Goal: Task Accomplishment & Management: Use online tool/utility

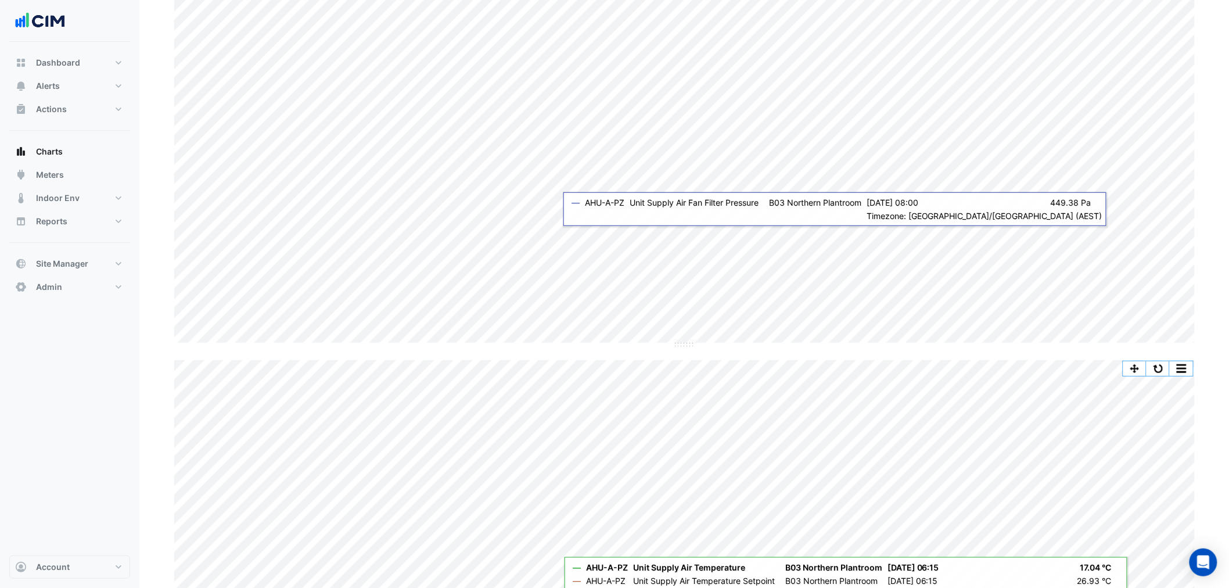
scroll to position [124, 0]
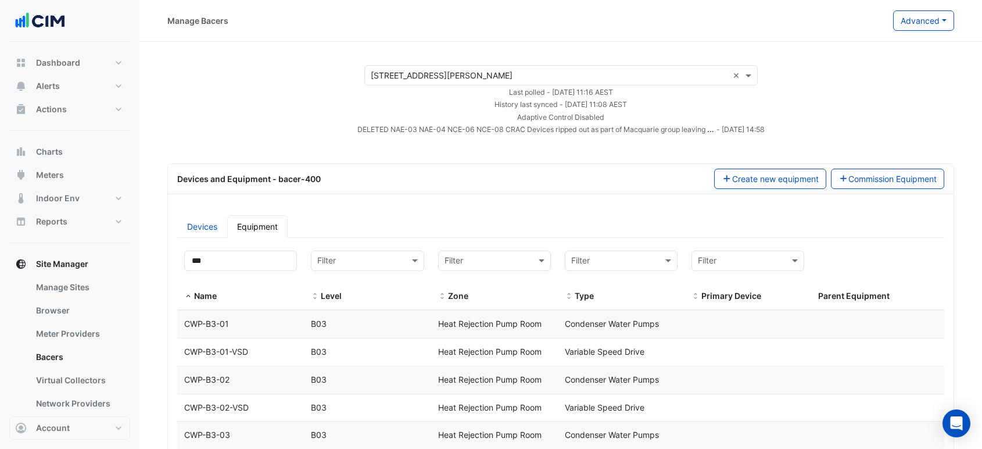
select select "***"
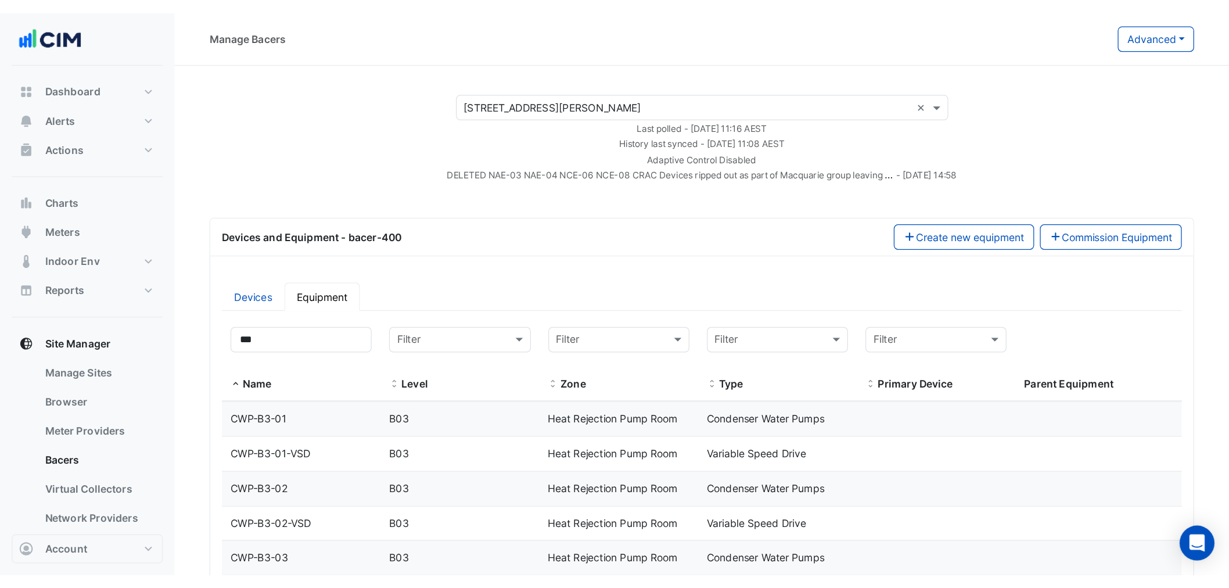
scroll to position [645, 0]
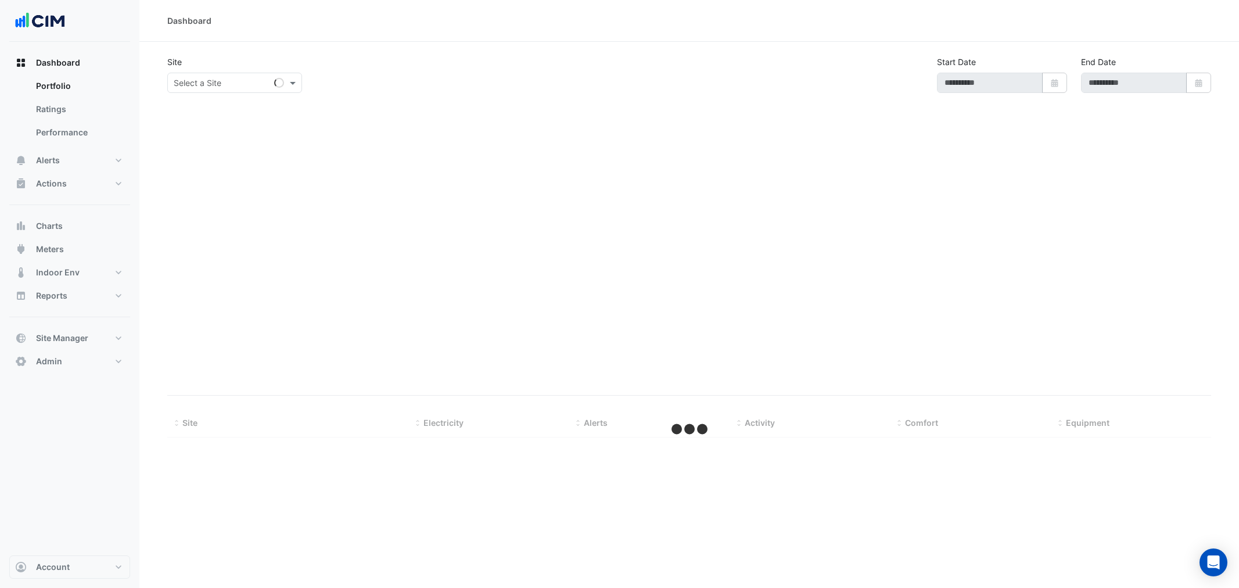
type input "**********"
select select "***"
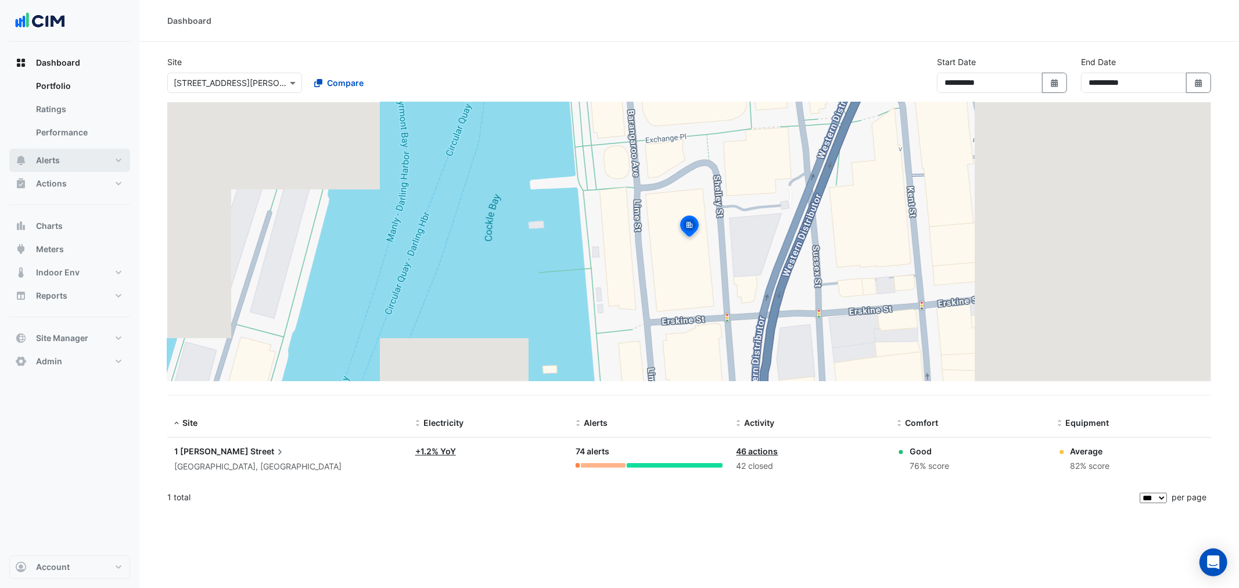
click at [74, 149] on button "Alerts" at bounding box center [69, 160] width 121 height 23
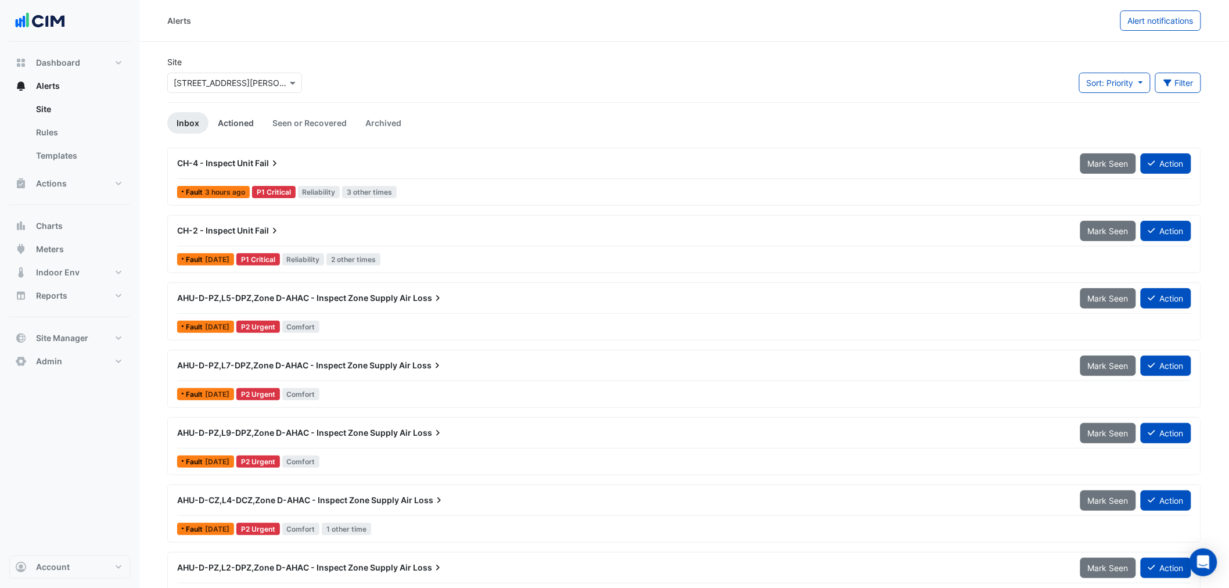
click at [257, 130] on link "Actioned" at bounding box center [236, 122] width 55 height 21
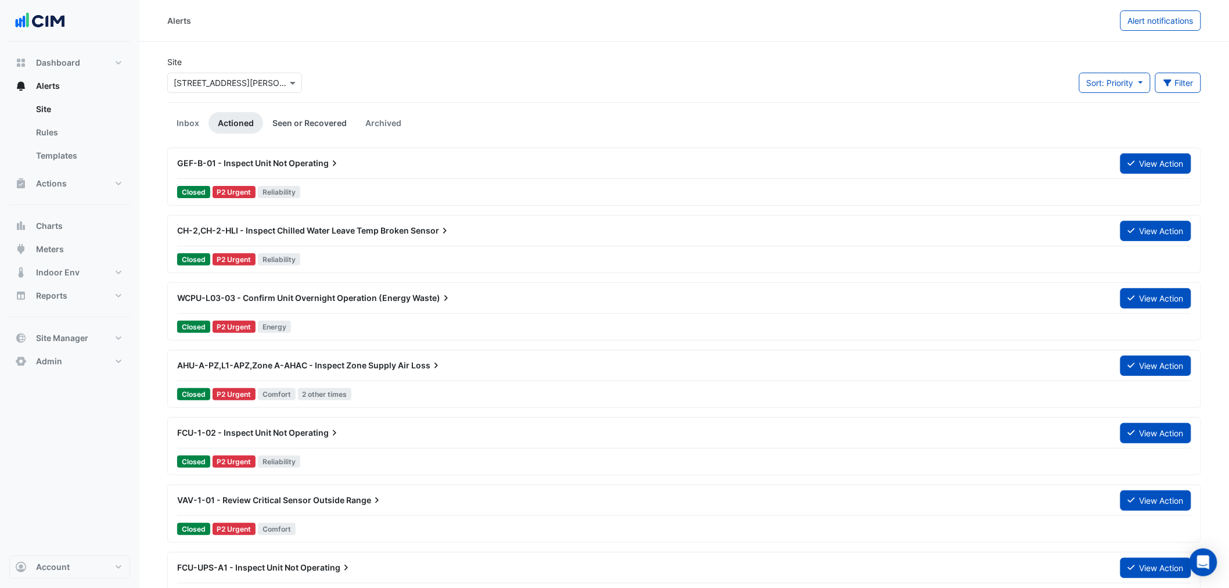
click at [299, 114] on link "Seen or Recovered" at bounding box center [309, 122] width 93 height 21
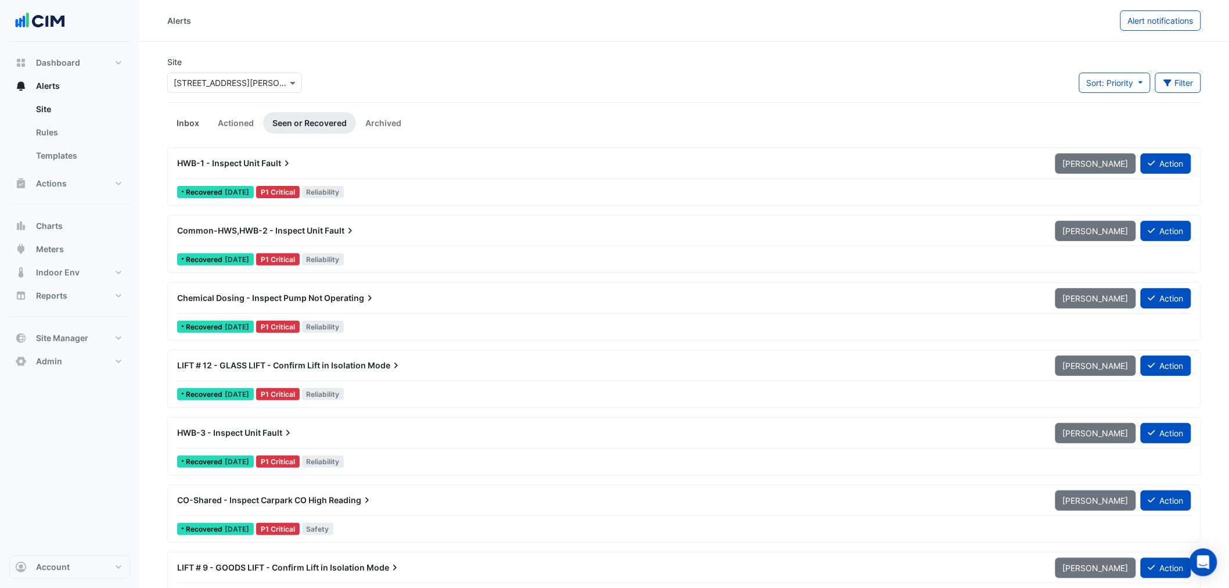
click at [185, 119] on link "Inbox" at bounding box center [187, 122] width 41 height 21
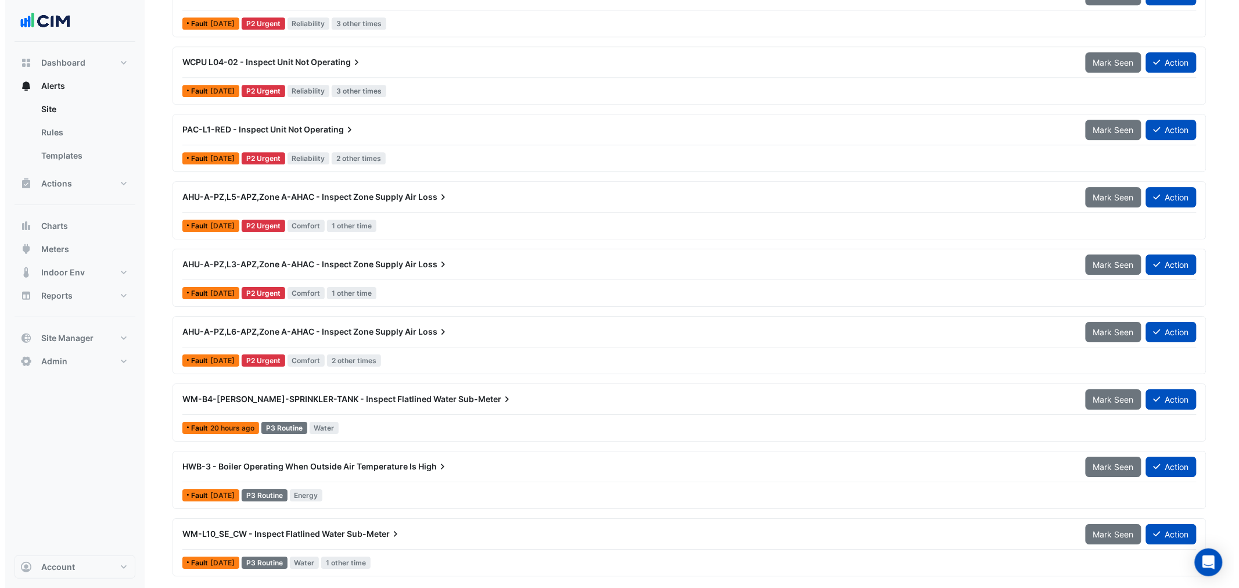
scroll to position [1549, 0]
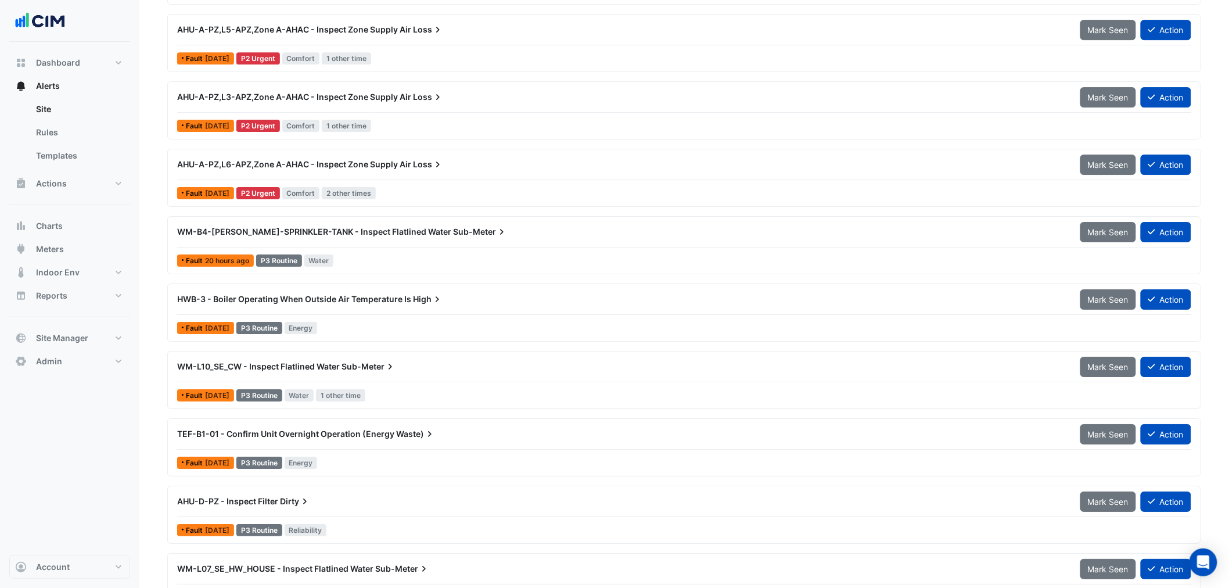
click at [415, 318] on div "HWB-3 - Boiler Operating When Outside Air Temperature Is High Mark Seen Action …" at bounding box center [685, 313] width 1024 height 48
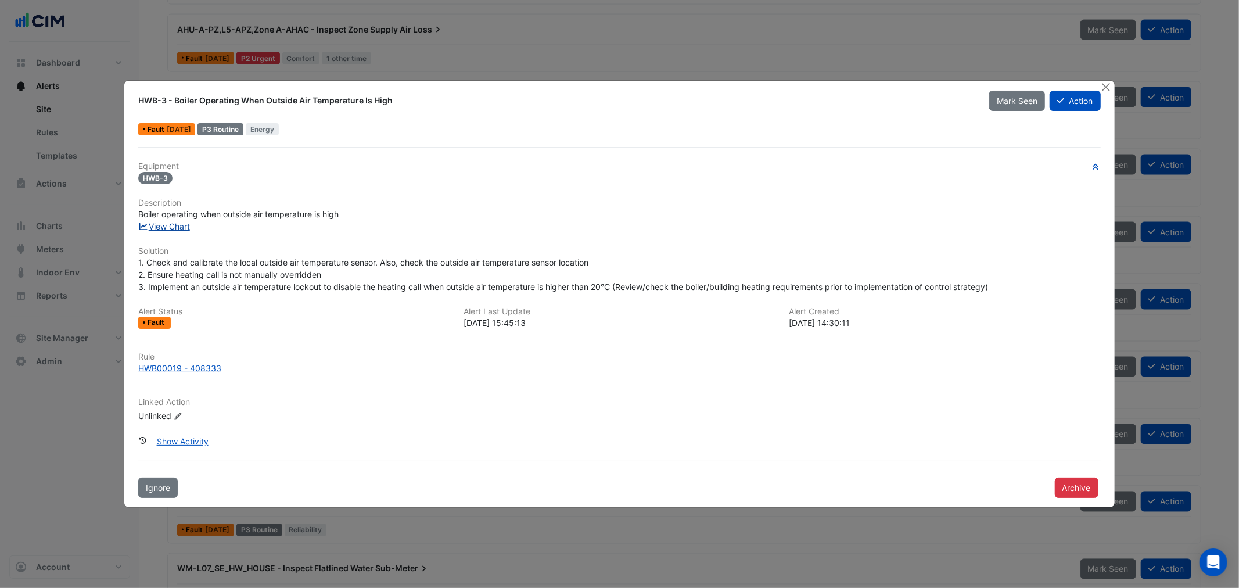
click at [173, 224] on link "View Chart" at bounding box center [164, 226] width 52 height 10
click at [145, 370] on div "HWB00019 - 408333" at bounding box center [179, 368] width 83 height 12
click at [1110, 86] on button "Close" at bounding box center [1106, 87] width 12 height 12
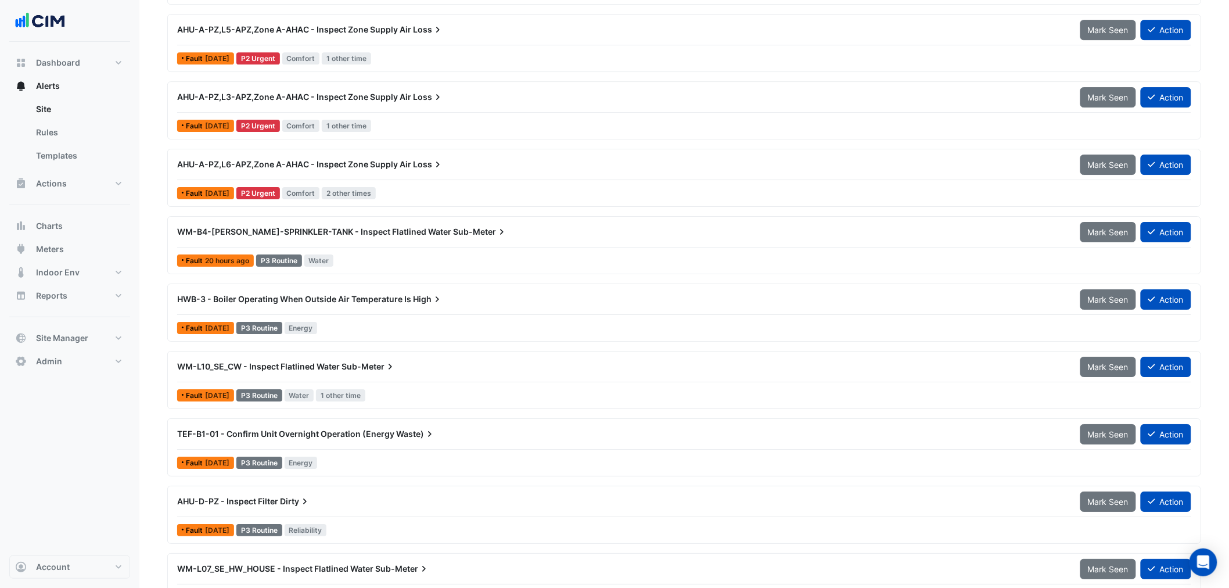
click at [315, 305] on div "HWB-3 - Boiler Operating When Outside Air Temperature Is High" at bounding box center [622, 299] width 890 height 12
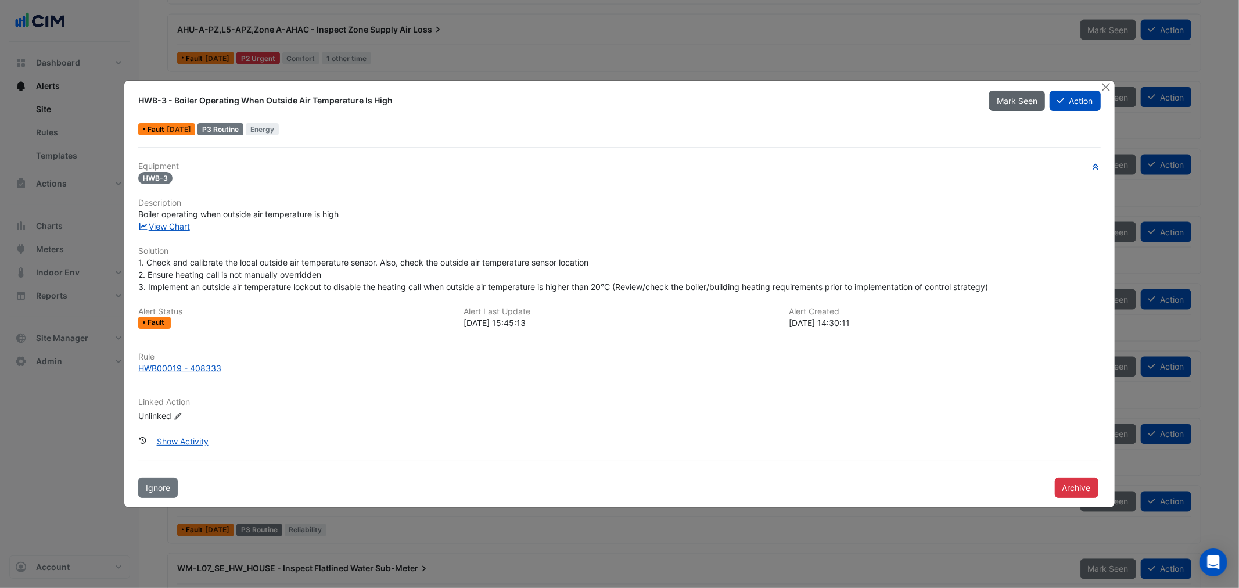
click at [1001, 100] on span "Mark Seen" at bounding box center [1017, 101] width 41 height 10
click at [1106, 81] on button "Close" at bounding box center [1106, 87] width 12 height 12
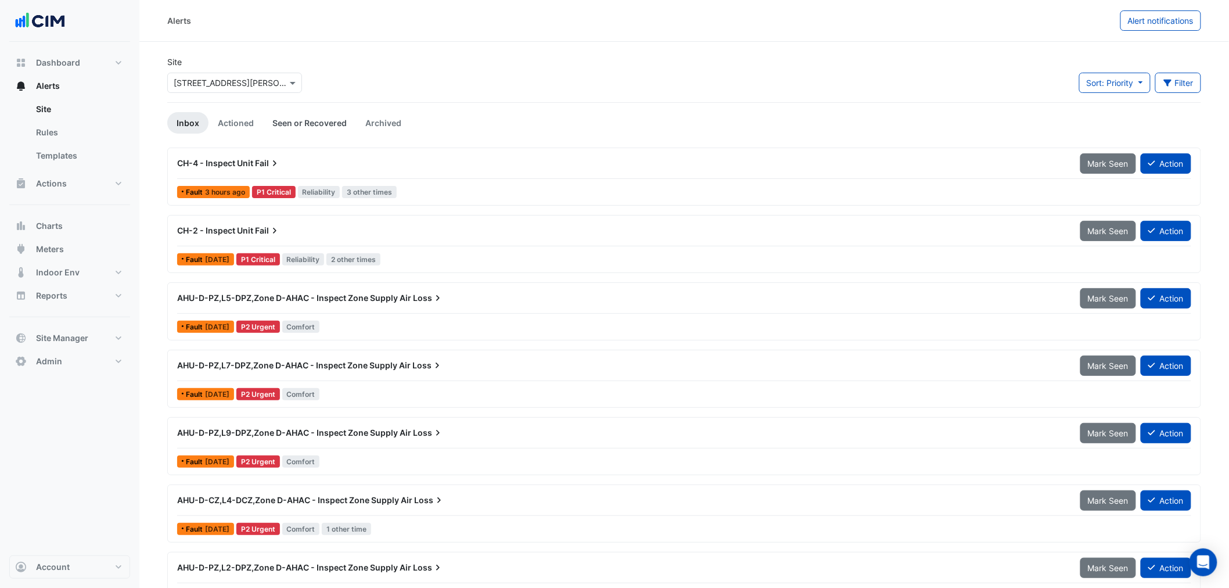
click at [329, 130] on link "Seen or Recovered" at bounding box center [309, 122] width 93 height 21
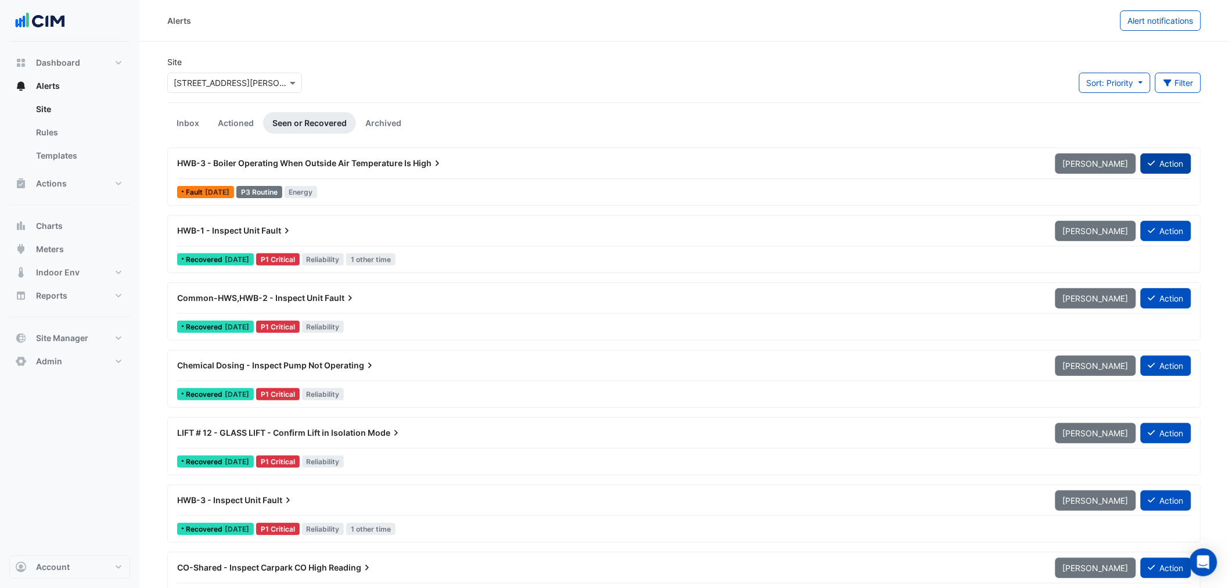
click at [1154, 159] on icon at bounding box center [1152, 163] width 7 height 8
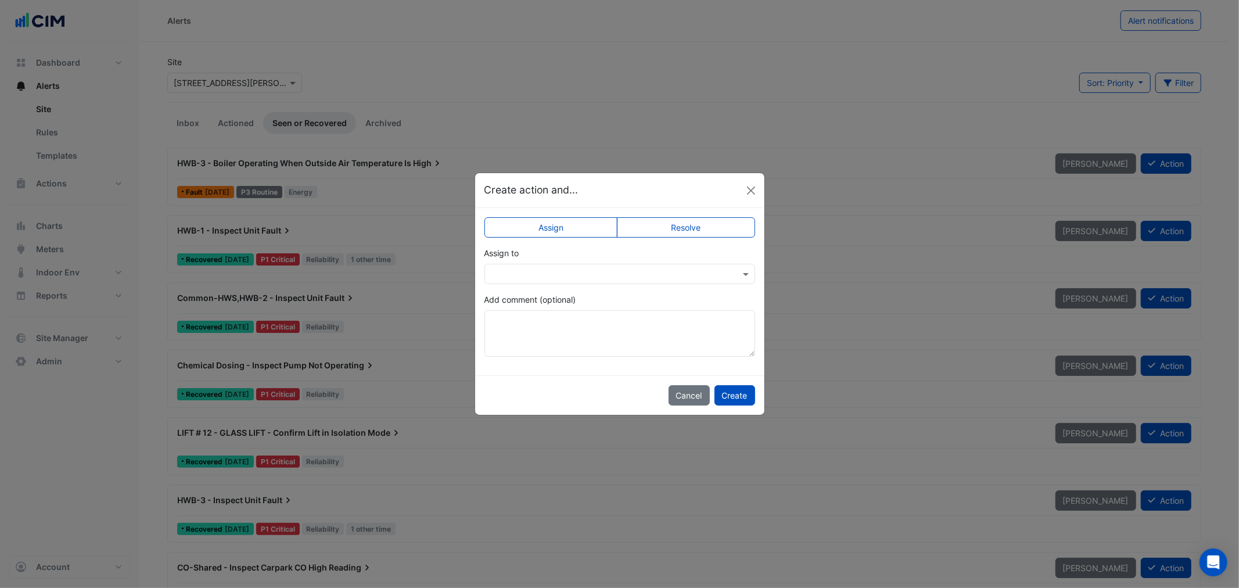
click at [697, 225] on label "Resolve" at bounding box center [686, 227] width 138 height 20
click at [636, 277] on input "text" at bounding box center [608, 274] width 235 height 12
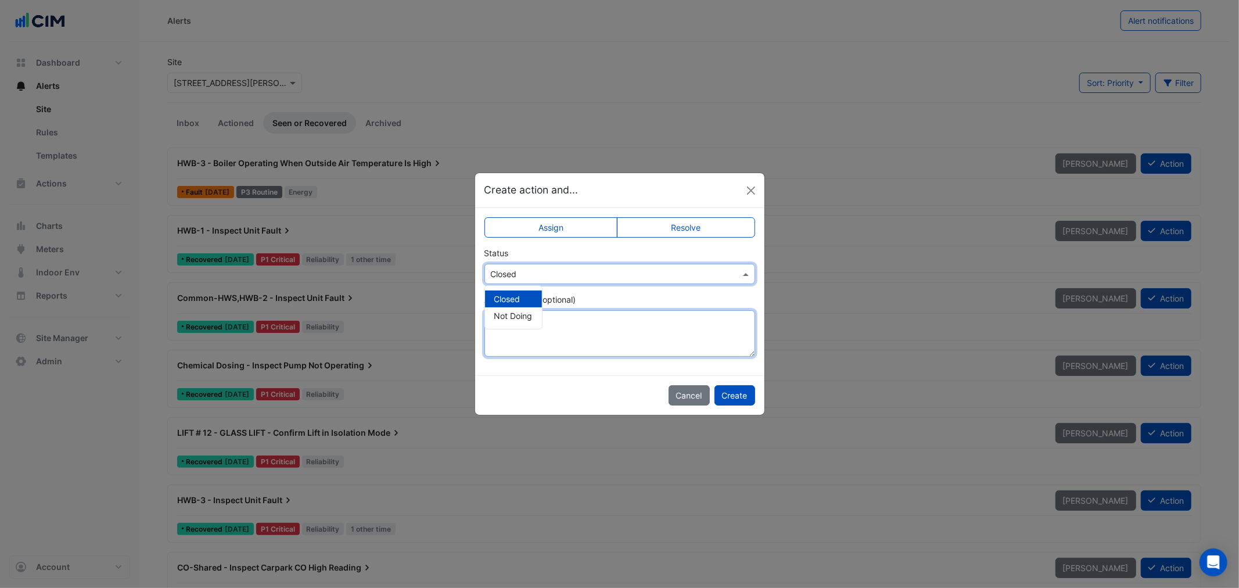
click at [625, 341] on textarea "Add comment (optional)" at bounding box center [620, 333] width 271 height 46
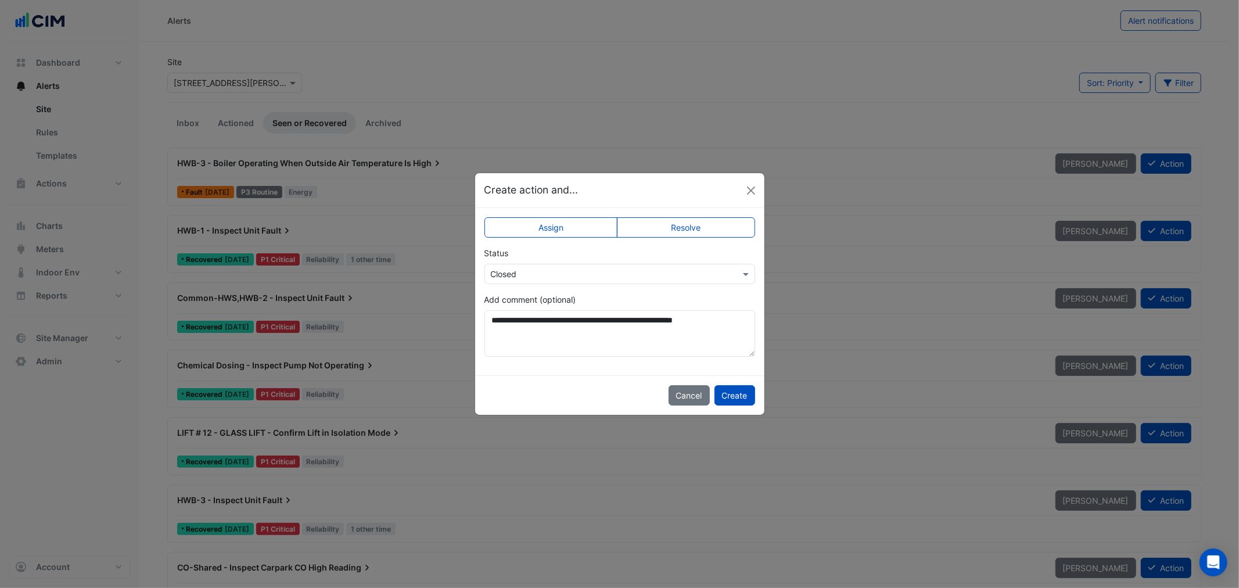
click at [582, 249] on div "Status Select Status × Closed" at bounding box center [620, 265] width 271 height 37
click at [566, 321] on textarea "**********" at bounding box center [620, 333] width 271 height 46
click at [620, 320] on textarea "**********" at bounding box center [620, 333] width 271 height 46
click at [631, 320] on textarea "**********" at bounding box center [620, 333] width 271 height 46
click at [627, 320] on textarea "**********" at bounding box center [620, 333] width 271 height 46
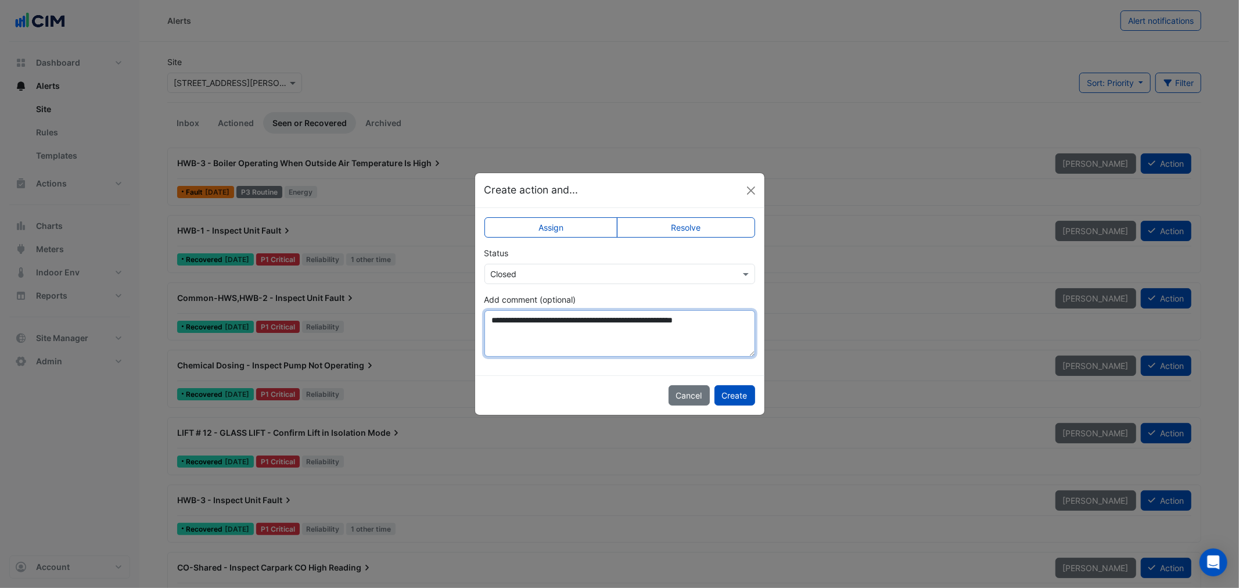
drag, startPoint x: 496, startPoint y: 324, endPoint x: 488, endPoint y: 326, distance: 8.5
click at [488, 326] on textarea "**********" at bounding box center [620, 333] width 271 height 46
type textarea "**********"
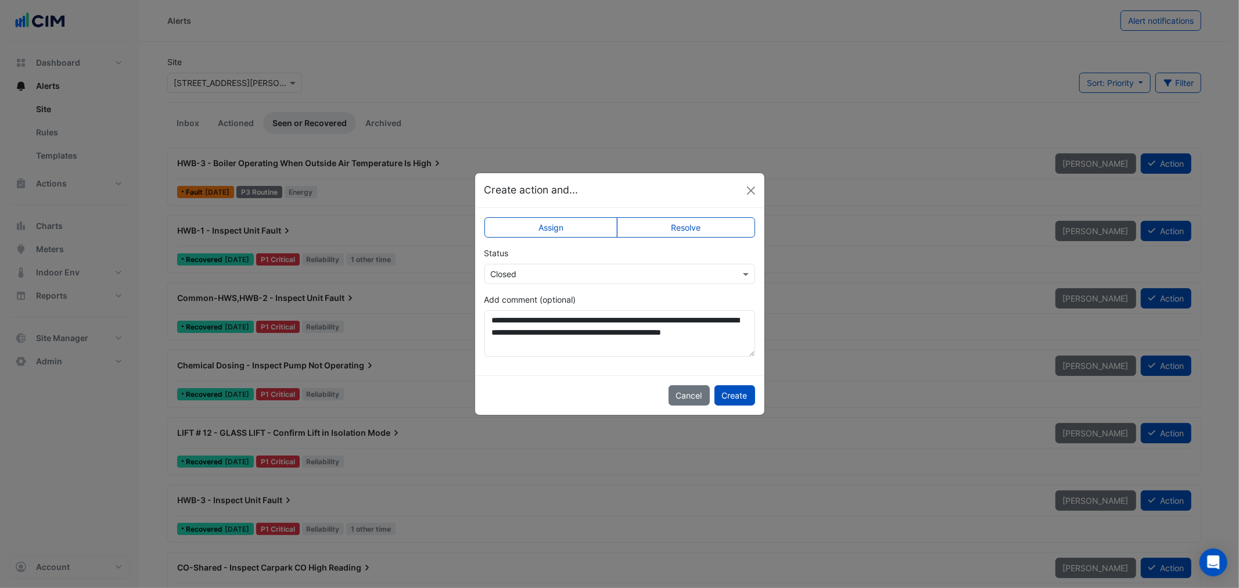
drag, startPoint x: 693, startPoint y: 392, endPoint x: 645, endPoint y: 379, distance: 50.0
click at [693, 393] on button "Cancel" at bounding box center [689, 395] width 41 height 20
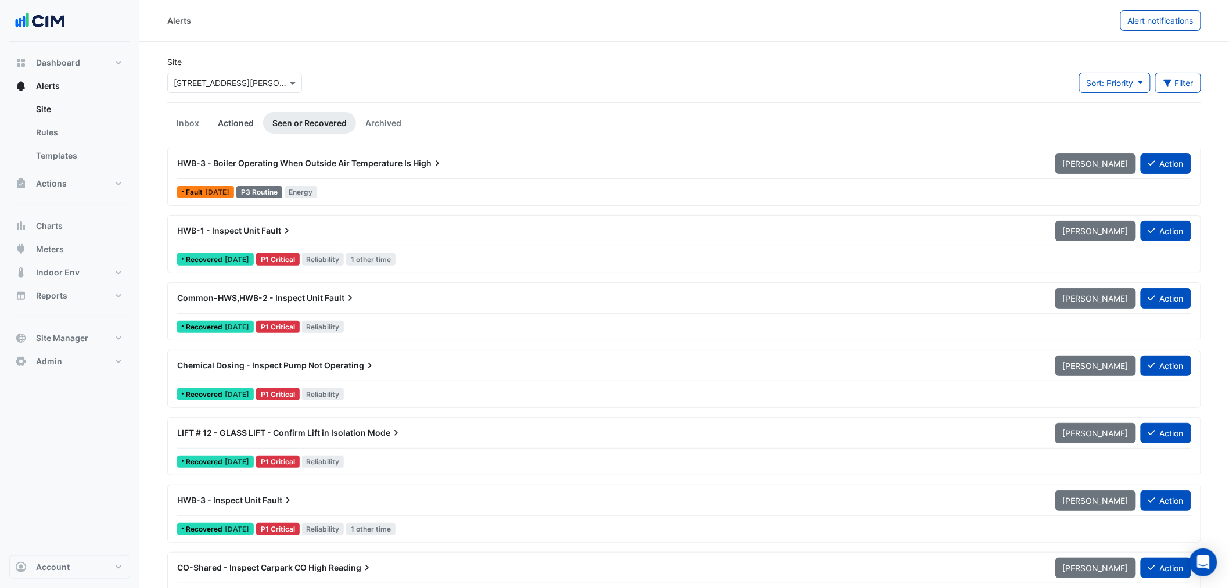
click at [225, 119] on link "Actioned" at bounding box center [236, 122] width 55 height 21
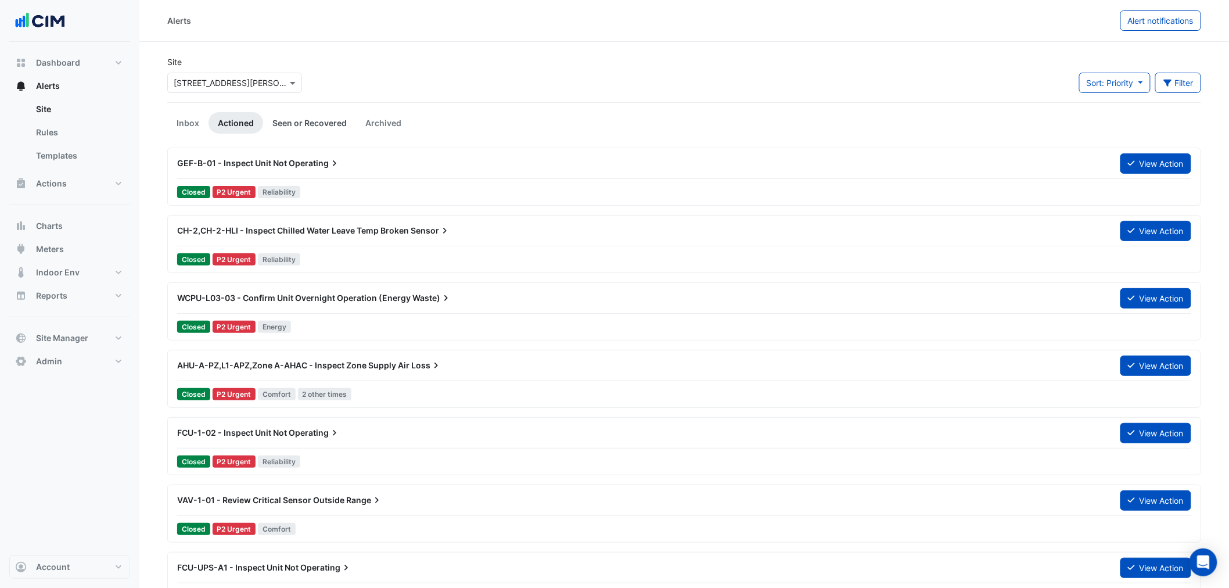
click at [286, 118] on link "Seen or Recovered" at bounding box center [309, 122] width 93 height 21
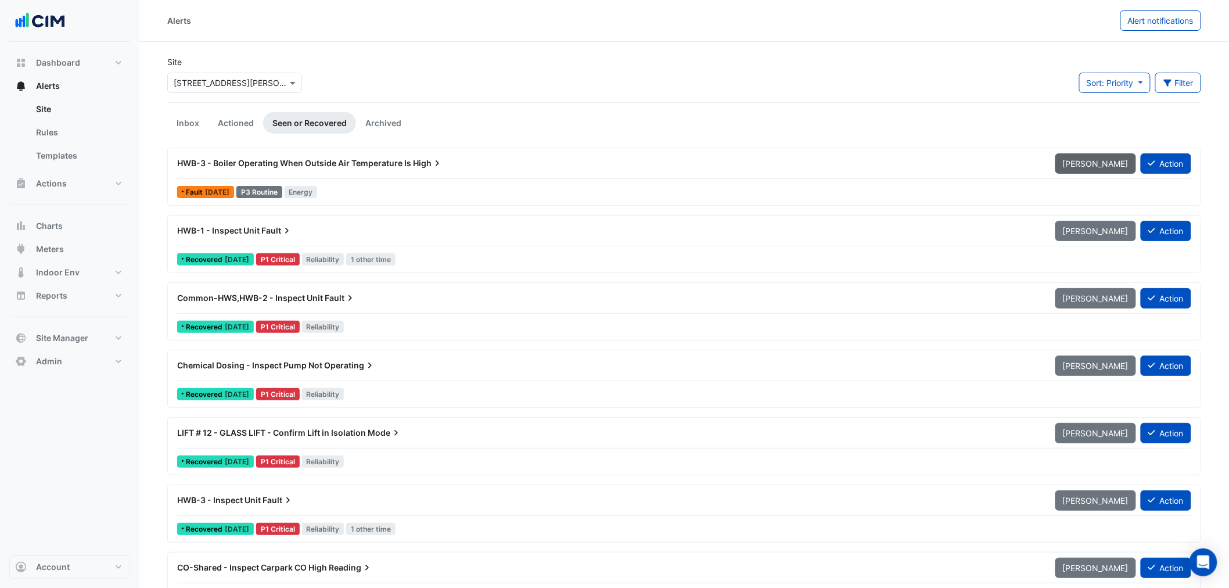
click at [1099, 163] on span "Mark Unseen" at bounding box center [1096, 164] width 66 height 10
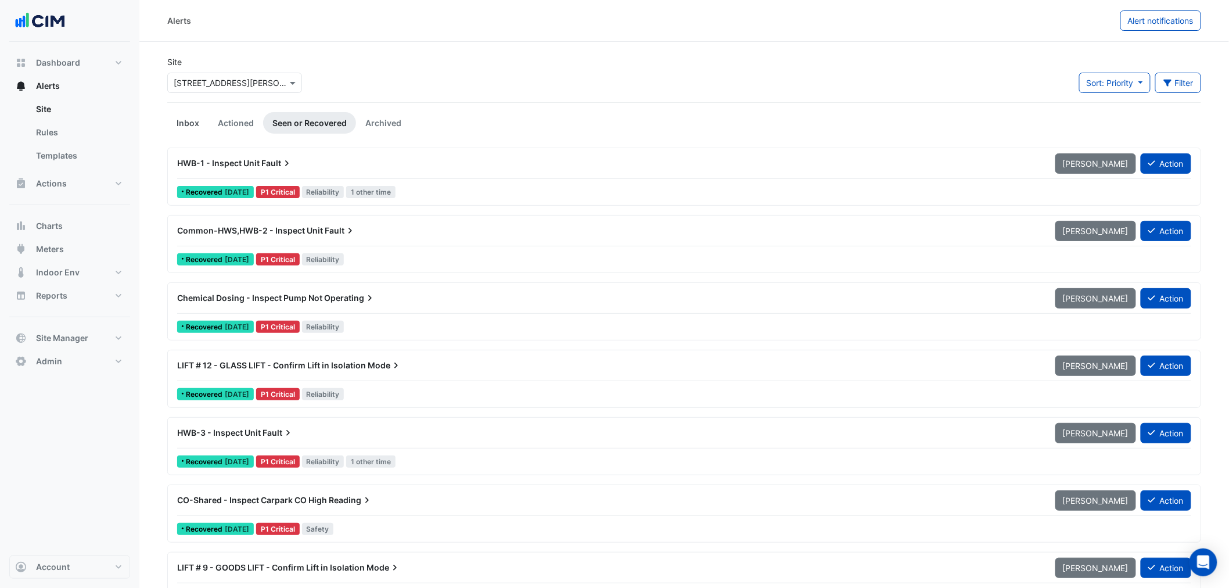
click at [186, 123] on link "Inbox" at bounding box center [187, 122] width 41 height 21
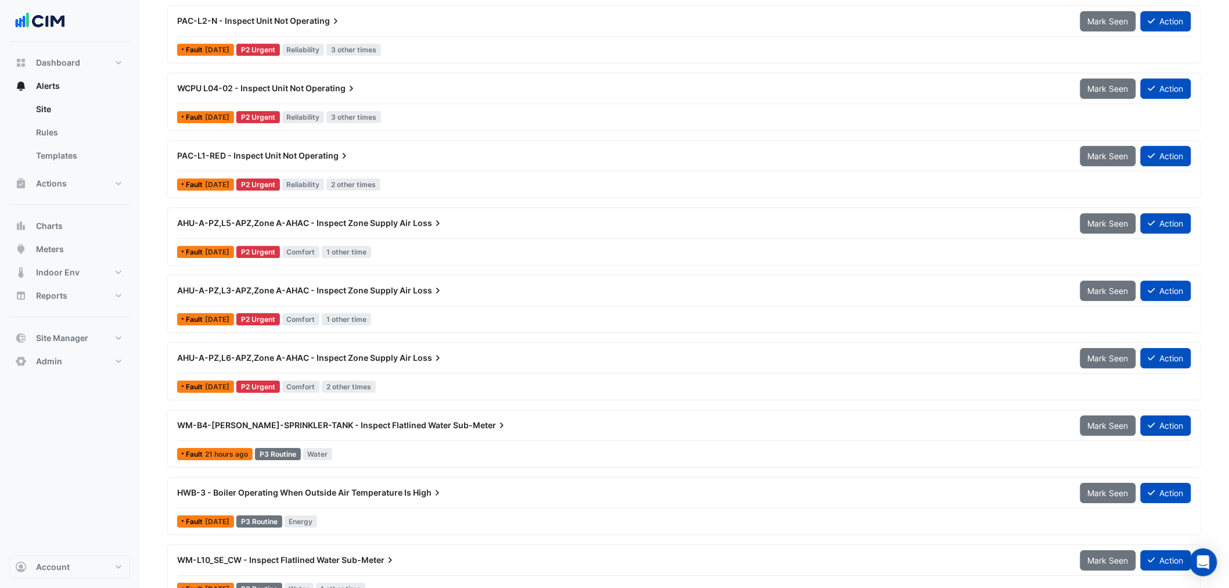
scroll to position [1743, 0]
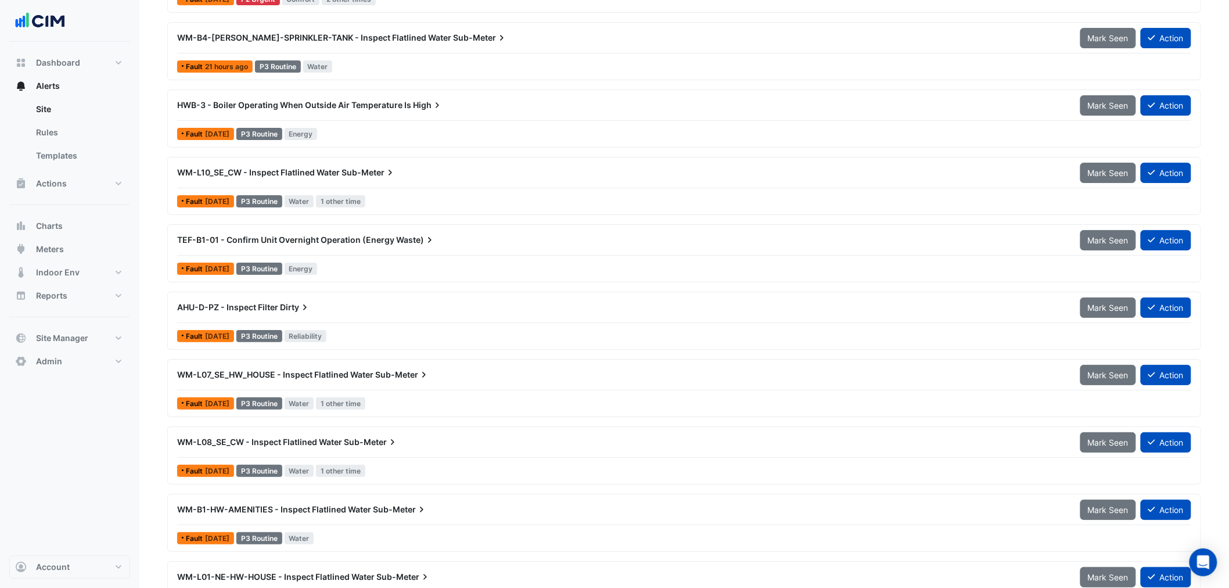
click at [366, 244] on span "TEF-B1-01 - Confirm Unit Overnight Operation (Energy" at bounding box center [285, 240] width 217 height 10
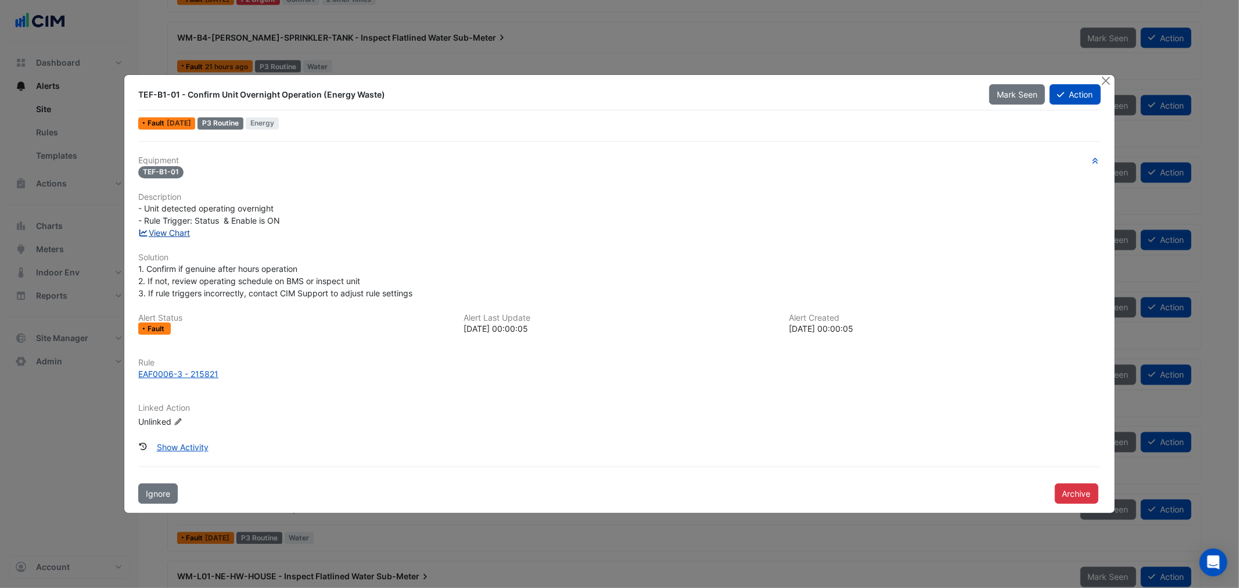
click at [178, 236] on link "View Chart" at bounding box center [164, 233] width 52 height 10
click at [1107, 73] on ngb-modal-window "TEF-B1-01 - Confirm Unit Overnight Operation (Energy Waste) Mark Seen Action Fa…" at bounding box center [619, 294] width 1239 height 588
click at [1107, 78] on button "Close" at bounding box center [1106, 81] width 12 height 12
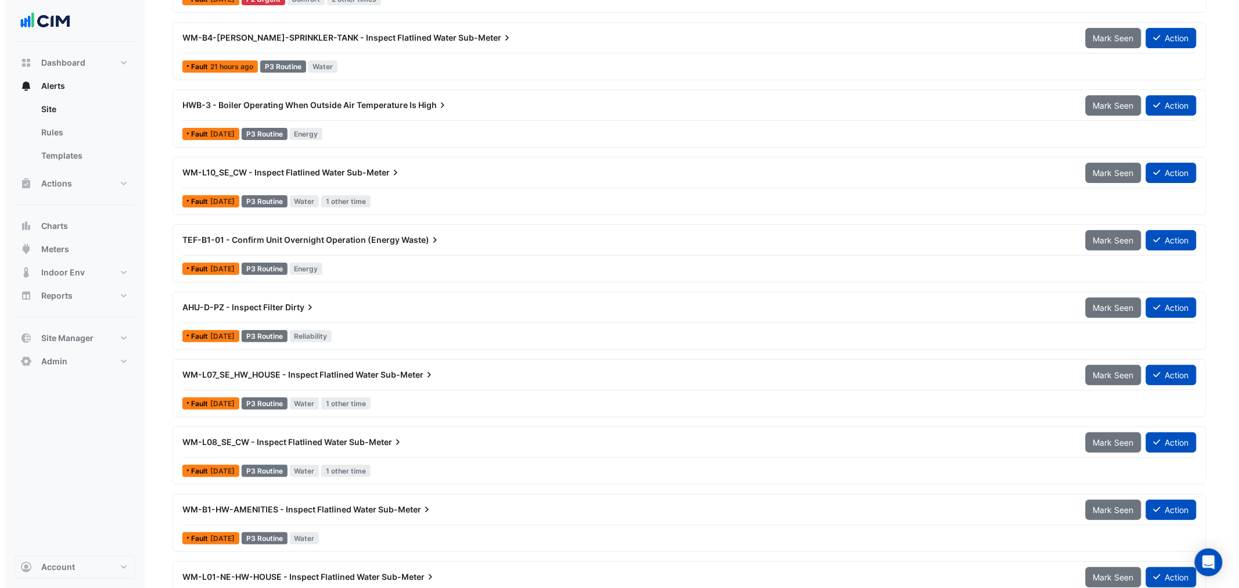
scroll to position [1807, 0]
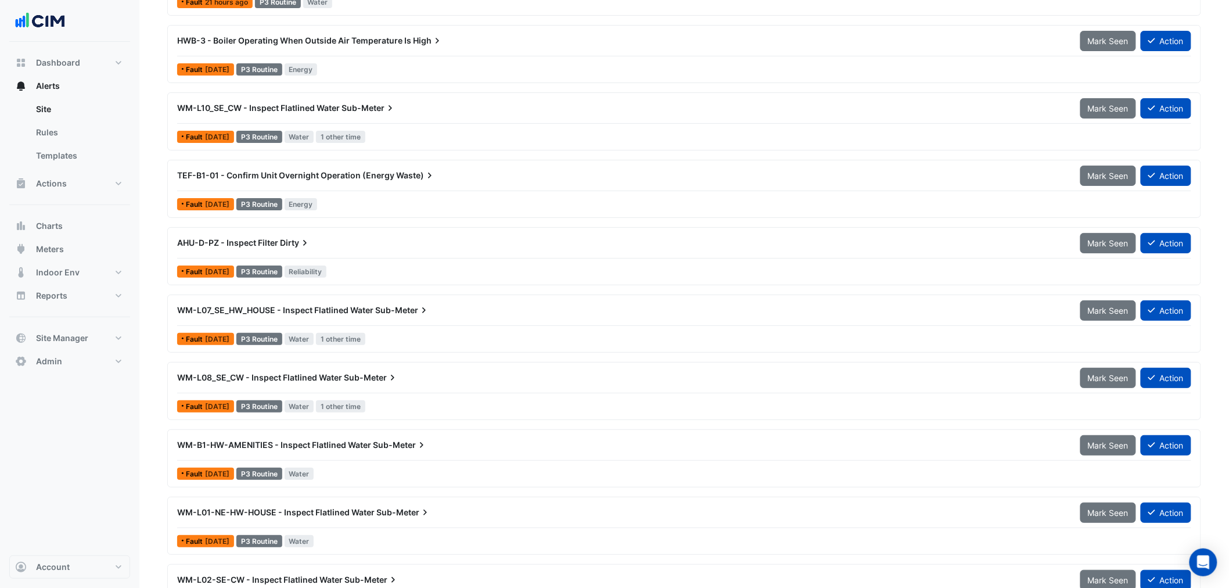
click at [361, 311] on span "WM-L07_SE_HW_HOUSE - Inspect Flatlined Water" at bounding box center [275, 310] width 196 height 10
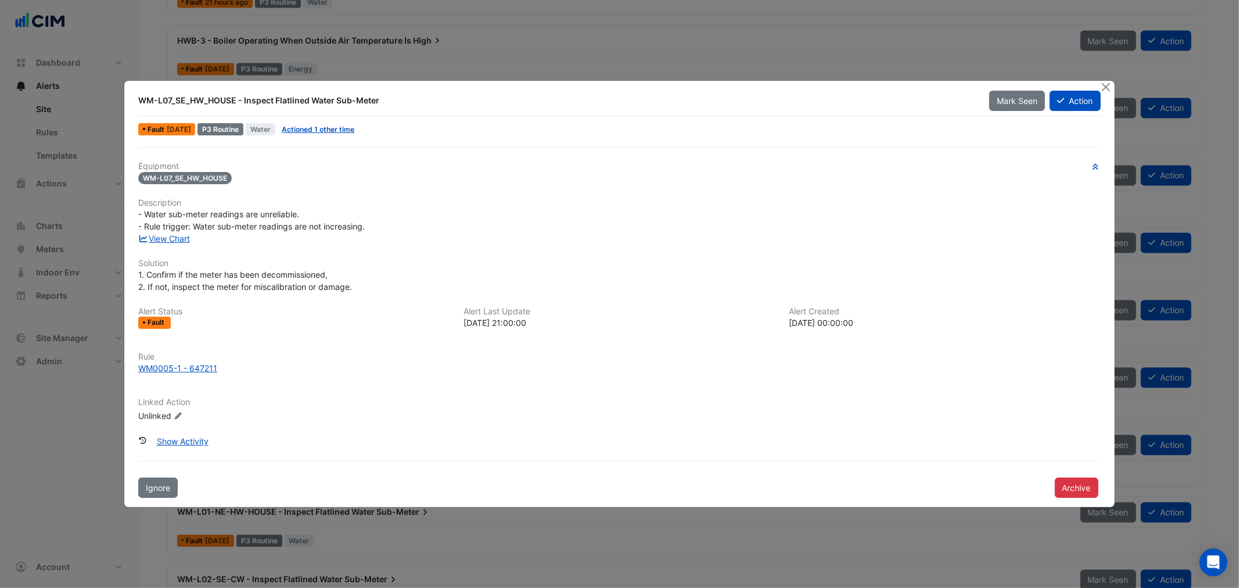
click at [167, 232] on div "View Chart" at bounding box center [619, 238] width 976 height 12
click at [339, 125] on link "Actioned 1 other time" at bounding box center [318, 129] width 73 height 9
click at [175, 241] on link "View Chart" at bounding box center [164, 239] width 52 height 10
click at [145, 375] on div "Rule WM0005-1 - 647211" at bounding box center [619, 367] width 976 height 31
click at [151, 371] on div "WM0005-1 - 647211" at bounding box center [177, 368] width 79 height 12
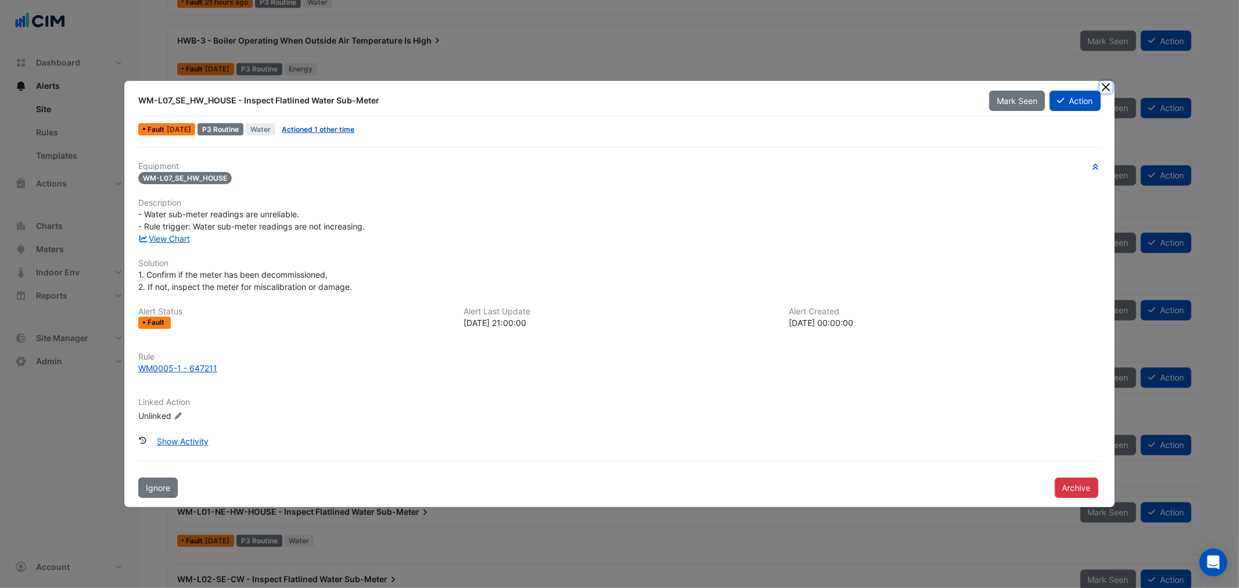
click at [1104, 85] on button "Close" at bounding box center [1106, 87] width 12 height 12
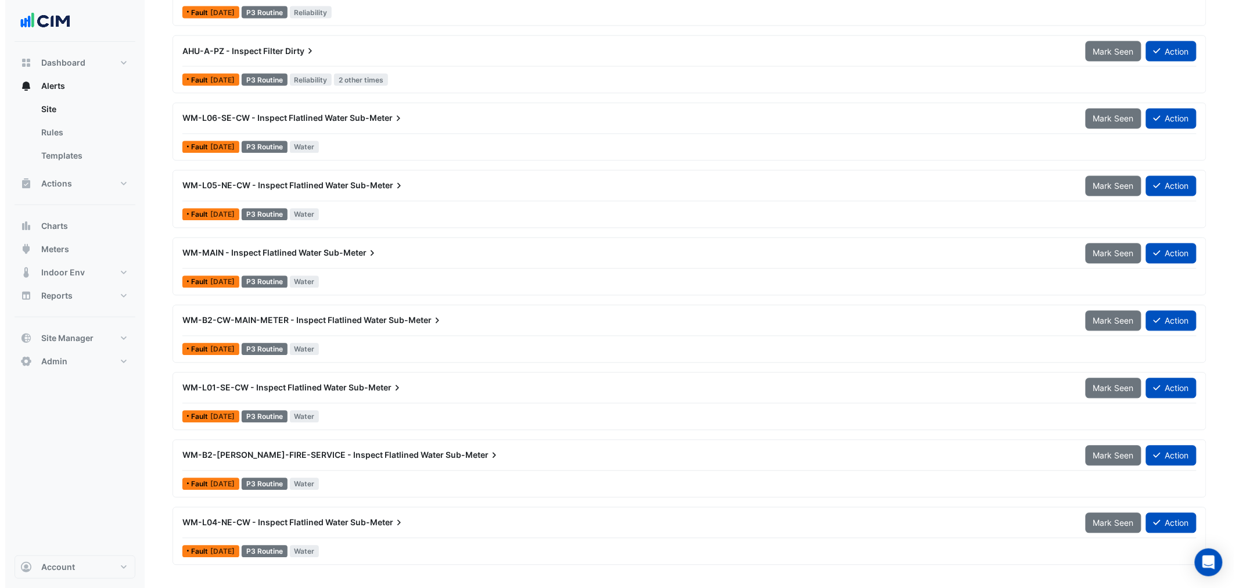
scroll to position [2840, 0]
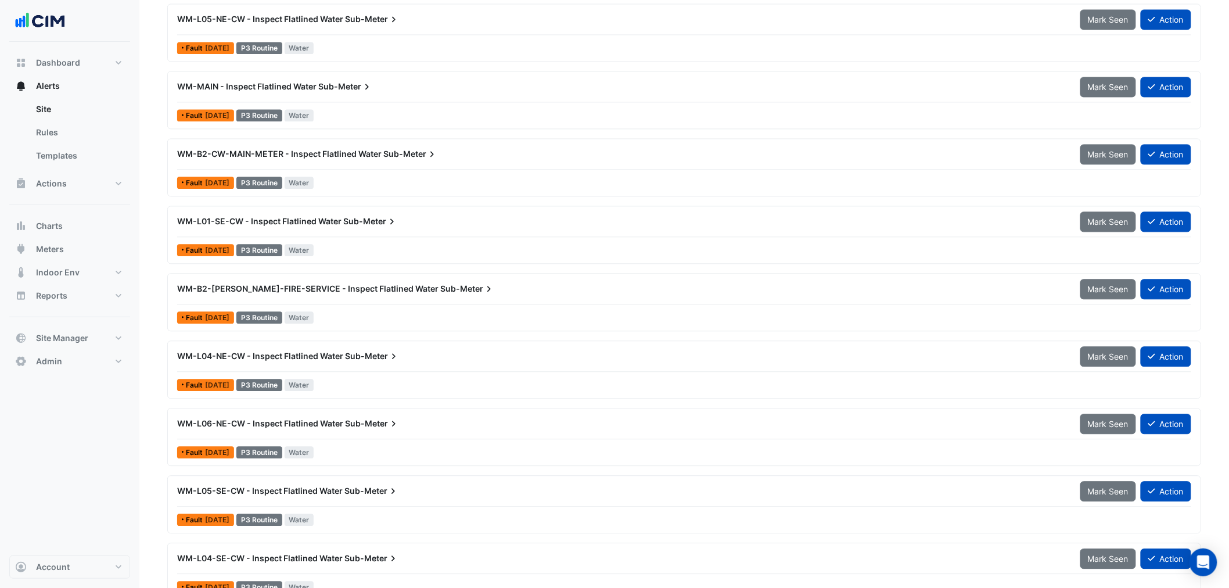
click at [370, 229] on div "WM-L01-SE-CW - Inspect Flatlined Water Sub-Meter" at bounding box center [621, 221] width 903 height 21
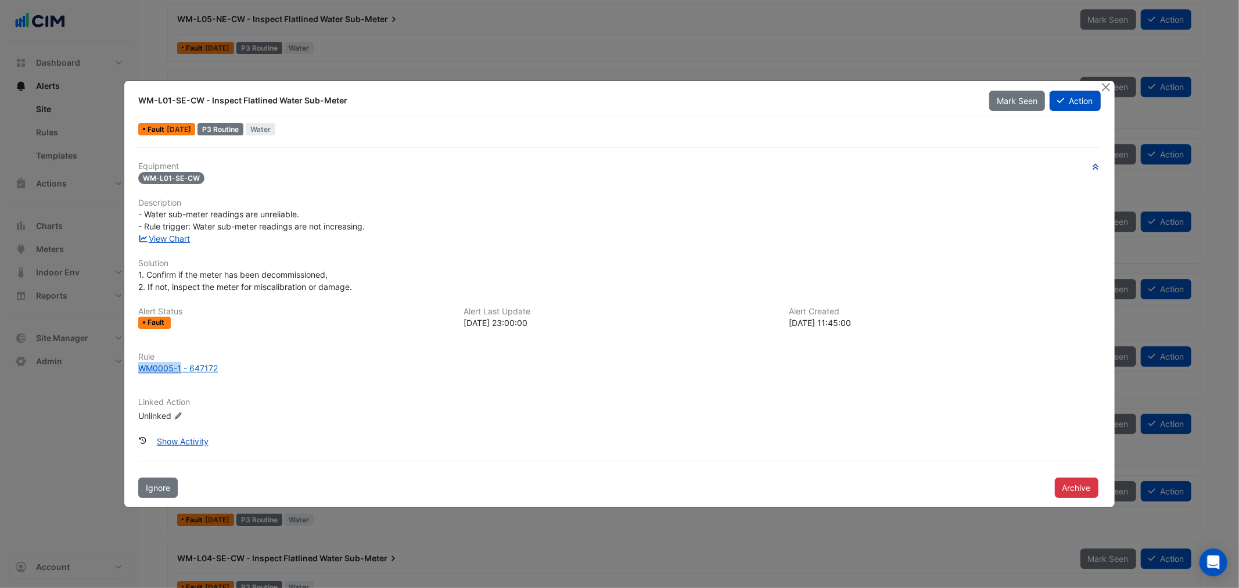
drag, startPoint x: 137, startPoint y: 370, endPoint x: 181, endPoint y: 375, distance: 43.8
click at [181, 375] on div "Rule WM0005-1 - 647172" at bounding box center [619, 367] width 976 height 31
copy div "WM0005-1"
click at [1106, 88] on button "Close" at bounding box center [1106, 87] width 12 height 12
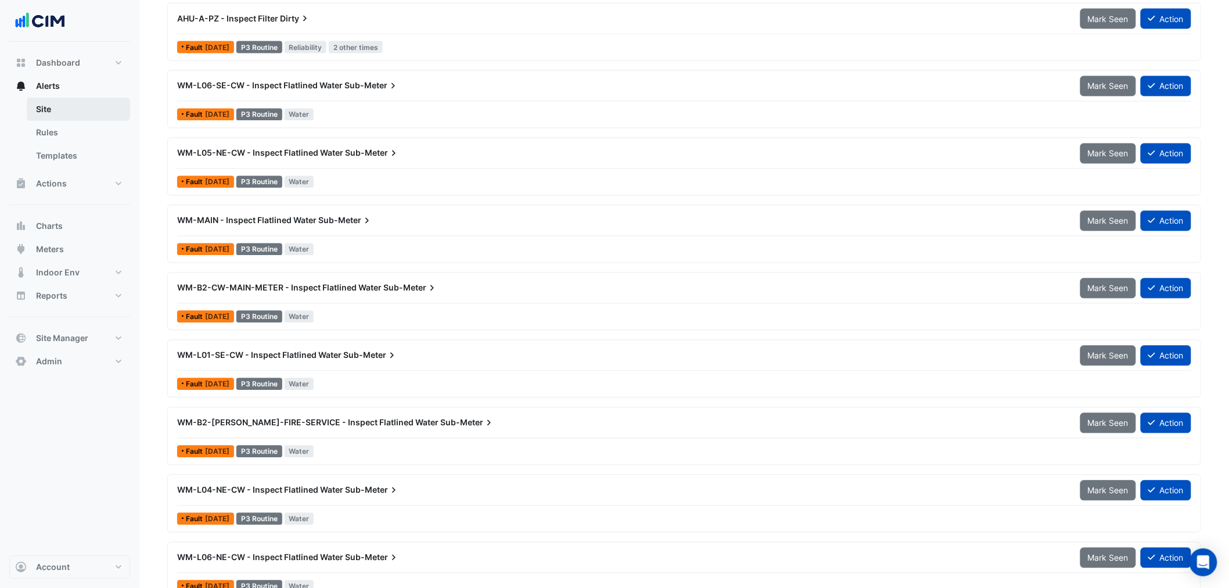
scroll to position [2517, 0]
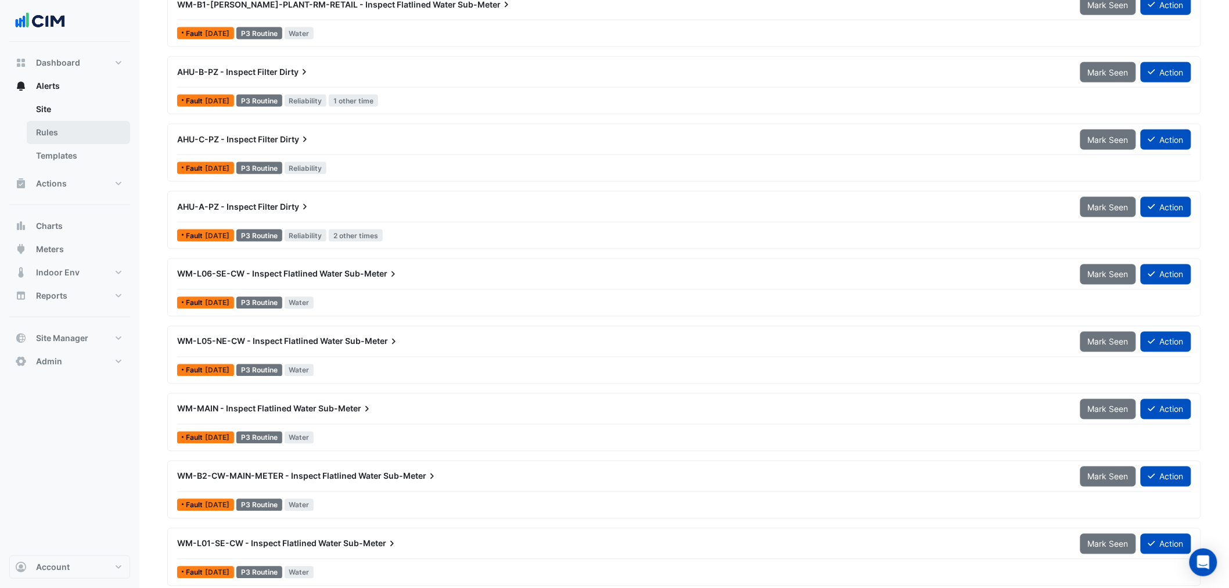
click at [62, 129] on link "Rules" at bounding box center [78, 132] width 103 height 23
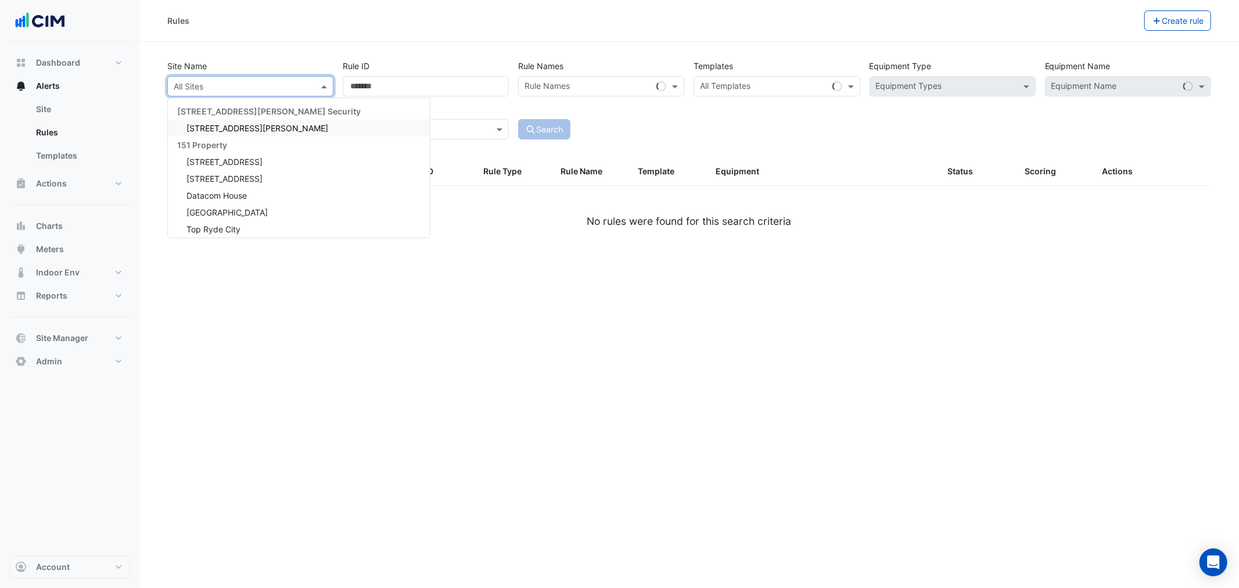
click at [268, 84] on input "text" at bounding box center [239, 87] width 130 height 12
type input "*****"
click at [269, 132] on div "1 Shelley Street" at bounding box center [253, 128] width 170 height 17
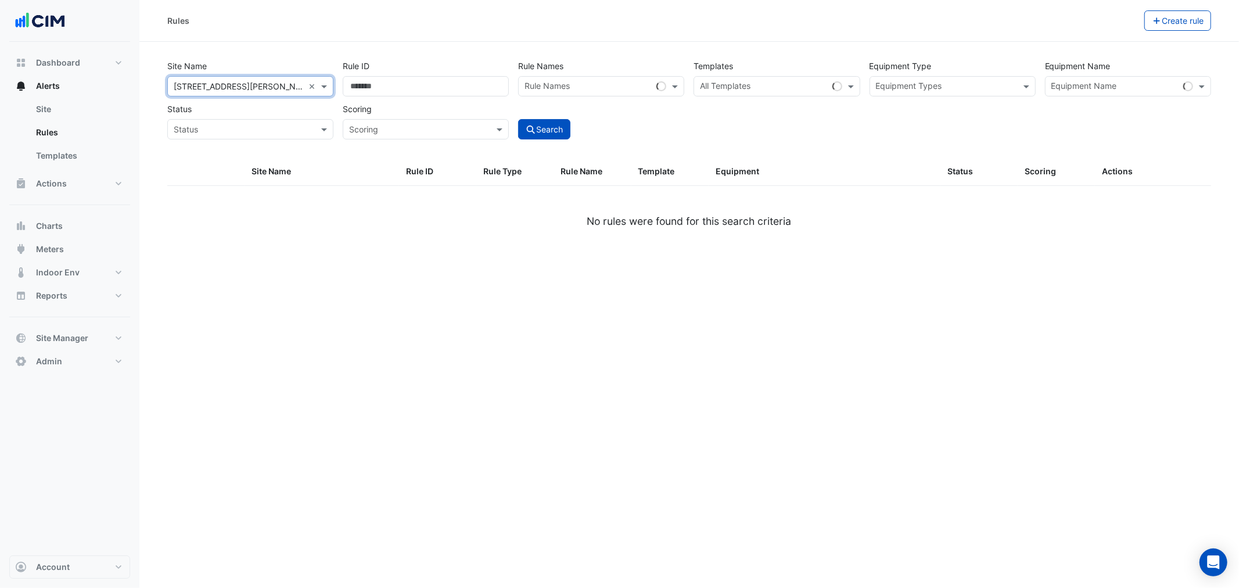
click at [1133, 89] on input "text" at bounding box center [1115, 87] width 127 height 12
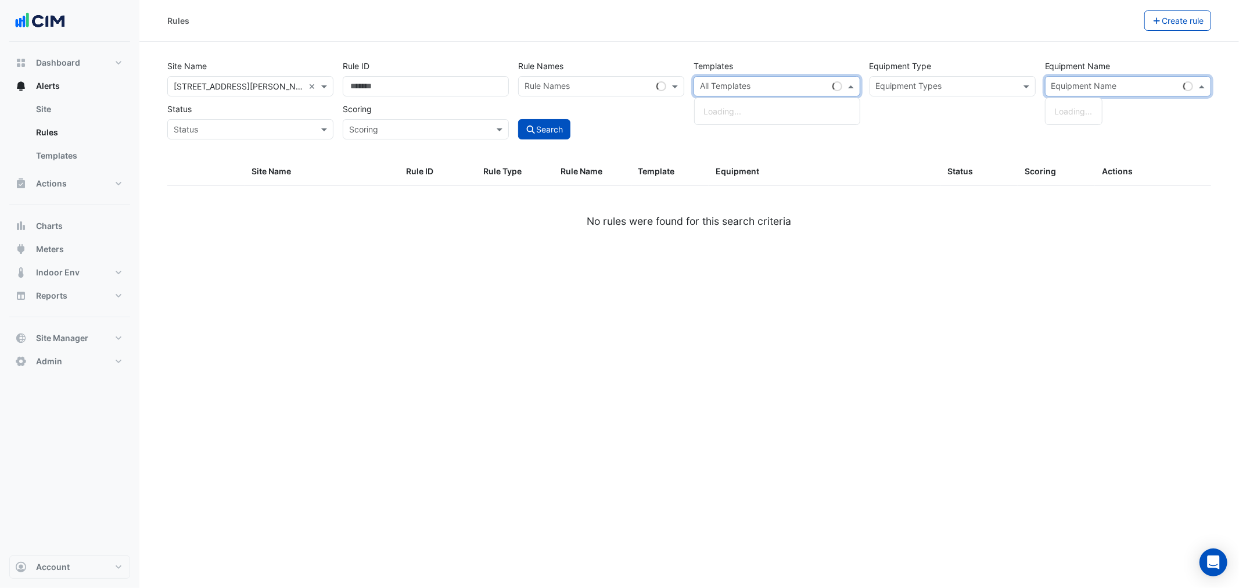
click at [786, 87] on input "text" at bounding box center [763, 87] width 127 height 12
paste input "********"
click at [751, 114] on div "Loading..." at bounding box center [777, 111] width 165 height 17
click at [756, 113] on div "No items found" at bounding box center [777, 111] width 165 height 17
click at [760, 90] on input "********" at bounding box center [765, 87] width 130 height 12
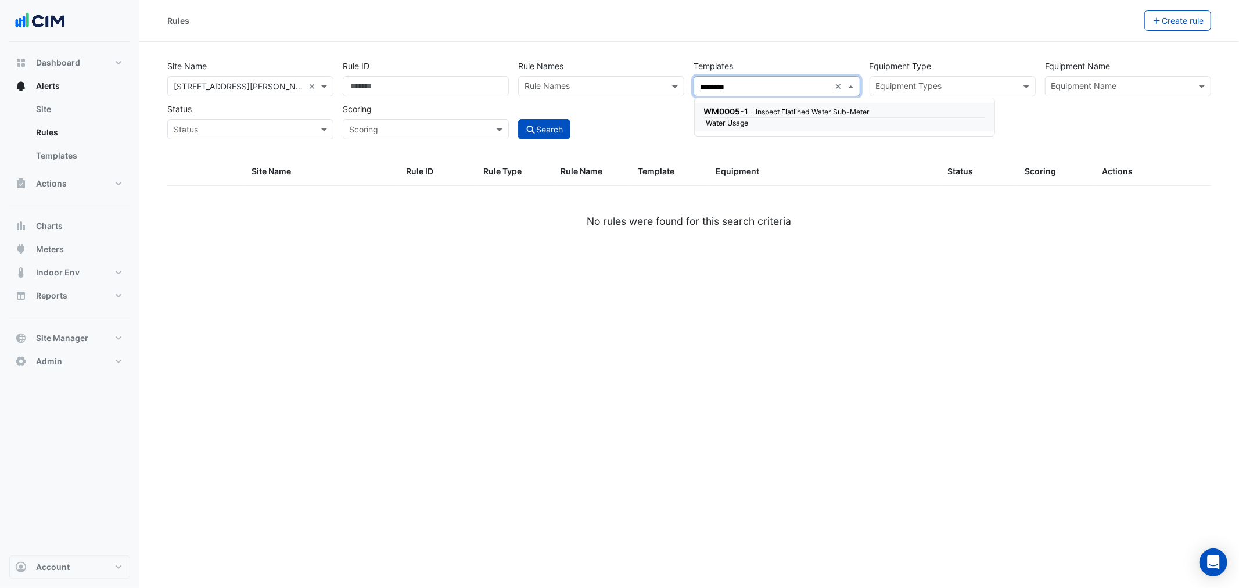
click at [760, 90] on input "********" at bounding box center [765, 87] width 130 height 12
click at [752, 113] on small "- Inspect Flatlined Water Sub-Meter" at bounding box center [810, 111] width 119 height 9
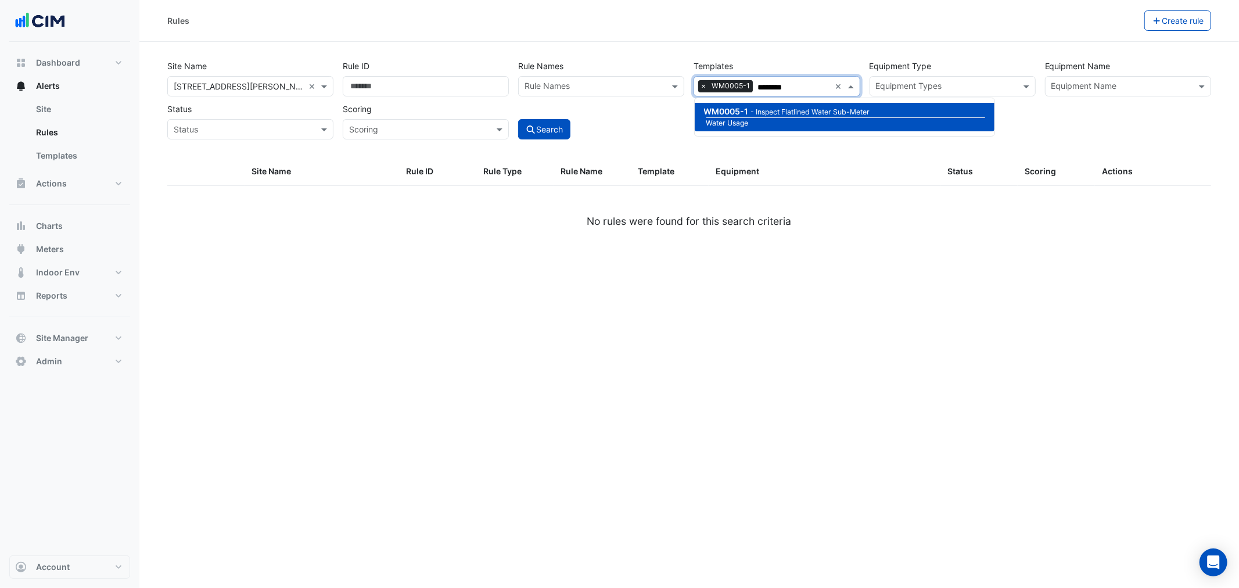
type input "********"
click at [533, 141] on div "Site Name All Sites × 1 Shelley Street × Rule ID Rule Names Rule Names Template…" at bounding box center [689, 107] width 1058 height 102
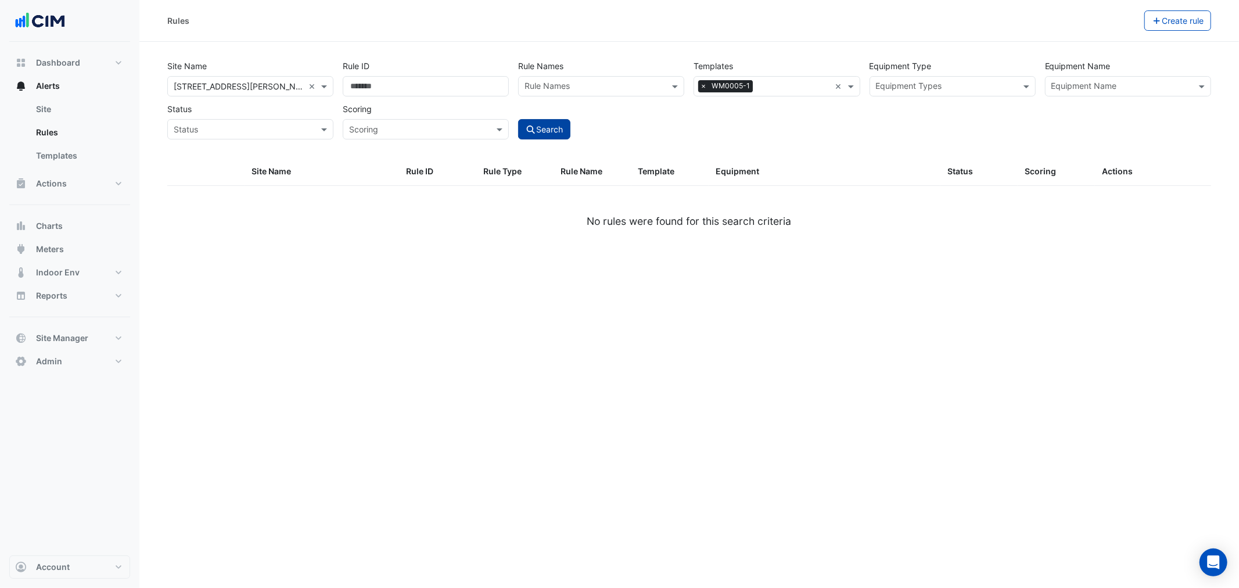
click at [541, 126] on button "Search" at bounding box center [544, 129] width 52 height 20
select select "***"
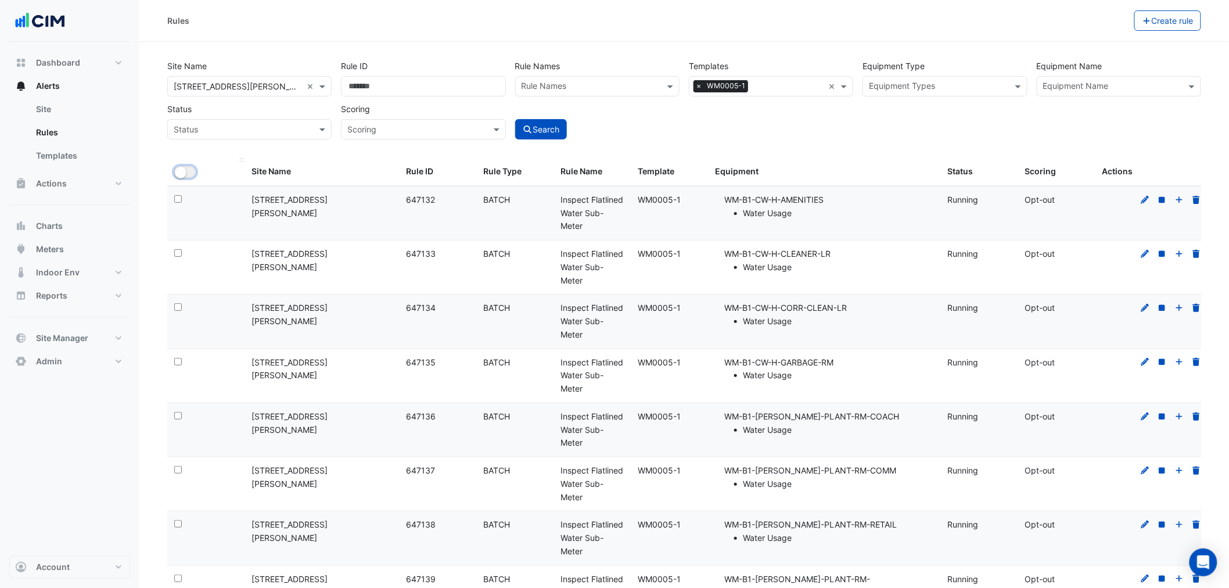
click at [190, 172] on button "All Selected" at bounding box center [184, 172] width 21 height 12
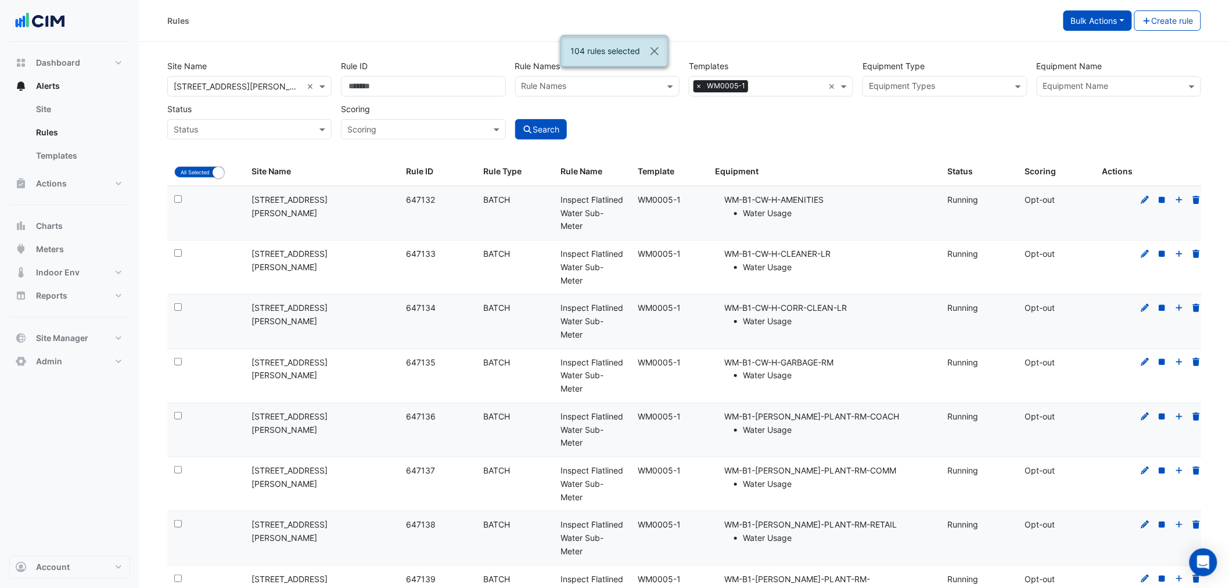
click at [1070, 28] on button "Bulk Actions" at bounding box center [1098, 20] width 69 height 20
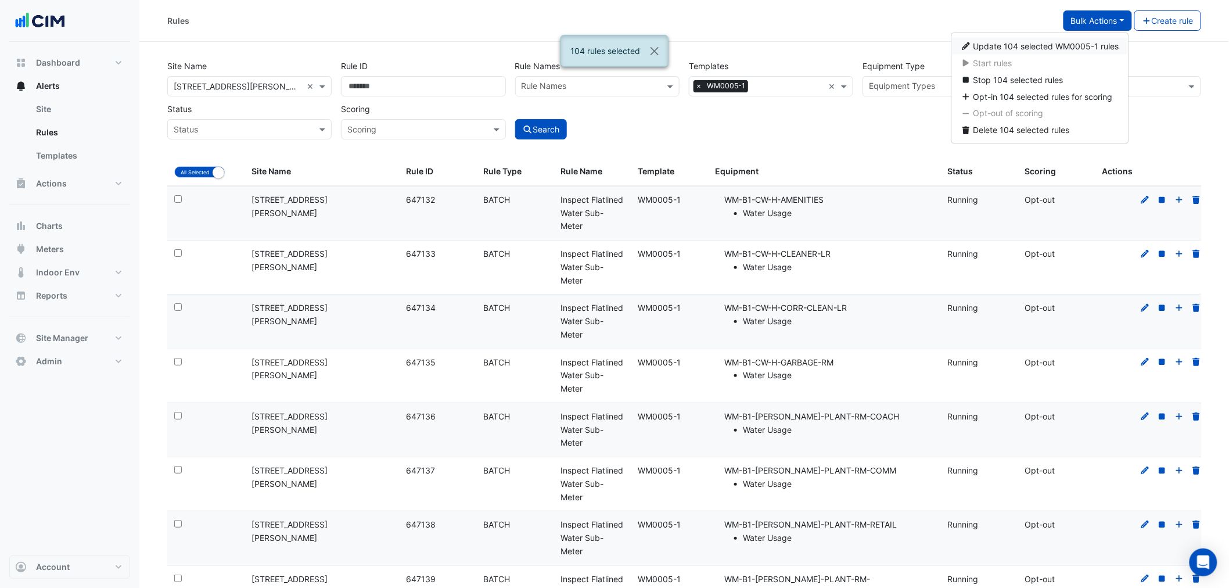
drag, startPoint x: 1070, startPoint y: 46, endPoint x: 930, endPoint y: 35, distance: 140.5
click at [930, 35] on div "Rules Bulk Actions Create rule" at bounding box center [684, 21] width 1090 height 42
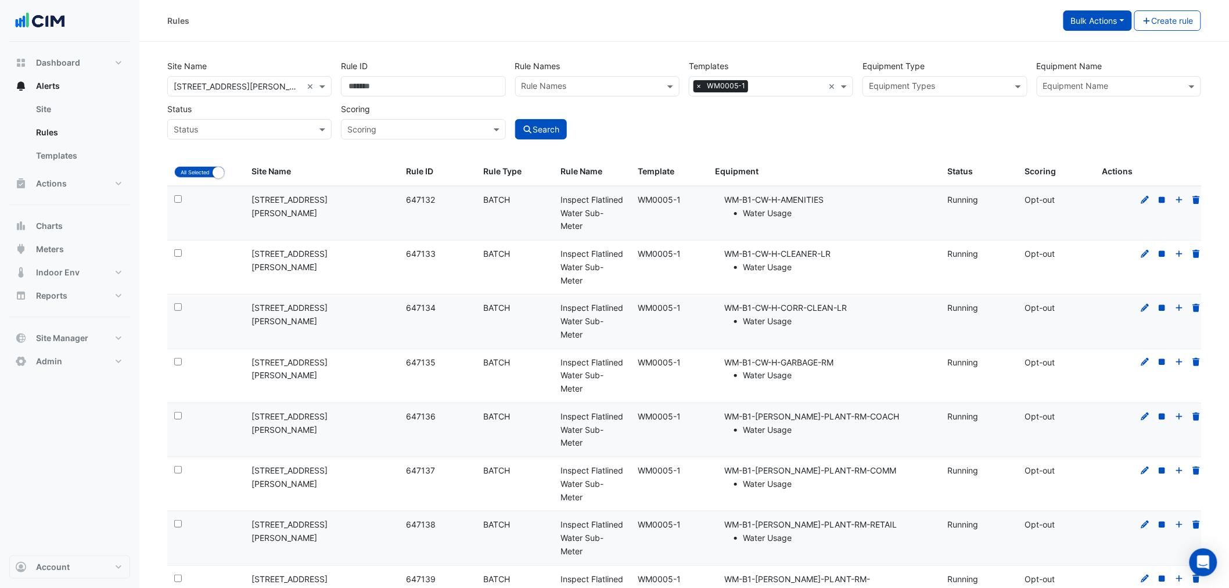
click at [1066, 19] on button "Bulk Actions" at bounding box center [1098, 20] width 69 height 20
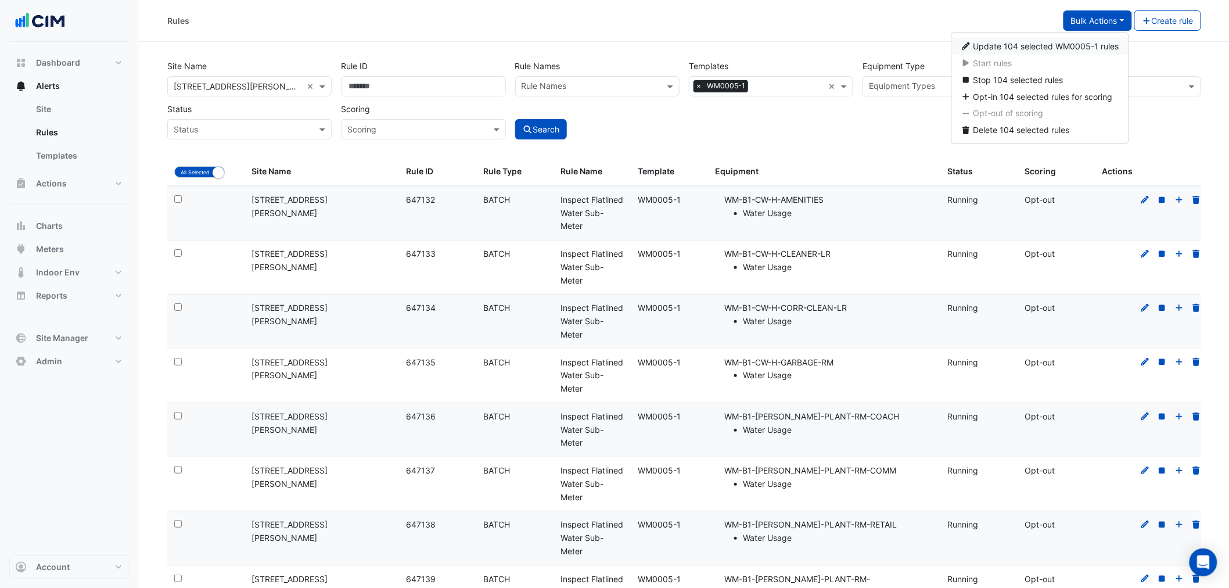
click at [1070, 41] on span "Update 104 selected WM0005-1 rules" at bounding box center [1047, 46] width 146 height 10
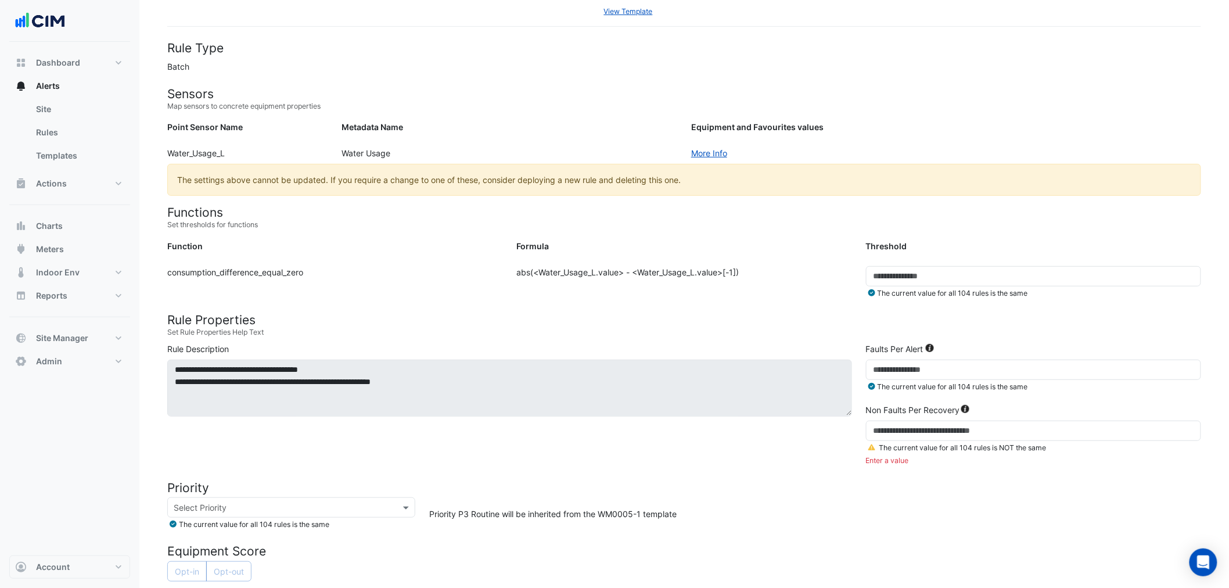
scroll to position [193, 0]
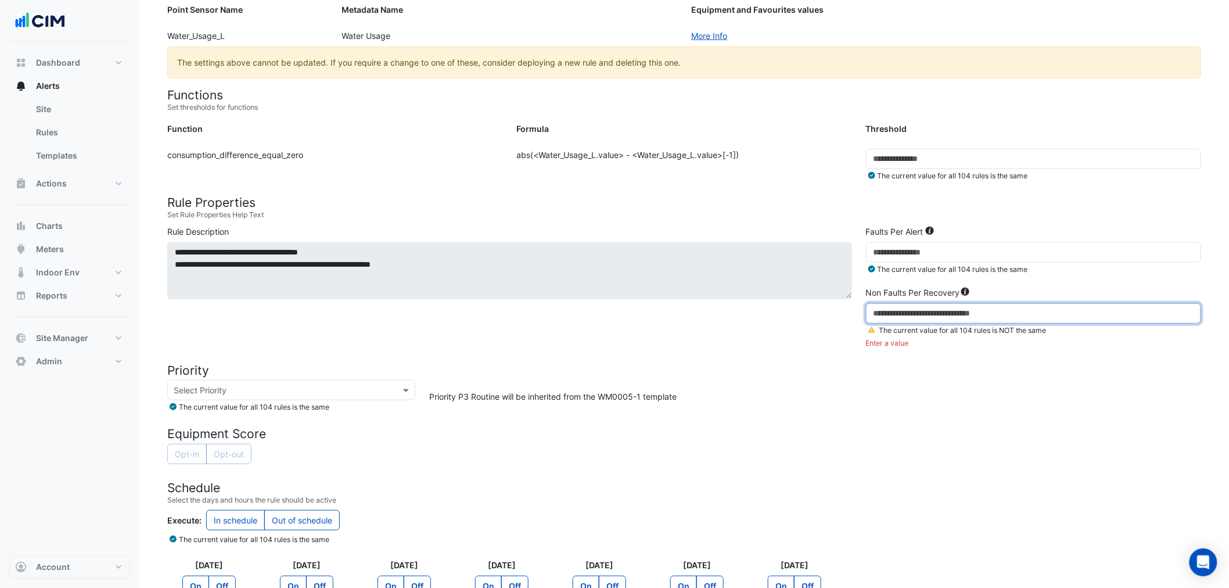
click at [897, 307] on input "number" at bounding box center [1033, 313] width 335 height 20
click at [898, 342] on div "Enter a value" at bounding box center [1033, 343] width 335 height 10
click at [874, 329] on icon at bounding box center [872, 330] width 7 height 7
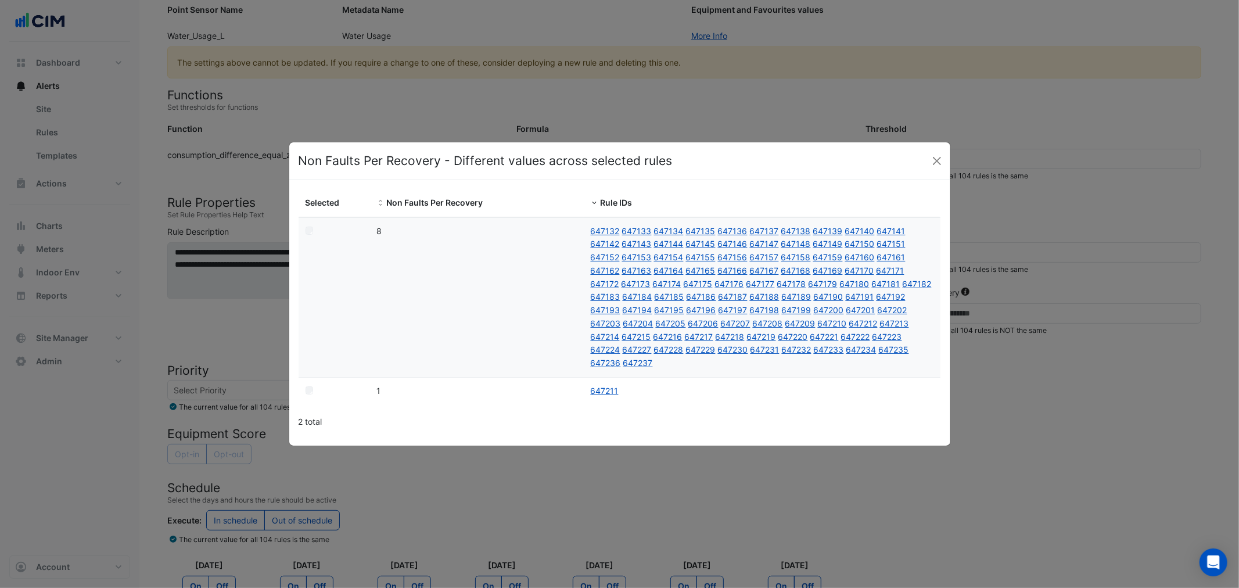
click at [938, 157] on div "Non Faults Per Recovery - Different values across selected rules" at bounding box center [619, 161] width 661 height 38
click at [938, 161] on button "Close" at bounding box center [936, 160] width 17 height 17
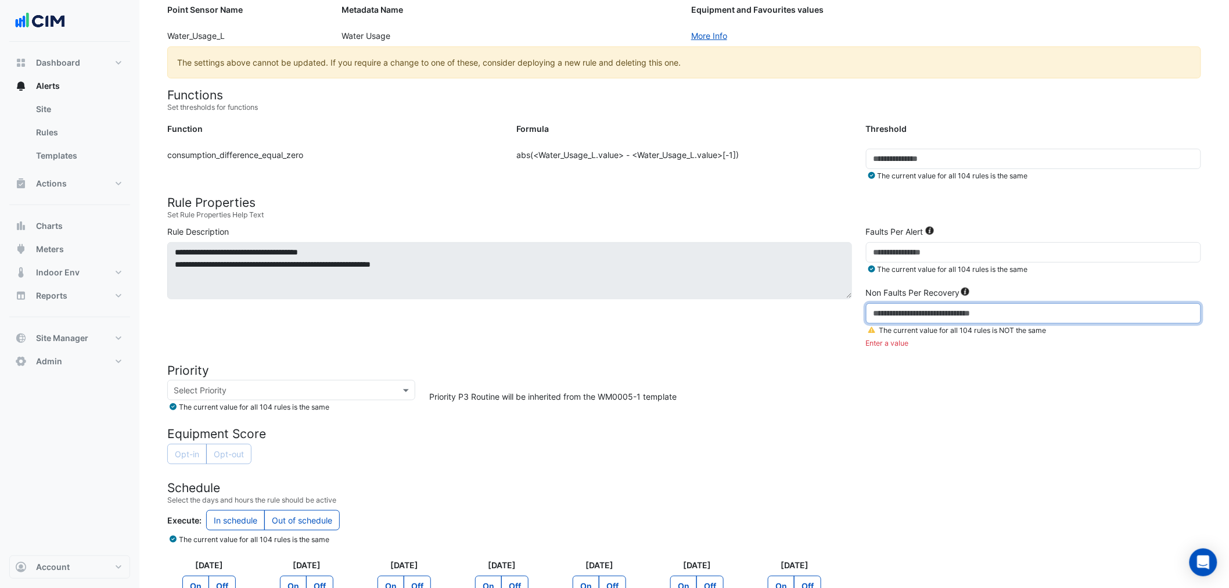
click at [898, 307] on input "number" at bounding box center [1033, 313] width 335 height 20
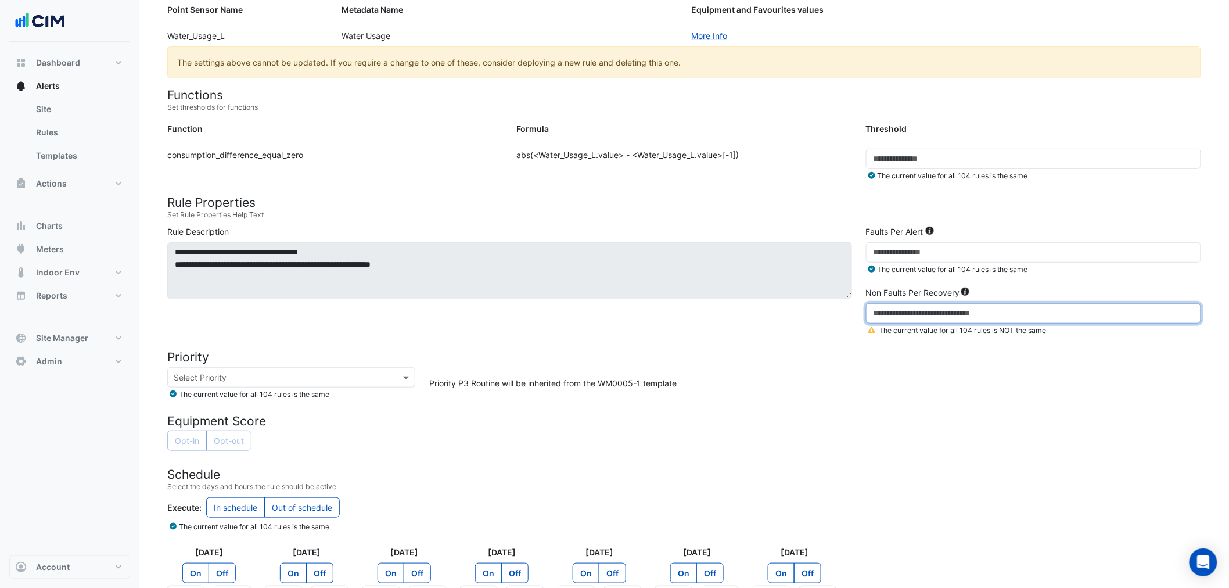
type input "*"
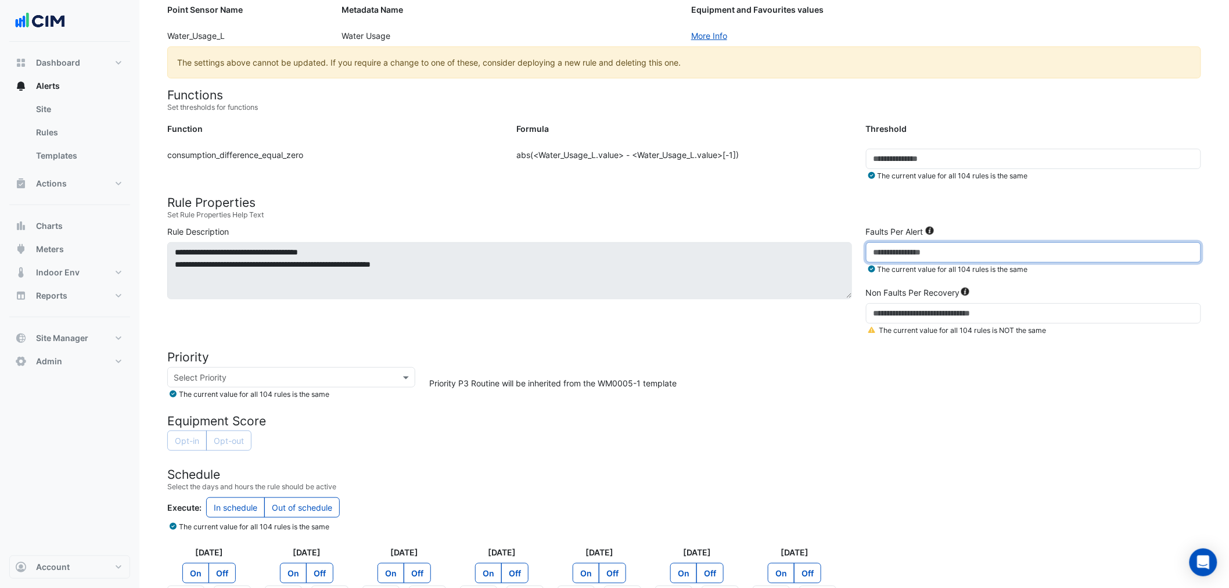
drag, startPoint x: 899, startPoint y: 250, endPoint x: 842, endPoint y: 251, distance: 56.9
click at [843, 252] on div "**********" at bounding box center [684, 283] width 1048 height 116
type input "**"
click at [775, 199] on h4 "Rule Properties" at bounding box center [684, 202] width 1034 height 15
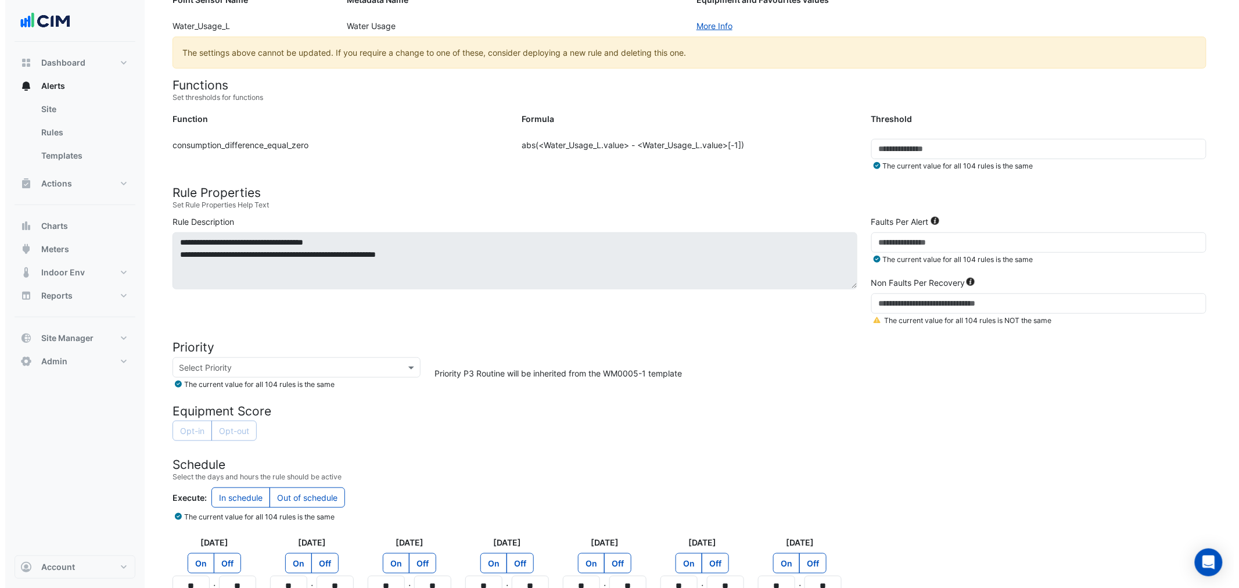
scroll to position [315, 0]
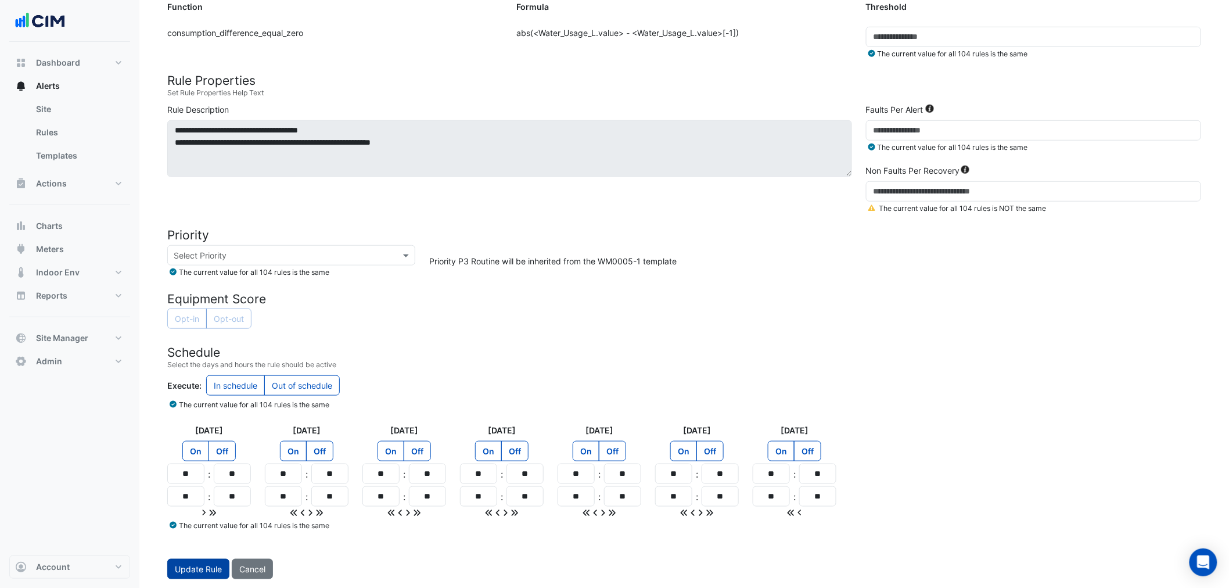
click at [186, 562] on button "Update Rule" at bounding box center [198, 569] width 62 height 20
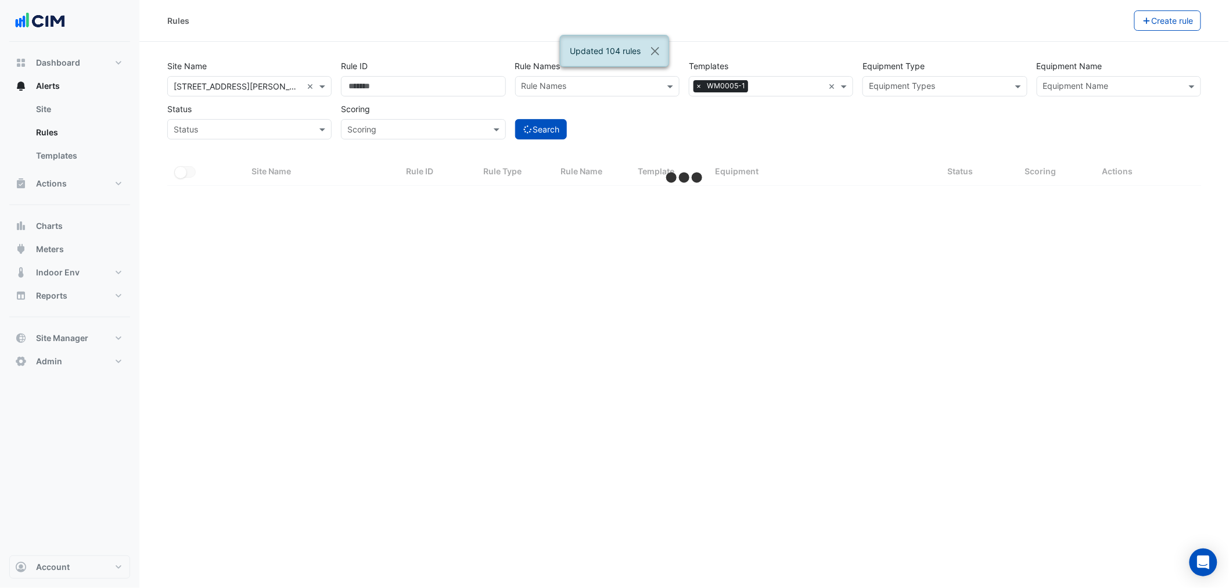
select select "***"
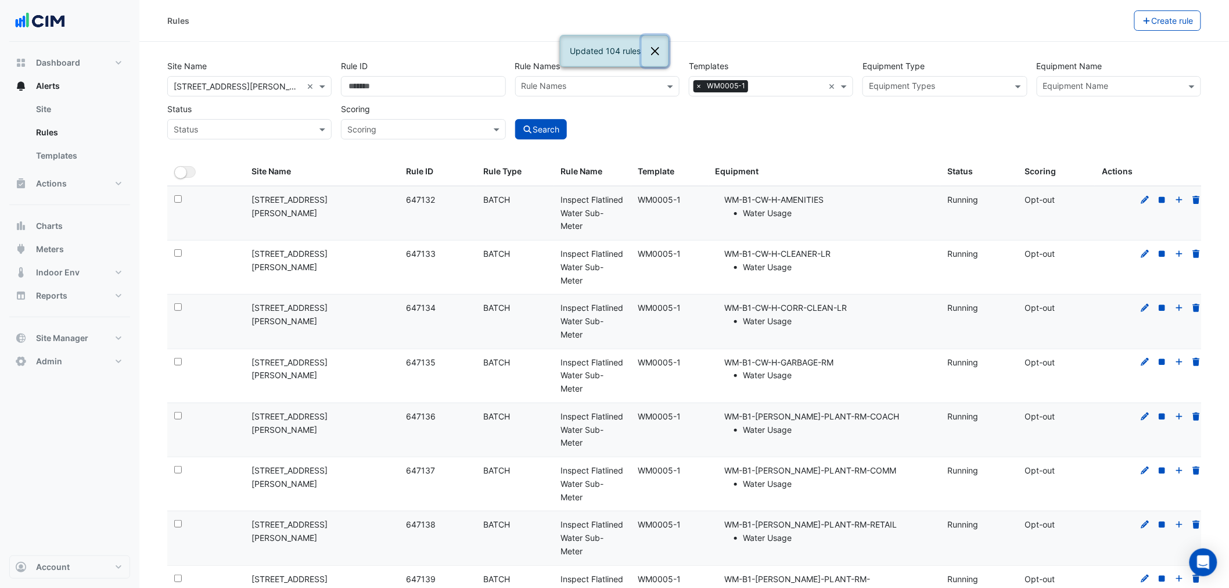
click at [649, 48] on button "Close" at bounding box center [655, 50] width 27 height 31
click at [72, 77] on button "Alerts" at bounding box center [69, 85] width 121 height 23
click at [72, 61] on span "Dashboard" at bounding box center [58, 63] width 44 height 12
select select "***"
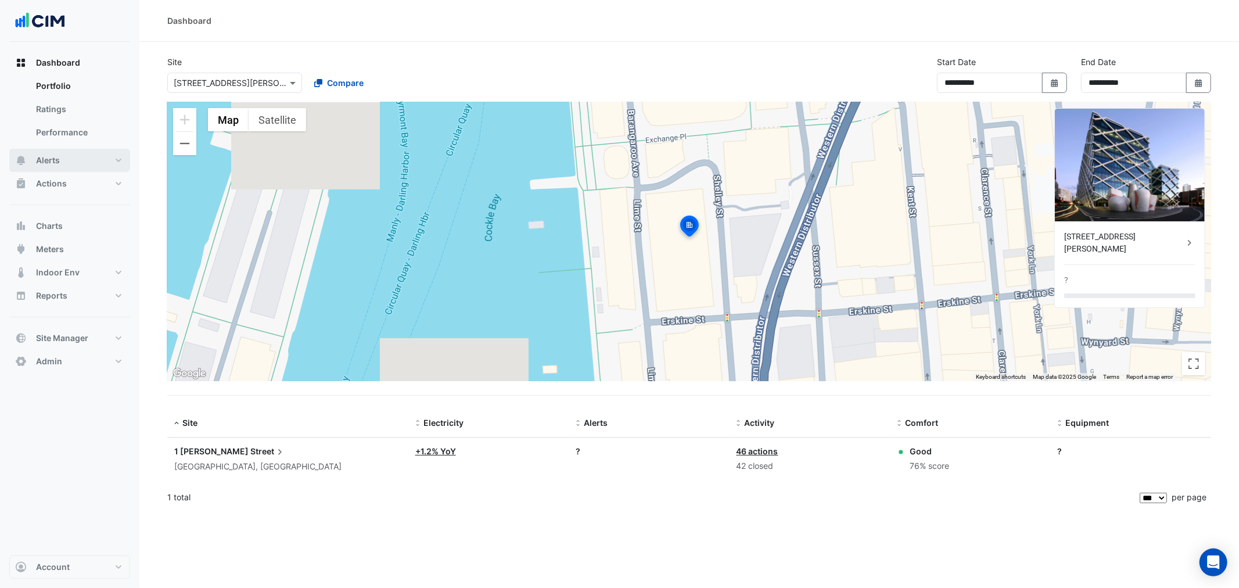
click at [70, 160] on button "Alerts" at bounding box center [69, 160] width 121 height 23
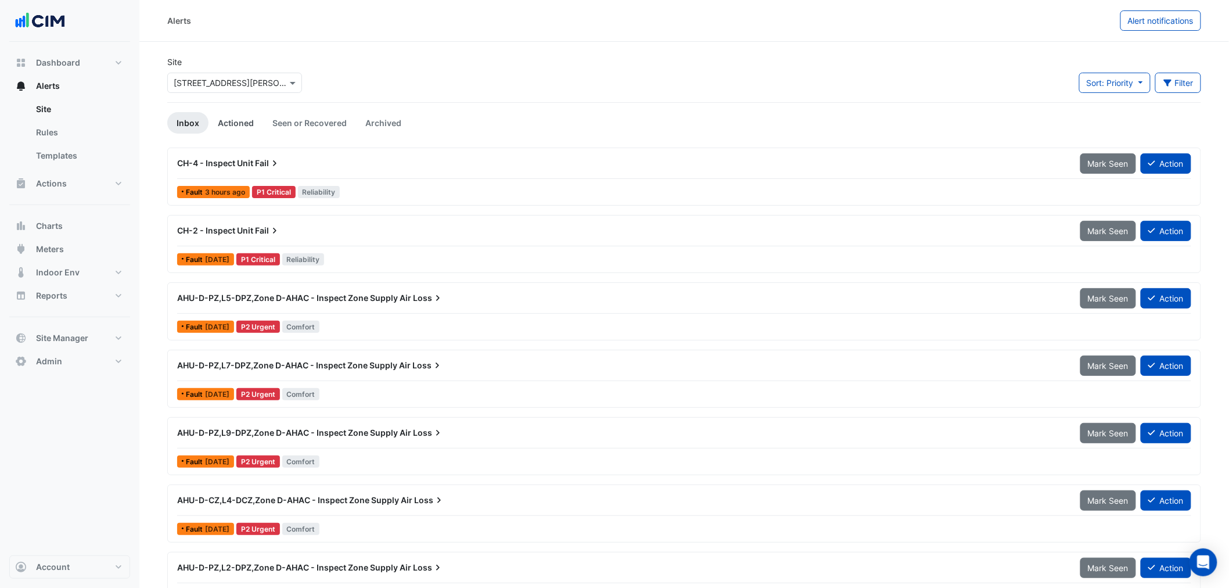
click at [242, 117] on link "Actioned" at bounding box center [236, 122] width 55 height 21
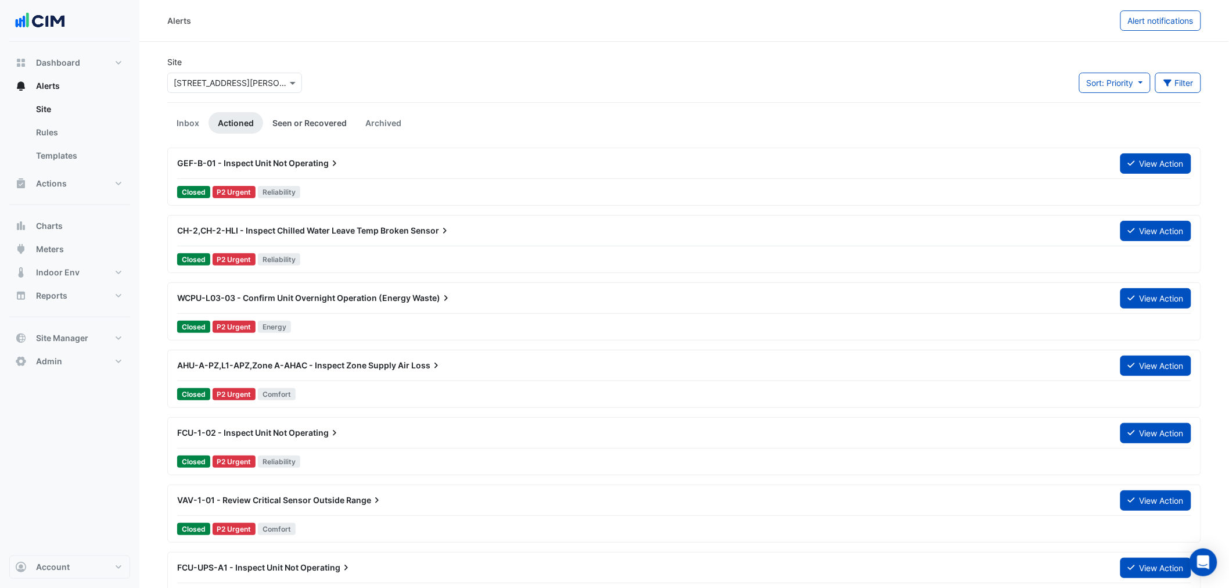
click at [304, 118] on link "Seen or Recovered" at bounding box center [309, 122] width 93 height 21
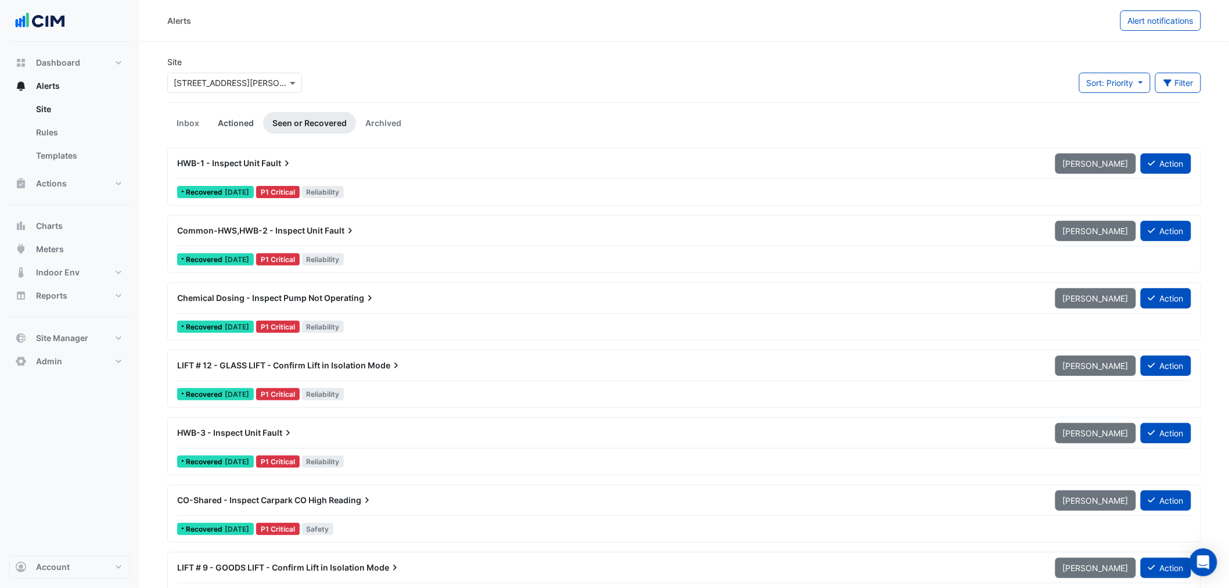
click at [239, 120] on link "Actioned" at bounding box center [236, 122] width 55 height 21
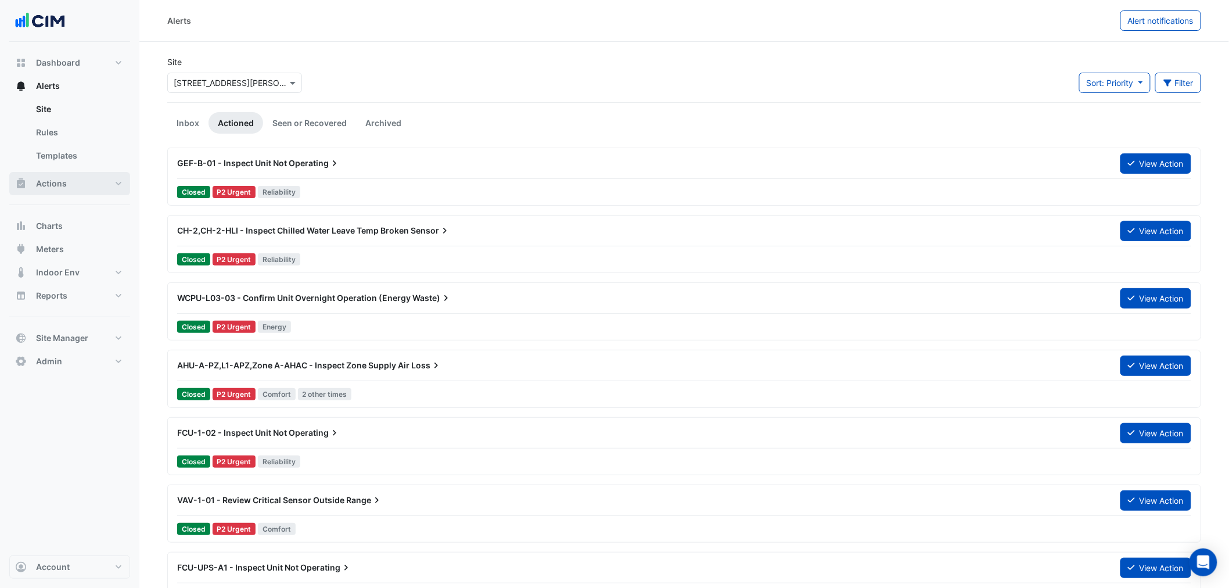
click at [71, 182] on button "Actions" at bounding box center [69, 183] width 121 height 23
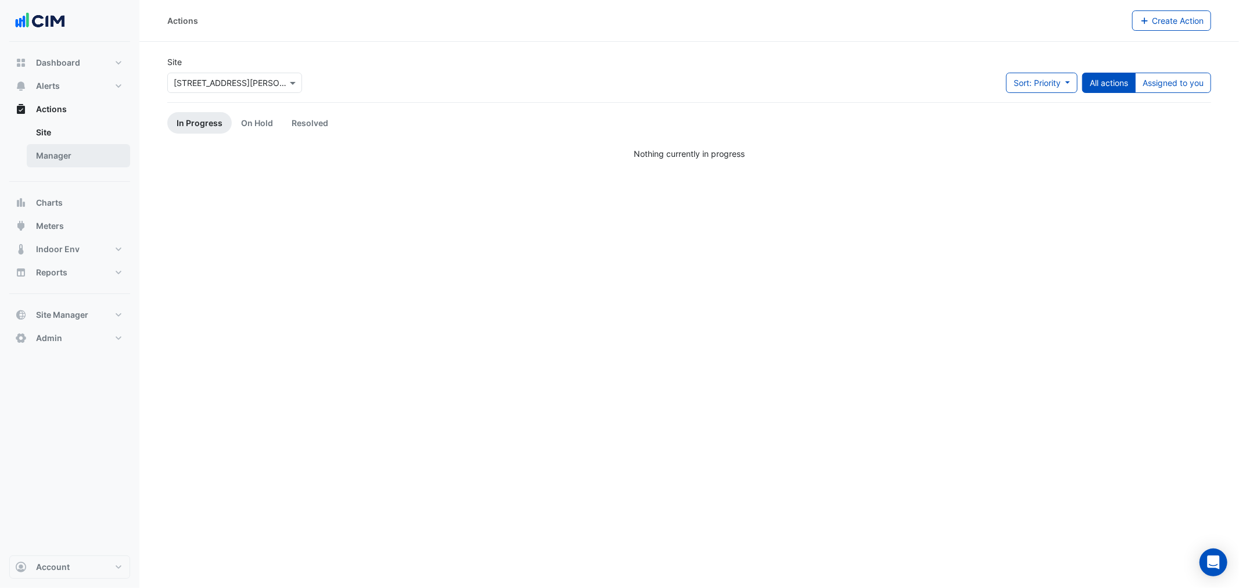
click at [89, 163] on link "Manager" at bounding box center [78, 155] width 103 height 23
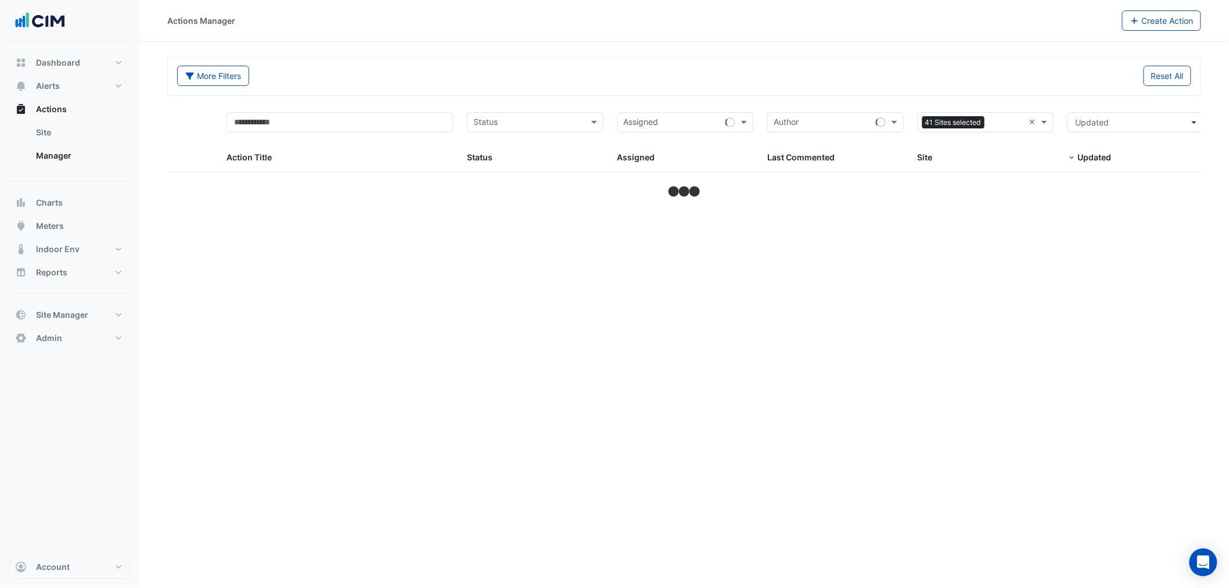
select select "***"
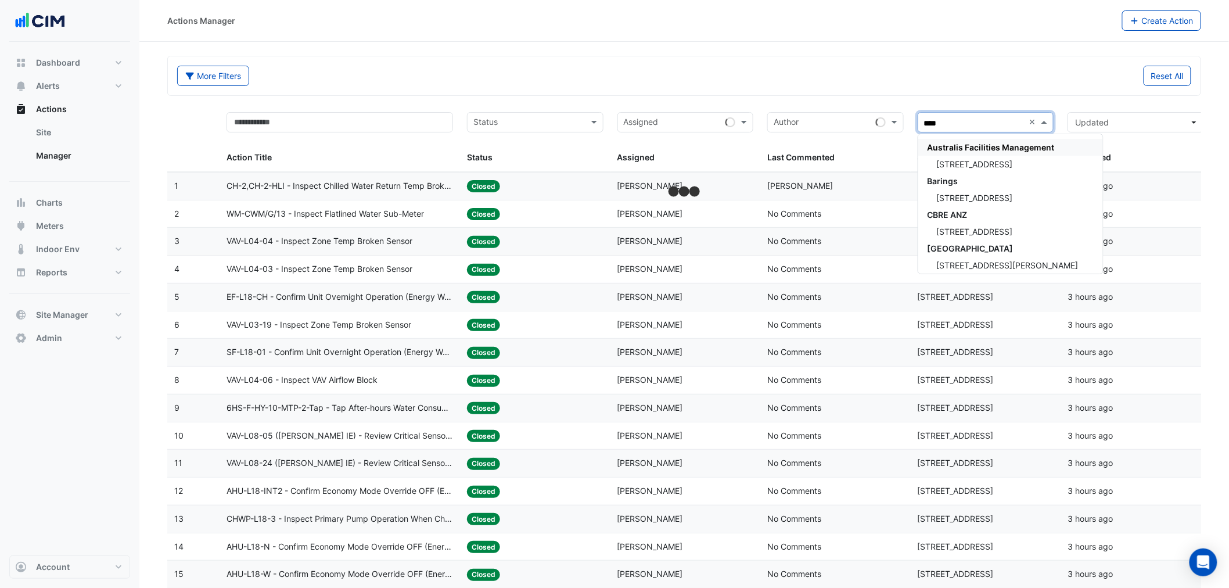
type input "*****"
click at [969, 161] on span "[STREET_ADDRESS][PERSON_NAME]" at bounding box center [1008, 164] width 142 height 10
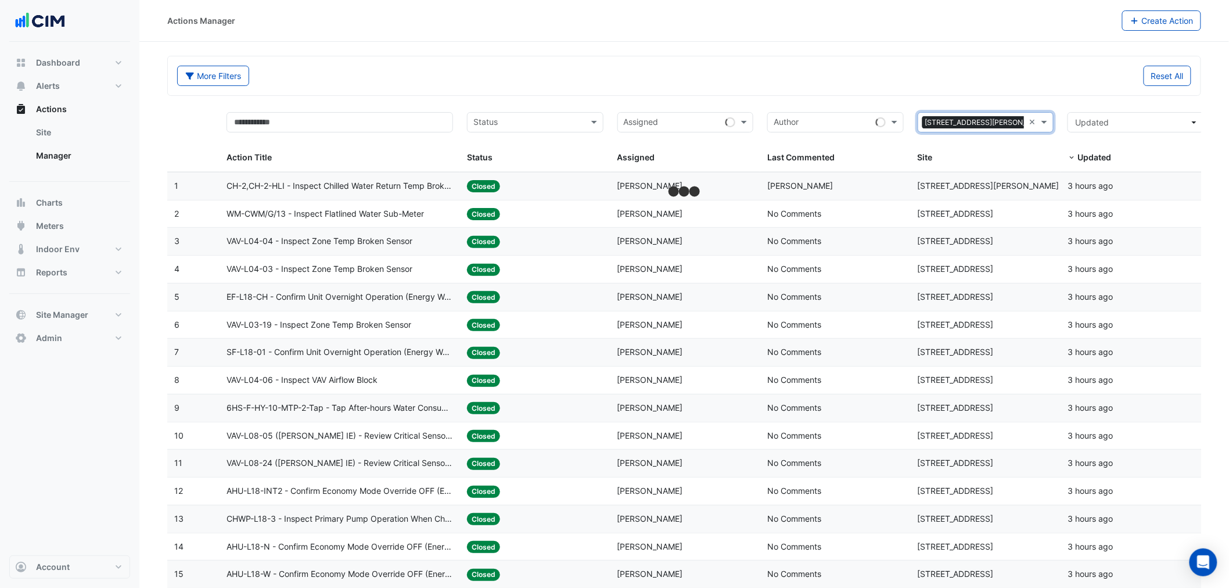
click at [953, 63] on div "More Filters Reset All" at bounding box center [684, 75] width 1033 height 39
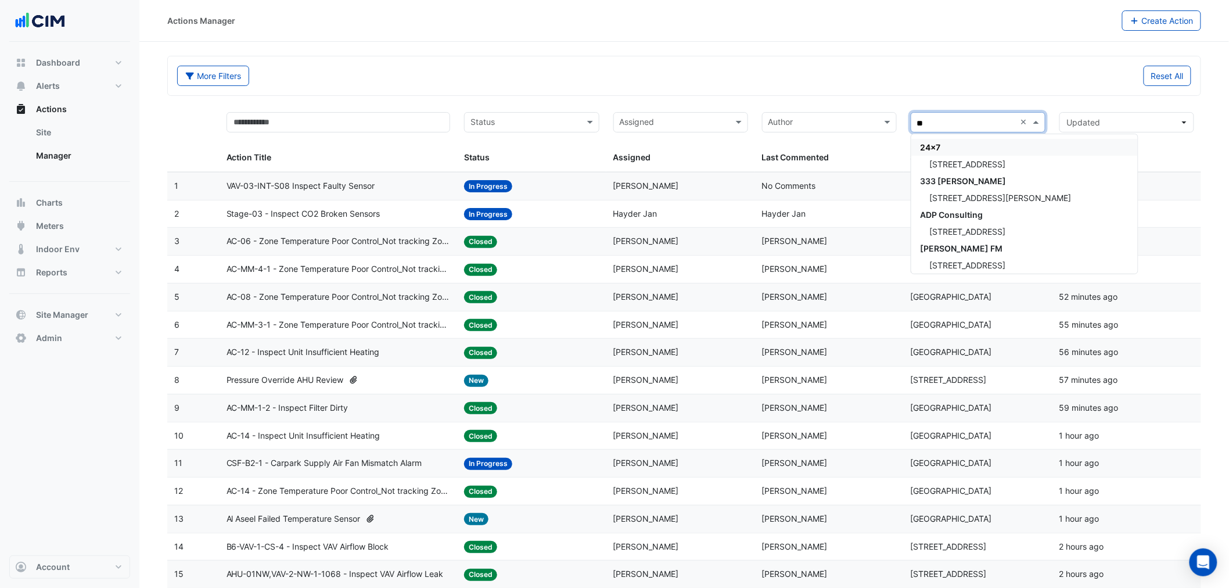
type input "***"
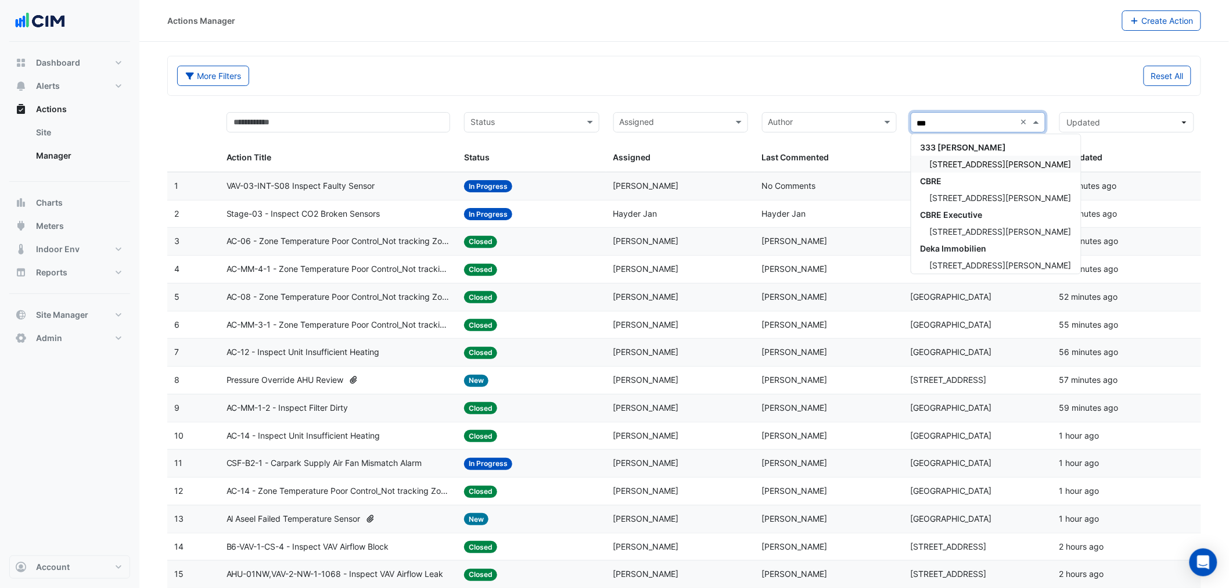
click at [964, 158] on div "[STREET_ADDRESS][PERSON_NAME]" at bounding box center [997, 164] width 170 height 17
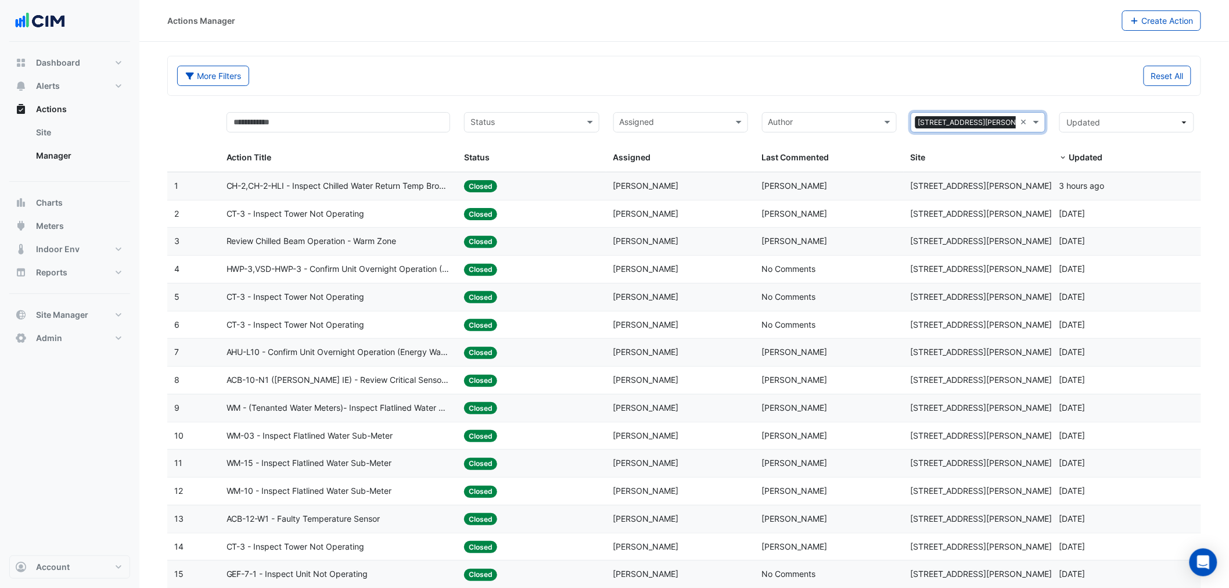
click at [858, 191] on div "Last Commented: Brian Nguyen" at bounding box center [829, 186] width 135 height 13
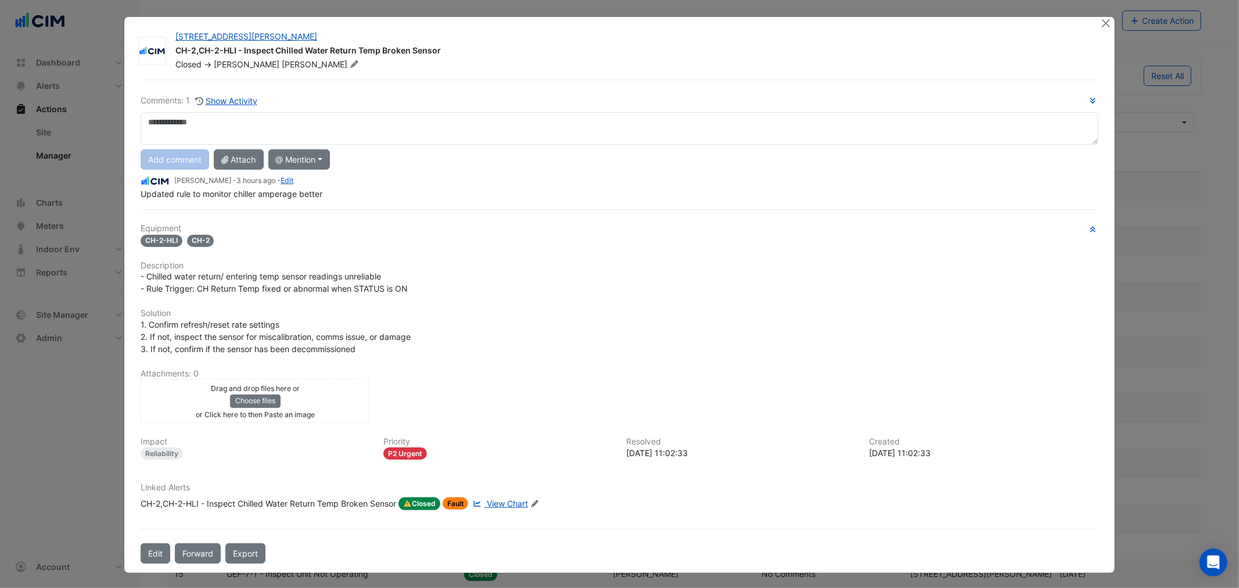
click at [1095, 21] on div "333 George Street CH-2,CH-2-HLI - Inspect Chilled Water Return Temp Broken Sens…" at bounding box center [619, 295] width 990 height 556
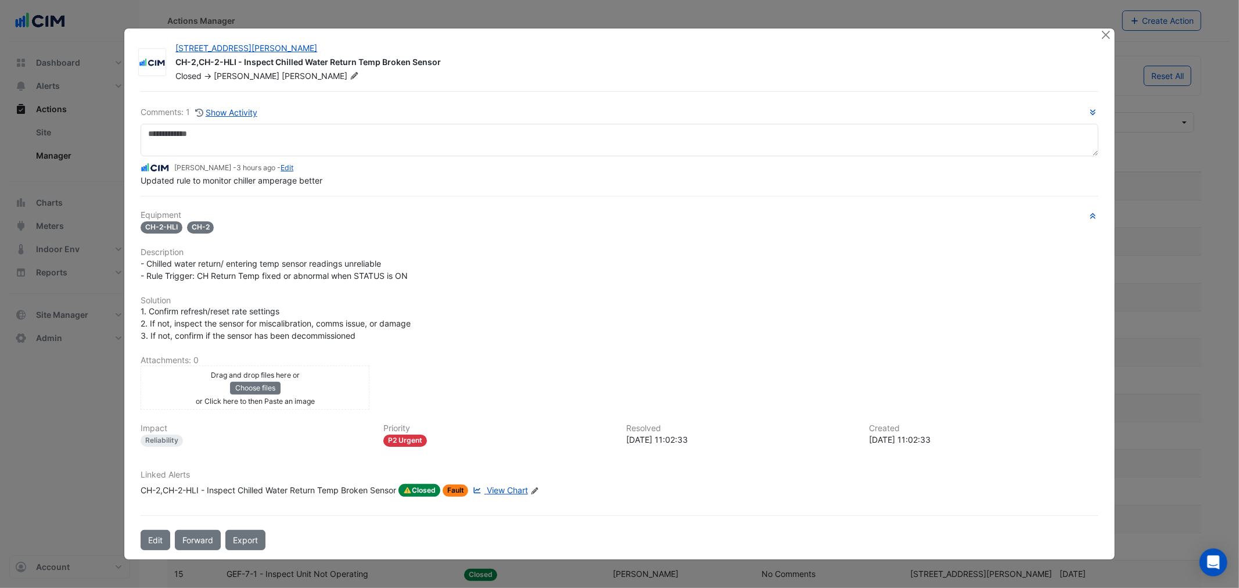
click at [1105, 21] on ngb-modal-window "333 George Street CH-2,CH-2-HLI - Inspect Chilled Water Return Temp Broken Sens…" at bounding box center [619, 294] width 1239 height 588
click at [1104, 33] on button "Close" at bounding box center [1106, 34] width 12 height 12
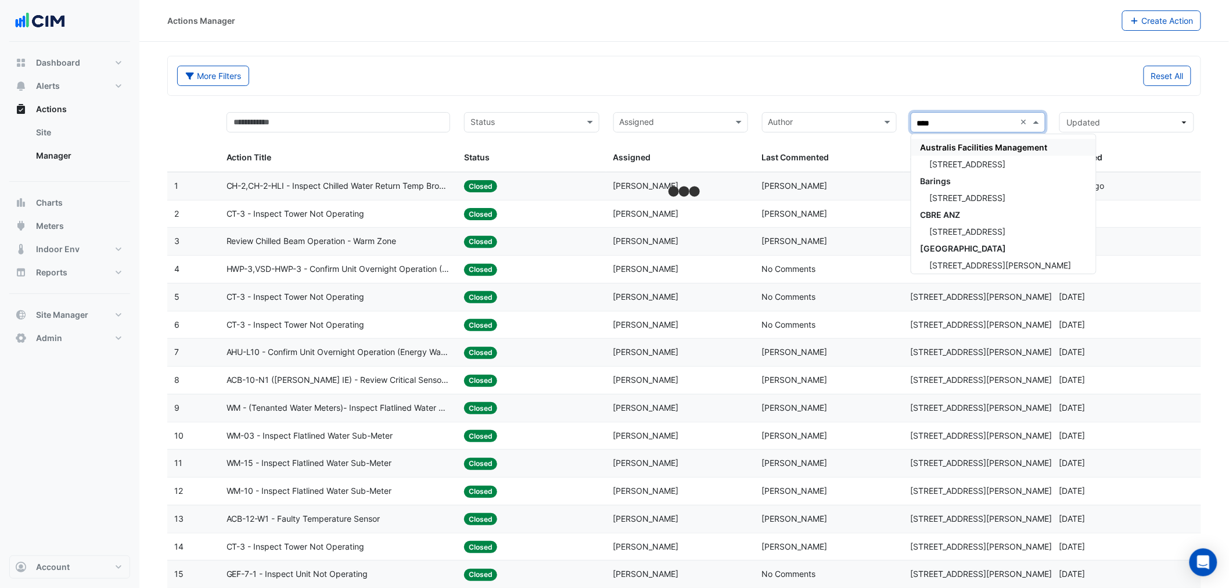
type input "*****"
click at [965, 158] on div "[STREET_ADDRESS][PERSON_NAME]" at bounding box center [997, 164] width 170 height 17
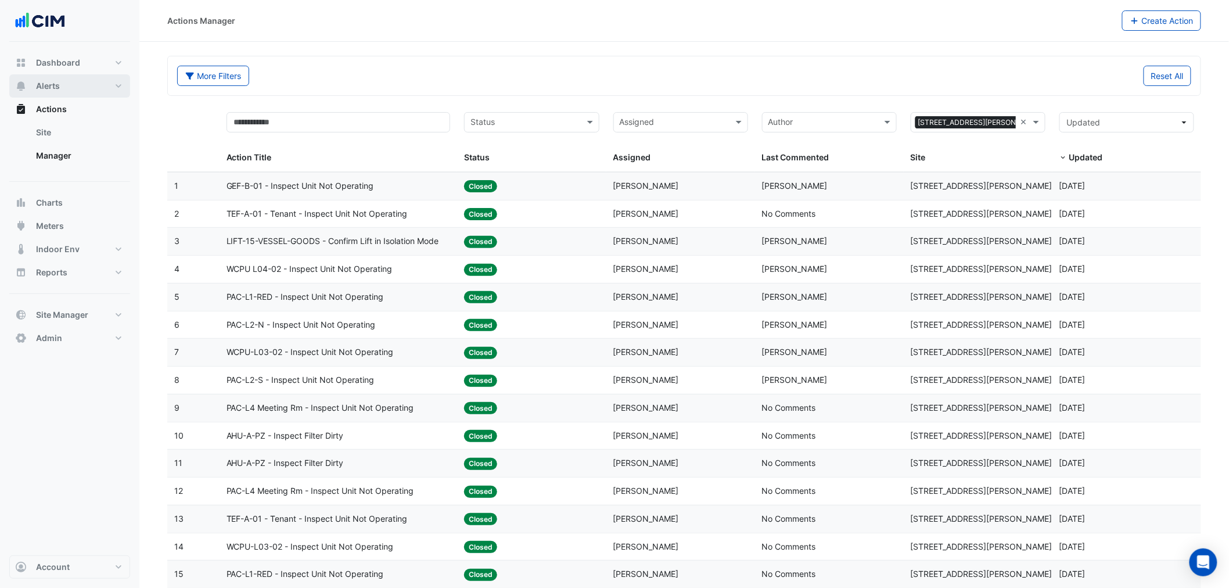
click at [96, 83] on button "Alerts" at bounding box center [69, 85] width 121 height 23
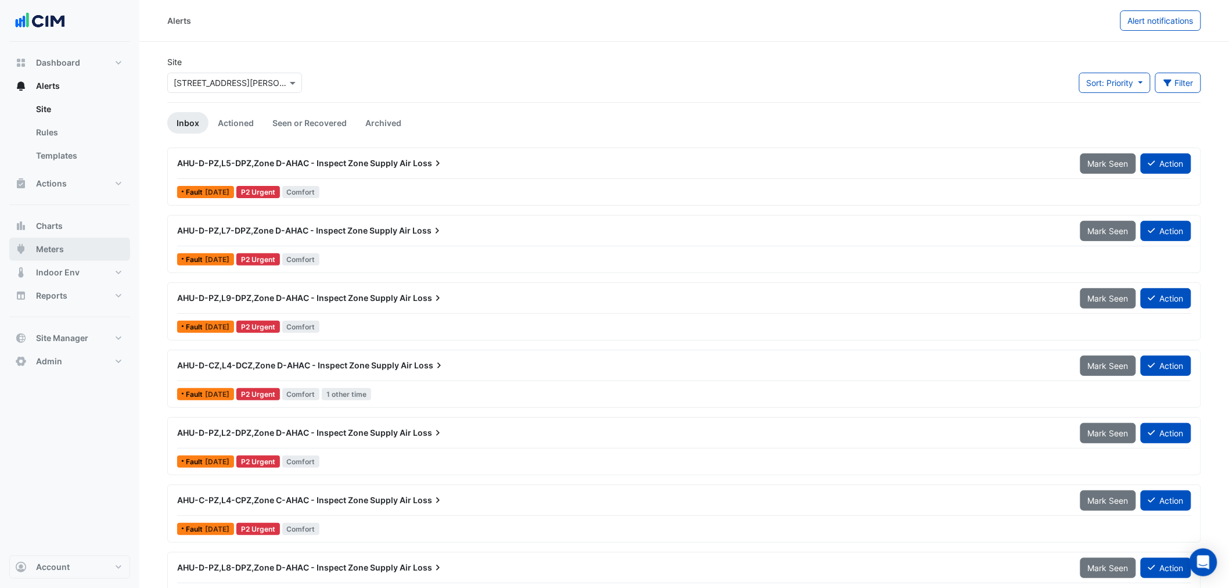
click at [51, 250] on span "Meters" at bounding box center [50, 249] width 28 height 12
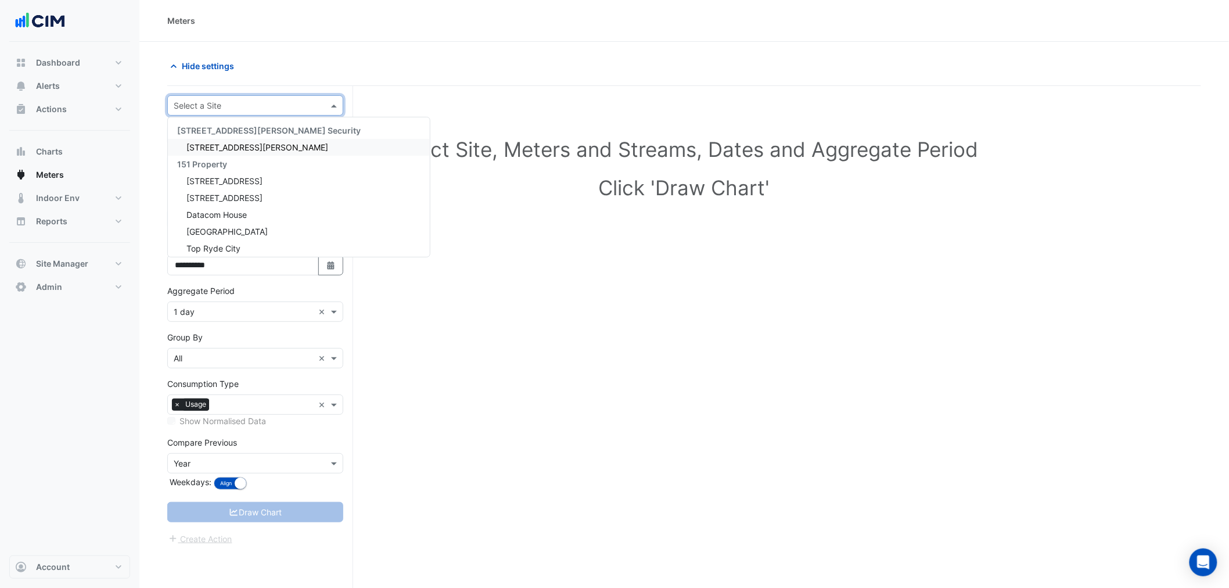
click at [182, 106] on input "text" at bounding box center [244, 106] width 140 height 12
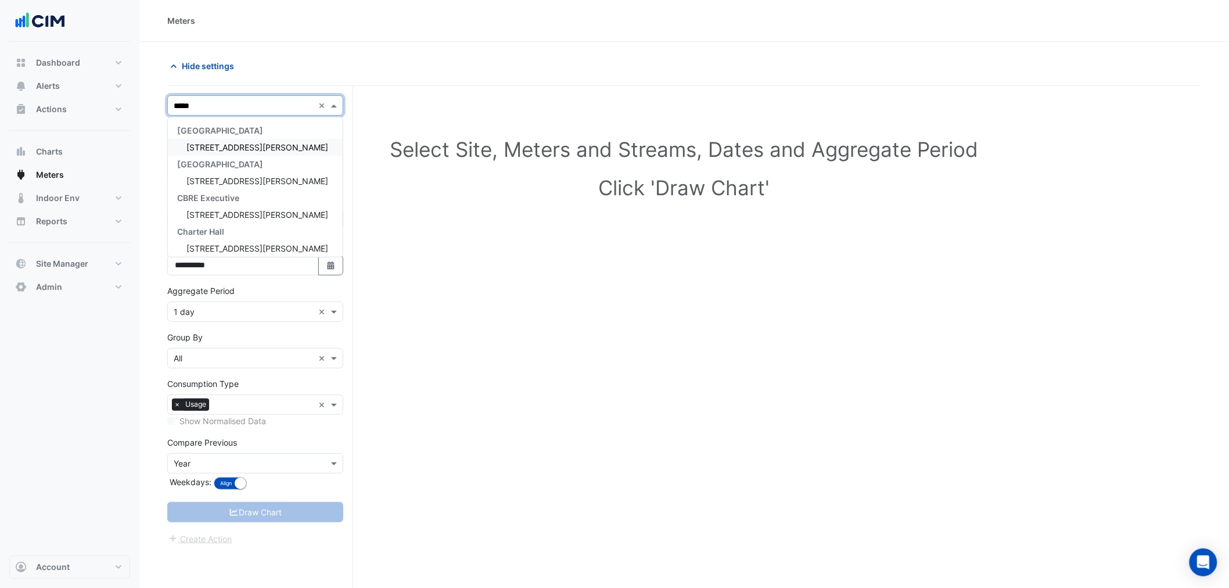
type input "******"
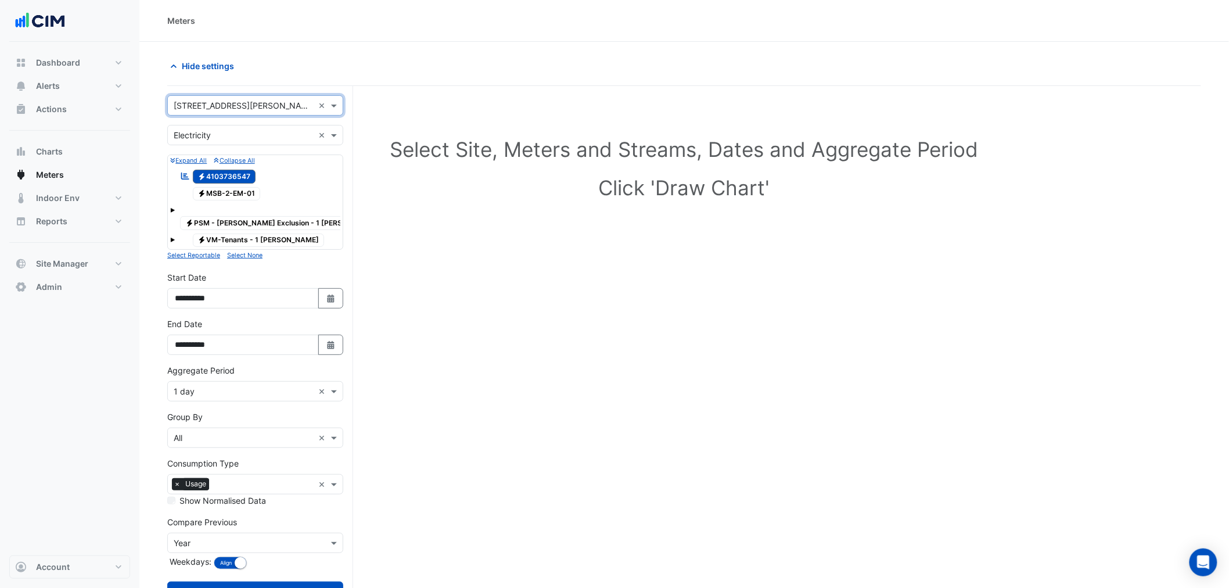
scroll to position [44, 0]
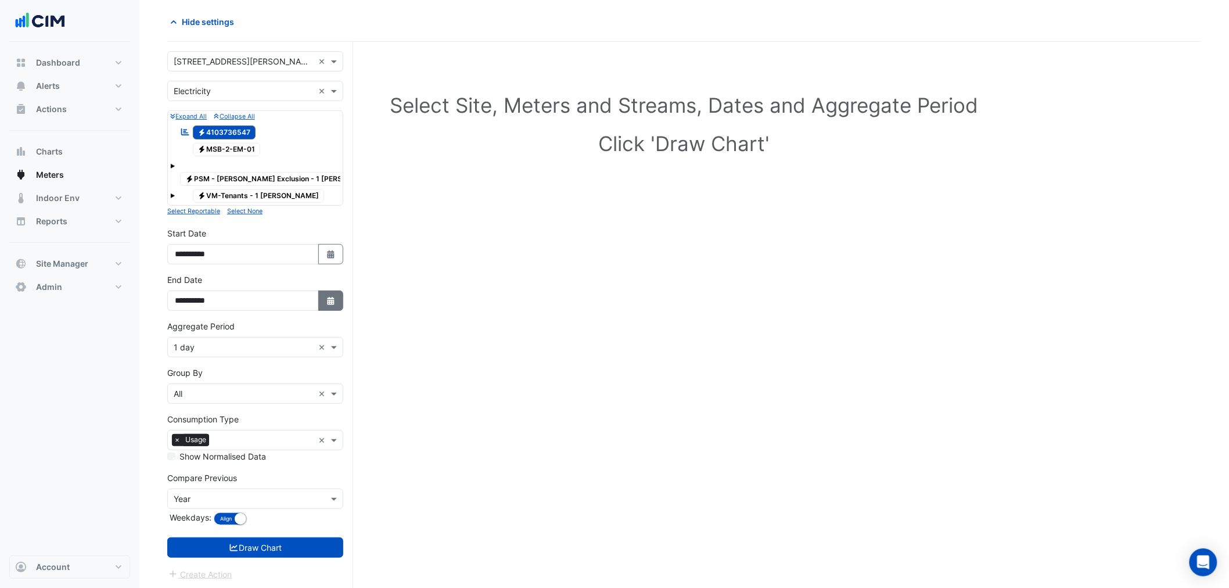
click at [327, 296] on fa-icon "Select Date" at bounding box center [331, 301] width 10 height 10
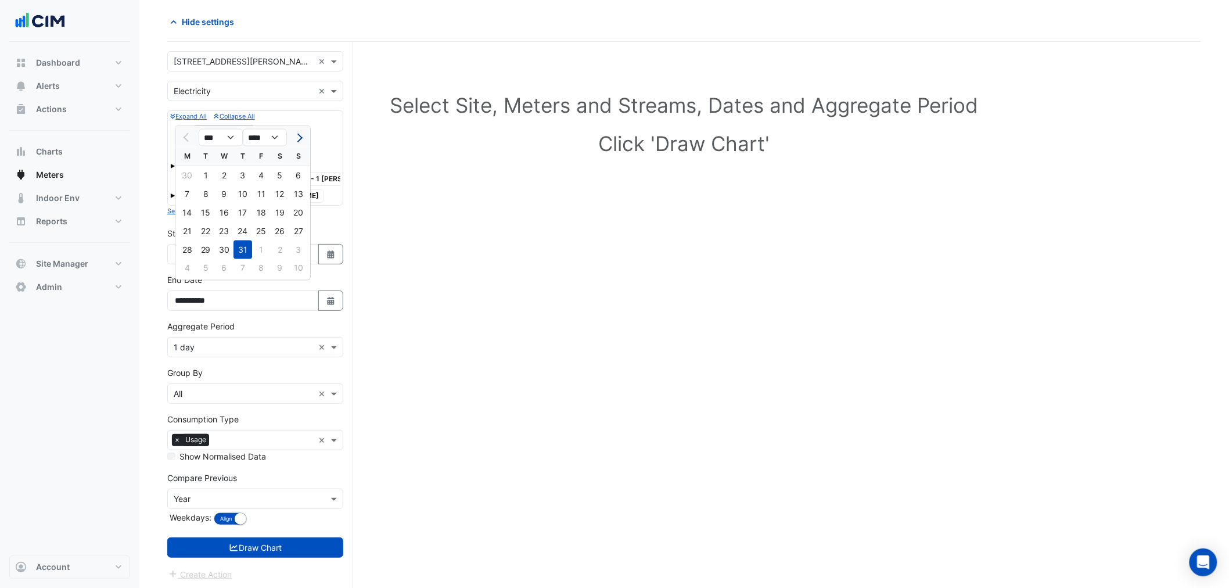
click at [294, 146] on button "Next month" at bounding box center [299, 137] width 14 height 19
click at [295, 135] on span "Next month" at bounding box center [298, 137] width 9 height 9
click at [182, 137] on button "Previous month" at bounding box center [187, 137] width 14 height 19
select select "*"
click at [237, 229] on div "21" at bounding box center [243, 231] width 19 height 19
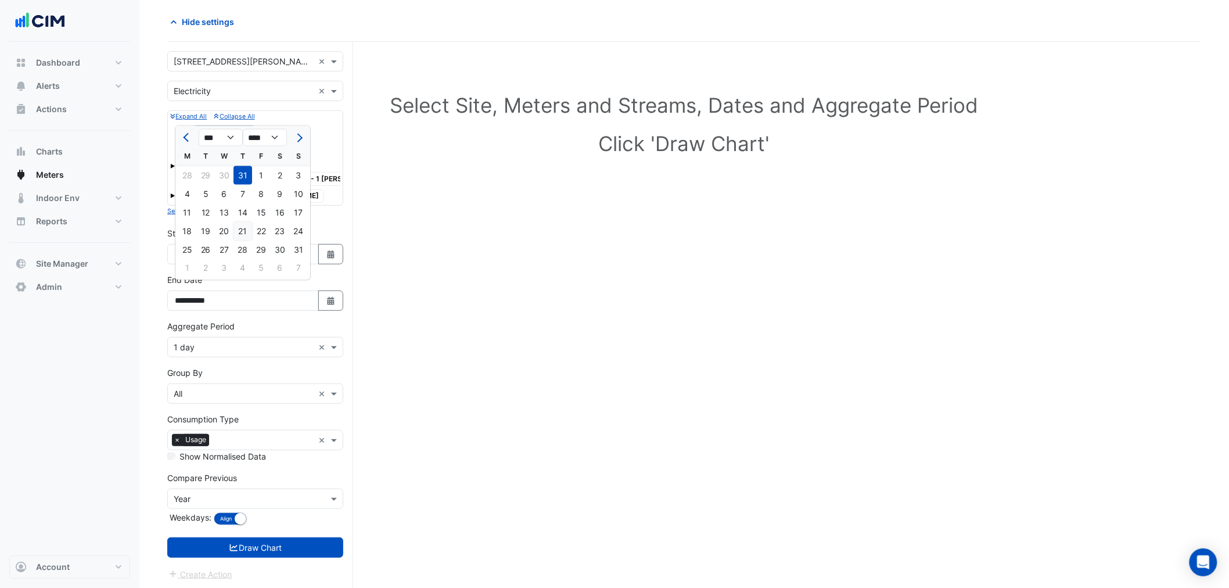
type input "**********"
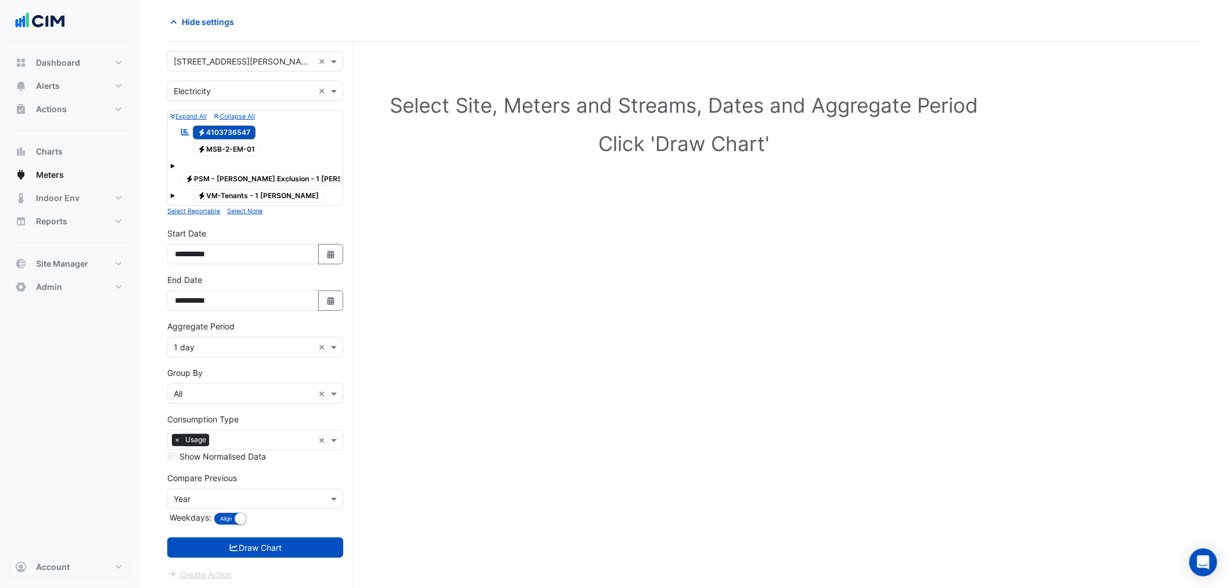
click at [235, 337] on div "Aggregate Period × 1 day ×" at bounding box center [255, 347] width 176 height 20
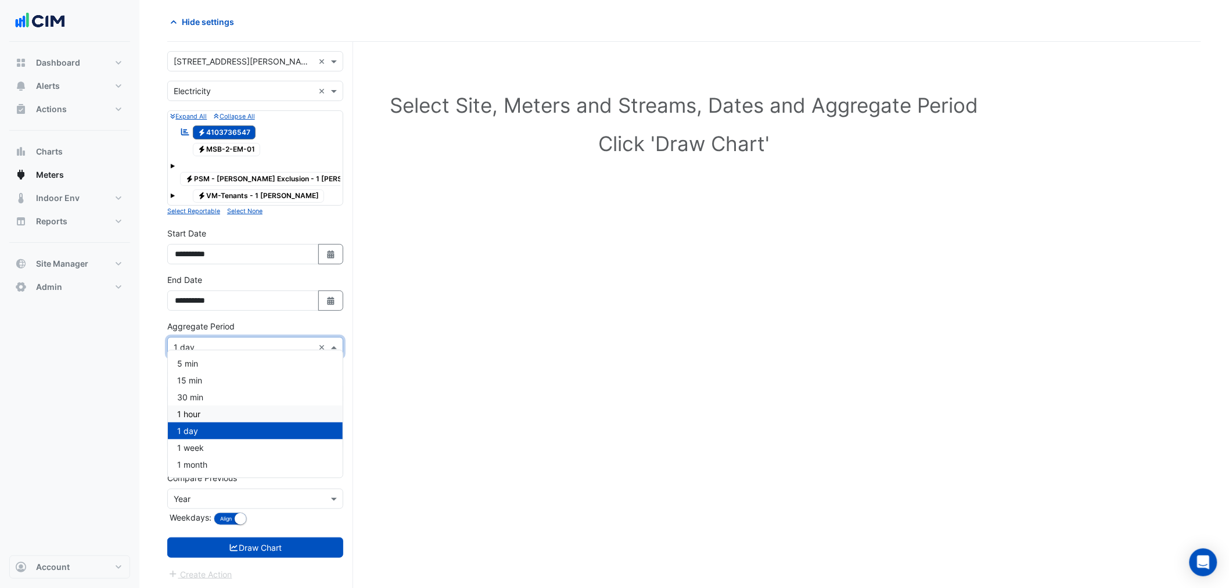
click at [208, 415] on div "1 hour" at bounding box center [255, 414] width 175 height 17
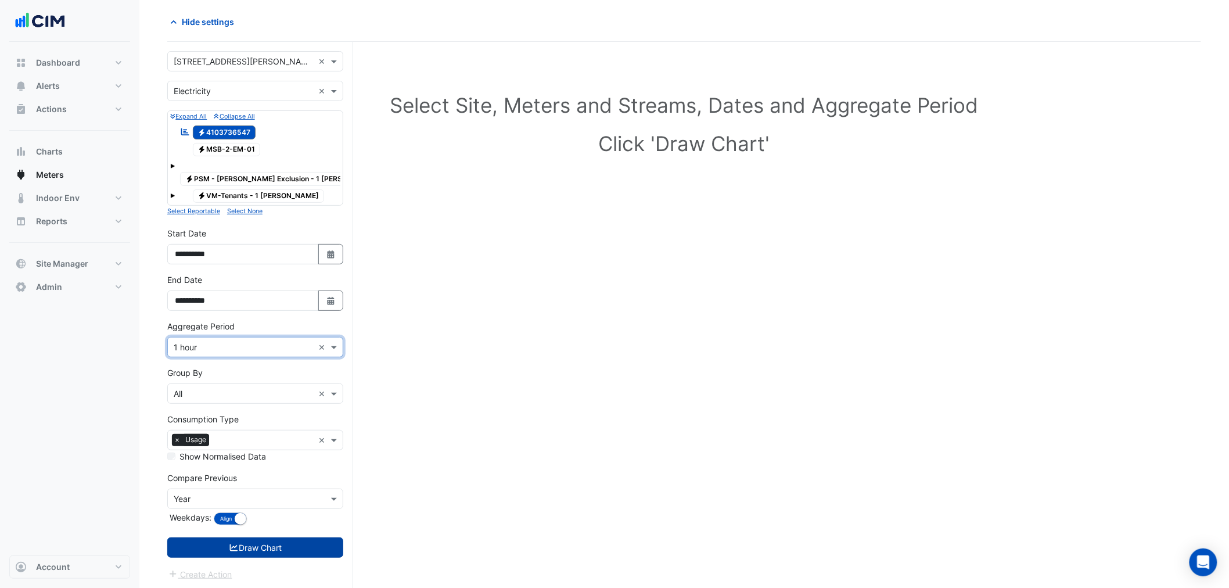
click at [256, 537] on button "Draw Chart" at bounding box center [255, 547] width 176 height 20
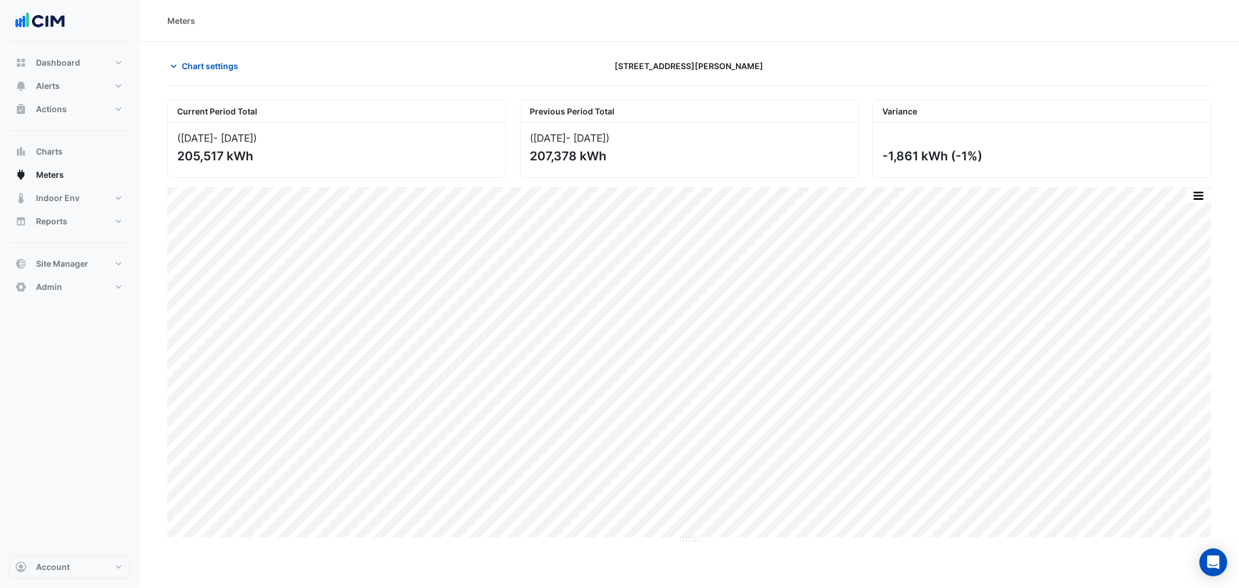
click at [176, 50] on section "Chart settings 1 Shelley Street Current Period Total (01 Jul 25 - 21 Aug 25 ) 2…" at bounding box center [689, 292] width 1100 height 501
click at [211, 70] on span "Chart settings" at bounding box center [210, 66] width 56 height 12
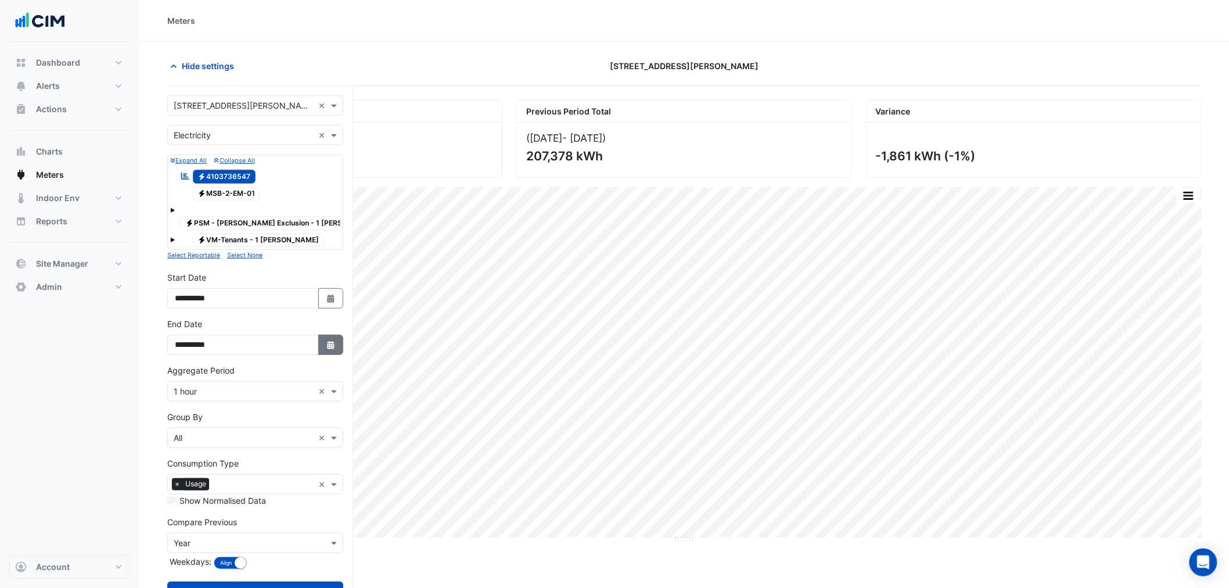
click at [329, 341] on icon "button" at bounding box center [330, 345] width 7 height 8
select select "*"
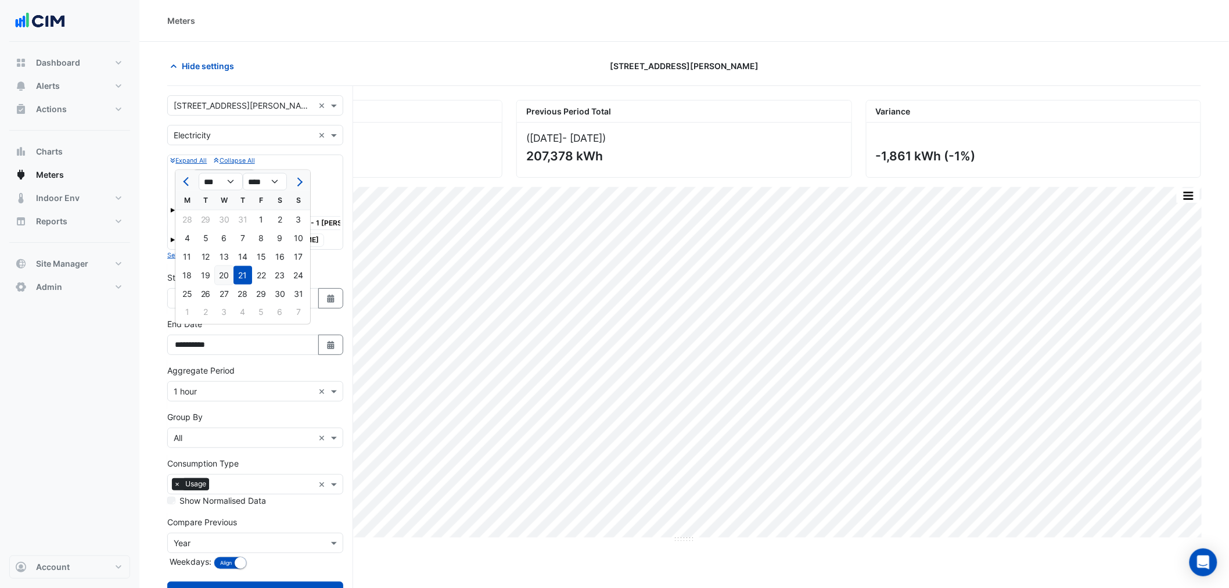
click at [218, 277] on div "20" at bounding box center [224, 275] width 19 height 19
type input "**********"
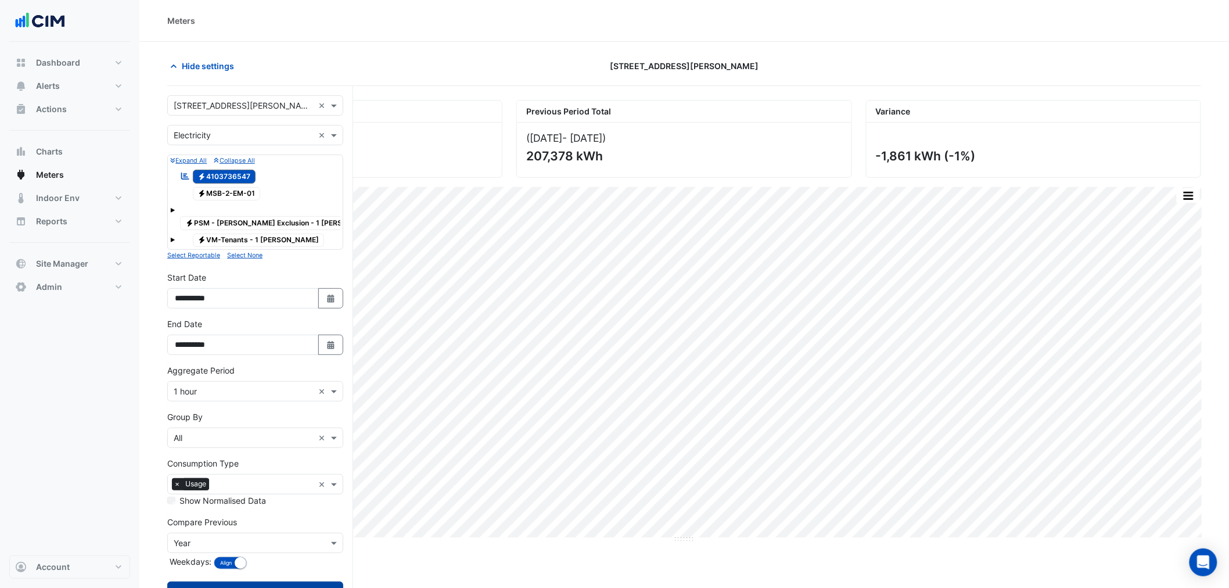
click at [324, 582] on button "Draw Chart" at bounding box center [255, 592] width 176 height 20
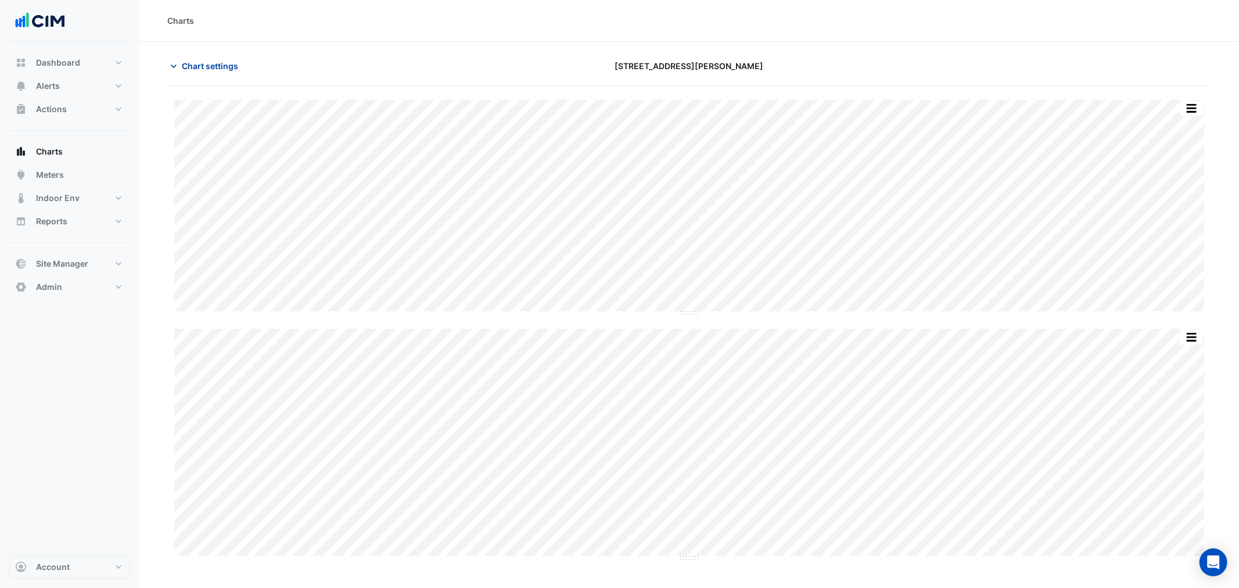
click at [233, 68] on span "Chart settings" at bounding box center [210, 66] width 56 height 12
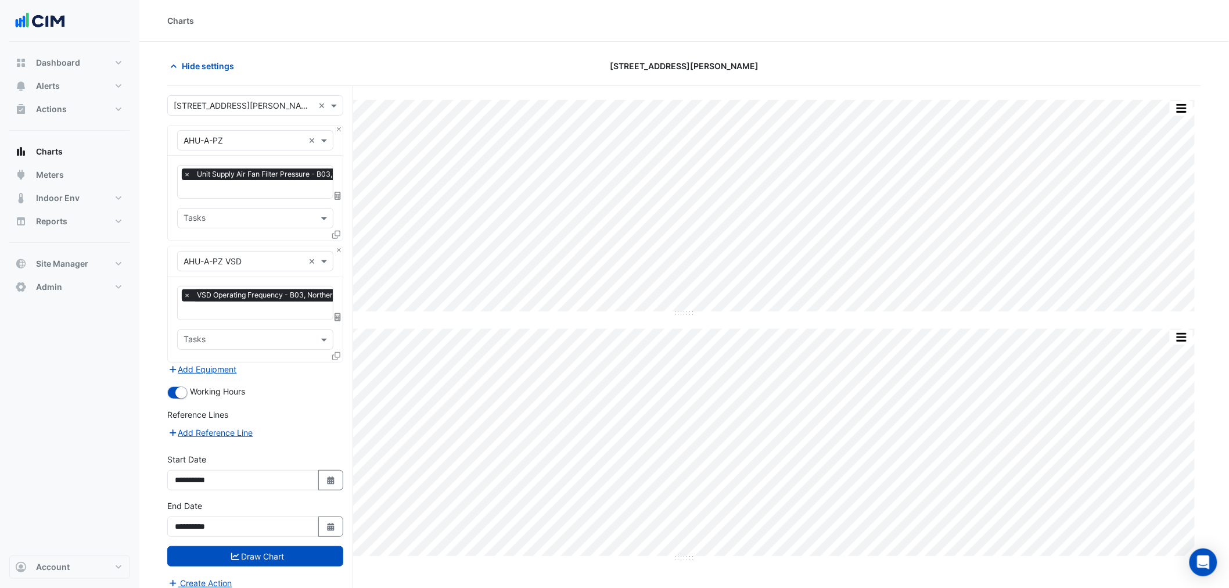
click at [259, 186] on input "text" at bounding box center [295, 190] width 222 height 12
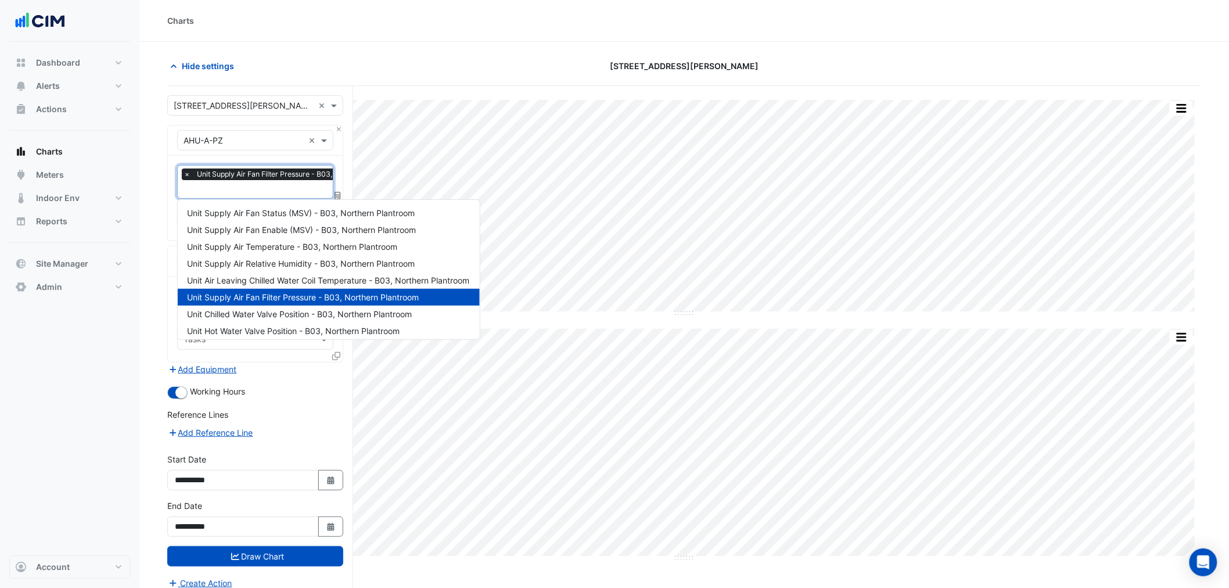
scroll to position [0, 6]
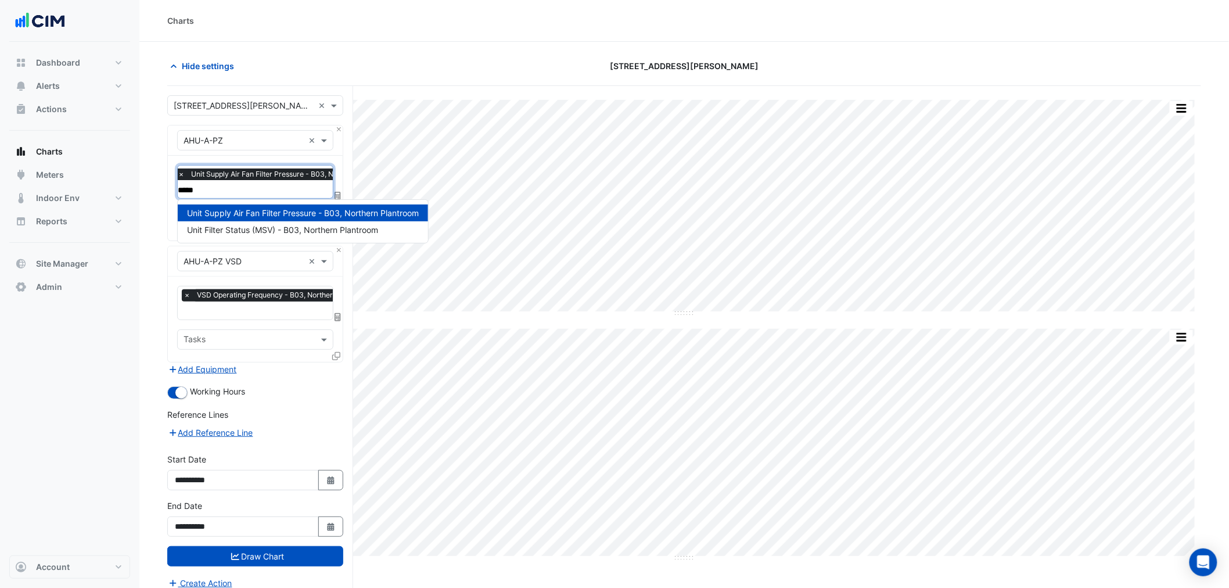
type input "******"
click at [285, 231] on span "Unit Filter Status (MSV) - B03, Northern Plantroom" at bounding box center [282, 230] width 191 height 10
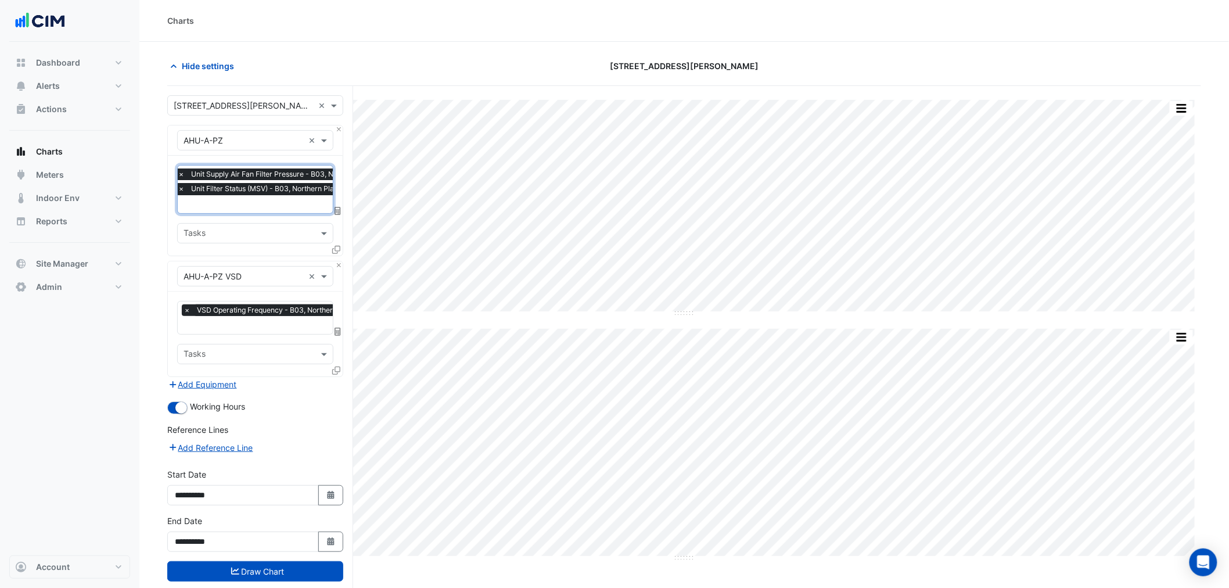
scroll to position [44, 0]
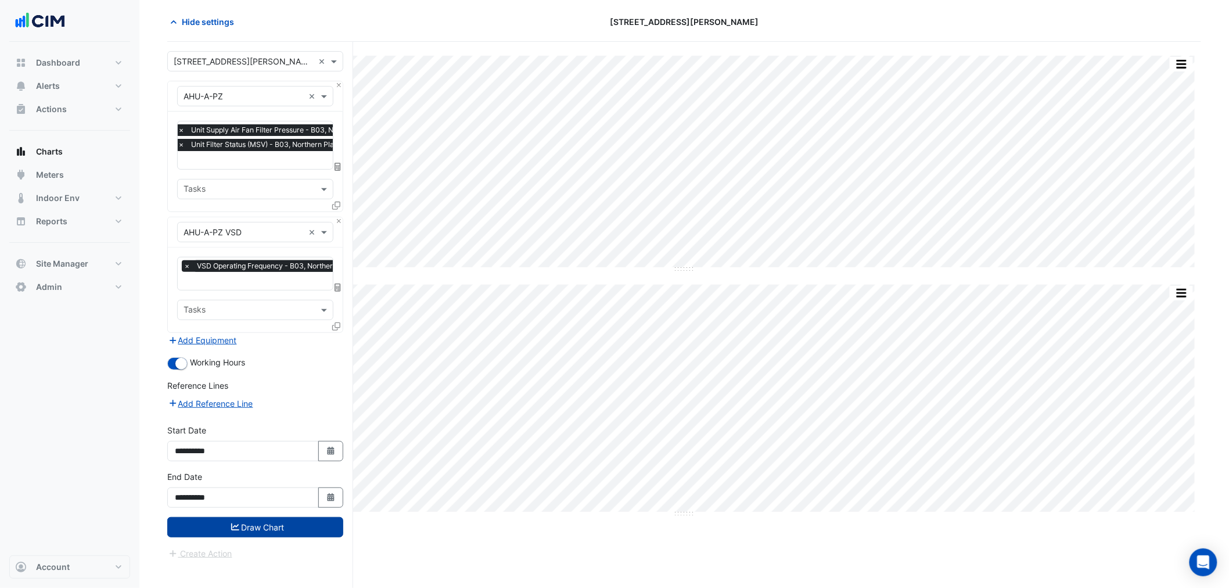
click at [307, 448] on button "Draw Chart" at bounding box center [255, 527] width 176 height 20
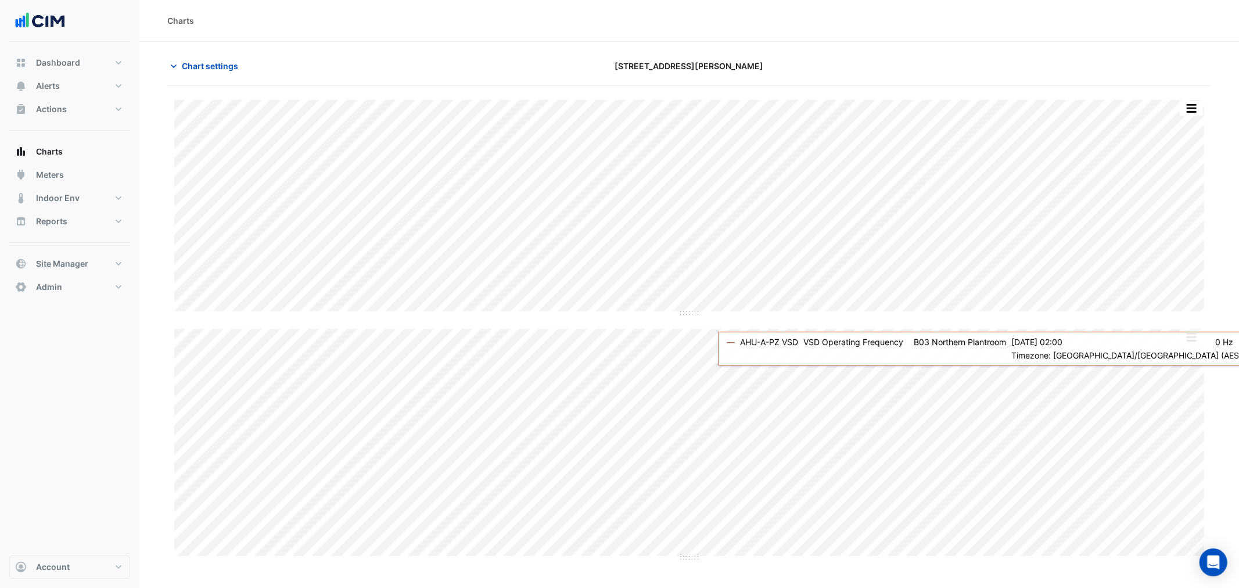
click at [981, 107] on button "button" at bounding box center [1191, 108] width 23 height 15
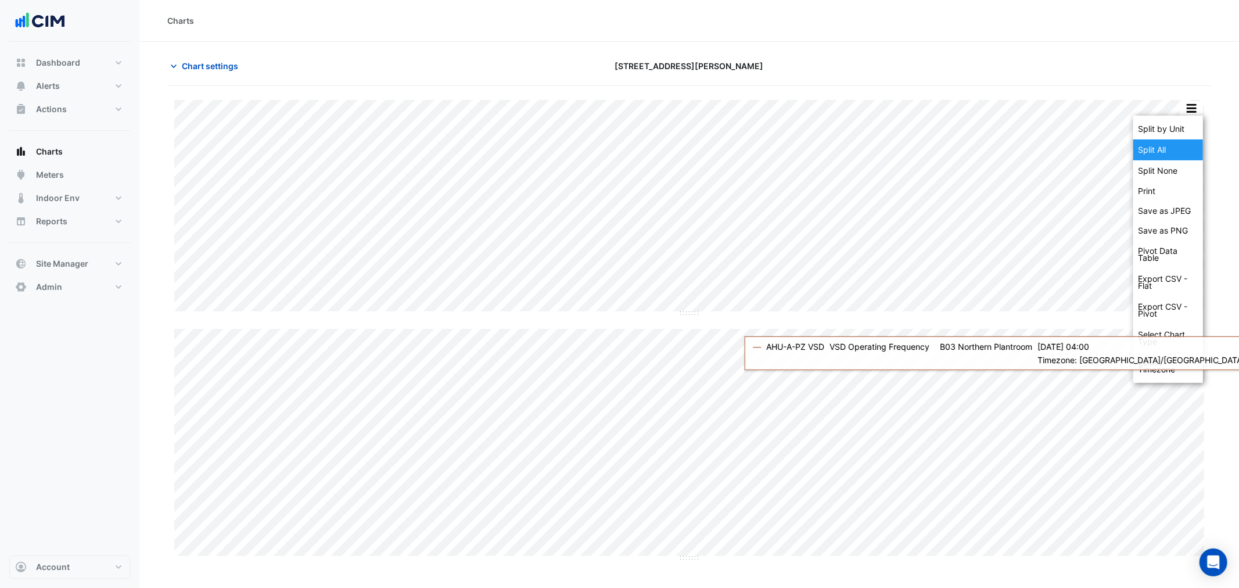
click at [981, 144] on div "Split All" at bounding box center [1169, 149] width 70 height 21
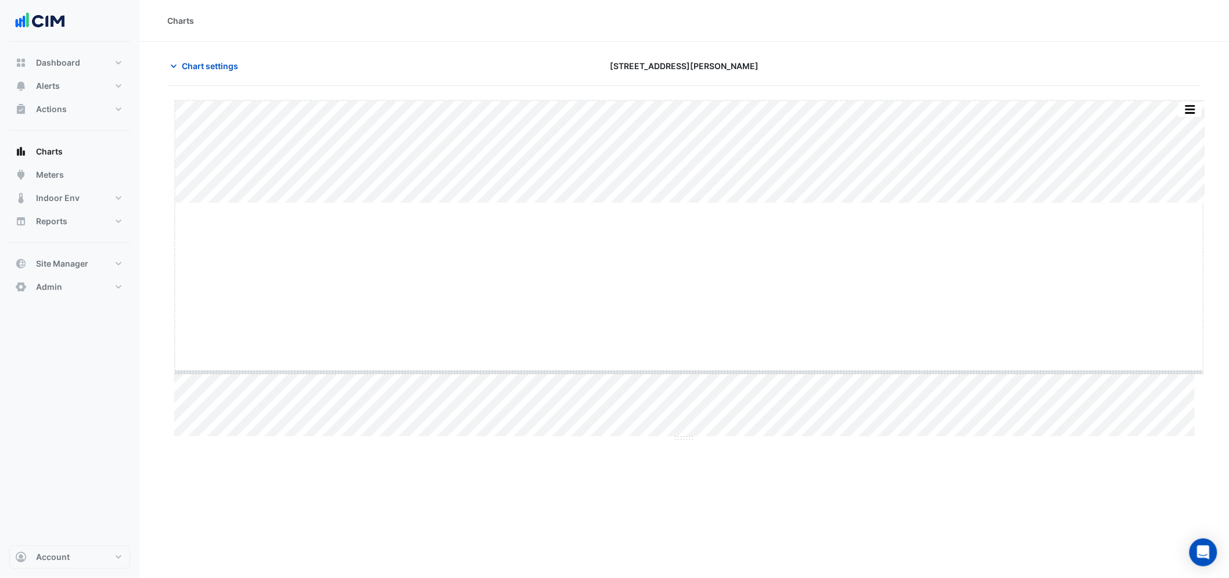
drag, startPoint x: 687, startPoint y: 204, endPoint x: 686, endPoint y: 375, distance: 171.4
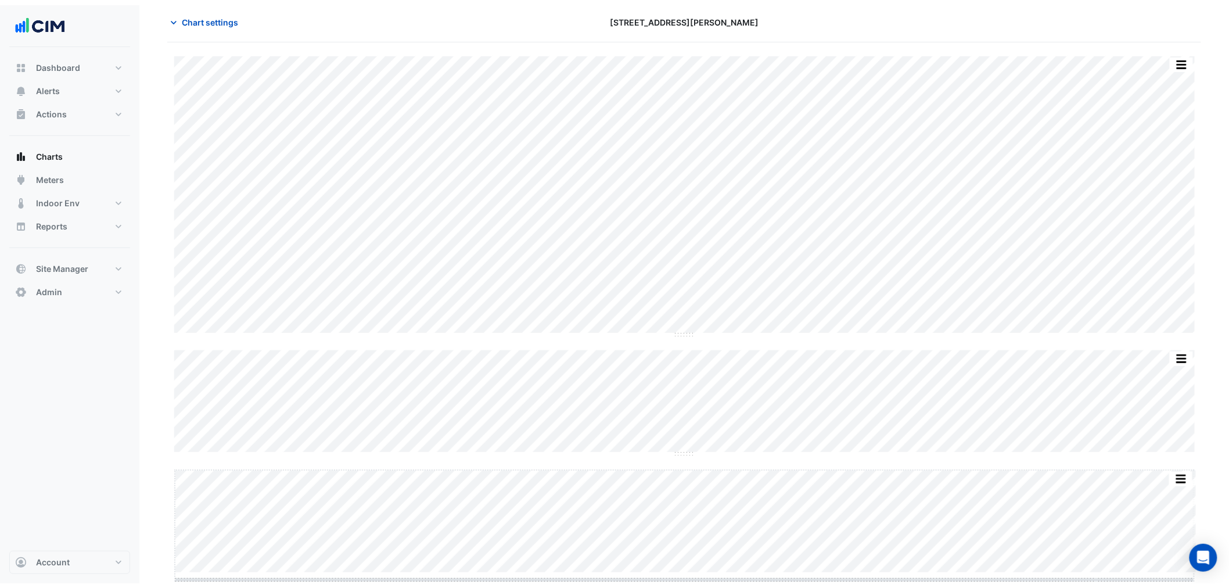
scroll to position [53, 0]
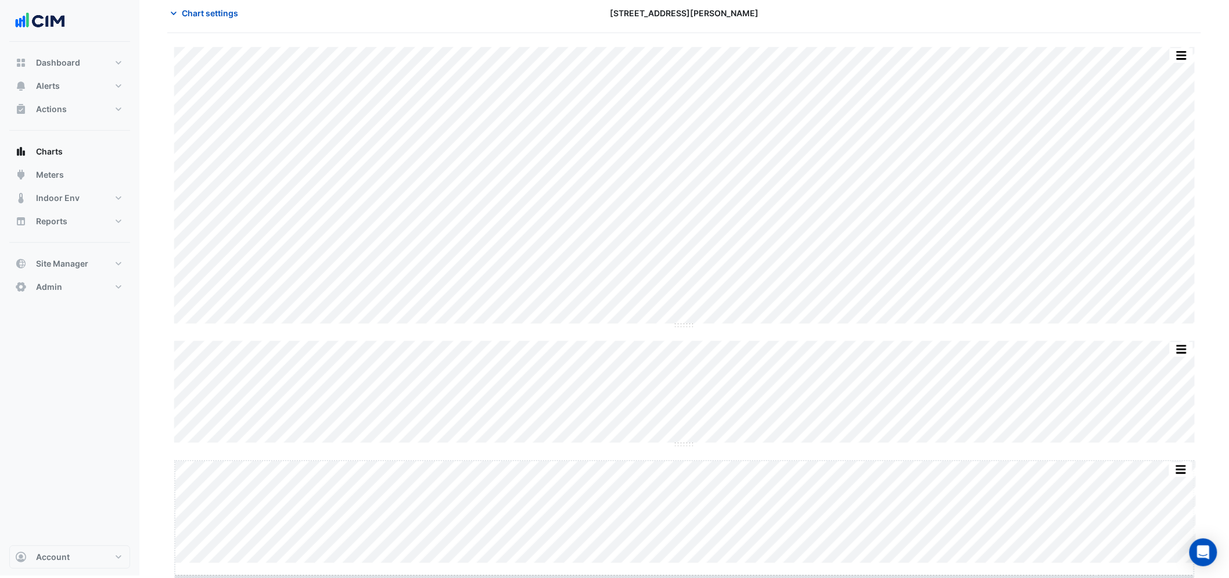
drag, startPoint x: 686, startPoint y: 572, endPoint x: 686, endPoint y: 586, distance: 13.4
click at [686, 448] on html "Charts Chart settings 1 Shelley Street Split by Equip Split by Unit Split None …" at bounding box center [614, 261] width 1229 height 629
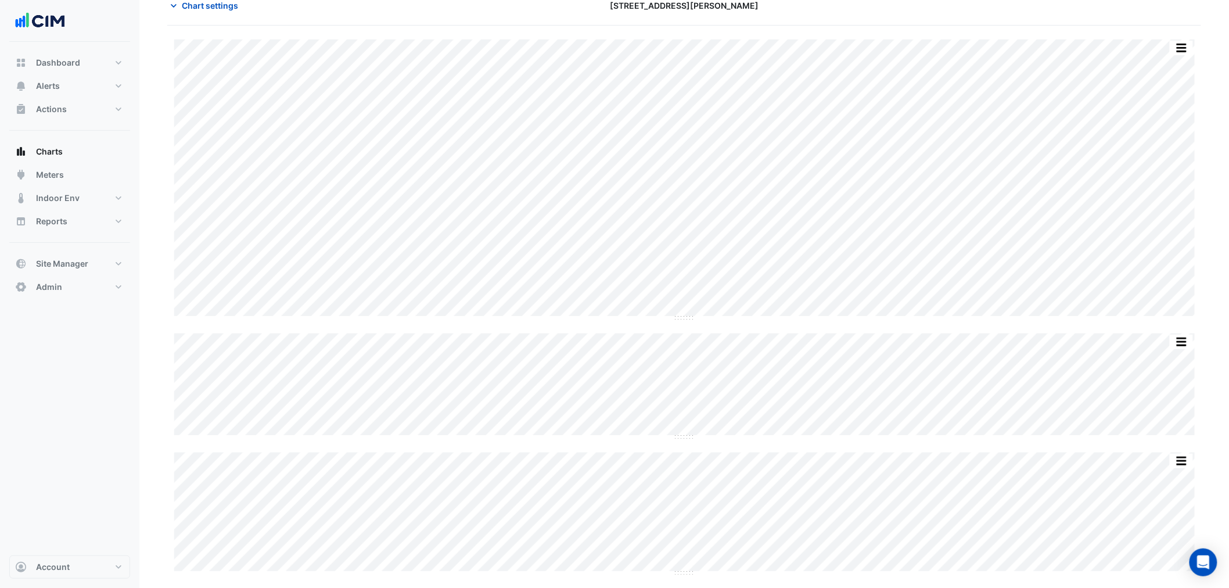
scroll to position [0, 0]
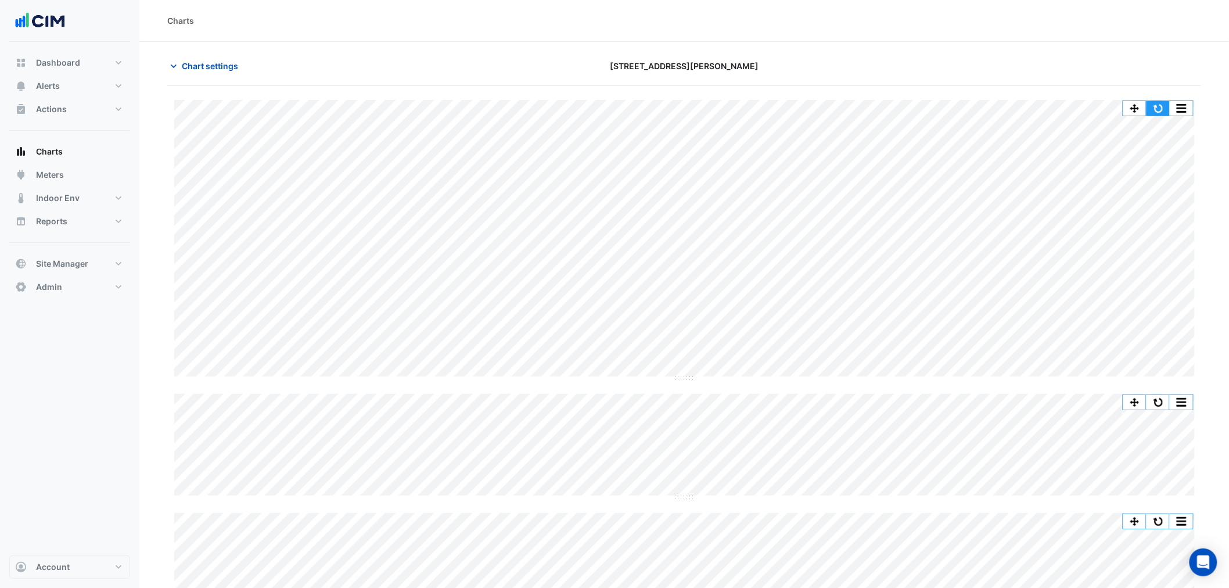
click at [981, 103] on button "button" at bounding box center [1158, 108] width 23 height 15
click at [981, 106] on button "button" at bounding box center [1158, 108] width 23 height 15
click at [157, 303] on section "Chart settings 1 Shelley Street Split by Equip Split by Unit Split None Print S…" at bounding box center [684, 345] width 1090 height 607
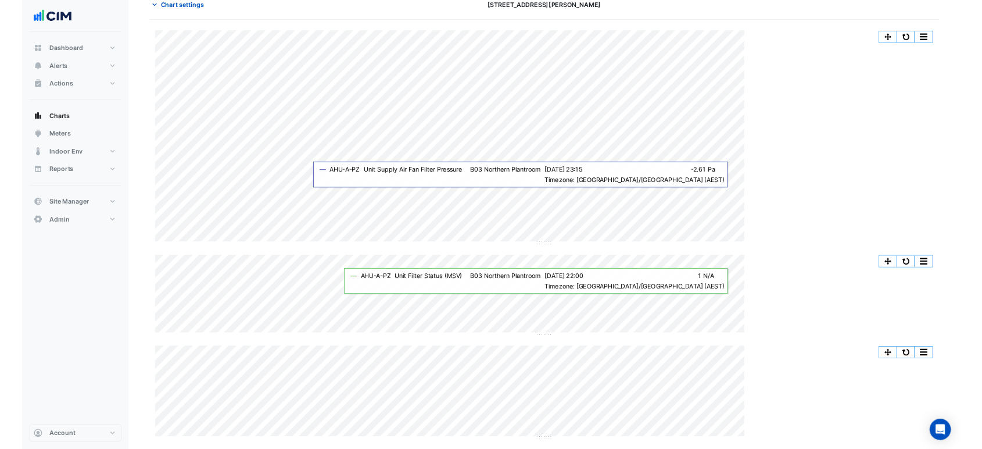
scroll to position [60, 0]
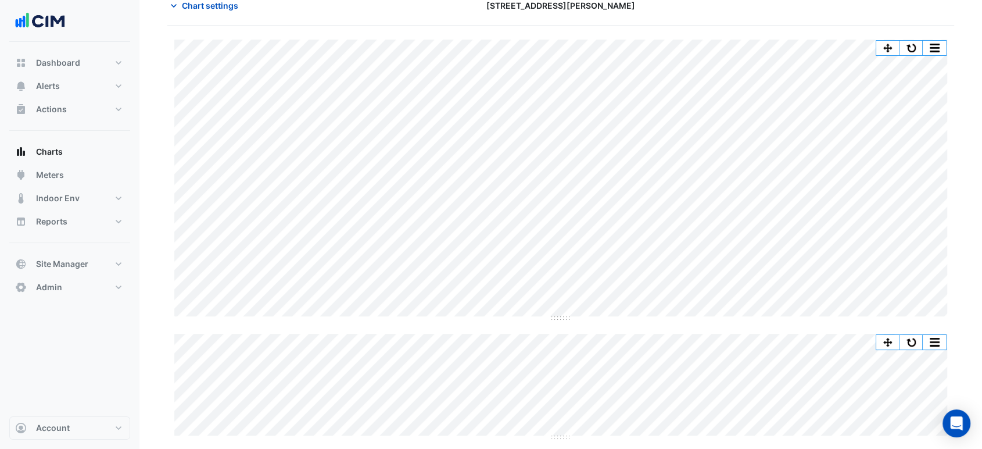
click at [680, 27] on div "Split by Equip Split by Unit Split None Print Save as JPEG Save as PNG Pivot Da…" at bounding box center [560, 307] width 787 height 563
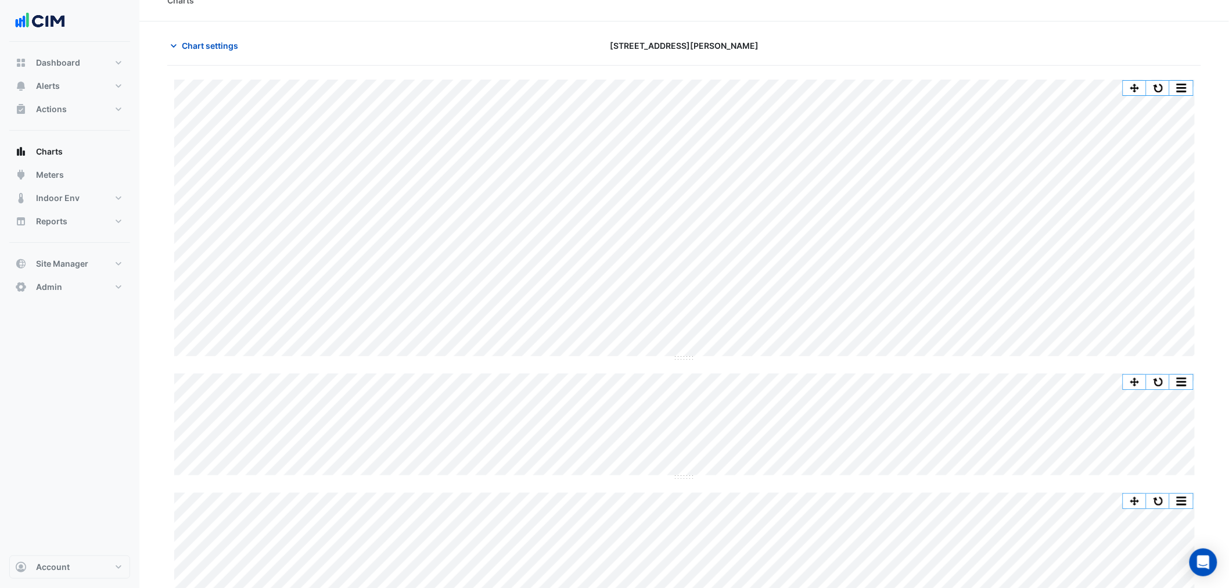
scroll to position [0, 0]
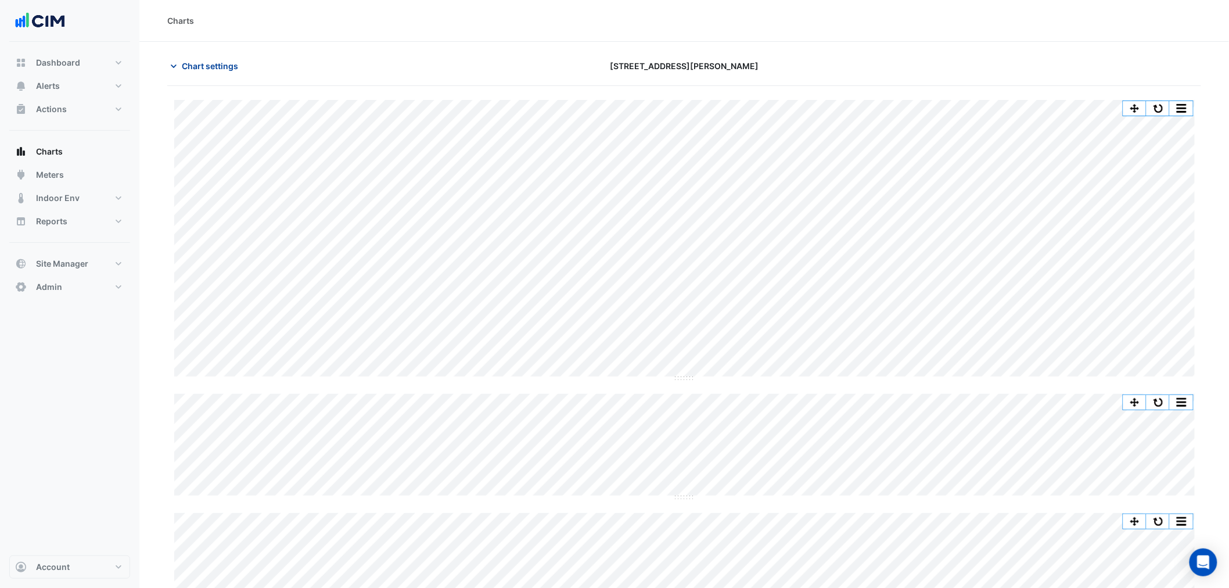
click at [216, 64] on span "Chart settings" at bounding box center [210, 66] width 56 height 12
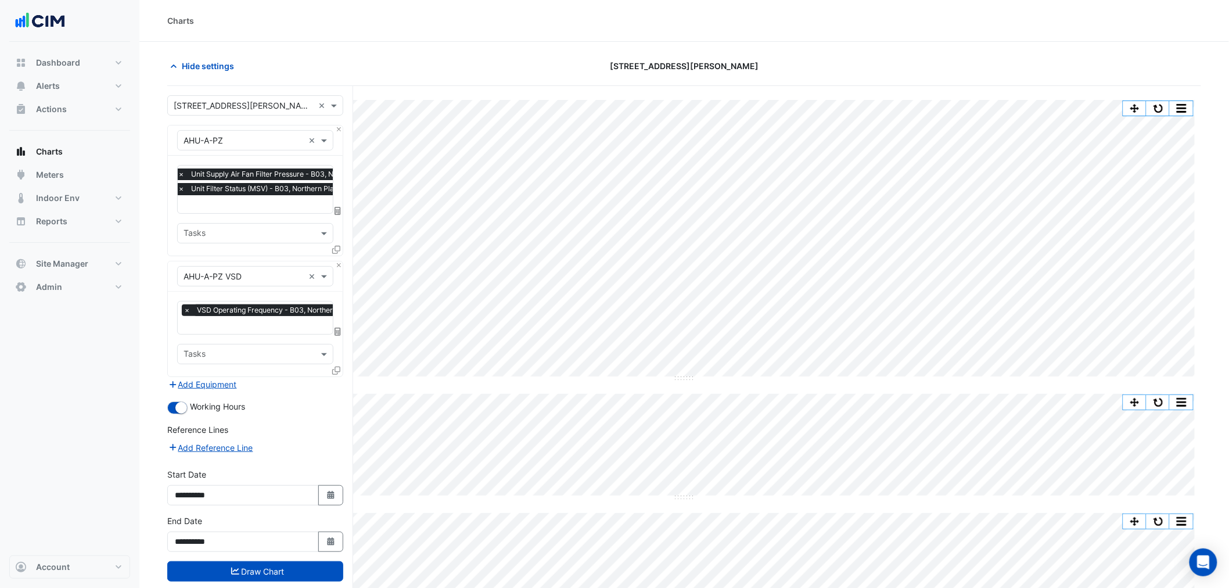
scroll to position [60, 0]
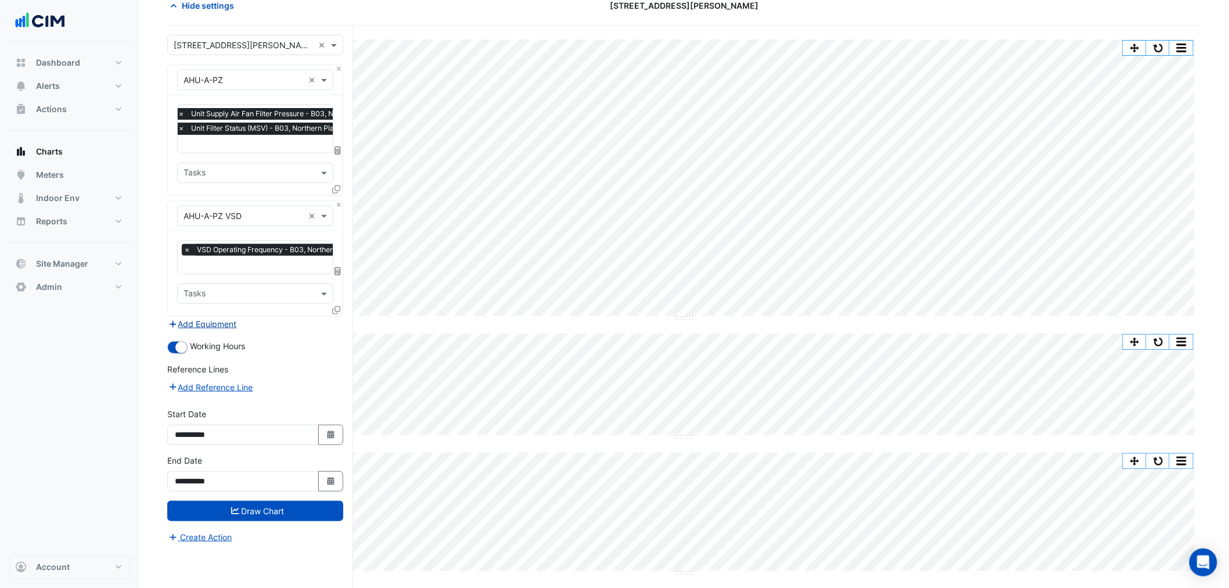
click at [217, 322] on button "Add Equipment" at bounding box center [202, 323] width 70 height 13
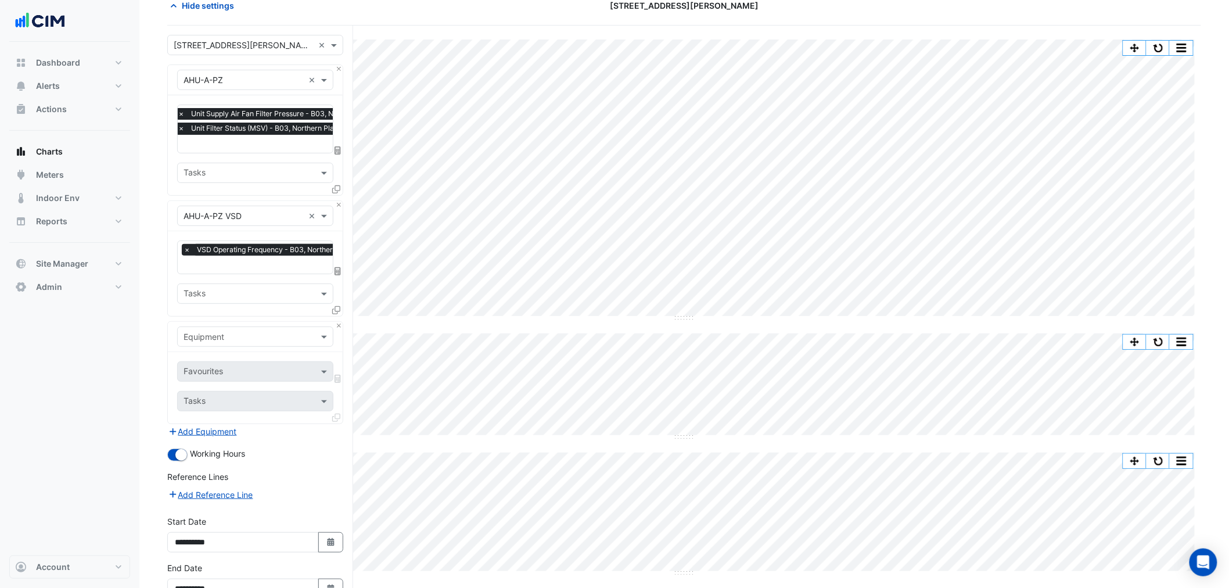
click at [218, 335] on input "text" at bounding box center [244, 337] width 120 height 12
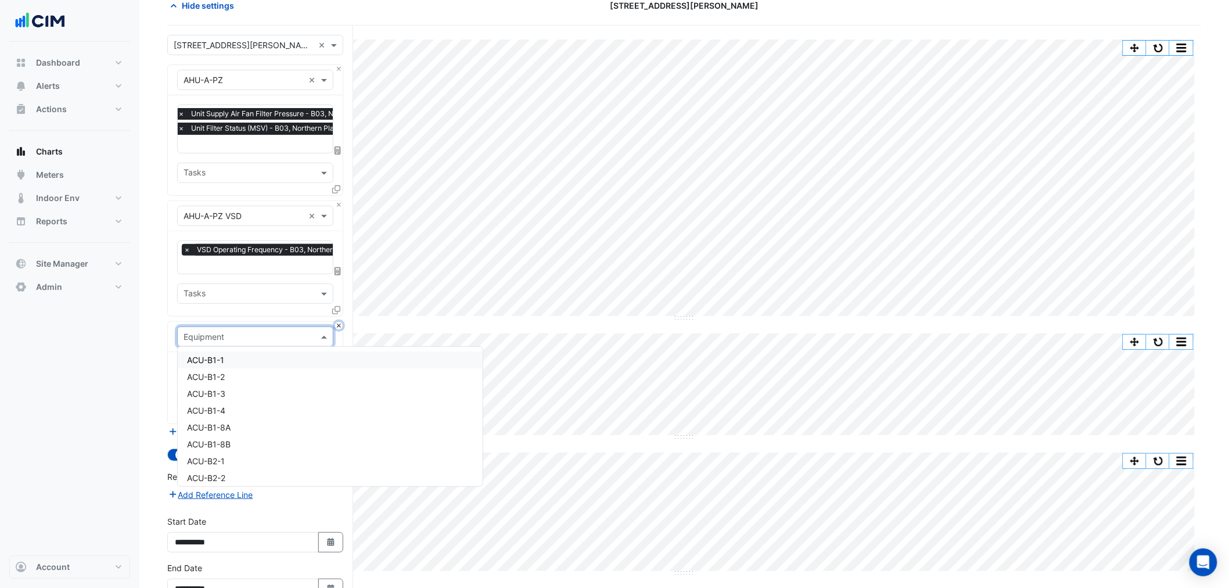
click at [340, 322] on button "Close" at bounding box center [339, 326] width 8 height 8
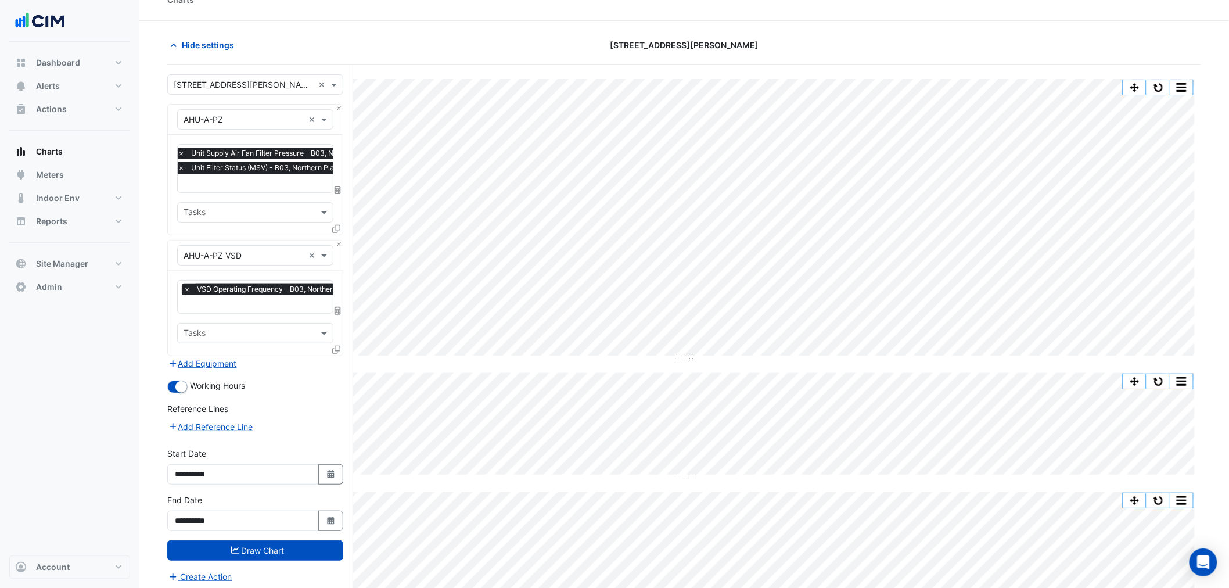
scroll to position [0, 0]
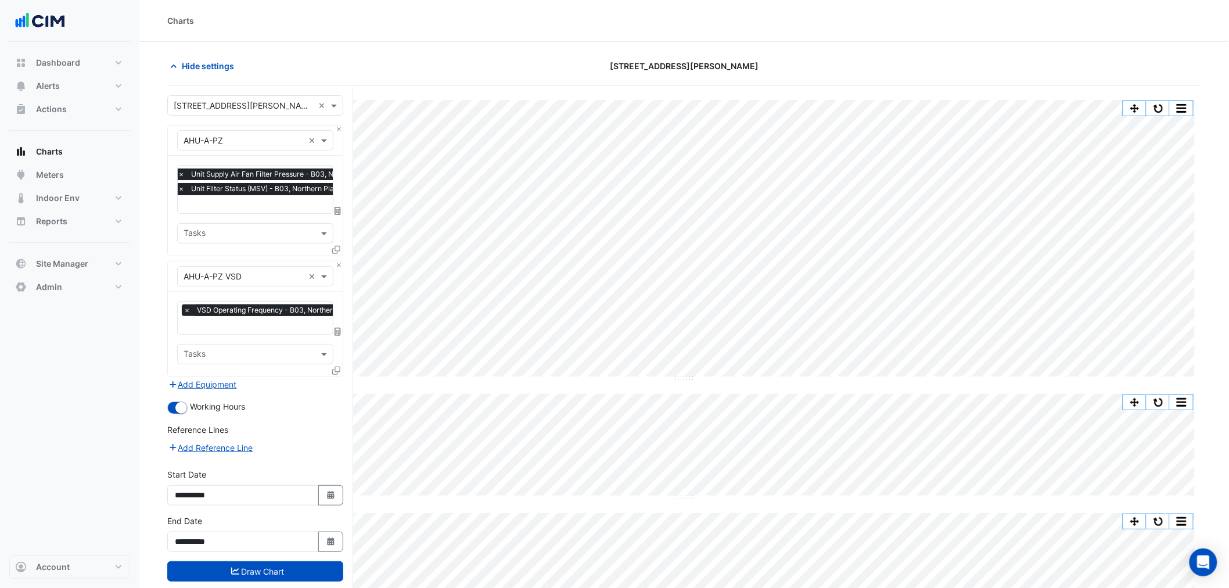
click at [248, 200] on input "text" at bounding box center [289, 205] width 222 height 12
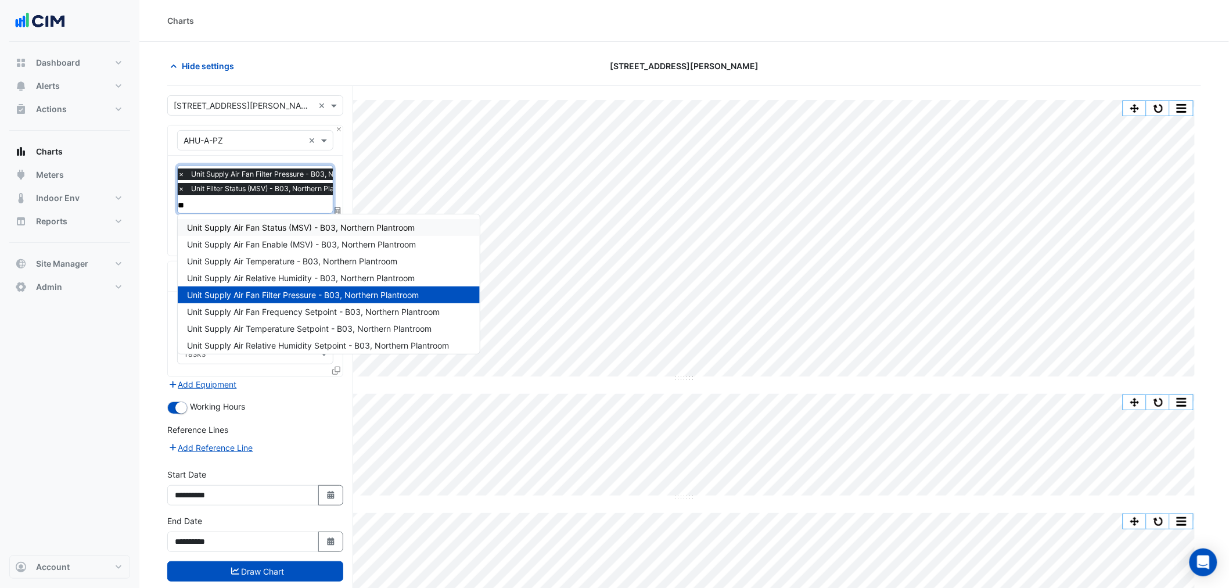
type input "*"
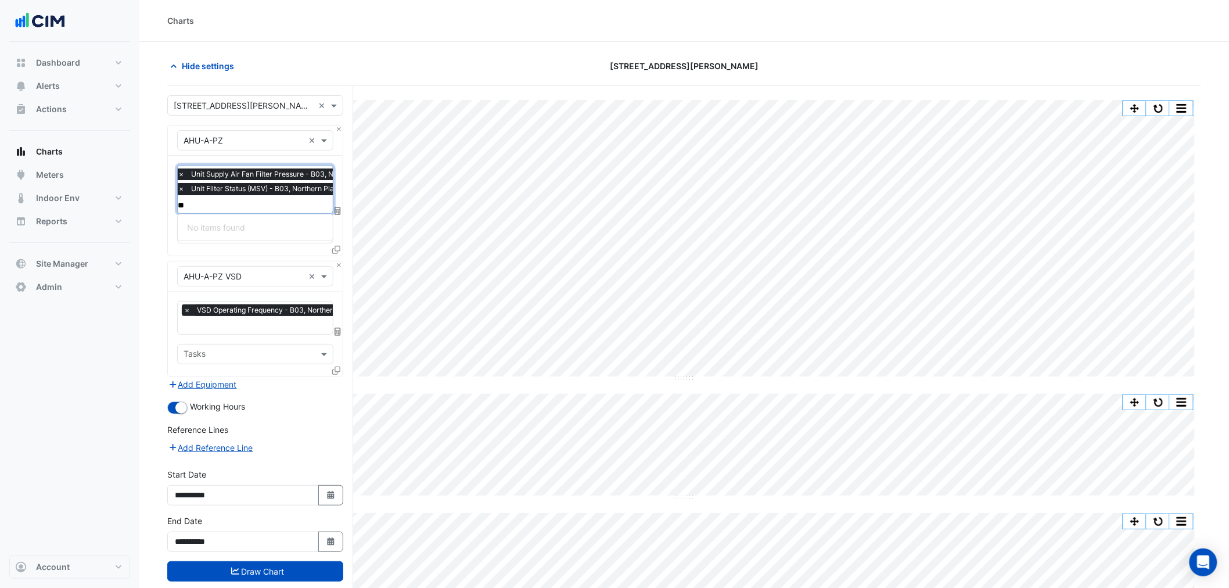
type input "*"
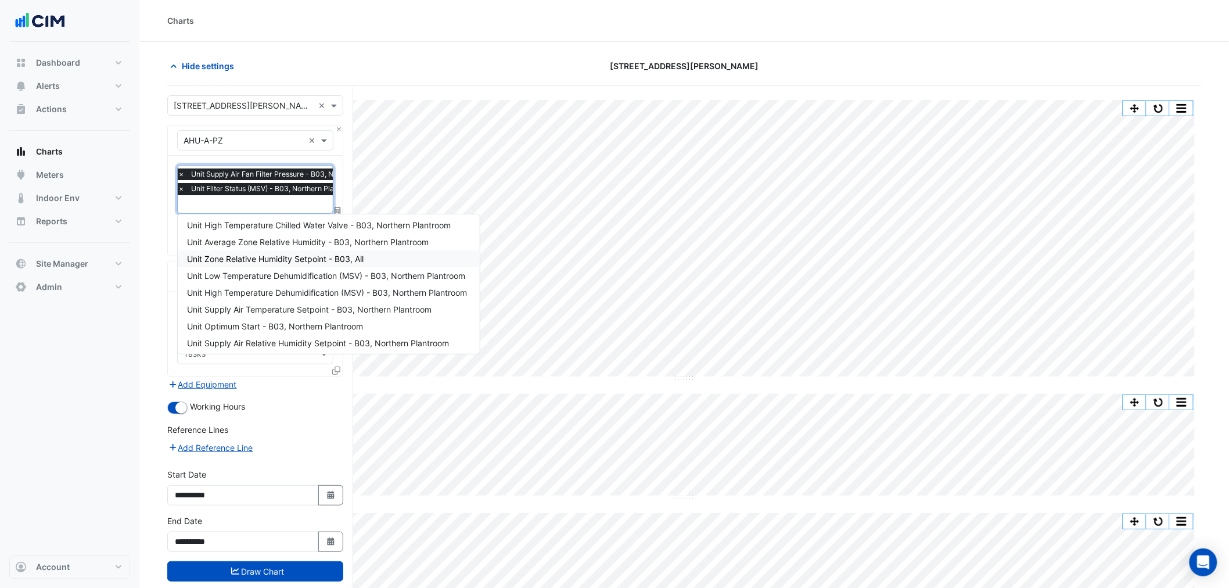
scroll to position [193, 0]
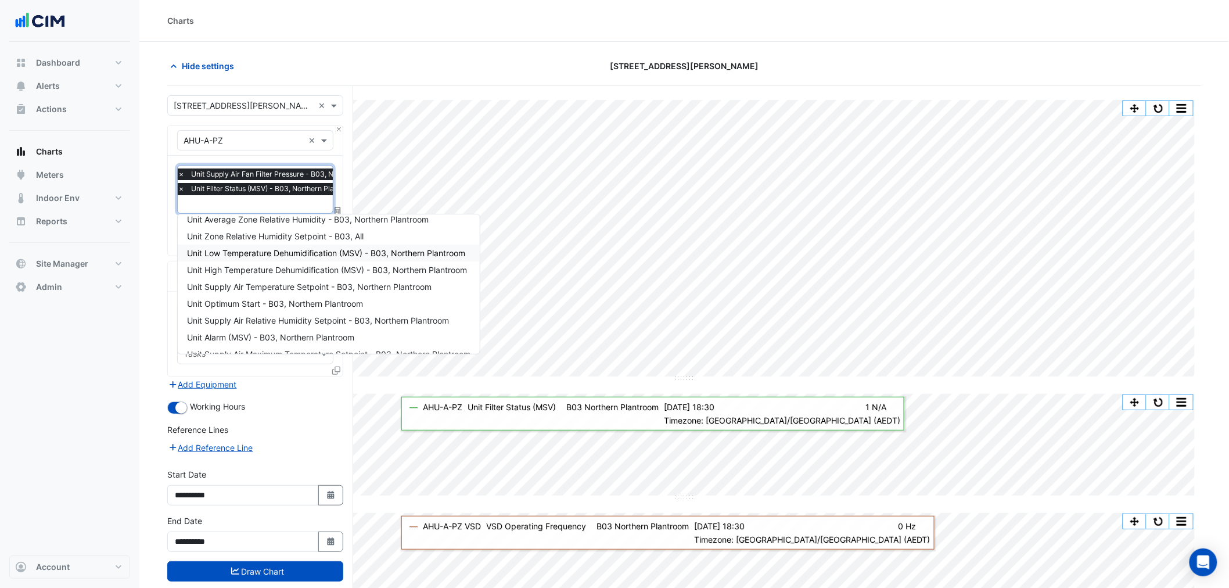
click at [320, 59] on div "Hide settings" at bounding box center [334, 66] width 349 height 20
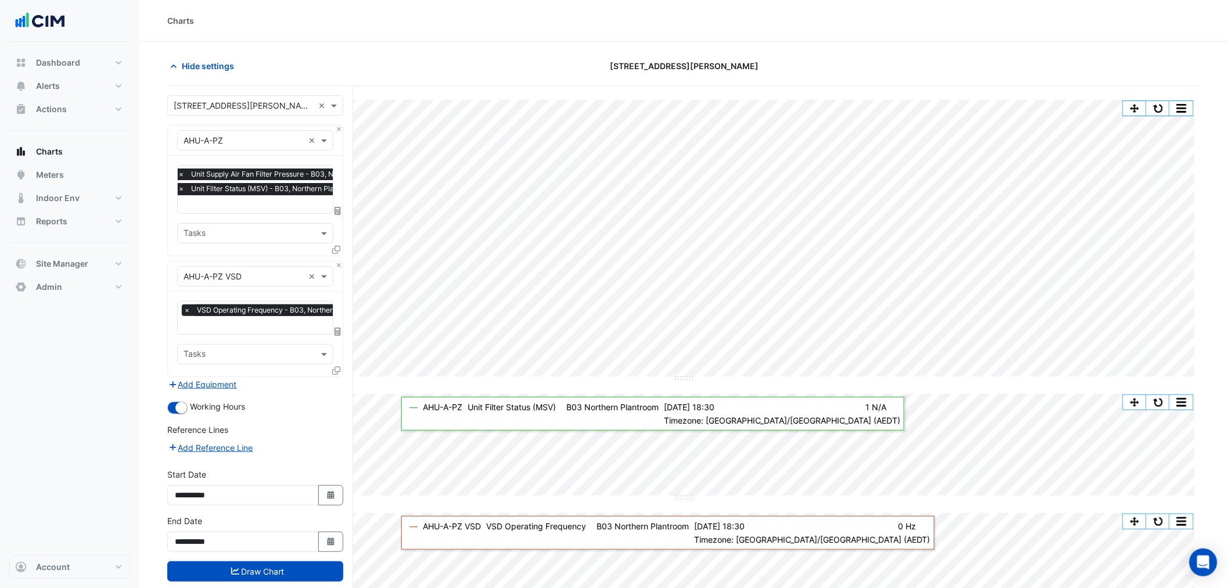
click at [327, 60] on div "Hide settings" at bounding box center [334, 66] width 349 height 20
click at [231, 382] on button "Add Equipment" at bounding box center [202, 384] width 70 height 13
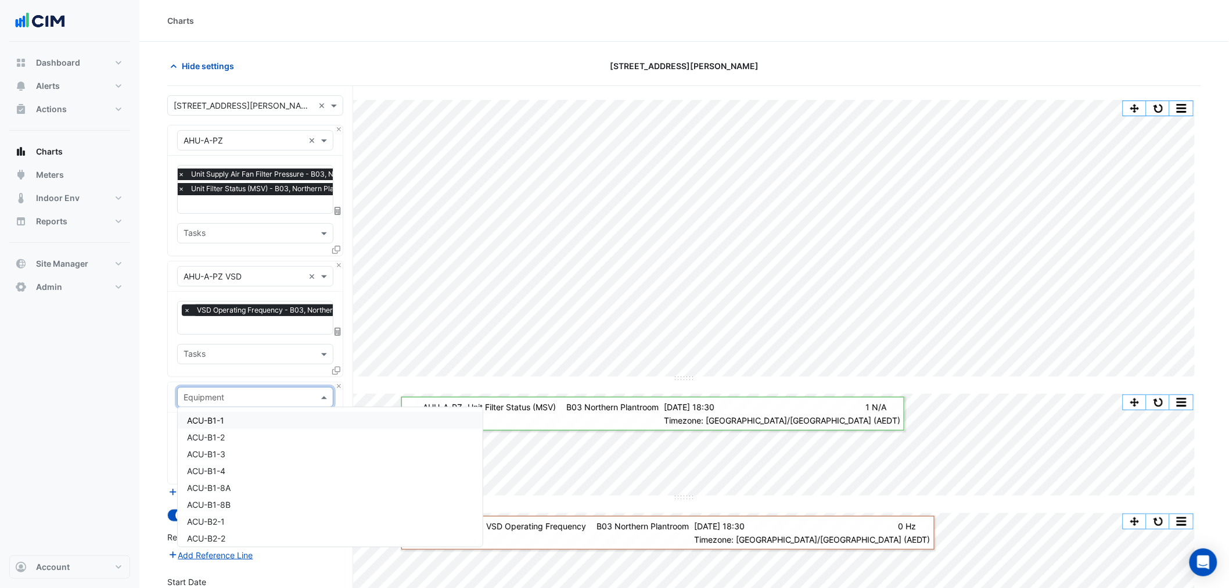
click at [231, 392] on input "text" at bounding box center [244, 398] width 120 height 12
type input "***"
click at [234, 448] on div "L6-APZ" at bounding box center [255, 534] width 155 height 17
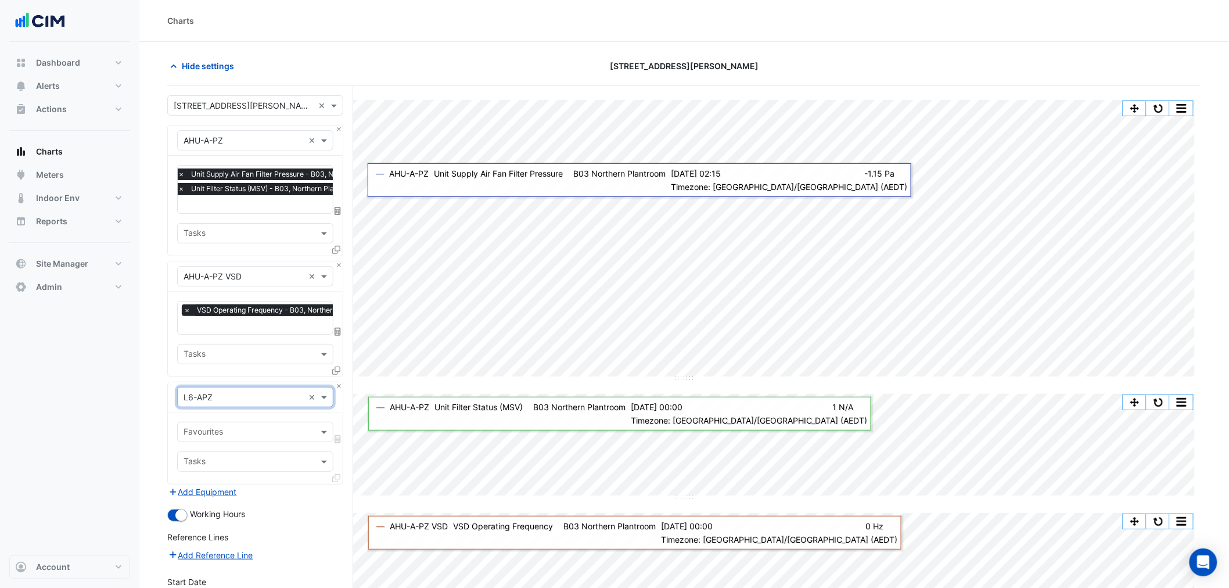
click at [242, 428] on input "text" at bounding box center [249, 433] width 130 height 12
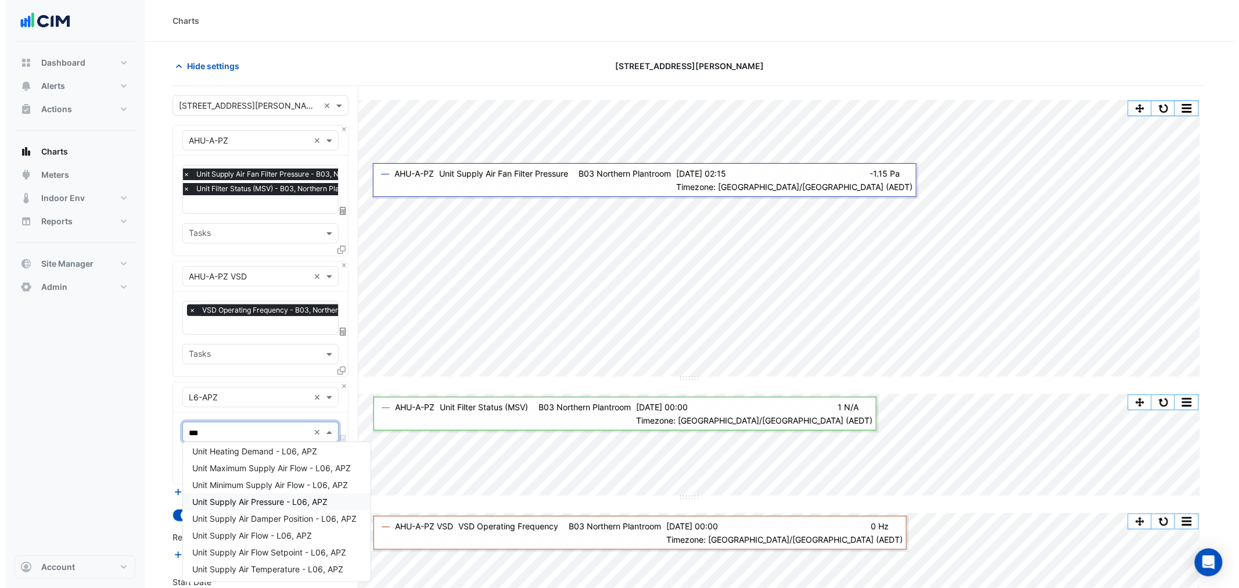
scroll to position [0, 0]
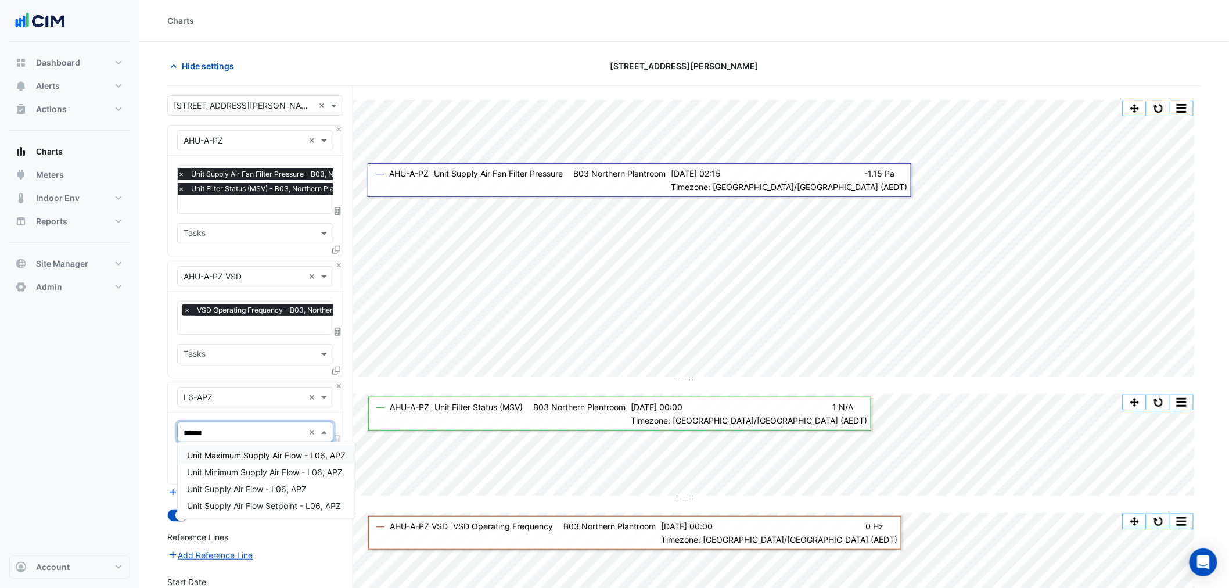
type input "*******"
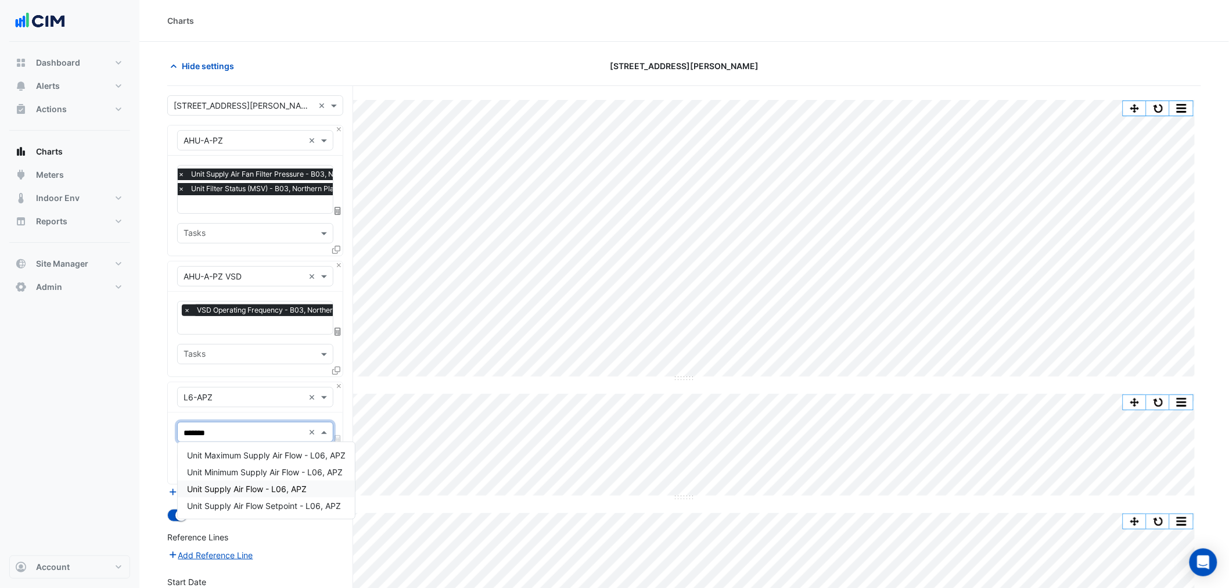
click at [300, 448] on span "Unit Supply Air Flow - L06, APZ" at bounding box center [247, 489] width 120 height 10
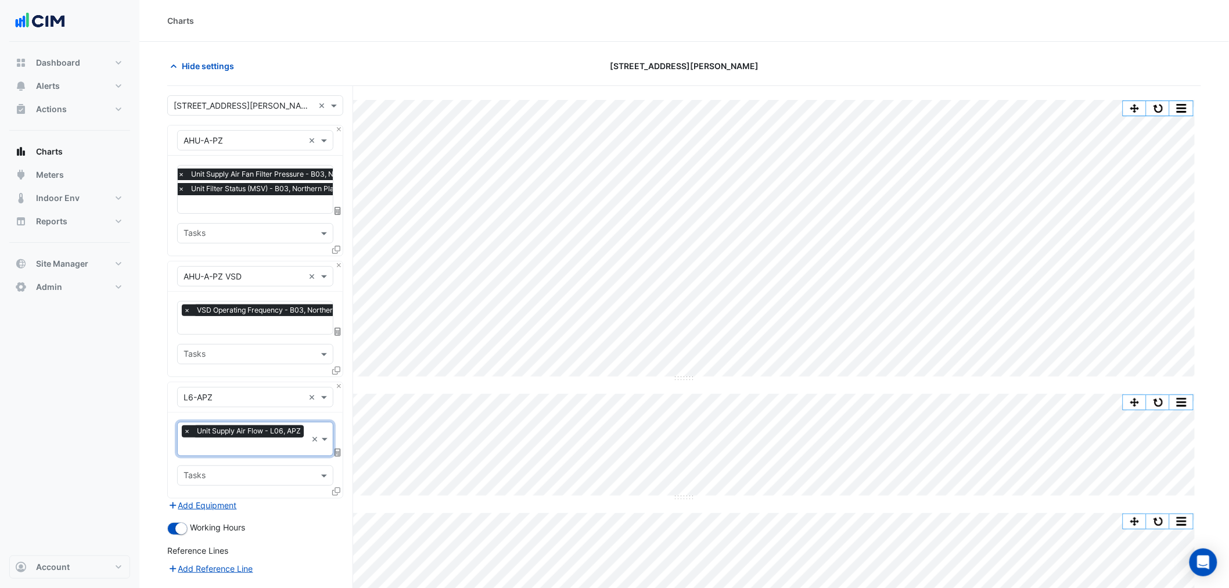
type input "*"
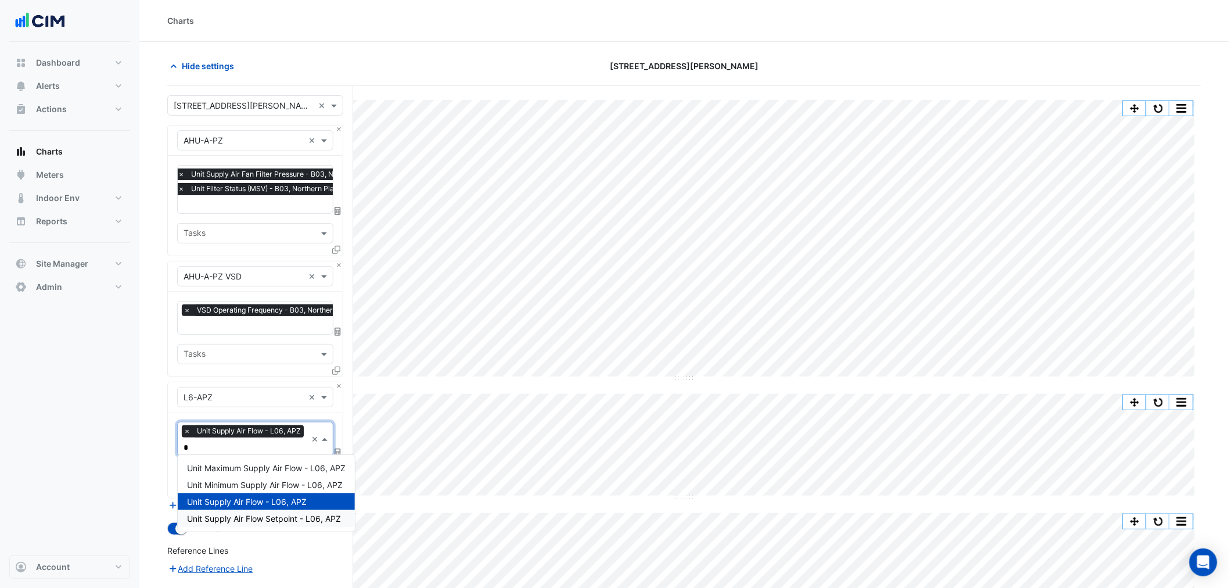
click at [286, 448] on span "Unit Supply Air Flow Setpoint - L06, APZ" at bounding box center [264, 519] width 154 height 10
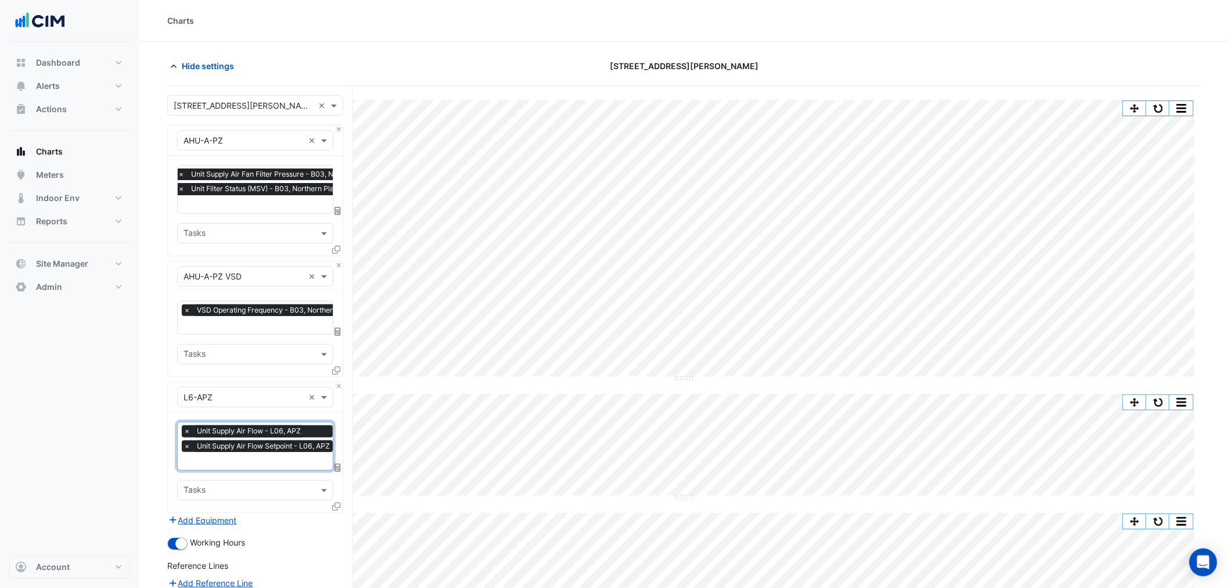
click at [339, 448] on icon at bounding box center [336, 507] width 8 height 8
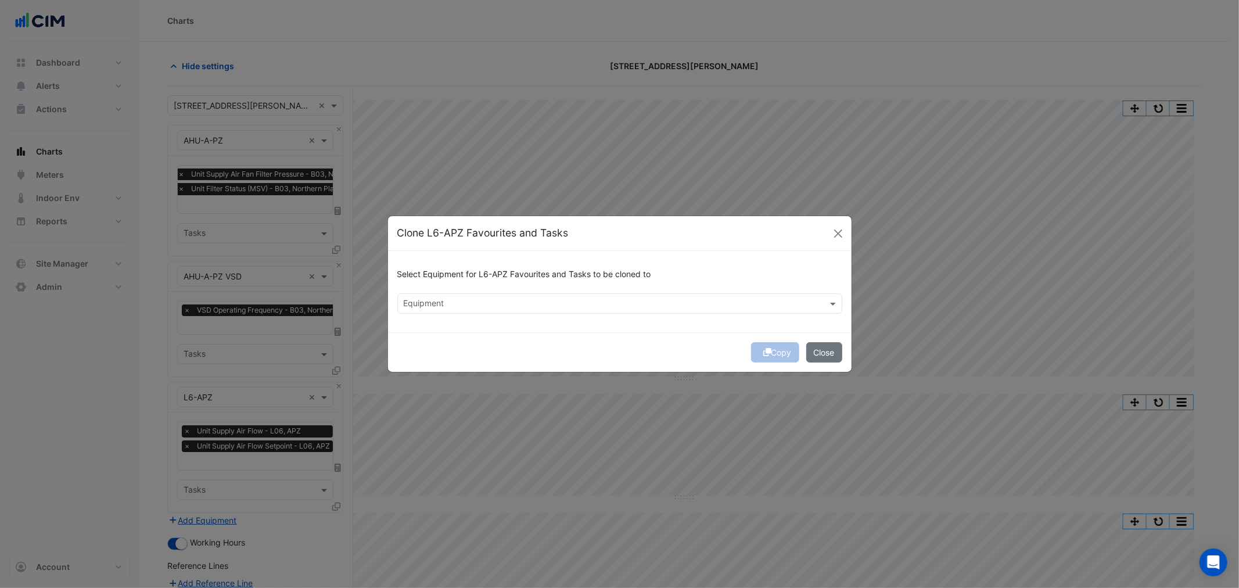
click at [450, 311] on div "Equipment" at bounding box center [619, 303] width 445 height 20
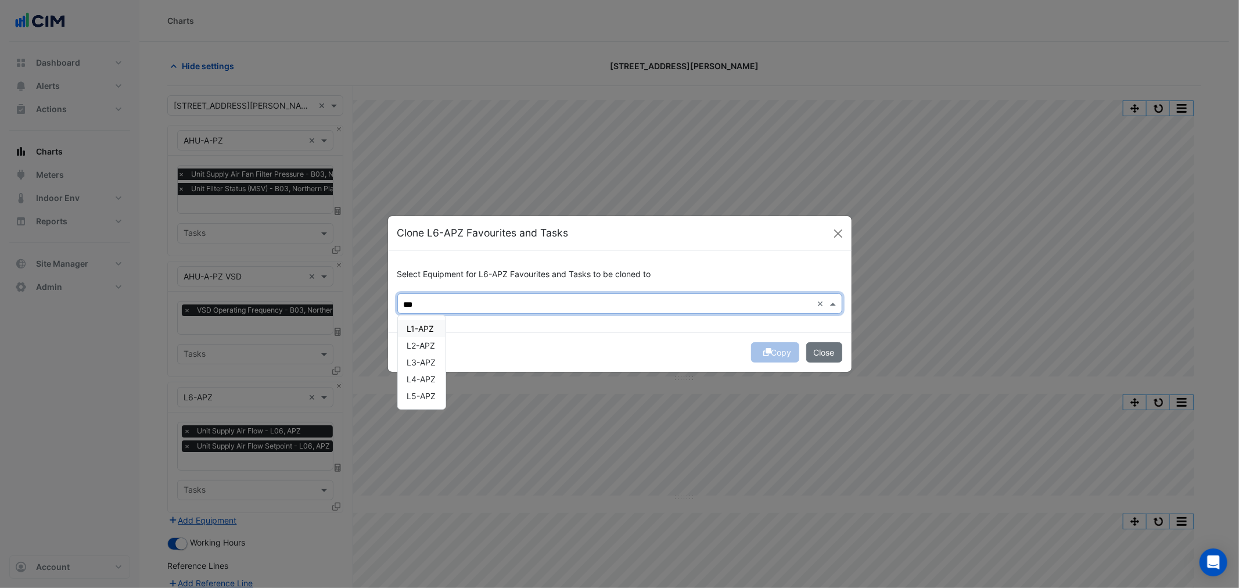
drag, startPoint x: 437, startPoint y: 329, endPoint x: 428, endPoint y: 350, distance: 23.4
click at [436, 330] on div "L1-APZ" at bounding box center [422, 328] width 48 height 17
click at [428, 350] on div "L2-APZ" at bounding box center [422, 345] width 48 height 17
drag, startPoint x: 427, startPoint y: 366, endPoint x: 427, endPoint y: 373, distance: 7.0
click at [427, 367] on div "L3-APZ" at bounding box center [422, 362] width 48 height 17
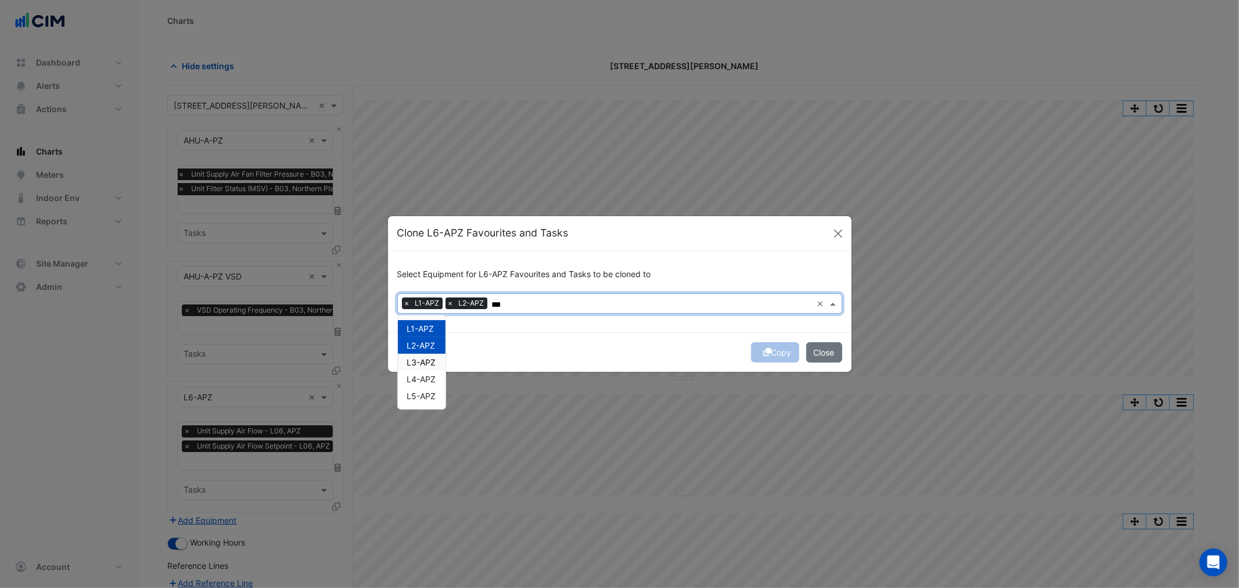
click at [427, 374] on span "L4-APZ" at bounding box center [421, 379] width 29 height 10
click at [423, 388] on div "L5-APZ" at bounding box center [422, 396] width 48 height 17
type input "***"
click at [584, 338] on div "Copy Close" at bounding box center [620, 352] width 464 height 40
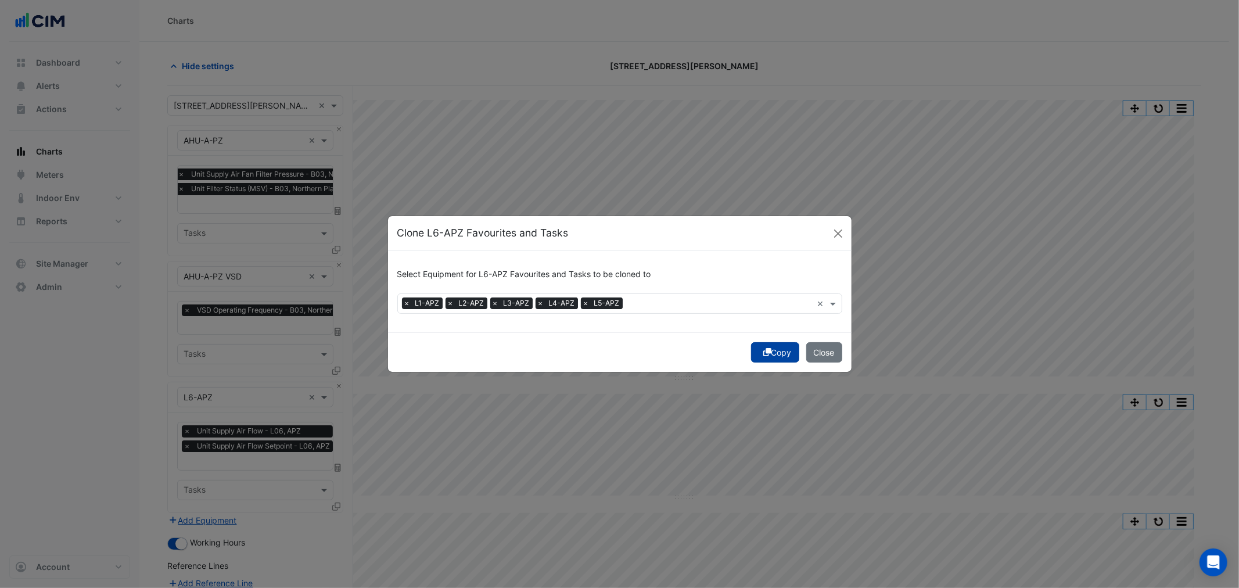
click at [767, 349] on button "Copy" at bounding box center [775, 352] width 48 height 20
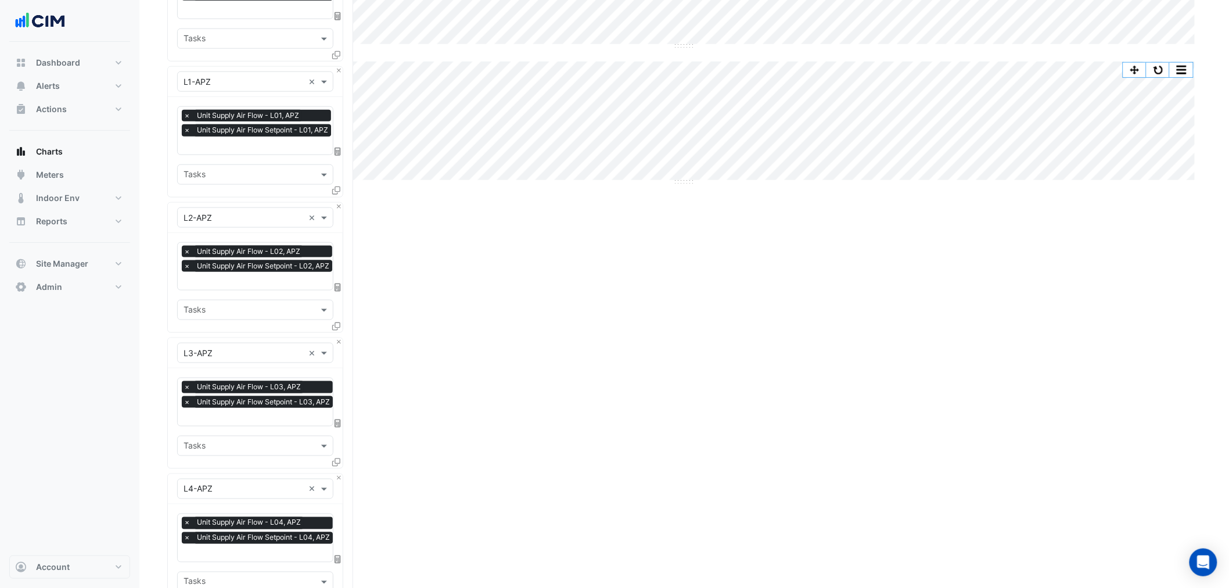
scroll to position [832, 0]
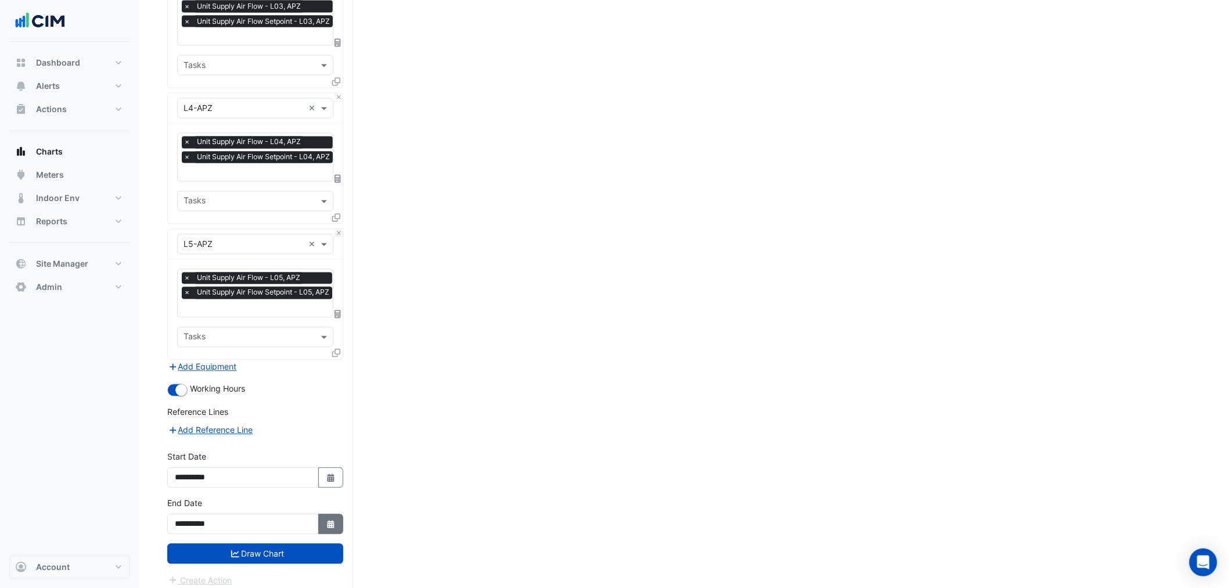
click at [314, 448] on button "Draw Chart" at bounding box center [255, 554] width 176 height 20
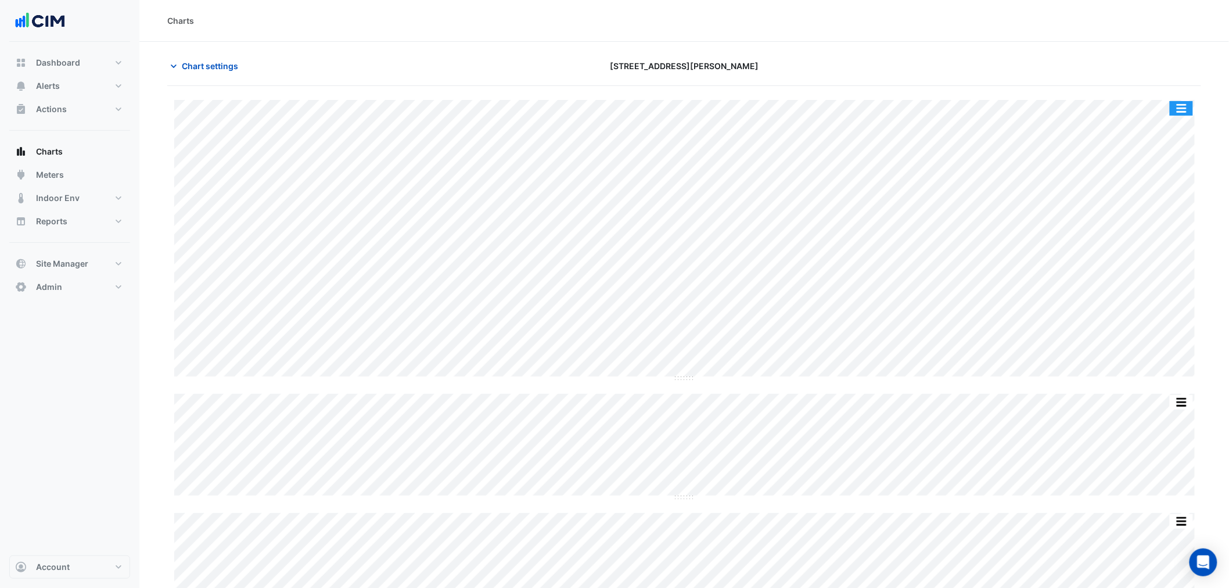
click at [981, 107] on button "button" at bounding box center [1181, 108] width 23 height 15
click at [196, 67] on span "Chart settings" at bounding box center [210, 66] width 56 height 12
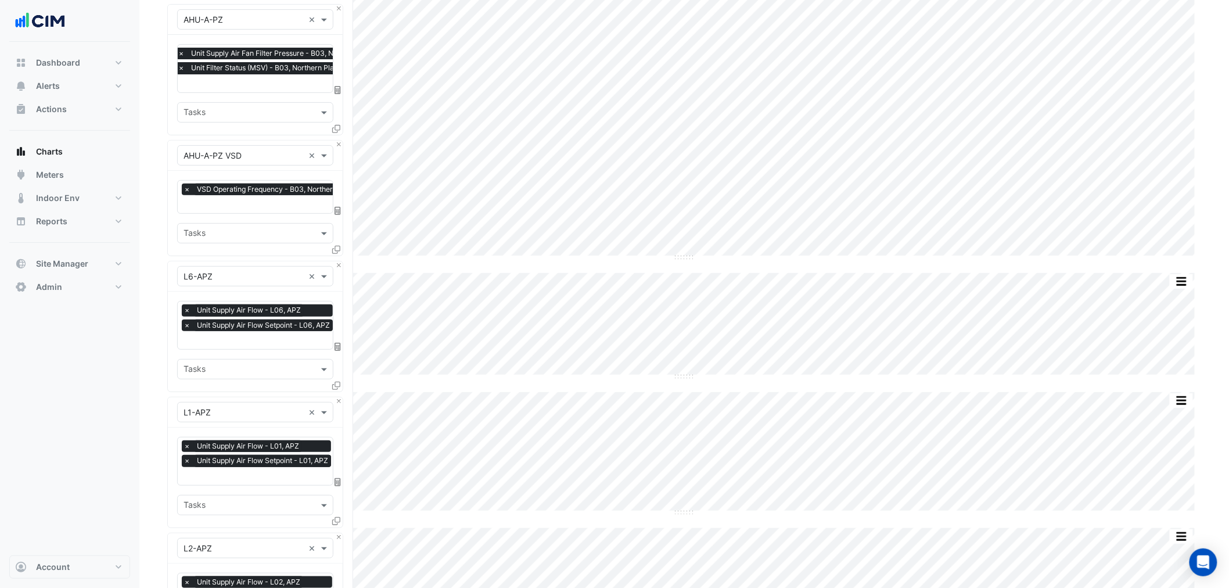
scroll to position [193, 0]
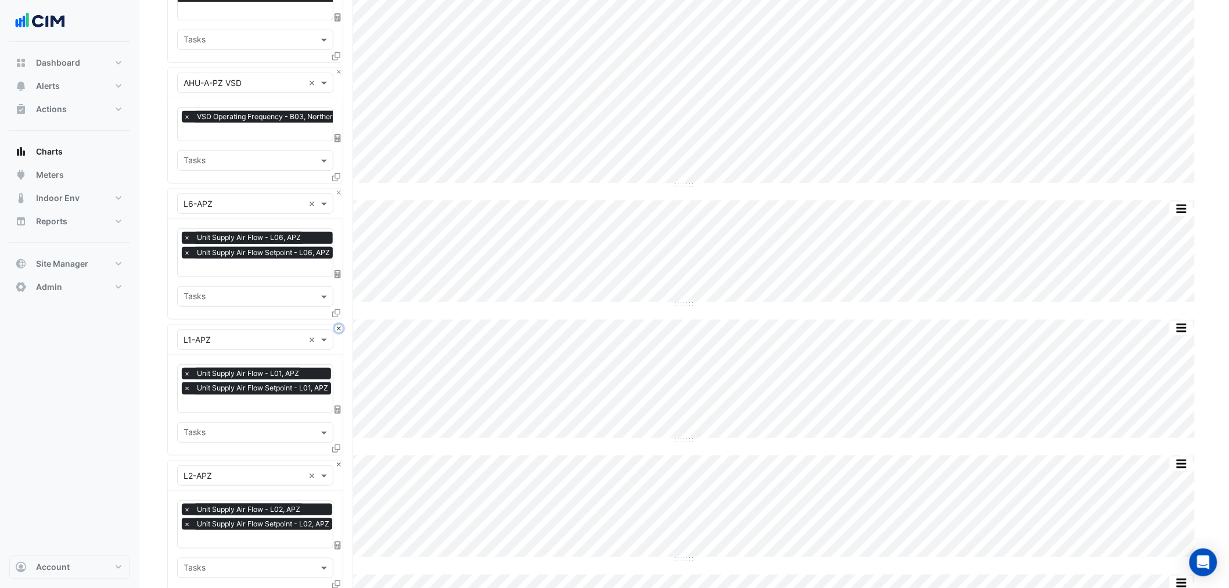
click at [335, 325] on button "Close" at bounding box center [339, 329] width 8 height 8
click at [335, 448] on button "Close" at bounding box center [339, 465] width 8 height 8
click at [336, 325] on button "Close" at bounding box center [339, 329] width 8 height 8
click at [336, 448] on button "Close" at bounding box center [339, 465] width 8 height 8
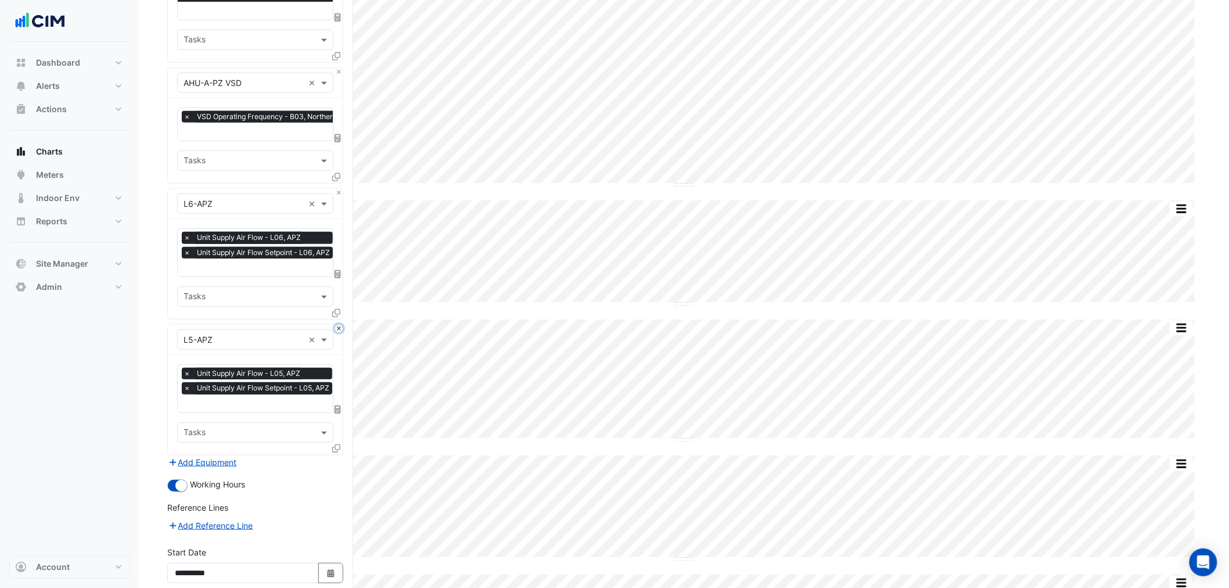
click at [336, 325] on button "Close" at bounding box center [339, 329] width 8 height 8
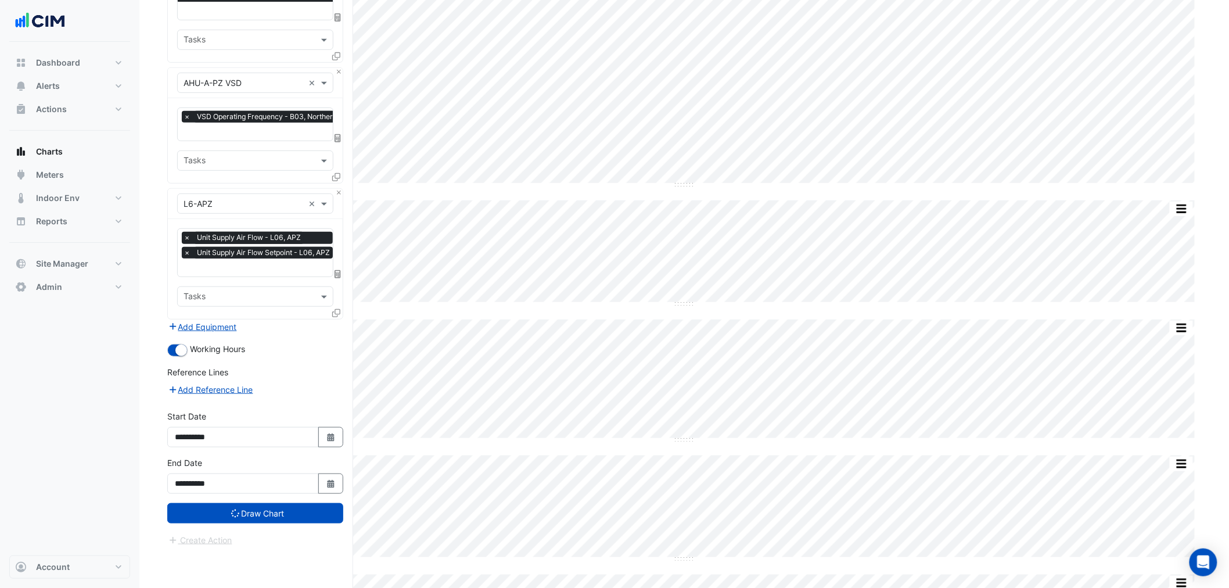
click at [336, 325] on div "Add Equipment" at bounding box center [255, 327] width 176 height 14
click at [260, 448] on button "Draw Chart" at bounding box center [255, 513] width 176 height 20
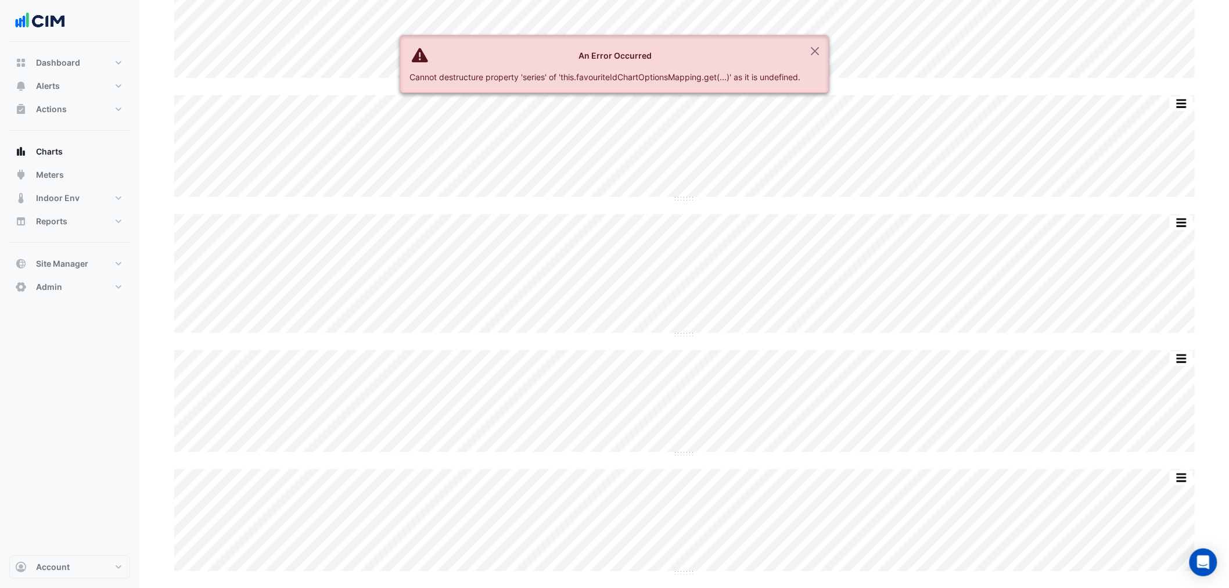
scroll to position [295, 0]
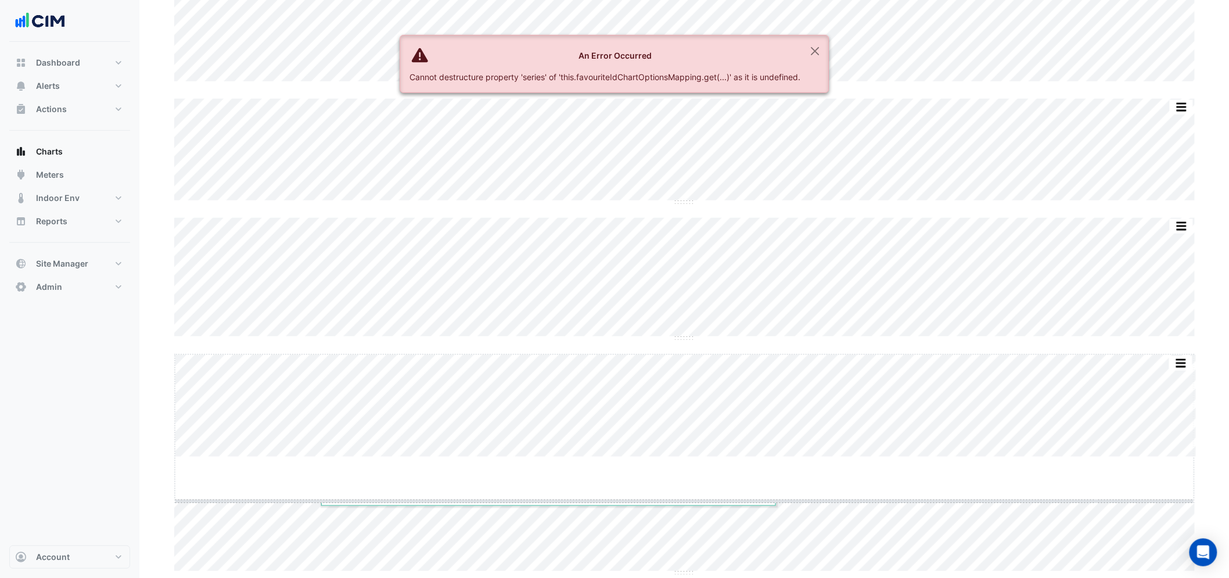
drag, startPoint x: 689, startPoint y: 453, endPoint x: 680, endPoint y: 518, distance: 65.7
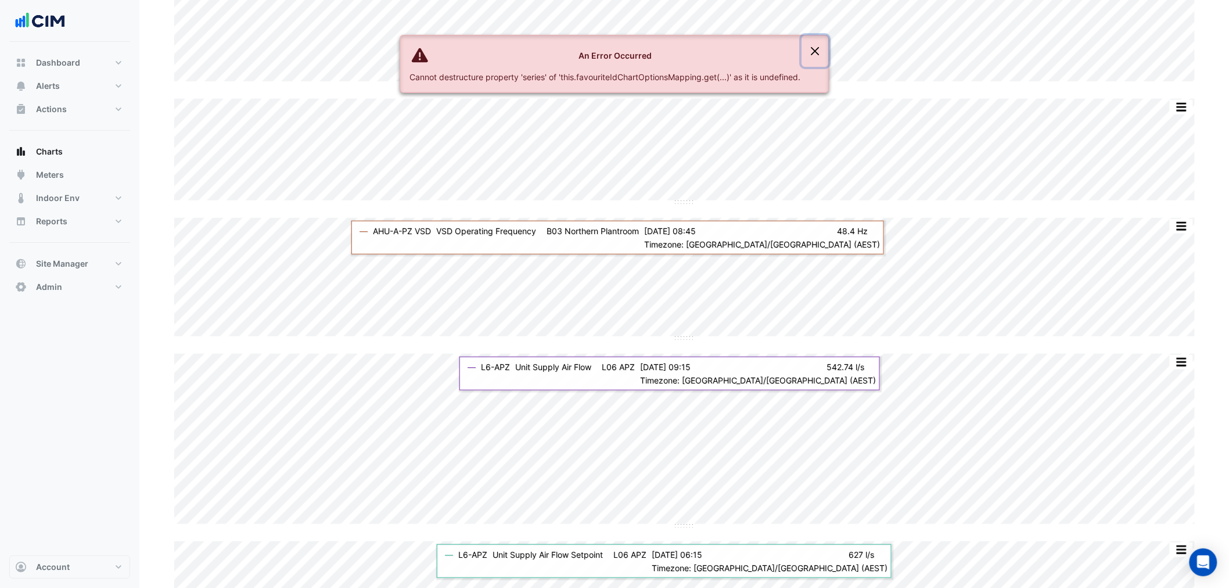
click at [829, 45] on button "Close" at bounding box center [815, 50] width 27 height 31
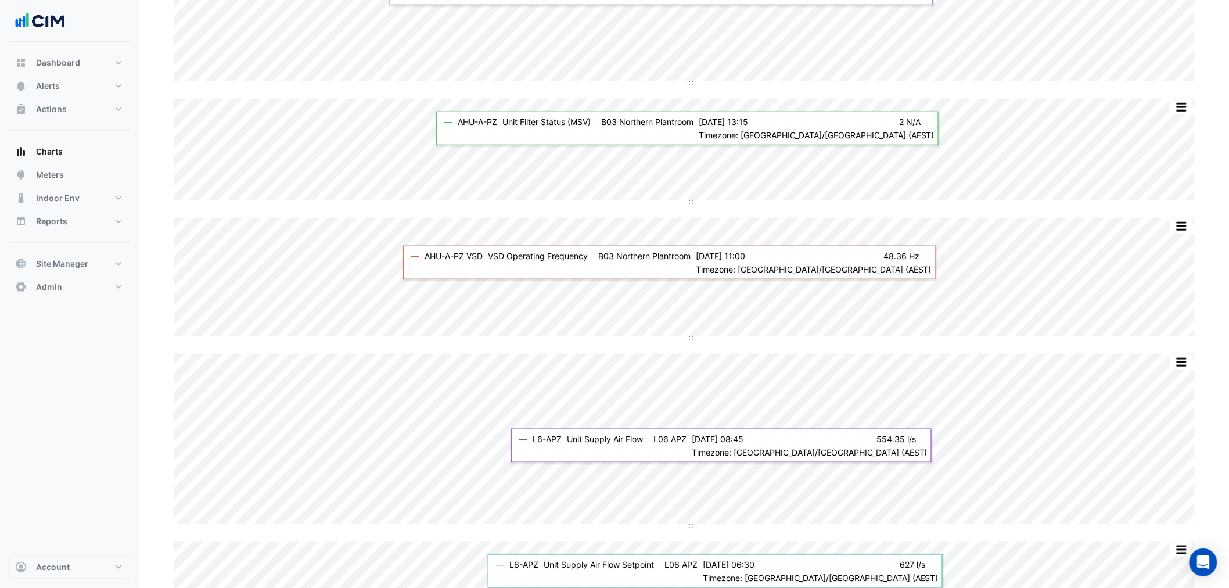
scroll to position [368, 0]
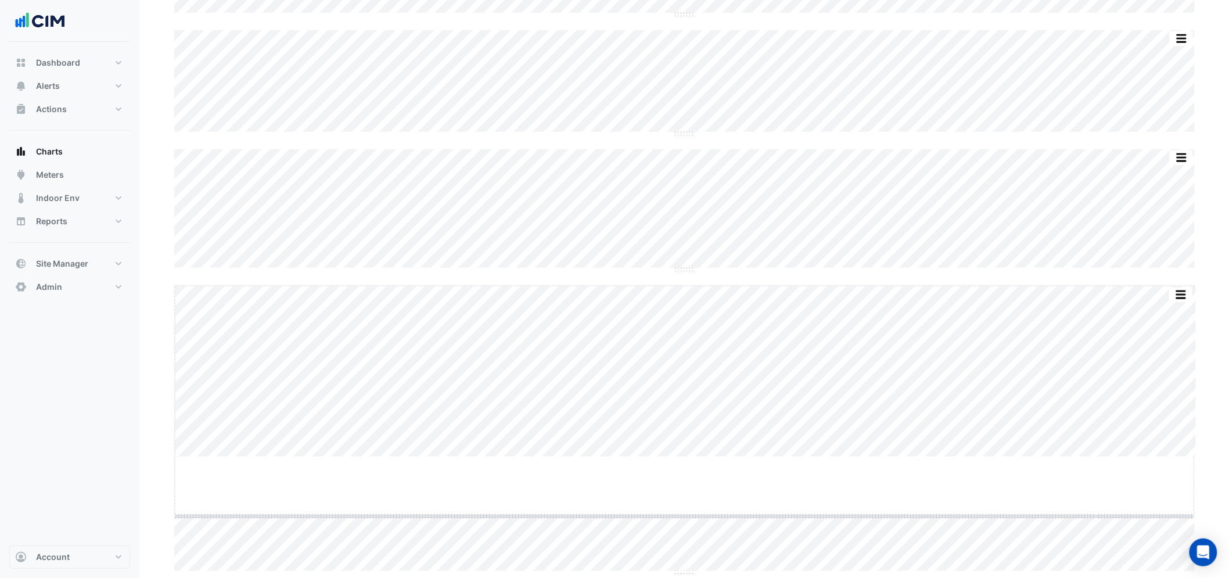
drag, startPoint x: 686, startPoint y: 454, endPoint x: 687, endPoint y: 514, distance: 59.8
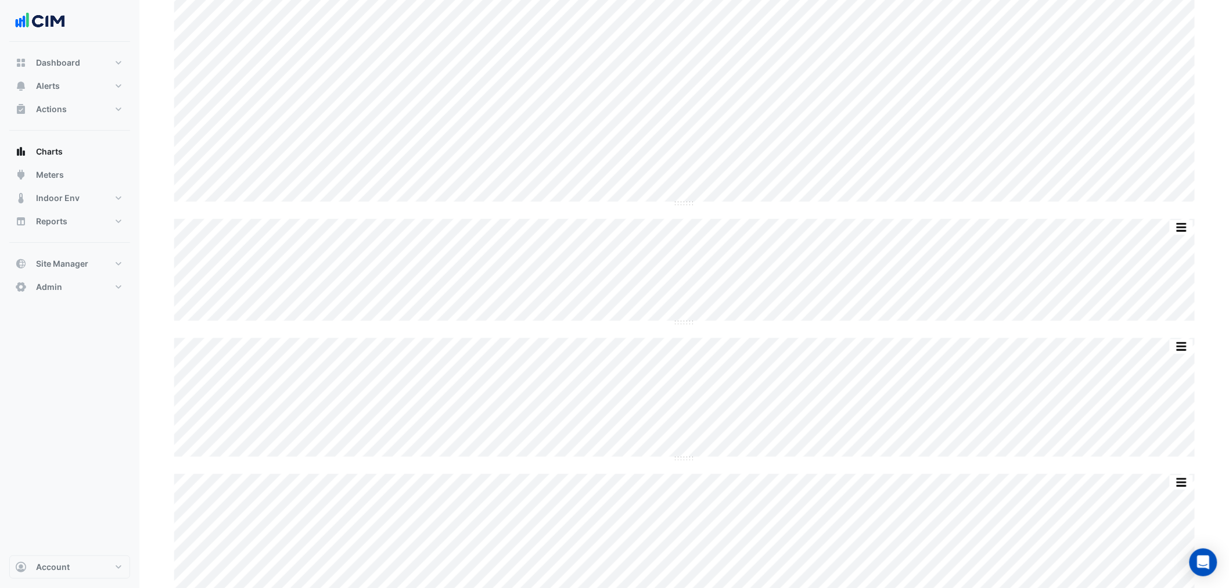
scroll to position [258, 0]
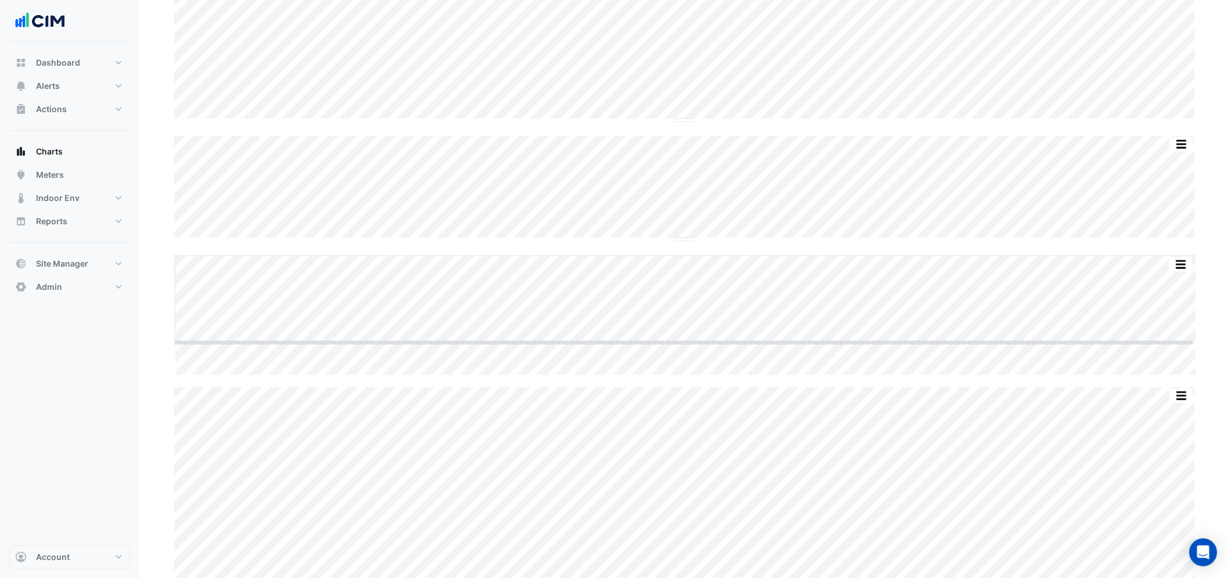
drag, startPoint x: 684, startPoint y: 376, endPoint x: 686, endPoint y: 338, distance: 37.8
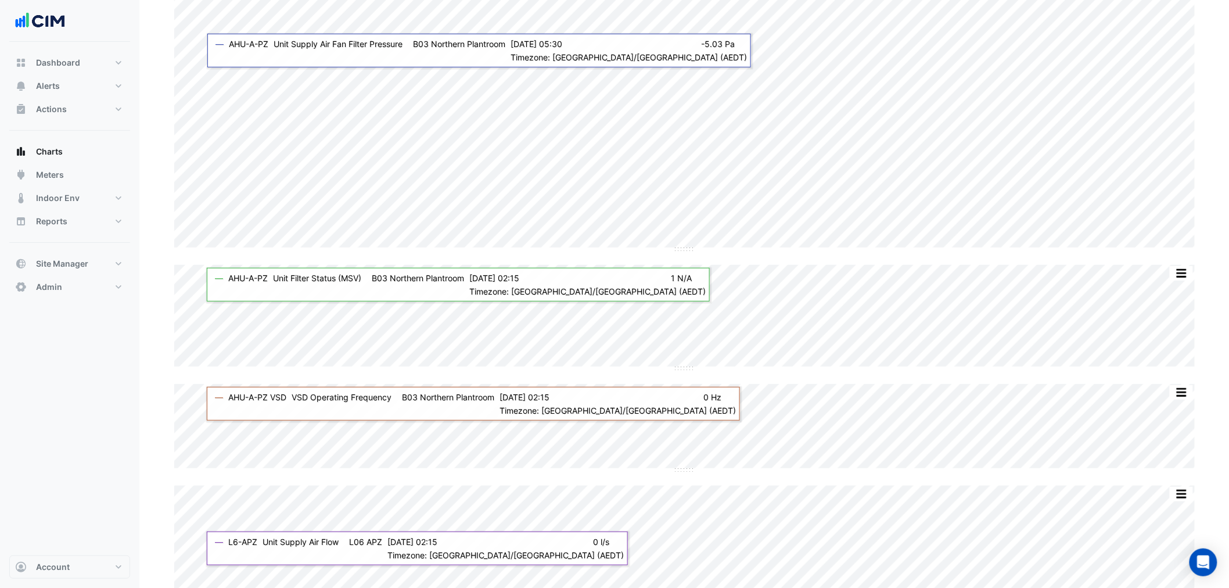
scroll to position [0, 0]
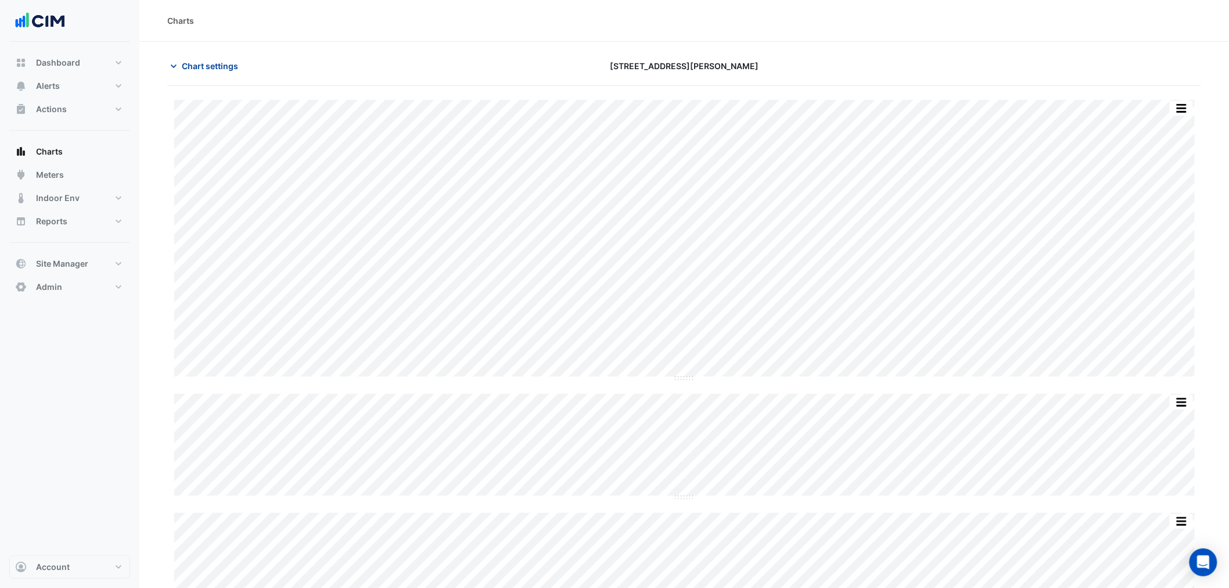
click at [200, 61] on span "Chart settings" at bounding box center [210, 66] width 56 height 12
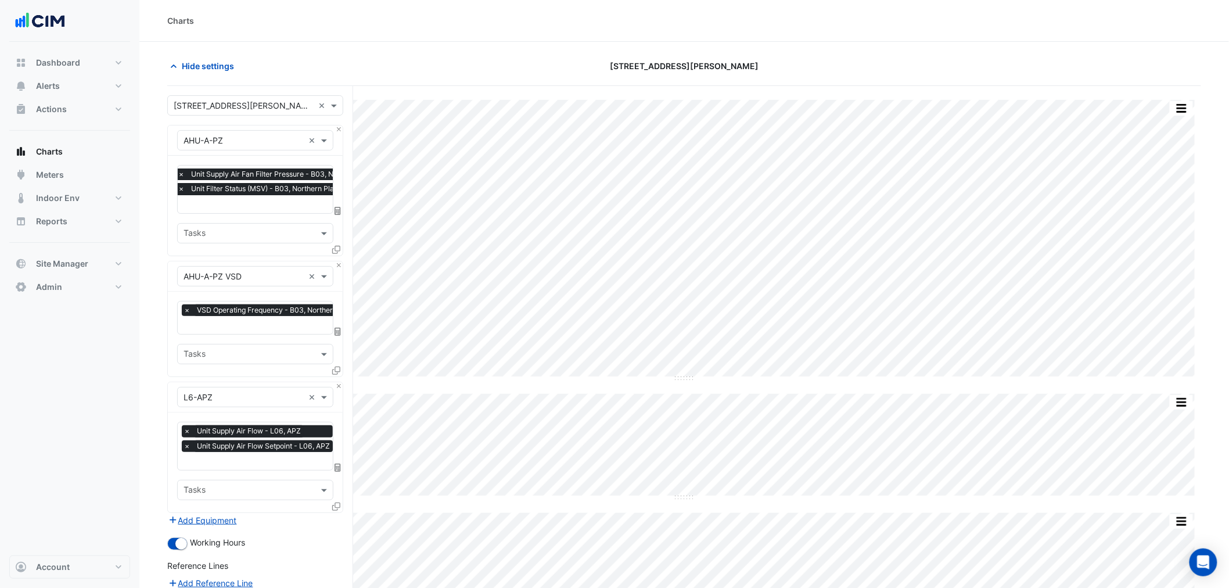
click at [181, 189] on span "×" at bounding box center [181, 189] width 10 height 12
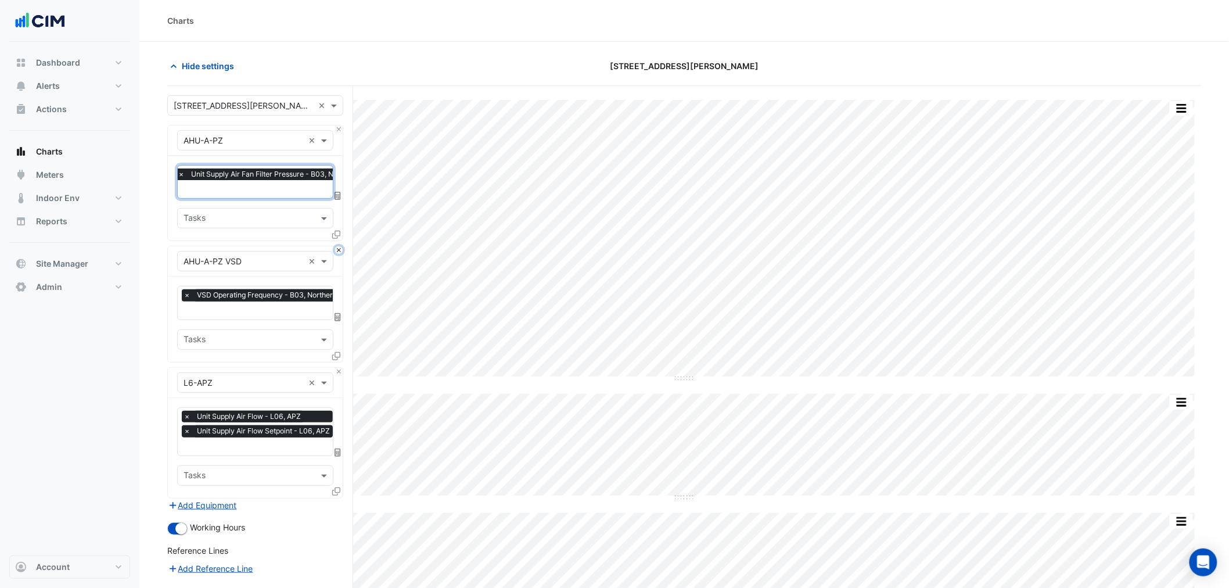
click at [338, 249] on button "Close" at bounding box center [339, 250] width 8 height 8
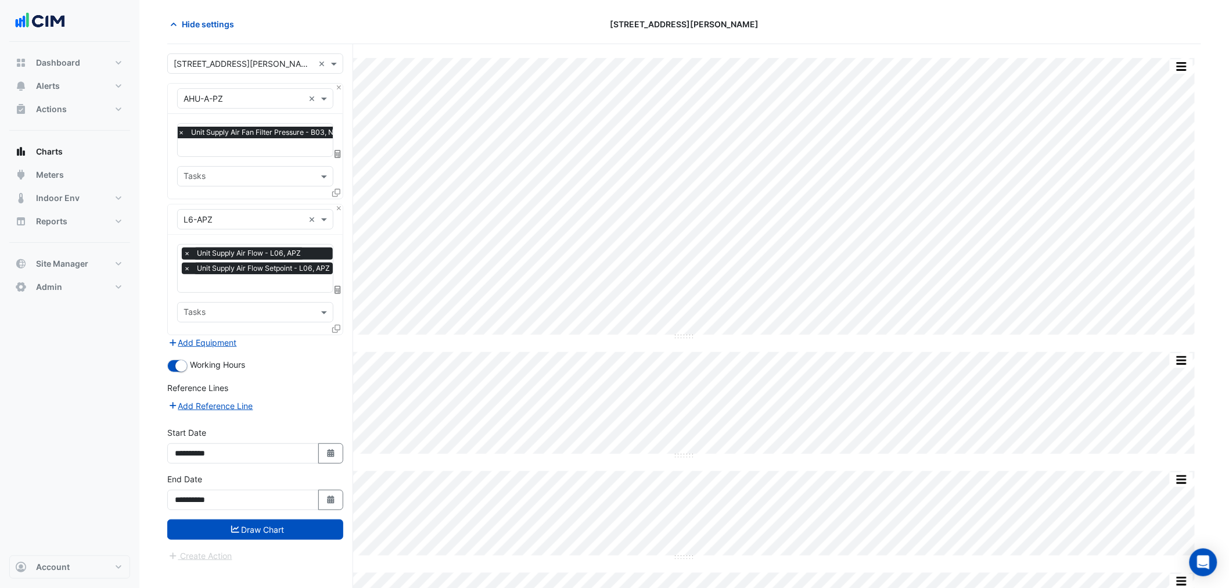
scroll to position [64, 0]
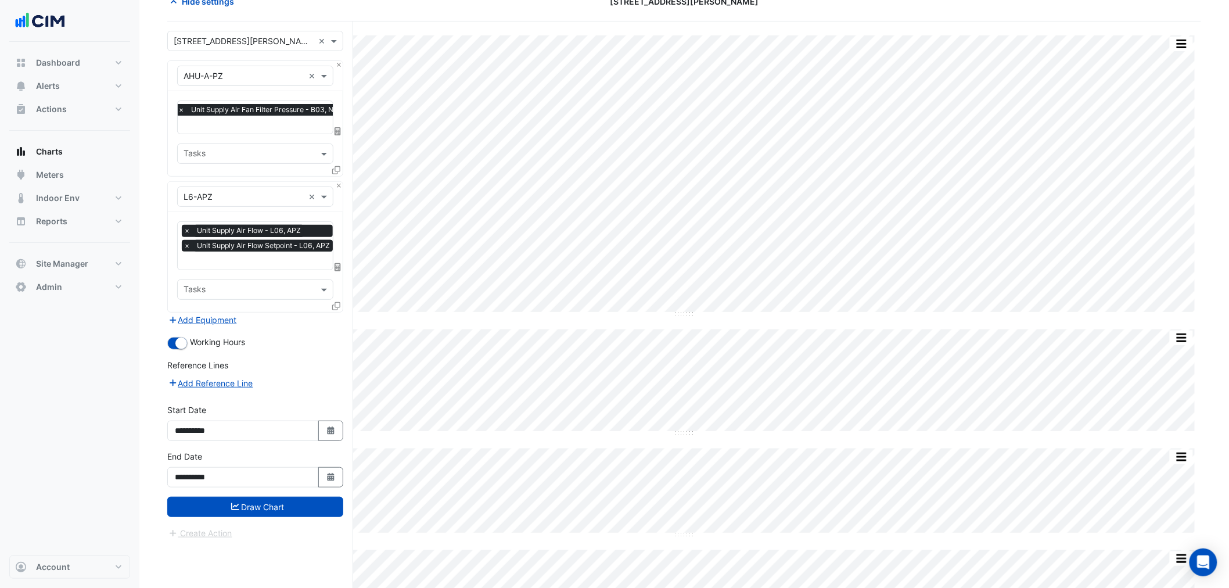
click at [333, 302] on icon at bounding box center [336, 306] width 8 height 8
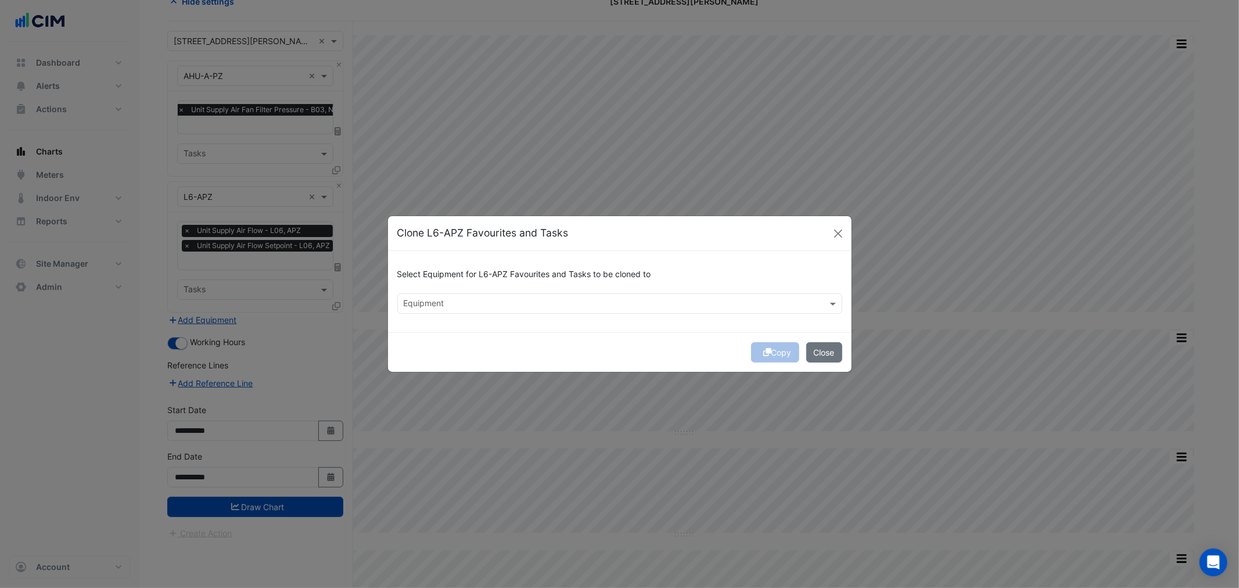
click at [488, 315] on div "Select Equipment for L6-APZ Favourites and Tasks to be cloned to Equipment" at bounding box center [620, 291] width 464 height 81
click at [485, 299] on input "text" at bounding box center [613, 305] width 419 height 12
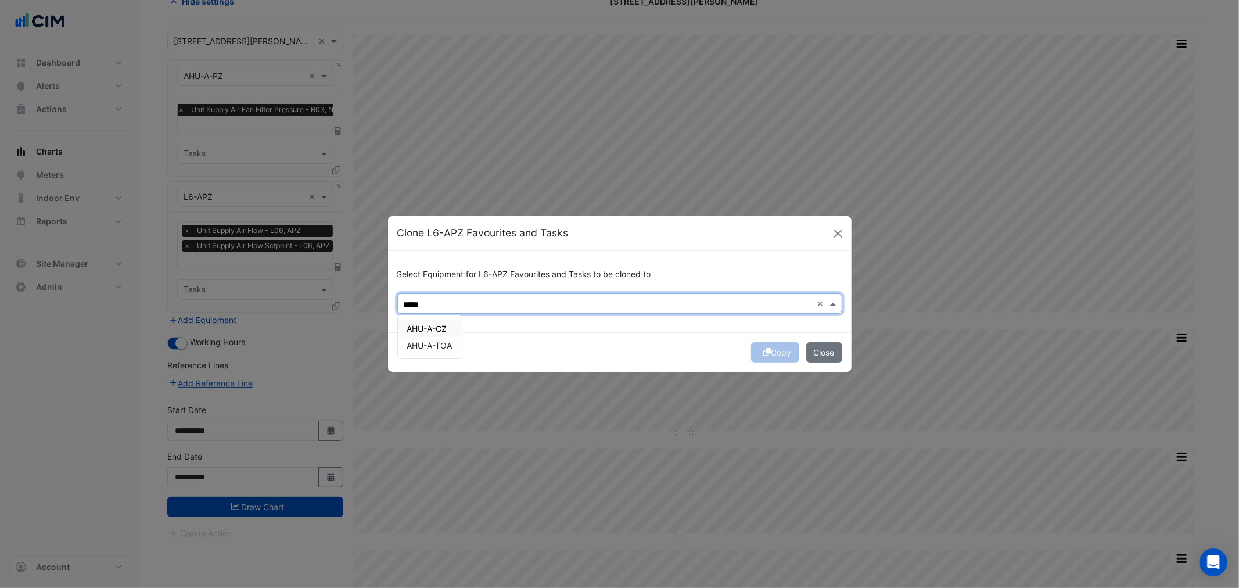
type input "****"
drag, startPoint x: 482, startPoint y: 300, endPoint x: 360, endPoint y: 300, distance: 122.0
click at [360, 300] on ngb-modal-window "Clone L6-APZ Favourites and Tasks Select Equipment for L6-APZ Favourites and Ta…" at bounding box center [619, 294] width 1239 height 588
click at [452, 306] on input "***" at bounding box center [608, 305] width 409 height 12
type input "***"
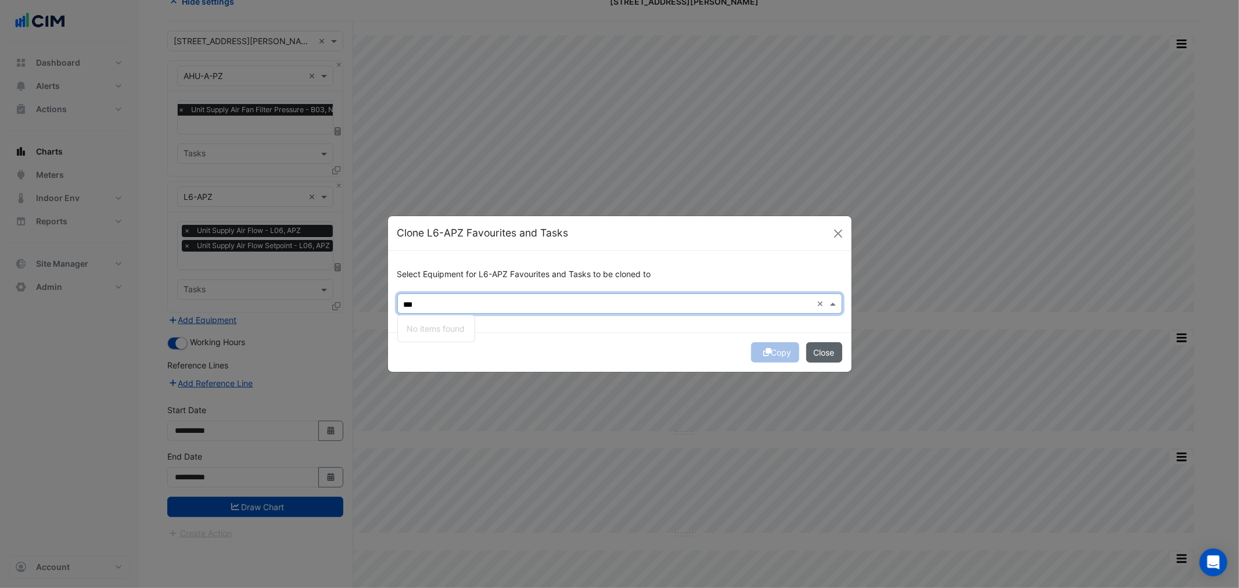
drag, startPoint x: 875, startPoint y: 358, endPoint x: 812, endPoint y: 357, distance: 62.8
click at [862, 361] on ngb-modal-window "Clone L6-APZ Favourites and Tasks Select Equipment for L6-APZ Favourites and Ta…" at bounding box center [619, 294] width 1239 height 588
click at [812, 357] on button "Close" at bounding box center [824, 352] width 36 height 20
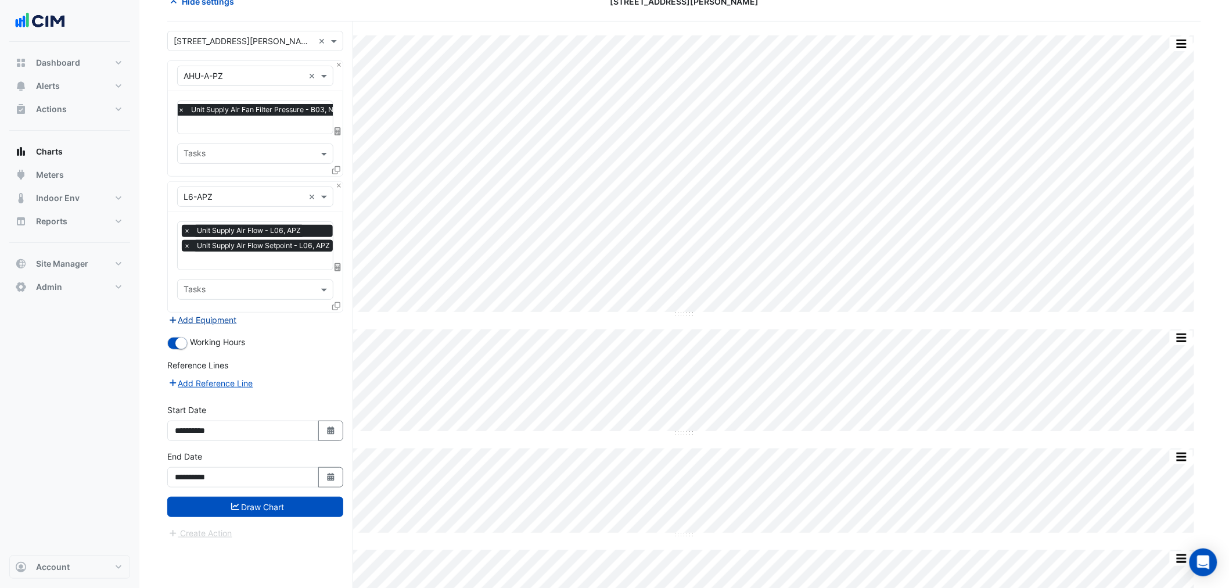
click at [236, 321] on button "Add Equipment" at bounding box center [202, 319] width 70 height 13
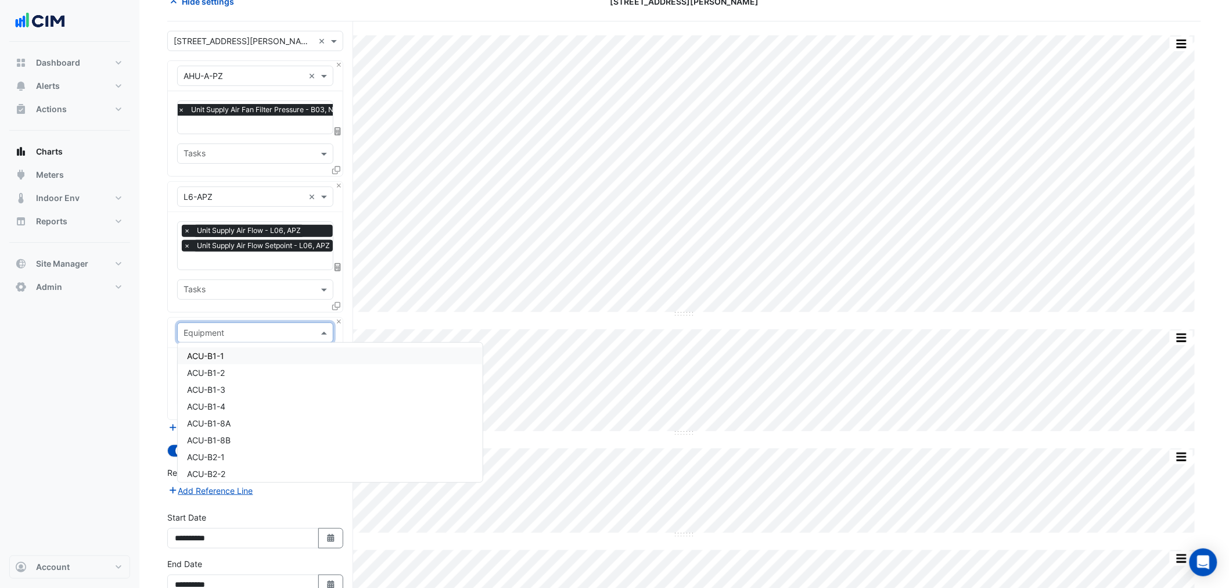
click at [234, 329] on input "text" at bounding box center [244, 333] width 120 height 12
type input "***"
click at [258, 354] on div "AHU-A-CZ VSD" at bounding box center [255, 355] width 155 height 17
click at [256, 363] on input "text" at bounding box center [242, 369] width 117 height 12
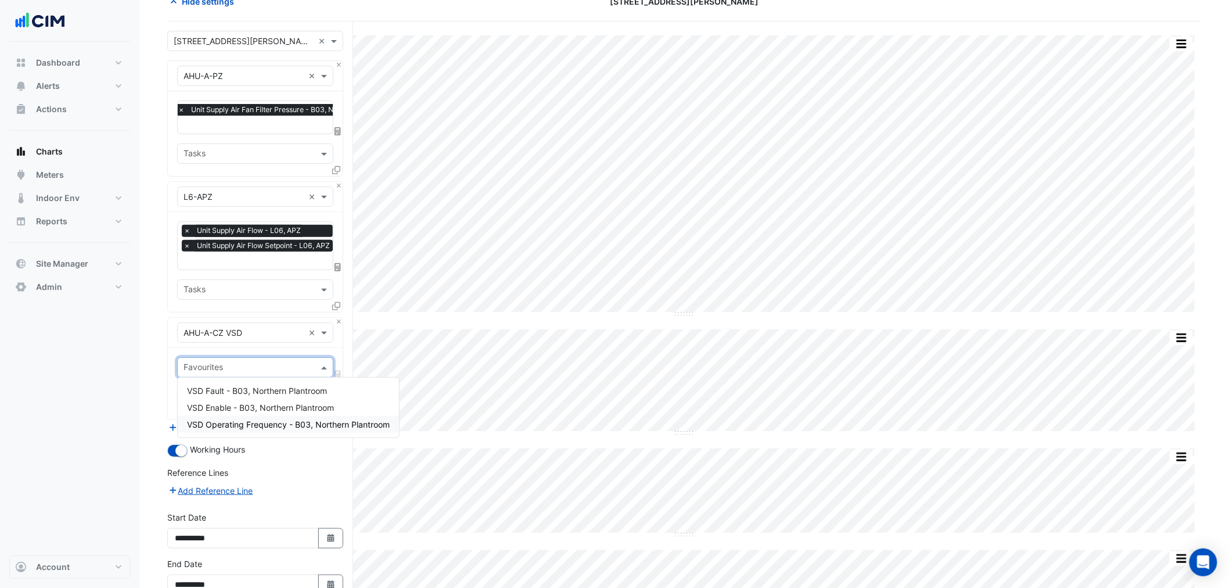
click at [257, 426] on span "VSD Operating Frequency - B03, Northern Plantroom" at bounding box center [288, 424] width 203 height 10
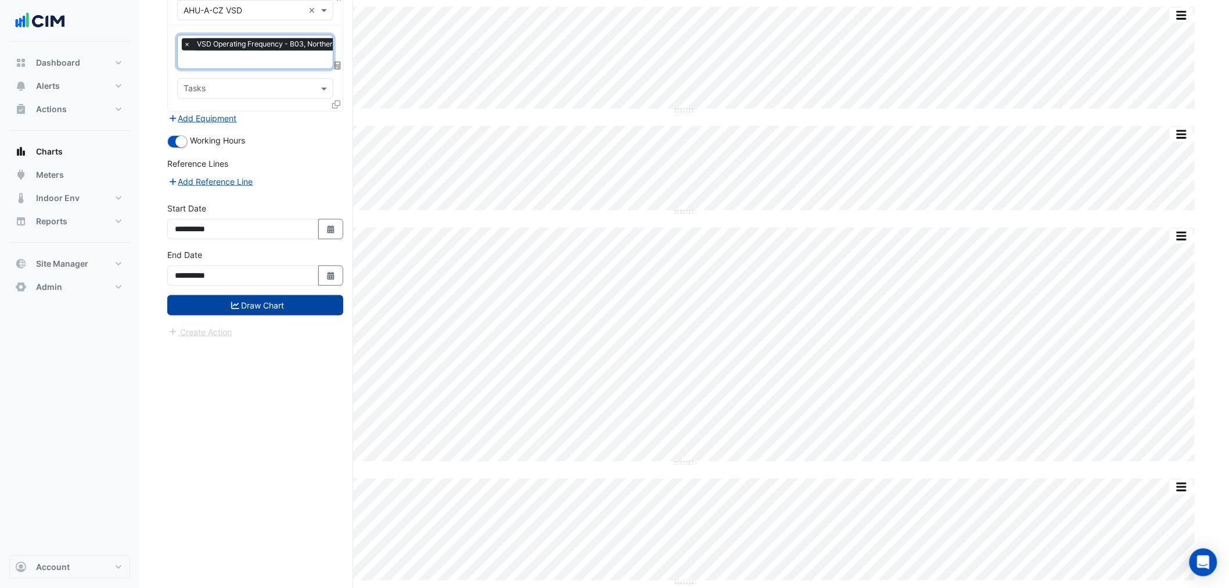
click at [292, 299] on button "Draw Chart" at bounding box center [255, 305] width 176 height 20
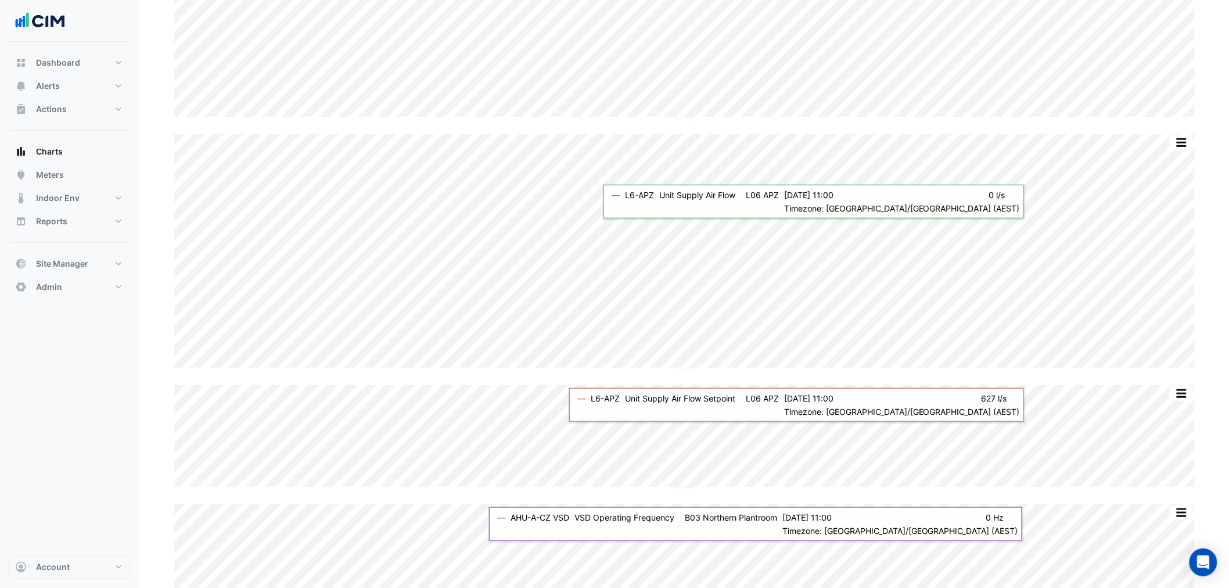
scroll to position [230, 0]
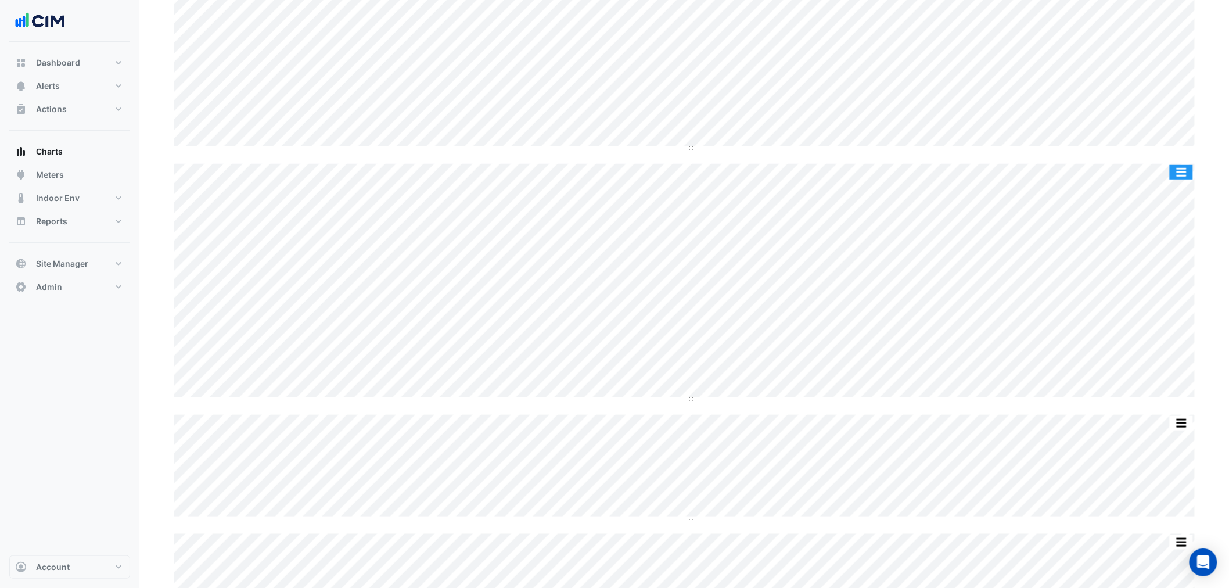
click at [981, 168] on button "button" at bounding box center [1181, 172] width 23 height 15
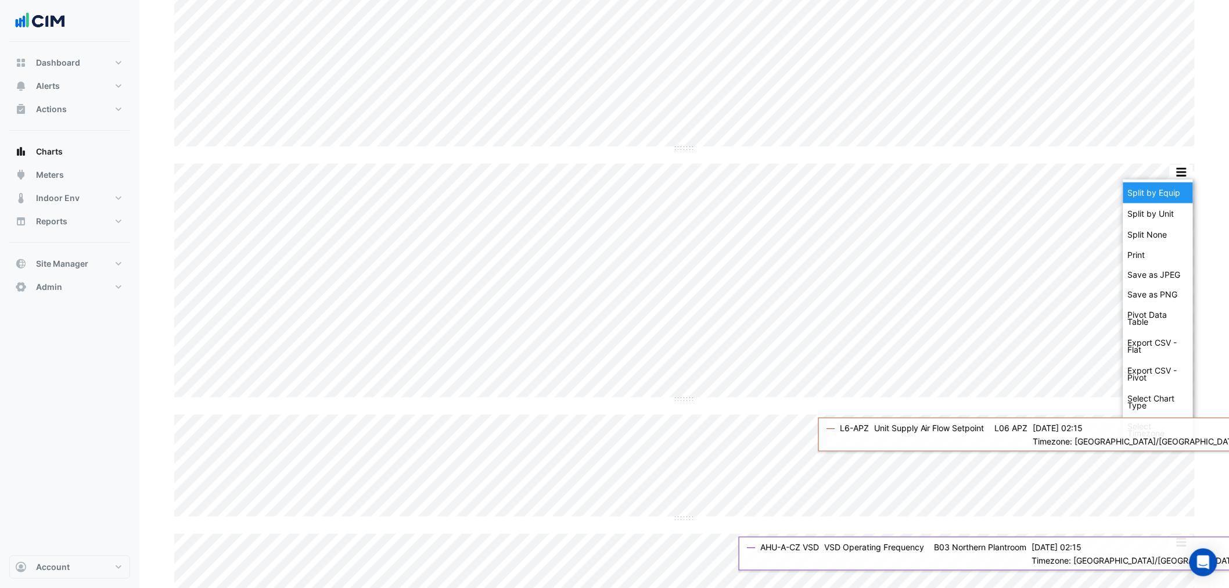
click at [981, 185] on div "Split by Equip" at bounding box center [1159, 192] width 70 height 21
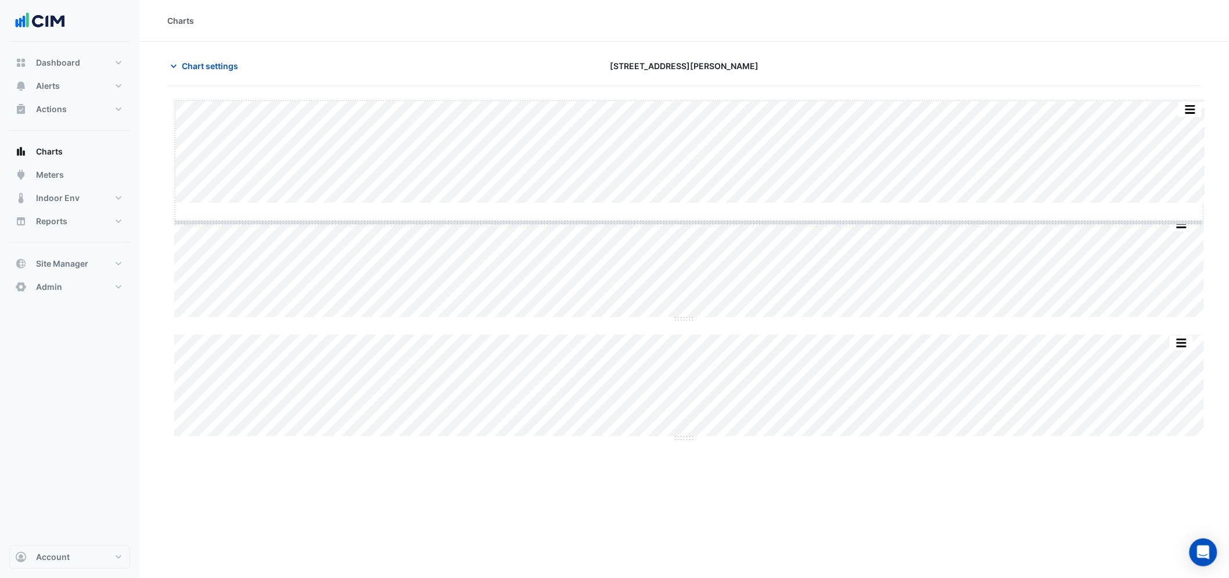
drag, startPoint x: 694, startPoint y: 203, endPoint x: 682, endPoint y: 386, distance: 183.4
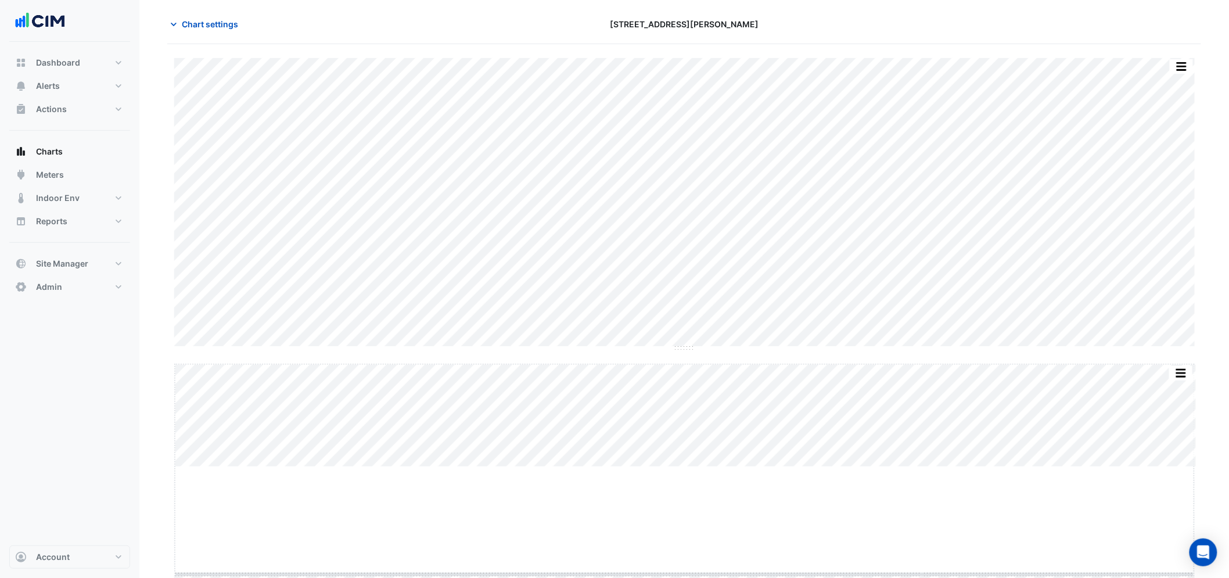
drag, startPoint x: 687, startPoint y: 510, endPoint x: 693, endPoint y: 617, distance: 107.6
click at [693, 448] on html "Charts Chart settings 1 Shelley Street Split by Unit Split All Split None Print…" at bounding box center [614, 278] width 1229 height 640
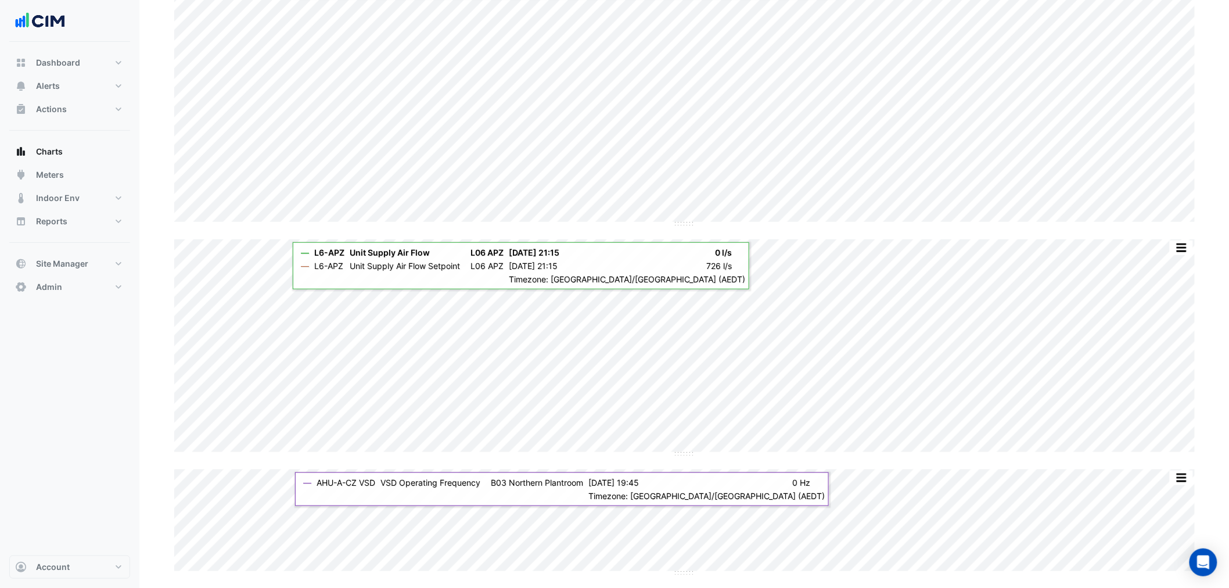
scroll to position [37, 0]
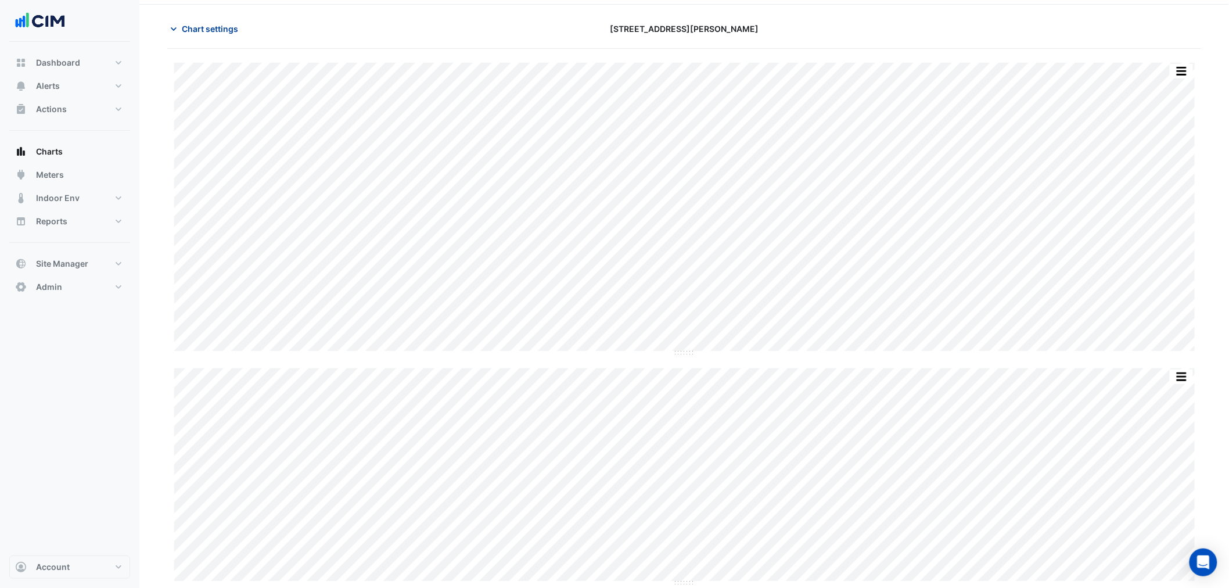
click at [227, 23] on span "Chart settings" at bounding box center [210, 29] width 56 height 12
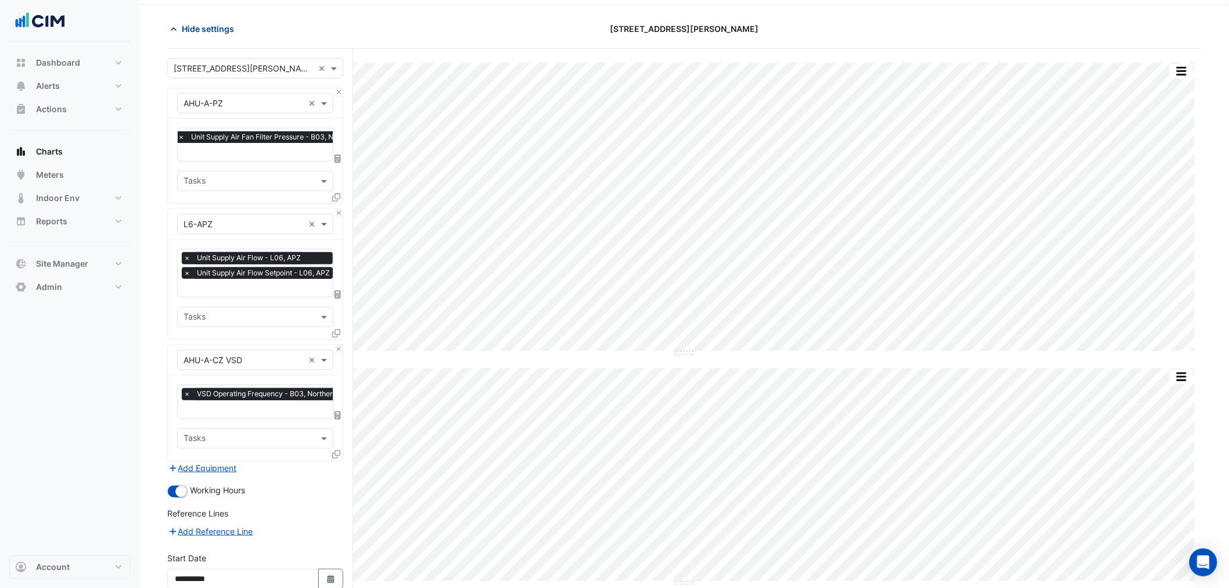
click at [227, 23] on span "Hide settings" at bounding box center [208, 29] width 52 height 12
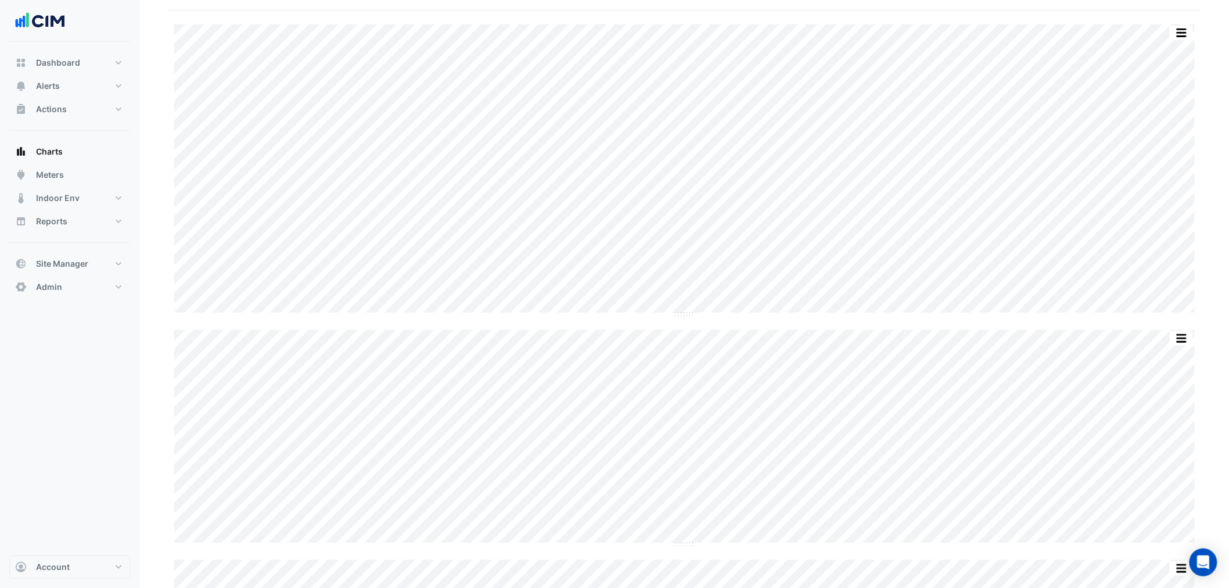
scroll to position [0, 0]
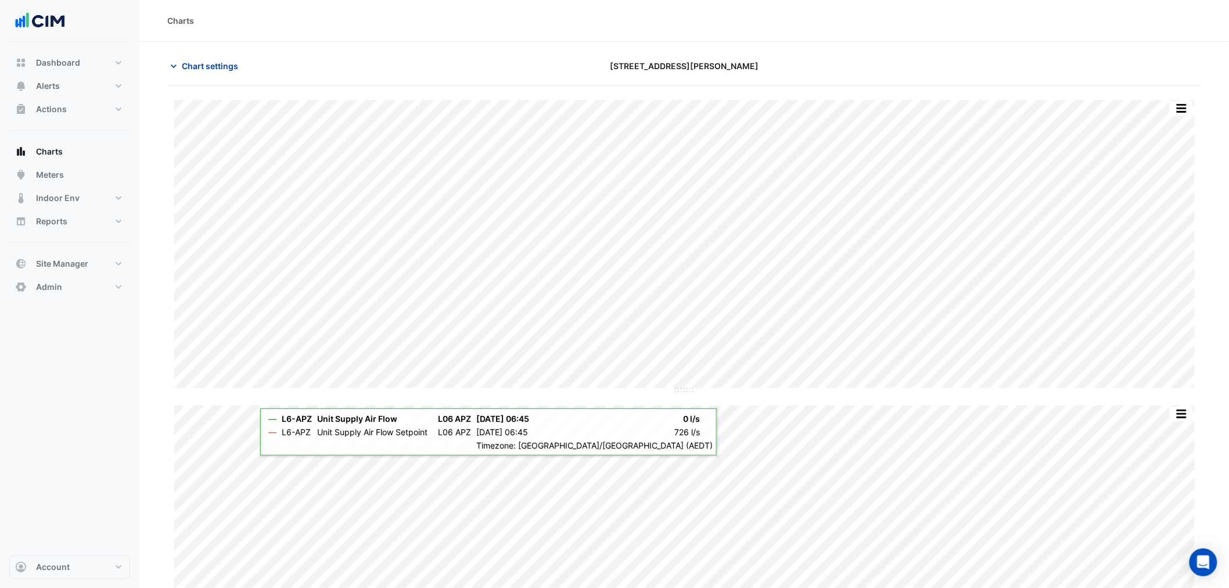
click at [194, 67] on span "Chart settings" at bounding box center [210, 66] width 56 height 12
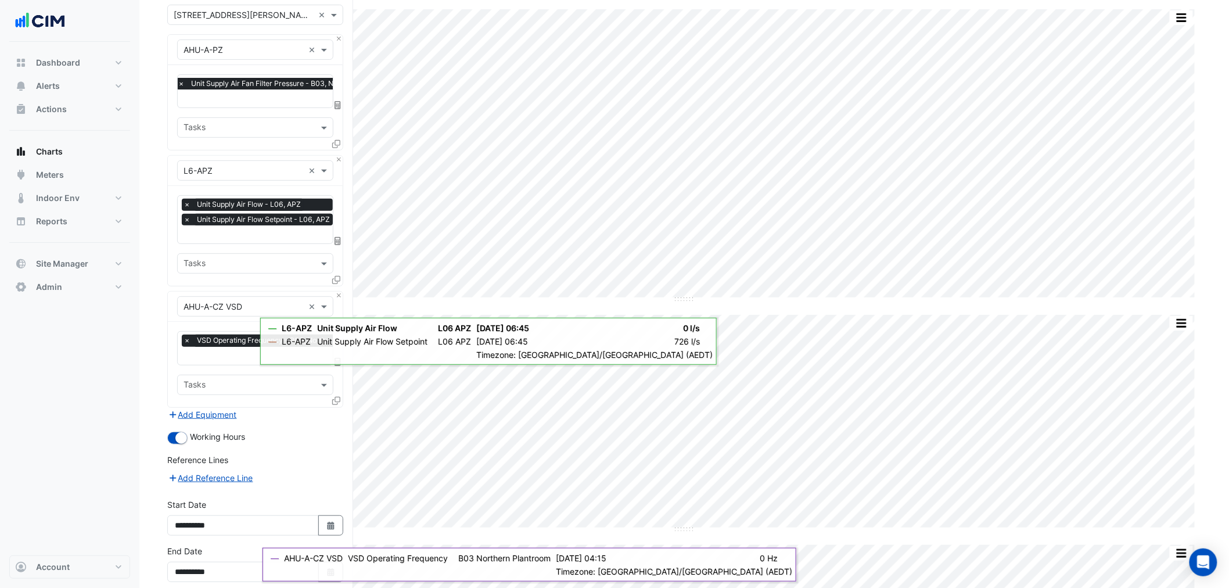
scroll to position [166, 0]
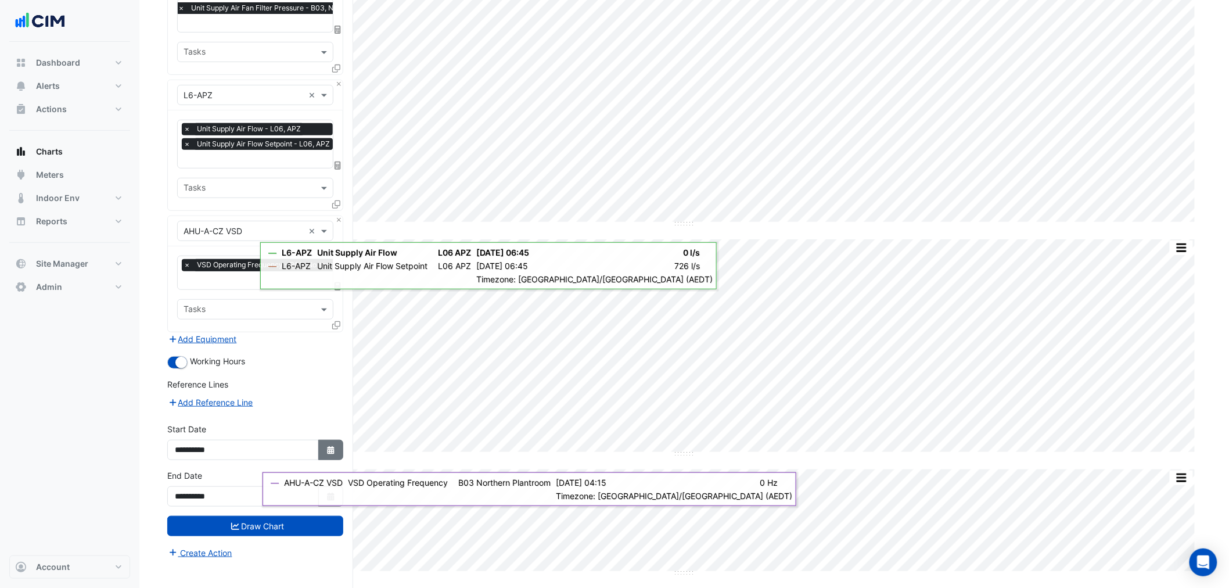
click at [329, 448] on fa-icon "Select Date" at bounding box center [331, 450] width 10 height 10
select select "****"
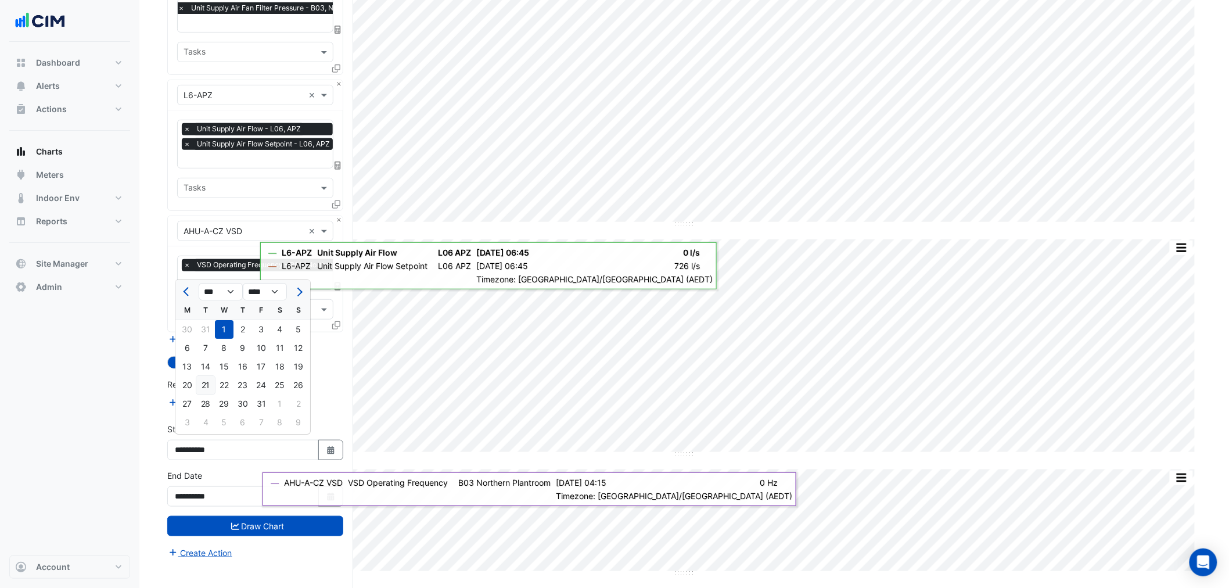
click at [198, 389] on div "21" at bounding box center [205, 385] width 19 height 19
type input "**********"
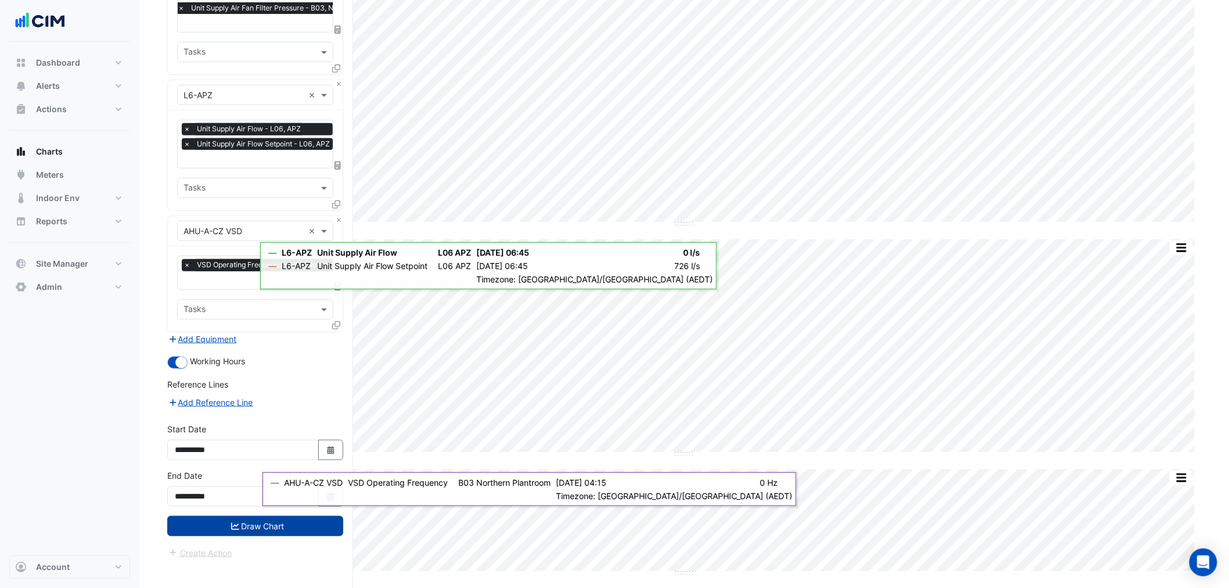
click at [236, 448] on icon "submit" at bounding box center [235, 526] width 8 height 7
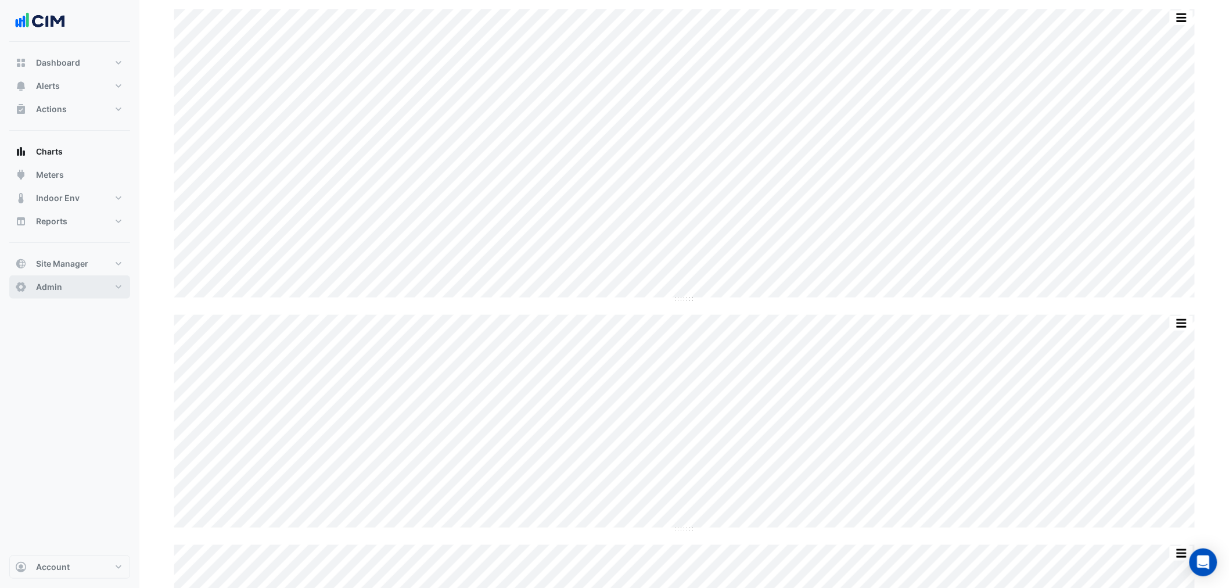
scroll to position [166, 0]
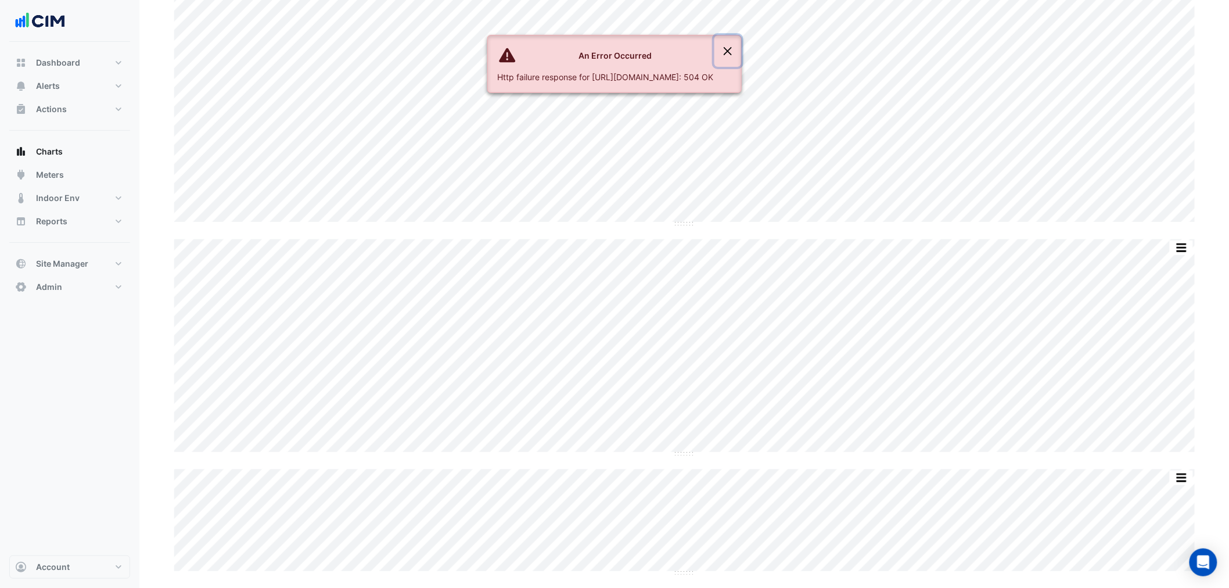
click at [741, 47] on button "Close" at bounding box center [728, 50] width 27 height 31
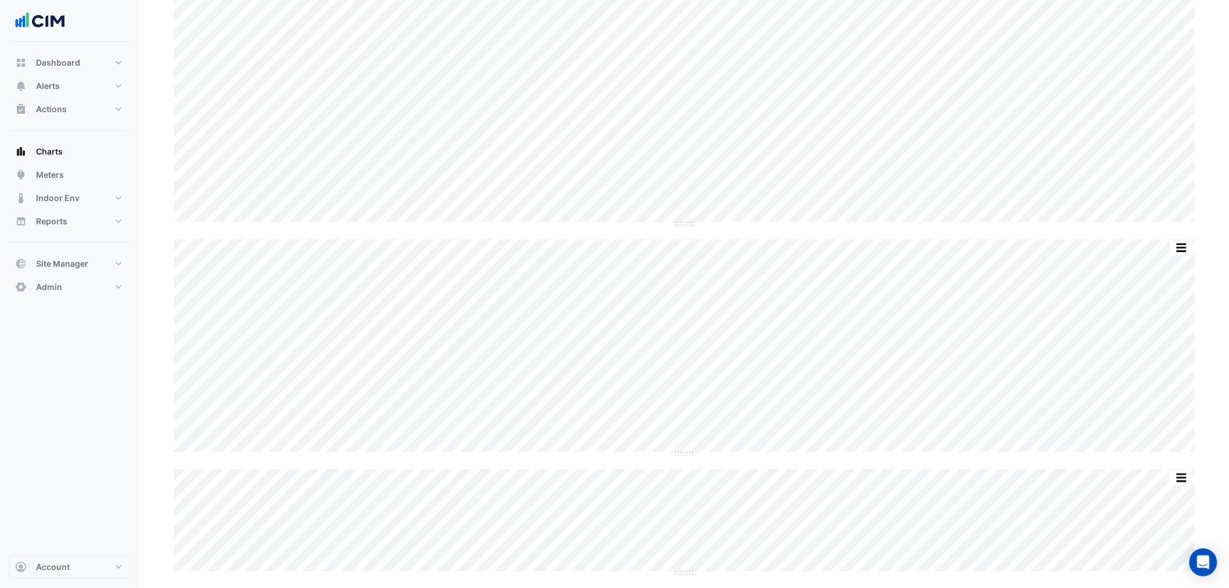
scroll to position [0, 0]
click at [213, 73] on button "Chart settings" at bounding box center [206, 66] width 78 height 20
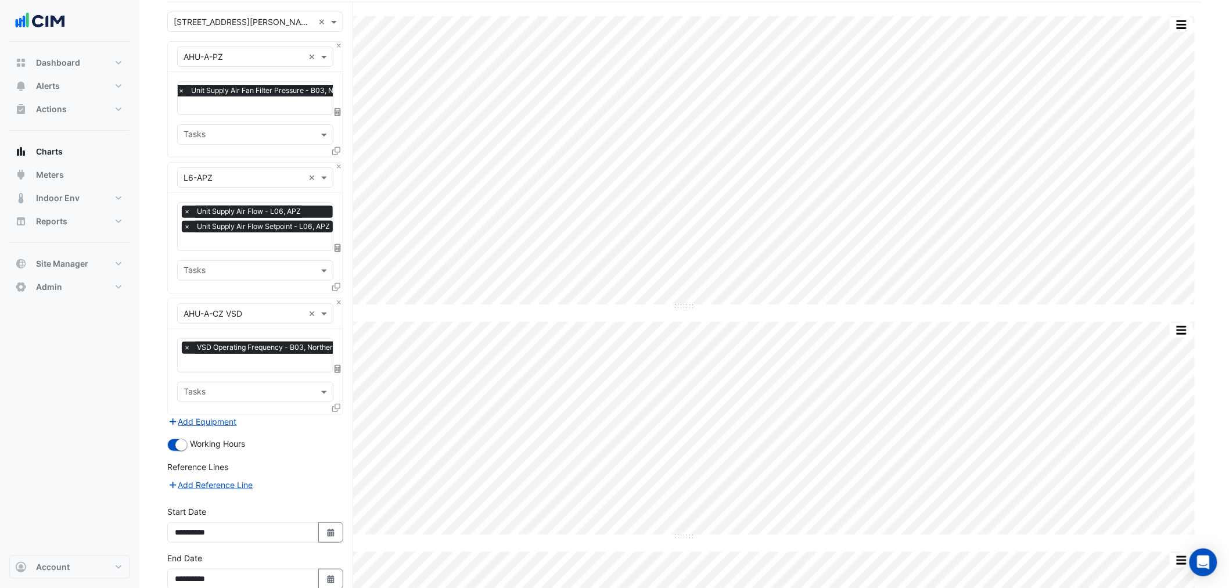
scroll to position [166, 0]
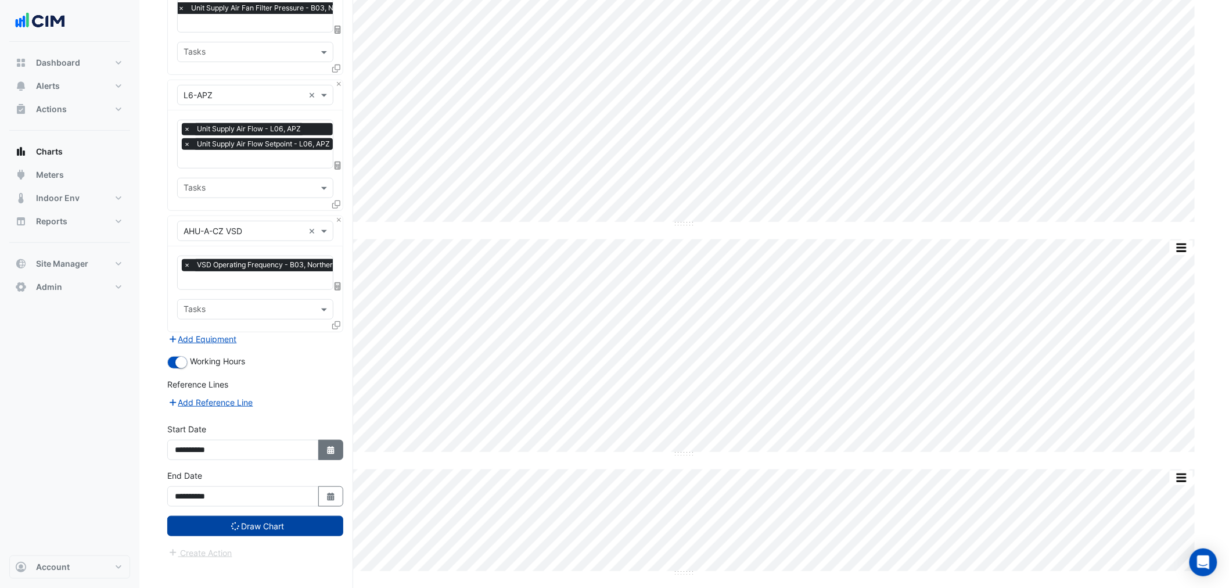
click at [335, 448] on button "Select Date" at bounding box center [331, 450] width 26 height 20
select select "****"
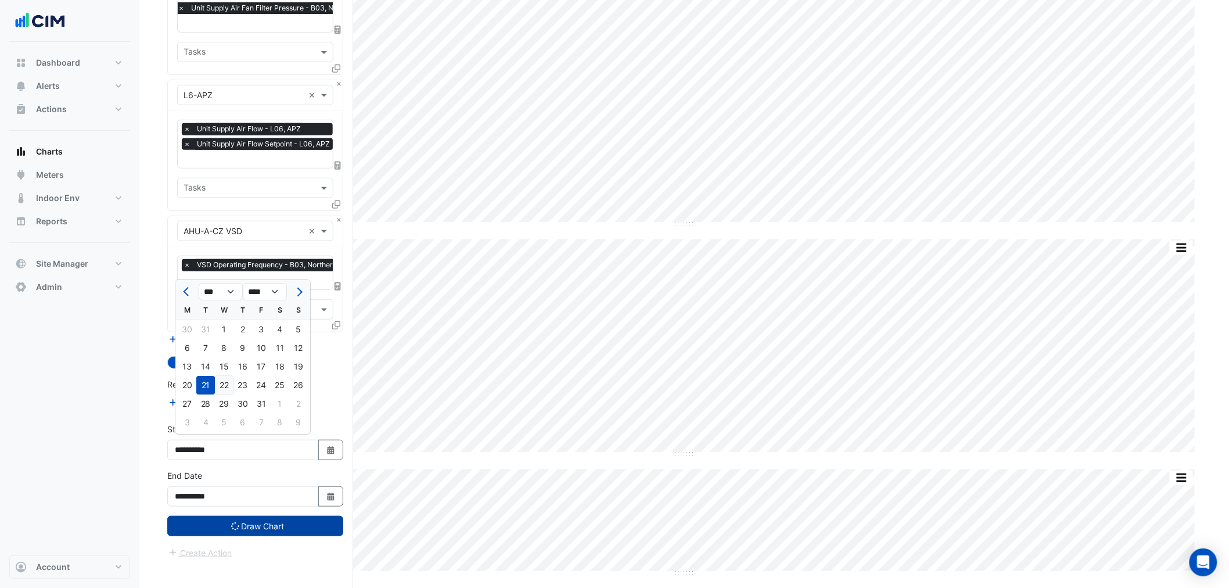
click at [224, 383] on div "22" at bounding box center [224, 385] width 19 height 19
type input "**********"
click at [281, 448] on button "Draw Chart" at bounding box center [255, 526] width 176 height 20
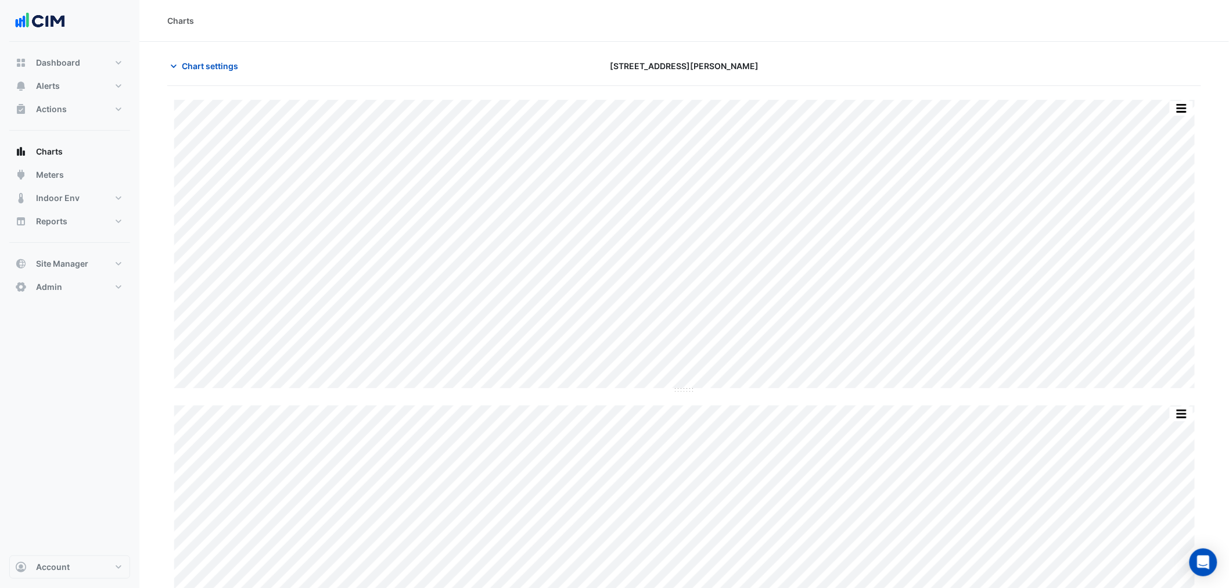
click at [148, 300] on section "Chart settings 1 Shelley Street Print Save as JPEG Save as PNG Sample Tooltip P…" at bounding box center [684, 398] width 1090 height 713
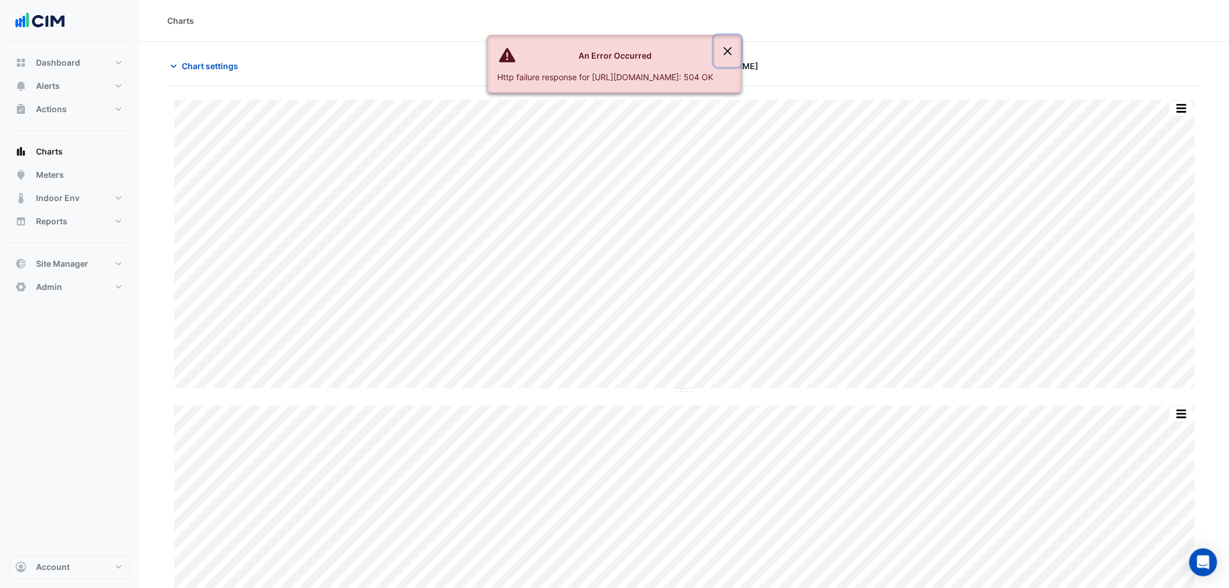
click at [741, 56] on button "Close" at bounding box center [728, 50] width 27 height 31
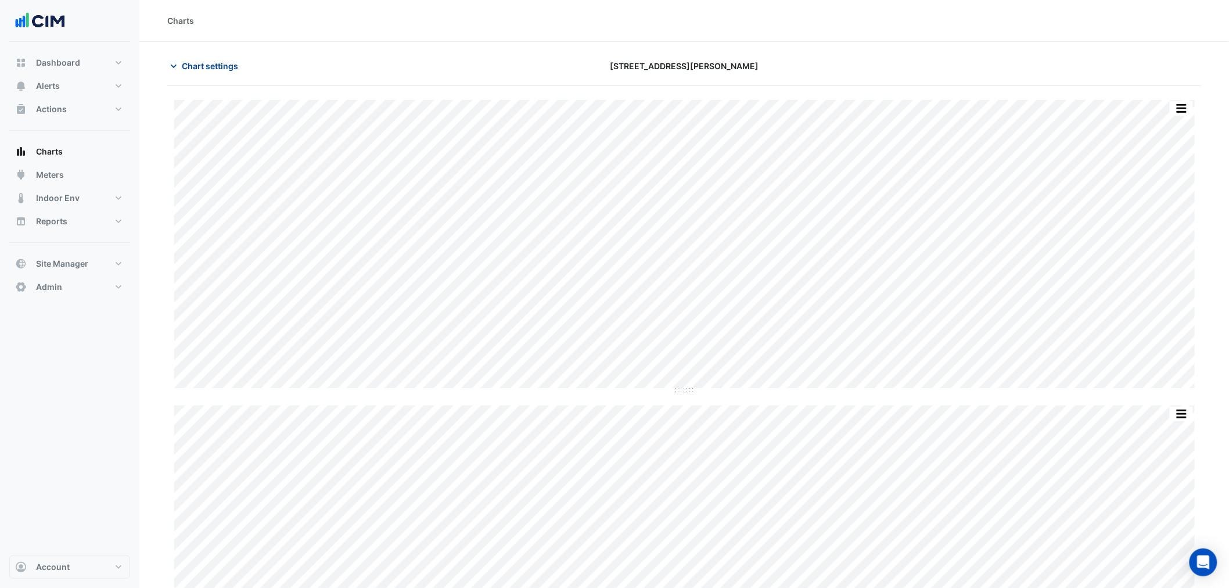
click at [222, 65] on span "Chart settings" at bounding box center [210, 66] width 56 height 12
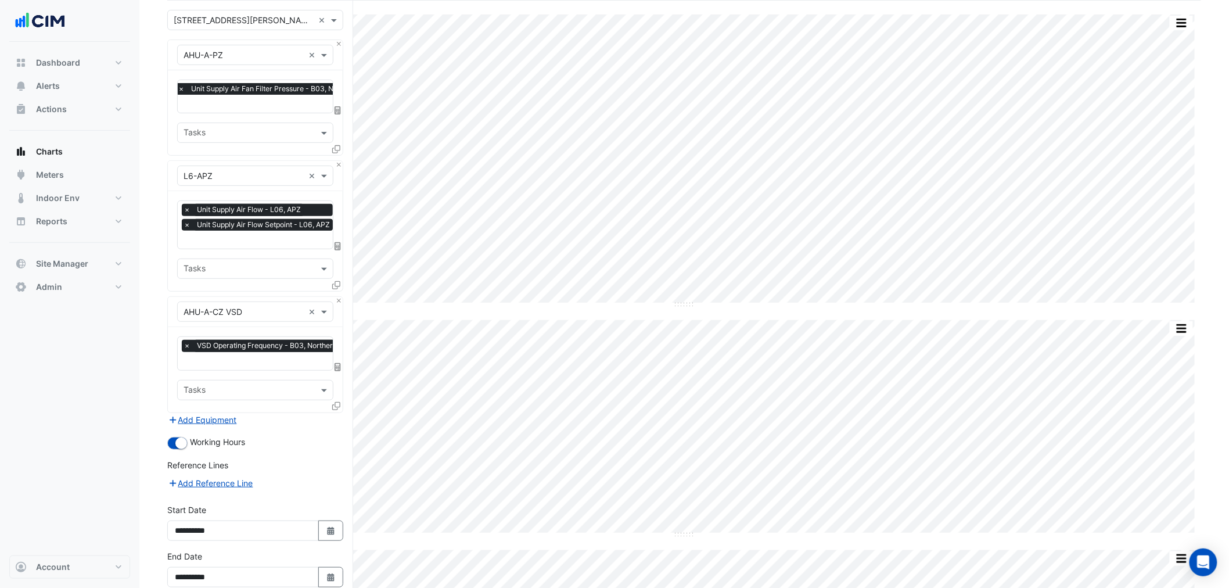
scroll to position [166, 0]
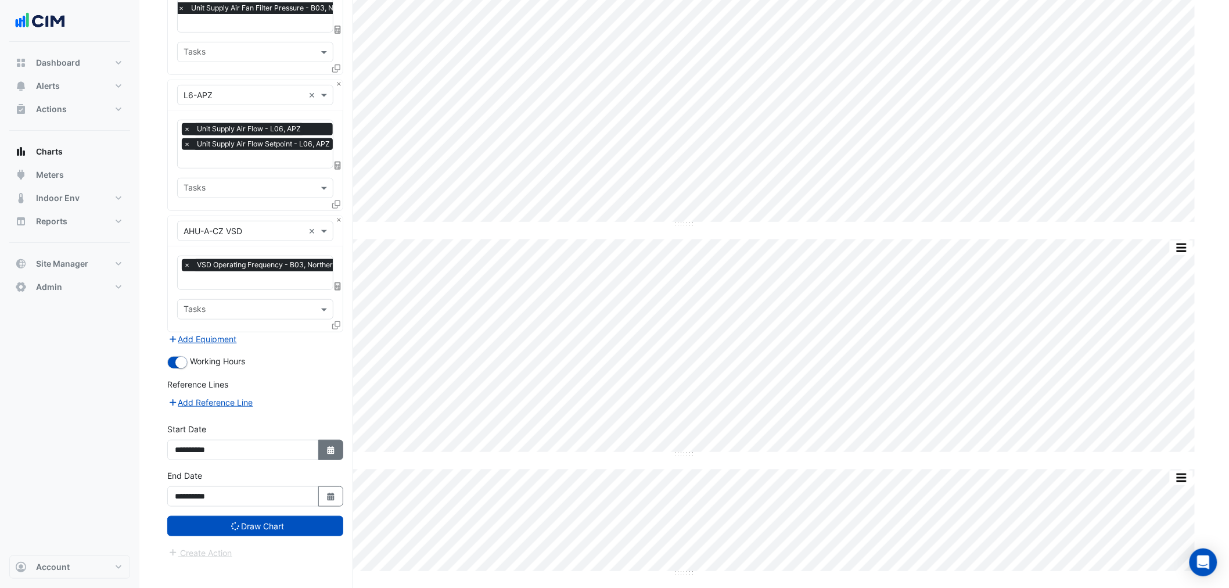
click at [340, 448] on button "Select Date" at bounding box center [331, 450] width 26 height 20
select select "****"
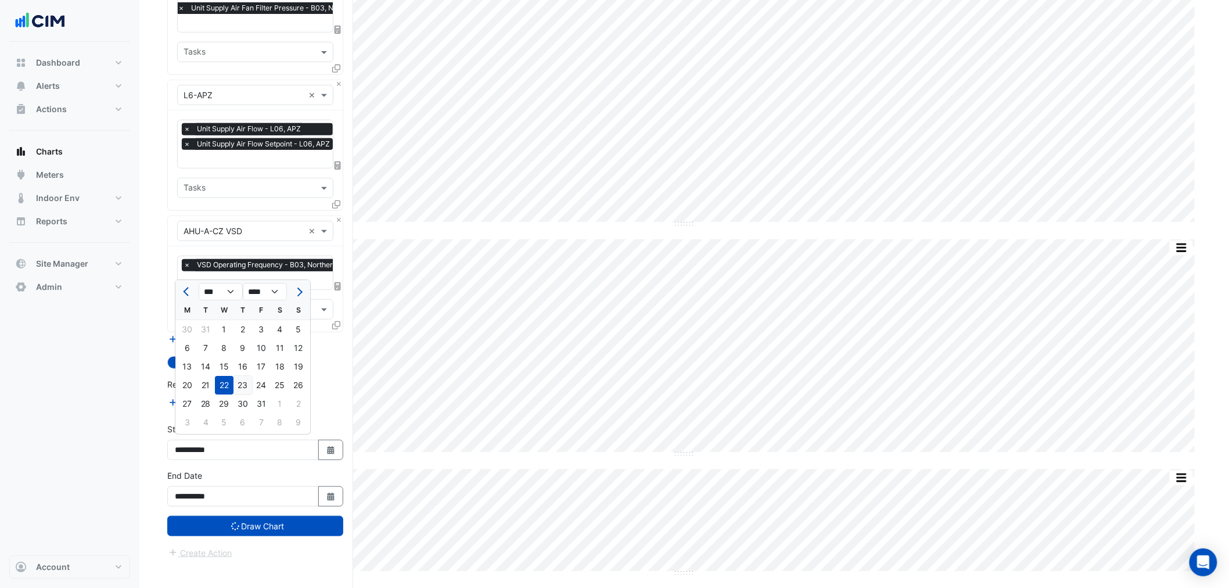
click at [243, 381] on div "23" at bounding box center [243, 385] width 19 height 19
type input "**********"
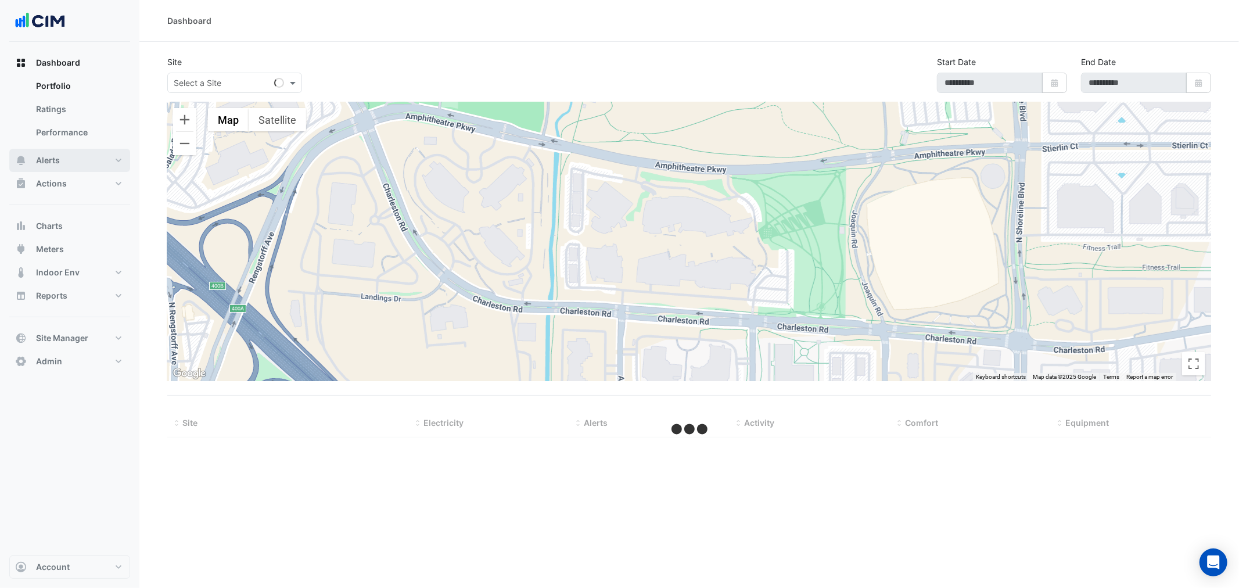
click at [78, 155] on button "Alerts" at bounding box center [69, 160] width 121 height 23
click at [233, 83] on input "text" at bounding box center [223, 83] width 99 height 12
type input "*********"
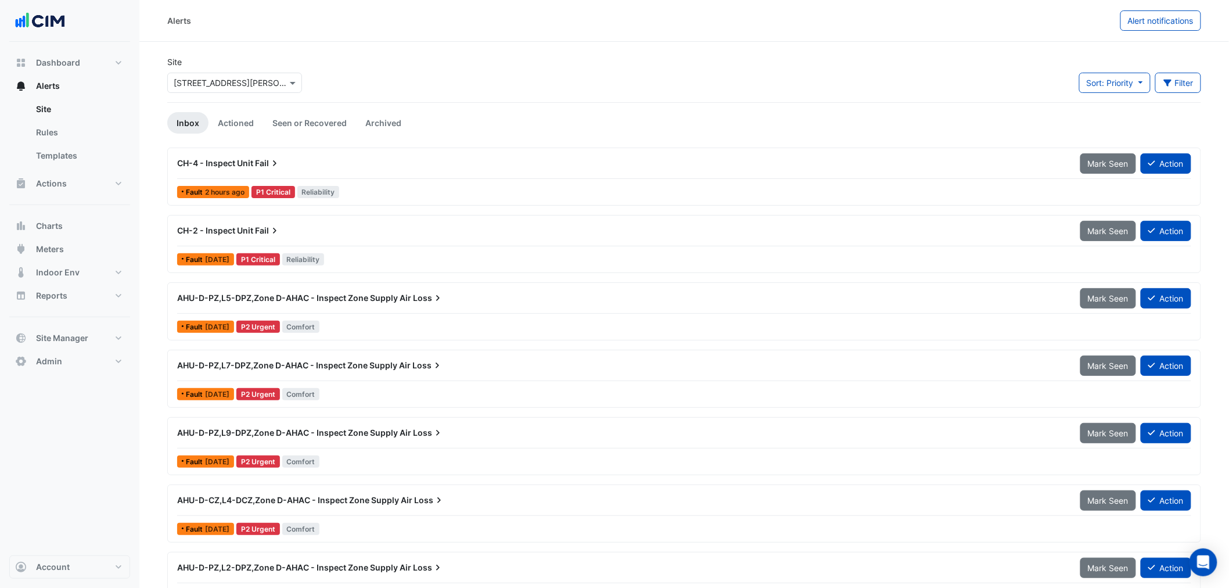
click at [242, 90] on div "Select a Site × 1 Shelley Street" at bounding box center [234, 83] width 135 height 20
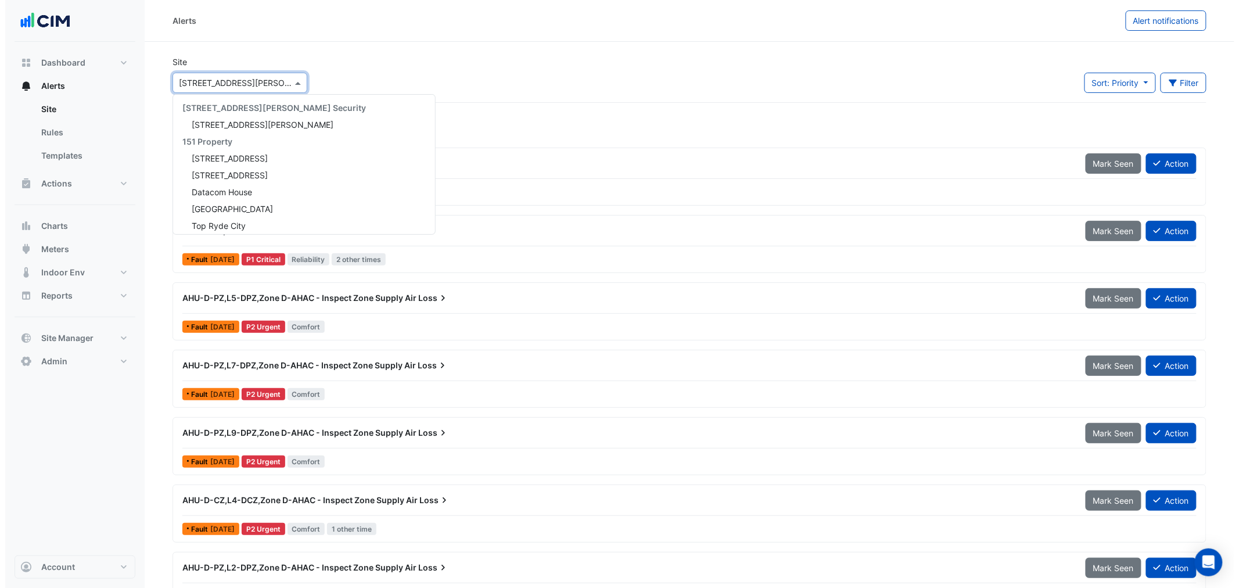
scroll to position [2311, 0]
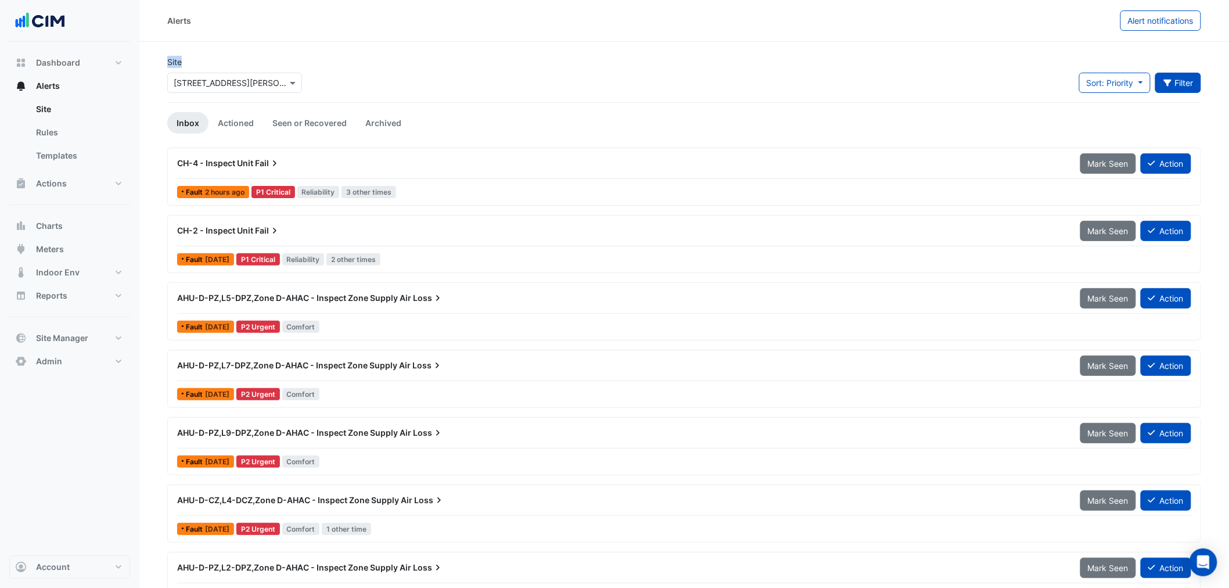
click at [1172, 82] on button "Filter" at bounding box center [1179, 83] width 46 height 20
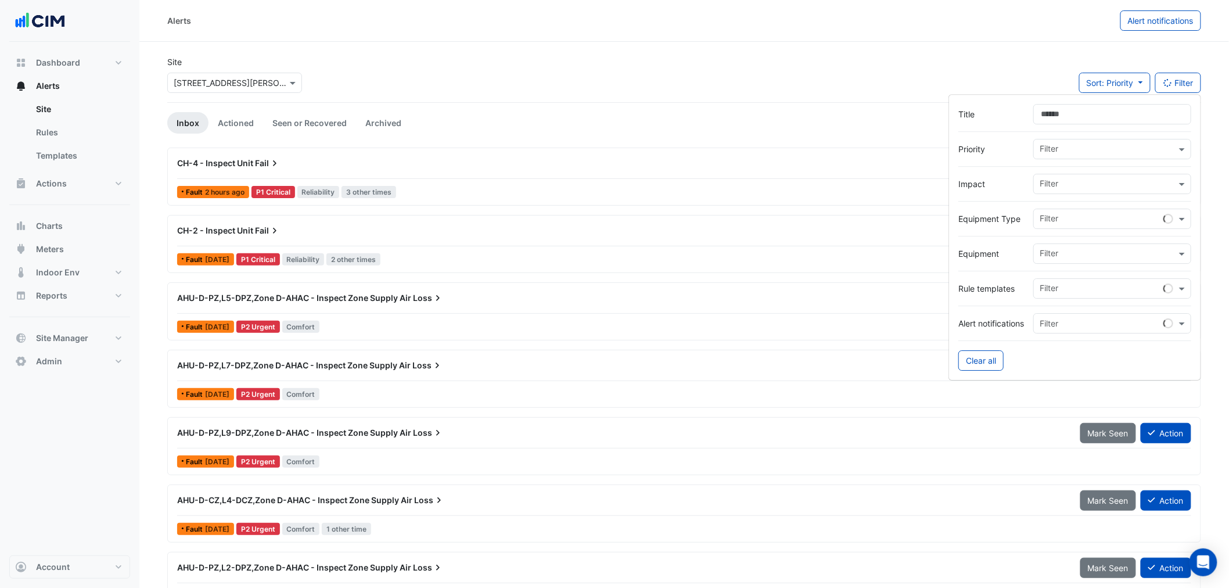
click at [1149, 102] on form "Title Priority Filter Impact Filter Equipment Type Filter Equipment Filter Rule…" at bounding box center [1075, 237] width 253 height 286
click at [1143, 106] on input "Title" at bounding box center [1113, 114] width 158 height 20
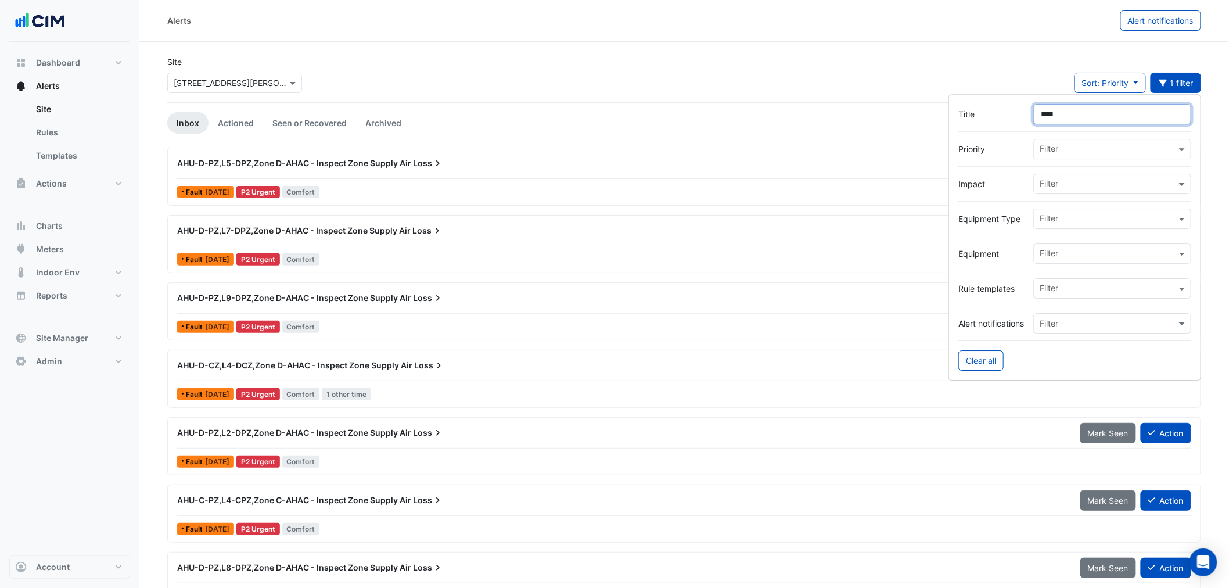
type input "****"
drag, startPoint x: 1078, startPoint y: 119, endPoint x: 1017, endPoint y: 101, distance: 63.8
click at [1015, 109] on div "Title ****" at bounding box center [1075, 114] width 233 height 20
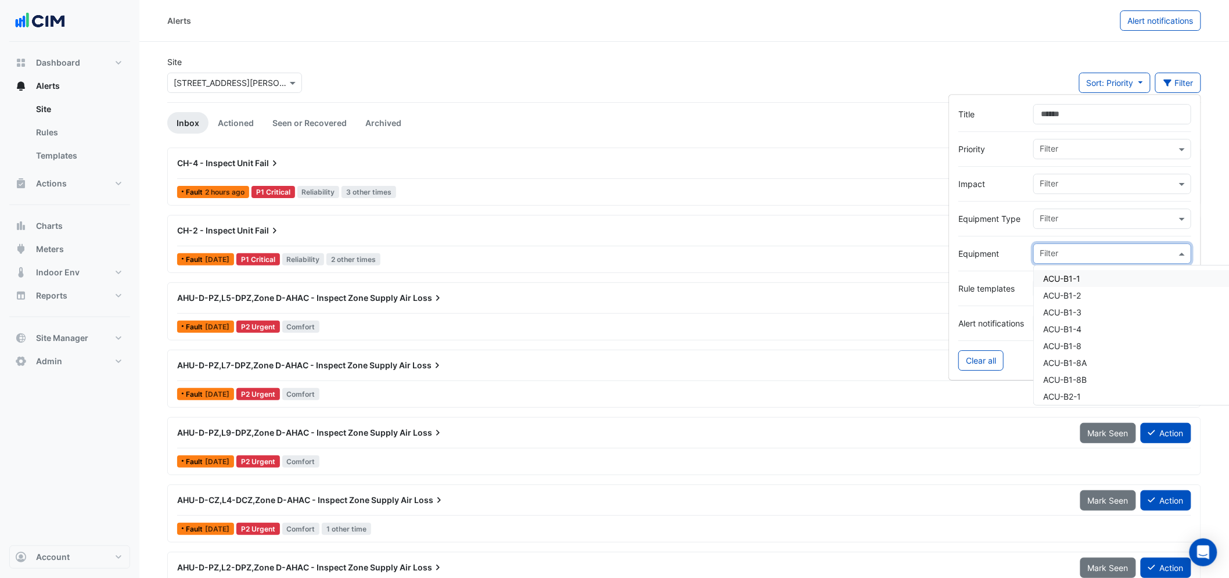
click at [1066, 257] on input "text" at bounding box center [1108, 255] width 137 height 12
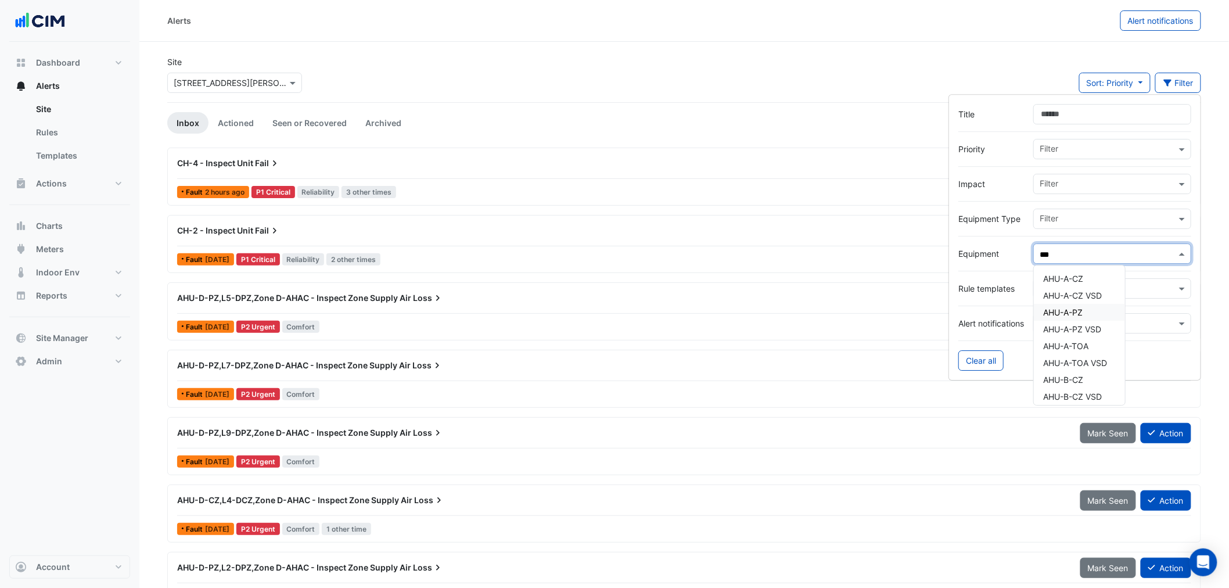
click at [1083, 311] on span "AHU-A-PZ" at bounding box center [1063, 312] width 40 height 10
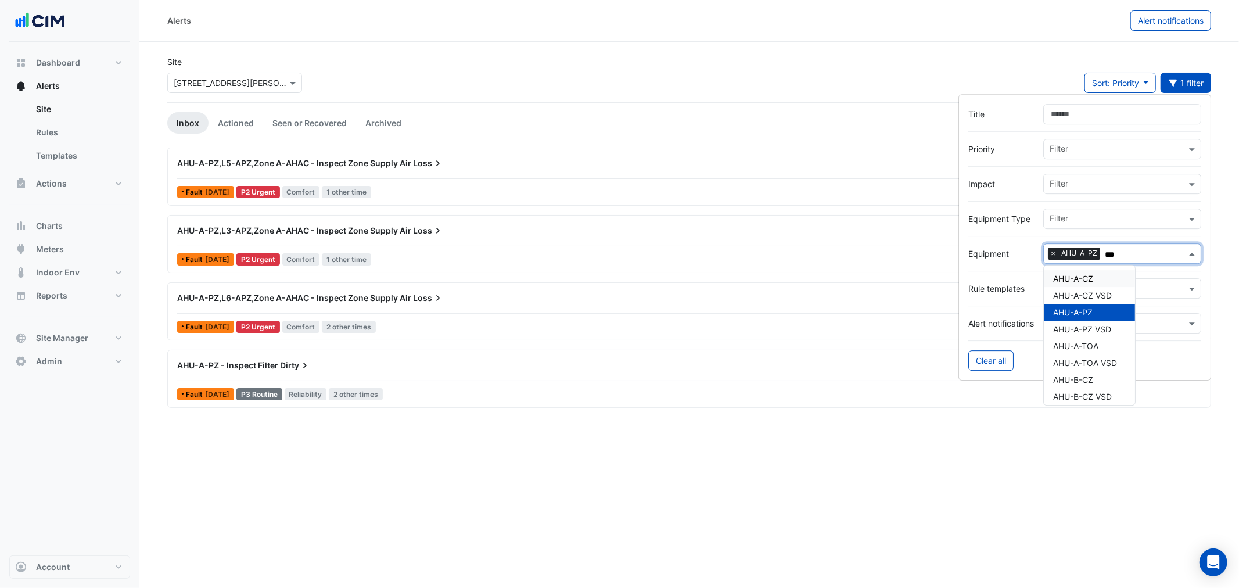
type input "***"
click at [748, 63] on div "Site Select a Site × 1 Shelley Street Sort: Priority Priority Updated 1 filter" at bounding box center [689, 79] width 1058 height 46
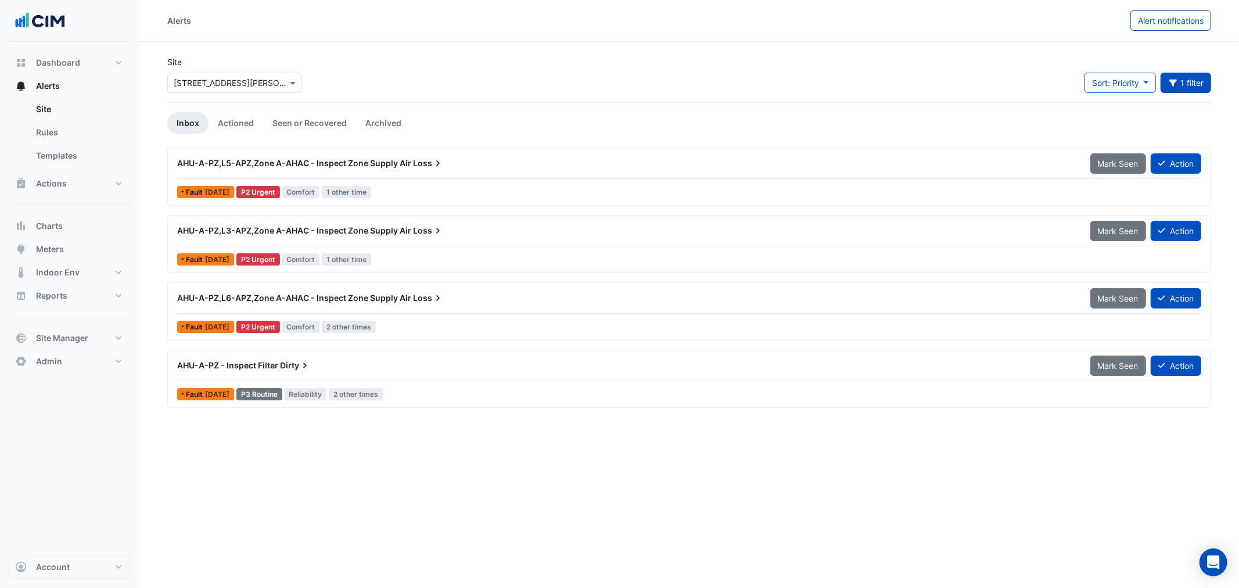
drag, startPoint x: 492, startPoint y: 169, endPoint x: 513, endPoint y: 110, distance: 62.5
click at [513, 110] on app-alert-tickets "Site Select a Site × 1 Shelley Street Sort: Priority Priority Updated 1 filter …" at bounding box center [689, 232] width 1044 height 352
click at [530, 132] on ul "Inbox Actioned Seen or Recovered Archived" at bounding box center [689, 122] width 1044 height 21
click at [547, 123] on ul "Inbox Actioned Seen or Recovered Archived" at bounding box center [689, 122] width 1044 height 21
click at [466, 303] on div "AHU-A-PZ,L6-APZ,Zone A-AHAC - Inspect Zone Supply Air Loss" at bounding box center [626, 298] width 899 height 12
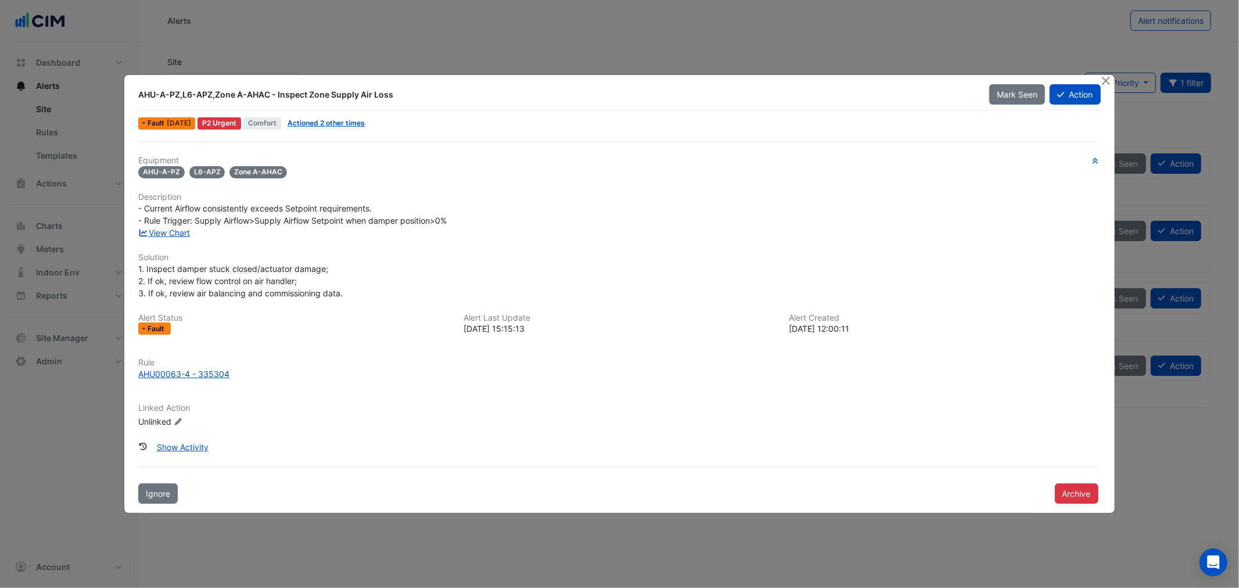
click at [338, 112] on div "AHU-A-PZ,L6-APZ,Zone A-AHAC - Inspect Zone Supply Air Loss Mark Seen Action Fau…" at bounding box center [619, 108] width 971 height 48
click at [338, 121] on link "Actioned 2 other times" at bounding box center [326, 123] width 77 height 9
click at [179, 231] on link "View Chart" at bounding box center [164, 233] width 52 height 10
click at [1101, 78] on button "Close" at bounding box center [1106, 81] width 12 height 12
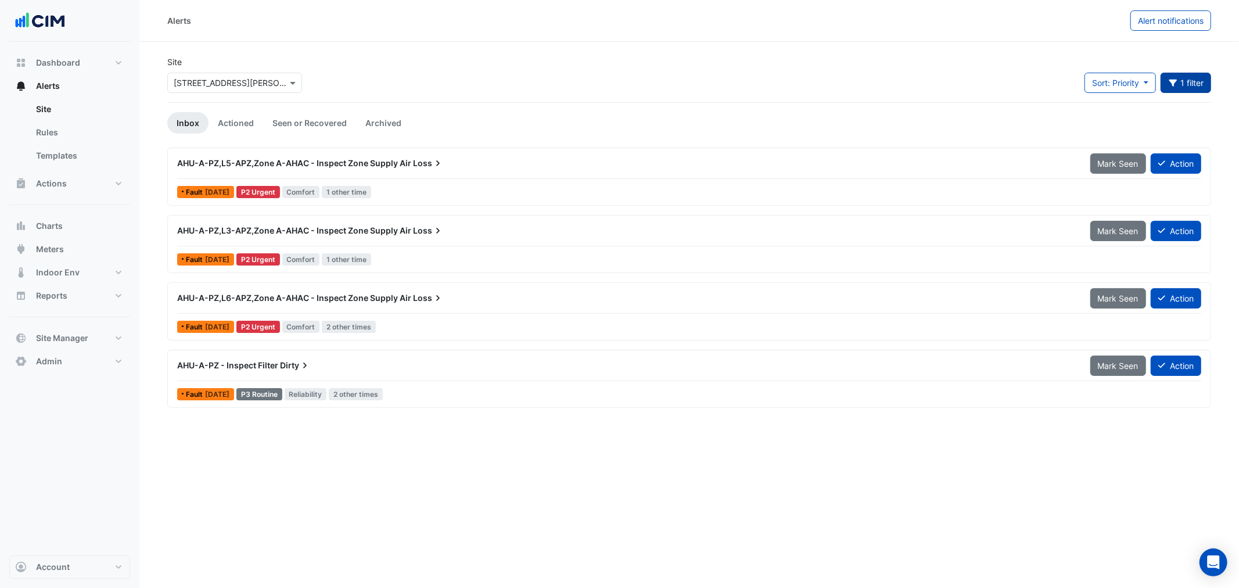
click at [1187, 83] on button "1 filter" at bounding box center [1186, 83] width 51 height 20
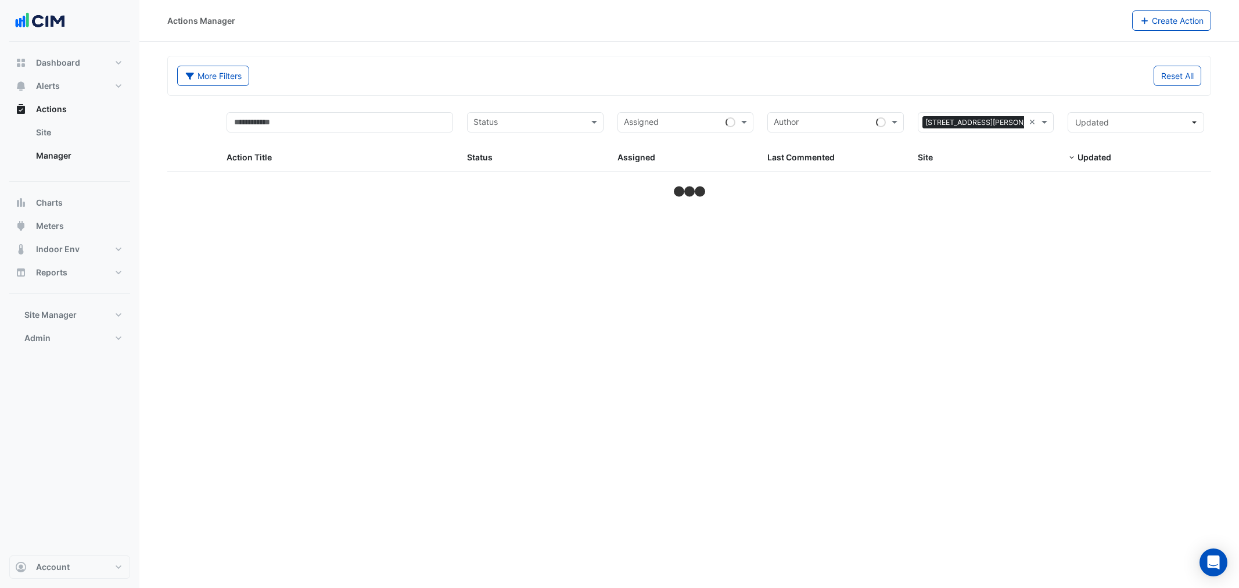
select select "***"
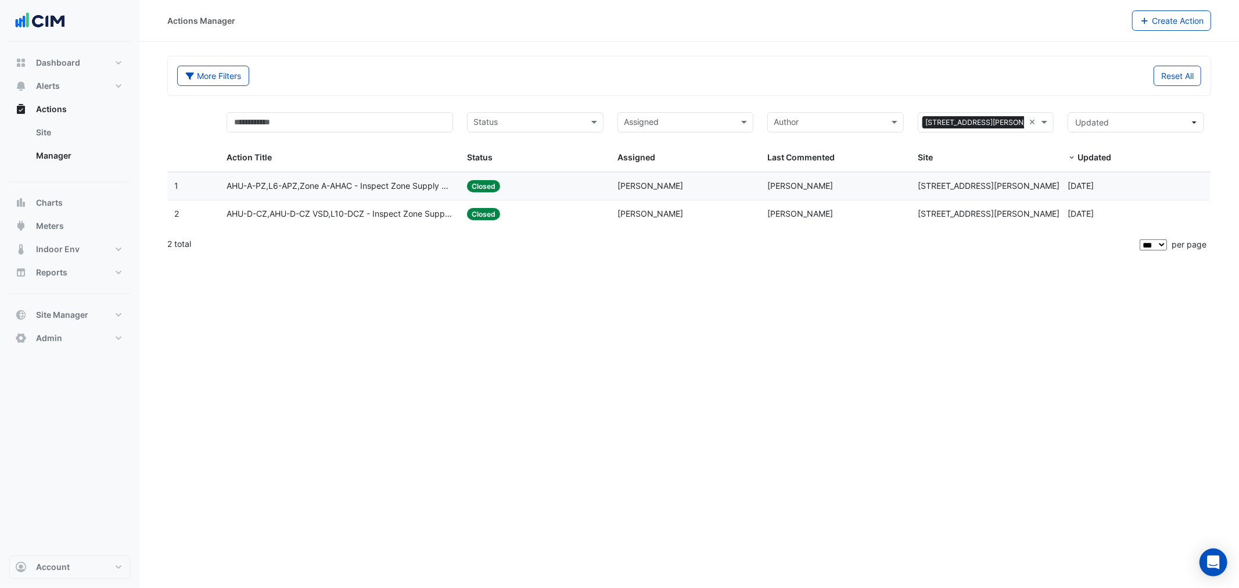
click at [761, 187] on datatable-body-cell "Last Commented: [PERSON_NAME]" at bounding box center [836, 186] width 150 height 27
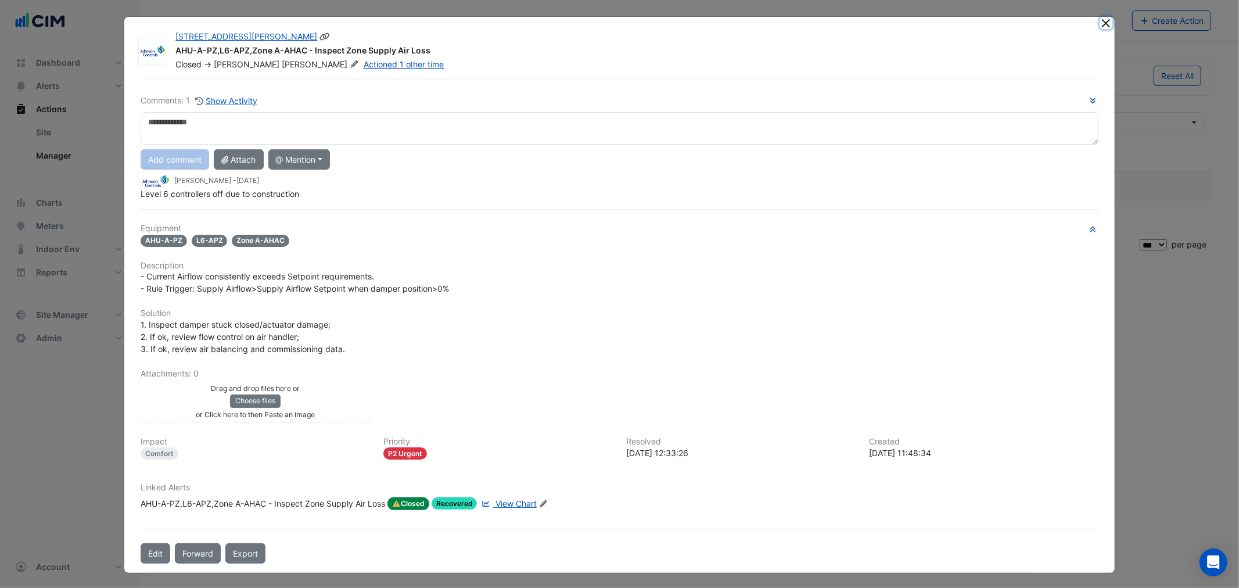
click at [1100, 24] on button "Close" at bounding box center [1106, 23] width 12 height 12
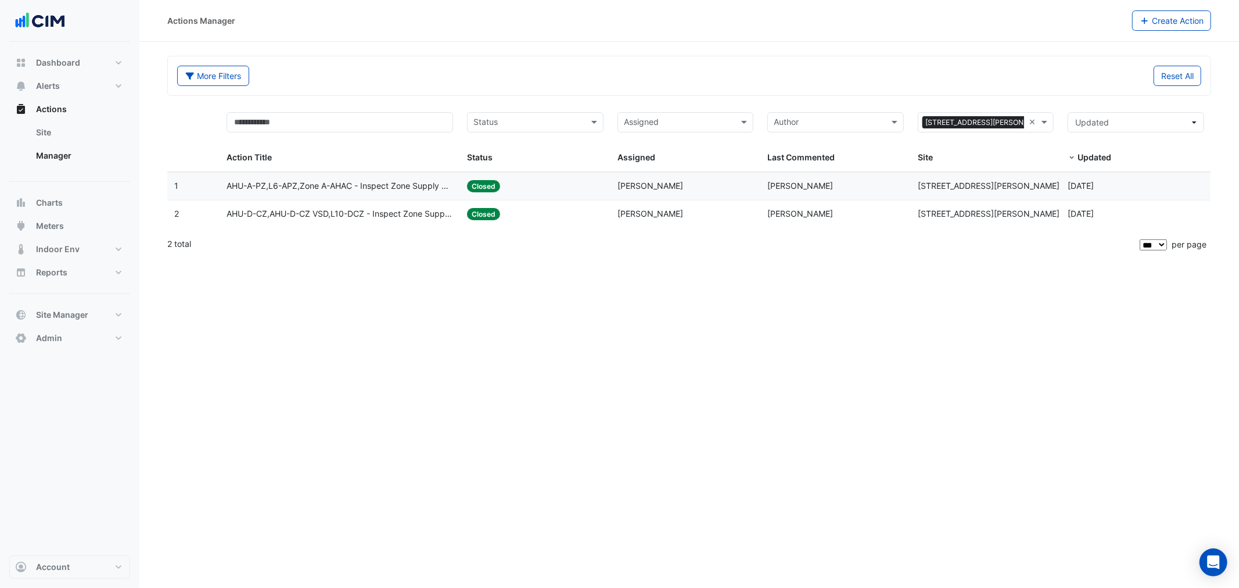
click at [769, 213] on span "[PERSON_NAME]" at bounding box center [801, 214] width 66 height 10
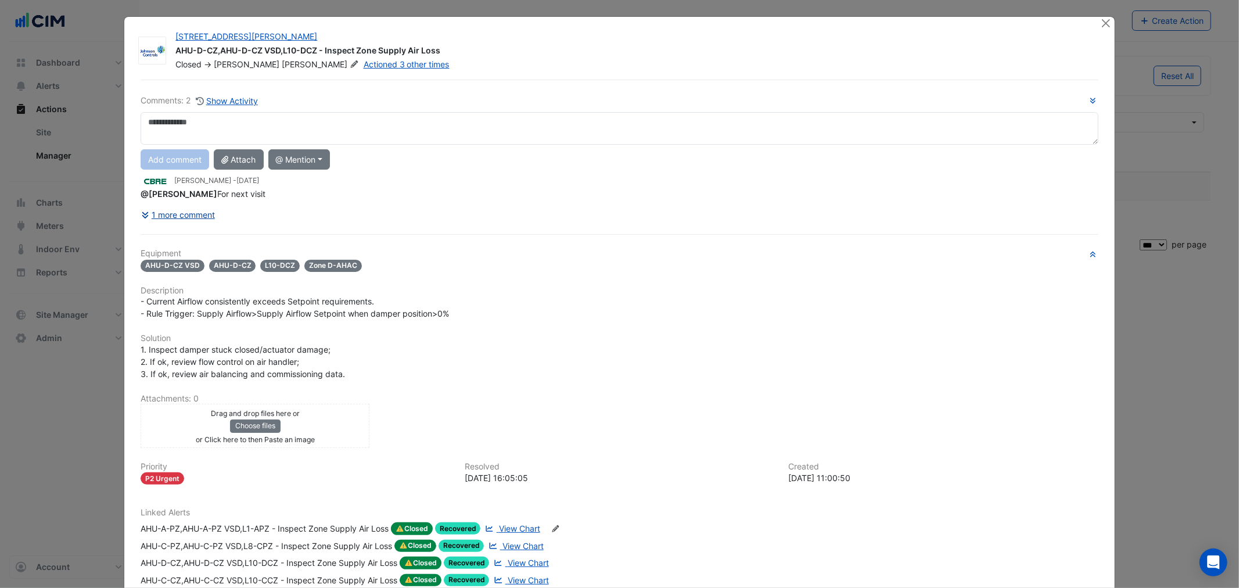
click at [186, 213] on button "1 more comment" at bounding box center [178, 215] width 75 height 20
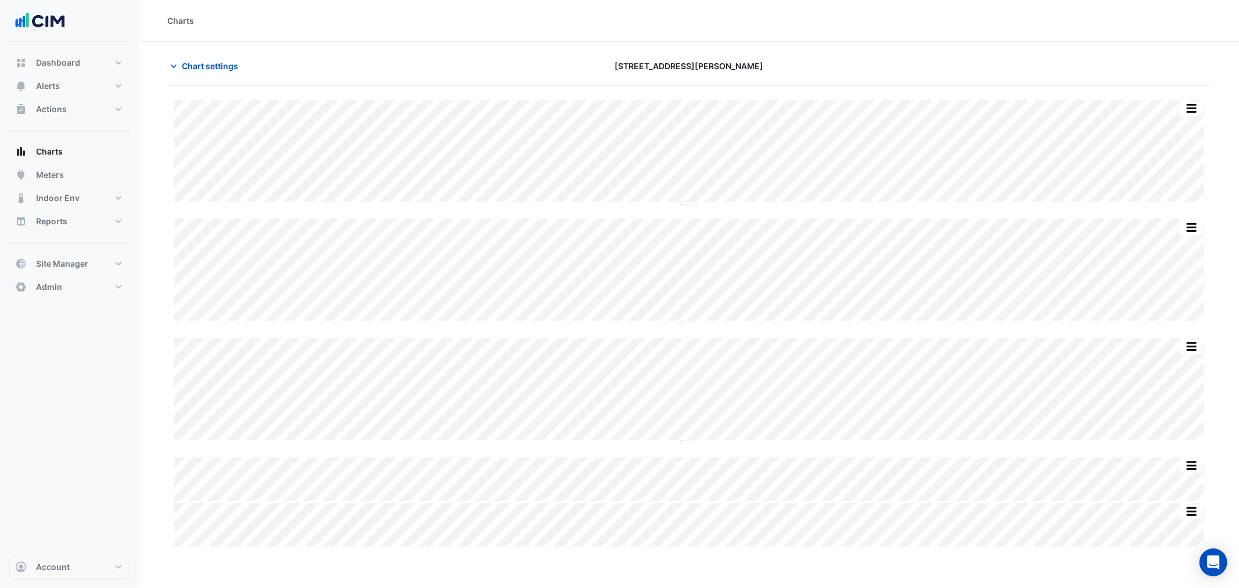
type input "**********"
click at [205, 66] on span "Chart settings" at bounding box center [210, 66] width 56 height 12
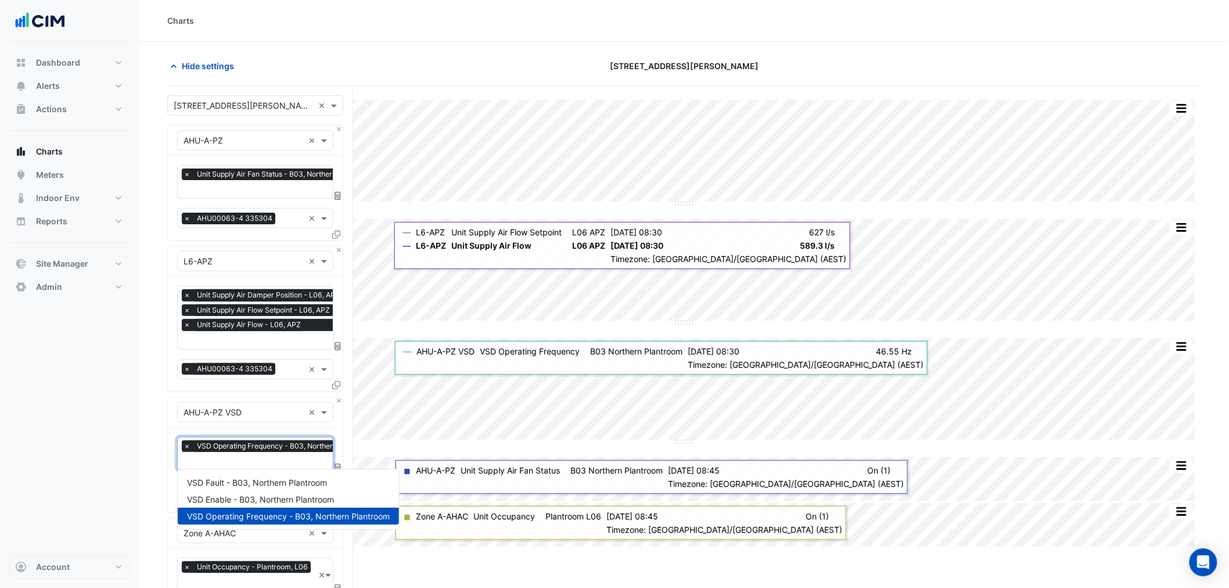
drag, startPoint x: 188, startPoint y: 455, endPoint x: 201, endPoint y: 461, distance: 14.8
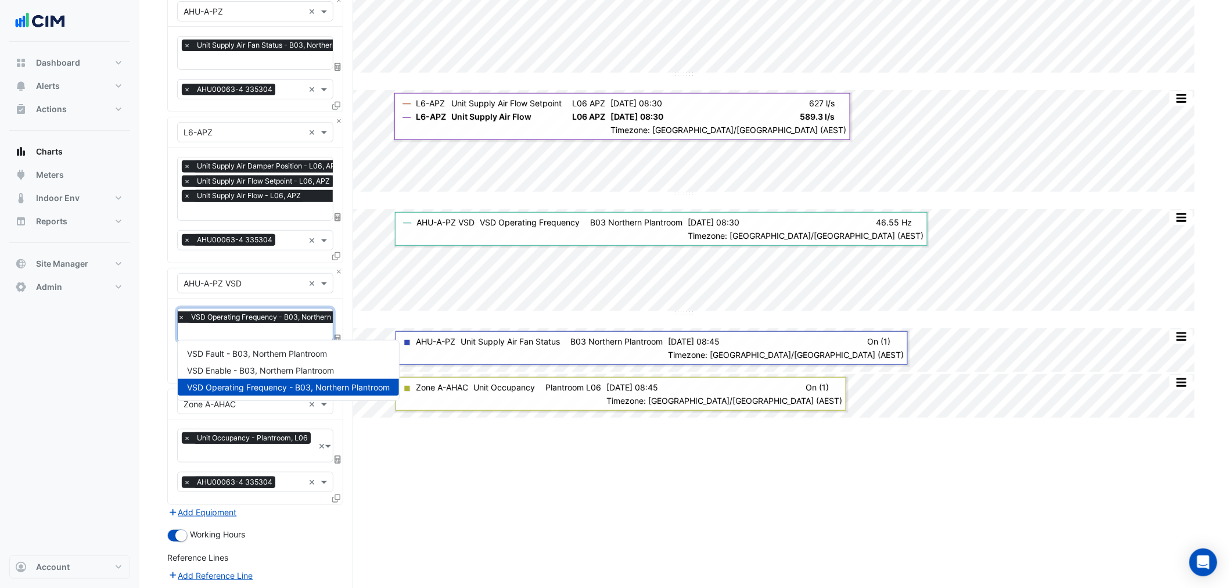
drag, startPoint x: 201, startPoint y: 461, endPoint x: 117, endPoint y: 438, distance: 87.4
click at [109, 437] on div "Dashboard Portfolio Ratings Performance Alerts Site Rules Templates Actions Sit…" at bounding box center [69, 299] width 121 height 514
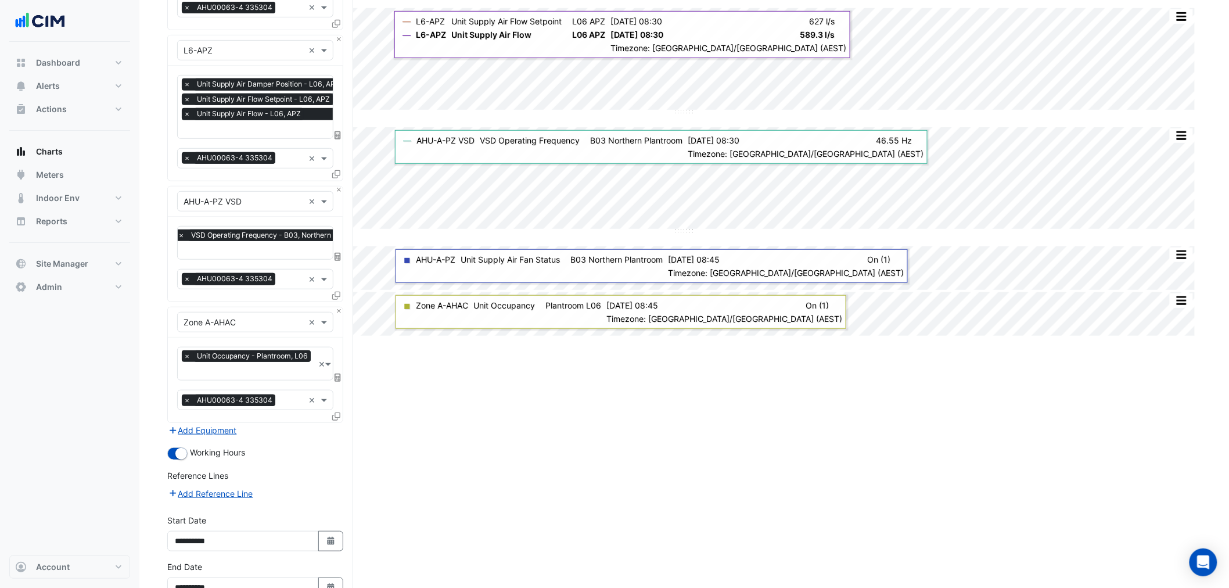
scroll to position [277, 0]
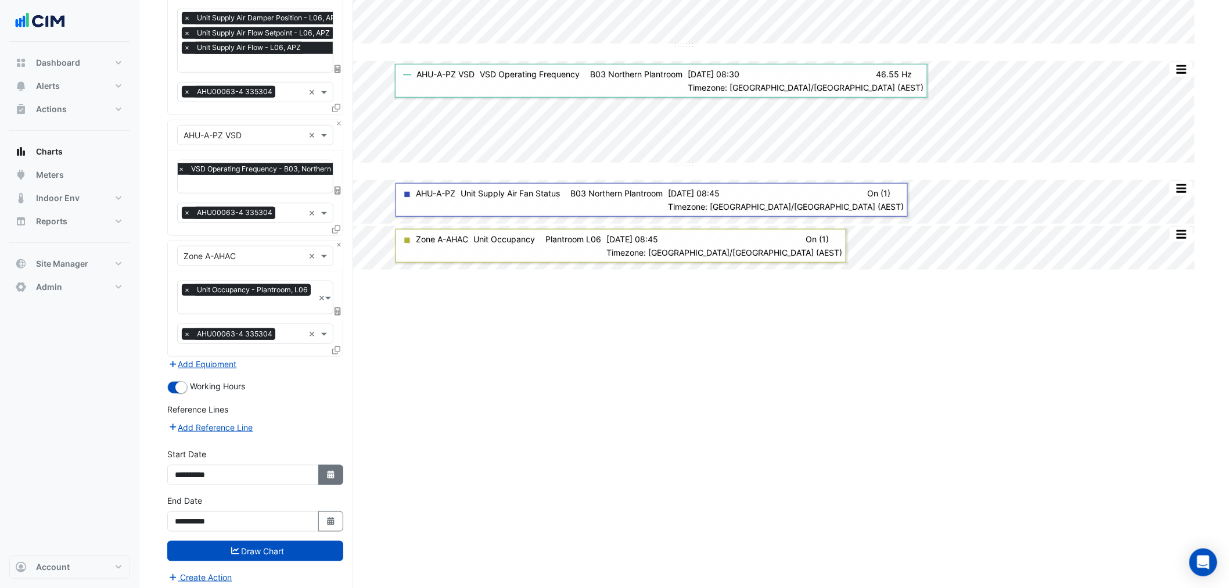
click at [330, 473] on fa-icon "Select Date" at bounding box center [331, 475] width 10 height 10
select select "*"
select select "****"
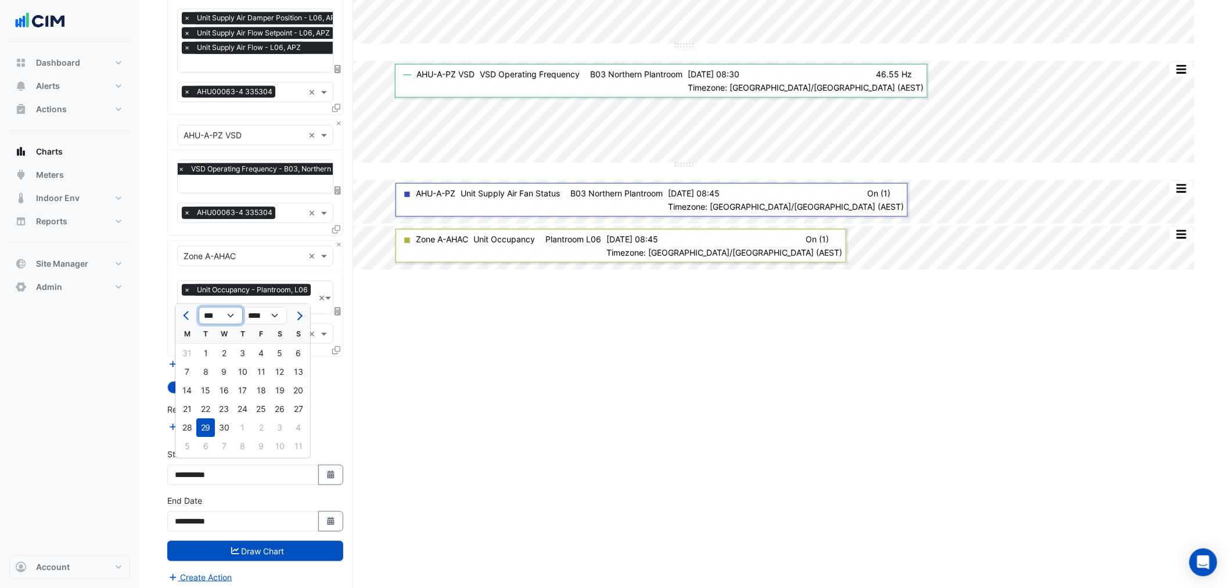
click at [199, 318] on select "*** *** *** *** ***" at bounding box center [221, 315] width 44 height 17
select select "*"
click at [199, 307] on select "*** *** *** *** ***" at bounding box center [221, 315] width 44 height 17
click at [280, 352] on div "1" at bounding box center [280, 353] width 19 height 19
type input "**********"
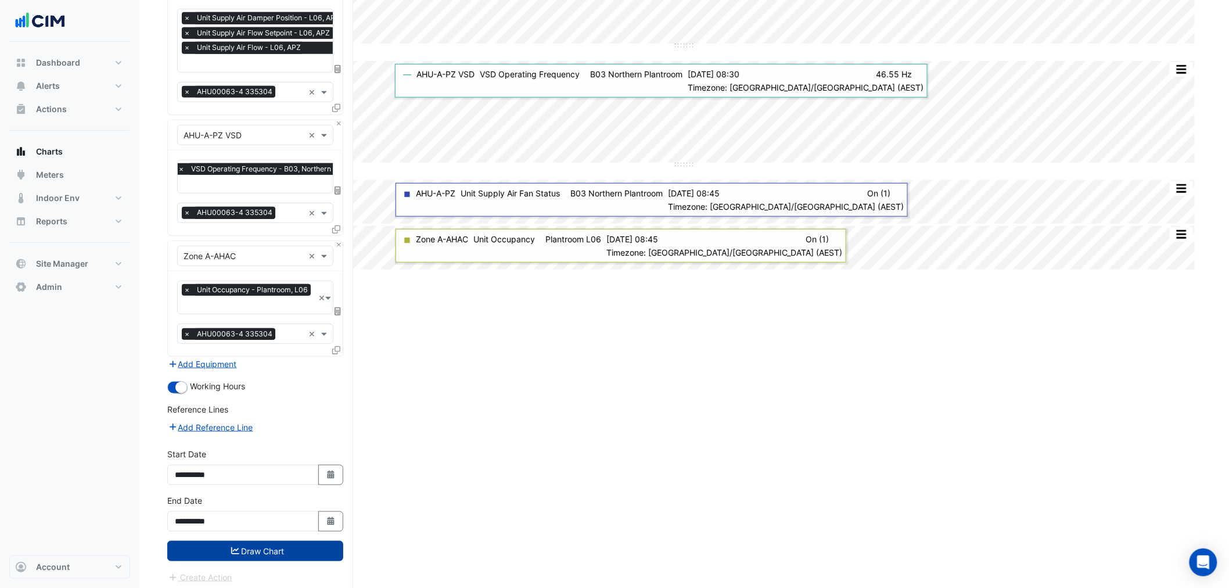
click at [299, 544] on button "Draw Chart" at bounding box center [255, 551] width 176 height 20
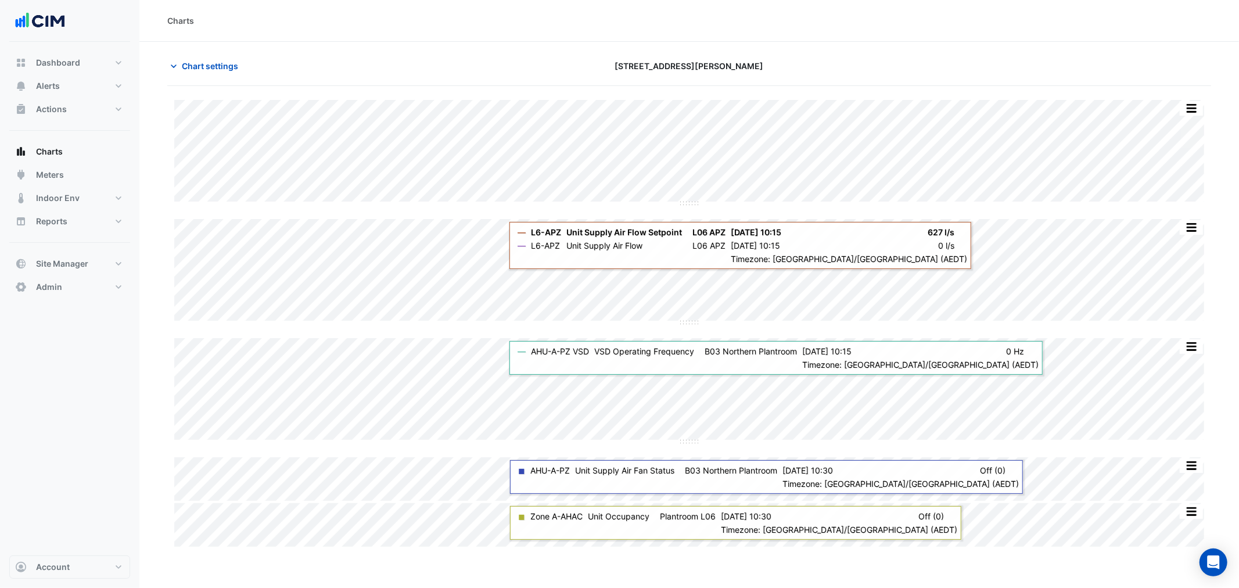
click at [735, 52] on section "Chart settings 1 Shelley Street Split by Equip Split All Split None Print Save …" at bounding box center [689, 295] width 1100 height 507
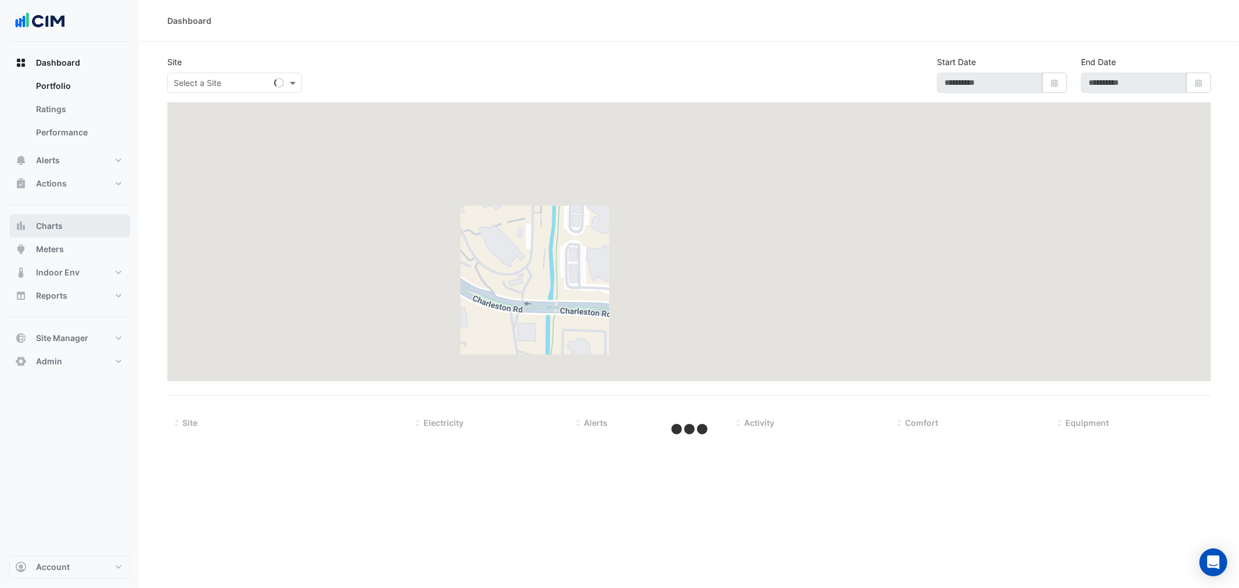
click at [78, 235] on button "Charts" at bounding box center [69, 225] width 121 height 23
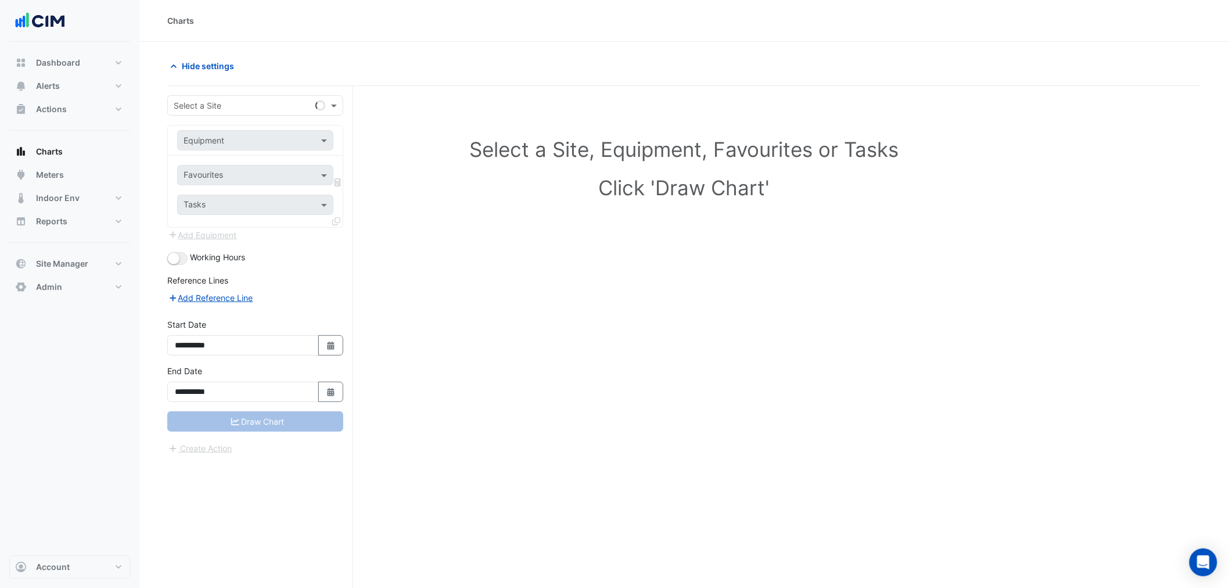
click at [217, 105] on input "text" at bounding box center [244, 106] width 140 height 12
type input "***"
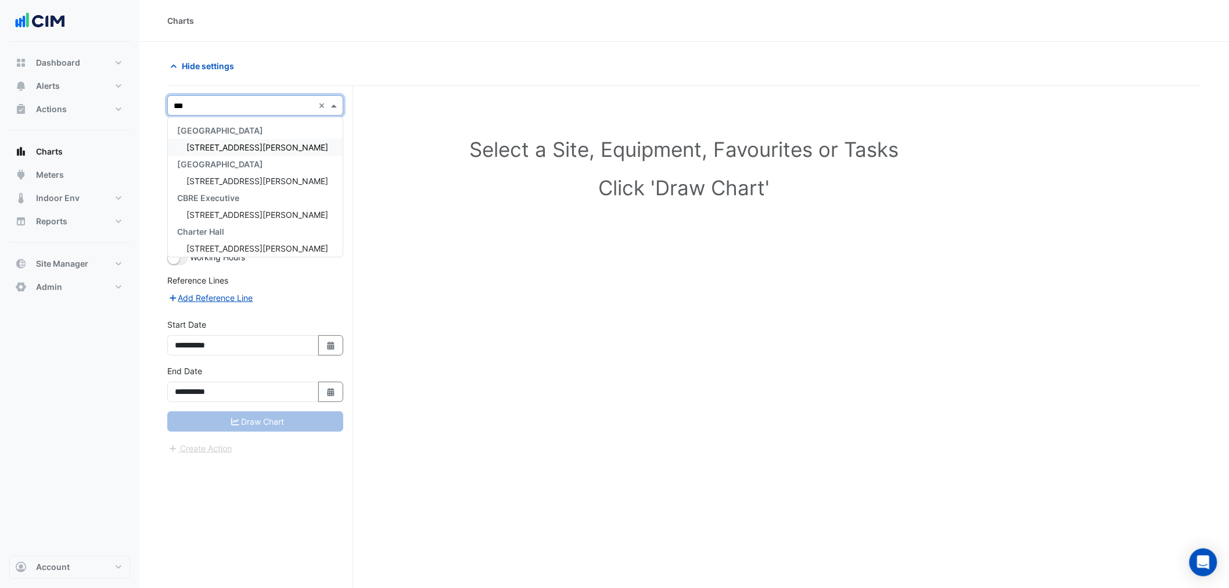
click at [231, 142] on span "[STREET_ADDRESS][PERSON_NAME]" at bounding box center [258, 147] width 142 height 10
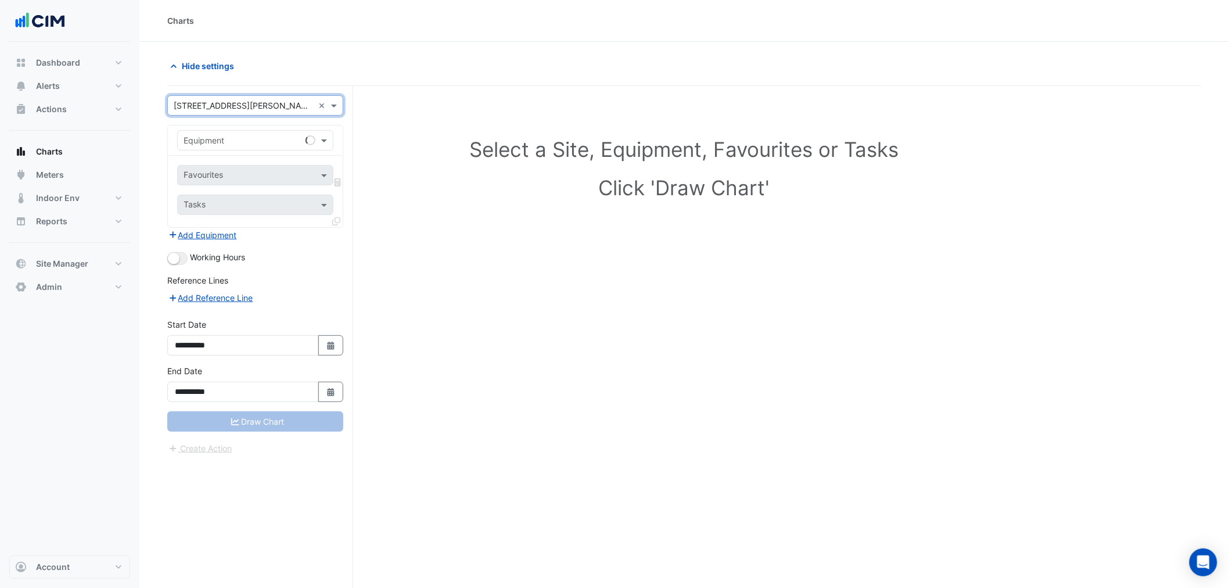
click at [231, 141] on input "text" at bounding box center [244, 141] width 120 height 12
paste input "*********"
type input "*********"
click at [230, 165] on div "VAV-11-26" at bounding box center [255, 165] width 155 height 17
click at [230, 171] on input "text" at bounding box center [242, 176] width 117 height 12
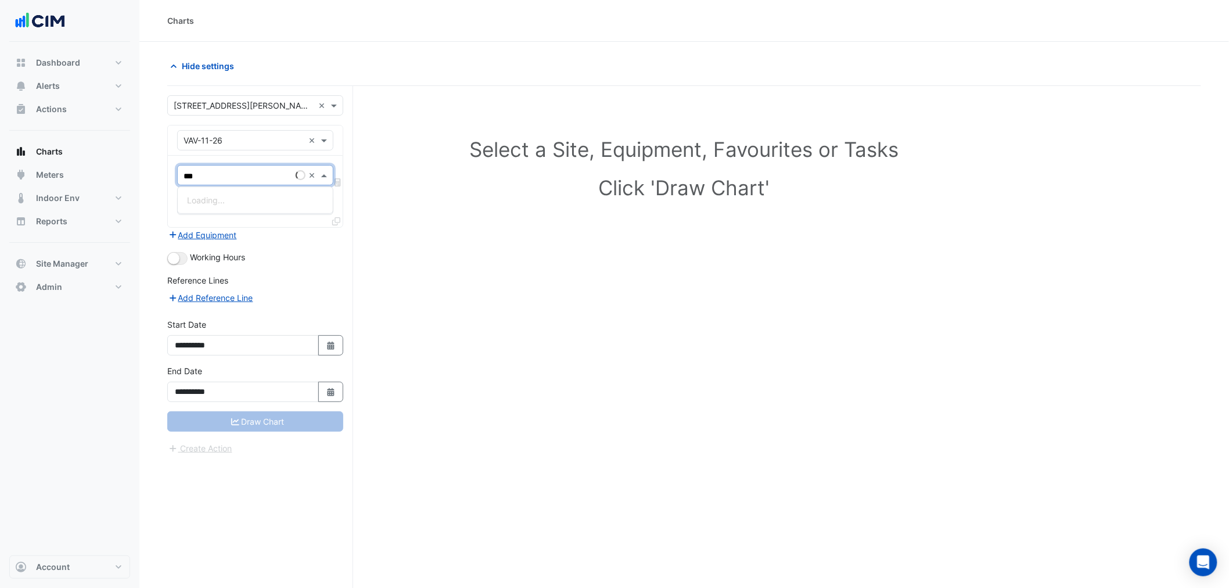
type input "****"
click at [233, 202] on span "Variable Air Volume Zone Temperature Deadband - L11, L11-26" at bounding box center [305, 200] width 237 height 10
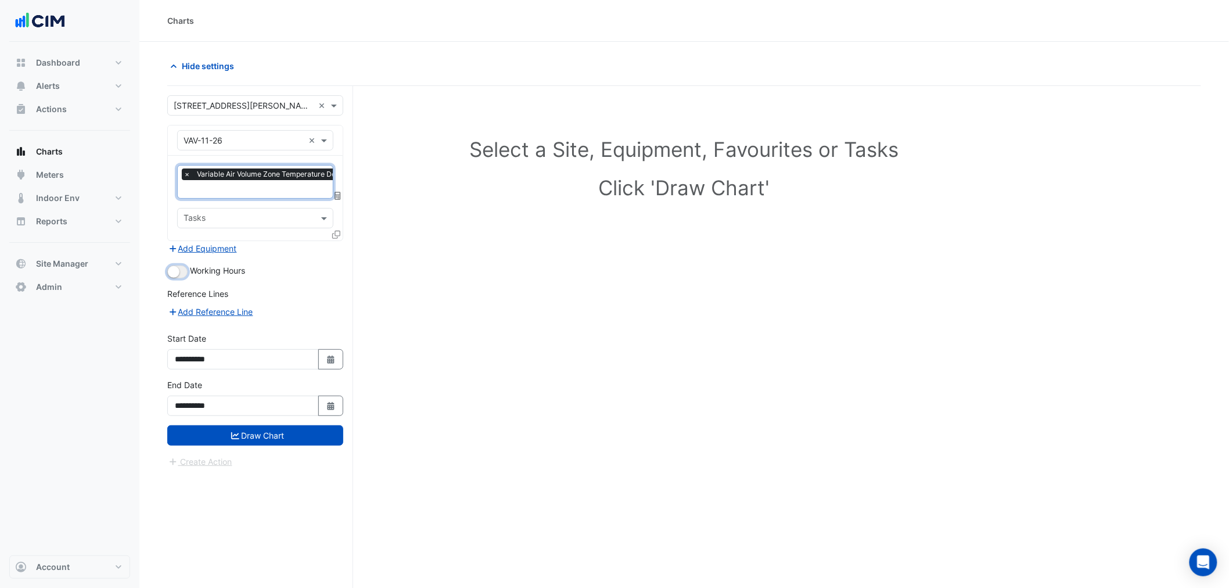
click at [175, 266] on small "button" at bounding box center [174, 272] width 12 height 12
click at [281, 448] on form "**********" at bounding box center [255, 281] width 176 height 373
click at [282, 435] on button "Draw Chart" at bounding box center [255, 435] width 176 height 20
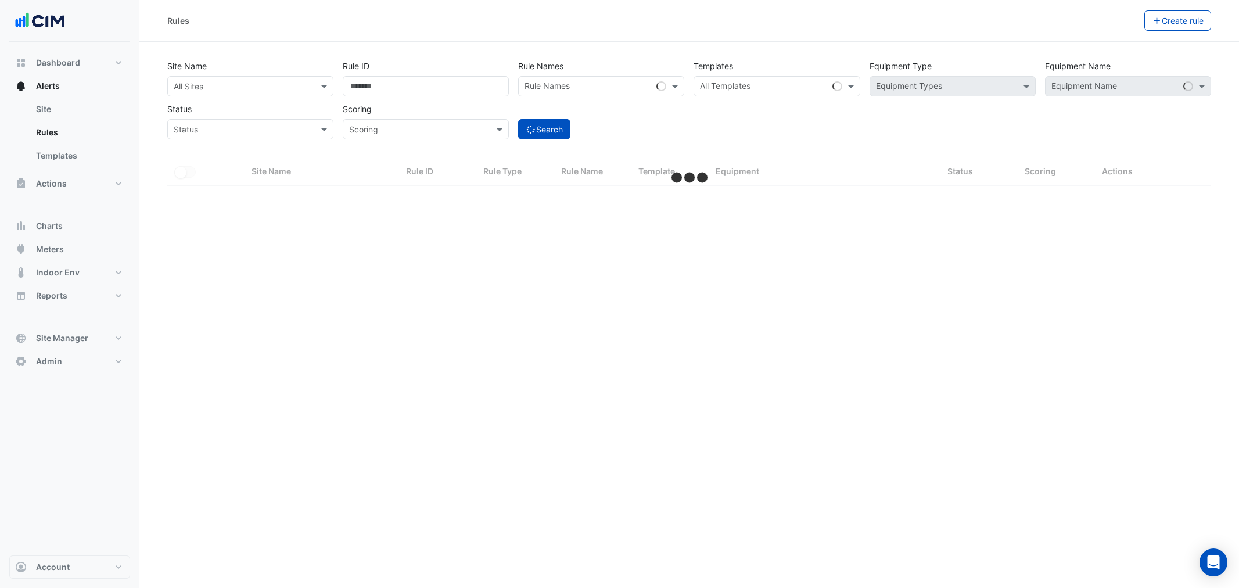
select select "***"
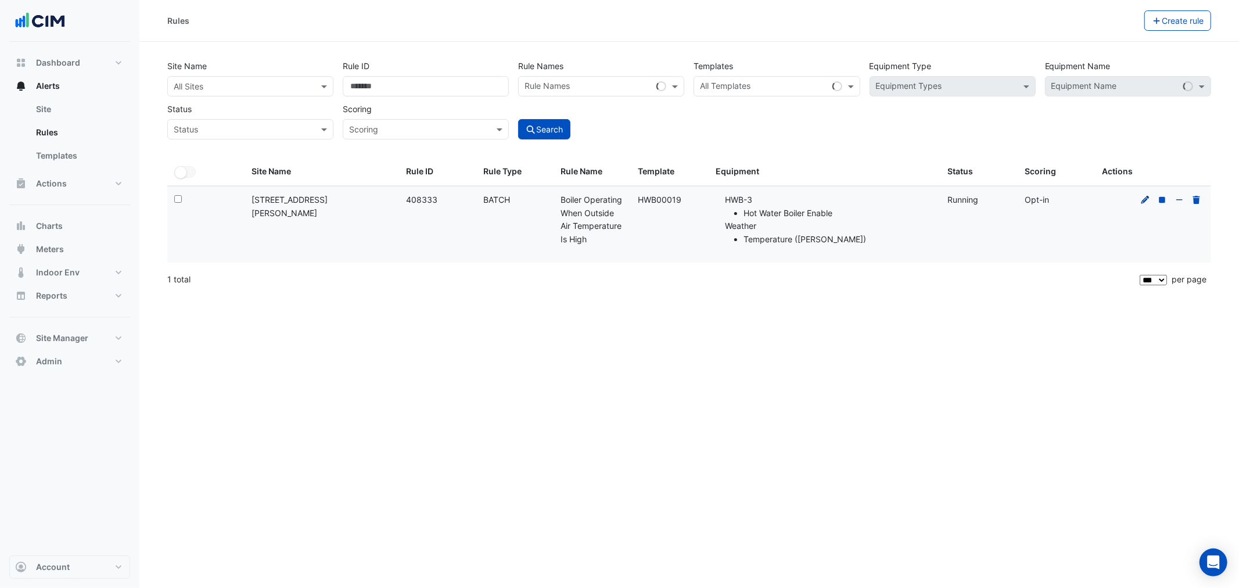
click at [1141, 201] on icon at bounding box center [1146, 200] width 10 height 8
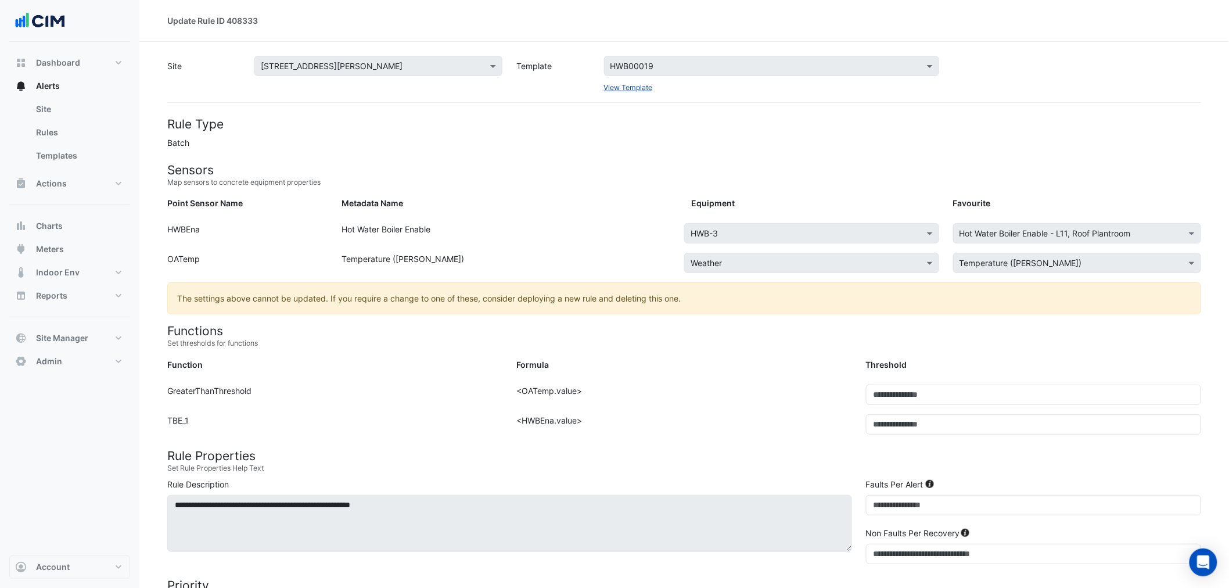
click at [621, 90] on link "View Template" at bounding box center [628, 87] width 49 height 9
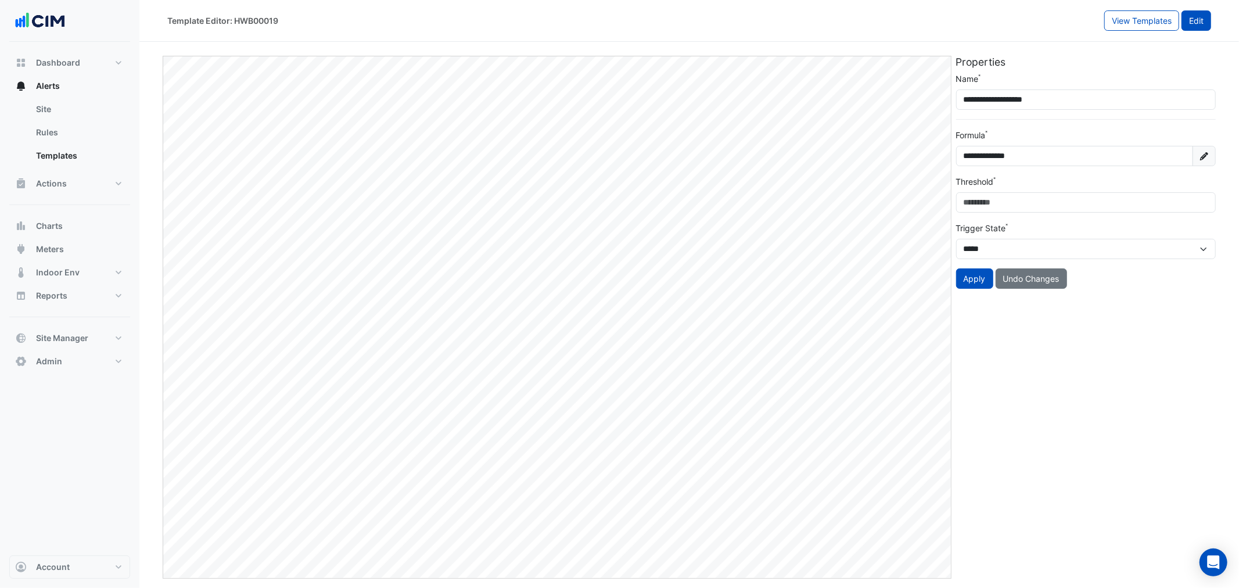
click at [1193, 26] on button "Edit" at bounding box center [1197, 20] width 30 height 20
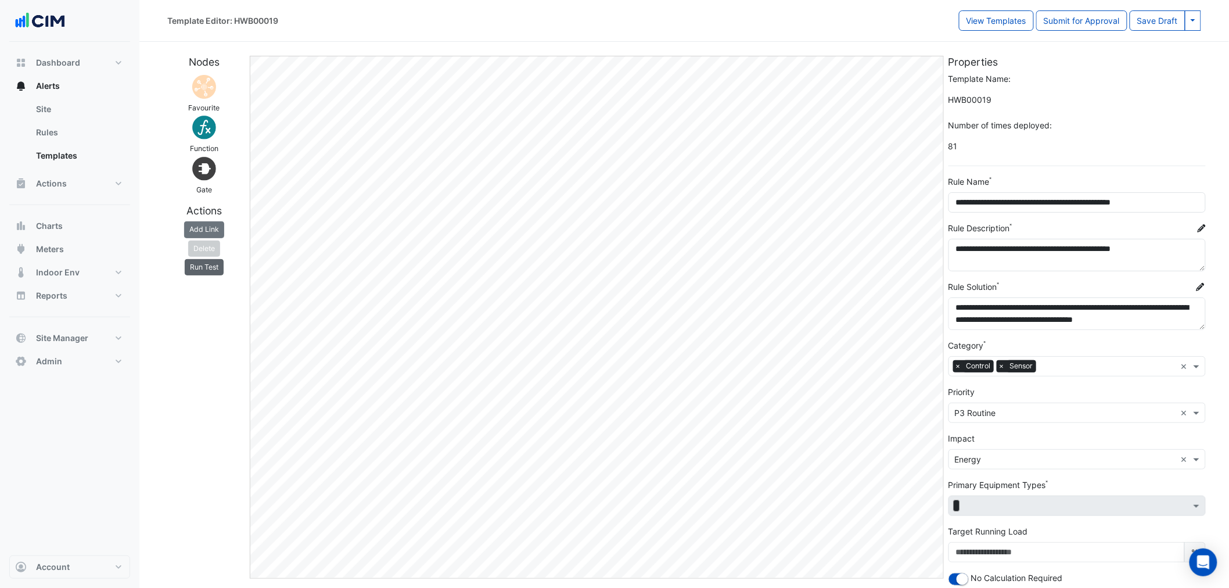
click at [199, 266] on button "Run Test" at bounding box center [204, 267] width 39 height 16
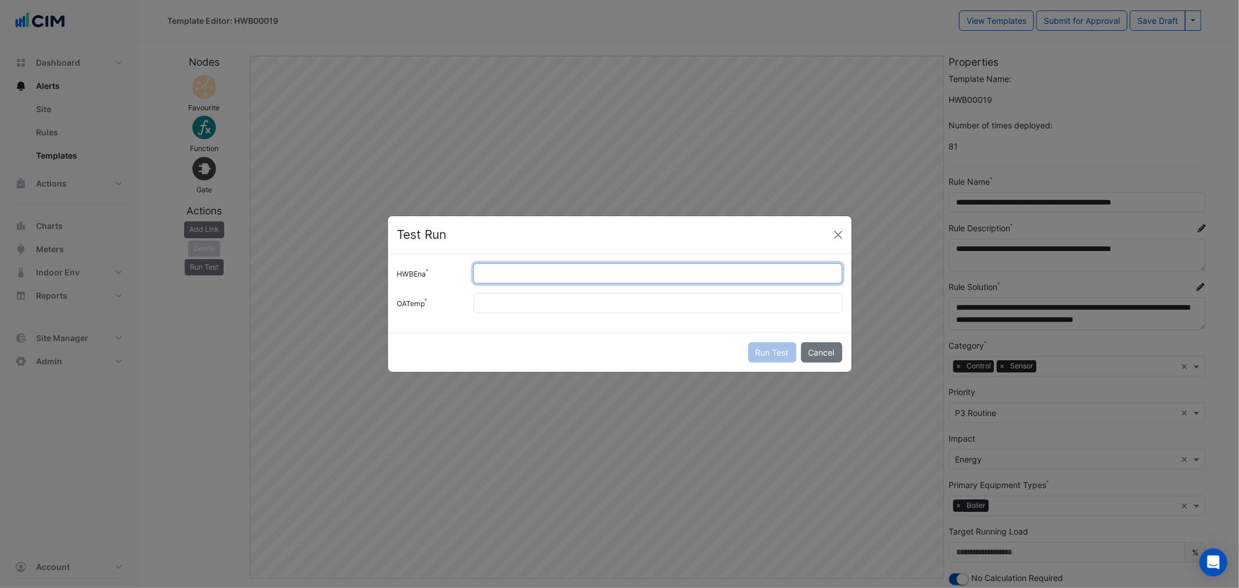
click at [494, 281] on input "HWBEna" at bounding box center [658, 273] width 368 height 20
type input "*"
click at [519, 302] on input "OATemp" at bounding box center [658, 303] width 368 height 20
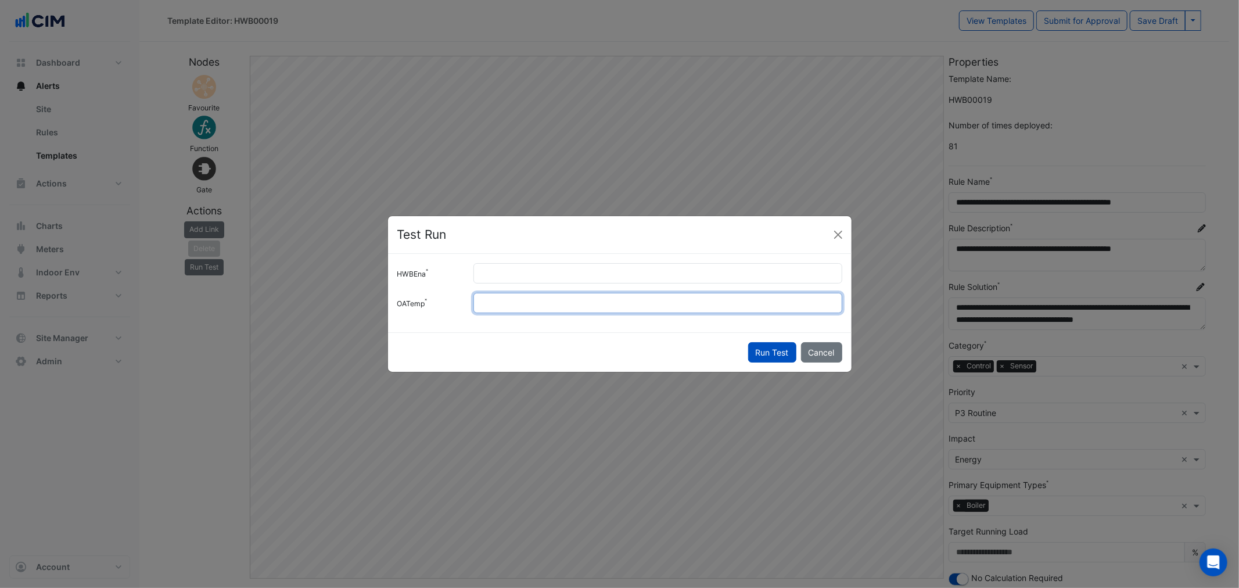
type input "**"
click at [757, 338] on div "Run Test Cancel" at bounding box center [620, 352] width 464 height 40
click at [758, 339] on div "Run Test Cancel" at bounding box center [620, 352] width 464 height 40
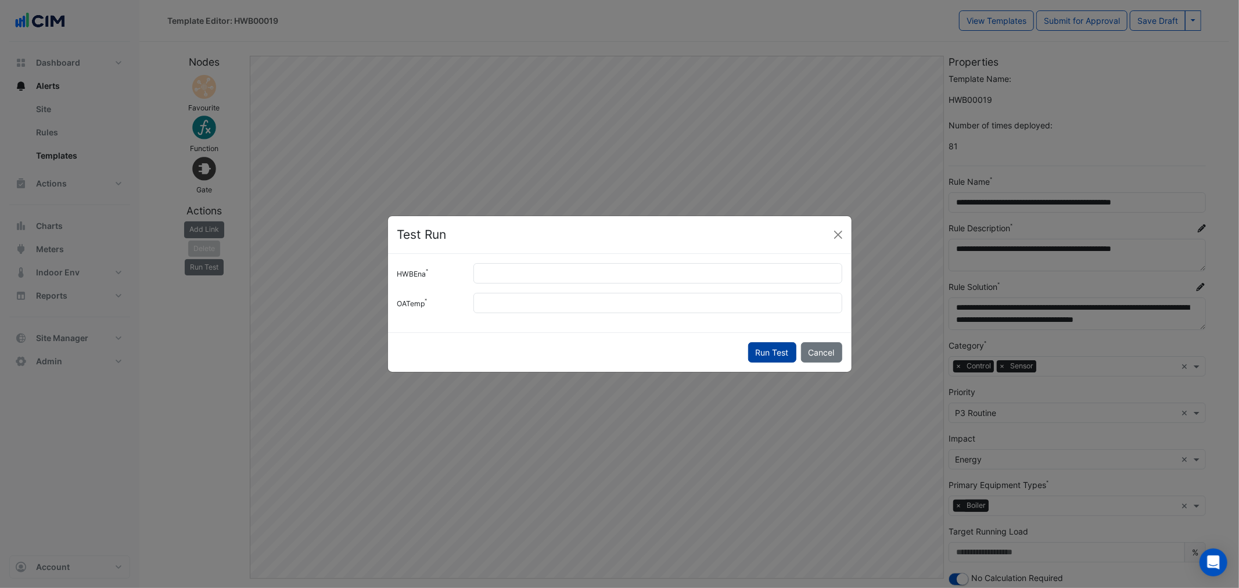
click at [759, 346] on button "Run Test" at bounding box center [772, 352] width 48 height 20
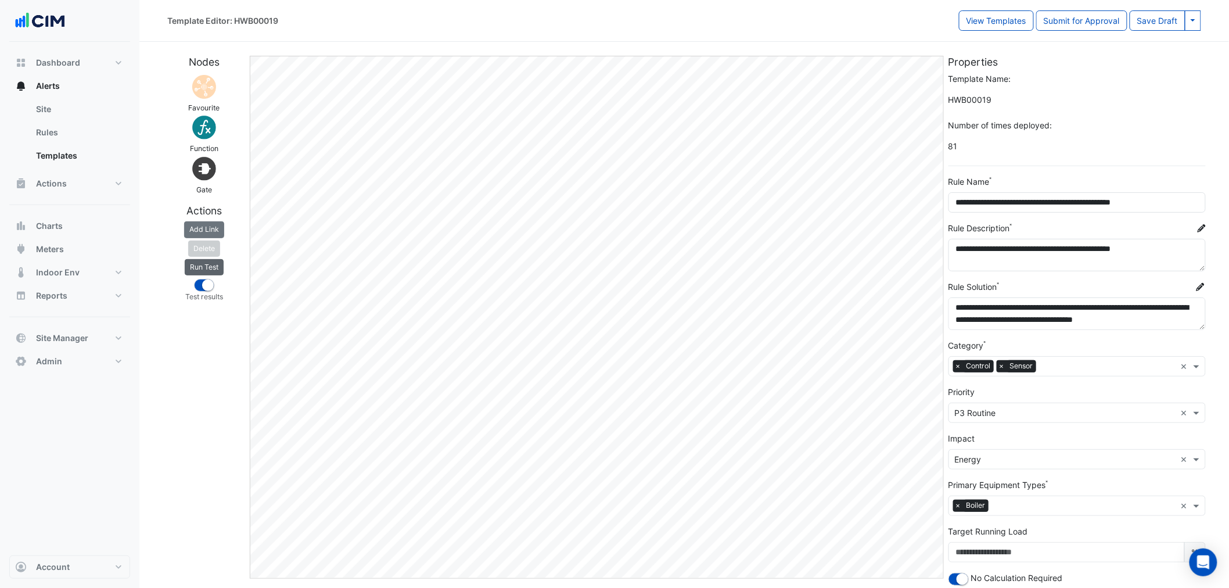
click at [205, 259] on button "Run Test" at bounding box center [204, 267] width 39 height 16
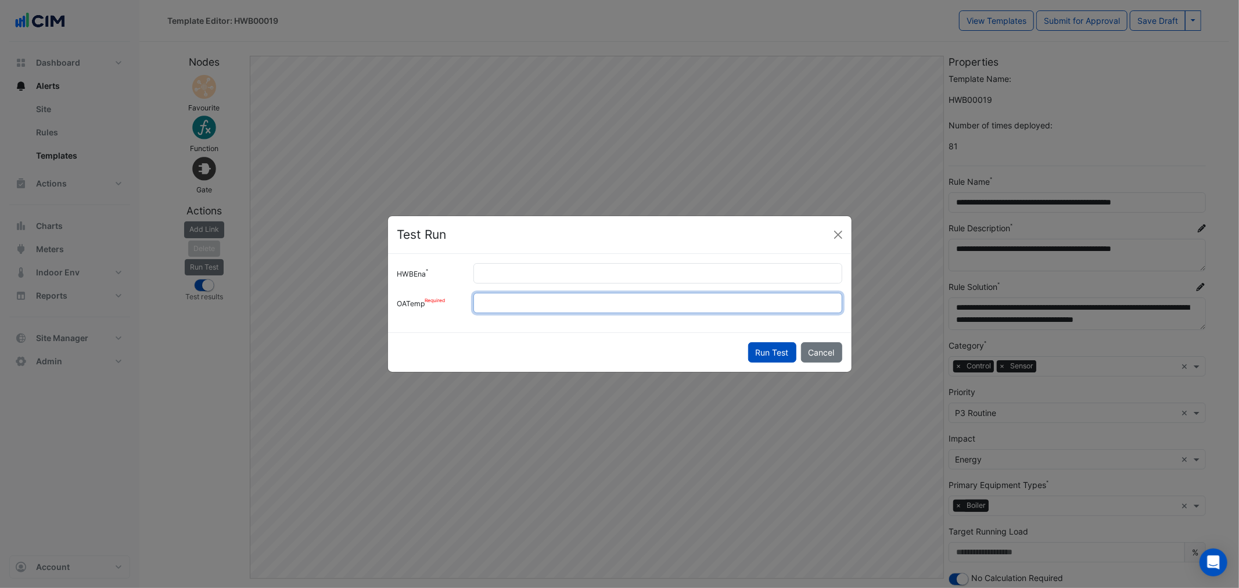
drag, startPoint x: 497, startPoint y: 302, endPoint x: 433, endPoint y: 299, distance: 63.4
click at [433, 299] on div "OATemp **" at bounding box center [619, 303] width 459 height 20
type input "**"
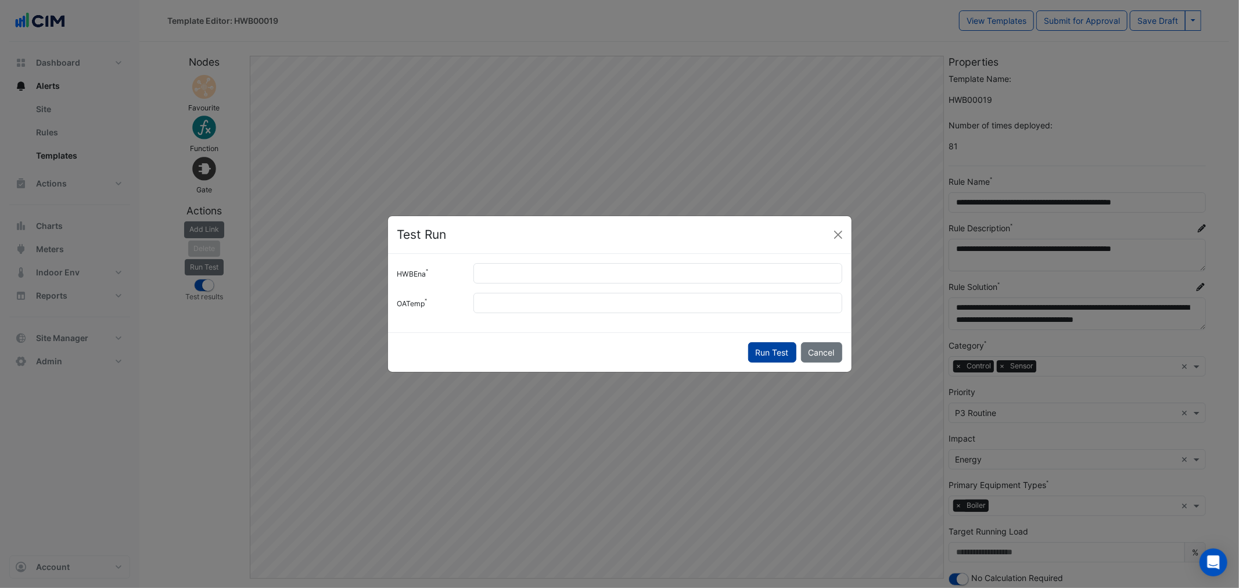
click at [765, 347] on button "Run Test" at bounding box center [772, 352] width 48 height 20
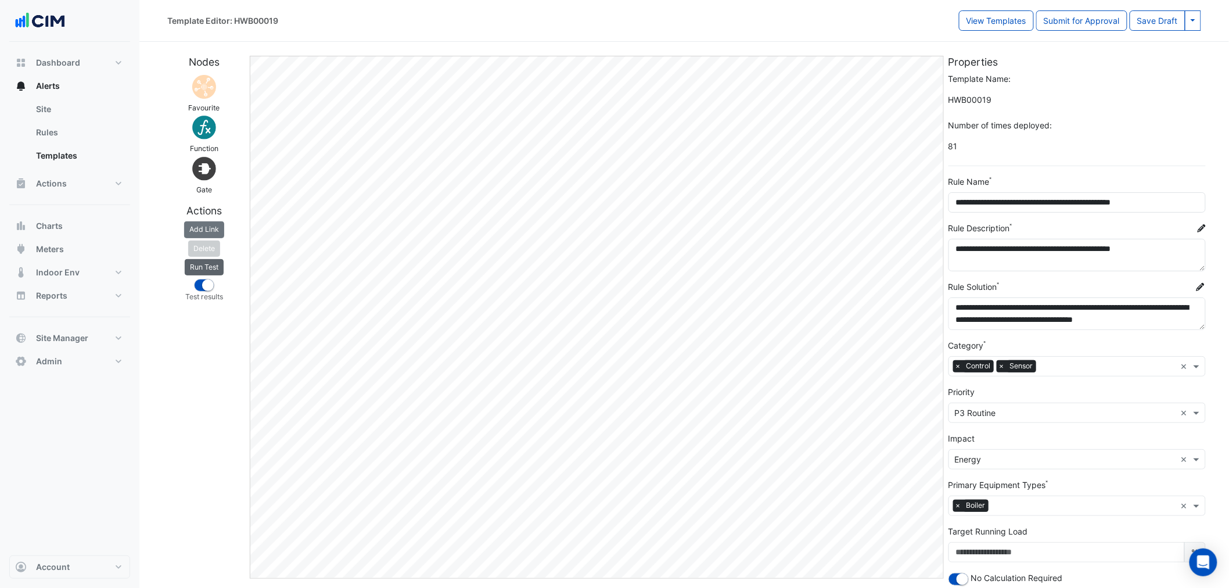
click at [216, 271] on button "Run Test" at bounding box center [204, 267] width 39 height 16
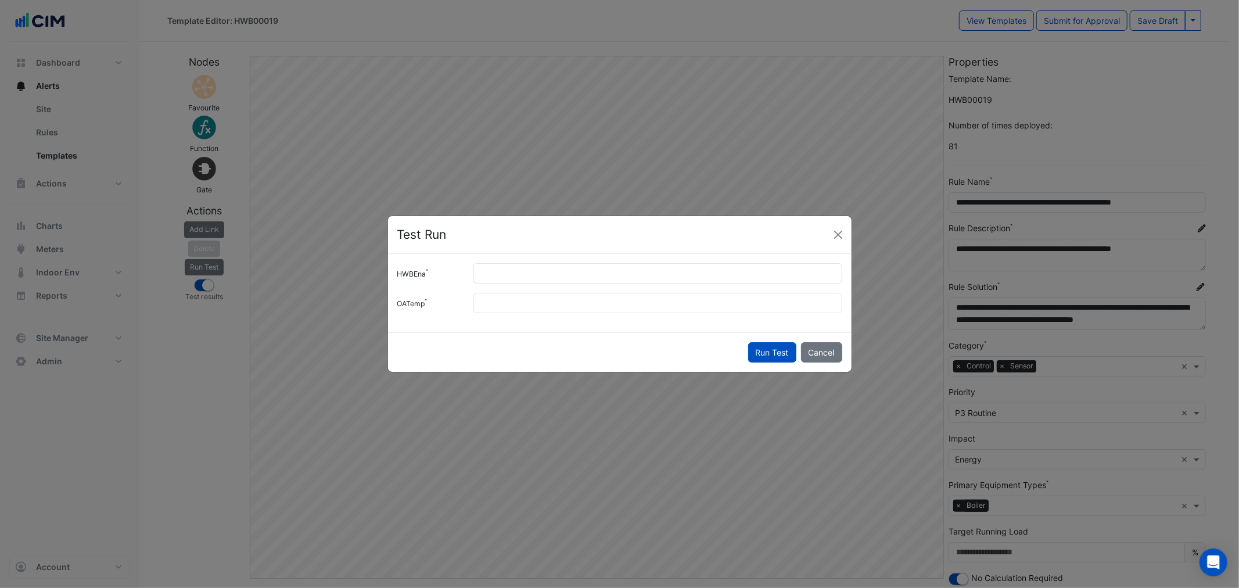
drag, startPoint x: 819, startPoint y: 224, endPoint x: 816, endPoint y: 205, distance: 18.9
click at [816, 205] on ngb-modal-window "Test Run HWBEna * OATemp ** Run Test Cancel" at bounding box center [619, 294] width 1239 height 588
click at [835, 231] on button "Close" at bounding box center [838, 234] width 17 height 17
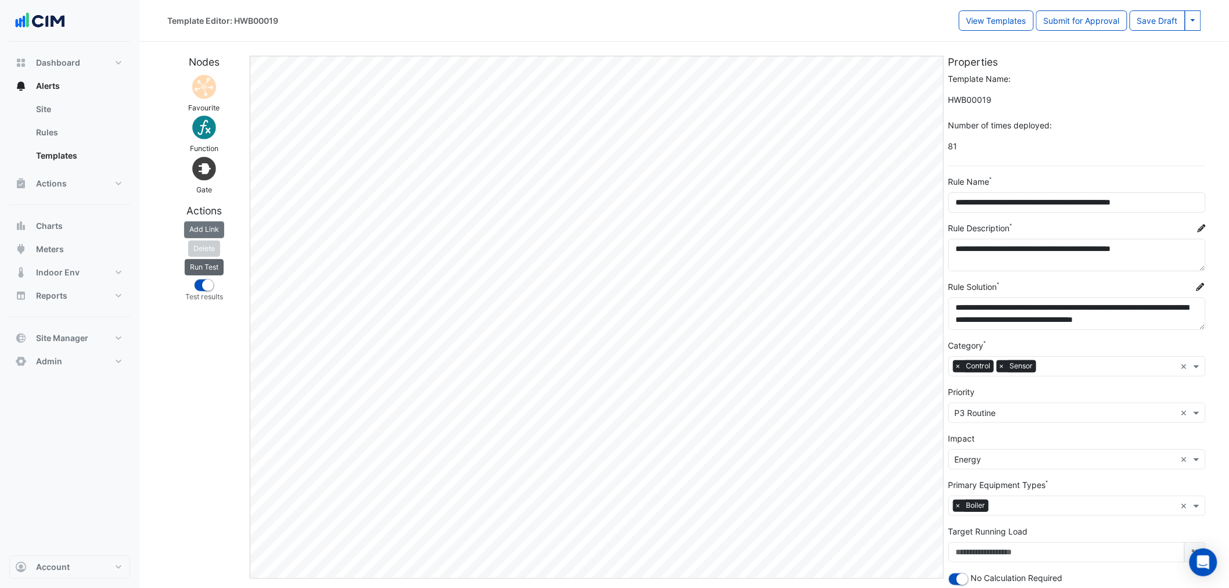
click at [219, 268] on button "Run Test" at bounding box center [204, 267] width 39 height 16
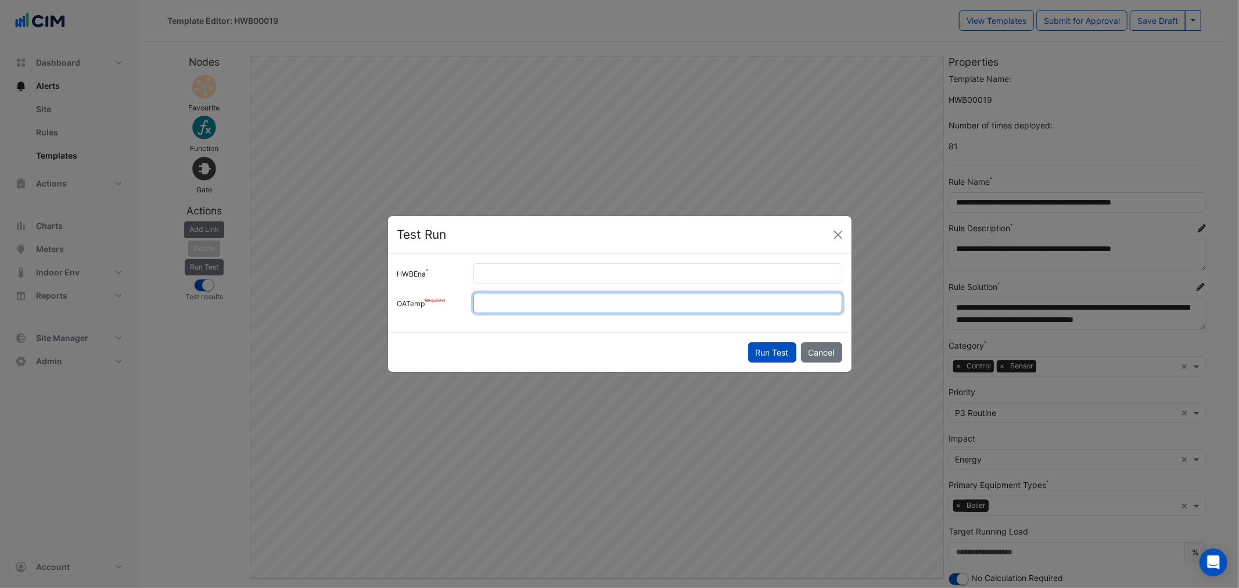
drag, startPoint x: 543, startPoint y: 306, endPoint x: 463, endPoint y: 305, distance: 79.6
click at [463, 305] on div "OATemp **" at bounding box center [619, 303] width 459 height 20
drag, startPoint x: 521, startPoint y: 309, endPoint x: 465, endPoint y: 302, distance: 55.6
click at [465, 302] on div "OATemp **" at bounding box center [619, 303] width 459 height 20
type input "**"
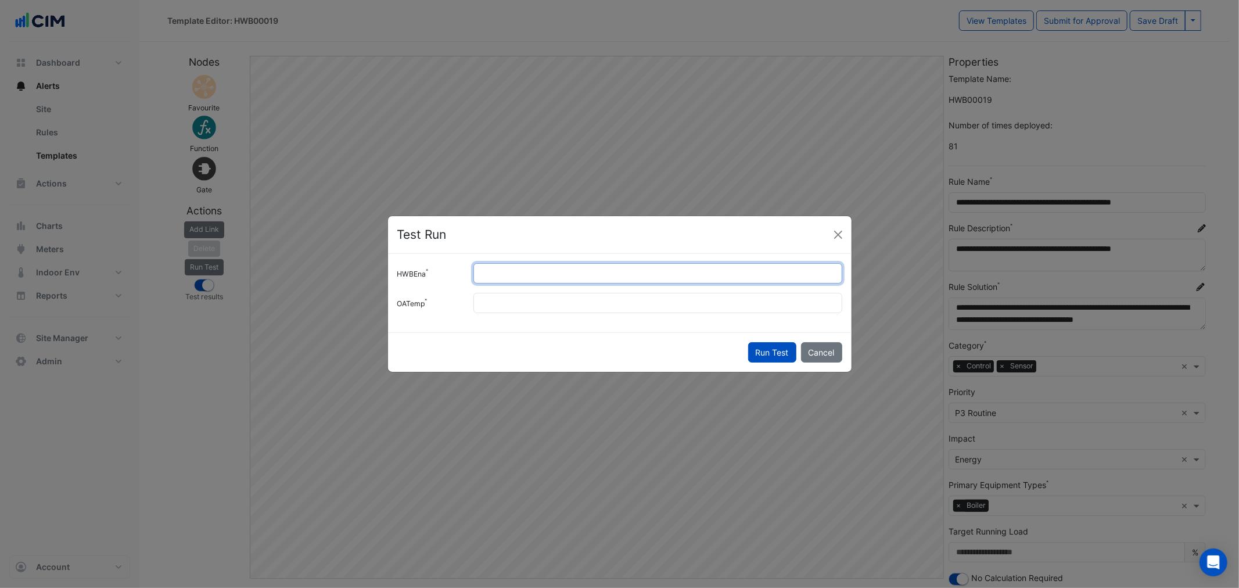
click at [499, 283] on input "*" at bounding box center [658, 273] width 368 height 20
click at [499, 280] on input "*" at bounding box center [658, 273] width 368 height 20
drag, startPoint x: 499, startPoint y: 279, endPoint x: 489, endPoint y: 274, distance: 10.4
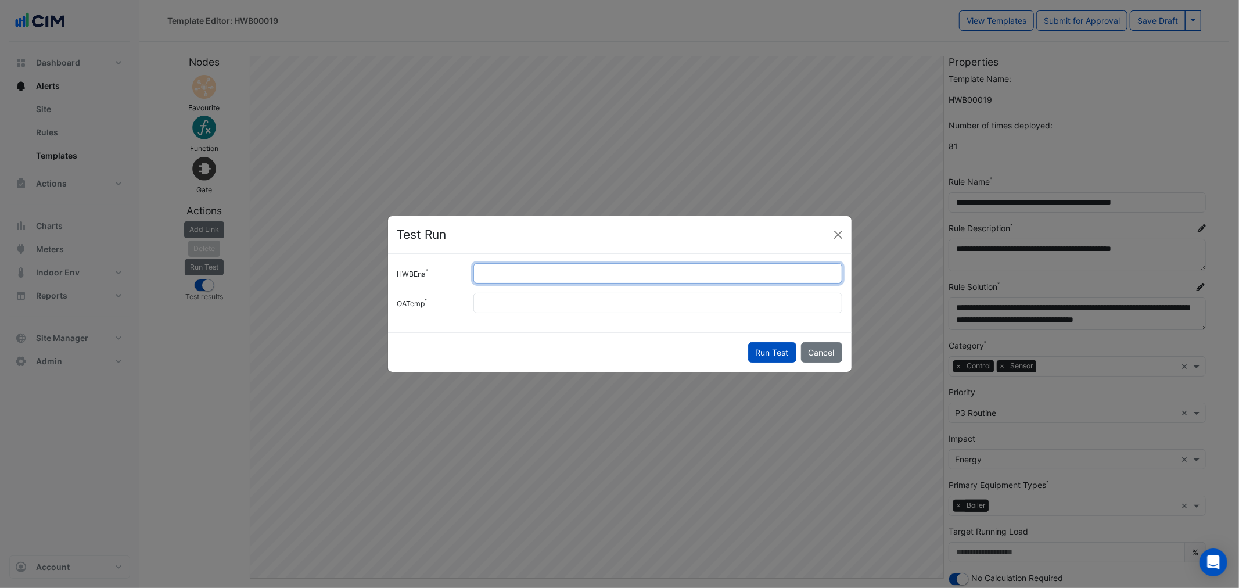
click at [489, 274] on input "**" at bounding box center [658, 273] width 368 height 20
type input "*"
click at [518, 300] on input "**" at bounding box center [658, 303] width 368 height 20
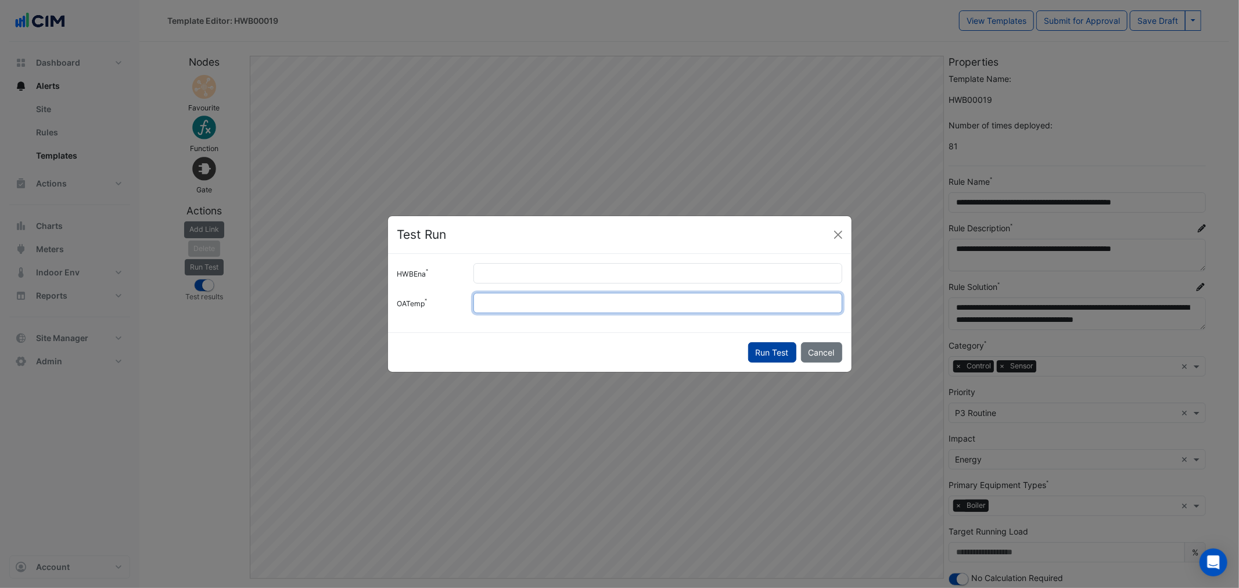
type input "**"
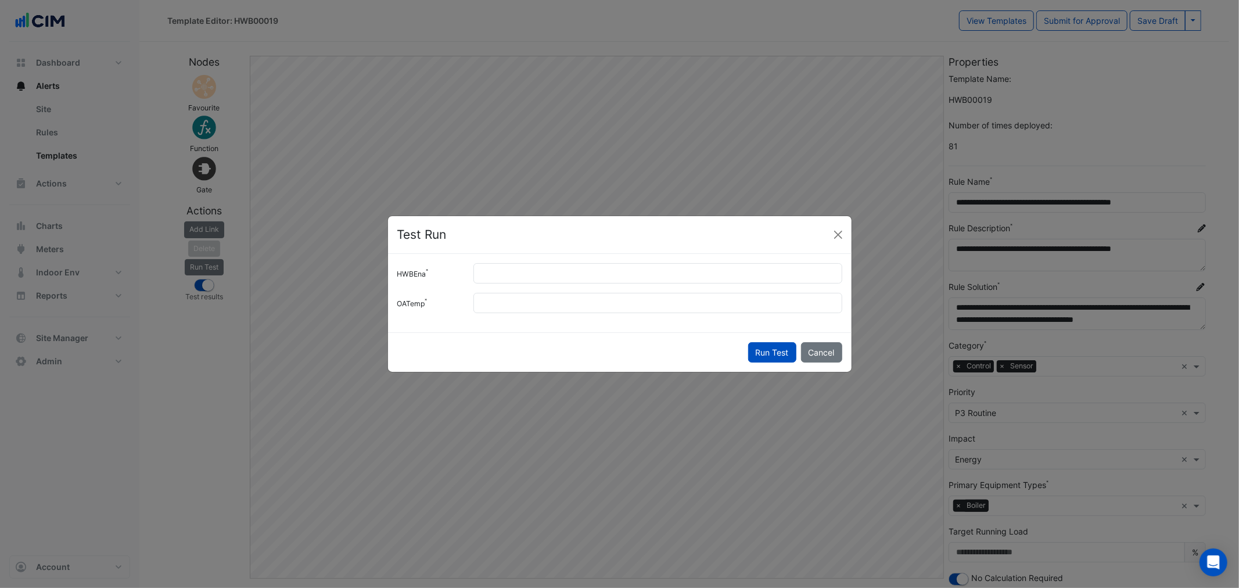
click at [762, 345] on button "Run Test" at bounding box center [772, 352] width 48 height 20
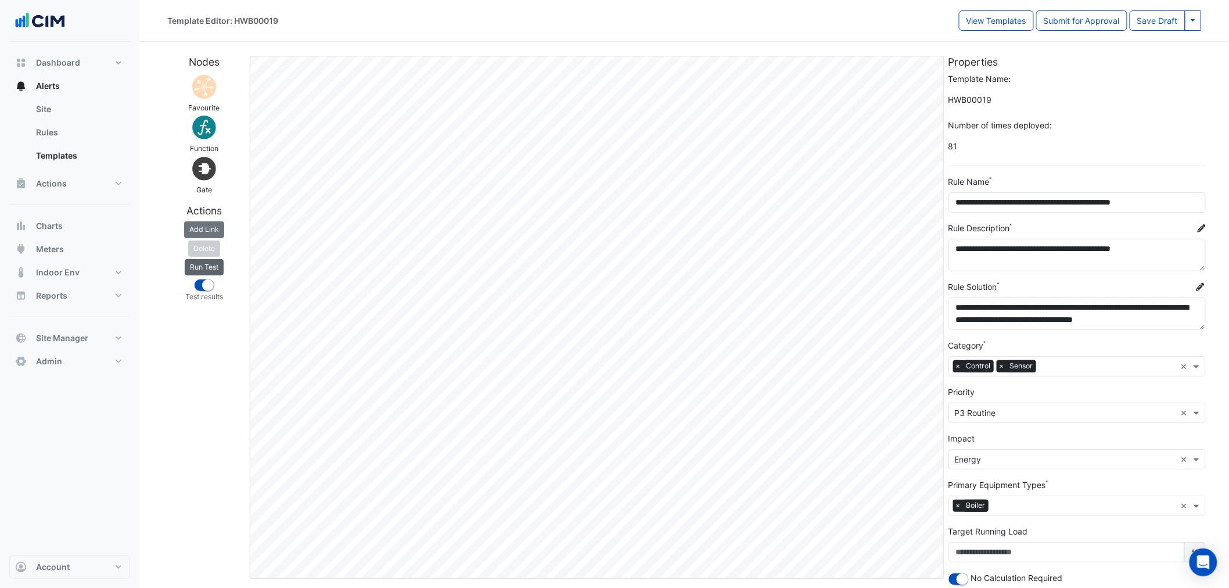
click at [211, 270] on button "Run Test" at bounding box center [204, 267] width 39 height 16
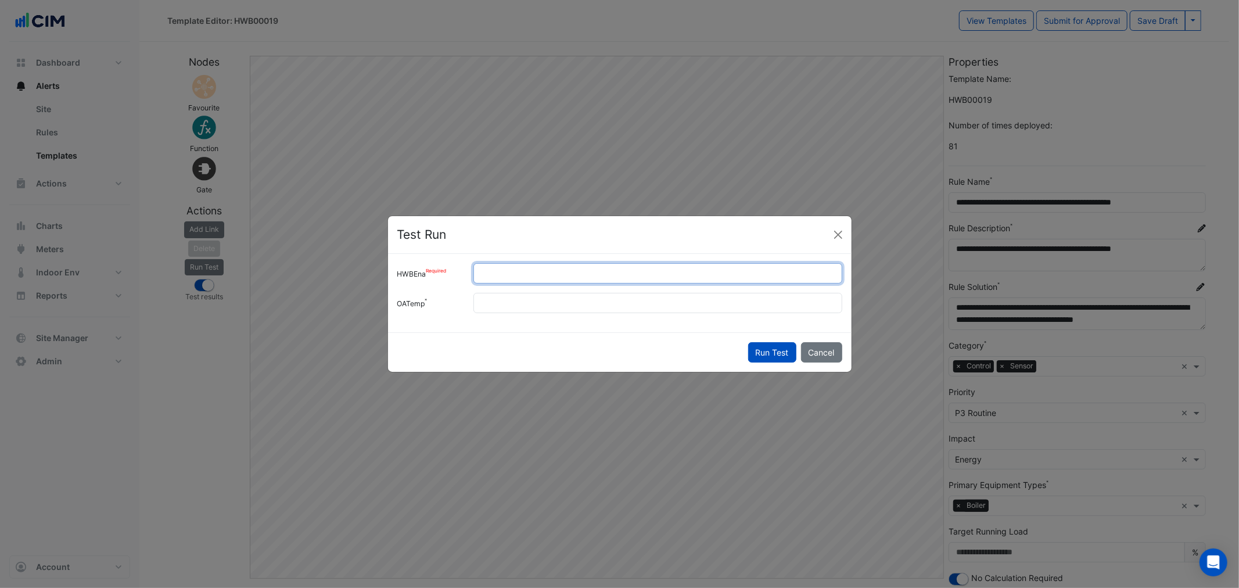
drag, startPoint x: 525, startPoint y: 274, endPoint x: 417, endPoint y: 270, distance: 108.7
click at [417, 269] on div "HWBEna *" at bounding box center [619, 273] width 459 height 20
type input "*"
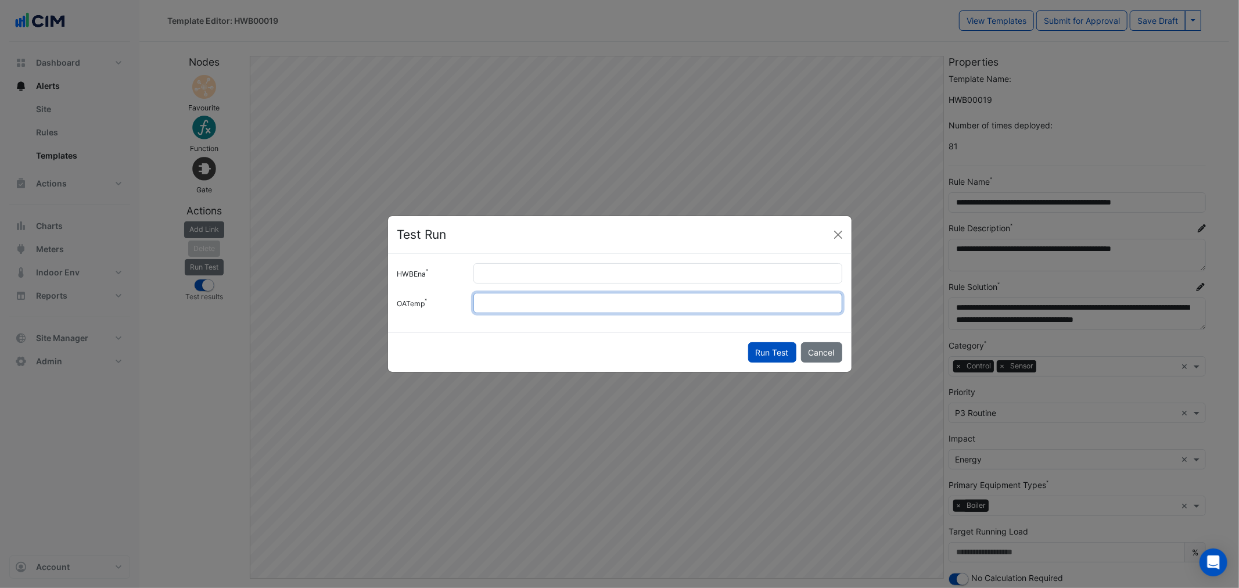
drag, startPoint x: 529, startPoint y: 304, endPoint x: 413, endPoint y: 285, distance: 117.2
click at [413, 285] on div "HWBEna * OATemp **" at bounding box center [620, 293] width 464 height 78
type input "**"
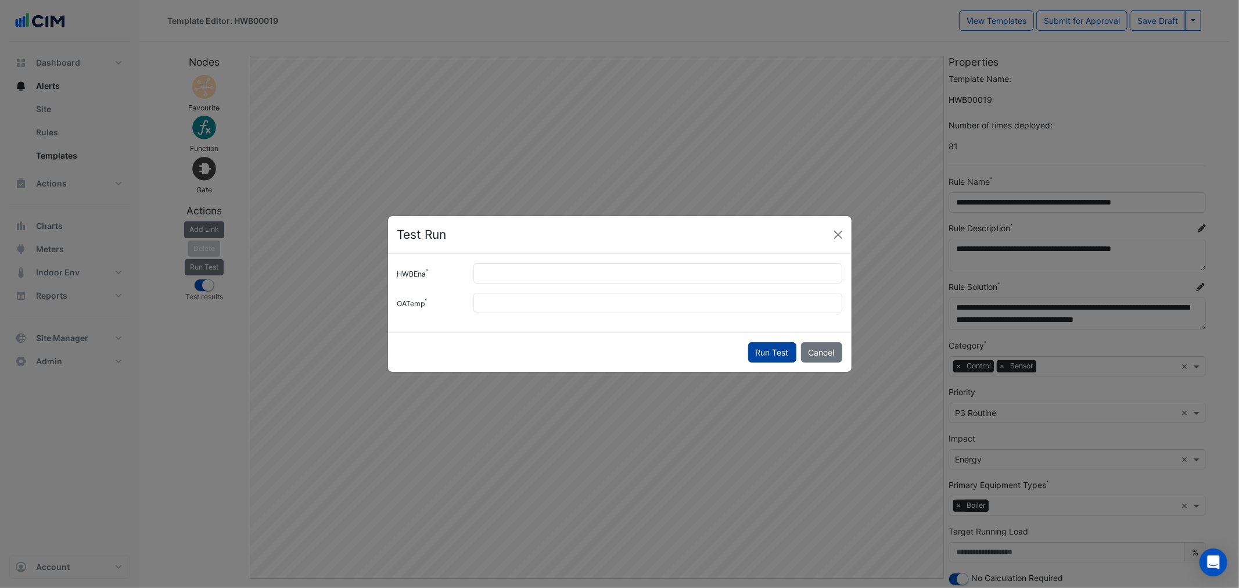
click at [760, 349] on button "Run Test" at bounding box center [772, 352] width 48 height 20
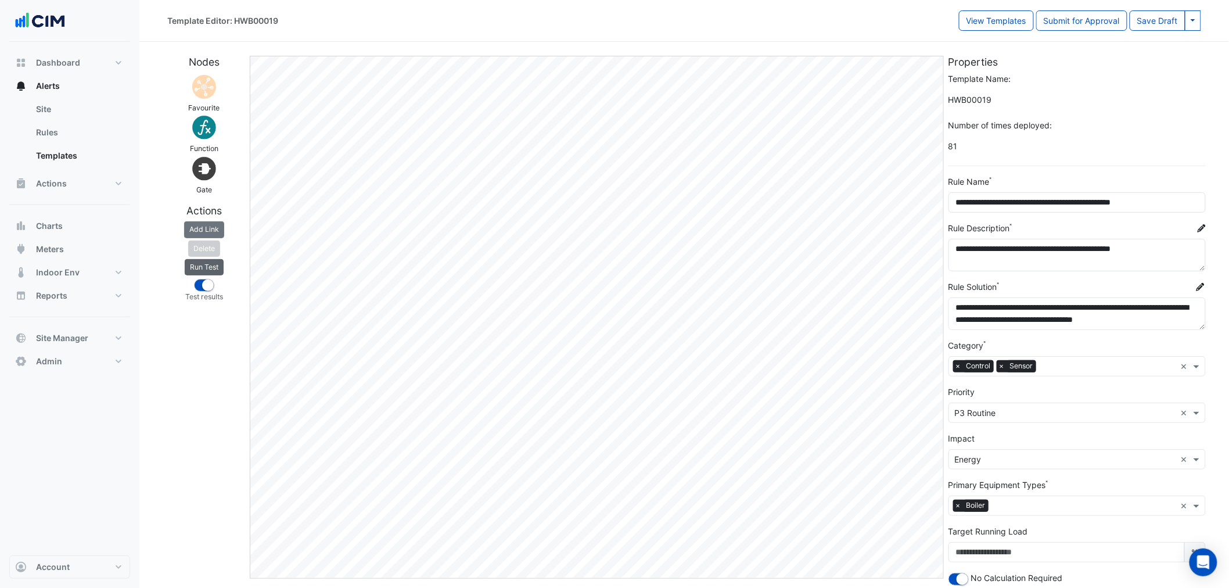
click at [216, 269] on button "Run Test" at bounding box center [204, 267] width 39 height 16
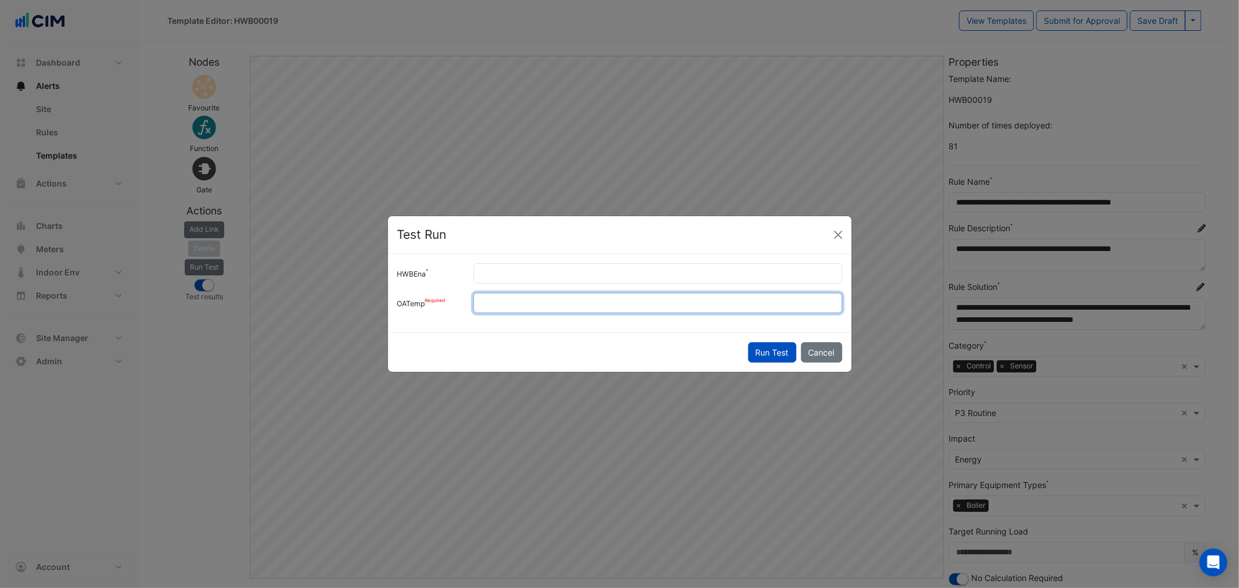
drag, startPoint x: 466, startPoint y: 297, endPoint x: 407, endPoint y: 297, distance: 59.3
click at [407, 297] on div "OATemp **" at bounding box center [619, 303] width 459 height 20
type input "**"
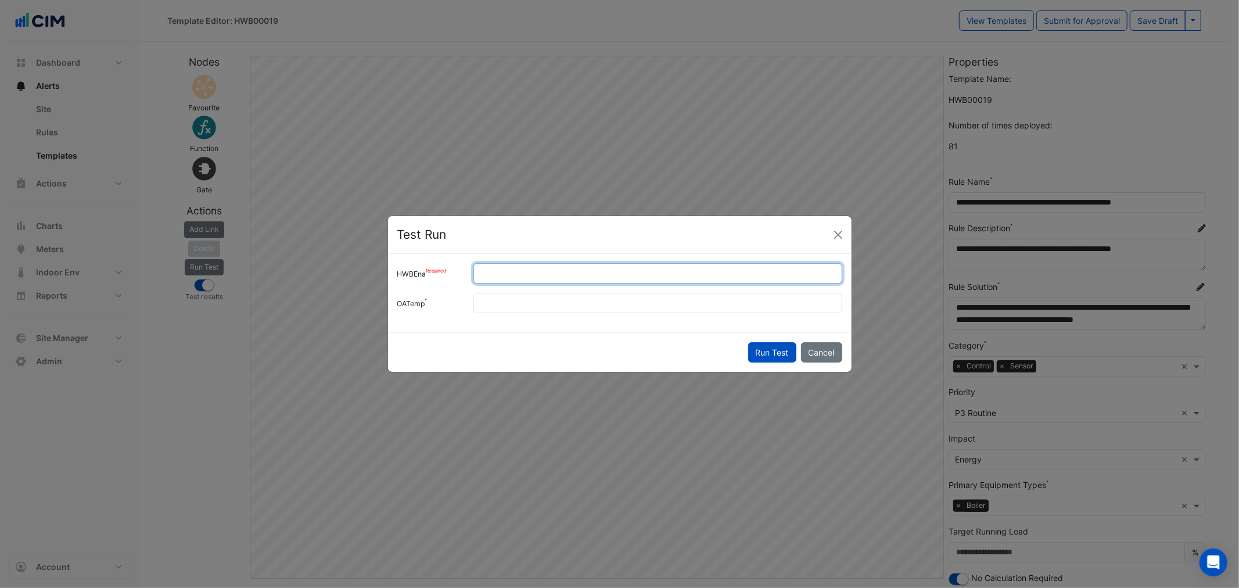
drag, startPoint x: 508, startPoint y: 270, endPoint x: 419, endPoint y: 271, distance: 88.3
click at [419, 273] on div "HWBEna *" at bounding box center [619, 273] width 459 height 20
type input "*"
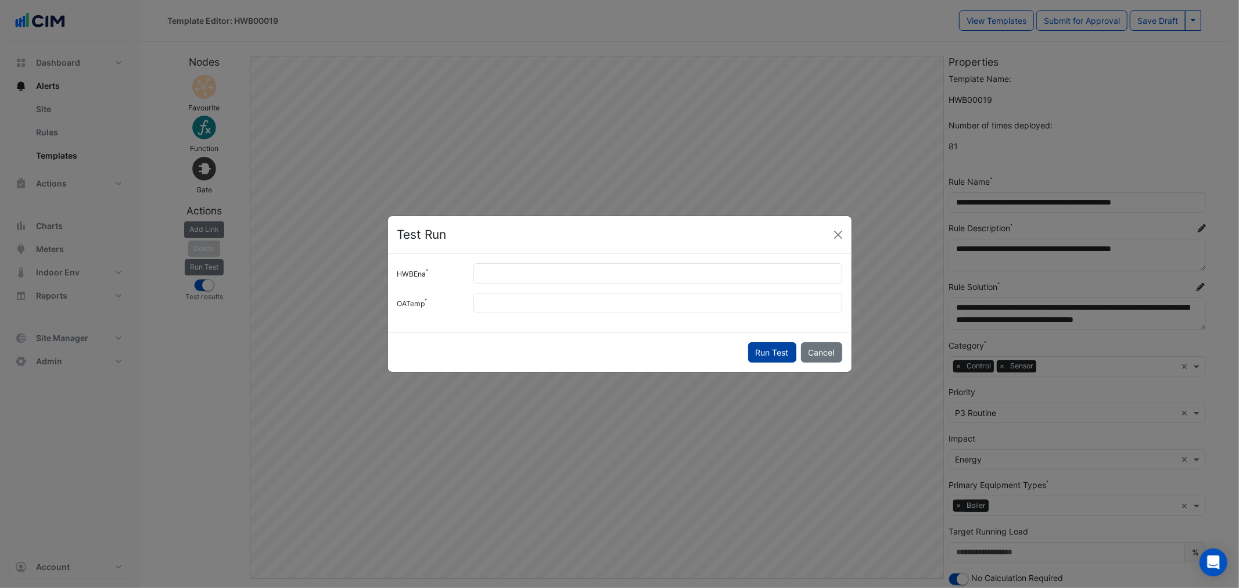
click at [776, 353] on button "Run Test" at bounding box center [772, 352] width 48 height 20
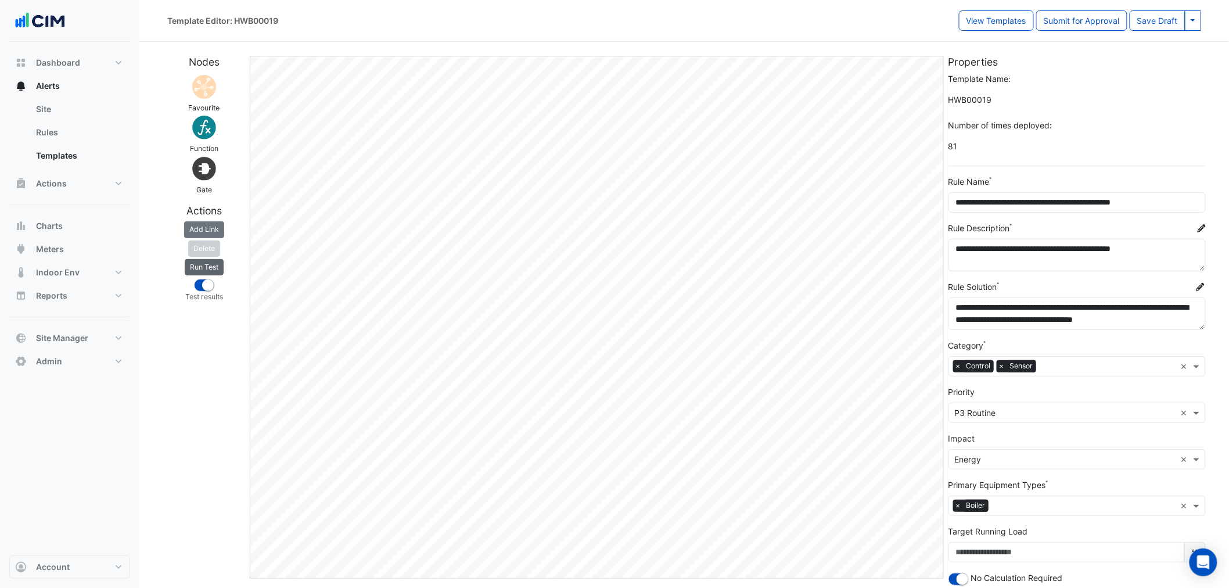
click at [195, 266] on button "Run Test" at bounding box center [204, 267] width 39 height 16
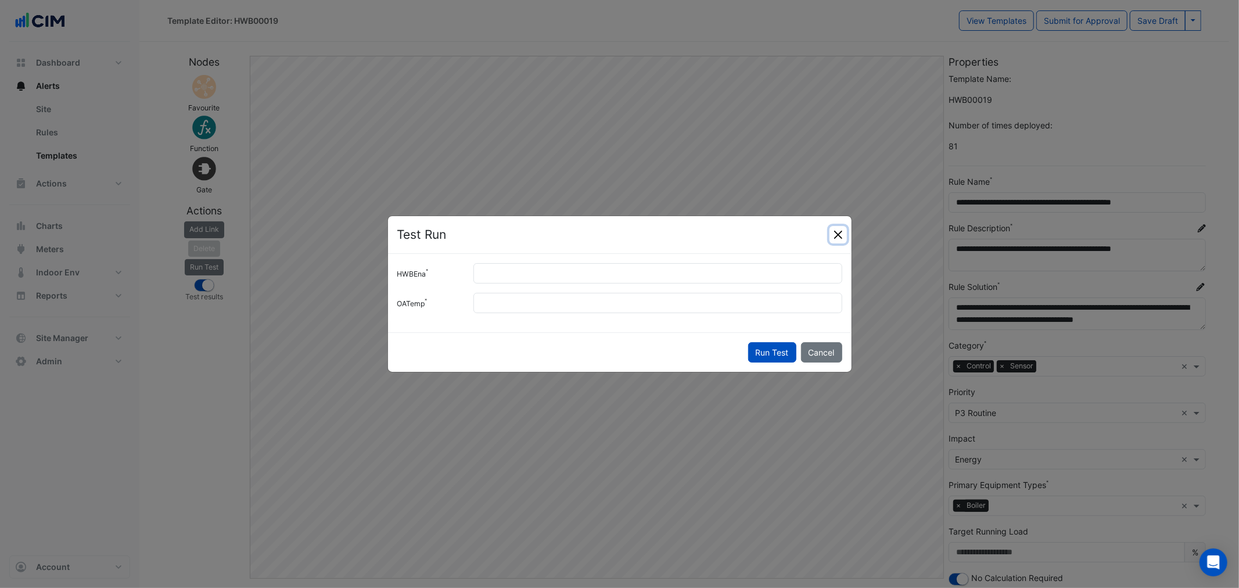
click at [830, 234] on button "Close" at bounding box center [838, 234] width 17 height 17
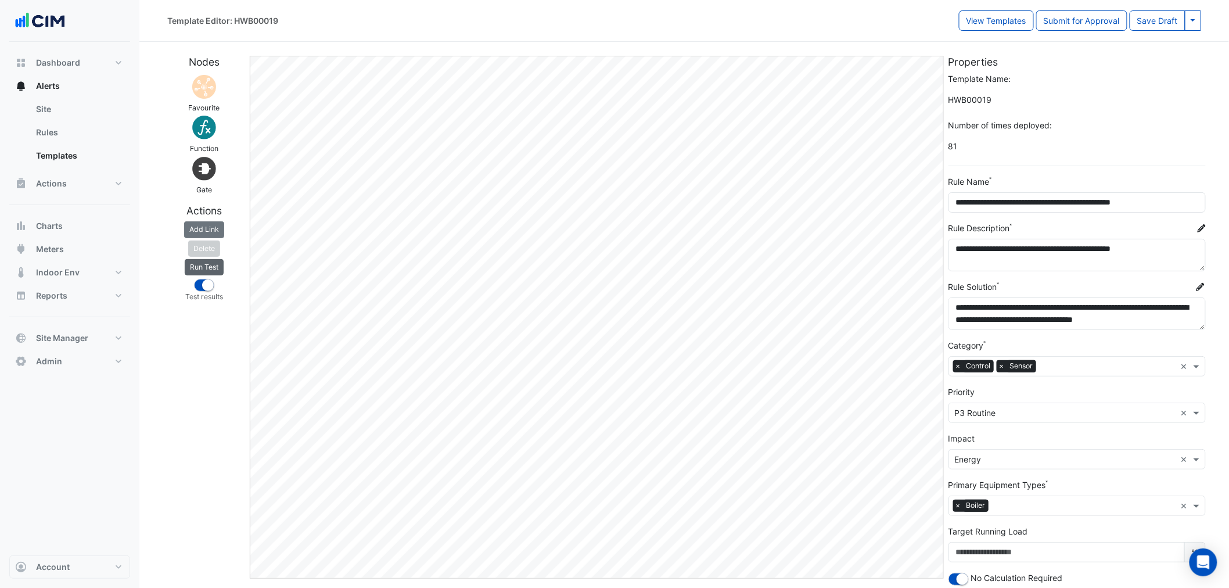
click at [218, 268] on button "Run Test" at bounding box center [204, 267] width 39 height 16
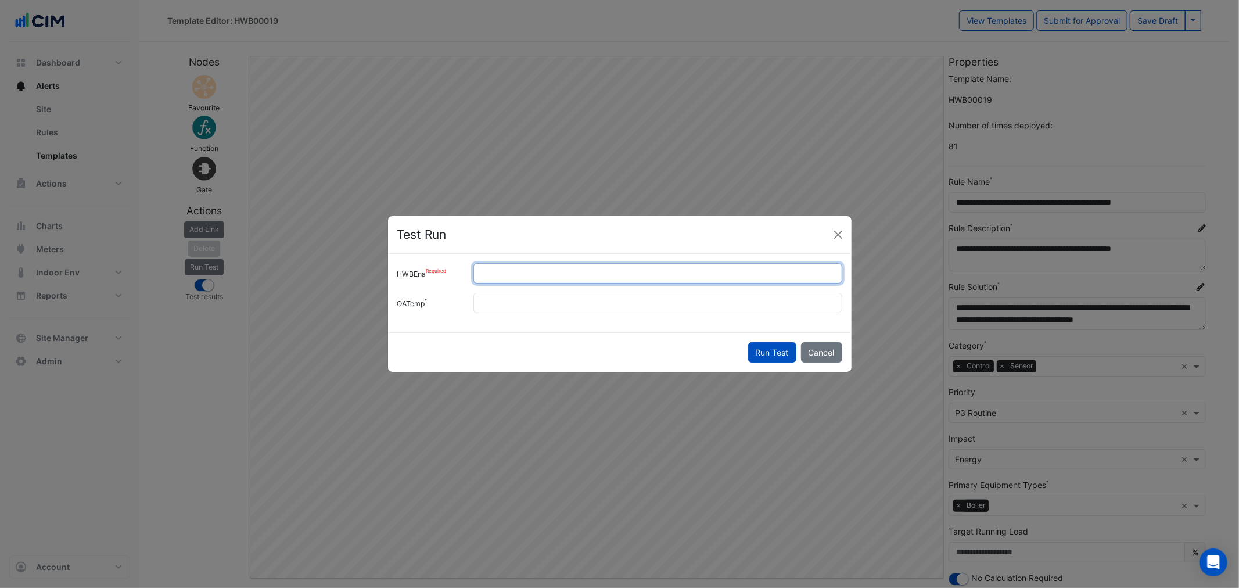
drag, startPoint x: 538, startPoint y: 272, endPoint x: 408, endPoint y: 278, distance: 130.3
click at [411, 277] on div "HWBEna *" at bounding box center [619, 273] width 459 height 20
type input "*"
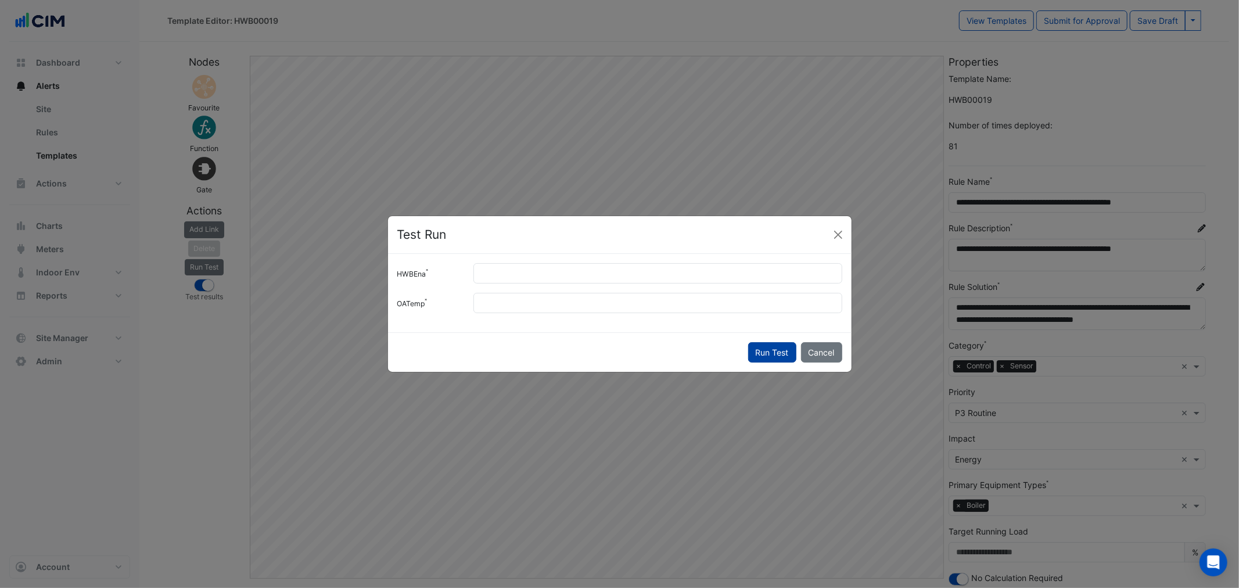
click at [755, 347] on button "Run Test" at bounding box center [772, 352] width 48 height 20
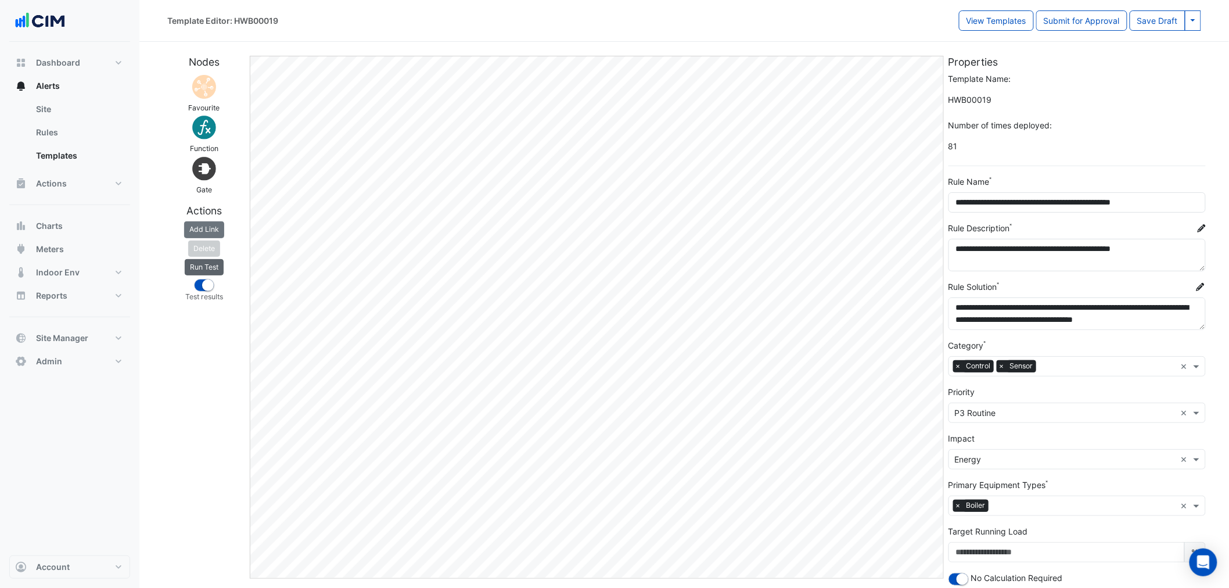
click at [210, 264] on button "Run Test" at bounding box center [204, 267] width 39 height 16
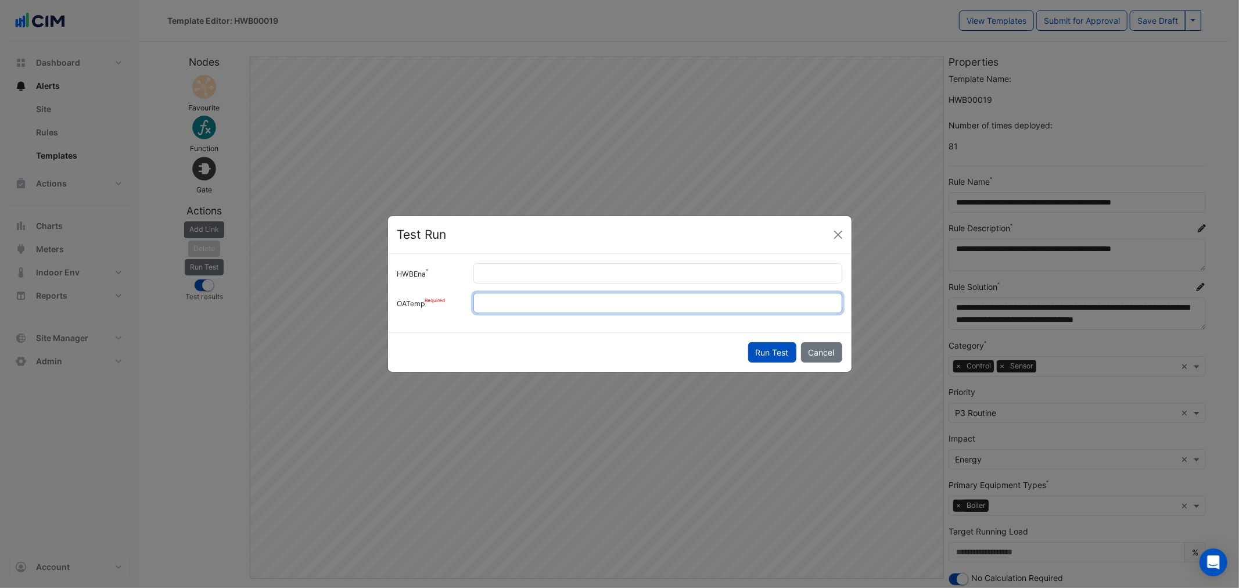
drag, startPoint x: 515, startPoint y: 301, endPoint x: 401, endPoint y: 303, distance: 114.5
click at [401, 303] on div "OATemp **" at bounding box center [619, 303] width 459 height 20
type input "**"
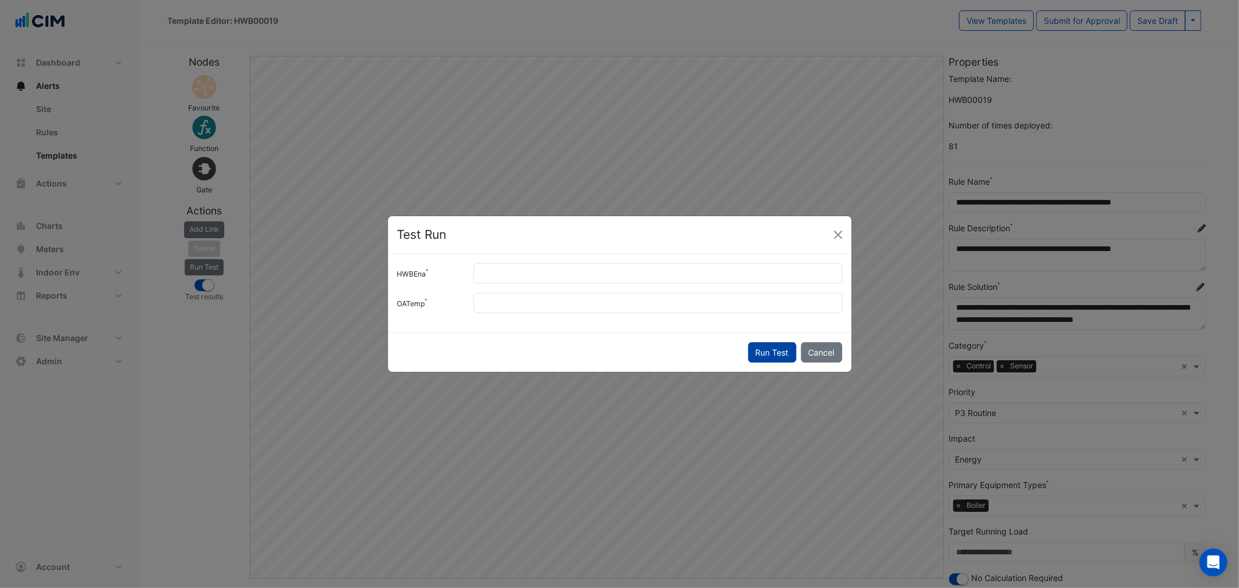
click at [764, 345] on button "Run Test" at bounding box center [772, 352] width 48 height 20
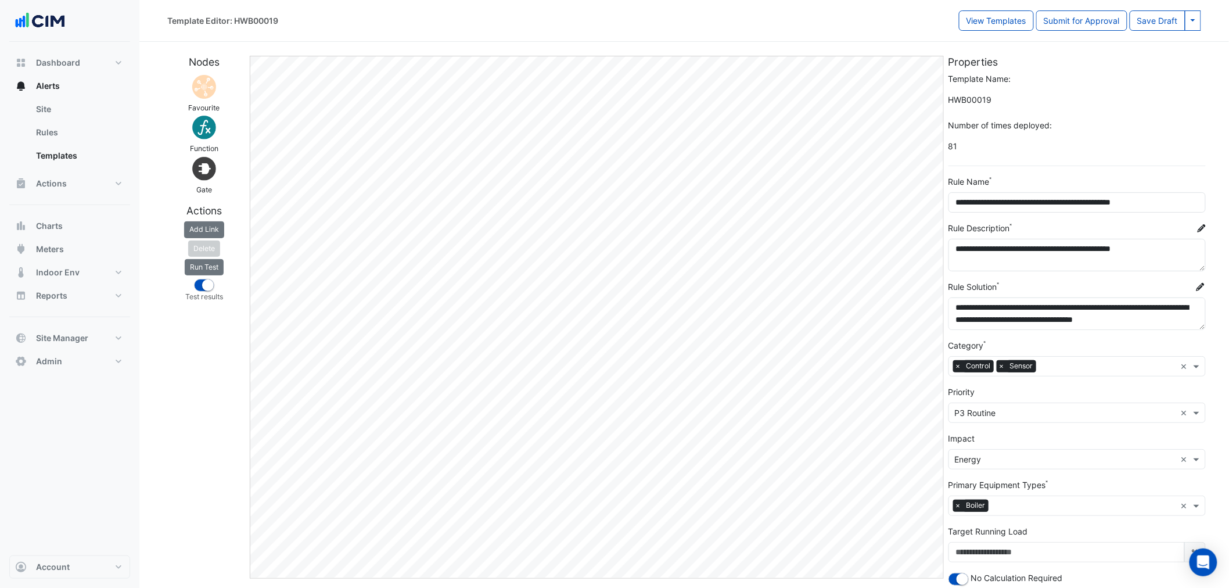
click at [217, 451] on div "Nodes Favourite Function Gate Actions Add Link Delete Run Test Test results" at bounding box center [203, 342] width 87 height 572
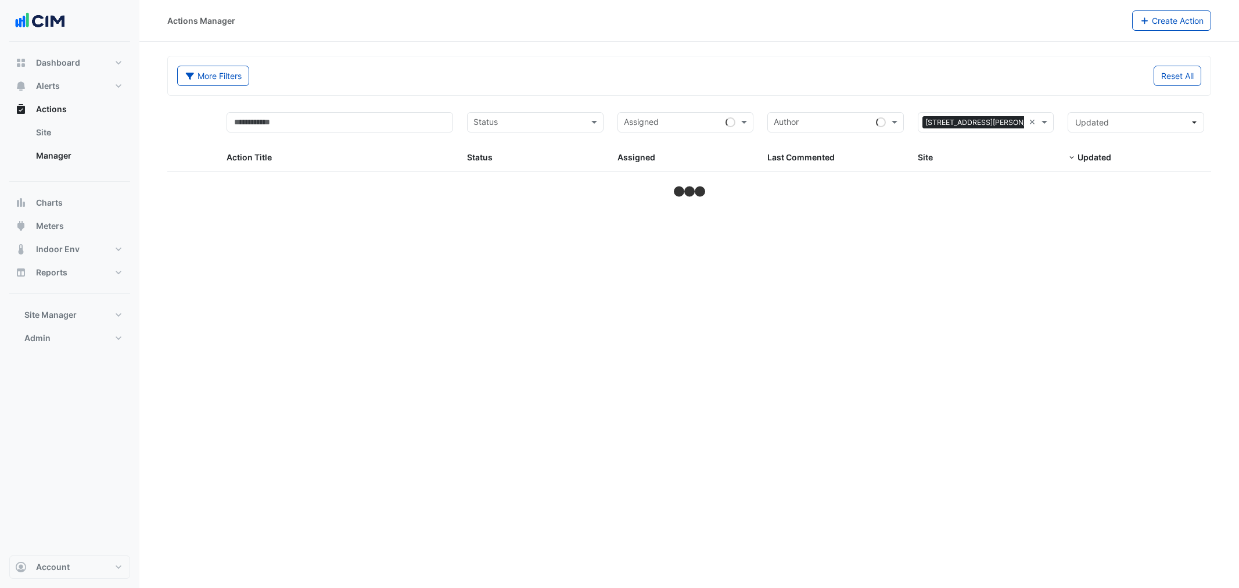
select select "***"
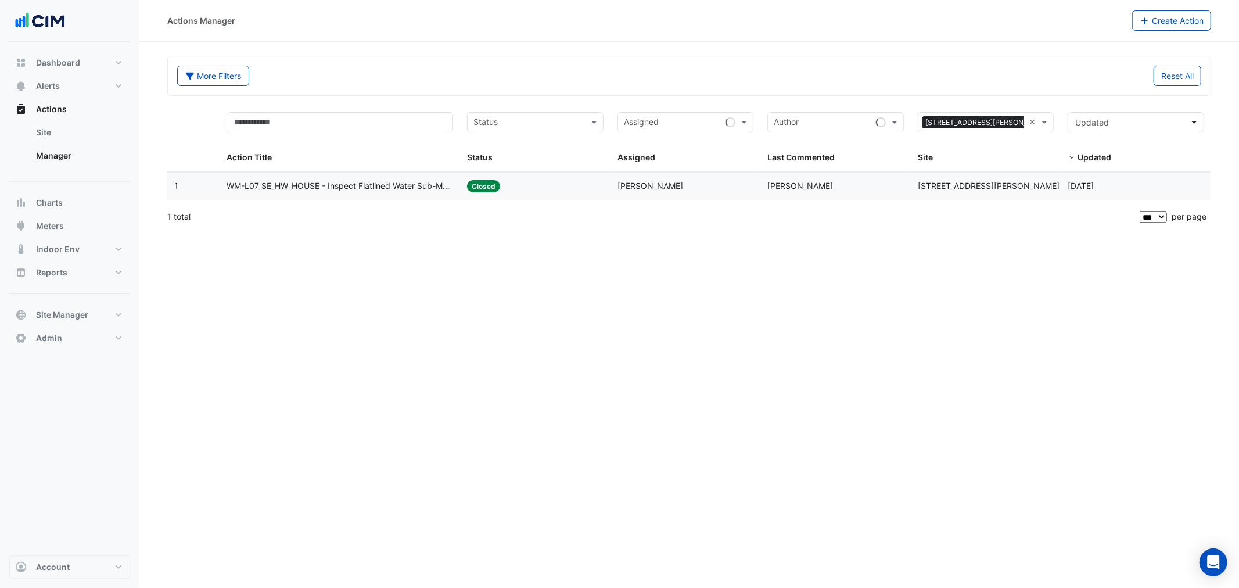
click at [433, 173] on datatable-body-cell "Action Title: WM-L07_SE_HW_HOUSE - Inspect Flatlined Water Sub-Meter" at bounding box center [340, 186] width 241 height 27
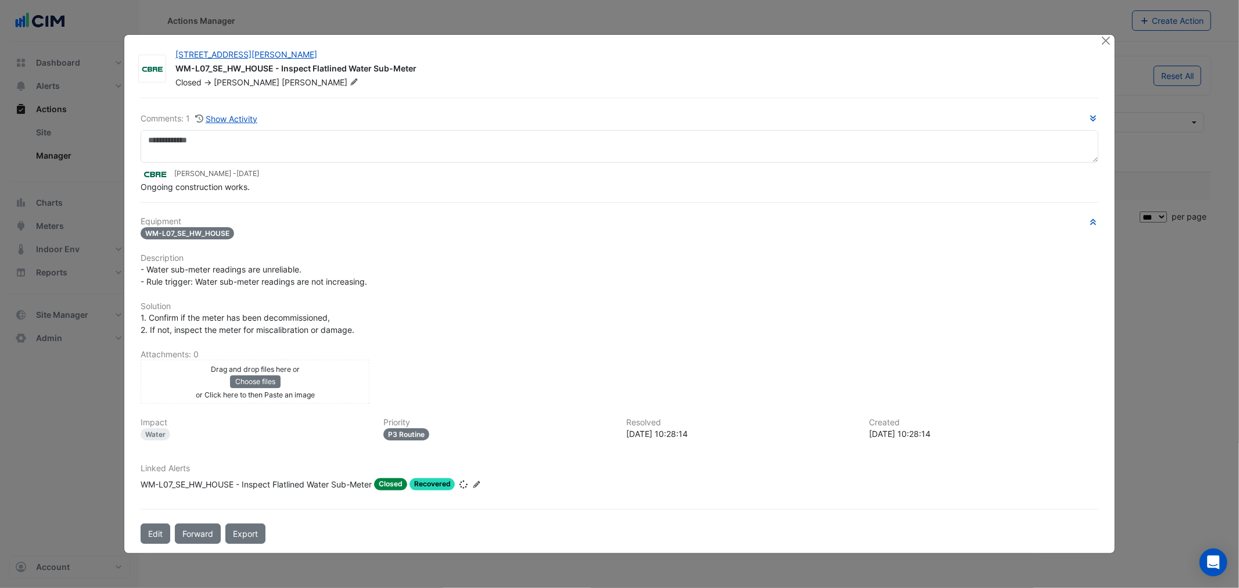
click at [430, 187] on div "Ongoing construction works." at bounding box center [619, 187] width 957 height 12
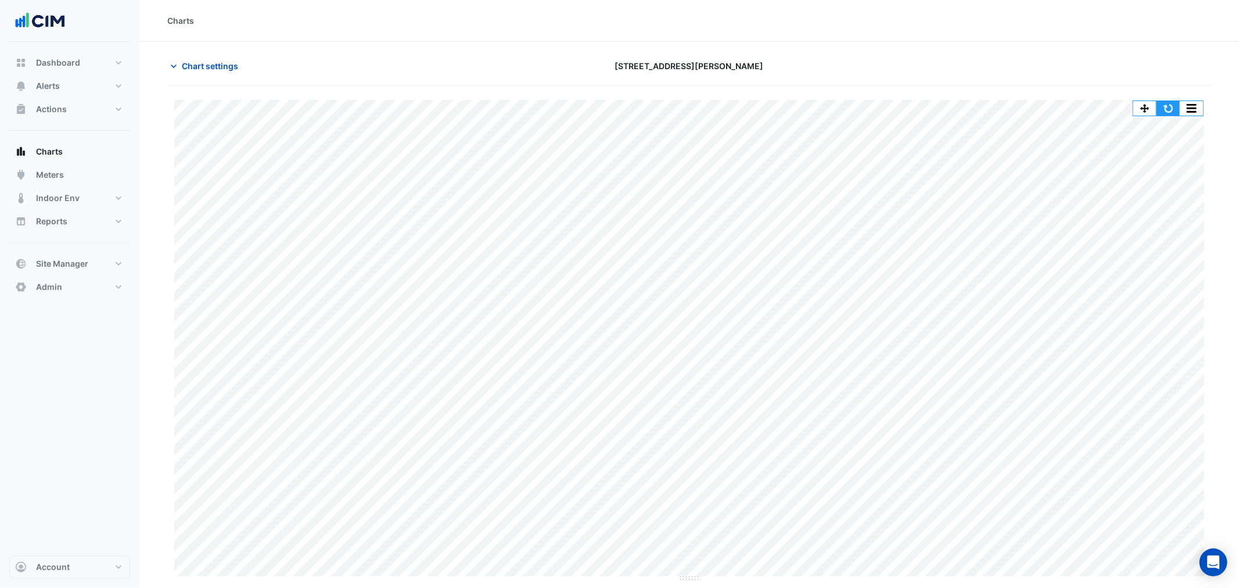
click at [1175, 112] on button "button" at bounding box center [1168, 108] width 23 height 15
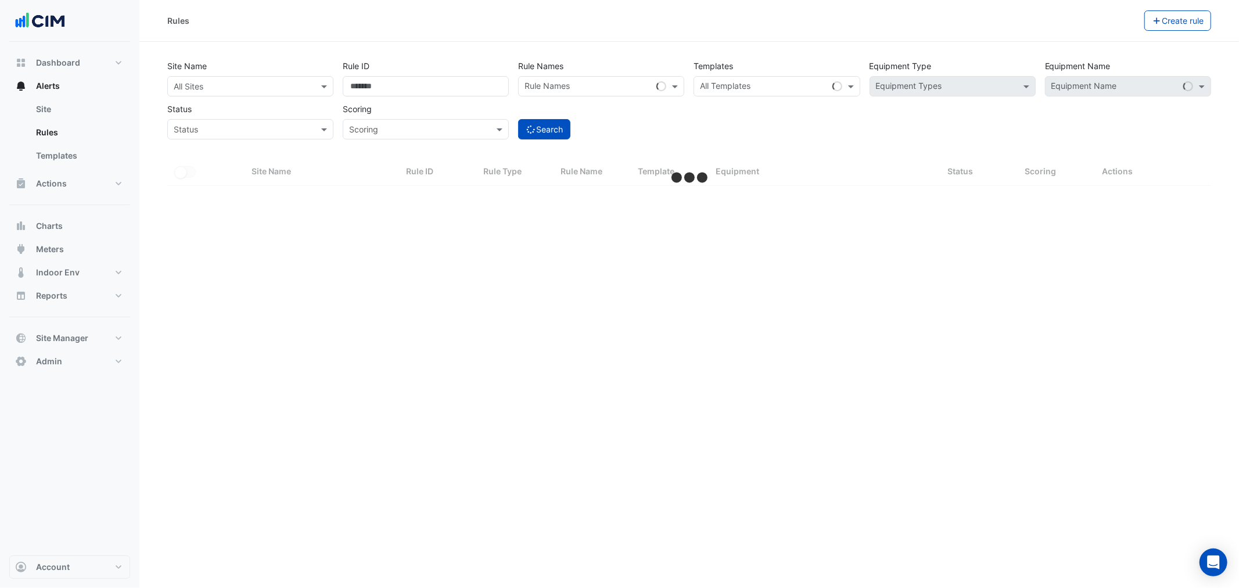
select select "***"
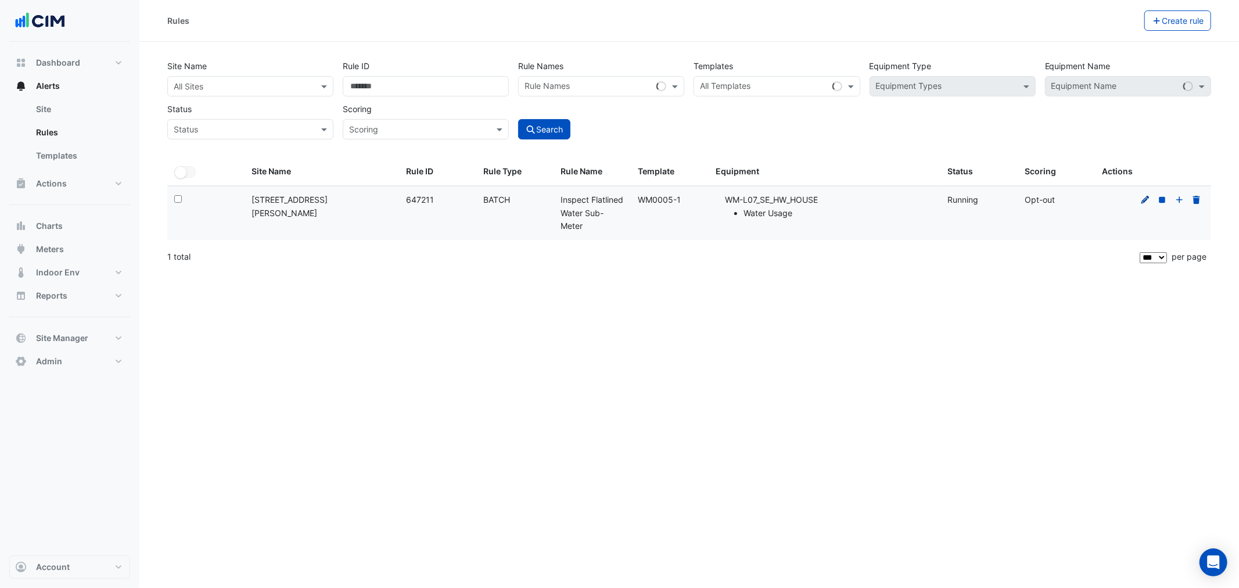
click at [1142, 196] on icon at bounding box center [1146, 200] width 10 height 8
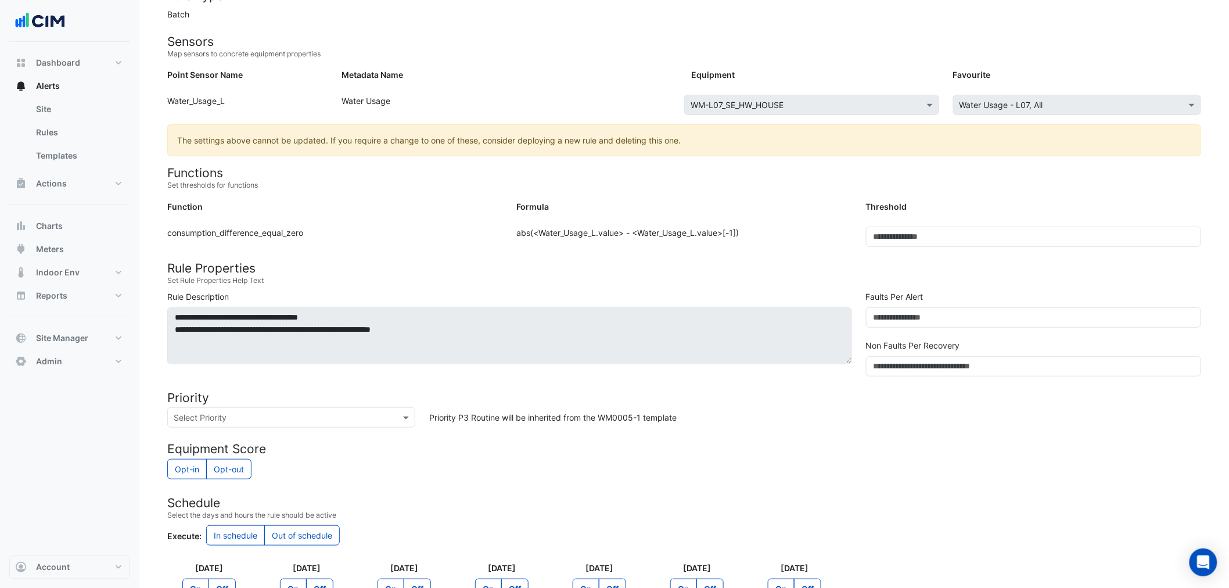
scroll to position [129, 0]
drag, startPoint x: 902, startPoint y: 367, endPoint x: 810, endPoint y: 367, distance: 92.4
click at [815, 367] on div "**********" at bounding box center [684, 335] width 1048 height 91
type input "*"
click at [803, 413] on div "Priority P3 Routine will be inherited from the WM0005-1 template" at bounding box center [815, 417] width 786 height 20
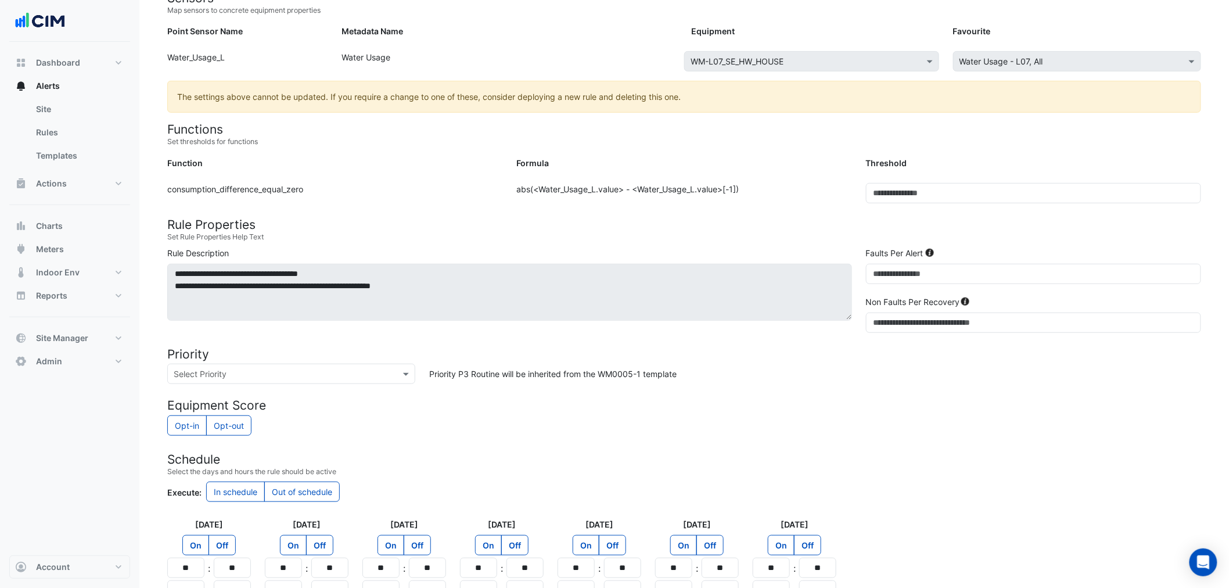
scroll to position [281, 0]
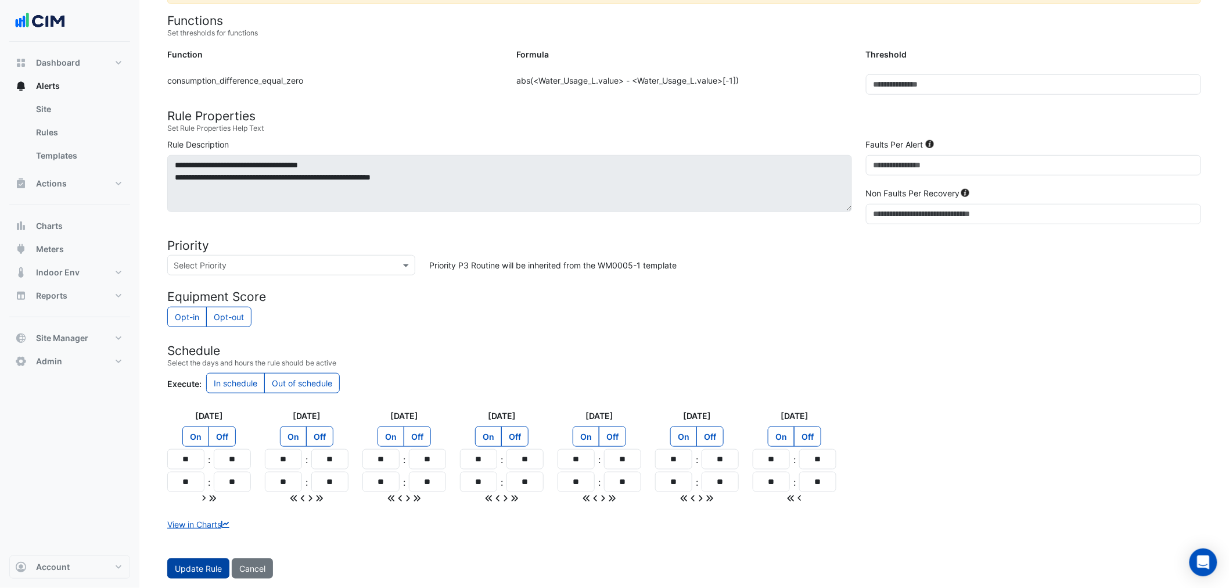
click at [193, 566] on button "Update Rule" at bounding box center [198, 568] width 62 height 20
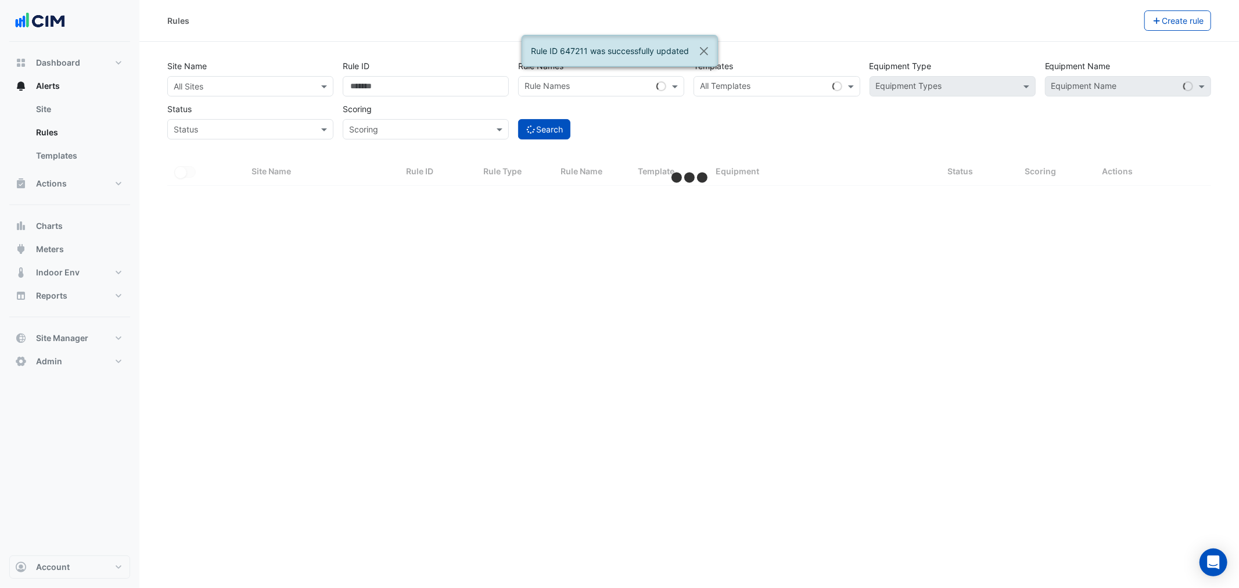
select select "***"
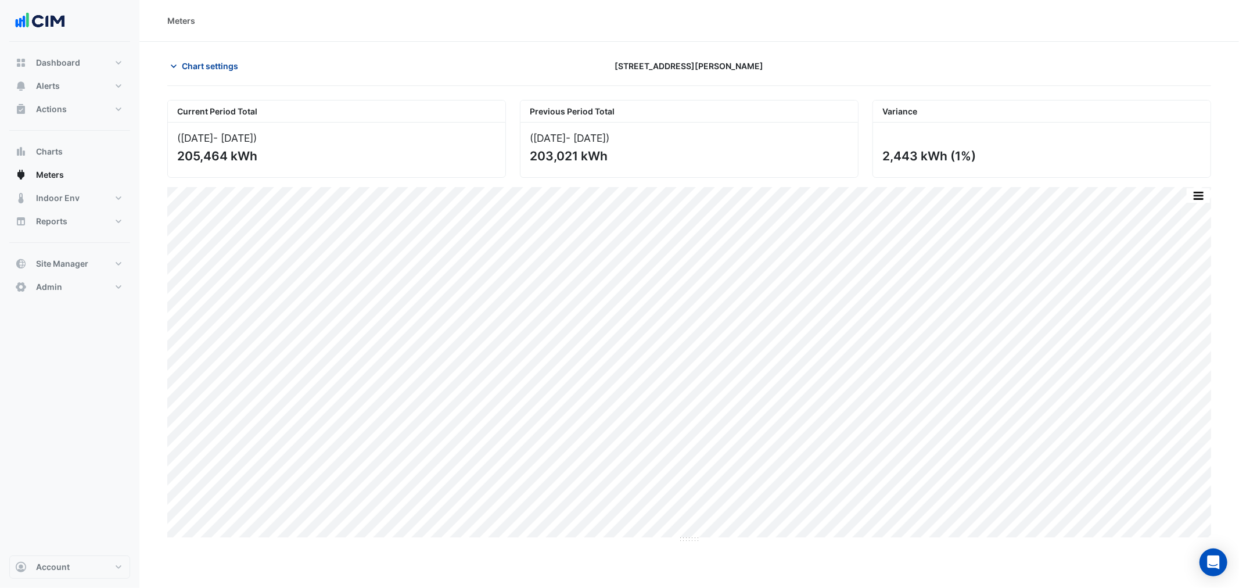
click at [216, 61] on span "Chart settings" at bounding box center [210, 66] width 56 height 12
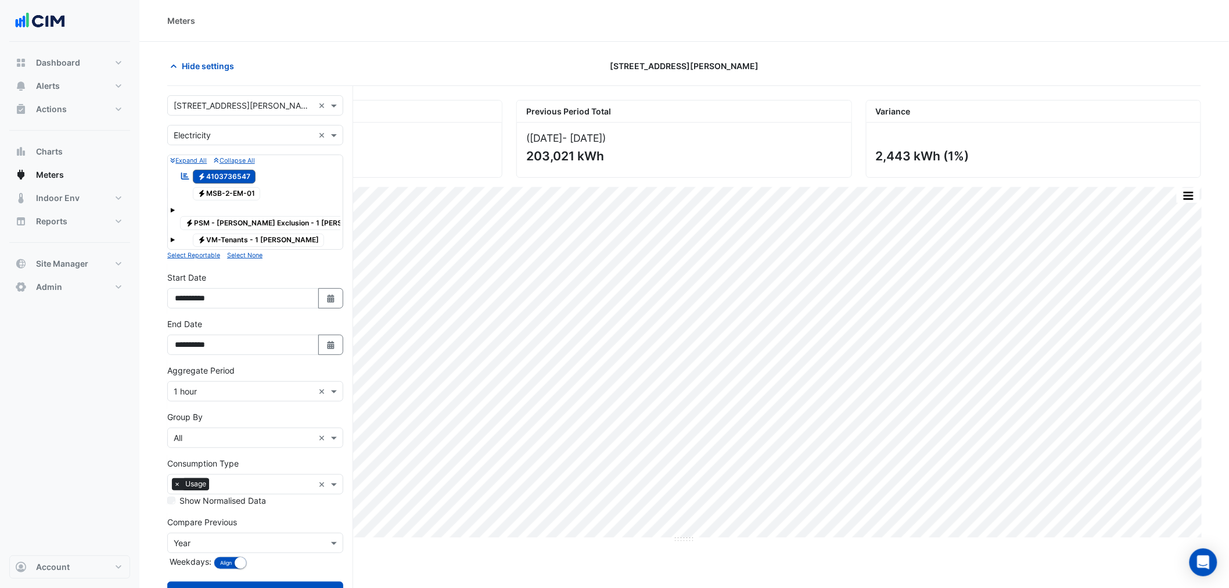
drag, startPoint x: 231, startPoint y: 128, endPoint x: 231, endPoint y: 135, distance: 7.0
click at [234, 130] on input "text" at bounding box center [244, 136] width 140 height 12
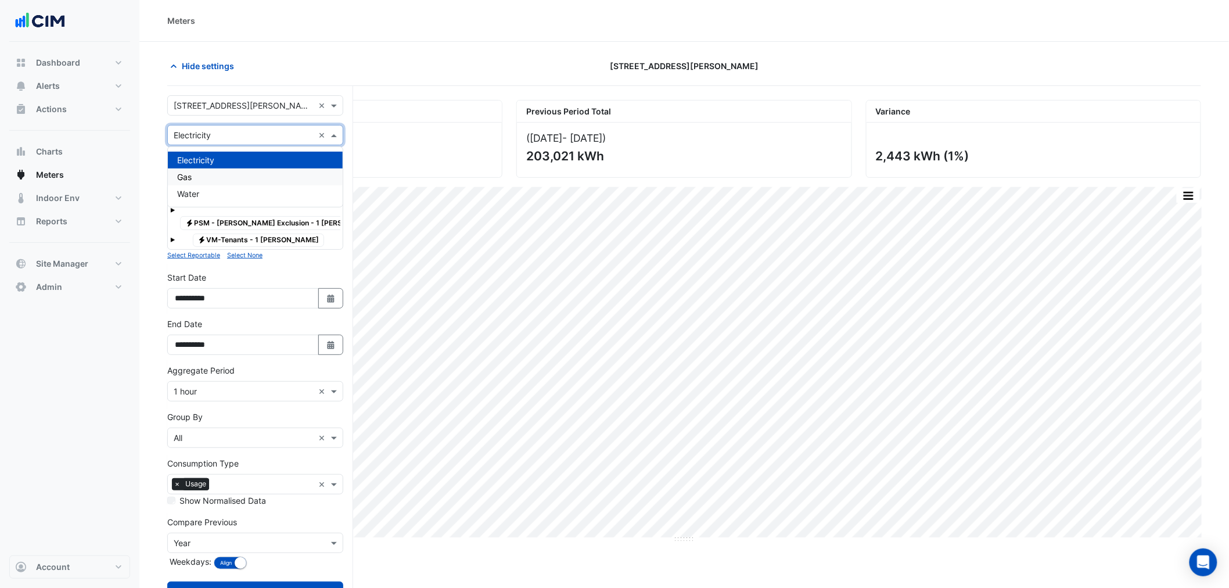
click at [218, 174] on div "Gas" at bounding box center [255, 176] width 175 height 17
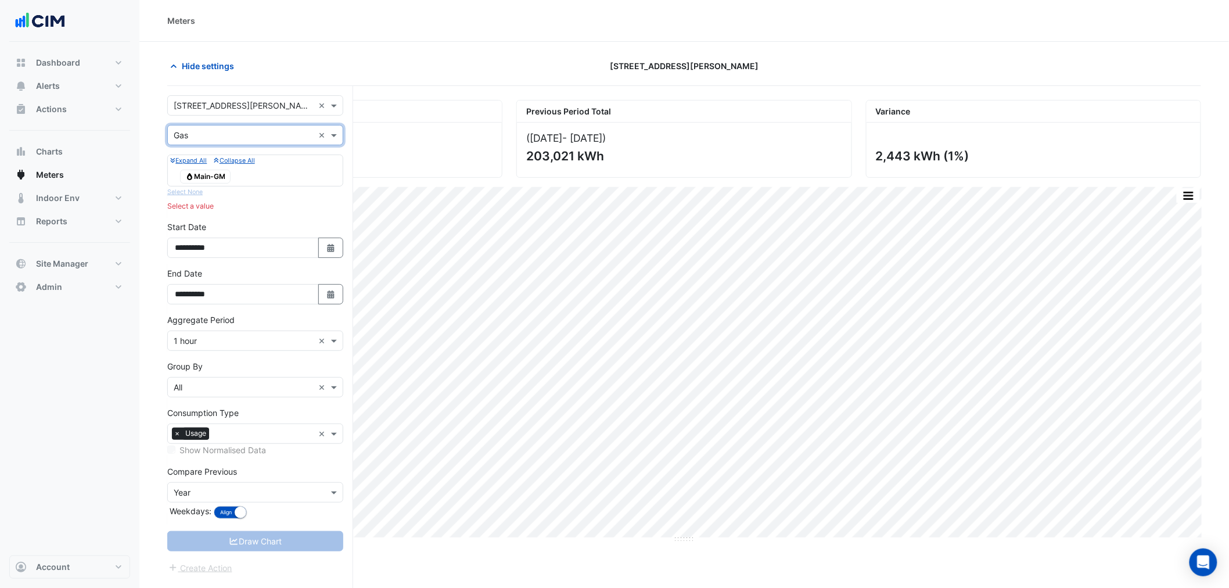
click at [218, 173] on span "Gas Main-GM" at bounding box center [205, 177] width 51 height 14
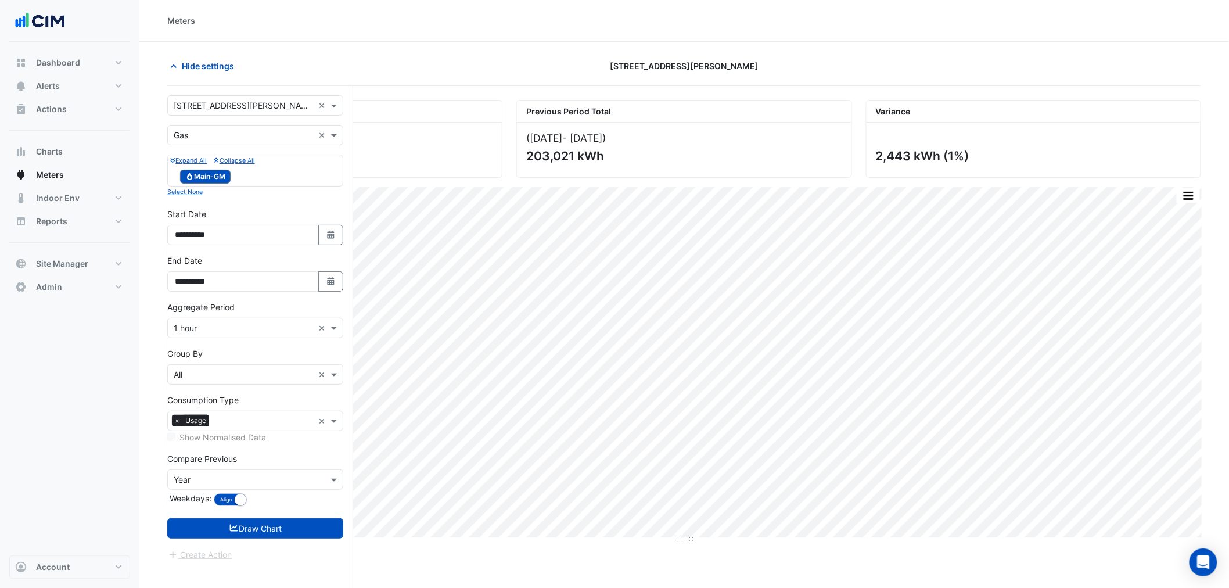
drag, startPoint x: 253, startPoint y: 529, endPoint x: 259, endPoint y: 501, distance: 29.1
click at [254, 529] on button "Draw Chart" at bounding box center [255, 528] width 176 height 20
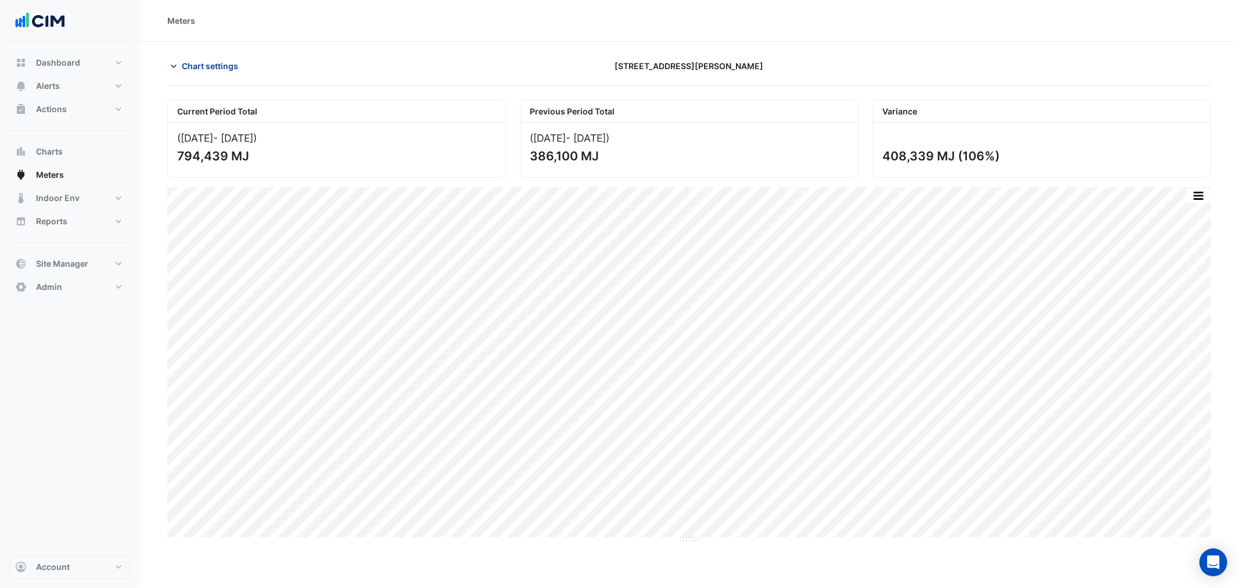
click at [196, 64] on span "Chart settings" at bounding box center [210, 66] width 56 height 12
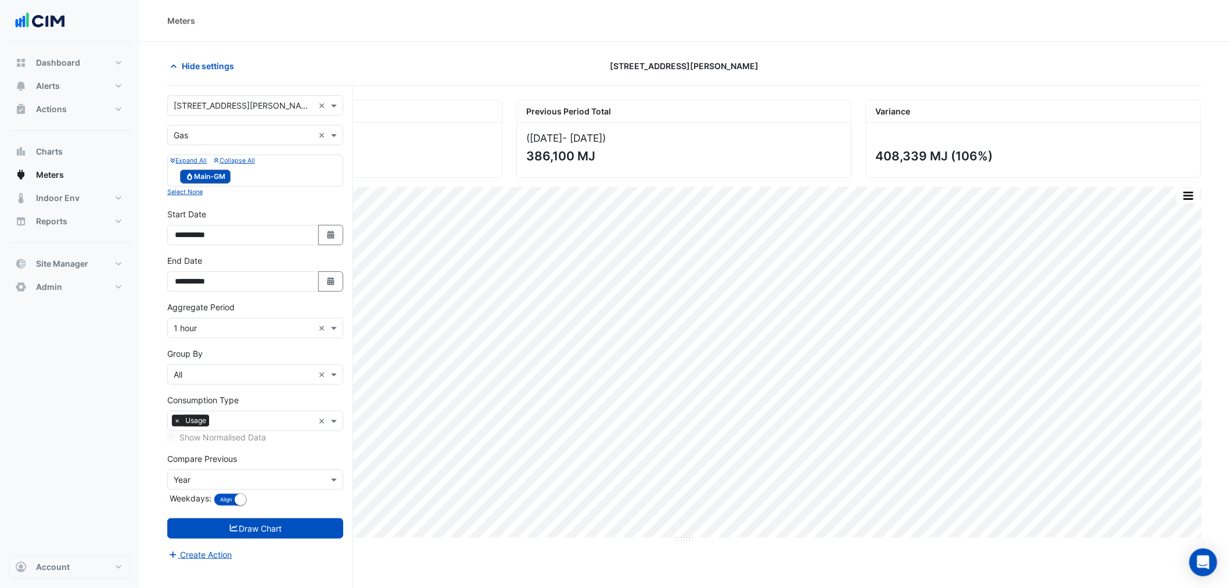
click at [200, 139] on input "text" at bounding box center [244, 136] width 140 height 12
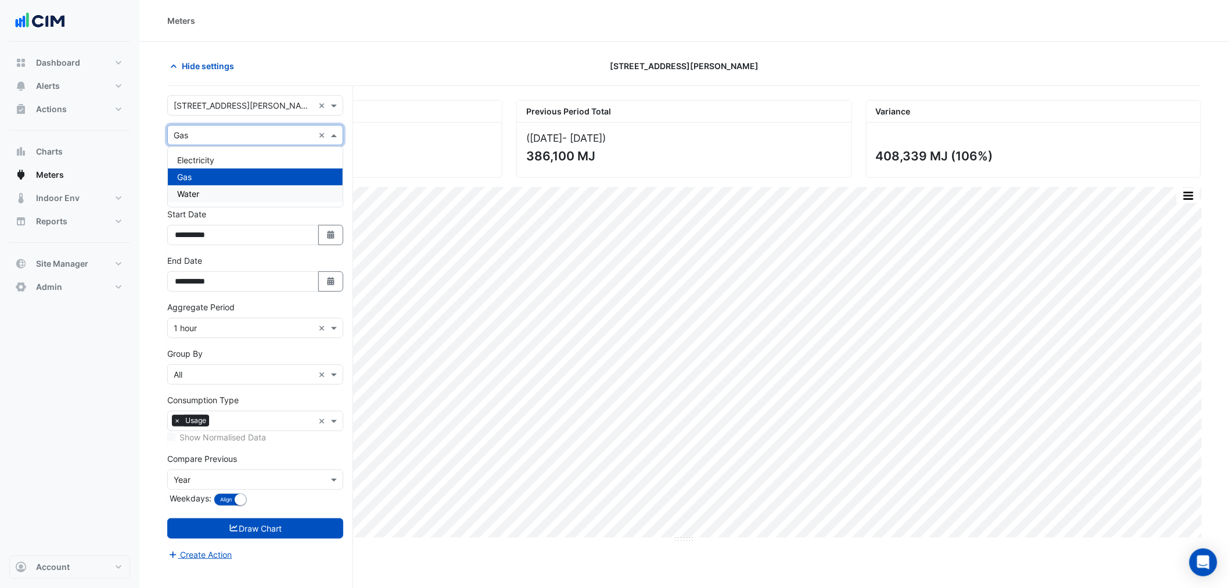
click at [208, 192] on div "Water" at bounding box center [255, 193] width 175 height 17
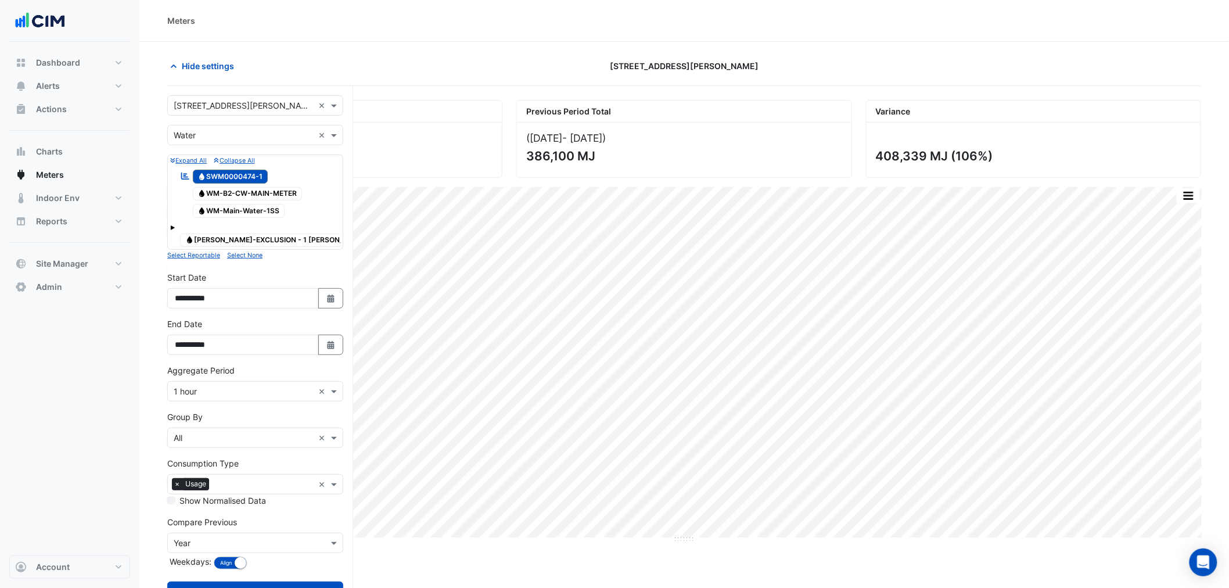
click at [275, 209] on span "Water WM-Main-Water-1SS" at bounding box center [239, 211] width 92 height 14
click at [231, 432] on input "text" at bounding box center [244, 438] width 140 height 12
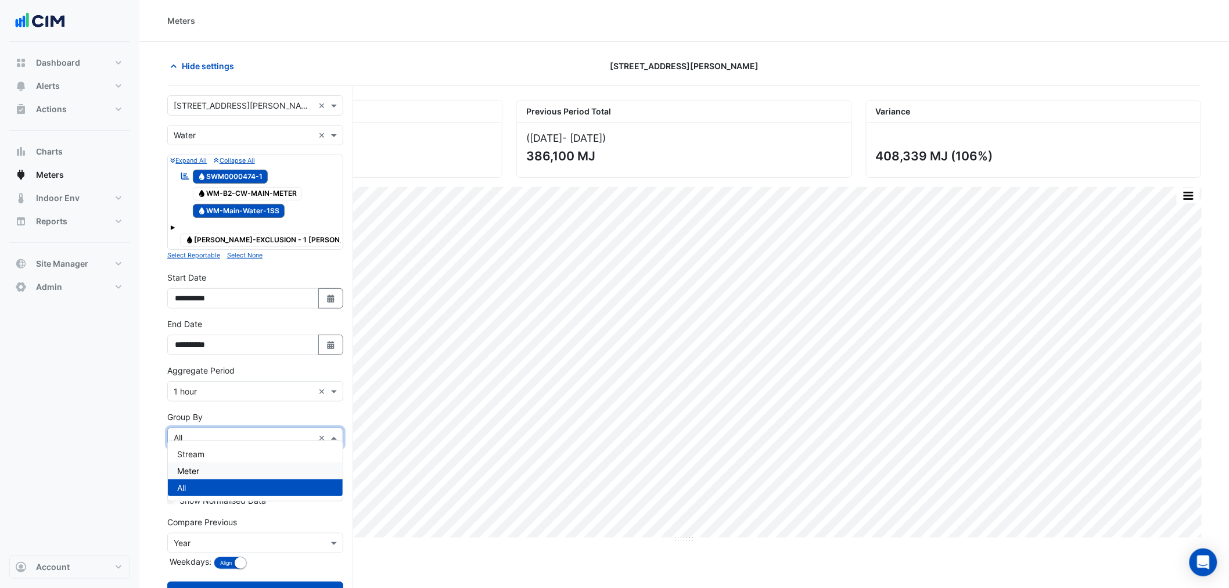
click at [234, 464] on div "Meter" at bounding box center [255, 470] width 175 height 17
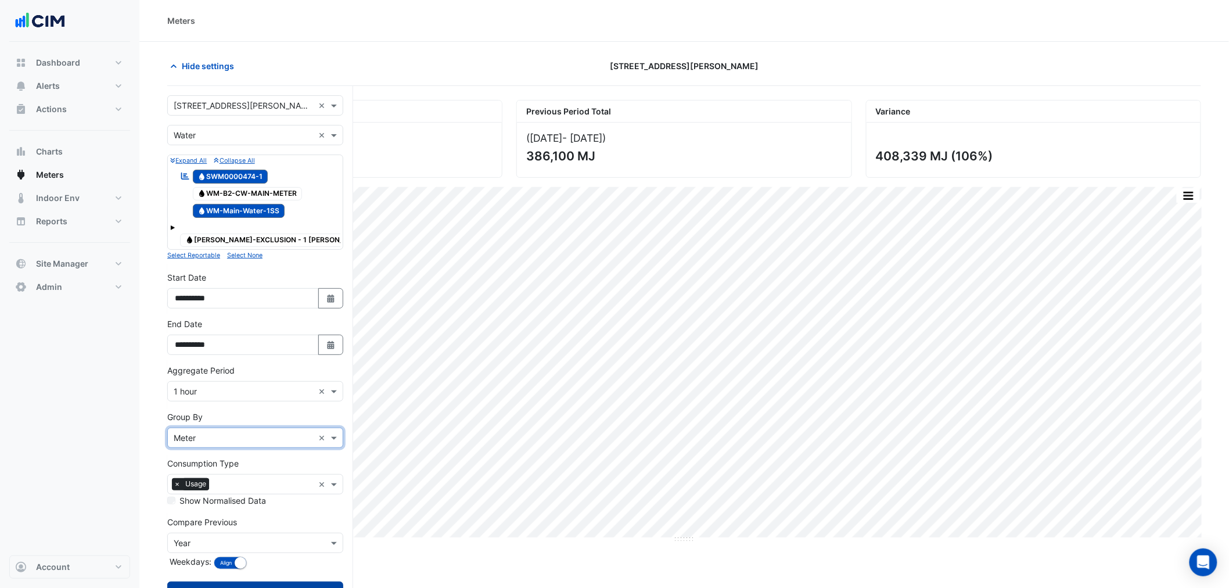
click at [253, 582] on button "Draw Chart" at bounding box center [255, 592] width 176 height 20
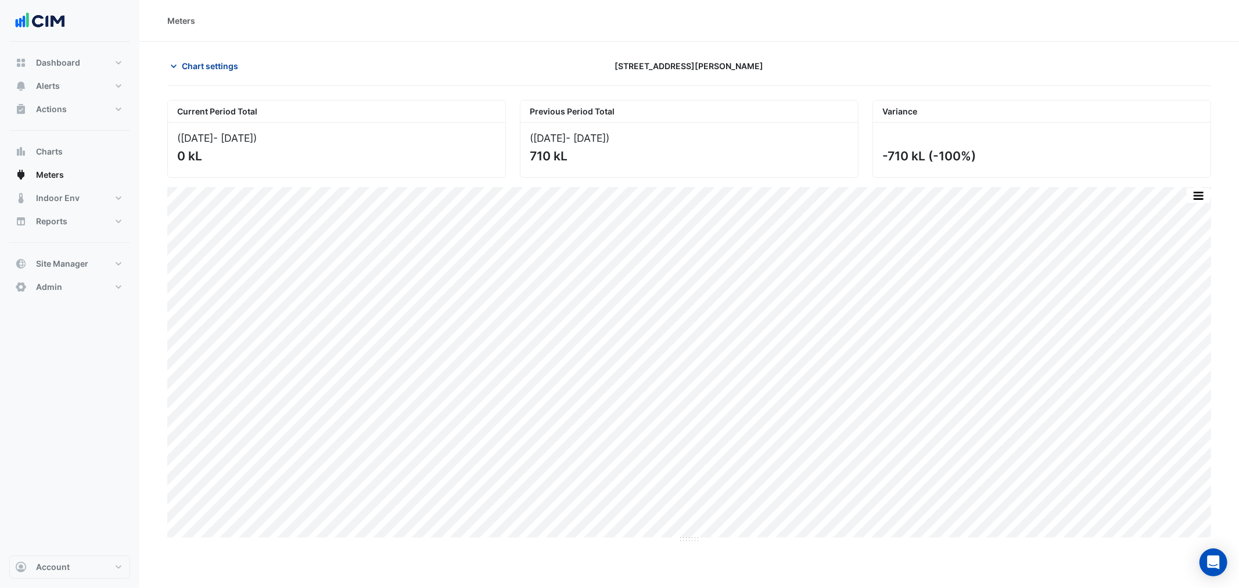
click at [214, 76] on button "Chart settings" at bounding box center [206, 66] width 78 height 20
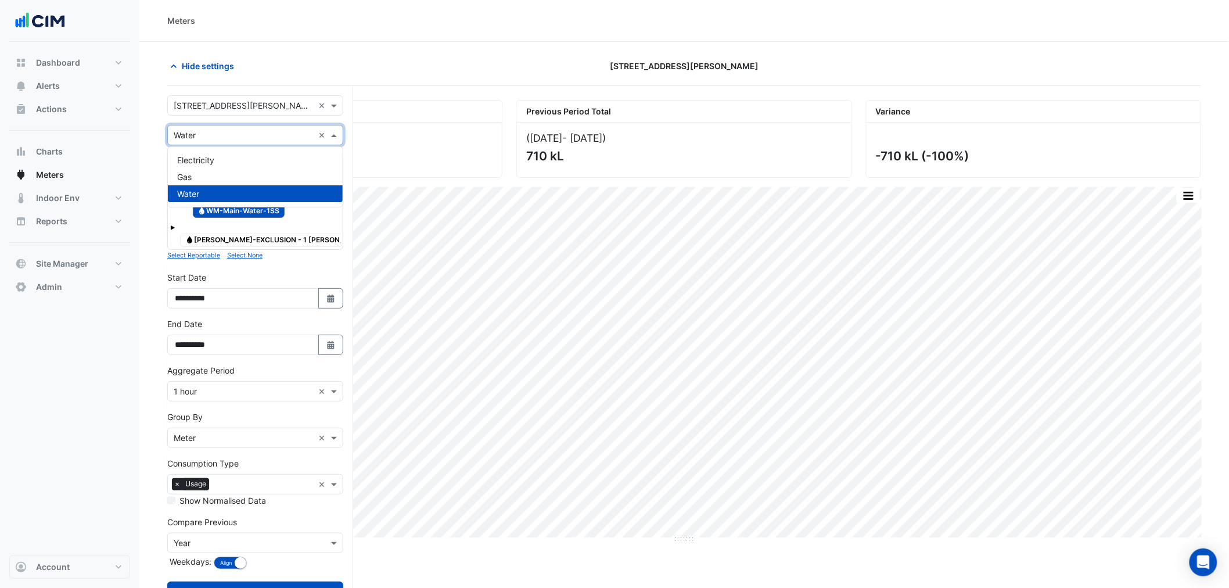
click at [221, 138] on input "text" at bounding box center [244, 136] width 140 height 12
click at [222, 152] on div "Electricity" at bounding box center [255, 160] width 175 height 17
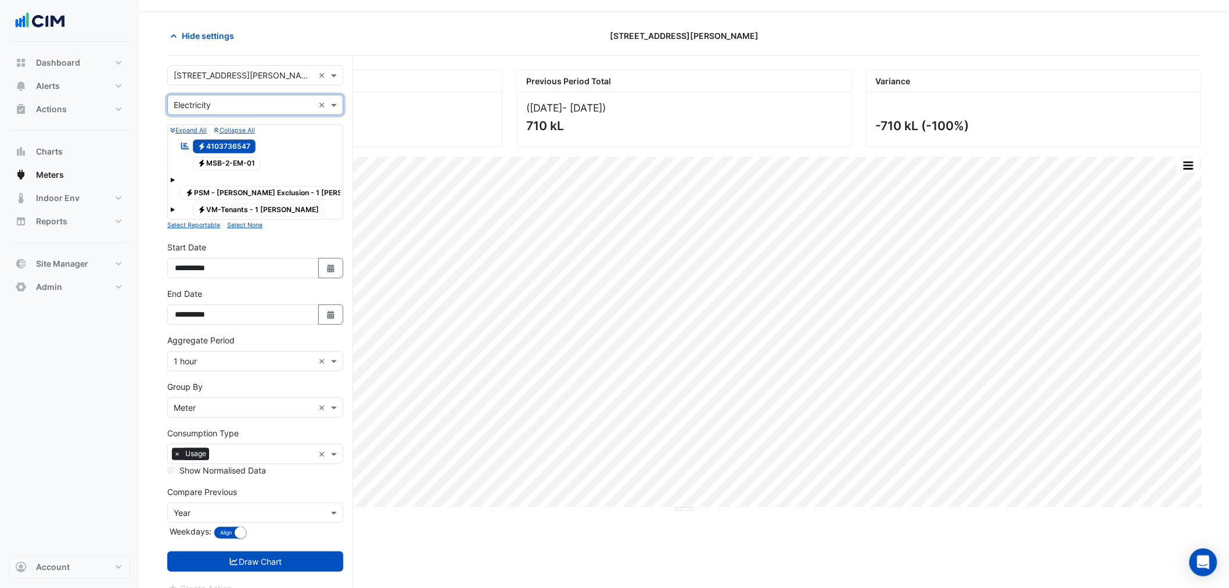
scroll to position [44, 0]
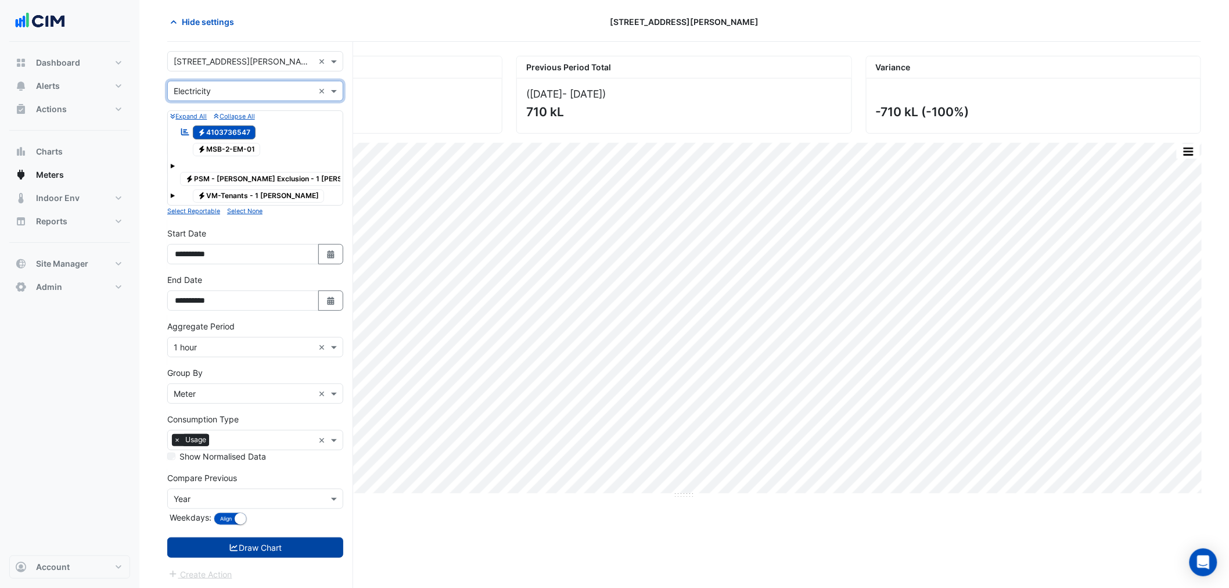
click at [273, 528] on form "Select a Site × [STREET_ADDRESS][PERSON_NAME] × Utility Type × Electricity × Ex…" at bounding box center [255, 316] width 176 height 530
click at [275, 542] on button "Draw Chart" at bounding box center [255, 547] width 176 height 20
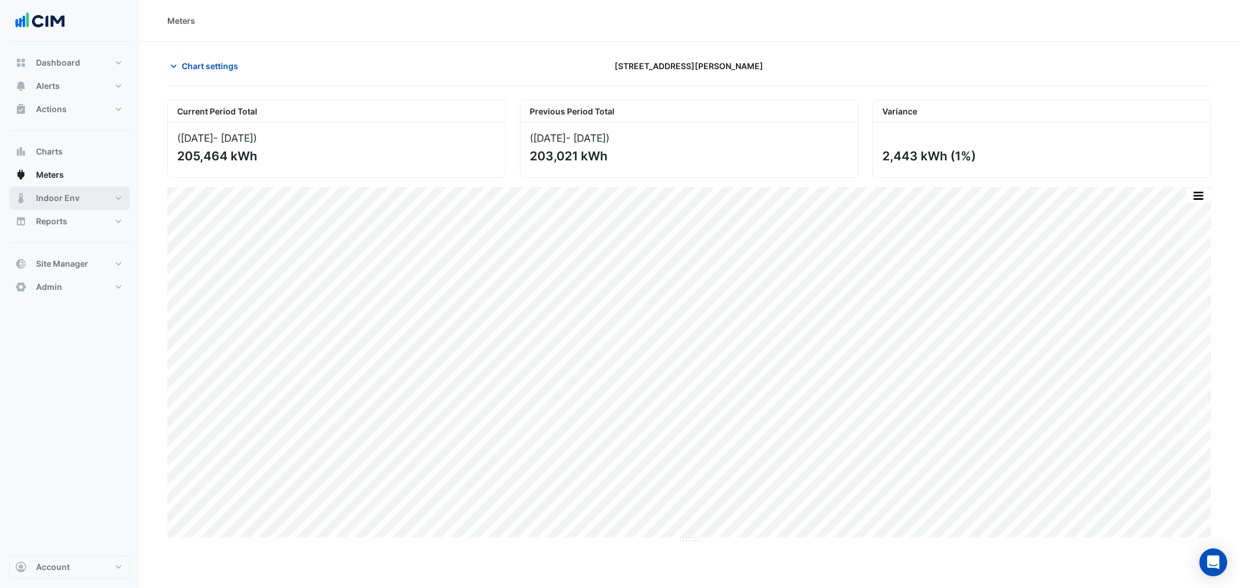
click at [84, 199] on button "Indoor Env" at bounding box center [69, 198] width 121 height 23
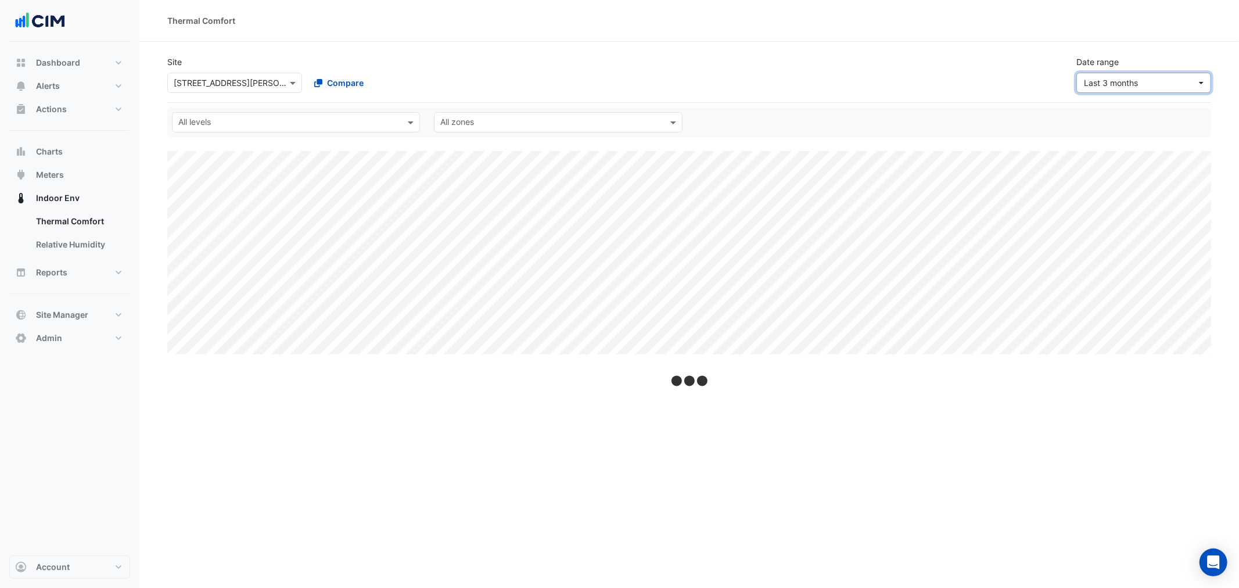
click at [1105, 78] on span "Last 3 months" at bounding box center [1111, 83] width 54 height 10
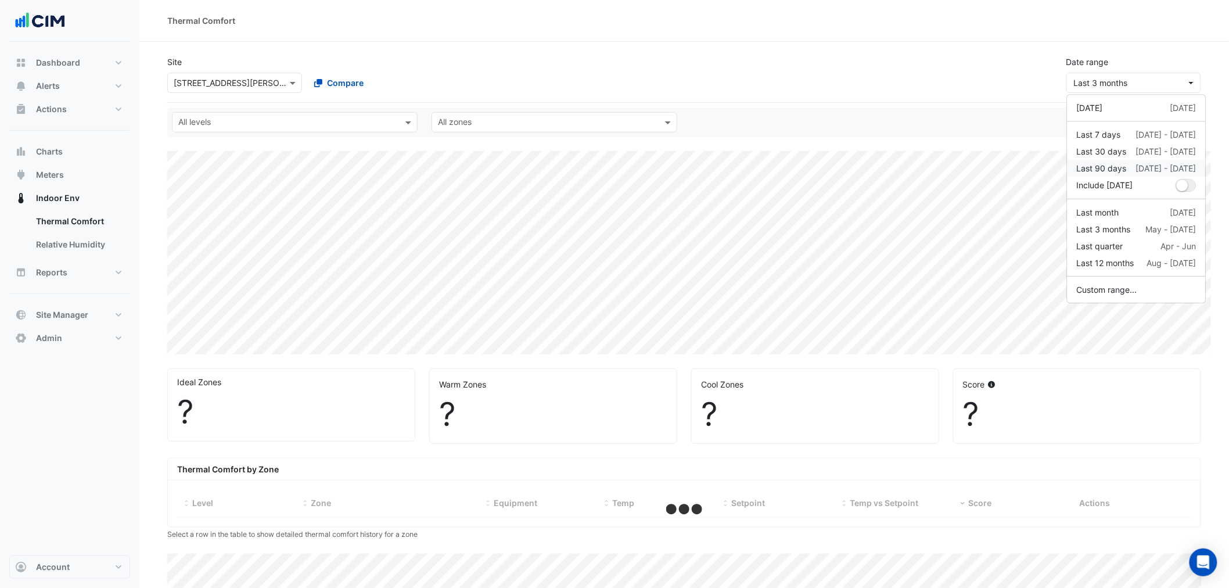
click at [1112, 167] on div "Last 90 days" at bounding box center [1102, 168] width 50 height 12
select select "***"
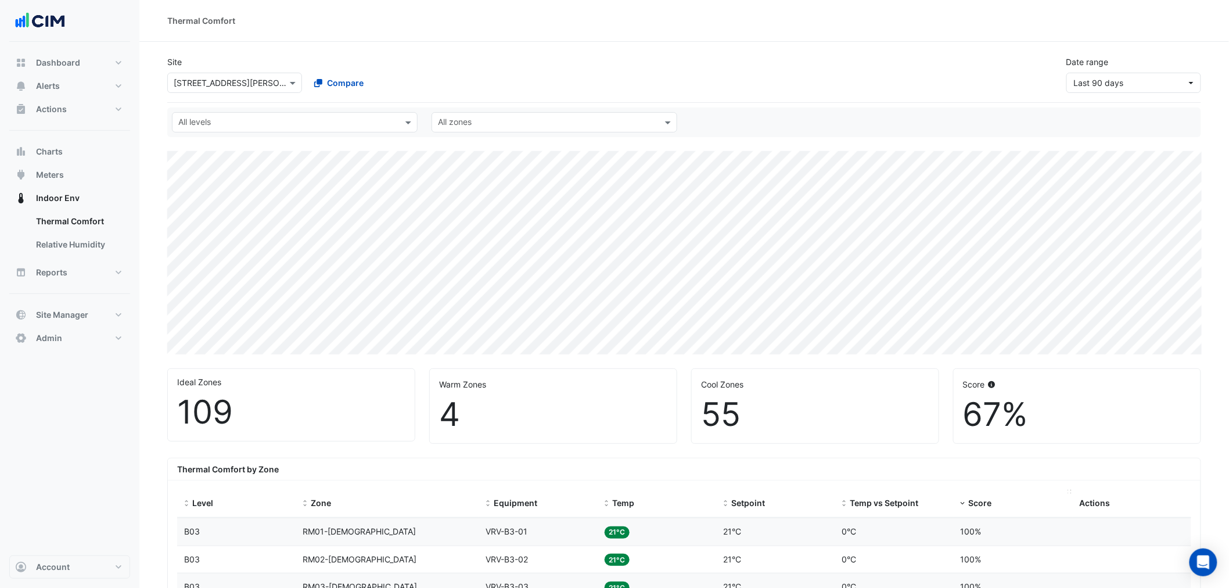
click at [967, 507] on div "Score" at bounding box center [1013, 503] width 105 height 13
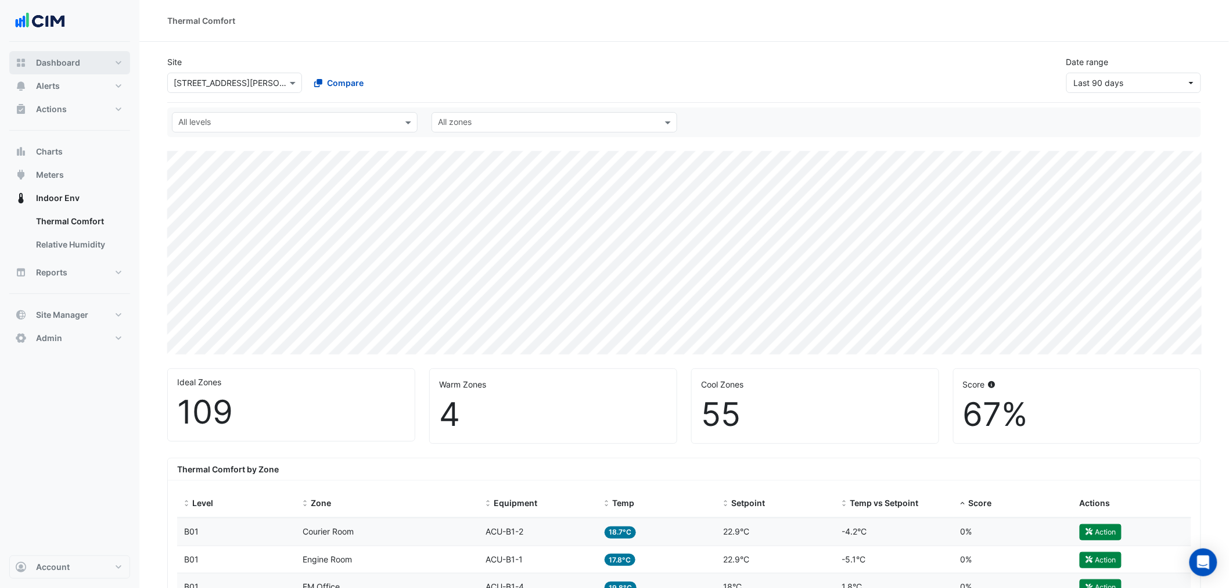
click at [77, 60] on span "Dashboard" at bounding box center [58, 63] width 44 height 12
select select "***"
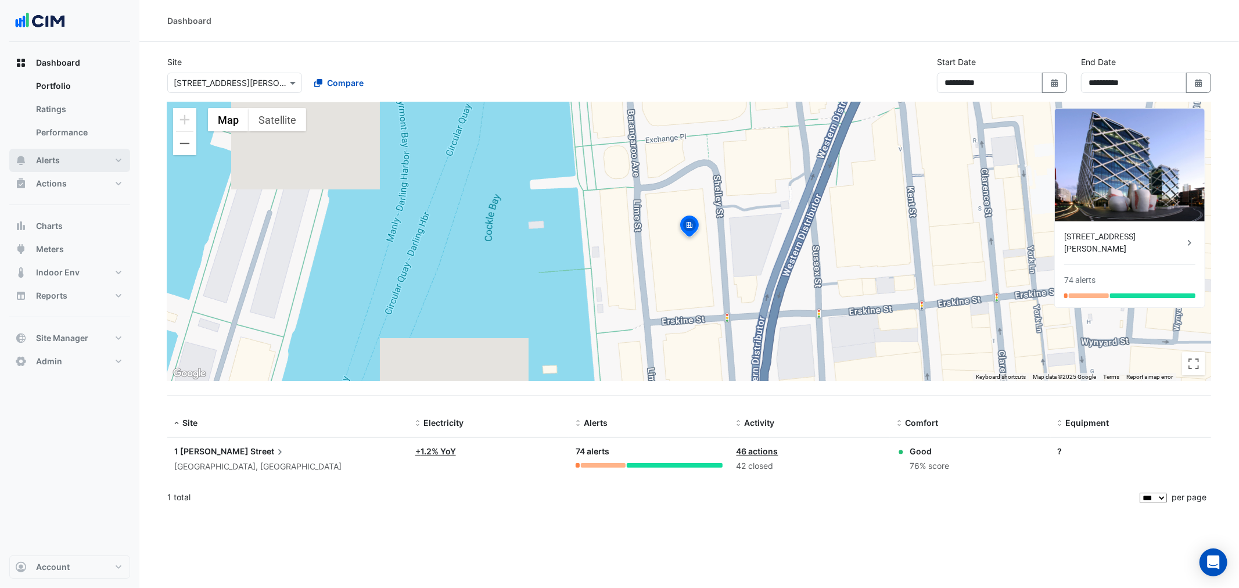
click at [89, 157] on button "Alerts" at bounding box center [69, 160] width 121 height 23
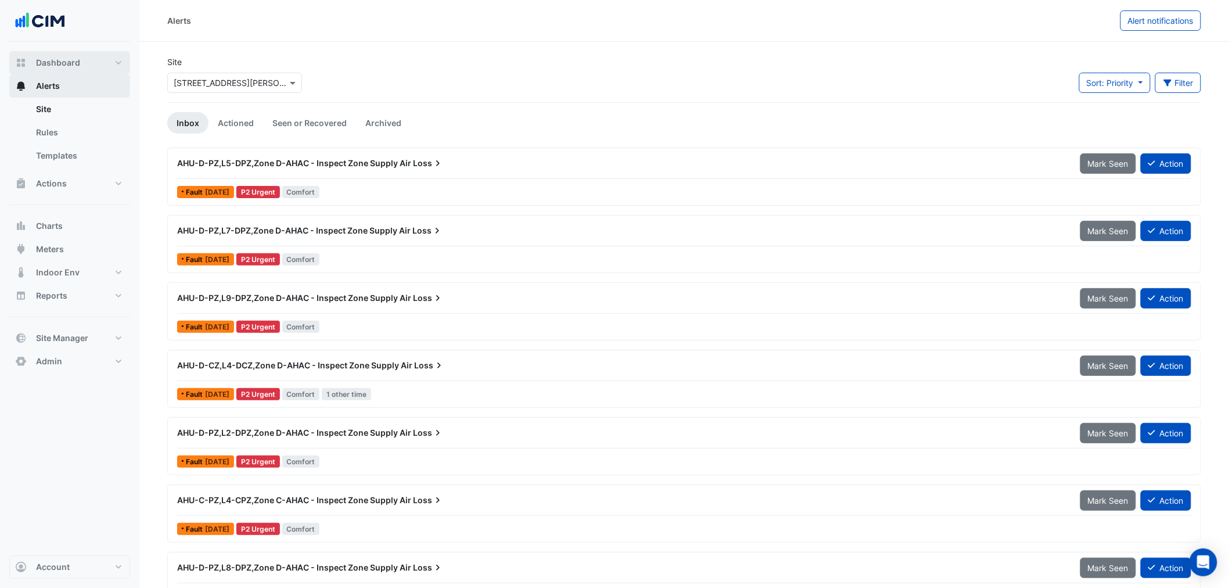
drag, startPoint x: 90, startPoint y: 64, endPoint x: 118, endPoint y: 89, distance: 37.4
click at [90, 64] on button "Dashboard" at bounding box center [69, 62] width 121 height 23
select select "***"
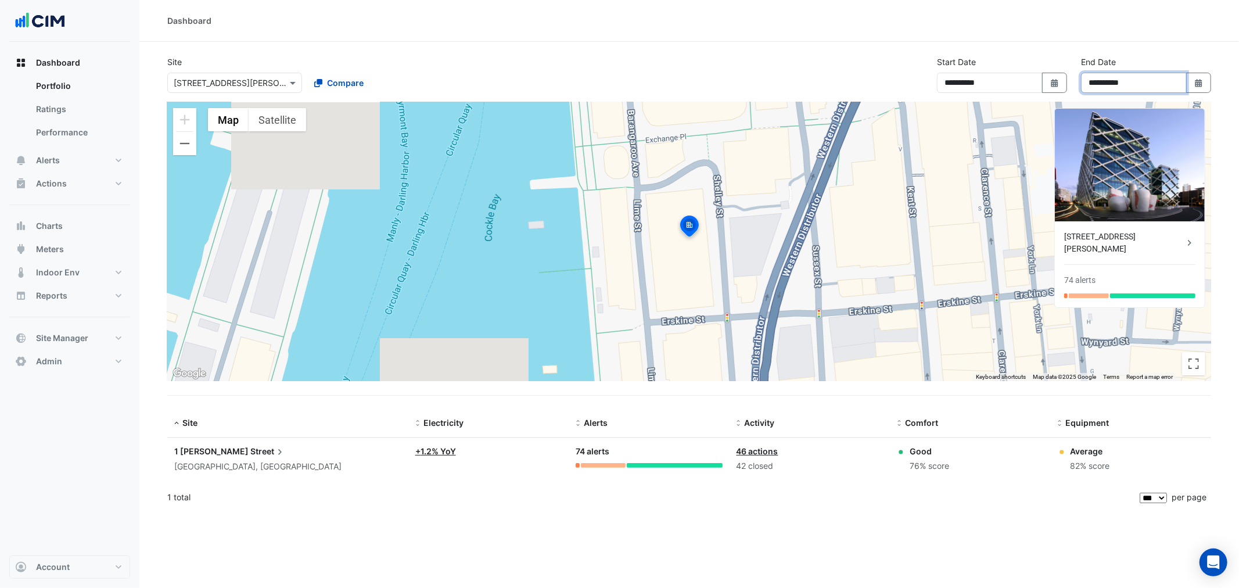
drag, startPoint x: 1183, startPoint y: 85, endPoint x: 1195, endPoint y: 84, distance: 12.2
click at [1183, 85] on input "**********" at bounding box center [1134, 83] width 106 height 20
click at [1195, 84] on icon "Select Date" at bounding box center [1199, 83] width 10 height 8
select select "*"
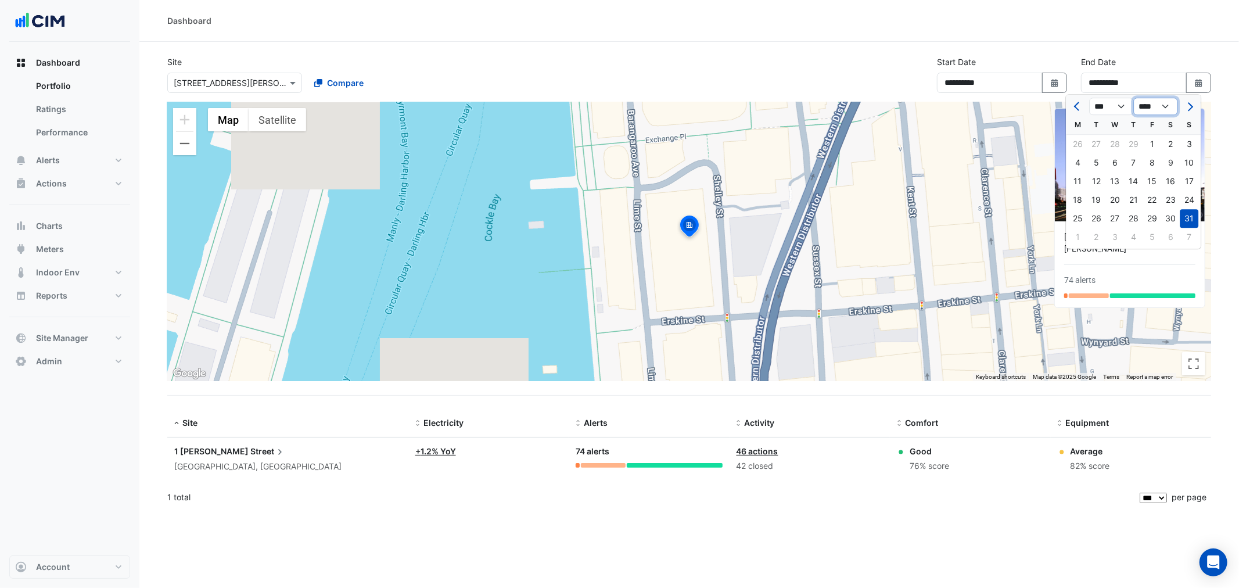
click at [1167, 114] on select "**** **** **** **** **** **** **** **** **** **** ****" at bounding box center [1156, 106] width 44 height 17
select select "****"
click at [1134, 98] on select "**** **** **** **** **** **** **** **** **** **** ****" at bounding box center [1156, 106] width 44 height 17
click at [1189, 107] on span "Next month" at bounding box center [1189, 106] width 9 height 9
click at [1187, 107] on span "Next month" at bounding box center [1189, 106] width 9 height 9
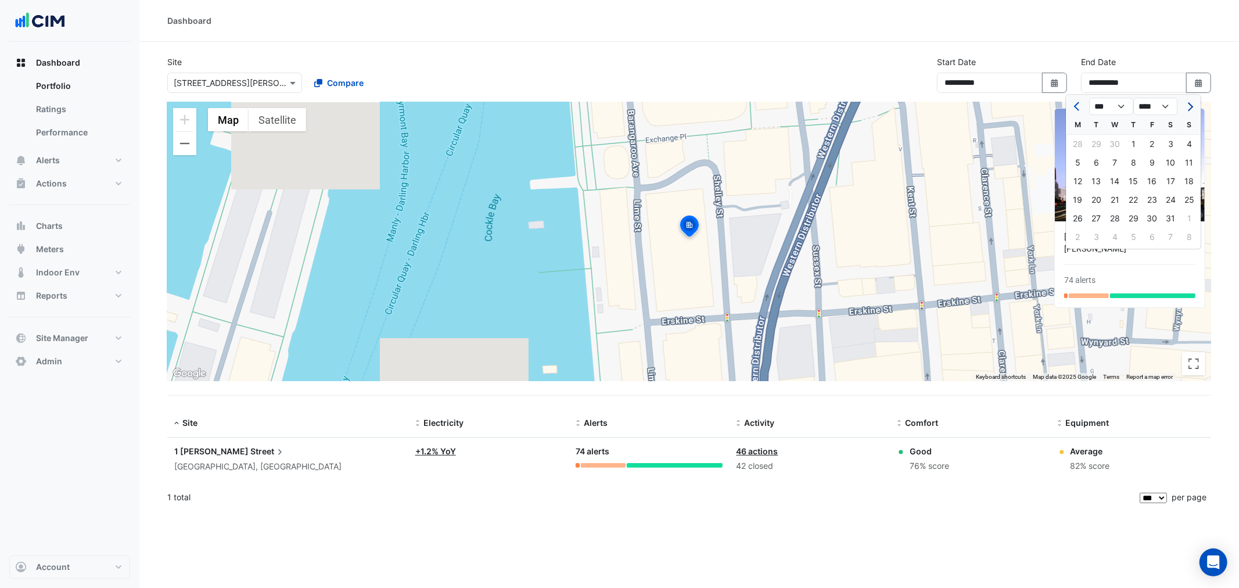
click at [1188, 111] on button "Next month" at bounding box center [1189, 106] width 14 height 19
select select "*"
click at [1134, 210] on div "31" at bounding box center [1133, 218] width 19 height 19
type input "**********"
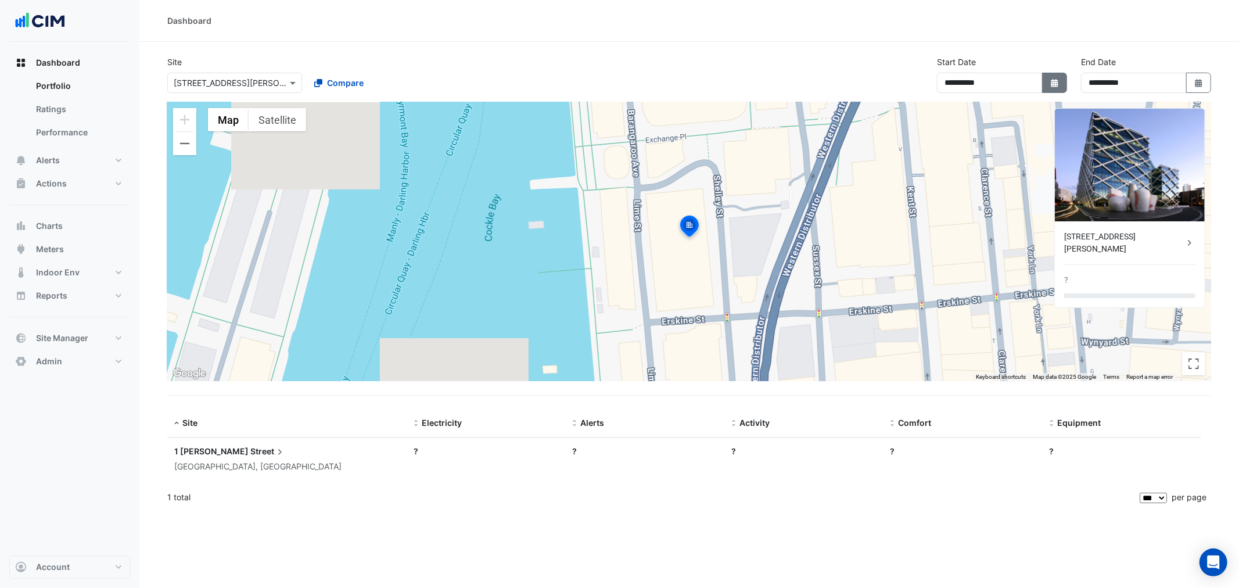
click at [1060, 80] on button "Select Date" at bounding box center [1055, 83] width 26 height 20
select select "****"
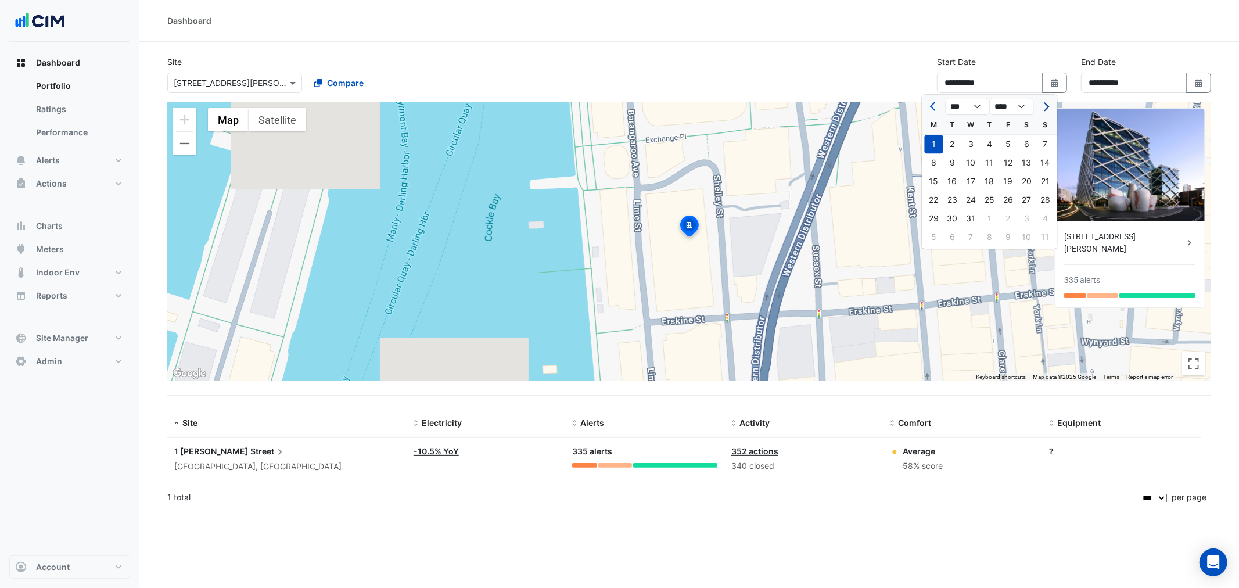
click at [1050, 107] on button "Next month" at bounding box center [1046, 106] width 14 height 19
click at [1049, 107] on button "Next month" at bounding box center [1046, 106] width 14 height 19
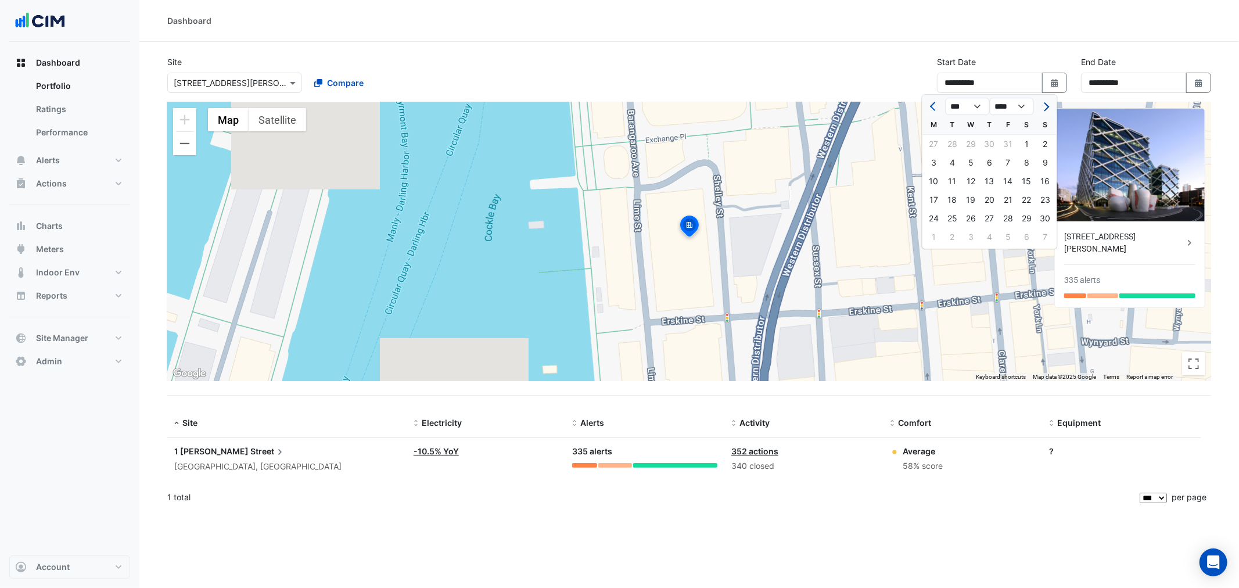
click at [1049, 107] on button "Next month" at bounding box center [1046, 106] width 14 height 19
select select "*"
click at [1025, 105] on select "**** **** **** **** **** **** **** **** **** **** **** ****" at bounding box center [1012, 106] width 44 height 17
select select "****"
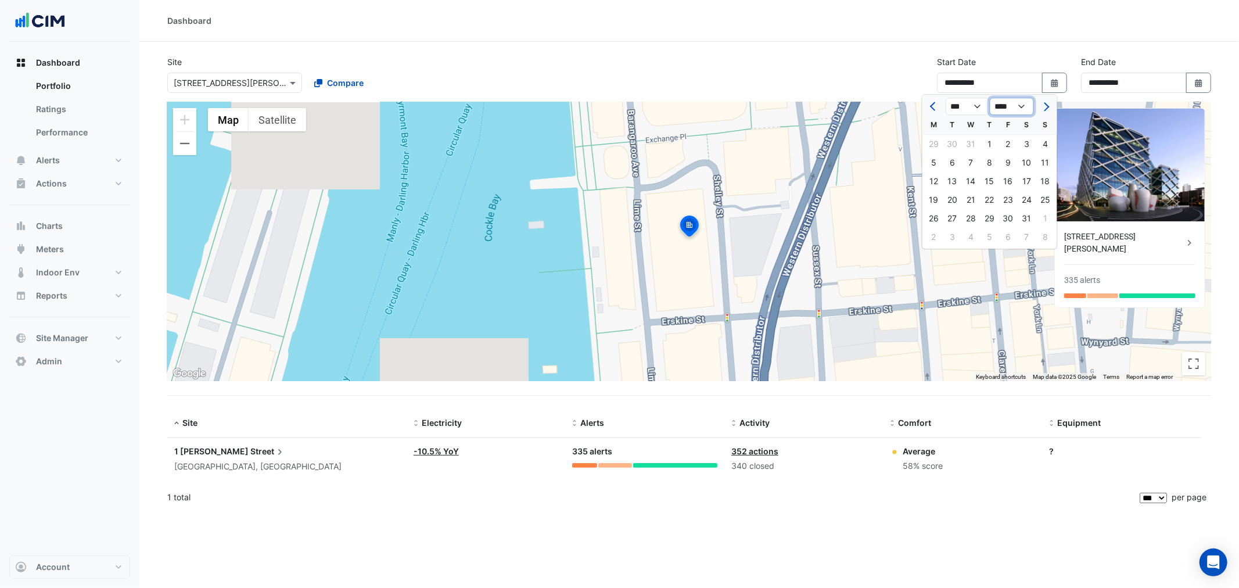
click at [990, 98] on select "**** **** **** **** **** **** **** **** **** **** **** ****" at bounding box center [1012, 106] width 44 height 17
select select "*"
click at [1037, 106] on div at bounding box center [1045, 106] width 23 height 19
click at [954, 142] on div "1" at bounding box center [953, 144] width 19 height 19
type input "**********"
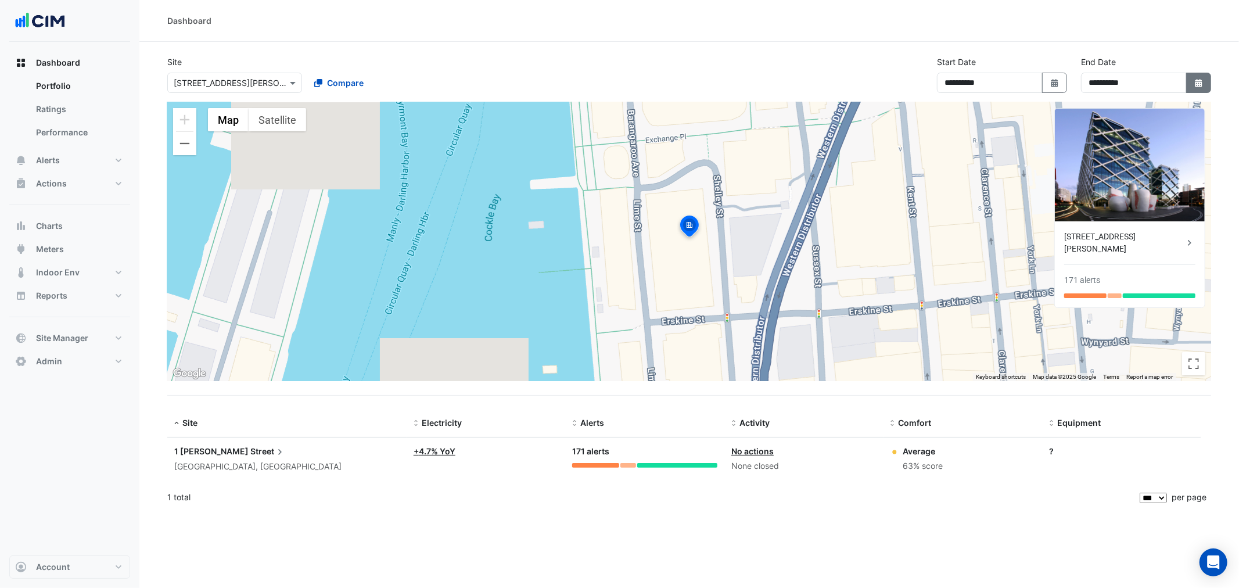
click at [1190, 81] on button "Select Date" at bounding box center [1199, 83] width 26 height 20
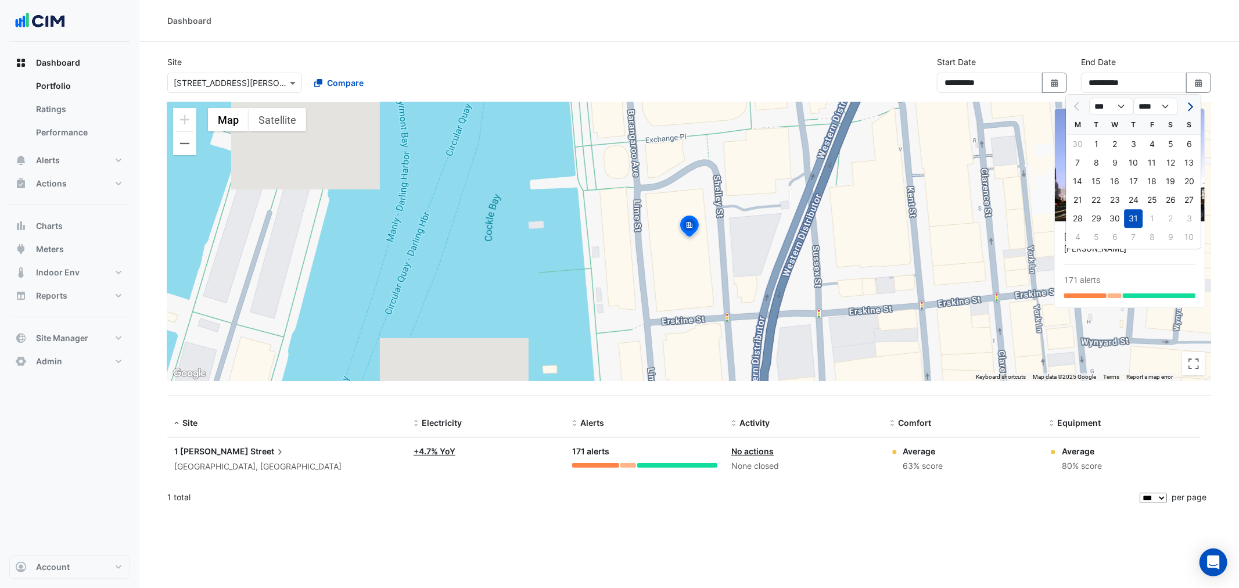
click at [1189, 107] on span "Next month" at bounding box center [1189, 106] width 9 height 9
select select "*"
click at [1186, 216] on div "31" at bounding box center [1189, 218] width 19 height 19
type input "**********"
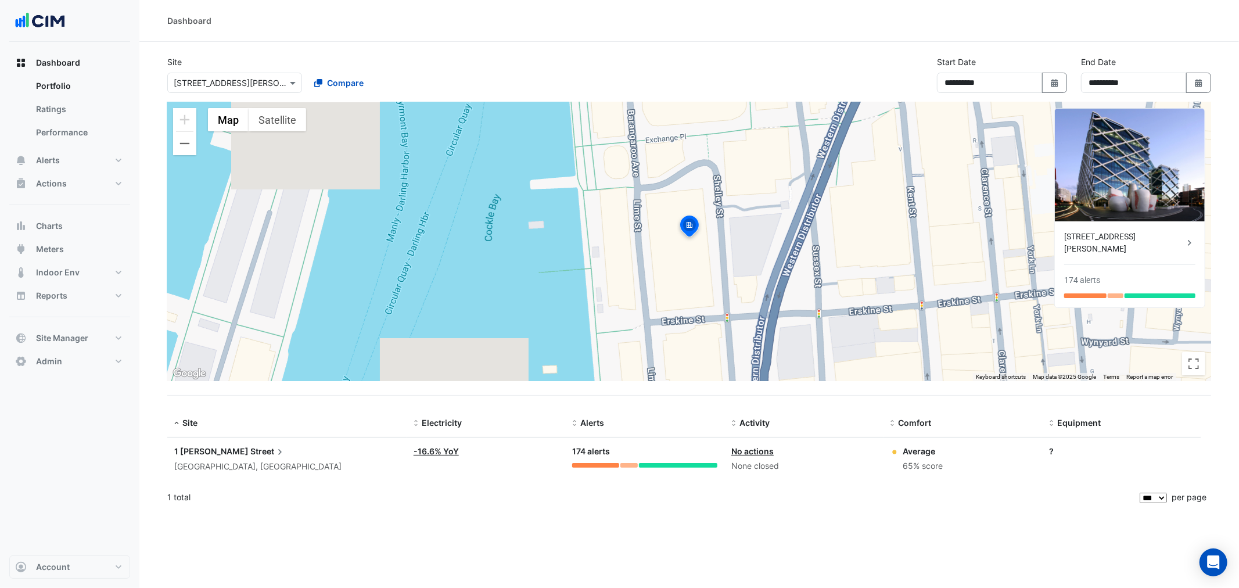
click at [802, 56] on div "**********" at bounding box center [689, 79] width 1058 height 46
click at [1189, 85] on button "Select Date" at bounding box center [1199, 83] width 26 height 20
select select "*"
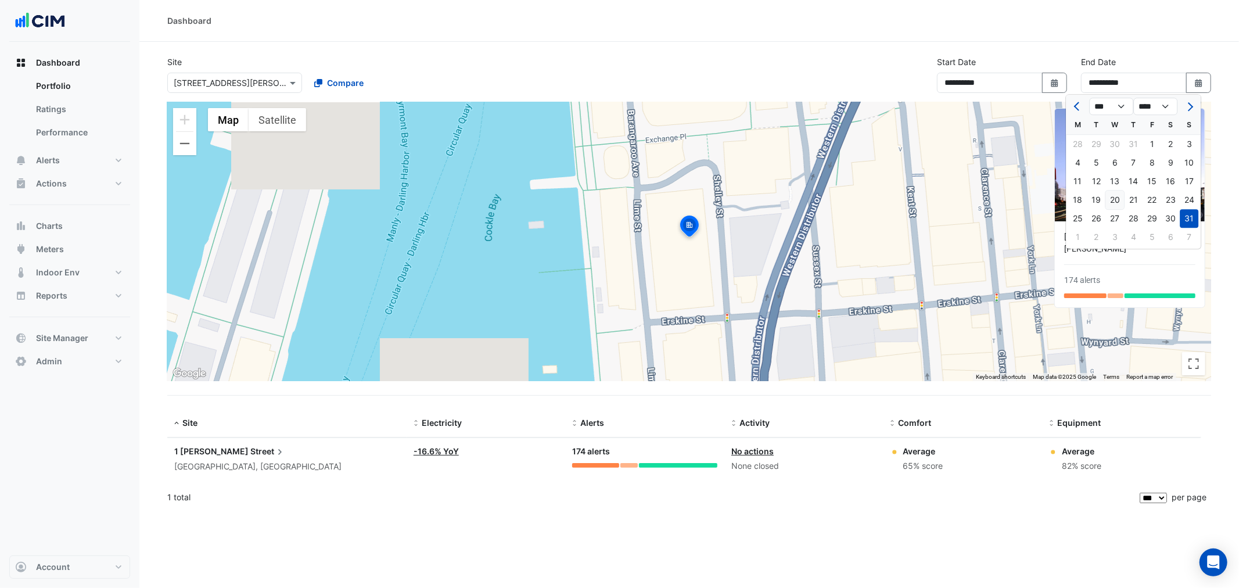
click at [1117, 198] on div "20" at bounding box center [1115, 200] width 19 height 19
type input "**********"
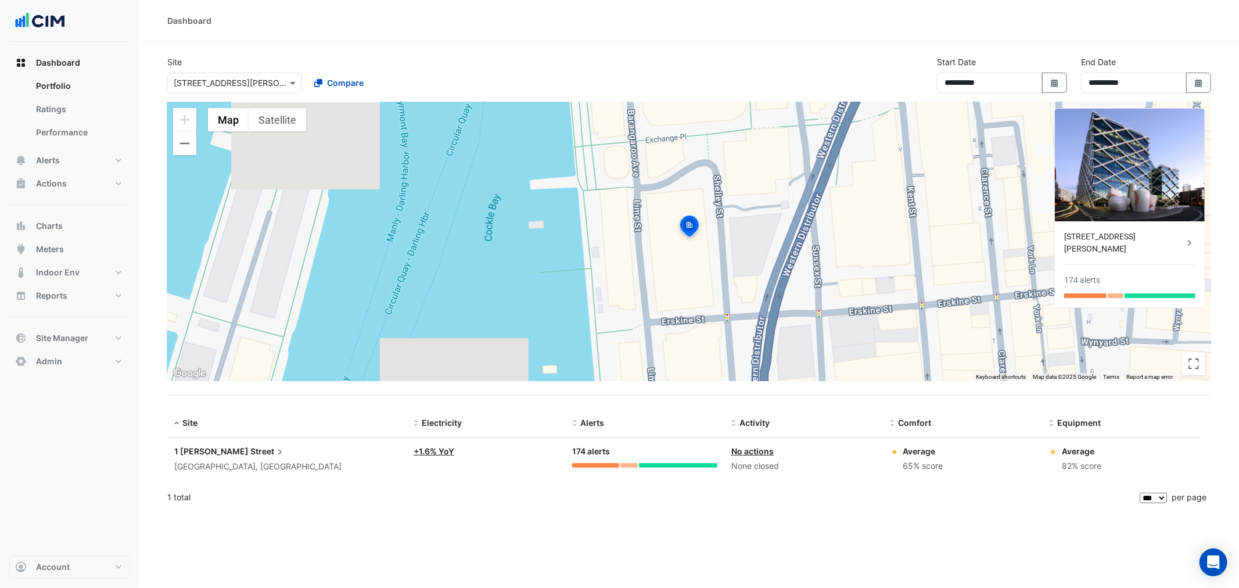
click at [741, 60] on div "**********" at bounding box center [689, 79] width 1058 height 46
click at [90, 160] on button "Alerts" at bounding box center [69, 160] width 121 height 23
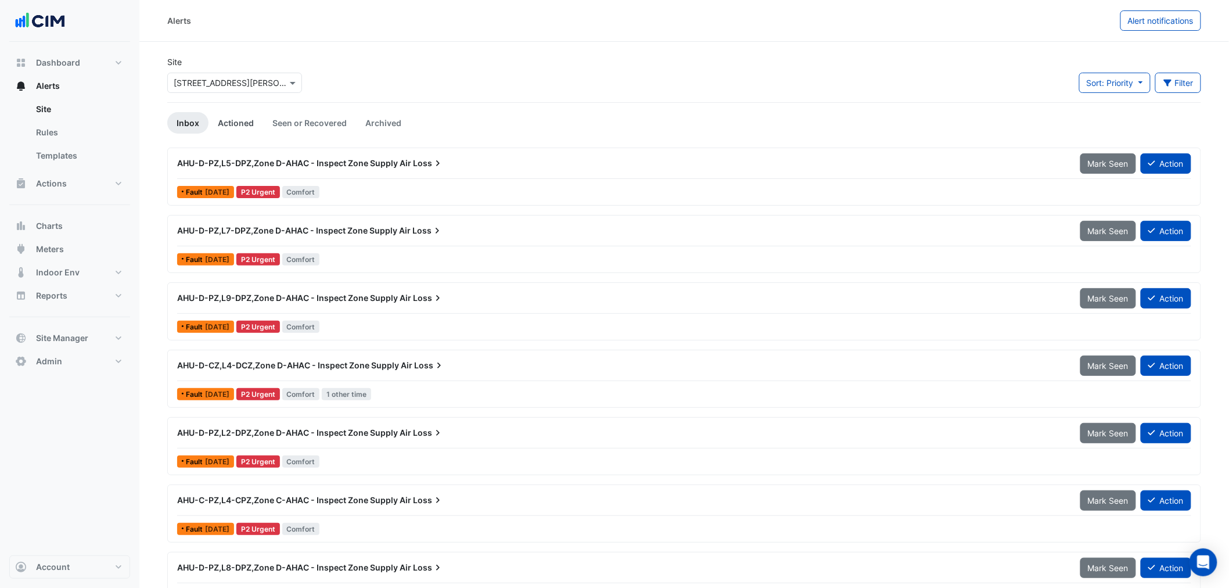
click at [242, 117] on link "Actioned" at bounding box center [236, 122] width 55 height 21
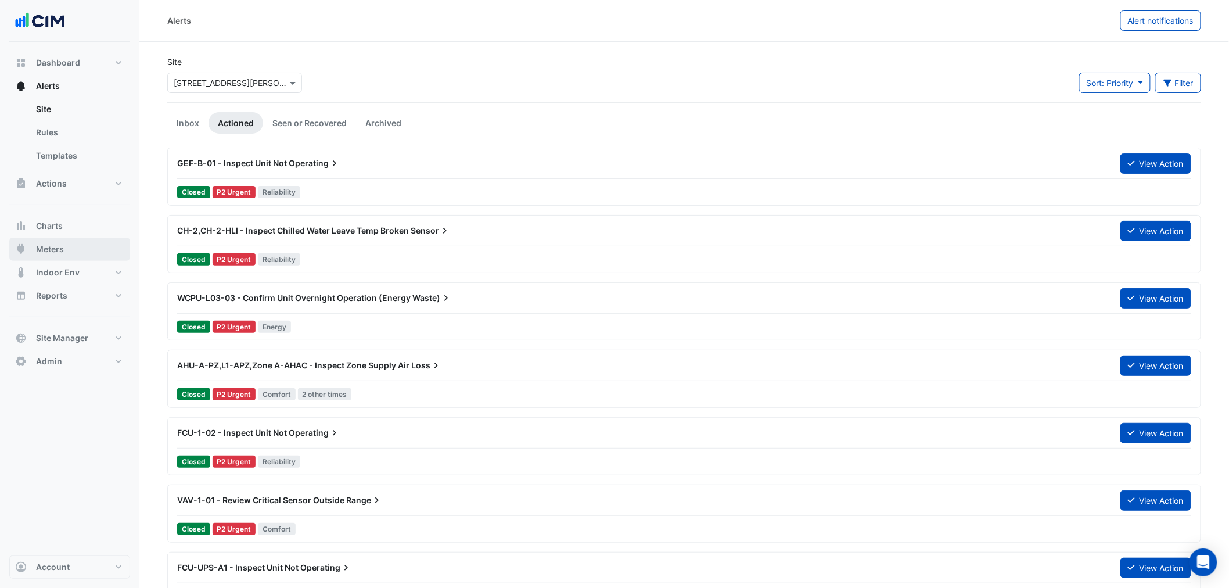
click at [73, 245] on button "Meters" at bounding box center [69, 249] width 121 height 23
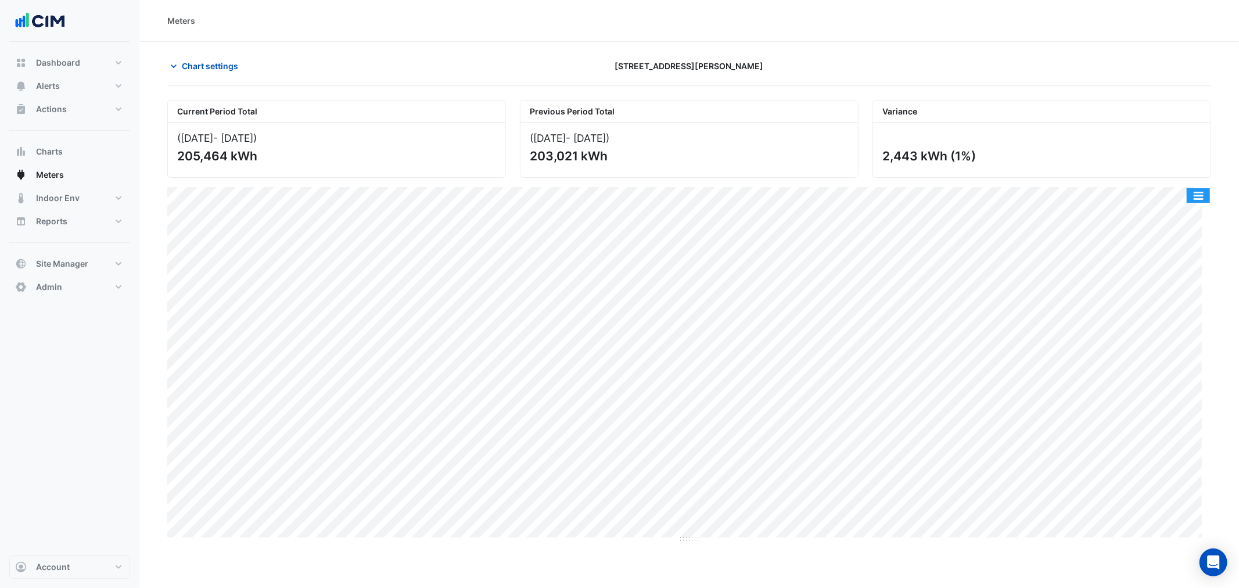
click at [1192, 192] on button "button" at bounding box center [1198, 195] width 23 height 15
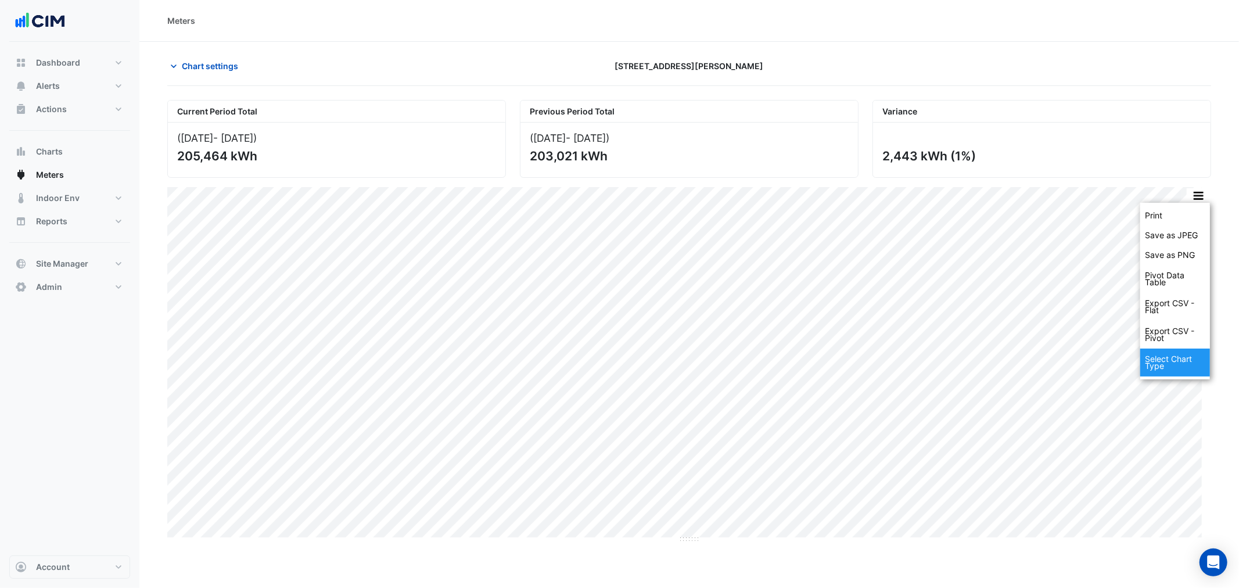
click at [1166, 362] on div "Select Chart Type" at bounding box center [1176, 363] width 70 height 28
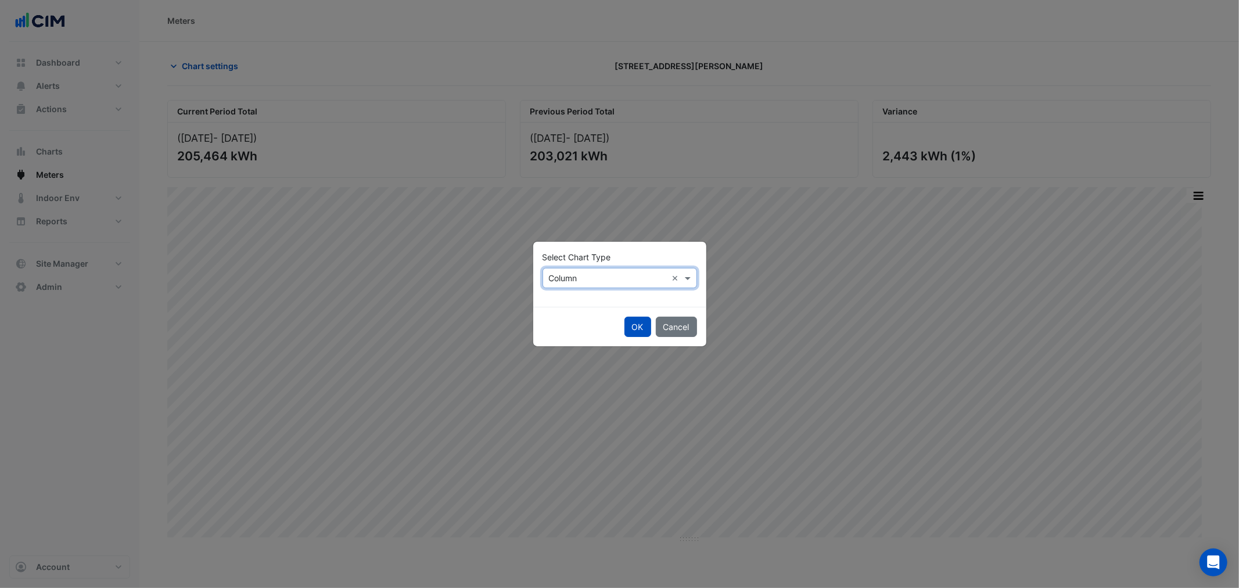
click at [601, 276] on input "text" at bounding box center [608, 278] width 119 height 12
click at [558, 297] on div "Line Column Stacked" at bounding box center [568, 320] width 51 height 60
click at [558, 298] on span "Line" at bounding box center [561, 303] width 16 height 10
click at [630, 324] on button "OK" at bounding box center [638, 327] width 27 height 20
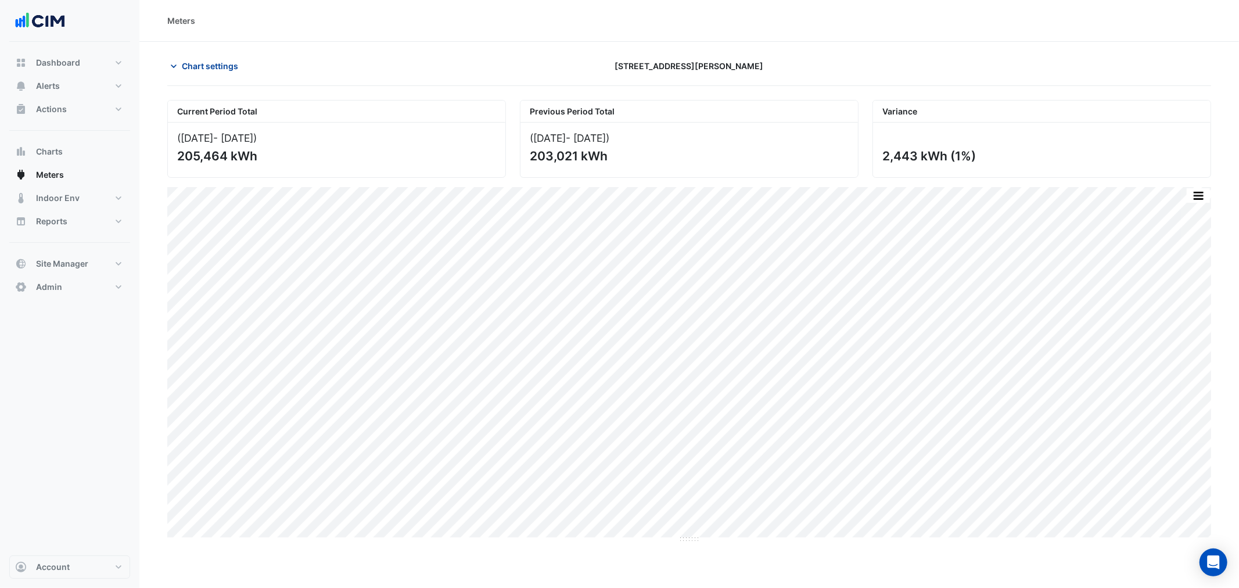
click at [199, 65] on span "Chart settings" at bounding box center [210, 66] width 56 height 12
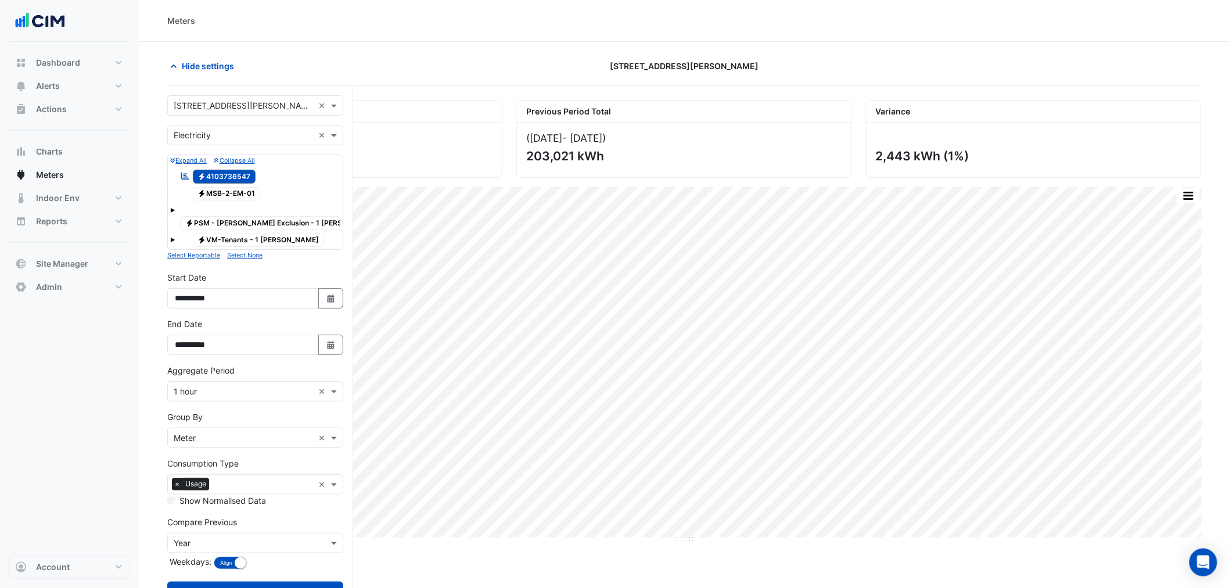
click at [204, 142] on div "Utility Type × Electricity ×" at bounding box center [255, 135] width 176 height 20
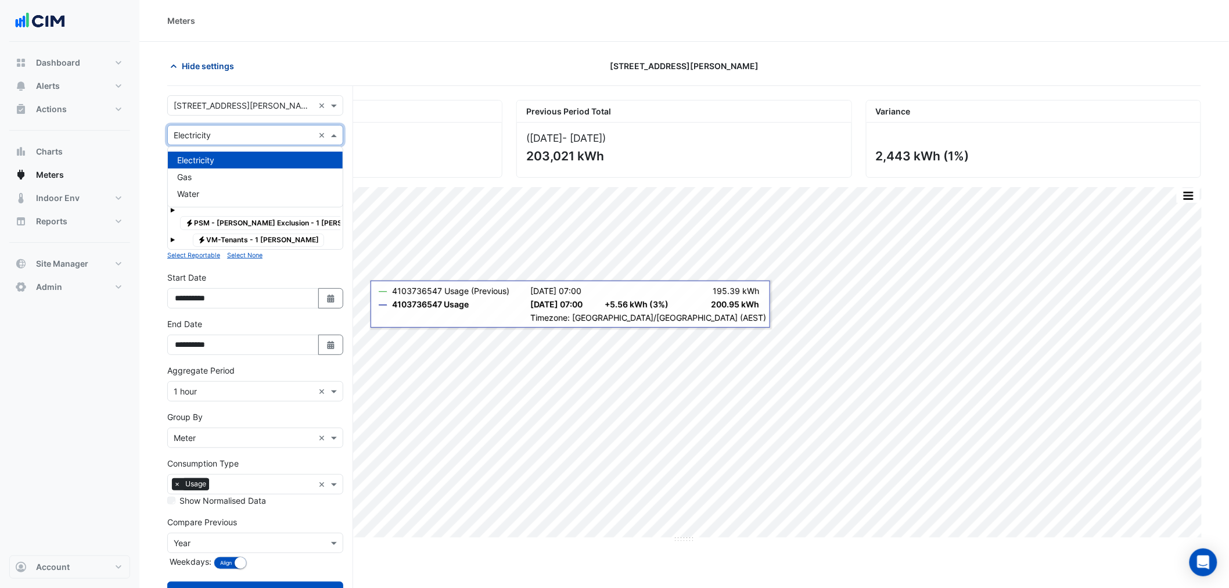
click at [200, 70] on span "Hide settings" at bounding box center [208, 66] width 52 height 12
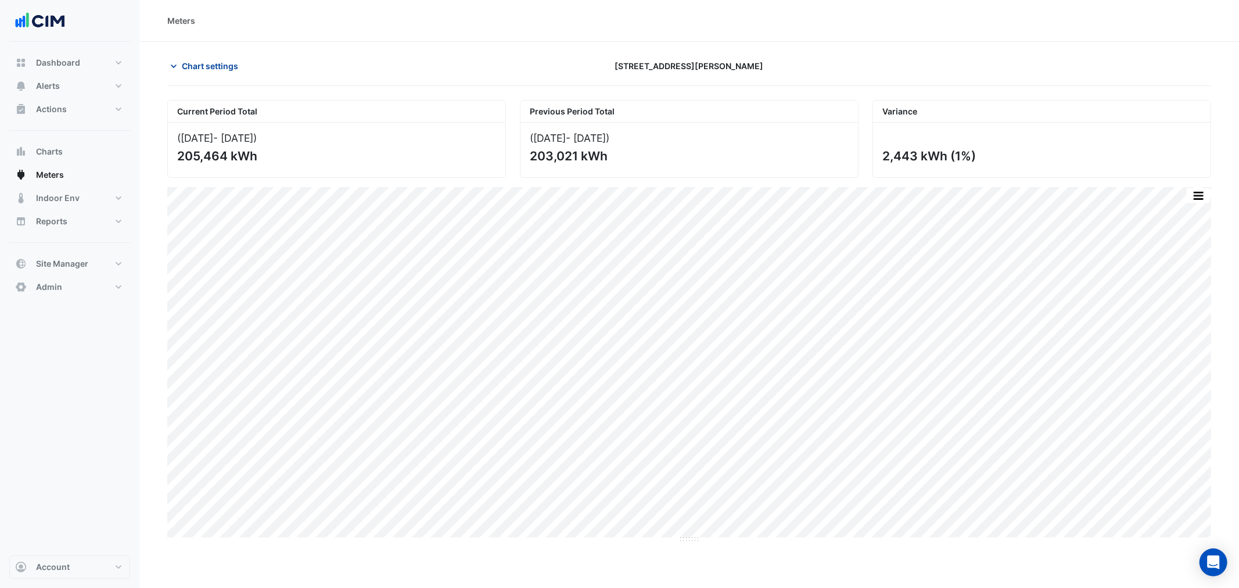
click at [218, 57] on button "Chart settings" at bounding box center [206, 66] width 78 height 20
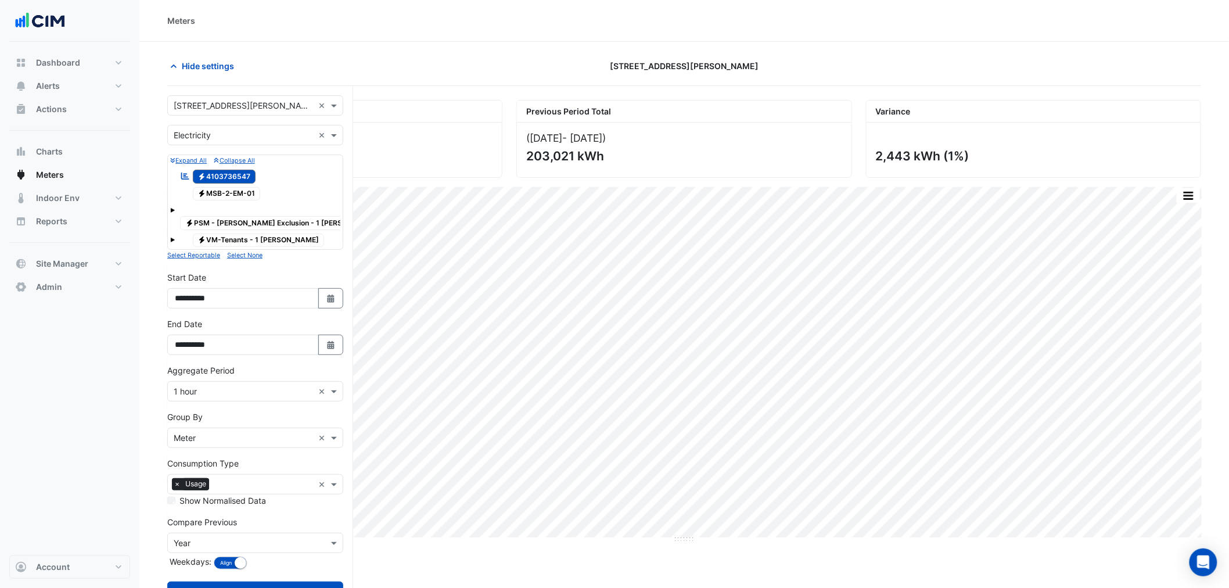
click at [212, 141] on div "Utility Type × Electricity ×" at bounding box center [255, 135] width 176 height 20
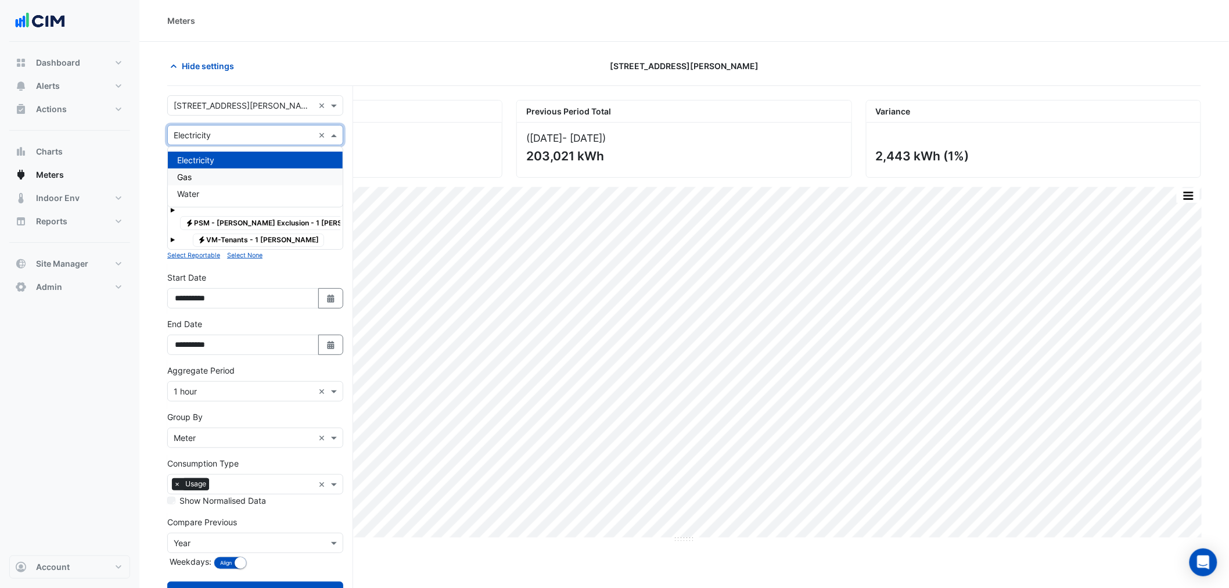
click at [205, 182] on div "Gas" at bounding box center [255, 176] width 175 height 17
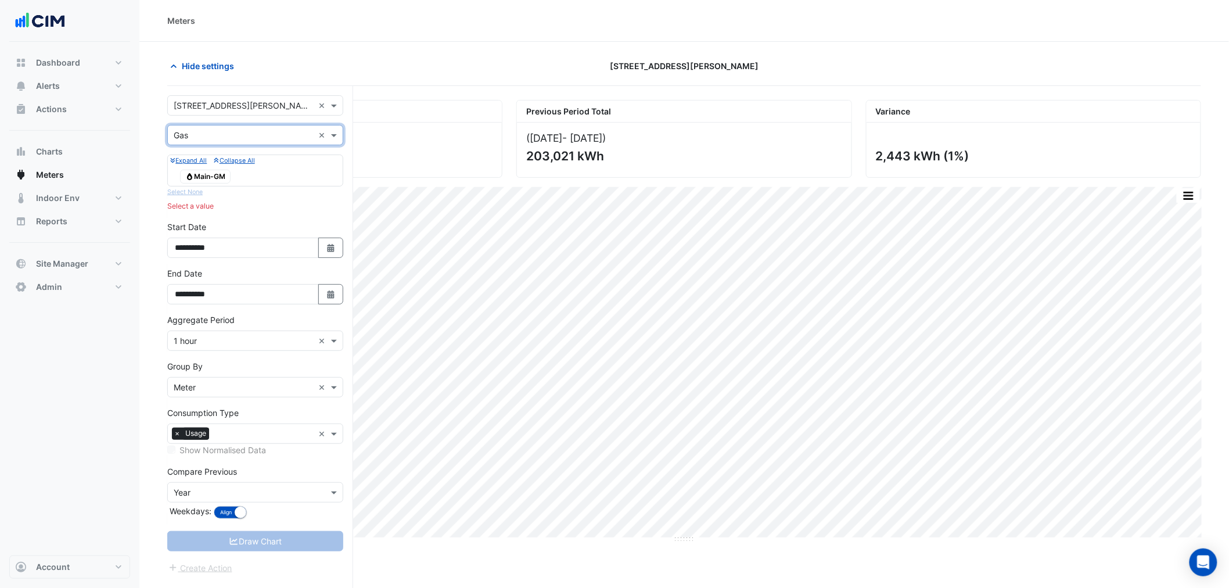
click at [218, 178] on span "Gas Main-GM" at bounding box center [205, 177] width 51 height 14
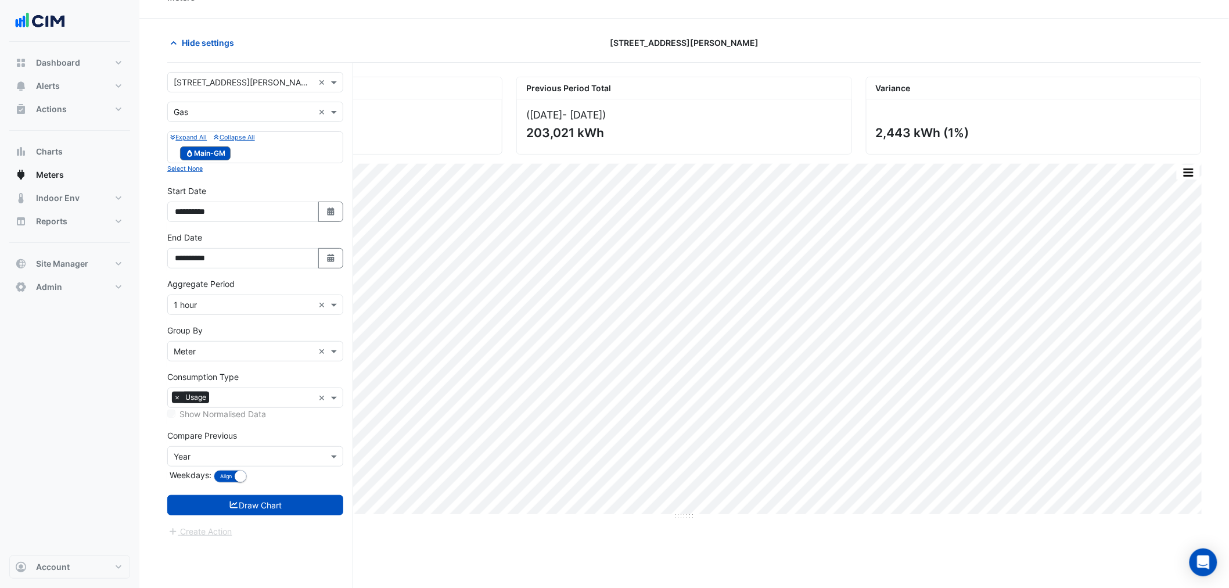
scroll to position [44, 0]
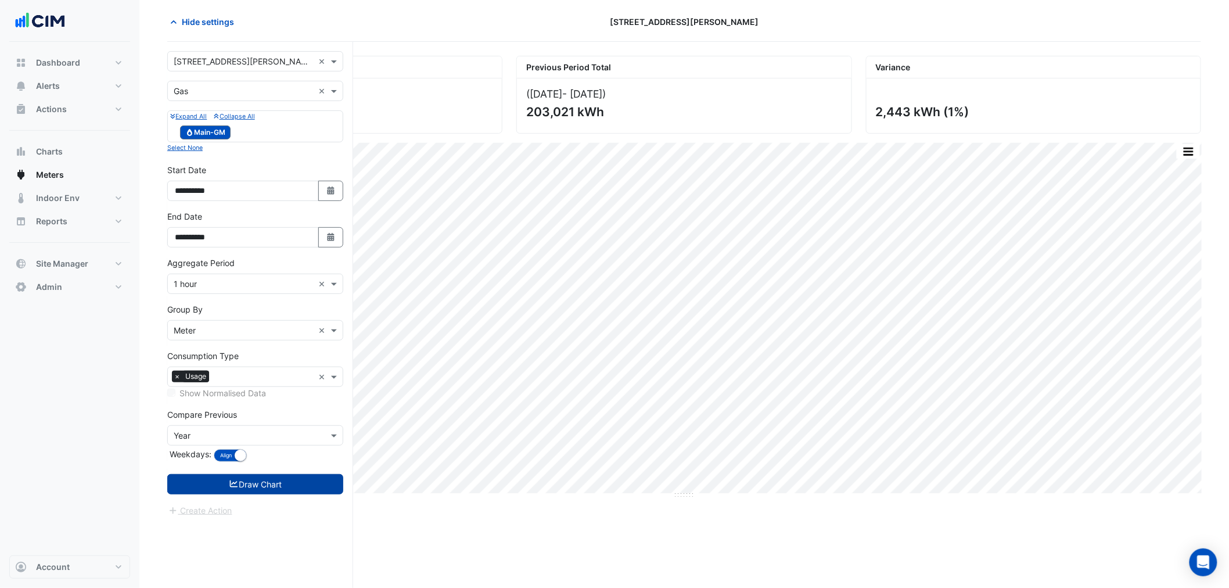
click at [273, 480] on button "Draw Chart" at bounding box center [255, 484] width 176 height 20
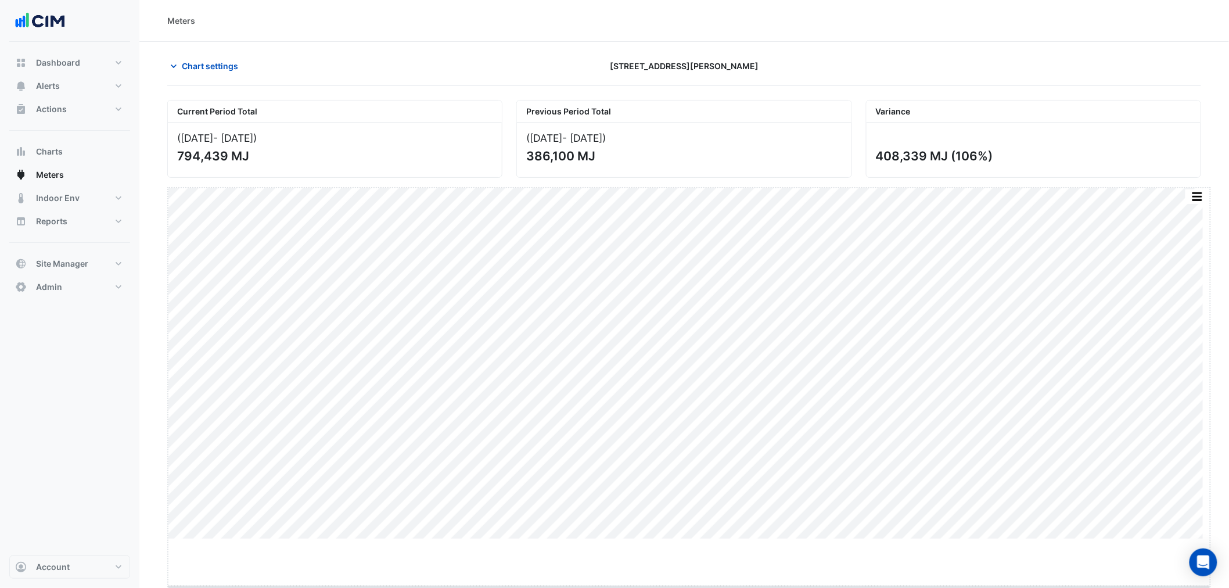
drag, startPoint x: 692, startPoint y: 541, endPoint x: 697, endPoint y: 593, distance: 52.6
click at [697, 587] on html "Meters Chart settings [STREET_ADDRESS][PERSON_NAME] Current Period Total ([DATE…" at bounding box center [614, 294] width 1229 height 588
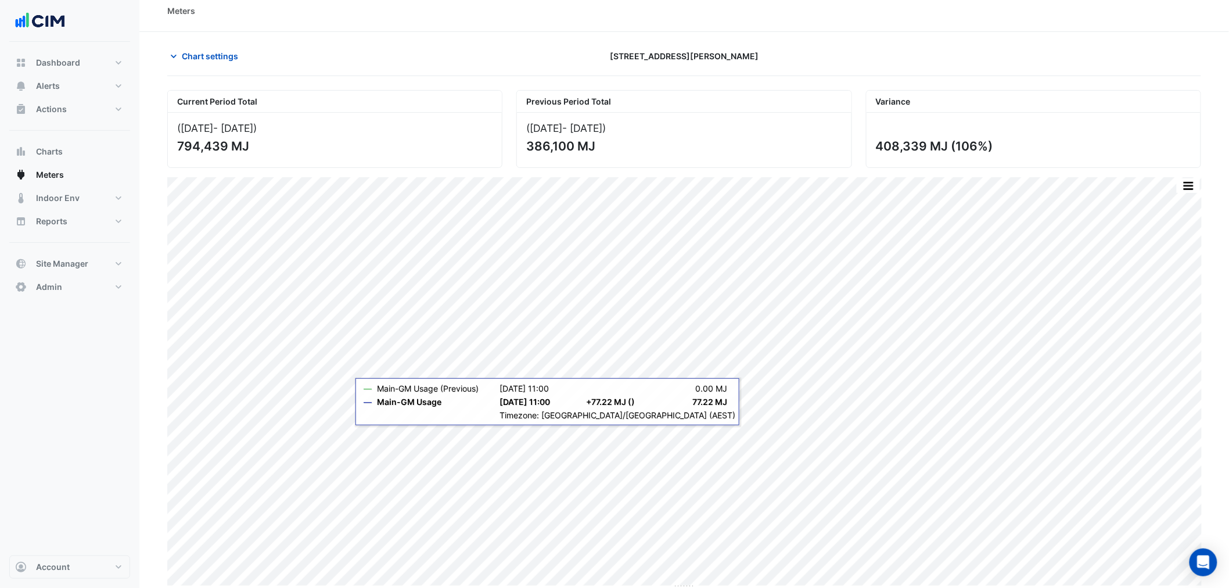
scroll to position [13, 0]
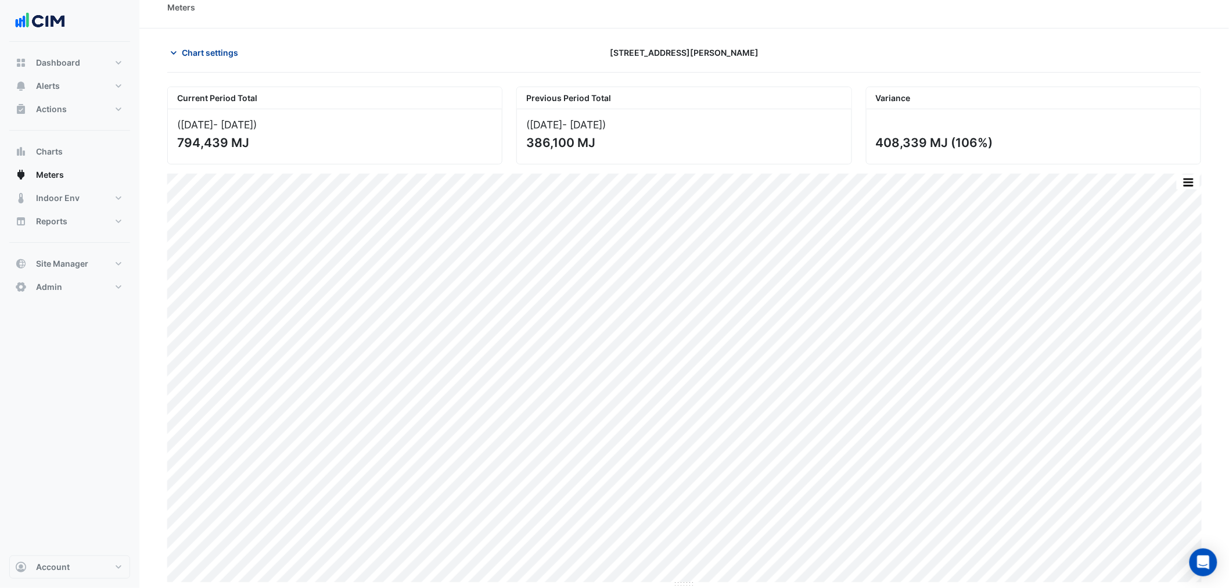
click at [193, 56] on span "Chart settings" at bounding box center [210, 52] width 56 height 12
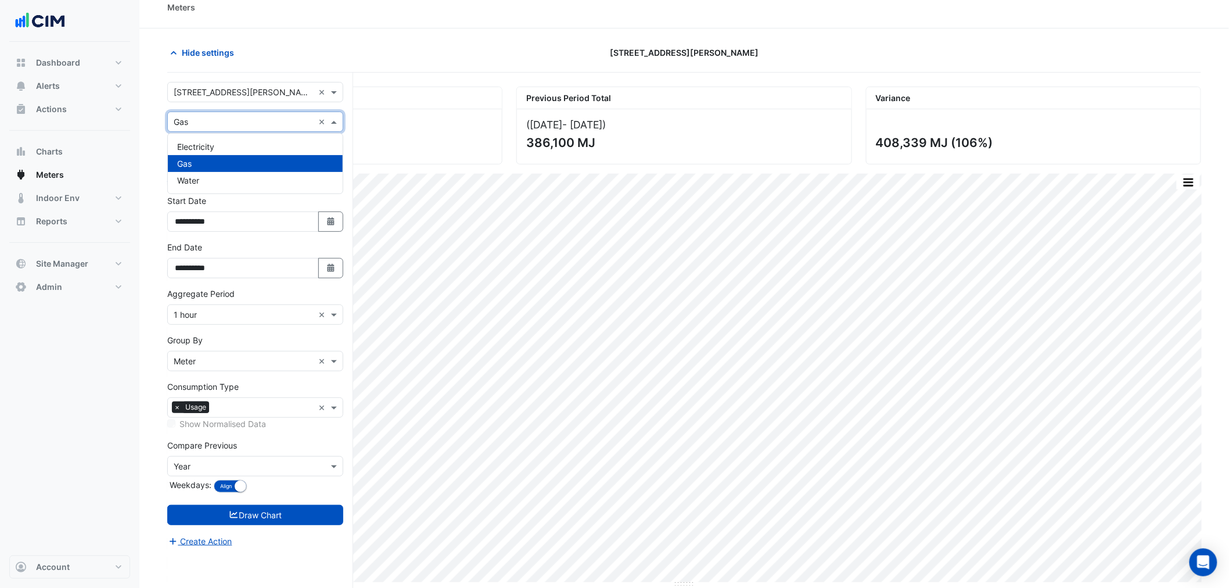
click at [195, 123] on input "text" at bounding box center [244, 122] width 140 height 12
click at [191, 175] on span "Water" at bounding box center [188, 180] width 22 height 10
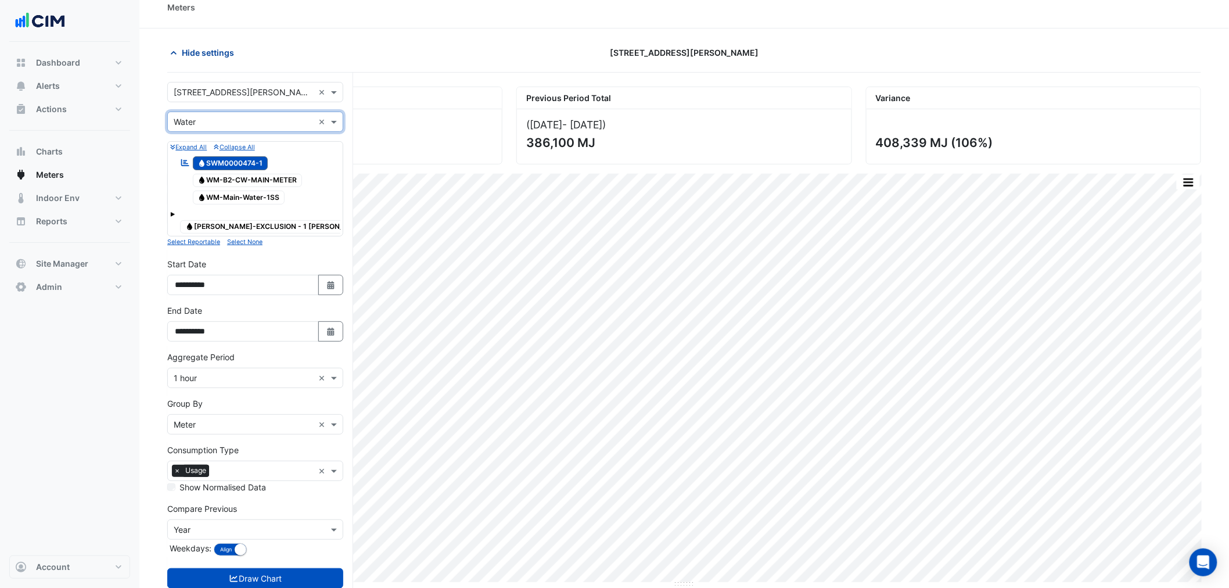
click at [206, 49] on span "Hide settings" at bounding box center [208, 52] width 52 height 12
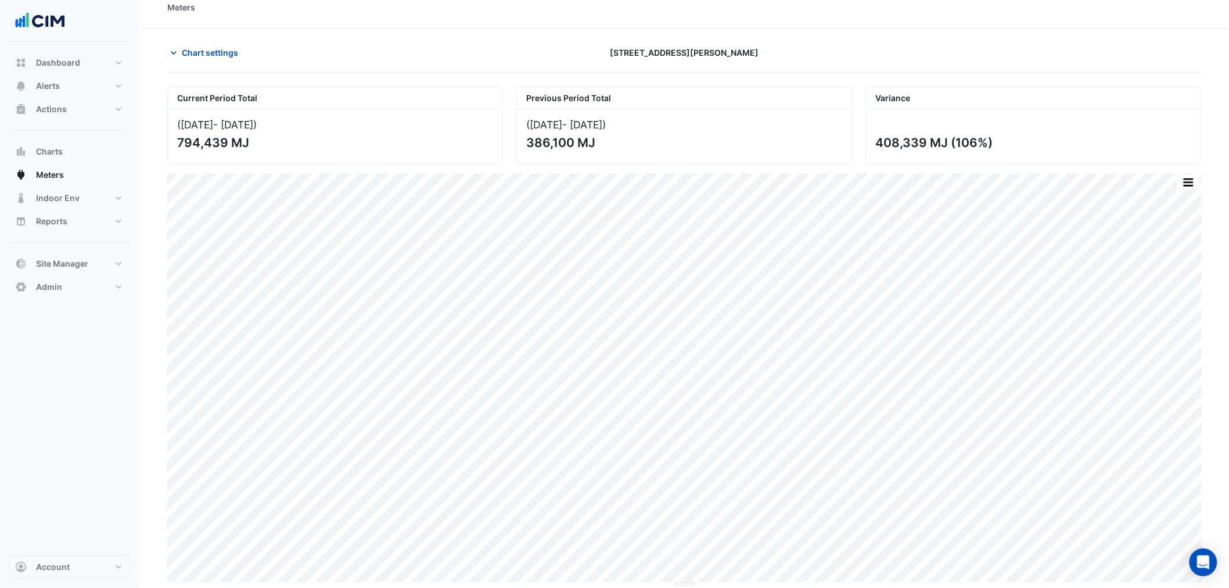
click at [510, 36] on section "Chart settings 1 Shelley Street Current Period Total (01 Jul 25 - 20 Aug 25 ) 7…" at bounding box center [684, 308] width 1090 height 560
click at [1186, 177] on button "button" at bounding box center [1188, 182] width 23 height 15
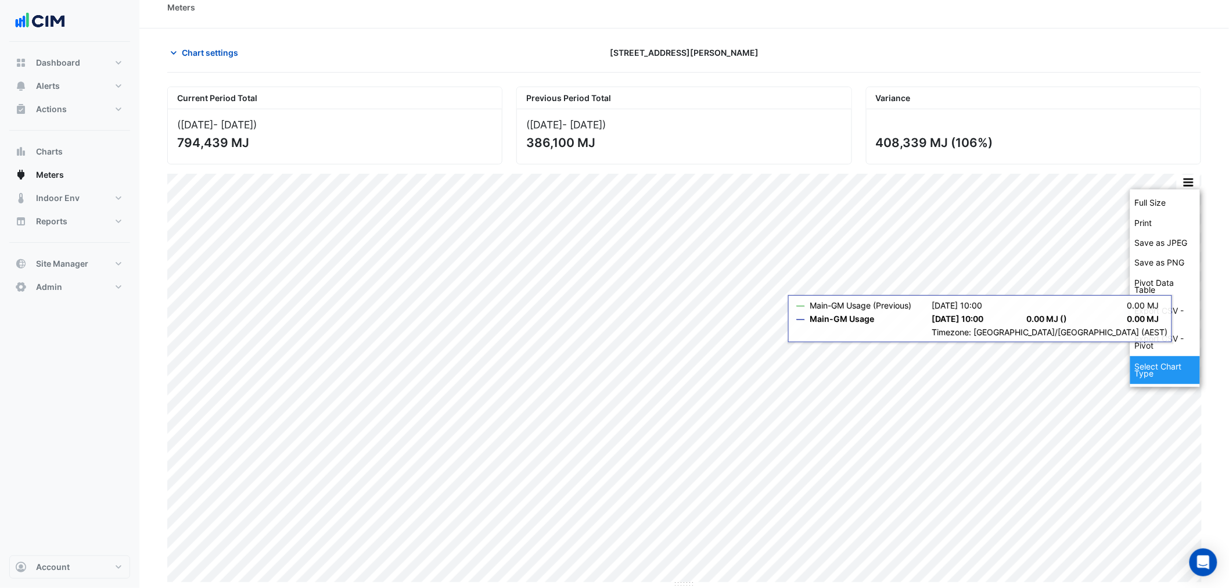
click at [1158, 367] on div "Select Chart Type" at bounding box center [1166, 370] width 70 height 28
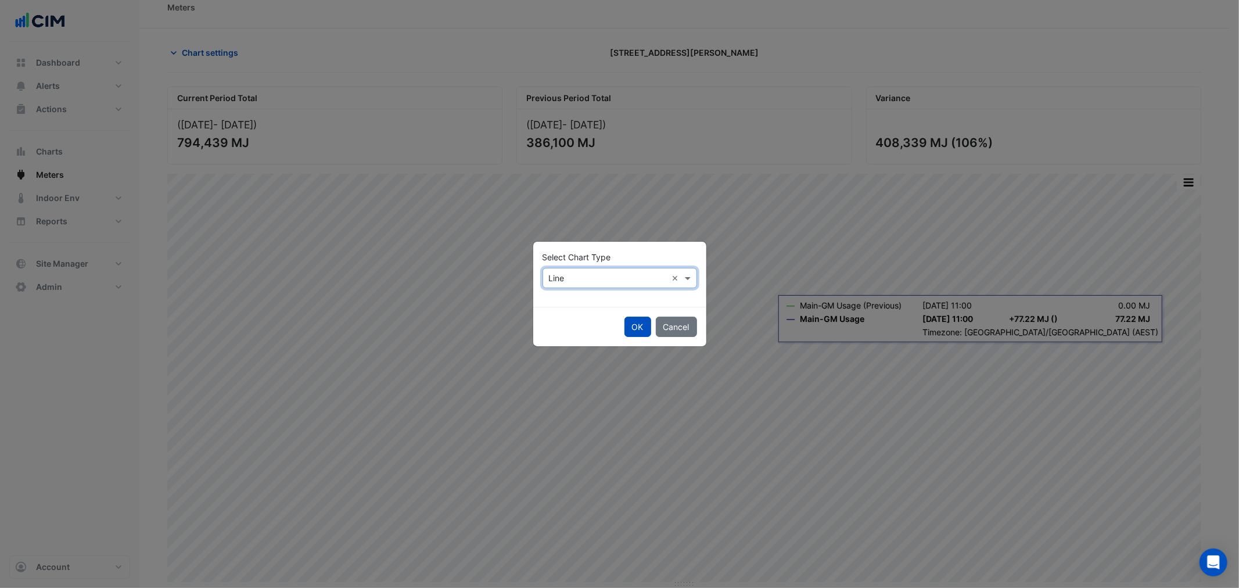
click at [603, 284] on div "Select Chart Type × Line ×" at bounding box center [620, 278] width 155 height 20
click at [575, 318] on span "Column" at bounding box center [567, 320] width 28 height 10
click at [629, 329] on button "OK" at bounding box center [638, 327] width 27 height 20
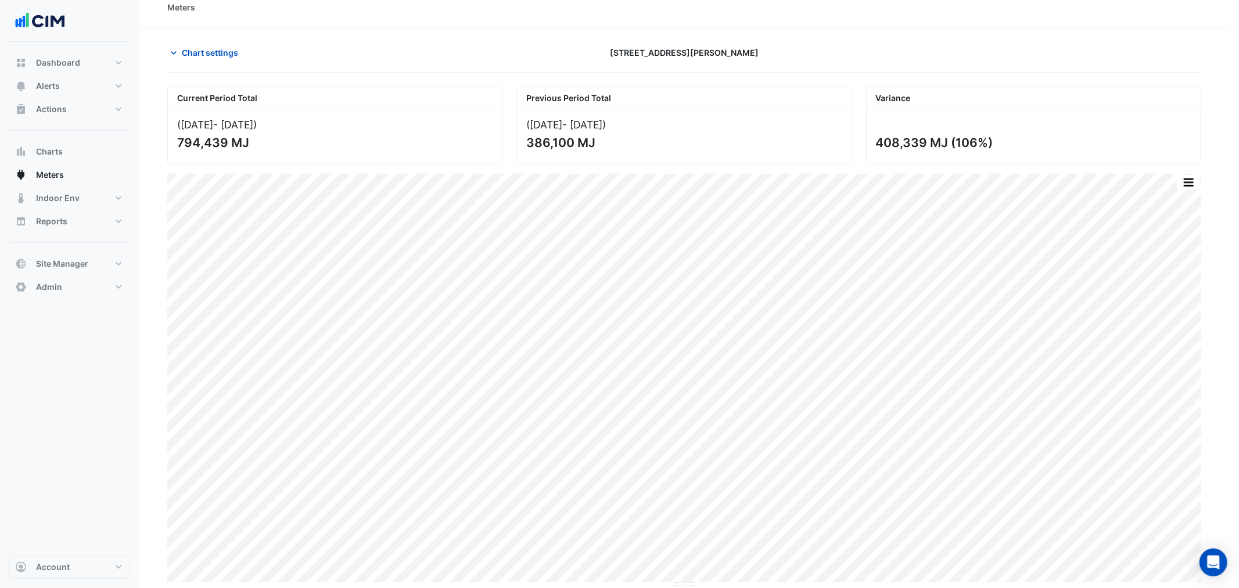
click at [636, 329] on ngb-modal-window "Select Chart Type Select Chart Type × Column × OK Cancel" at bounding box center [619, 294] width 1239 height 588
click at [199, 56] on span "Chart settings" at bounding box center [210, 52] width 56 height 12
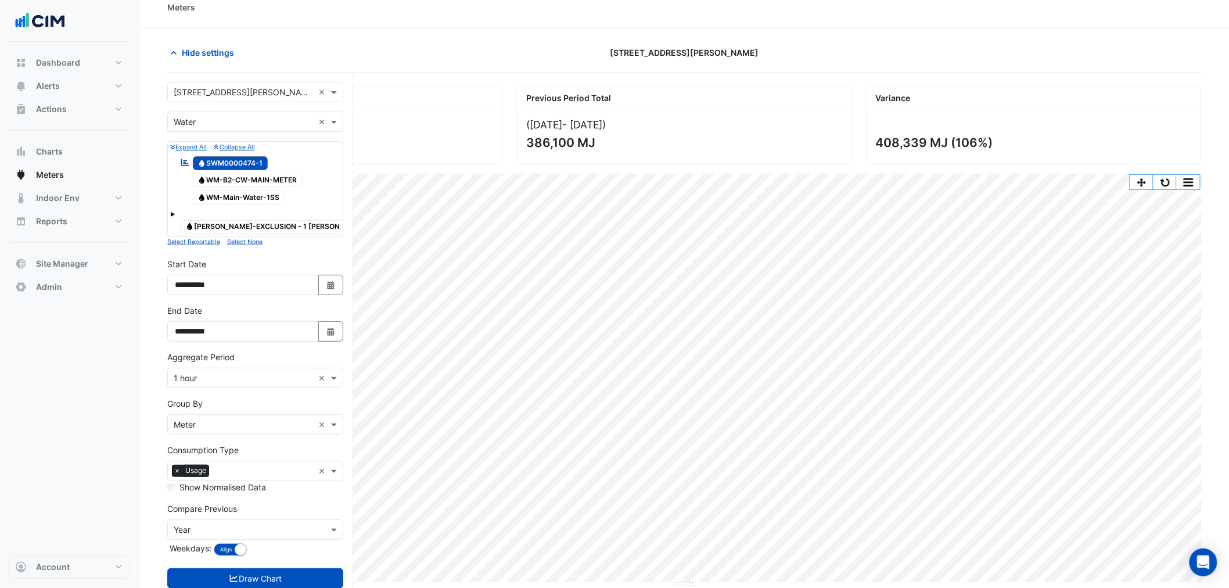
click at [193, 40] on section "Hide settings 1 Shelley Street Current Period Total (01 Jul 25 - 20 Aug 25 ) 79…" at bounding box center [684, 324] width 1090 height 593
click at [196, 48] on span "Hide settings" at bounding box center [208, 52] width 52 height 12
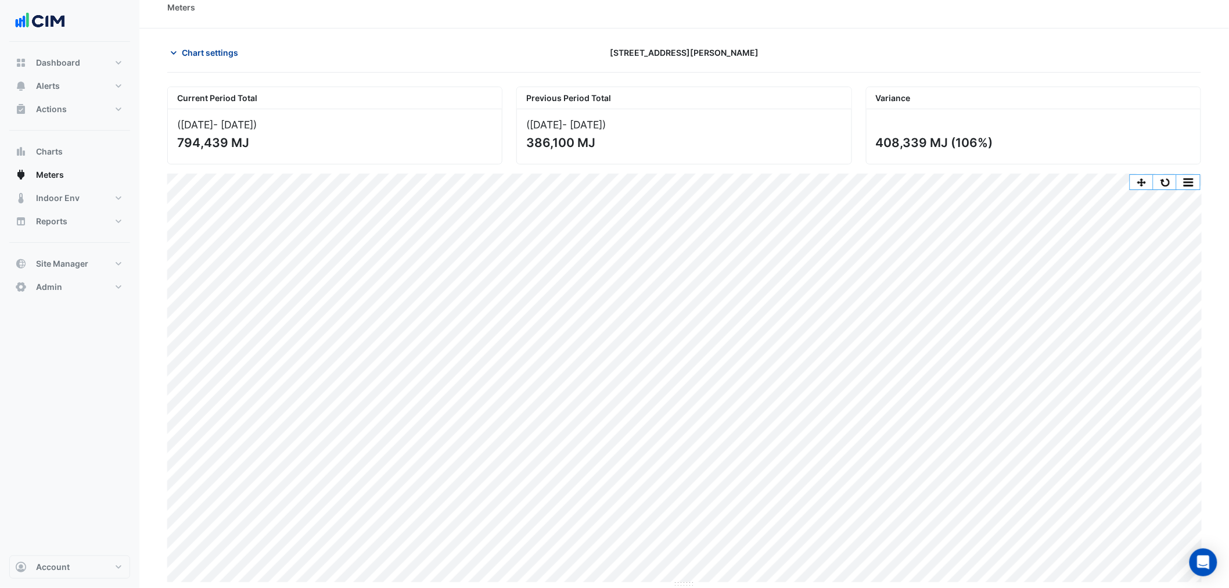
click at [206, 42] on button "Chart settings" at bounding box center [206, 52] width 78 height 20
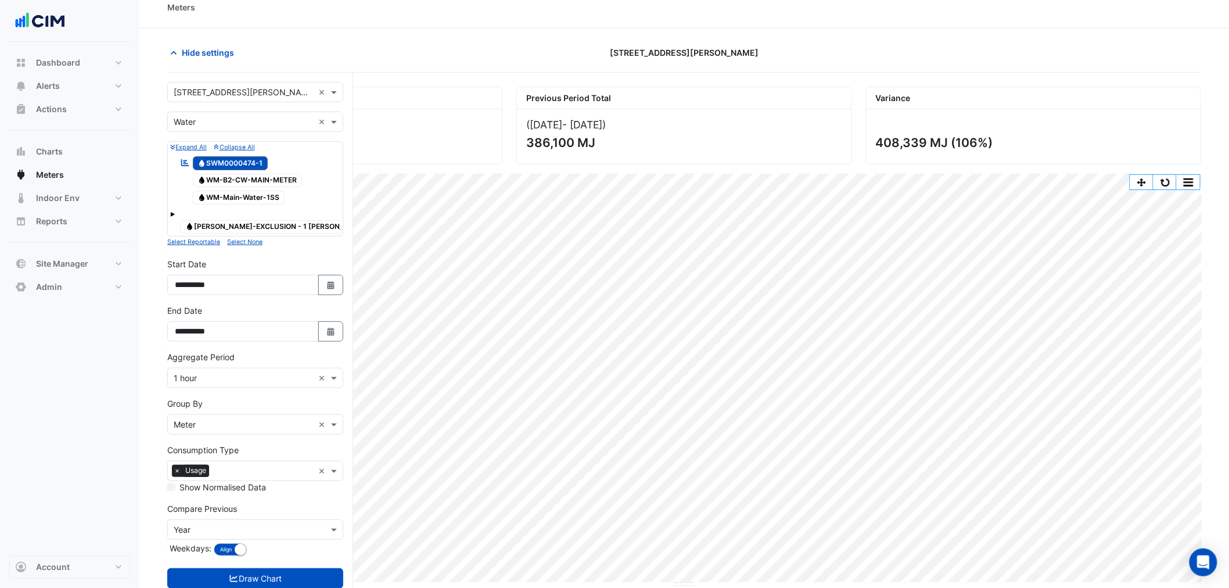
click at [261, 194] on span "Water WM-Main-Water-1SS" at bounding box center [239, 198] width 92 height 14
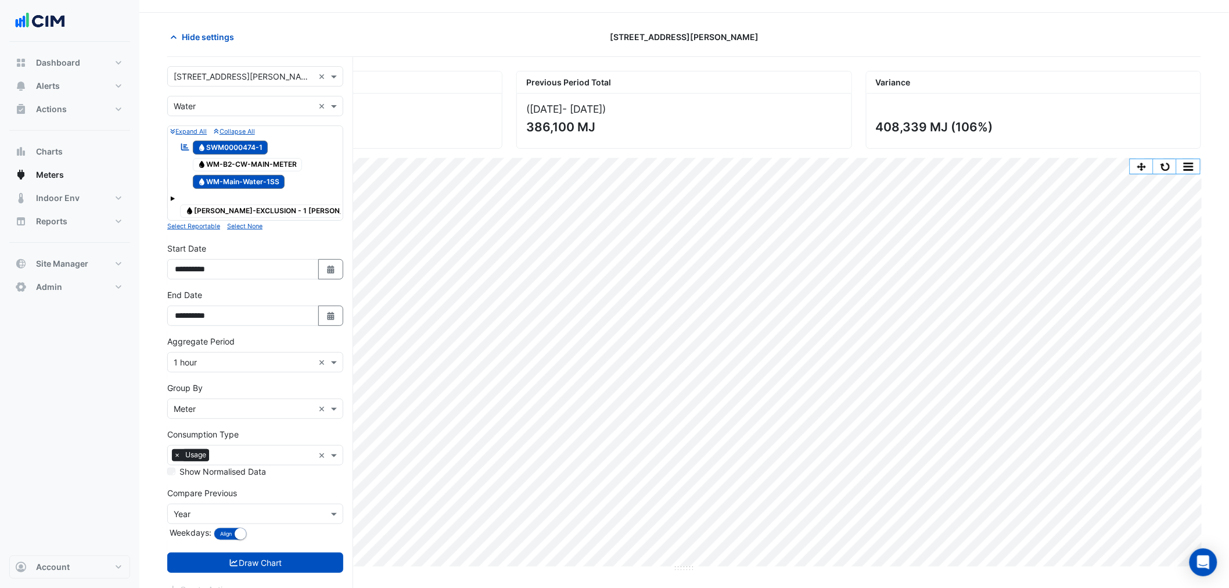
scroll to position [44, 0]
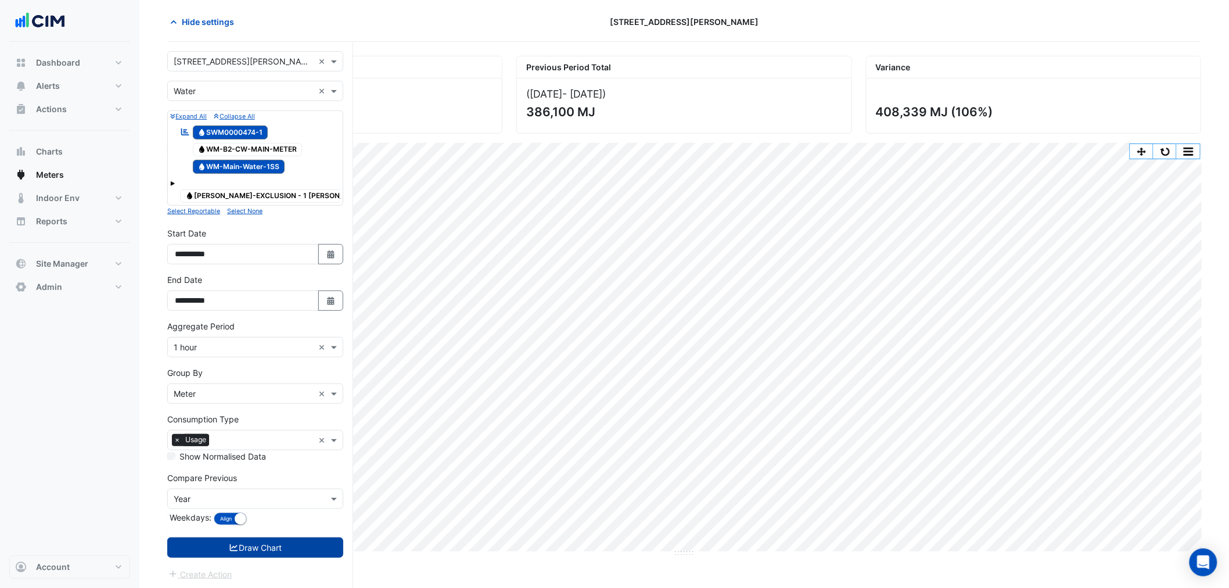
click at [269, 537] on button "Draw Chart" at bounding box center [255, 547] width 176 height 20
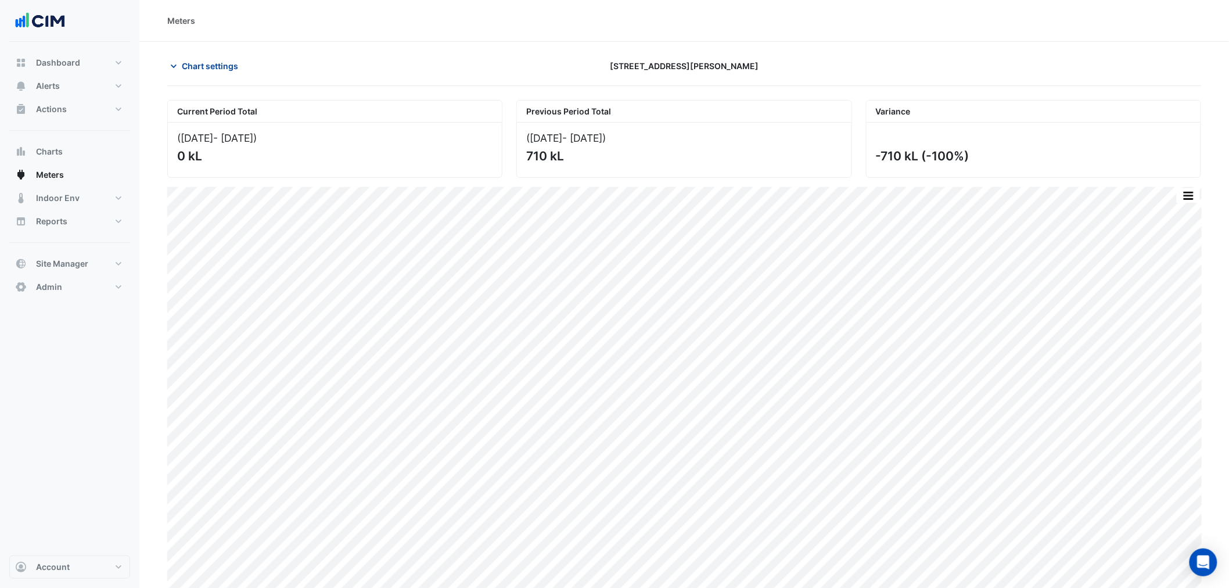
click at [236, 66] on span "Chart settings" at bounding box center [210, 66] width 56 height 12
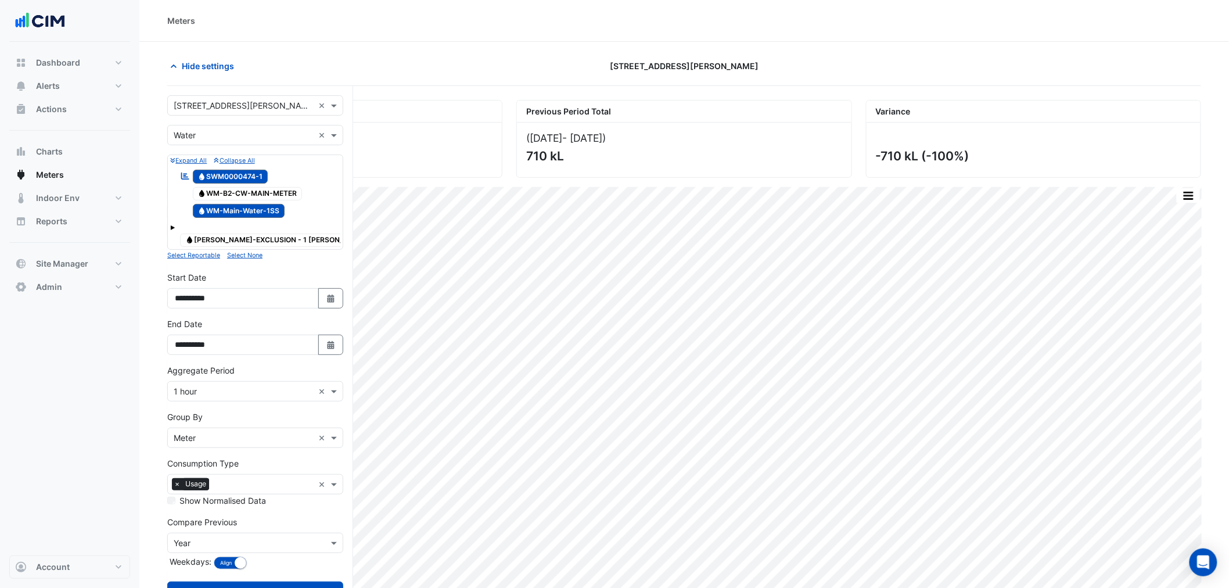
click at [236, 214] on span "Water WM-Main-Water-1SS" at bounding box center [239, 211] width 92 height 14
click at [215, 70] on span "Hide settings" at bounding box center [208, 66] width 52 height 12
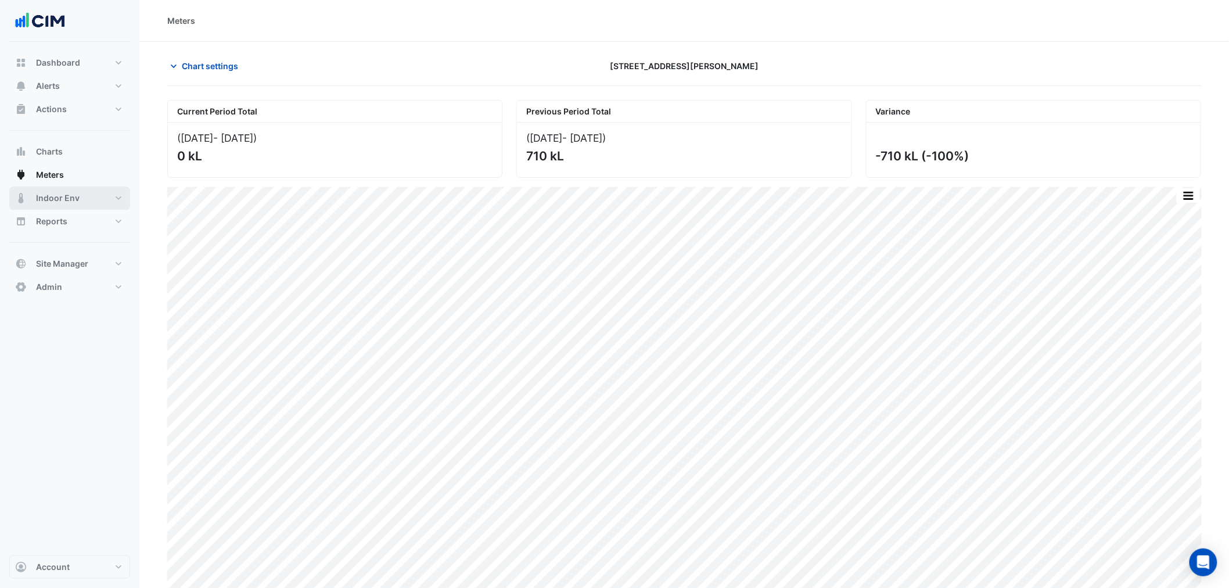
click at [110, 195] on button "Indoor Env" at bounding box center [69, 198] width 121 height 23
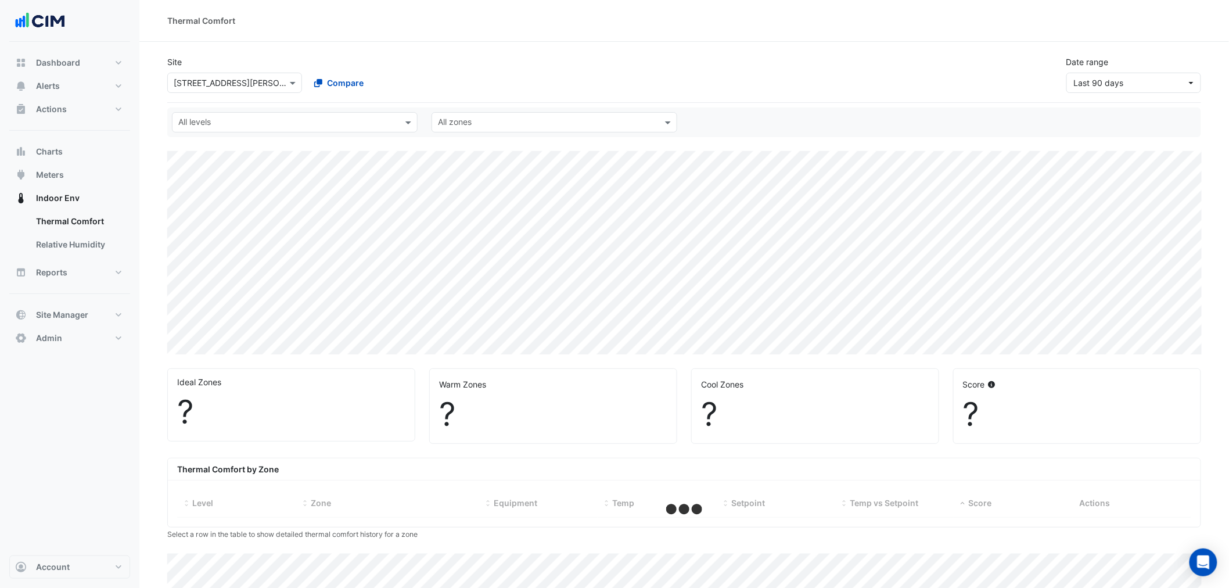
select select "***"
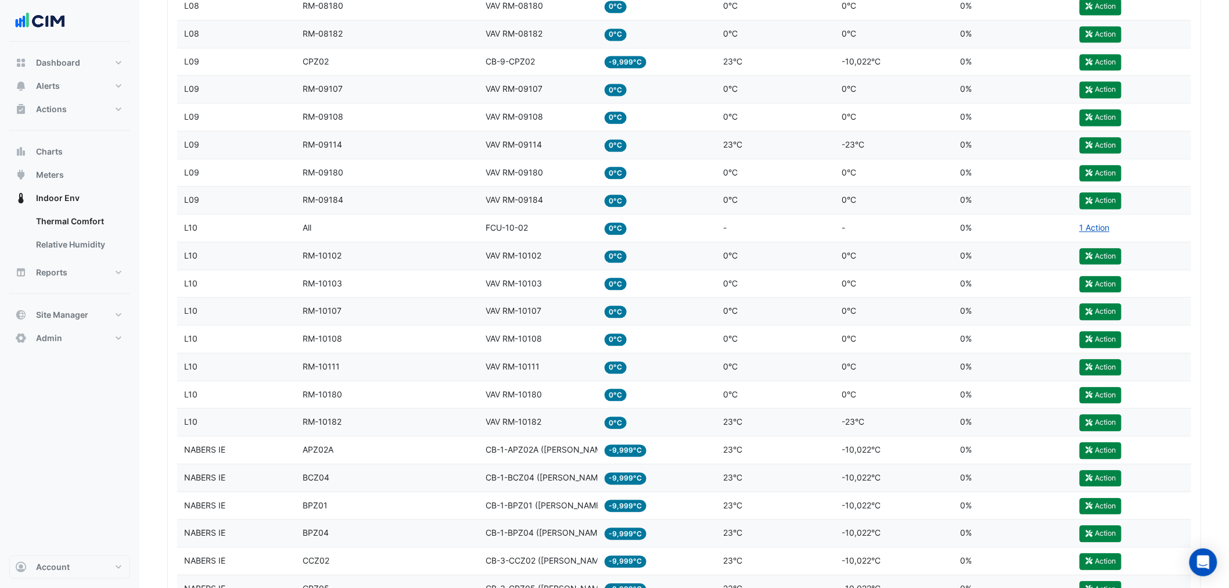
scroll to position [1032, 0]
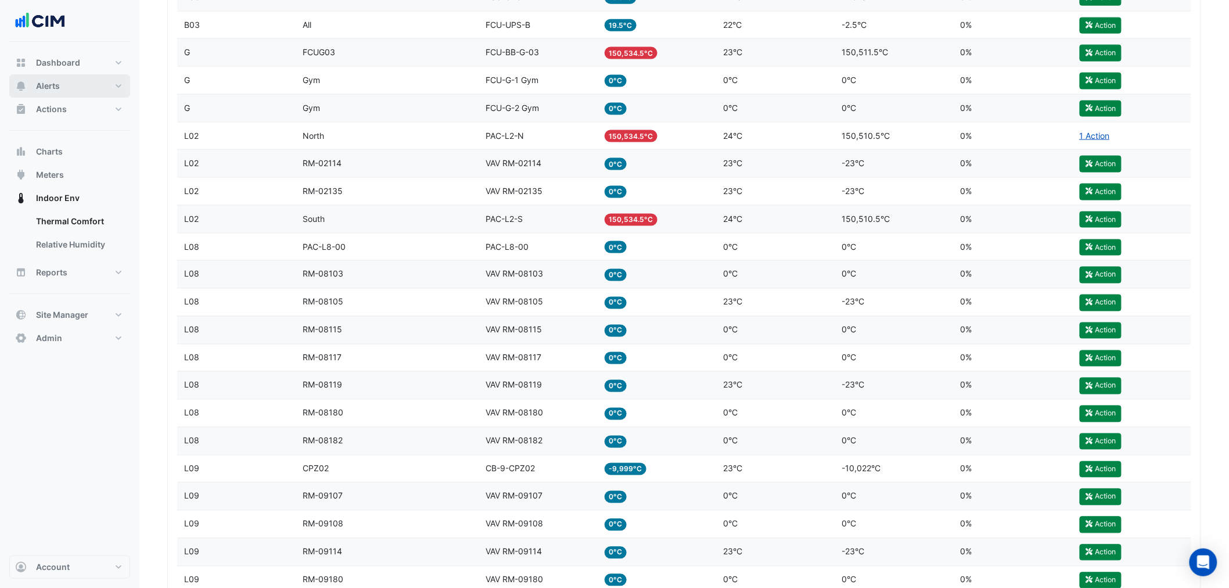
click at [91, 85] on button "Alerts" at bounding box center [69, 85] width 121 height 23
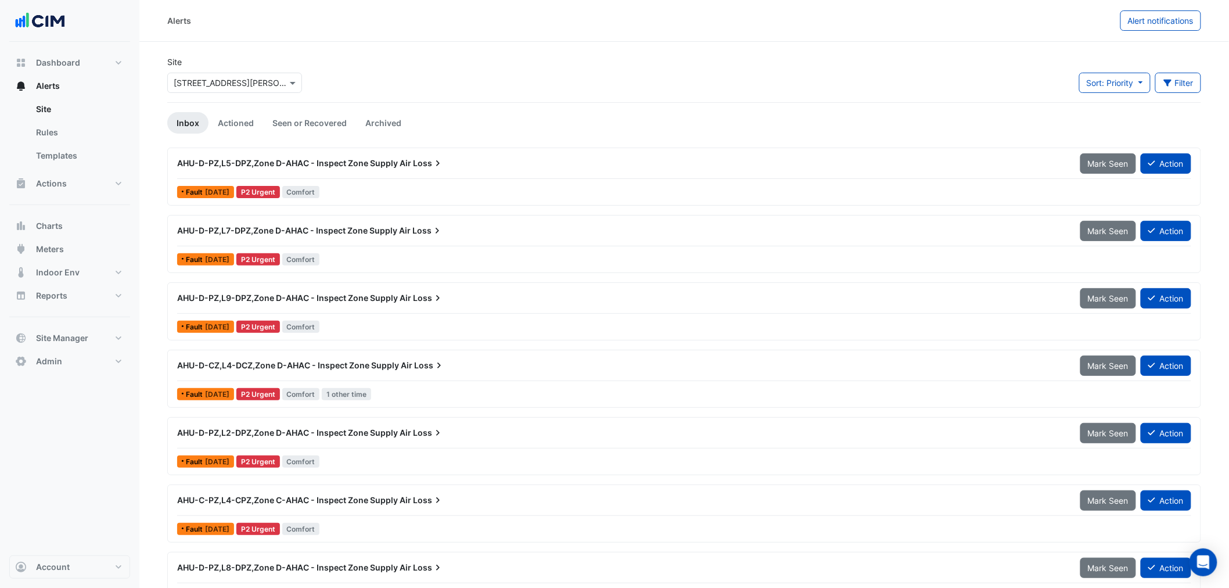
click at [247, 71] on div "Select a Site × 1 Shelley Street" at bounding box center [234, 80] width 139 height 25
drag, startPoint x: 250, startPoint y: 76, endPoint x: 254, endPoint y: 82, distance: 7.4
click at [253, 78] on input "text" at bounding box center [223, 83] width 99 height 12
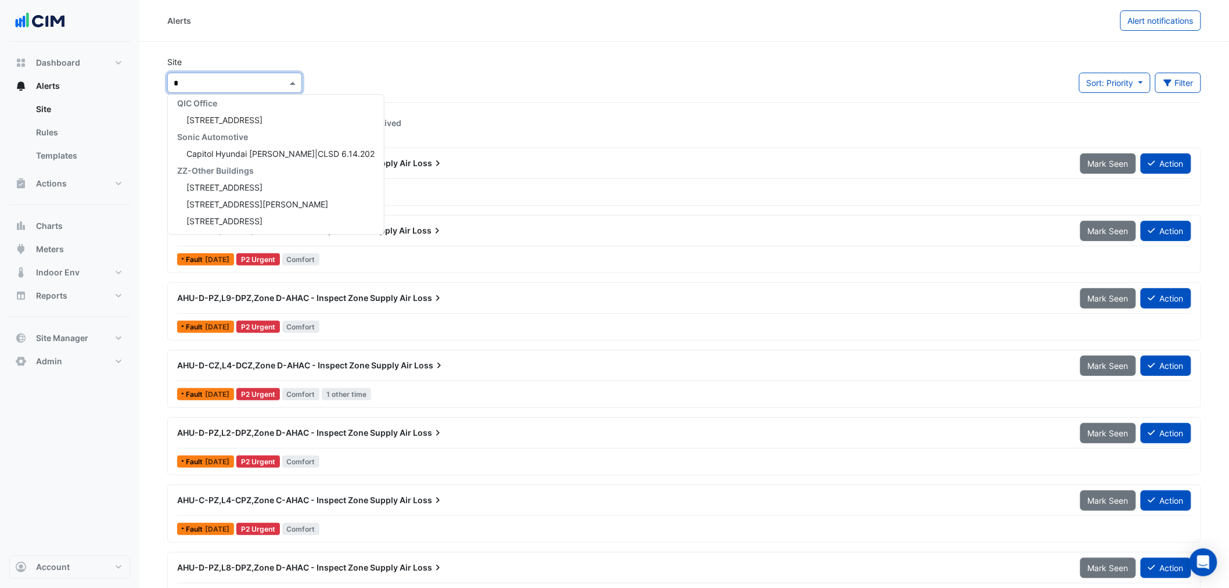
scroll to position [72, 0]
type input "**"
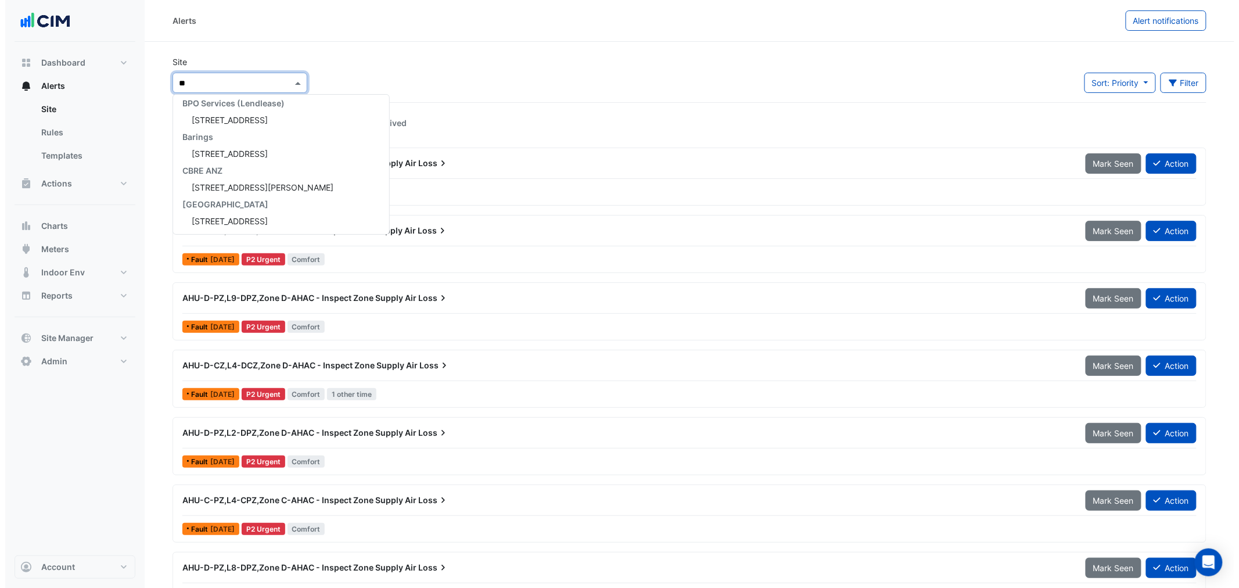
scroll to position [0, 0]
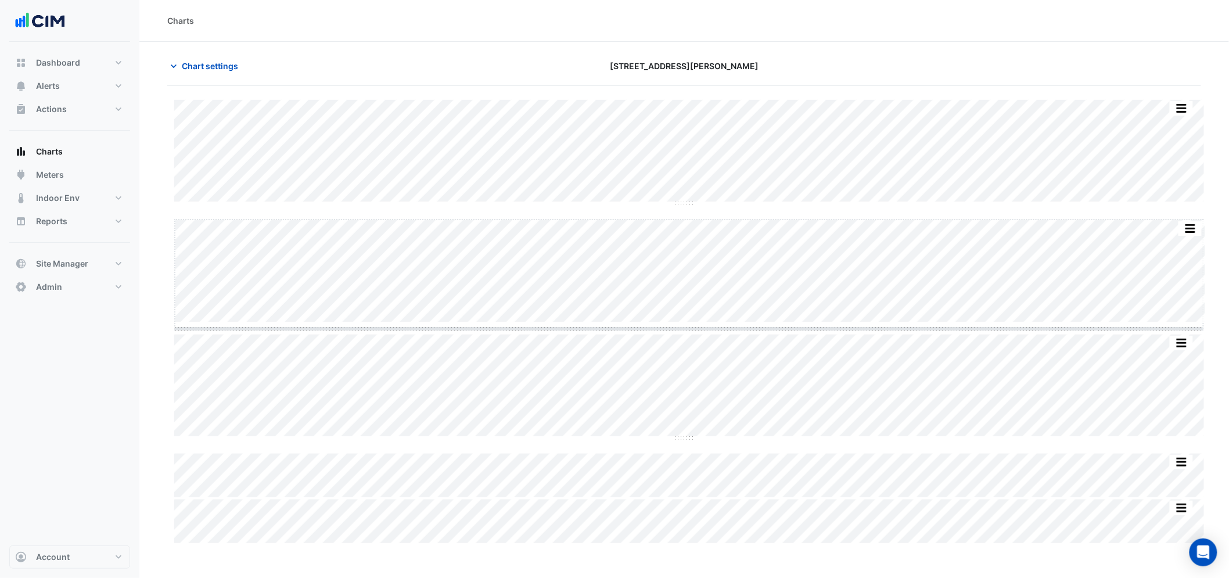
drag, startPoint x: 696, startPoint y: 322, endPoint x: 701, endPoint y: 498, distance: 175.5
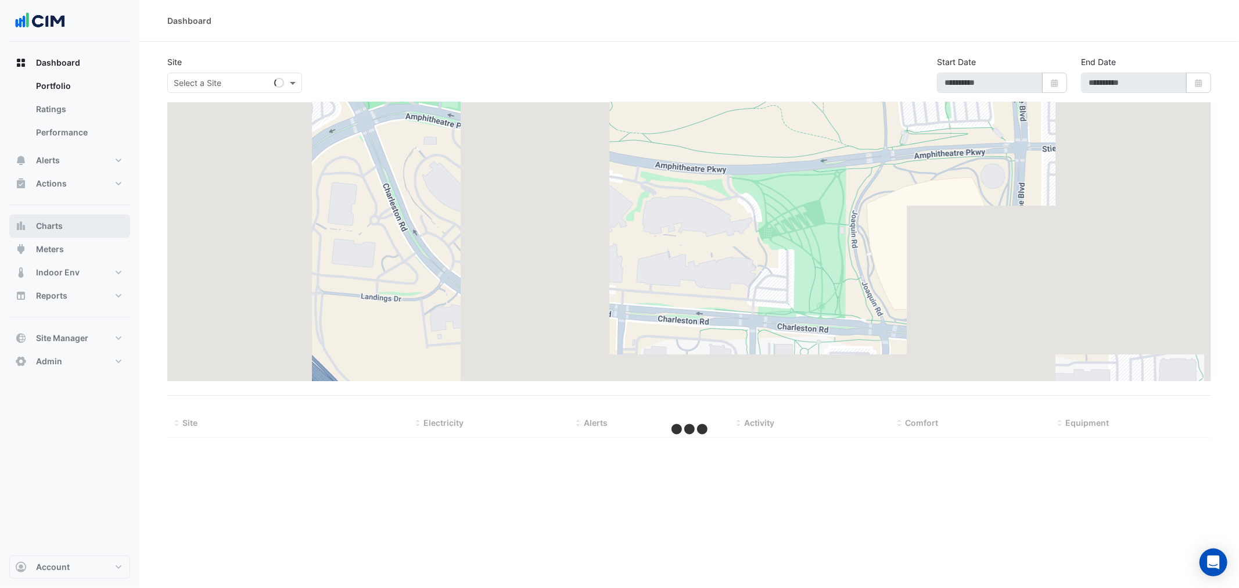
click at [69, 218] on button "Charts" at bounding box center [69, 225] width 121 height 23
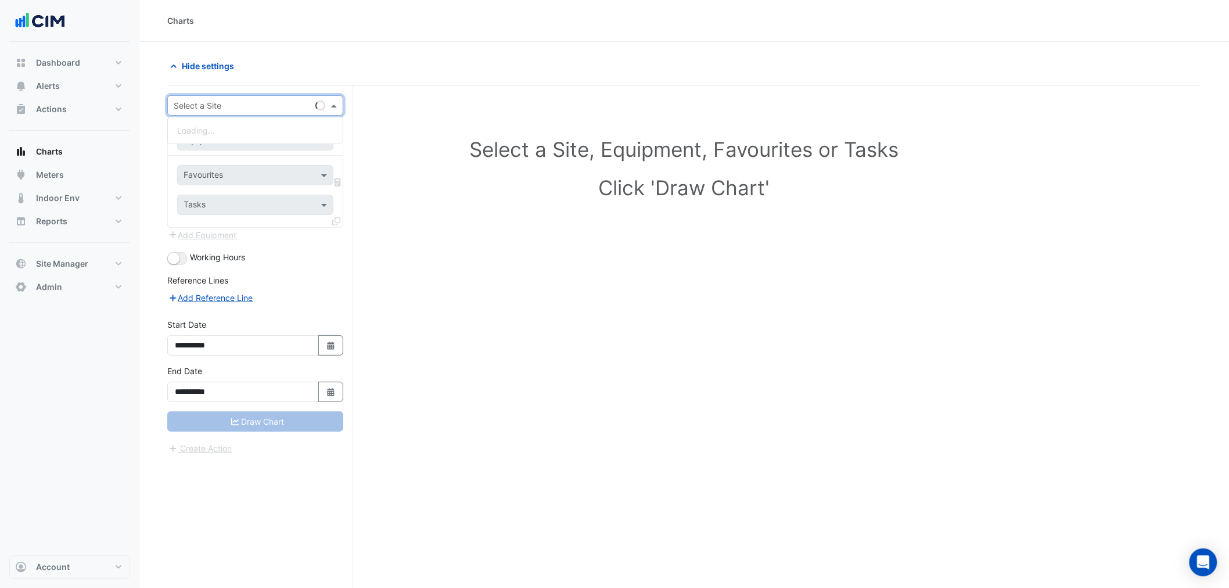
click at [224, 112] on div "Select a Site" at bounding box center [239, 105] width 143 height 12
type input "*********"
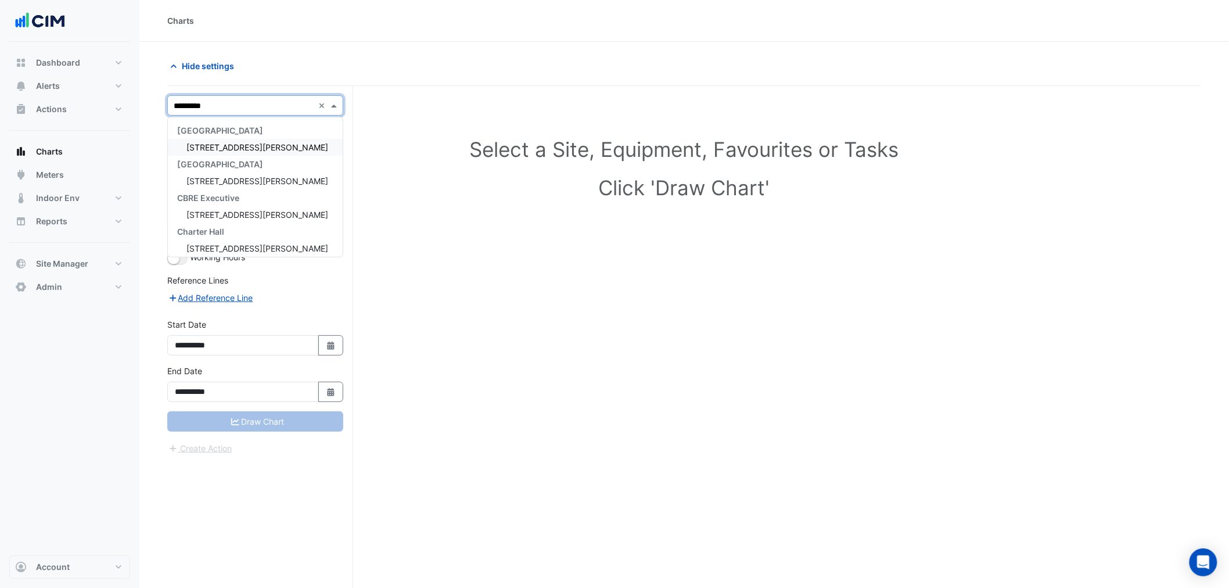
click at [229, 139] on div "[STREET_ADDRESS][PERSON_NAME]" at bounding box center [255, 147] width 175 height 17
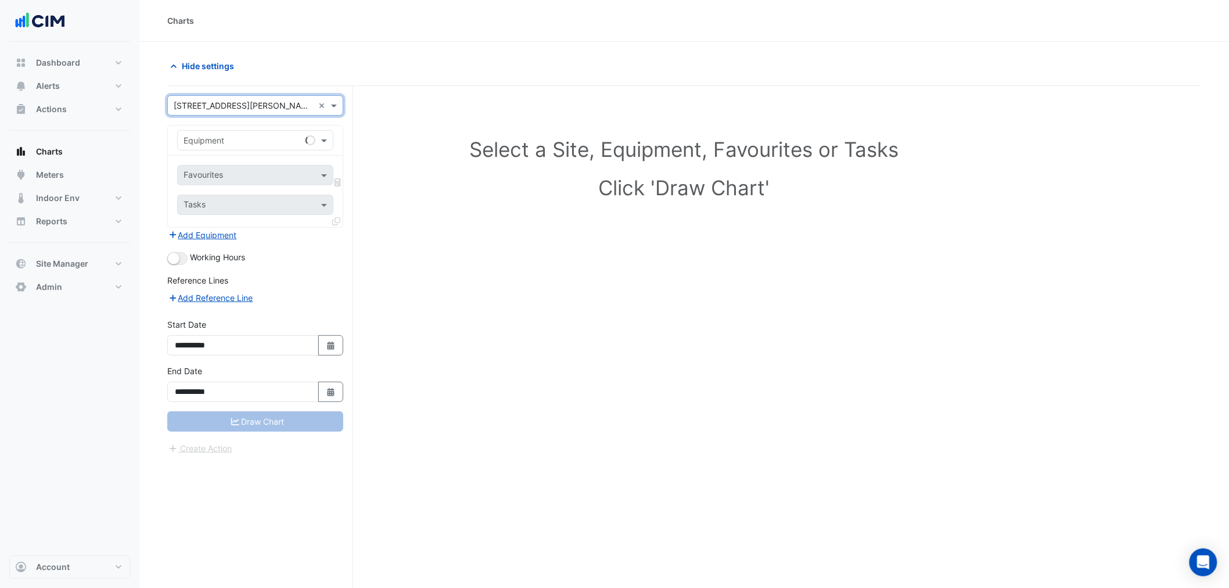
click at [235, 149] on div "Equipment" at bounding box center [255, 140] width 156 height 20
type input "****"
click at [227, 164] on div "Weather" at bounding box center [255, 165] width 155 height 17
click at [248, 171] on input "text" at bounding box center [242, 176] width 117 height 12
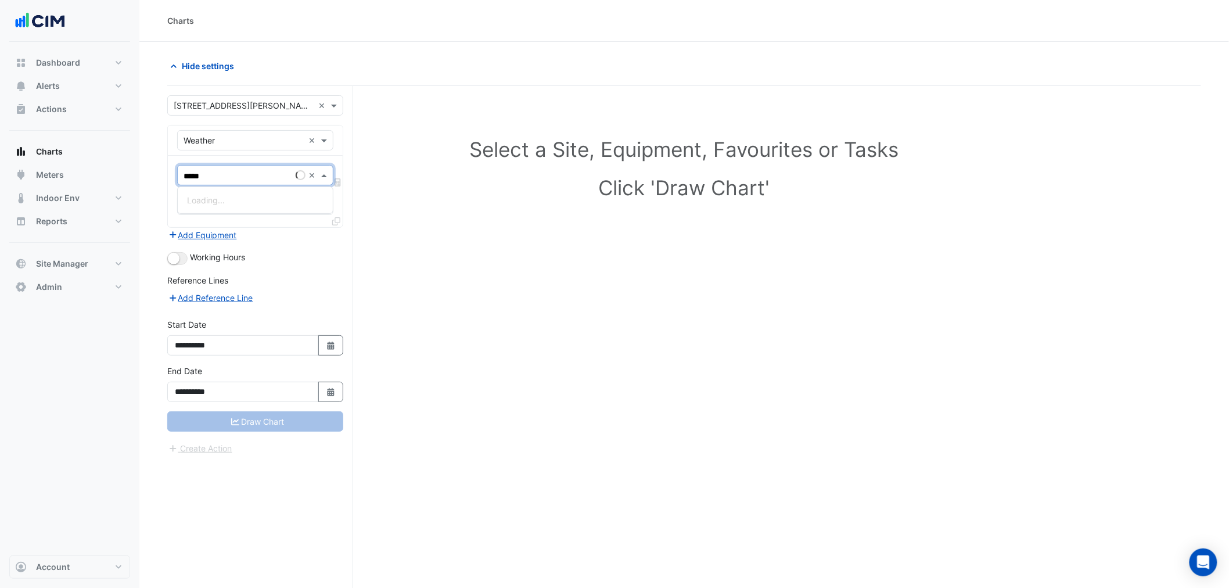
type input "******"
click at [253, 195] on span "Temperature (Celcius)" at bounding box center [248, 200] width 123 height 10
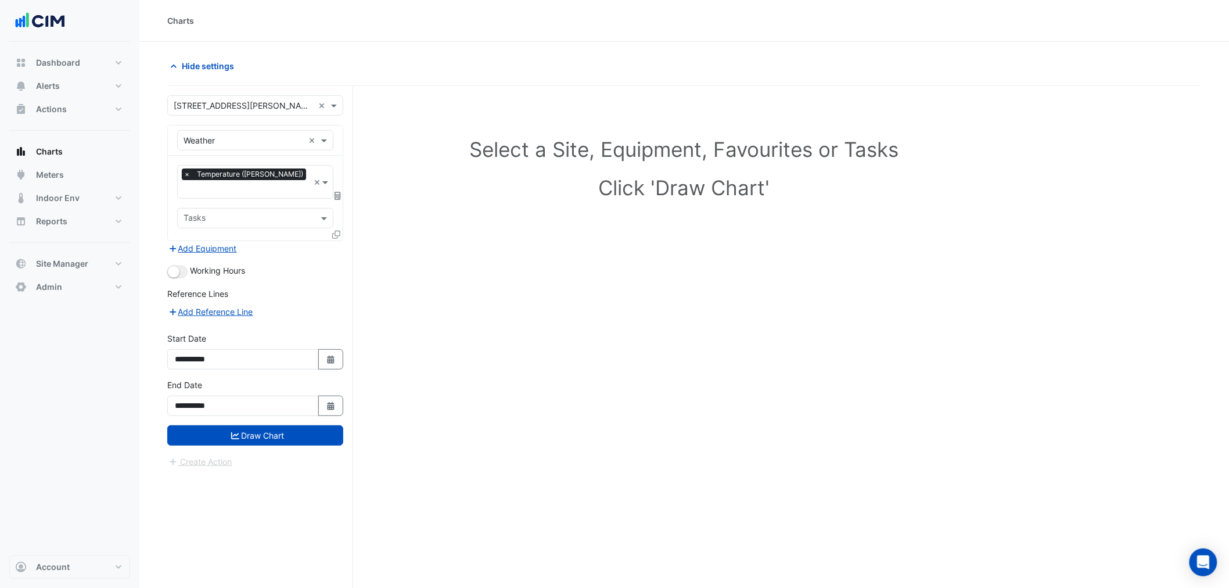
click at [339, 192] on icon at bounding box center [338, 196] width 6 height 8
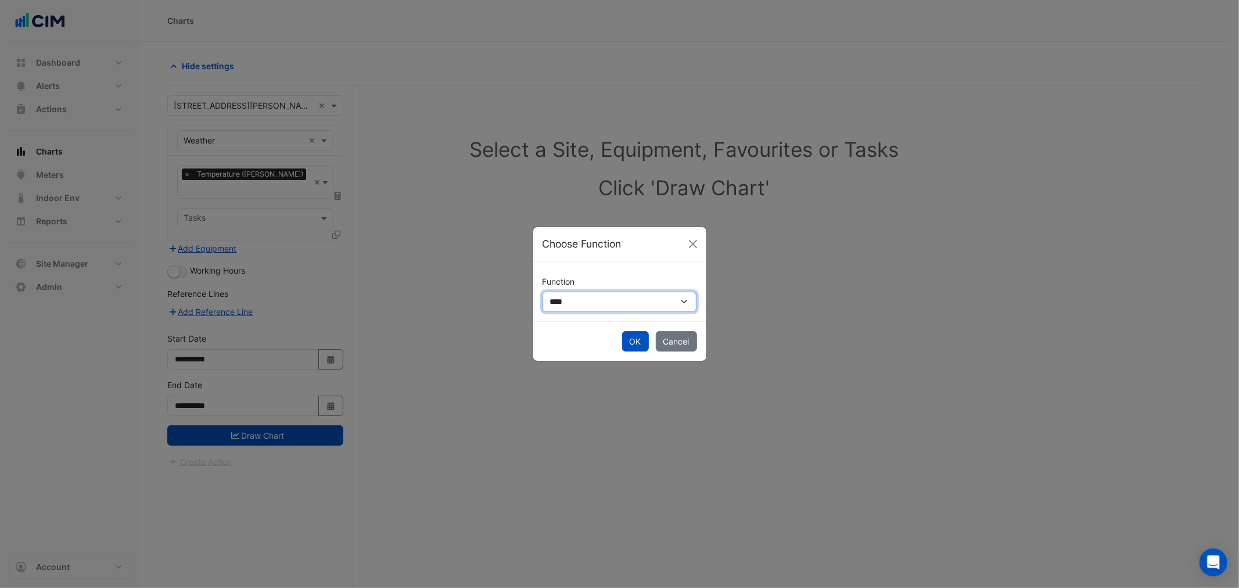
click at [614, 306] on select "**********" at bounding box center [620, 302] width 155 height 20
select select "******"
click at [543, 292] on select "**********" at bounding box center [620, 302] width 155 height 20
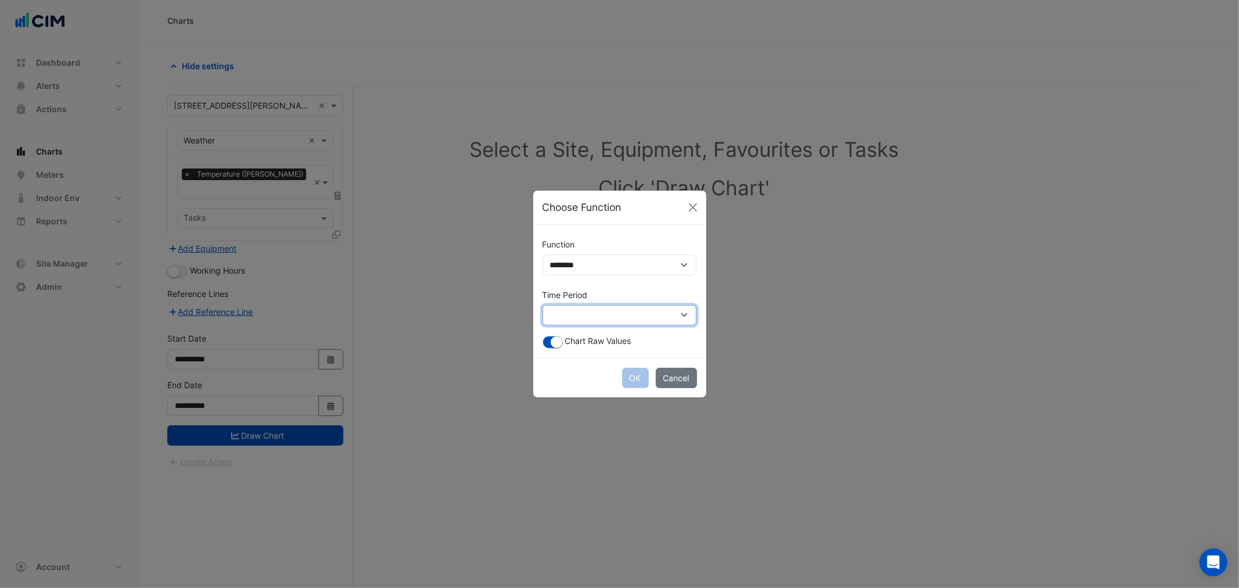
click at [584, 317] on select "**********" at bounding box center [620, 315] width 155 height 20
select select "*********"
click at [543, 305] on select "**********" at bounding box center [620, 315] width 155 height 20
click at [627, 381] on button "OK" at bounding box center [635, 378] width 27 height 20
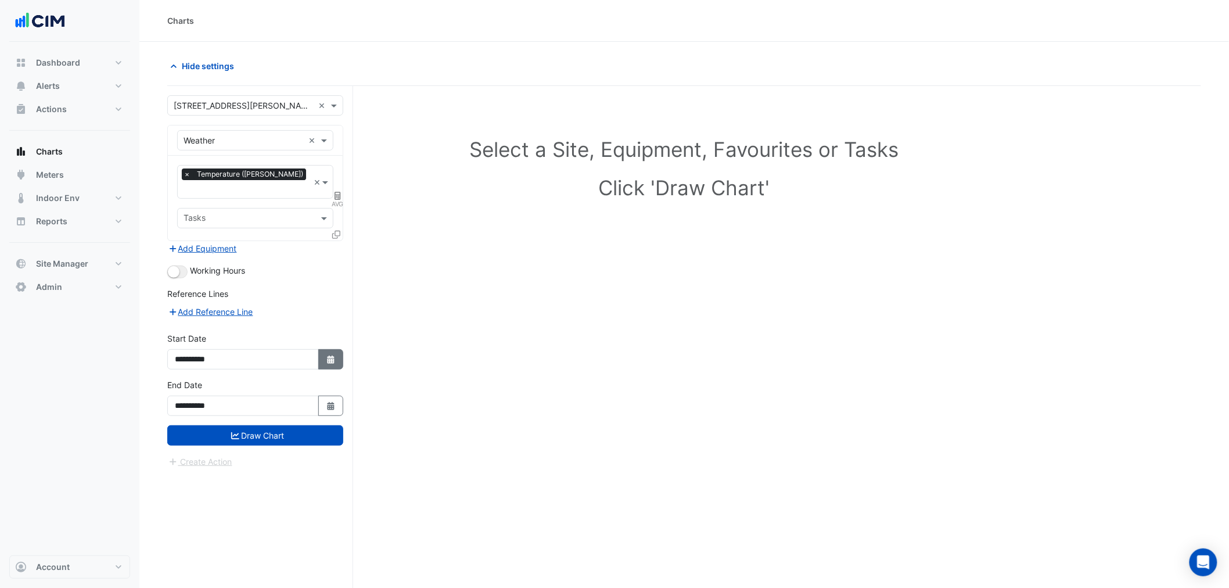
click at [340, 349] on button "Select Date" at bounding box center [331, 359] width 26 height 20
select select "*"
click at [274, 190] on select "**** **** **** **** **** **** **** **** **** **** ****" at bounding box center [265, 190] width 44 height 17
select select "****"
click at [243, 182] on select "**** **** **** **** **** **** **** **** **** **** ****" at bounding box center [265, 190] width 44 height 17
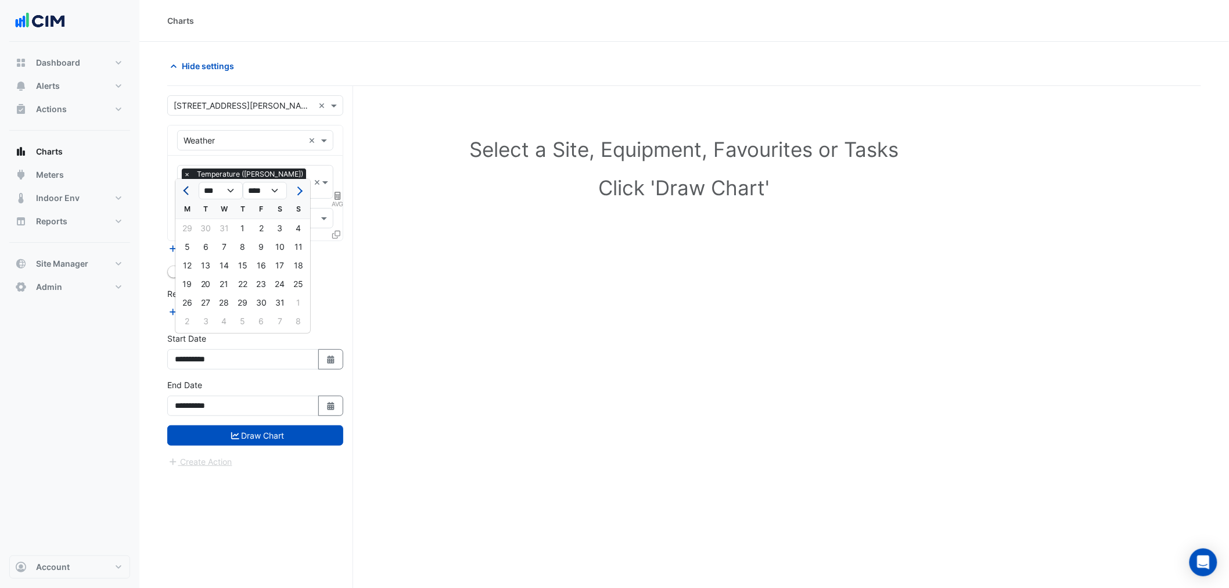
click at [193, 187] on button "Previous month" at bounding box center [187, 190] width 14 height 19
click at [189, 190] on span "Previous month" at bounding box center [187, 191] width 9 height 9
select select "*"
click at [225, 225] on div "1" at bounding box center [224, 228] width 19 height 19
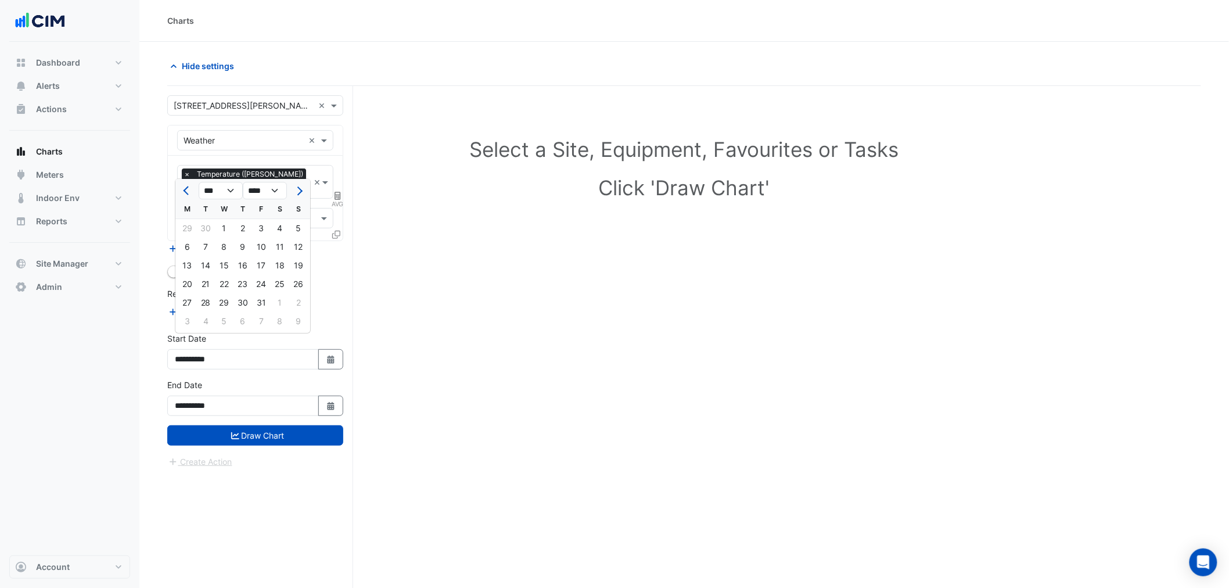
type input "**********"
click at [320, 396] on button "Select Date" at bounding box center [331, 406] width 26 height 20
select select "*"
select select "****"
click at [189, 238] on span "Previous month" at bounding box center [187, 237] width 9 height 9
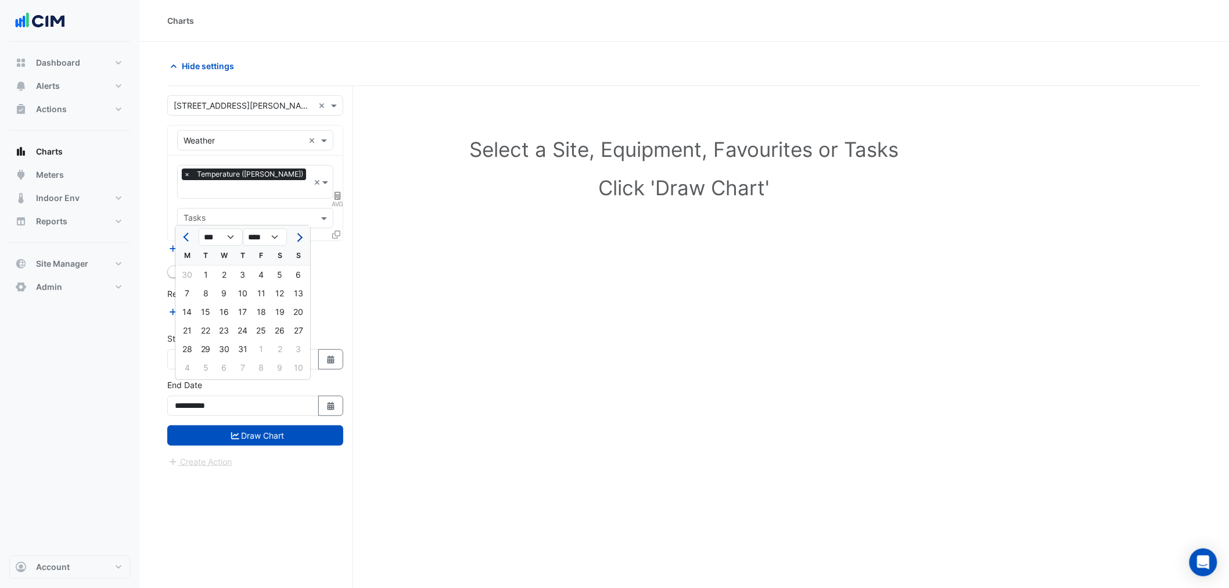
click at [300, 239] on button "Next month" at bounding box center [299, 237] width 14 height 19
select select "*"
click at [294, 350] on div "31" at bounding box center [298, 349] width 19 height 19
type input "**********"
click at [184, 266] on button "button" at bounding box center [177, 272] width 20 height 13
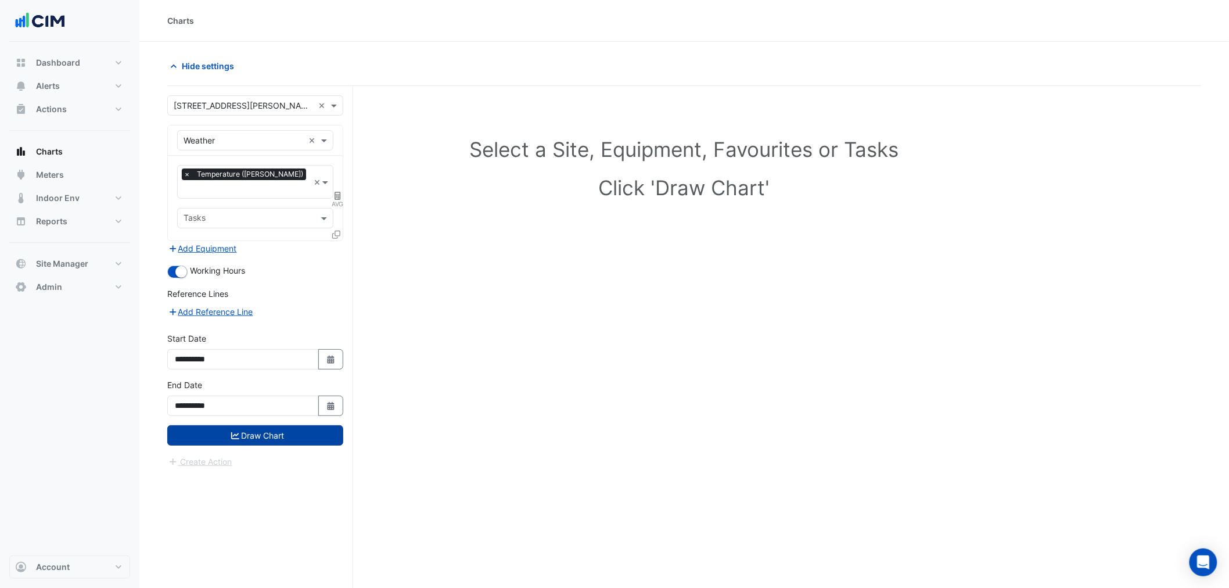
click at [266, 425] on button "Draw Chart" at bounding box center [255, 435] width 176 height 20
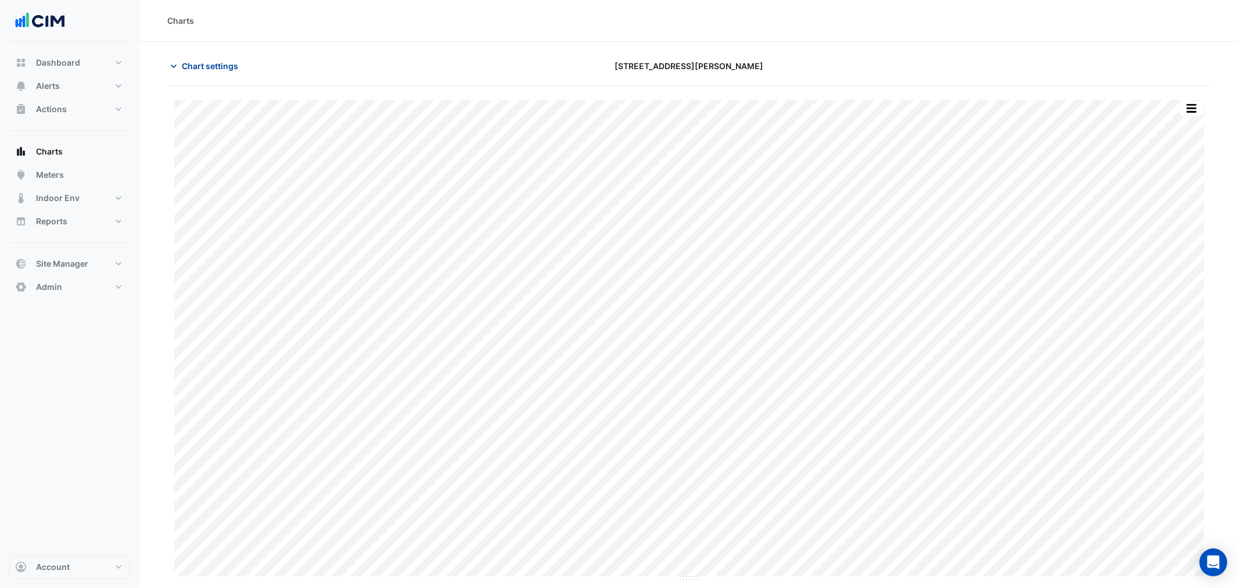
click at [189, 56] on button "Chart settings" at bounding box center [206, 66] width 78 height 20
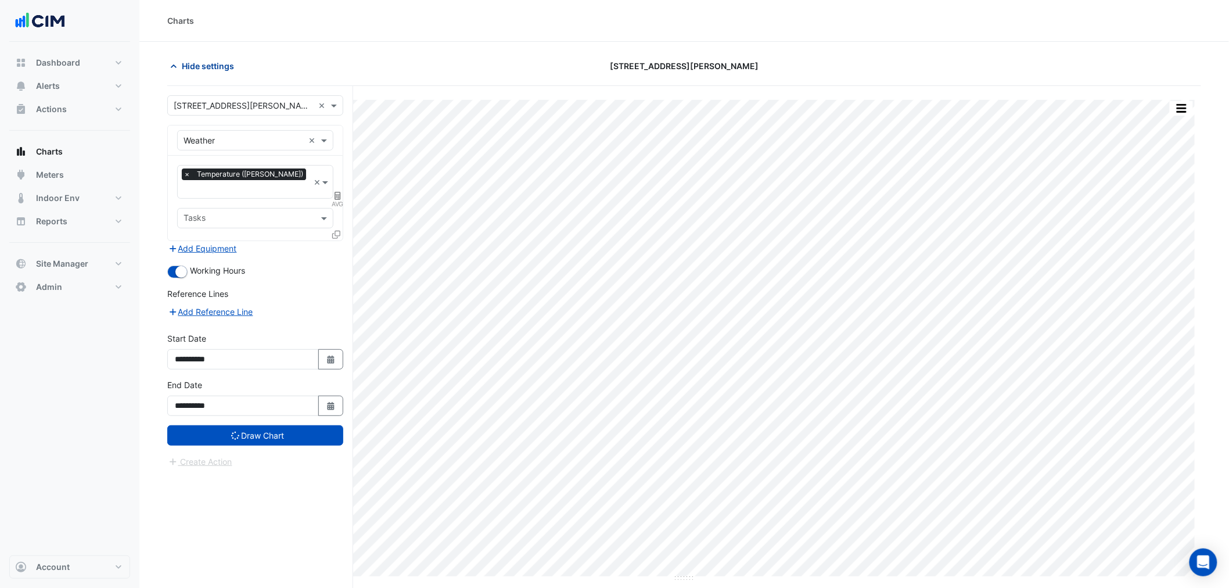
click at [217, 66] on span "Hide settings" at bounding box center [208, 66] width 52 height 12
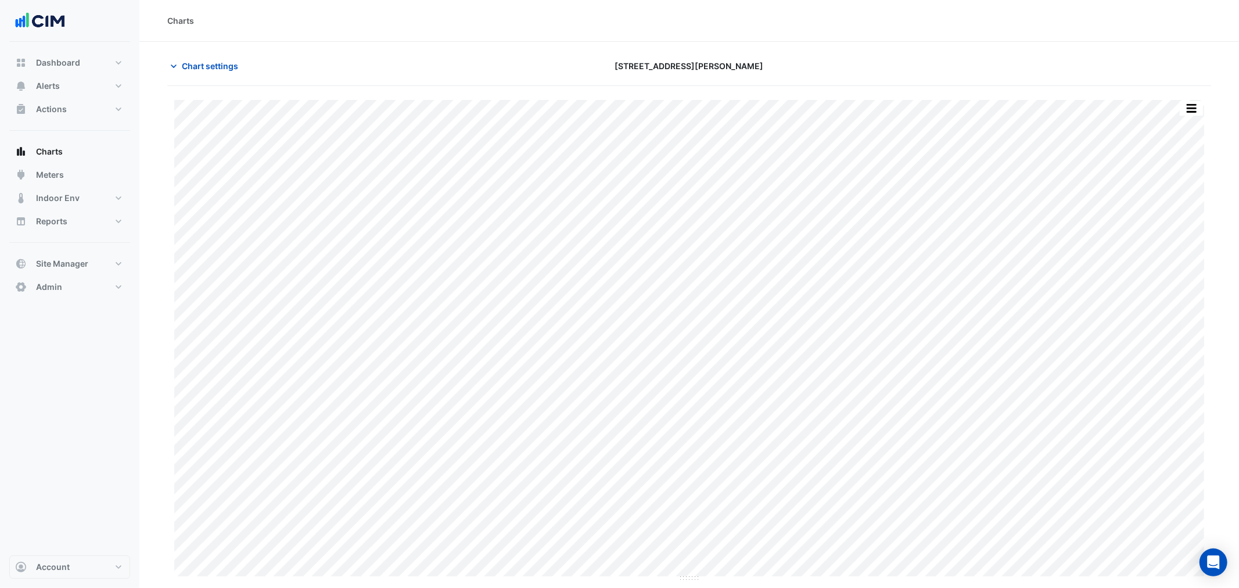
click at [329, 62] on div "Chart settings" at bounding box center [336, 66] width 353 height 20
click at [209, 65] on span "Chart settings" at bounding box center [210, 66] width 56 height 12
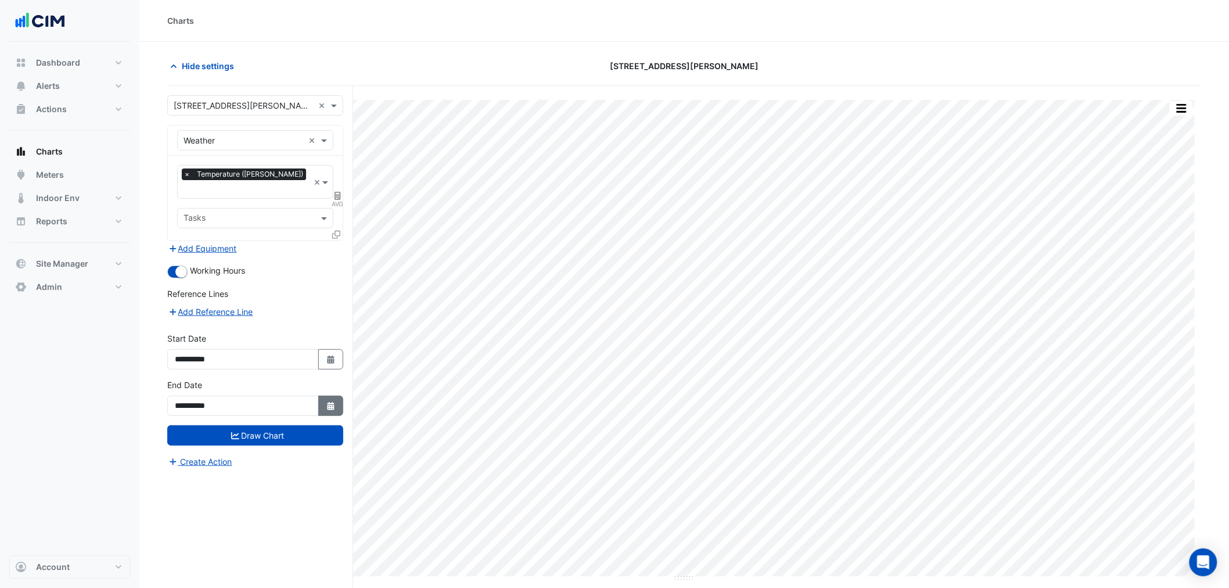
click at [322, 396] on button "Select Date" at bounding box center [331, 406] width 26 height 20
select select "*"
select select "****"
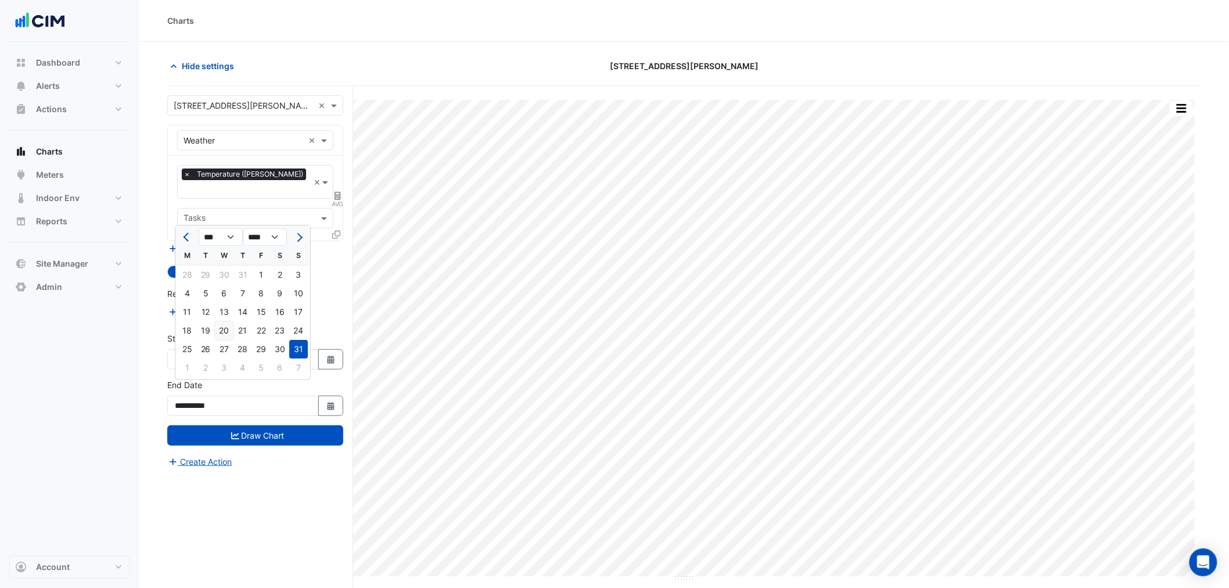
click at [228, 325] on div "20" at bounding box center [224, 330] width 19 height 19
type input "**********"
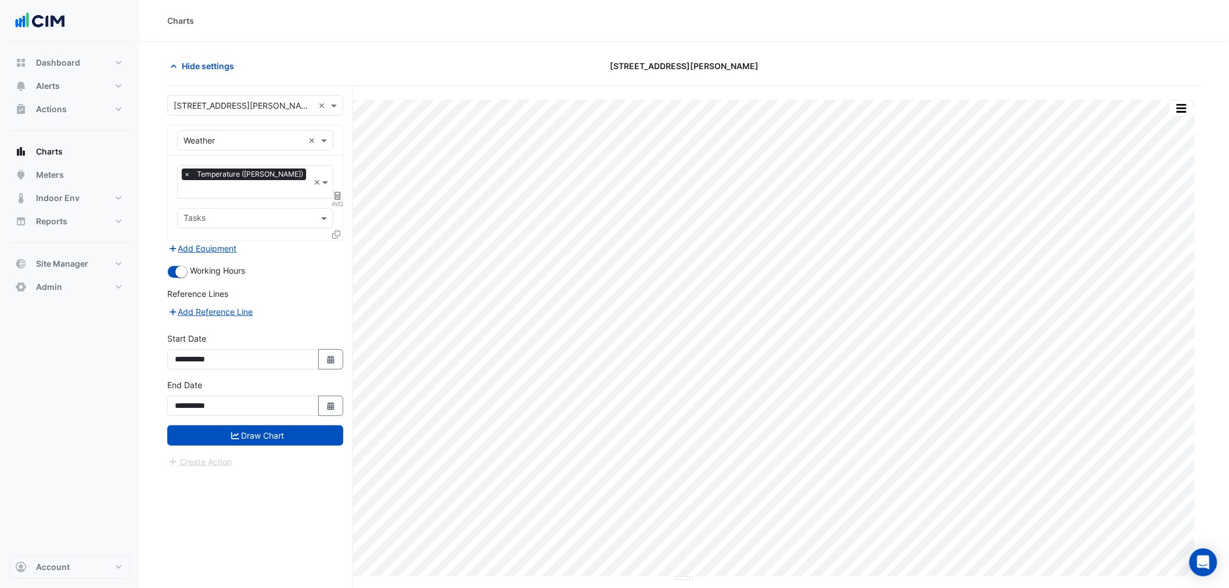
click at [336, 199] on span "AVG" at bounding box center [338, 203] width 12 height 9
select select "******"
select select "*********"
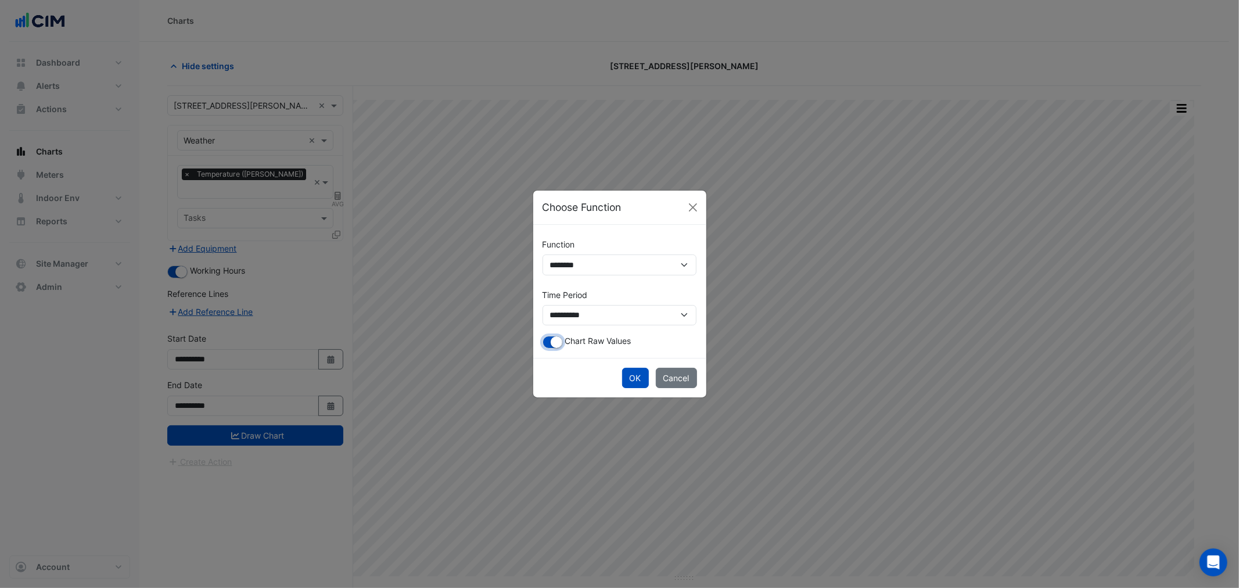
click at [550, 341] on button "button" at bounding box center [553, 342] width 20 height 13
click at [630, 380] on button "OK" at bounding box center [635, 378] width 27 height 20
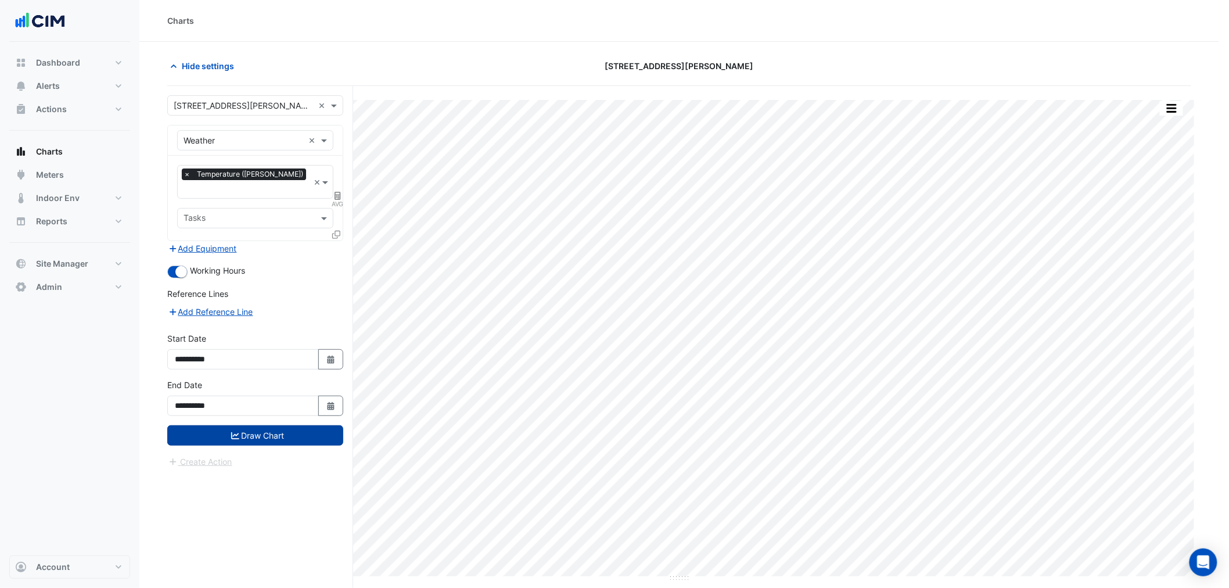
click at [288, 428] on button "Draw Chart" at bounding box center [255, 435] width 176 height 20
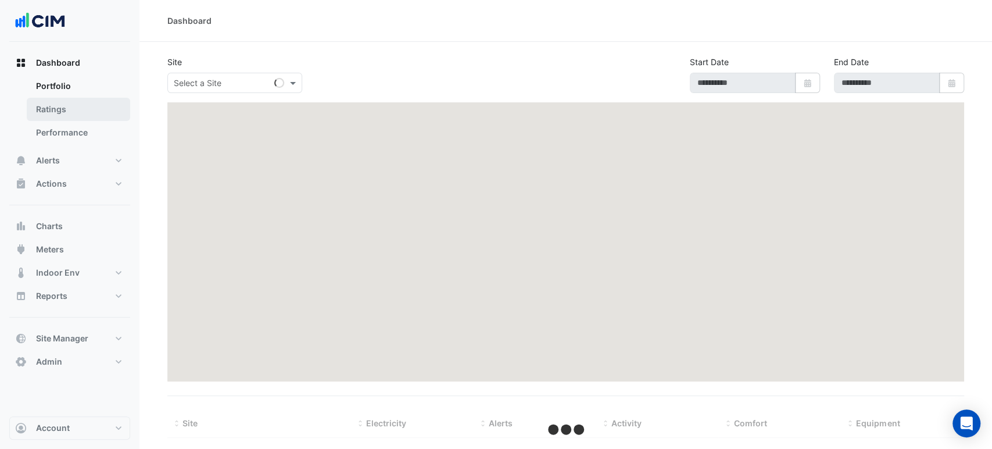
click at [65, 107] on link "Ratings" at bounding box center [78, 109] width 103 height 23
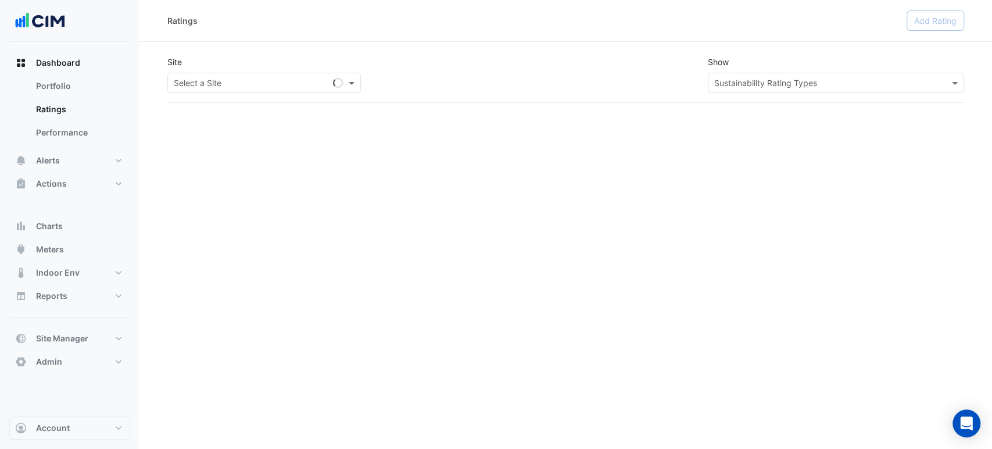
click at [249, 81] on input "text" at bounding box center [252, 83] width 157 height 12
click at [205, 109] on div "Loading..." at bounding box center [196, 107] width 56 height 17
type input "**"
click at [246, 56] on div "Site Select a Site ** Loading..." at bounding box center [363, 74] width 406 height 37
click at [213, 92] on div "Select a Site" at bounding box center [263, 83] width 193 height 20
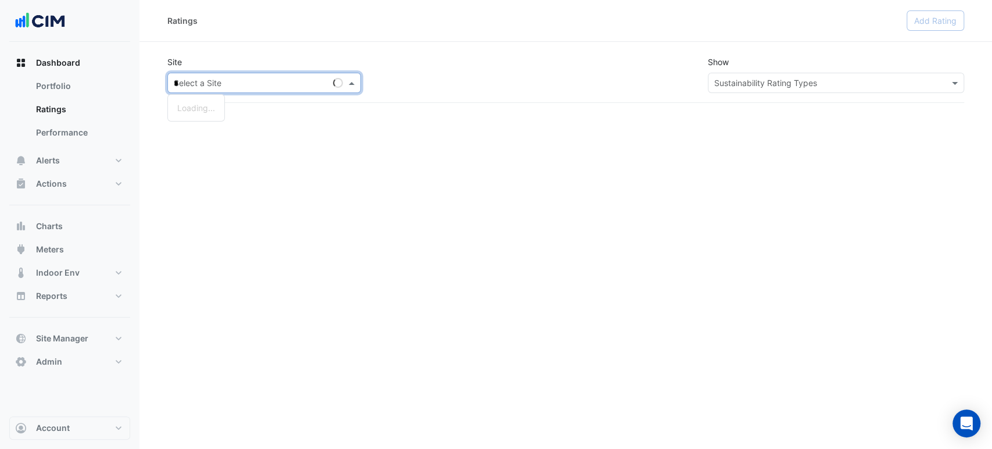
type input "**"
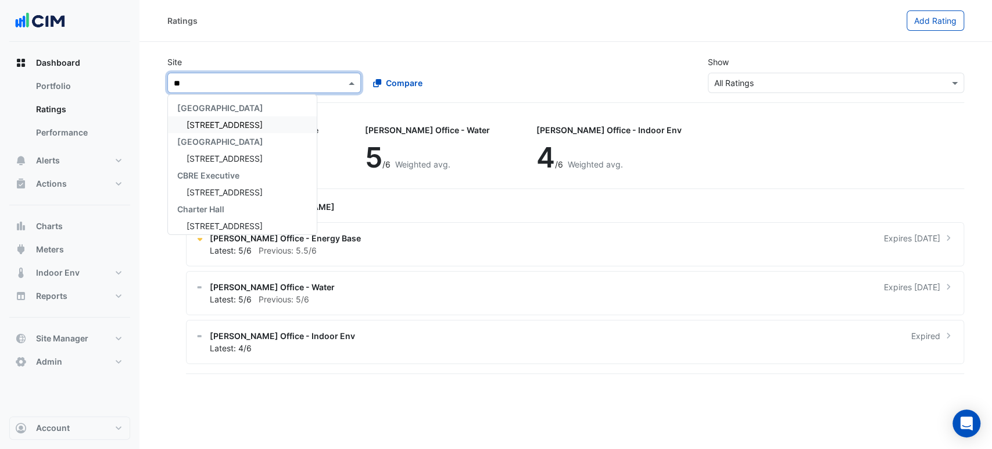
click at [234, 121] on div "68 Pitt St" at bounding box center [242, 124] width 149 height 17
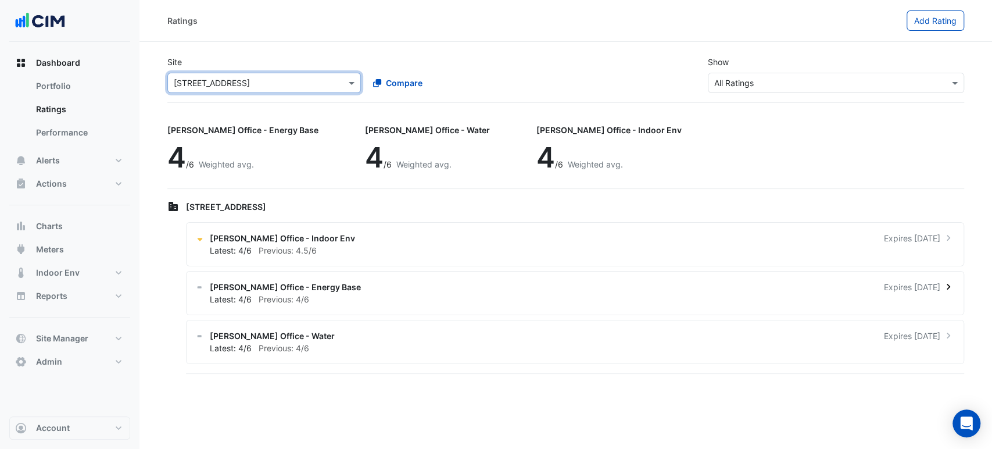
click at [453, 289] on div "NABERS Office - Energy Base Expires in 6 months" at bounding box center [582, 287] width 744 height 12
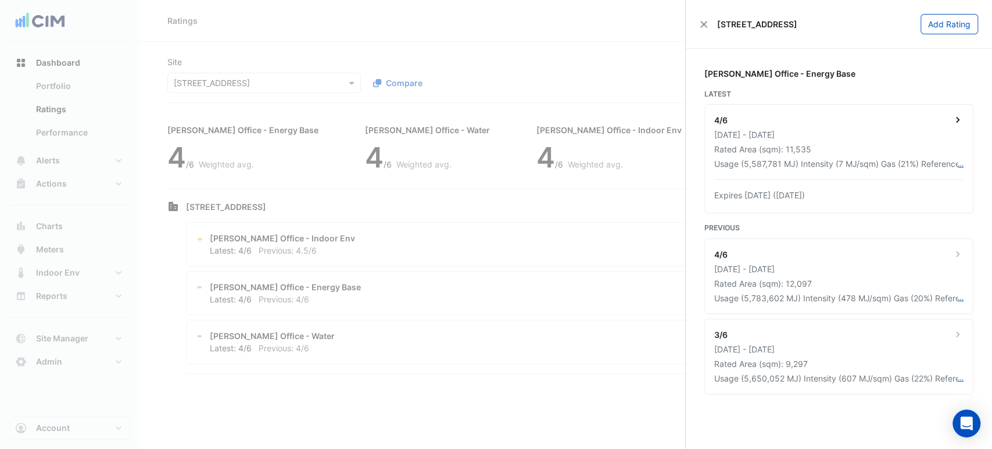
click at [891, 131] on div "01 Mar 2024 - 28 Feb 2025" at bounding box center [838, 134] width 249 height 12
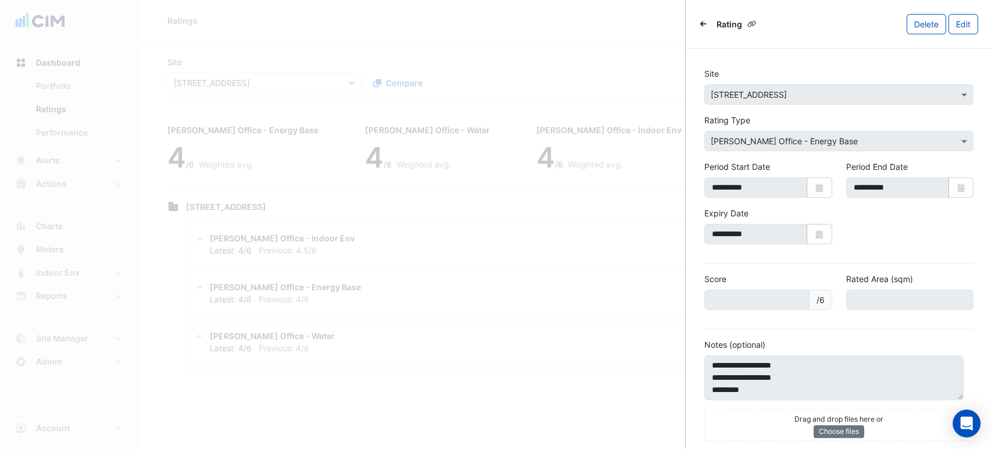
click at [496, 156] on ngb-offcanvas-backdrop at bounding box center [496, 224] width 992 height 449
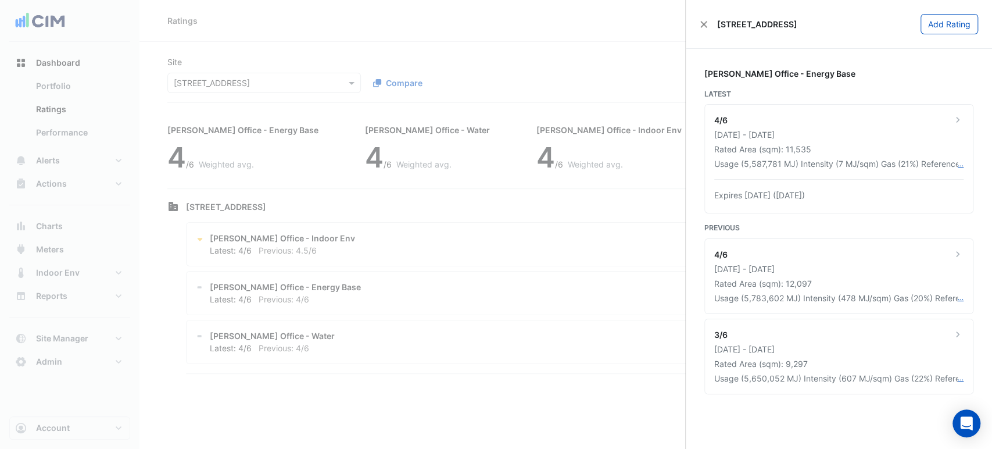
click at [600, 138] on ngb-offcanvas-backdrop at bounding box center [496, 224] width 992 height 449
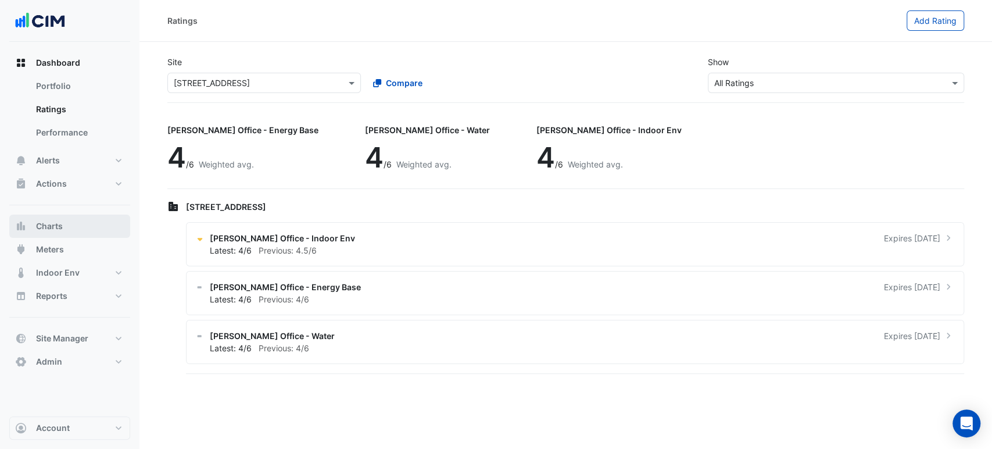
click at [47, 222] on span "Charts" at bounding box center [49, 226] width 27 height 12
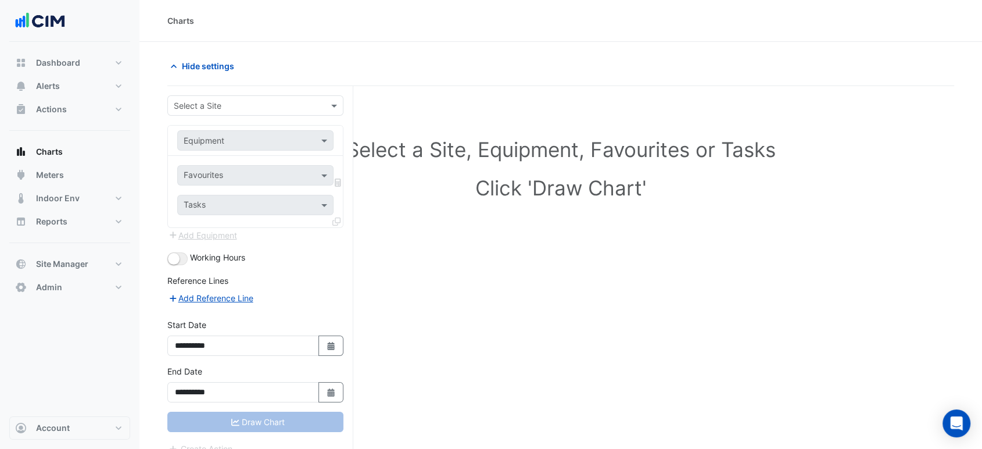
click at [199, 106] on input "text" at bounding box center [244, 106] width 140 height 12
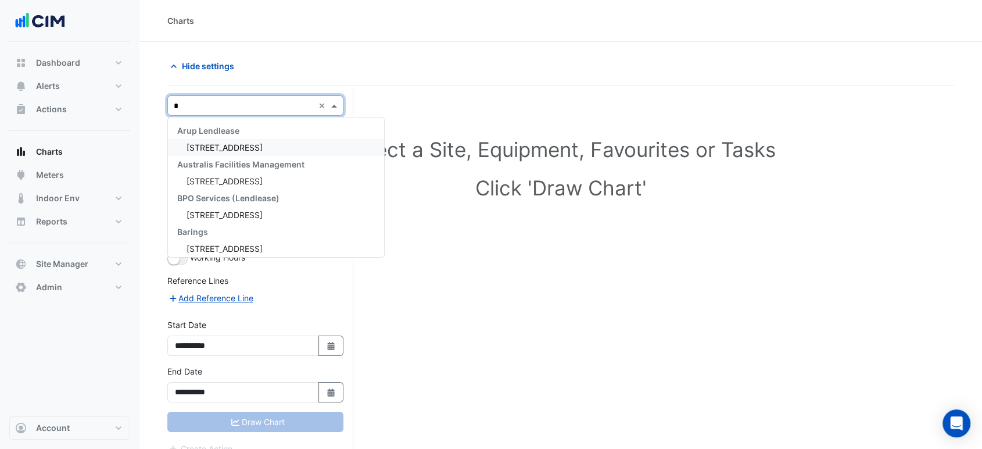
type input "**"
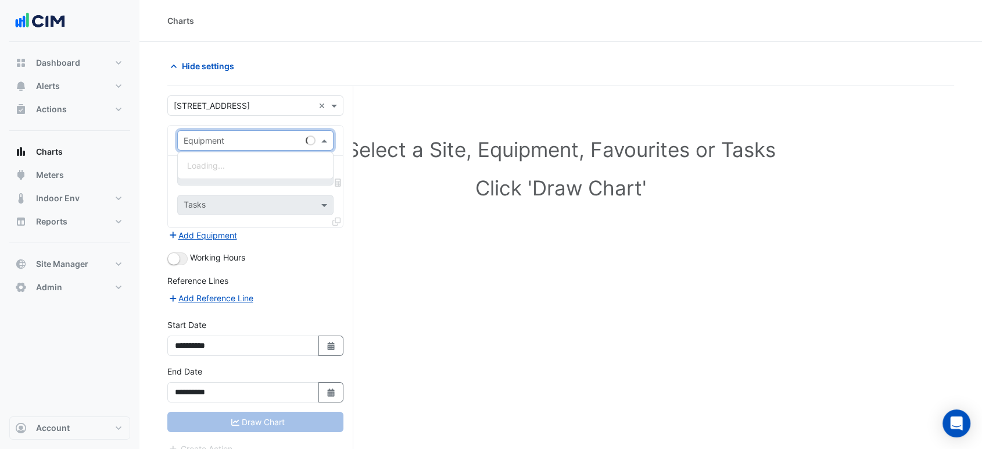
click at [269, 142] on input "text" at bounding box center [244, 141] width 120 height 12
type input "*********"
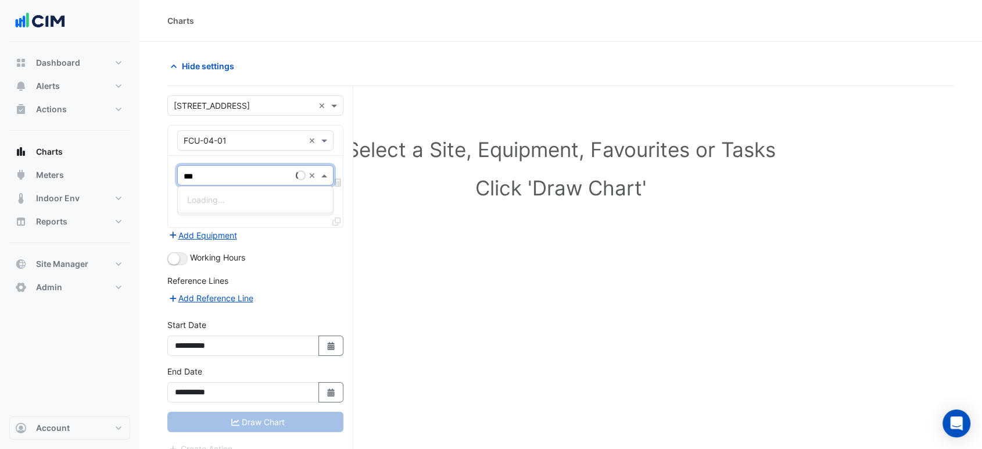
type input "****"
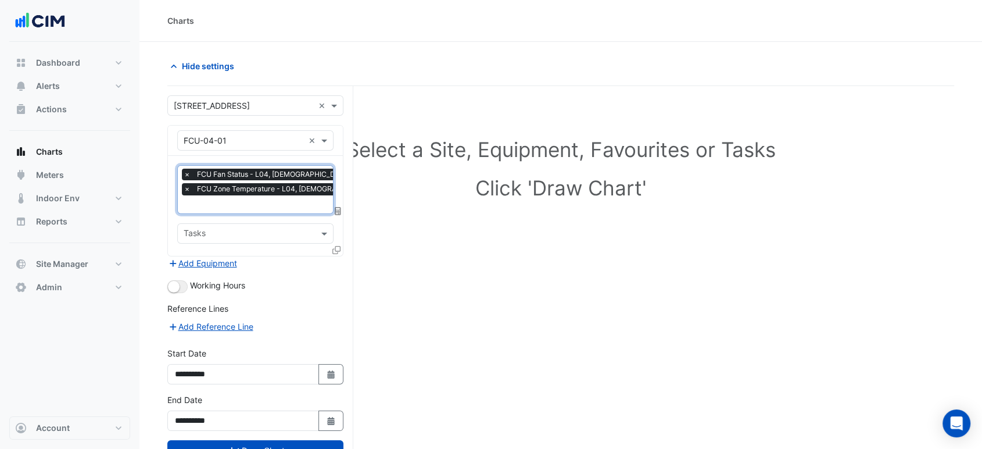
click at [171, 279] on div "Working Hours" at bounding box center [255, 286] width 176 height 14
click at [170, 281] on small "button" at bounding box center [174, 287] width 12 height 12
click at [336, 249] on icon at bounding box center [336, 250] width 8 height 8
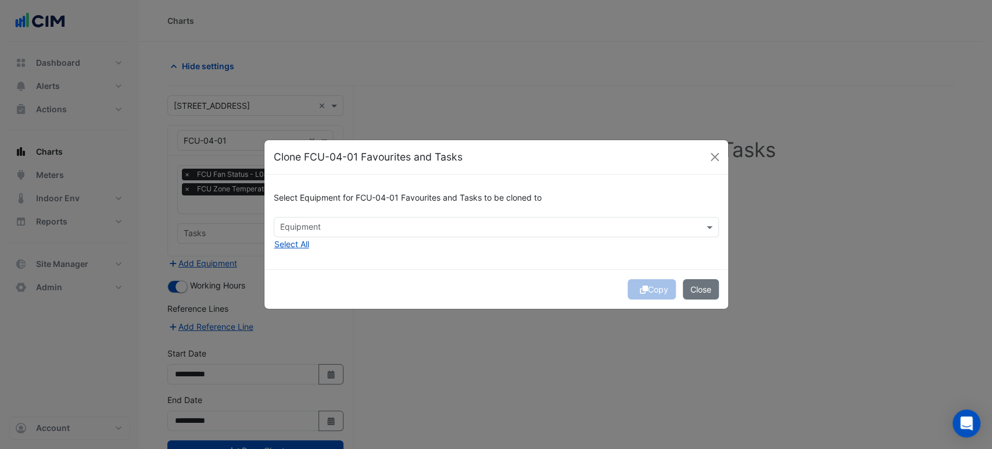
click at [391, 227] on input "text" at bounding box center [489, 228] width 419 height 12
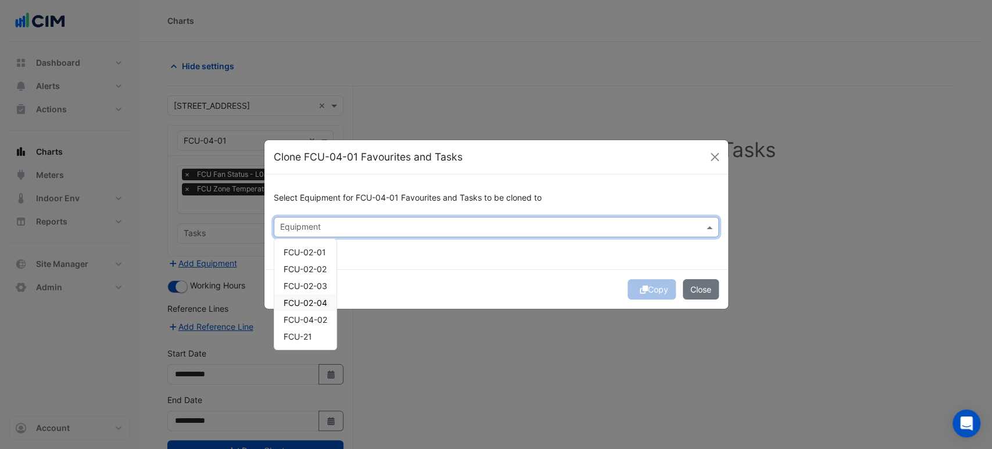
click at [323, 310] on div "FCU-02-04" at bounding box center [305, 302] width 62 height 17
click at [311, 325] on div "FCU-04-02" at bounding box center [305, 319] width 62 height 17
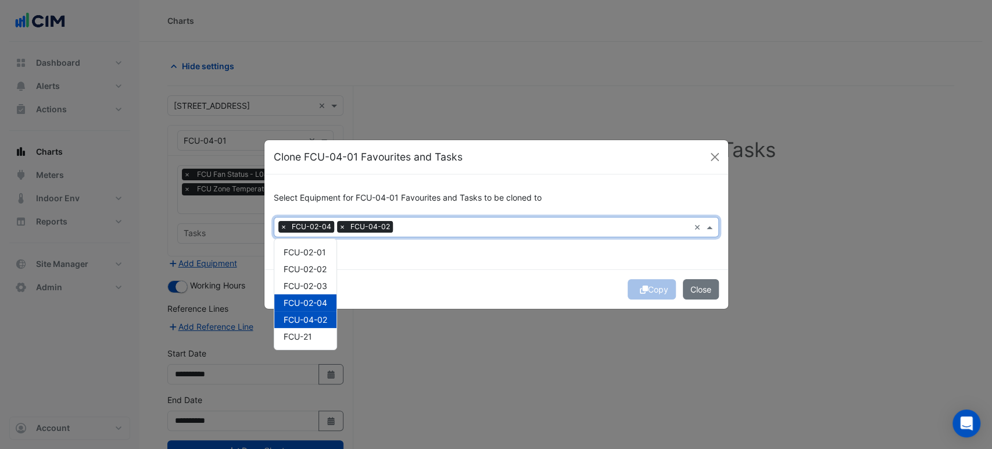
click at [322, 303] on span "FCU-02-04" at bounding box center [306, 302] width 44 height 10
click at [467, 269] on div "Copy Close" at bounding box center [496, 289] width 464 height 40
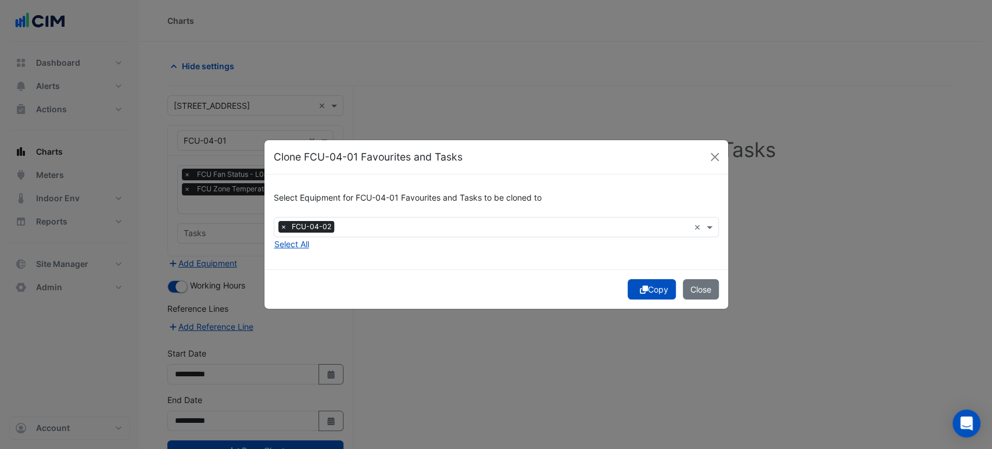
click at [650, 286] on button "Copy" at bounding box center [651, 289] width 48 height 20
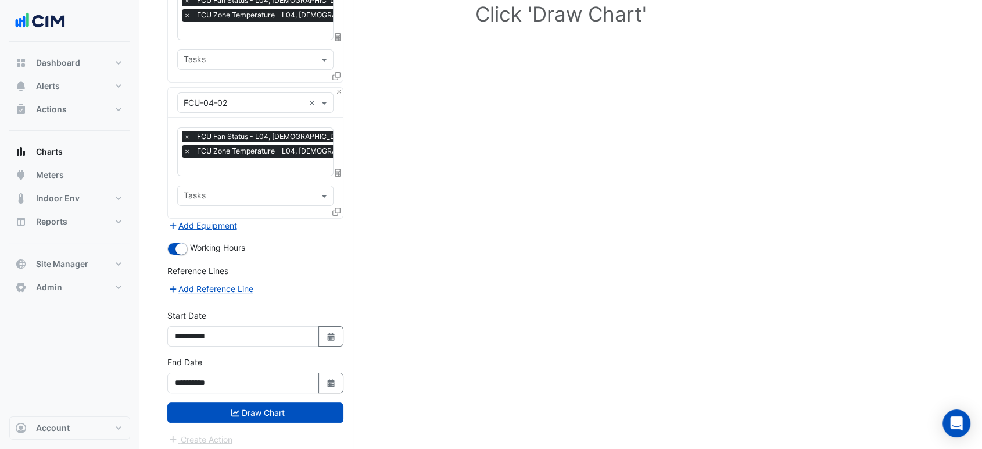
drag, startPoint x: 437, startPoint y: 241, endPoint x: 437, endPoint y: 386, distance: 145.8
click at [311, 408] on button "Draw Chart" at bounding box center [255, 412] width 176 height 20
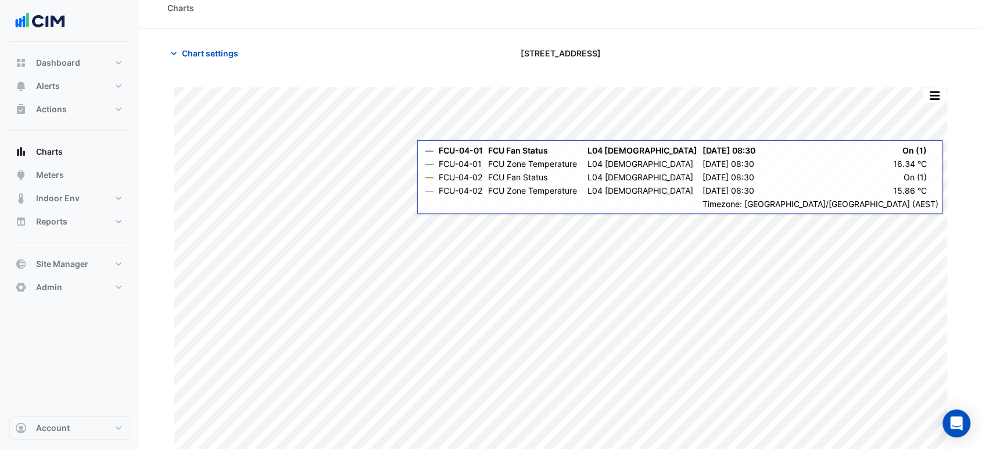
scroll to position [20, 0]
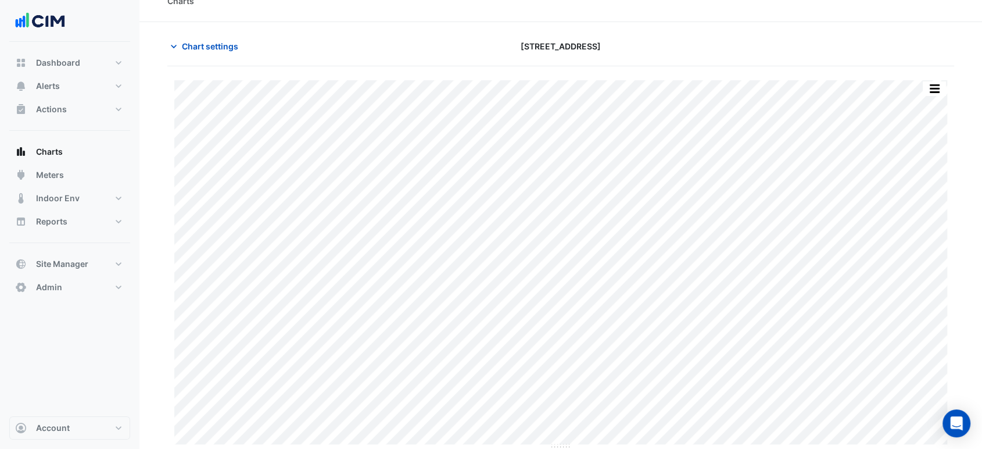
click at [942, 89] on button "button" at bounding box center [934, 88] width 23 height 15
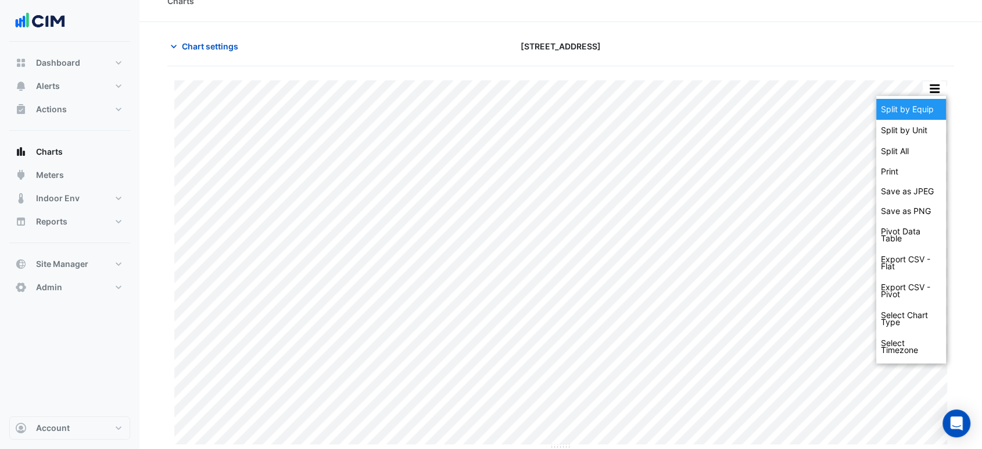
click at [939, 104] on div "Split by Equip" at bounding box center [911, 109] width 70 height 21
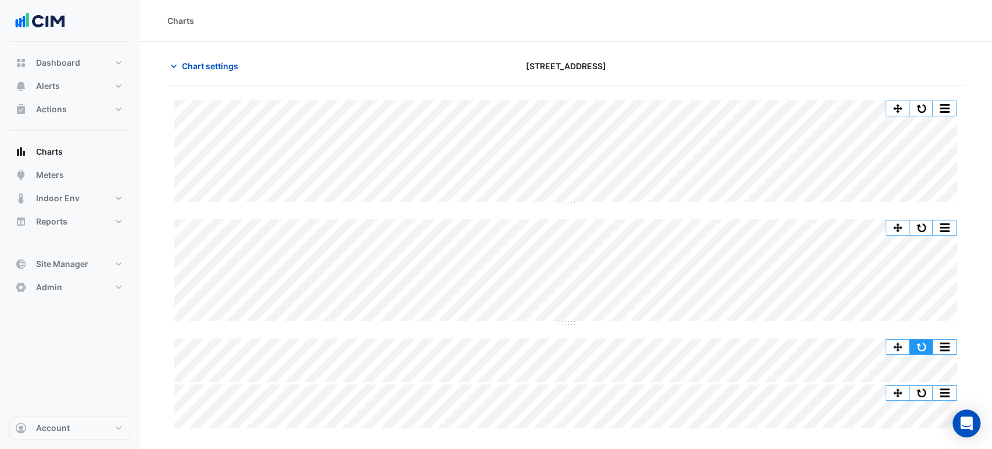
drag, startPoint x: 916, startPoint y: 340, endPoint x: 990, endPoint y: 317, distance: 77.9
click at [916, 340] on button "button" at bounding box center [920, 346] width 23 height 15
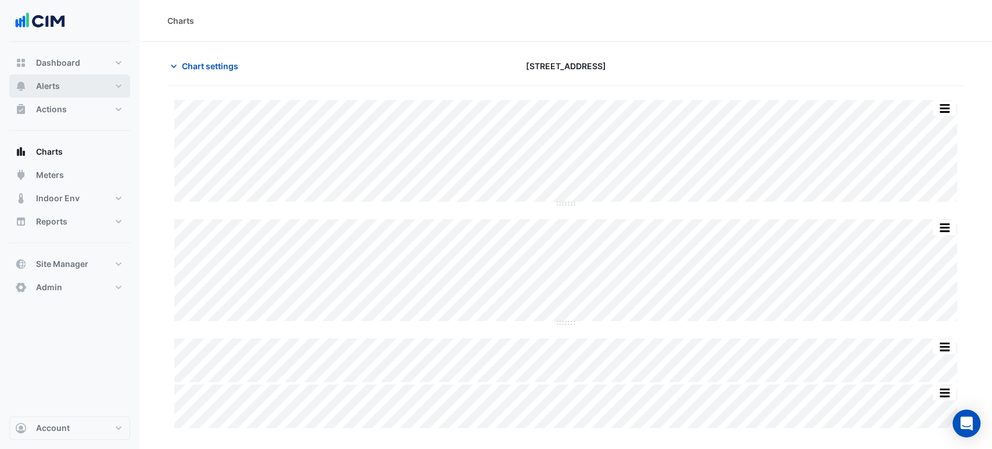
click at [50, 82] on span "Alerts" at bounding box center [48, 86] width 24 height 12
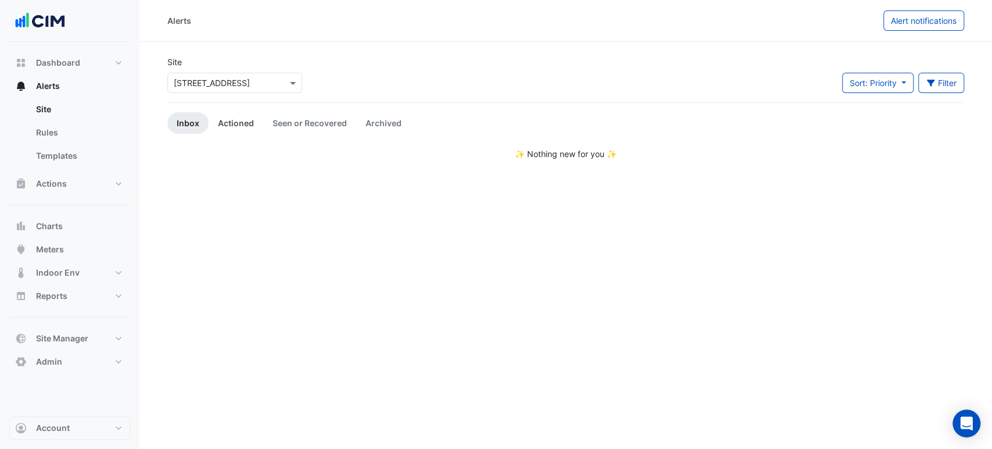
click at [250, 128] on link "Actioned" at bounding box center [236, 122] width 55 height 21
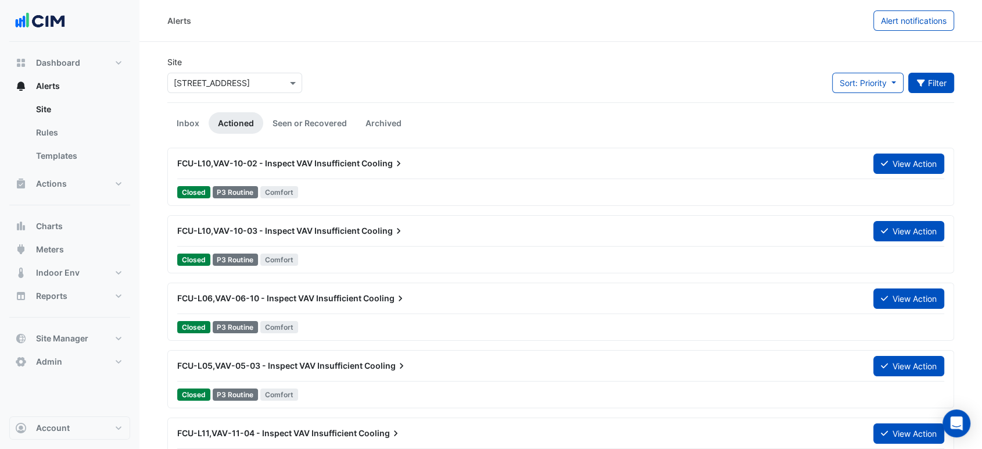
click at [935, 87] on button "Filter" at bounding box center [931, 83] width 46 height 20
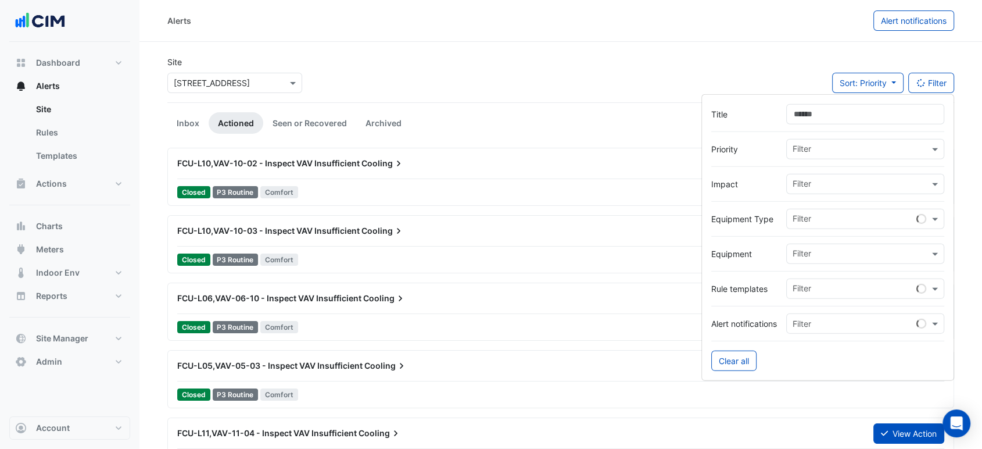
click at [891, 110] on input "Title" at bounding box center [865, 114] width 158 height 20
click at [825, 252] on input "text" at bounding box center [860, 255] width 137 height 12
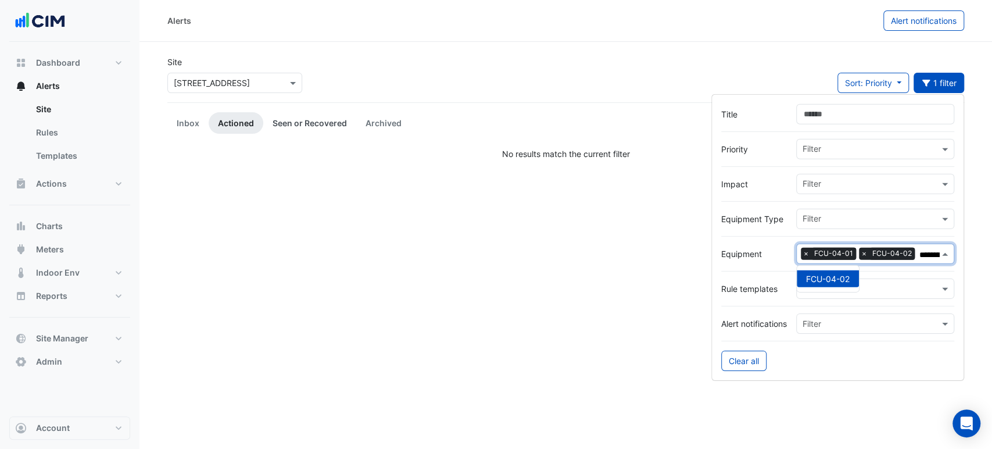
type input "*********"
click at [333, 123] on link "Seen or Recovered" at bounding box center [309, 122] width 93 height 21
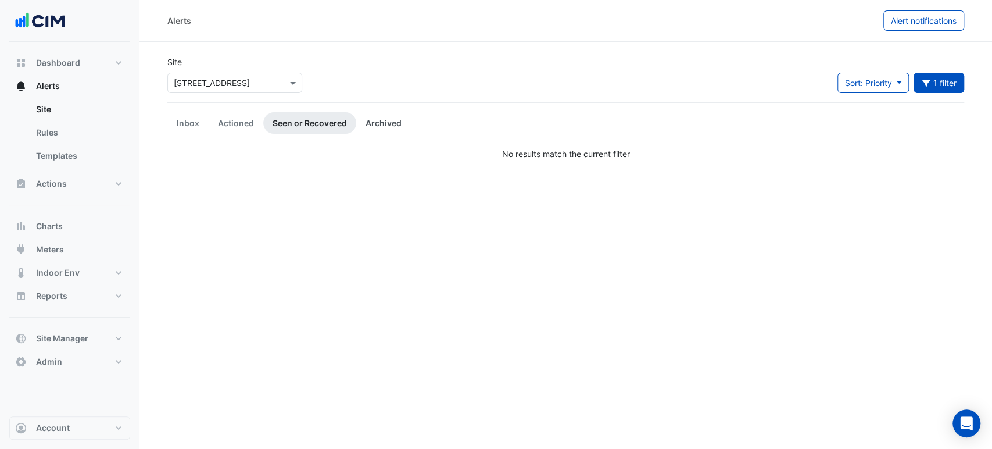
click at [364, 122] on link "Archived" at bounding box center [383, 122] width 55 height 21
click at [235, 122] on link "Actioned" at bounding box center [236, 122] width 55 height 21
click at [202, 122] on link "Inbox" at bounding box center [187, 122] width 41 height 21
click at [287, 124] on link "Seen or Recovered" at bounding box center [309, 122] width 93 height 21
click at [245, 123] on link "Actioned" at bounding box center [236, 122] width 55 height 21
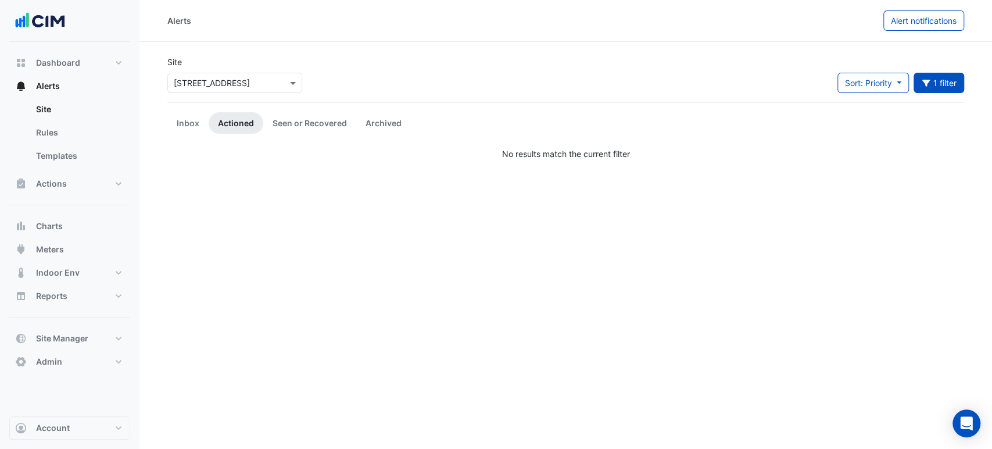
click at [437, 64] on div "Site Select a Site × 68 Pitt St Sort: Priority Priority Updated 1 filter Title …" at bounding box center [565, 79] width 810 height 46
click at [187, 127] on link "Inbox" at bounding box center [187, 122] width 41 height 21
click at [47, 239] on button "Meters" at bounding box center [69, 249] width 121 height 23
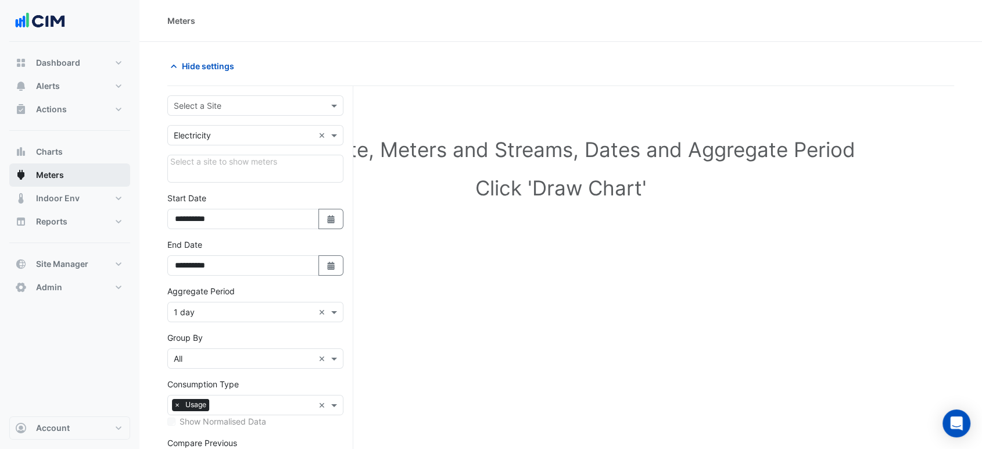
click at [65, 164] on button "Meters" at bounding box center [69, 174] width 121 height 23
click at [64, 159] on button "Charts" at bounding box center [69, 151] width 121 height 23
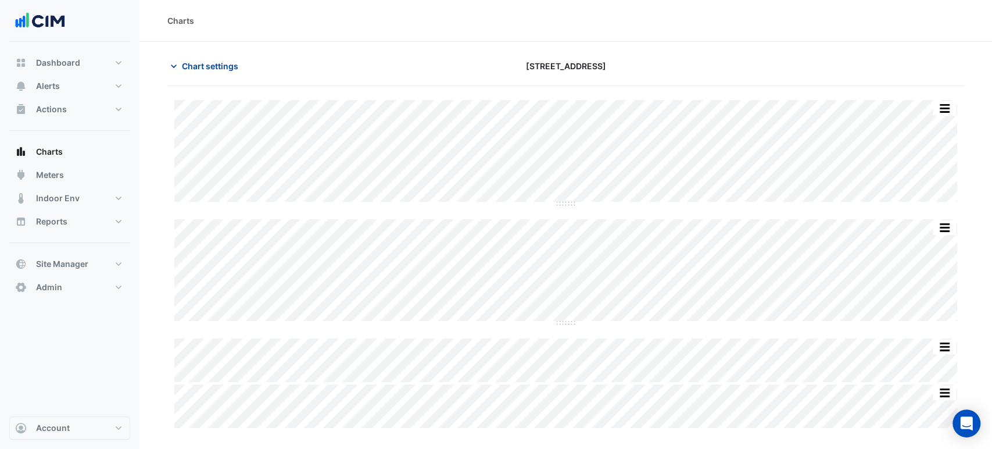
click at [223, 69] on span "Chart settings" at bounding box center [210, 66] width 56 height 12
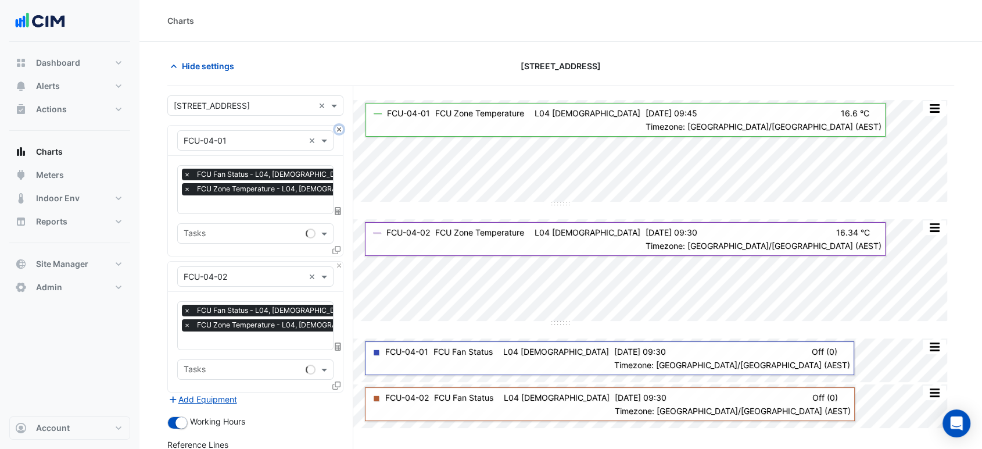
click at [338, 129] on button "Close" at bounding box center [339, 129] width 8 height 8
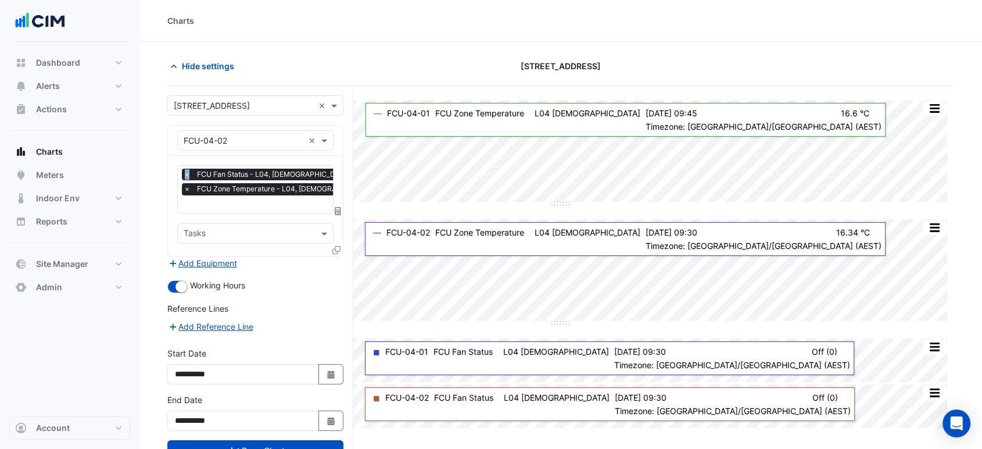
click at [338, 129] on div "Equipment × FCU-04-02 ×" at bounding box center [255, 140] width 175 height 30
click at [267, 140] on input "text" at bounding box center [244, 141] width 120 height 12
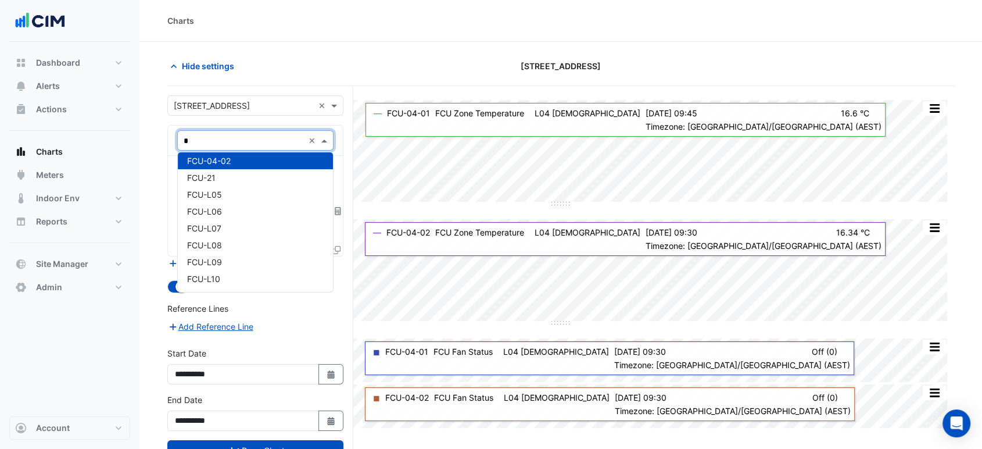
type input "**"
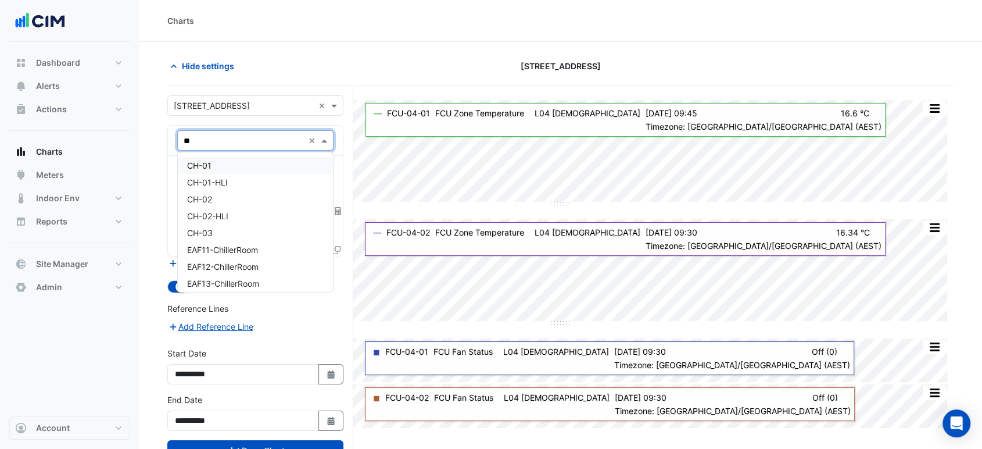
click at [252, 161] on div "CH-01" at bounding box center [255, 165] width 155 height 17
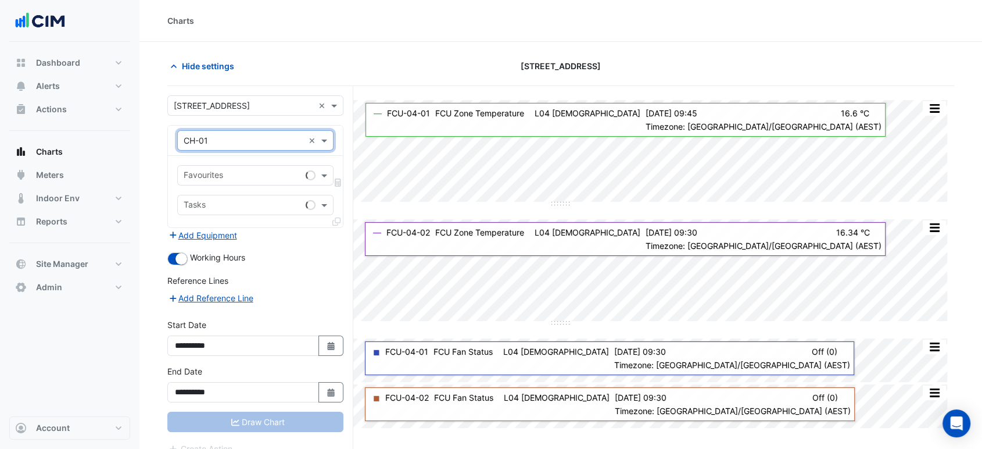
click at [242, 188] on div "Favourites Tasks" at bounding box center [255, 191] width 175 height 71
click at [245, 177] on input "text" at bounding box center [242, 176] width 117 height 12
type input "****"
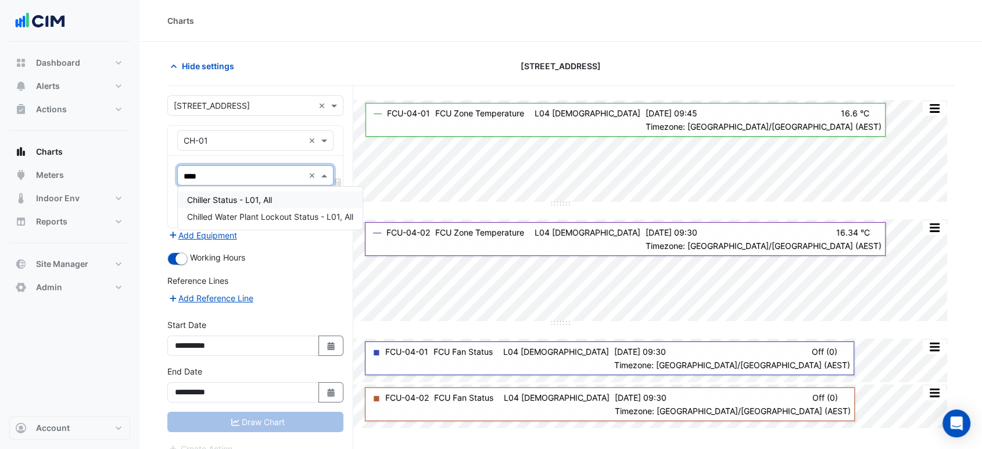
click at [236, 201] on span "Chiller Status - L01, All" at bounding box center [229, 200] width 85 height 10
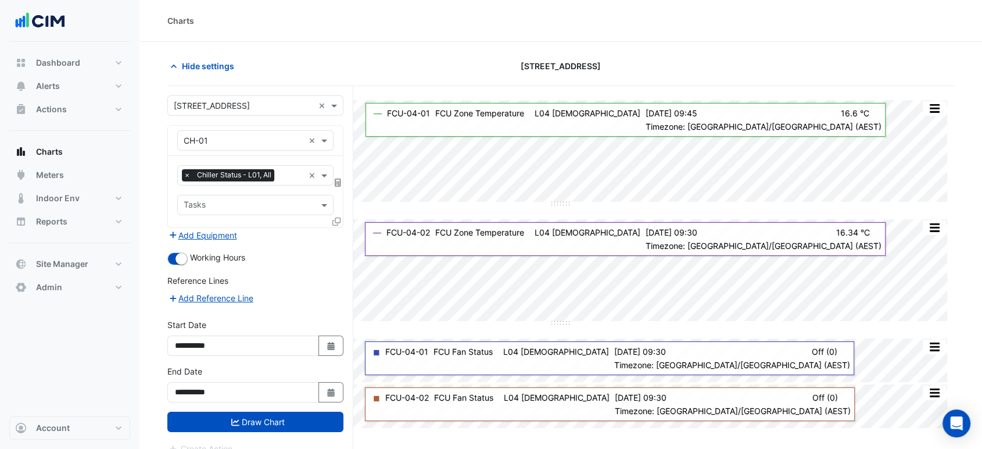
click at [332, 218] on icon at bounding box center [336, 221] width 8 height 8
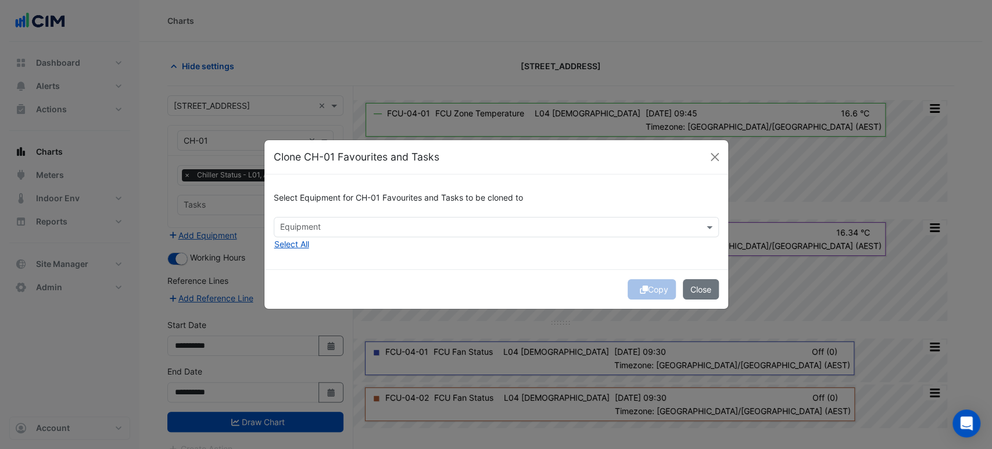
click at [269, 264] on div "Select Equipment for CH-01 Favourites and Tasks to be cloned to Equipment Selec…" at bounding box center [496, 221] width 464 height 95
click at [285, 250] on div "Select Equipment for CH-01 Favourites and Tasks to be cloned to Equipment Selec…" at bounding box center [496, 221] width 464 height 95
click at [289, 248] on button "Select All" at bounding box center [292, 243] width 36 height 13
click at [282, 224] on span "×" at bounding box center [283, 227] width 10 height 12
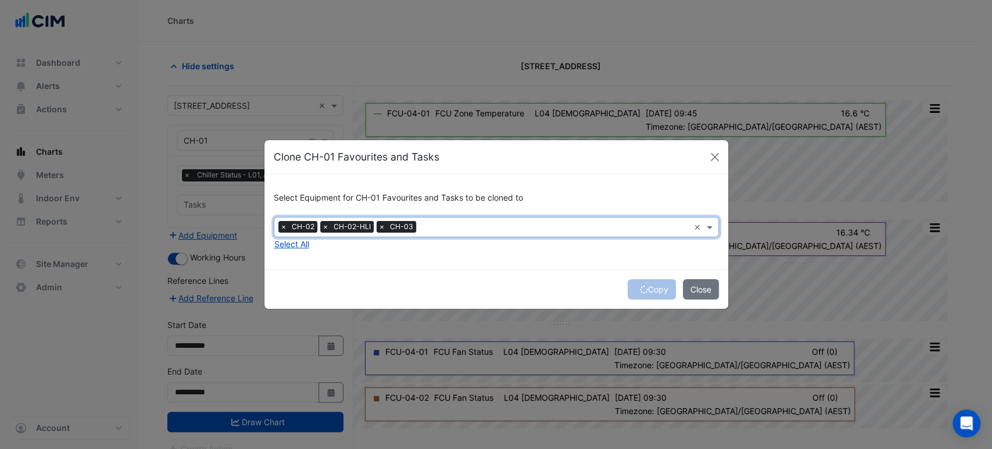
click at [320, 224] on span "×" at bounding box center [325, 227] width 10 height 12
click at [648, 288] on button "Copy" at bounding box center [651, 289] width 48 height 20
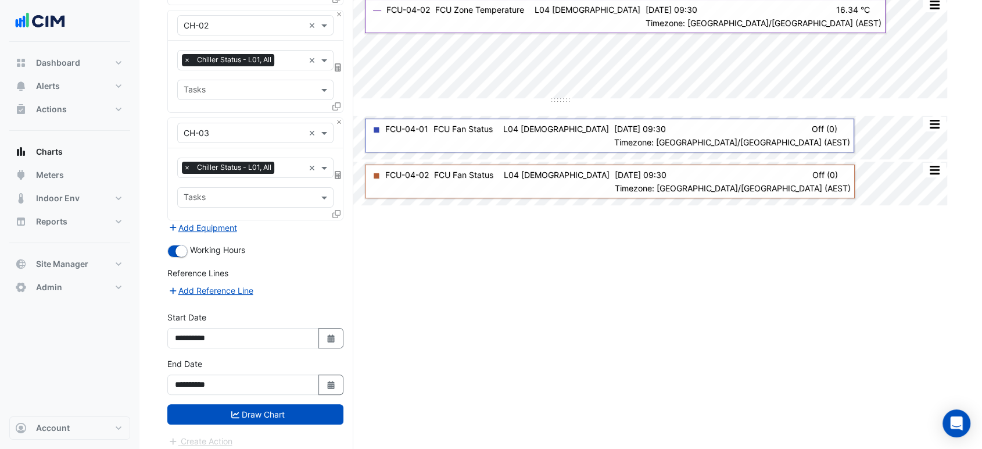
scroll to position [227, 0]
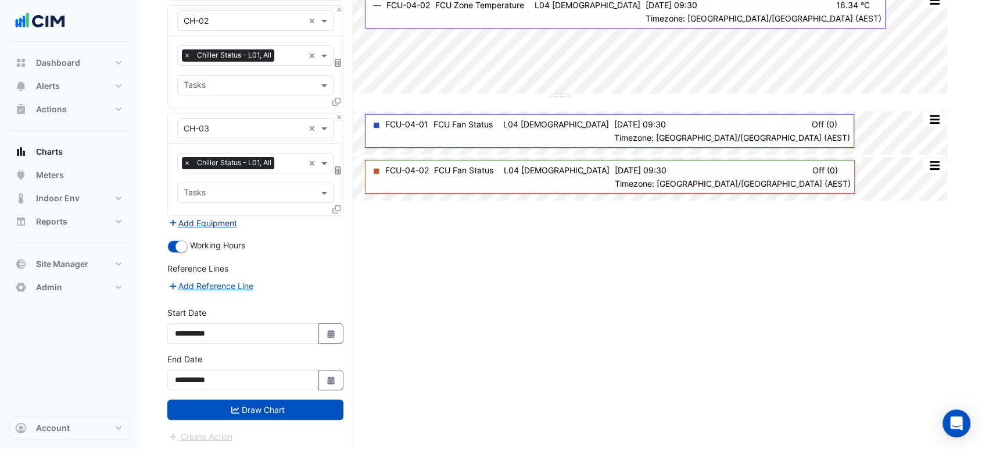
click at [221, 220] on button "Add Equipment" at bounding box center [202, 222] width 70 height 13
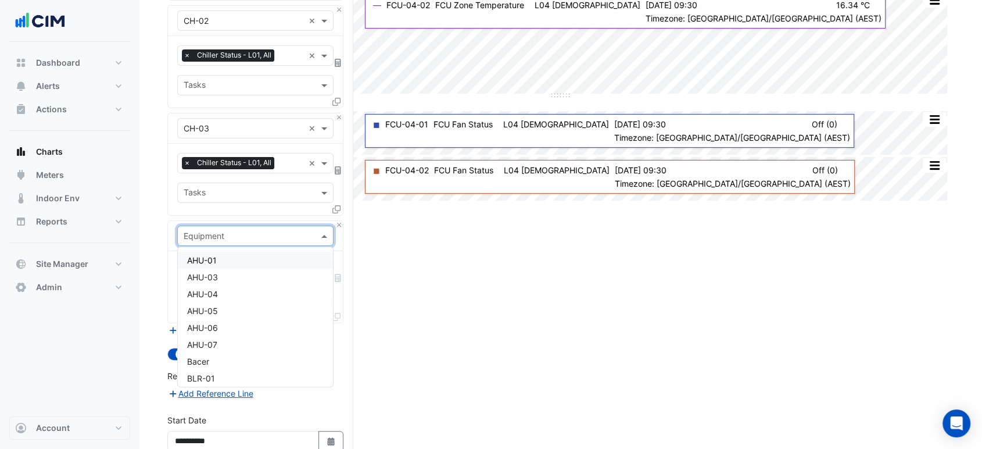
click at [228, 230] on input "text" at bounding box center [244, 236] width 120 height 12
type input "***"
click at [237, 259] on div "PCHWP-01" at bounding box center [255, 260] width 155 height 17
click at [238, 260] on div "Favourites" at bounding box center [255, 270] width 156 height 20
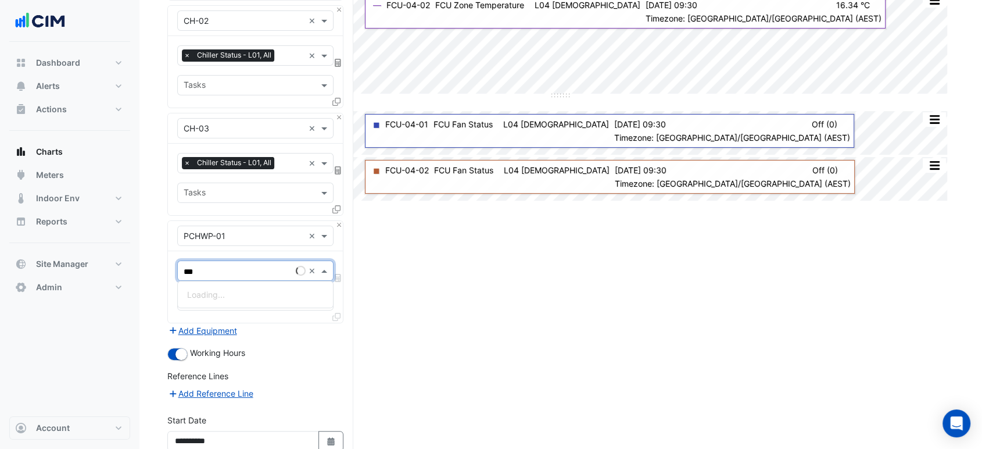
type input "****"
click at [228, 297] on span "Primary Chilled Water Pump Status - L25, All" at bounding box center [271, 294] width 168 height 10
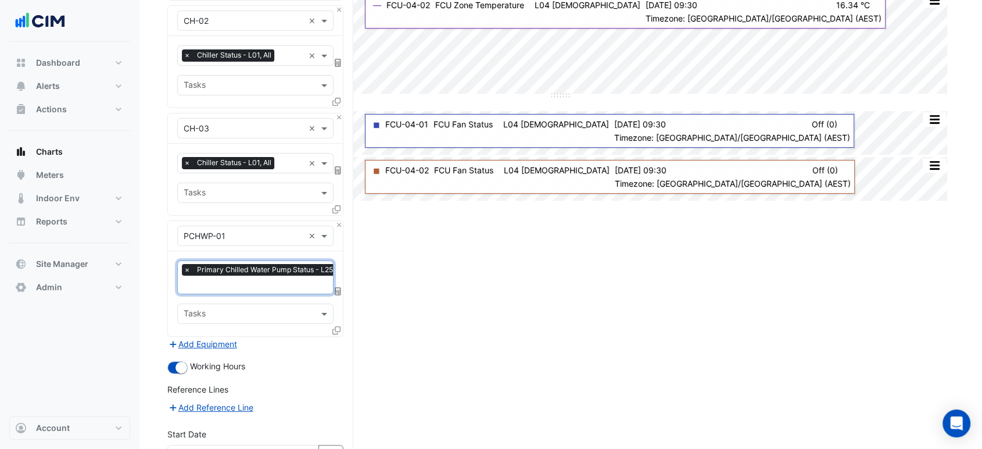
click at [341, 327] on div at bounding box center [337, 332] width 10 height 17
click at [339, 327] on icon at bounding box center [336, 330] width 8 height 8
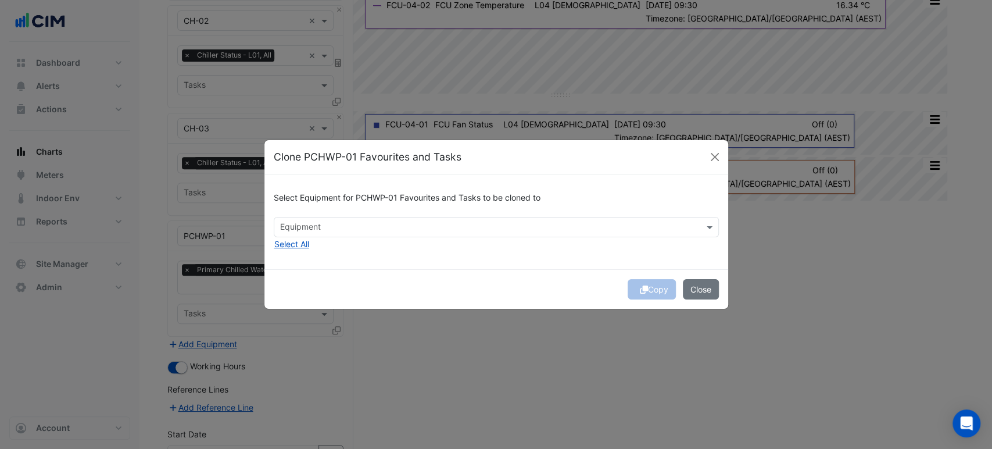
click at [316, 250] on div "Select Equipment for PCHWP-01 Favourites and Tasks to be cloned to Equipment Se…" at bounding box center [496, 221] width 464 height 95
click at [307, 246] on button "Select All" at bounding box center [292, 243] width 36 height 13
click at [412, 260] on div "Select Equipment for PCHWP-01 Favourites and Tasks to be cloned to Equipment × …" at bounding box center [496, 221] width 464 height 95
click at [649, 286] on div "Copy Close" at bounding box center [496, 289] width 464 height 40
click at [645, 285] on button "Copy" at bounding box center [651, 289] width 48 height 20
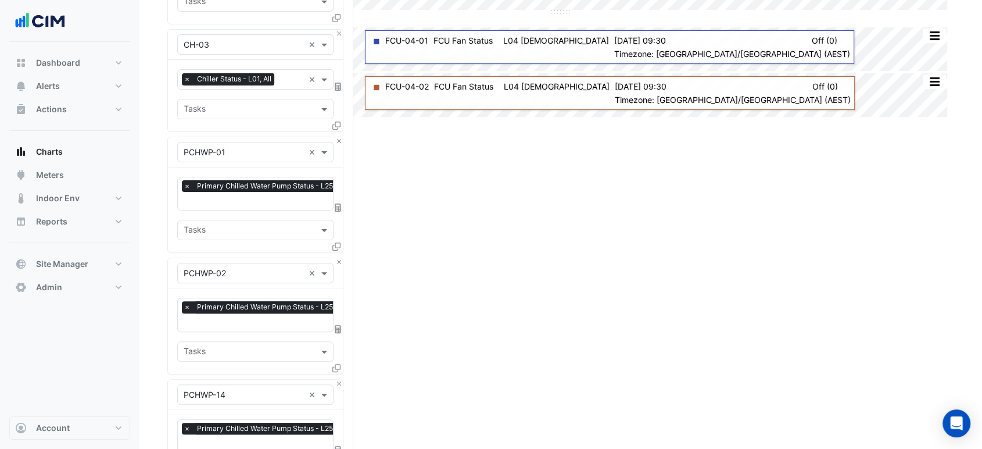
drag, startPoint x: 382, startPoint y: 328, endPoint x: 385, endPoint y: 410, distance: 81.4
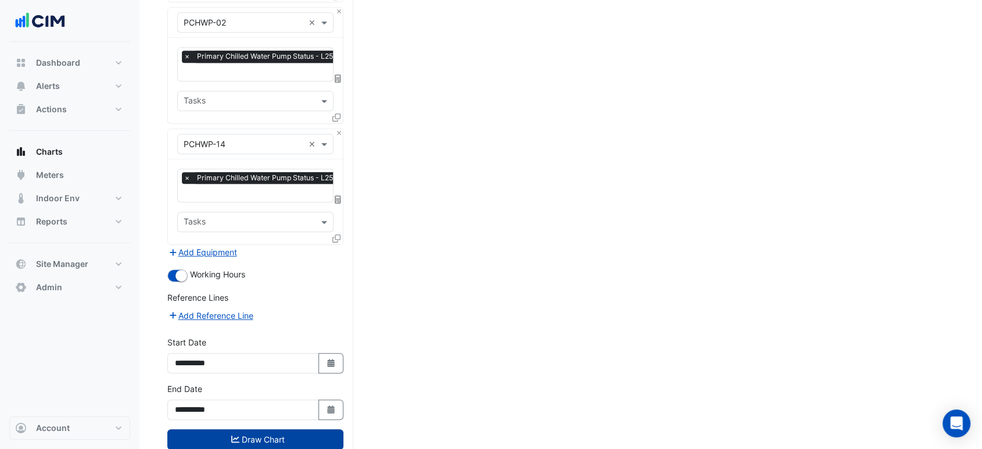
click at [297, 429] on button "Draw Chart" at bounding box center [255, 439] width 176 height 20
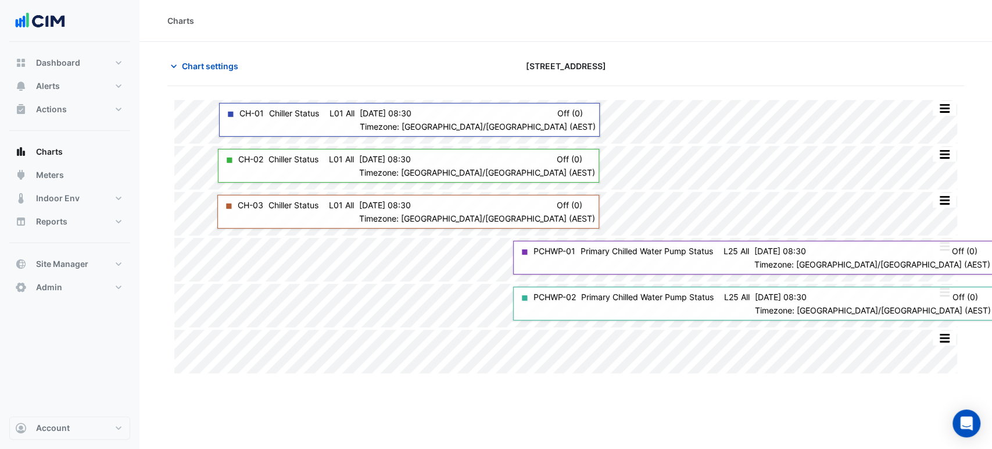
click at [645, 8] on div "Charts" at bounding box center [565, 21] width 852 height 42
click at [245, 64] on button "Chart settings" at bounding box center [206, 66] width 78 height 20
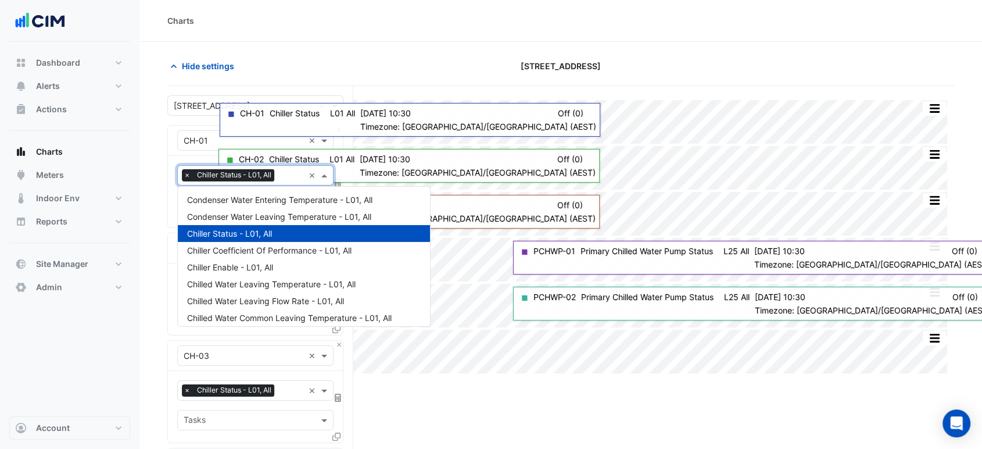
click at [207, 185] on div "Favourites × Chiller Status - L01, All × Tasks" at bounding box center [255, 191] width 175 height 71
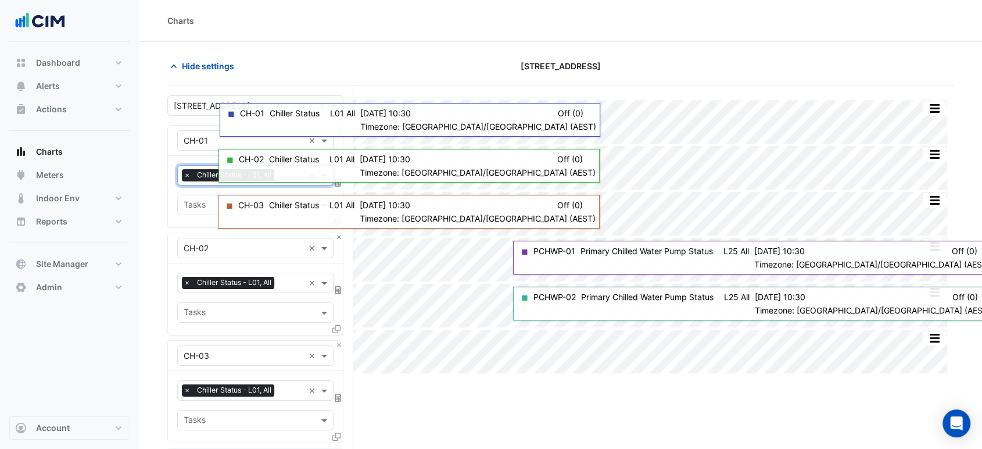
click at [217, 175] on span "Chiller Status - L01, All" at bounding box center [234, 175] width 80 height 12
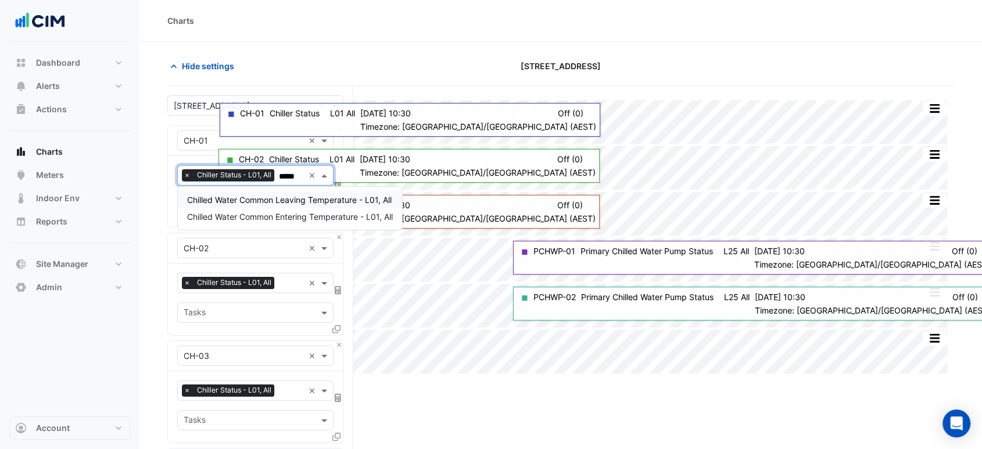
type input "******"
click at [252, 198] on span "Chilled Water Common Leaving Temperature - L01, All" at bounding box center [289, 200] width 205 height 10
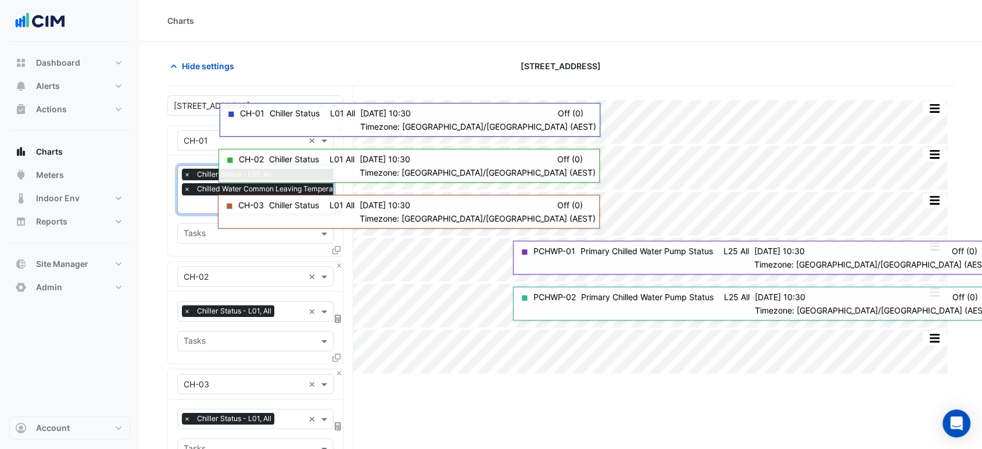
scroll to position [0, 0]
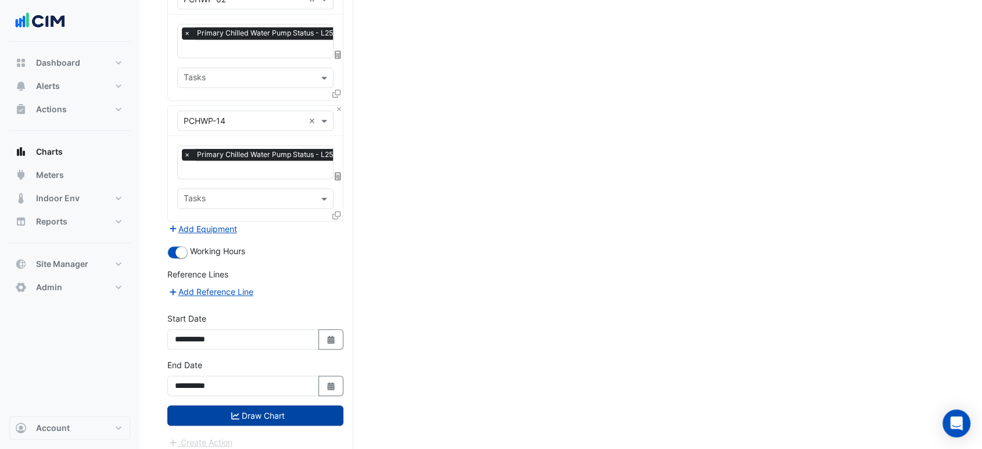
click at [271, 413] on button "Draw Chart" at bounding box center [255, 415] width 176 height 20
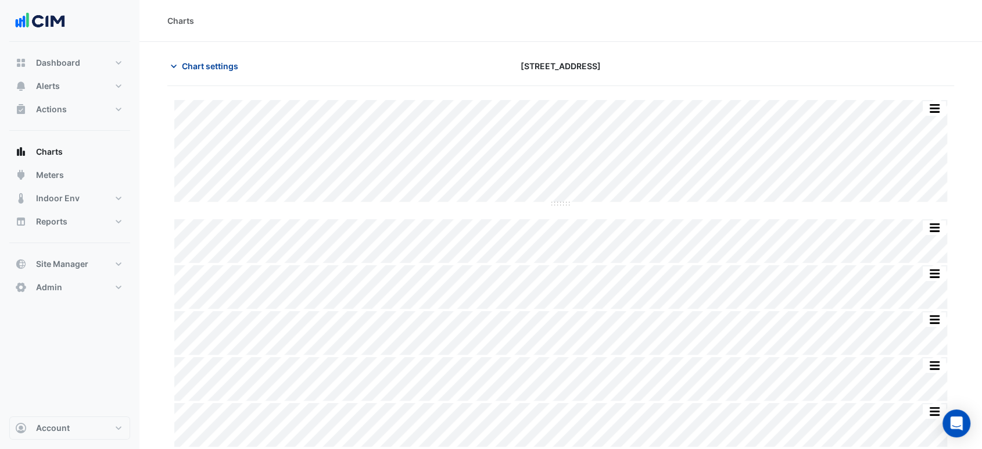
click at [234, 70] on span "Chart settings" at bounding box center [210, 66] width 56 height 12
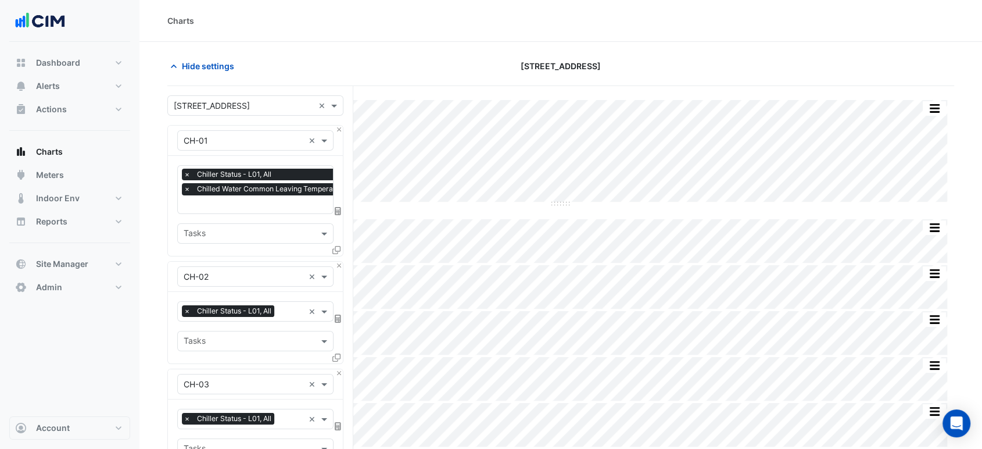
click at [218, 199] on input "text" at bounding box center [284, 205] width 200 height 12
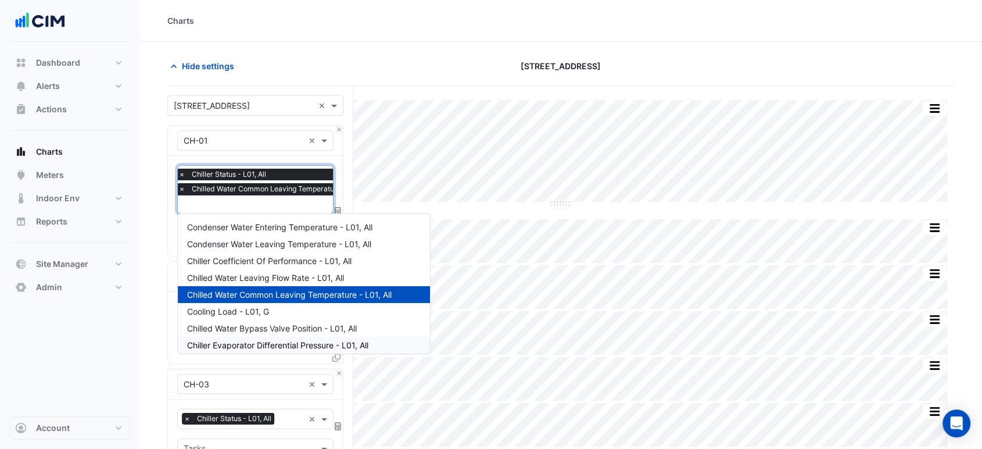
type input "*"
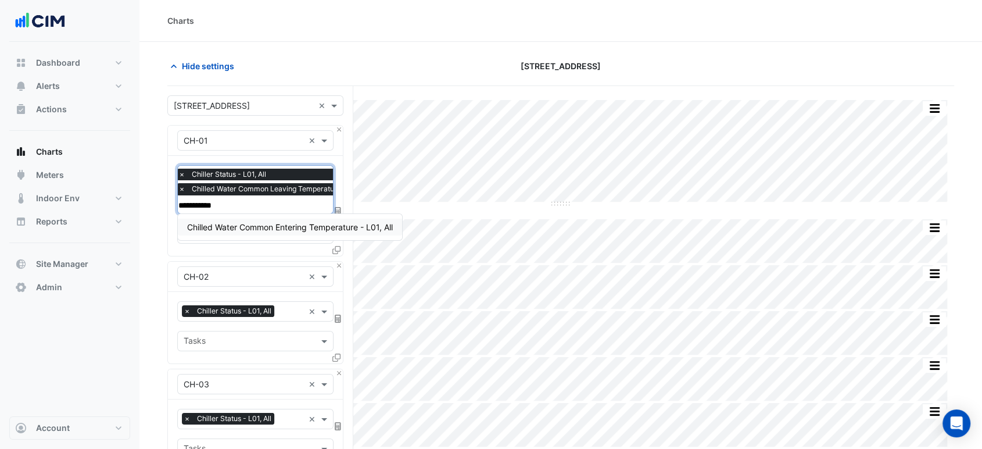
type input "**********"
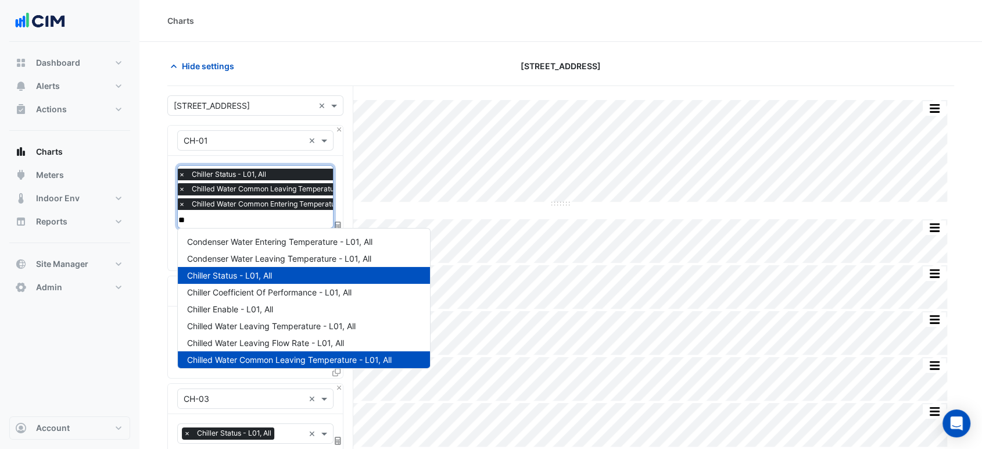
scroll to position [38, 0]
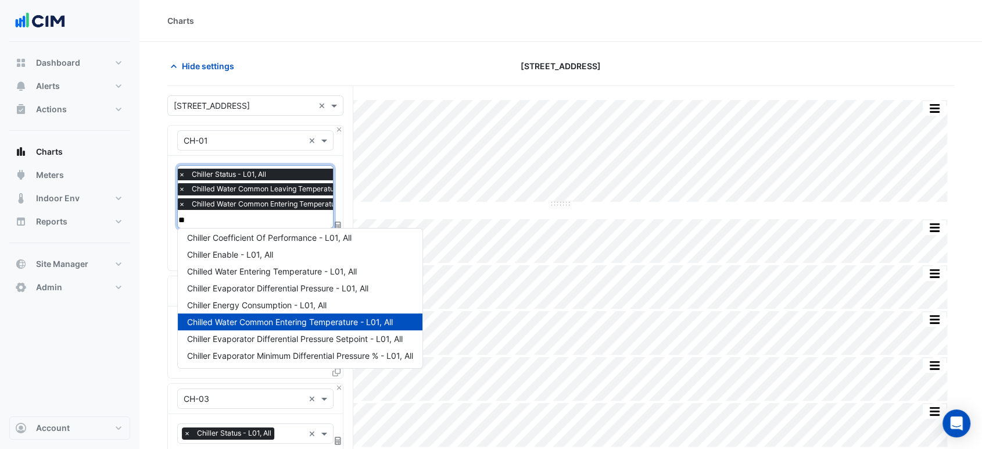
type input "***"
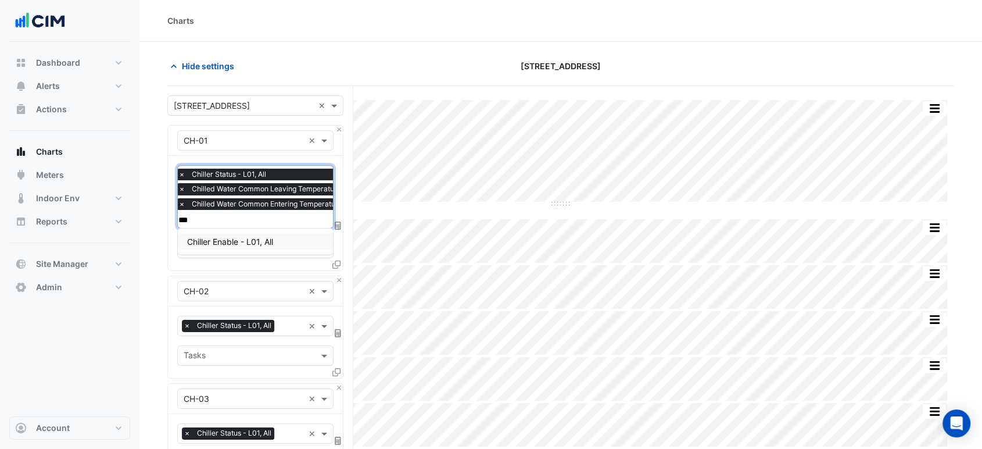
drag, startPoint x: 251, startPoint y: 239, endPoint x: 250, endPoint y: 264, distance: 25.6
click at [252, 239] on span "Chiller Enable - L01, All" at bounding box center [230, 241] width 86 height 10
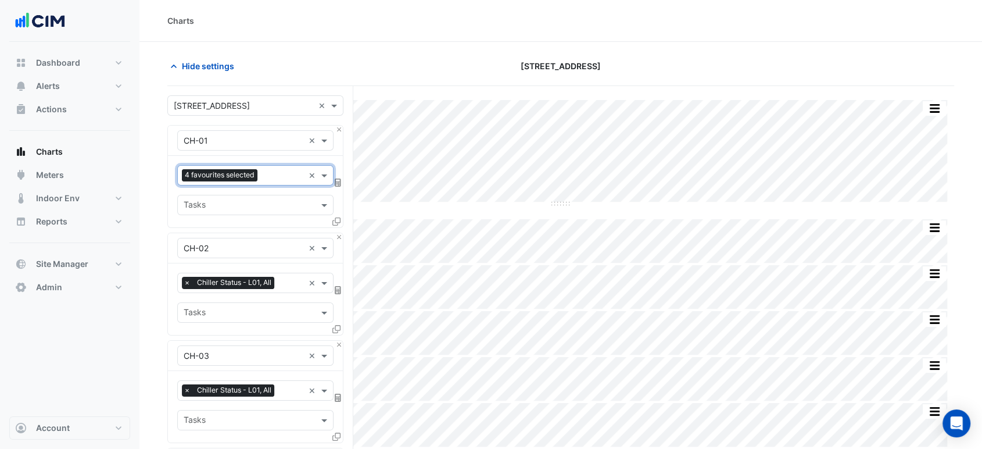
click at [261, 288] on div "× Chiller Status - L01, All" at bounding box center [229, 284] width 95 height 15
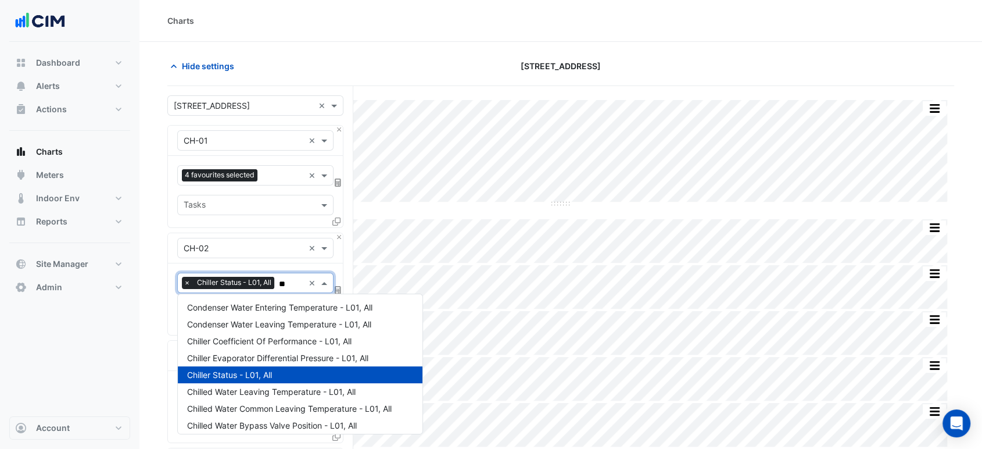
type input "***"
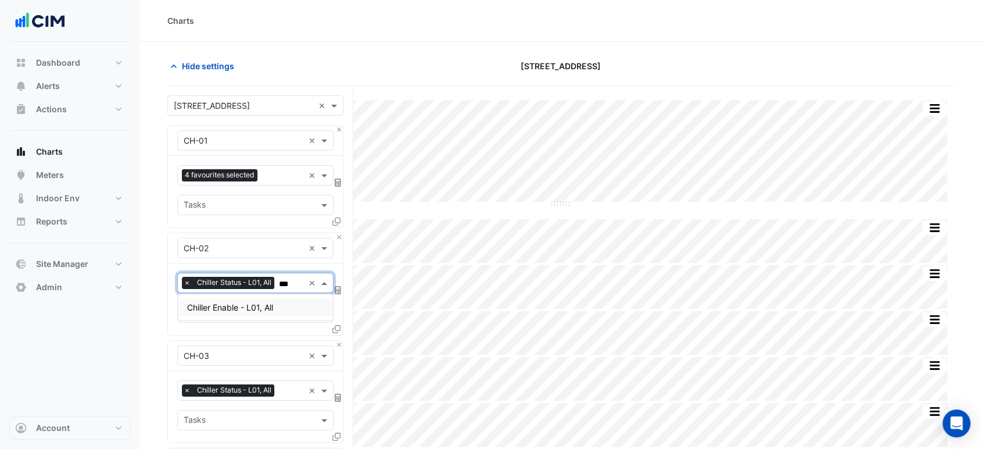
click at [264, 304] on span "Chiller Enable - L01, All" at bounding box center [230, 307] width 86 height 10
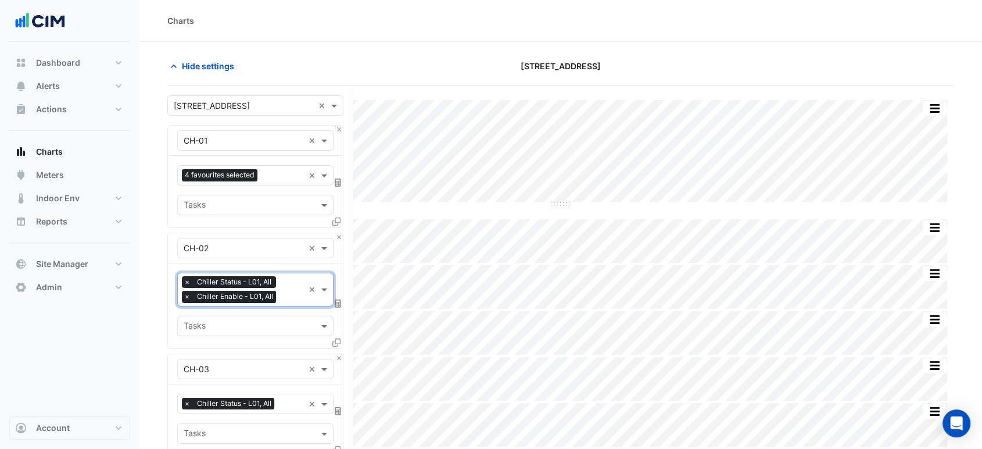
click at [259, 401] on span "Chiller Status - L01, All" at bounding box center [234, 403] width 80 height 12
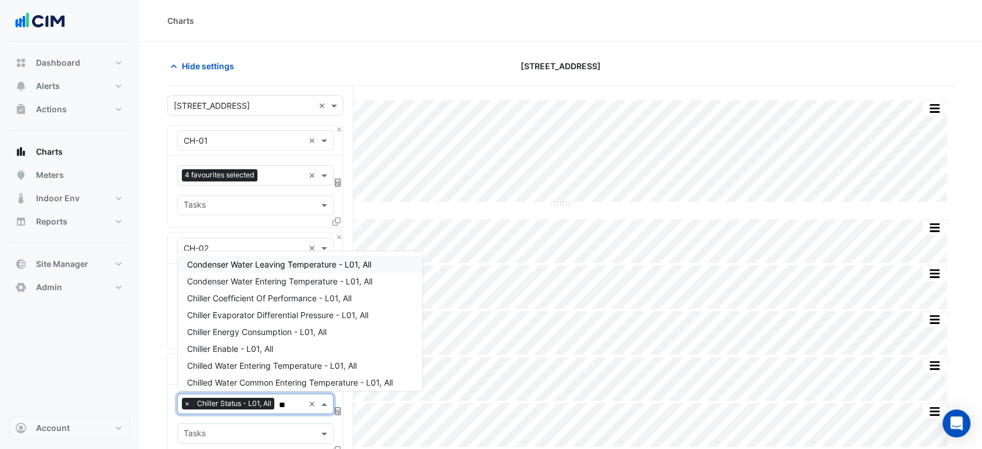
type input "***"
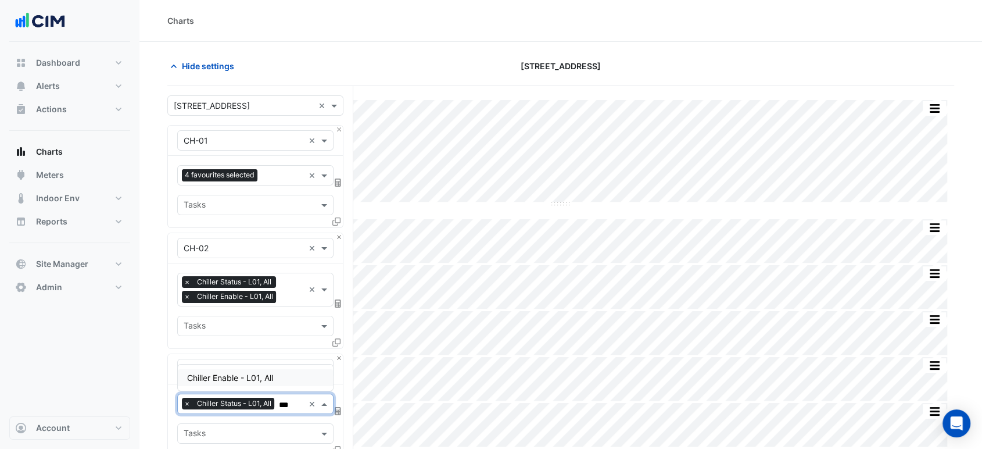
click at [270, 374] on span "Chiller Enable - L01, All" at bounding box center [230, 377] width 86 height 10
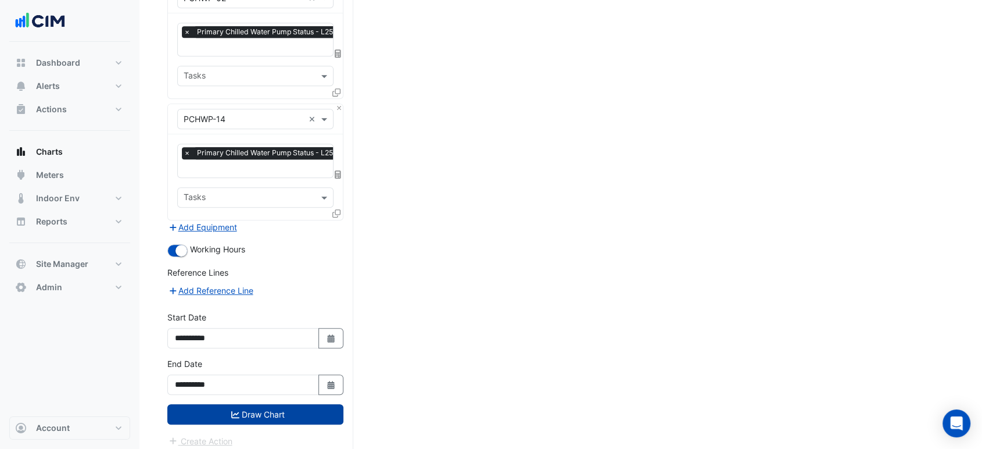
click at [301, 408] on button "Draw Chart" at bounding box center [255, 414] width 176 height 20
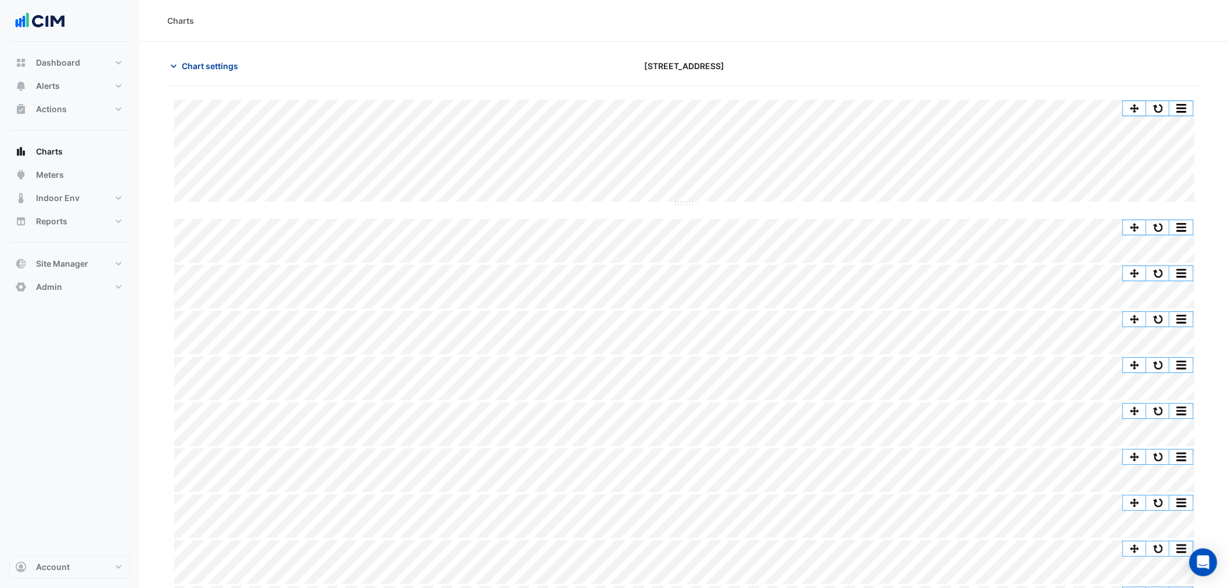
click at [210, 60] on span "Chart settings" at bounding box center [210, 66] width 56 height 12
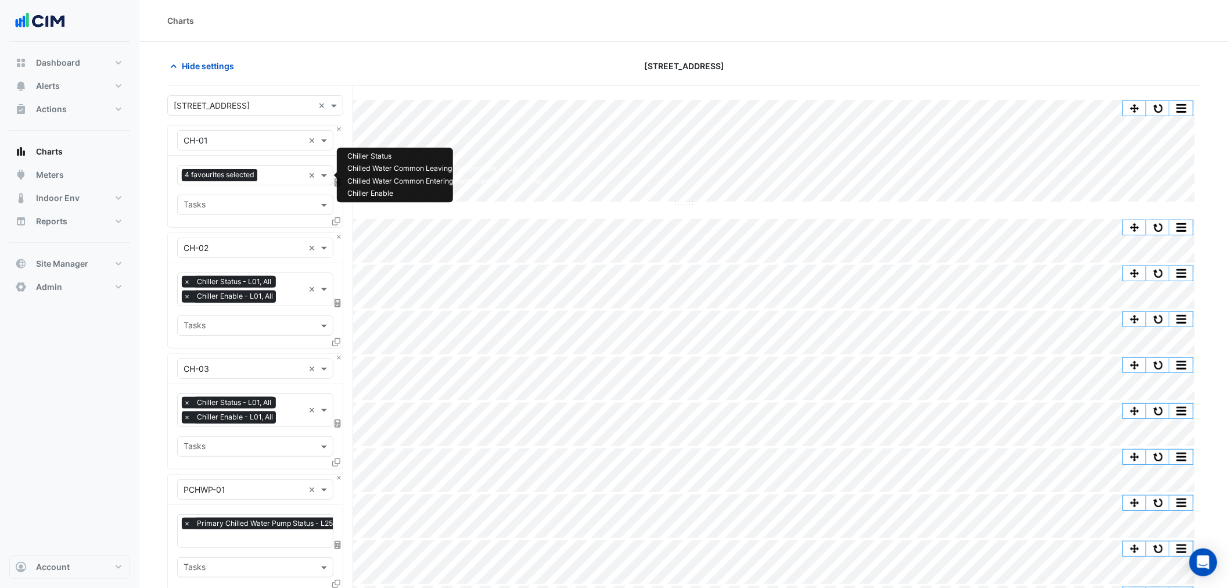
click at [265, 169] on div "Favourites 4 favourites selected" at bounding box center [241, 175] width 126 height 18
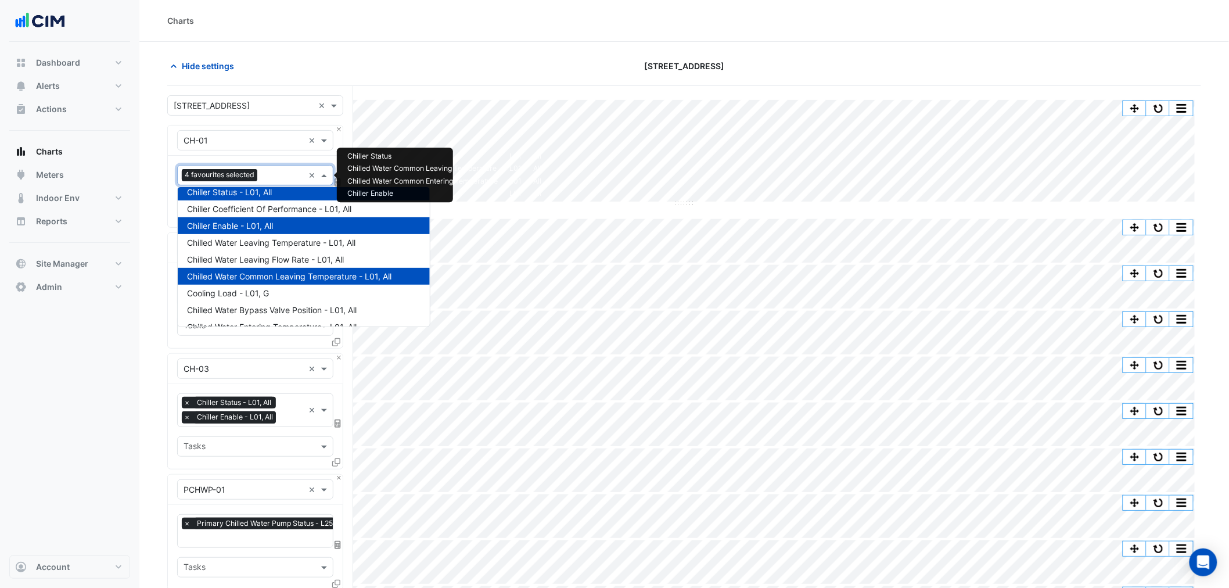
scroll to position [64, 0]
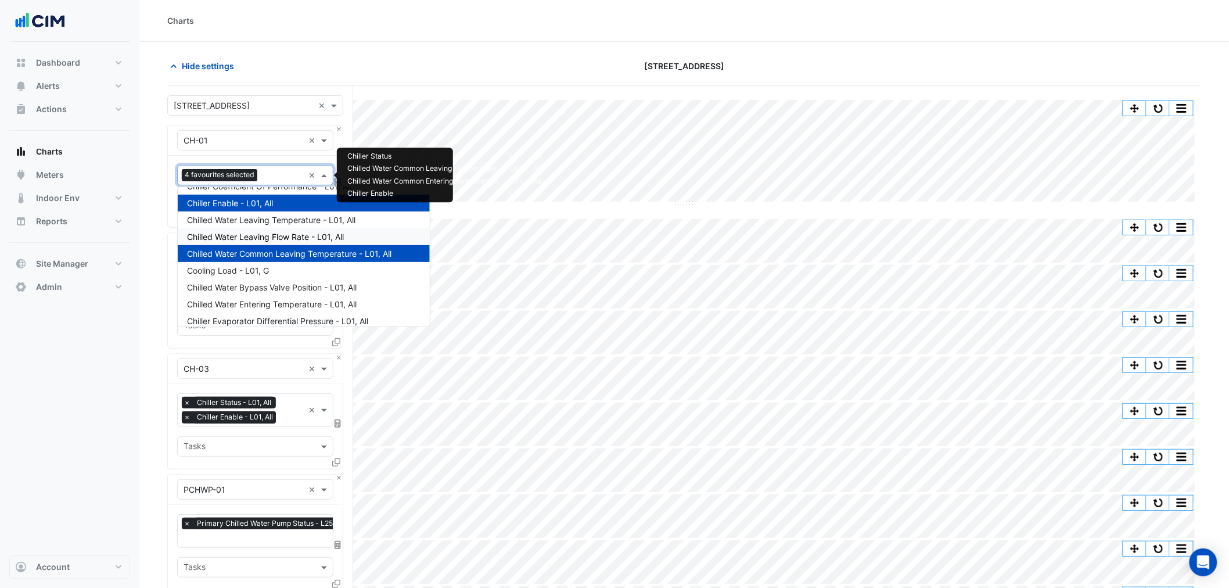
click at [332, 235] on span "Chilled Water Leaving Flow Rate - L01, All" at bounding box center [265, 237] width 157 height 10
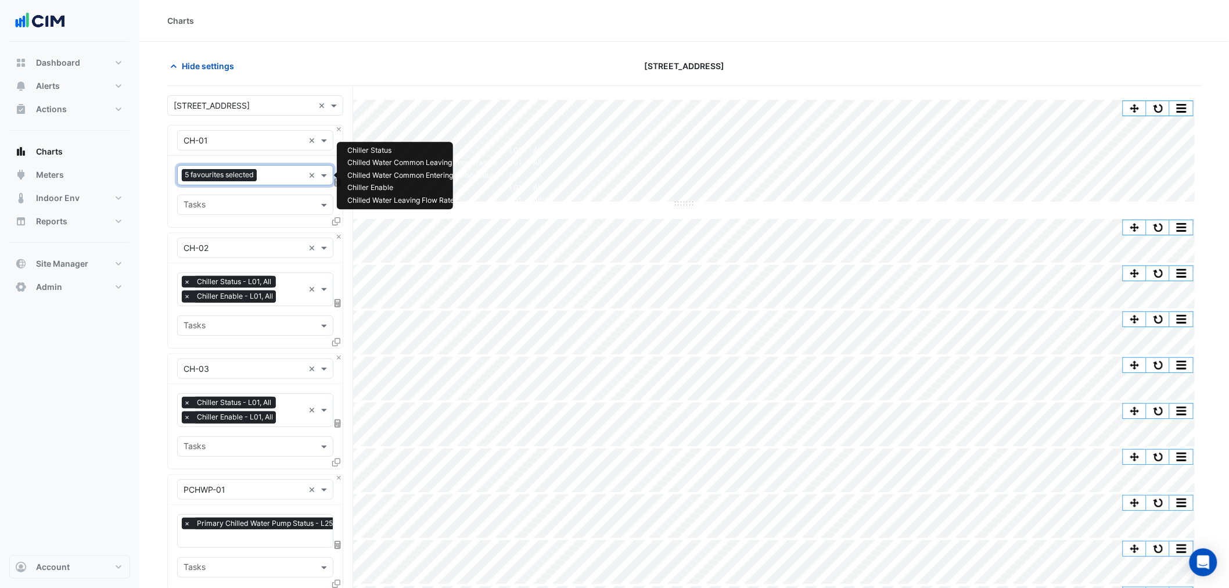
click at [271, 168] on div "Favourites 5 favourites selected" at bounding box center [241, 175] width 126 height 18
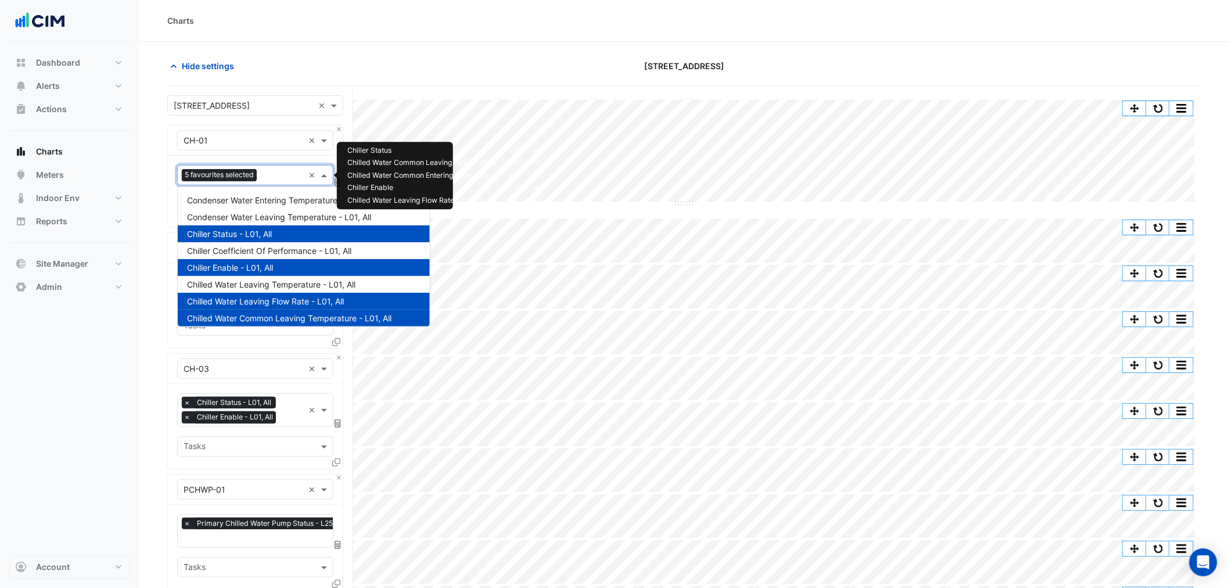
click at [152, 408] on section "Hide settings 68 Pitt St Split by Unit Split All Split None Print Save as JPEG …" at bounding box center [684, 555] width 1090 height 1027
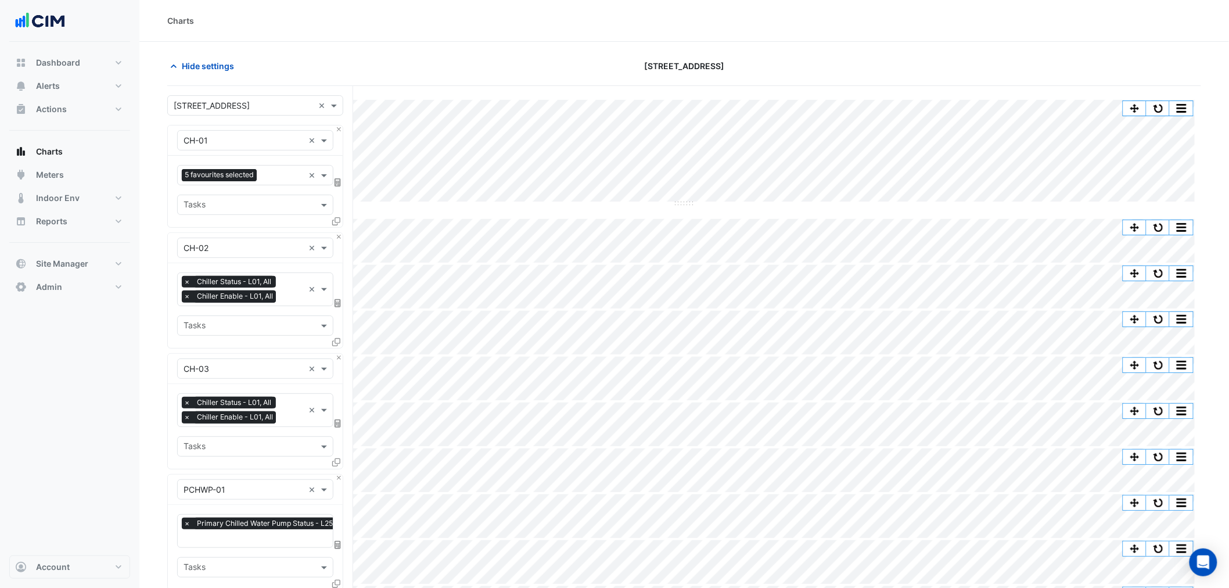
click at [238, 170] on span "5 favourites selected" at bounding box center [219, 175] width 75 height 12
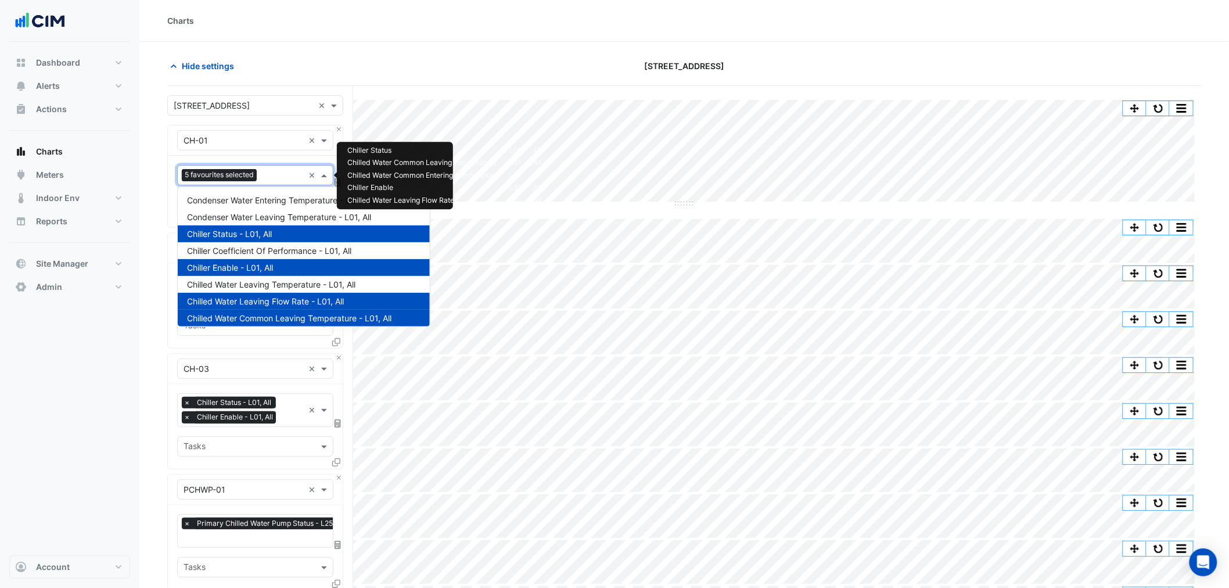
click at [256, 264] on span "Chiller Enable - L01, All" at bounding box center [230, 268] width 86 height 10
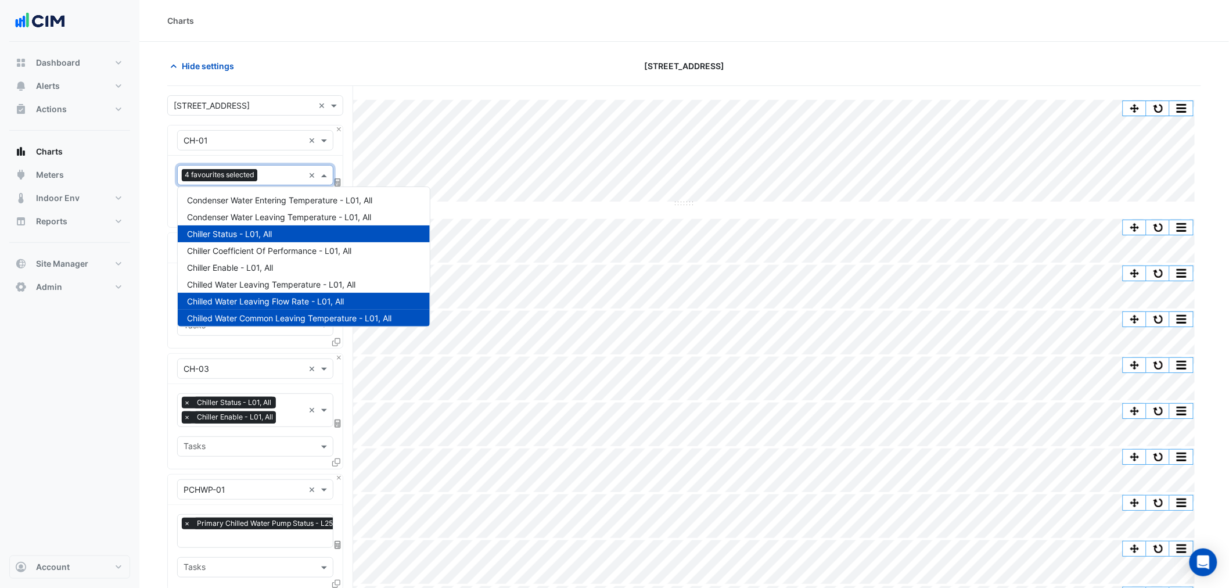
click at [189, 420] on span "×" at bounding box center [187, 417] width 10 height 12
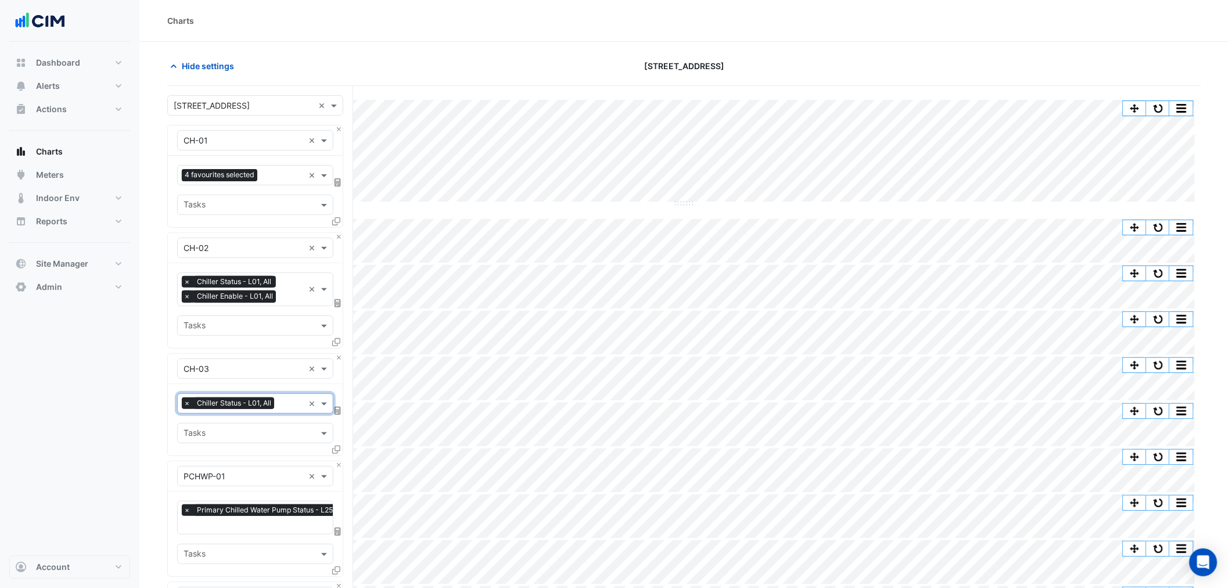
click at [187, 295] on span "×" at bounding box center [187, 297] width 10 height 12
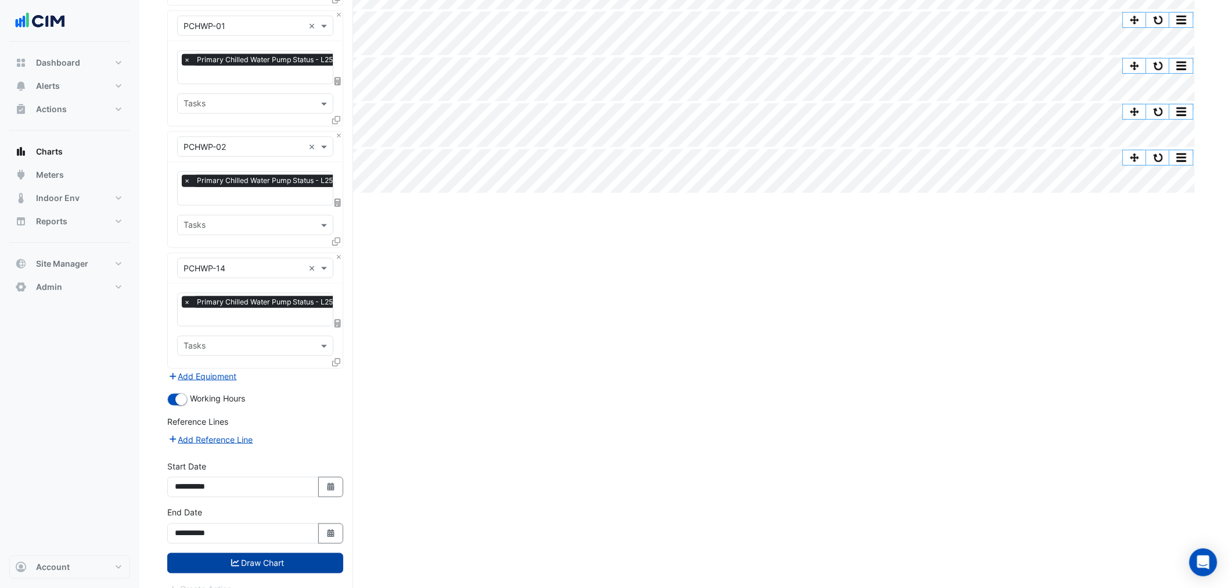
scroll to position [451, 0]
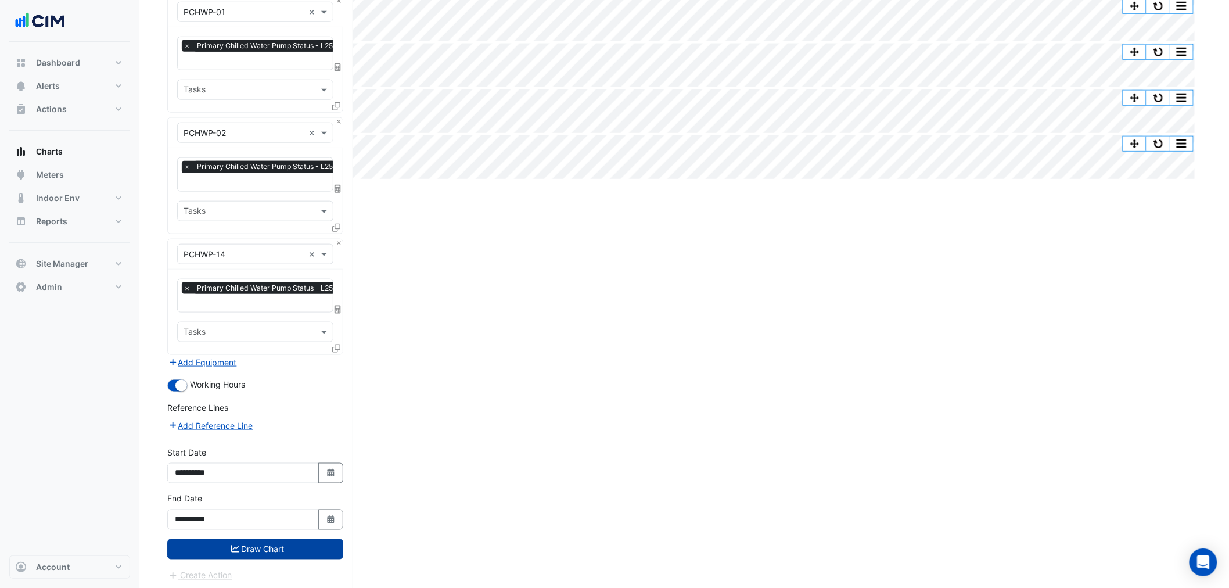
click at [271, 448] on button "Draw Chart" at bounding box center [255, 549] width 176 height 20
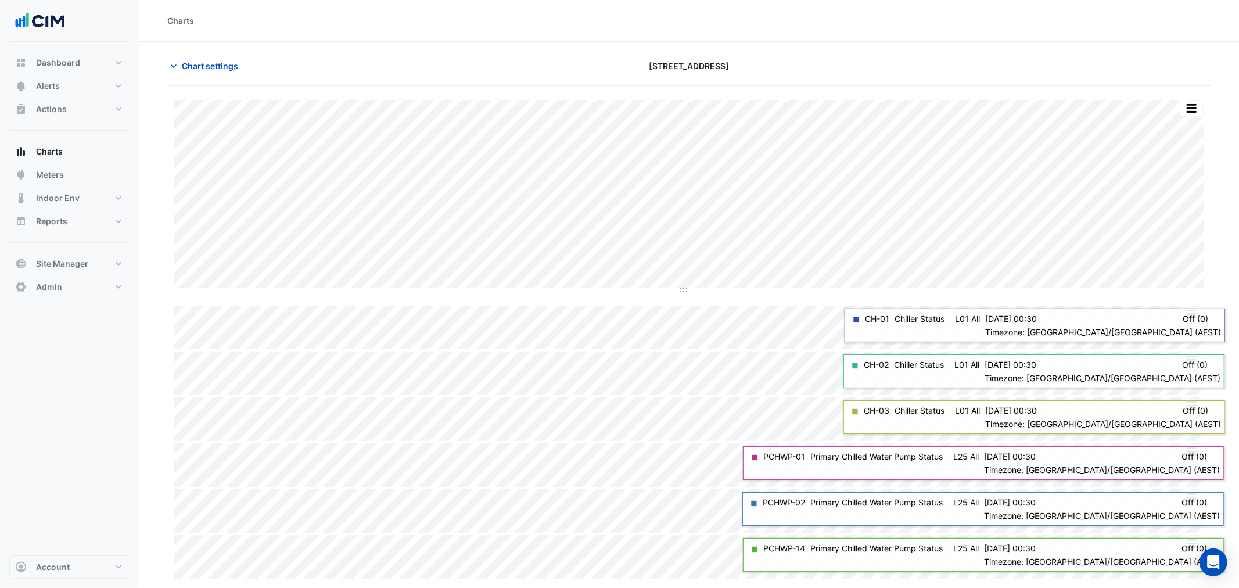
drag, startPoint x: 1212, startPoint y: 100, endPoint x: 1207, endPoint y: 106, distance: 7.9
click at [991, 105] on section "Chart settings 68 Pitt St Split by Unit Split All Split None Print Save as JPEG…" at bounding box center [689, 311] width 1100 height 539
click at [991, 106] on div "Split by Unit Split All Split None Print Save as JPEG Save as PNG Pivot Data Ta…" at bounding box center [689, 339] width 1044 height 479
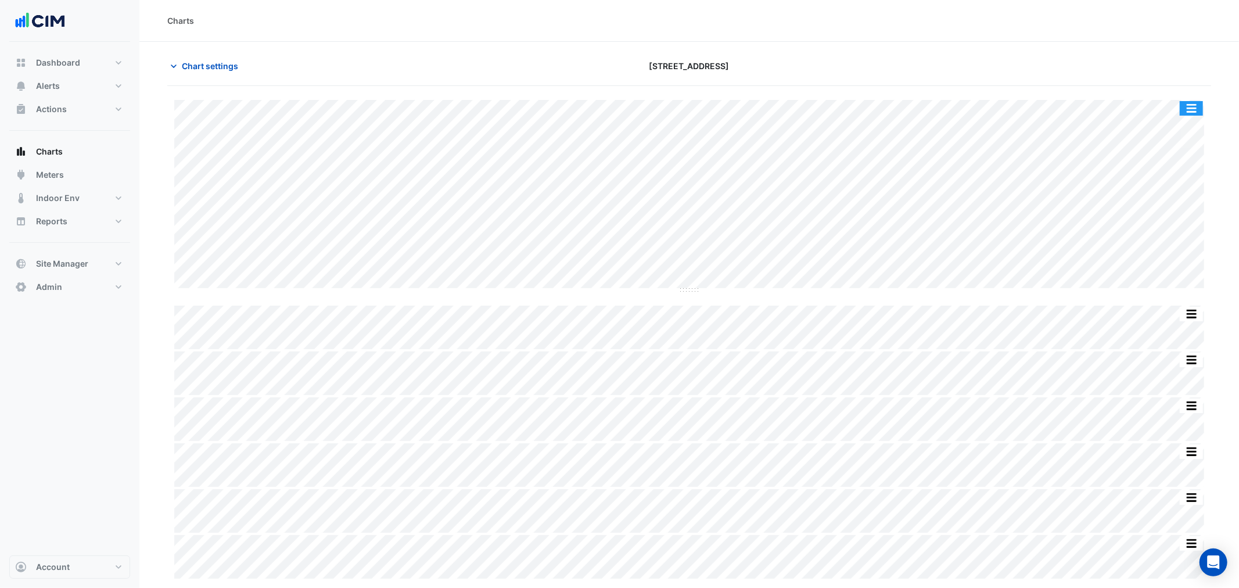
click at [991, 109] on button "button" at bounding box center [1191, 108] width 23 height 15
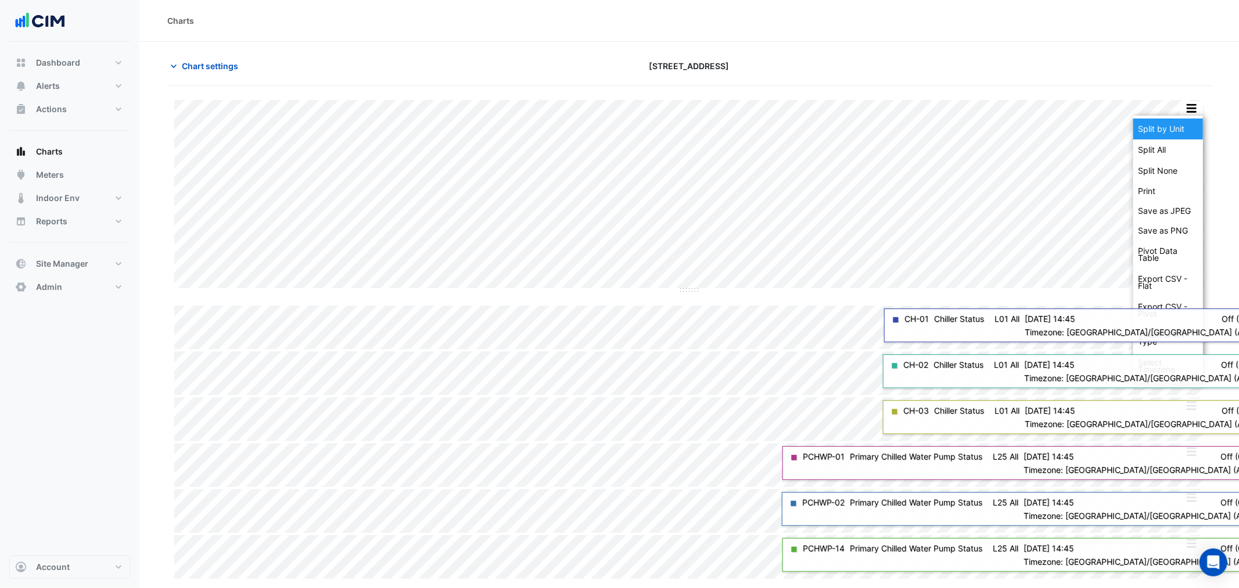
click at [991, 124] on div "Split by Unit" at bounding box center [1169, 129] width 70 height 21
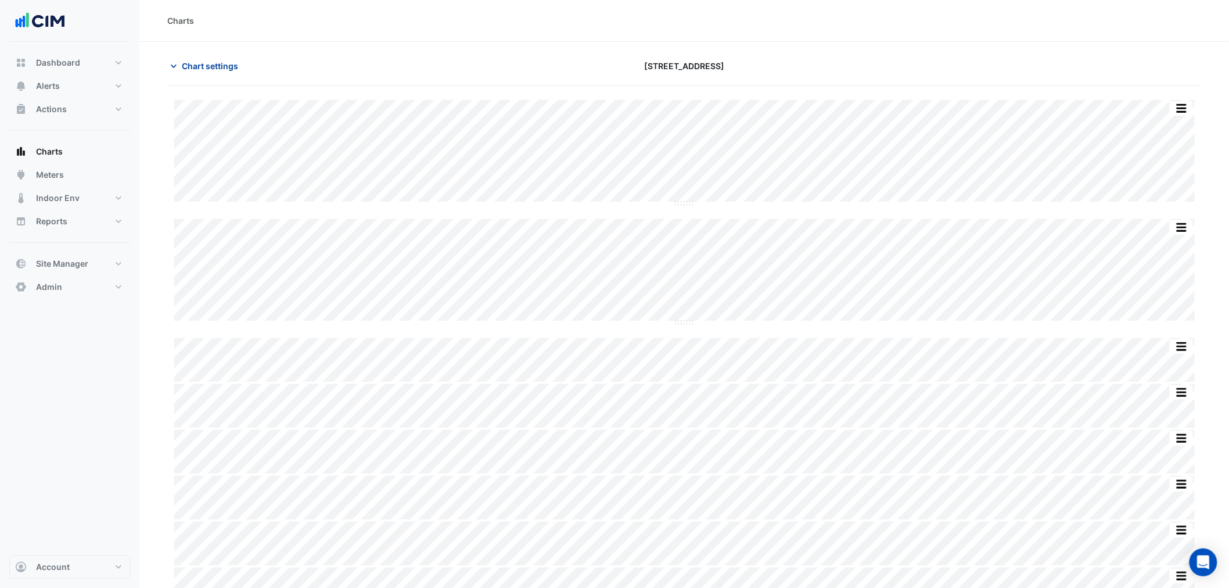
click at [200, 67] on span "Chart settings" at bounding box center [210, 66] width 56 height 12
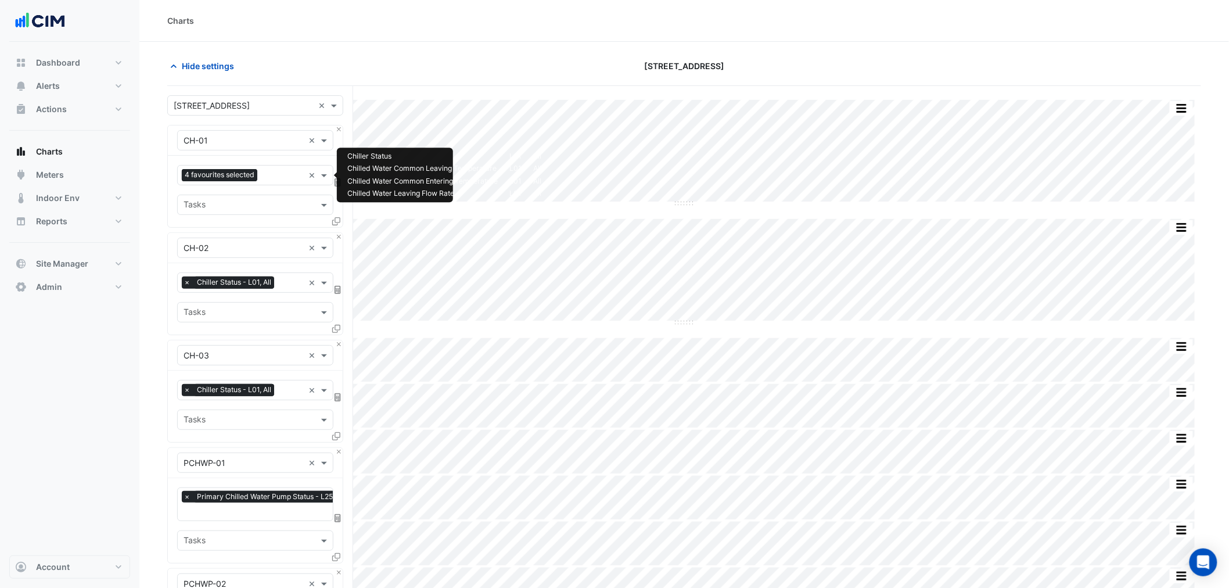
click at [254, 177] on span "4 favourites selected" at bounding box center [220, 175] width 76 height 12
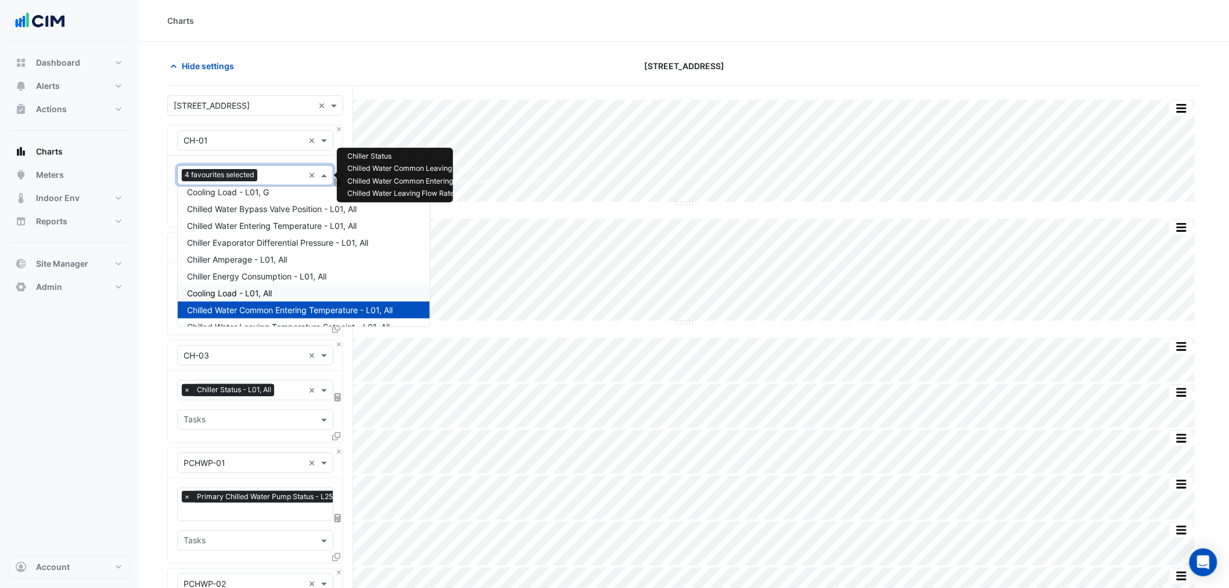
scroll to position [129, 0]
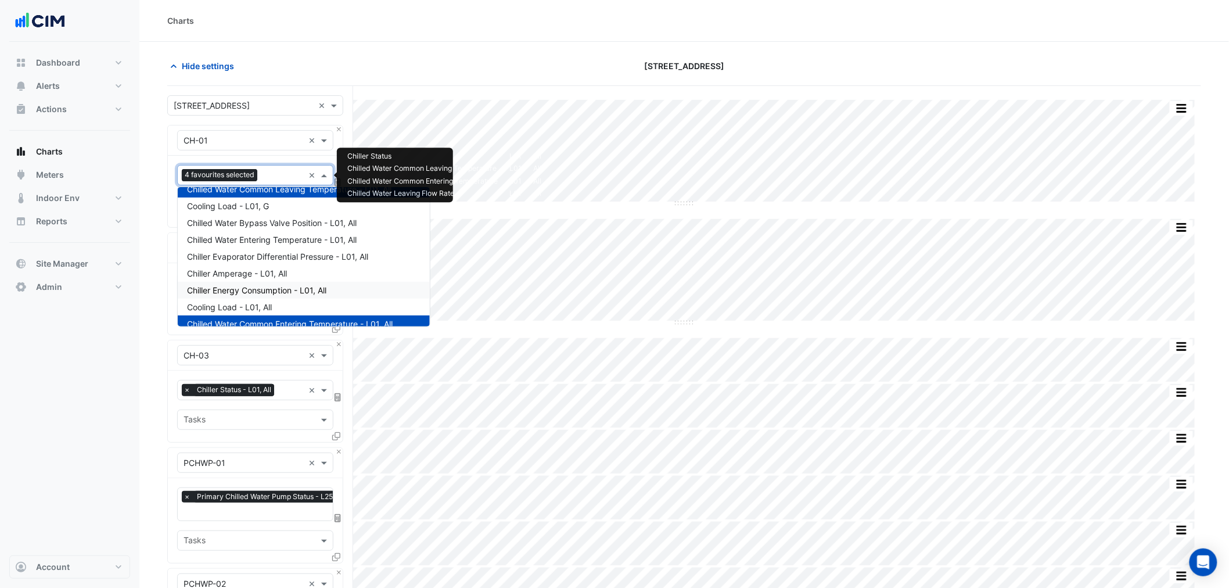
click at [277, 289] on span "Chiller Energy Consumption - L01, All" at bounding box center [256, 290] width 139 height 10
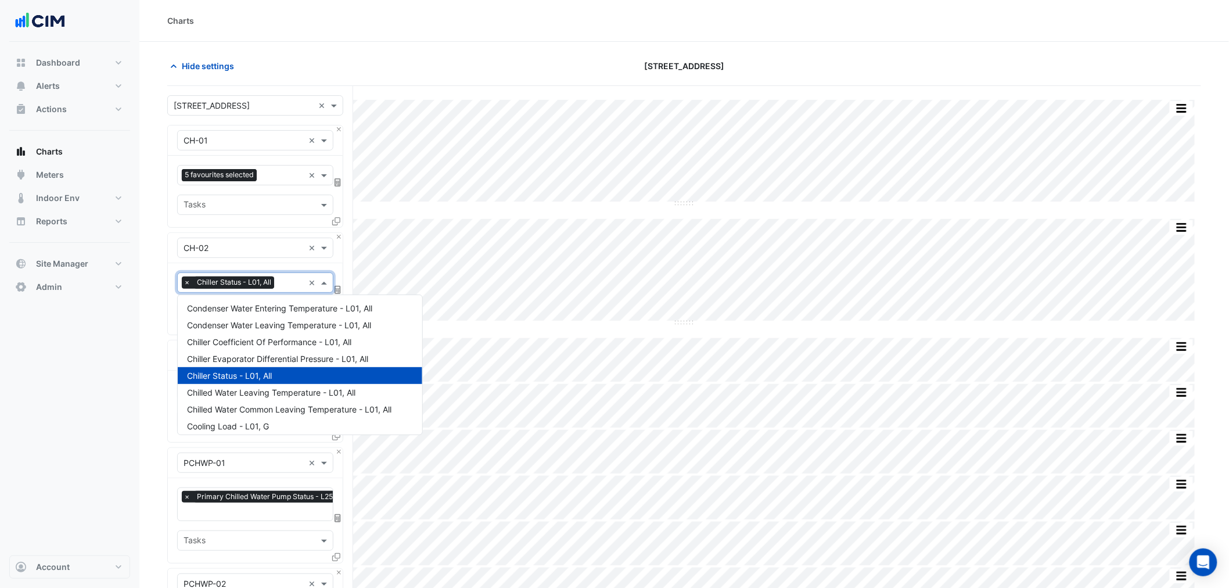
click at [257, 279] on span "Chiller Status - L01, All" at bounding box center [234, 283] width 80 height 12
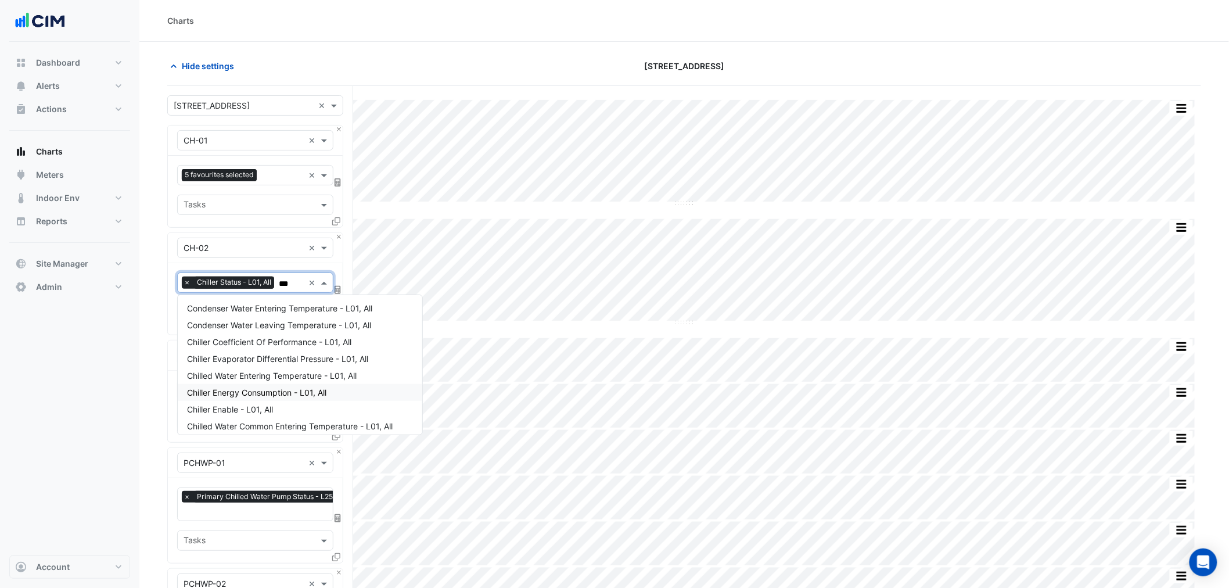
type input "****"
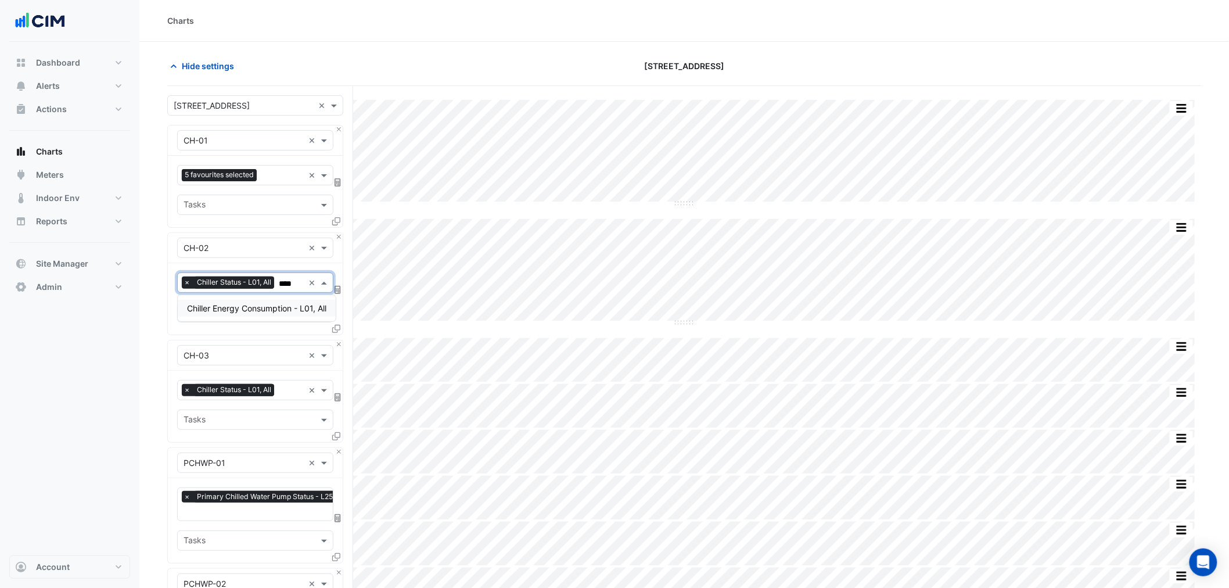
click at [264, 304] on span "Chiller Energy Consumption - L01, All" at bounding box center [256, 308] width 139 height 10
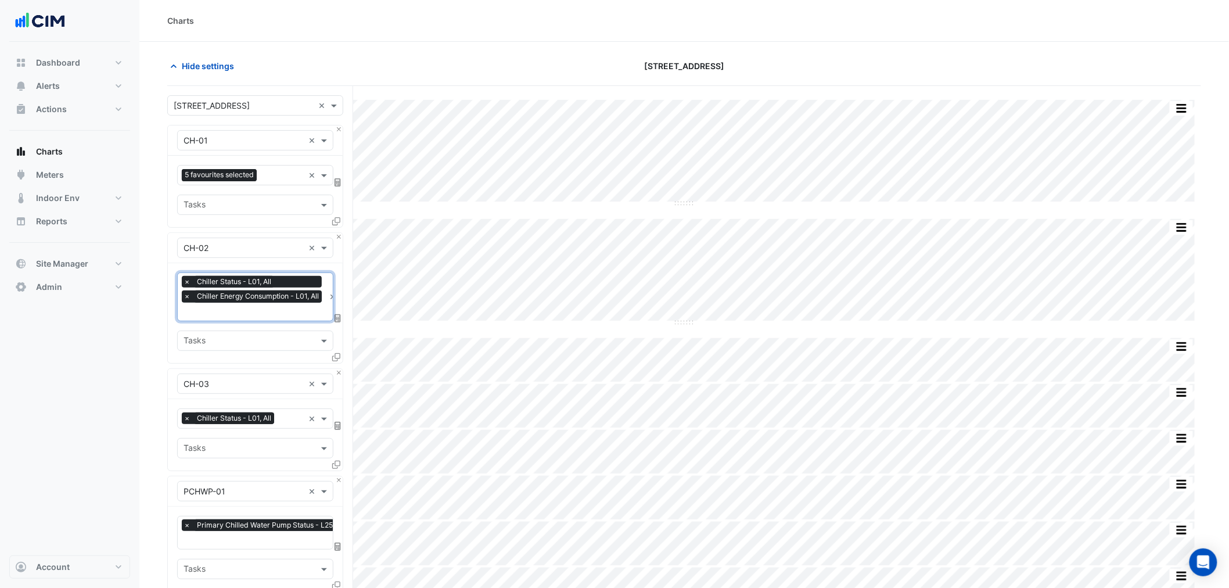
click at [272, 422] on span "Chiller Status - L01, All" at bounding box center [234, 419] width 80 height 12
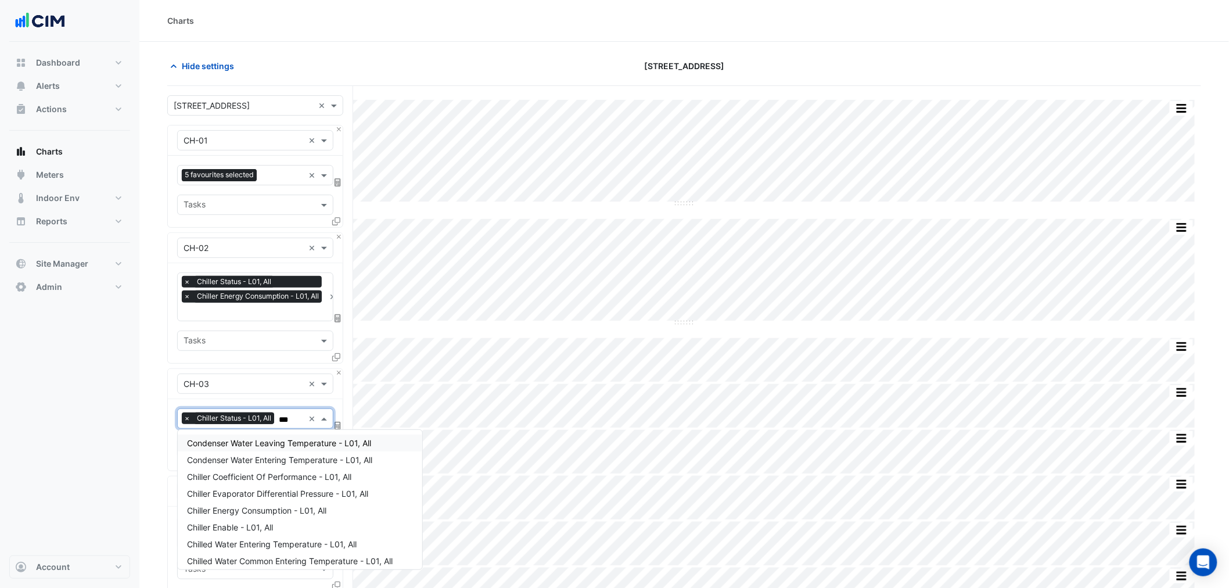
type input "****"
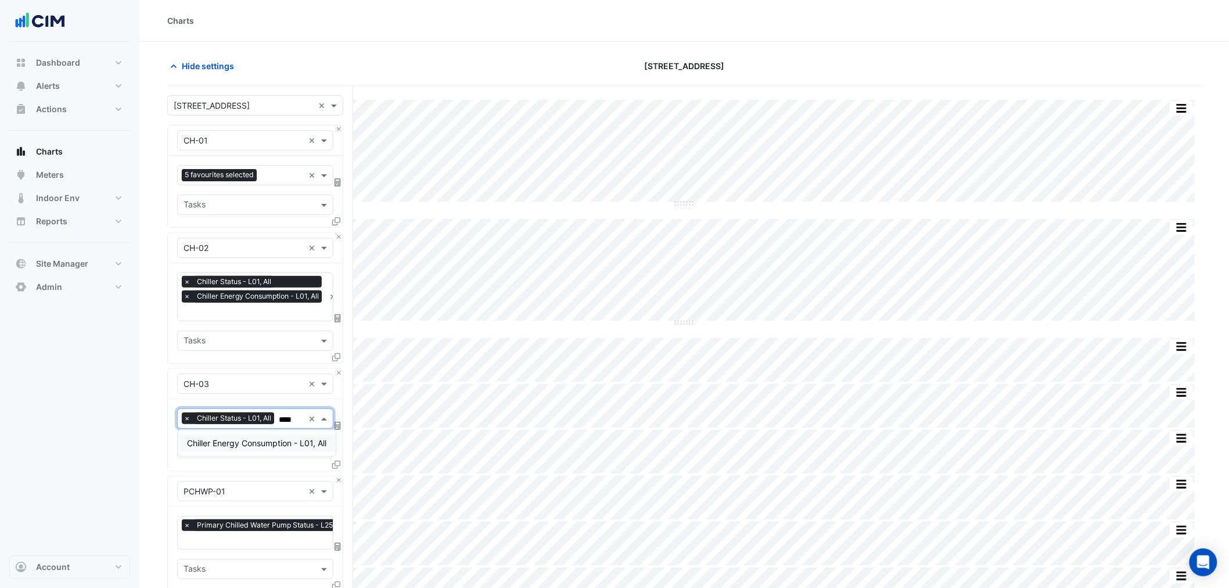
click at [258, 440] on span "Chiller Energy Consumption - L01, All" at bounding box center [256, 443] width 139 height 10
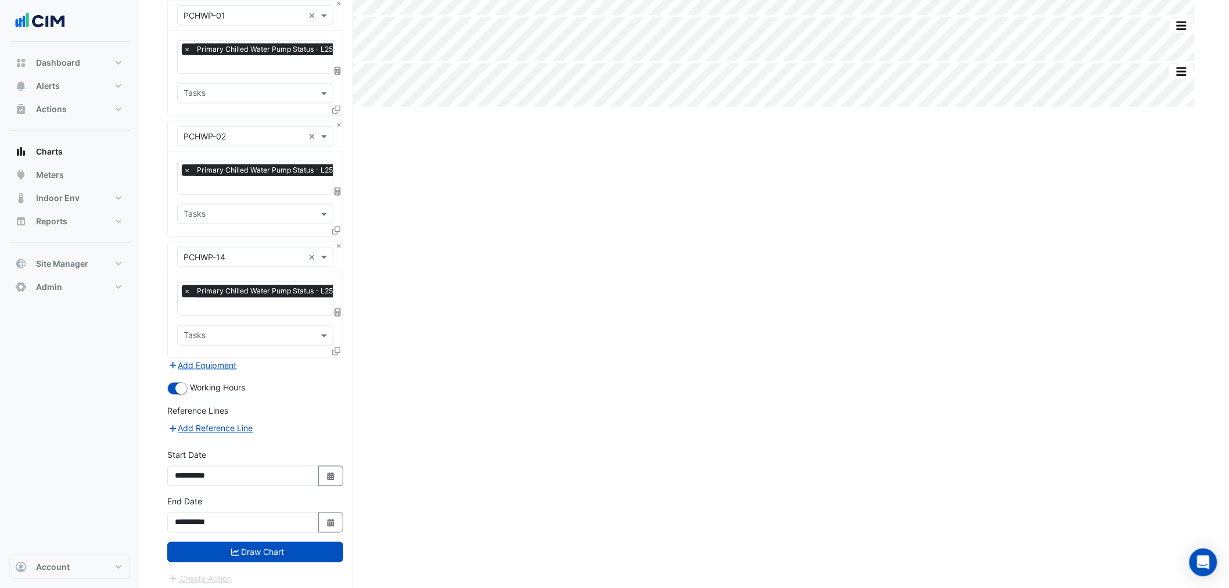
scroll to position [505, 0]
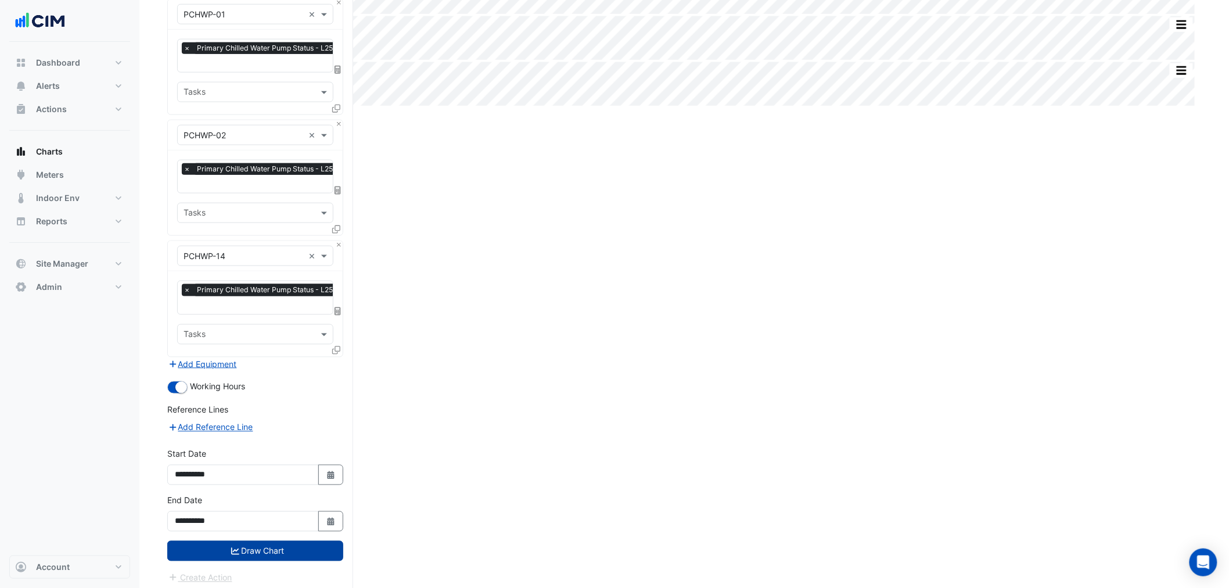
click at [292, 448] on button "Draw Chart" at bounding box center [255, 551] width 176 height 20
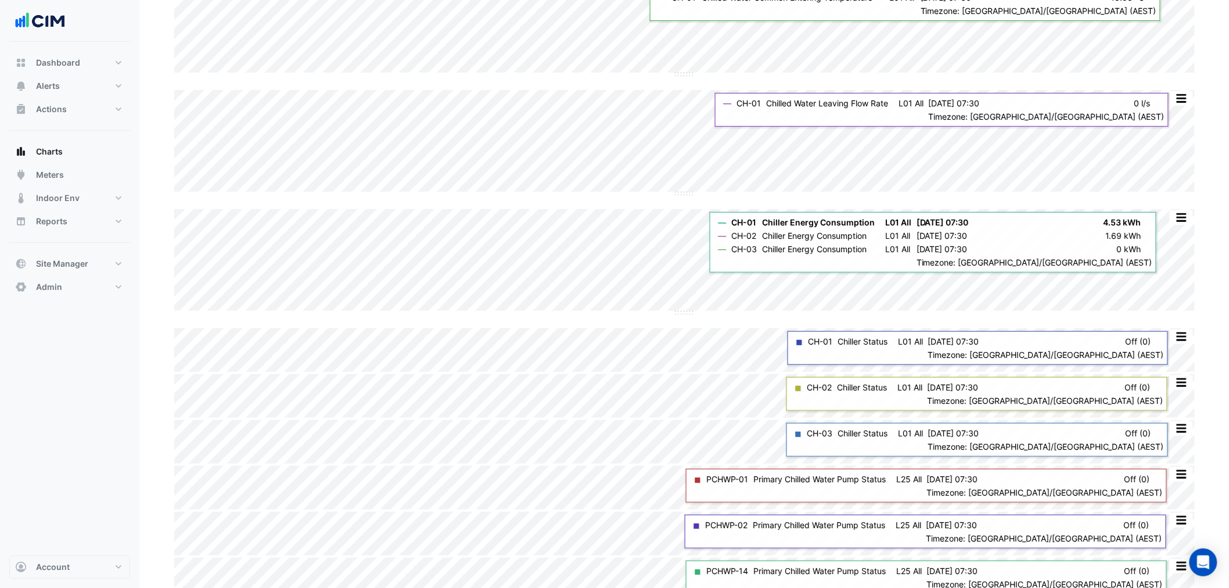
scroll to position [144, 0]
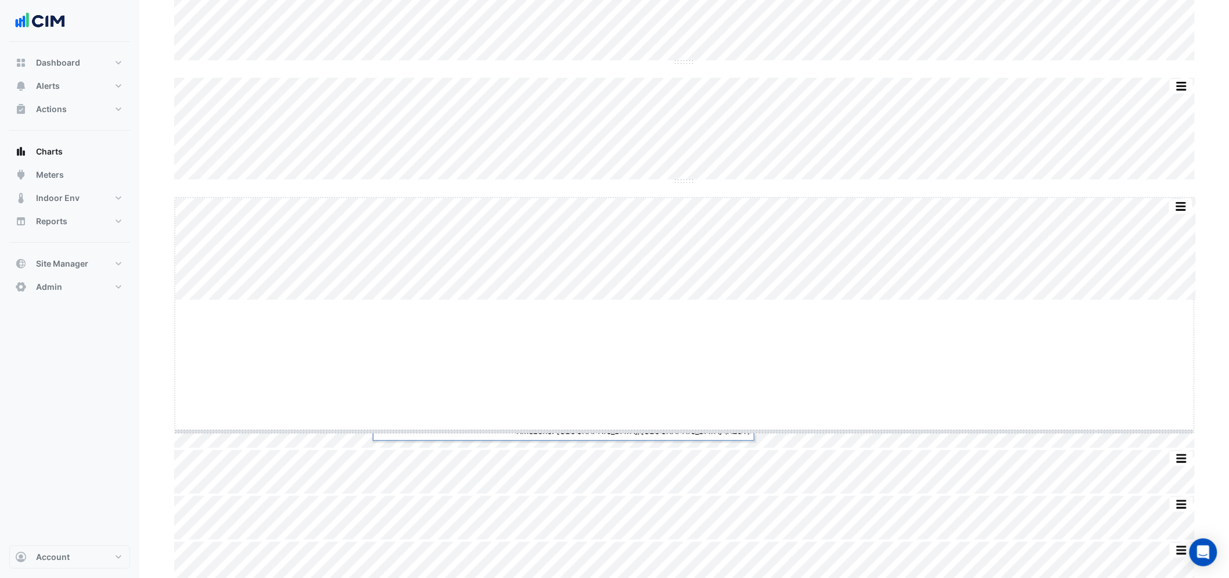
drag, startPoint x: 690, startPoint y: 297, endPoint x: 661, endPoint y: 430, distance: 135.5
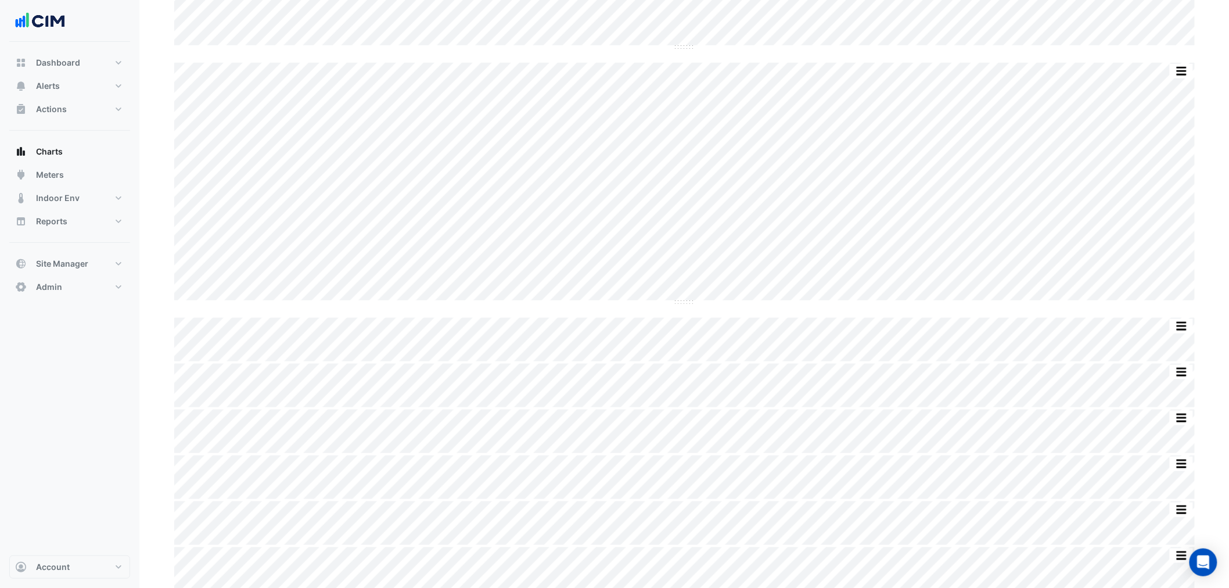
scroll to position [281, 0]
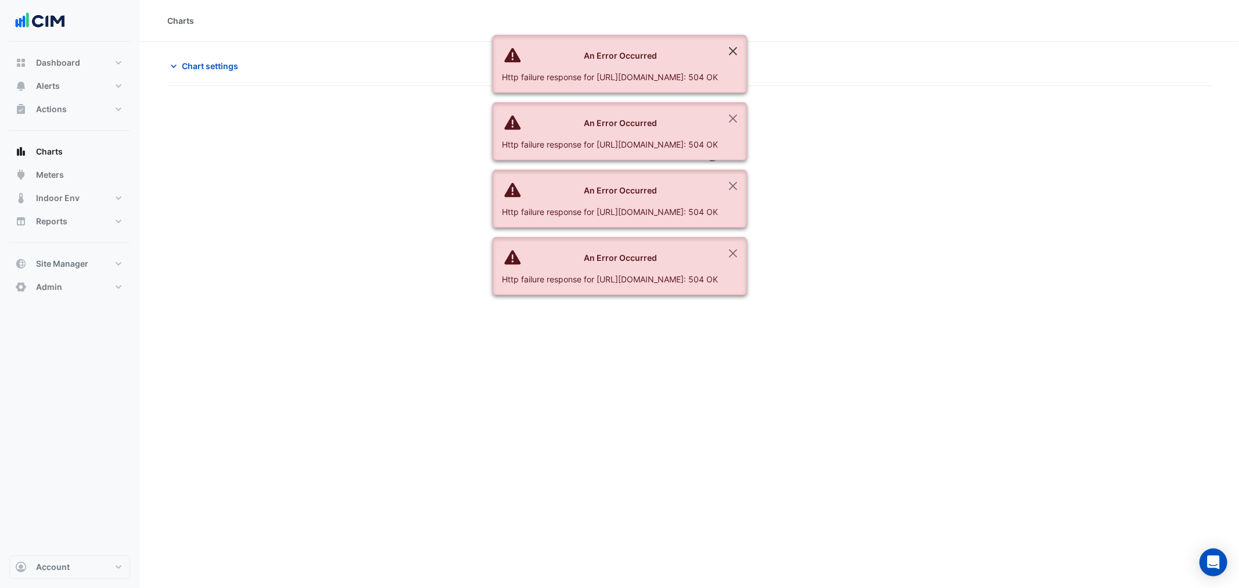
drag, startPoint x: 826, startPoint y: 42, endPoint x: 819, endPoint y: 42, distance: 6.4
click at [824, 42] on app-root "Charts Chart settings Loading... Select a Site Equipment Favourites Tasks Add E…" at bounding box center [619, 294] width 1239 height 588
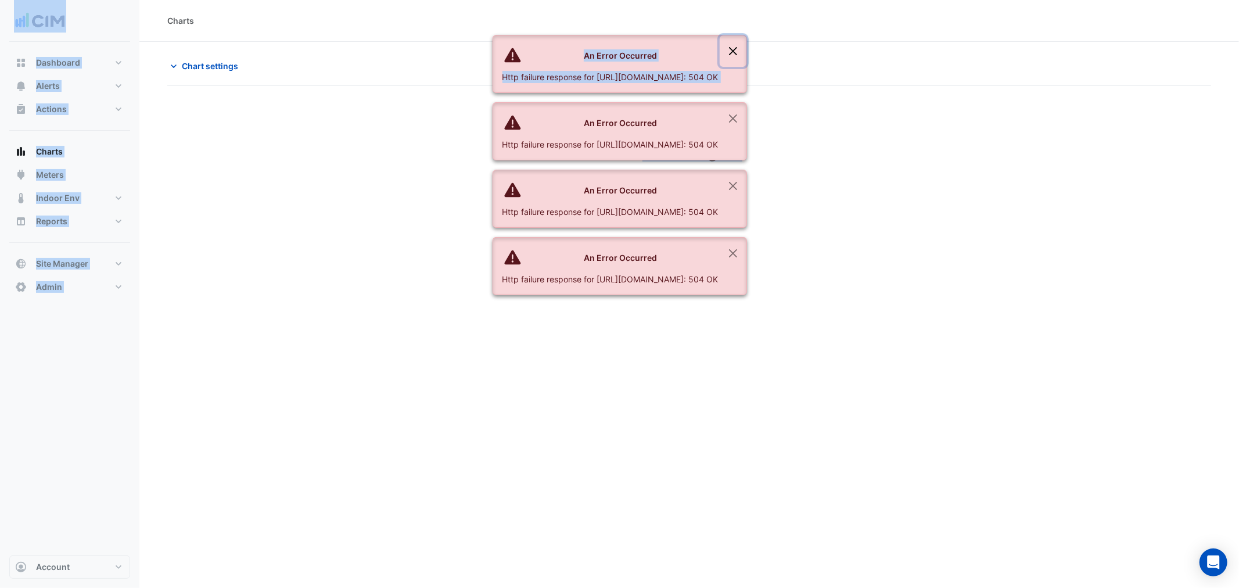
click at [747, 42] on button "Close" at bounding box center [733, 50] width 27 height 31
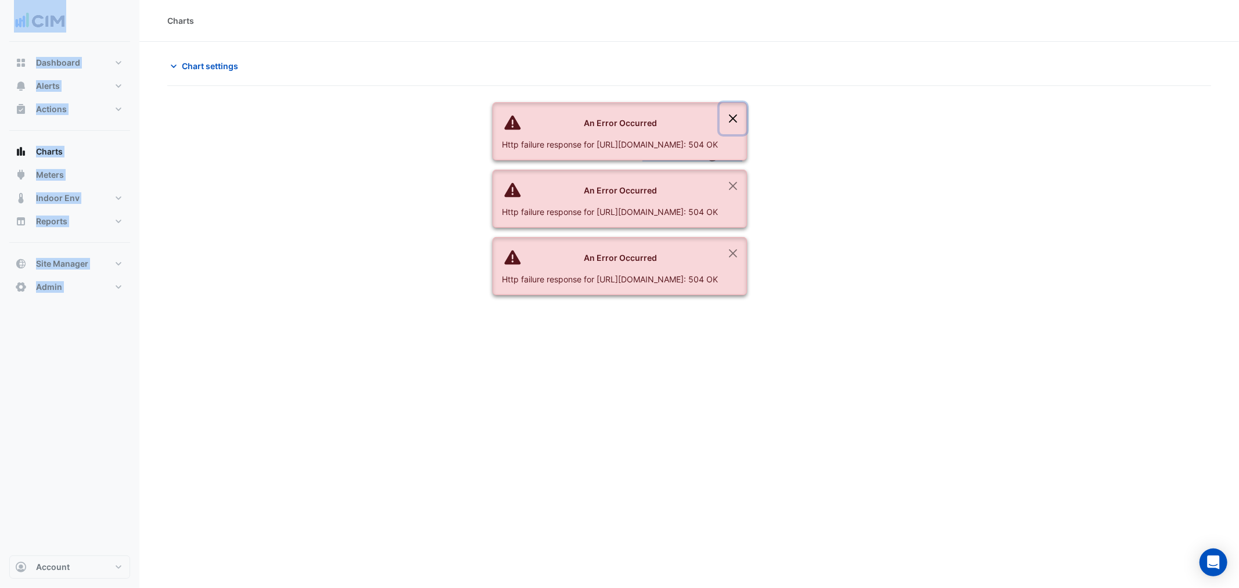
click at [747, 103] on button "Close" at bounding box center [733, 118] width 27 height 31
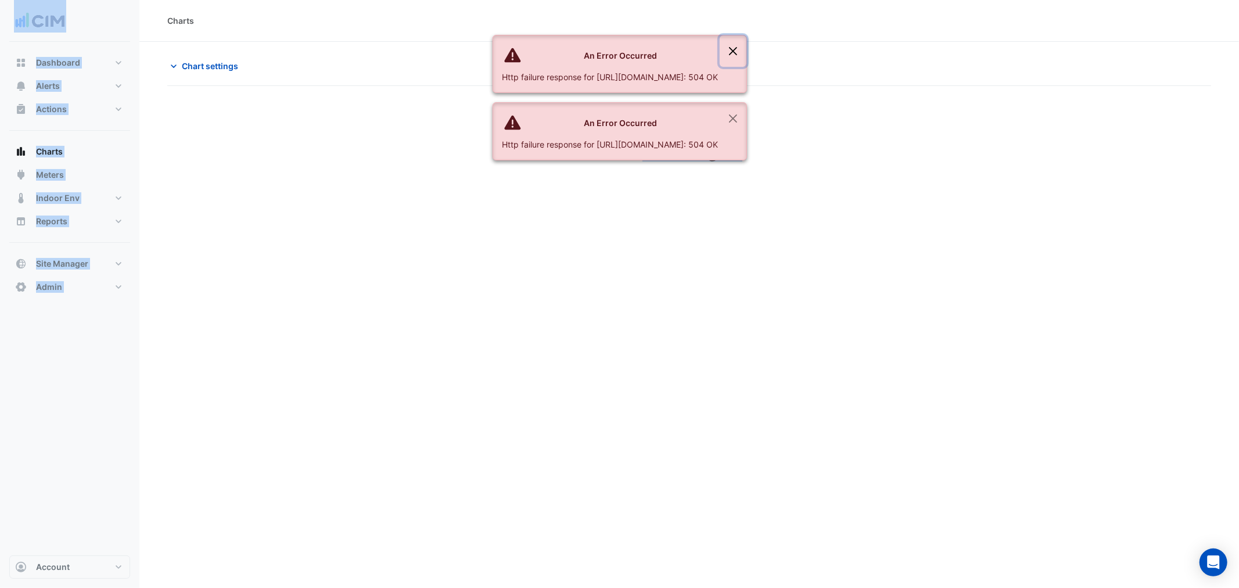
click at [747, 42] on button "Close" at bounding box center [733, 50] width 27 height 31
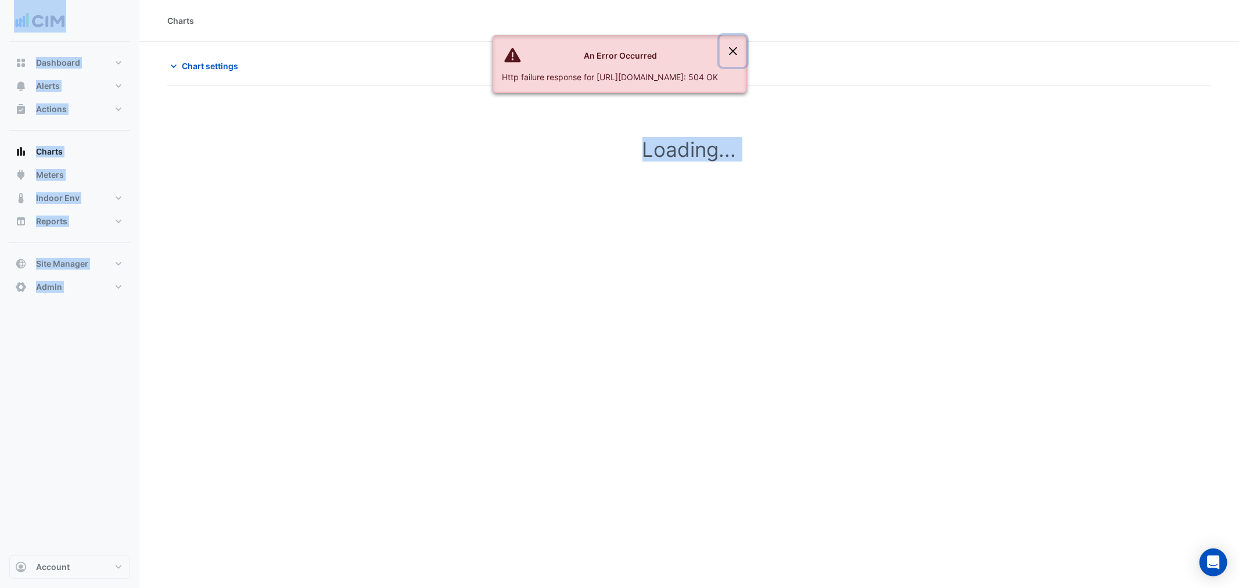
click at [747, 42] on button "Close" at bounding box center [733, 50] width 27 height 31
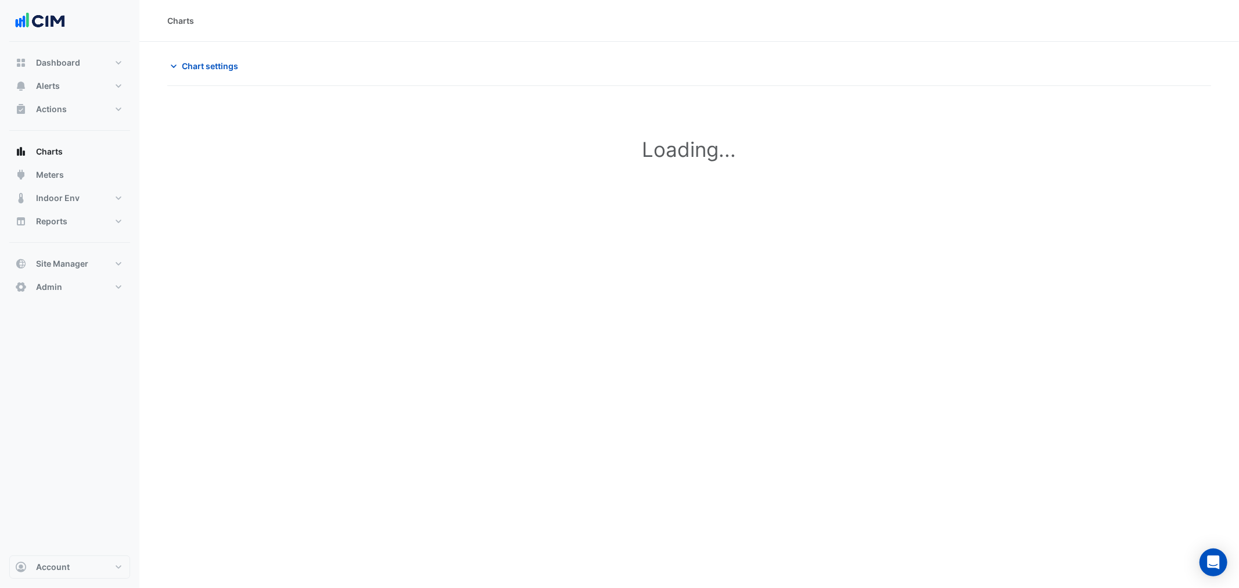
click at [372, 48] on section "**********" at bounding box center [689, 132] width 1100 height 180
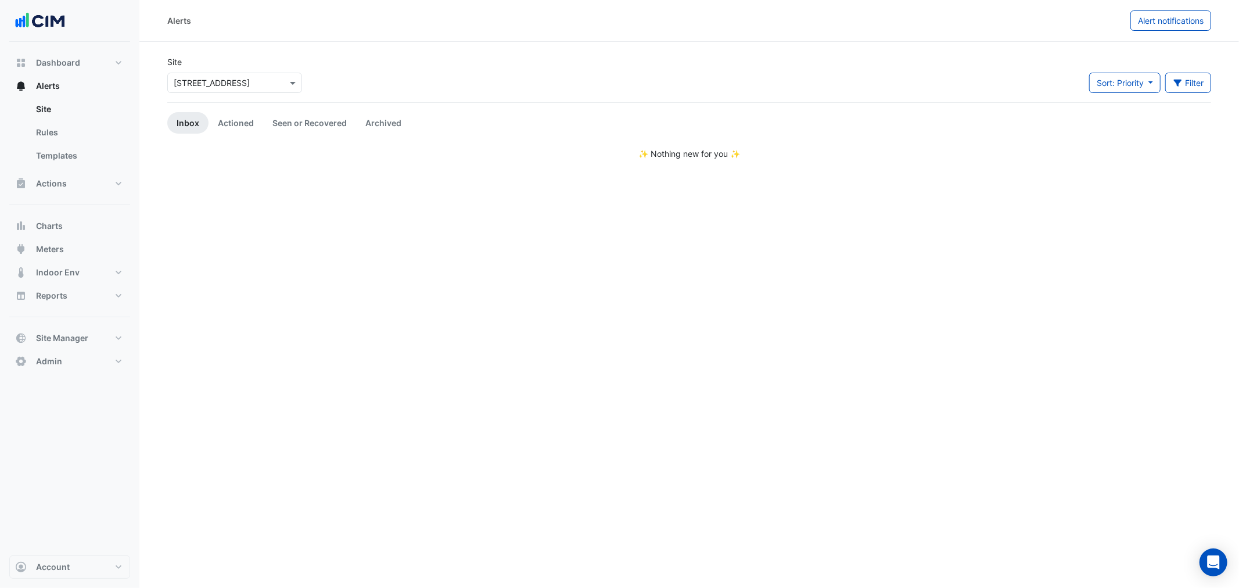
click at [198, 121] on link "Inbox" at bounding box center [187, 122] width 41 height 21
click at [238, 119] on link "Actioned" at bounding box center [236, 122] width 55 height 21
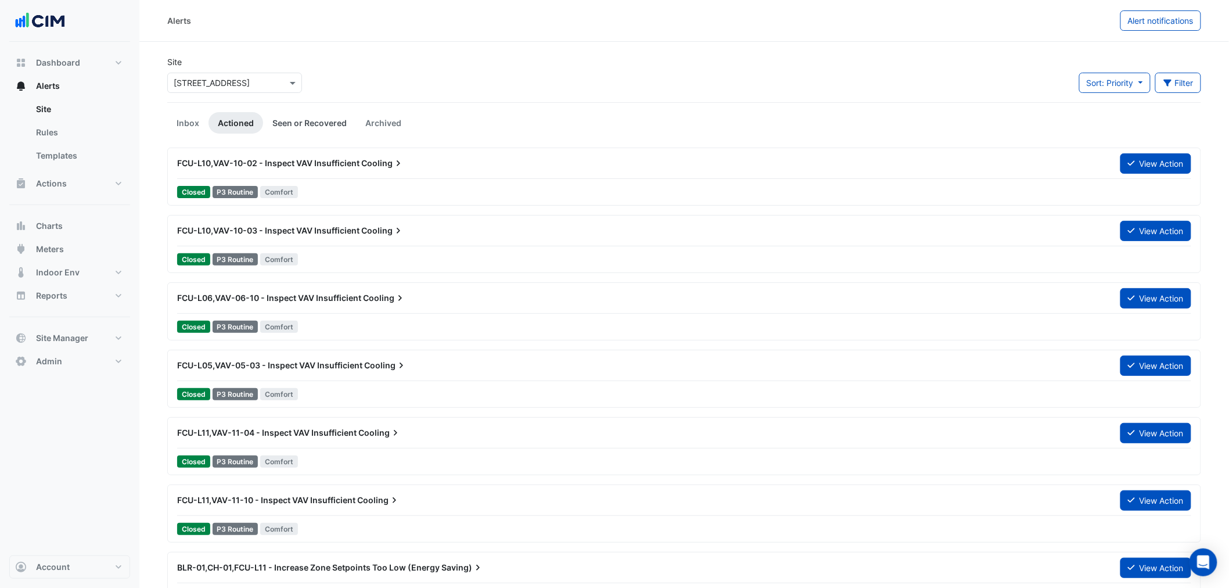
click at [279, 119] on link "Seen or Recovered" at bounding box center [309, 122] width 93 height 21
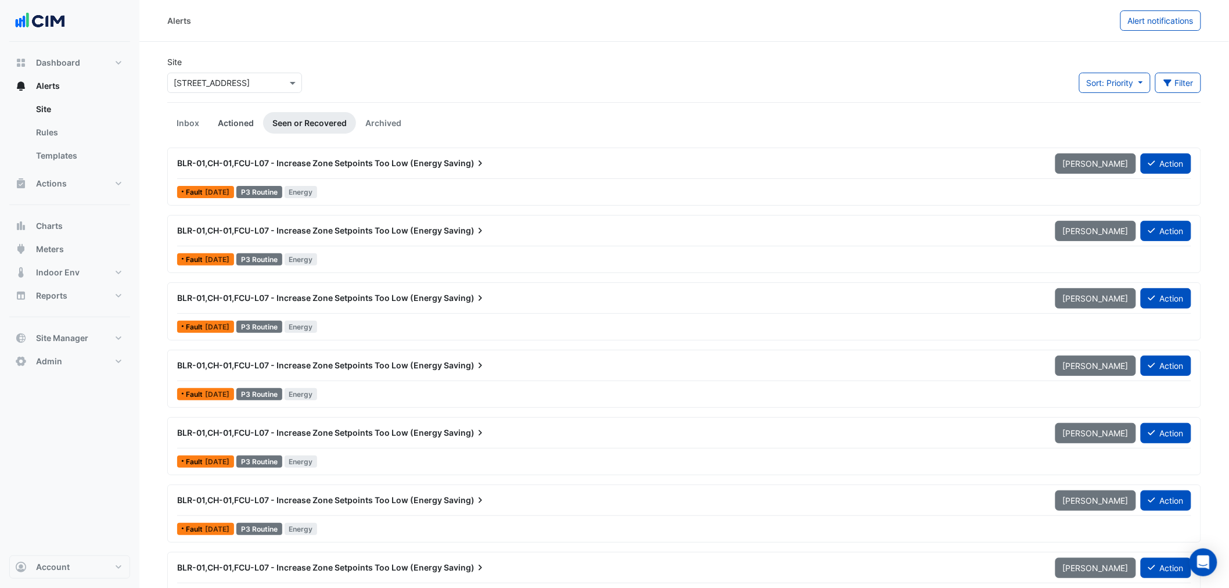
click at [252, 113] on link "Actioned" at bounding box center [236, 122] width 55 height 21
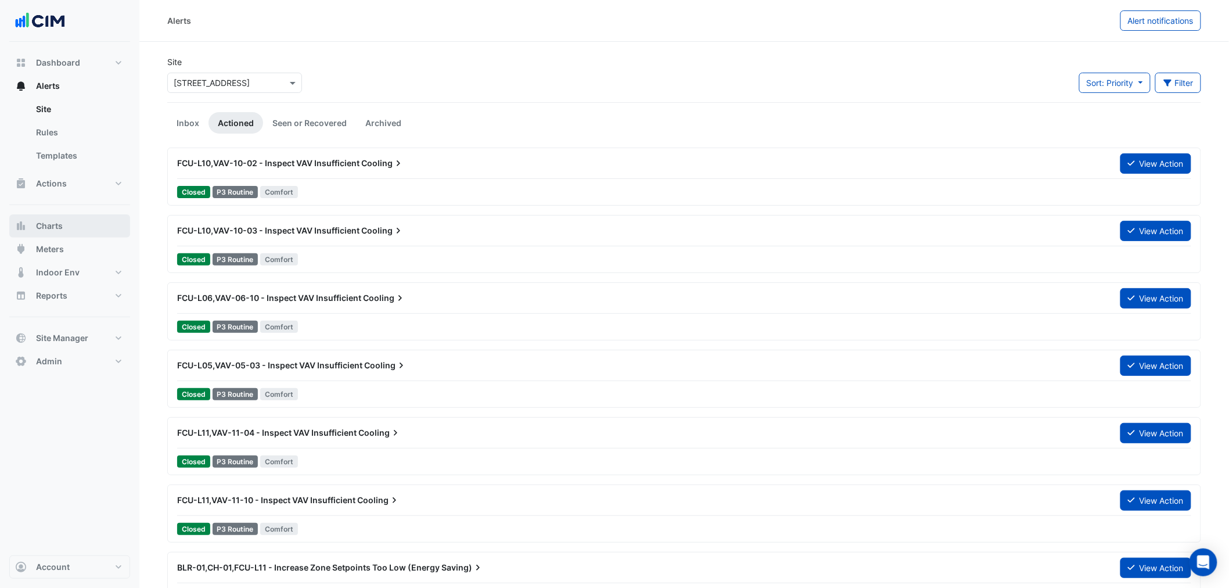
click at [57, 220] on span "Charts" at bounding box center [49, 226] width 27 height 12
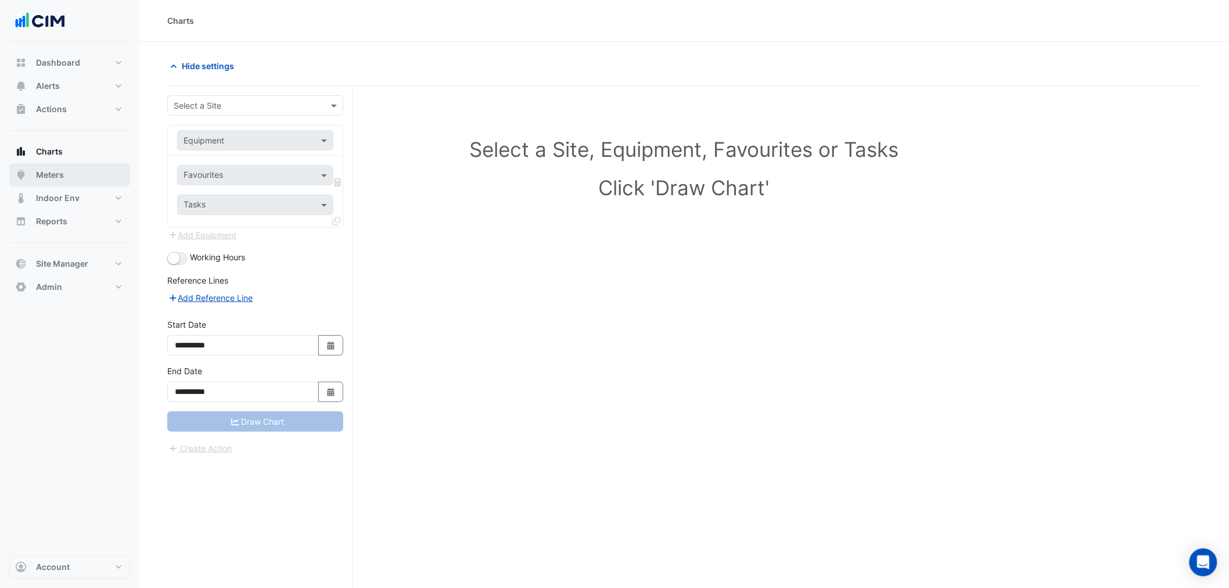
click at [53, 182] on button "Meters" at bounding box center [69, 174] width 121 height 23
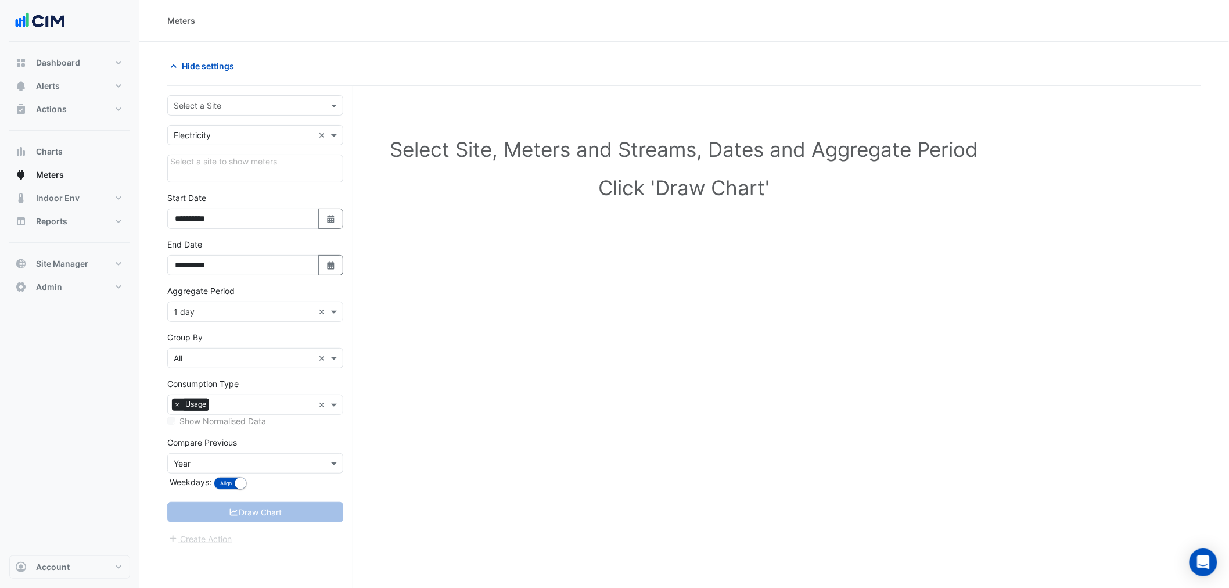
click at [210, 107] on input "text" at bounding box center [244, 106] width 140 height 12
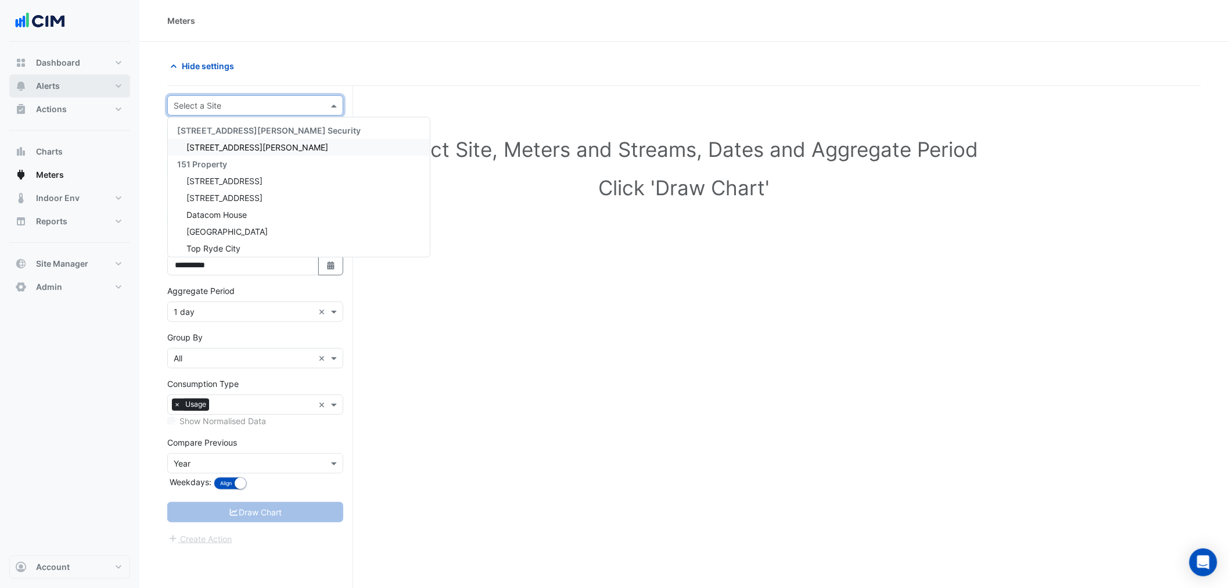
click at [83, 90] on button "Alerts" at bounding box center [69, 85] width 121 height 23
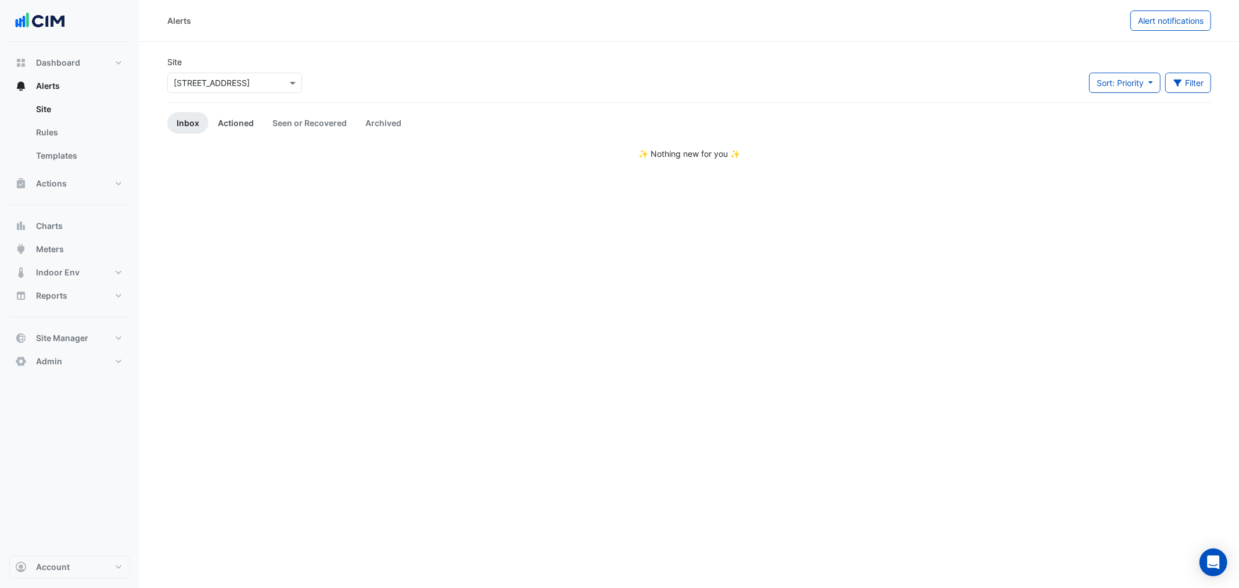
click at [259, 120] on link "Actioned" at bounding box center [236, 122] width 55 height 21
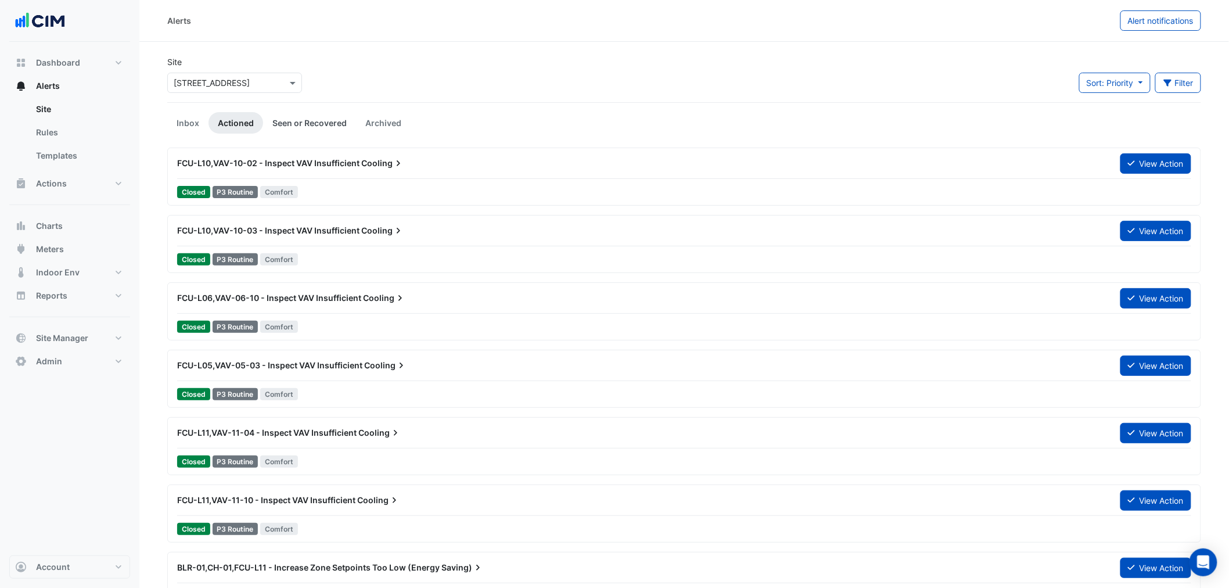
click at [309, 122] on link "Seen or Recovered" at bounding box center [309, 122] width 93 height 21
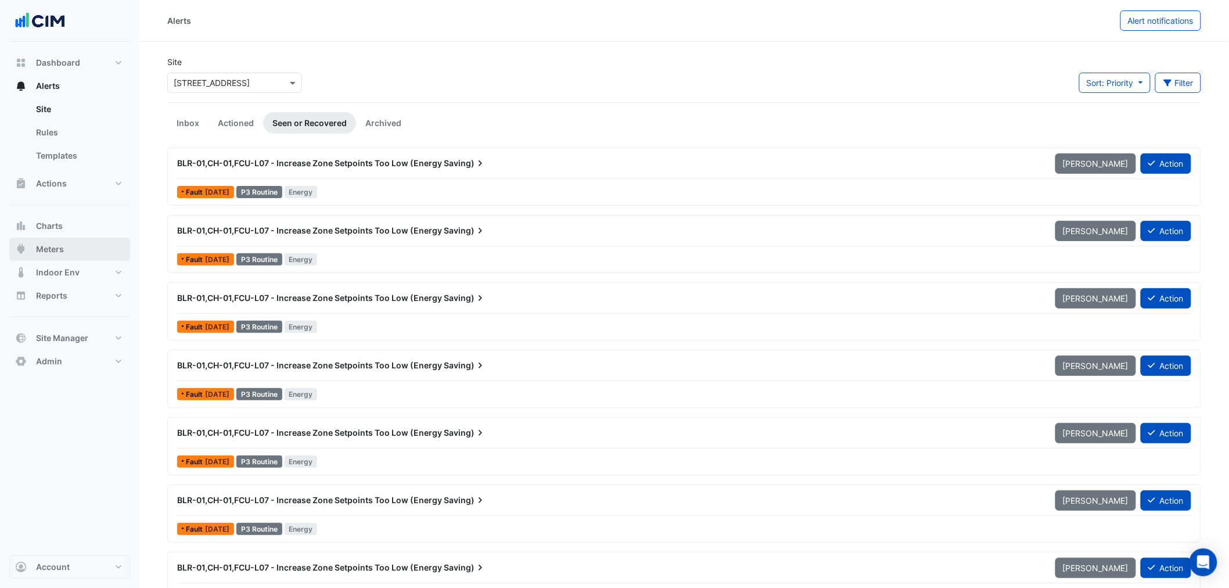
click at [56, 243] on span "Meters" at bounding box center [50, 249] width 28 height 12
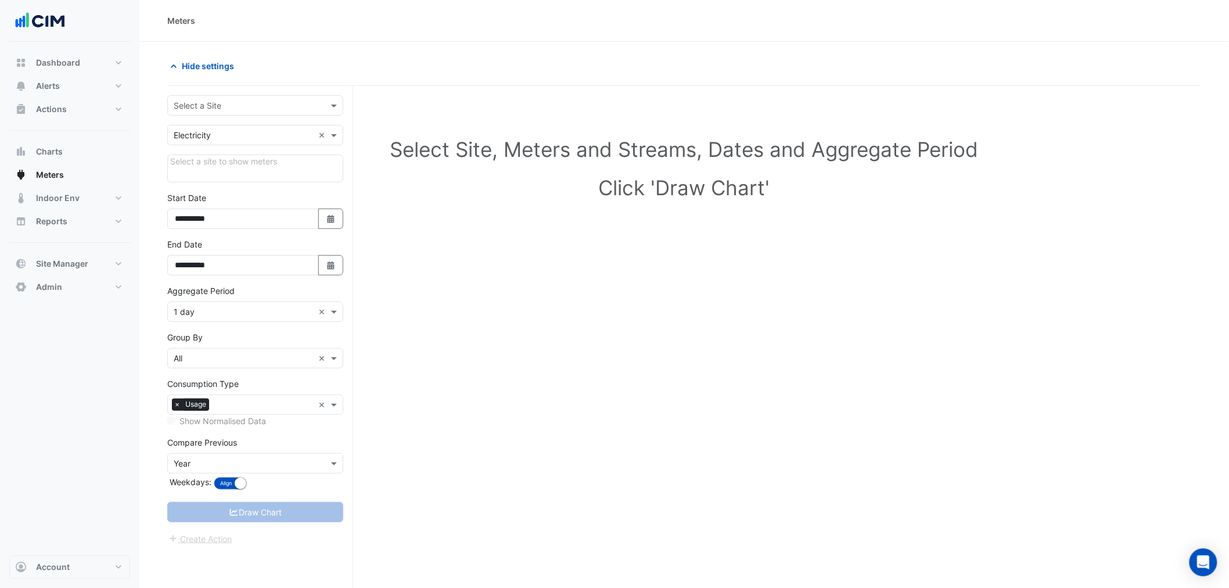
click at [235, 106] on input "text" at bounding box center [244, 106] width 140 height 12
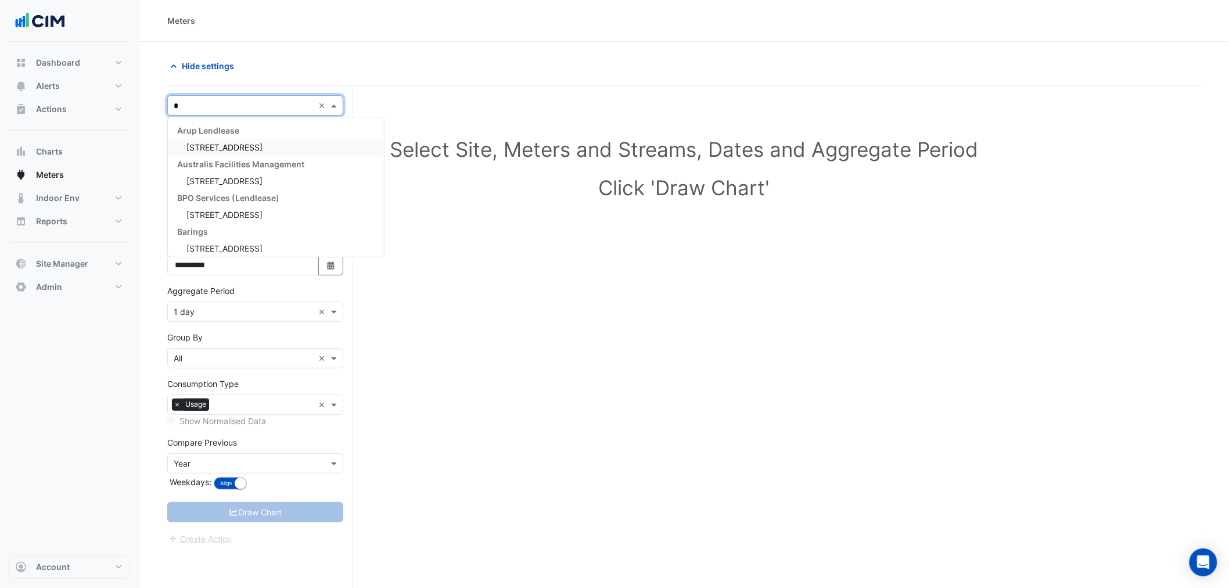
type input "**"
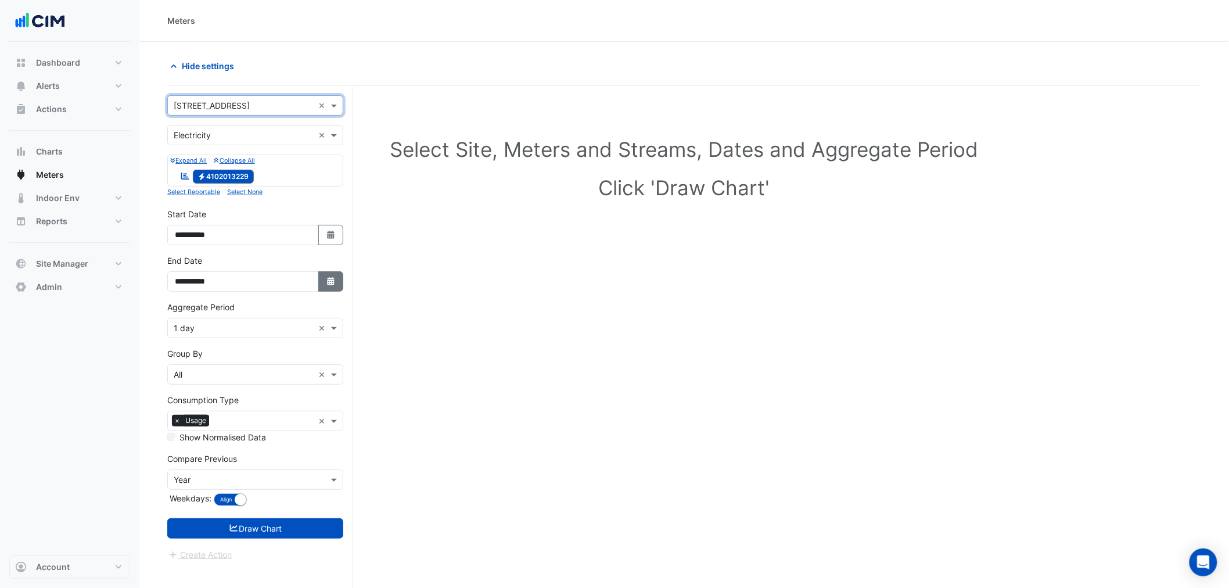
click at [339, 275] on button "Select Date" at bounding box center [331, 281] width 26 height 20
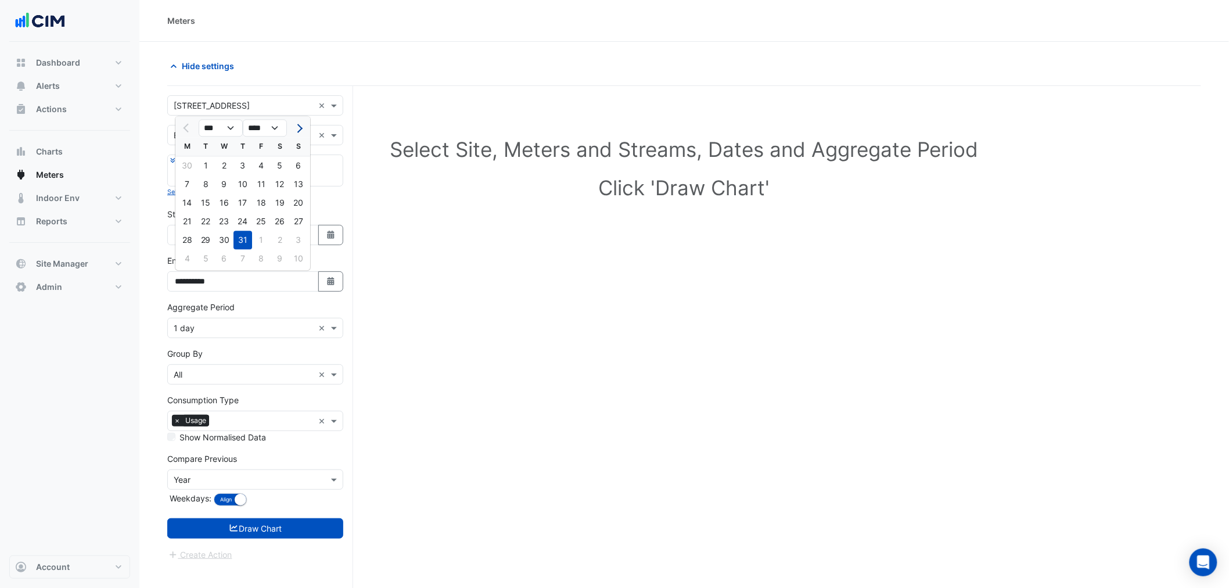
click at [292, 128] on button "Next month" at bounding box center [299, 128] width 14 height 19
select select "*"
click at [188, 221] on div "18" at bounding box center [187, 221] width 19 height 19
type input "**********"
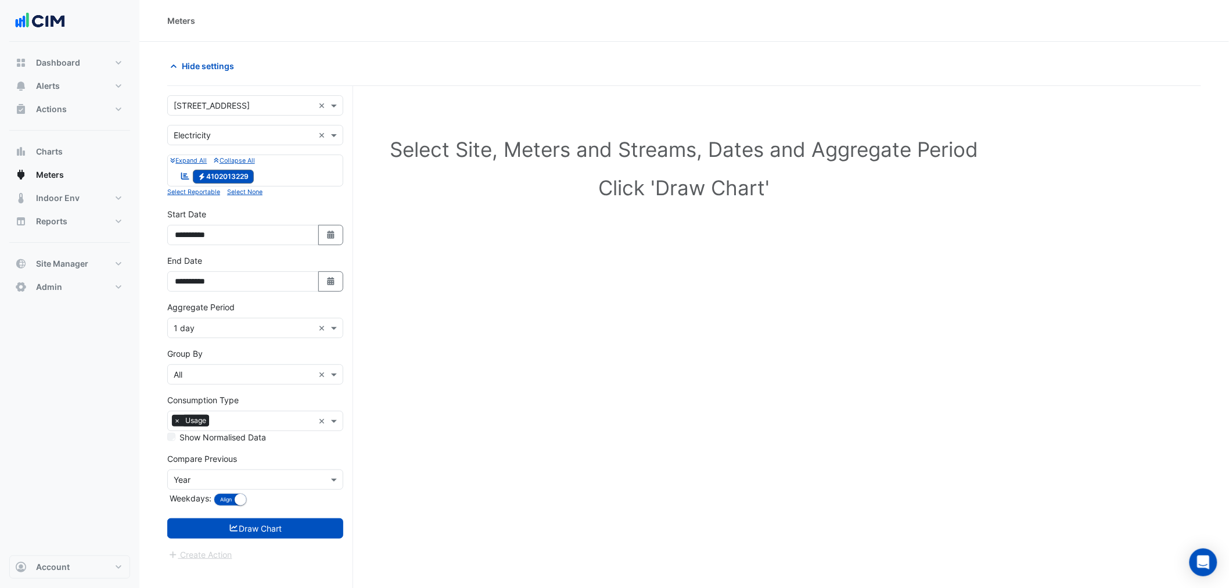
click at [227, 333] on input "text" at bounding box center [244, 328] width 140 height 12
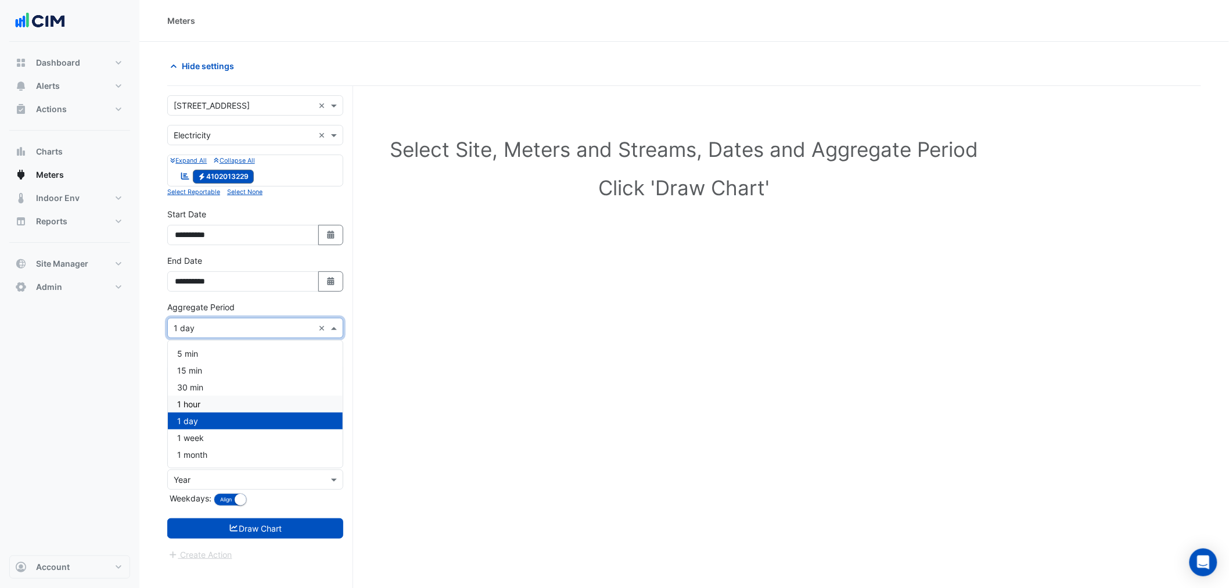
click at [215, 399] on div "1 hour" at bounding box center [255, 404] width 175 height 17
drag, startPoint x: 230, startPoint y: 512, endPoint x: 230, endPoint y: 523, distance: 11.6
click at [230, 513] on form "**********" at bounding box center [255, 328] width 176 height 466
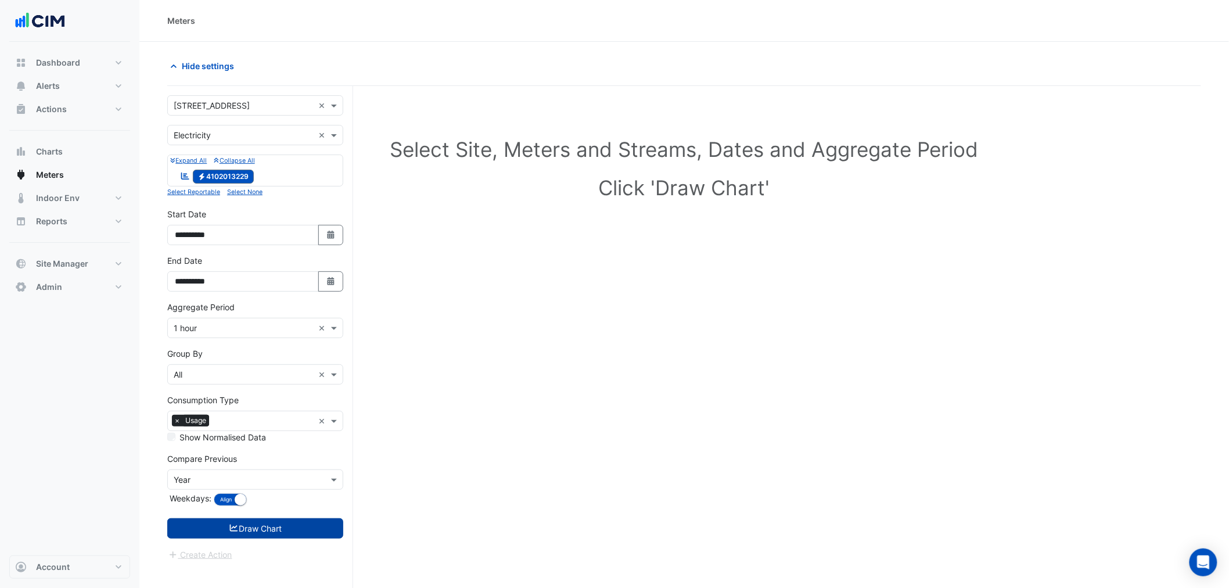
click at [230, 523] on fa-icon "submit" at bounding box center [234, 528] width 10 height 10
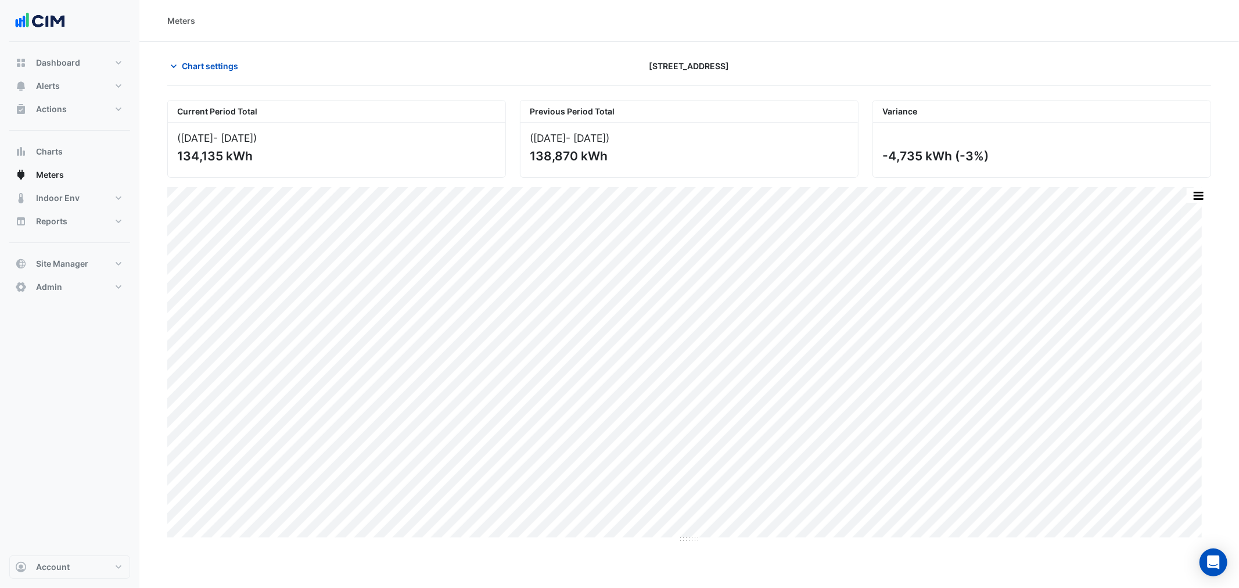
click at [208, 38] on div "Meters" at bounding box center [689, 21] width 1100 height 42
click at [192, 94] on div "Current Period Total ([DATE] - [DATE] ) 134,135 kWh Previous Period Total ([DAT…" at bounding box center [689, 134] width 1058 height 87
click at [204, 67] on span "Chart settings" at bounding box center [210, 66] width 56 height 12
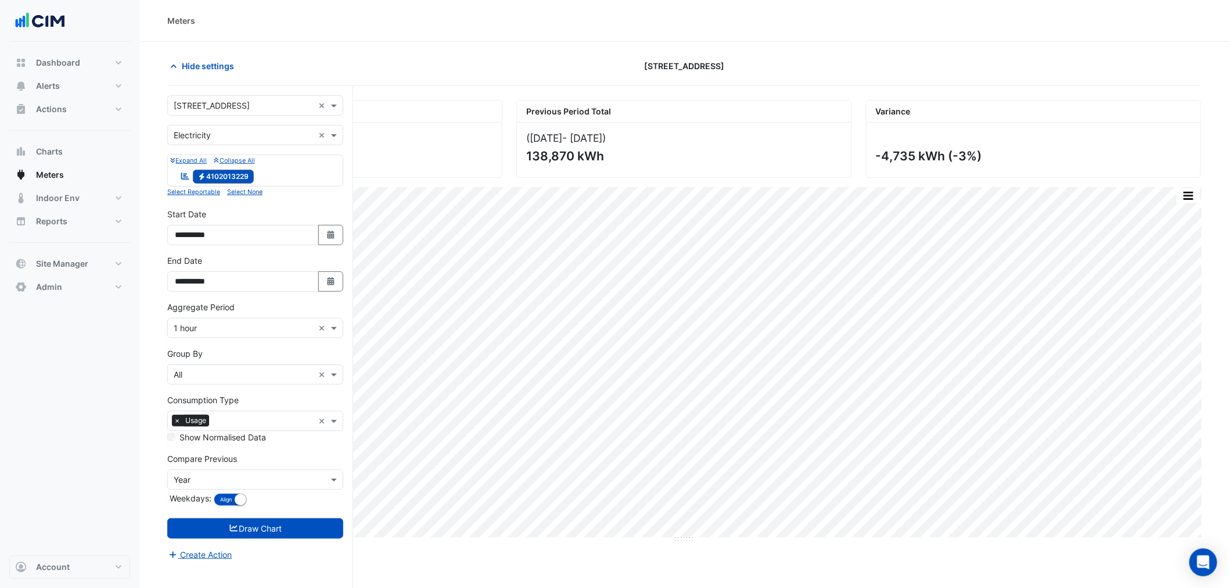
click at [224, 134] on input "text" at bounding box center [244, 136] width 140 height 12
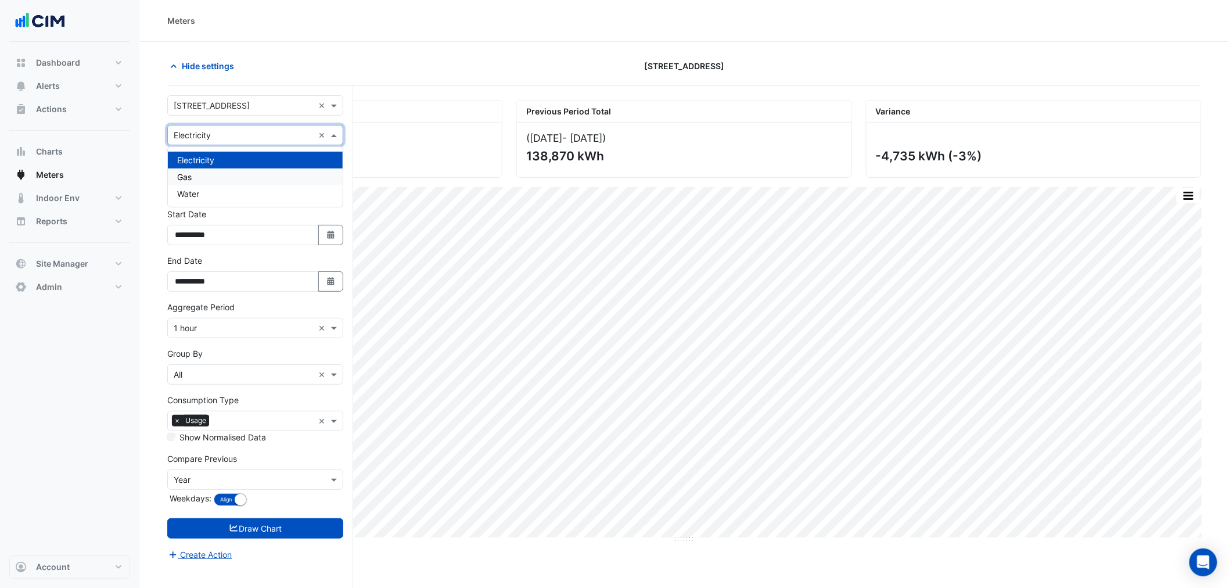
click at [211, 174] on div "Gas" at bounding box center [255, 176] width 175 height 17
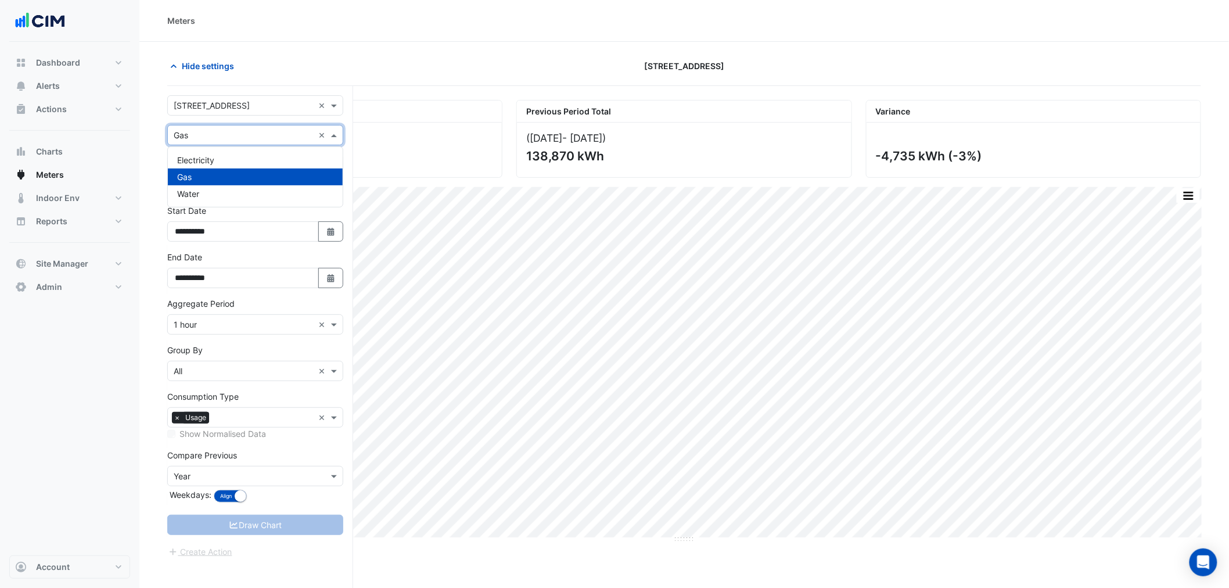
click at [227, 138] on input "text" at bounding box center [244, 136] width 140 height 12
click at [218, 192] on div "Water" at bounding box center [255, 193] width 175 height 17
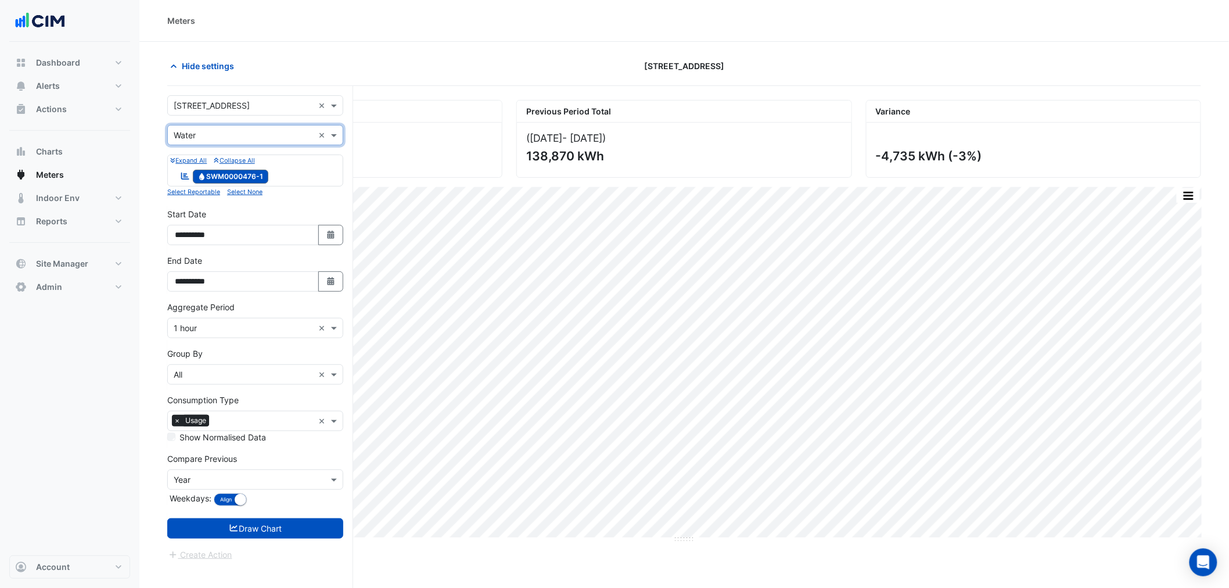
click at [221, 138] on input "text" at bounding box center [244, 136] width 140 height 12
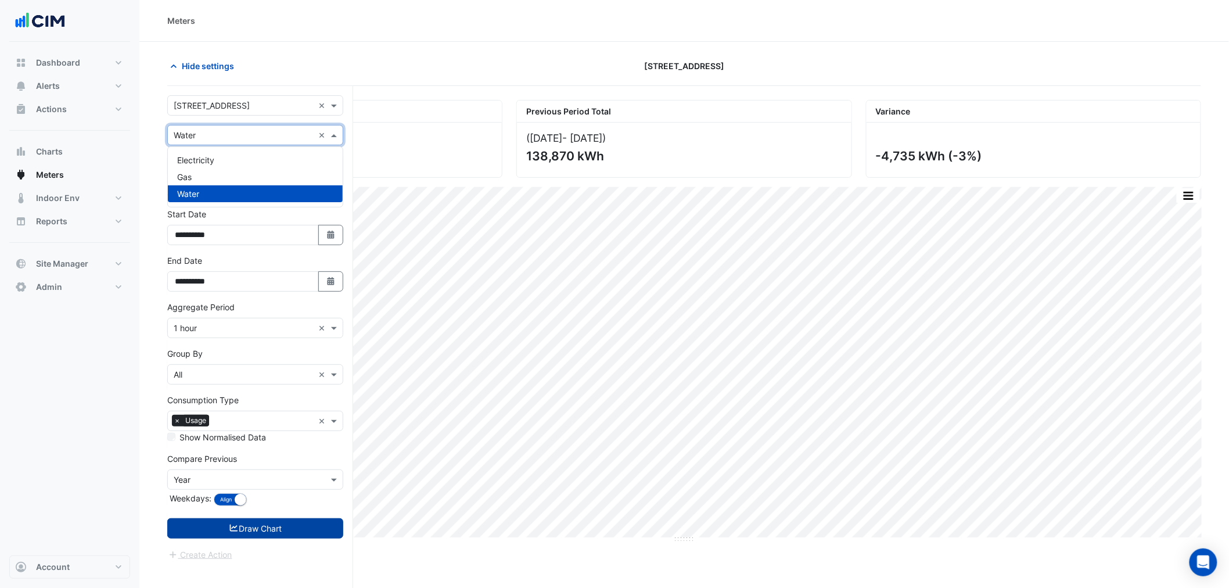
click at [295, 538] on button "Draw Chart" at bounding box center [255, 528] width 176 height 20
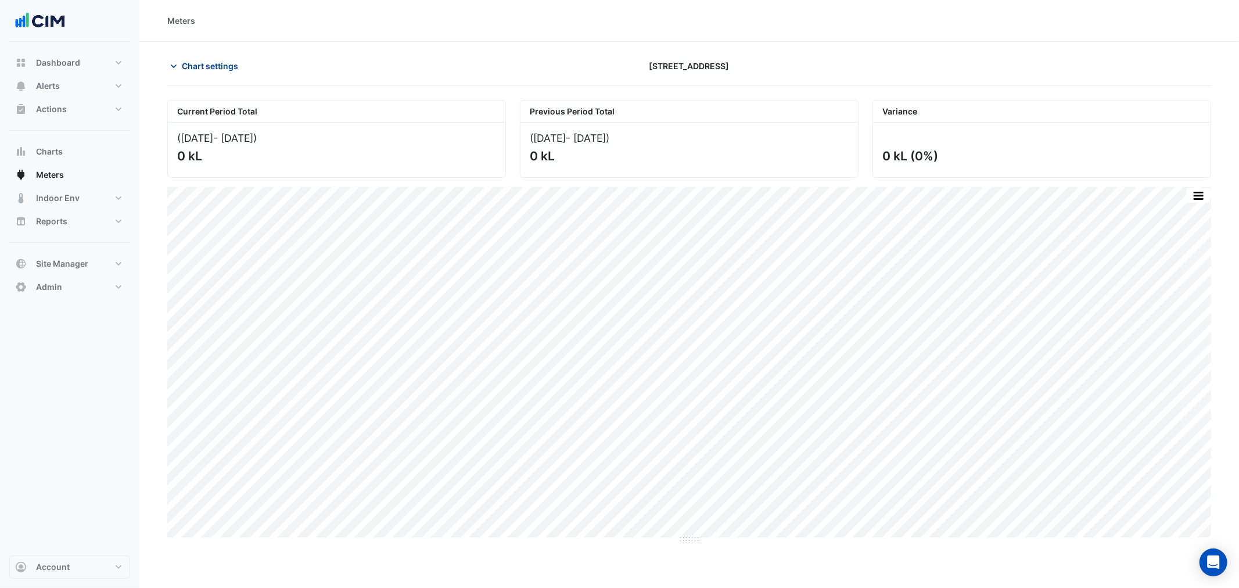
click at [205, 64] on span "Chart settings" at bounding box center [210, 66] width 56 height 12
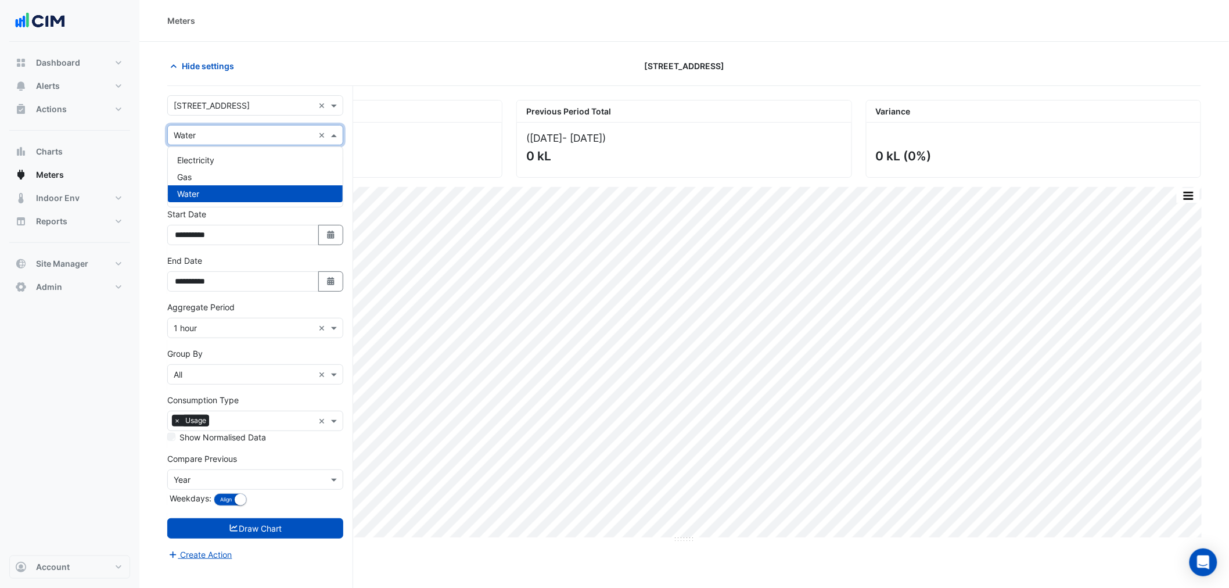
click at [228, 137] on input "text" at bounding box center [244, 136] width 140 height 12
click at [228, 154] on div "Electricity" at bounding box center [255, 160] width 175 height 17
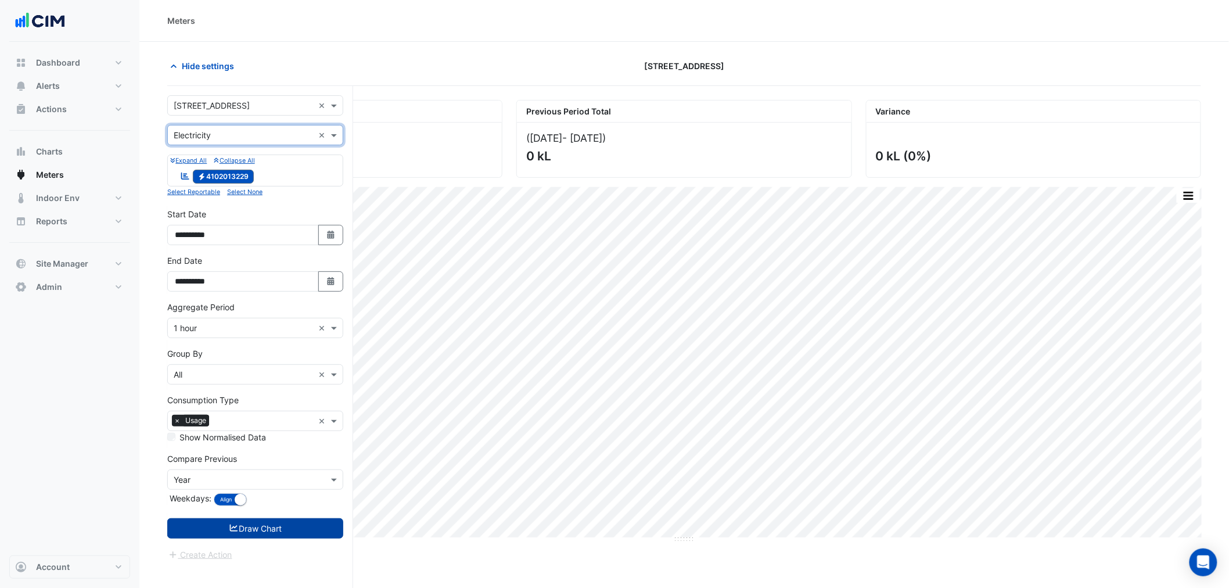
click at [297, 536] on button "Draw Chart" at bounding box center [255, 528] width 176 height 20
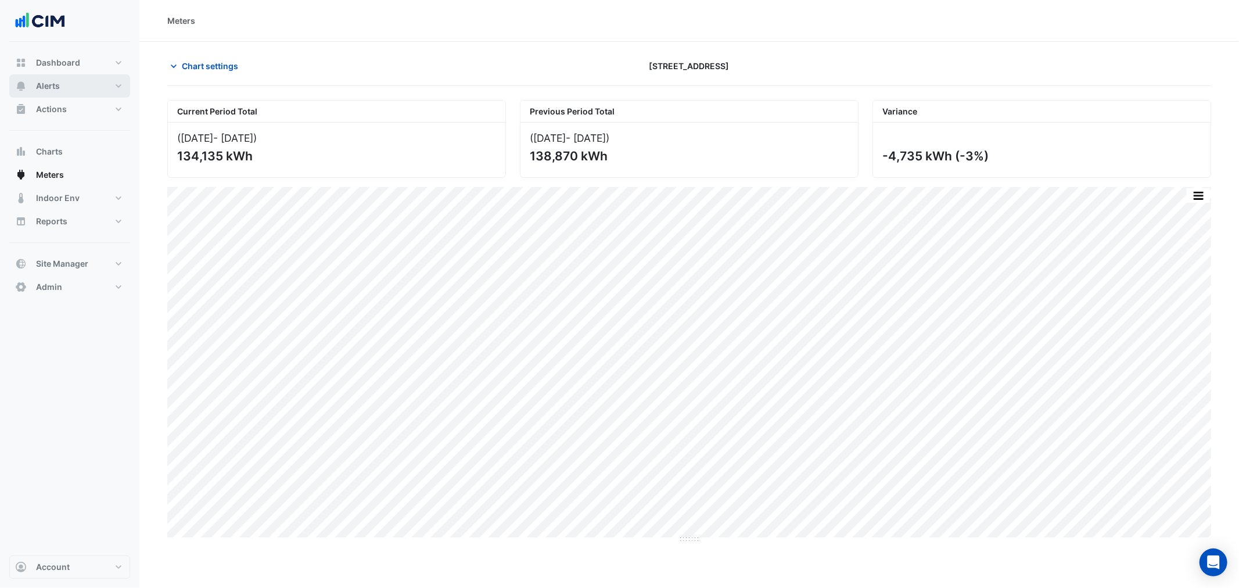
click at [91, 88] on button "Alerts" at bounding box center [69, 85] width 121 height 23
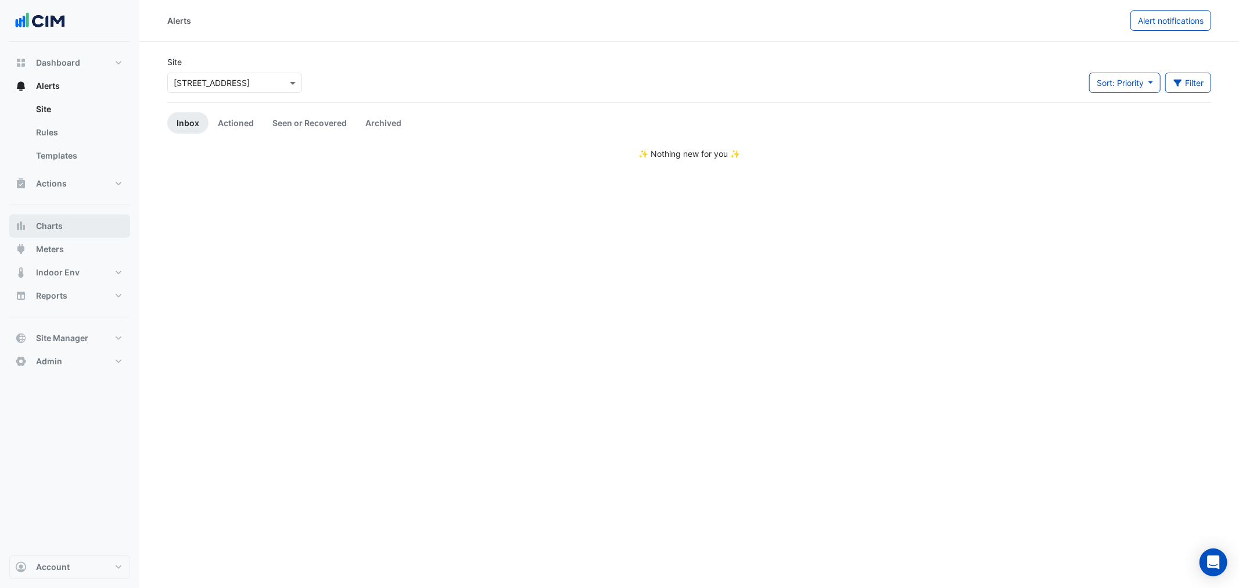
click at [59, 225] on span "Charts" at bounding box center [49, 226] width 27 height 12
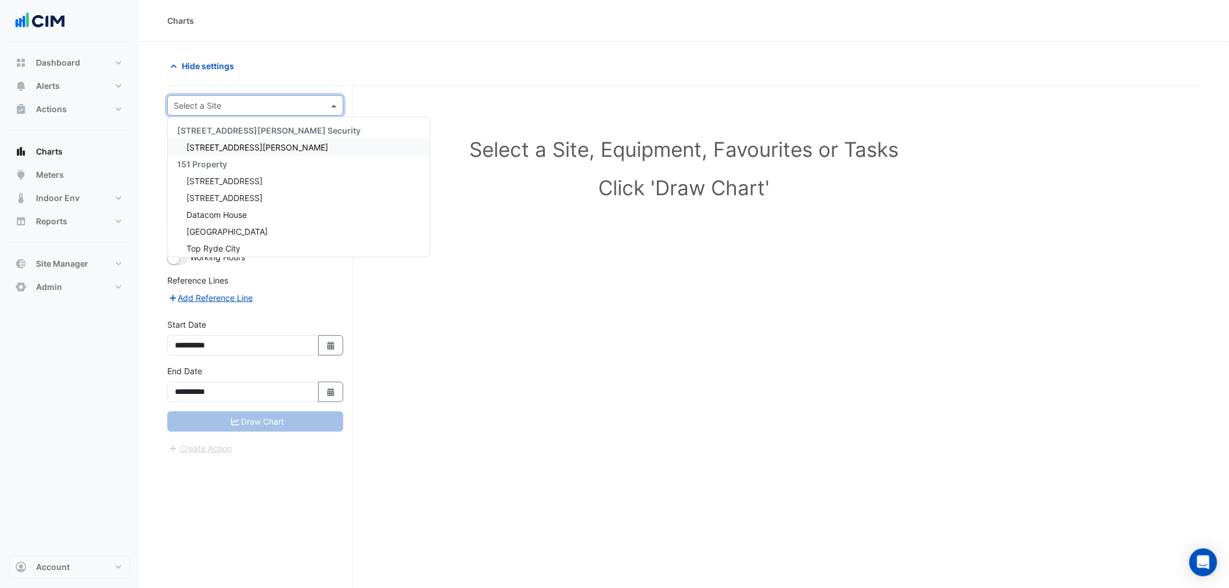
click at [191, 109] on input "text" at bounding box center [244, 106] width 140 height 12
type input "*****"
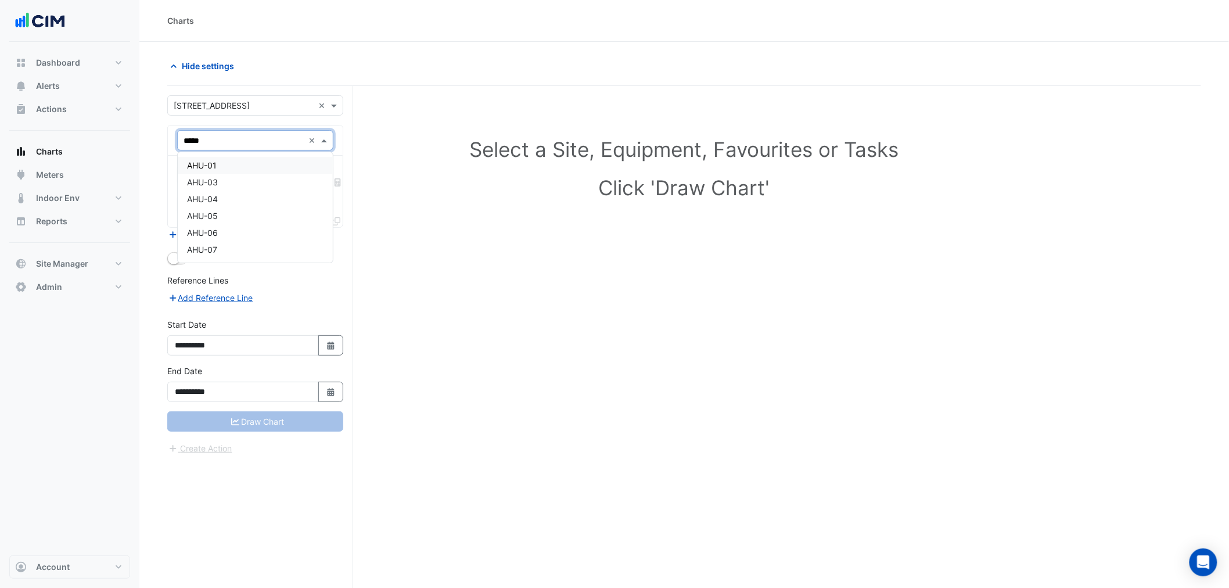
type input "******"
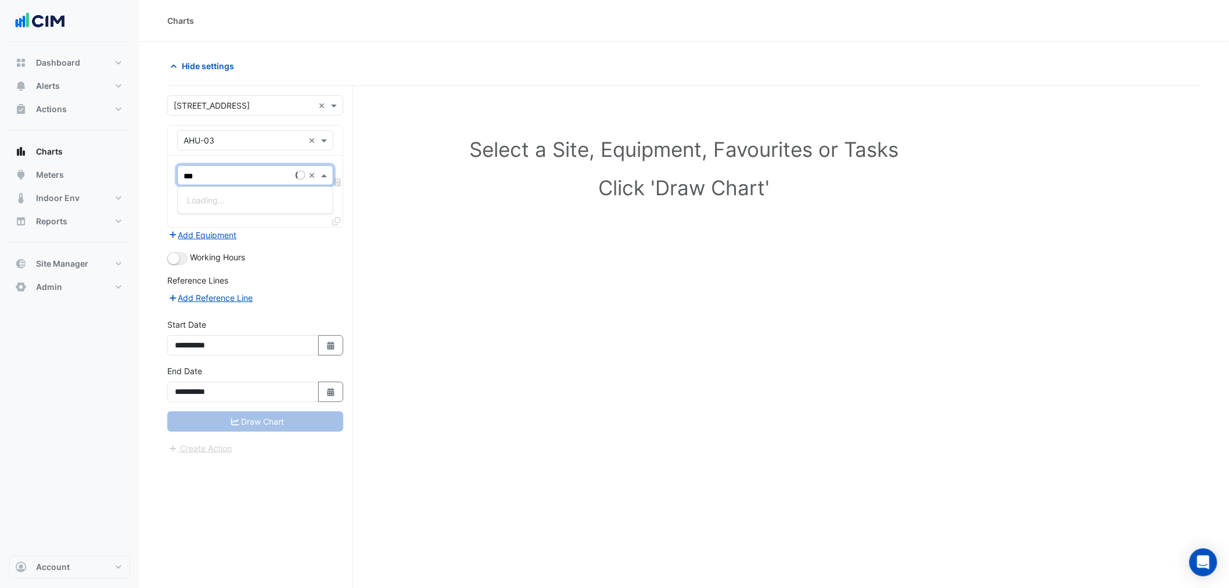
type input "****"
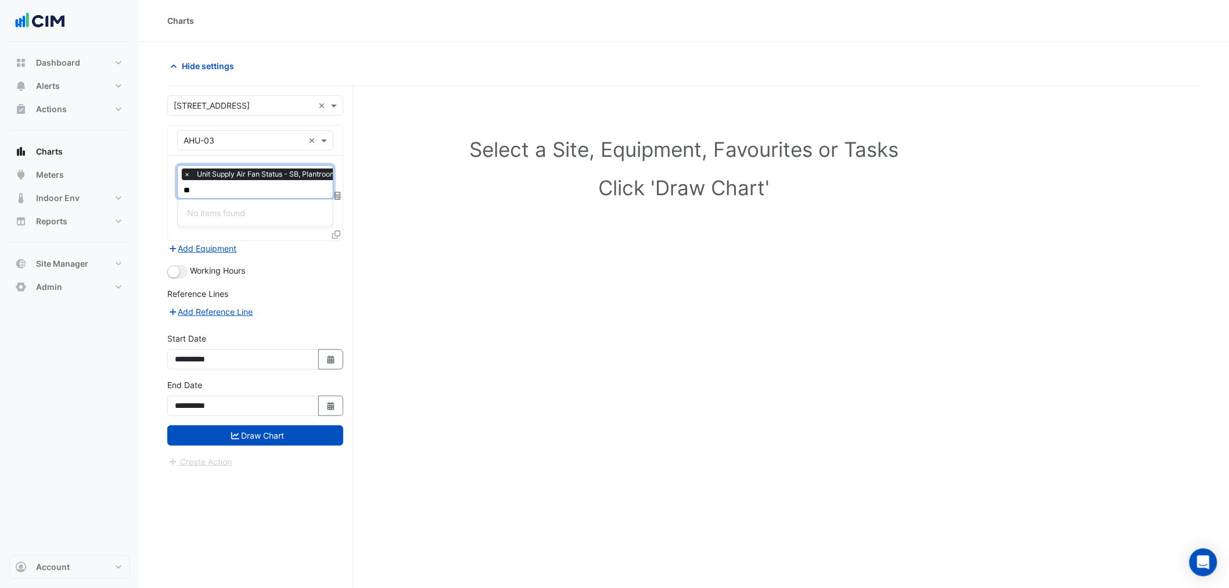
type input "*"
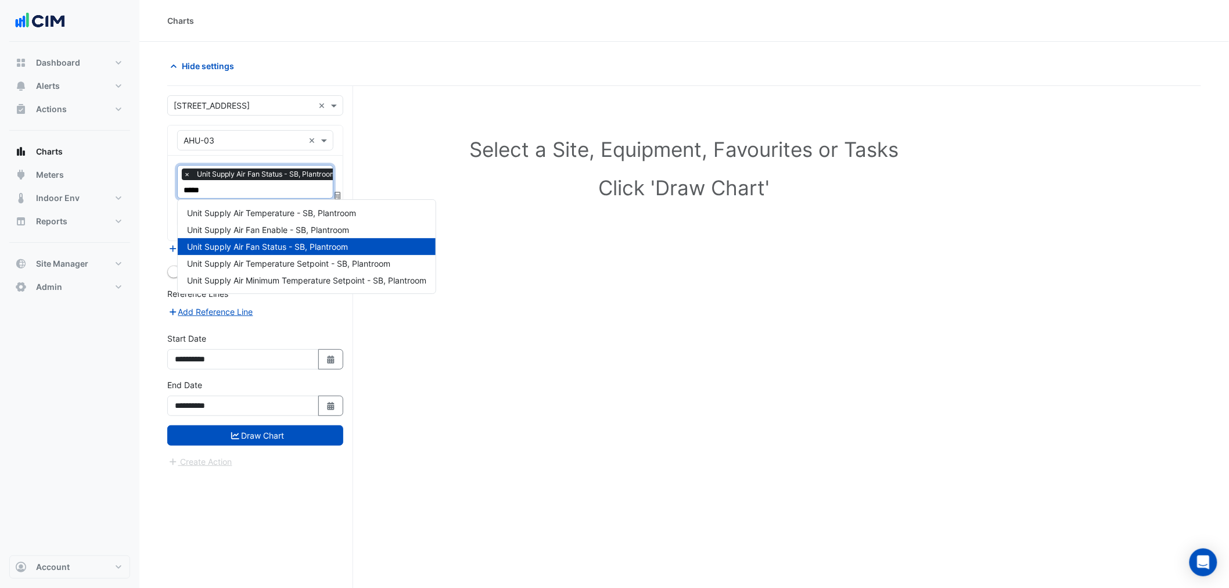
type input "******"
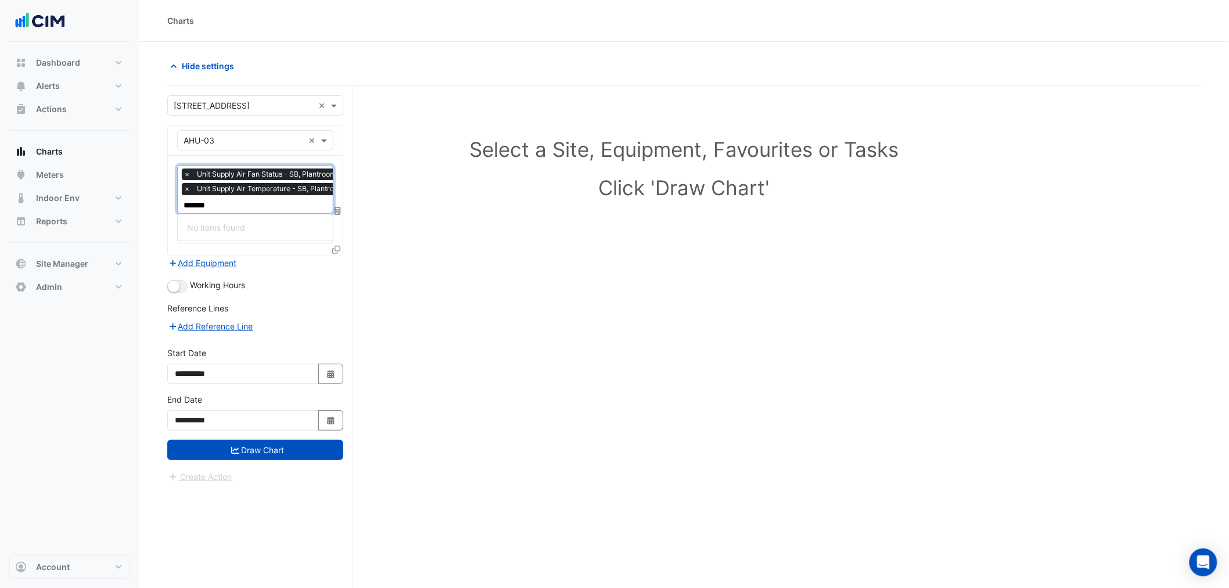
type input "******"
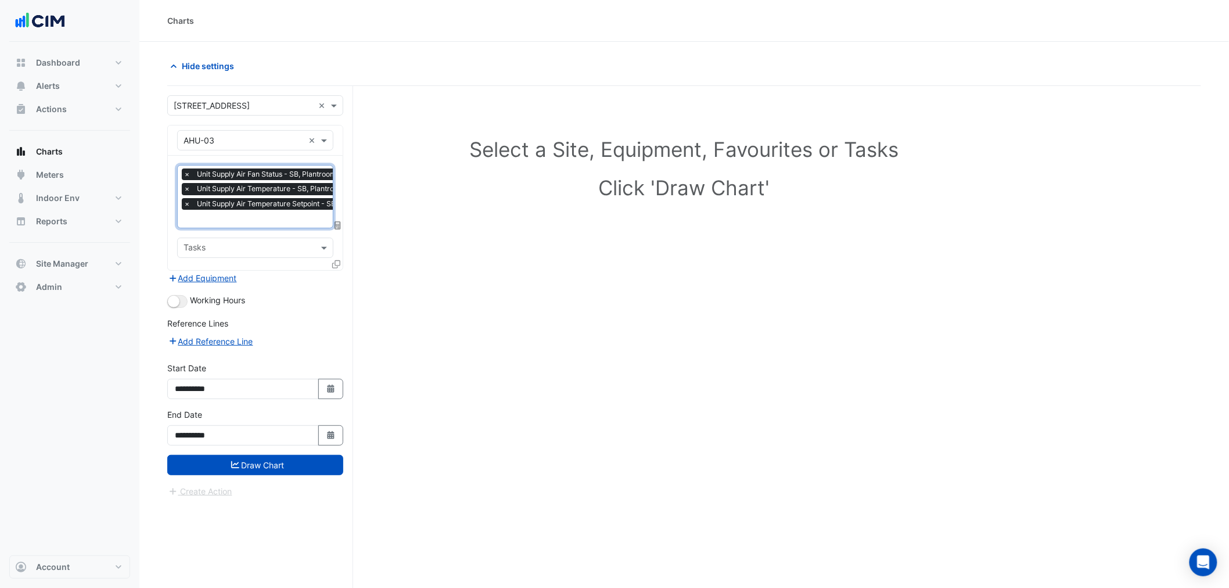
click at [219, 219] on input "text" at bounding box center [282, 220] width 196 height 12
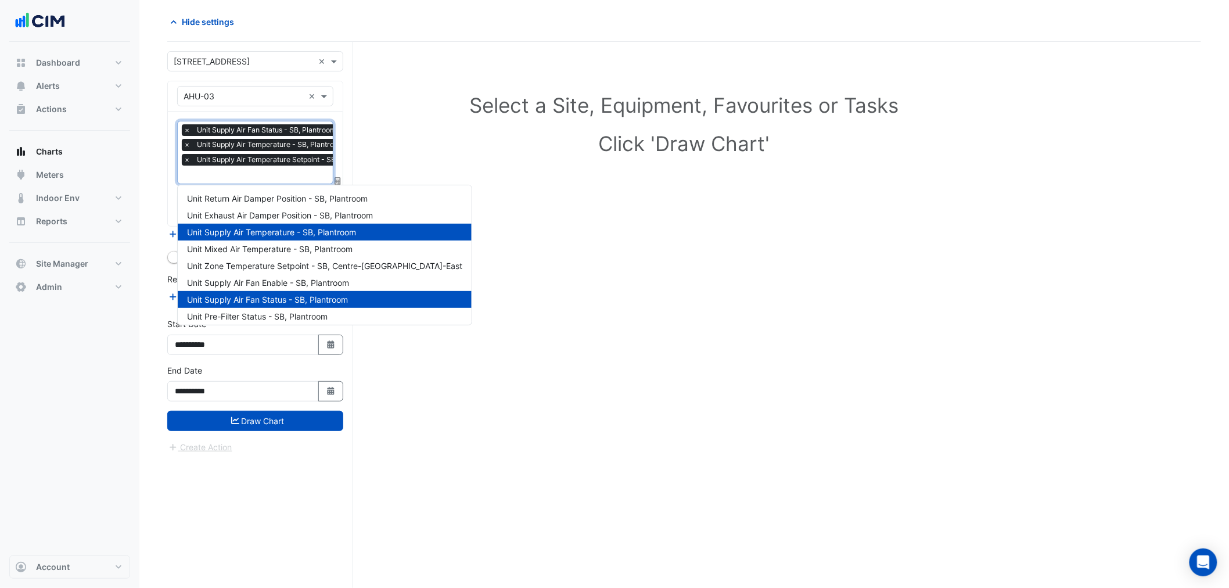
click at [135, 303] on nav "Dashboard Portfolio Ratings Performance Alerts Site Rules Templates Actions Sit…" at bounding box center [69, 294] width 139 height 588
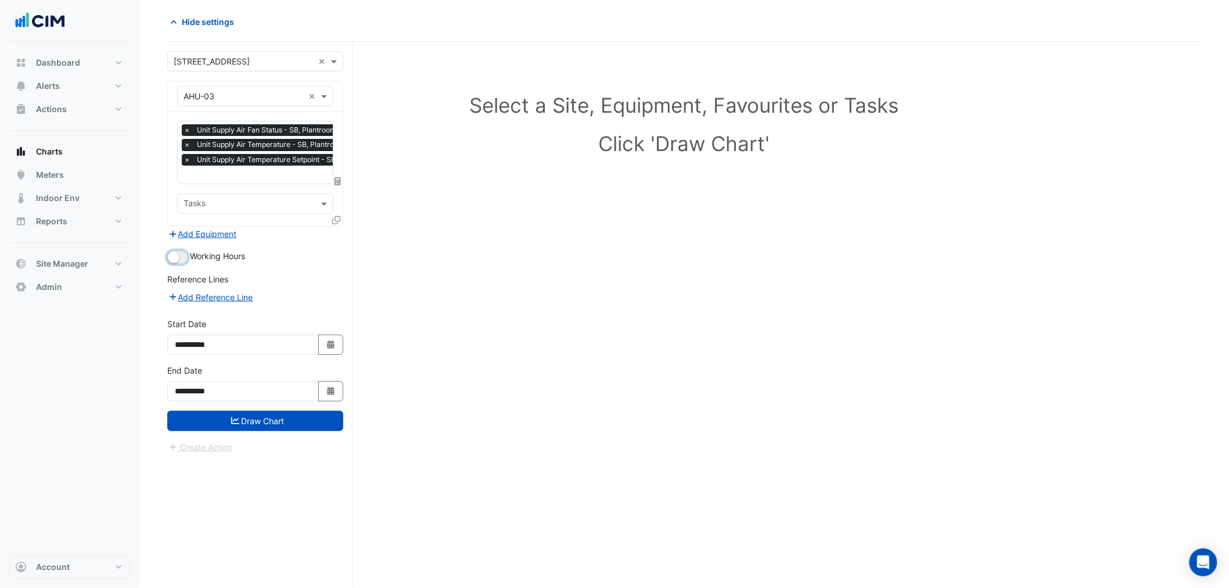
click at [184, 259] on button "button" at bounding box center [177, 257] width 20 height 13
click at [249, 423] on button "Draw Chart" at bounding box center [255, 421] width 176 height 20
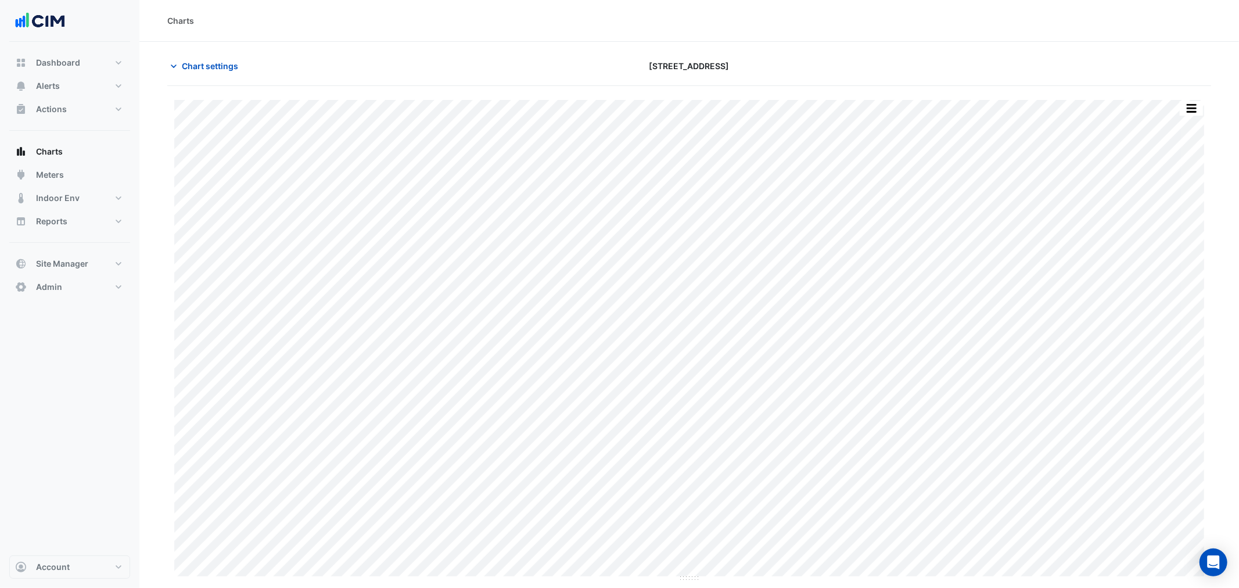
click at [1205, 107] on div "Split by Unit Split All Print Save as JPEG Save as PNG Pivot Data Table Export …" at bounding box center [689, 341] width 1044 height 482
click at [1203, 107] on button "button" at bounding box center [1191, 108] width 23 height 15
click at [1198, 109] on button "button" at bounding box center [1191, 108] width 23 height 15
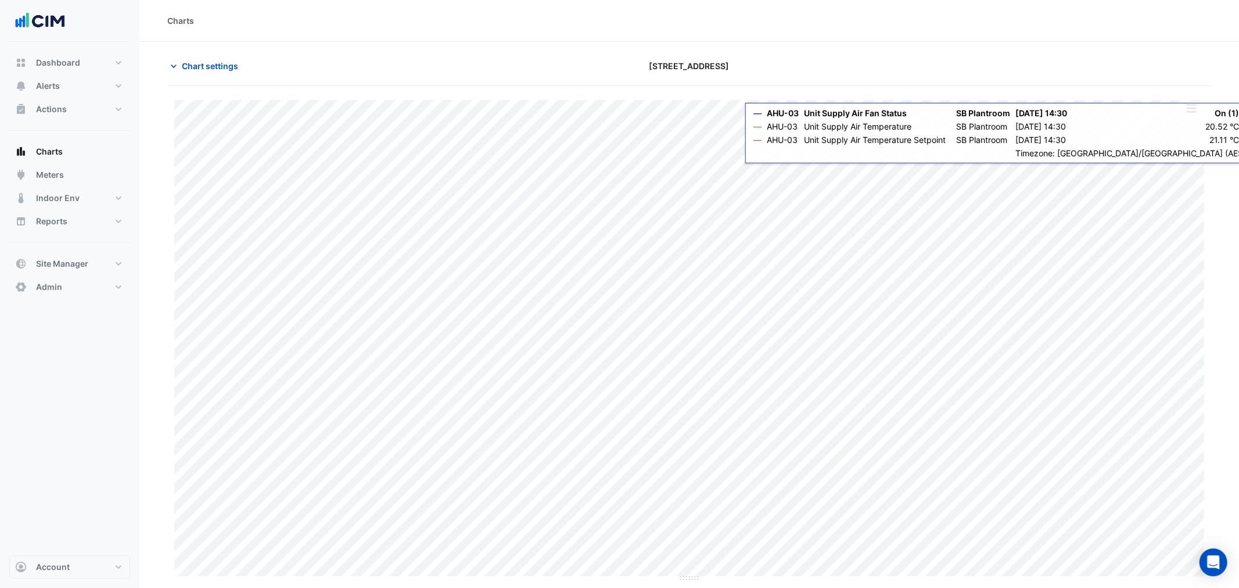
click at [1190, 106] on button "button" at bounding box center [1191, 108] width 23 height 15
click at [1190, 112] on button "button" at bounding box center [1191, 108] width 23 height 15
click at [0, 0] on div "Split by Unit" at bounding box center [0, 0] width 0 height 0
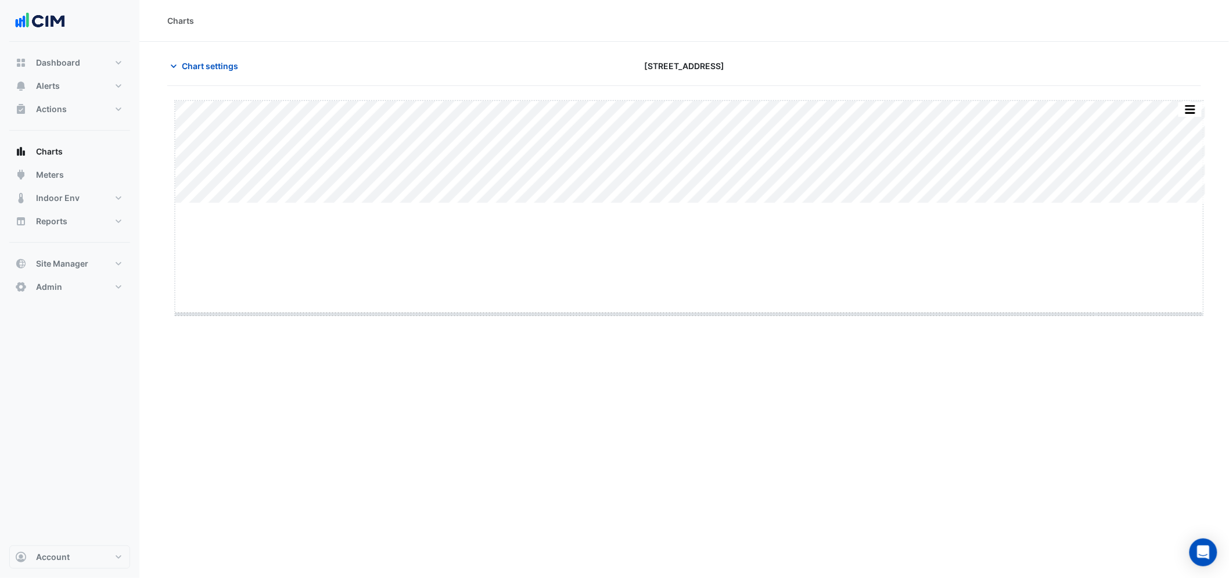
drag, startPoint x: 689, startPoint y: 204, endPoint x: 687, endPoint y: 315, distance: 111.0
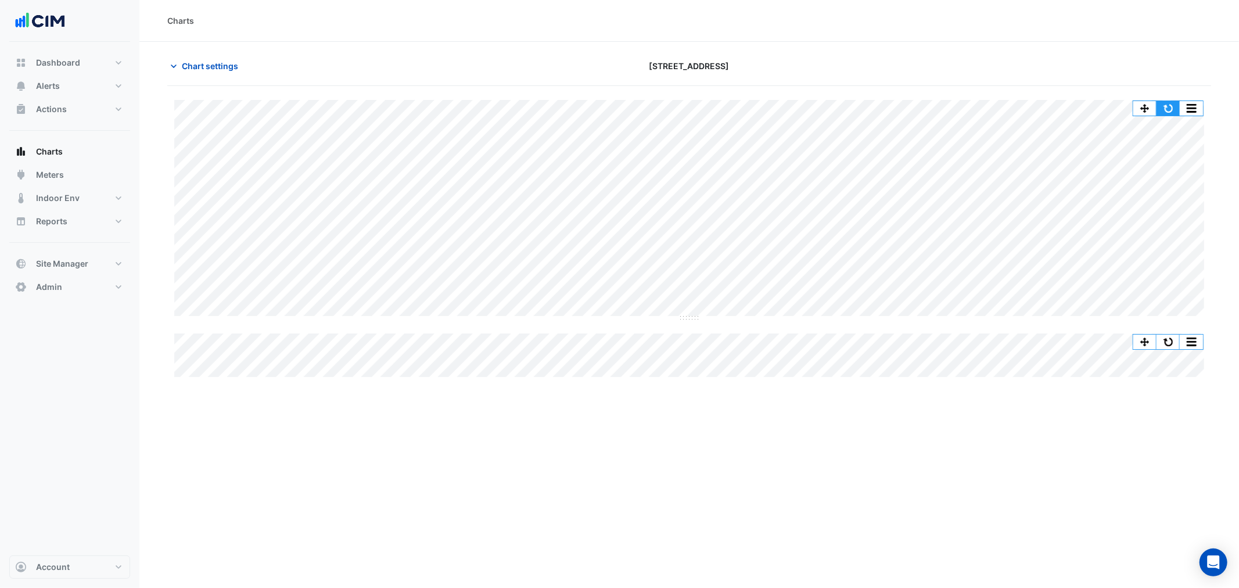
click at [1158, 109] on div "Split All Split None Print Save as JPEG Save as PNG Pivot Data Table Export CSV…" at bounding box center [1168, 109] width 71 height 16
click at [1164, 108] on button "button" at bounding box center [1168, 108] width 23 height 15
click at [242, 63] on button "Chart settings" at bounding box center [206, 66] width 78 height 20
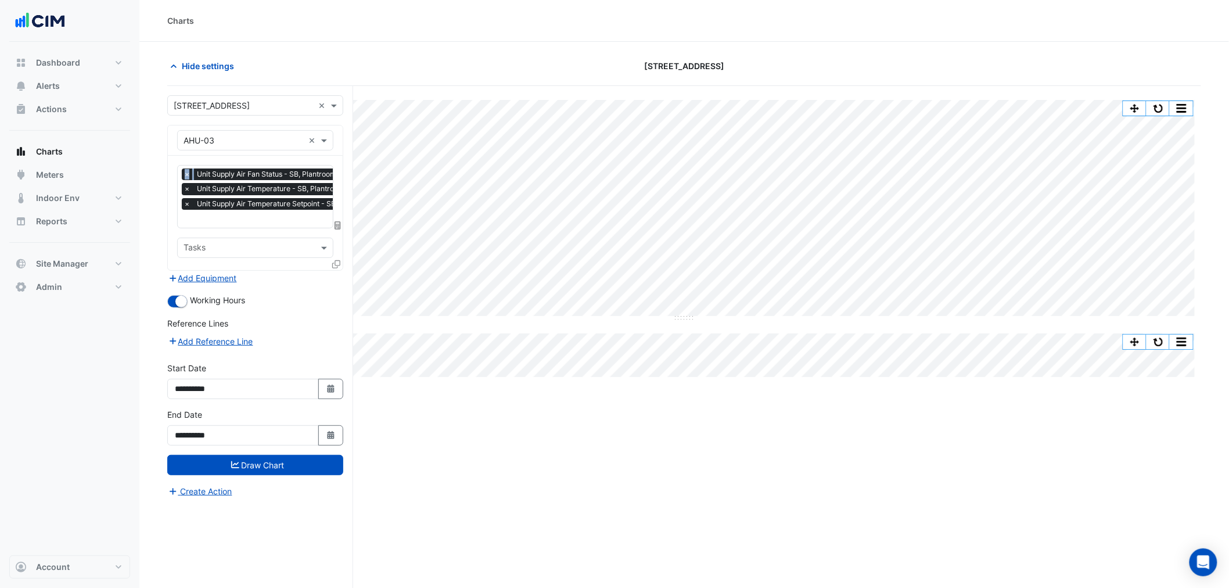
drag, startPoint x: 238, startPoint y: 155, endPoint x: 250, endPoint y: 180, distance: 27.8
click at [246, 173] on div "Equipment × AHU-03 × Favourites × Unit Supply Air Fan Status - SB, Plantroom × …" at bounding box center [255, 198] width 176 height 146
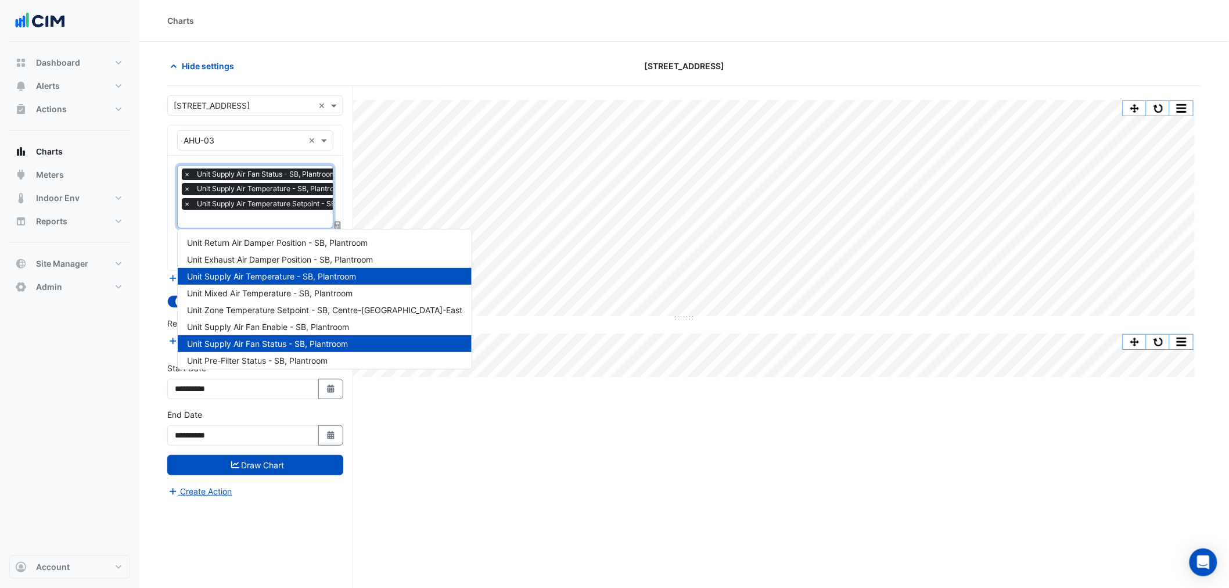
click at [252, 183] on span "Unit Supply Air Temperature - SB, Plantroom" at bounding box center [270, 189] width 153 height 12
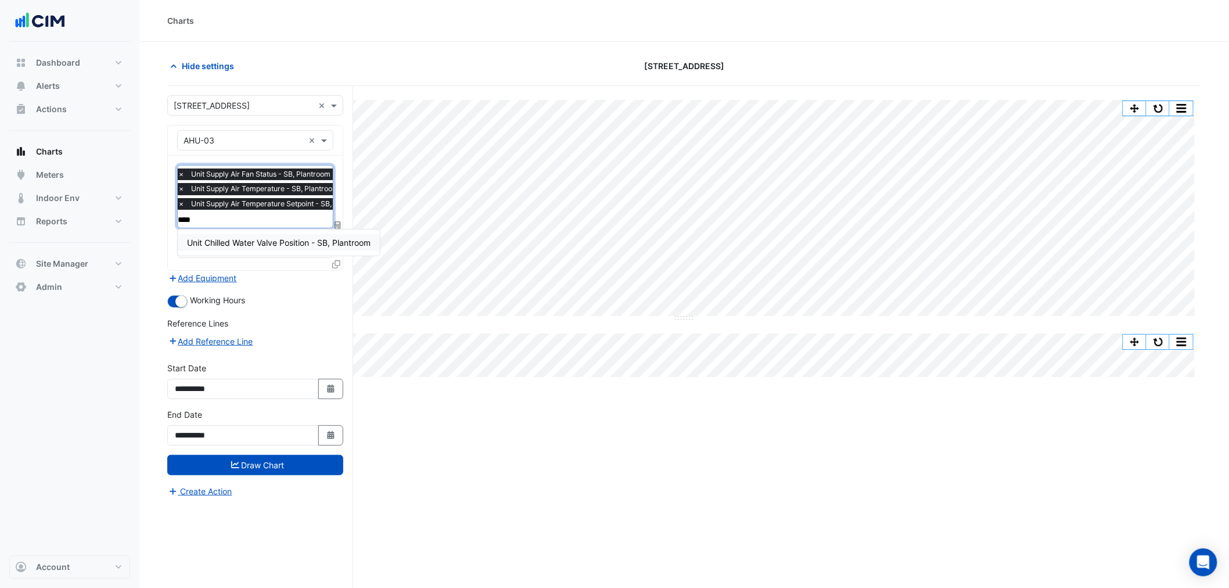
type input "*****"
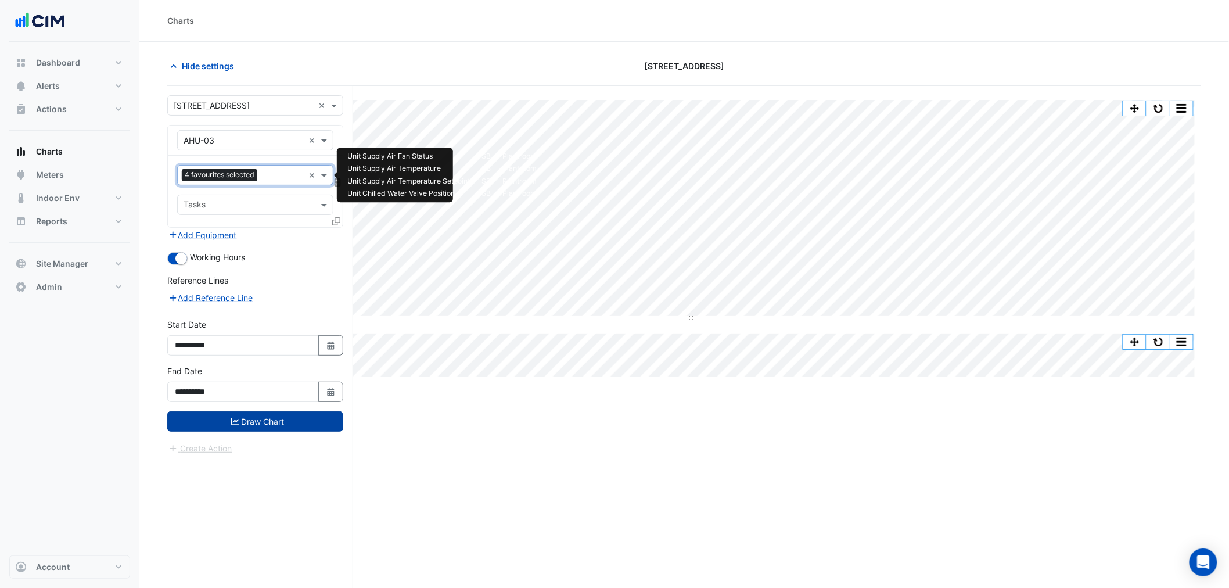
click at [239, 428] on button "Draw Chart" at bounding box center [255, 421] width 176 height 20
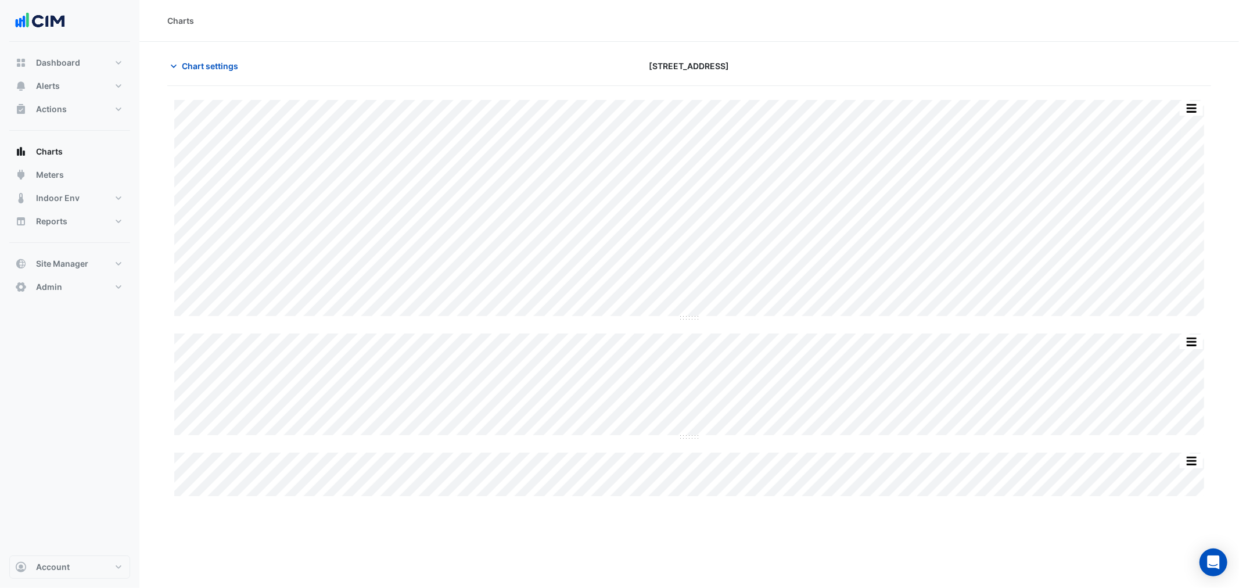
click at [207, 51] on section "Chart settings [STREET_ADDRESS] Split All Split None Print Save as JPEG Save as…" at bounding box center [689, 270] width 1100 height 457
click at [92, 200] on button "Indoor Env" at bounding box center [69, 198] width 121 height 23
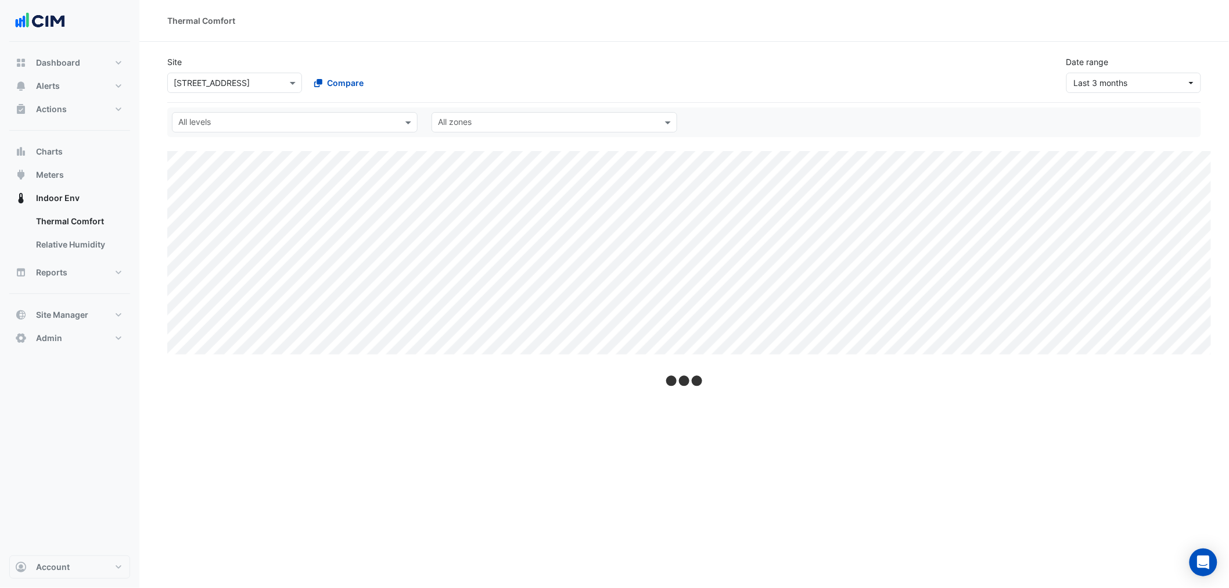
click at [1099, 96] on div "Site Select a Site × [STREET_ADDRESS] Compare Date range Last 3 months" at bounding box center [684, 74] width 1034 height 56
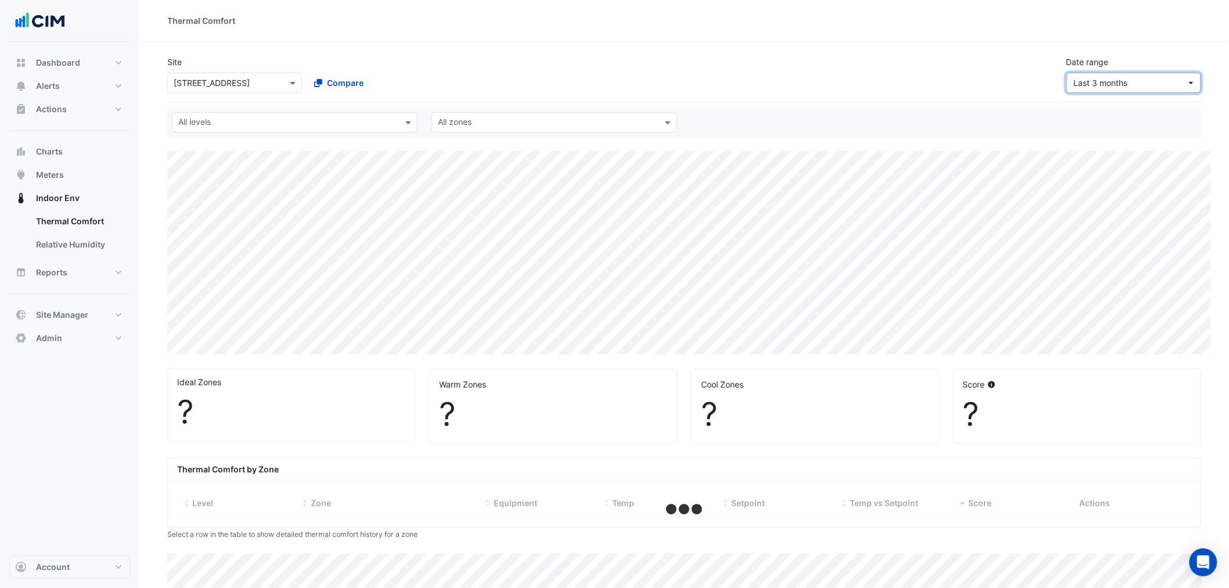
click at [1105, 83] on span "Last 3 months" at bounding box center [1101, 83] width 54 height 10
select select "***"
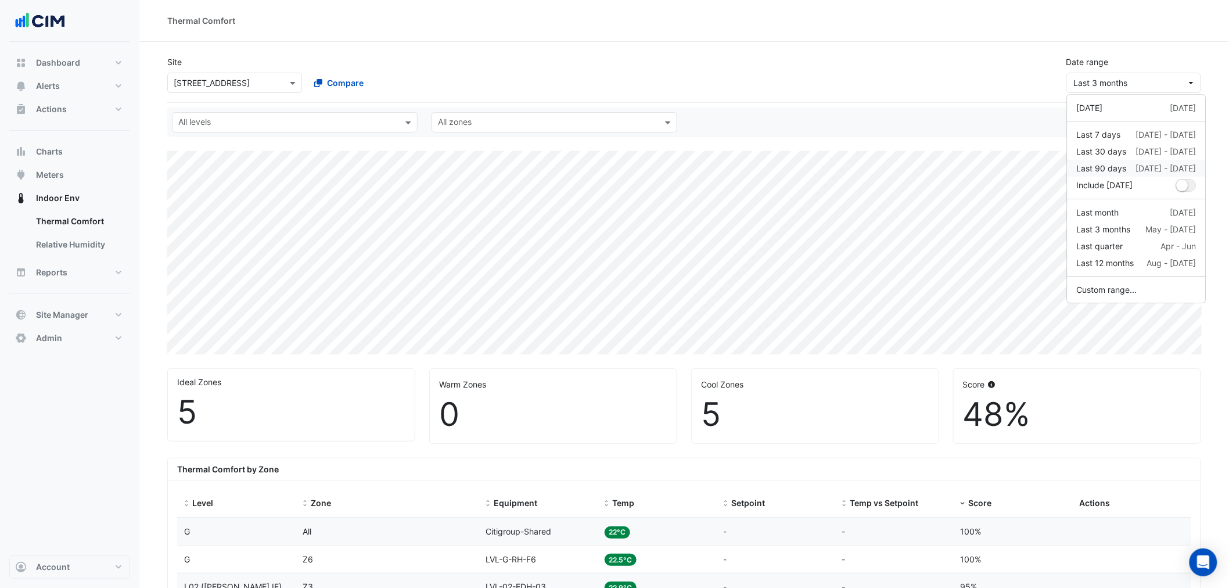
click at [1109, 168] on div "Last 90 days" at bounding box center [1102, 168] width 50 height 12
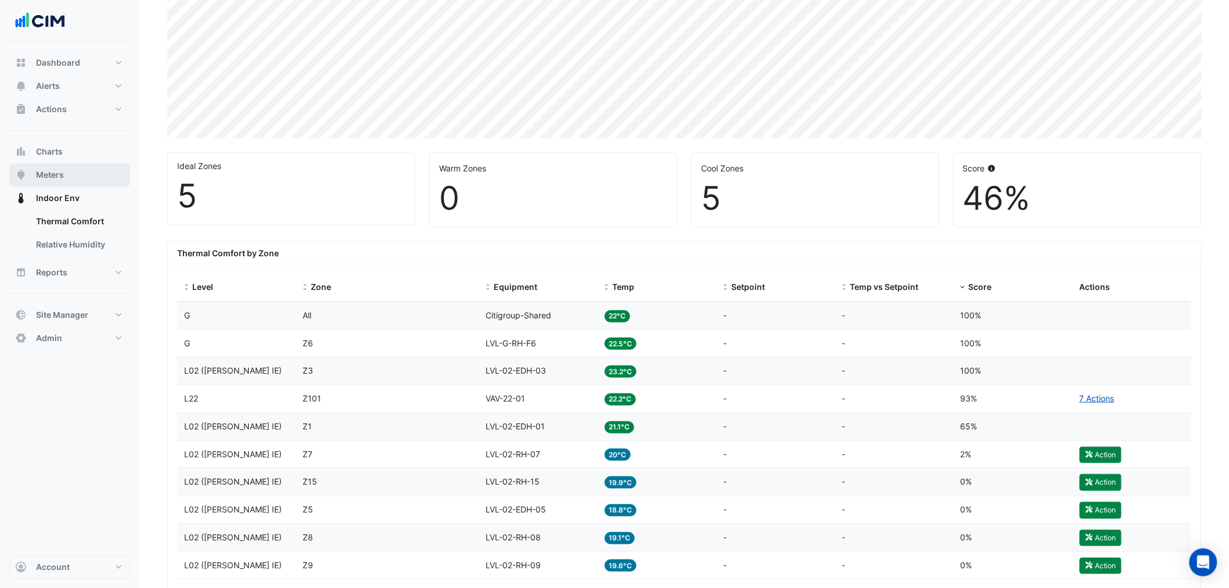
scroll to position [193, 0]
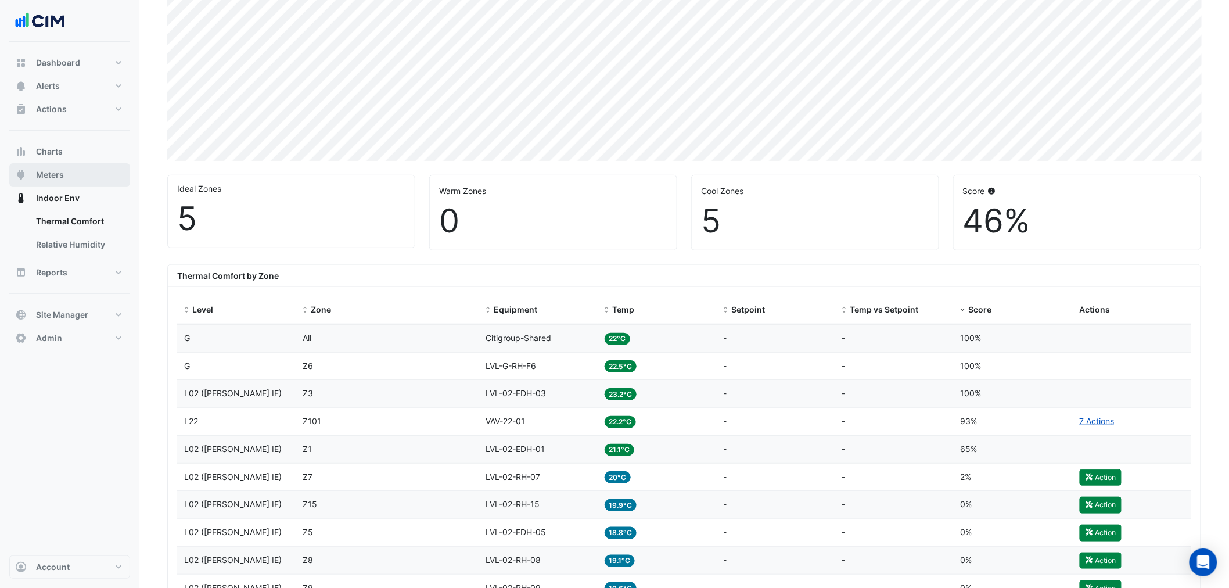
click at [70, 168] on button "Meters" at bounding box center [69, 174] width 121 height 23
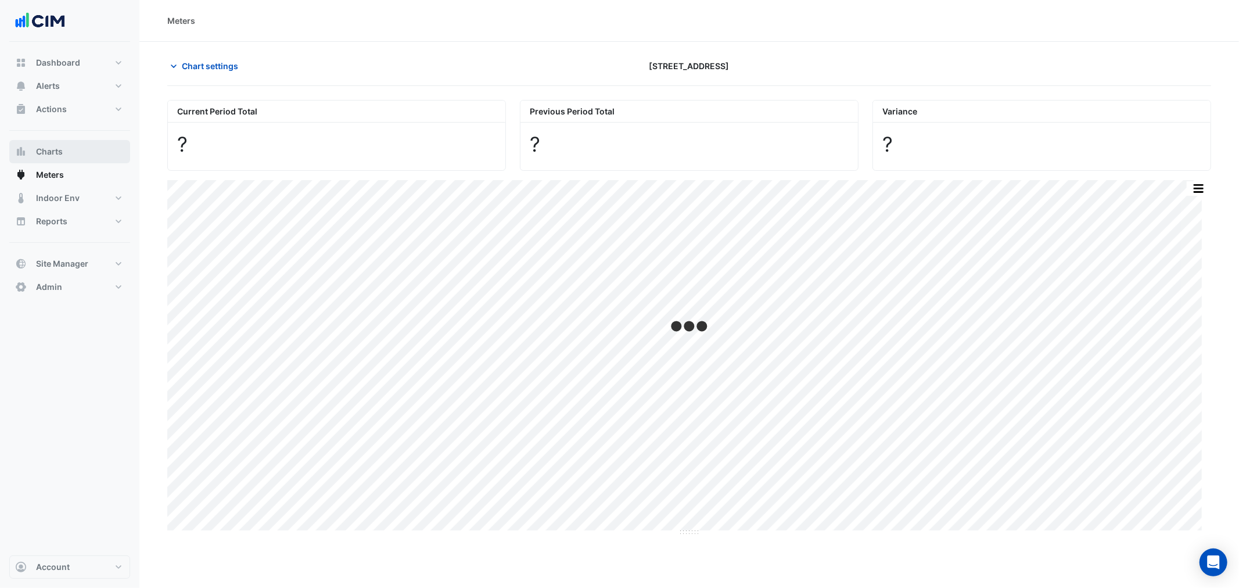
click at [66, 148] on button "Charts" at bounding box center [69, 151] width 121 height 23
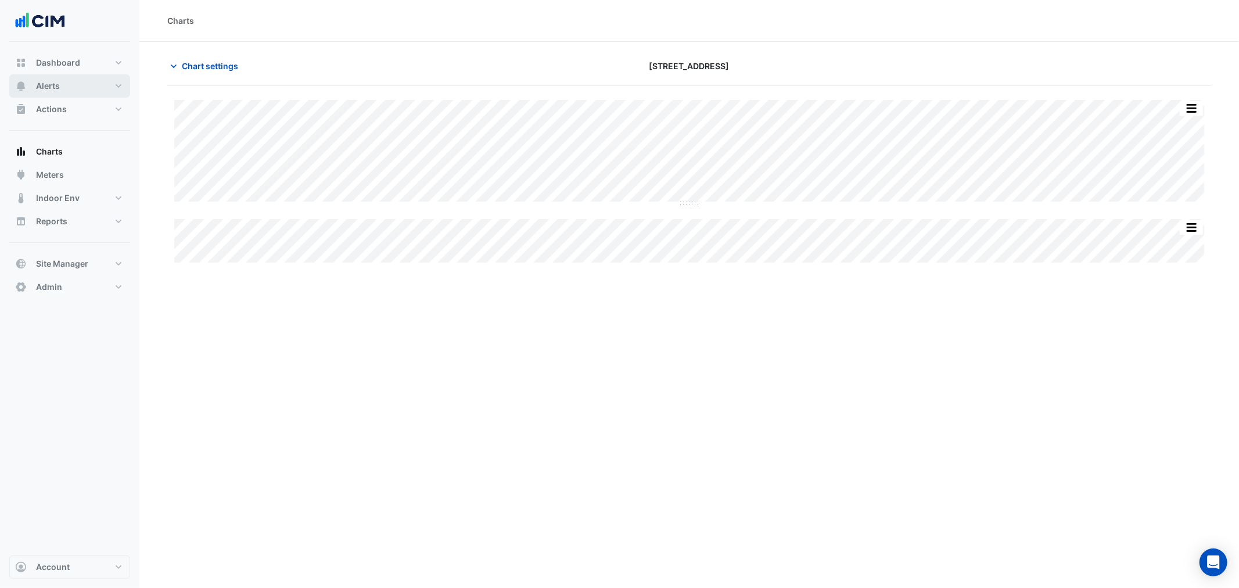
click at [68, 89] on button "Alerts" at bounding box center [69, 85] width 121 height 23
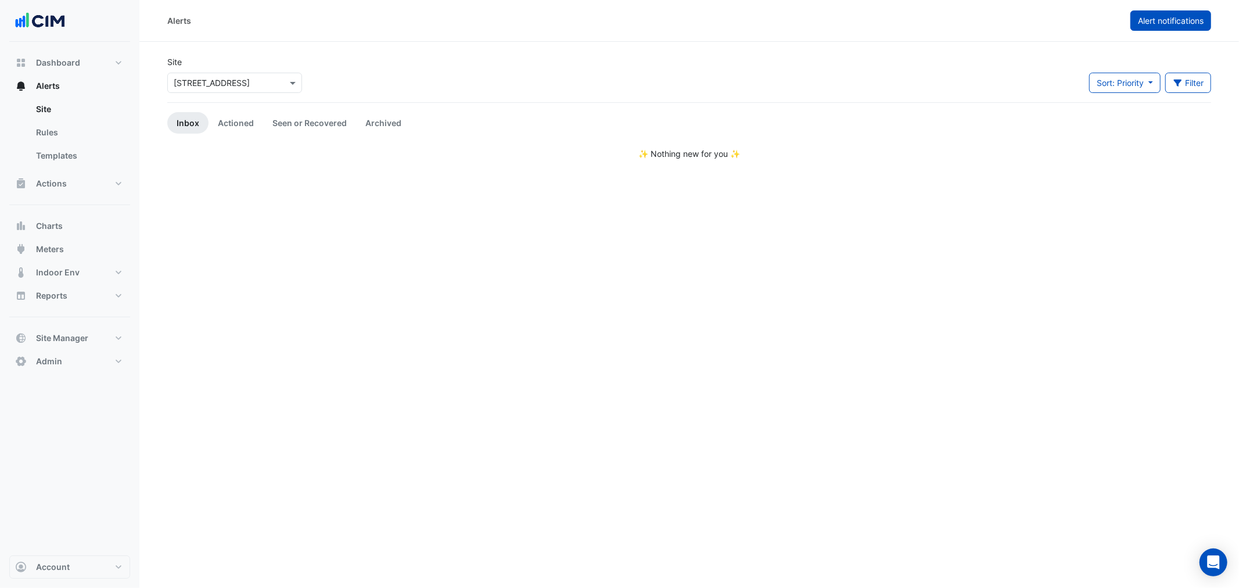
click at [1164, 16] on span "Alert notifications" at bounding box center [1171, 21] width 66 height 10
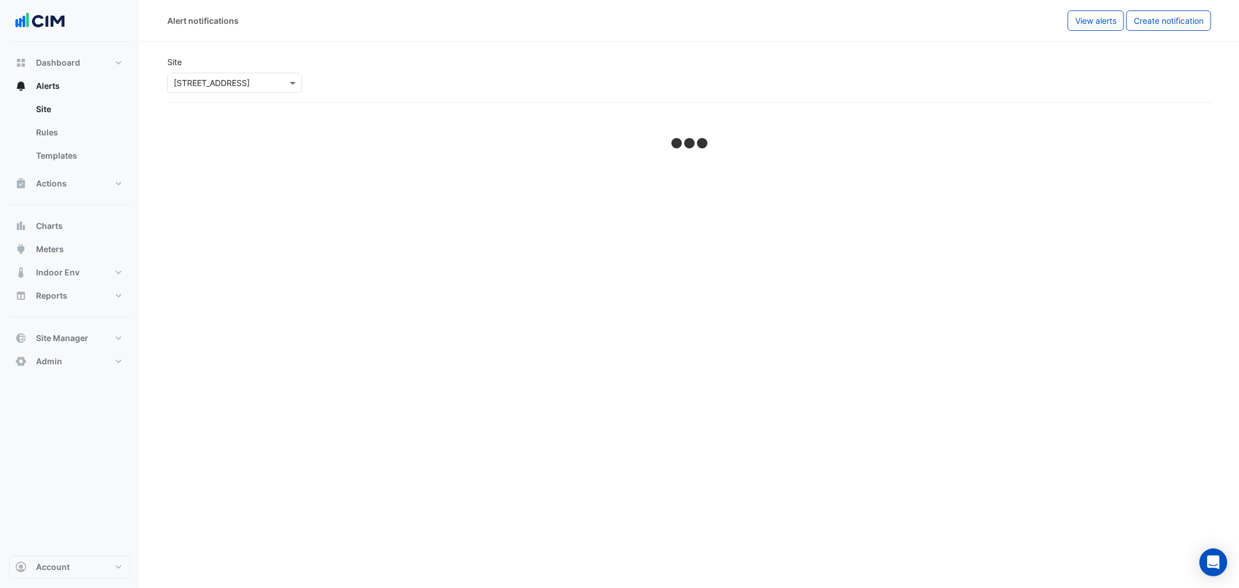
select select "******"
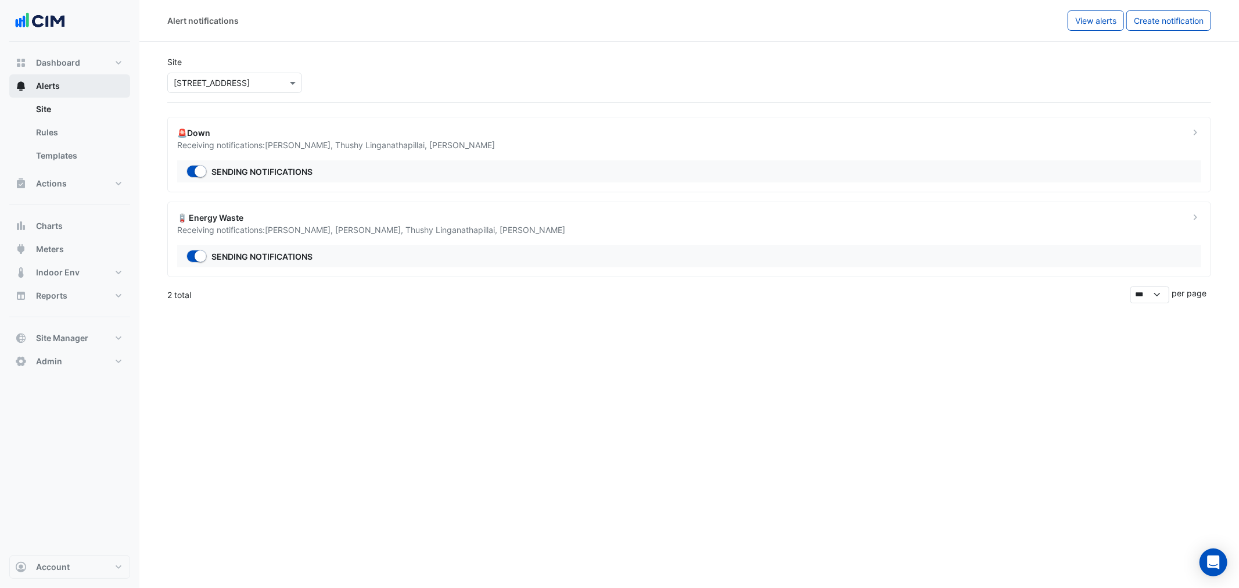
click at [70, 78] on button "Alerts" at bounding box center [69, 85] width 121 height 23
click at [79, 60] on button "Dashboard" at bounding box center [69, 62] width 121 height 23
select select "***"
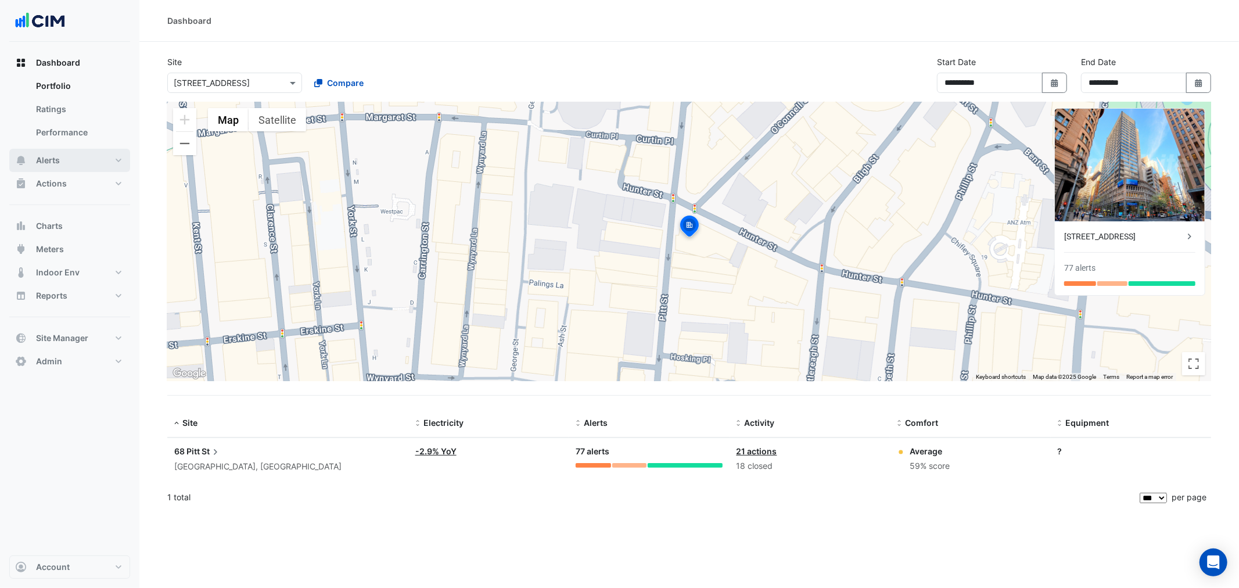
click at [71, 153] on button "Alerts" at bounding box center [69, 160] width 121 height 23
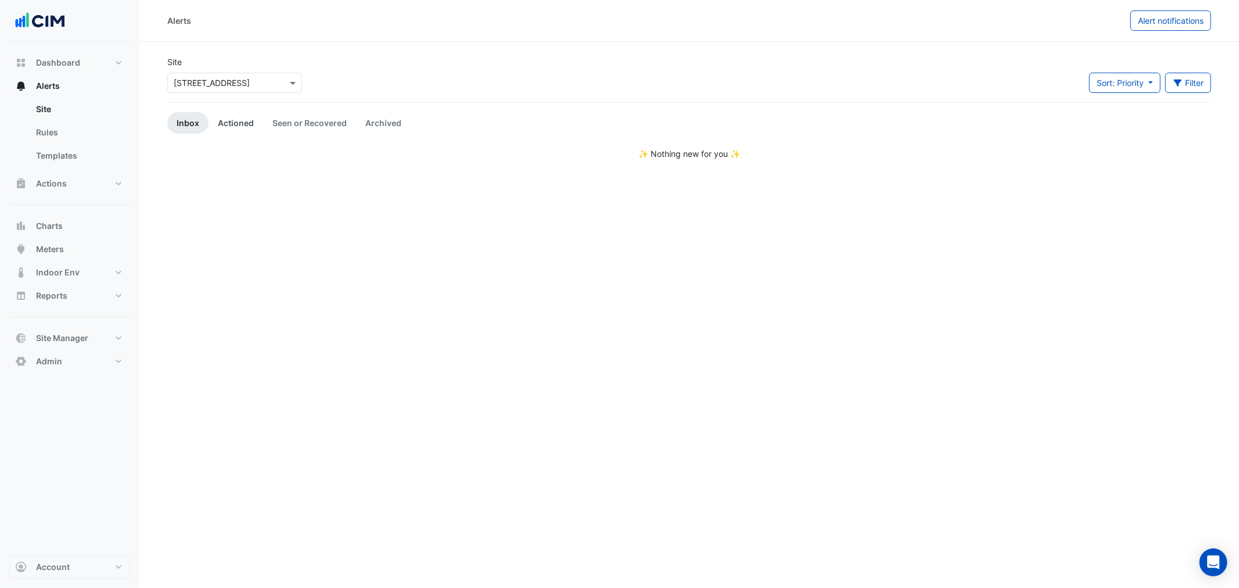
click at [227, 119] on link "Actioned" at bounding box center [236, 122] width 55 height 21
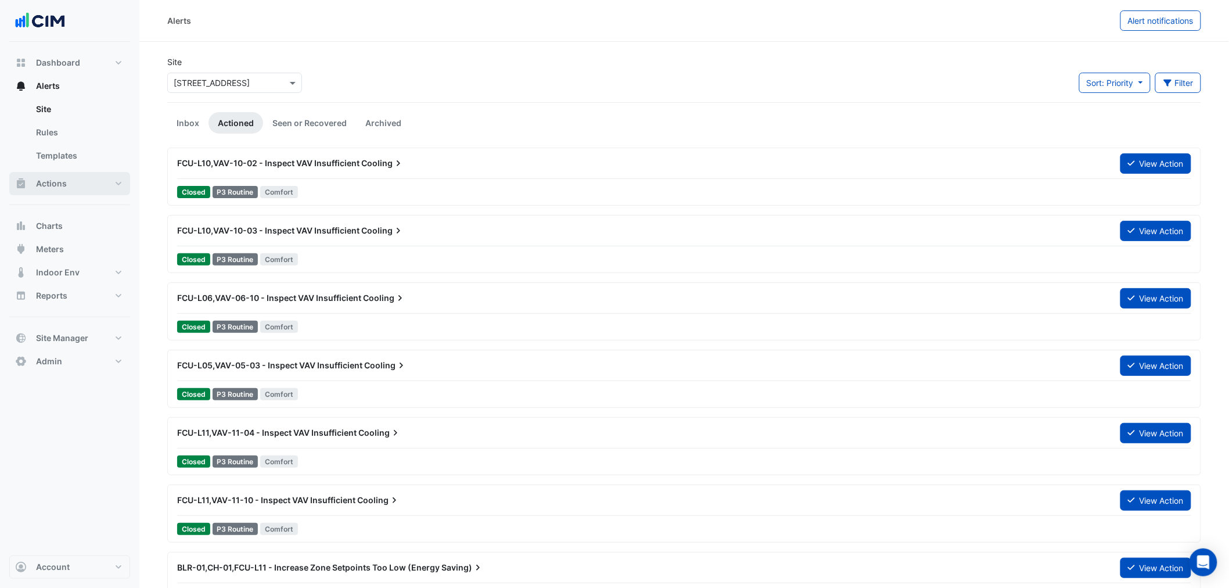
click at [45, 178] on span "Actions" at bounding box center [51, 184] width 31 height 12
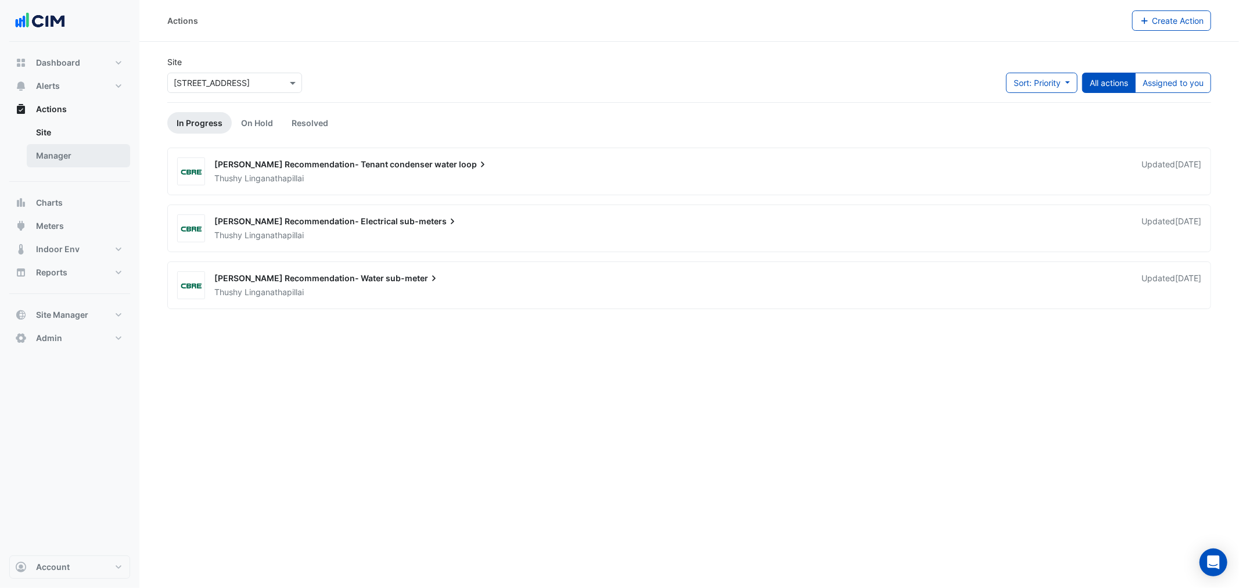
click at [86, 160] on link "Manager" at bounding box center [78, 155] width 103 height 23
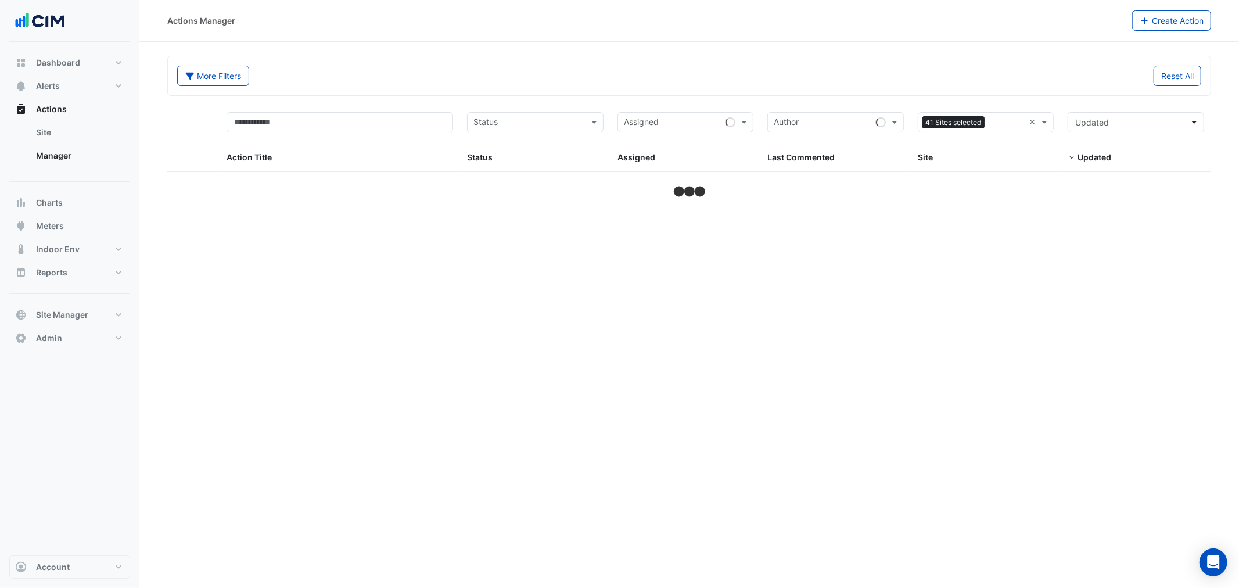
select select "***"
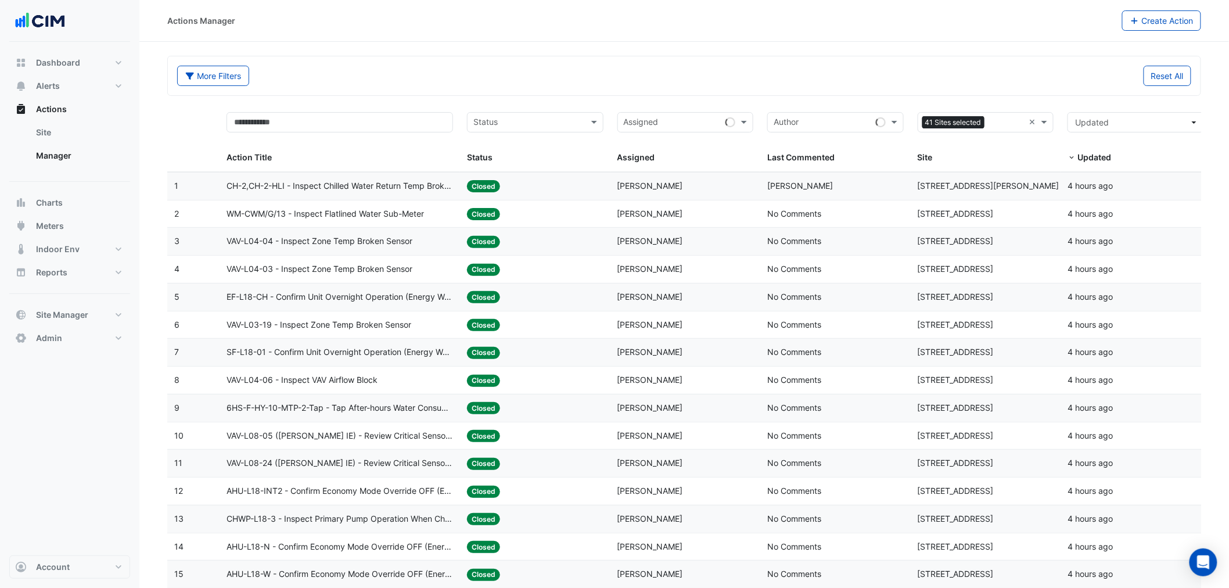
click at [1028, 121] on div "Sites 41 Sites selected ×" at bounding box center [986, 122] width 137 height 20
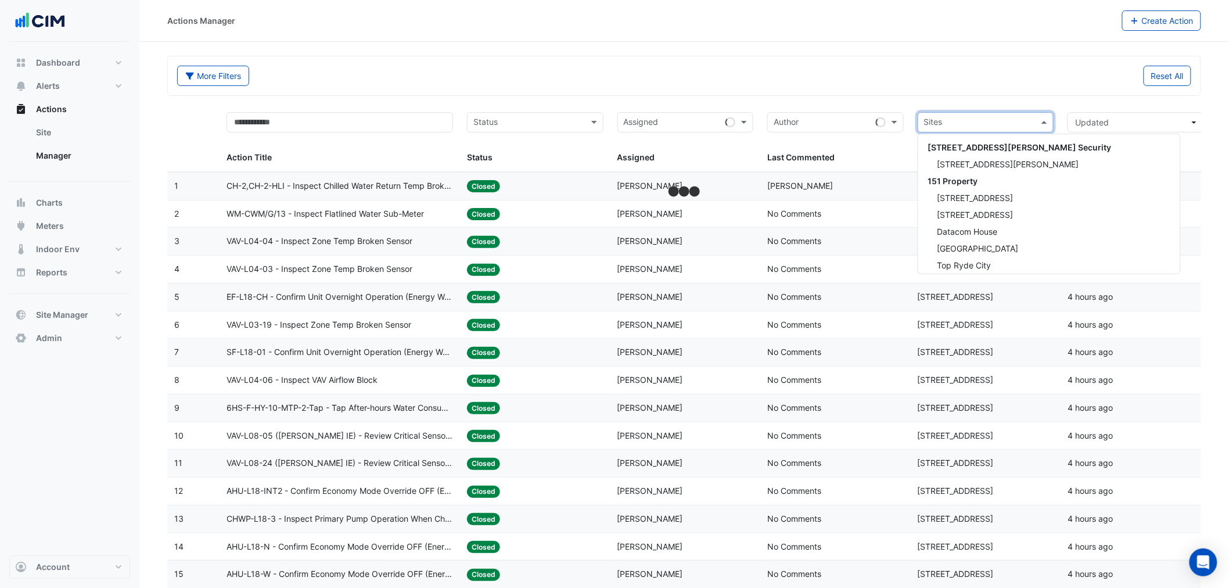
scroll to position [2950, 0]
type input "**"
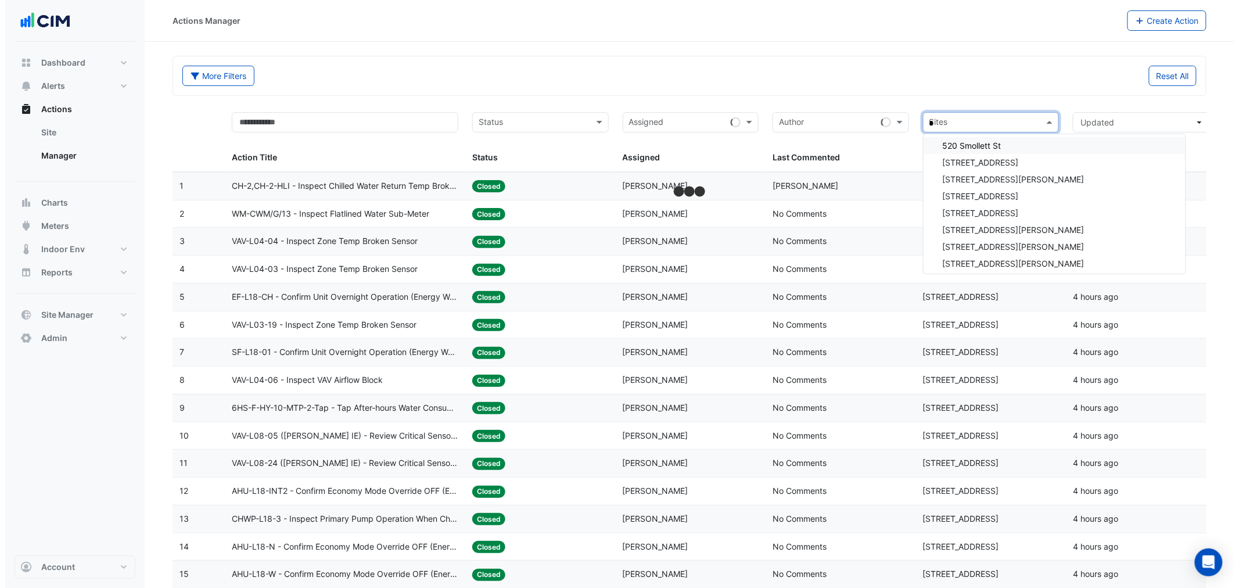
scroll to position [0, 0]
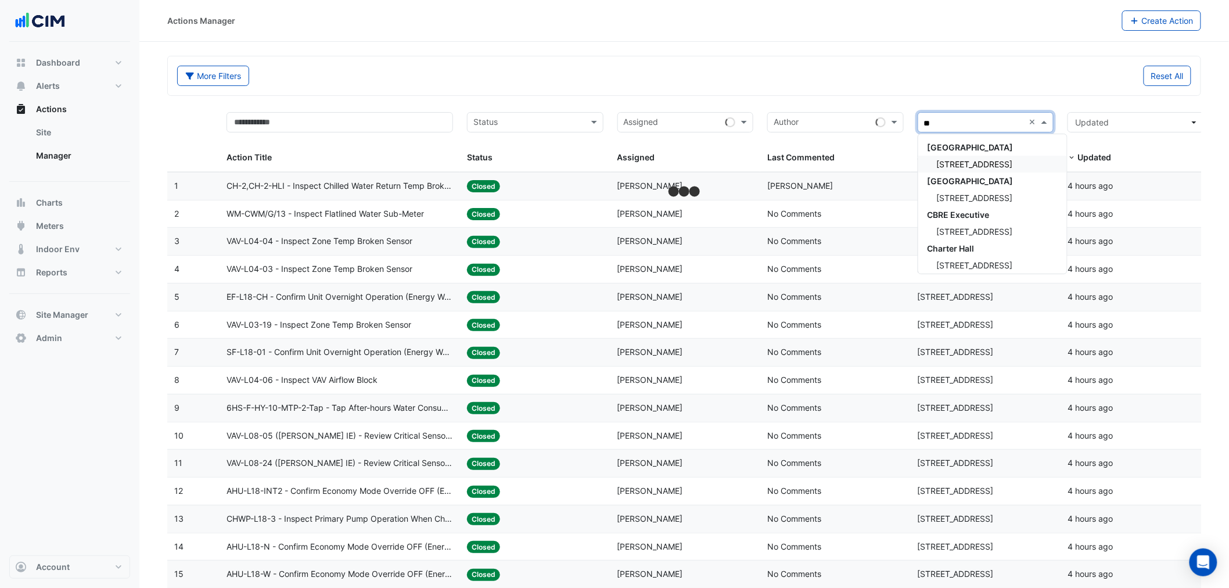
click at [984, 162] on div "68 Pitt St" at bounding box center [993, 164] width 149 height 17
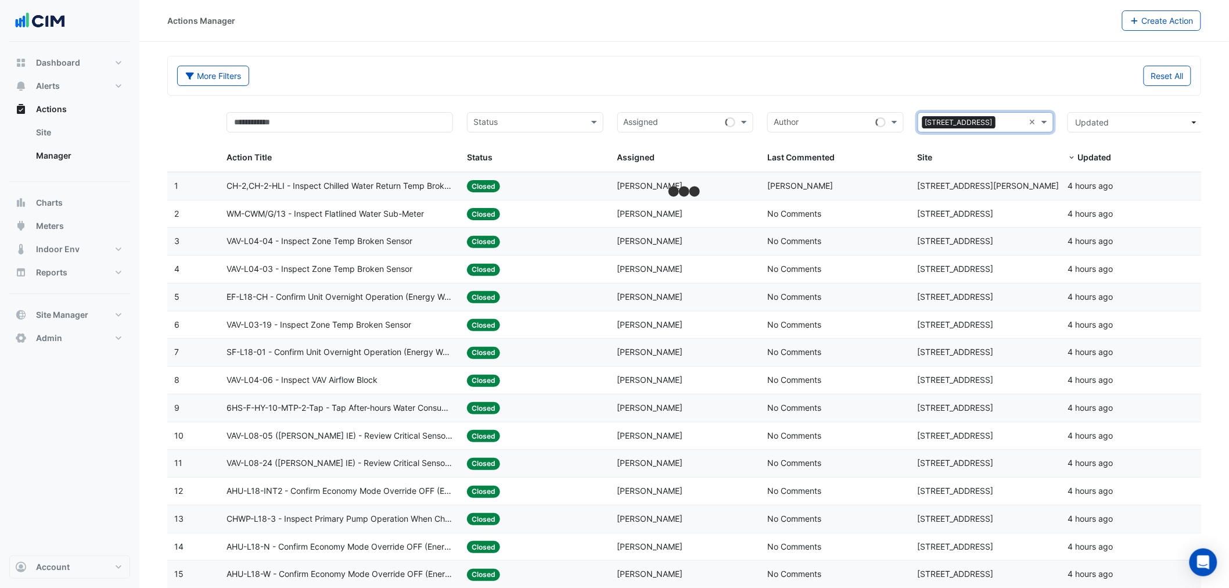
click at [949, 62] on div "More Filters Reset All" at bounding box center [684, 75] width 1033 height 39
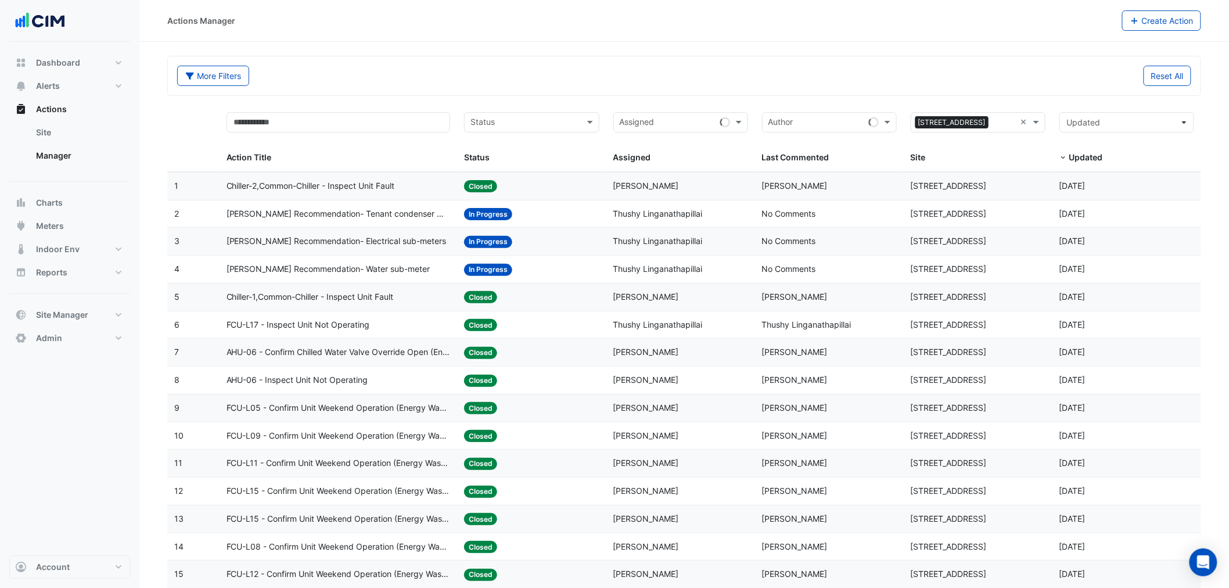
click at [580, 268] on div "Status: In Progress" at bounding box center [531, 269] width 135 height 13
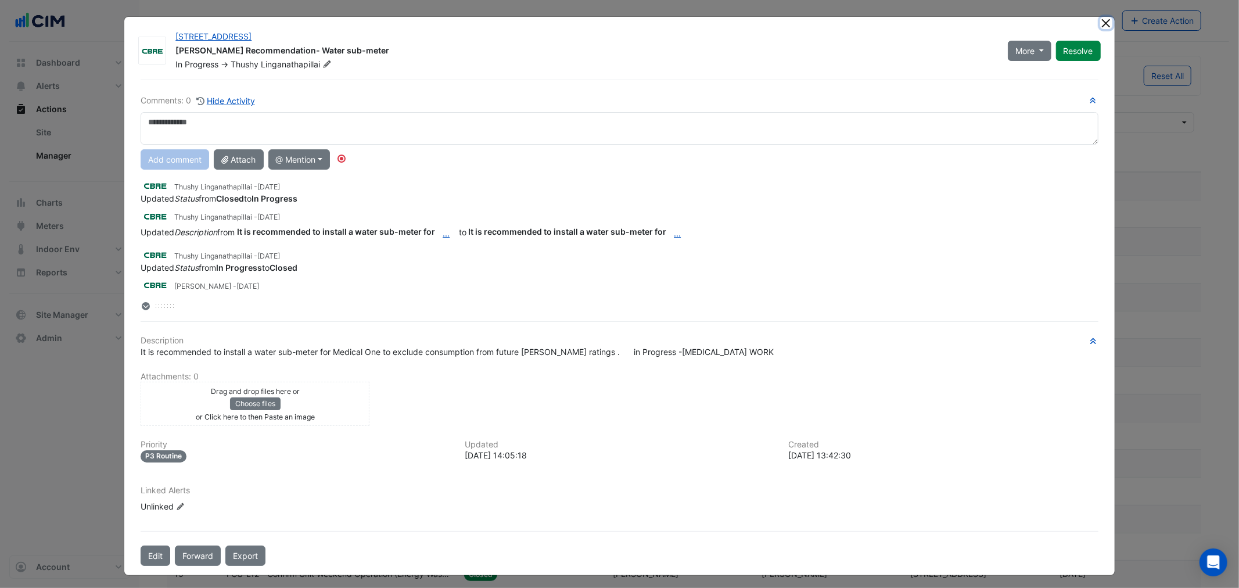
click at [1104, 22] on button "Close" at bounding box center [1106, 23] width 12 height 12
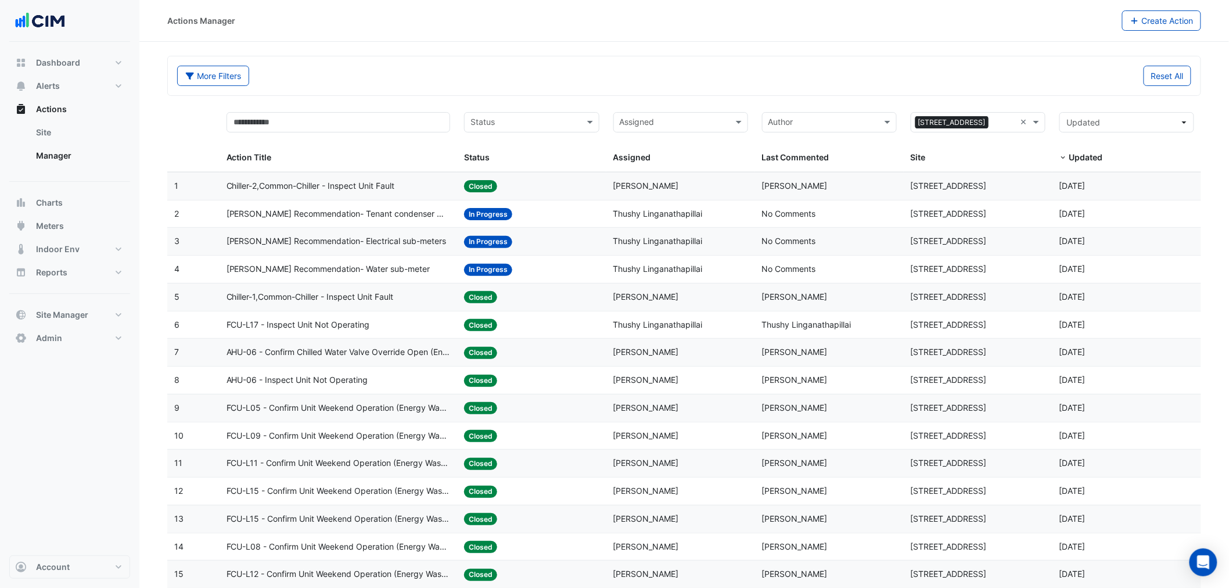
click at [651, 242] on span "Thushy Linganathapillai" at bounding box center [658, 241] width 89 height 10
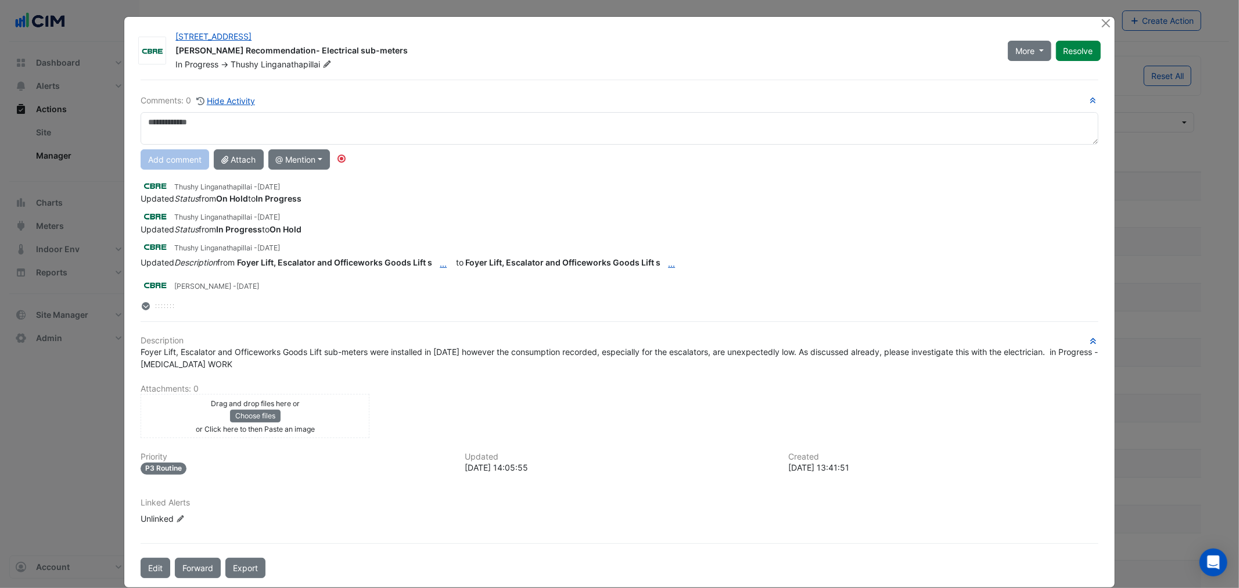
click at [1108, 17] on div at bounding box center [1107, 23] width 15 height 13
click at [1100, 24] on div at bounding box center [1107, 23] width 15 height 13
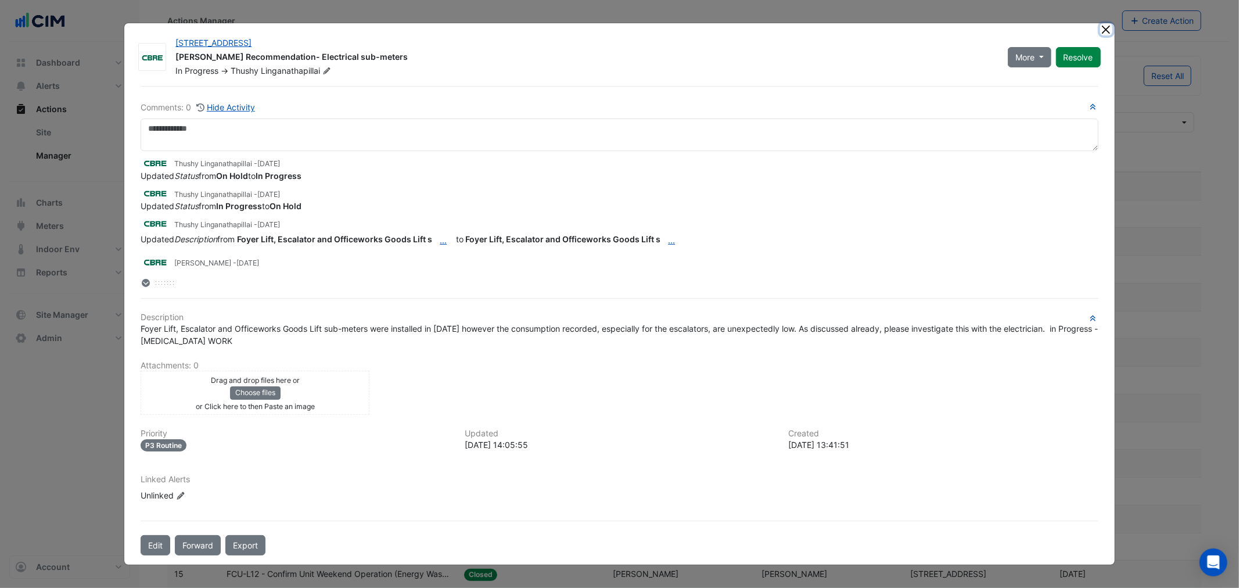
click at [1104, 28] on button "Close" at bounding box center [1106, 29] width 12 height 12
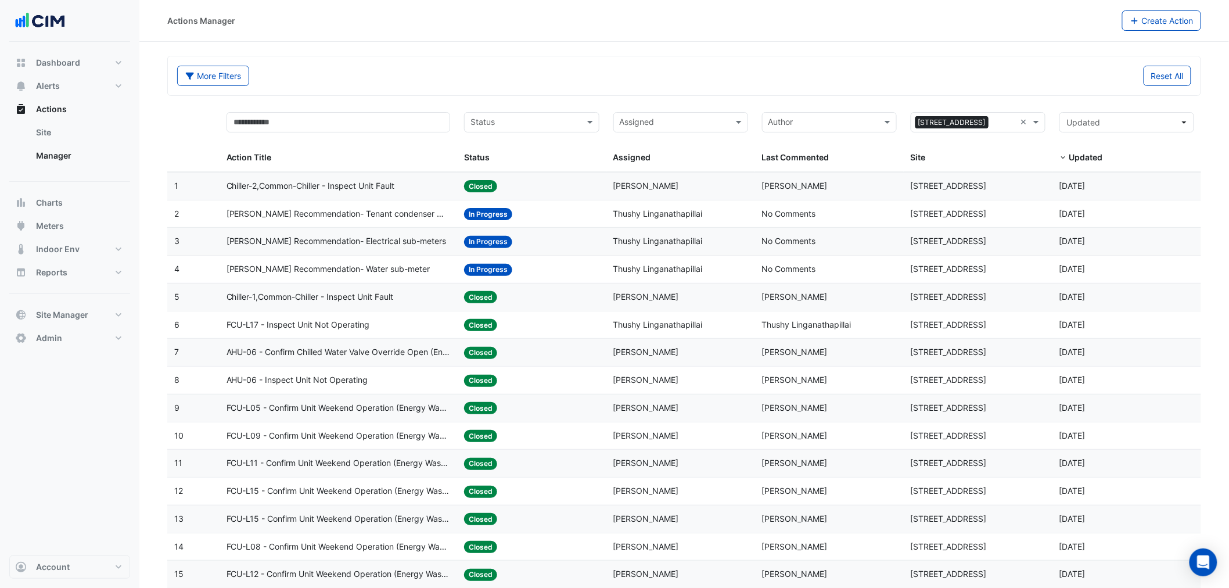
click at [552, 215] on div "Status: In Progress" at bounding box center [531, 213] width 135 height 13
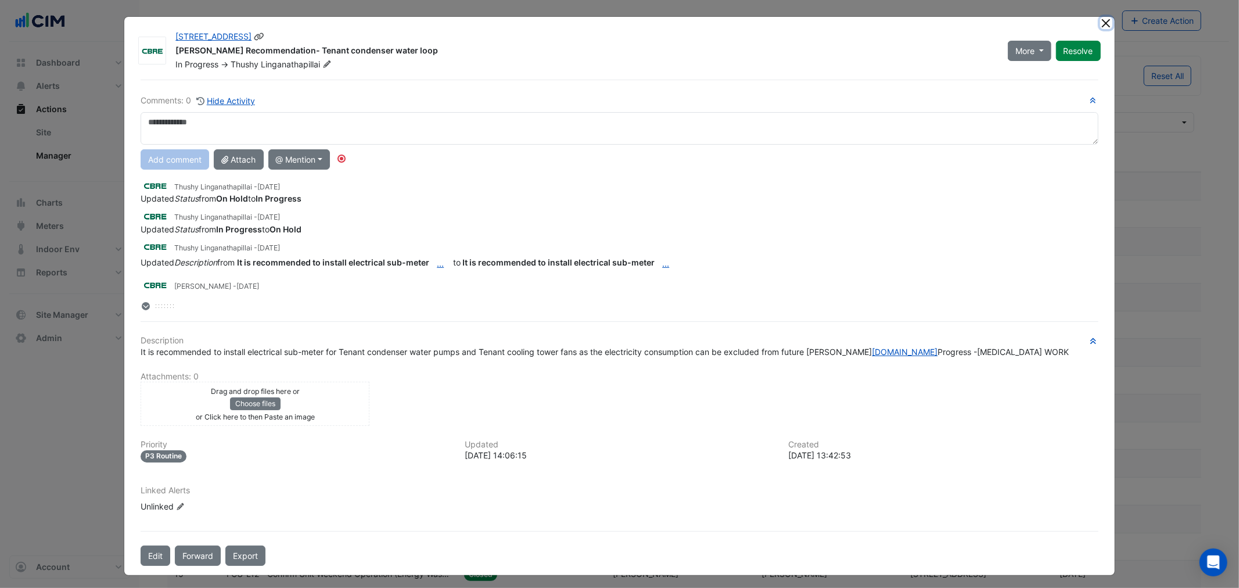
click at [1102, 25] on button "Close" at bounding box center [1106, 23] width 12 height 12
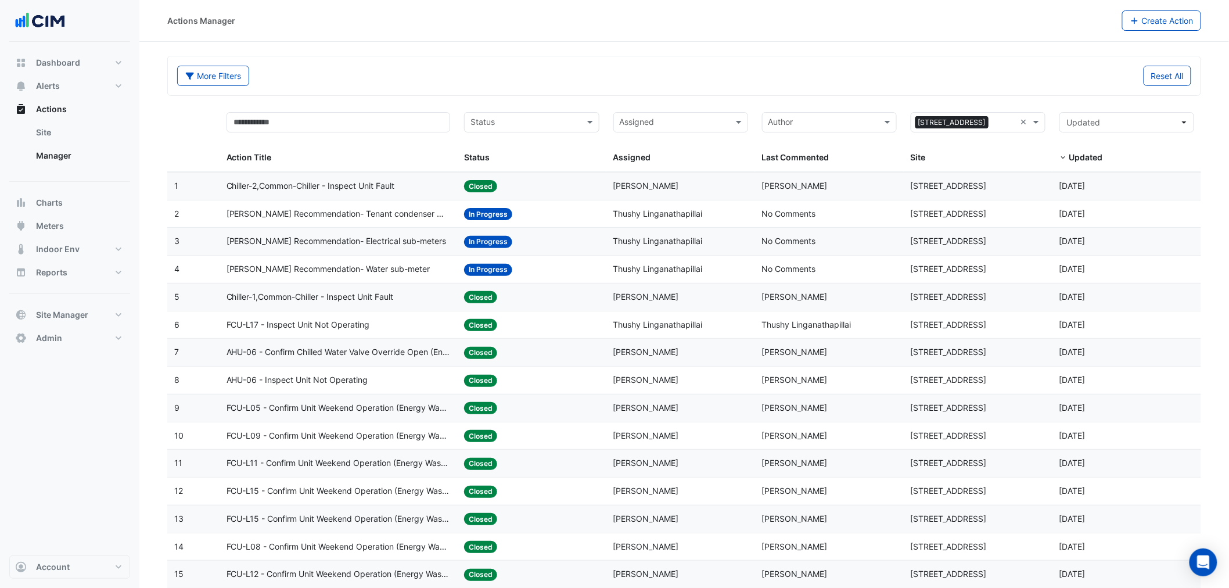
click at [283, 260] on datatable-body-cell "Action Title: NABERS Recommendation- Water sub-meter" at bounding box center [339, 269] width 238 height 27
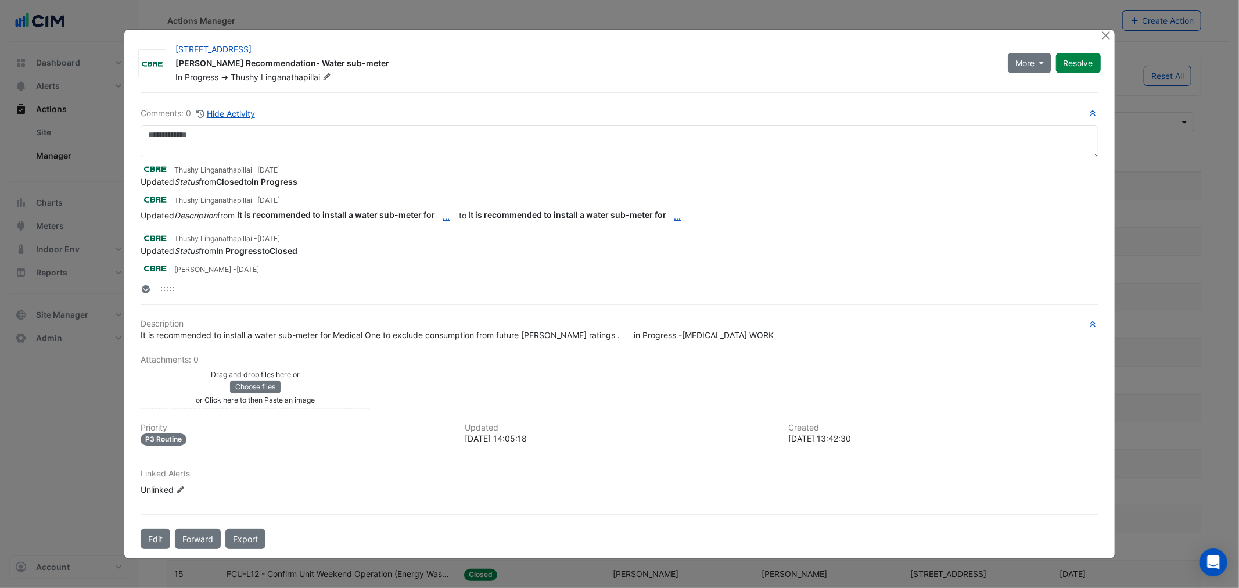
click at [1109, 29] on div "68 Pitt St NABERS Recommendation- Water sub-meter In Progress -> Thushy Lingana…" at bounding box center [619, 294] width 991 height 530
click at [1107, 31] on button "Close" at bounding box center [1106, 36] width 12 height 12
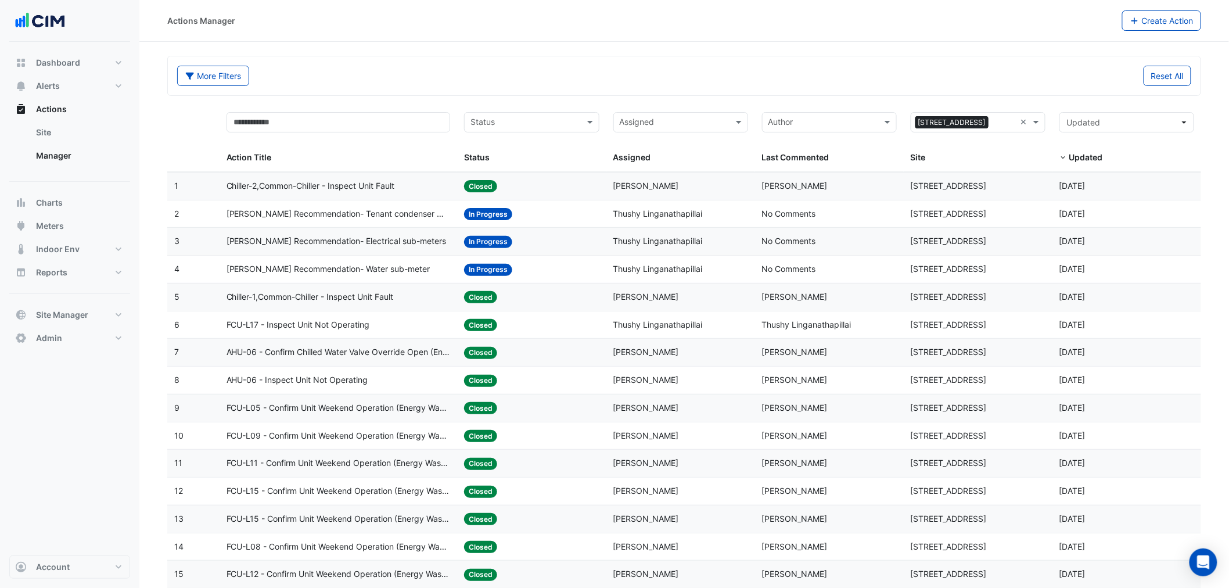
click at [351, 241] on span "NABERS Recommendation- Electrical sub-meters" at bounding box center [337, 241] width 220 height 13
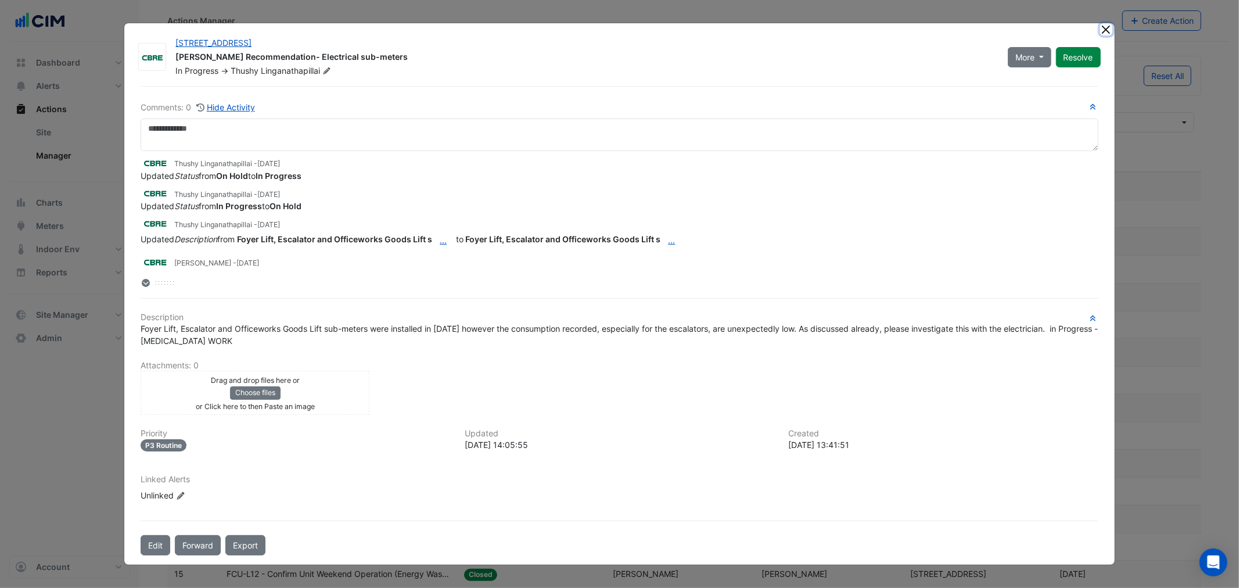
click at [1104, 24] on button "Close" at bounding box center [1106, 29] width 12 height 12
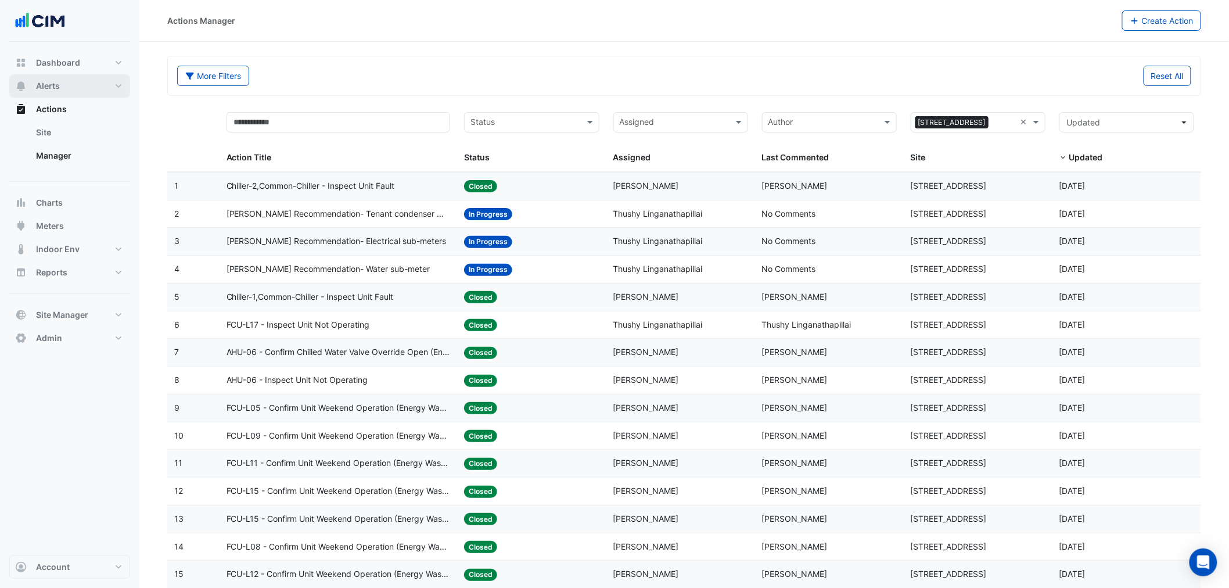
click at [49, 80] on span "Alerts" at bounding box center [48, 86] width 24 height 12
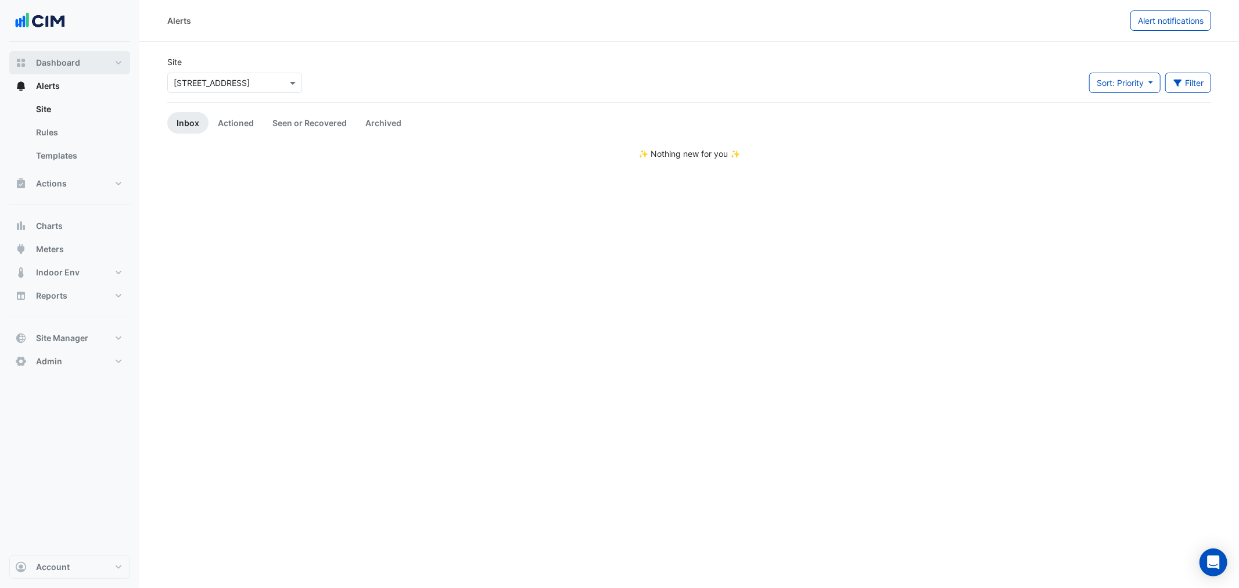
click at [66, 71] on button "Dashboard" at bounding box center [69, 62] width 121 height 23
select select "***"
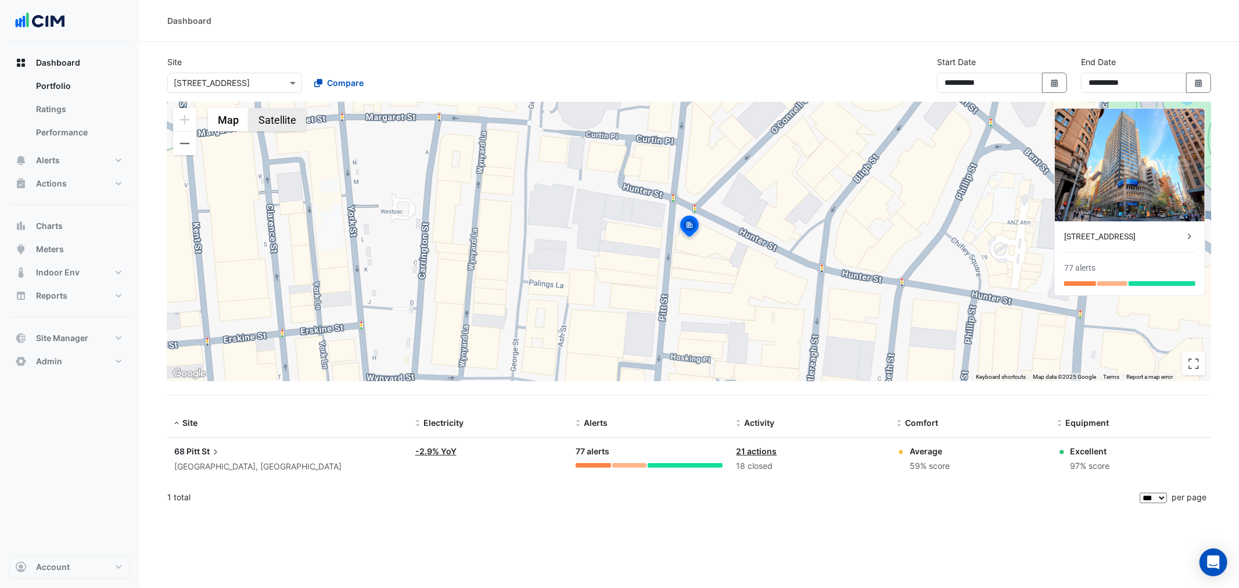
click at [268, 119] on button "Satellite" at bounding box center [278, 119] width 58 height 23
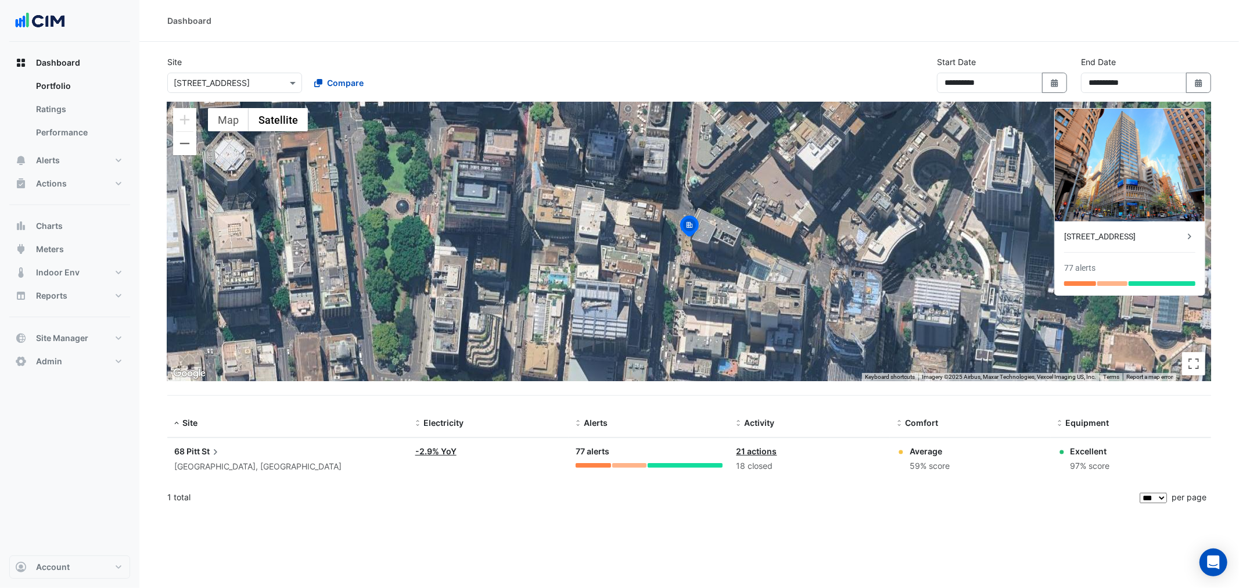
click at [317, 560] on div "**********" at bounding box center [689, 294] width 1100 height 588
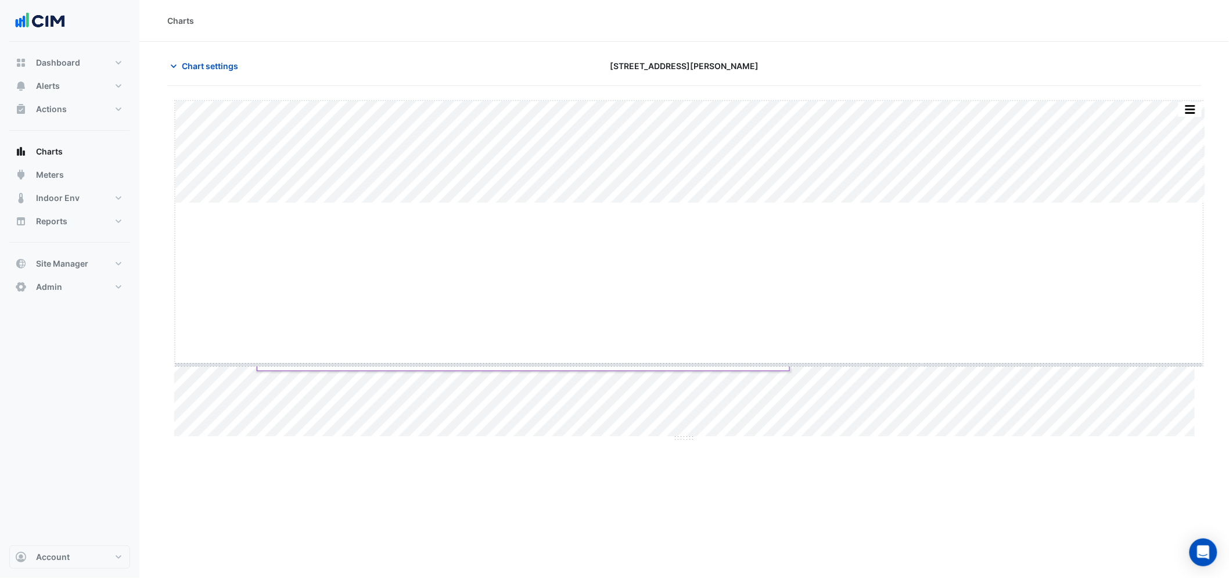
drag, startPoint x: 686, startPoint y: 202, endPoint x: 698, endPoint y: 374, distance: 172.9
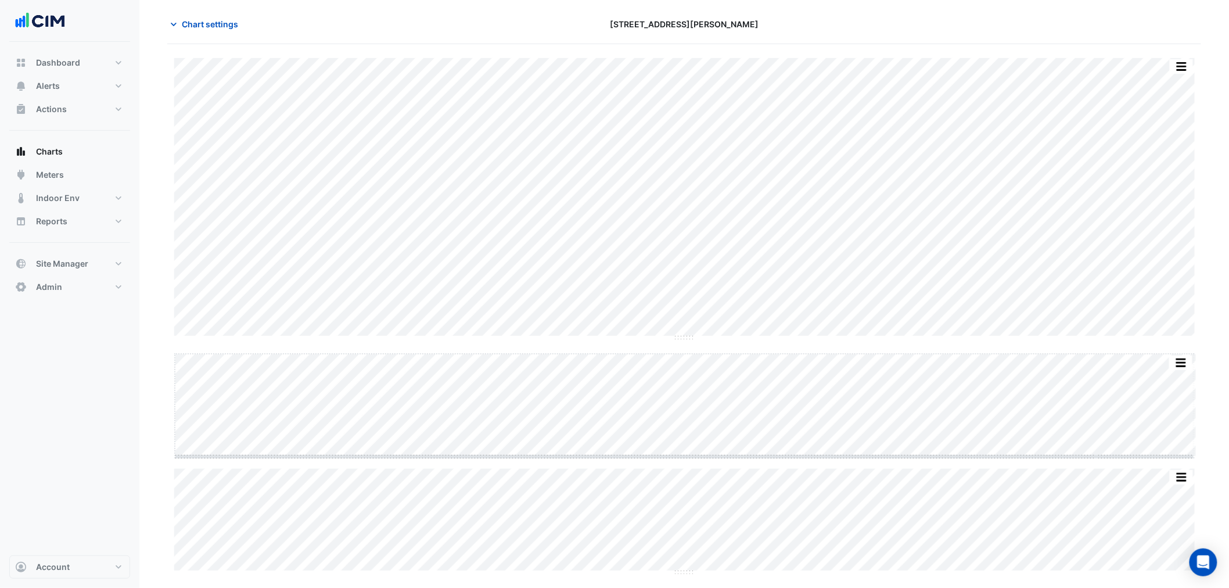
scroll to position [42, 0]
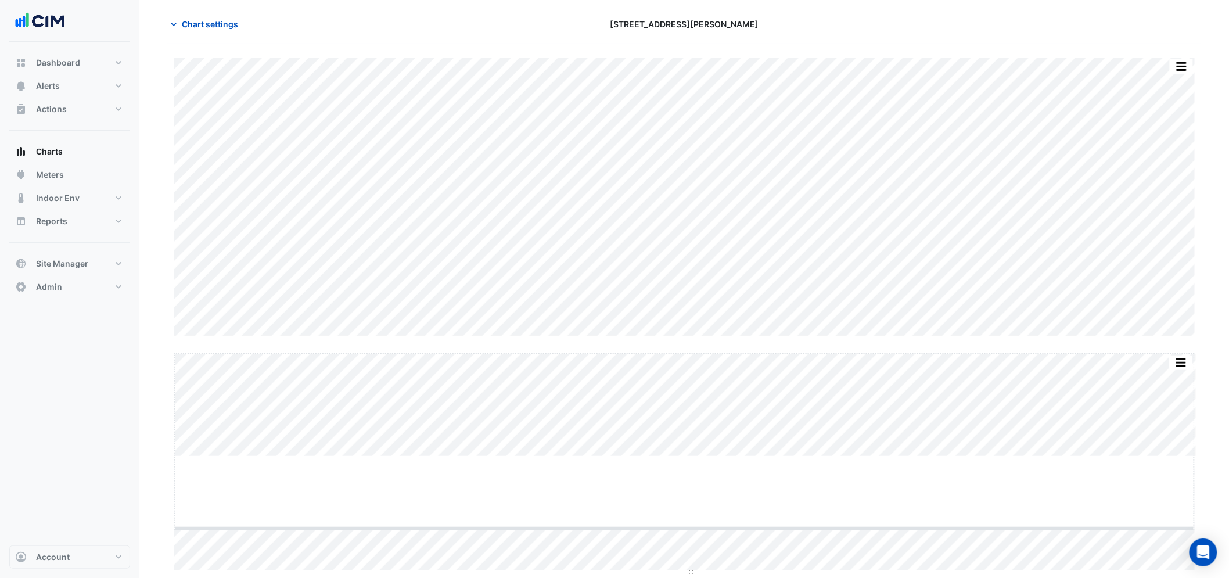
drag, startPoint x: 689, startPoint y: 453, endPoint x: 672, endPoint y: 549, distance: 97.3
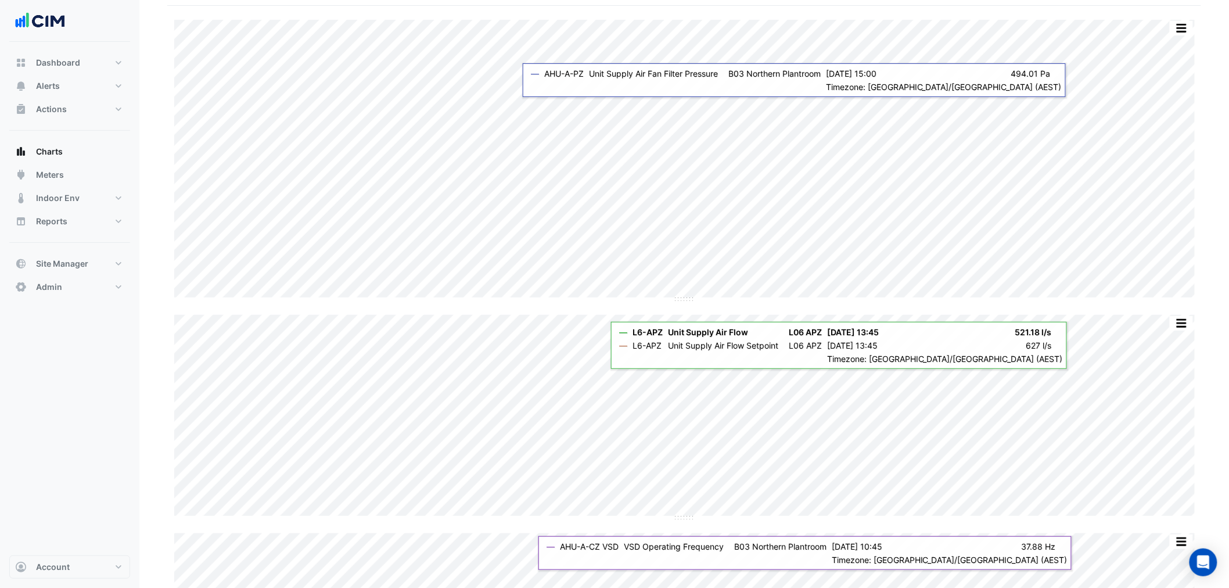
scroll to position [144, 0]
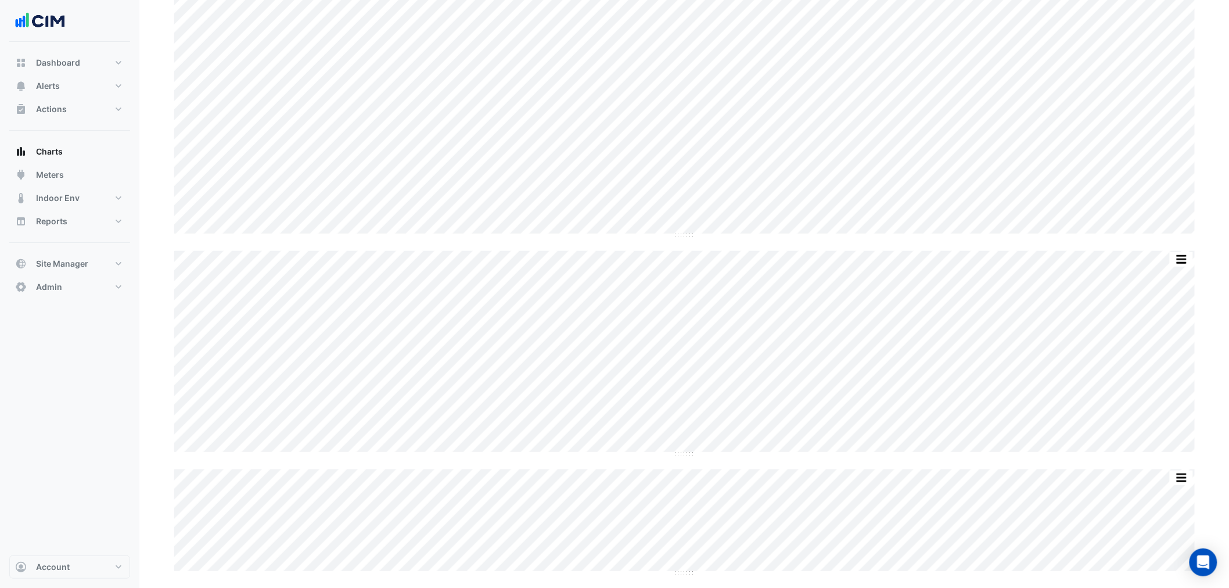
click at [1062, 240] on div "Split by Unit Split All Split None Print Save as JPEG Save as PNG Pivot Data Ta…" at bounding box center [684, 265] width 1034 height 619
click at [378, 70] on div "Chart settings" at bounding box center [336, 66] width 353 height 20
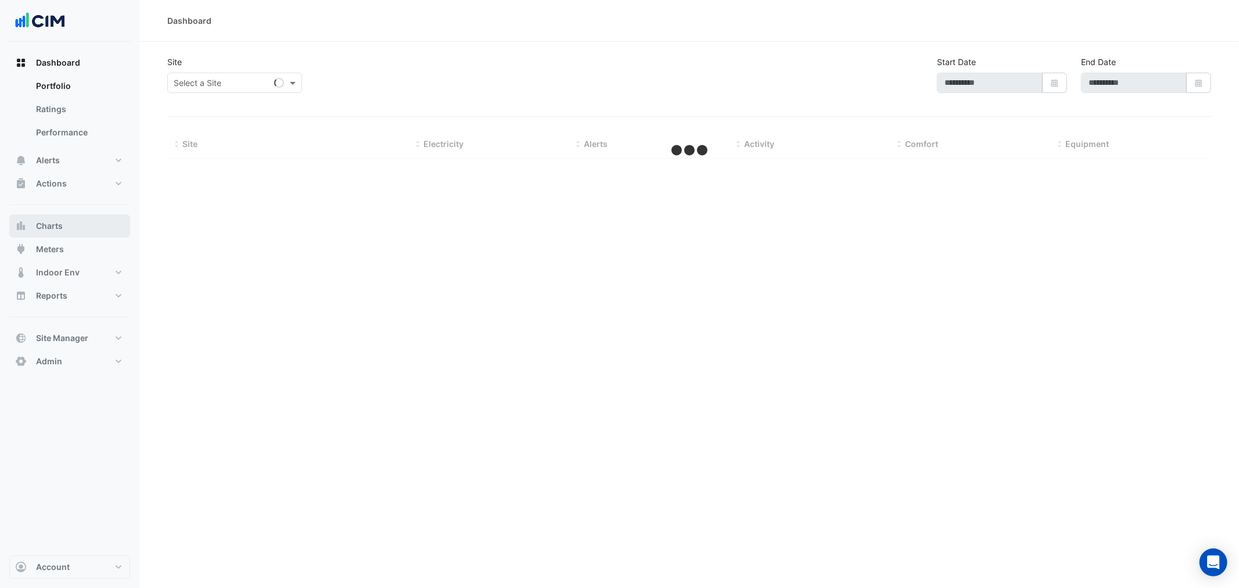
click at [84, 228] on button "Charts" at bounding box center [69, 225] width 121 height 23
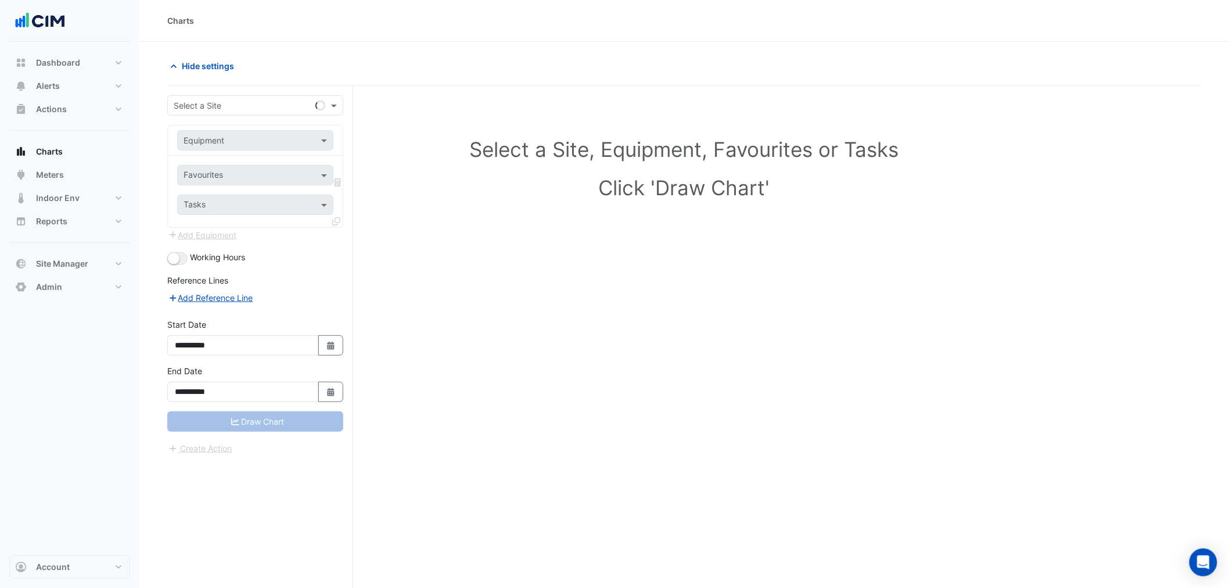
click at [202, 100] on input "text" at bounding box center [244, 106] width 140 height 12
type input "*******"
type input "****"
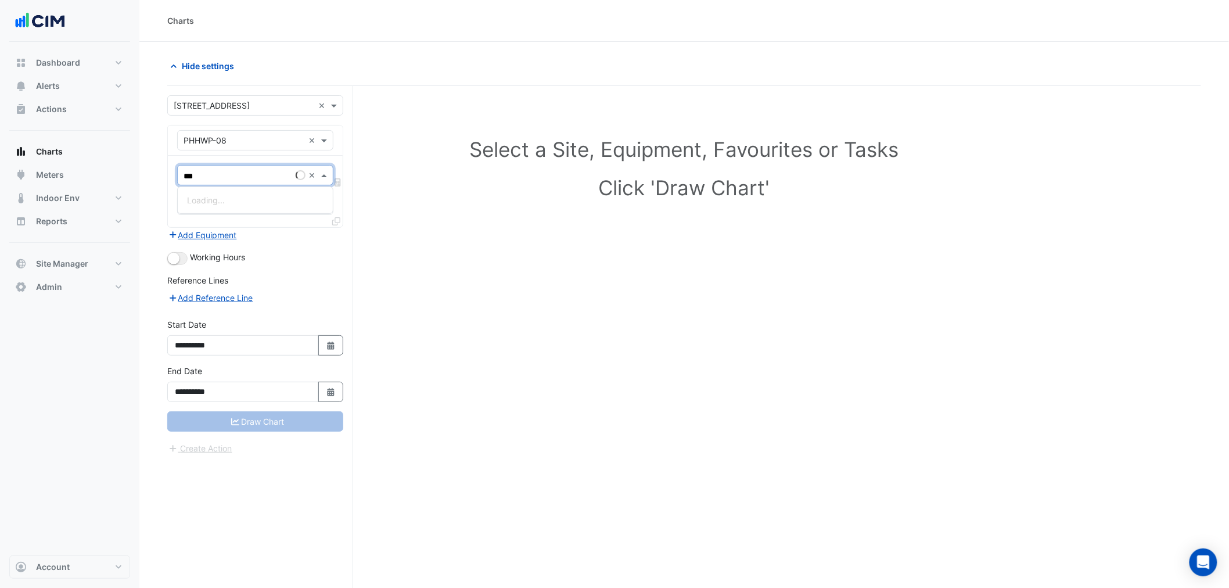
type input "****"
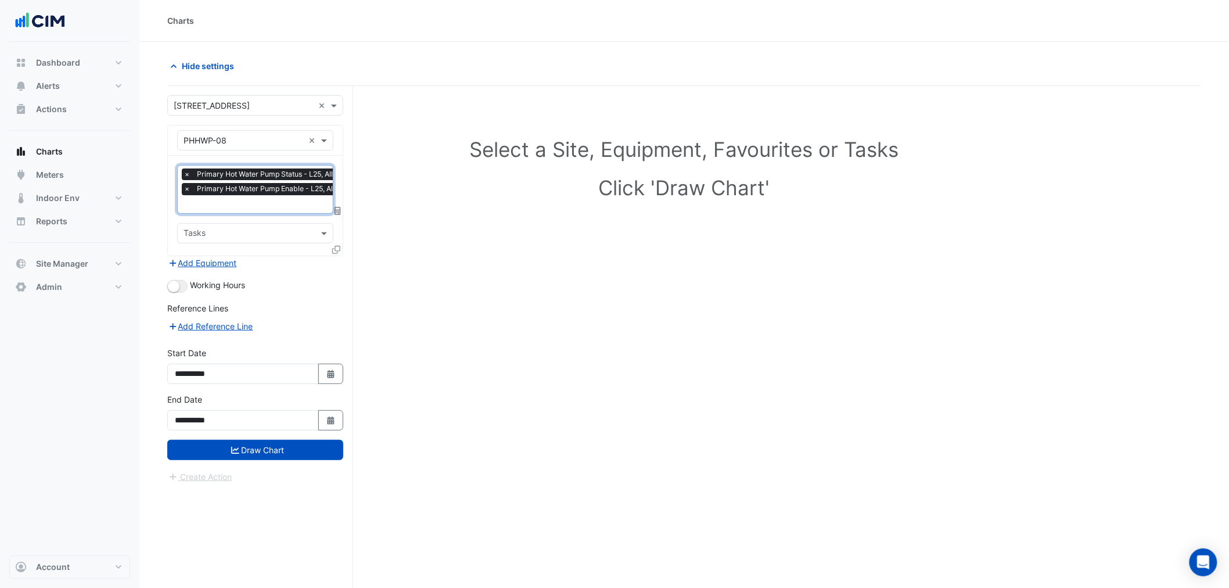
click at [178, 292] on form "**********" at bounding box center [255, 289] width 176 height 388
click at [186, 284] on button "button" at bounding box center [177, 286] width 20 height 13
click at [339, 253] on div at bounding box center [337, 251] width 10 height 17
click at [338, 253] on div at bounding box center [337, 251] width 10 height 17
click at [336, 251] on icon at bounding box center [336, 250] width 8 height 8
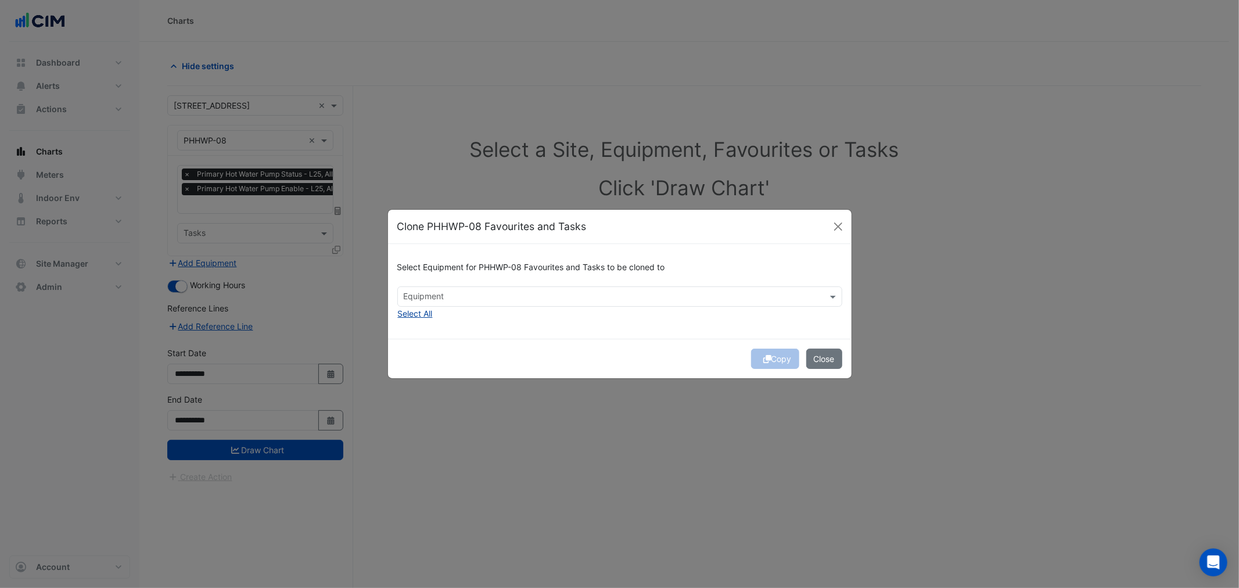
click at [410, 310] on button "Select All" at bounding box center [415, 313] width 36 height 13
click at [608, 364] on div "Copy Close" at bounding box center [620, 359] width 464 height 40
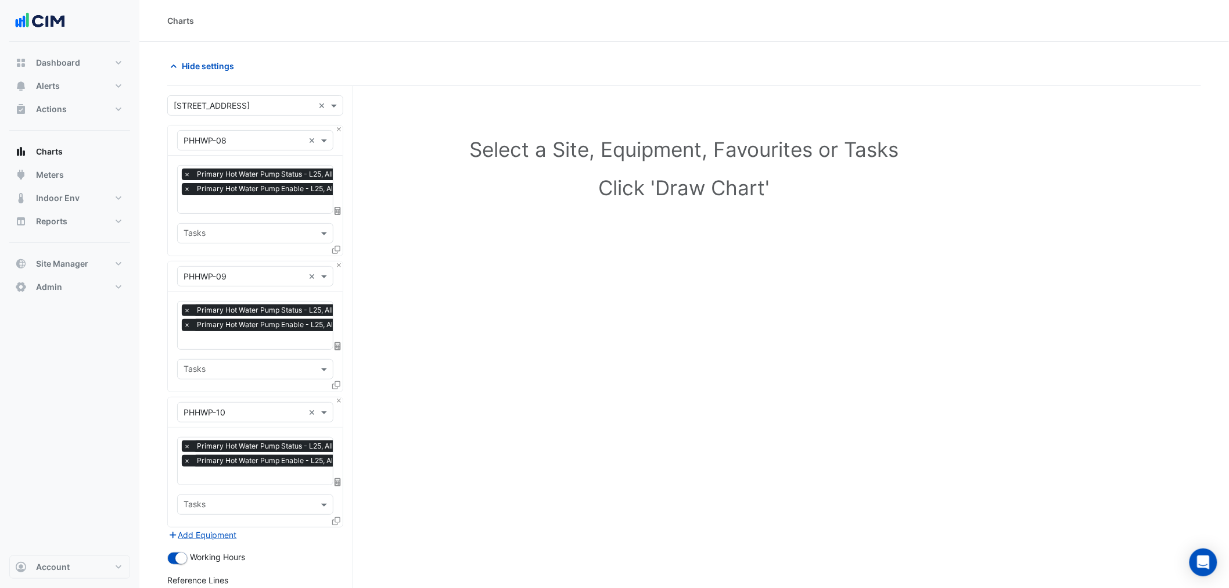
scroll to position [172, 0]
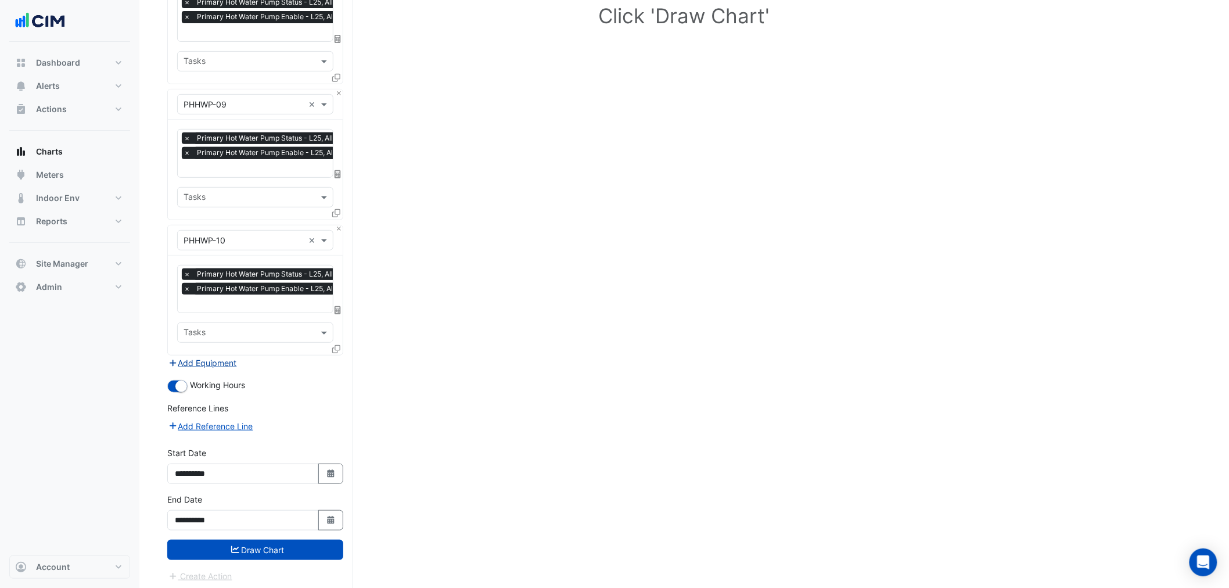
click at [213, 363] on button "Add Equipment" at bounding box center [202, 362] width 70 height 13
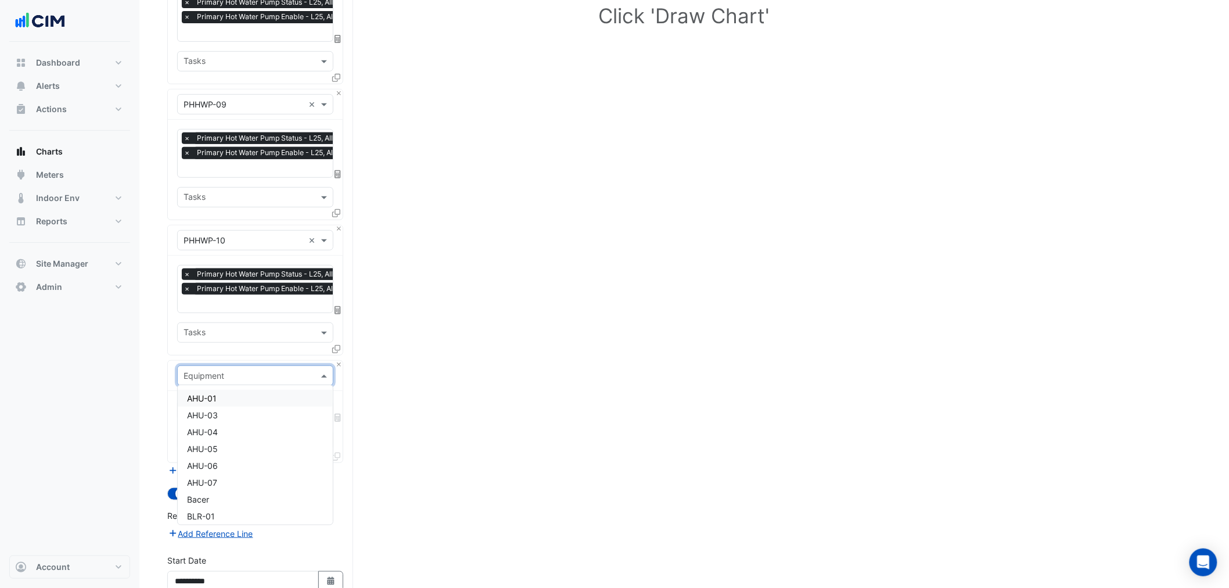
click at [228, 375] on input "text" at bounding box center [244, 376] width 120 height 12
type input "*"
type input "***"
type input "****"
click at [224, 428] on span "Hot Water Boiler Status - L25, All" at bounding box center [249, 433] width 124 height 10
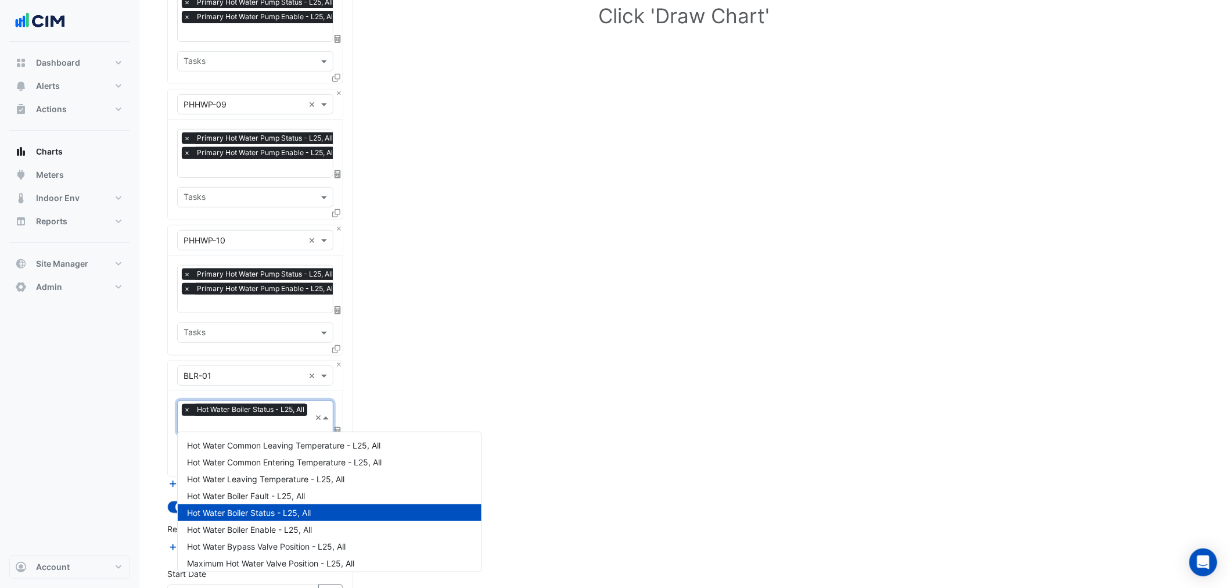
click at [227, 413] on div "× Hot Water Boiler Status - L25, All" at bounding box center [246, 411] width 128 height 15
click at [130, 473] on nav "Dashboard Portfolio Ratings Performance Alerts Site Rules Templates Actions Sit…" at bounding box center [69, 294] width 139 height 588
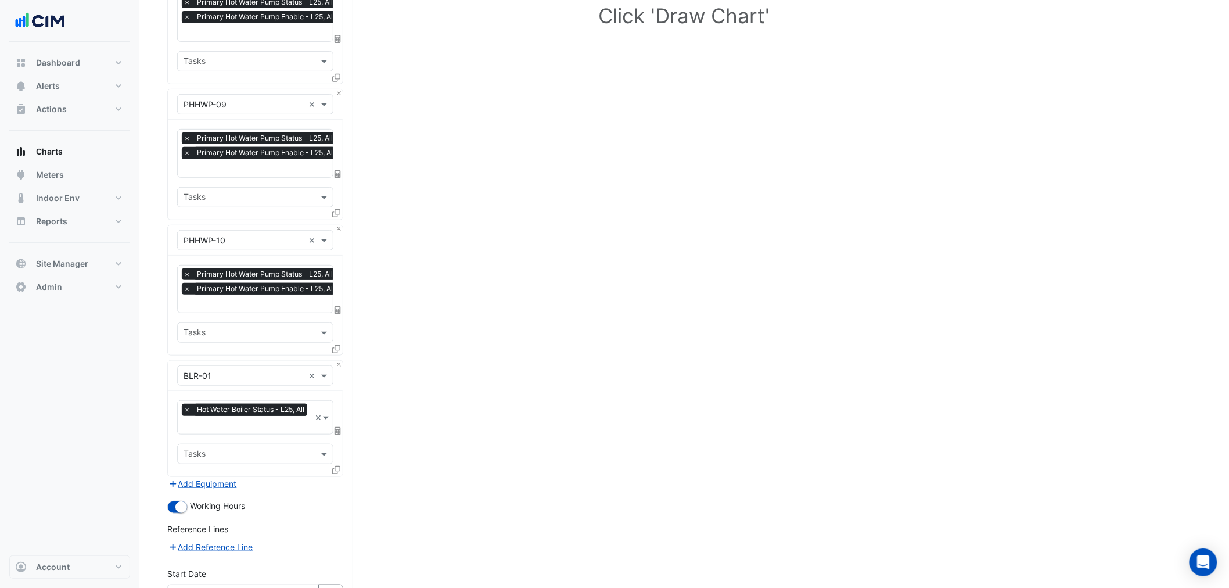
click at [336, 467] on icon at bounding box center [336, 470] width 8 height 8
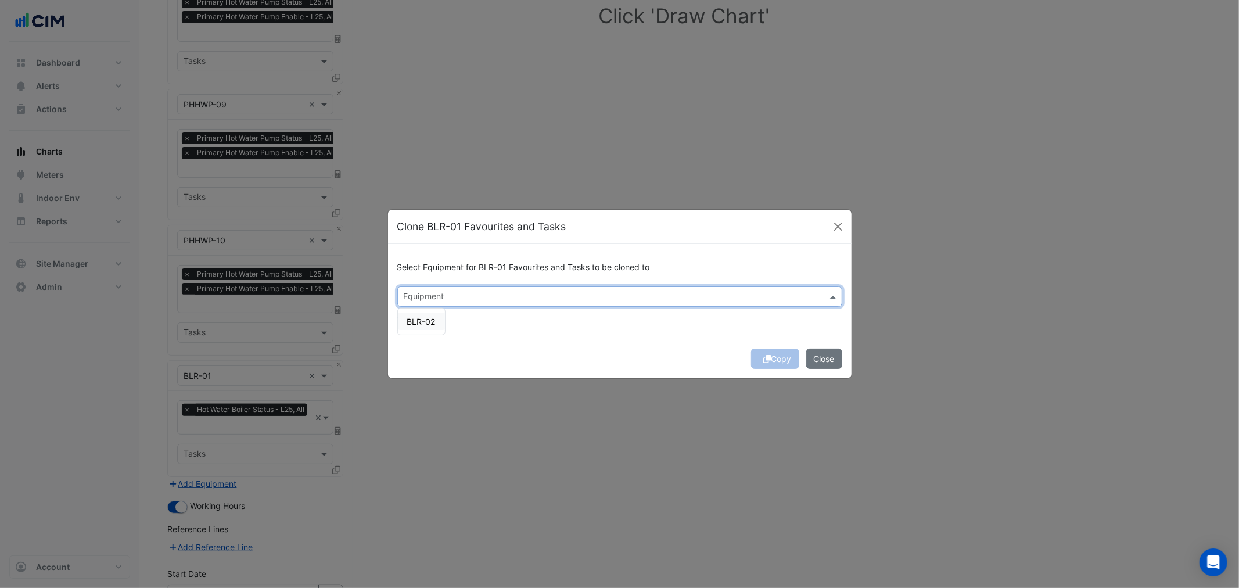
click at [426, 297] on input "text" at bounding box center [613, 298] width 419 height 12
click at [429, 326] on div "BLR-02" at bounding box center [421, 321] width 47 height 17
drag, startPoint x: 664, startPoint y: 342, endPoint x: 727, endPoint y: 350, distance: 64.5
click at [665, 342] on div "Copy Close" at bounding box center [620, 359] width 464 height 40
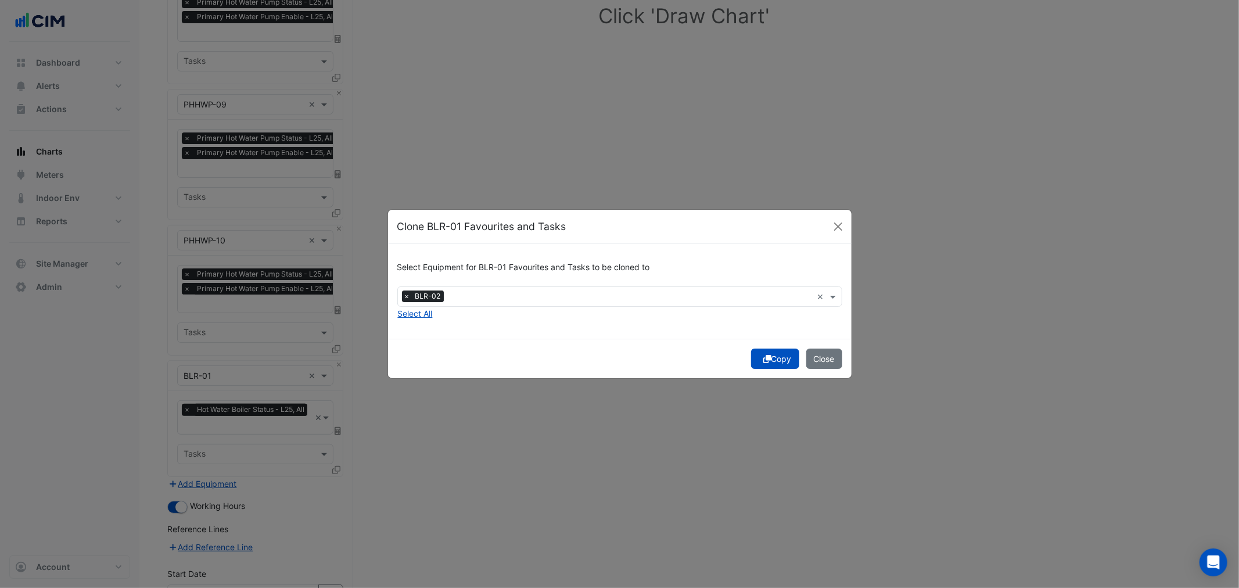
click at [781, 356] on button "Copy" at bounding box center [775, 359] width 48 height 20
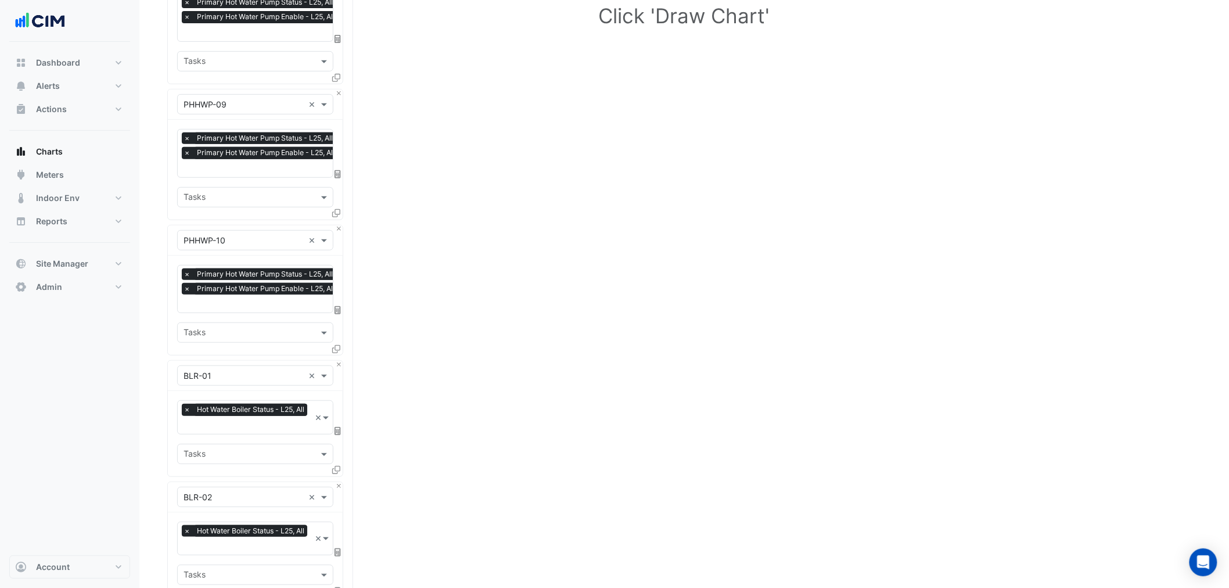
click at [259, 414] on div "× Hot Water Boiler Status - L25, All" at bounding box center [246, 411] width 128 height 15
type input "******"
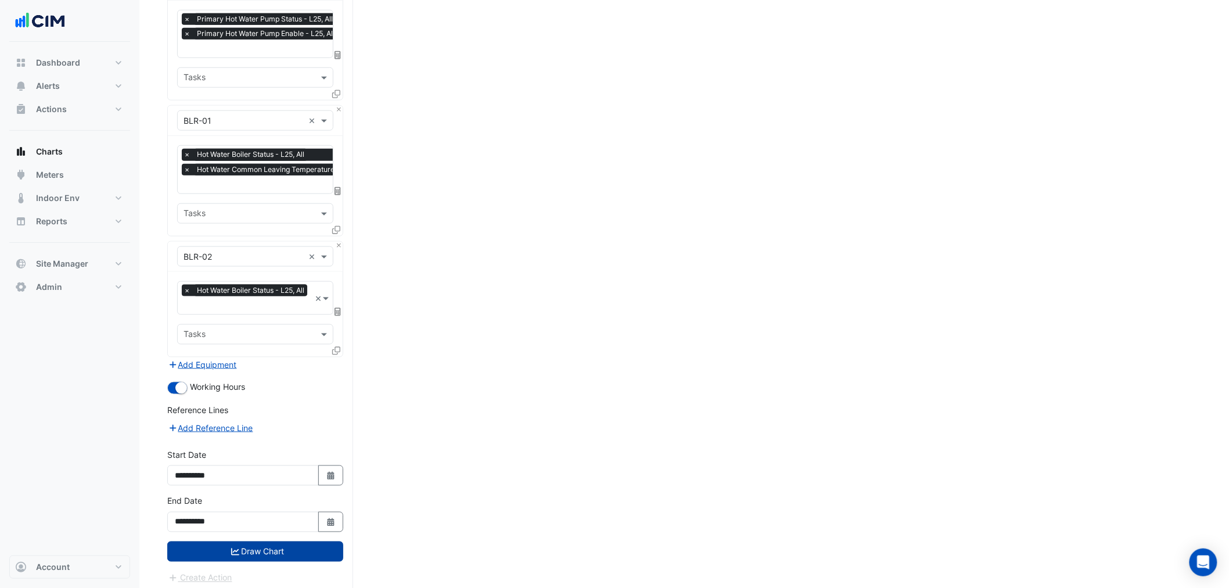
click at [326, 544] on button "Draw Chart" at bounding box center [255, 551] width 176 height 20
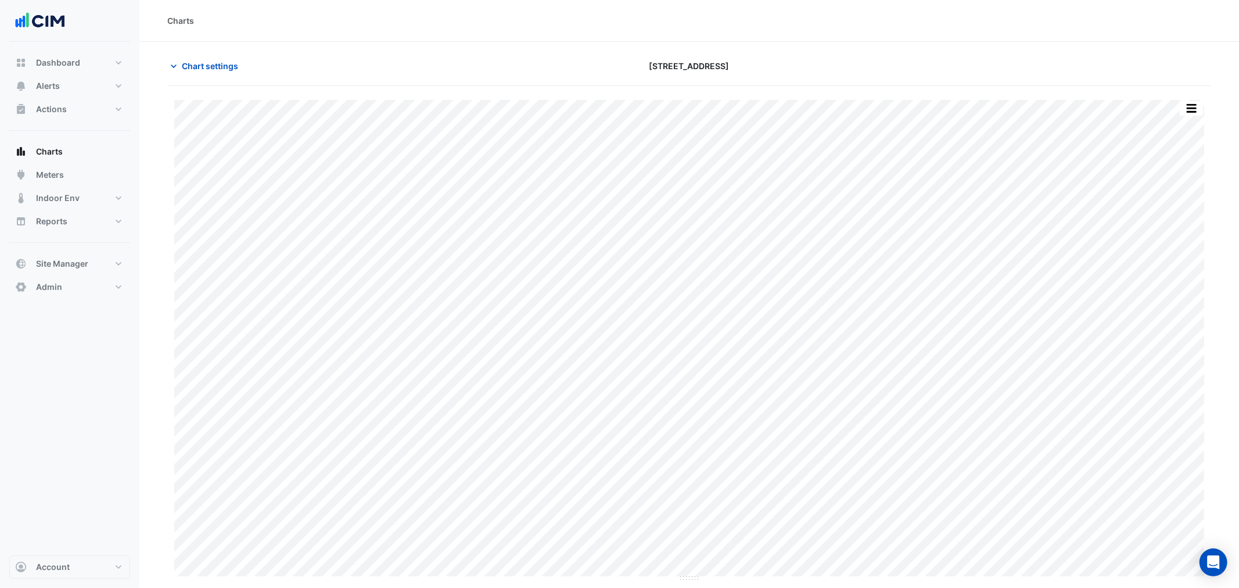
click at [1195, 109] on button "button" at bounding box center [1191, 108] width 23 height 15
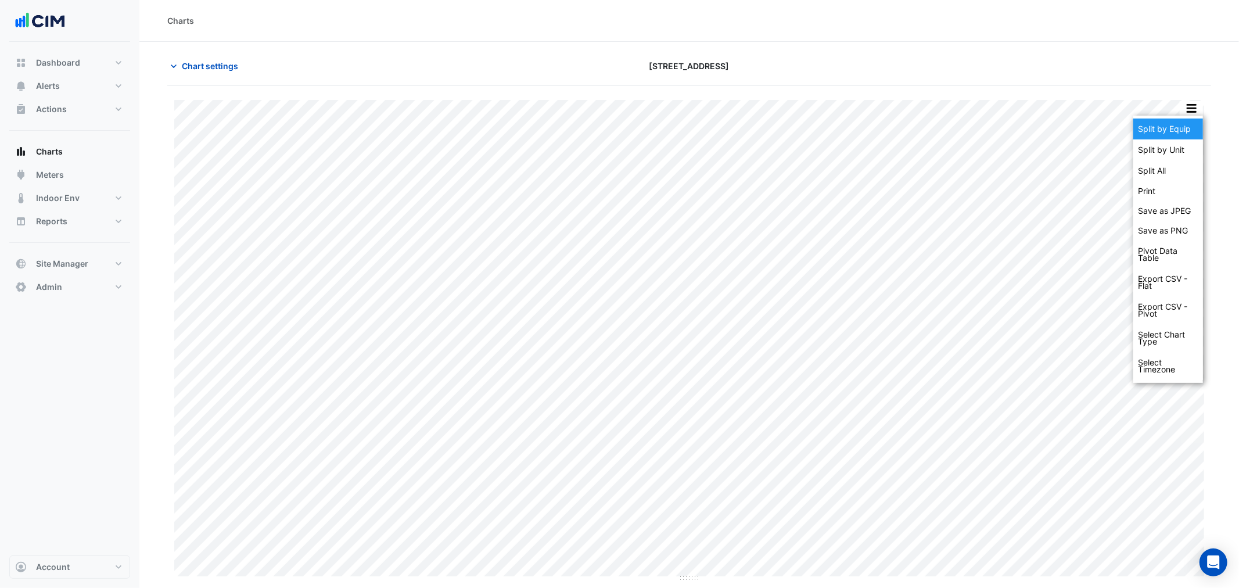
click at [1186, 125] on div "Split by Equip" at bounding box center [1169, 129] width 70 height 21
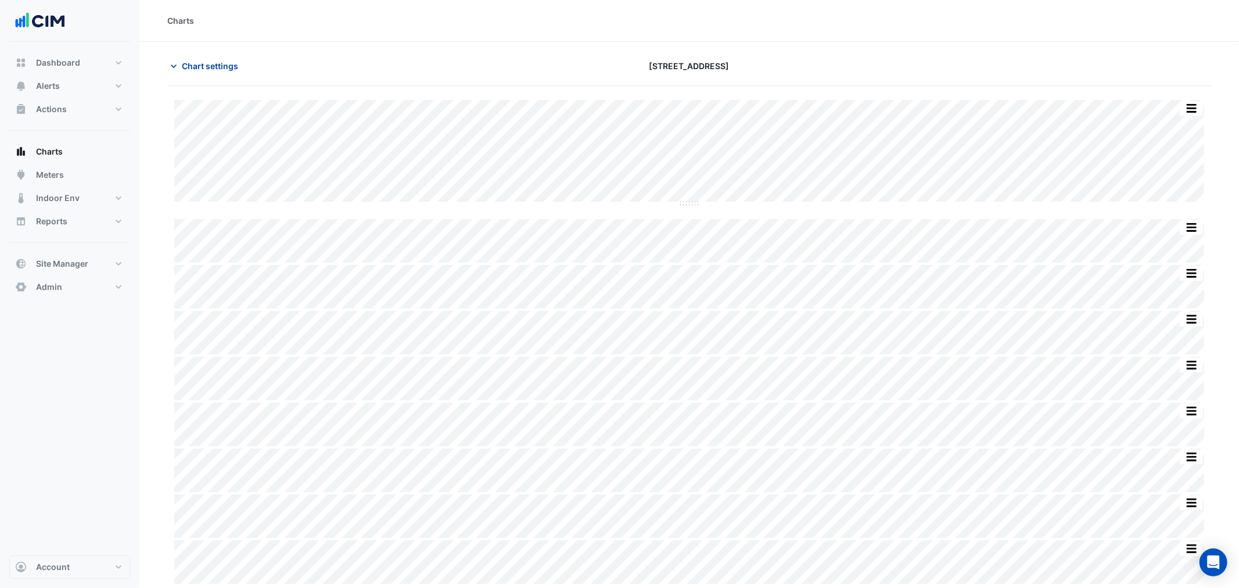
click at [199, 62] on span "Chart settings" at bounding box center [210, 66] width 56 height 12
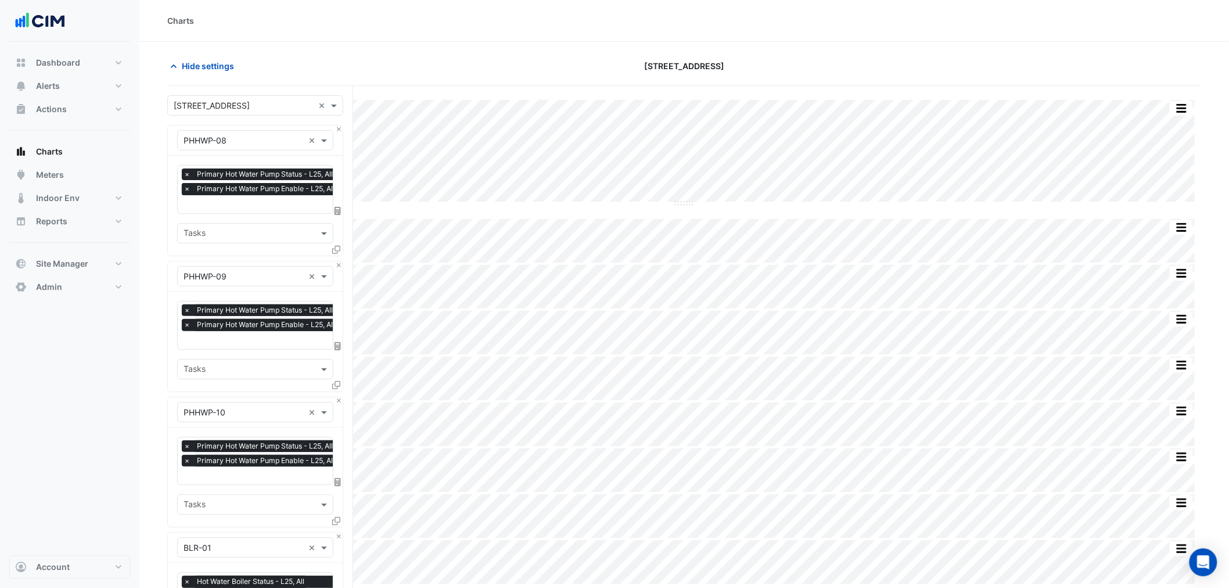
click at [186, 187] on span "×" at bounding box center [187, 189] width 10 height 12
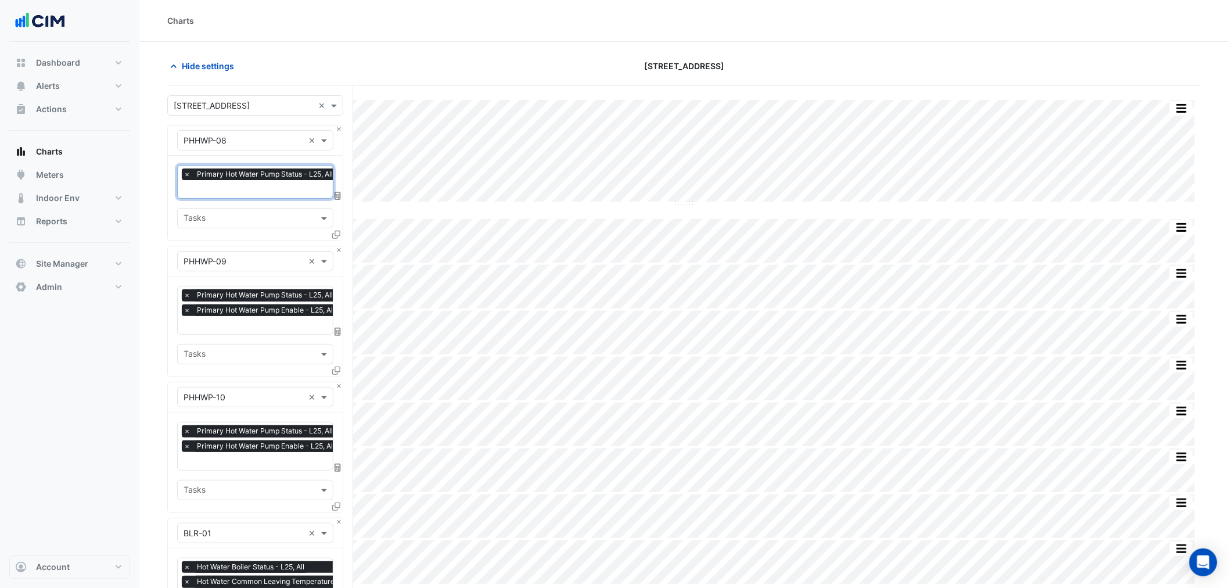
scroll to position [0, 6]
click at [189, 309] on span "×" at bounding box center [187, 310] width 10 height 12
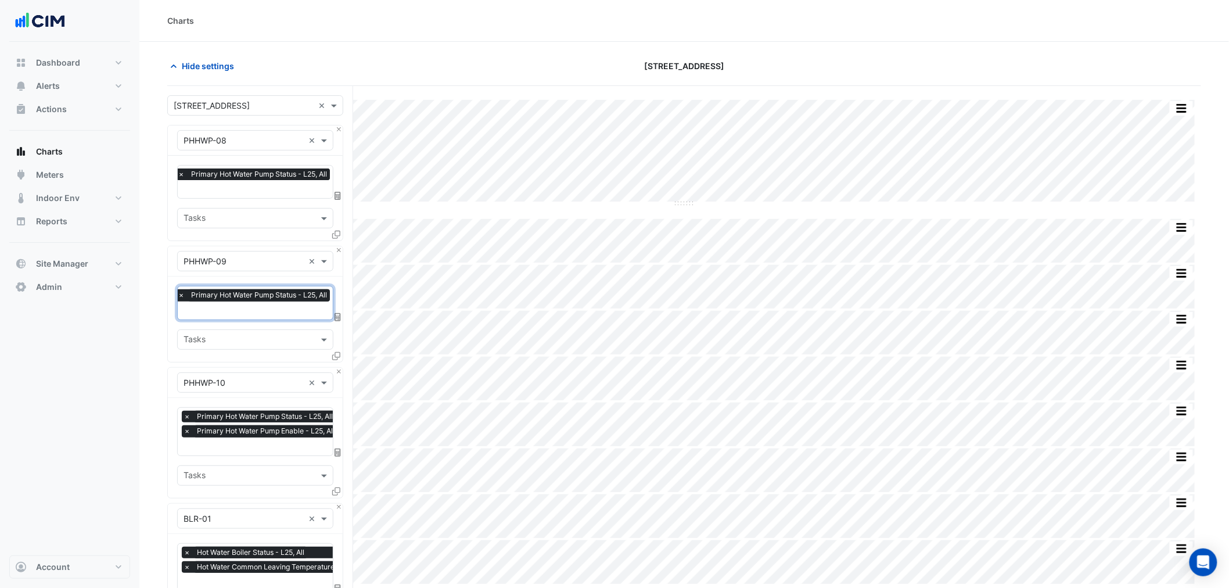
click at [188, 432] on span "×" at bounding box center [187, 431] width 10 height 12
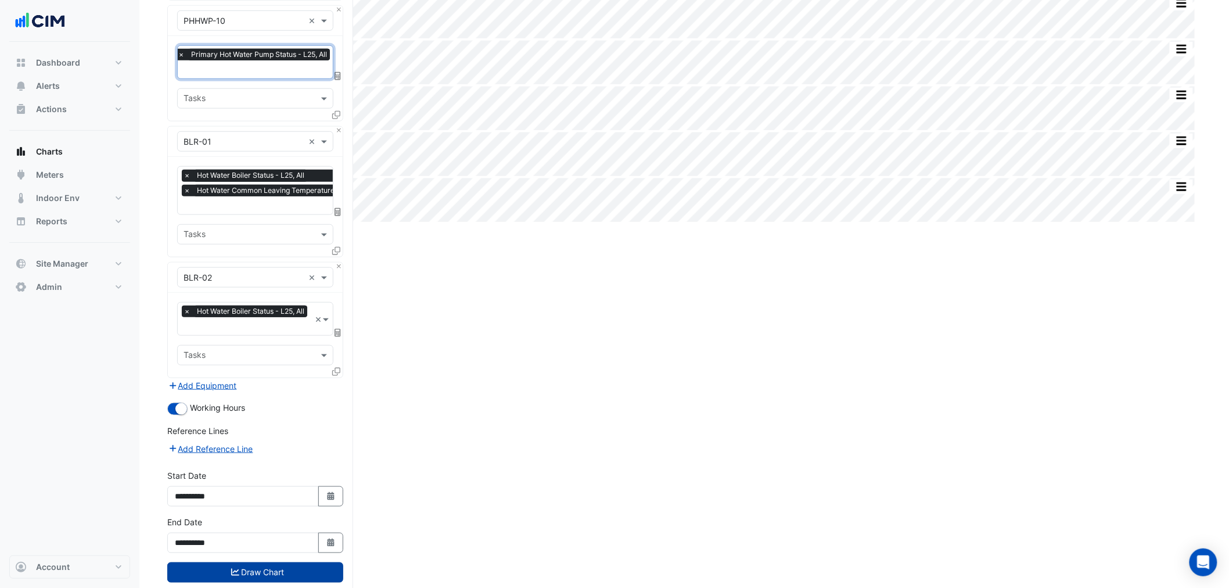
scroll to position [383, 0]
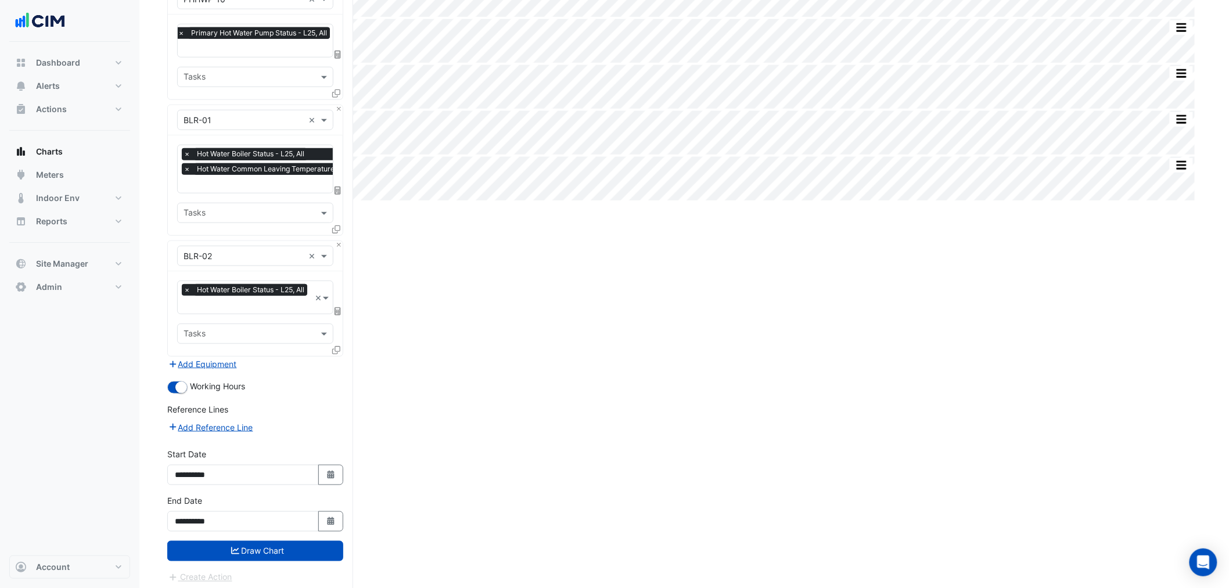
click at [294, 559] on form "Select a Site × 68 Pitt St × Equipment × PHHWP-08 × Favourites × Primary Hot Wa…" at bounding box center [255, 148] width 176 height 872
click at [300, 548] on button "Draw Chart" at bounding box center [255, 551] width 176 height 20
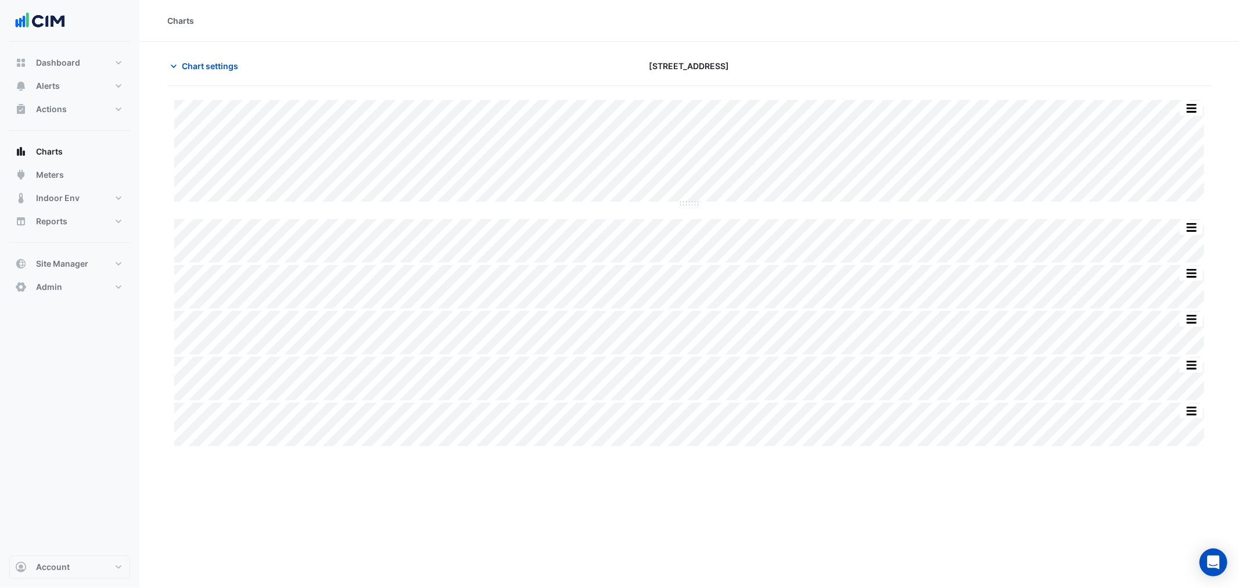
click at [862, 207] on div "Split by Unit Split All Split None Print Save as JPEG Save as PNG Pivot Data Ta…" at bounding box center [689, 273] width 1044 height 346
click at [234, 67] on span "Chart settings" at bounding box center [210, 66] width 56 height 12
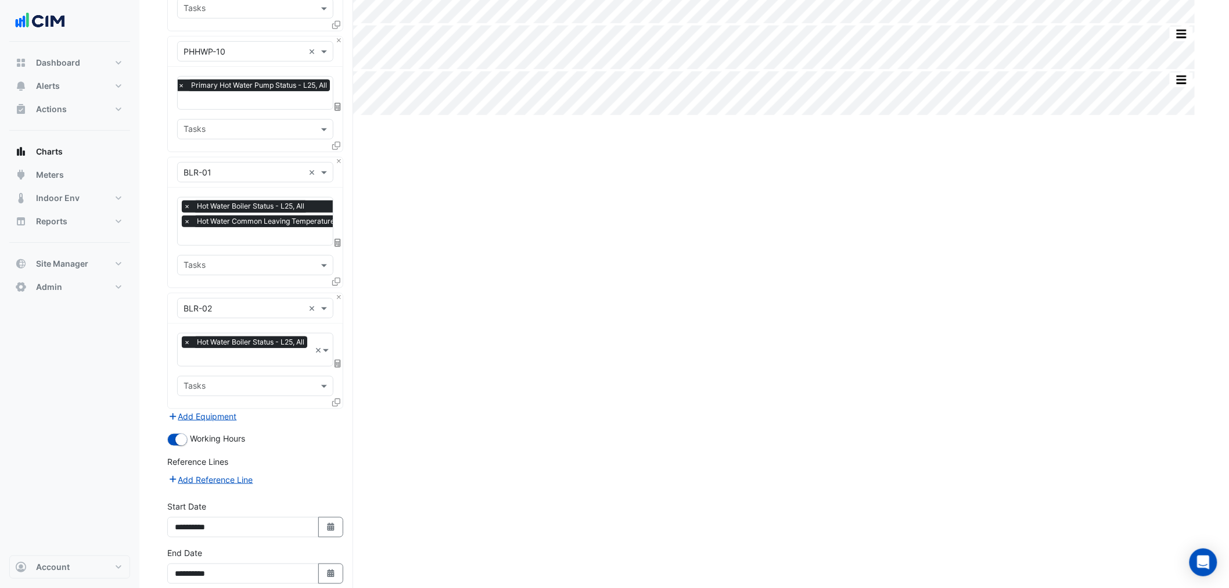
scroll to position [383, 0]
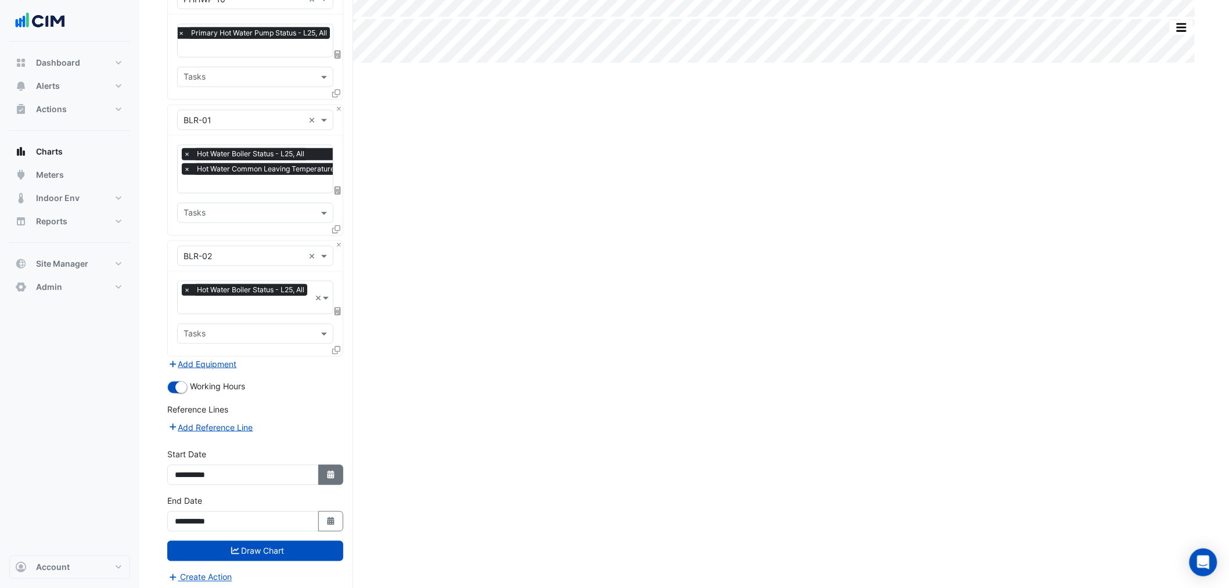
click at [331, 471] on icon "button" at bounding box center [330, 475] width 7 height 8
select select "*"
select select "****"
click at [192, 352] on div "28" at bounding box center [187, 353] width 19 height 19
type input "**********"
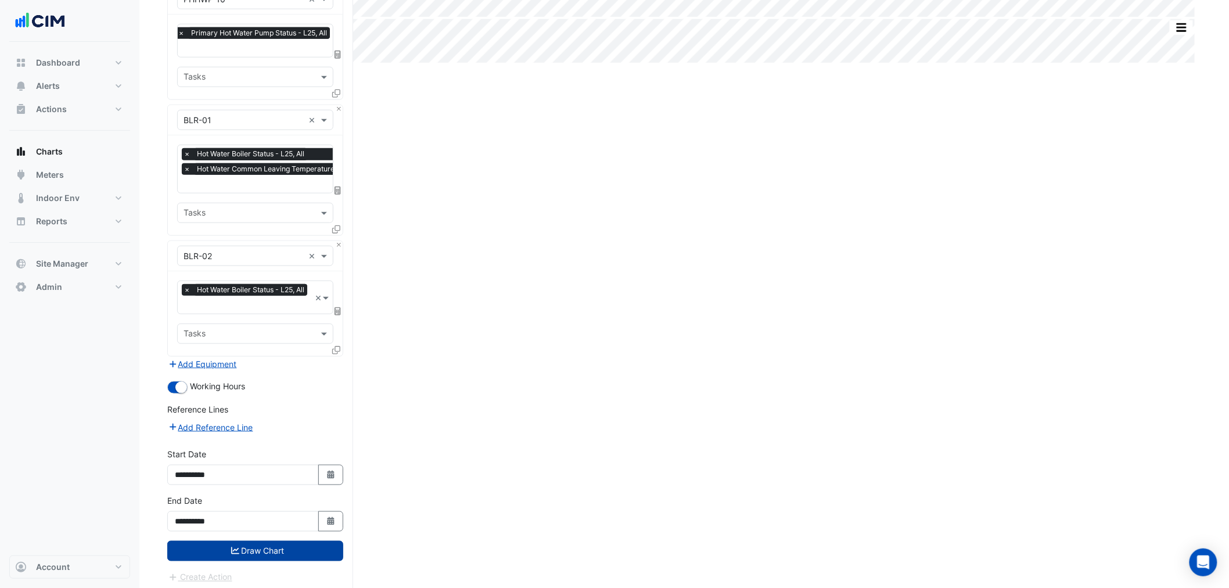
click at [274, 541] on button "Draw Chart" at bounding box center [255, 551] width 176 height 20
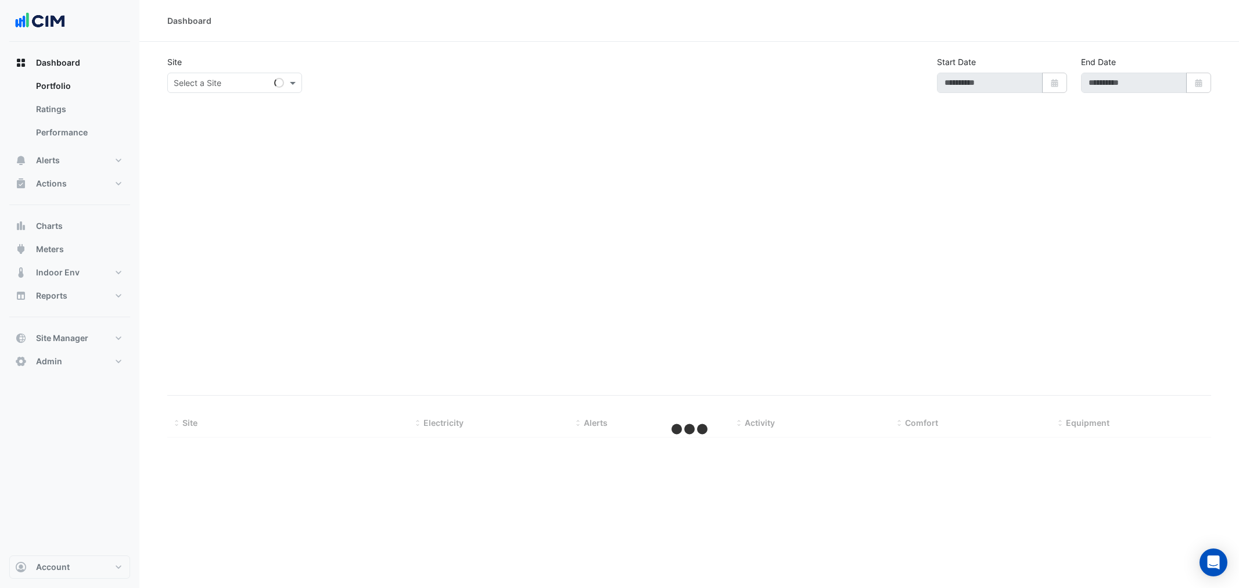
select select "***"
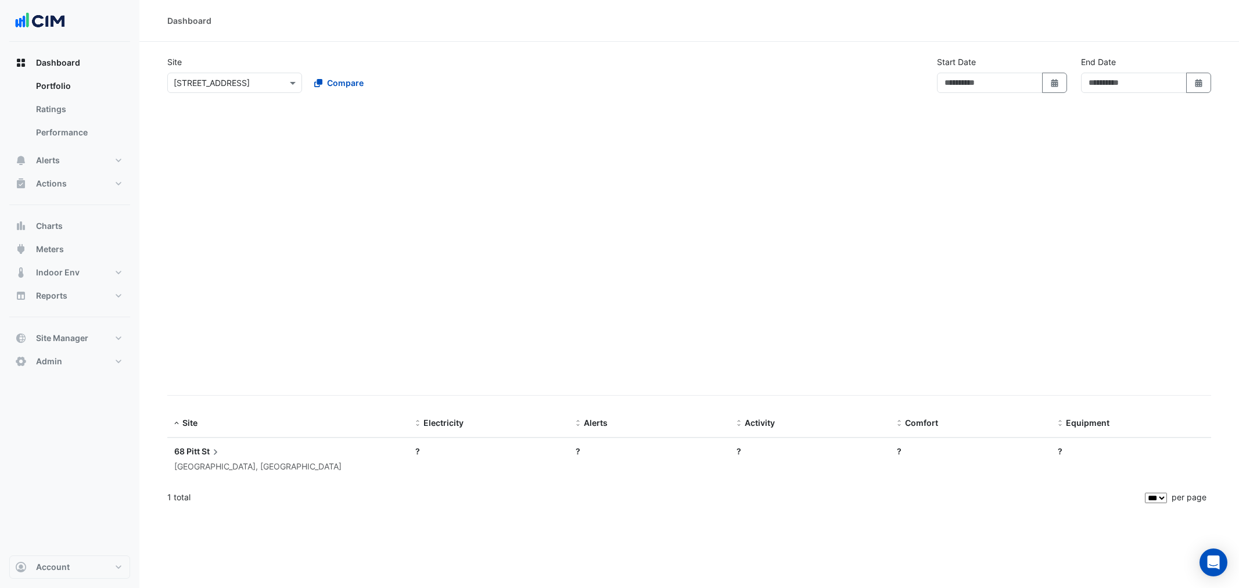
type input "**********"
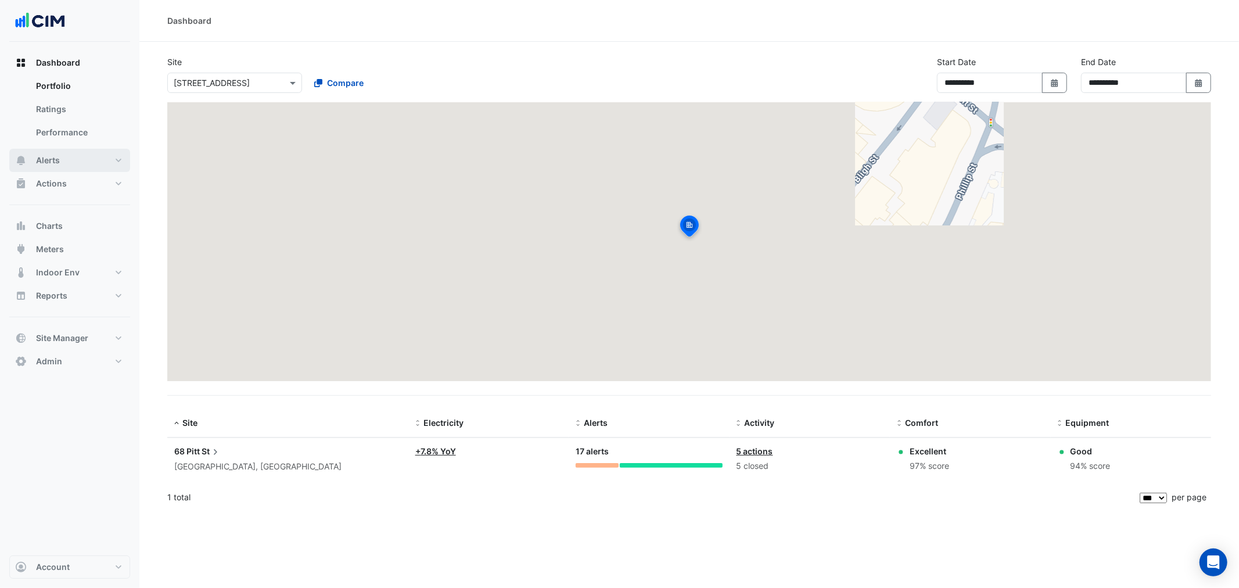
click at [78, 161] on button "Alerts" at bounding box center [69, 160] width 121 height 23
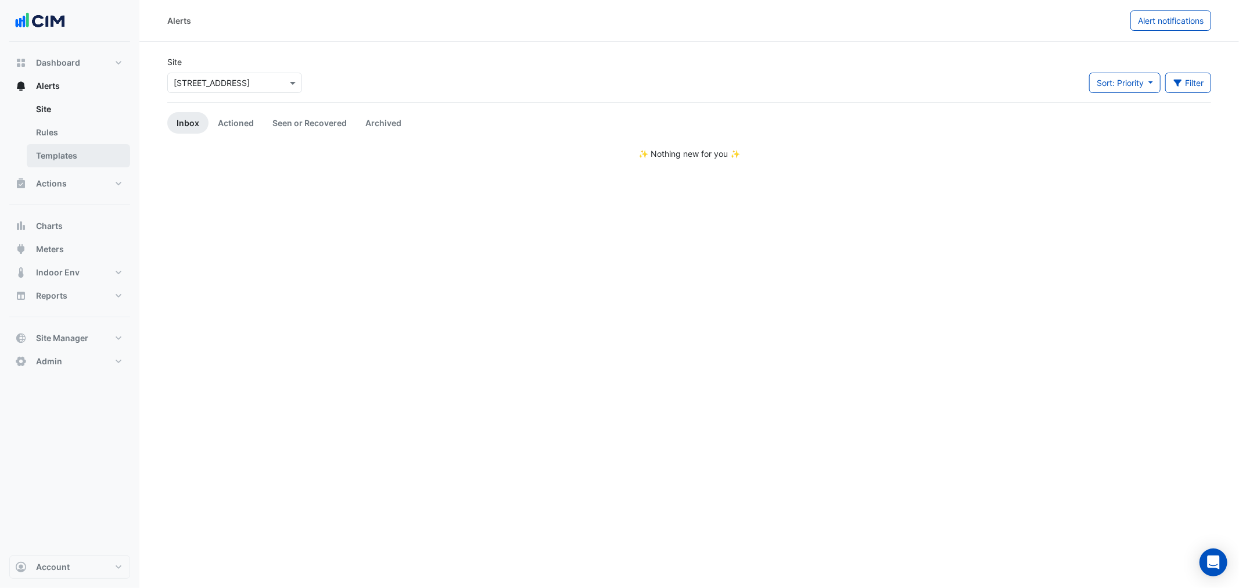
click at [74, 150] on link "Templates" at bounding box center [78, 155] width 103 height 23
select select
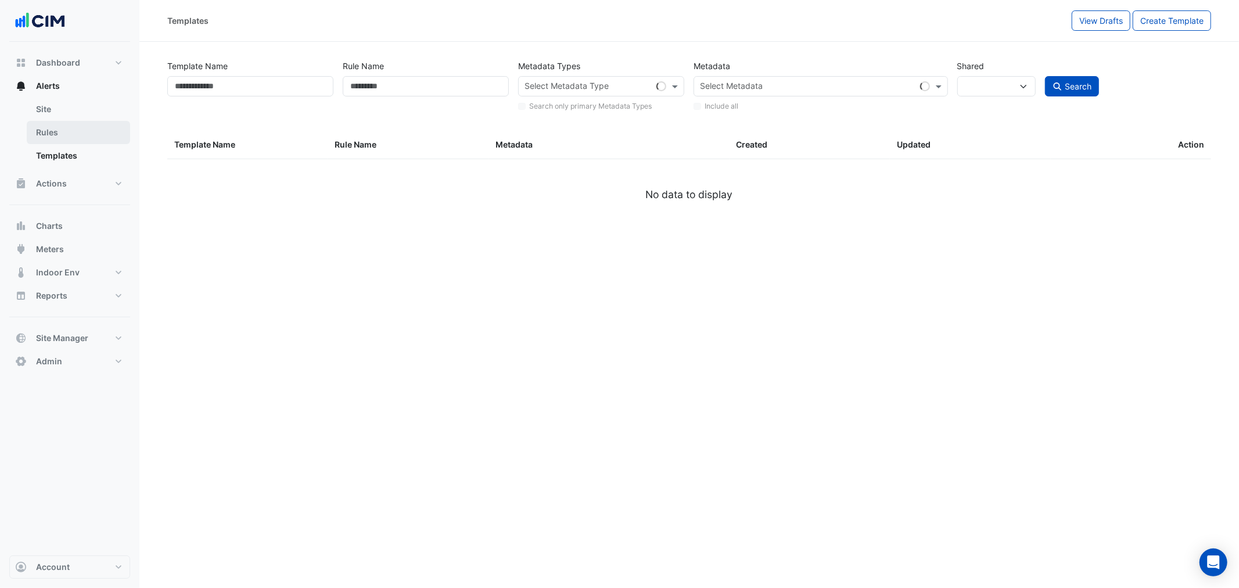
click at [82, 126] on link "Rules" at bounding box center [78, 132] width 103 height 23
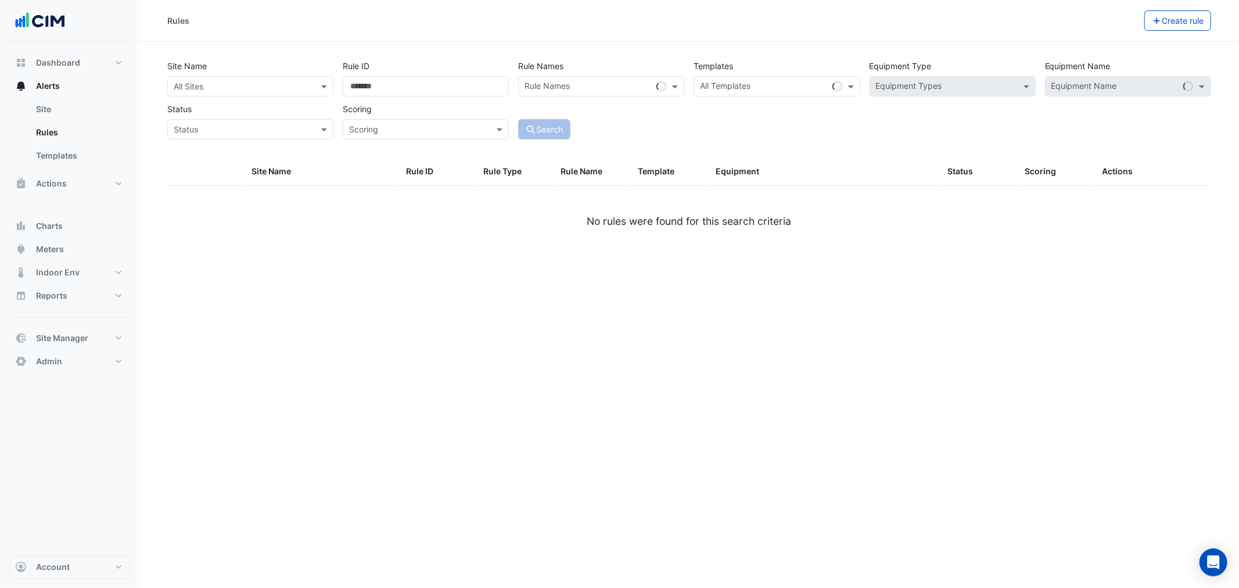
click at [205, 81] on input "text" at bounding box center [239, 87] width 130 height 12
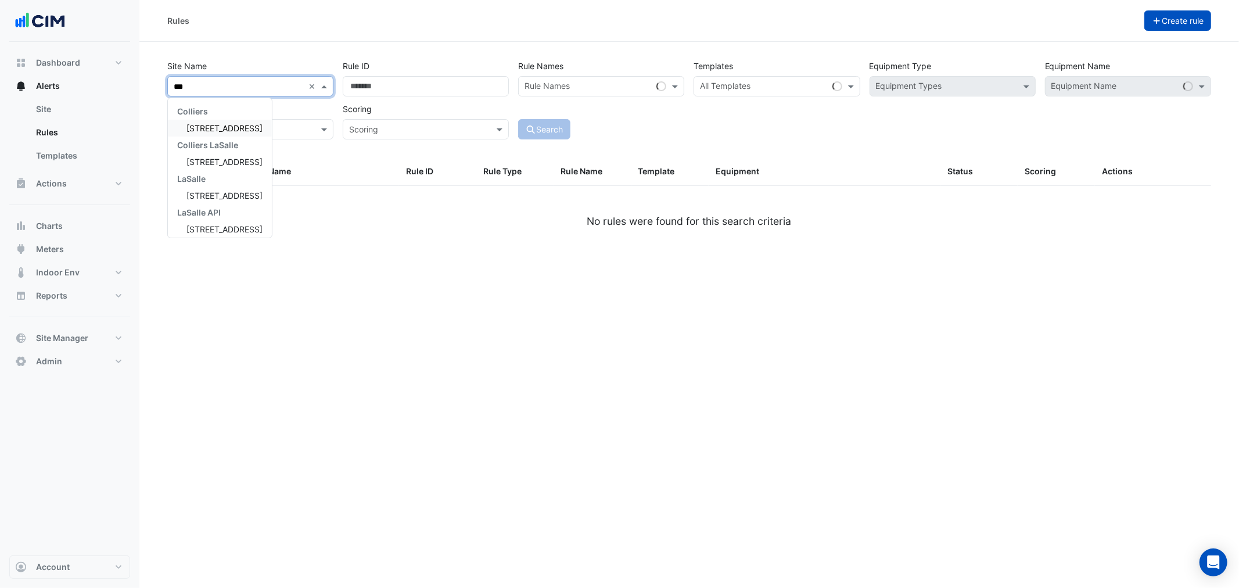
type input "***"
click at [1179, 15] on button "Create rule" at bounding box center [1178, 20] width 67 height 20
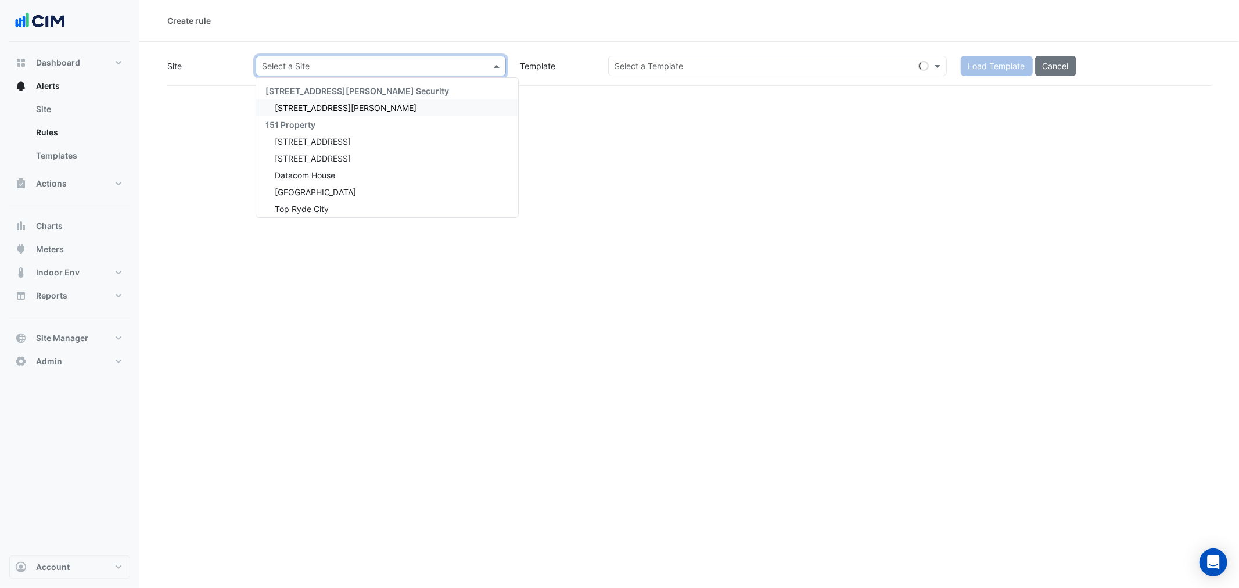
click at [268, 64] on input "text" at bounding box center [369, 66] width 214 height 12
type input "***"
click at [299, 103] on span "[STREET_ADDRESS]" at bounding box center [313, 108] width 76 height 10
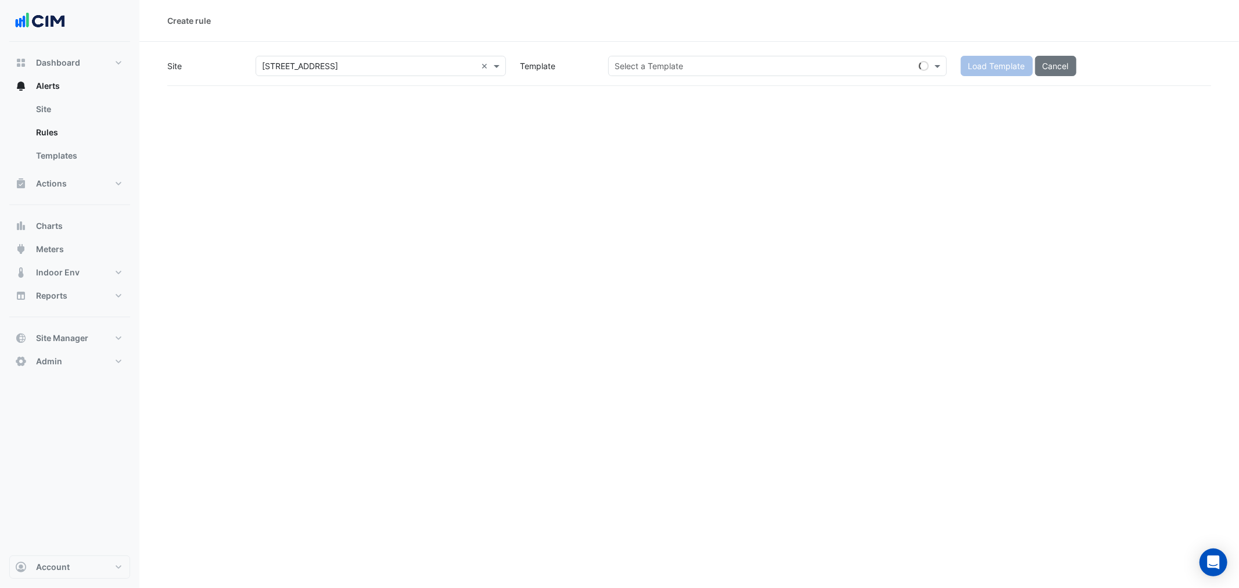
click at [719, 83] on div "Site Select a Site × [STREET_ADDRESS] × Template Select a Template Load Templat…" at bounding box center [689, 71] width 1044 height 30
click at [712, 70] on input "text" at bounding box center [766, 66] width 303 height 12
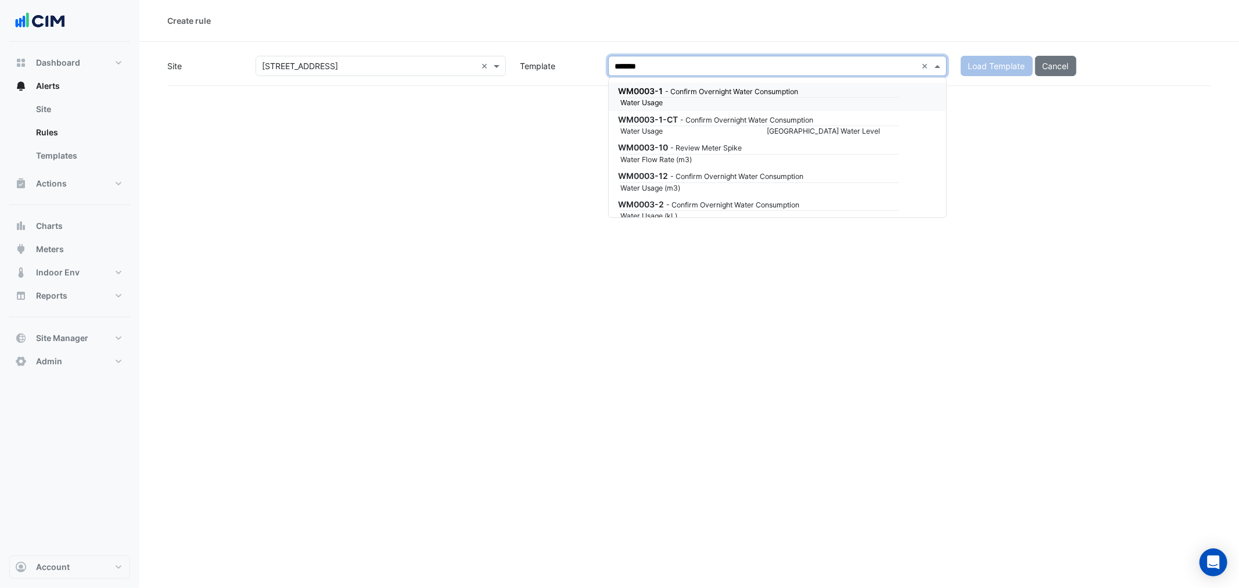
type input "******"
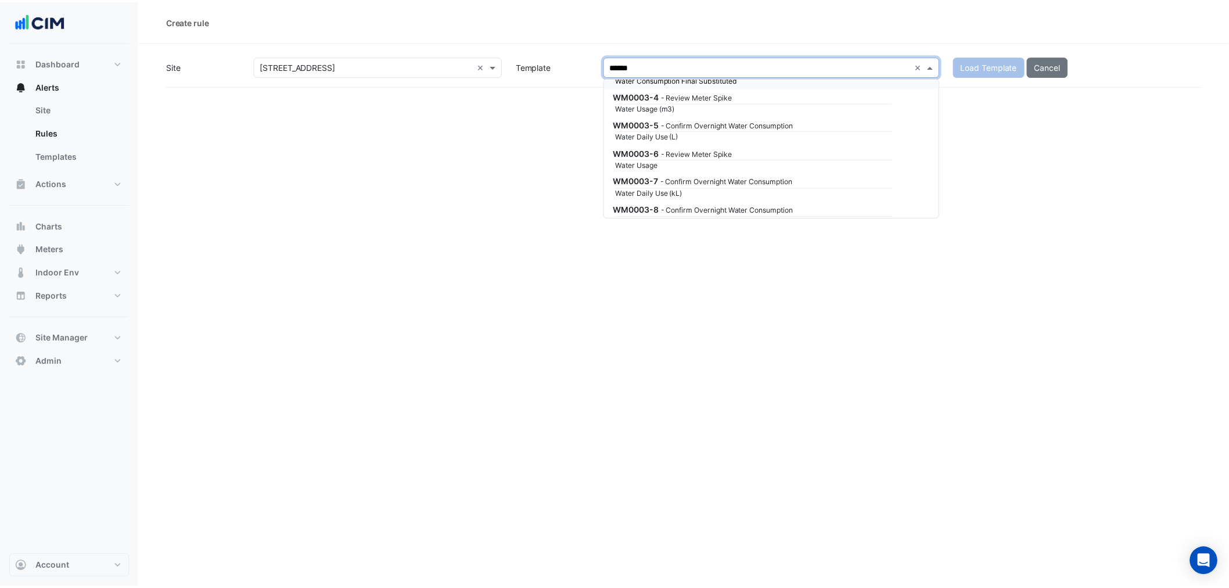
scroll to position [129, 0]
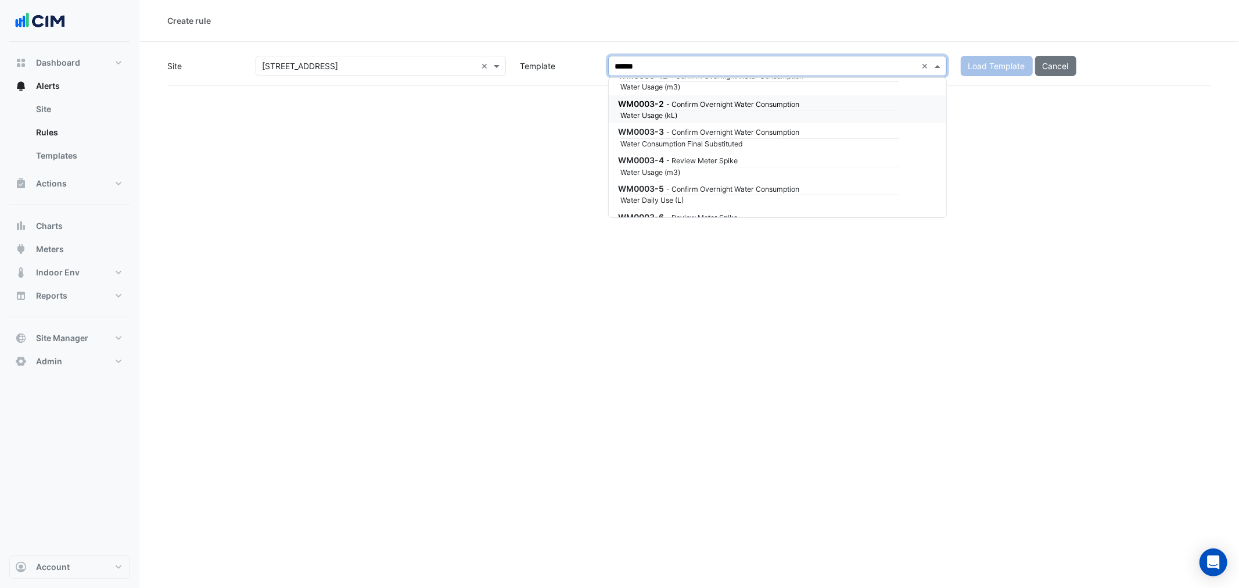
click at [740, 107] on div "WM0003-2 - Confirm Overnight Water Consumption" at bounding box center [757, 104] width 279 height 12
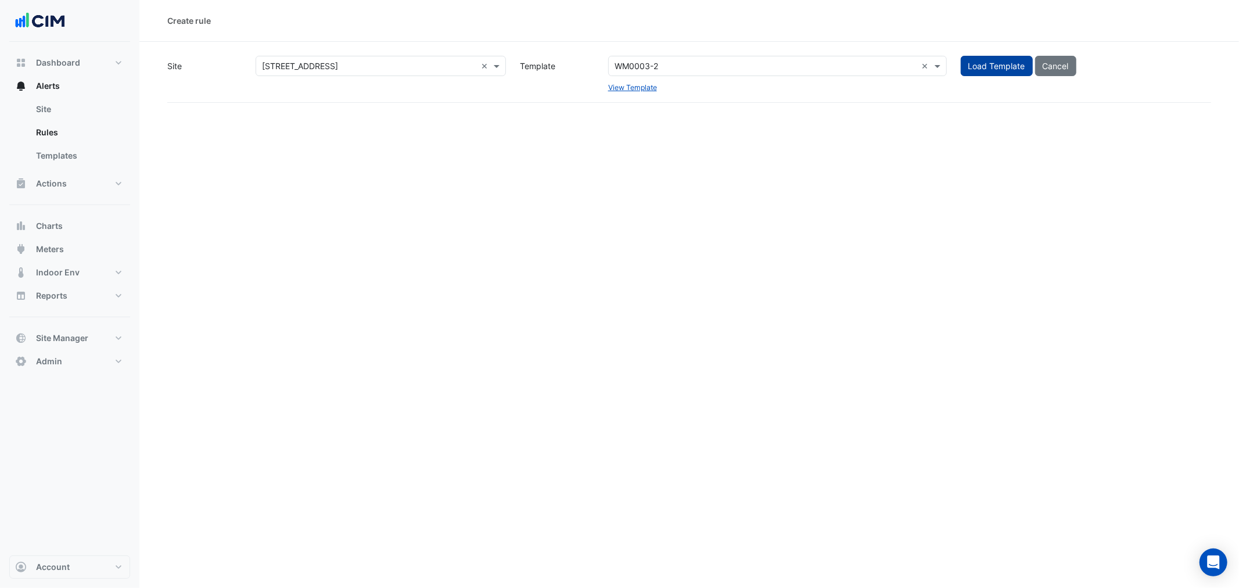
click at [974, 62] on button "Load Template" at bounding box center [997, 66] width 72 height 20
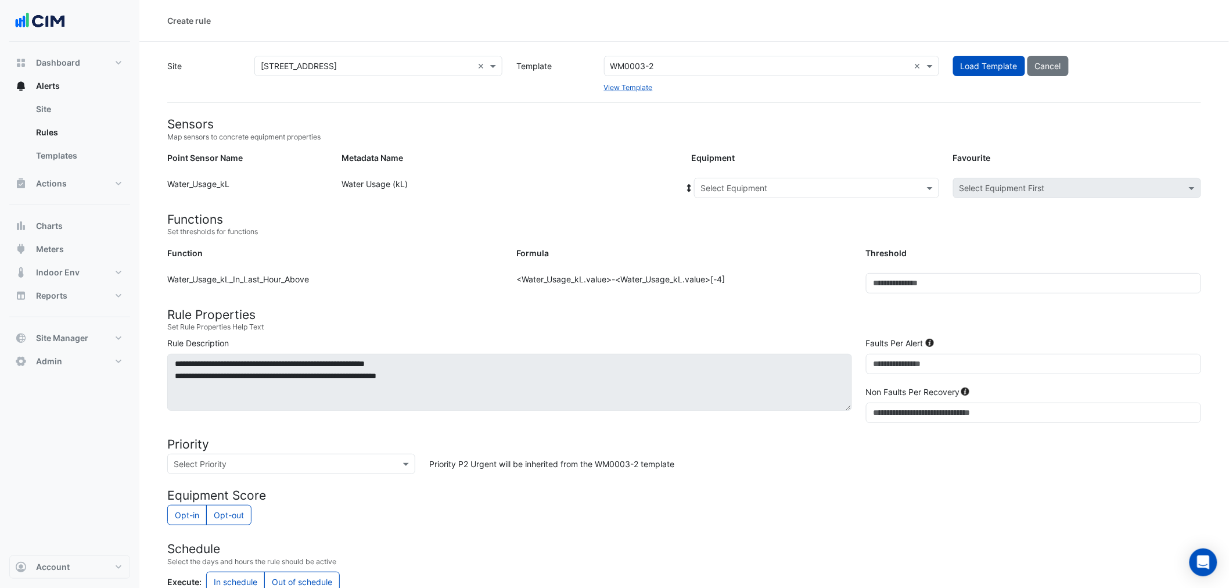
click at [851, 489] on h4 "Equipment Score" at bounding box center [684, 495] width 1034 height 15
click at [743, 193] on div "Select Equipment" at bounding box center [734, 188] width 67 height 12
click at [746, 274] on div "WM-Mains" at bounding box center [743, 280] width 96 height 17
click at [869, 243] on form "Sensors Map sensors to concrete equipment properties Point Sensor Name Metadata…" at bounding box center [684, 458] width 1034 height 682
drag, startPoint x: 884, startPoint y: 286, endPoint x: 896, endPoint y: 283, distance: 12.5
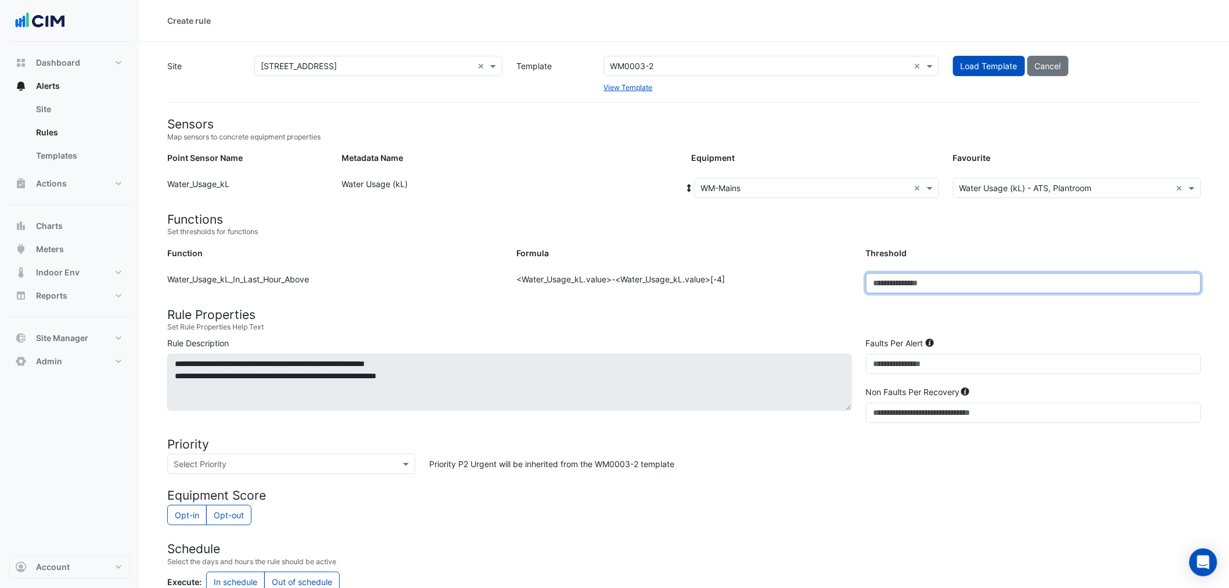
click at [896, 283] on input "****" at bounding box center [1033, 283] width 335 height 20
drag, startPoint x: 880, startPoint y: 286, endPoint x: 892, endPoint y: 284, distance: 12.4
click at [892, 284] on input "****" at bounding box center [1033, 283] width 335 height 20
type input "***"
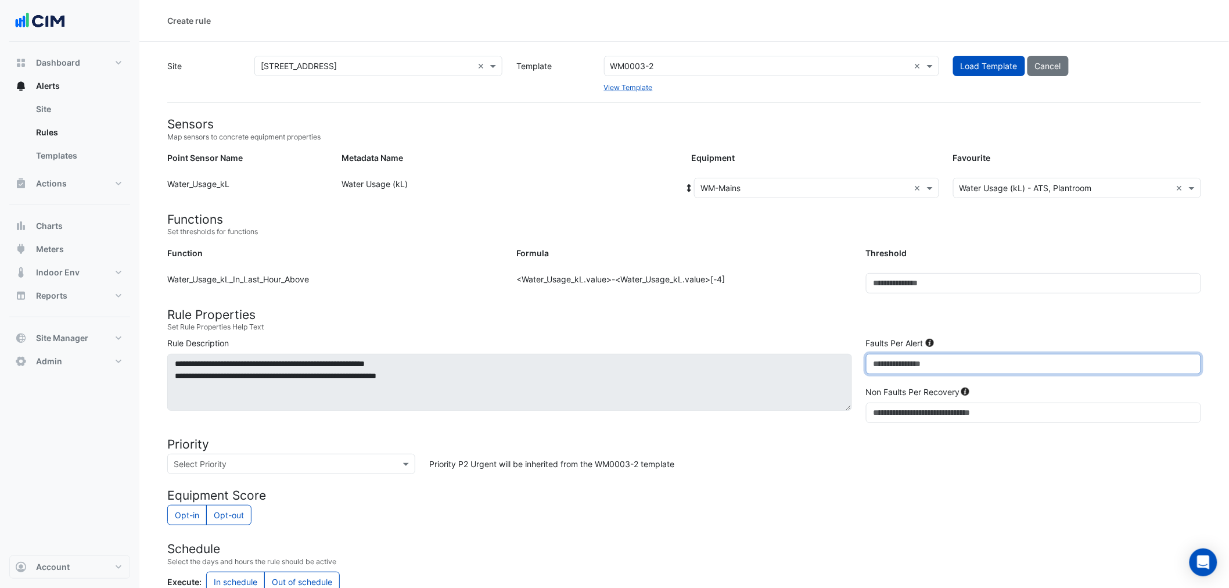
drag, startPoint x: 890, startPoint y: 361, endPoint x: 840, endPoint y: 361, distance: 50.0
click at [840, 361] on div "**********" at bounding box center [684, 382] width 1048 height 91
type input "*"
click at [844, 335] on form "Sensors Map sensors to concrete equipment properties Point Sensor Name Metadata…" at bounding box center [684, 458] width 1034 height 682
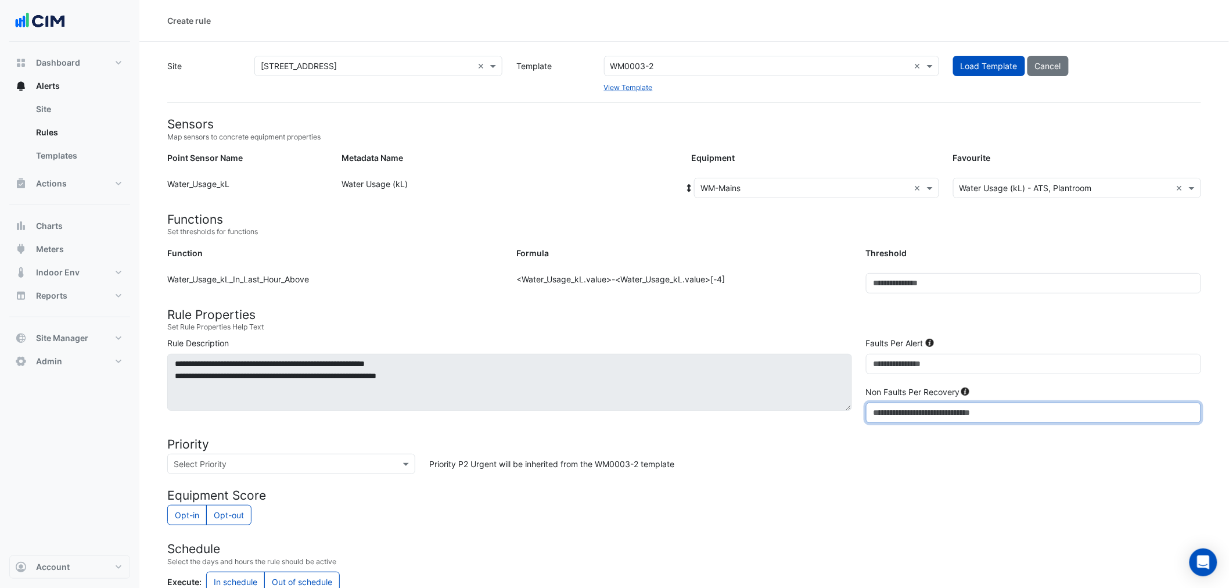
drag, startPoint x: 904, startPoint y: 410, endPoint x: 797, endPoint y: 410, distance: 106.9
click at [815, 414] on div "**********" at bounding box center [684, 382] width 1048 height 91
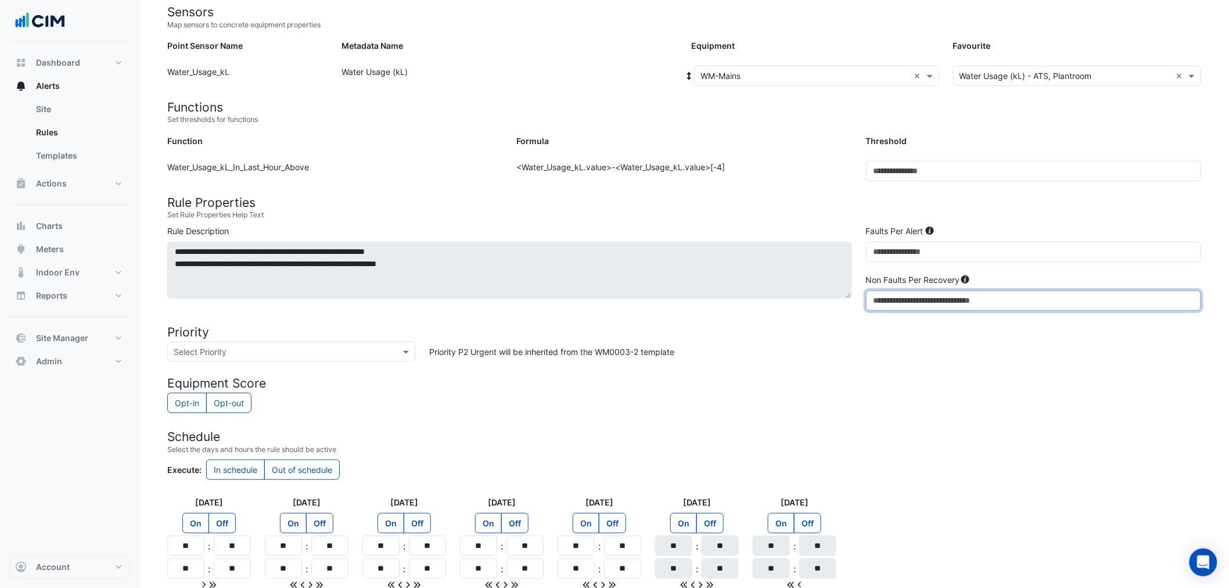
scroll to position [220, 0]
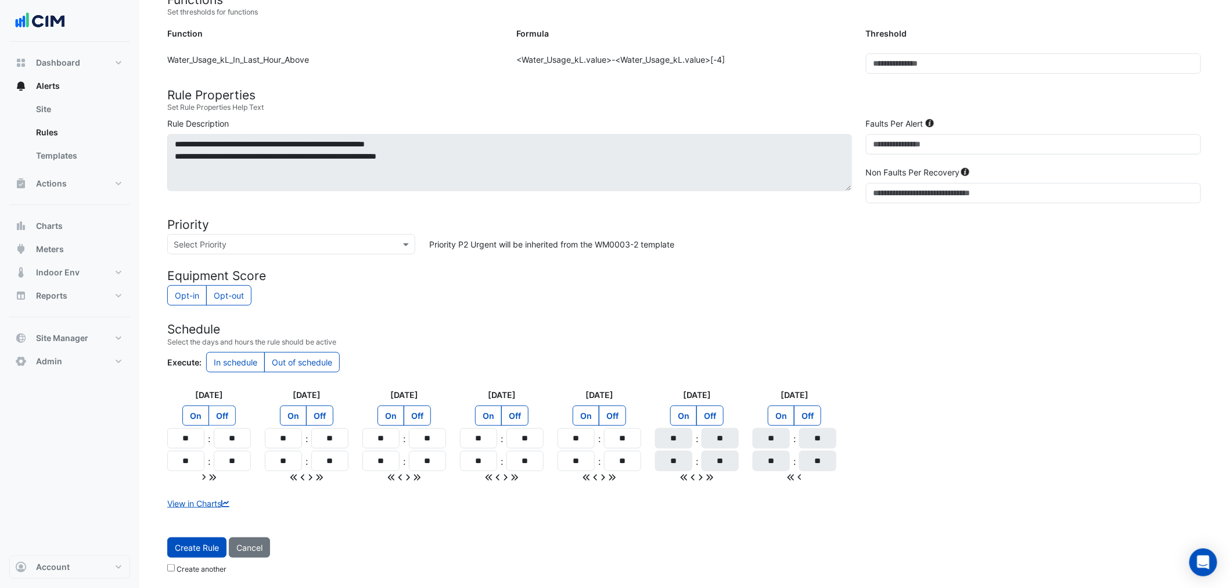
click at [231, 417] on label "Off" at bounding box center [222, 416] width 27 height 20
click at [205, 414] on label "On" at bounding box center [195, 416] width 27 height 20
click at [300, 365] on label "Out of schedule" at bounding box center [302, 362] width 76 height 20
click at [227, 370] on label "In schedule" at bounding box center [235, 362] width 59 height 20
drag, startPoint x: 200, startPoint y: 438, endPoint x: 178, endPoint y: 440, distance: 22.1
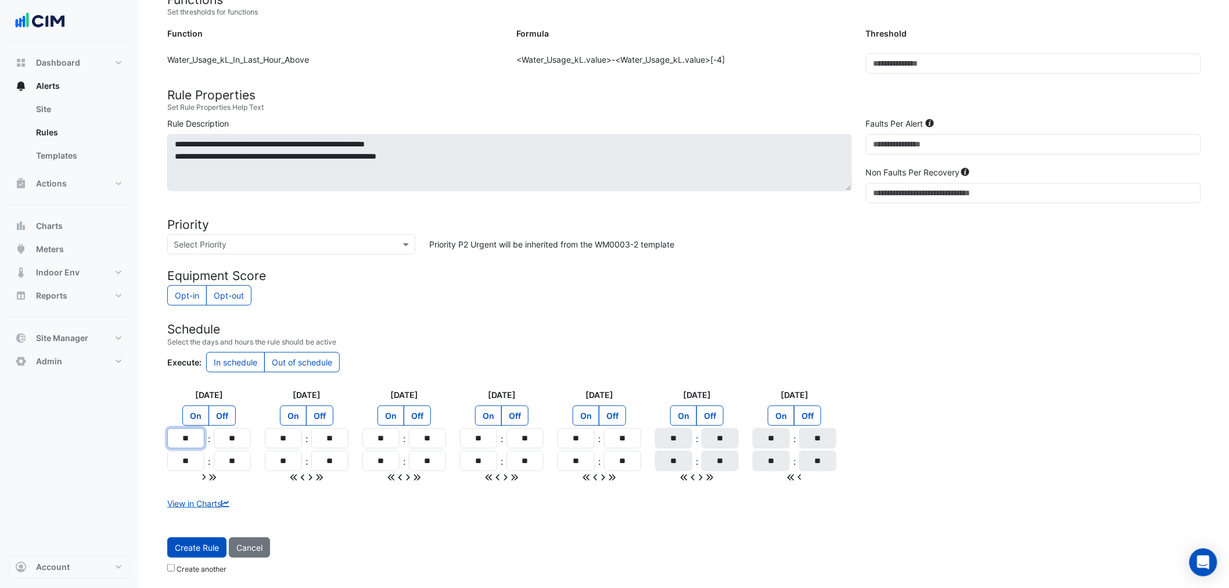
click at [178, 440] on input "**" at bounding box center [185, 438] width 37 height 20
type input "**"
drag, startPoint x: 199, startPoint y: 462, endPoint x: 170, endPoint y: 464, distance: 29.7
click at [170, 464] on input "**" at bounding box center [185, 461] width 37 height 20
type input "**"
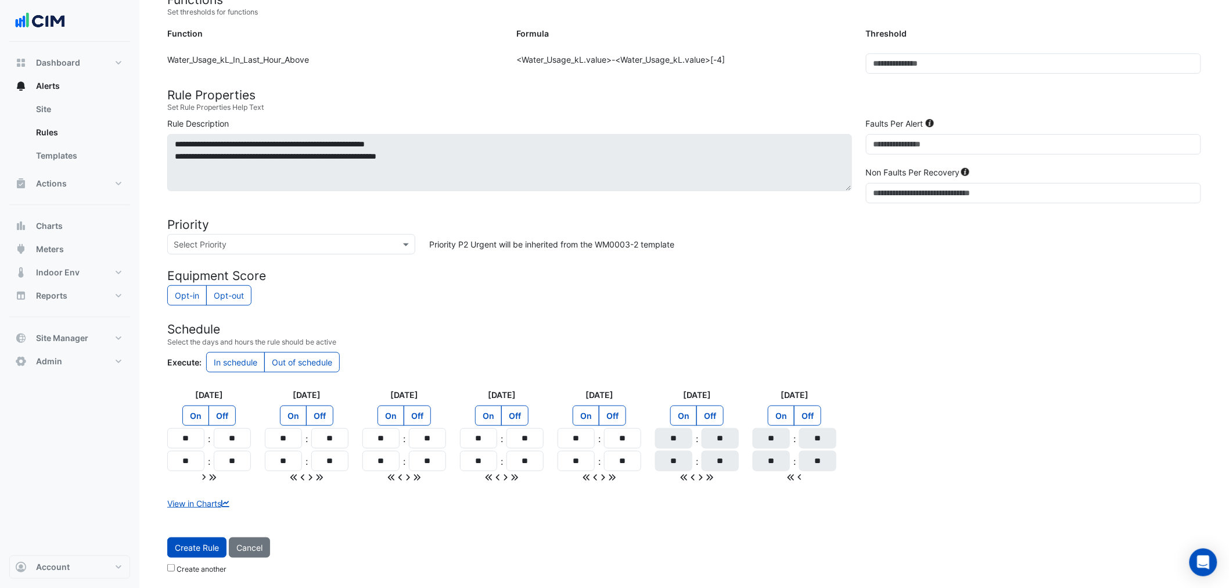
click at [216, 478] on icon at bounding box center [213, 478] width 8 height 8
type input "**"
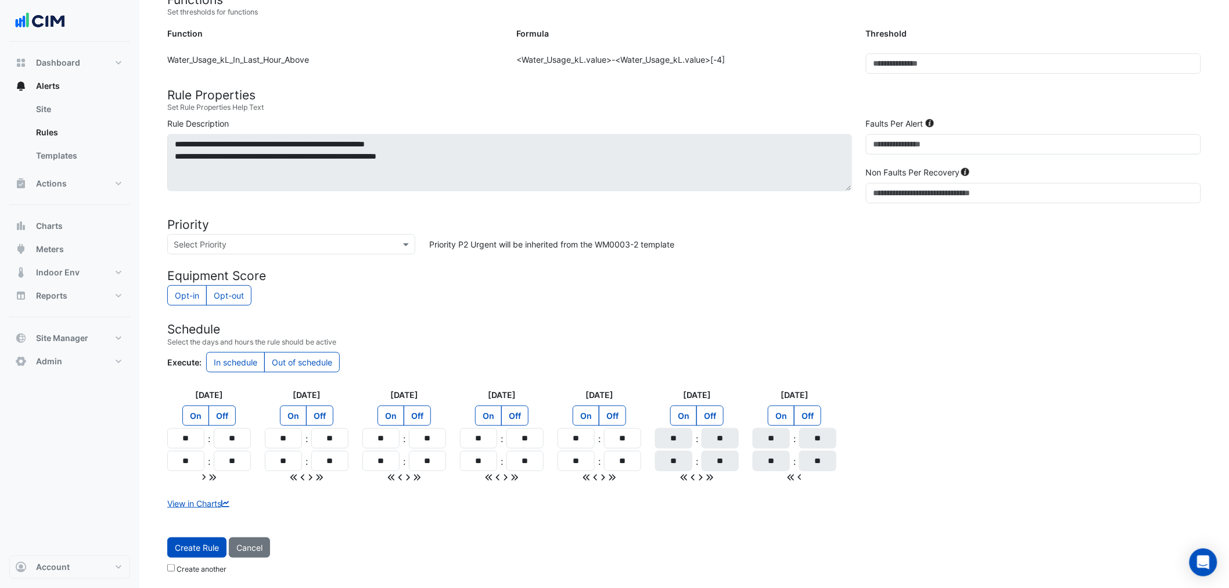
type input "**"
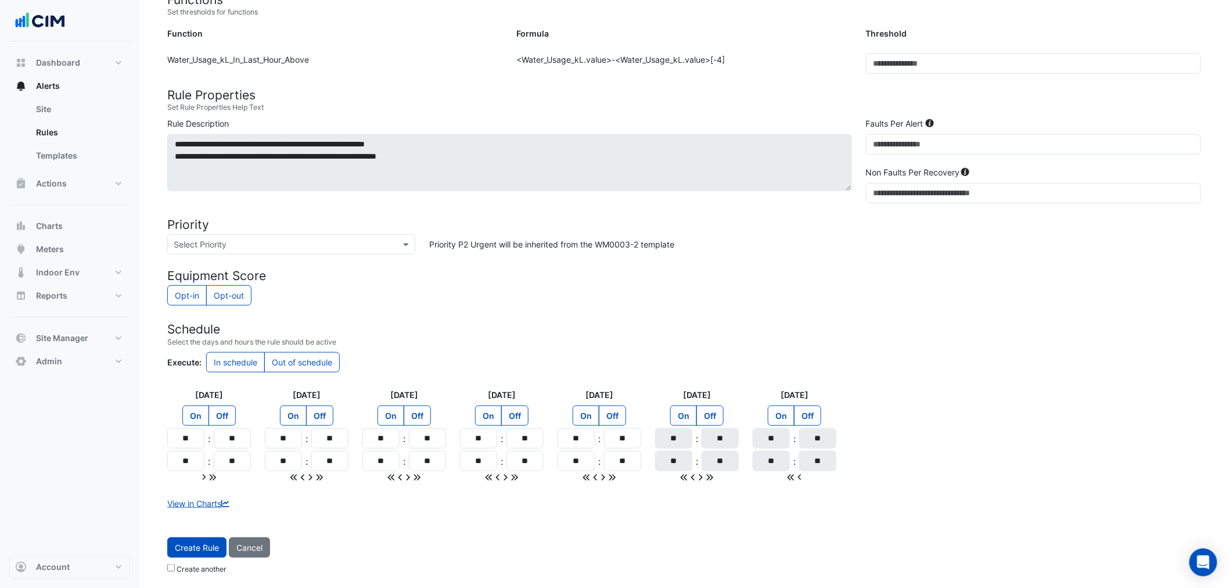
type input "**"
click at [817, 295] on div "Opt-in Opt-out" at bounding box center [684, 296] width 1034 height 23
click at [203, 561] on div "Create Rule Cancel Create another" at bounding box center [684, 558] width 1048 height 42
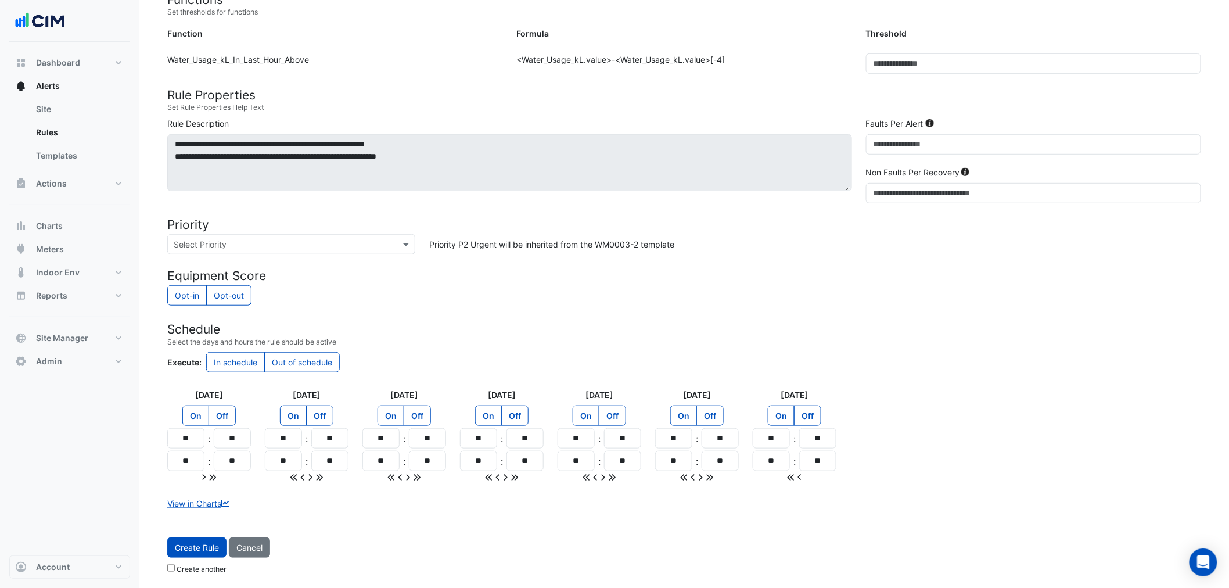
click at [202, 567] on label "Create another" at bounding box center [202, 569] width 50 height 10
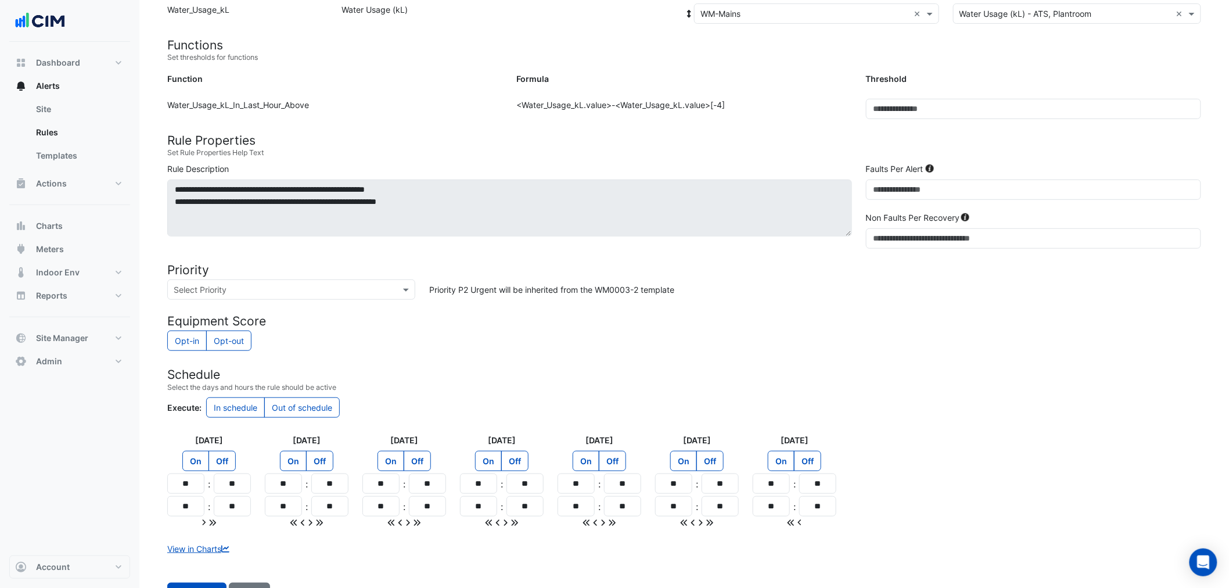
scroll to position [155, 0]
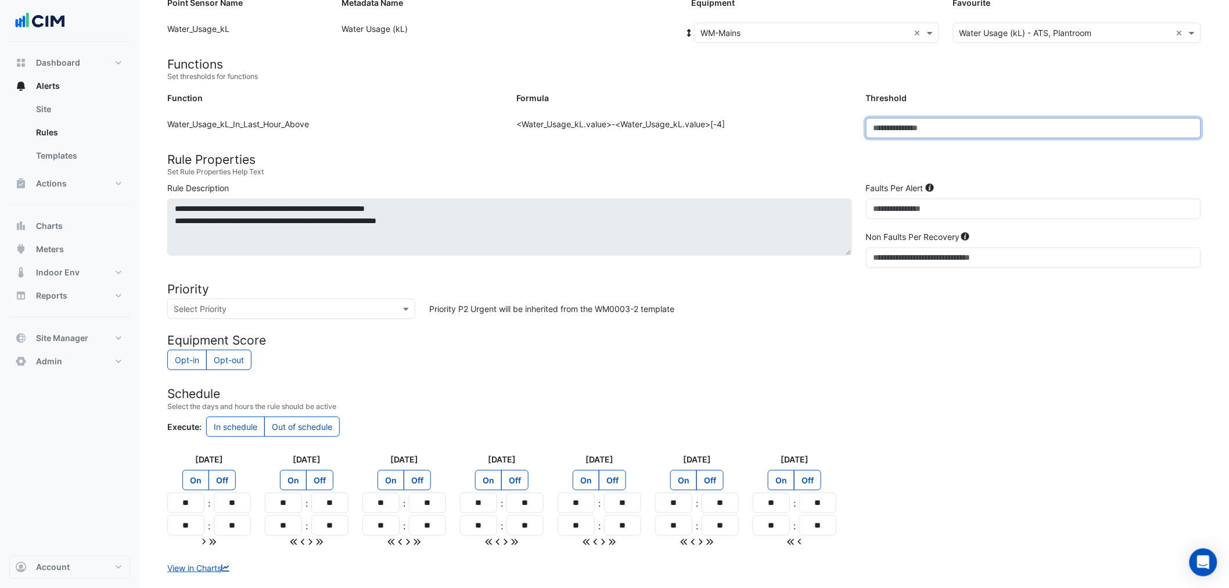
click at [903, 130] on input "***" at bounding box center [1033, 128] width 335 height 20
click at [816, 137] on div "Formula: <Water_Usage_kL.value>-<Water_Usage_kL.value>[-4]" at bounding box center [684, 133] width 349 height 30
drag, startPoint x: 936, startPoint y: 220, endPoint x: 757, endPoint y: 213, distance: 179.1
click at [757, 213] on div "**********" at bounding box center [684, 227] width 1048 height 91
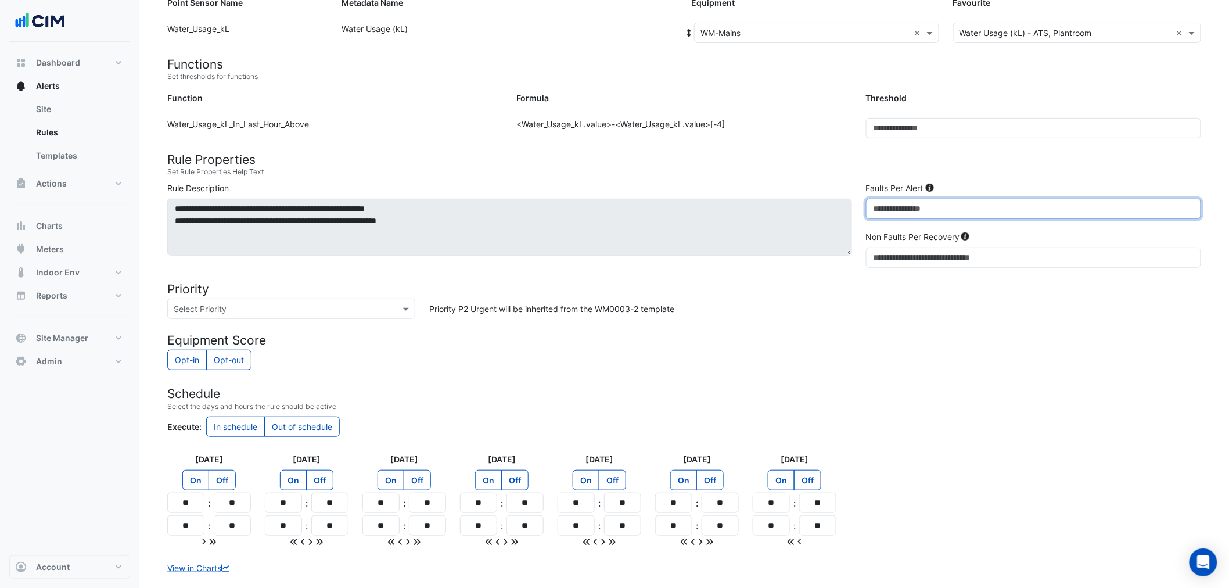
click at [874, 201] on input "*" at bounding box center [1033, 209] width 335 height 20
click at [876, 201] on input "*" at bounding box center [1033, 209] width 335 height 20
click at [878, 201] on input "*" at bounding box center [1033, 209] width 335 height 20
click at [882, 201] on input "*" at bounding box center [1033, 209] width 335 height 20
click at [881, 200] on input "*" at bounding box center [1033, 209] width 335 height 20
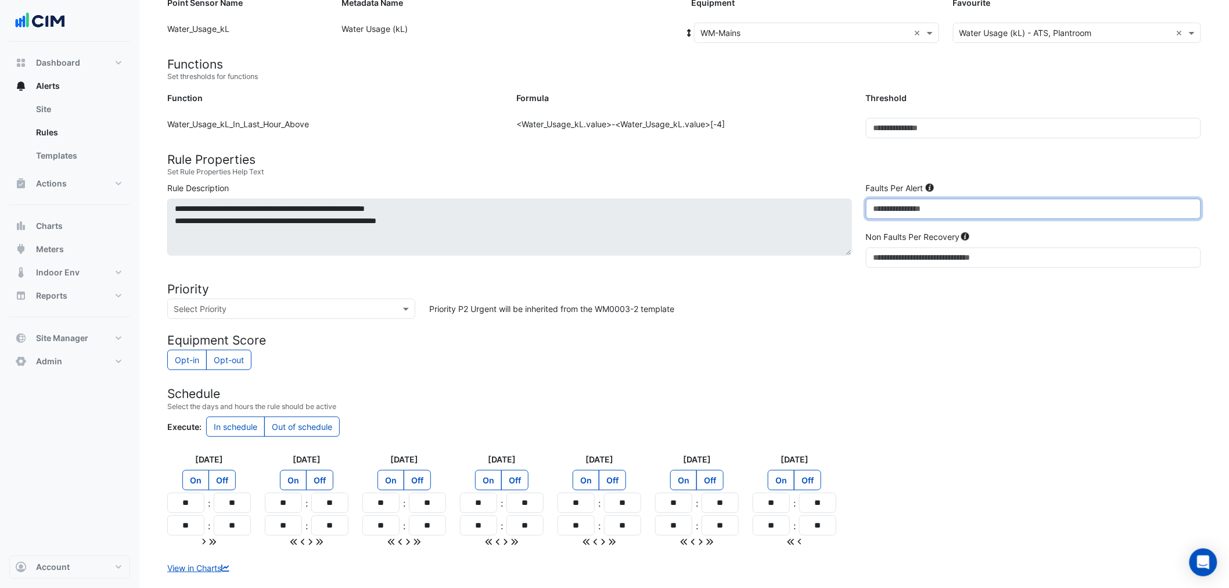
click at [881, 200] on input "*" at bounding box center [1033, 209] width 335 height 20
type input "*"
click at [870, 161] on h4 "Rule Properties" at bounding box center [684, 159] width 1034 height 15
click at [781, 280] on form "Sensors Map sensors to concrete equipment properties Point Sensor Name Metadata…" at bounding box center [684, 303] width 1034 height 682
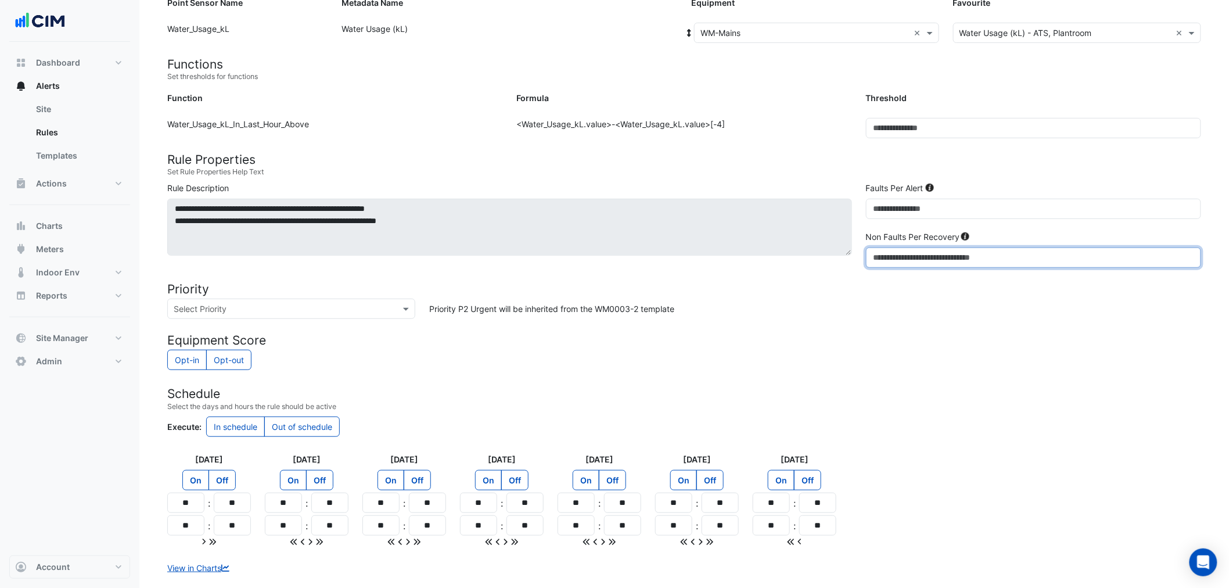
drag, startPoint x: 908, startPoint y: 260, endPoint x: 729, endPoint y: 254, distance: 179.1
click at [741, 256] on div "**********" at bounding box center [684, 227] width 1048 height 91
click at [760, 271] on div "**********" at bounding box center [684, 227] width 1048 height 91
drag, startPoint x: 893, startPoint y: 252, endPoint x: 791, endPoint y: 262, distance: 102.7
click at [809, 262] on div "**********" at bounding box center [684, 227] width 1048 height 91
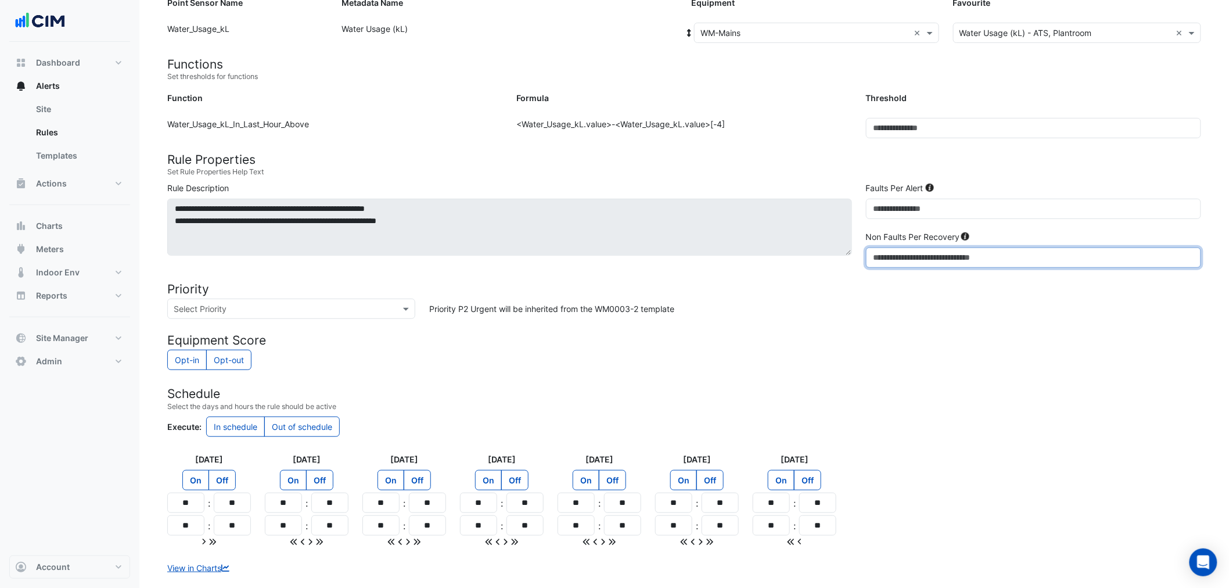
type input "*"
click at [812, 279] on form "Sensors Map sensors to concrete equipment properties Point Sensor Name Metadata…" at bounding box center [684, 303] width 1034 height 682
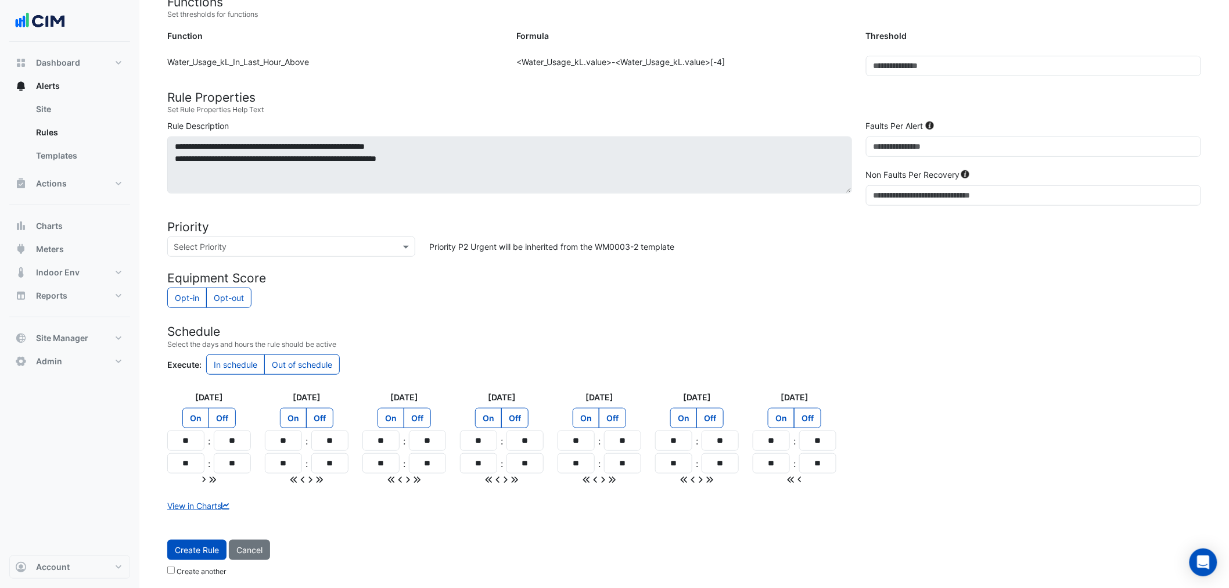
scroll to position [220, 0]
click at [181, 543] on button "Create Rule" at bounding box center [196, 547] width 59 height 20
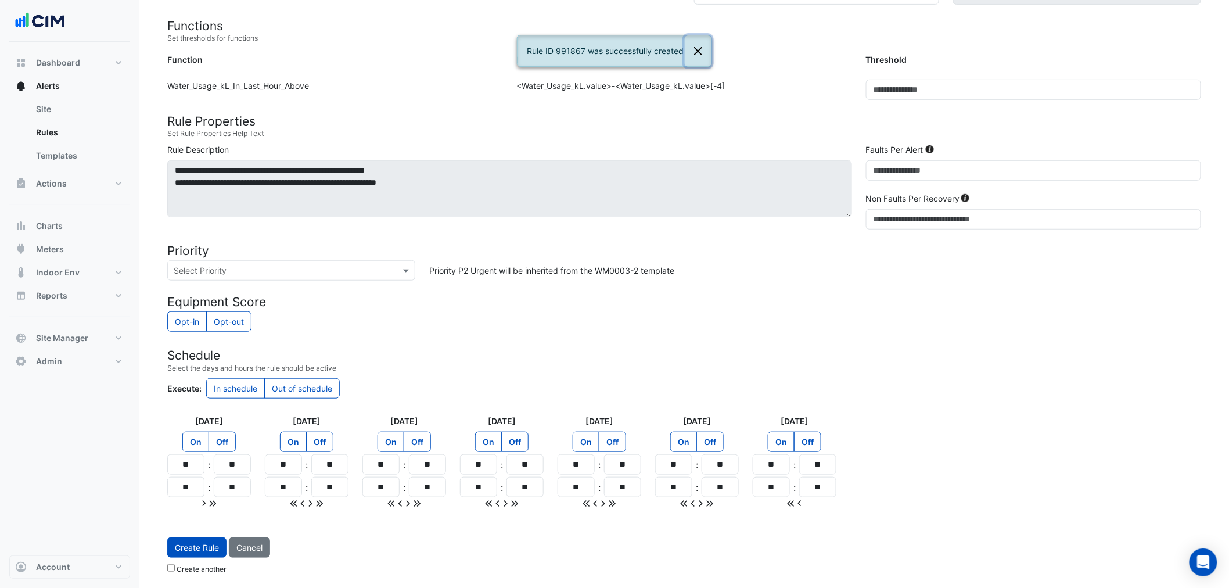
click at [698, 44] on button "Close" at bounding box center [698, 50] width 27 height 31
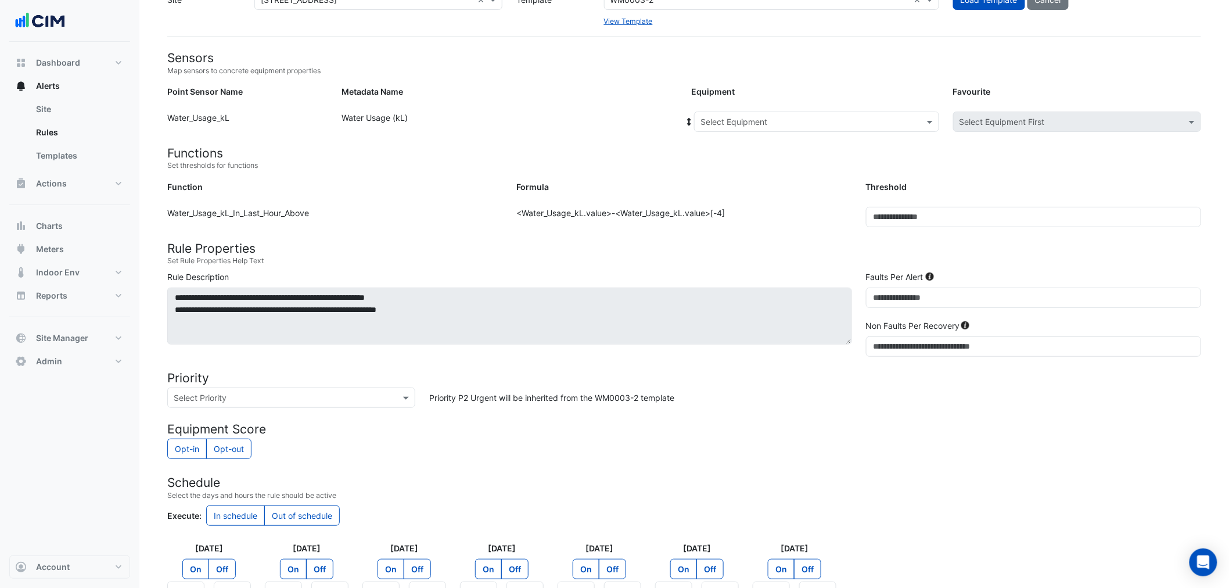
scroll to position [0, 0]
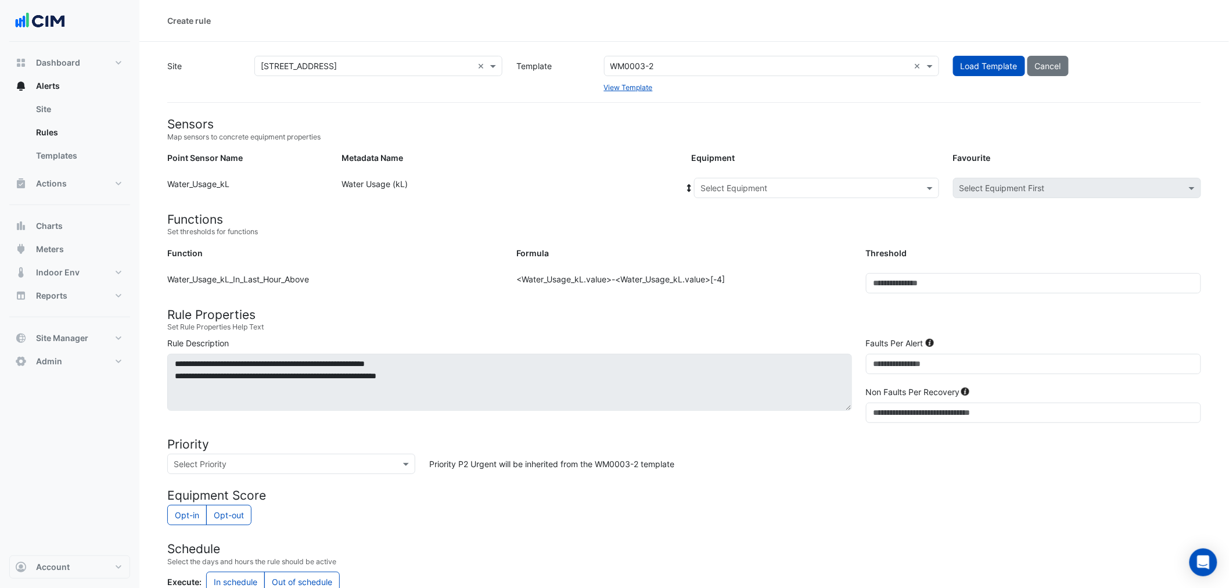
click at [847, 191] on input "text" at bounding box center [805, 188] width 209 height 12
click at [755, 246] on div "WM-G05" at bounding box center [743, 246] width 96 height 17
click at [946, 279] on input "***" at bounding box center [1033, 283] width 335 height 20
type input "****"
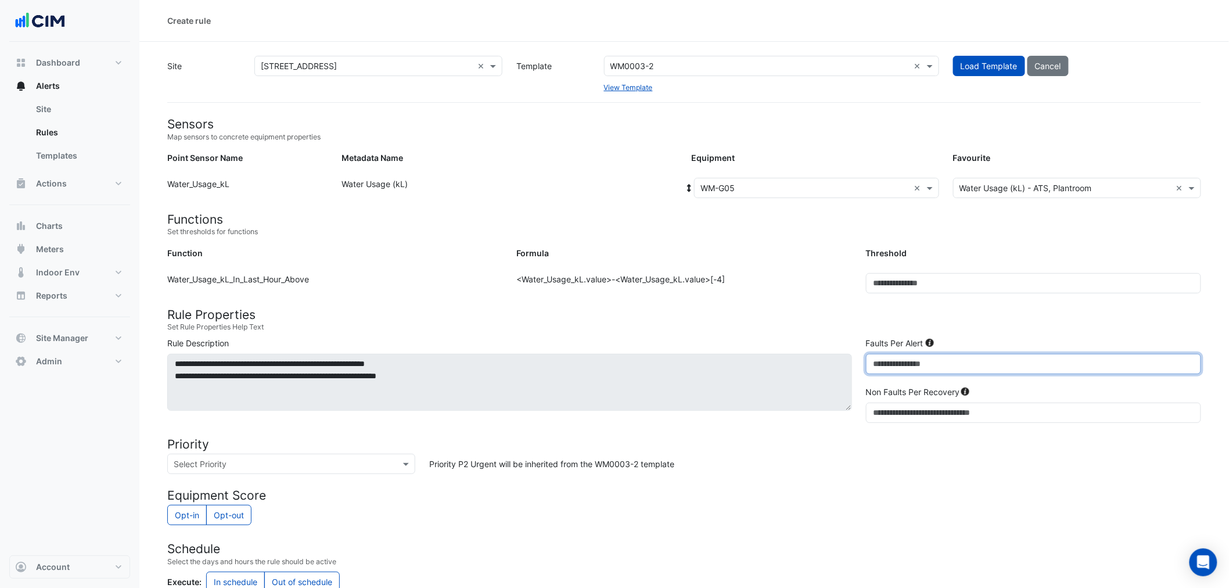
drag, startPoint x: 938, startPoint y: 362, endPoint x: 776, endPoint y: 367, distance: 162.7
click at [833, 367] on div "**********" at bounding box center [684, 382] width 1048 height 91
click at [746, 306] on form "Sensors Map sensors to concrete equipment properties Point Sensor Name Metadata…" at bounding box center [684, 458] width 1034 height 682
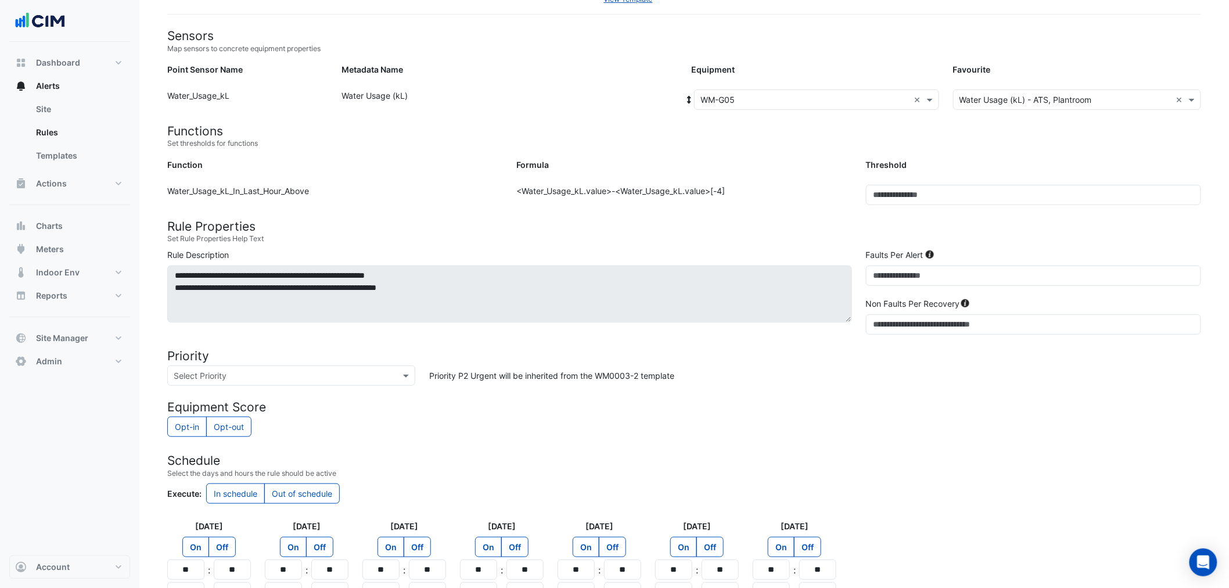
scroll to position [220, 0]
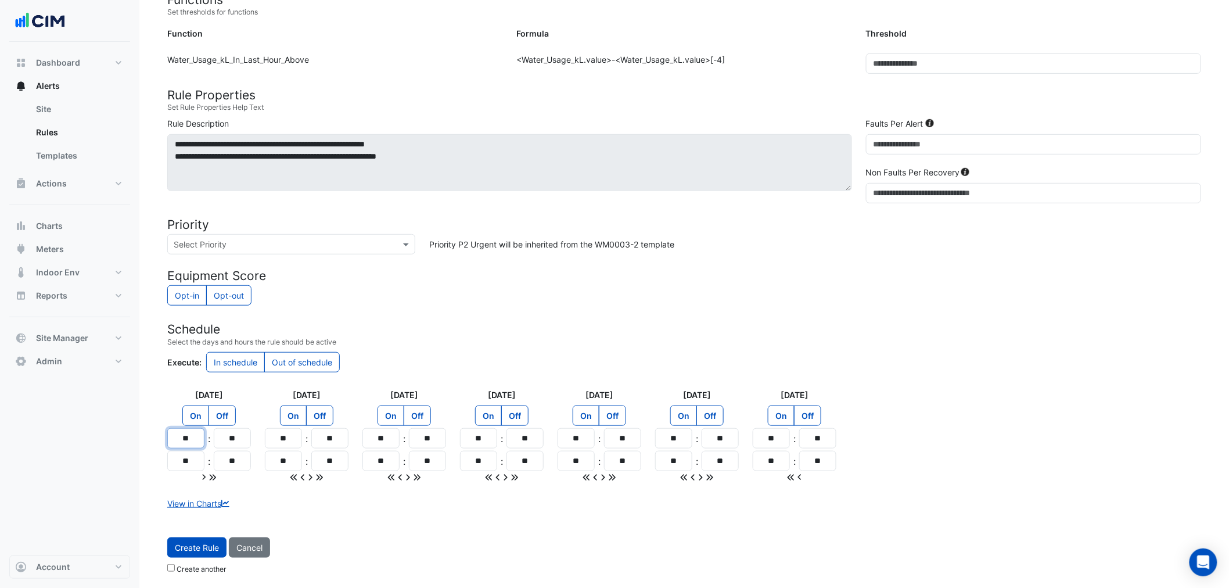
drag, startPoint x: 194, startPoint y: 440, endPoint x: 180, endPoint y: 437, distance: 14.1
click at [180, 437] on input "**" at bounding box center [185, 438] width 37 height 20
type input "**"
click at [211, 474] on icon at bounding box center [213, 477] width 6 height 6
click at [291, 359] on label "Out of schedule" at bounding box center [302, 362] width 76 height 20
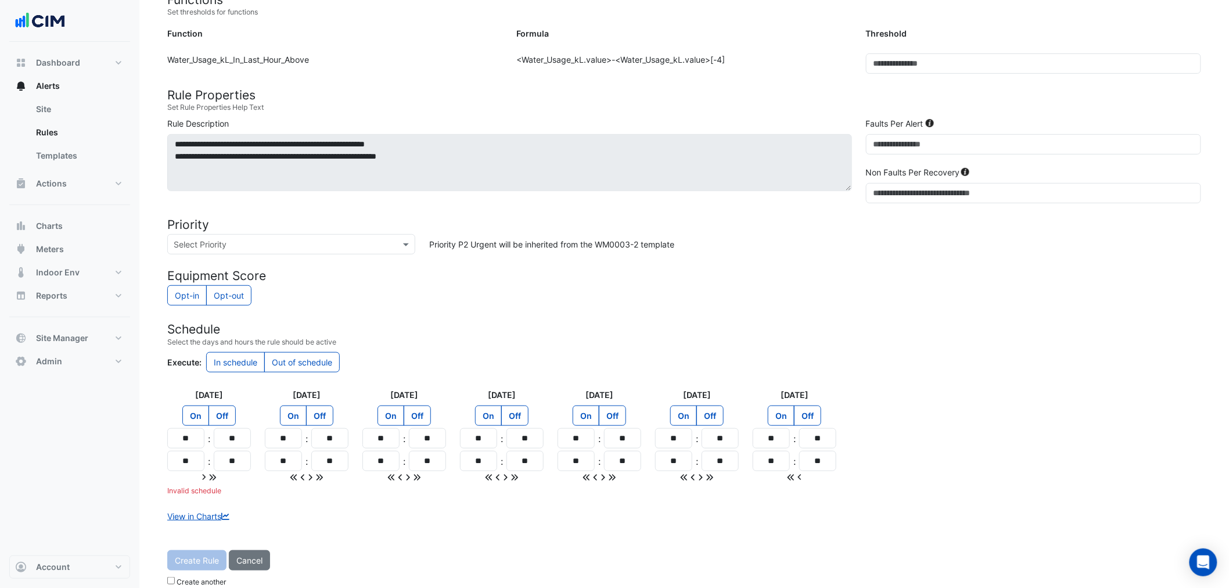
click at [235, 489] on div "Invalid schedule" at bounding box center [209, 491] width 84 height 10
drag, startPoint x: 196, startPoint y: 436, endPoint x: 191, endPoint y: 460, distance: 23.8
click at [170, 436] on input "**" at bounding box center [185, 438] width 37 height 20
drag, startPoint x: 195, startPoint y: 465, endPoint x: 173, endPoint y: 462, distance: 22.8
click at [173, 462] on input "**" at bounding box center [185, 461] width 37 height 20
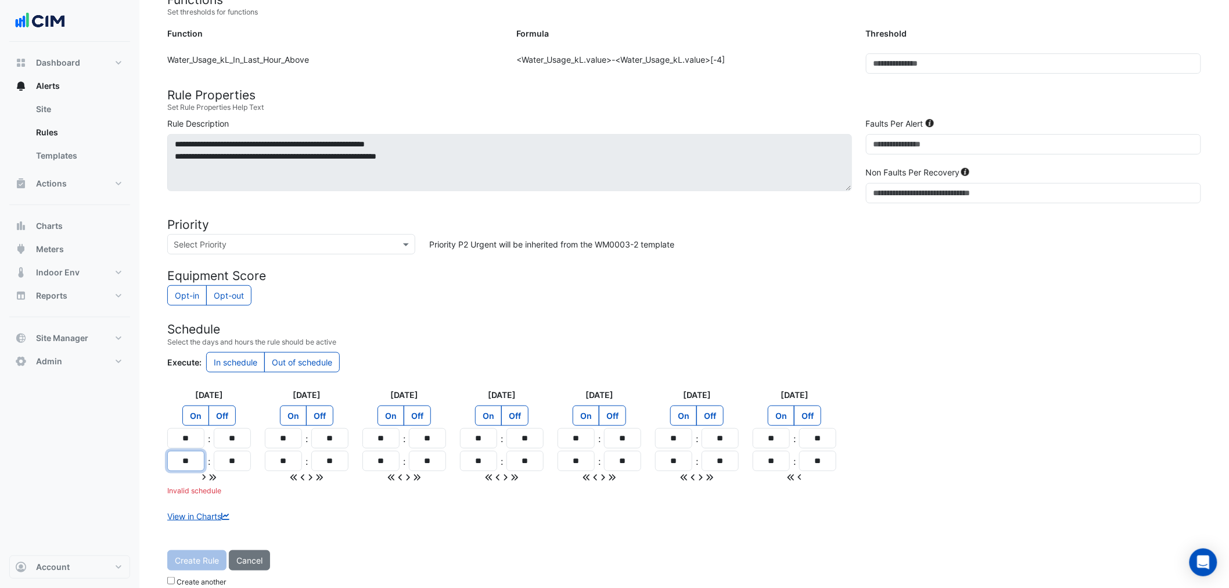
type input "**"
drag, startPoint x: 240, startPoint y: 462, endPoint x: 223, endPoint y: 460, distance: 17.0
click at [223, 460] on input "**" at bounding box center [232, 461] width 37 height 20
type input "**"
drag, startPoint x: 189, startPoint y: 436, endPoint x: 100, endPoint y: 442, distance: 89.6
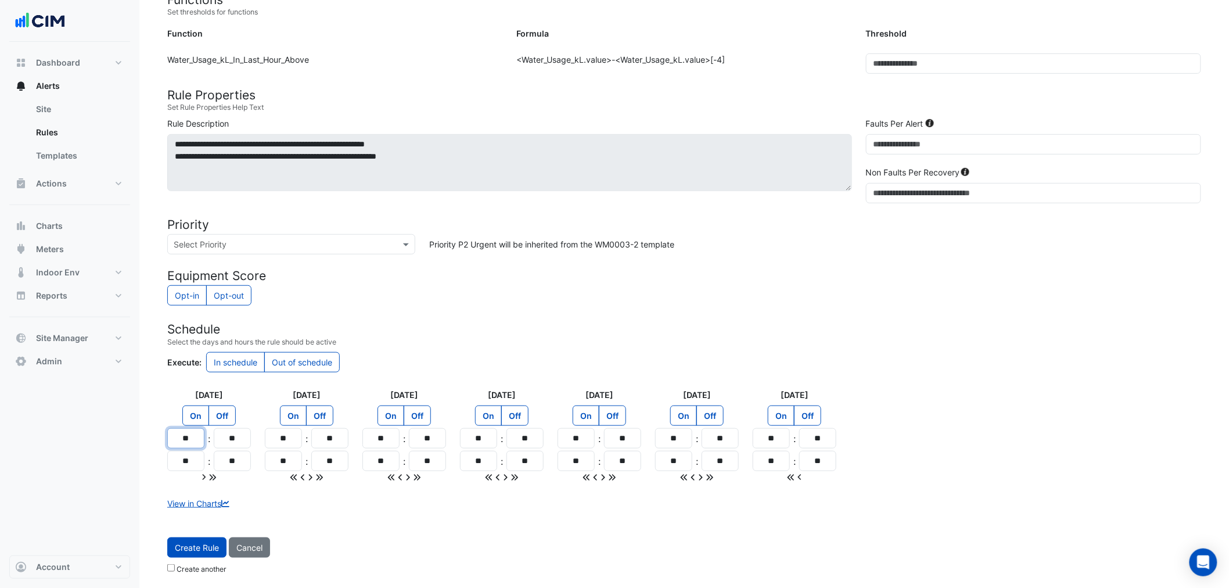
click at [102, 442] on div "Create rule Site Select a Site × 323 Castlereagh Street × Template Select a Tem…" at bounding box center [614, 184] width 1229 height 808
drag, startPoint x: 199, startPoint y: 439, endPoint x: 167, endPoint y: 437, distance: 31.4
click at [167, 437] on input "**" at bounding box center [185, 438] width 37 height 20
drag, startPoint x: 200, startPoint y: 438, endPoint x: 176, endPoint y: 439, distance: 23.8
click at [176, 439] on input "**" at bounding box center [185, 438] width 37 height 20
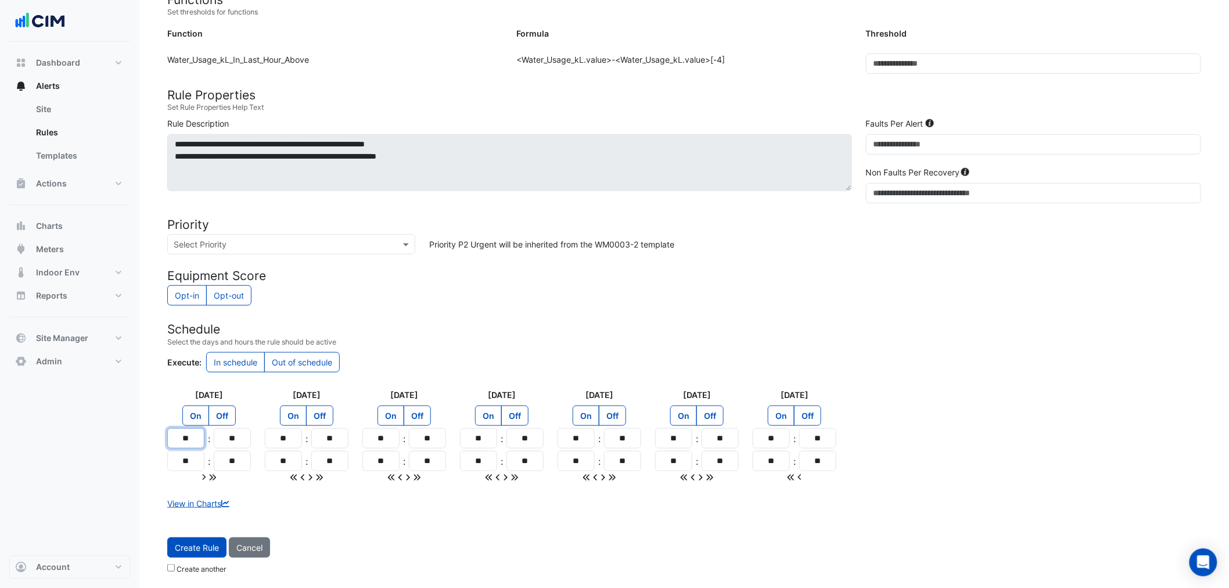
type input "**"
click at [261, 414] on div "Tuesday On Off ** : ** ** : **" at bounding box center [307, 436] width 98 height 95
click at [211, 478] on icon at bounding box center [213, 477] width 6 height 6
type input "**"
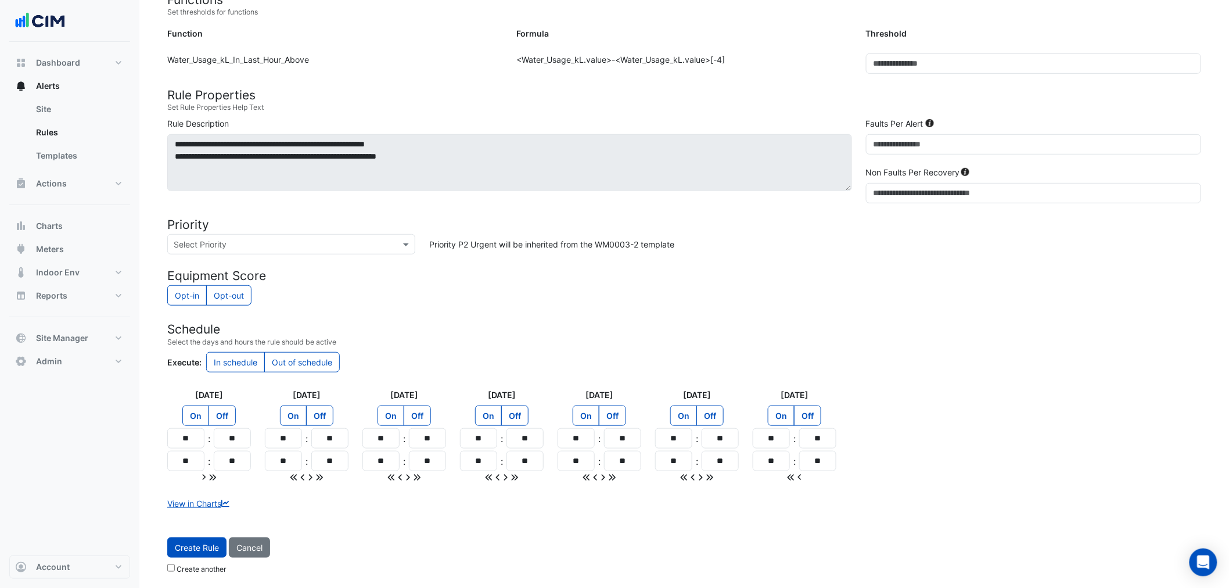
type input "**"
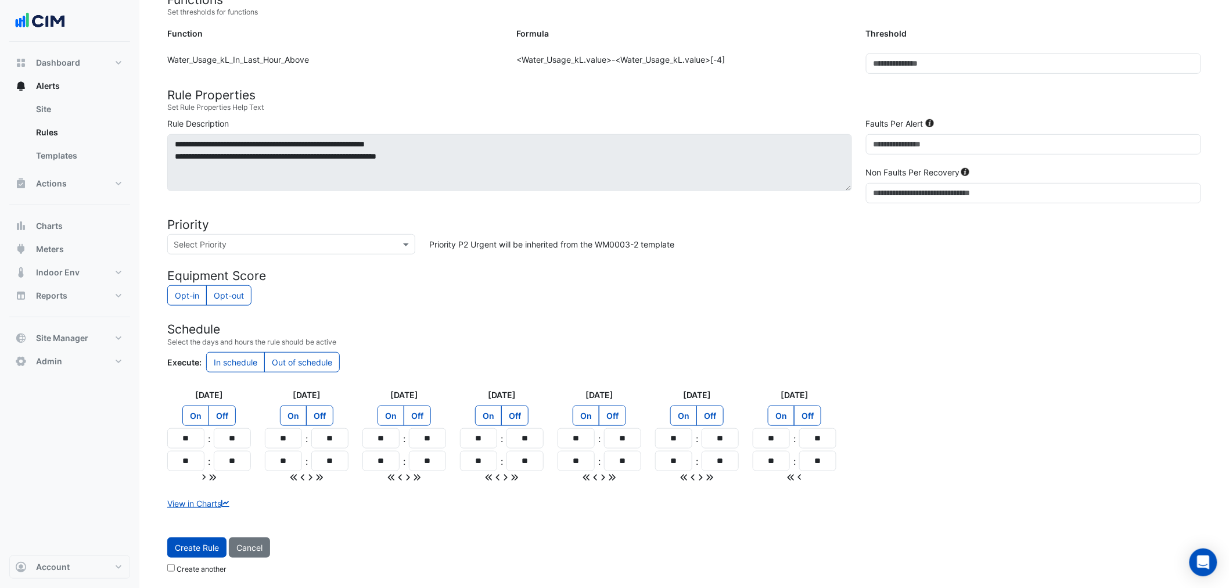
type input "**"
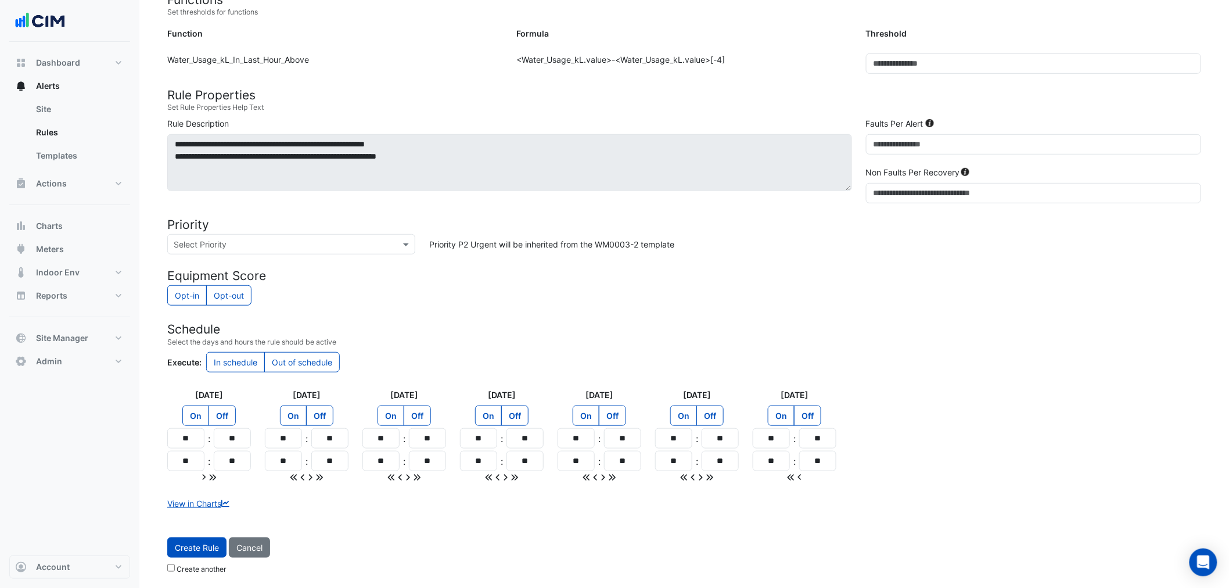
type input "**"
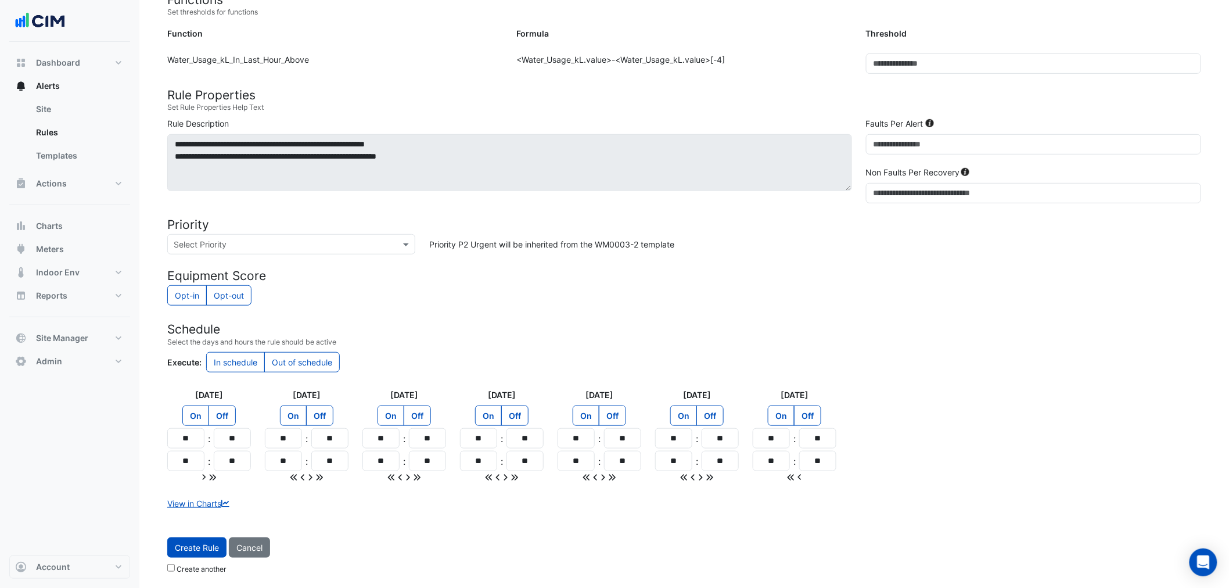
type input "**"
click at [333, 367] on label "Out of schedule" at bounding box center [302, 362] width 76 height 20
click at [224, 366] on label "In schedule" at bounding box center [235, 362] width 59 height 20
click at [297, 357] on label "Out of schedule" at bounding box center [302, 362] width 76 height 20
click at [189, 548] on button "Create Rule" at bounding box center [196, 547] width 59 height 20
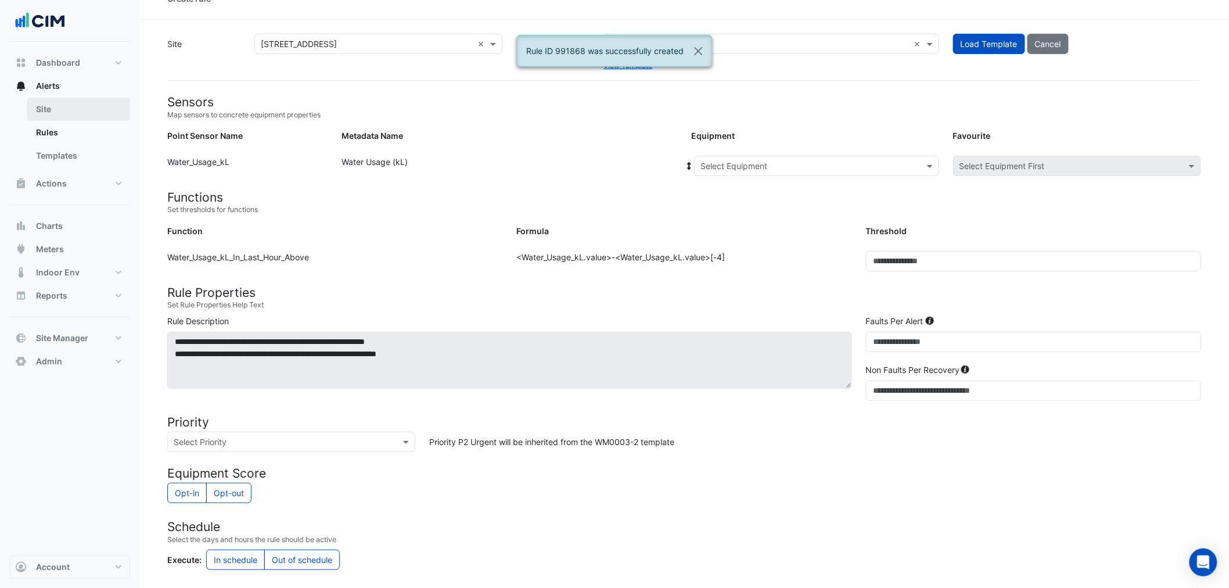
scroll to position [0, 0]
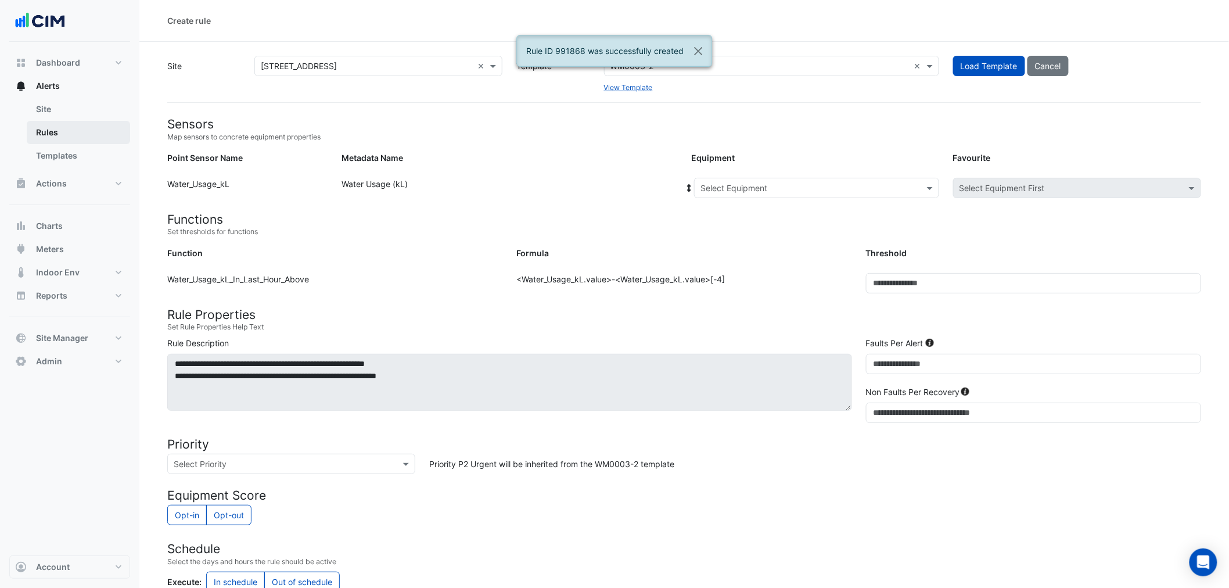
click at [76, 130] on link "Rules" at bounding box center [78, 132] width 103 height 23
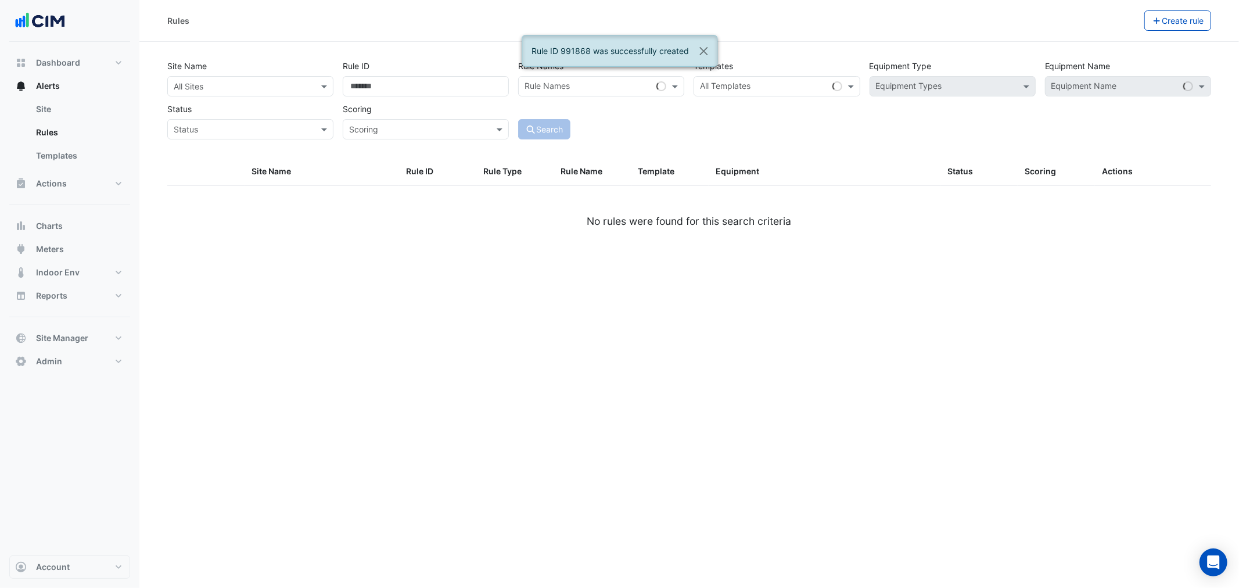
click at [280, 89] on input "text" at bounding box center [239, 87] width 130 height 12
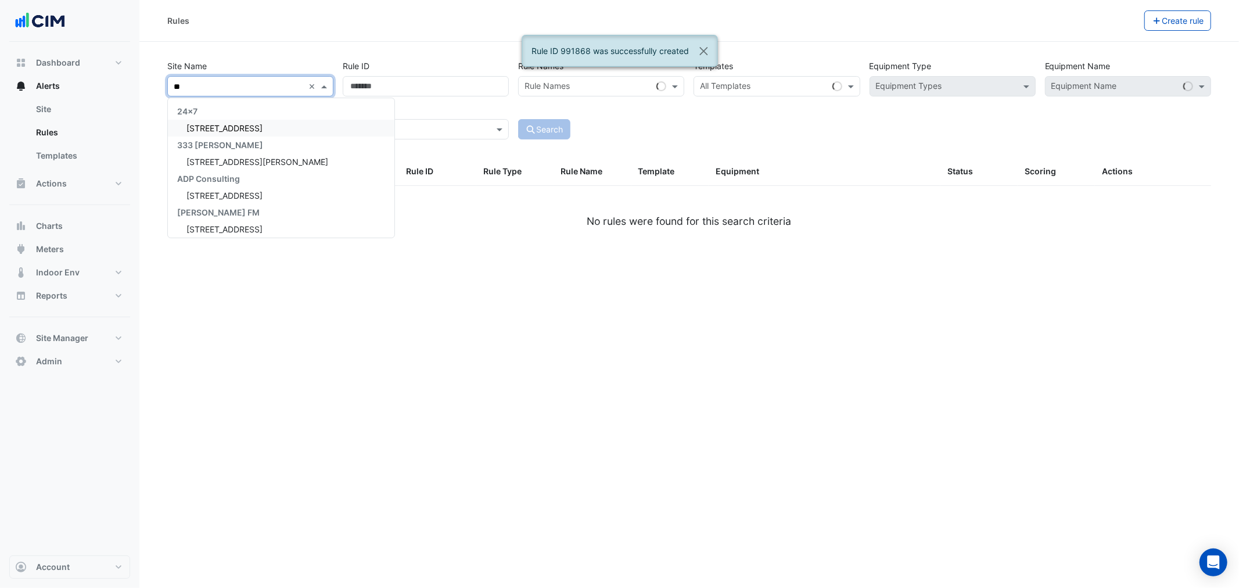
type input "***"
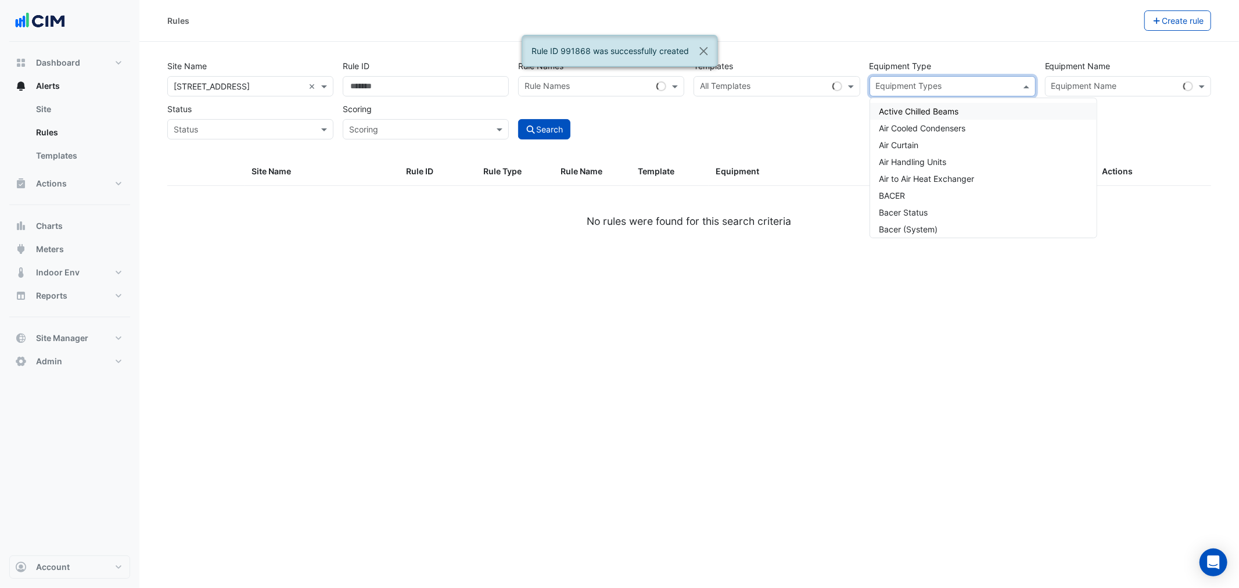
click at [982, 84] on input "text" at bounding box center [946, 87] width 140 height 12
click at [1120, 94] on div at bounding box center [1114, 87] width 129 height 15
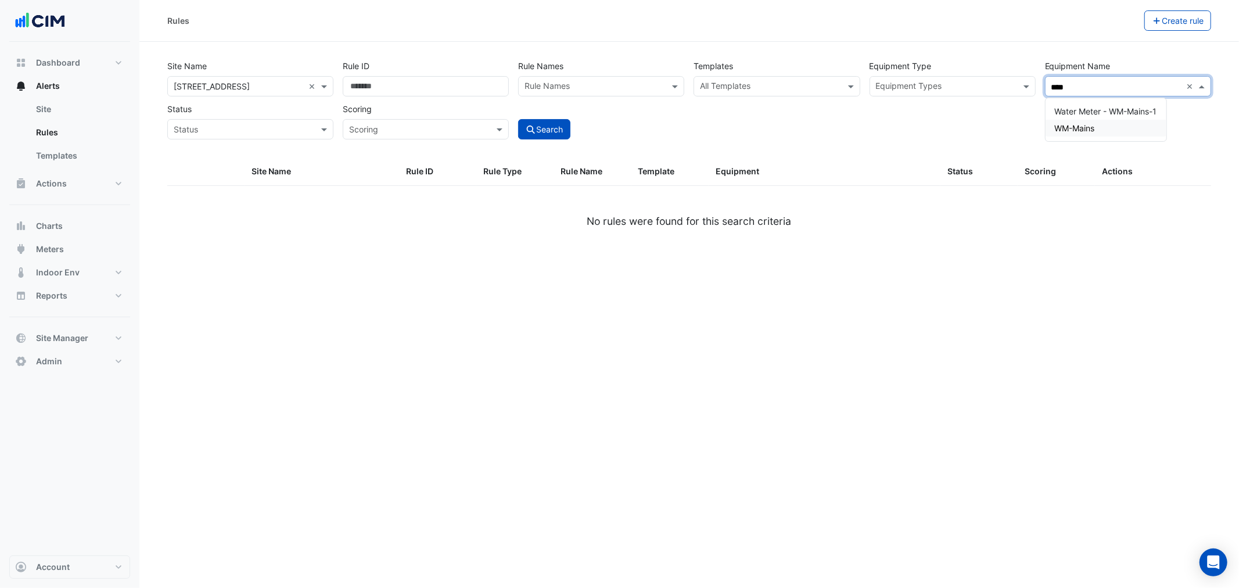
click at [1100, 123] on div "WM-Mains" at bounding box center [1106, 128] width 121 height 17
type input "****"
click at [540, 130] on button "Search" at bounding box center [544, 129] width 52 height 20
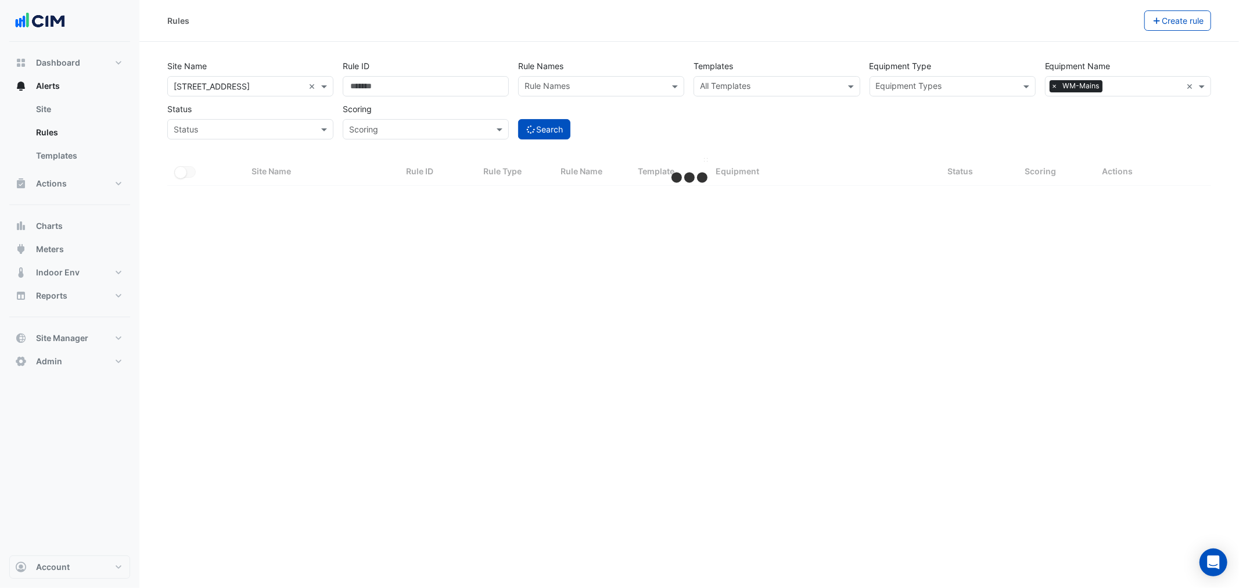
select select "***"
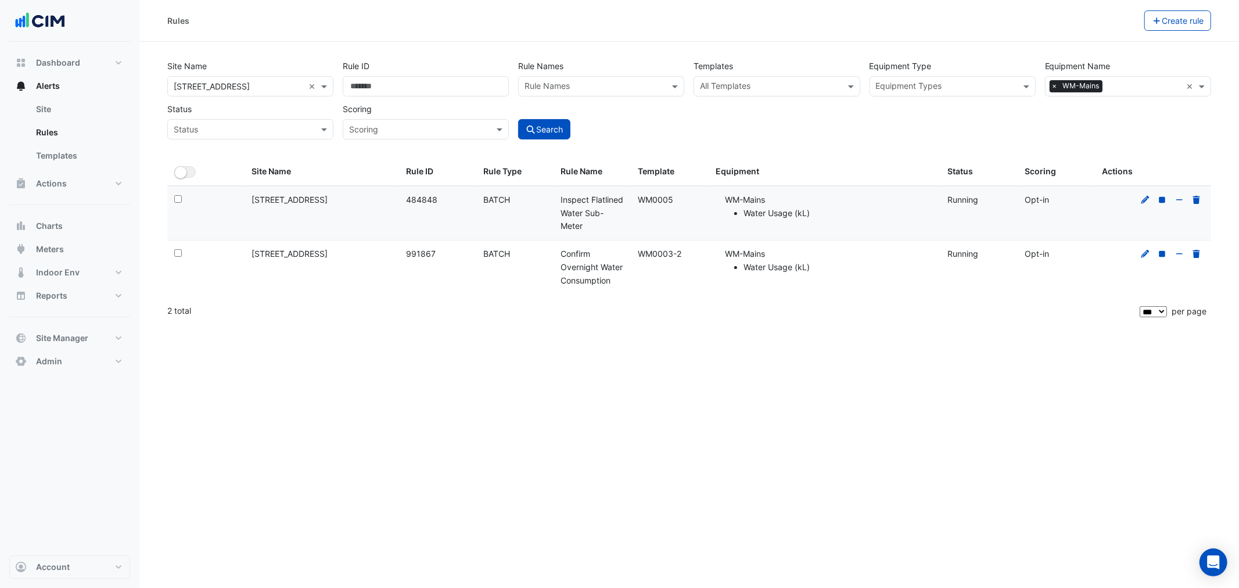
drag, startPoint x: 978, startPoint y: 216, endPoint x: 966, endPoint y: 223, distance: 13.9
click at [973, 220] on datatable-body-cell "Status: Running" at bounding box center [979, 213] width 77 height 53
drag, startPoint x: 934, startPoint y: 281, endPoint x: 944, endPoint y: 281, distance: 9.3
click at [939, 281] on datatable-body-cell "Equipment: WM-Mains Water Usage (kL)" at bounding box center [825, 267] width 232 height 53
click at [1141, 256] on icon at bounding box center [1146, 254] width 10 height 8
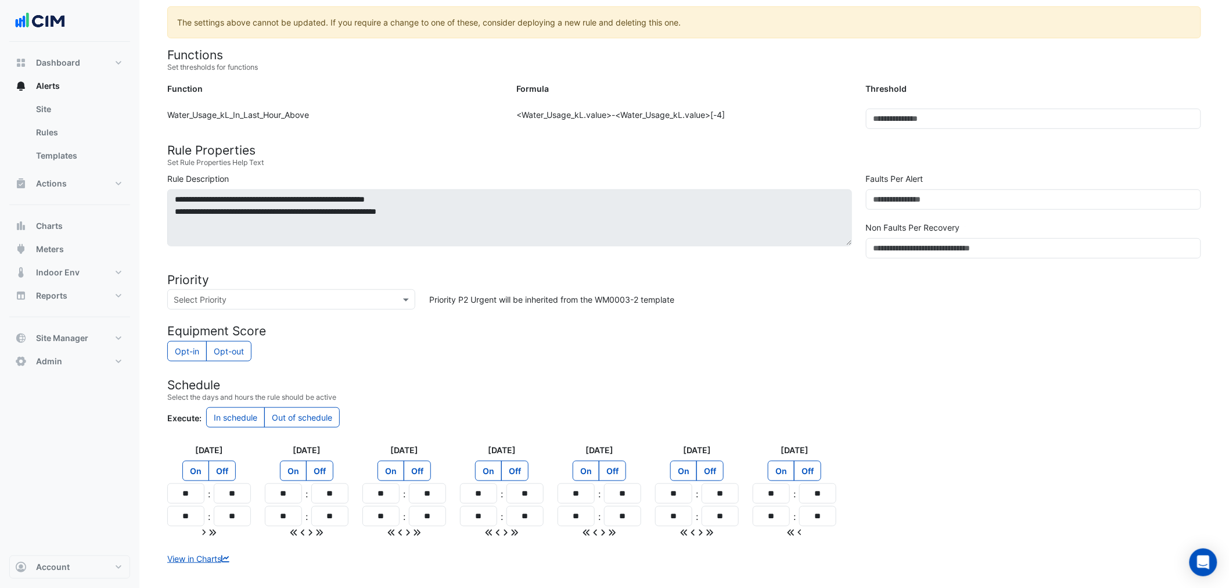
scroll to position [281, 0]
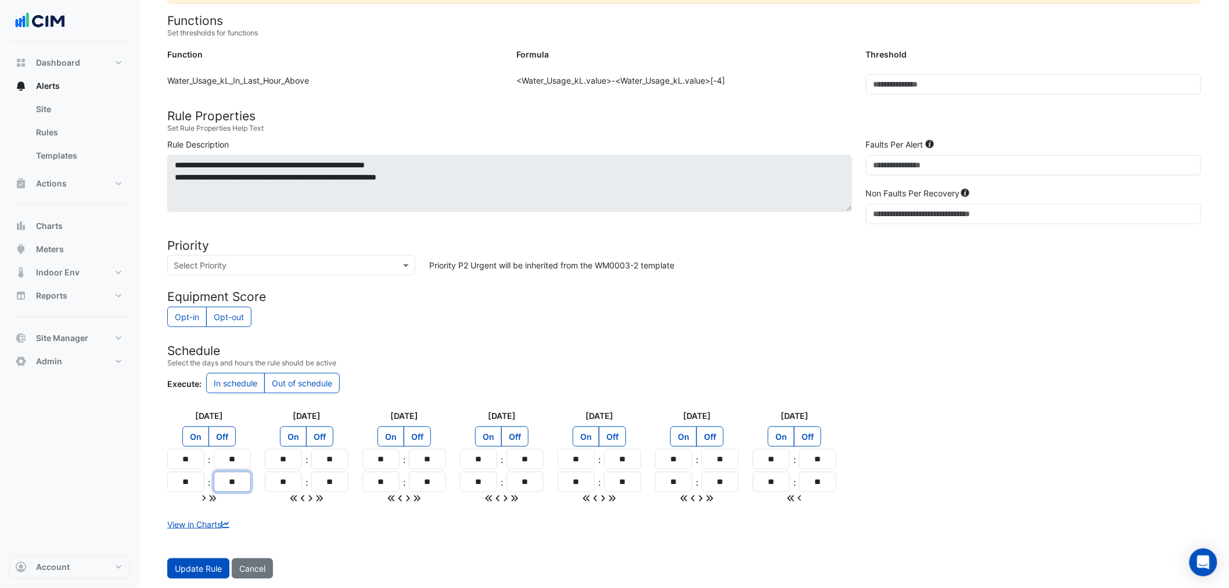
drag, startPoint x: 227, startPoint y: 480, endPoint x: 245, endPoint y: 480, distance: 18.6
click at [237, 481] on input "**" at bounding box center [232, 482] width 37 height 20
type input "**"
click at [210, 498] on icon at bounding box center [213, 498] width 8 height 8
type input "**"
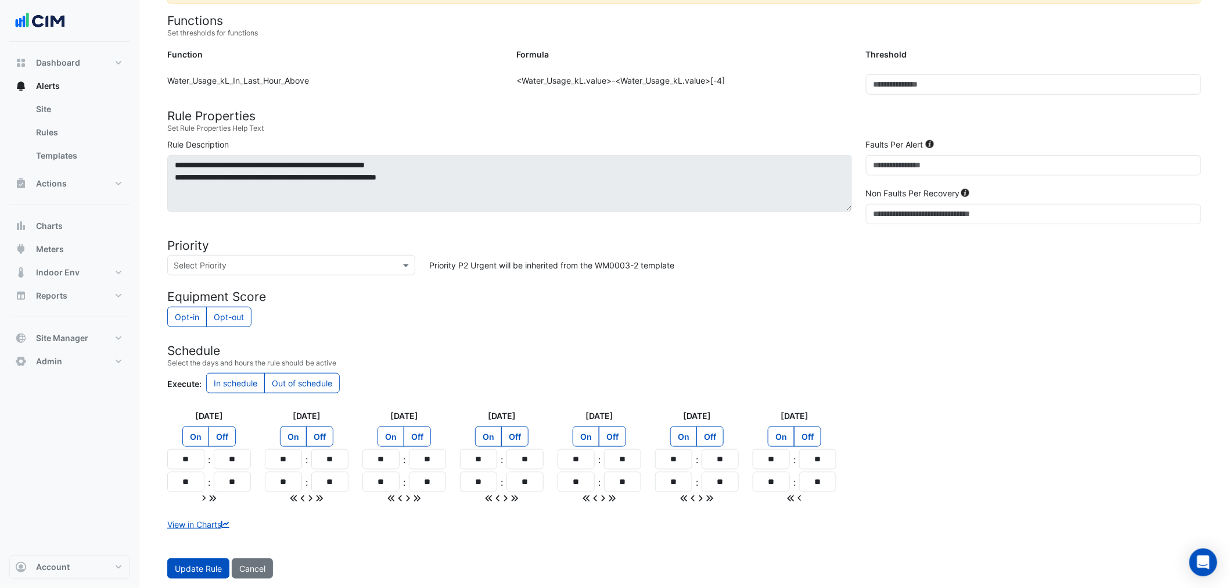
type input "**"
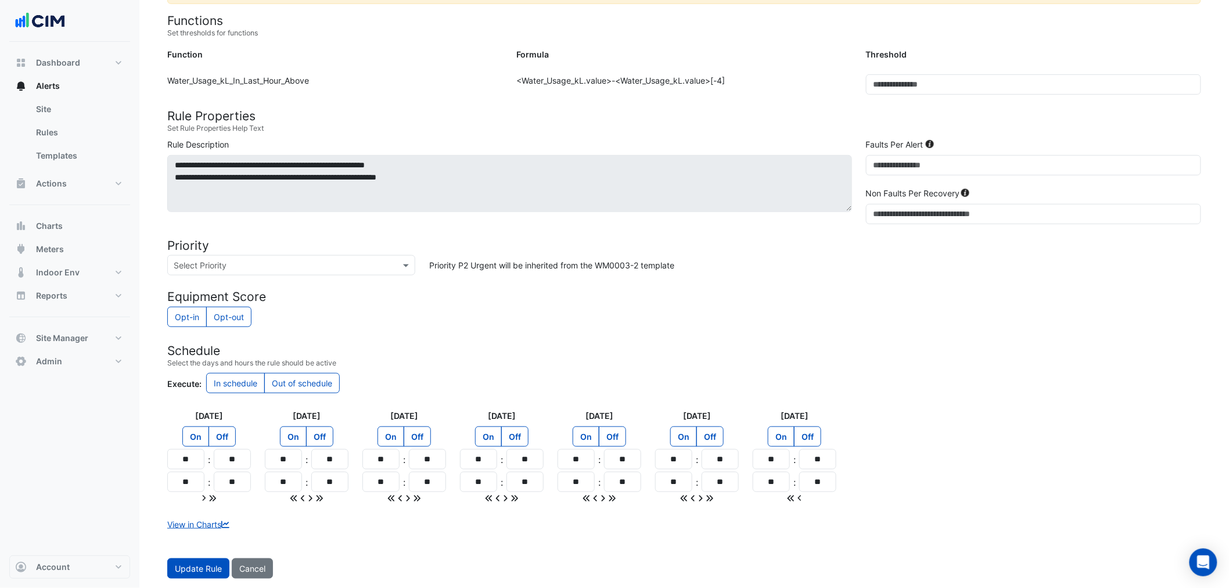
click at [401, 536] on form "Rule Type Batch Sensors Map sensors to concrete equipment properties Point Sens…" at bounding box center [684, 207] width 1034 height 743
click at [198, 562] on button "Update Rule" at bounding box center [198, 568] width 62 height 20
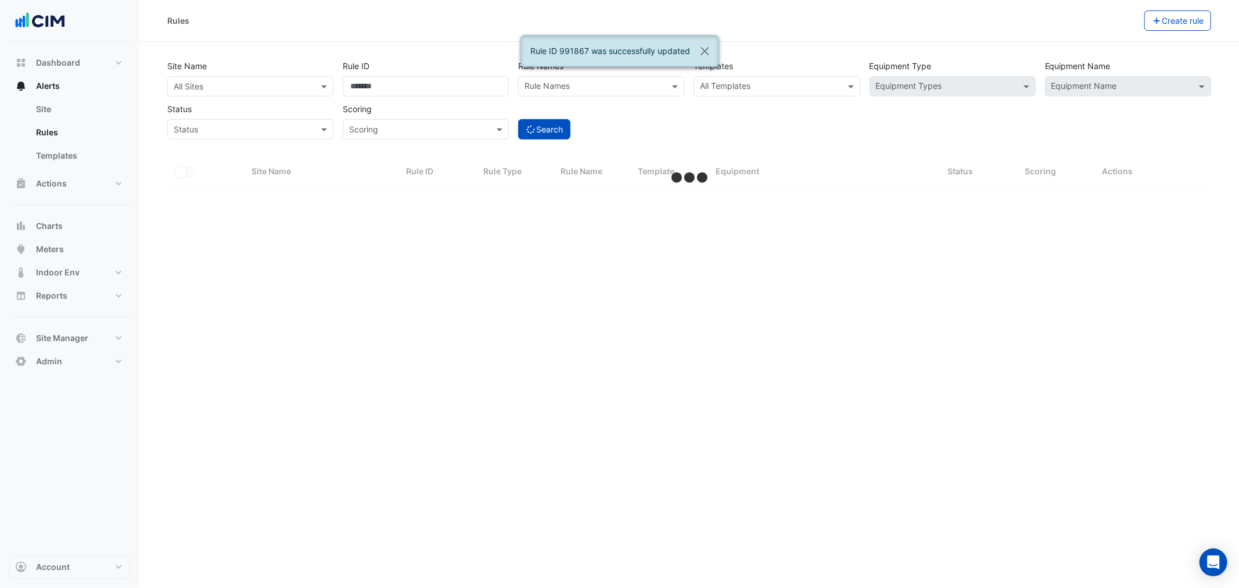
select select "***"
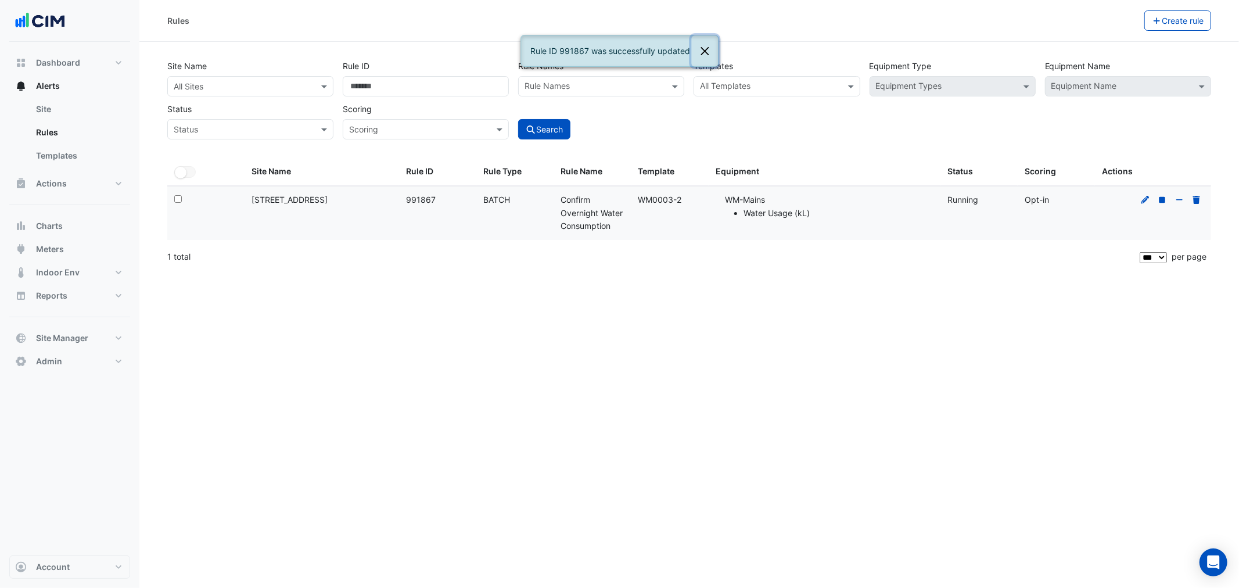
click at [710, 46] on button "Close" at bounding box center [704, 50] width 27 height 31
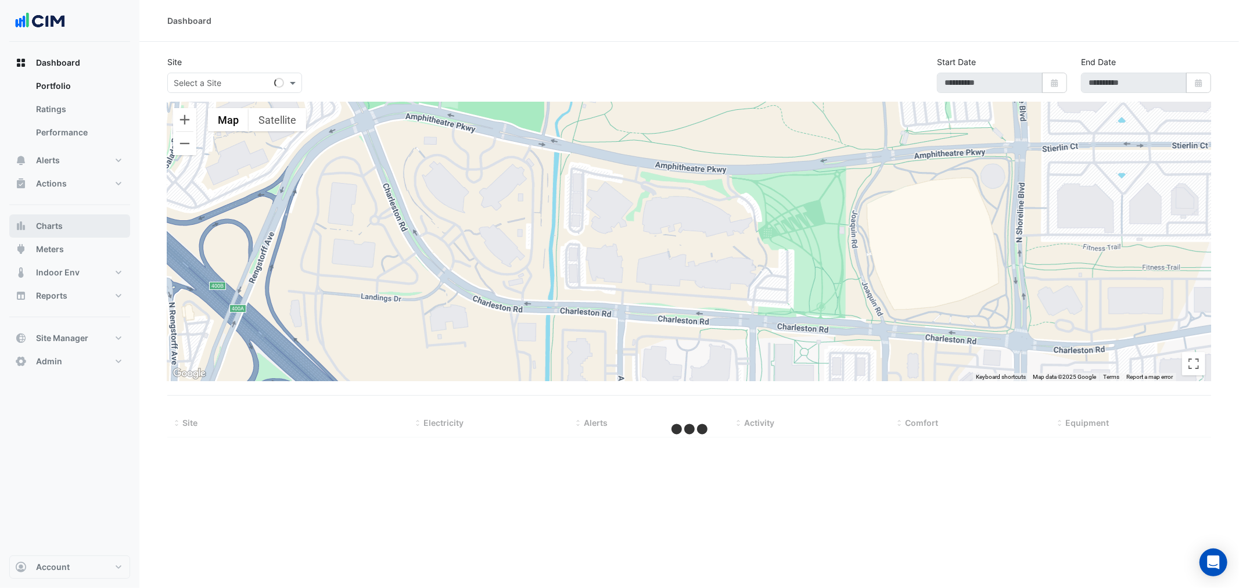
click at [80, 217] on button "Charts" at bounding box center [69, 225] width 121 height 23
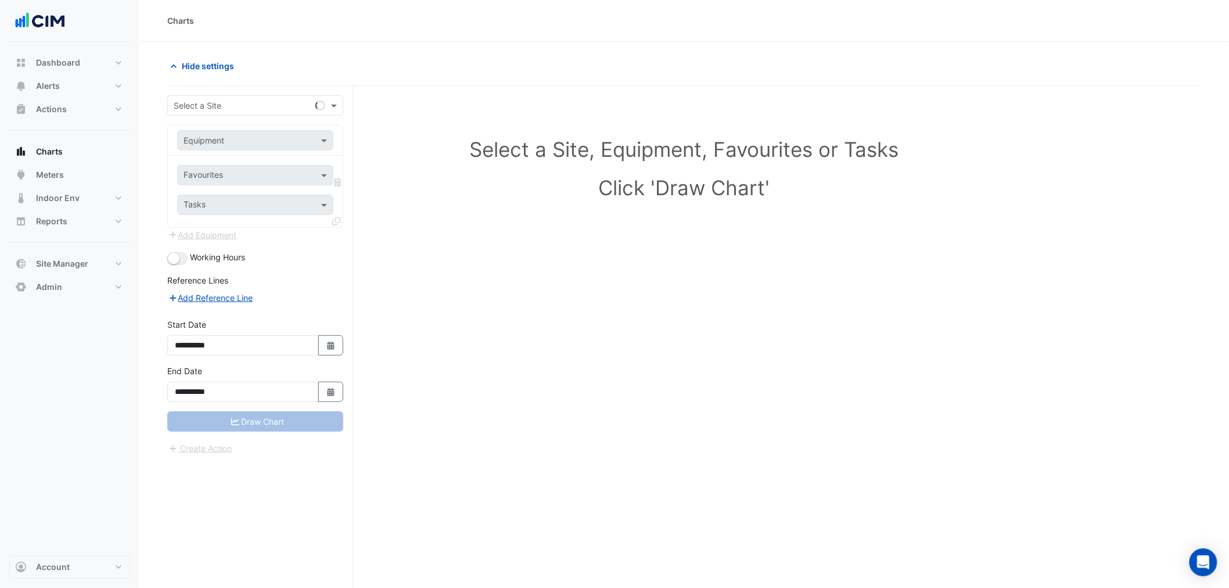
click at [221, 103] on input "text" at bounding box center [244, 106] width 140 height 12
type input "***"
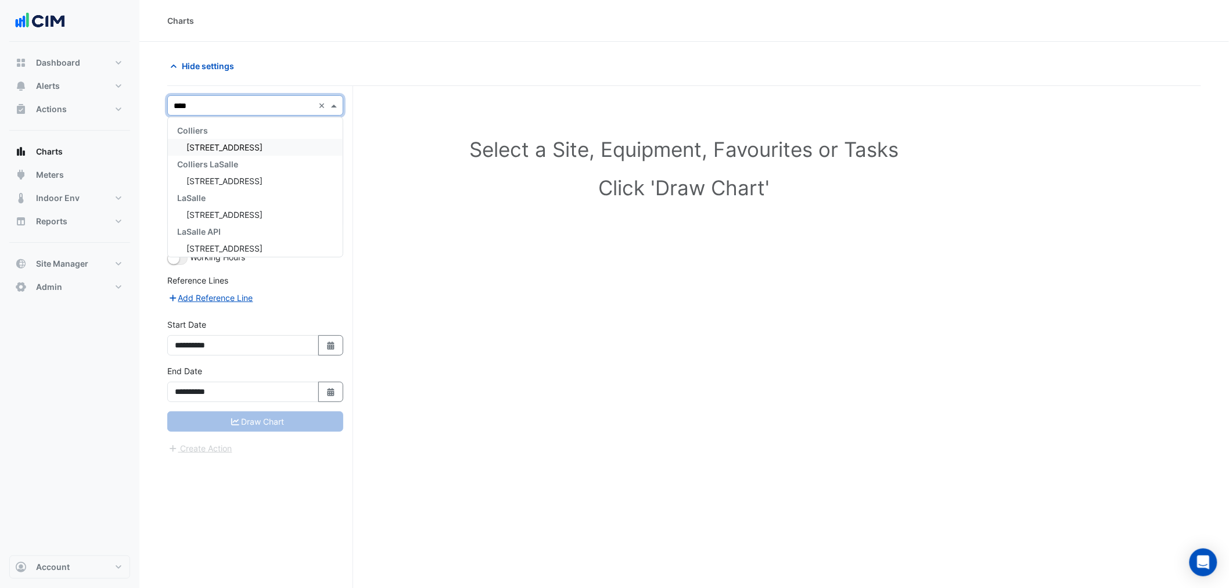
click at [223, 141] on div "[STREET_ADDRESS]" at bounding box center [255, 147] width 175 height 17
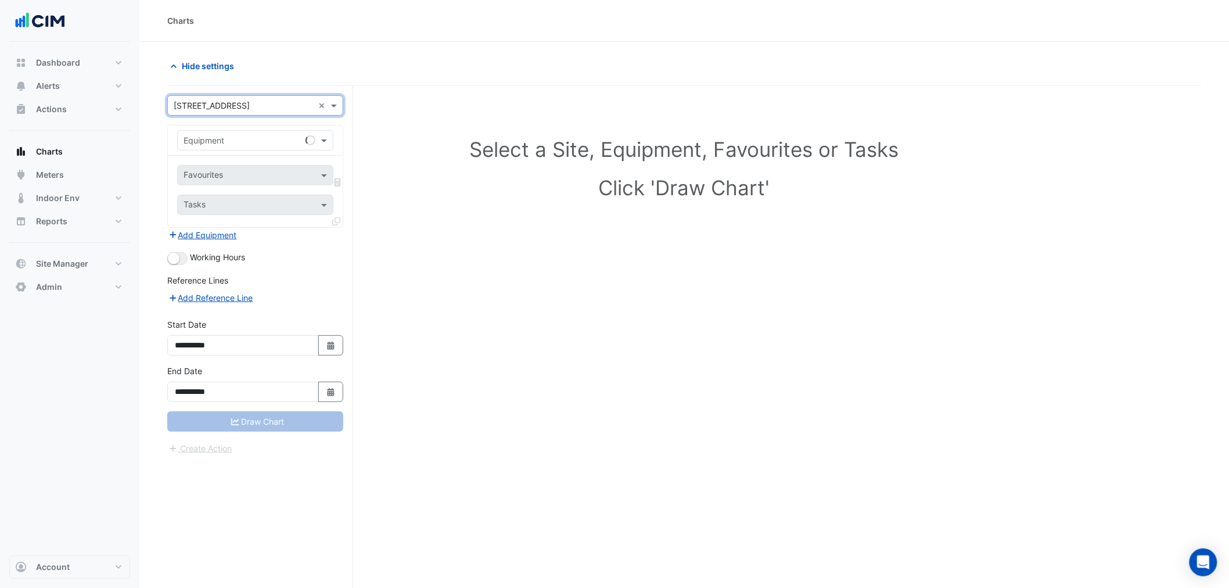
click at [223, 141] on input "text" at bounding box center [244, 141] width 120 height 12
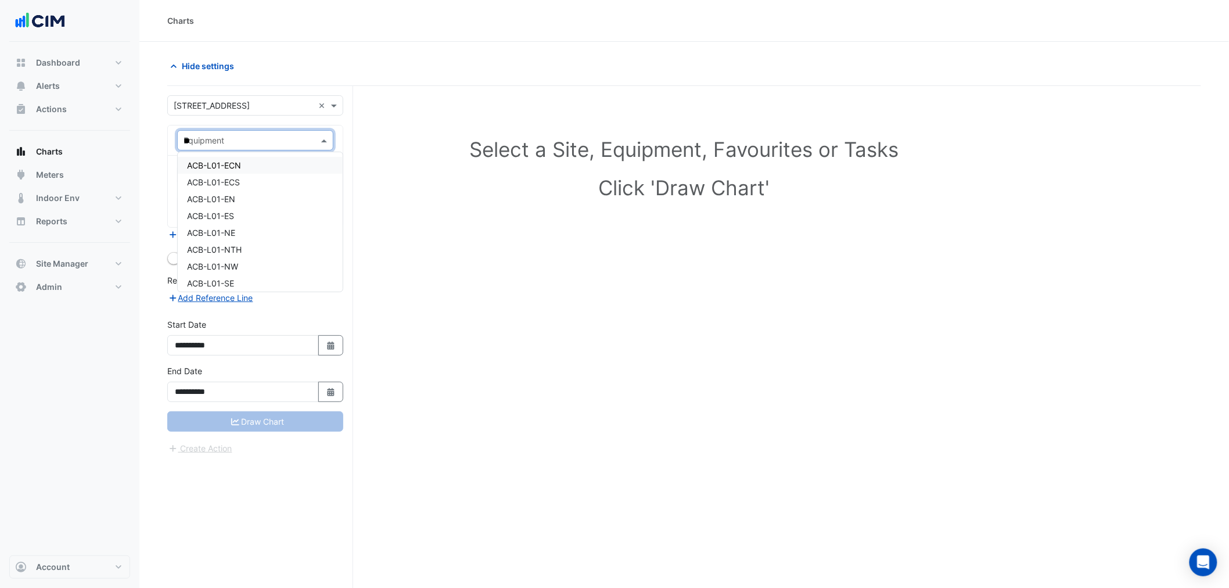
type input "***"
click at [233, 175] on input "text" at bounding box center [242, 176] width 117 height 12
click at [225, 199] on div "Loading..." at bounding box center [255, 200] width 155 height 17
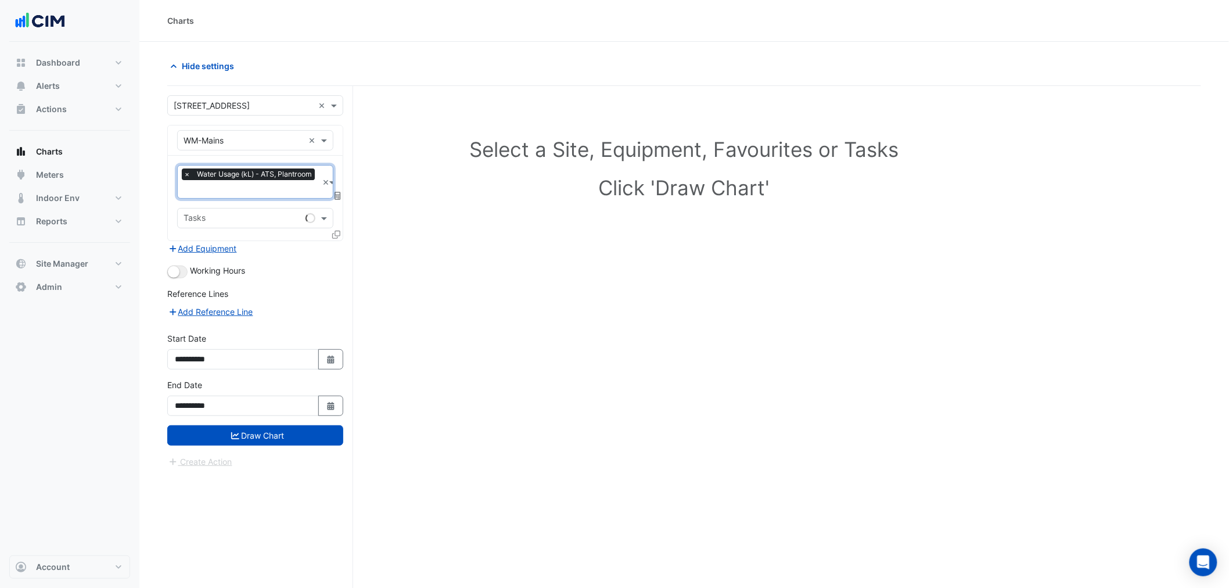
click at [340, 195] on fa-layers at bounding box center [338, 196] width 10 height 8
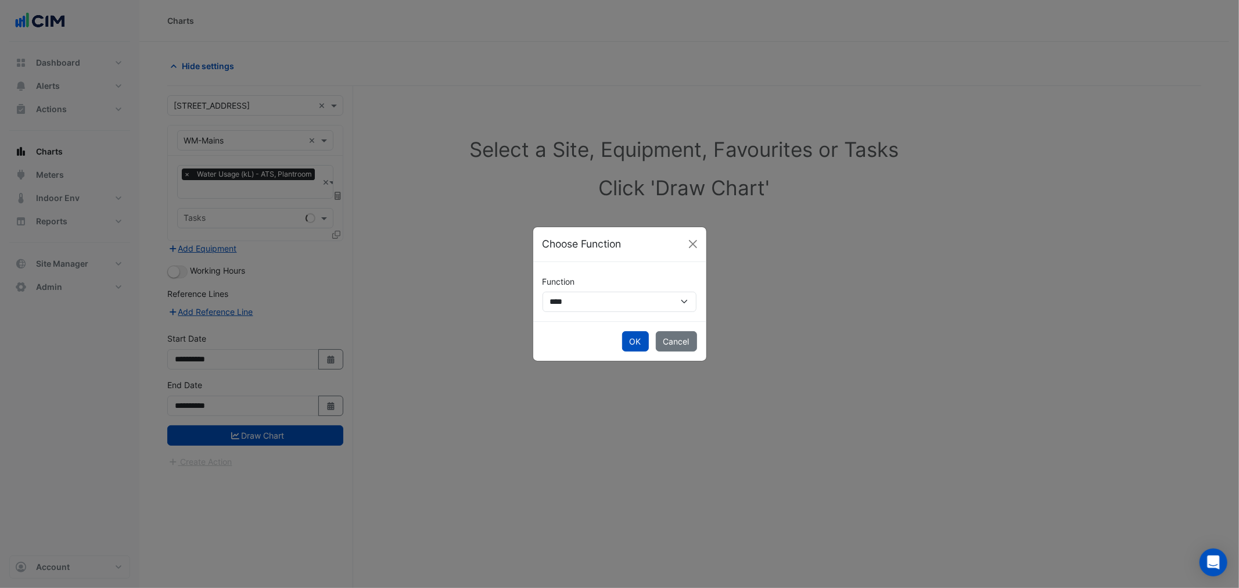
drag, startPoint x: 570, startPoint y: 283, endPoint x: 583, endPoint y: 308, distance: 28.3
click at [575, 291] on label "Function" at bounding box center [559, 281] width 33 height 20
click at [583, 308] on select "**********" at bounding box center [620, 302] width 155 height 20
select select "******"
click at [543, 292] on select "**********" at bounding box center [620, 302] width 155 height 20
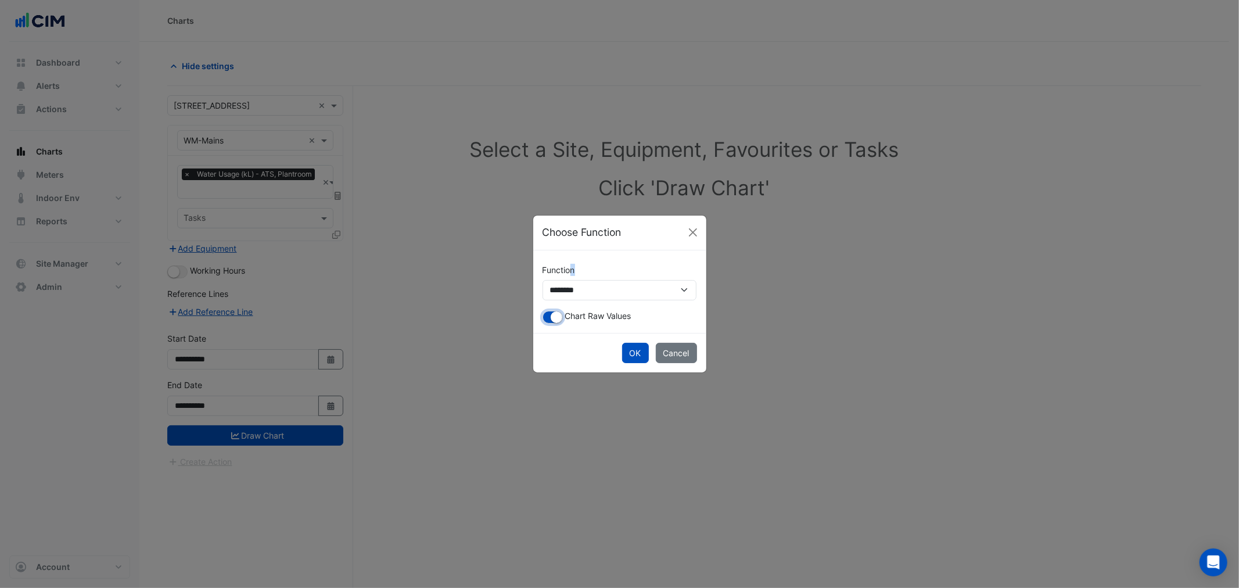
click at [557, 320] on small "button" at bounding box center [557, 317] width 12 height 12
click at [632, 354] on button "OK" at bounding box center [635, 353] width 27 height 20
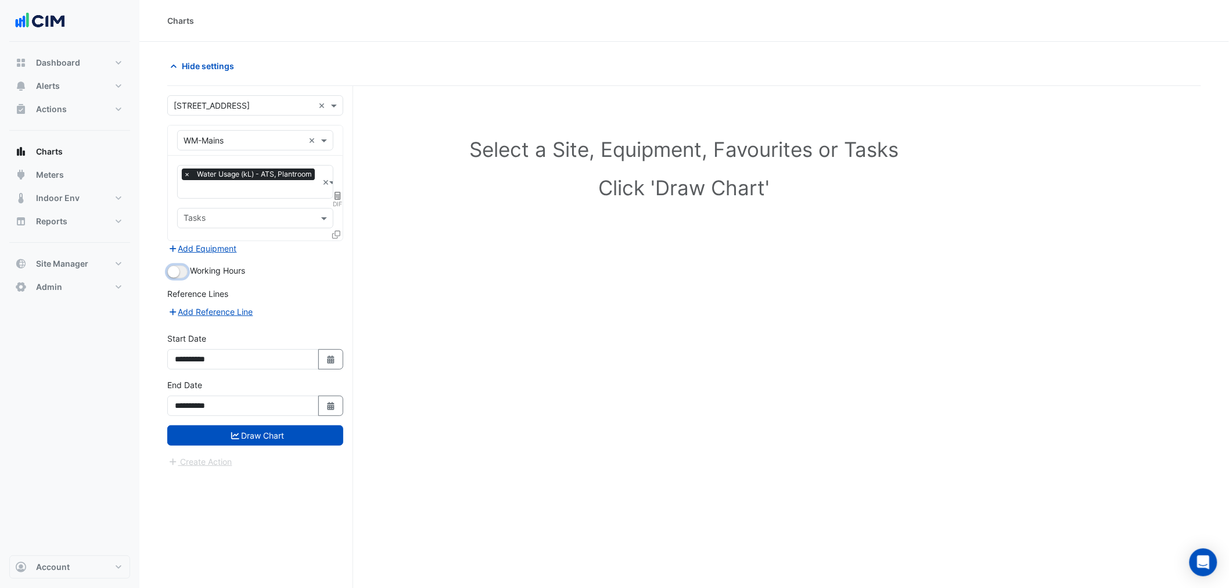
click at [172, 271] on small "button" at bounding box center [174, 272] width 12 height 12
click at [318, 357] on button "Select Date" at bounding box center [331, 359] width 26 height 20
select select "*"
select select "****"
click at [205, 207] on select "*** *** *** *** *** *** *** ***" at bounding box center [221, 203] width 44 height 17
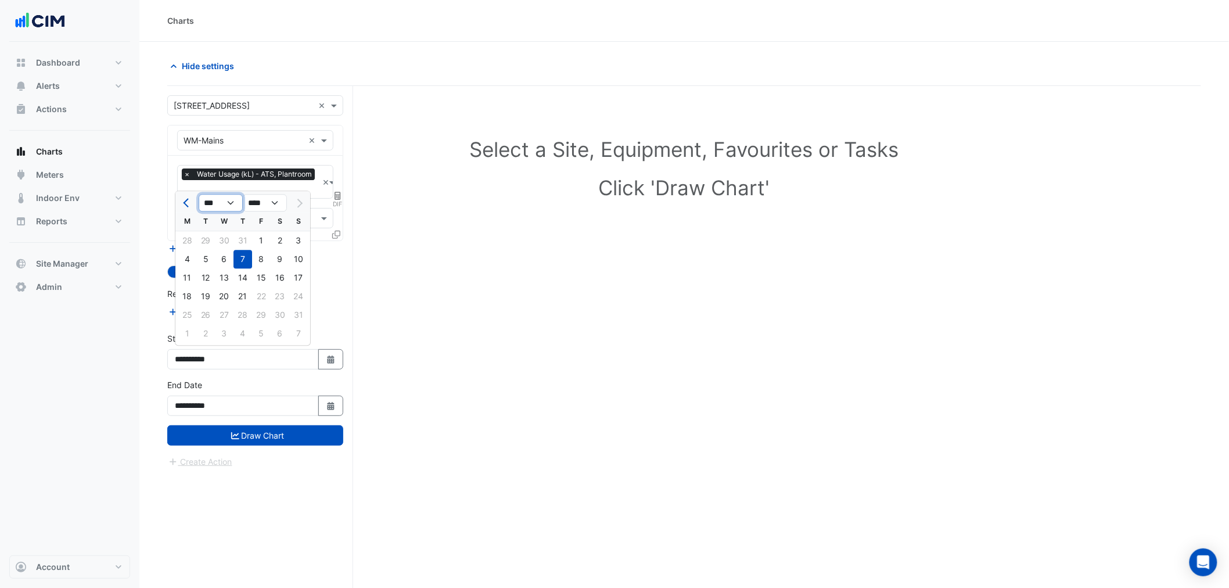
select select "*"
click at [199, 195] on select "*** *** *** *** *** *** *** ***" at bounding box center [221, 203] width 44 height 17
click at [223, 245] on div "1" at bounding box center [224, 240] width 19 height 19
type input "**********"
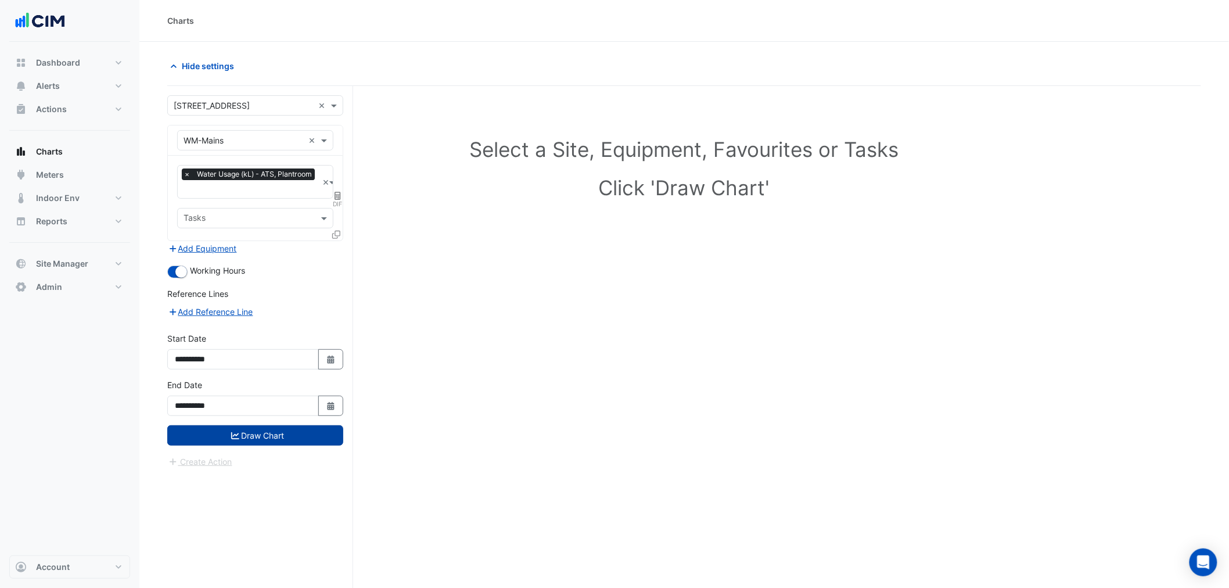
click at [274, 426] on button "Draw Chart" at bounding box center [255, 435] width 176 height 20
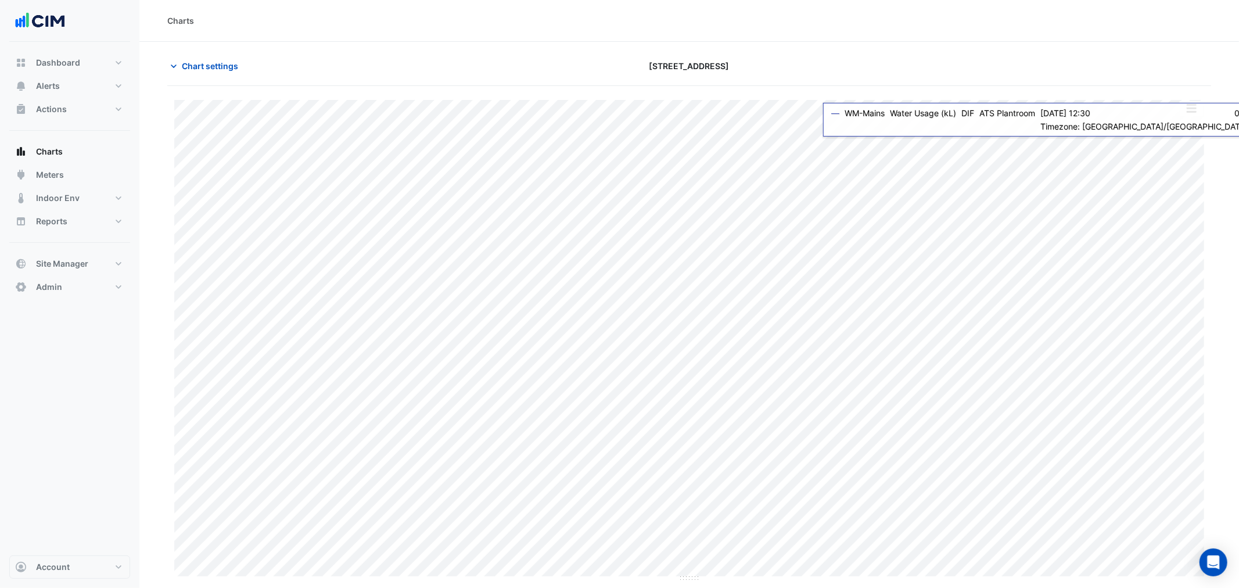
click at [1195, 111] on button "button" at bounding box center [1191, 108] width 23 height 15
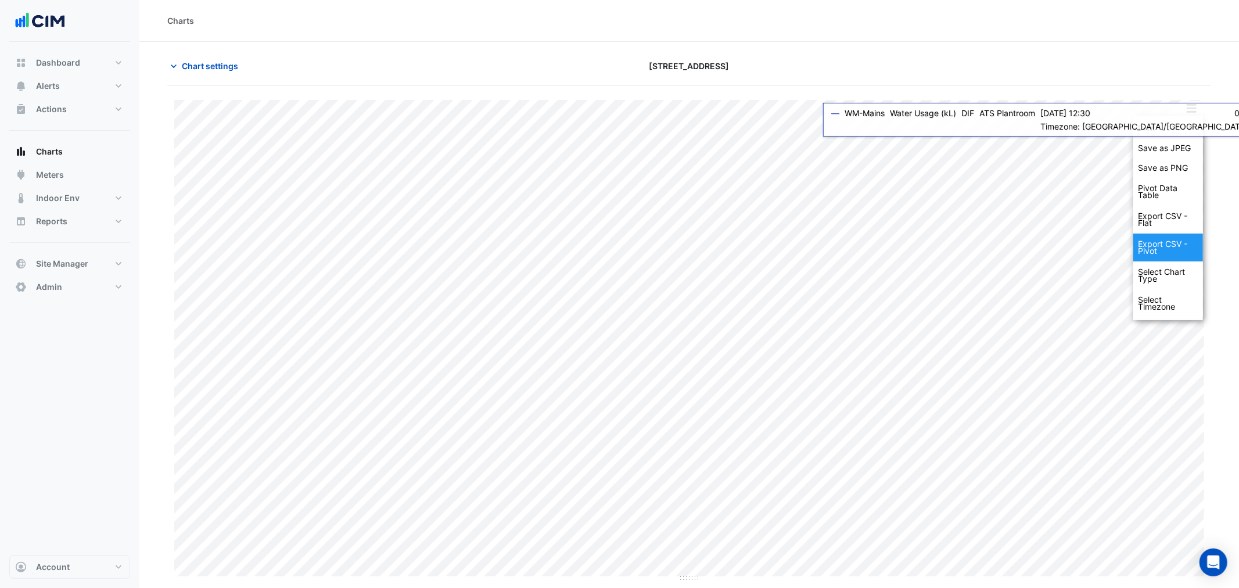
click at [1172, 252] on div "Export CSV - Pivot" at bounding box center [1169, 248] width 70 height 28
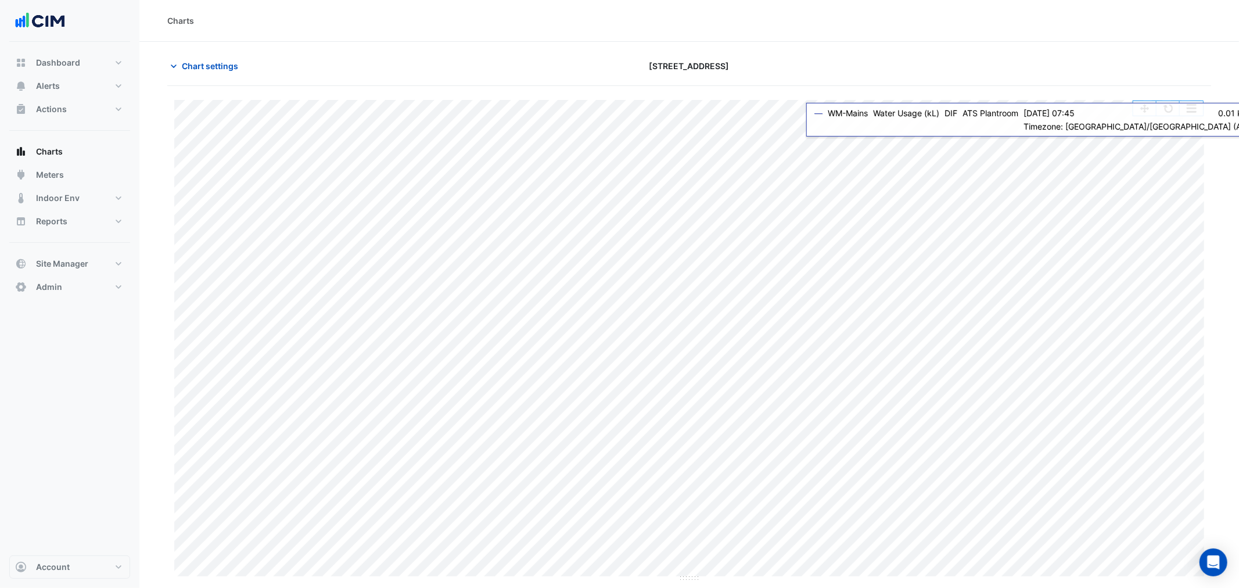
click at [1172, 114] on button "button" at bounding box center [1168, 108] width 23 height 15
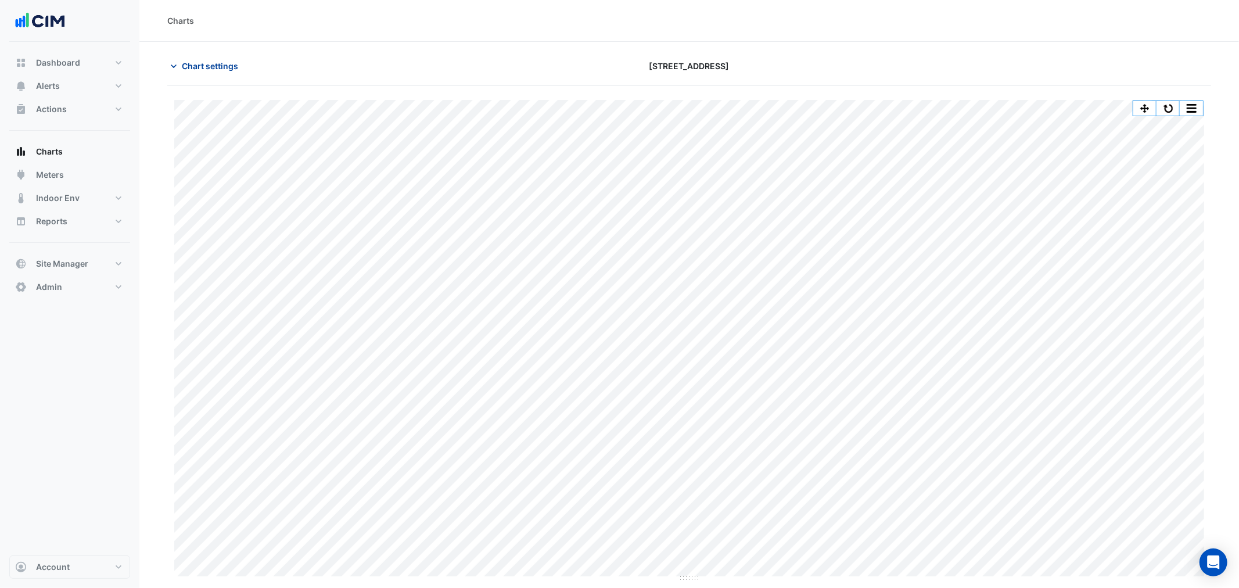
click at [207, 60] on span "Chart settings" at bounding box center [210, 66] width 56 height 12
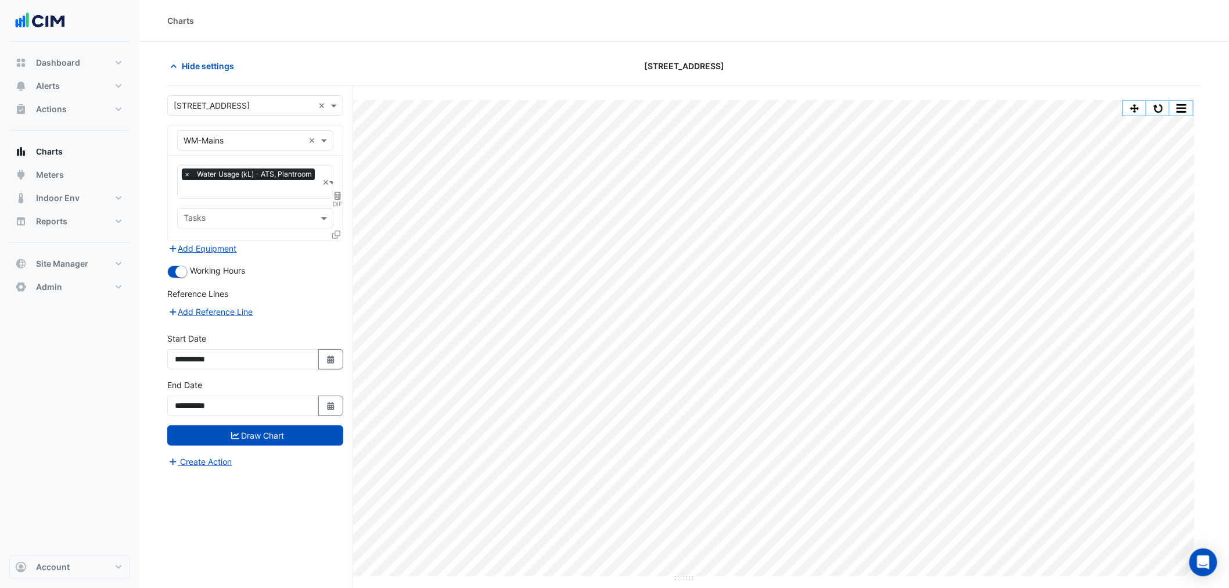
click at [335, 234] on icon at bounding box center [336, 235] width 8 height 8
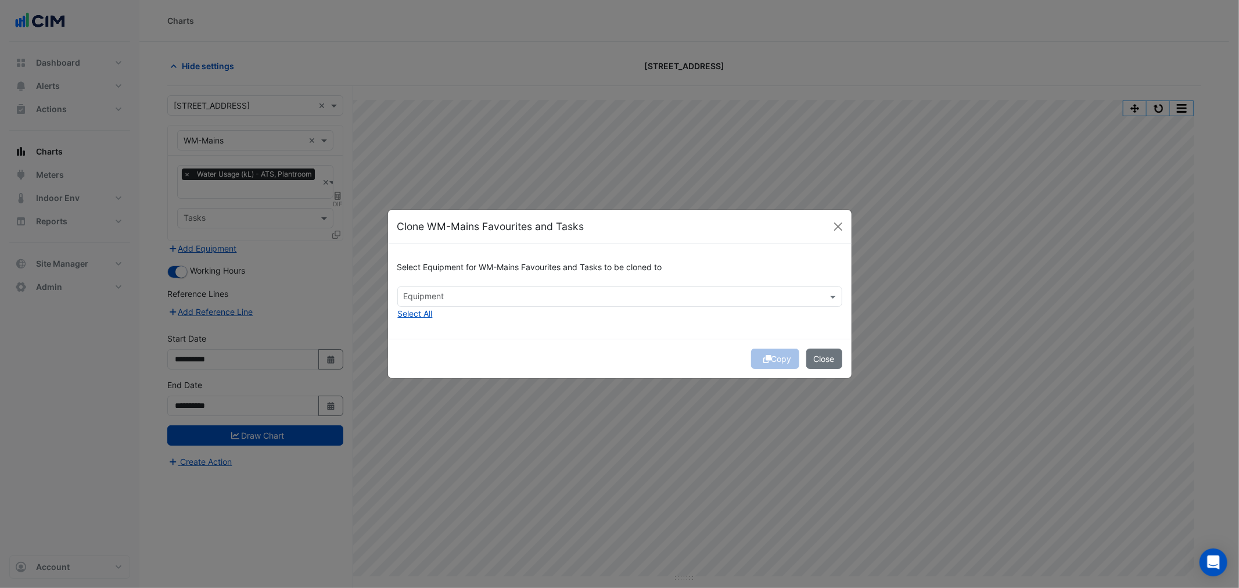
click at [424, 302] on input "text" at bounding box center [613, 298] width 419 height 12
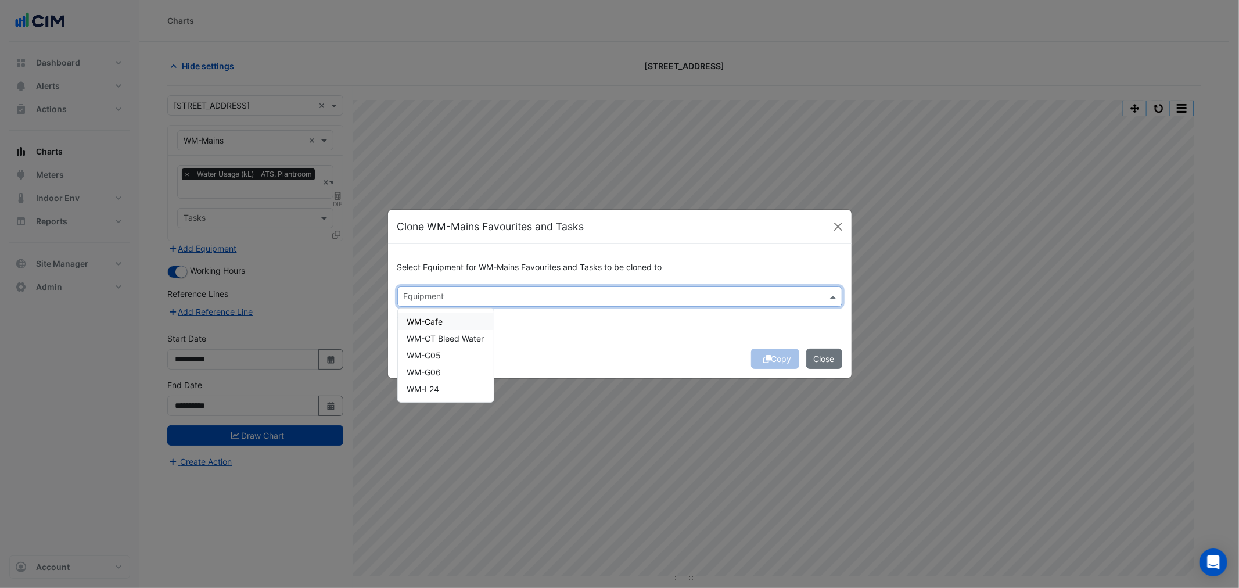
drag, startPoint x: 422, startPoint y: 318, endPoint x: 425, endPoint y: 338, distance: 19.9
click at [422, 320] on span "WM-Cafe" at bounding box center [425, 322] width 36 height 10
click at [425, 339] on span "WM-CT Bleed Water" at bounding box center [445, 338] width 77 height 10
click at [422, 360] on div "WM-G05" at bounding box center [446, 355] width 96 height 17
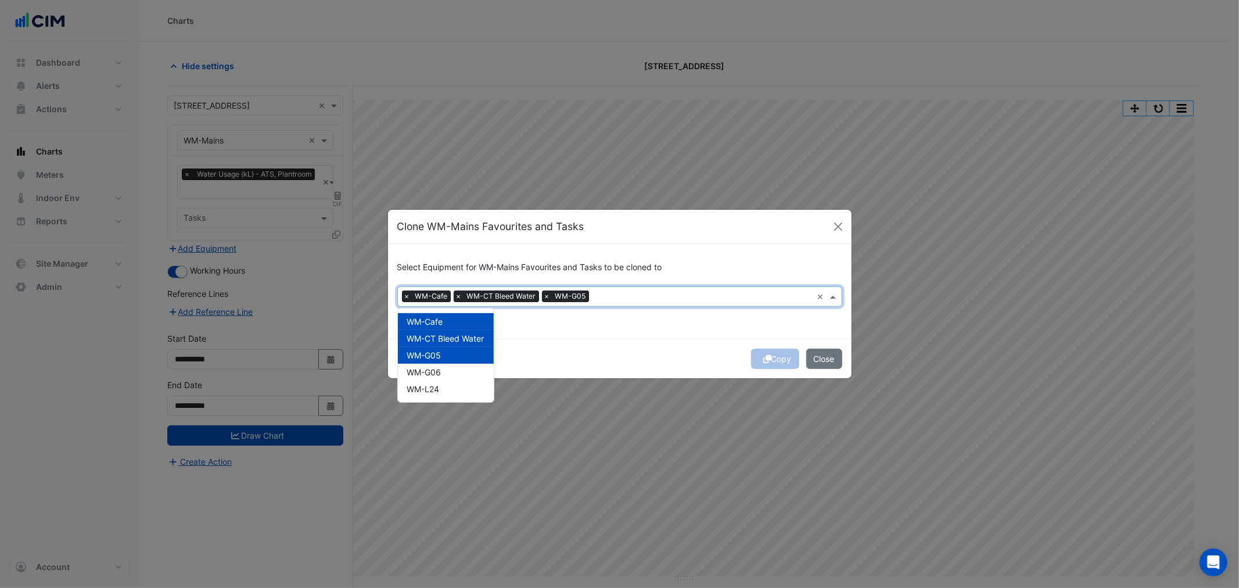
click at [422, 372] on span "WM-G06" at bounding box center [424, 372] width 34 height 10
drag, startPoint x: 425, startPoint y: 384, endPoint x: 426, endPoint y: 392, distance: 8.2
click at [425, 385] on span "WM-L24" at bounding box center [423, 389] width 33 height 10
click at [560, 353] on div "Copy Close" at bounding box center [620, 359] width 464 height 40
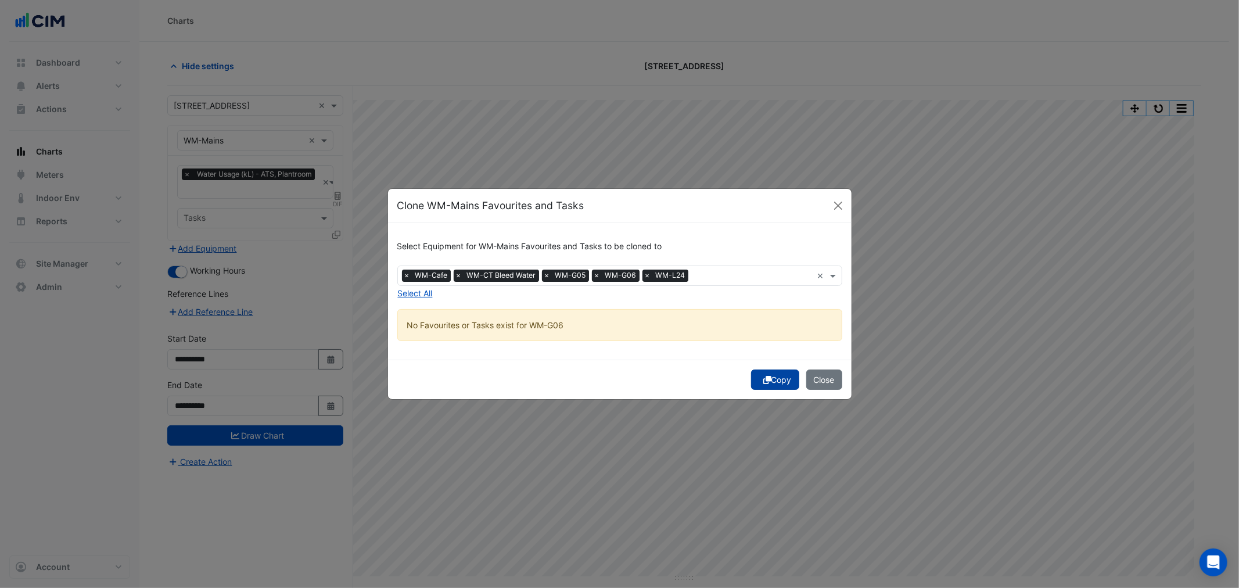
click at [767, 376] on icon "submit" at bounding box center [767, 380] width 8 height 8
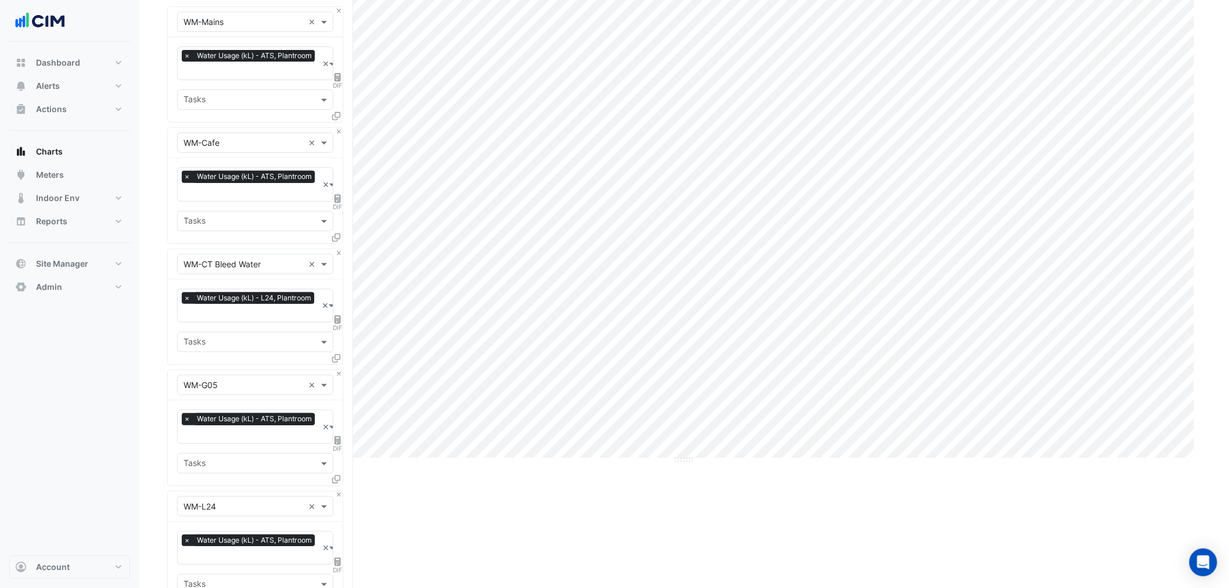
scroll to position [368, 0]
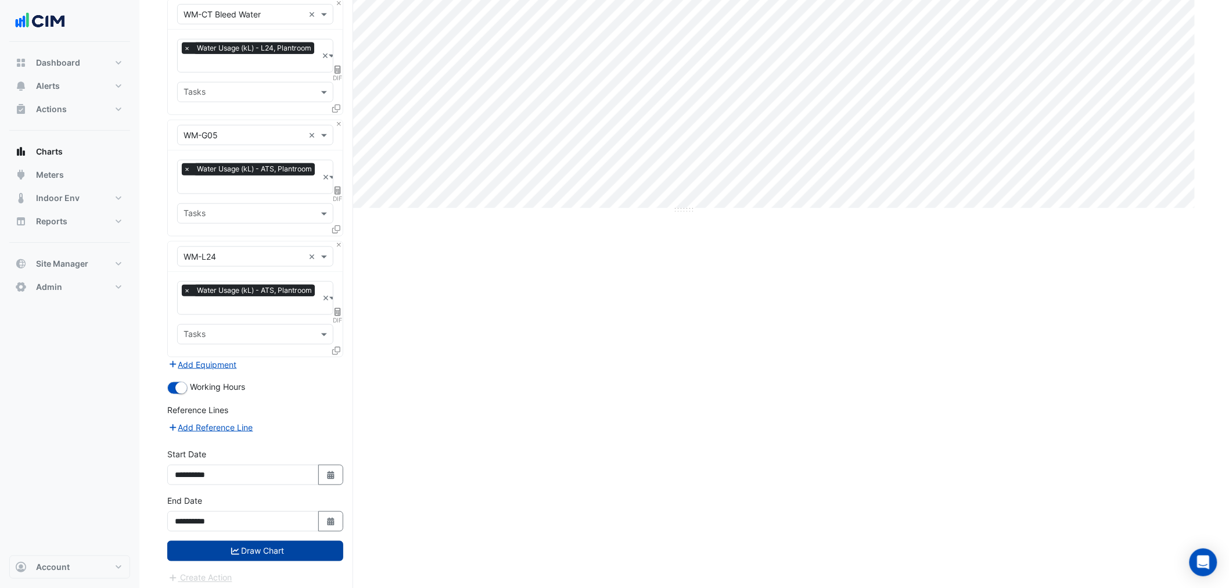
click at [299, 545] on button "Draw Chart" at bounding box center [255, 551] width 176 height 20
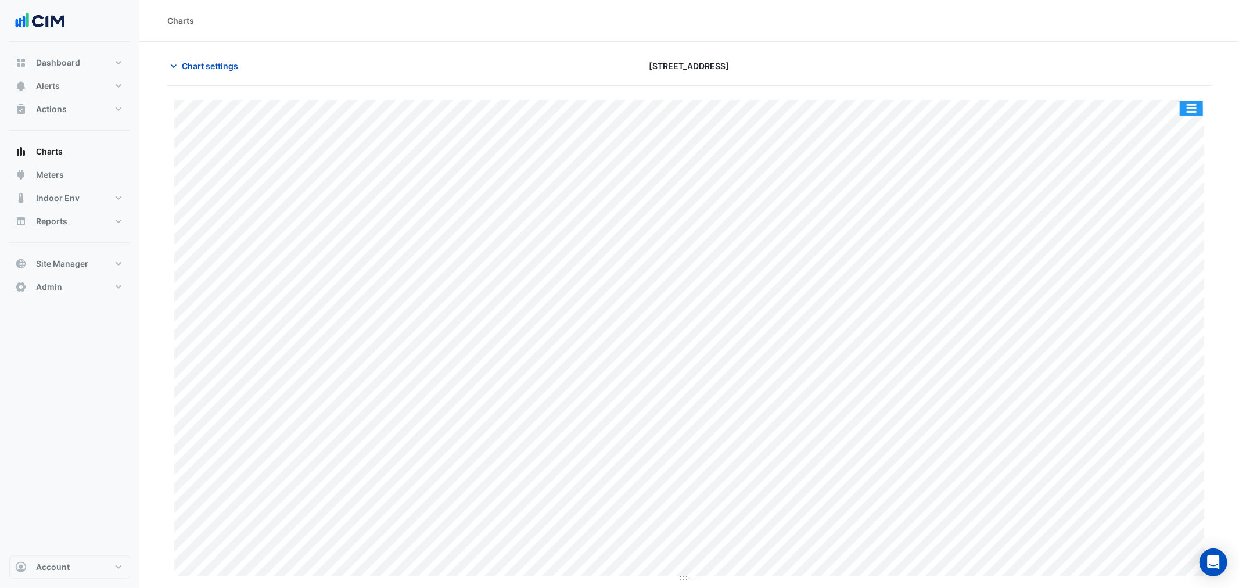
click at [1191, 102] on button "button" at bounding box center [1191, 108] width 23 height 15
click at [1038, 74] on div at bounding box center [1042, 66] width 353 height 20
click at [1192, 102] on button "button" at bounding box center [1191, 108] width 23 height 15
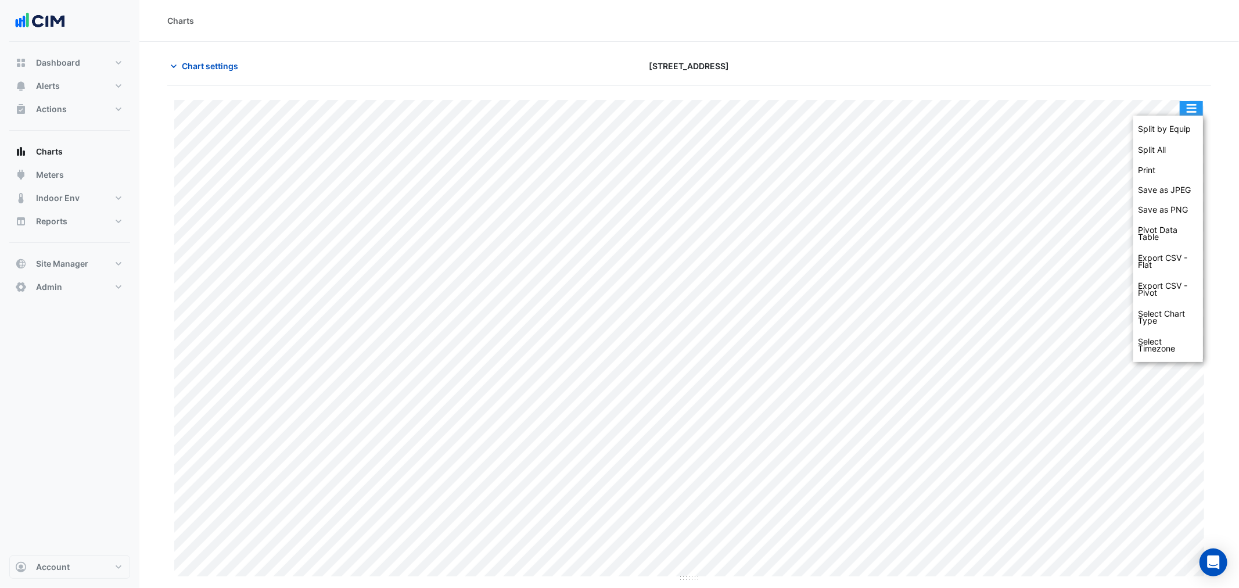
click at [1183, 117] on div "Split by Equip Split All Print Save as JPEG Save as PNG Pivot Data Table Export…" at bounding box center [1169, 239] width 70 height 246
click at [1181, 119] on div "Split by Equip" at bounding box center [1169, 129] width 70 height 21
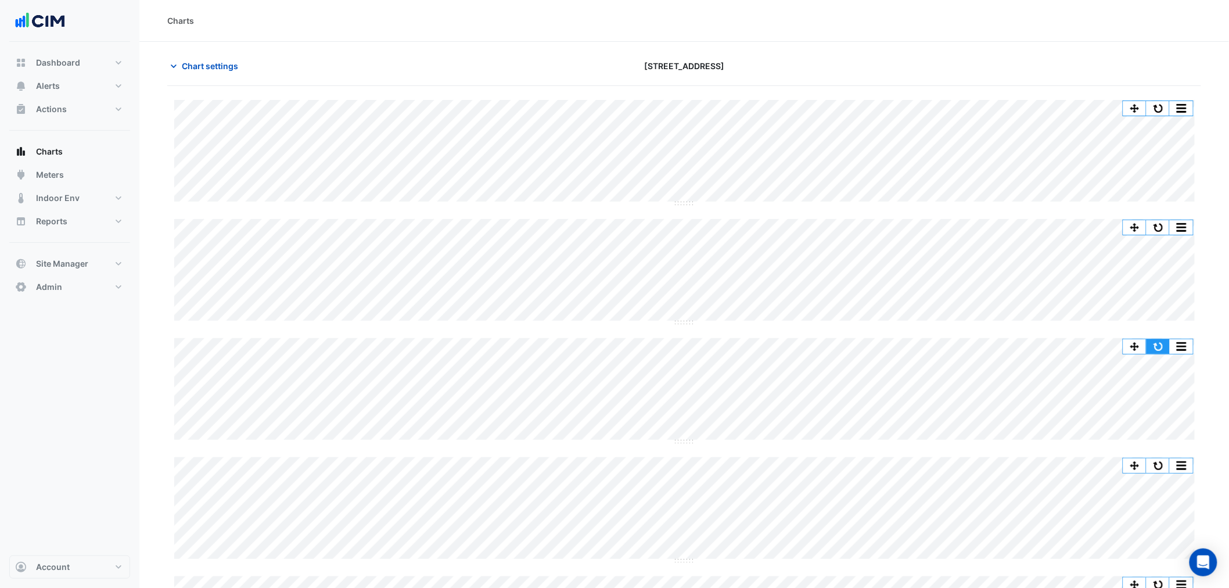
click at [1162, 340] on button "button" at bounding box center [1158, 346] width 23 height 15
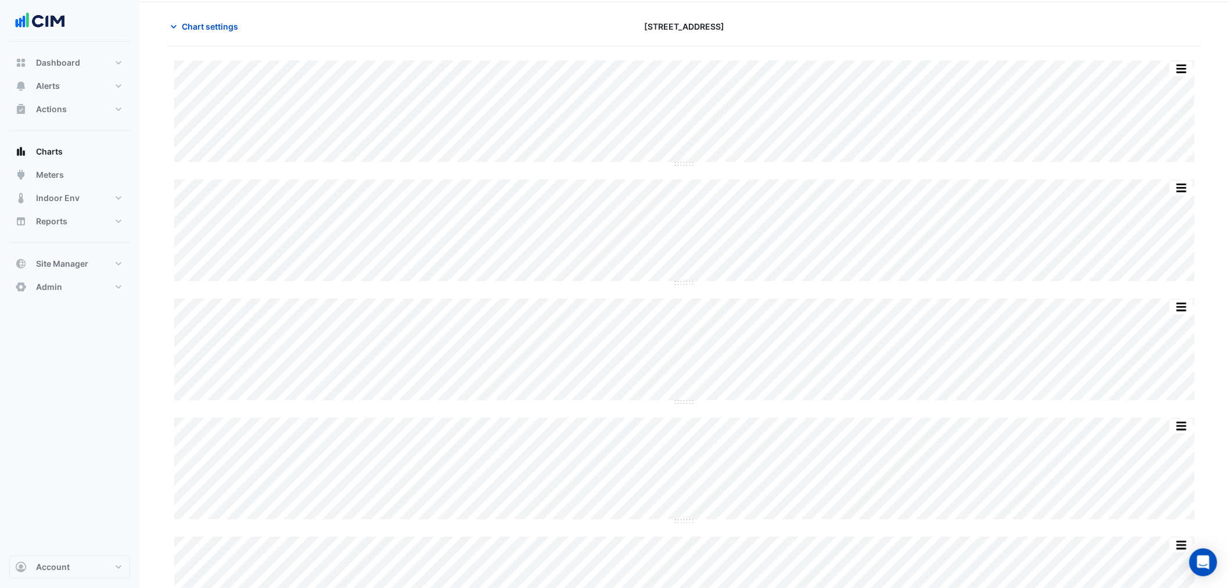
scroll to position [107, 0]
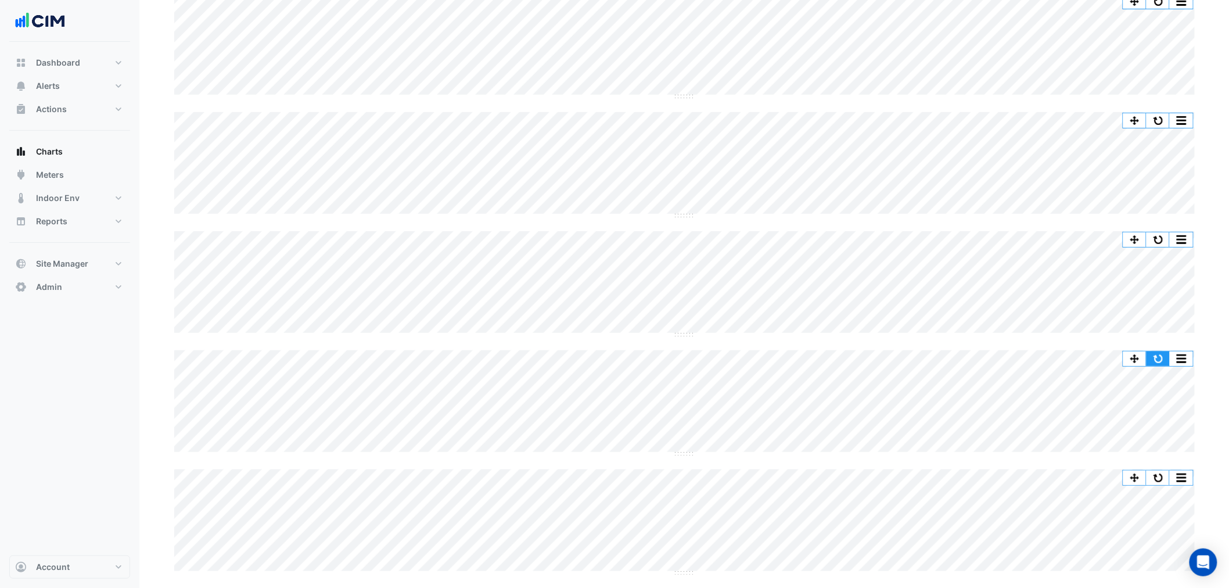
click at [1152, 354] on button "button" at bounding box center [1158, 359] width 23 height 15
click at [1186, 358] on button "button" at bounding box center [1181, 359] width 23 height 15
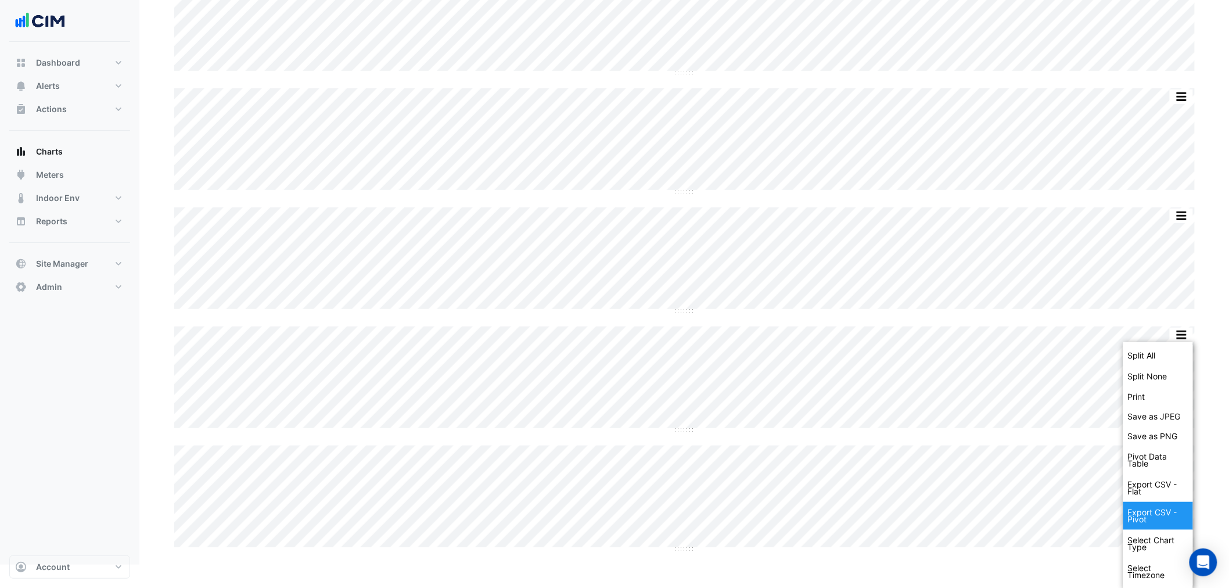
click at [1163, 508] on div "Export CSV - Pivot" at bounding box center [1159, 516] width 70 height 28
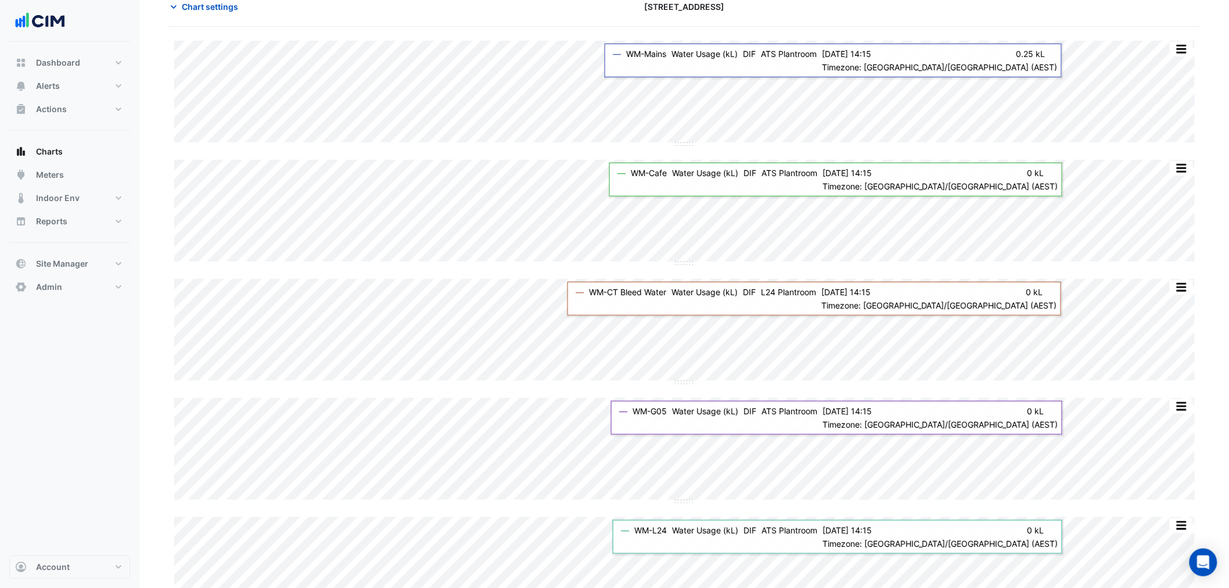
scroll to position [107, 0]
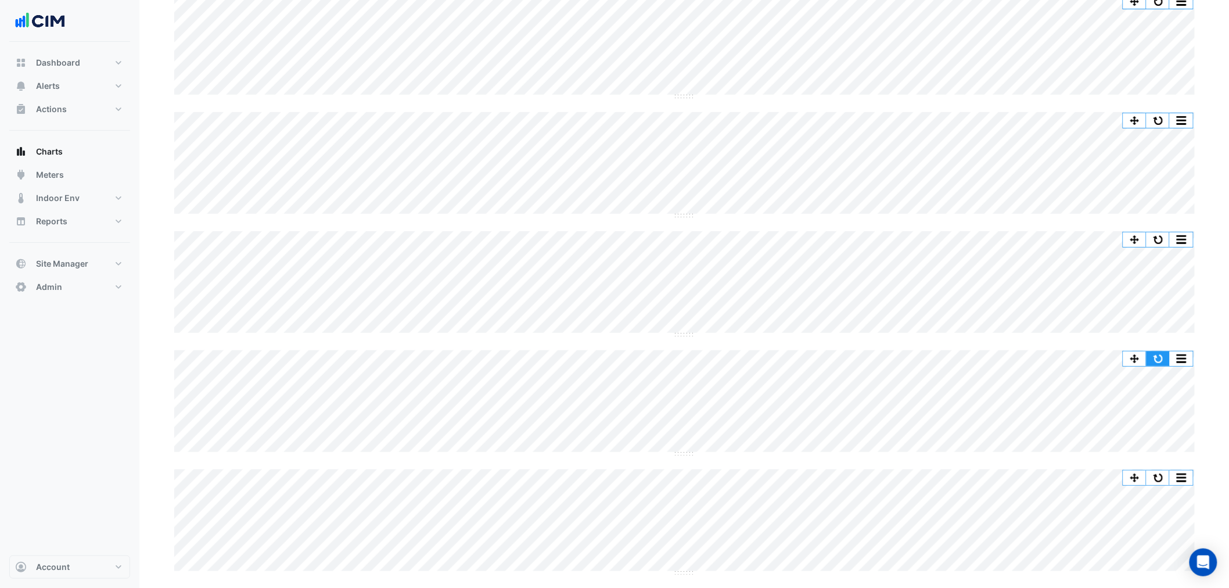
click at [1155, 353] on button "button" at bounding box center [1158, 359] width 23 height 15
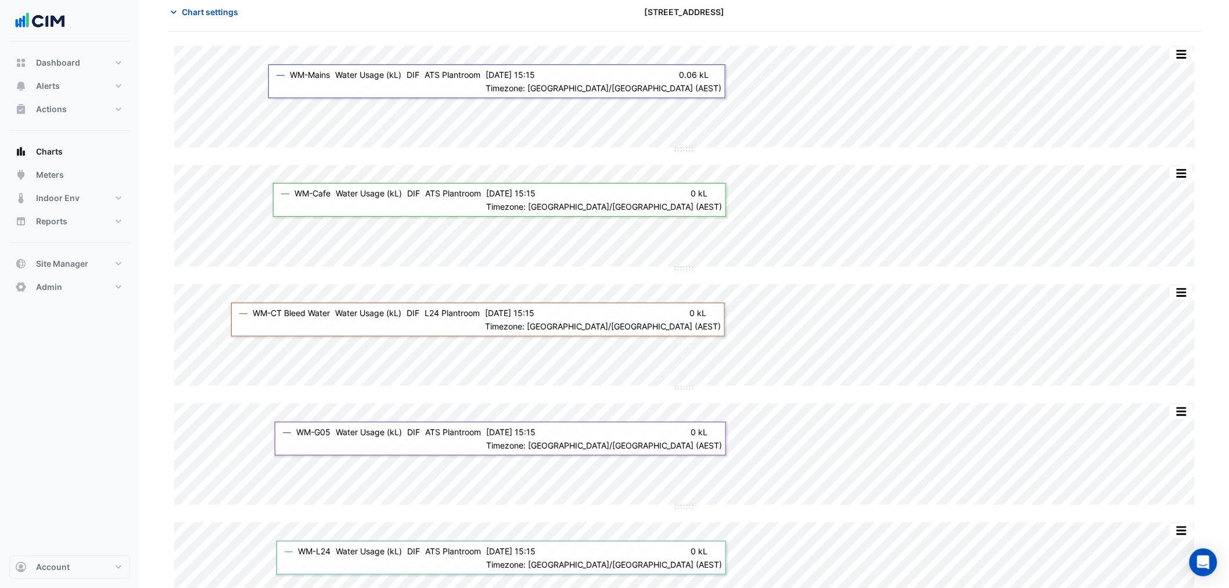
scroll to position [0, 0]
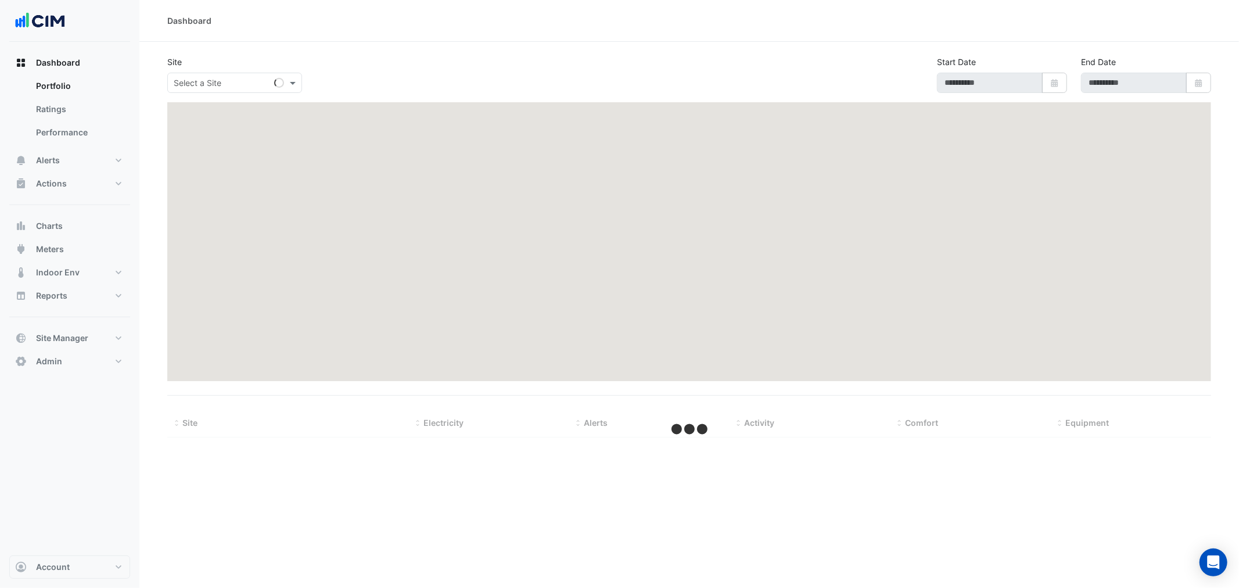
select select "***"
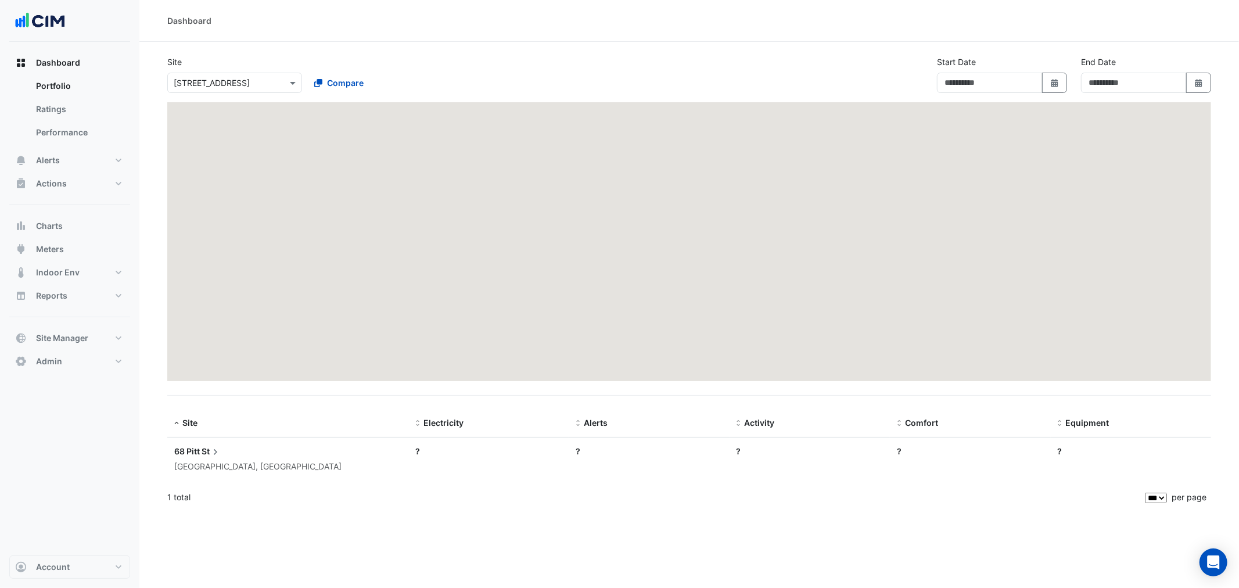
type input "**********"
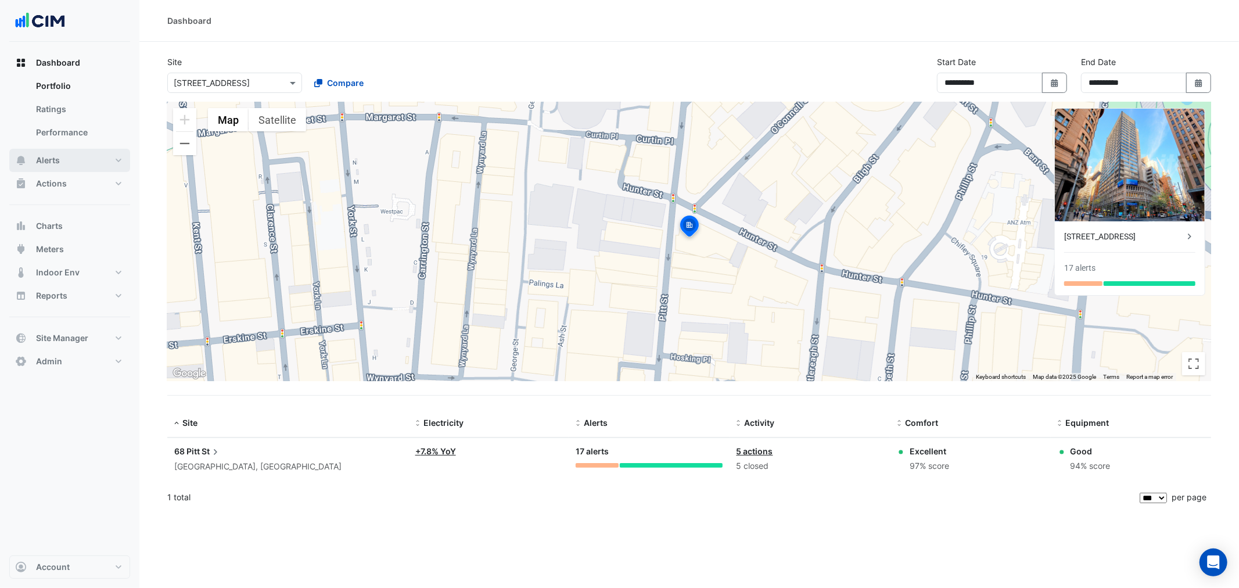
click at [80, 149] on button "Alerts" at bounding box center [69, 160] width 121 height 23
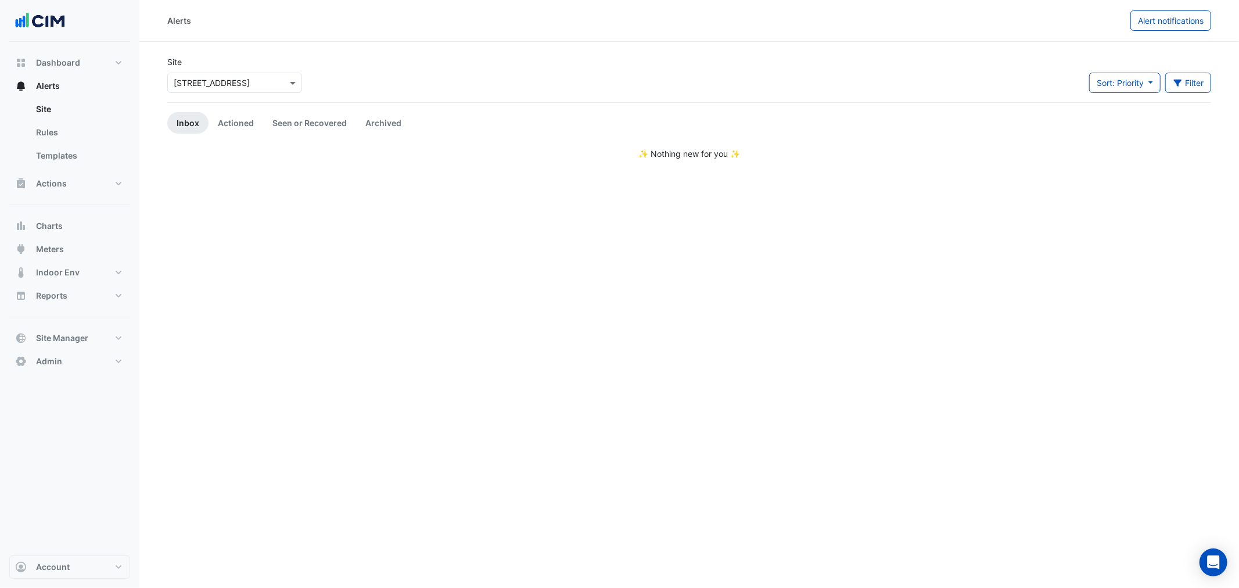
click at [192, 98] on div "Site Select a Site × [STREET_ADDRESS]" at bounding box center [234, 79] width 149 height 46
click at [207, 77] on input "text" at bounding box center [223, 83] width 99 height 12
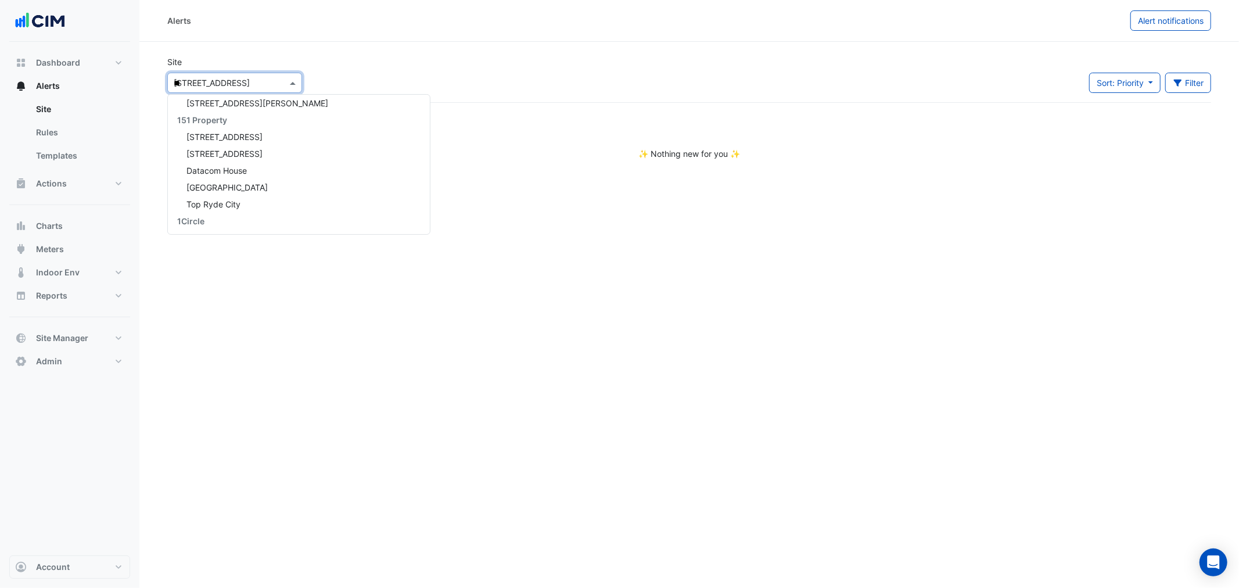
type input "***"
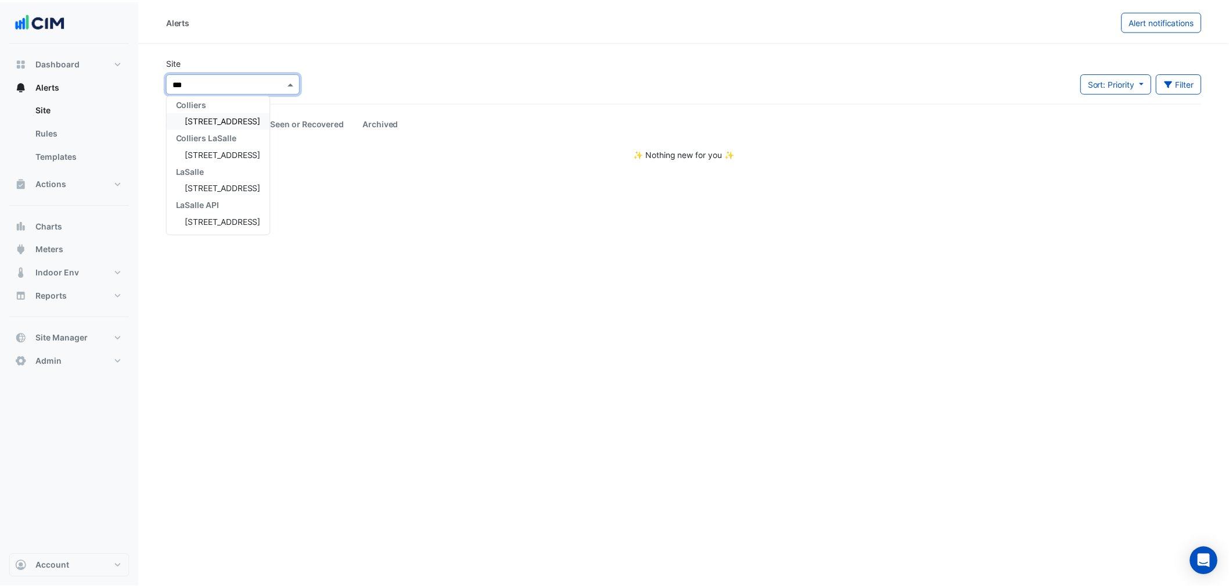
scroll to position [4, 0]
click at [215, 119] on span "[STREET_ADDRESS]" at bounding box center [225, 121] width 76 height 10
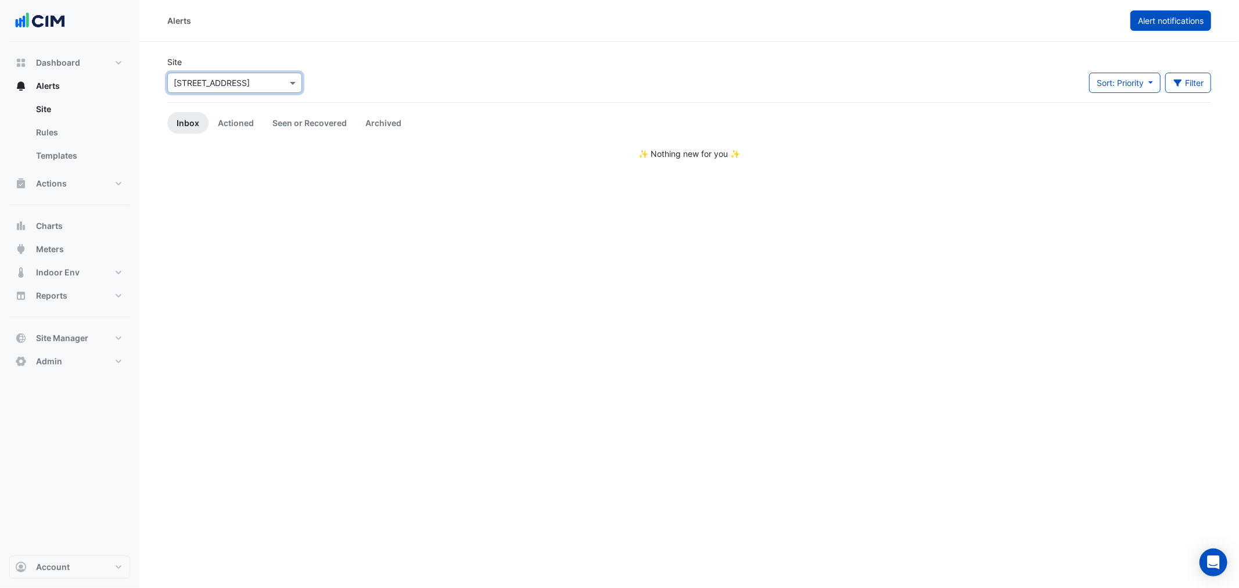
click at [1154, 23] on span "Alert notifications" at bounding box center [1171, 21] width 66 height 10
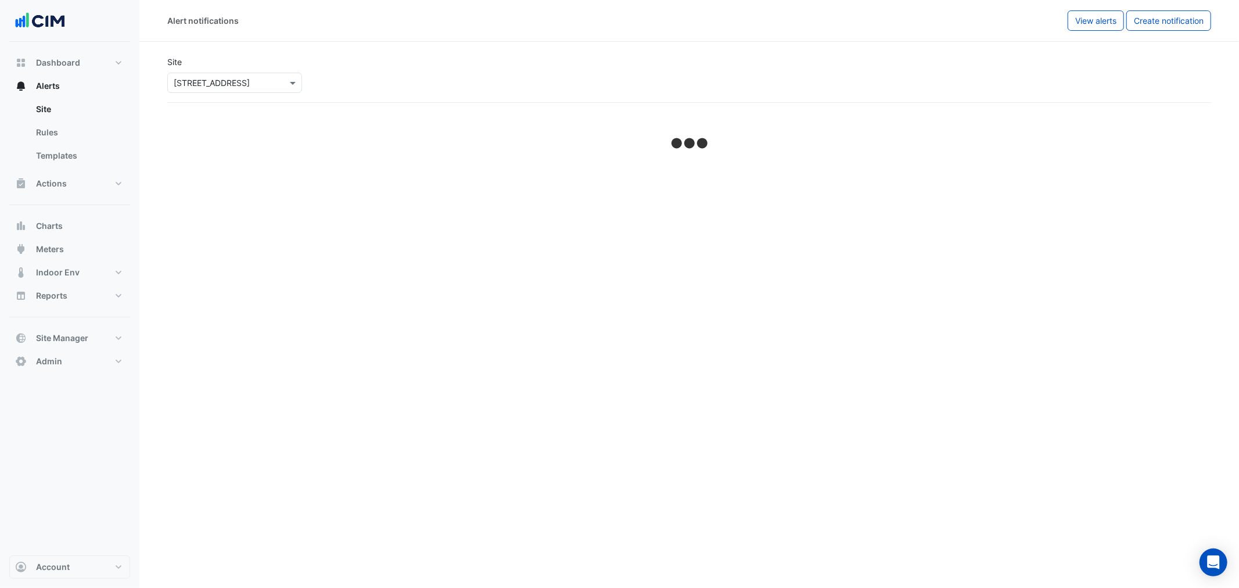
select select "******"
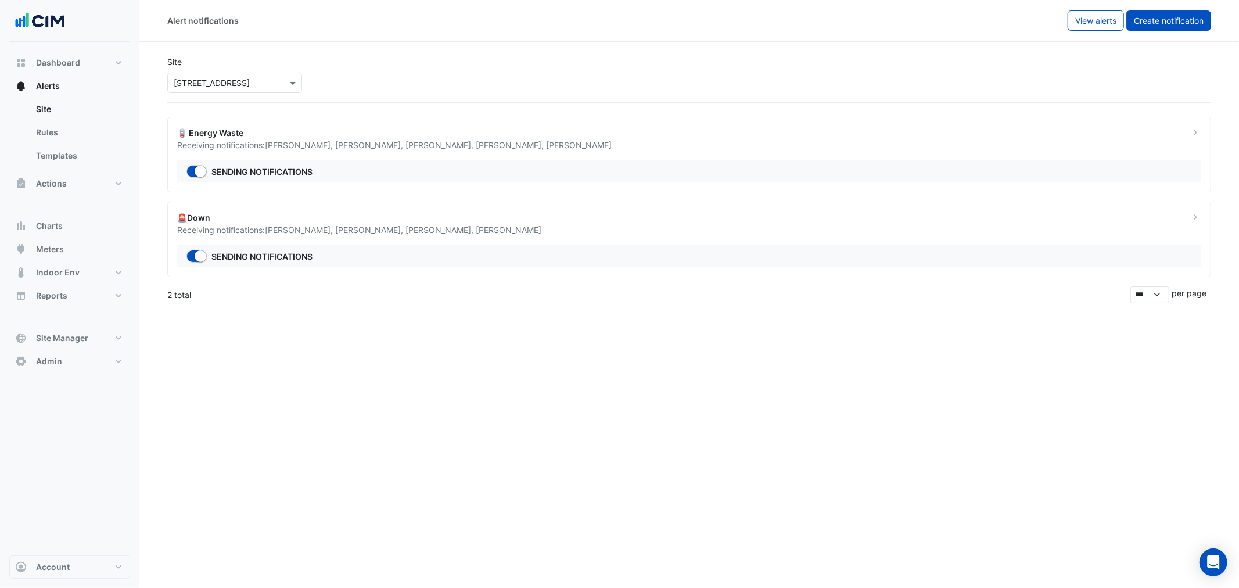
click at [1146, 18] on span "Create notification" at bounding box center [1169, 21] width 70 height 10
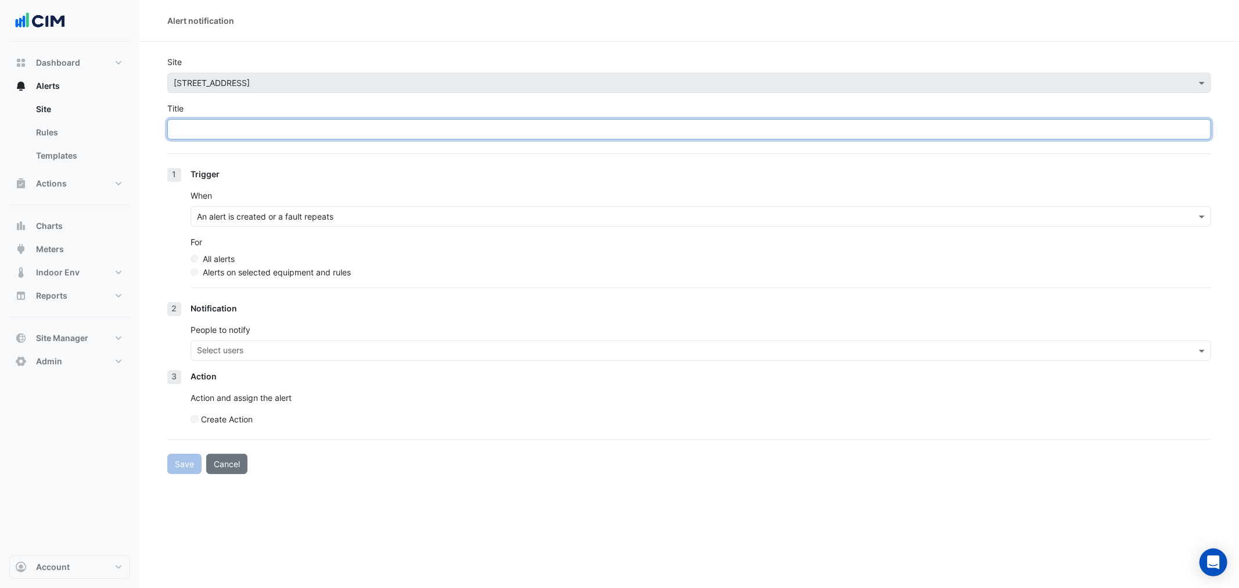
click at [253, 124] on input "Title" at bounding box center [689, 129] width 1044 height 20
type input "*"
click at [316, 125] on input "**********" at bounding box center [689, 129] width 1044 height 20
type input "**********"
click at [352, 132] on input "**********" at bounding box center [689, 129] width 1044 height 20
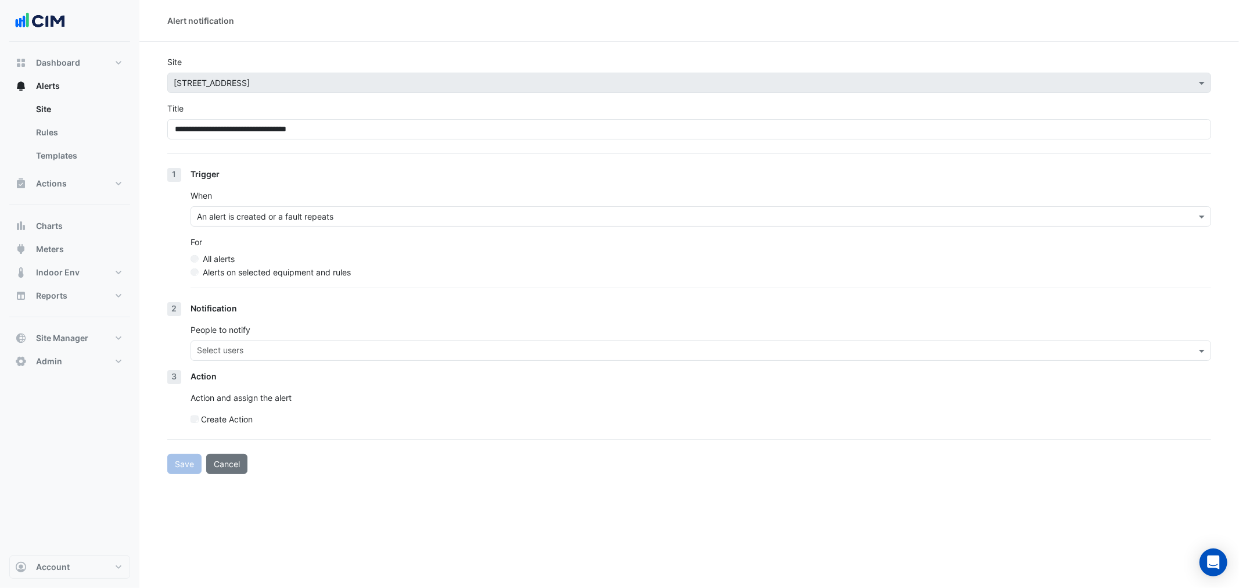
click at [356, 168] on div "Trigger" at bounding box center [701, 174] width 1021 height 12
click at [285, 271] on label "Alerts on selected equipment and rules" at bounding box center [277, 272] width 148 height 12
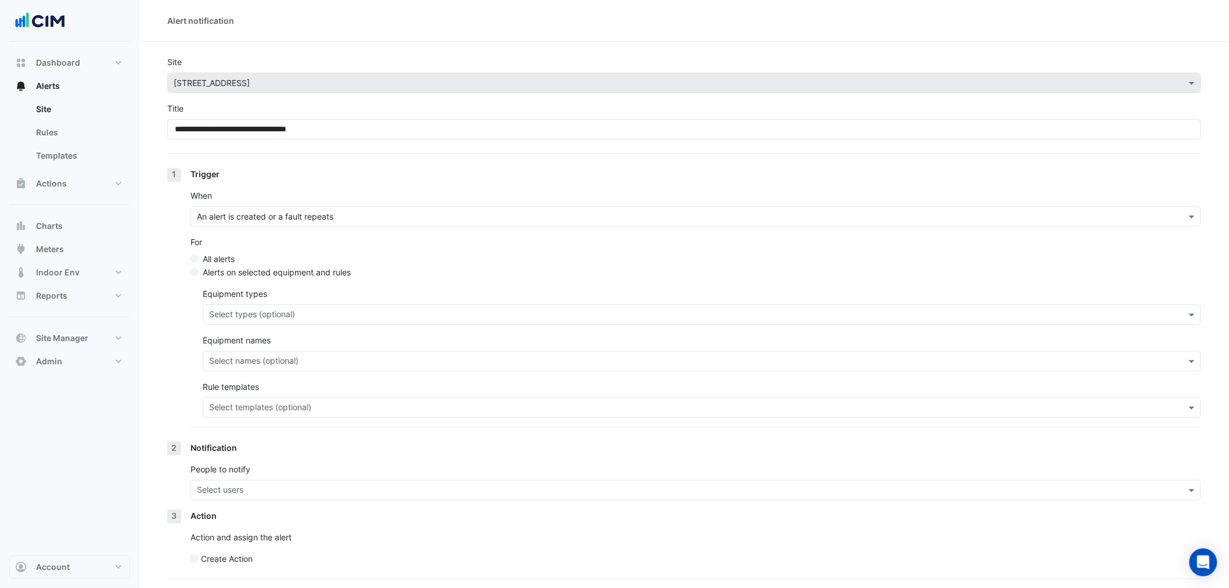
click at [223, 263] on label "All alerts" at bounding box center [219, 259] width 32 height 12
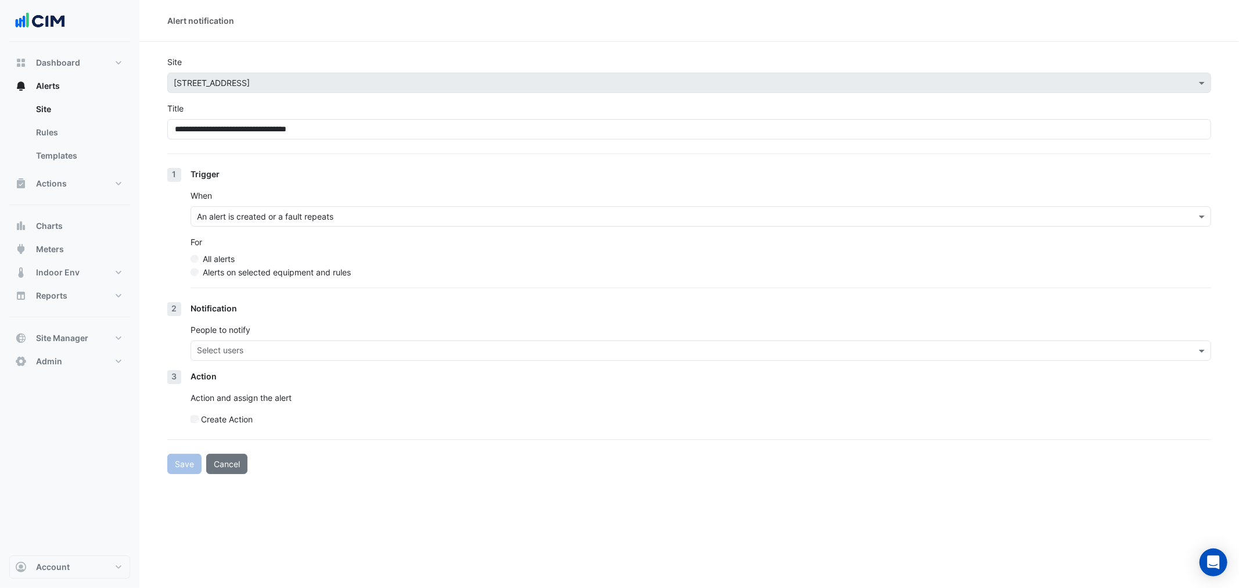
click at [223, 271] on label "Alerts on selected equipment and rules" at bounding box center [277, 272] width 148 height 12
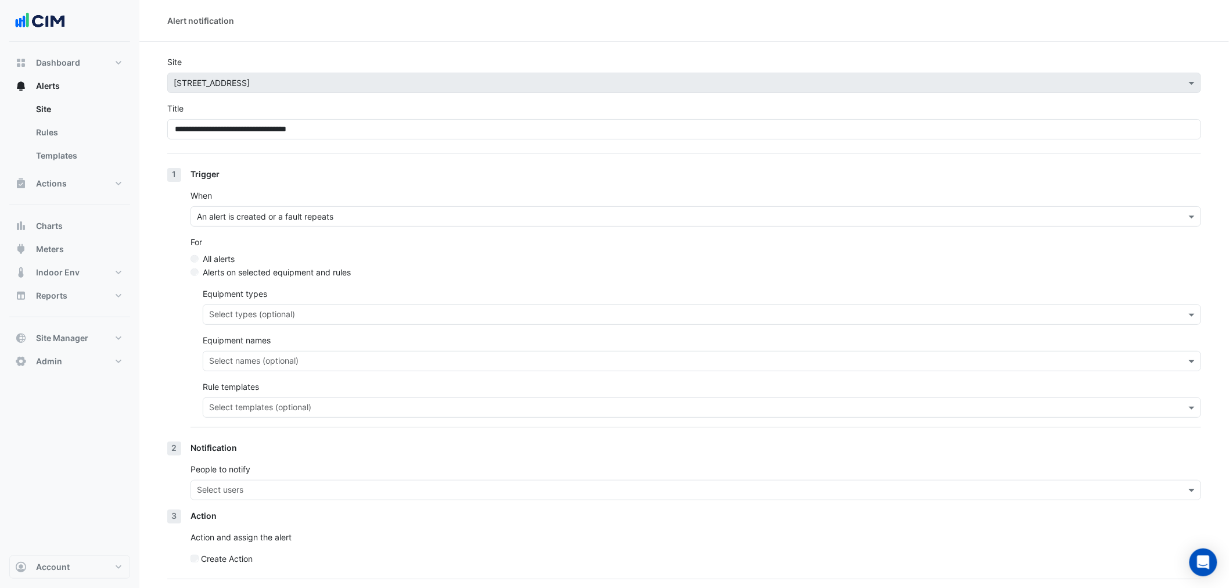
click at [267, 409] on input "text" at bounding box center [695, 409] width 973 height 12
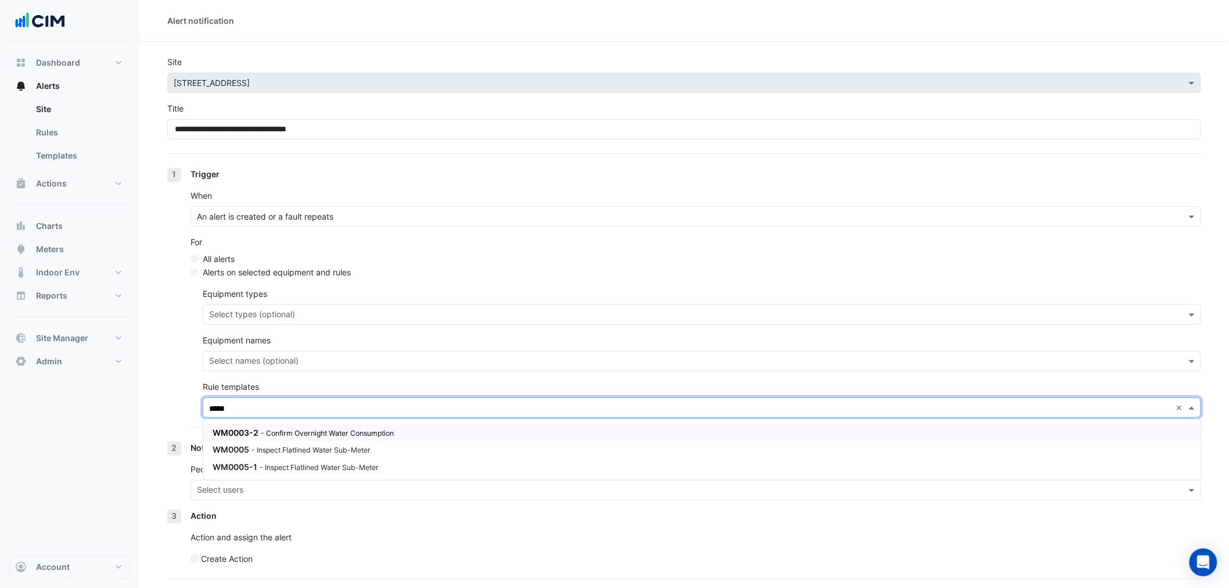
click at [322, 432] on small "- Confirm Overnight Water Consumption" at bounding box center [327, 433] width 133 height 9
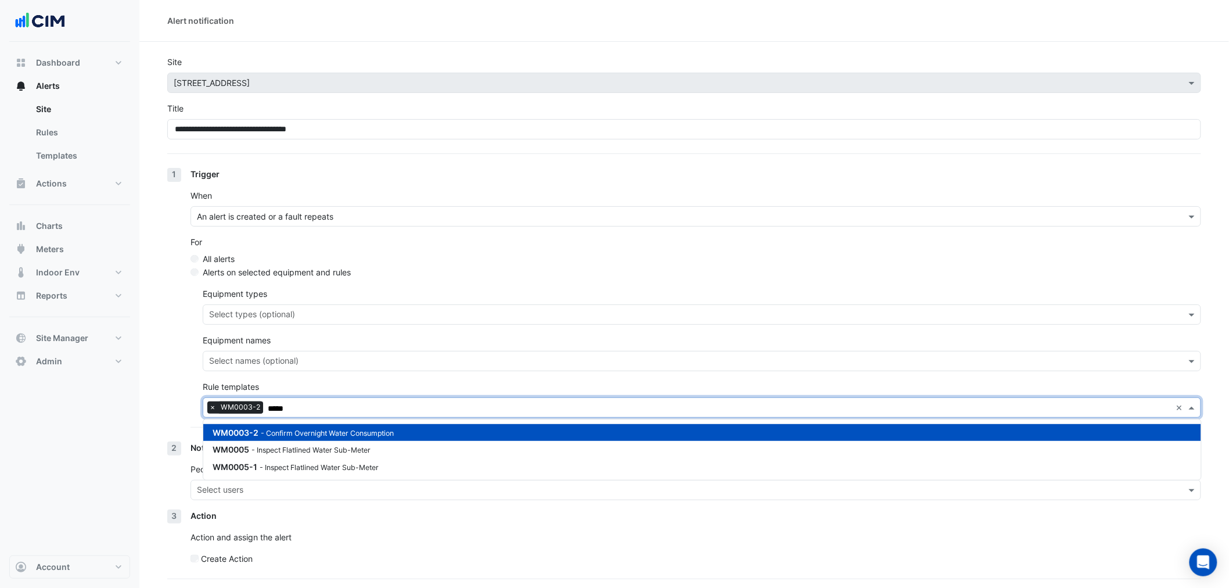
type input "*****"
click at [308, 361] on input "text" at bounding box center [695, 362] width 973 height 12
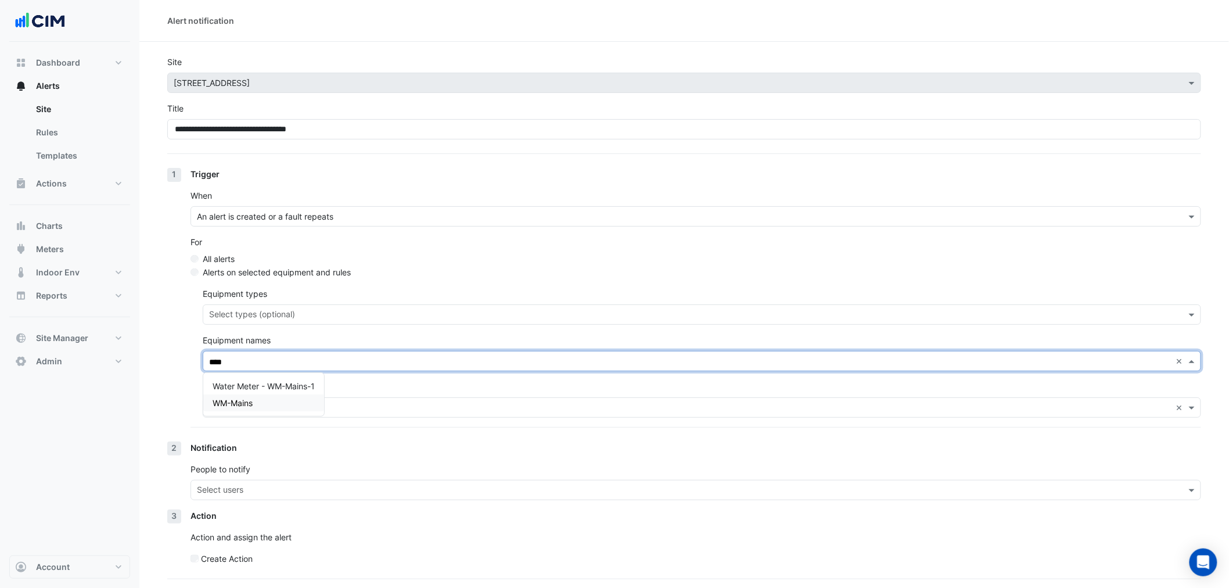
click at [282, 401] on div "WM-Mains" at bounding box center [263, 403] width 121 height 17
type input "****"
click at [145, 380] on section "**********" at bounding box center [684, 328] width 1090 height 572
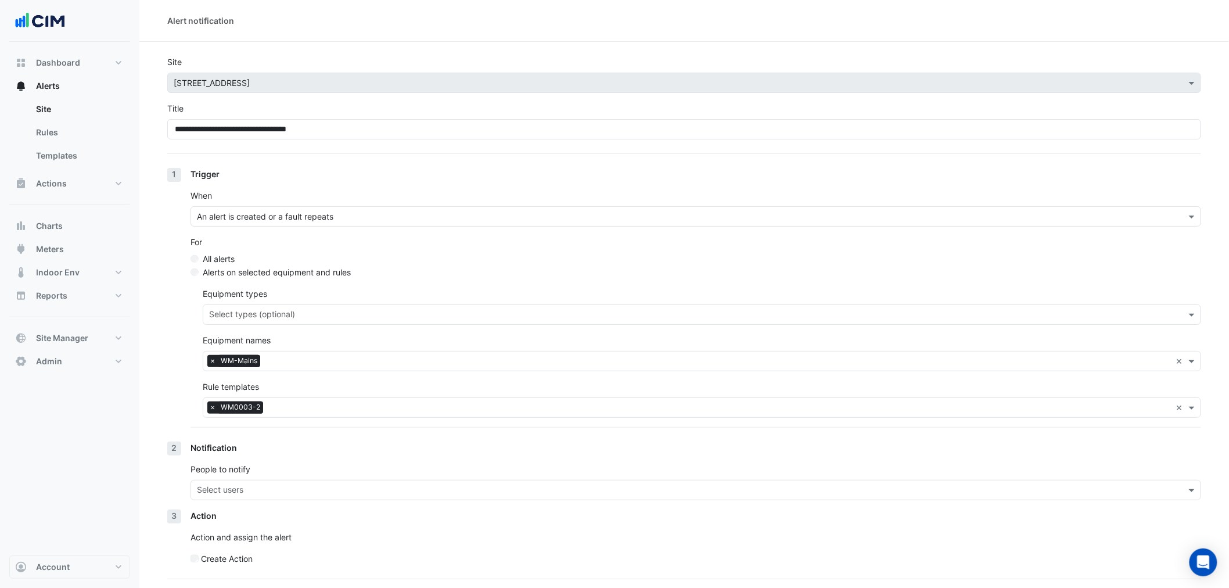
scroll to position [35, 0]
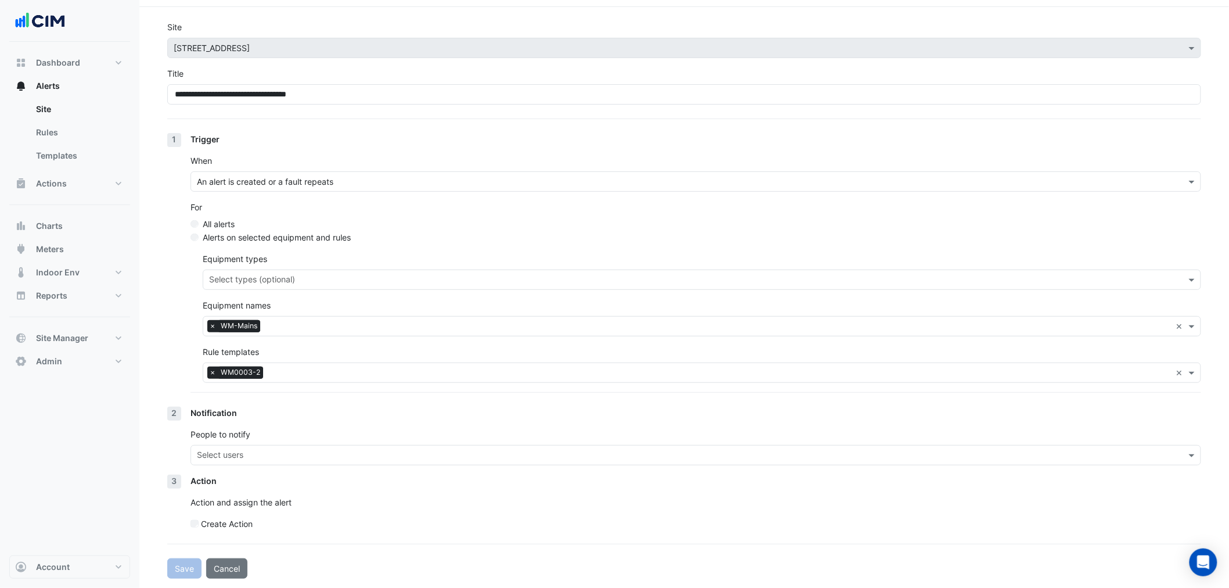
click at [229, 443] on div "People to notify Select users" at bounding box center [696, 446] width 1011 height 37
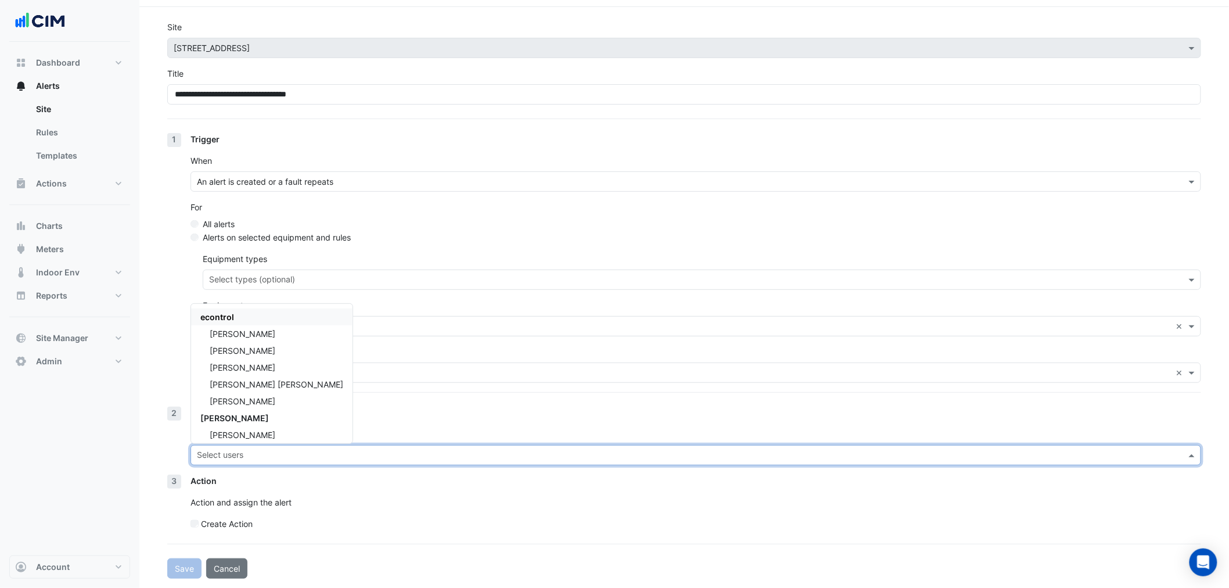
click at [236, 455] on input "text" at bounding box center [689, 456] width 985 height 12
click at [260, 356] on span "[PERSON_NAME]" at bounding box center [243, 357] width 66 height 10
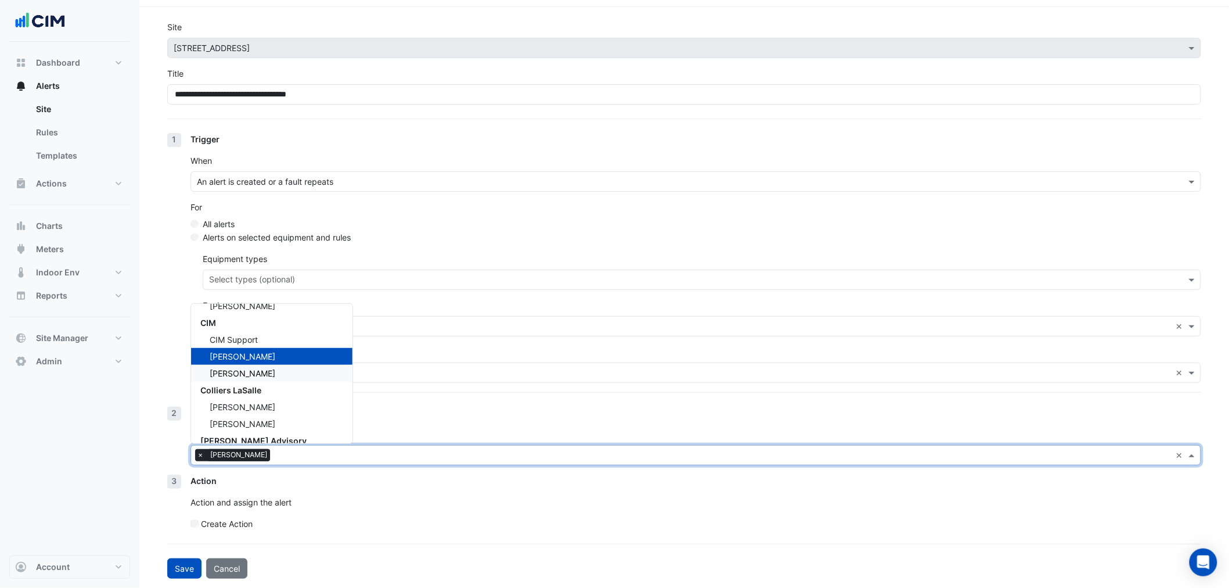
click at [264, 375] on div "[PERSON_NAME]" at bounding box center [272, 373] width 162 height 17
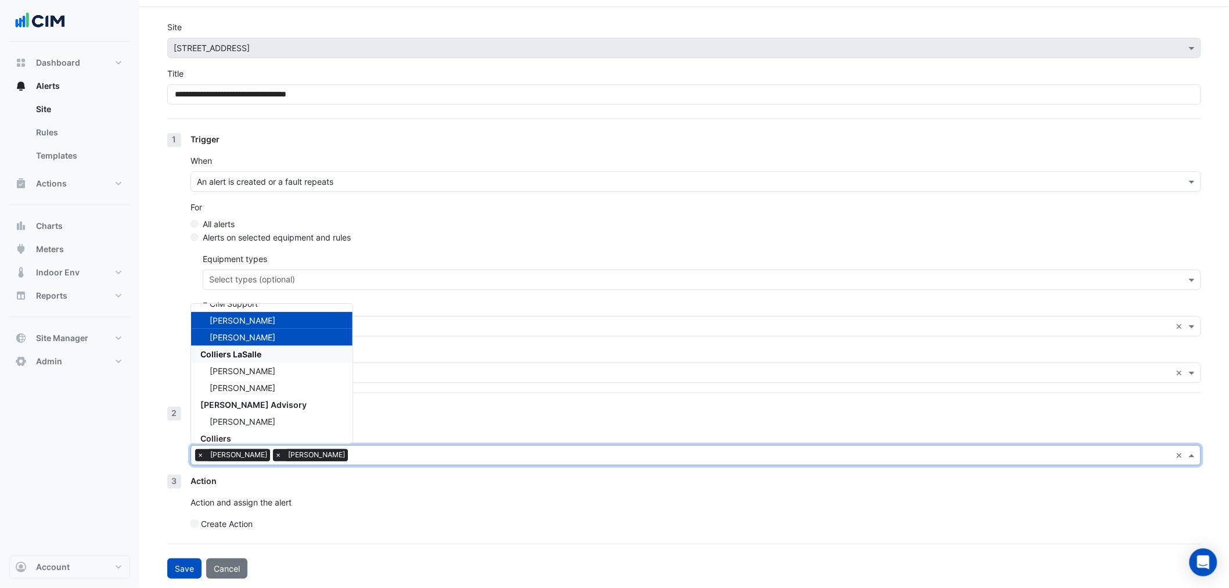
scroll to position [193, 0]
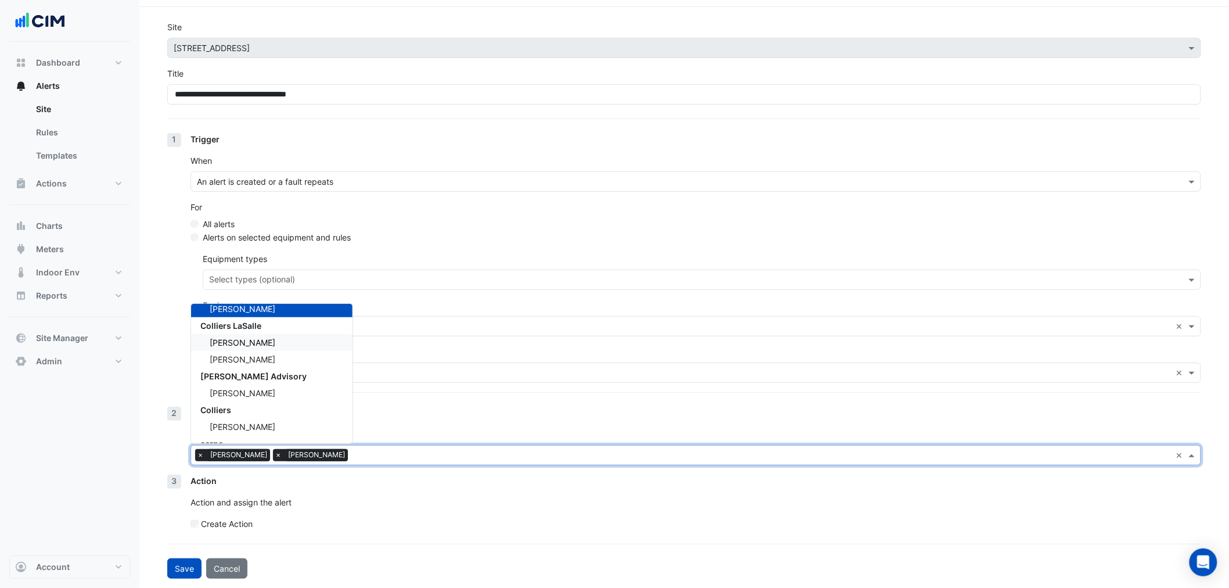
click at [263, 343] on span "[PERSON_NAME]" at bounding box center [243, 343] width 66 height 10
click at [263, 353] on div "[PERSON_NAME]" at bounding box center [272, 359] width 162 height 17
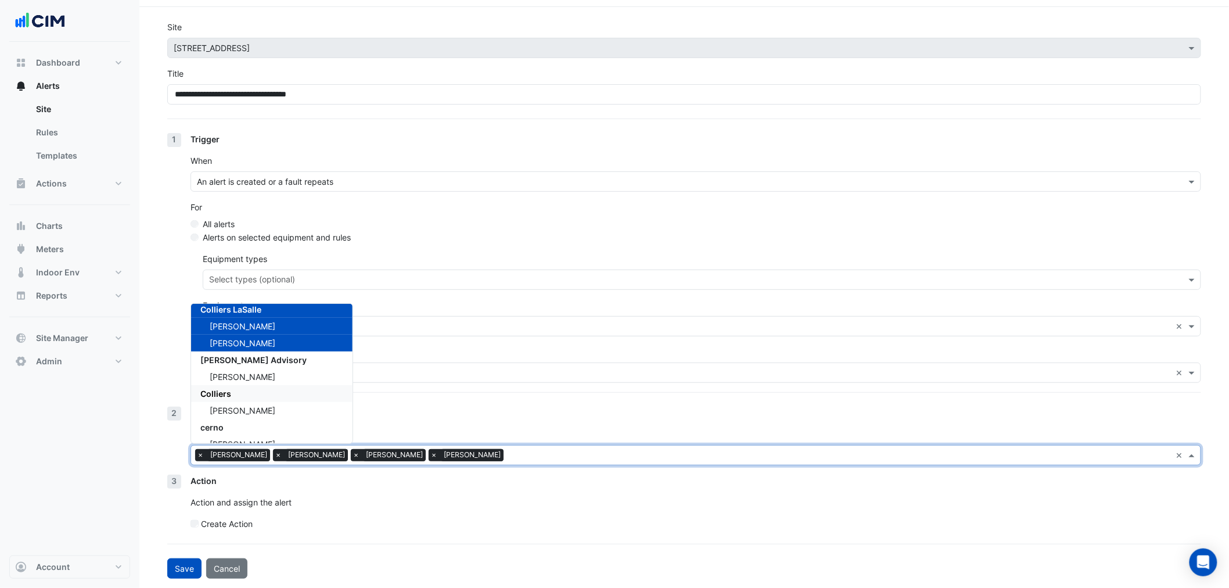
scroll to position [223, 0]
click at [395, 417] on div "Notification" at bounding box center [696, 413] width 1011 height 12
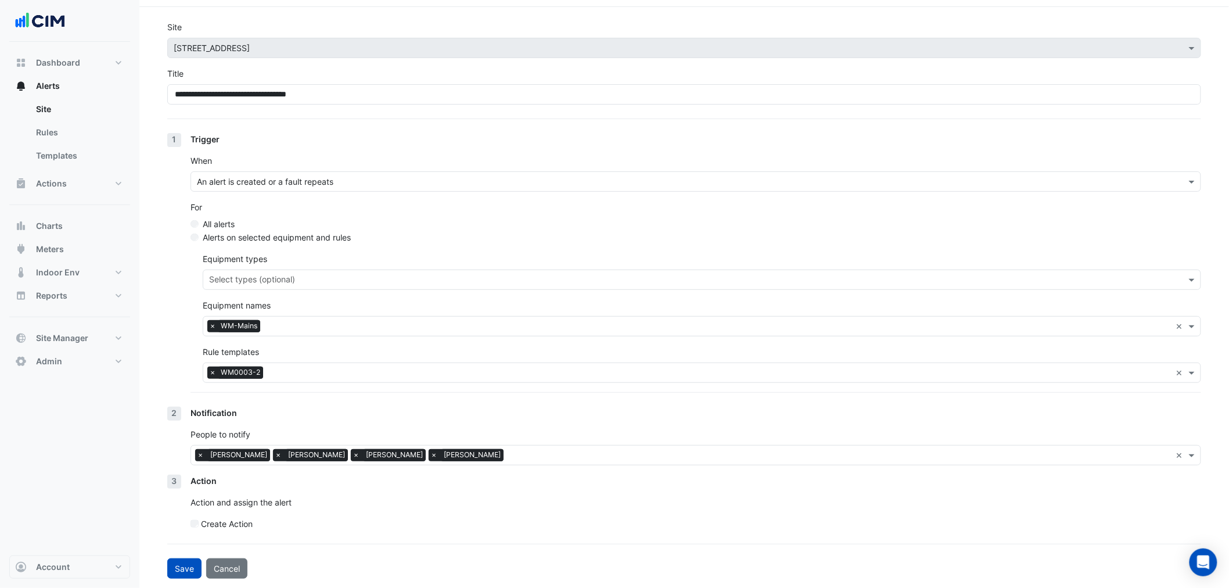
scroll to position [0, 0]
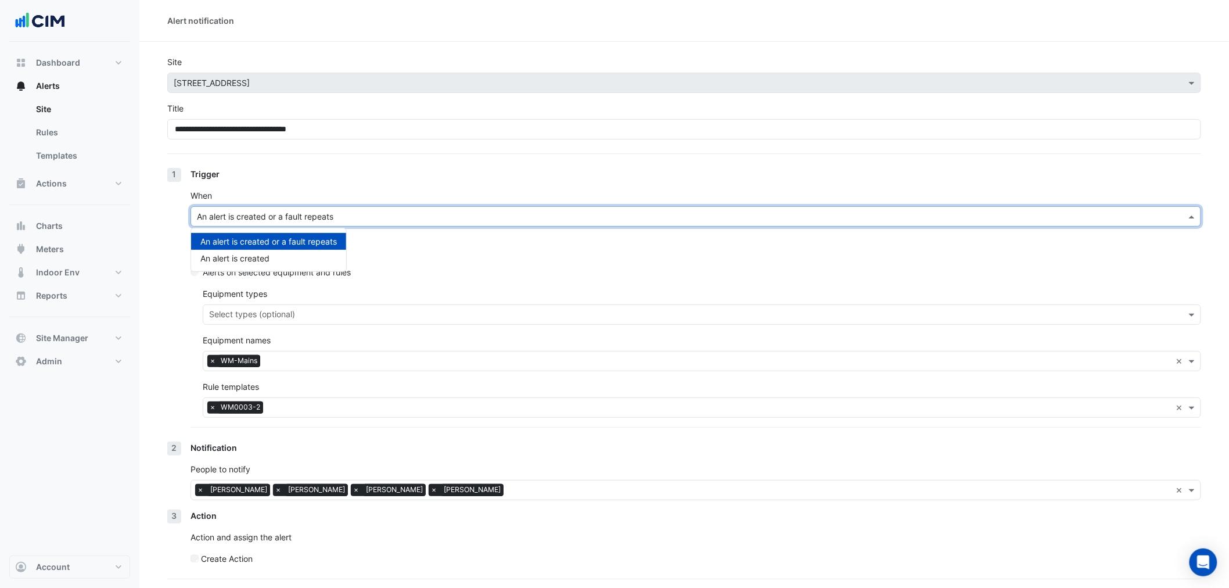
click at [350, 216] on input "text" at bounding box center [684, 217] width 975 height 12
click at [355, 182] on div "Trigger When An alert is created or a fault repeats An alert is created or a fa…" at bounding box center [696, 305] width 1011 height 274
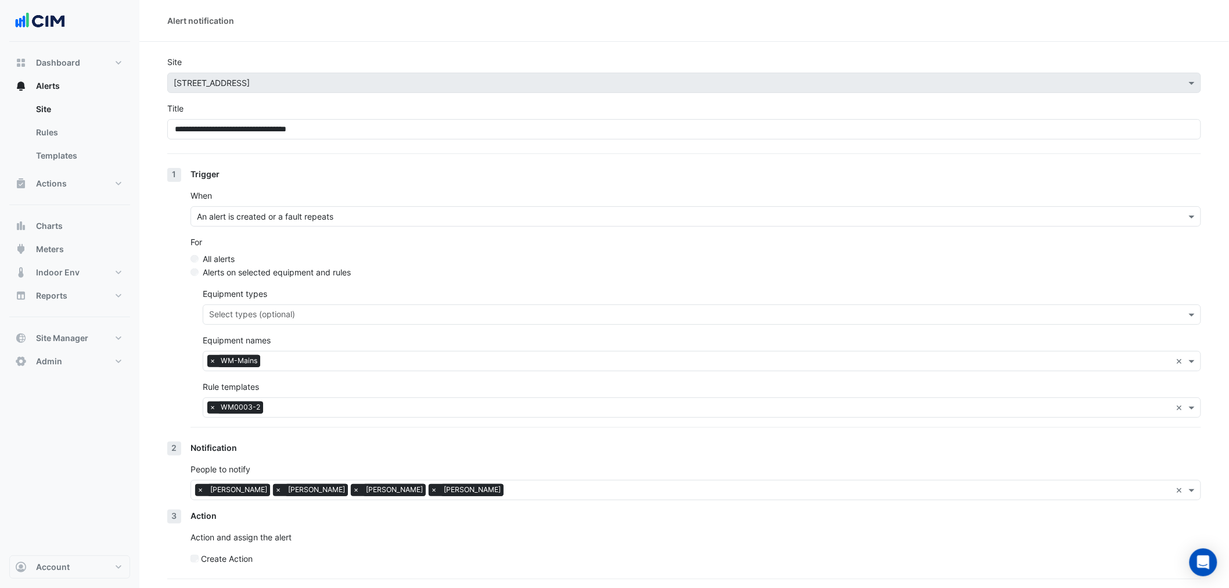
click at [305, 221] on input "text" at bounding box center [684, 217] width 975 height 12
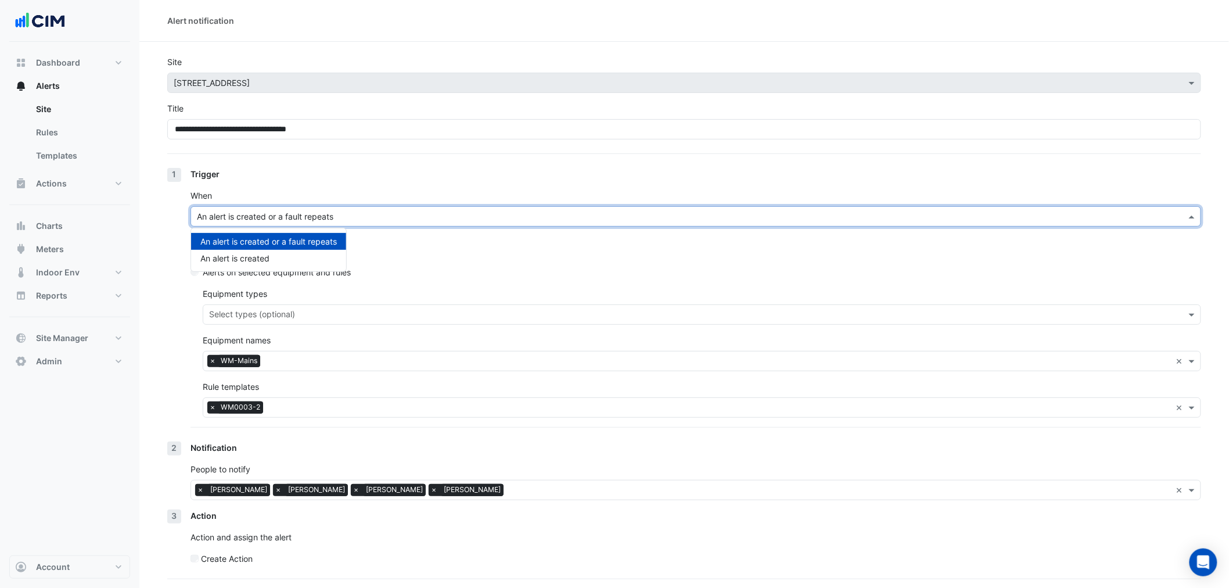
click at [320, 187] on div "Trigger When An alert is created or a fault repeats An alert is created or a fa…" at bounding box center [696, 305] width 1011 height 274
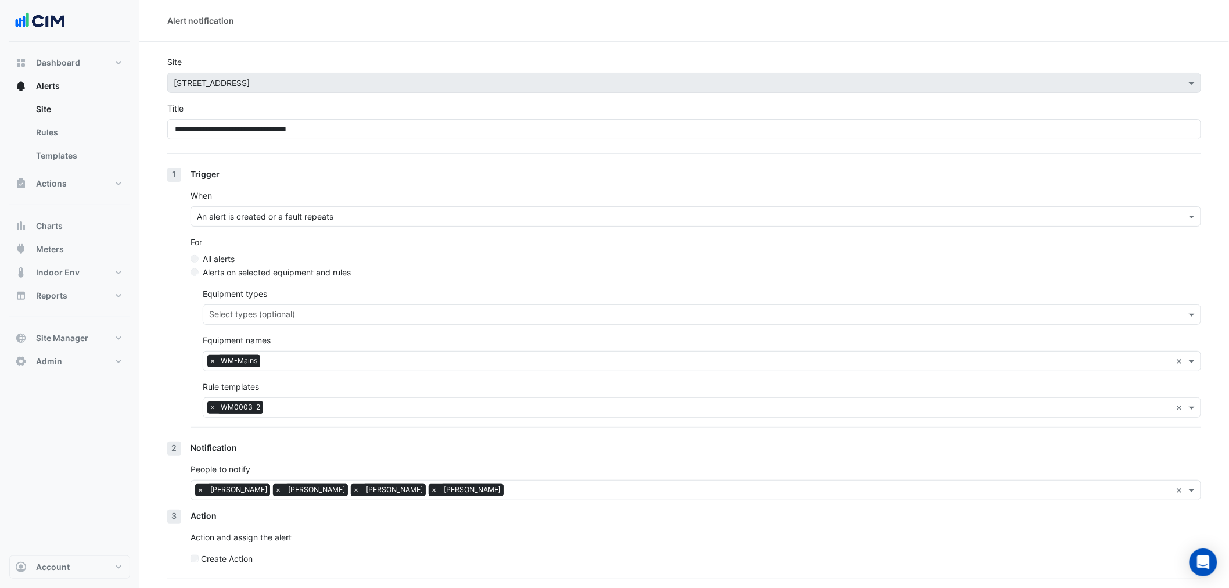
click at [317, 205] on div "When An alert is created or a fault repeats" at bounding box center [696, 207] width 1011 height 37
click at [306, 234] on div "Trigger When An alert is created or a fault repeats For All alerts Alerts on se…" at bounding box center [696, 305] width 1011 height 274
click at [306, 217] on input "text" at bounding box center [684, 217] width 975 height 12
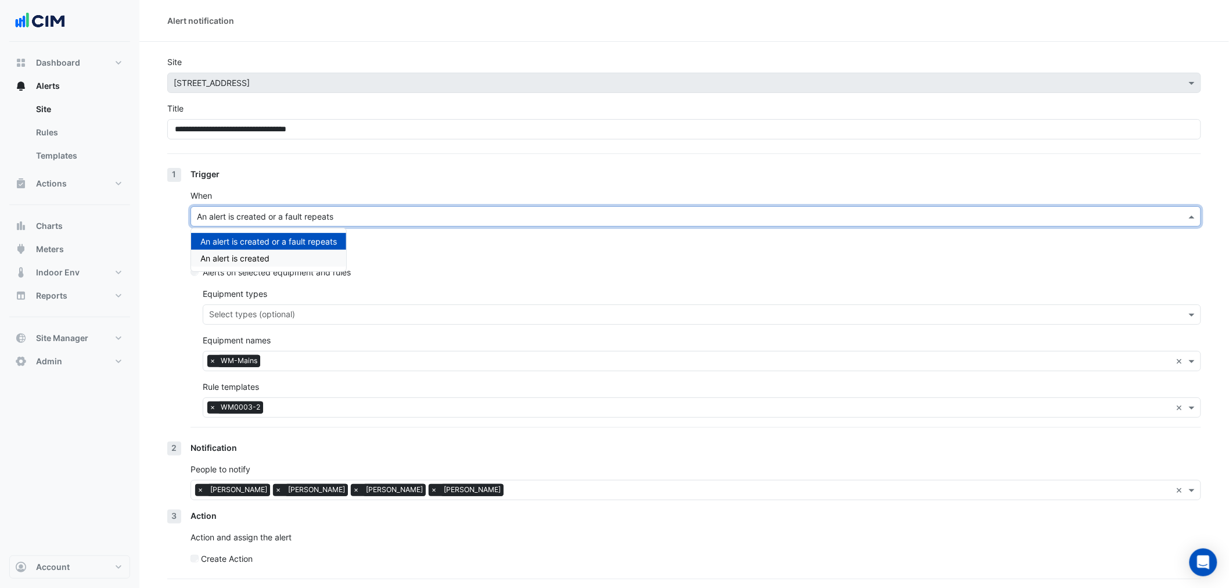
click at [275, 256] on div "An alert is created" at bounding box center [268, 258] width 155 height 17
click at [289, 221] on input "text" at bounding box center [684, 217] width 975 height 12
click at [283, 239] on div "An alert is created or a fault repeats" at bounding box center [268, 241] width 155 height 17
click at [320, 179] on div "Trigger" at bounding box center [696, 174] width 1011 height 12
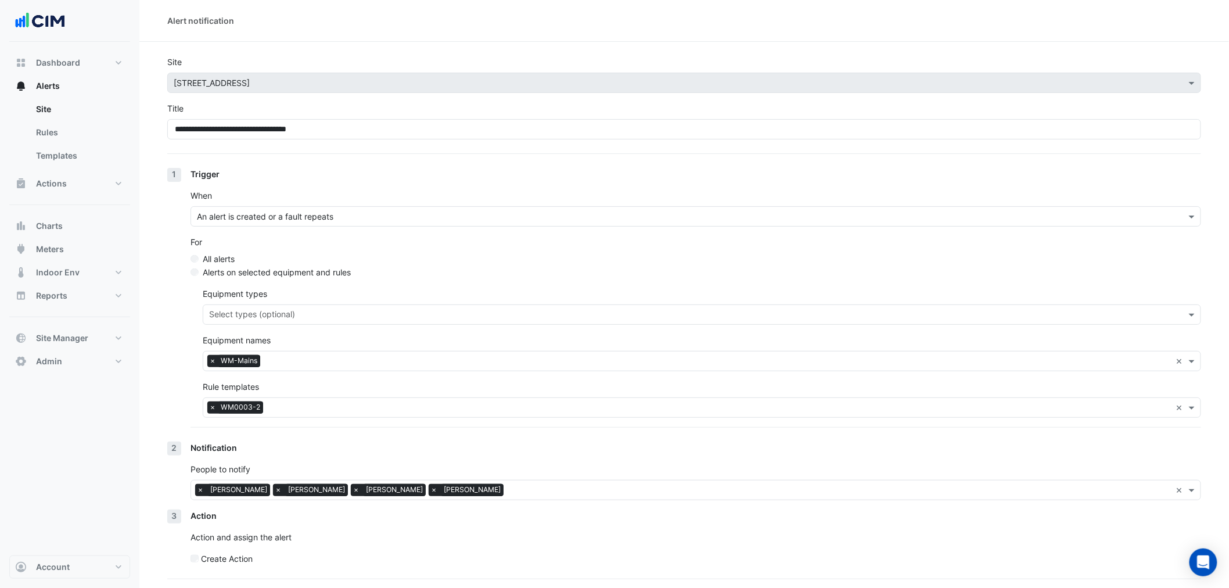
scroll to position [35, 0]
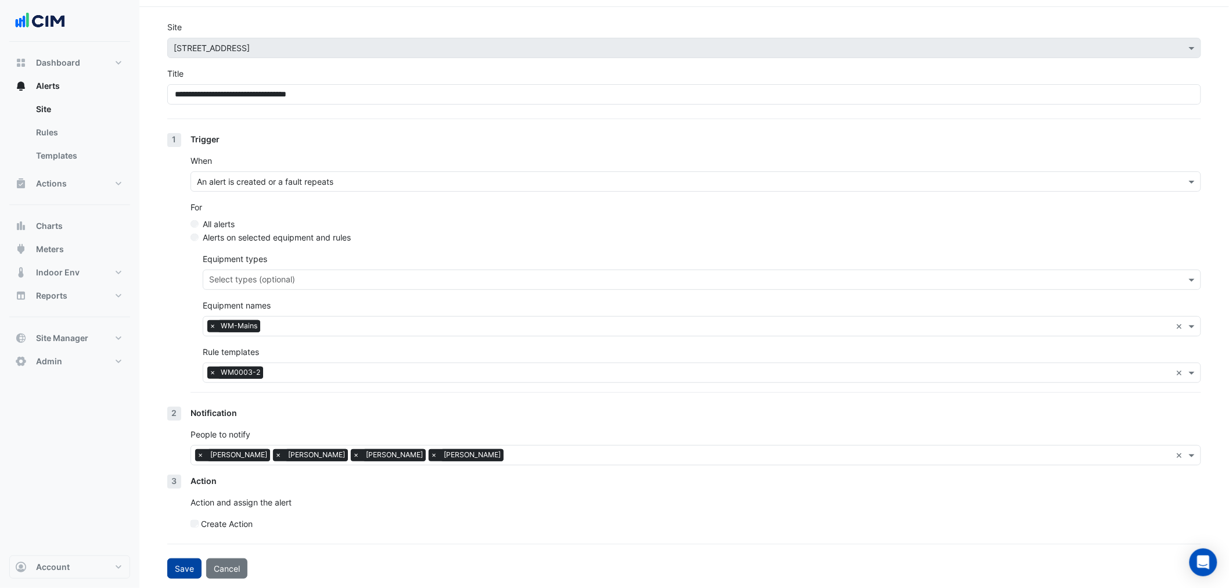
click at [180, 568] on button "Save" at bounding box center [184, 568] width 34 height 20
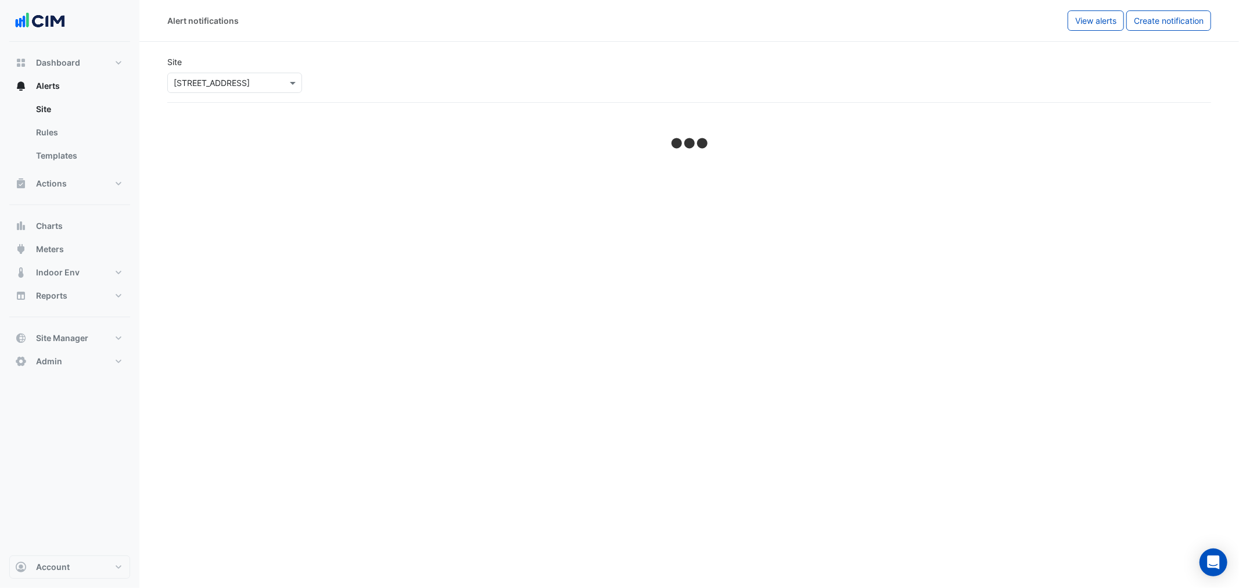
select select "******"
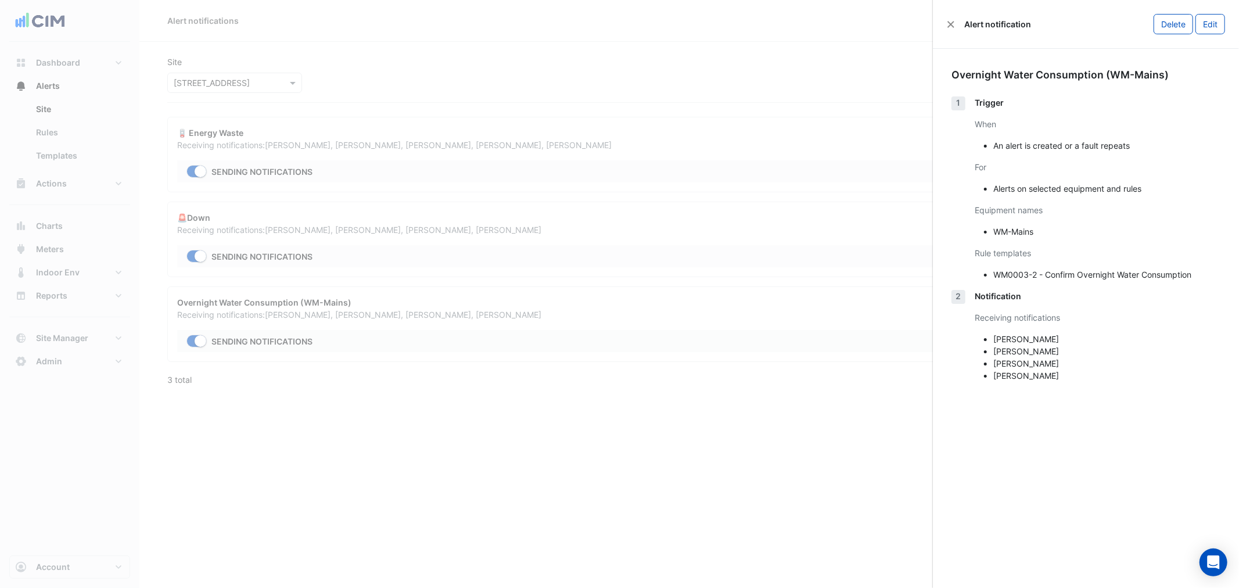
click at [543, 193] on ngb-offcanvas-backdrop at bounding box center [619, 294] width 1239 height 588
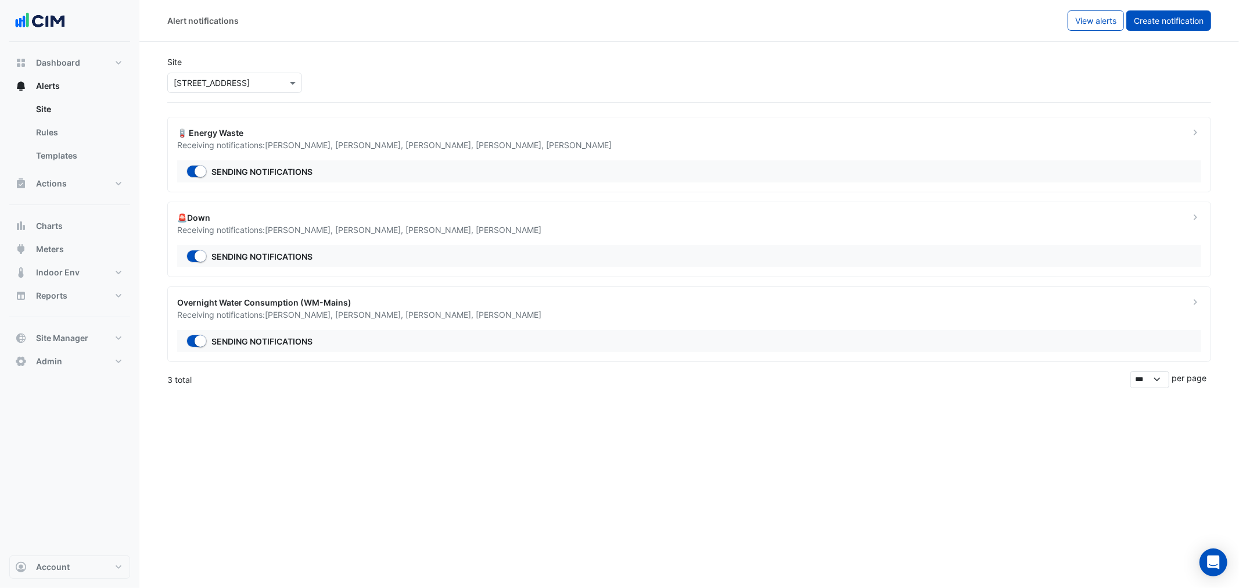
click at [1168, 20] on span "Create notification" at bounding box center [1169, 21] width 70 height 10
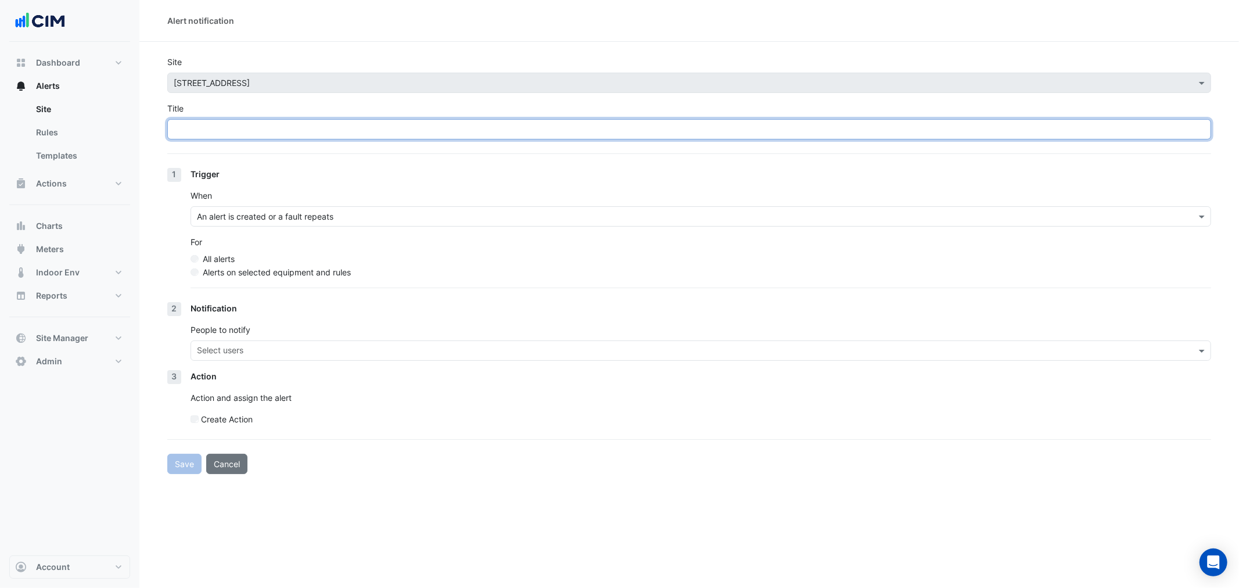
click at [175, 124] on input "Title" at bounding box center [689, 129] width 1044 height 20
drag, startPoint x: 218, startPoint y: 124, endPoint x: 154, endPoint y: 124, distance: 64.5
click at [154, 124] on section "**********" at bounding box center [689, 258] width 1100 height 432
type input "**********"
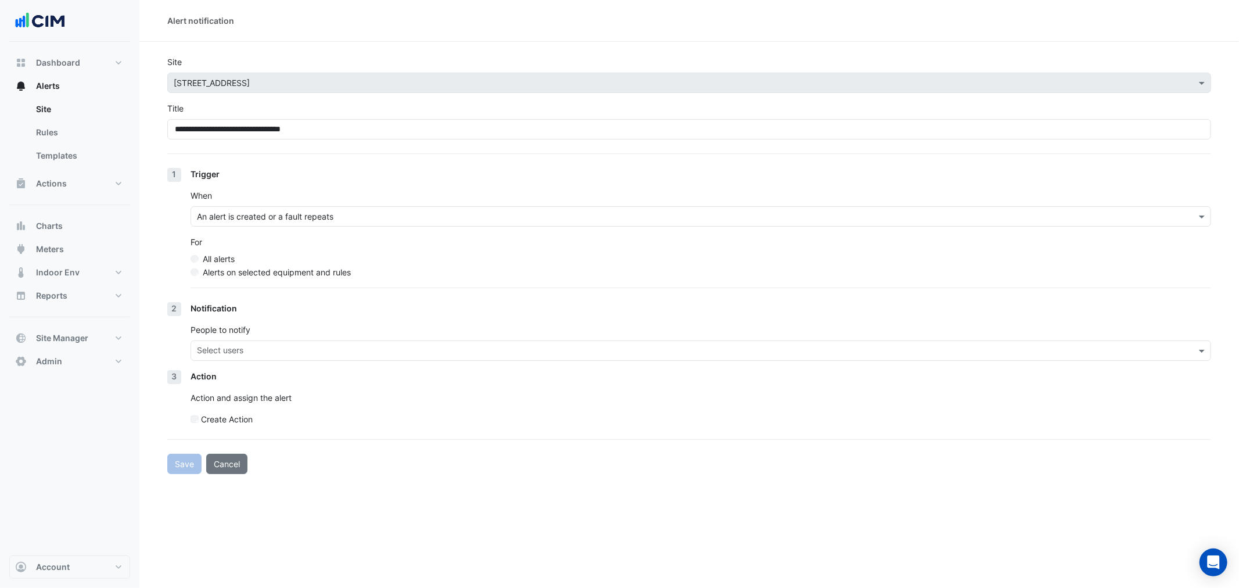
click at [257, 270] on label "Alerts on selected equipment and rules" at bounding box center [277, 272] width 148 height 12
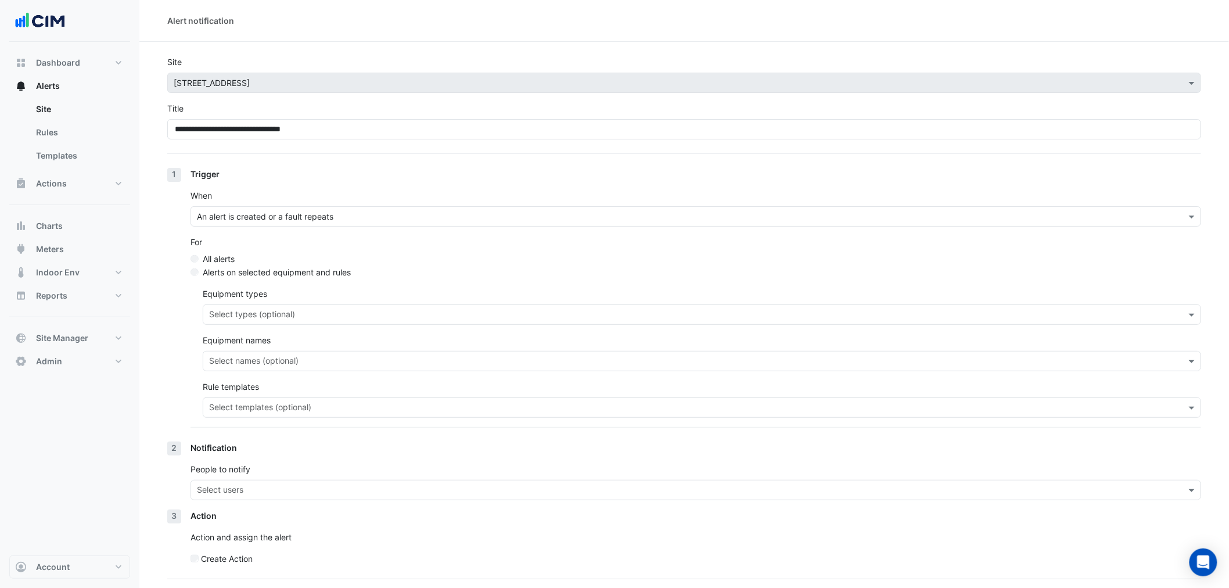
click at [268, 311] on input "text" at bounding box center [695, 316] width 973 height 12
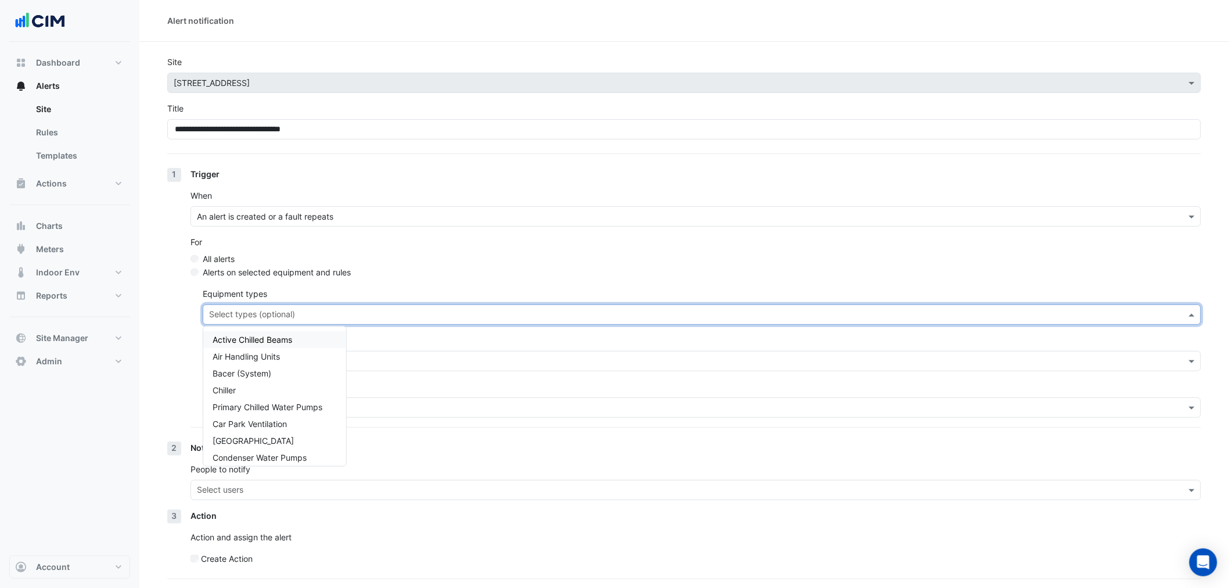
click at [431, 276] on div "Alerts on selected equipment and rules" at bounding box center [696, 272] width 1011 height 12
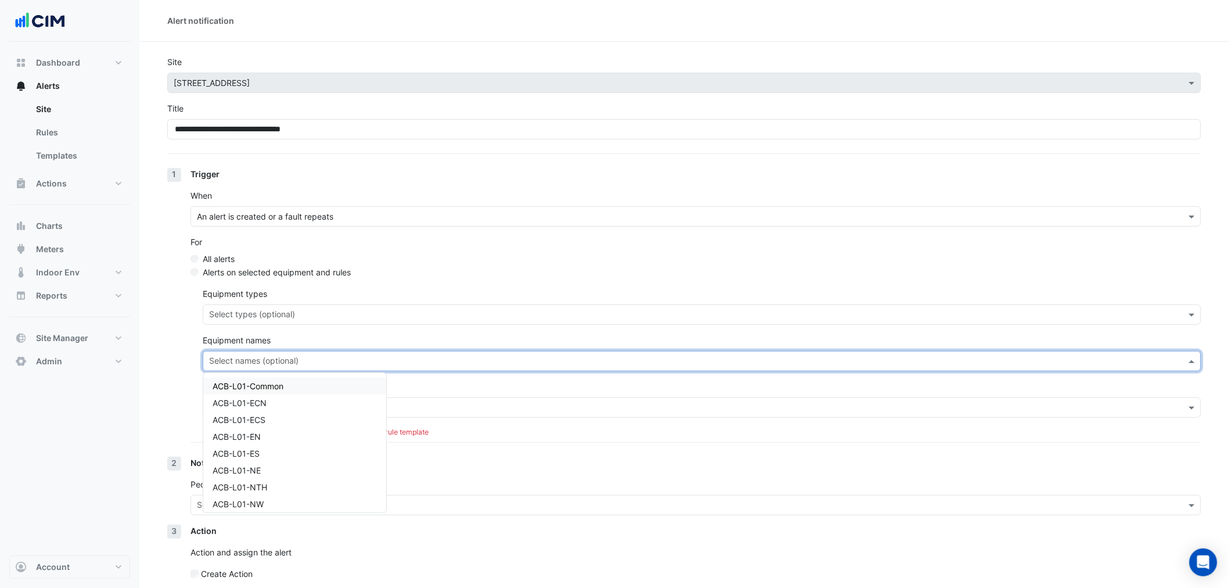
click at [336, 363] on input "text" at bounding box center [695, 362] width 973 height 12
click at [287, 451] on div "WM-G05" at bounding box center [263, 449] width 121 height 17
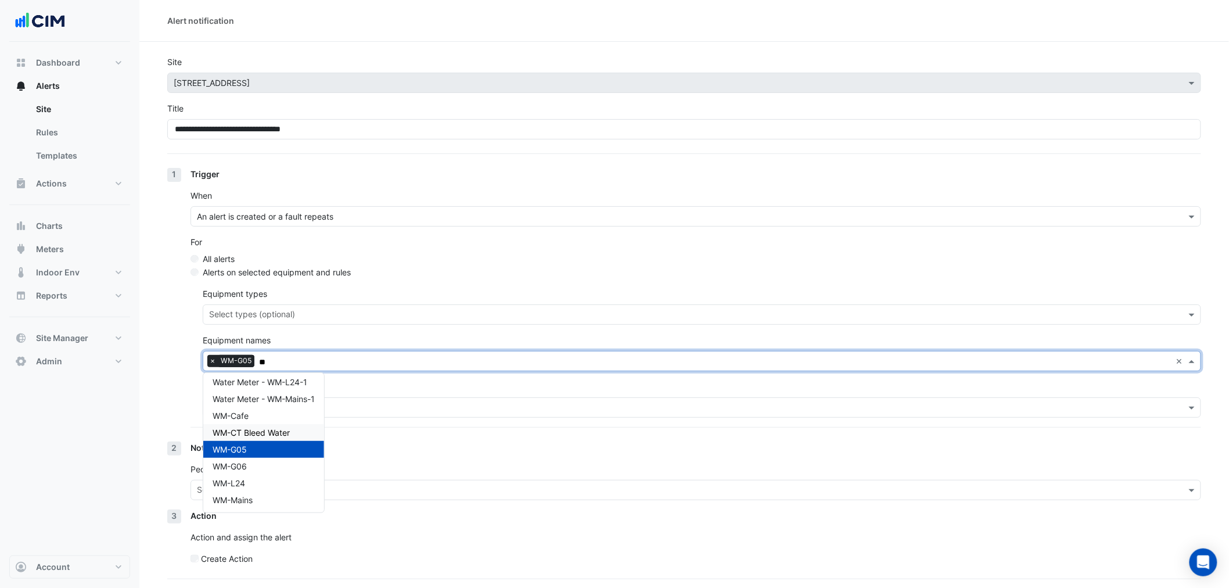
type input "**"
click at [553, 378] on div "Equipment types Select types (optional) Equipment names Select names (optional)…" at bounding box center [702, 353] width 999 height 130
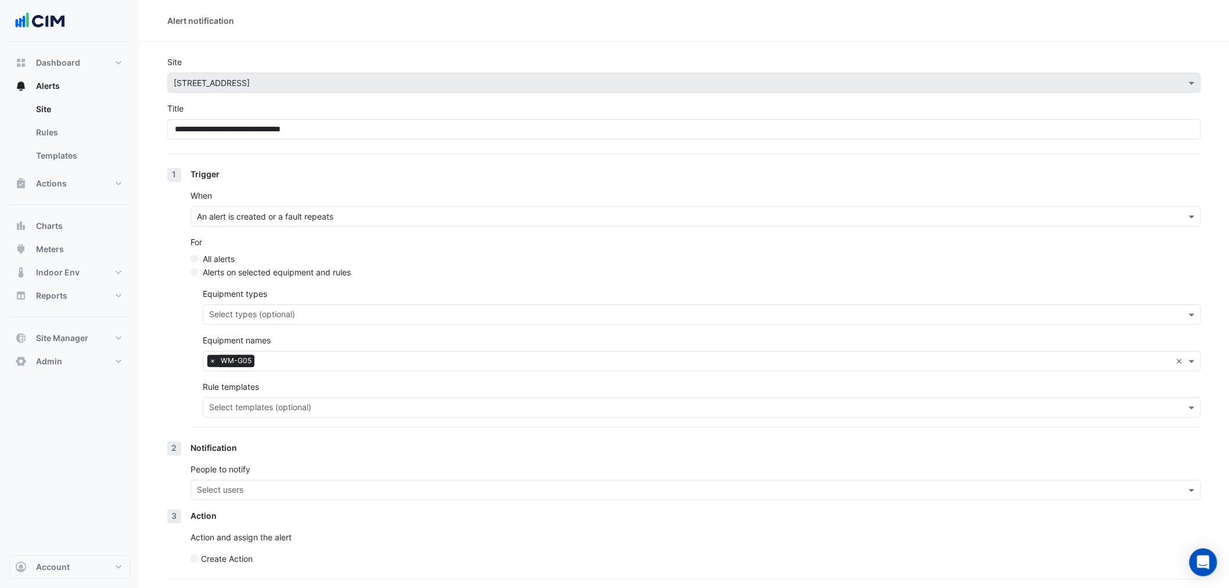
click at [334, 404] on input "text" at bounding box center [695, 409] width 973 height 12
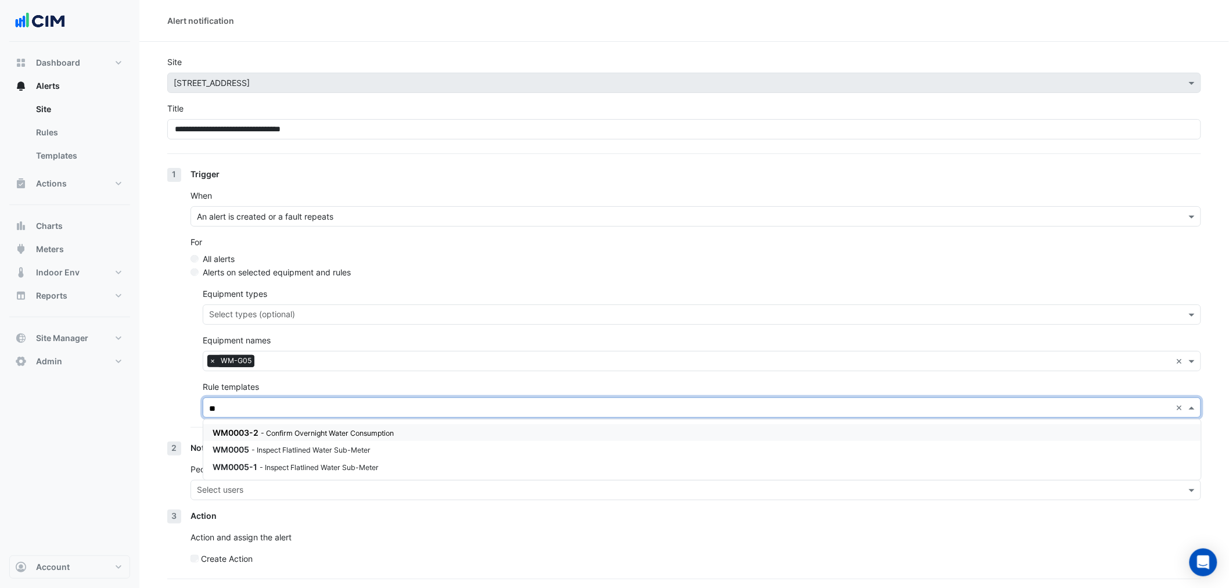
click at [293, 425] on div "WM0003-2 - Confirm Overnight Water Consumption" at bounding box center [702, 432] width 998 height 17
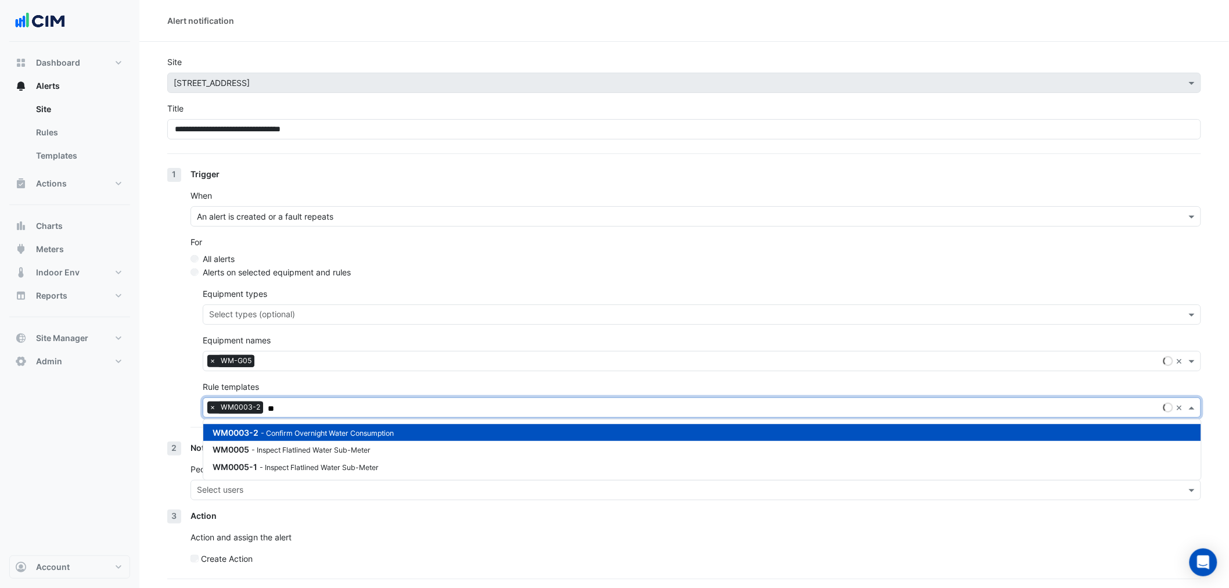
type input "**"
click at [365, 378] on div "Equipment types Select types (optional) Equipment names Select names (optional)…" at bounding box center [702, 353] width 999 height 130
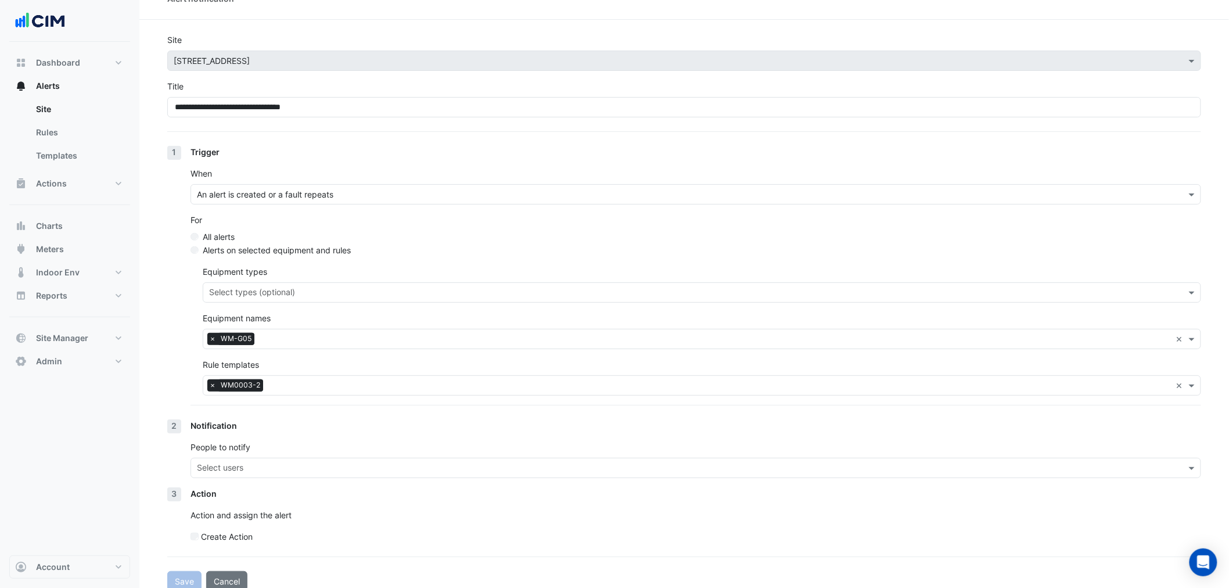
scroll to position [35, 0]
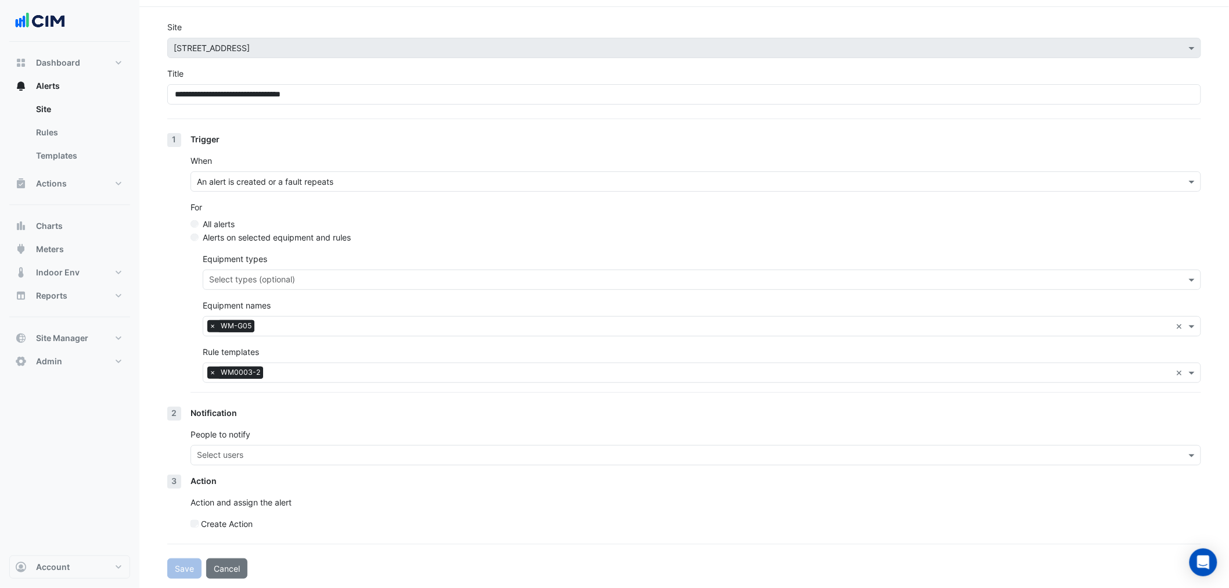
click at [250, 453] on input "text" at bounding box center [689, 456] width 985 height 12
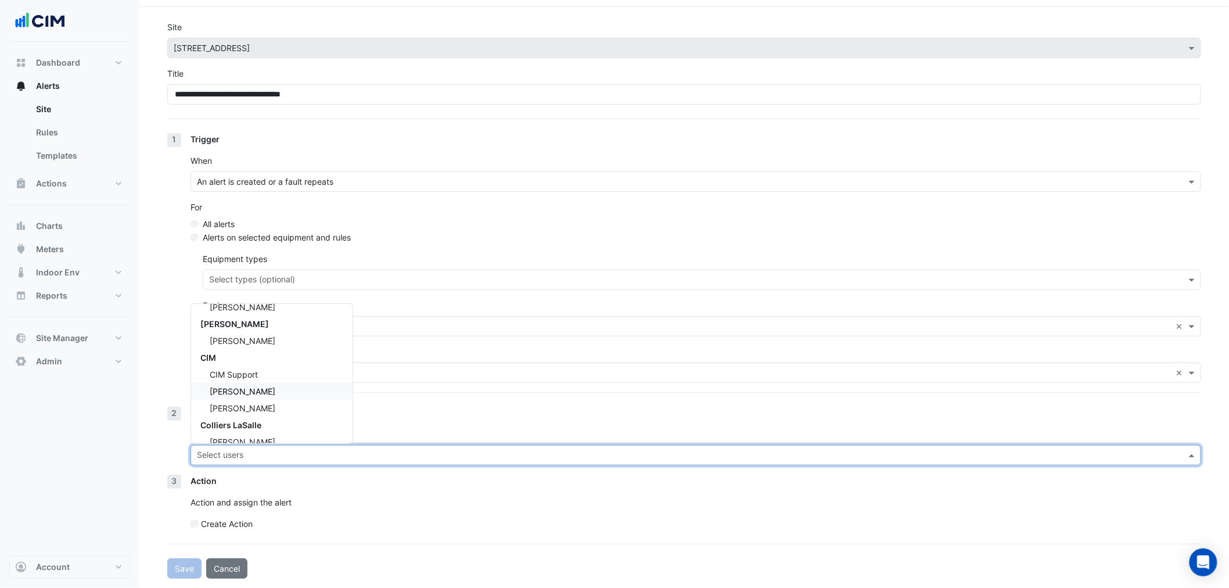
click at [250, 386] on span "[PERSON_NAME]" at bounding box center [243, 391] width 66 height 10
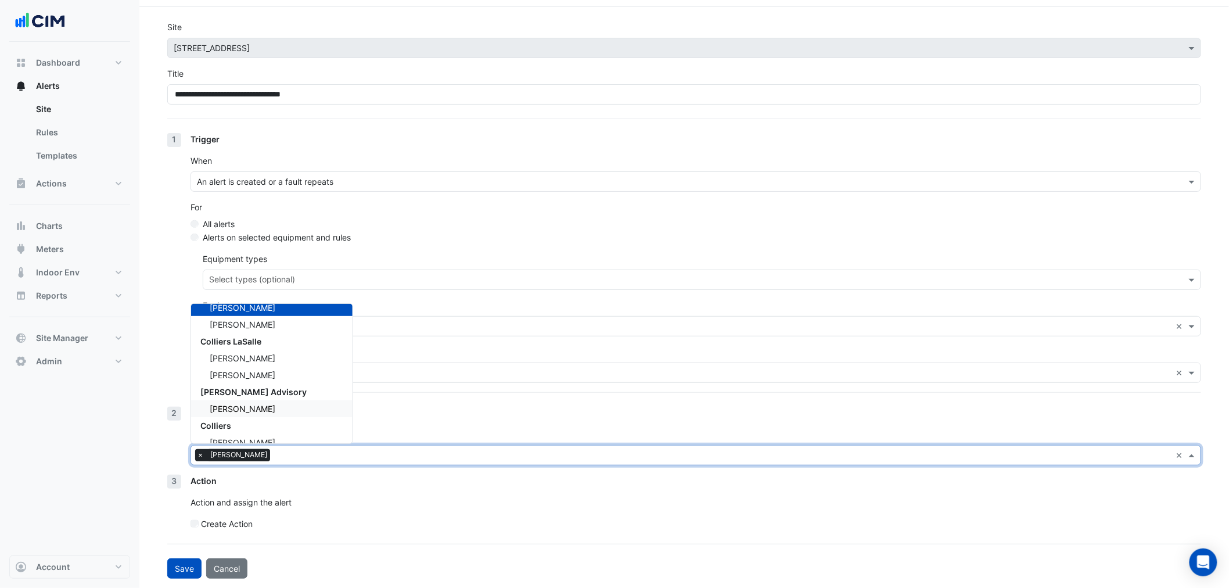
scroll to position [159, 0]
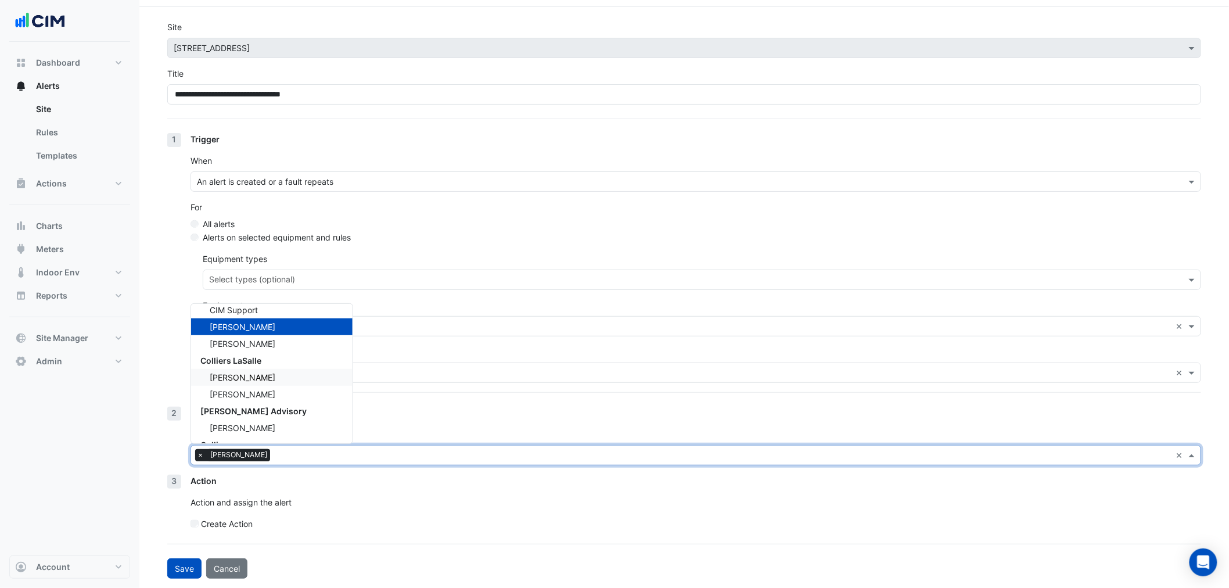
drag, startPoint x: 254, startPoint y: 374, endPoint x: 254, endPoint y: 382, distance: 8.7
click at [254, 375] on span "[PERSON_NAME]" at bounding box center [243, 377] width 66 height 10
click at [254, 387] on div "[PERSON_NAME]" at bounding box center [272, 394] width 162 height 17
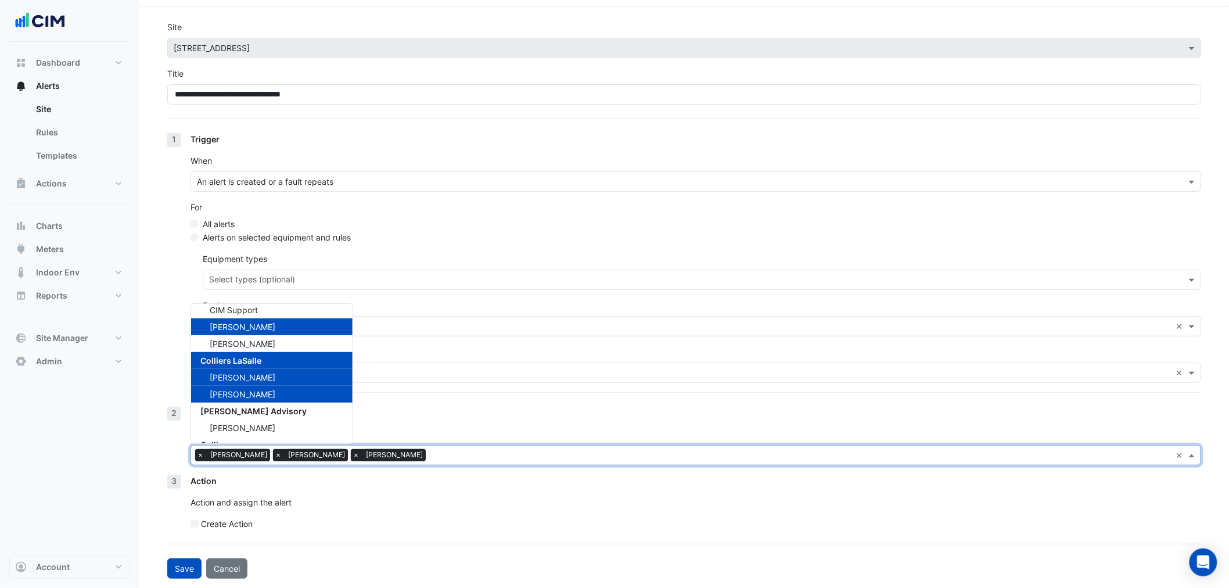
click at [398, 419] on div "Notification People to notify Select users × [PERSON_NAME] × [PERSON_NAME] × [P…" at bounding box center [696, 441] width 1011 height 68
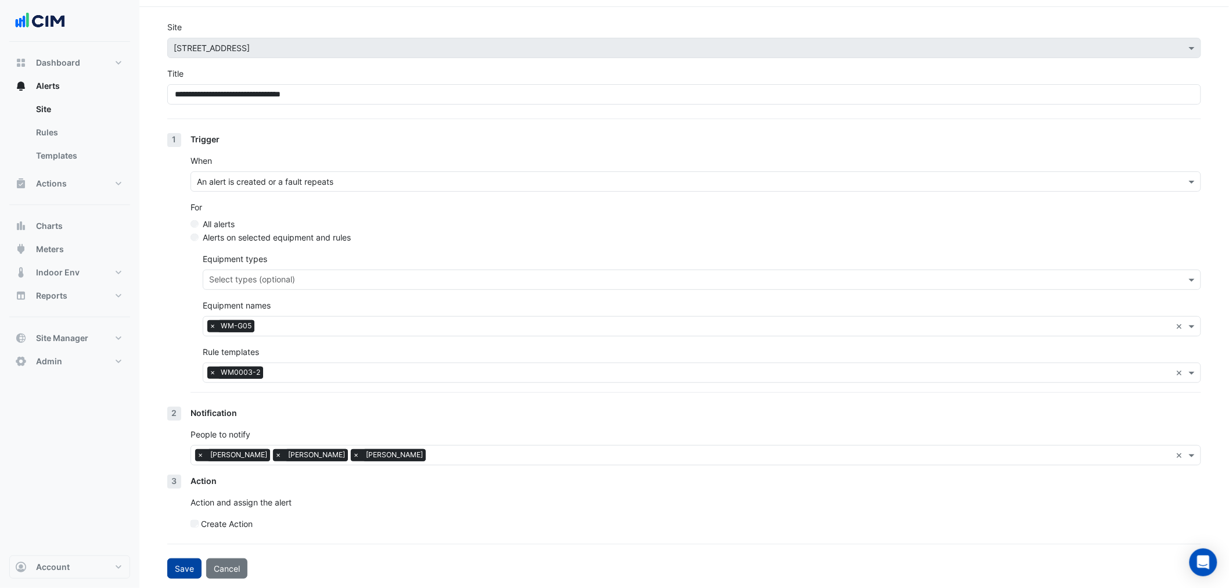
click at [192, 569] on button "Save" at bounding box center [184, 568] width 34 height 20
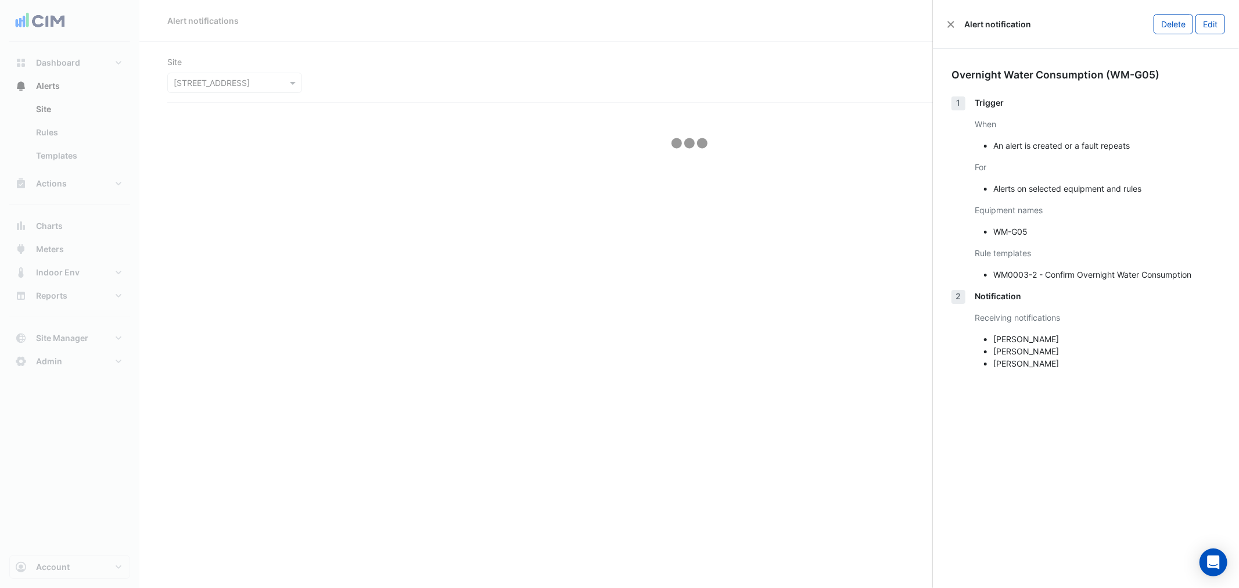
select select "******"
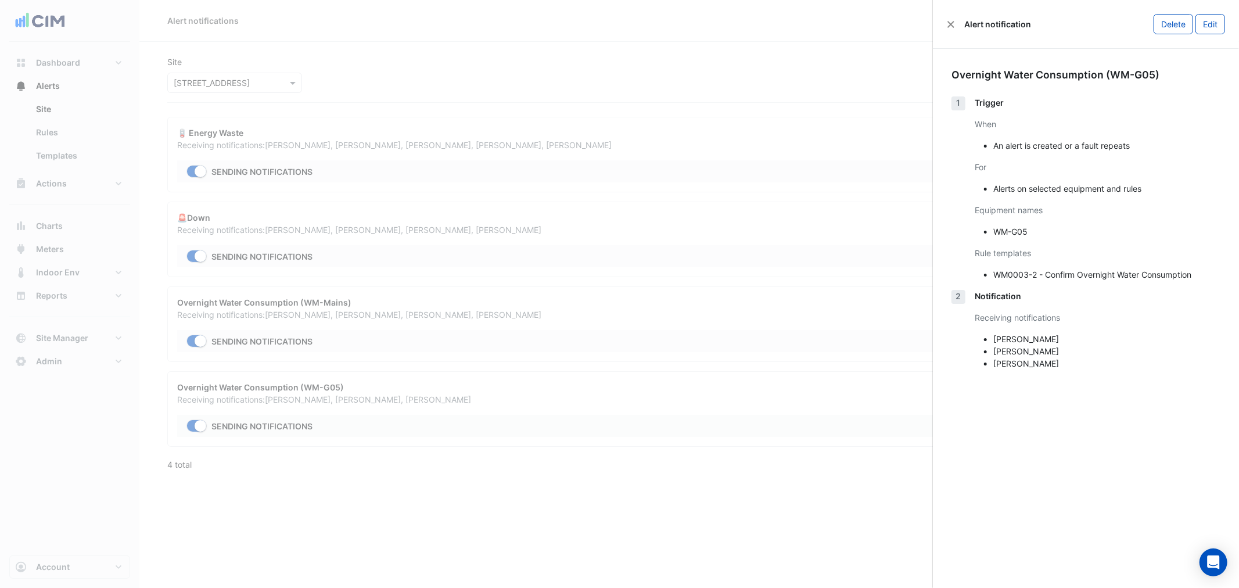
click at [596, 106] on ngb-offcanvas-backdrop at bounding box center [619, 294] width 1239 height 588
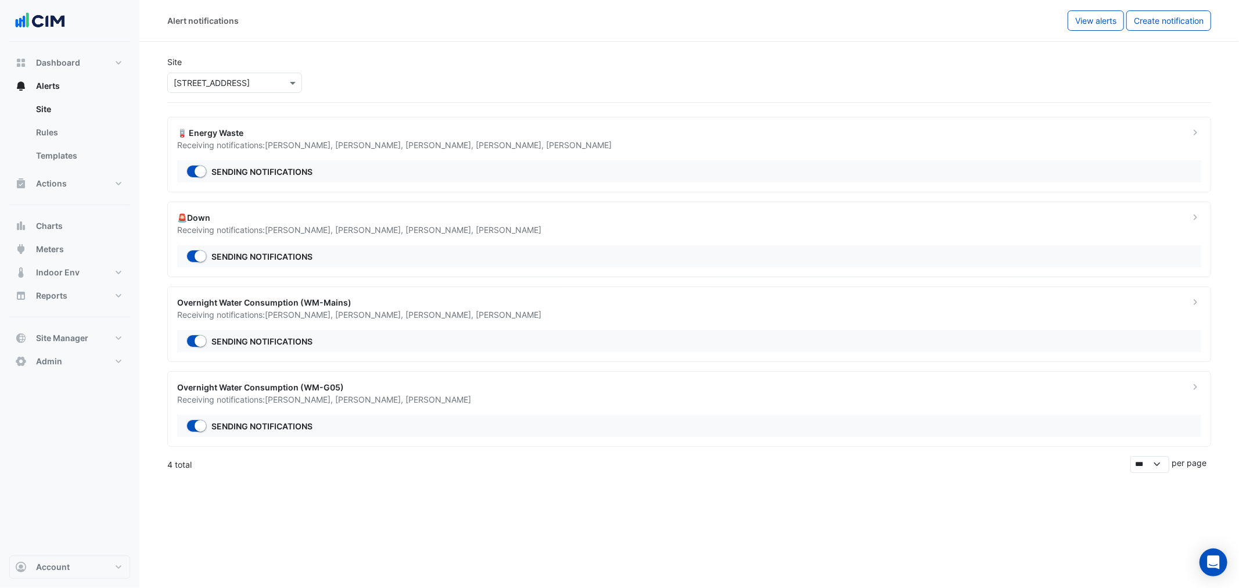
click at [310, 547] on div "Alert notifications View alerts Create notification Site Select a Site × [STREE…" at bounding box center [689, 294] width 1100 height 588
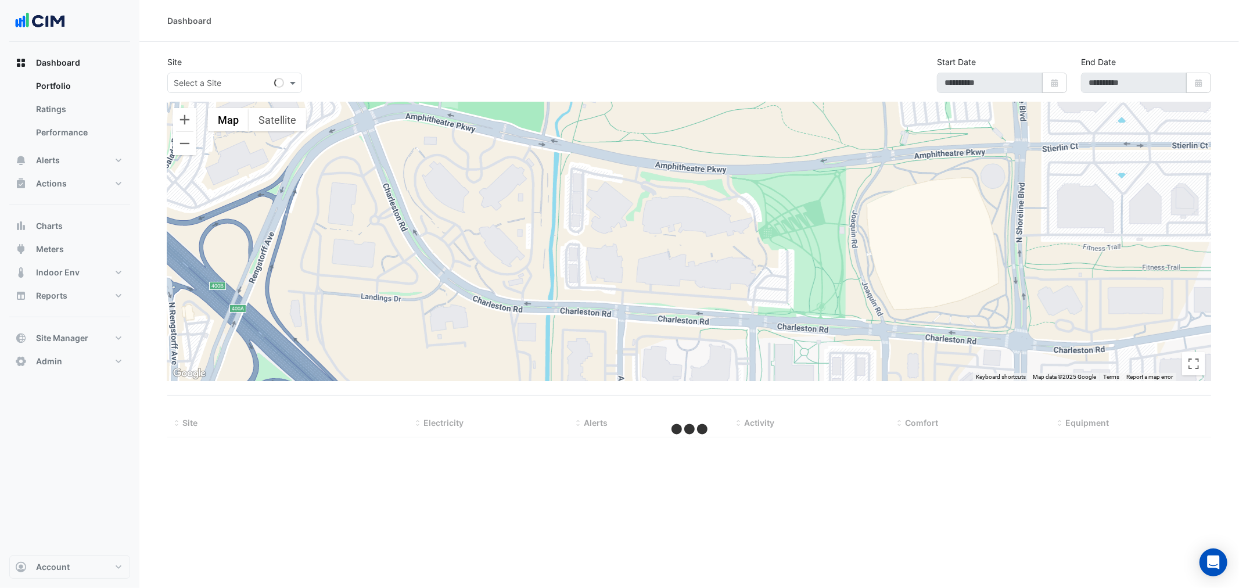
type input "**********"
select select "***"
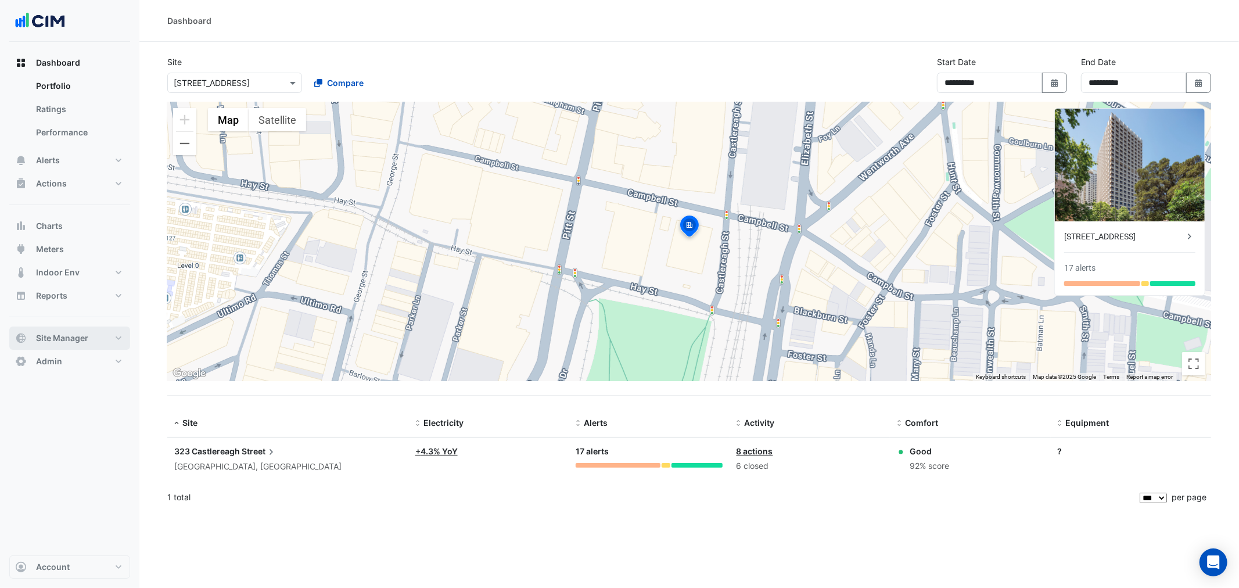
click at [93, 333] on button "Site Manager" at bounding box center [69, 338] width 121 height 23
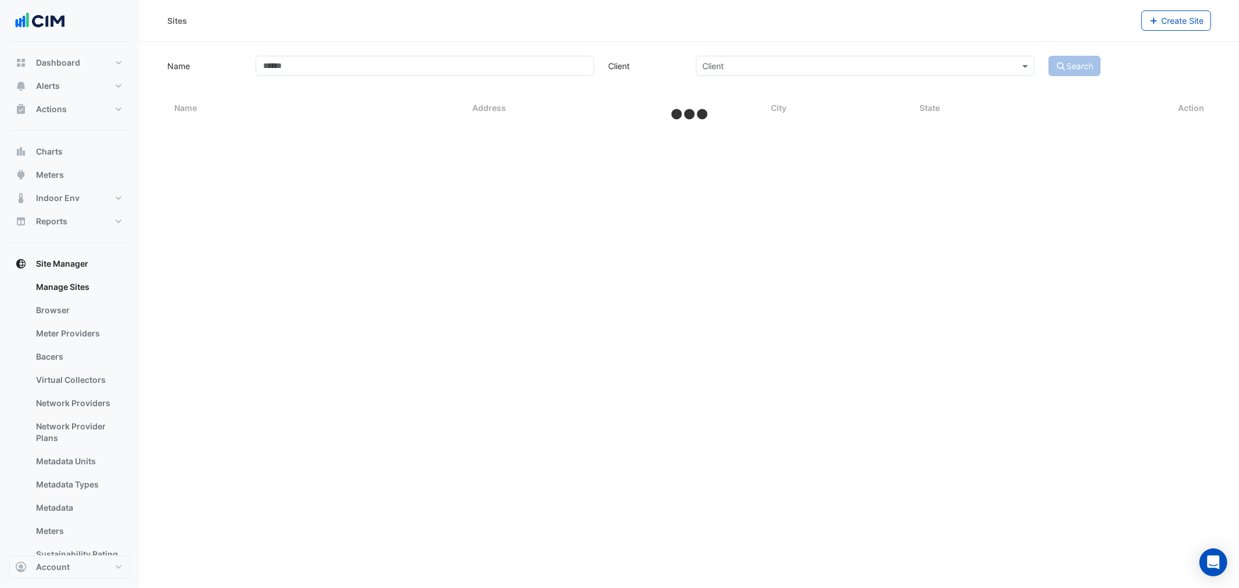
select select "***"
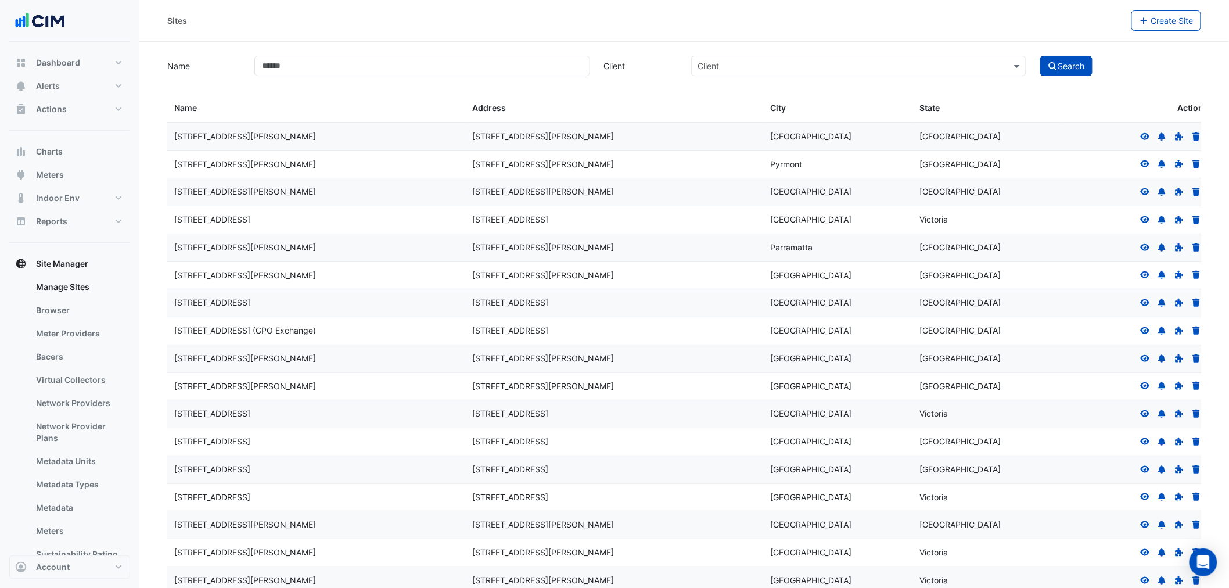
click at [308, 66] on input "Name" at bounding box center [421, 66] width 335 height 20
type input "*********"
click at [1041, 56] on button "Search" at bounding box center [1067, 66] width 52 height 20
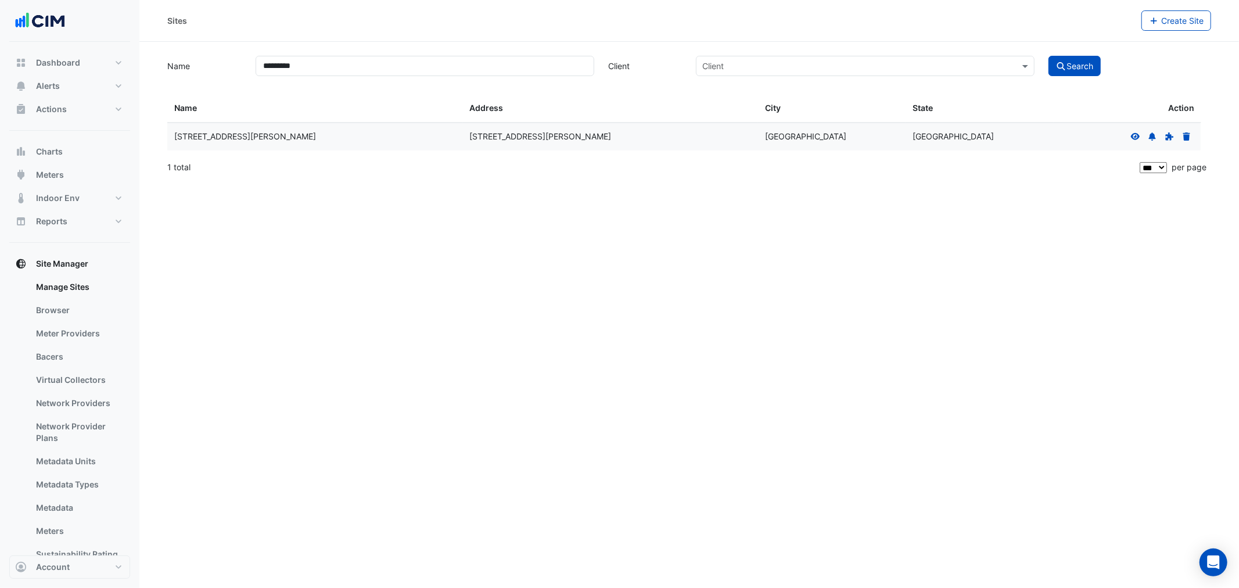
click at [1131, 134] on icon at bounding box center [1136, 136] width 10 height 8
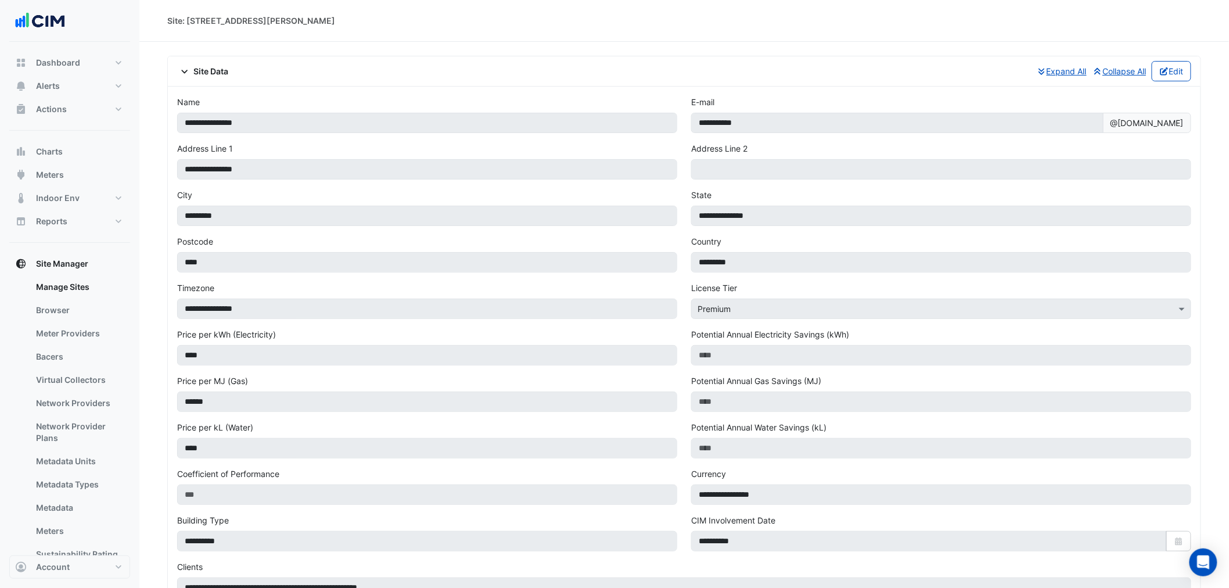
select select "***"
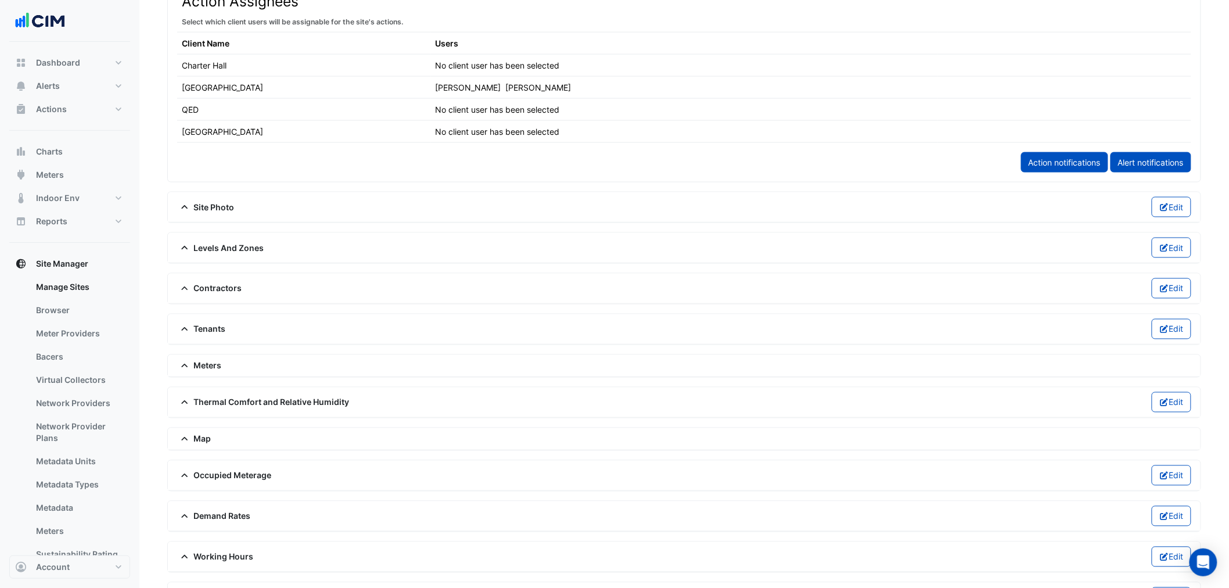
scroll to position [669, 0]
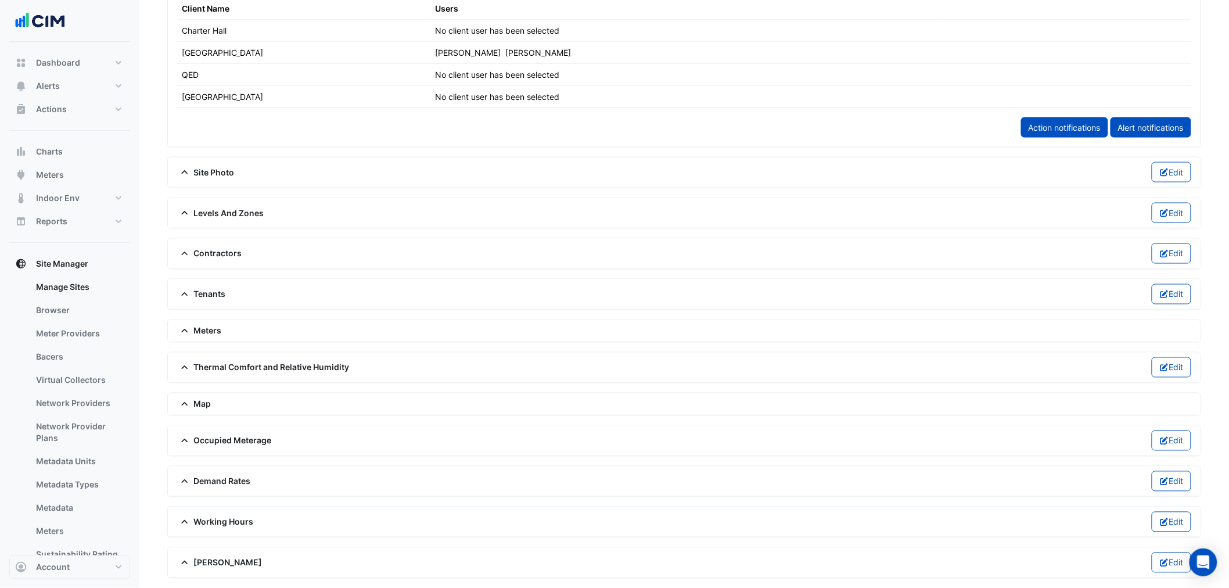
click at [223, 365] on span "Thermal Comfort and Relative Humidity" at bounding box center [263, 367] width 173 height 12
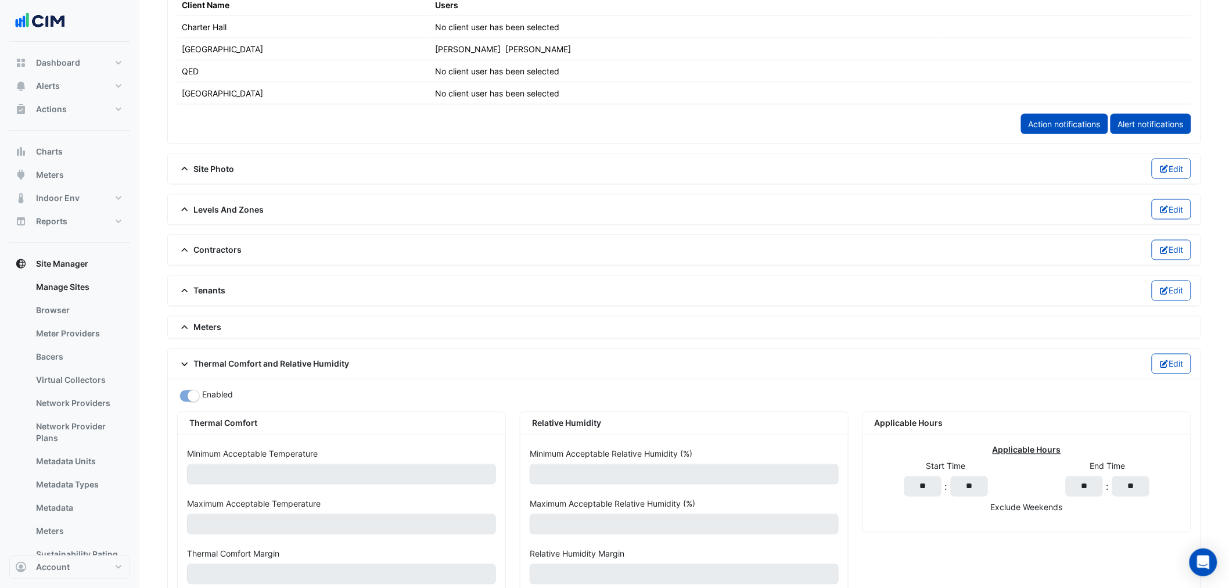
click at [1159, 354] on div "Thermal Comfort and Relative Humidity Edit" at bounding box center [684, 364] width 1033 height 30
click at [1165, 358] on button "Edit" at bounding box center [1172, 364] width 40 height 20
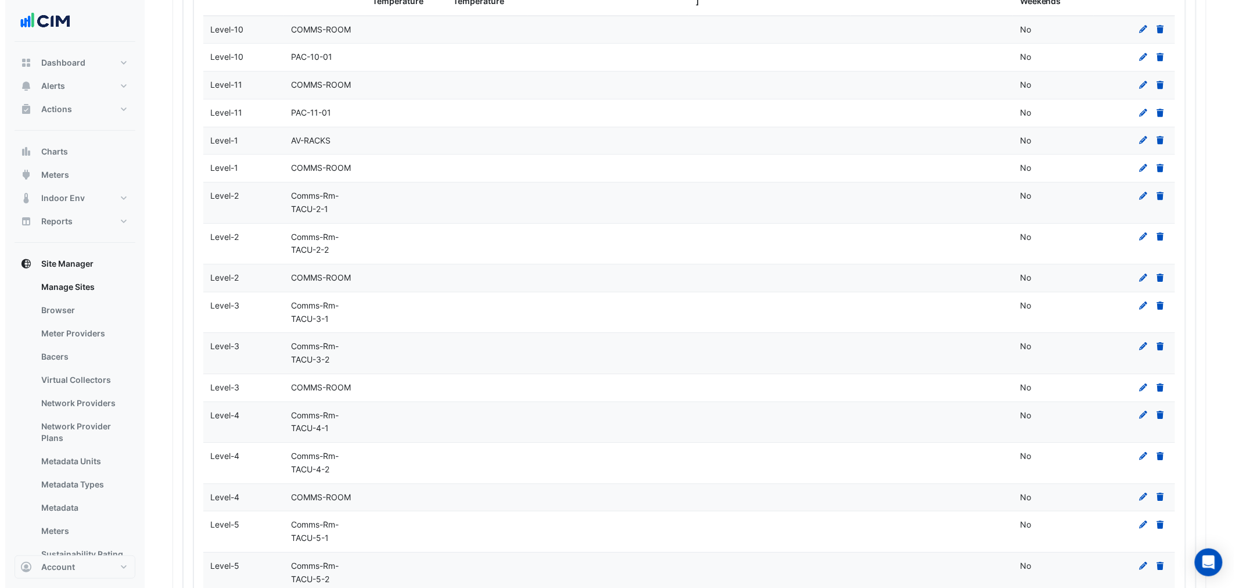
scroll to position [1250, 0]
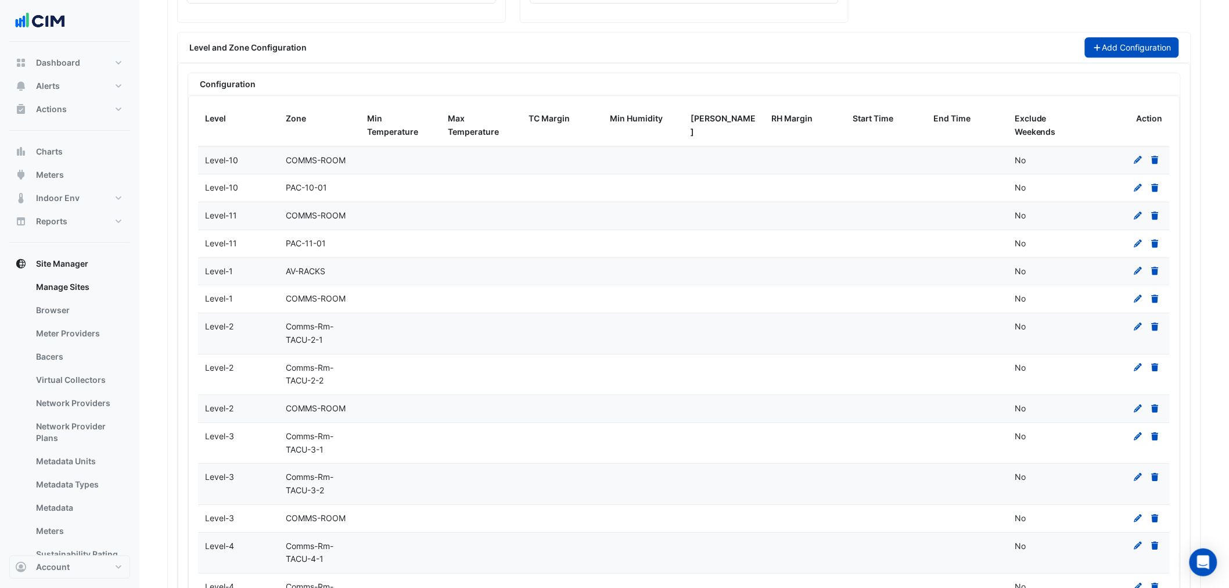
click at [1134, 50] on button "Add Configuration" at bounding box center [1132, 47] width 95 height 20
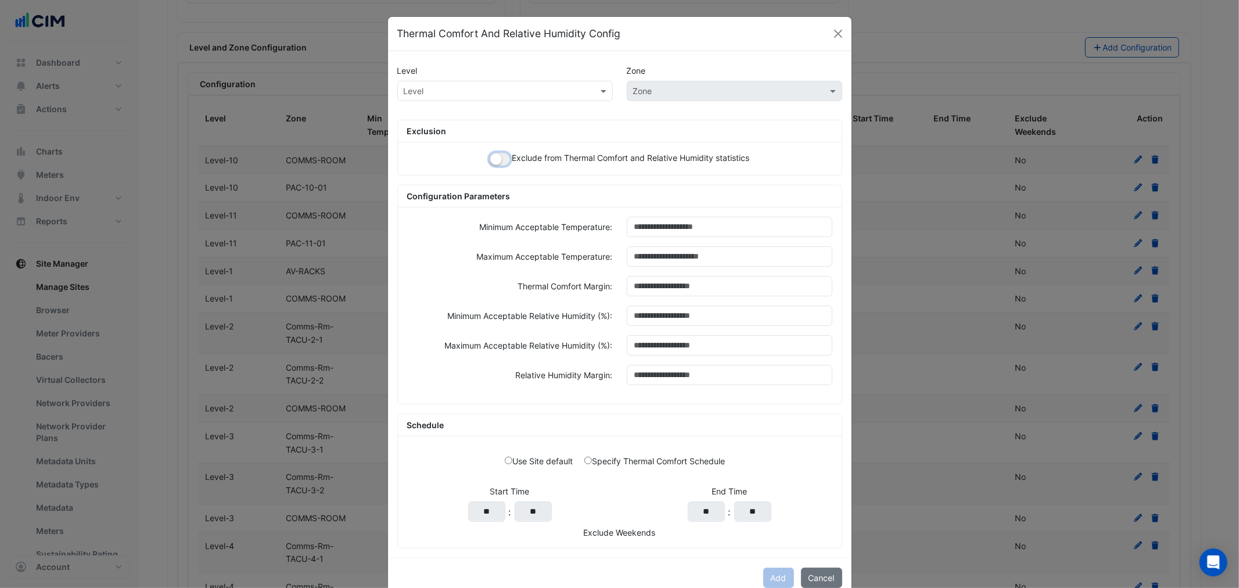
click at [494, 155] on small "button" at bounding box center [496, 159] width 12 height 12
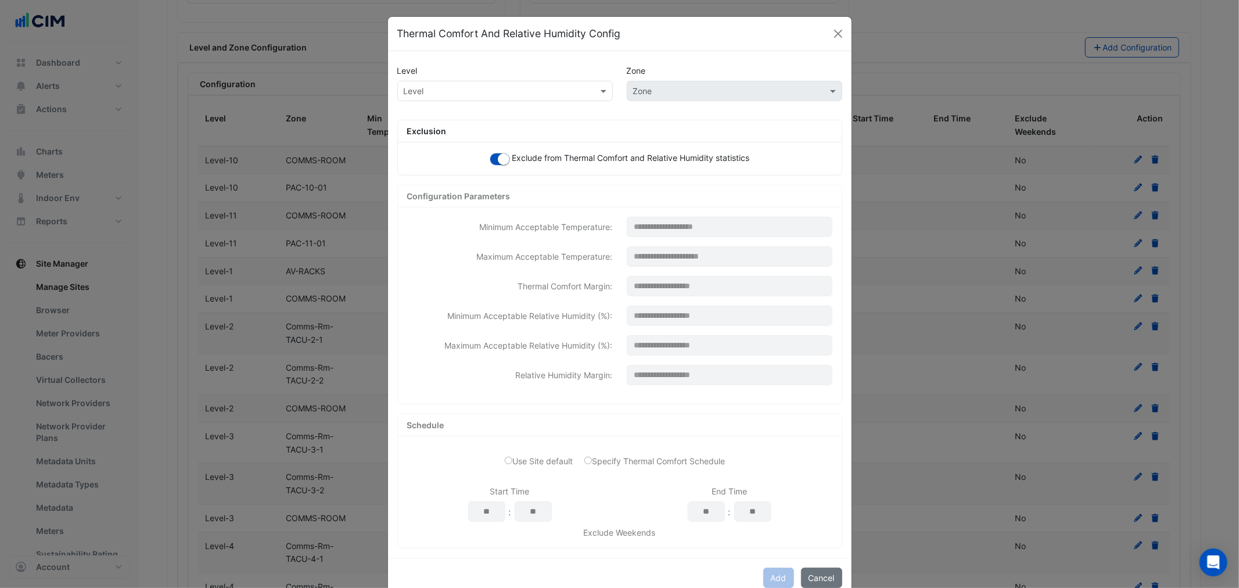
click at [489, 92] on input "text" at bounding box center [494, 91] width 180 height 12
type input "*"
click at [426, 120] on div "Level-G" at bounding box center [422, 115] width 48 height 17
click at [722, 101] on div "Level × Level-G × Zone" at bounding box center [619, 96] width 459 height 30
click at [690, 92] on input "text" at bounding box center [723, 91] width 180 height 12
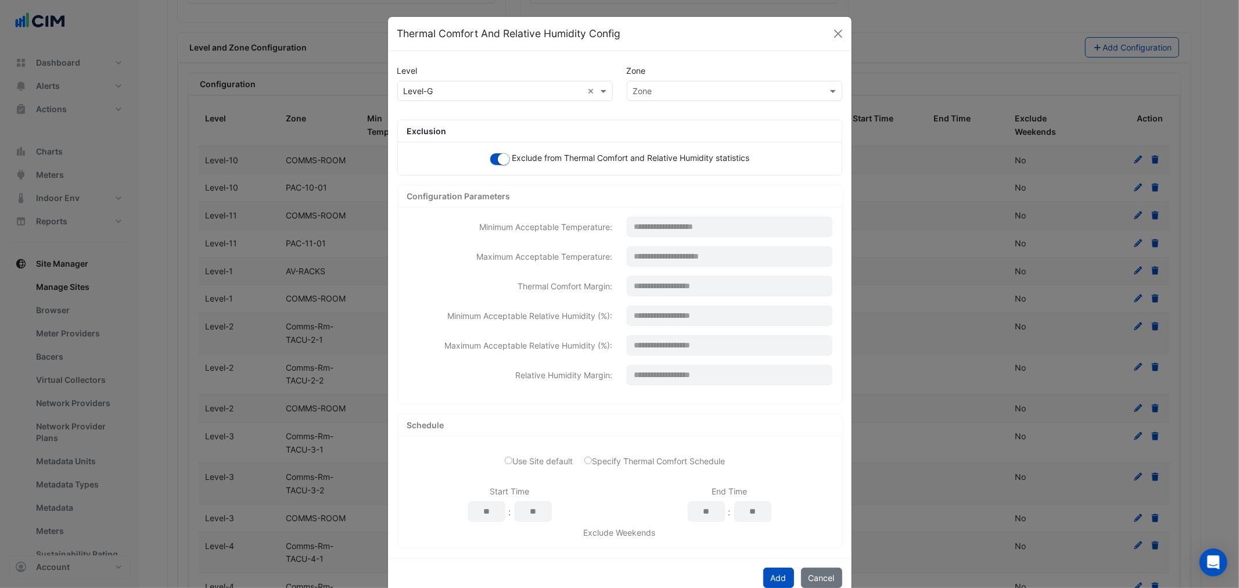
paste input "*********"
type input "*********"
click at [655, 118] on span "WCPU-R4-2" at bounding box center [660, 116] width 46 height 10
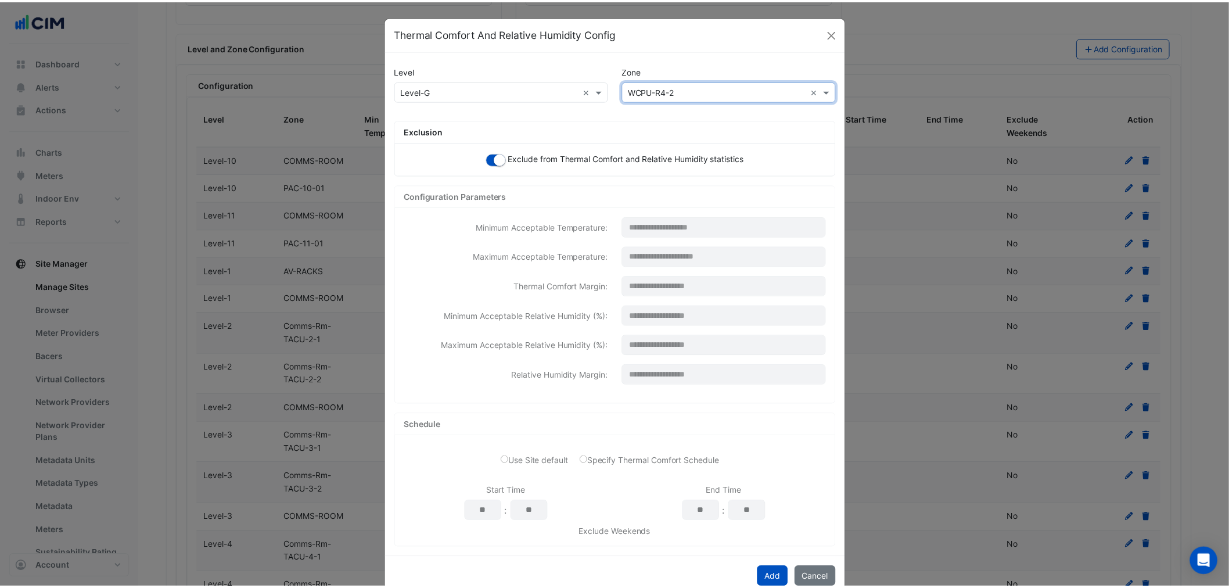
scroll to position [27, 0]
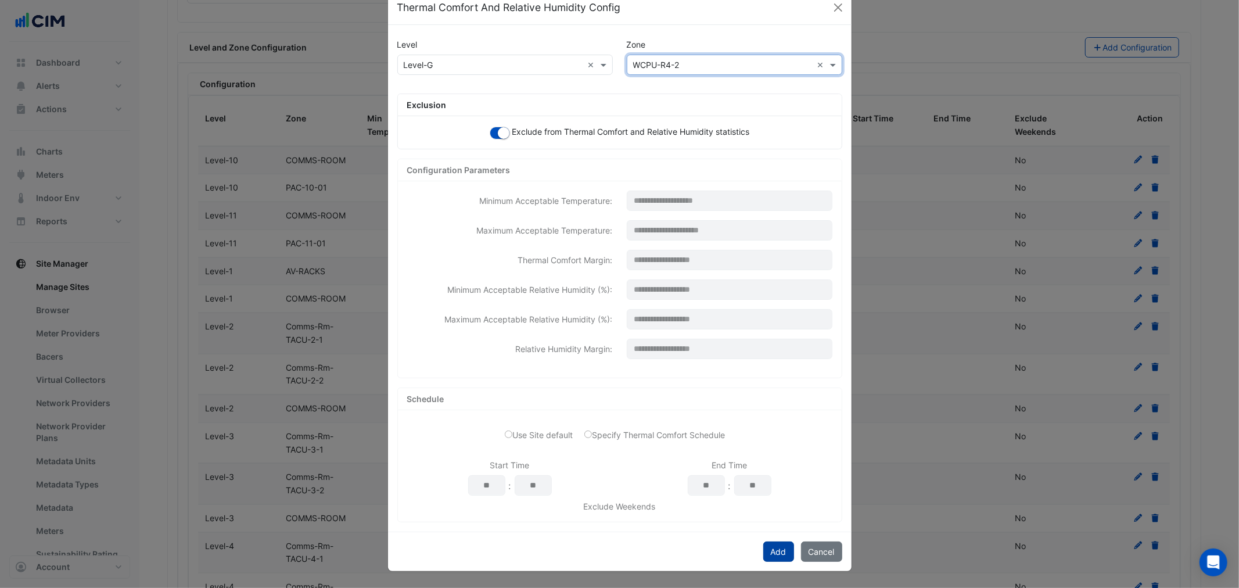
click at [782, 548] on button "Add" at bounding box center [778, 551] width 31 height 20
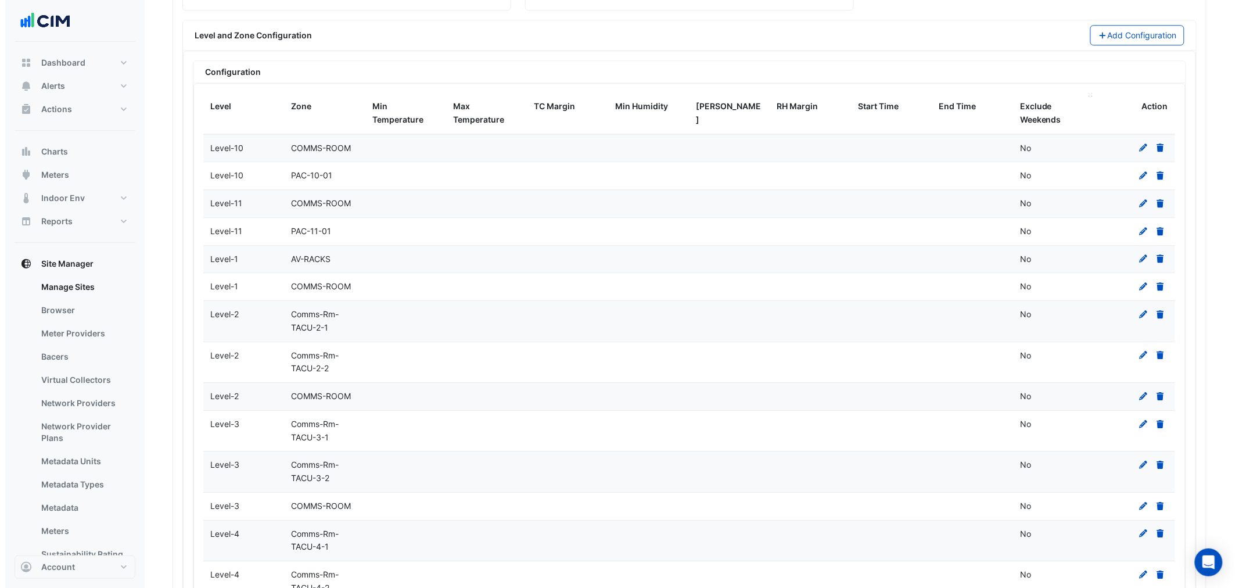
scroll to position [1250, 0]
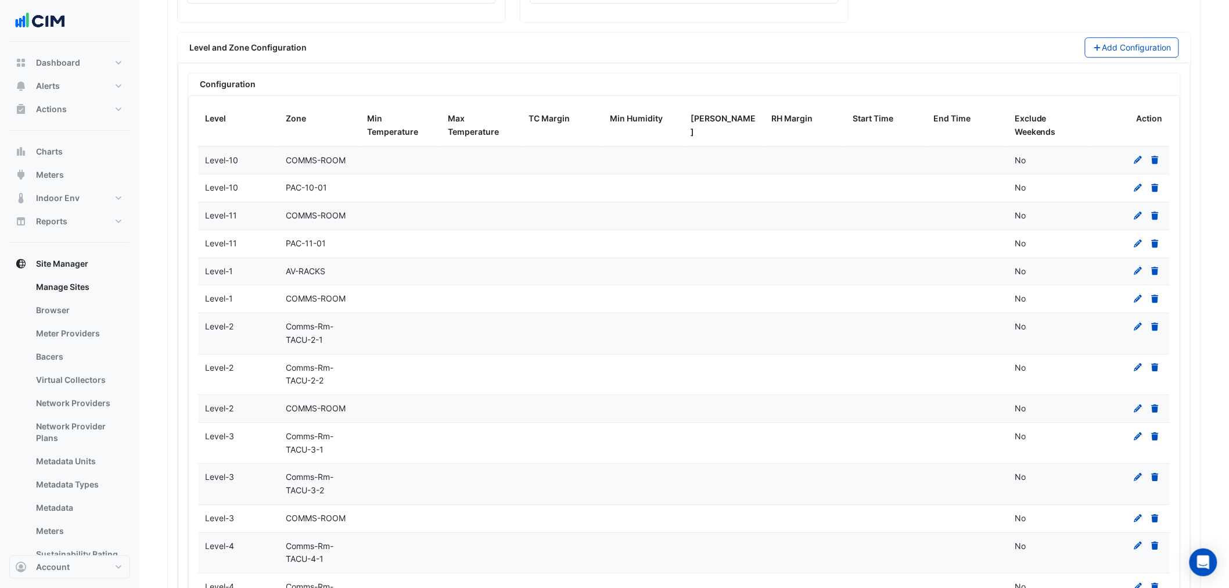
click at [1111, 36] on div "Level and Zone Configuration Add Configuration" at bounding box center [684, 48] width 1013 height 30
click at [1104, 37] on div "Level and Zone Configuration Add Configuration" at bounding box center [684, 48] width 1013 height 30
click at [1104, 41] on button "Add Configuration" at bounding box center [1132, 47] width 95 height 20
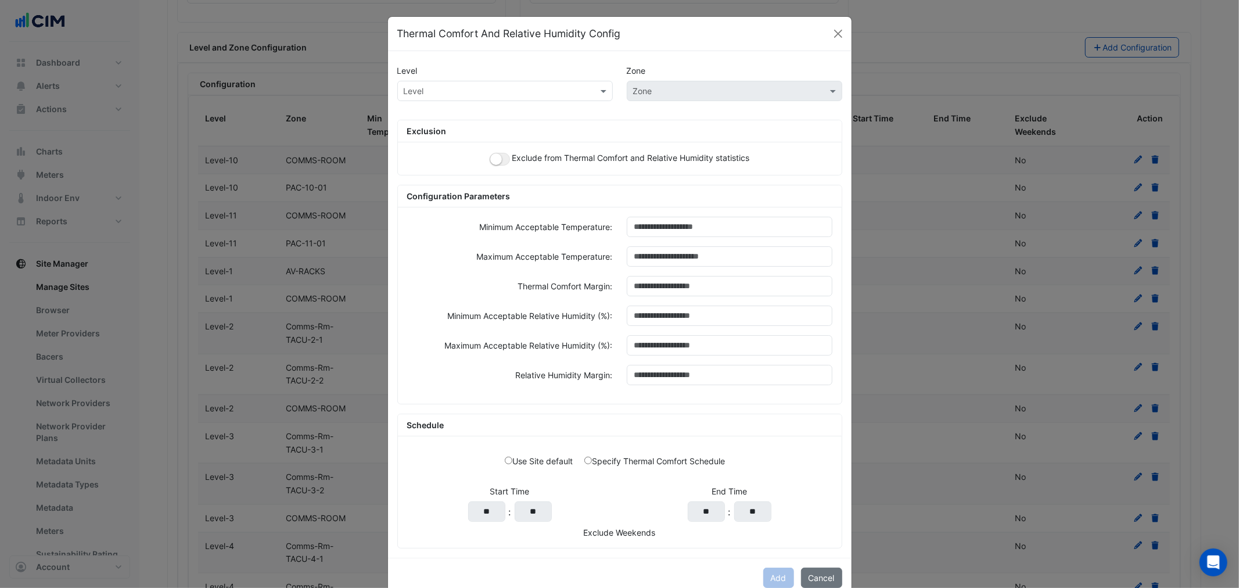
click at [503, 153] on div "Exclude from Thermal Comfort and Relative Humidity statistics" at bounding box center [620, 158] width 444 height 33
click at [501, 155] on button "button" at bounding box center [500, 159] width 20 height 13
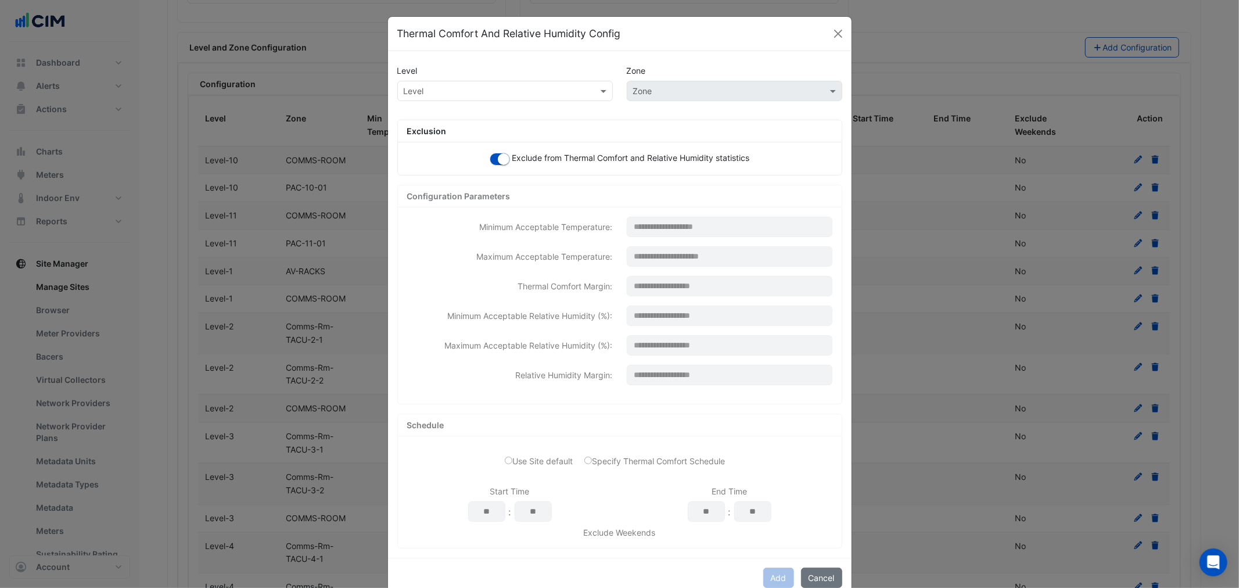
click at [455, 96] on div "Level" at bounding box center [495, 91] width 195 height 12
type input "*"
click at [422, 106] on div "Level-G" at bounding box center [422, 116] width 48 height 26
click at [420, 115] on span "Level-G" at bounding box center [422, 116] width 30 height 10
click at [704, 87] on input "text" at bounding box center [723, 91] width 180 height 12
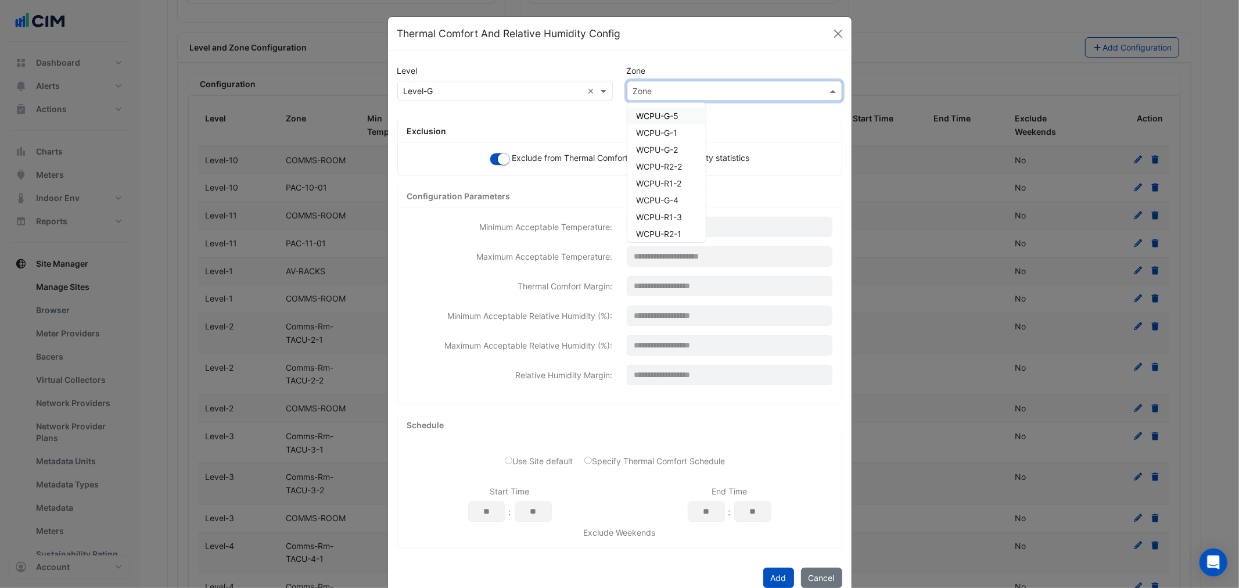
paste input "*********"
type input "*********"
click at [666, 120] on span "WCPU-R4-1" at bounding box center [660, 116] width 46 height 10
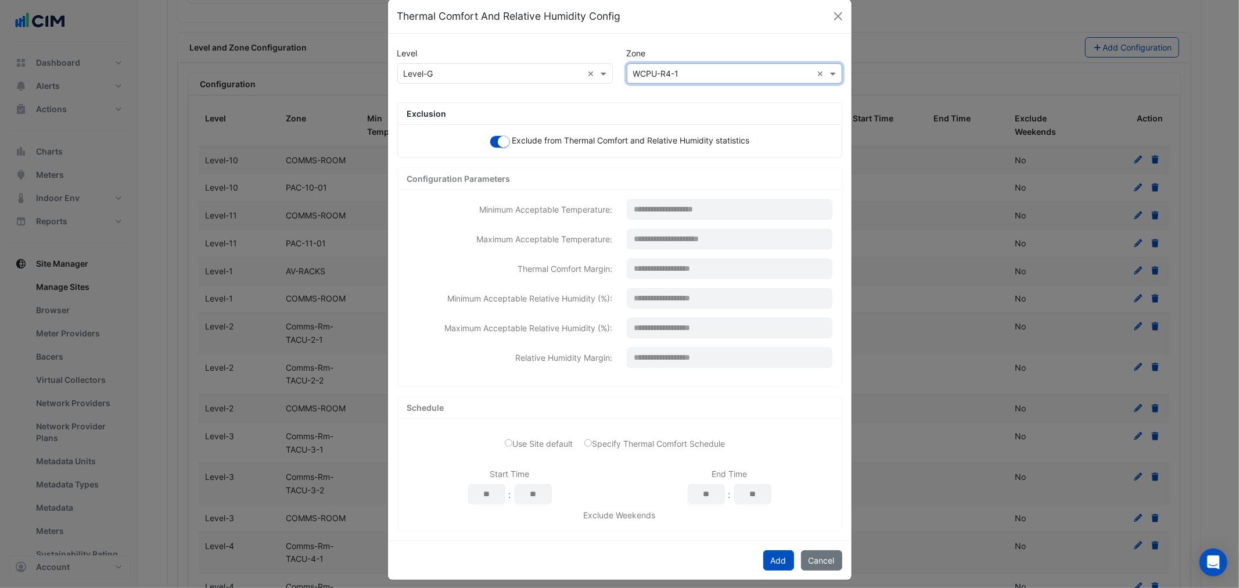
scroll to position [27, 0]
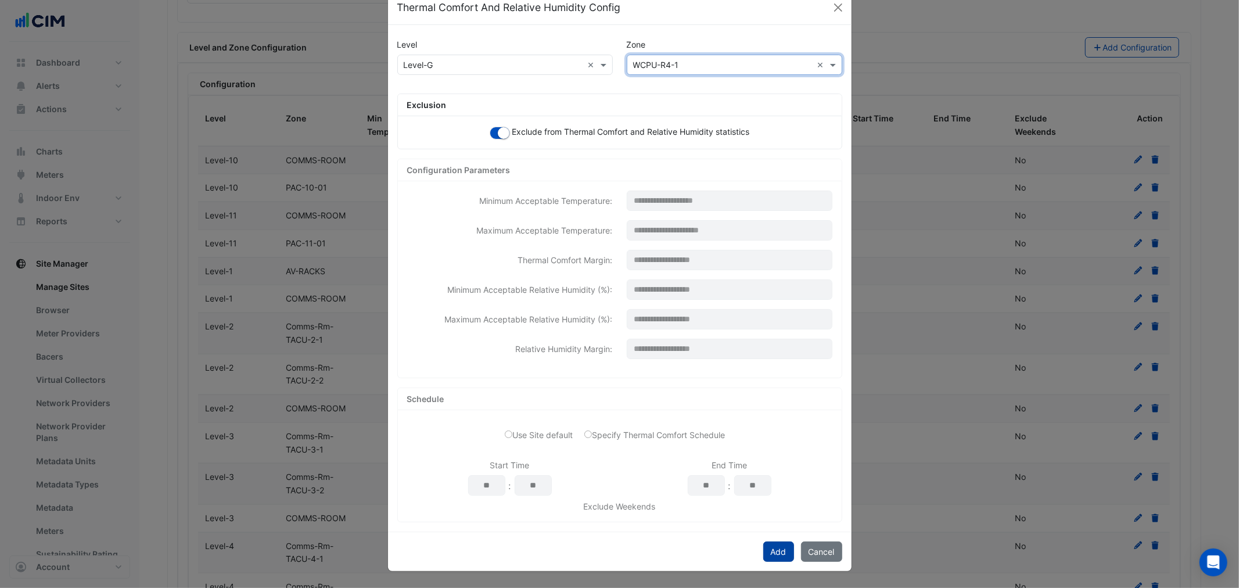
click at [763, 545] on div "Add Cancel" at bounding box center [620, 552] width 464 height 40
click at [763, 546] on button "Add" at bounding box center [778, 551] width 31 height 20
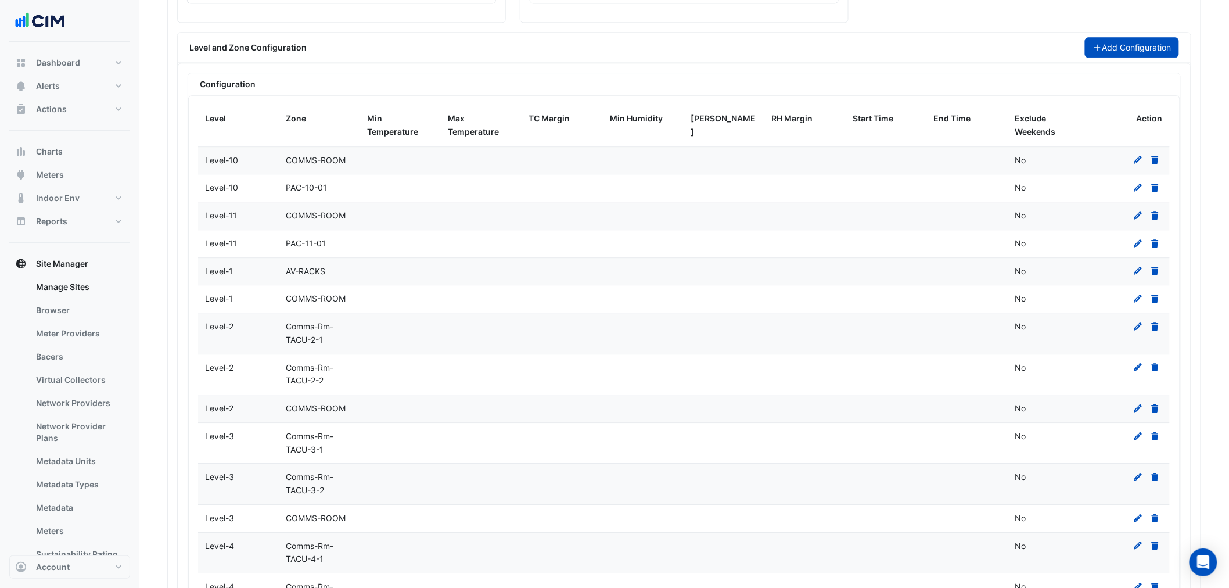
click at [1120, 47] on button "Add Configuration" at bounding box center [1132, 47] width 95 height 20
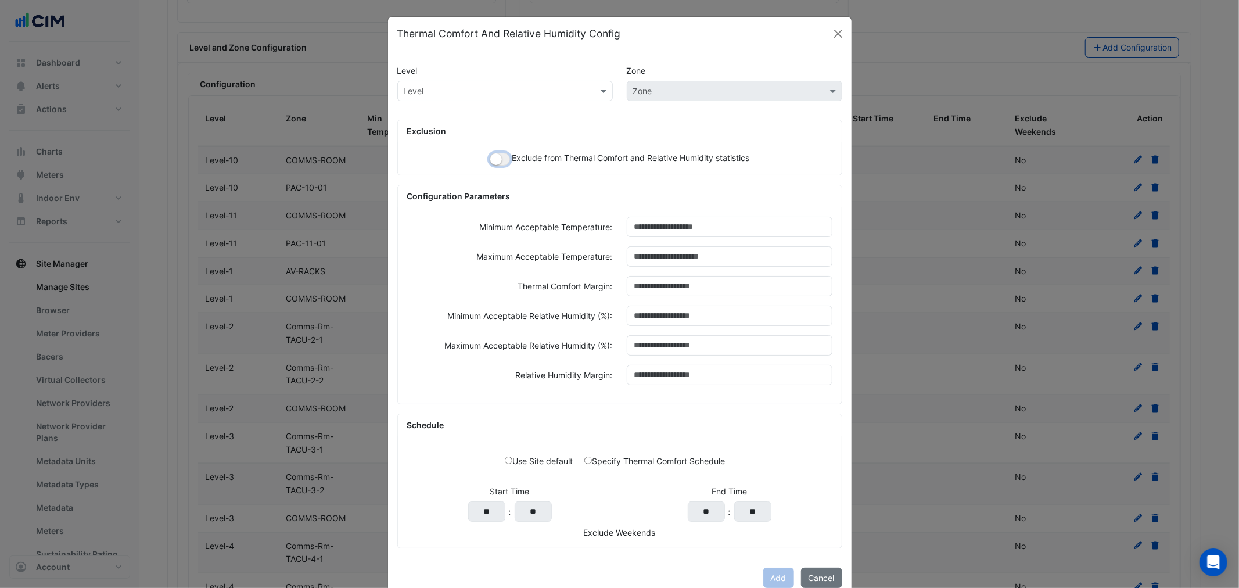
drag, startPoint x: 494, startPoint y: 156, endPoint x: 465, endPoint y: 166, distance: 30.1
click at [494, 155] on small "button" at bounding box center [496, 159] width 12 height 12
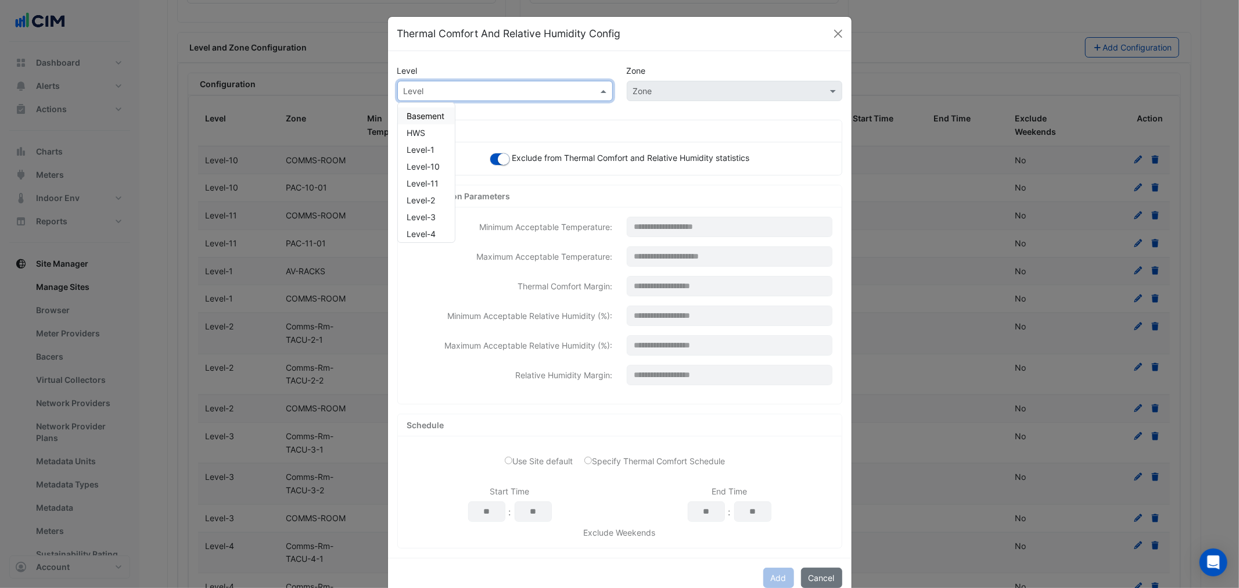
click at [507, 99] on div "Level" at bounding box center [505, 91] width 216 height 20
type input "*"
click at [439, 114] on div "Level-G" at bounding box center [422, 115] width 48 height 17
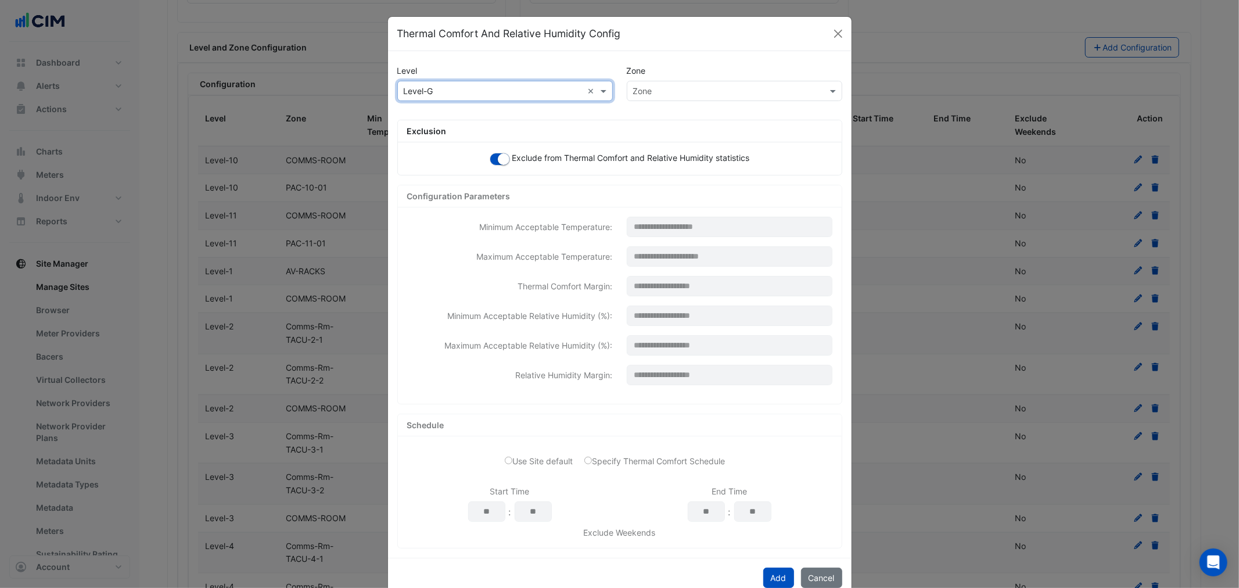
click at [700, 78] on div "Zone" at bounding box center [734, 70] width 229 height 20
click at [701, 84] on div "Zone" at bounding box center [735, 91] width 216 height 20
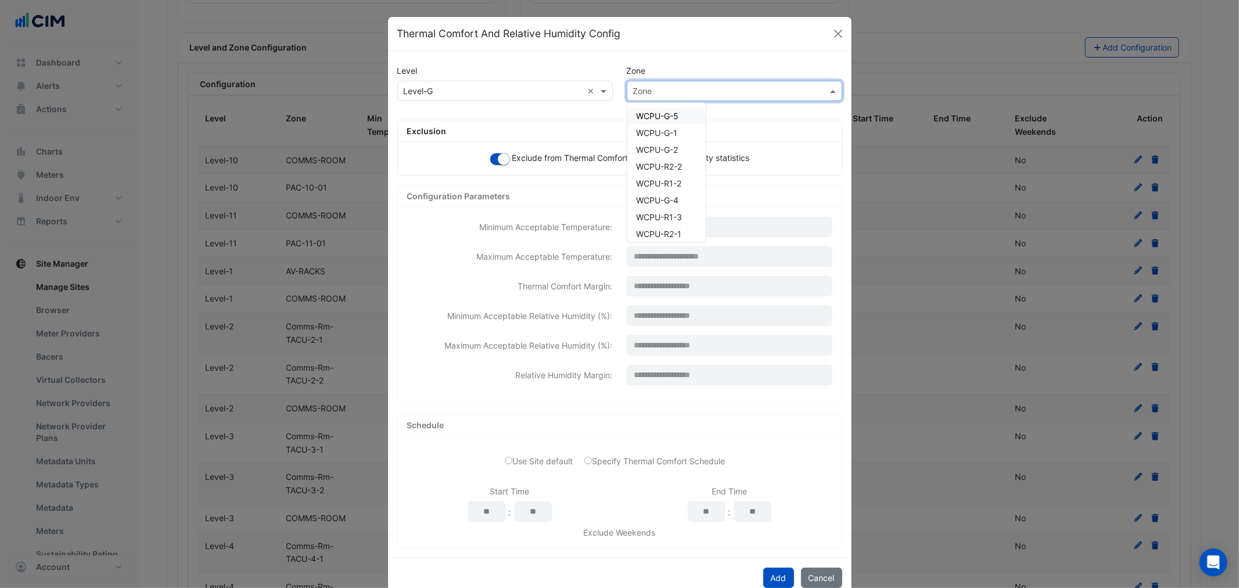
paste input "*********"
type input "*********"
click at [655, 117] on span "WCPU-R3-2" at bounding box center [660, 116] width 46 height 10
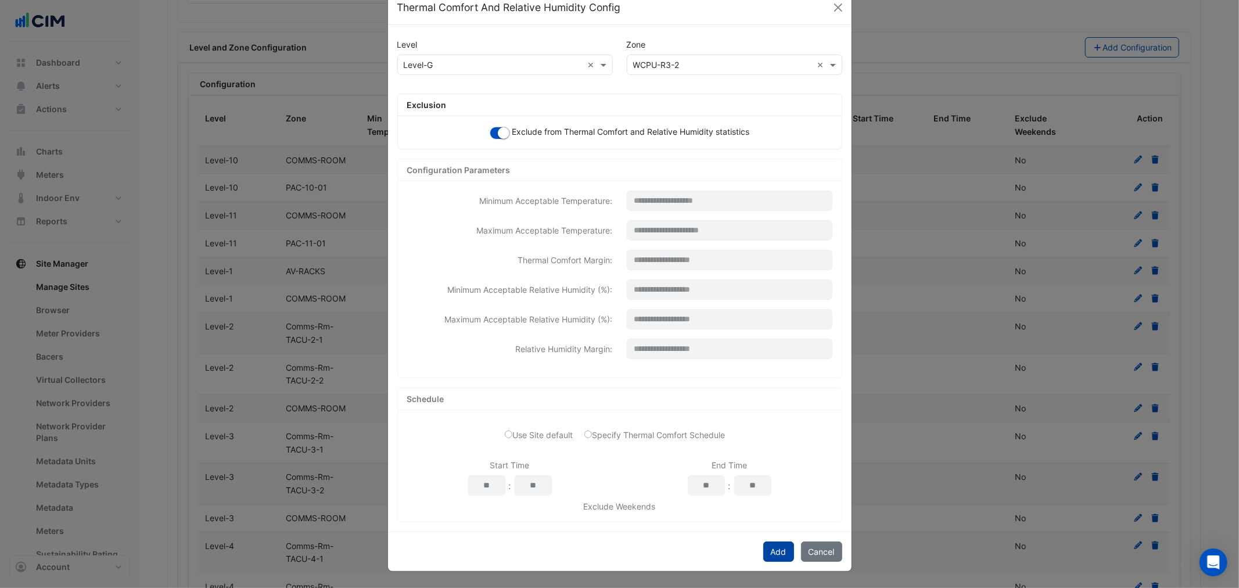
click at [772, 550] on button "Add" at bounding box center [778, 551] width 31 height 20
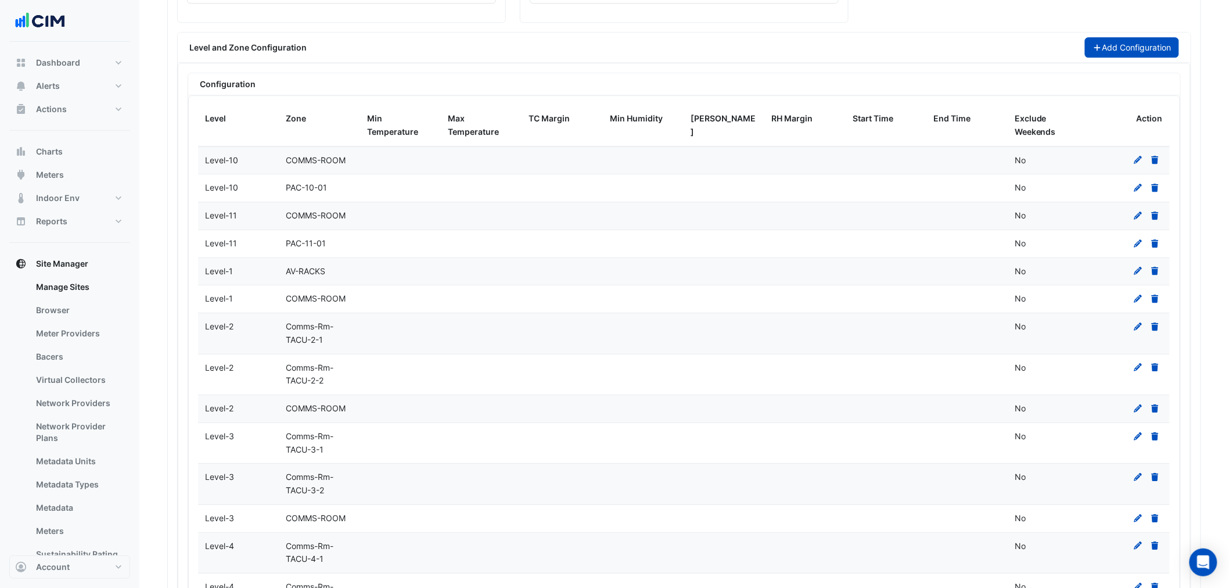
click at [1137, 56] on button "Add Configuration" at bounding box center [1132, 47] width 95 height 20
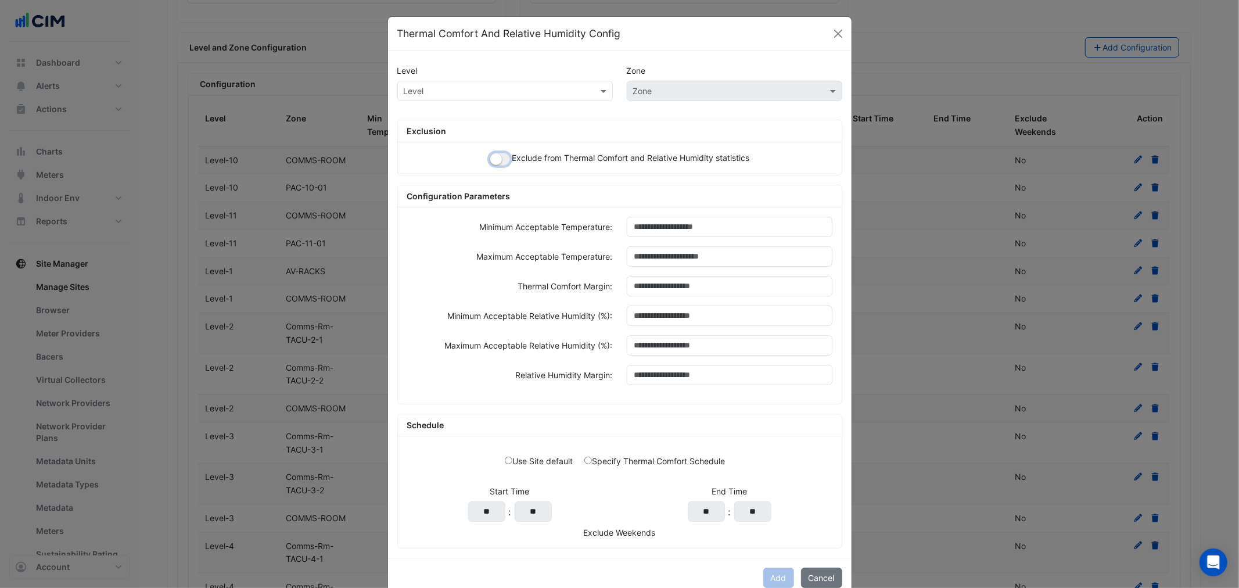
click at [491, 157] on small "button" at bounding box center [496, 159] width 12 height 12
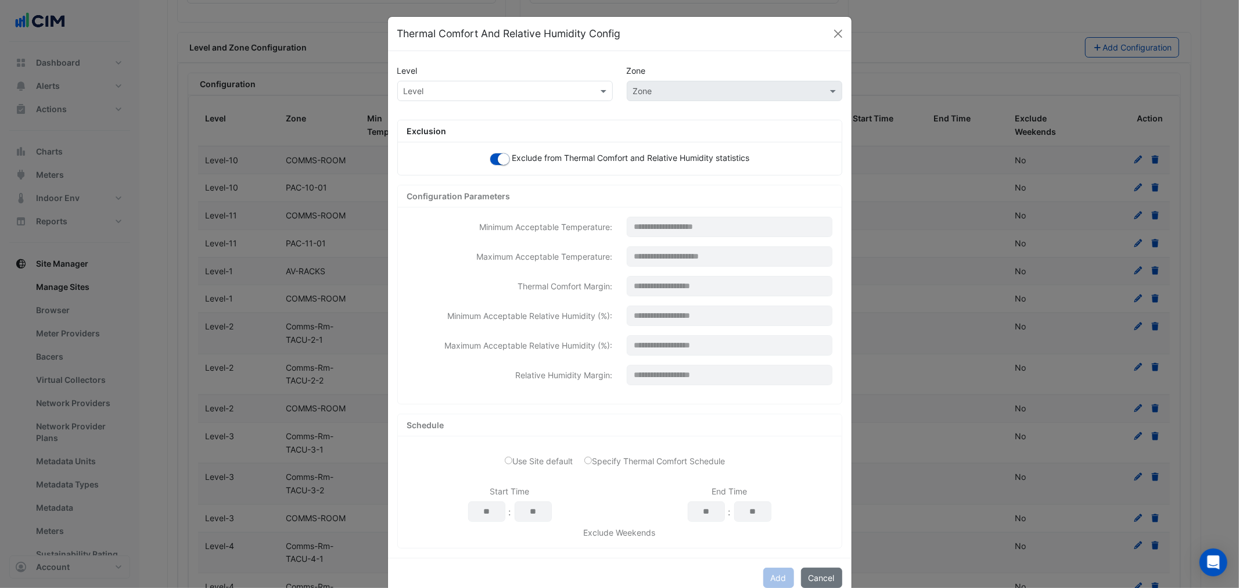
click at [490, 77] on div "Level" at bounding box center [504, 70] width 229 height 20
click at [480, 85] on input "text" at bounding box center [494, 91] width 180 height 12
paste input "*********"
click at [431, 117] on div "No items found" at bounding box center [436, 115] width 77 height 17
type input "*********"
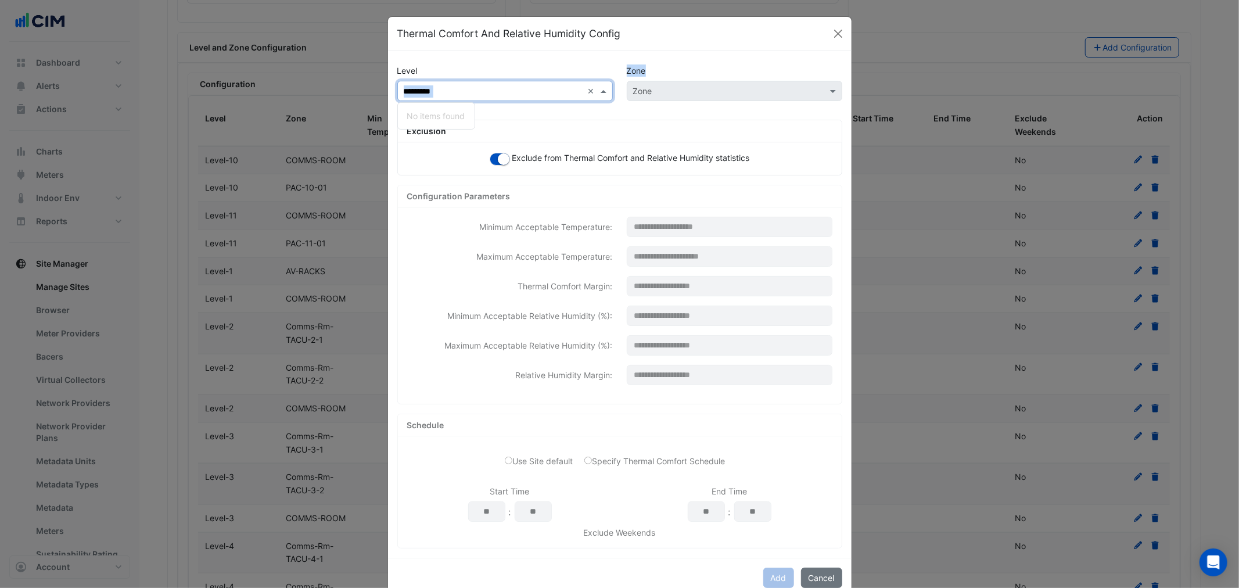
drag, startPoint x: 458, startPoint y: 79, endPoint x: 362, endPoint y: 83, distance: 96.0
click at [362, 83] on ngb-modal-window "Thermal Comfort And Relative Humidity Config Level Zone Level ********* × No it…" at bounding box center [619, 294] width 1239 height 588
click at [452, 99] on div "Level" at bounding box center [505, 91] width 216 height 20
type input "*"
click at [422, 120] on div "Level-G" at bounding box center [422, 115] width 48 height 17
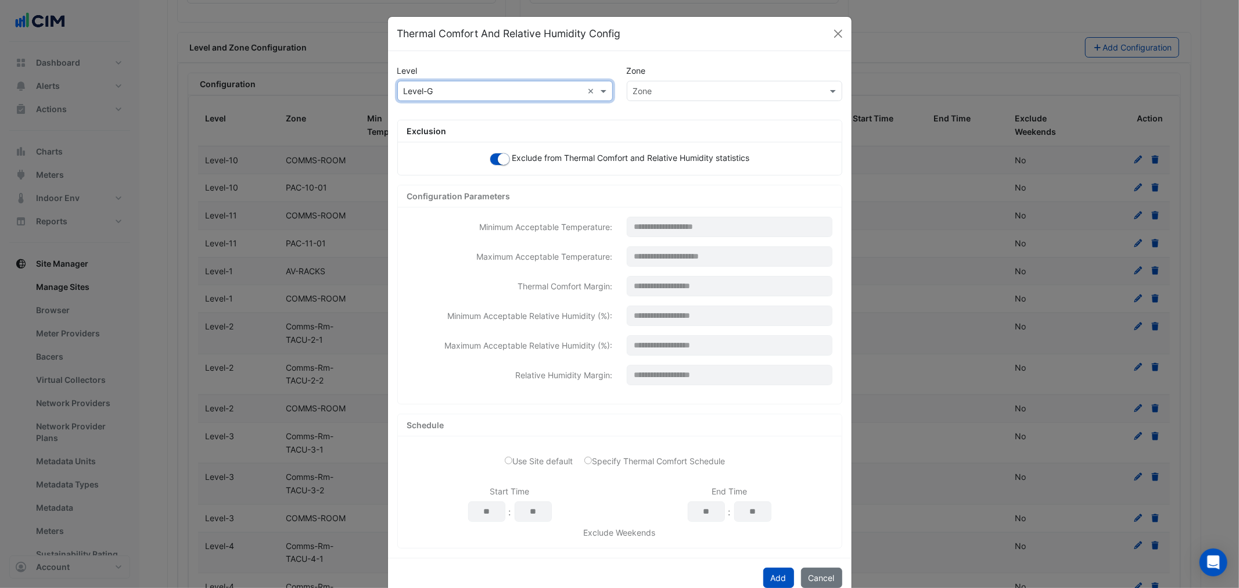
click at [680, 101] on div "Level × Level-G × Zone" at bounding box center [619, 96] width 459 height 30
click at [677, 95] on div "Zone" at bounding box center [735, 91] width 216 height 20
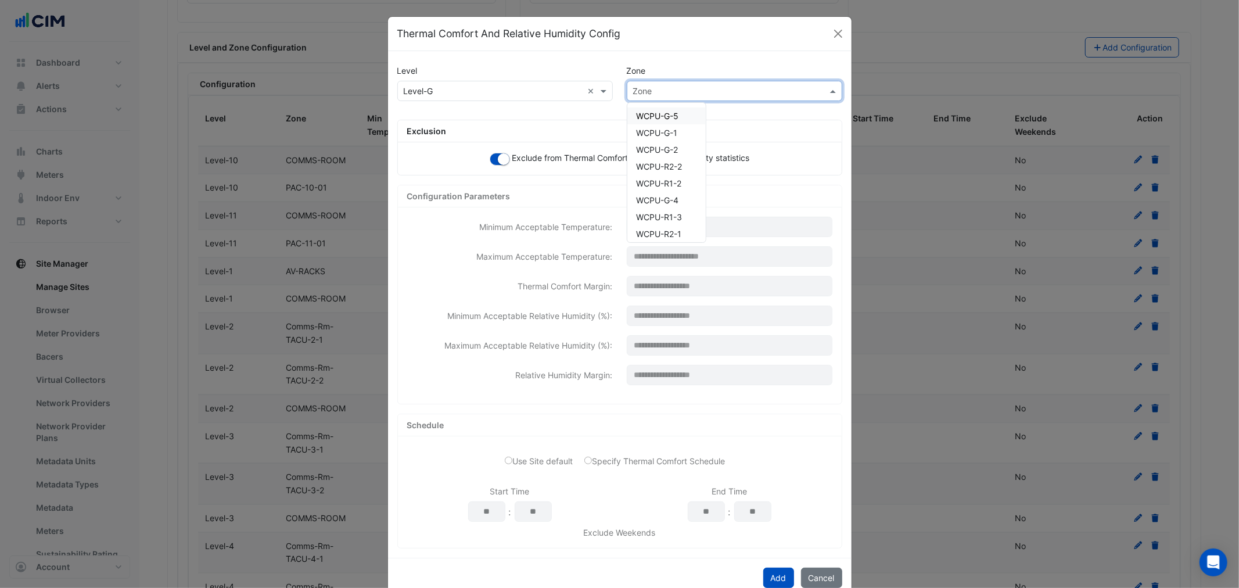
paste input "*********"
type input "*********"
click at [655, 113] on span "WCPU-R3-1" at bounding box center [660, 116] width 46 height 10
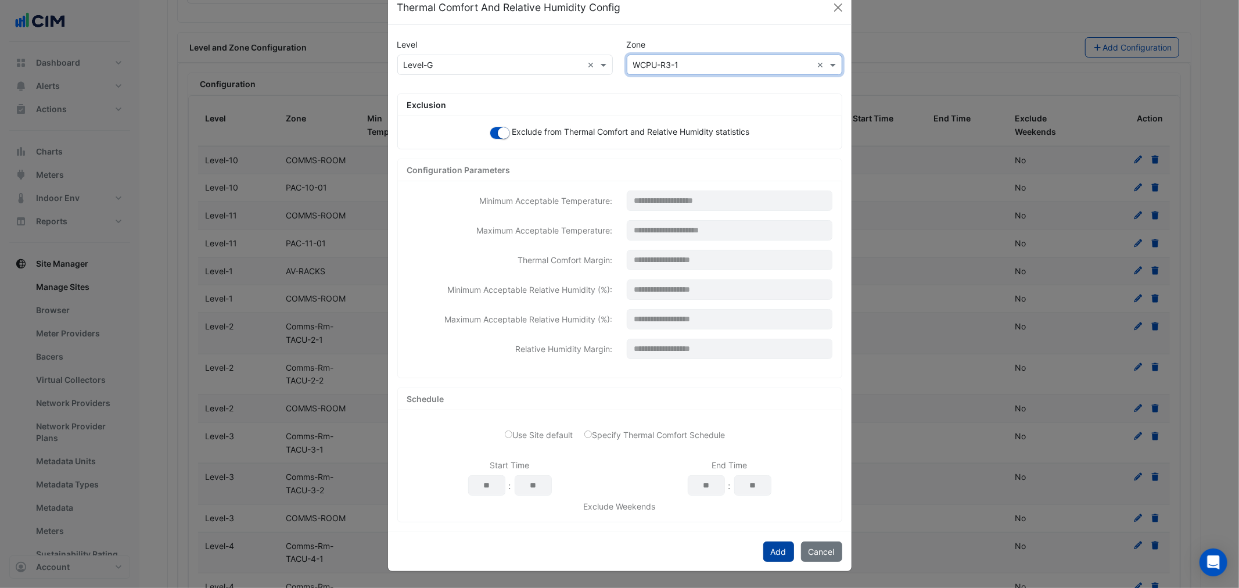
click at [770, 547] on button "Add" at bounding box center [778, 551] width 31 height 20
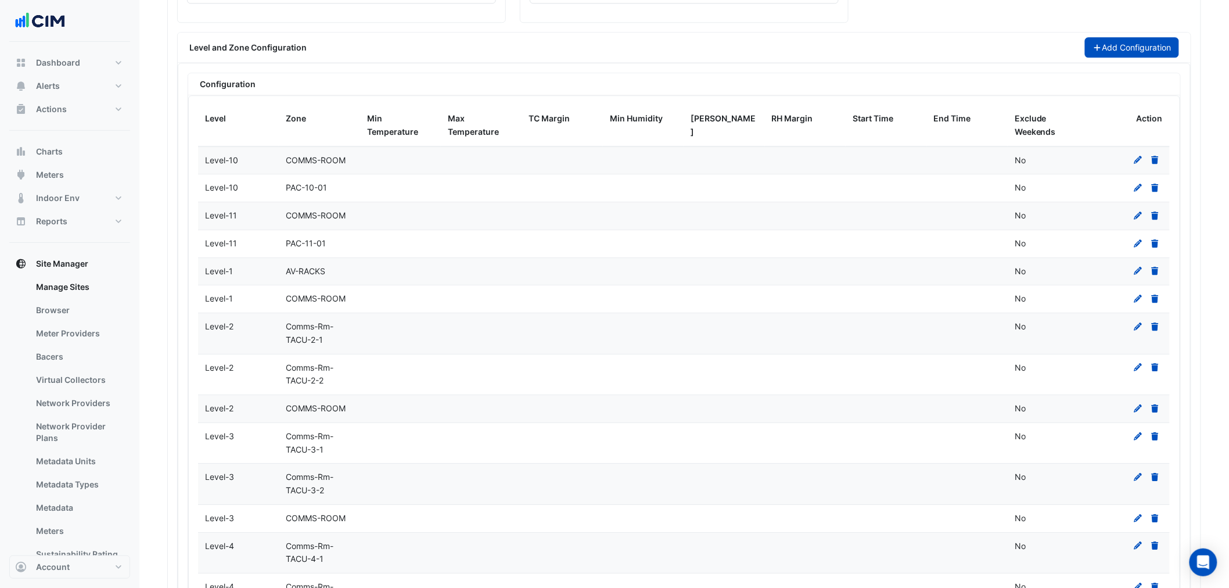
click at [1128, 58] on button "Add Configuration" at bounding box center [1132, 47] width 95 height 20
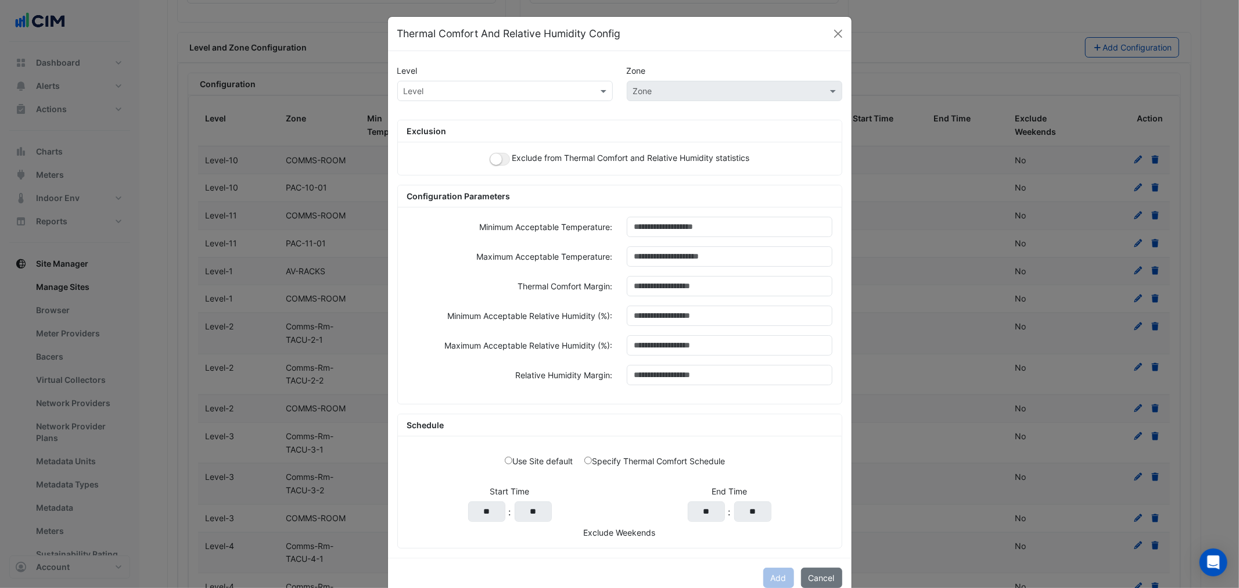
click at [492, 88] on input "text" at bounding box center [494, 91] width 180 height 12
type input "*"
click at [415, 114] on span "Level-G" at bounding box center [422, 116] width 30 height 10
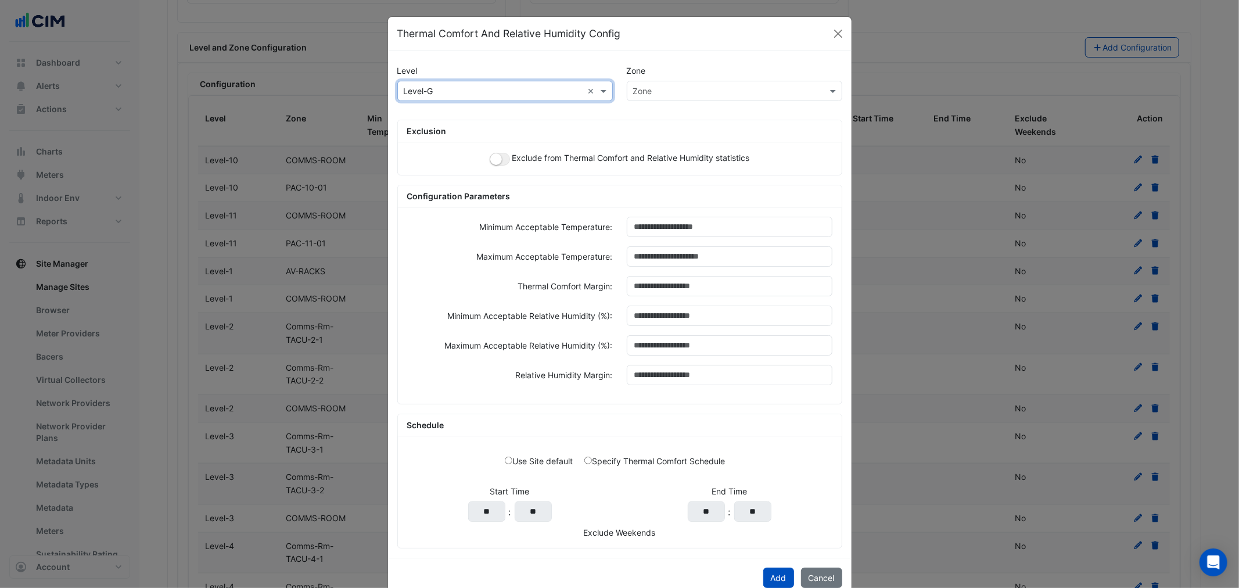
click at [683, 92] on input "text" at bounding box center [723, 91] width 180 height 12
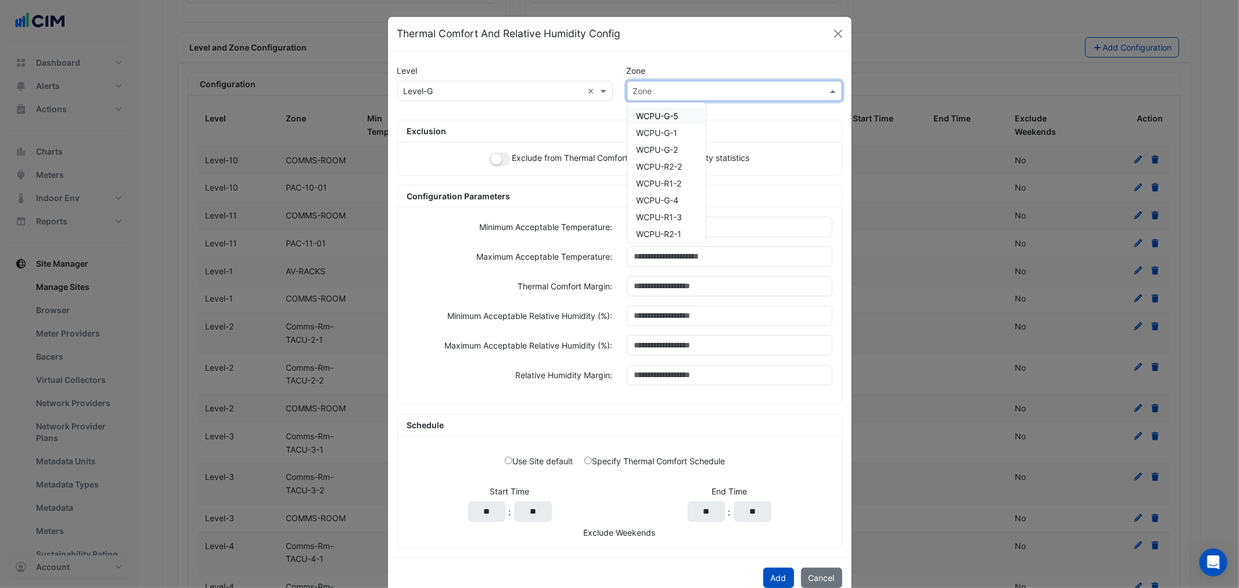
paste input "*********"
type input "*********"
click at [658, 114] on span "WCPU-R2-2" at bounding box center [660, 116] width 46 height 10
click at [490, 165] on button "button" at bounding box center [500, 159] width 20 height 13
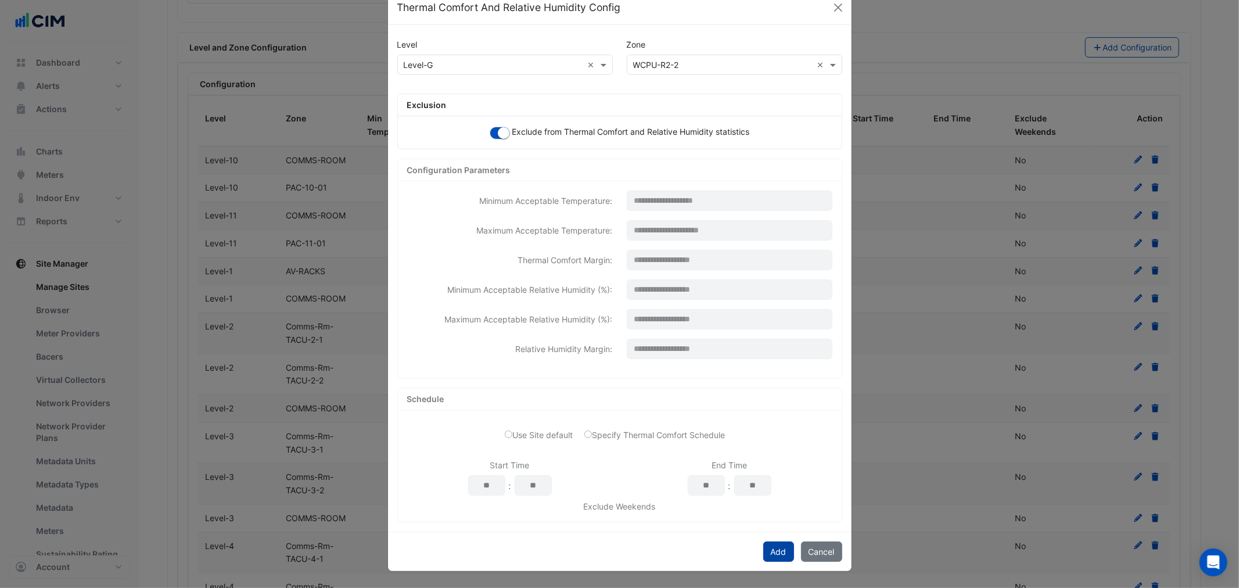
click at [769, 556] on button "Add" at bounding box center [778, 551] width 31 height 20
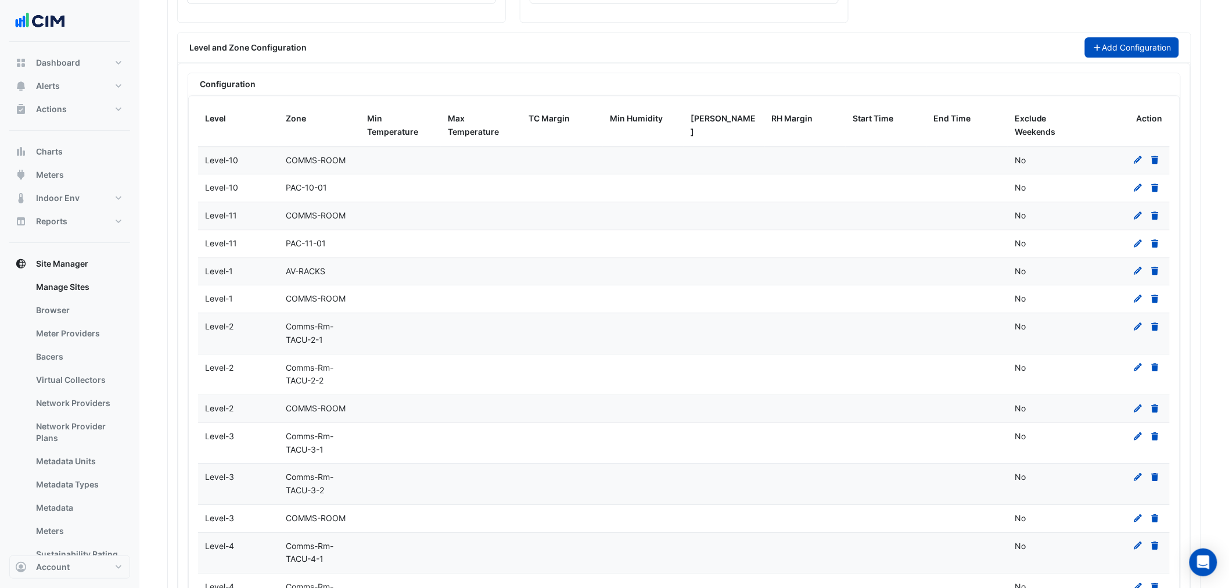
click at [1109, 49] on button "Add Configuration" at bounding box center [1132, 47] width 95 height 20
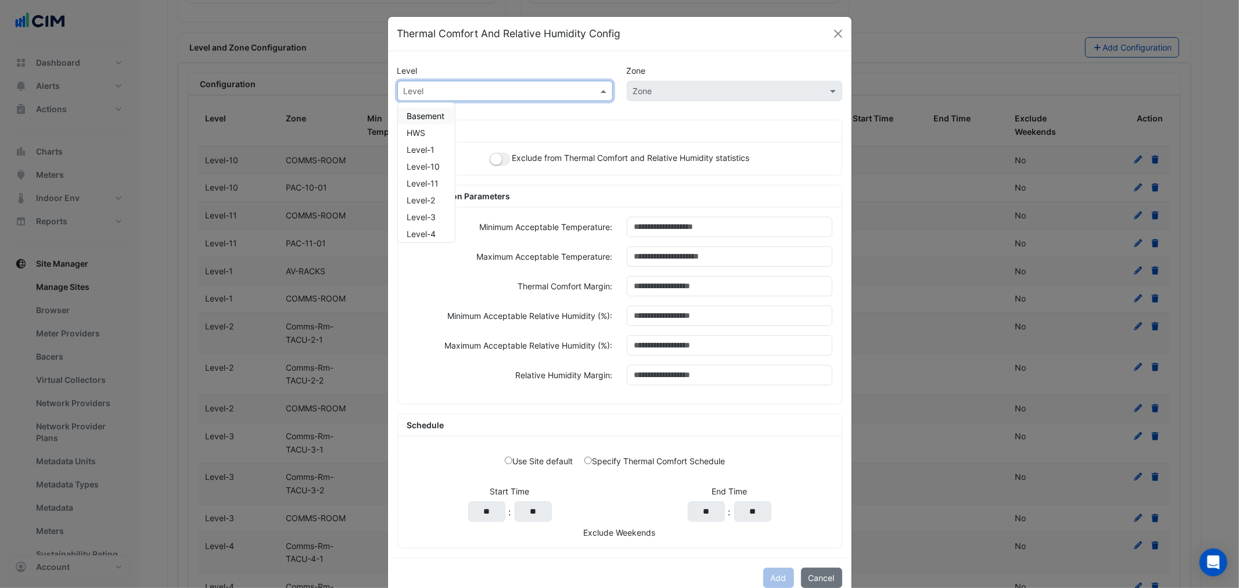
click at [485, 85] on input "text" at bounding box center [494, 91] width 180 height 12
type input "*"
click at [422, 120] on div "Level-G" at bounding box center [422, 115] width 48 height 17
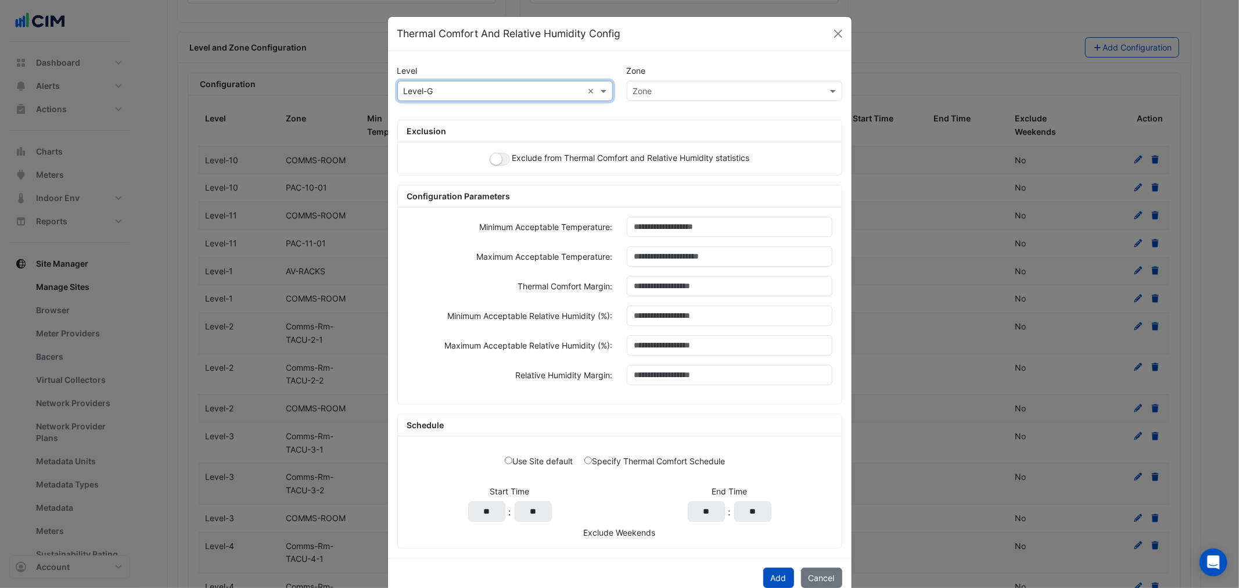
drag, startPoint x: 485, startPoint y: 149, endPoint x: 490, endPoint y: 152, distance: 6.3
click at [485, 150] on div "Exclude from Thermal Comfort and Relative Humidity statistics" at bounding box center [620, 158] width 444 height 33
click at [490, 152] on div "Exclude from Thermal Comfort and Relative Humidity statistics" at bounding box center [620, 158] width 444 height 33
click at [465, 167] on div "Exclude from Thermal Comfort and Relative Humidity statistics" at bounding box center [620, 158] width 444 height 33
click at [492, 161] on small "button" at bounding box center [496, 159] width 12 height 12
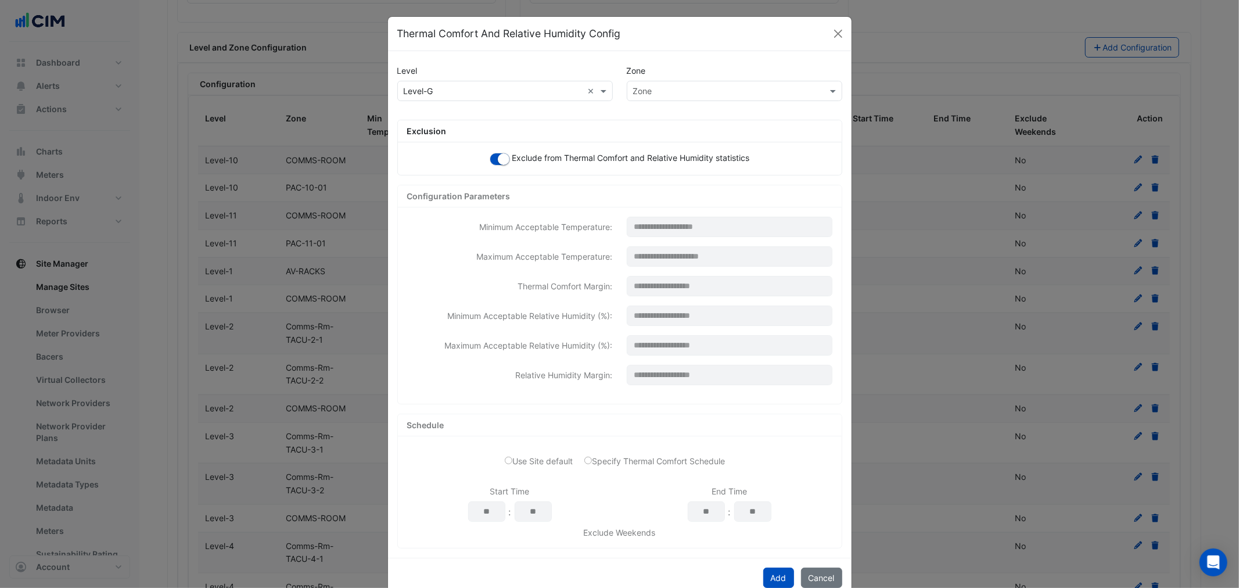
click at [668, 88] on input "text" at bounding box center [723, 91] width 180 height 12
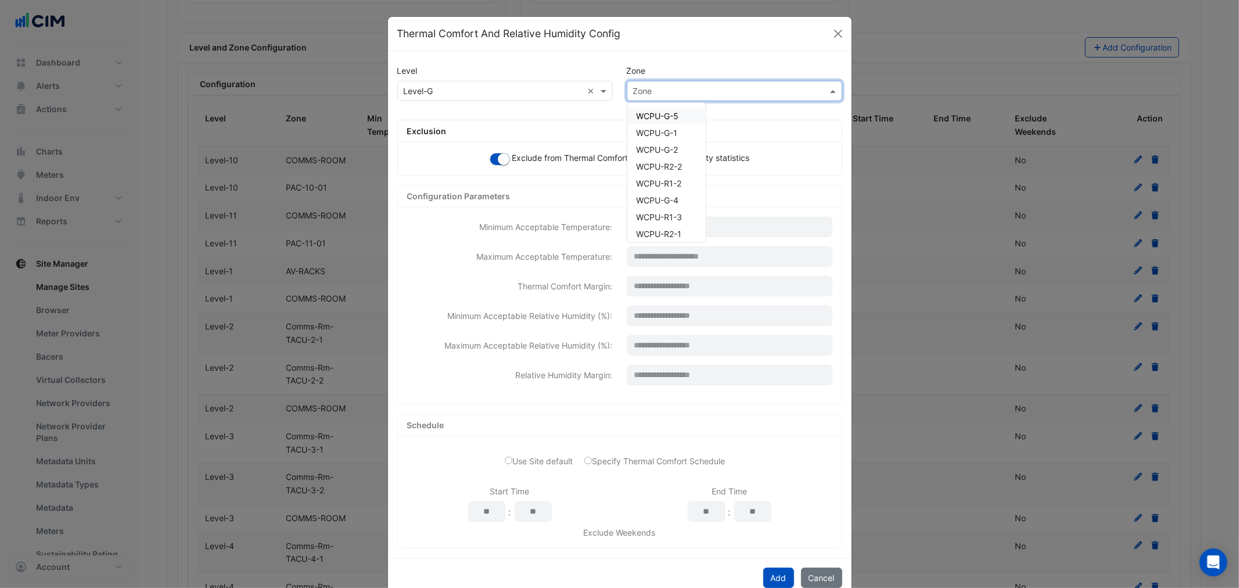
paste input "*********"
type input "*********"
click at [665, 112] on span "WCPU-R2-1" at bounding box center [659, 116] width 45 height 10
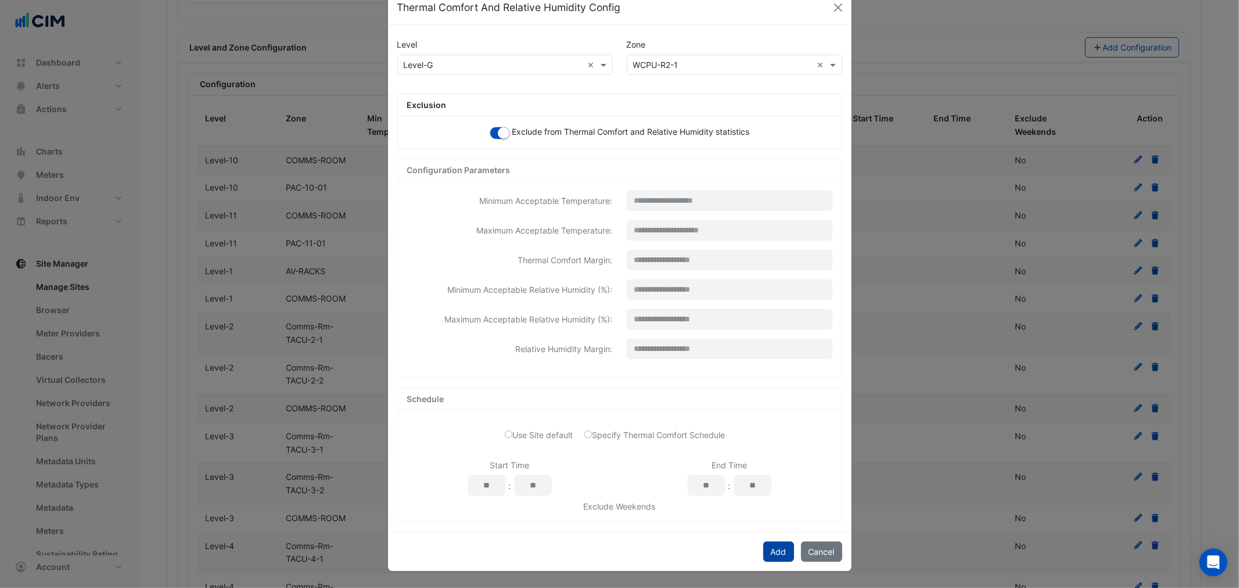
click at [763, 545] on button "Add" at bounding box center [778, 551] width 31 height 20
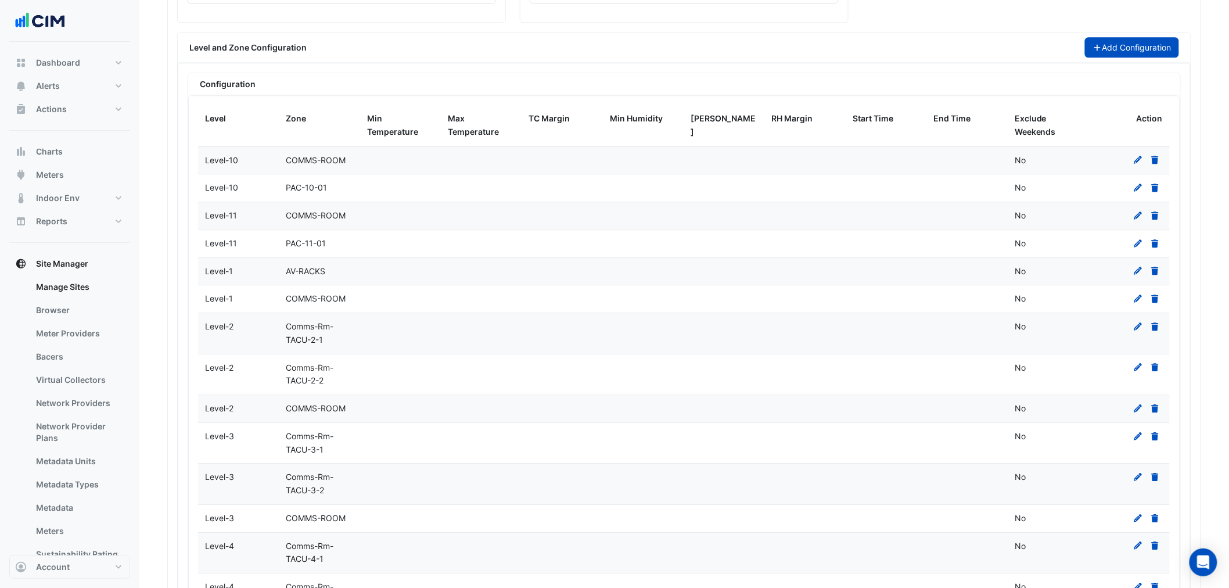
click at [1134, 56] on button "Add Configuration" at bounding box center [1132, 47] width 95 height 20
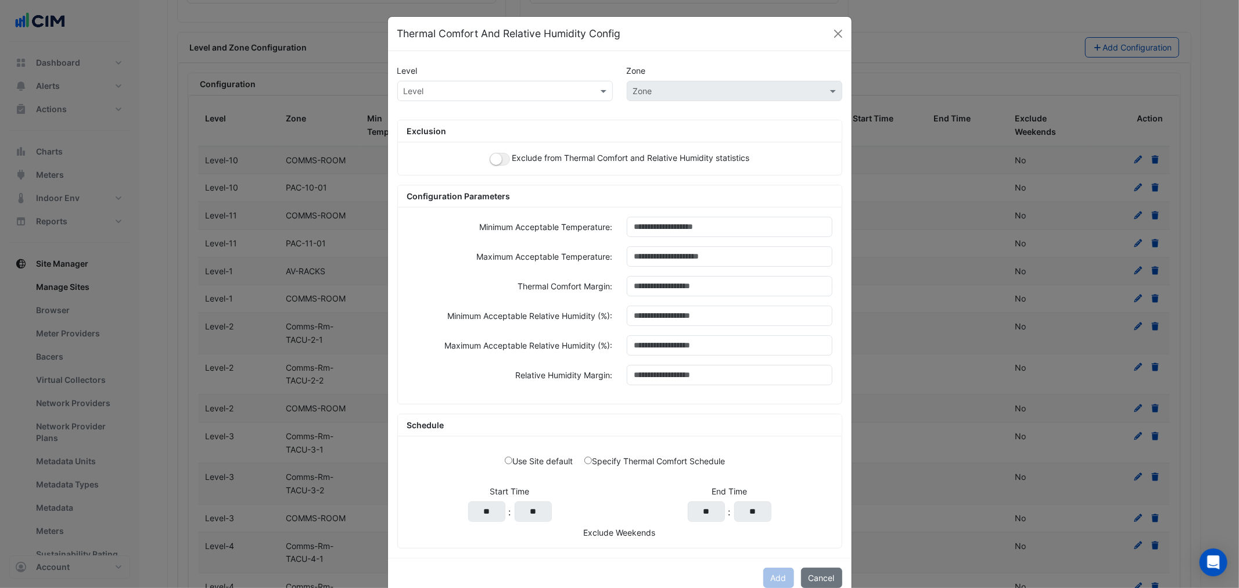
click at [482, 160] on div "Exclude from Thermal Comfort and Relative Humidity statistics" at bounding box center [620, 158] width 444 height 33
click at [490, 157] on small "button" at bounding box center [496, 159] width 12 height 12
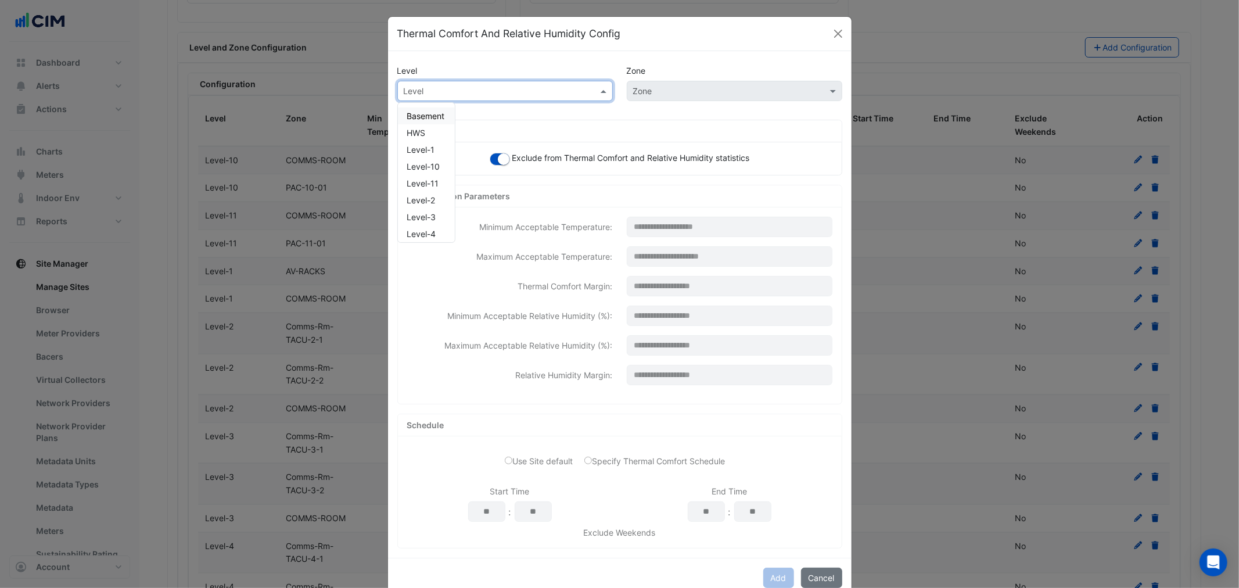
click at [500, 96] on input "text" at bounding box center [494, 91] width 180 height 12
type input "*"
click at [434, 117] on div "Level-G" at bounding box center [422, 115] width 48 height 17
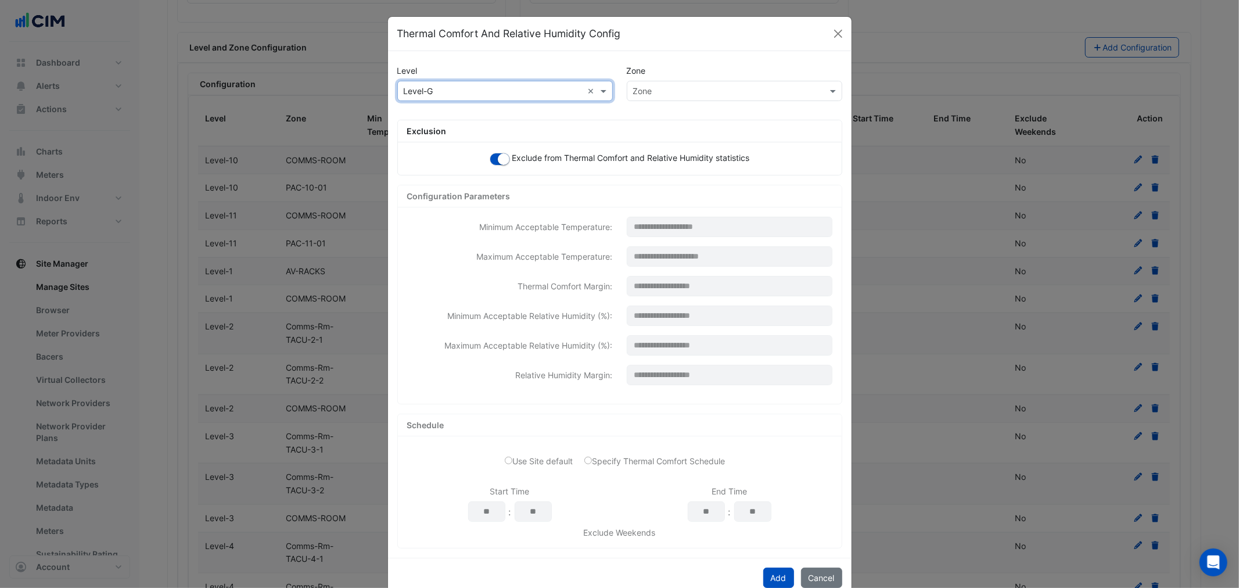
click at [699, 99] on div "Zone" at bounding box center [735, 91] width 216 height 20
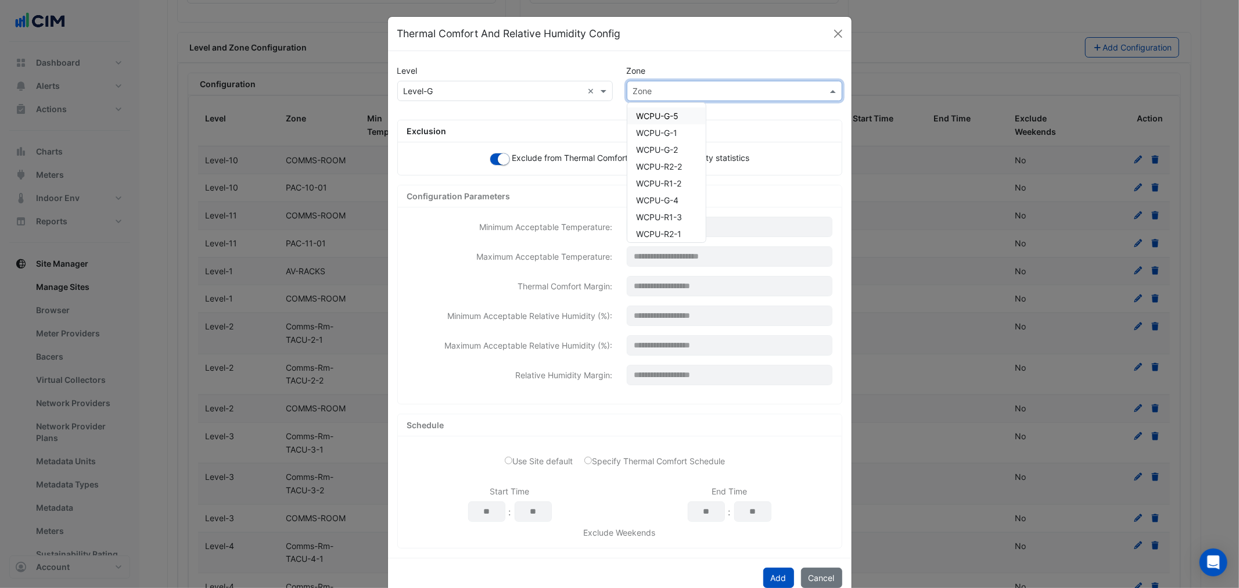
paste input "*********"
click at [647, 91] on input "*********" at bounding box center [723, 91] width 180 height 12
type input "*********"
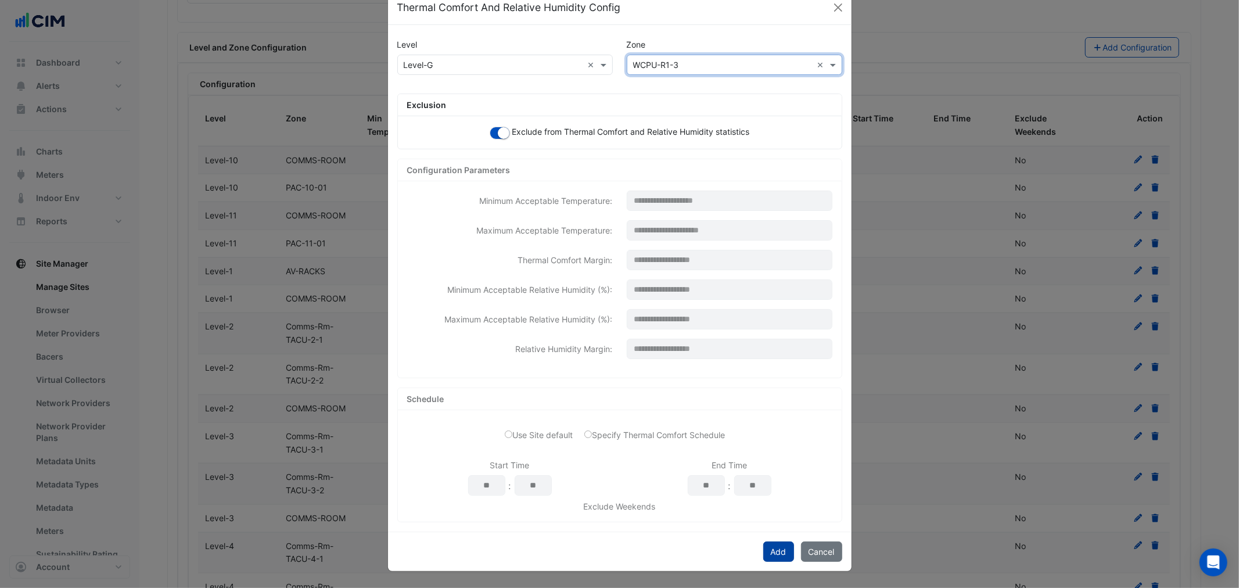
click at [776, 554] on button "Add" at bounding box center [778, 551] width 31 height 20
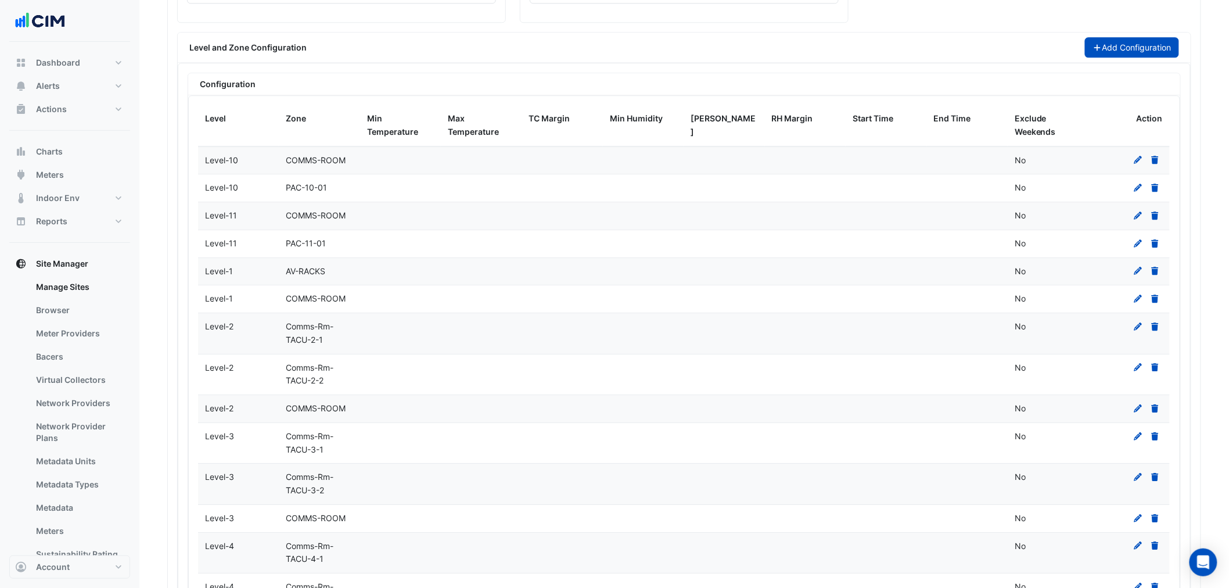
click at [1160, 46] on button "Add Configuration" at bounding box center [1132, 47] width 95 height 20
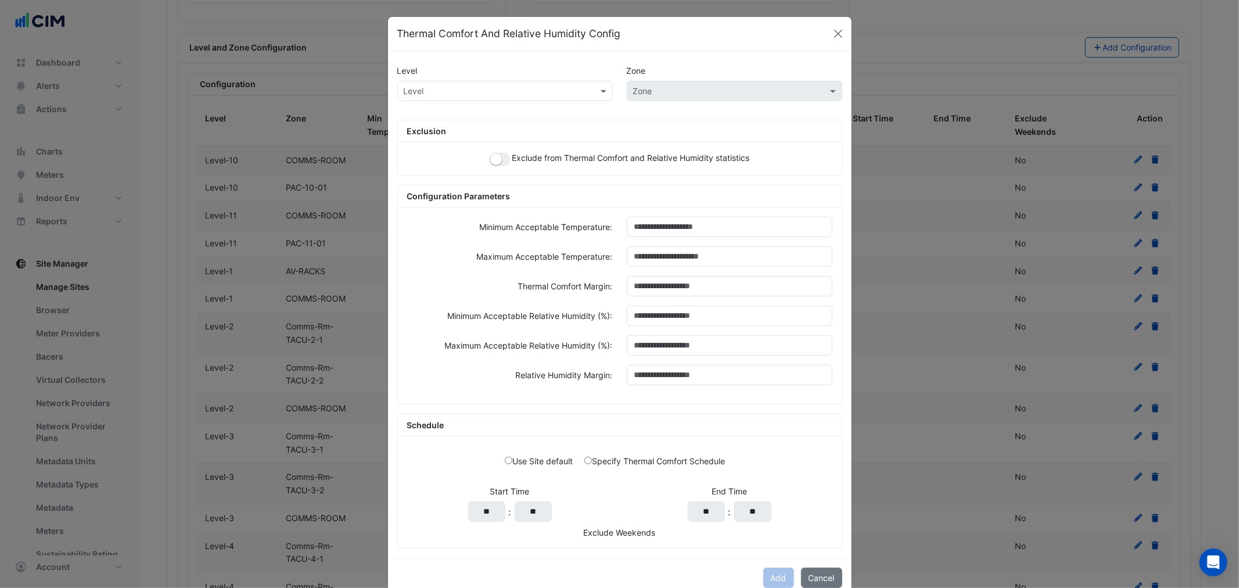
click at [475, 83] on div "Level" at bounding box center [505, 91] width 216 height 20
type input "*"
click at [420, 117] on span "Level-G" at bounding box center [422, 116] width 30 height 10
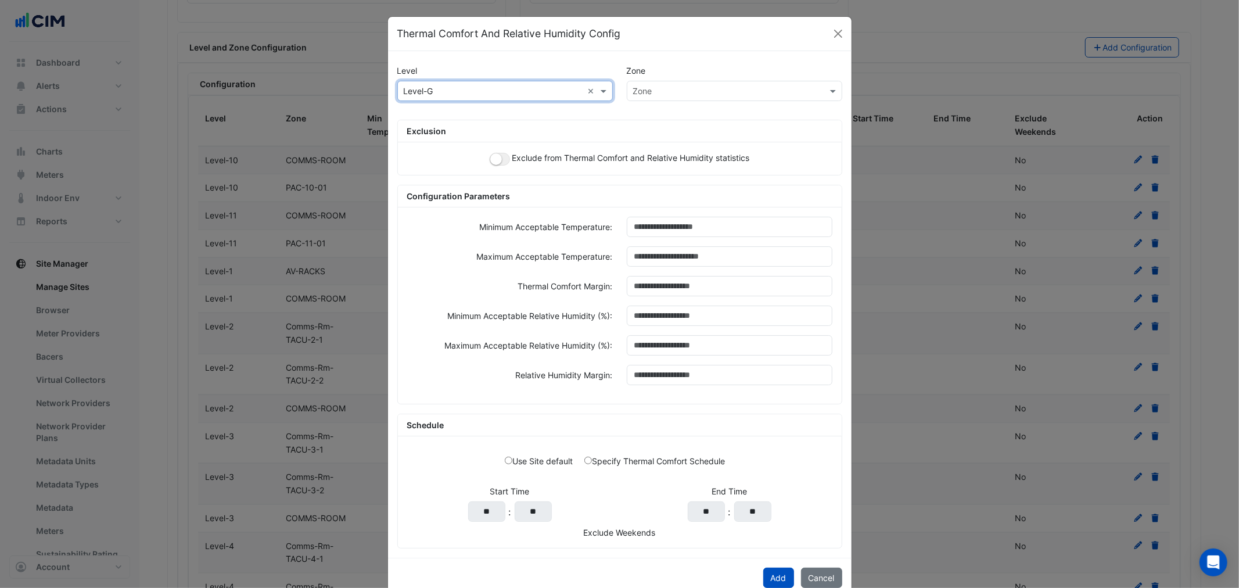
click at [486, 152] on div "Exclude from Thermal Comfort and Relative Humidity statistics" at bounding box center [620, 158] width 444 height 33
drag, startPoint x: 489, startPoint y: 152, endPoint x: 549, endPoint y: 142, distance: 61.2
click at [490, 153] on button "button" at bounding box center [500, 159] width 20 height 13
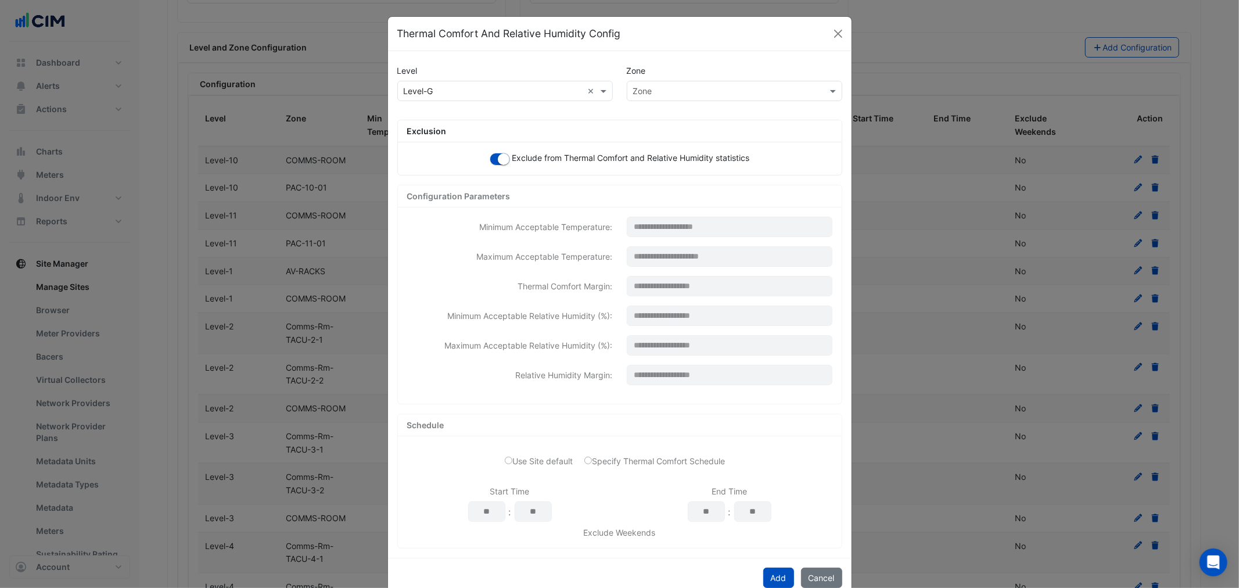
click at [677, 102] on div "Level × Level-G × Zone" at bounding box center [619, 96] width 459 height 30
click at [674, 93] on input "text" at bounding box center [723, 91] width 180 height 12
paste input "*********"
type input "*********"
click at [662, 112] on span "WCPU-R1-2" at bounding box center [659, 116] width 45 height 10
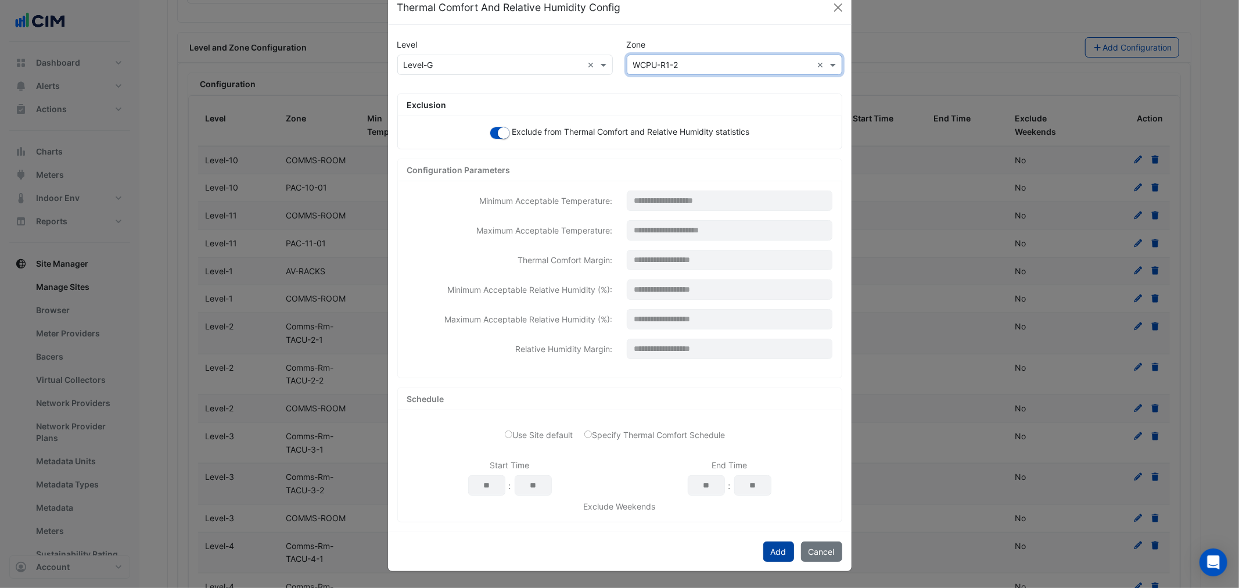
click at [768, 544] on div "Add Cancel" at bounding box center [620, 552] width 464 height 40
click at [770, 544] on button "Add" at bounding box center [778, 551] width 31 height 20
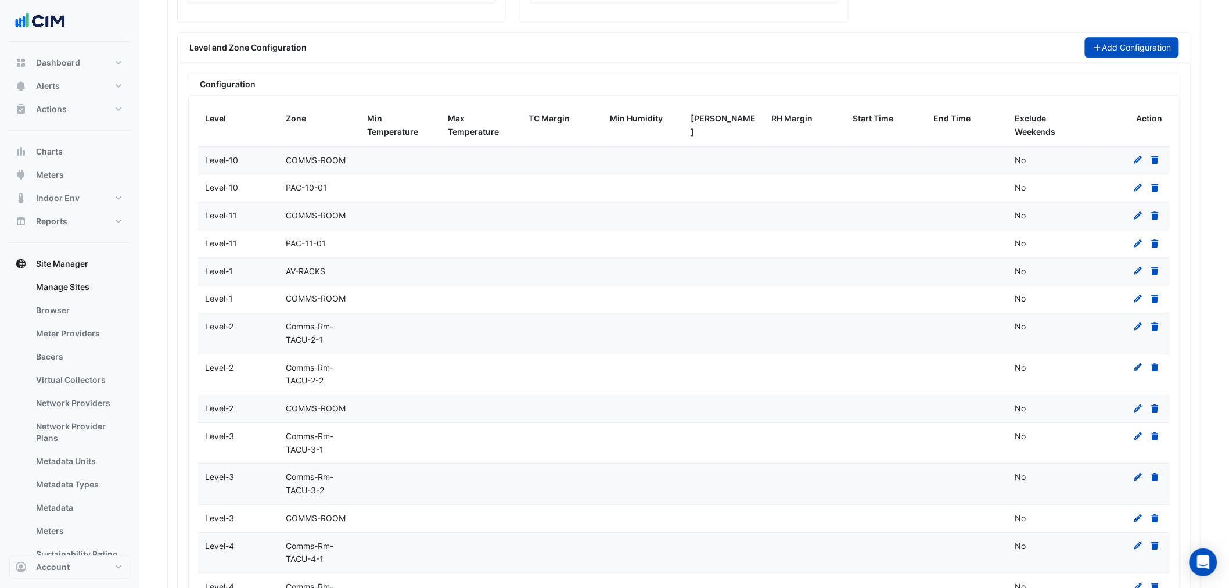
click at [1171, 53] on button "Add Configuration" at bounding box center [1132, 47] width 95 height 20
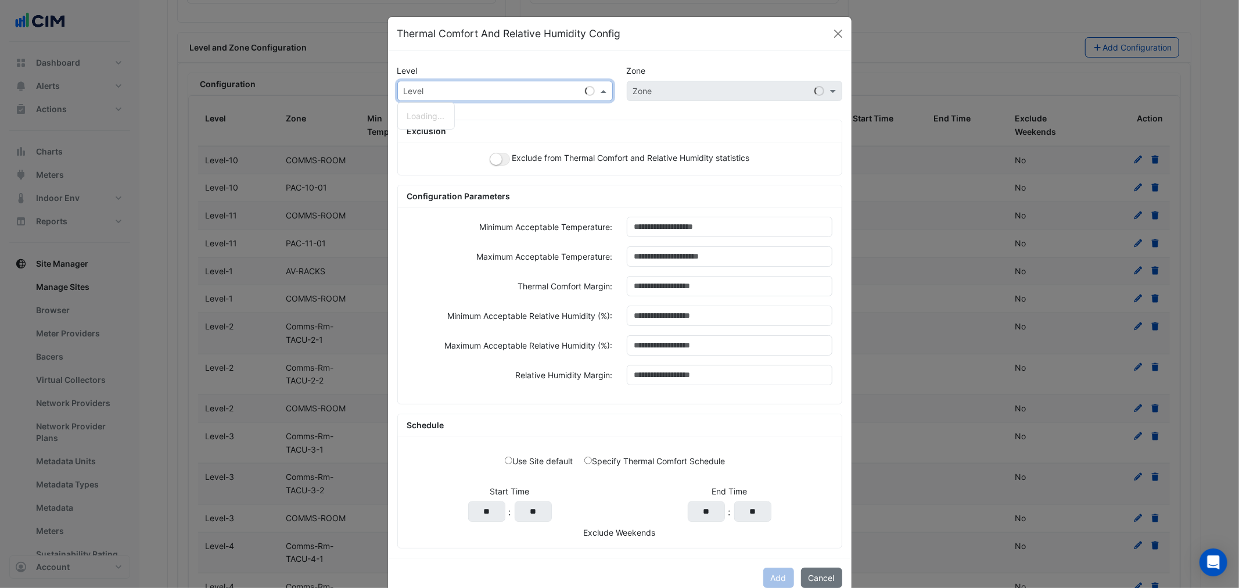
click at [515, 88] on input "text" at bounding box center [494, 91] width 180 height 12
type input "*"
drag, startPoint x: 434, startPoint y: 111, endPoint x: 558, endPoint y: 105, distance: 124.5
click at [433, 111] on div "Level-G" at bounding box center [422, 115] width 48 height 17
click at [686, 92] on input "text" at bounding box center [723, 91] width 180 height 12
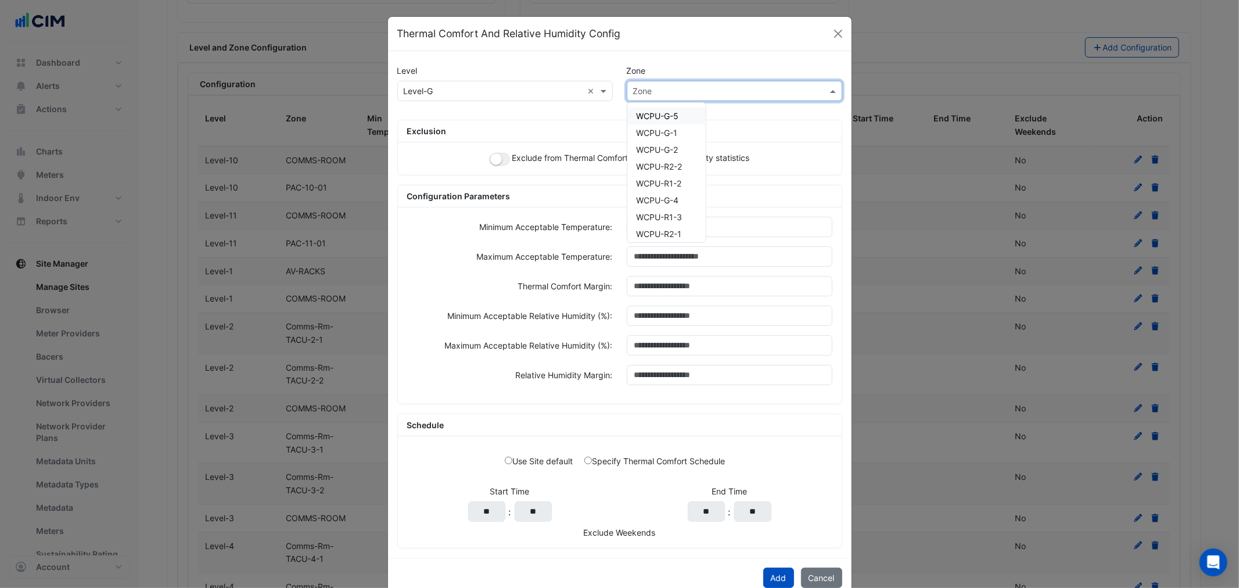
paste input "*********"
type input "*********"
click at [658, 117] on span "WCPU-R1-1" at bounding box center [659, 116] width 45 height 10
click at [512, 160] on span "Exclude from Thermal Comfort and Relative Humidity statistics" at bounding box center [631, 158] width 238 height 10
click at [503, 160] on div "Exclude from Thermal Comfort and Relative Humidity statistics" at bounding box center [620, 158] width 444 height 33
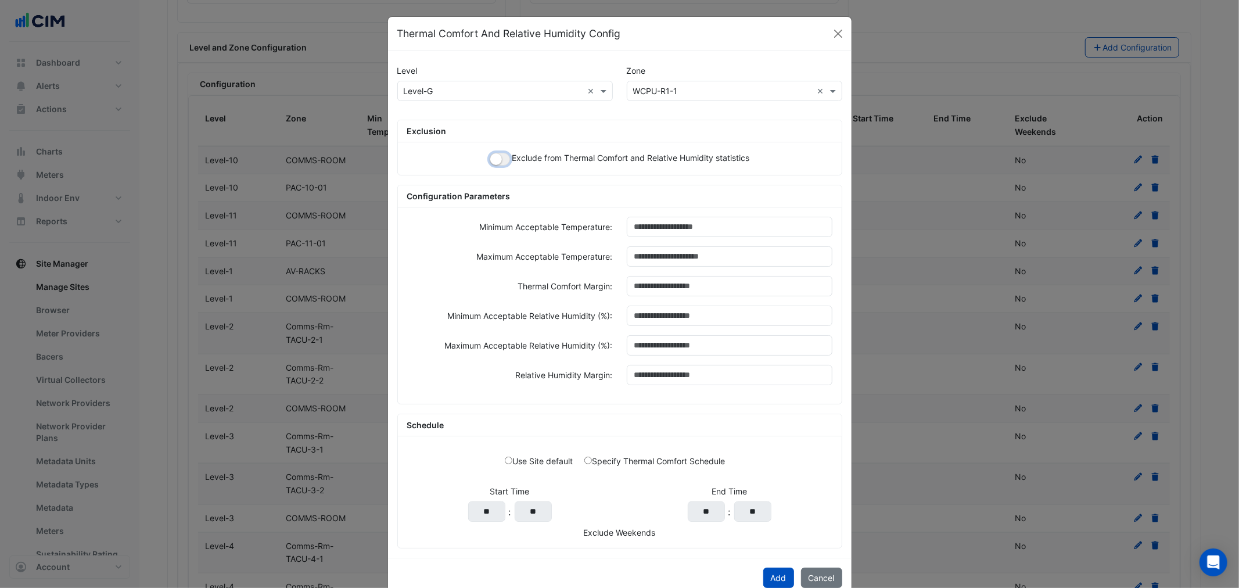
click at [503, 160] on button "button" at bounding box center [500, 159] width 20 height 13
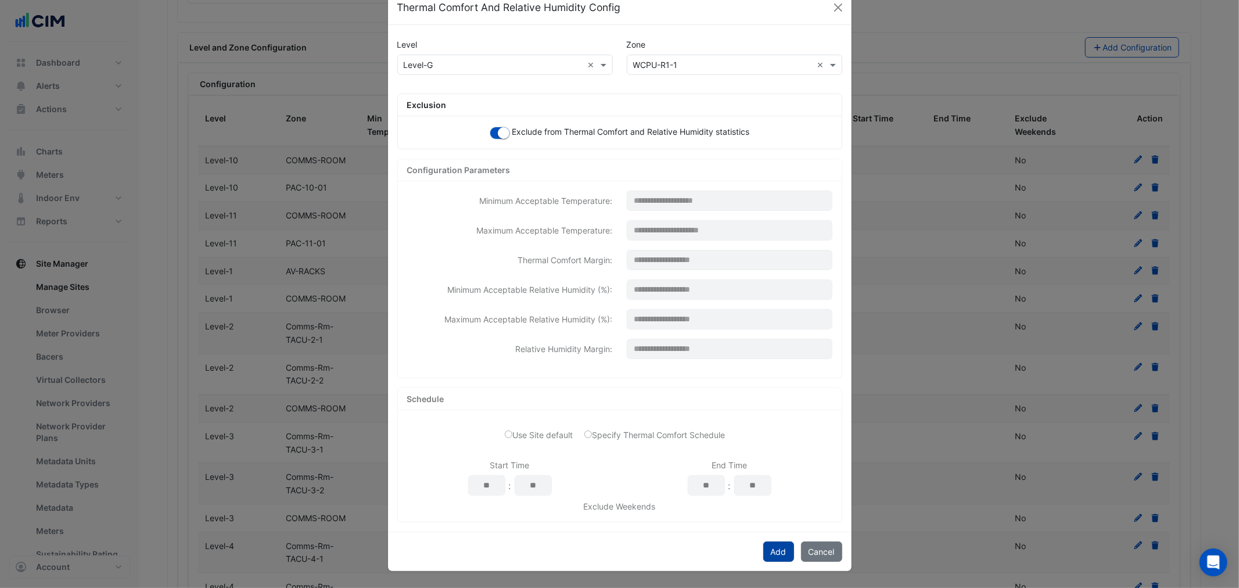
click at [780, 551] on button "Add" at bounding box center [778, 551] width 31 height 20
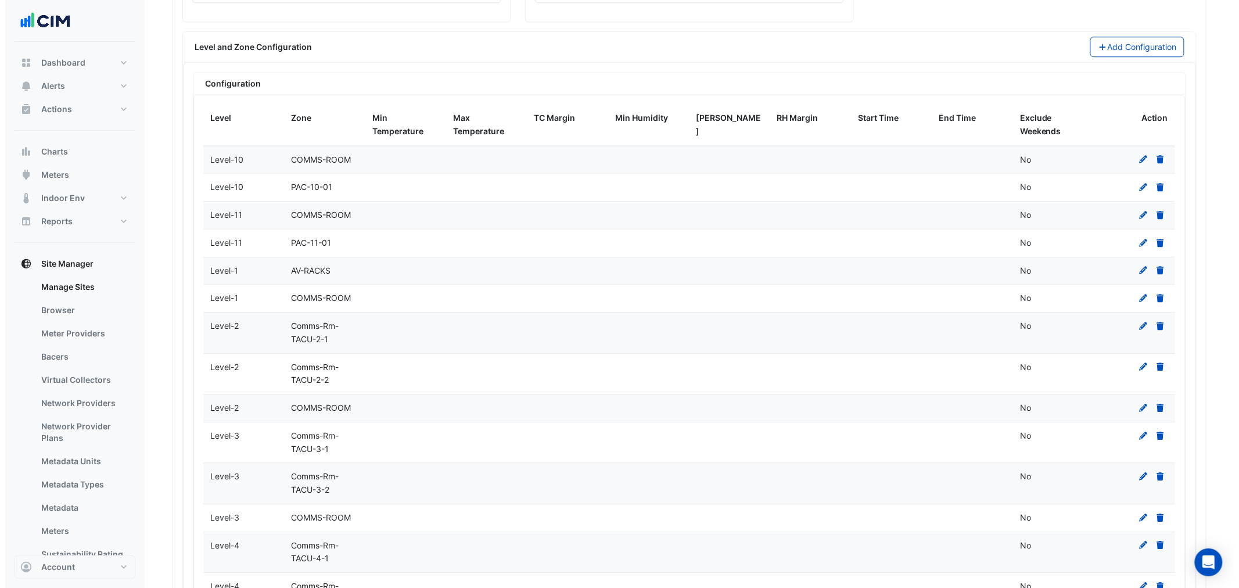
scroll to position [1250, 0]
click at [1141, 44] on button "Add Configuration" at bounding box center [1132, 47] width 95 height 20
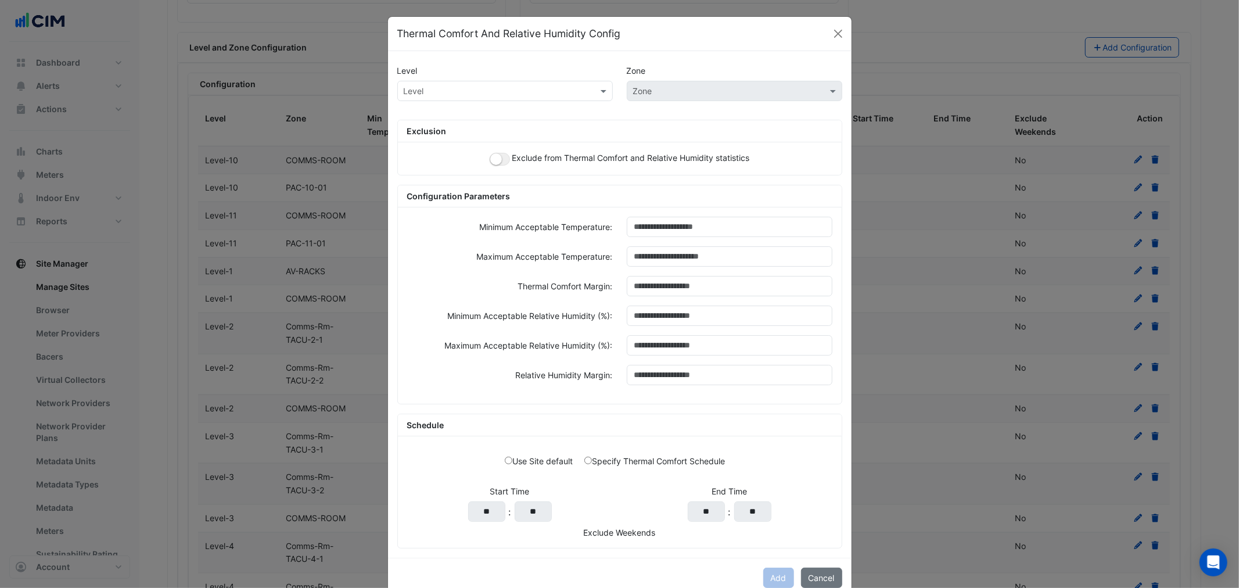
drag, startPoint x: 555, startPoint y: 84, endPoint x: 535, endPoint y: 93, distance: 22.1
click at [555, 85] on input "text" at bounding box center [494, 91] width 180 height 12
type input "*"
click at [417, 123] on div "Level-G" at bounding box center [422, 115] width 48 height 17
click at [418, 117] on div "Level Zone Level × Level-G Zone Exclusion Exclude from Thermal Comfort and Rela…" at bounding box center [620, 304] width 464 height 507
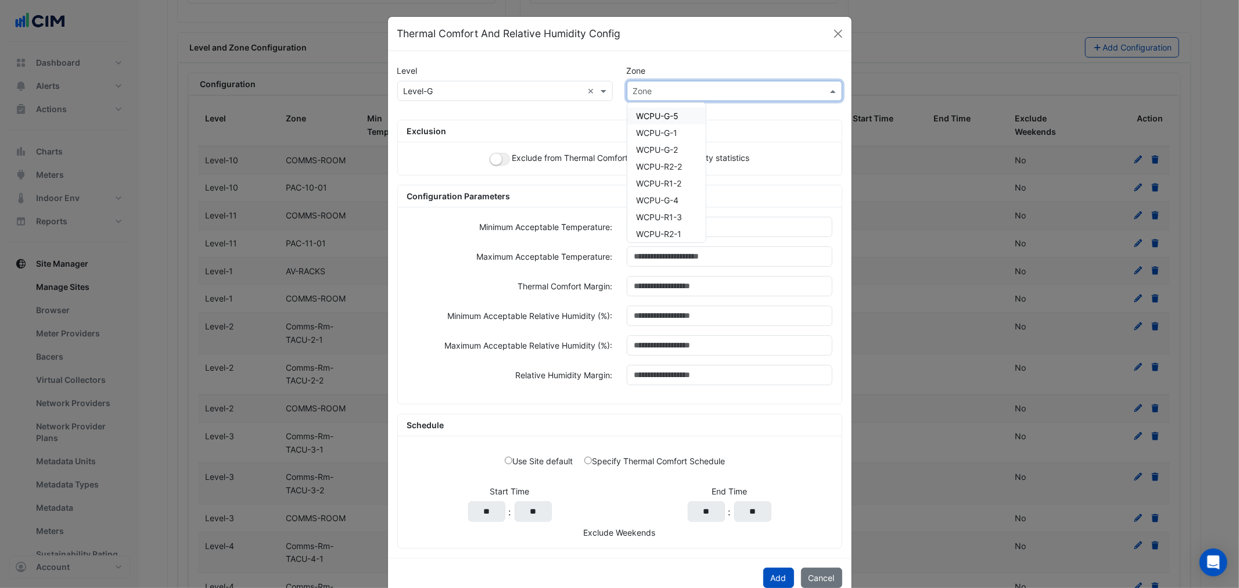
click at [627, 91] on div "Zone" at bounding box center [735, 91] width 216 height 20
click at [655, 91] on input "text" at bounding box center [723, 91] width 180 height 12
paste input "********"
type input "********"
click at [657, 113] on span "WCPU-G-5" at bounding box center [658, 116] width 42 height 10
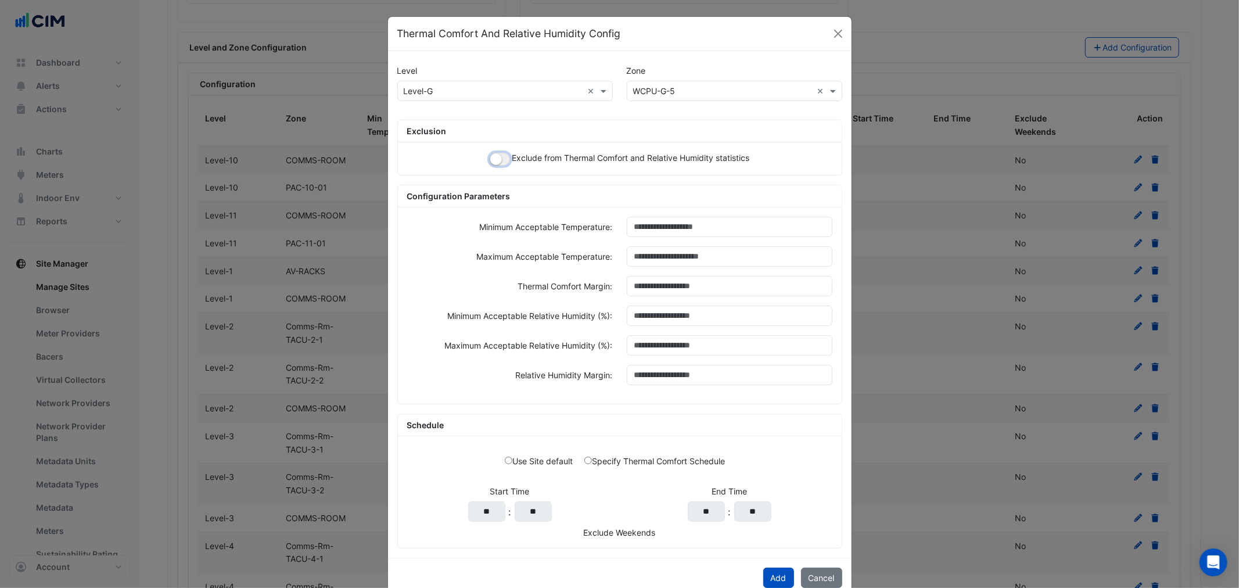
drag, startPoint x: 500, startPoint y: 163, endPoint x: 492, endPoint y: 161, distance: 8.3
click at [498, 163] on button "button" at bounding box center [500, 159] width 20 height 13
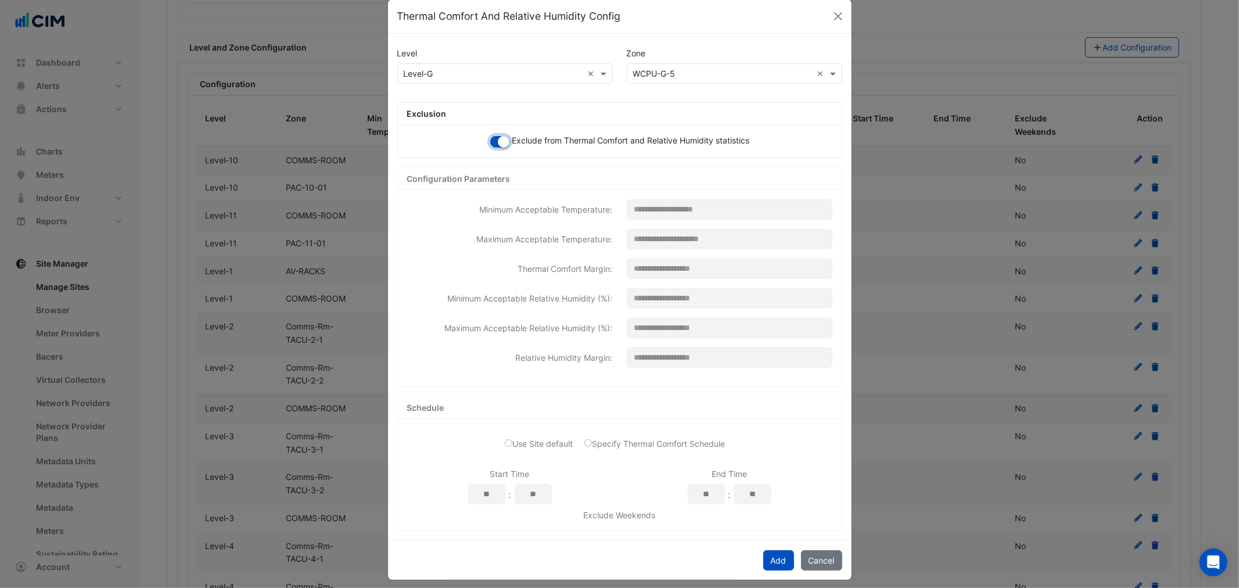
scroll to position [27, 0]
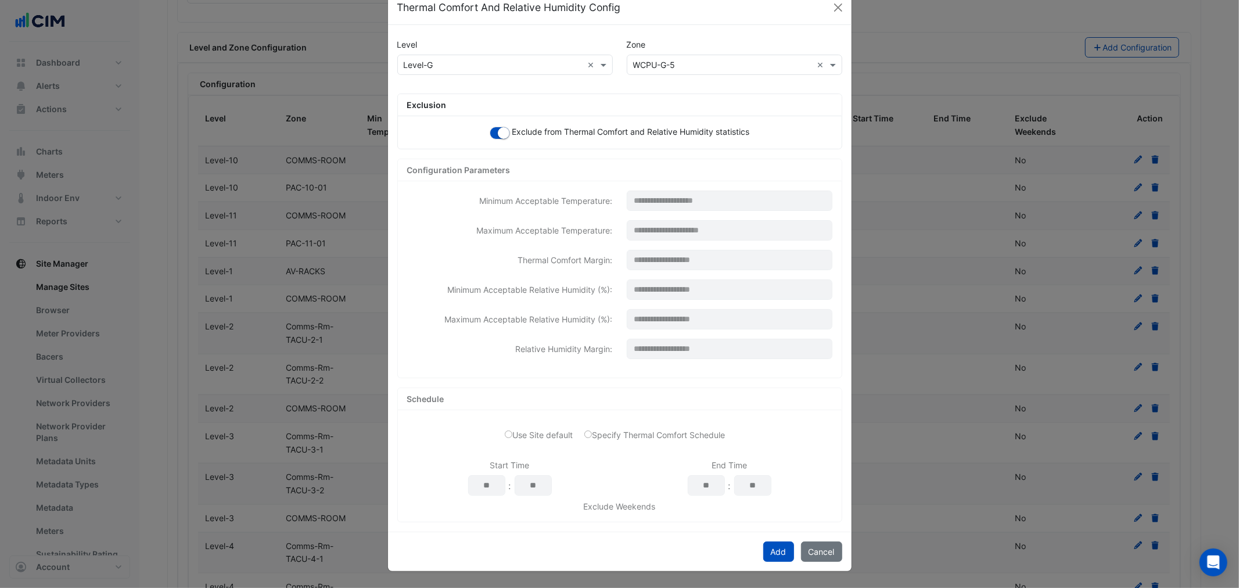
drag, startPoint x: 748, startPoint y: 547, endPoint x: 760, endPoint y: 548, distance: 11.6
click at [750, 547] on div "Add Cancel" at bounding box center [620, 552] width 464 height 40
click at [763, 548] on button "Add" at bounding box center [778, 551] width 31 height 20
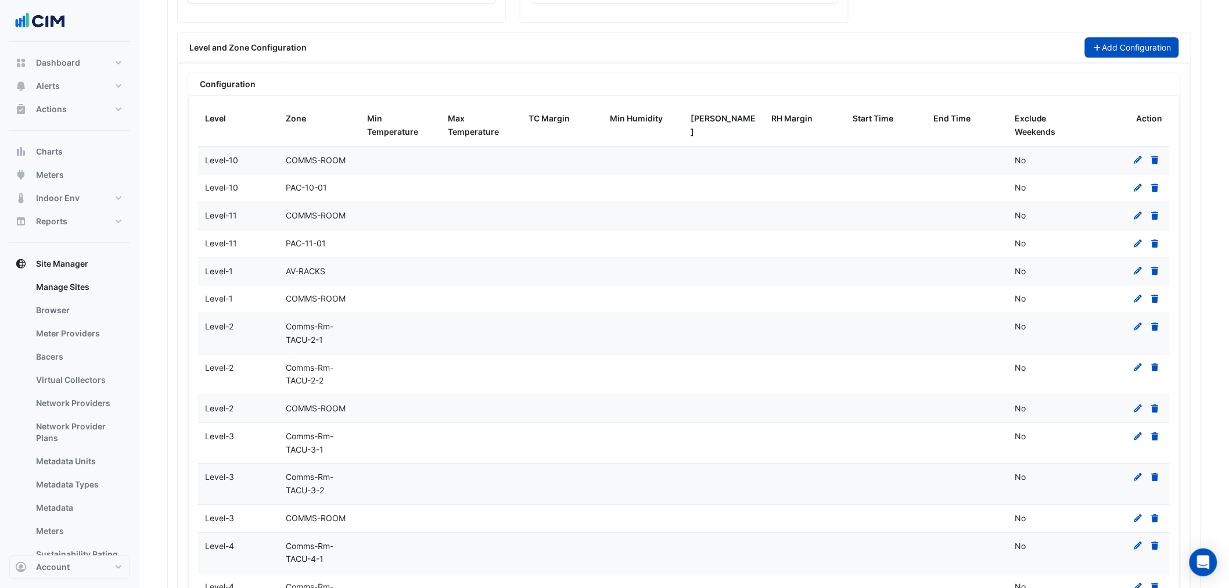
click at [1095, 47] on icon "button" at bounding box center [1098, 48] width 10 height 8
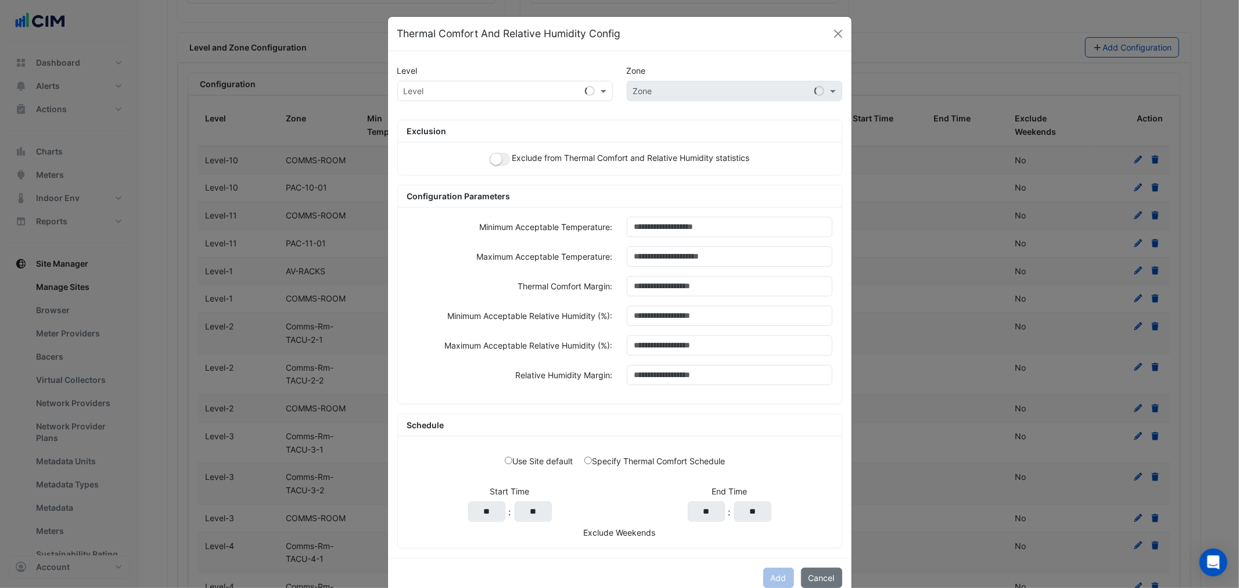
click at [458, 85] on input "text" at bounding box center [494, 91] width 180 height 12
type input "*"
click at [422, 117] on span "Level-G" at bounding box center [422, 116] width 30 height 10
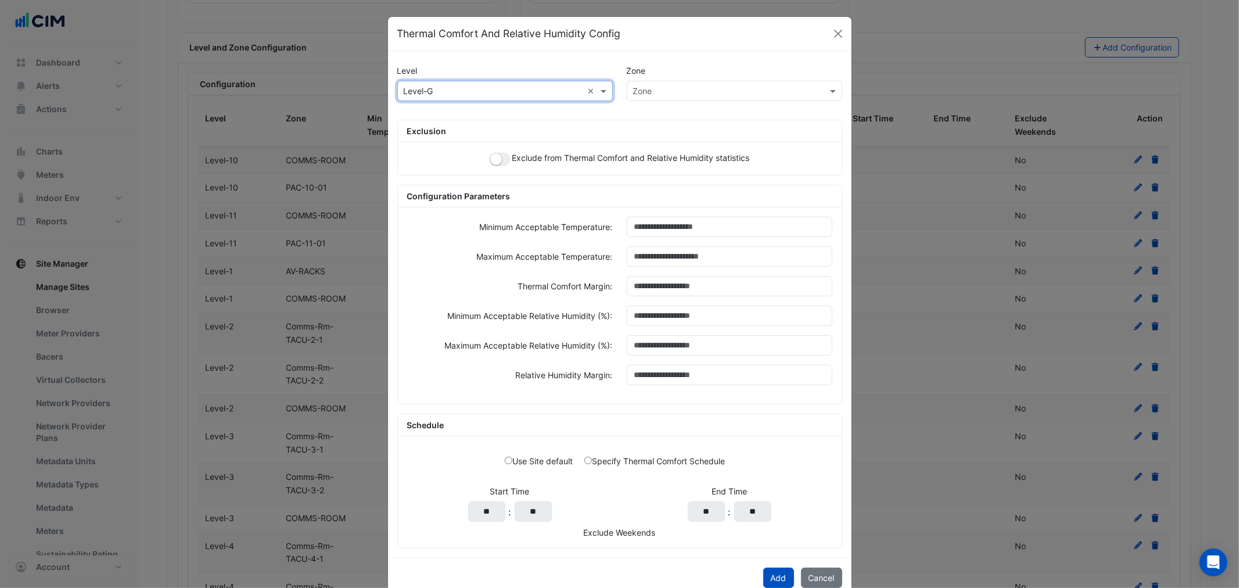
click at [665, 99] on div "Zone" at bounding box center [735, 91] width 216 height 20
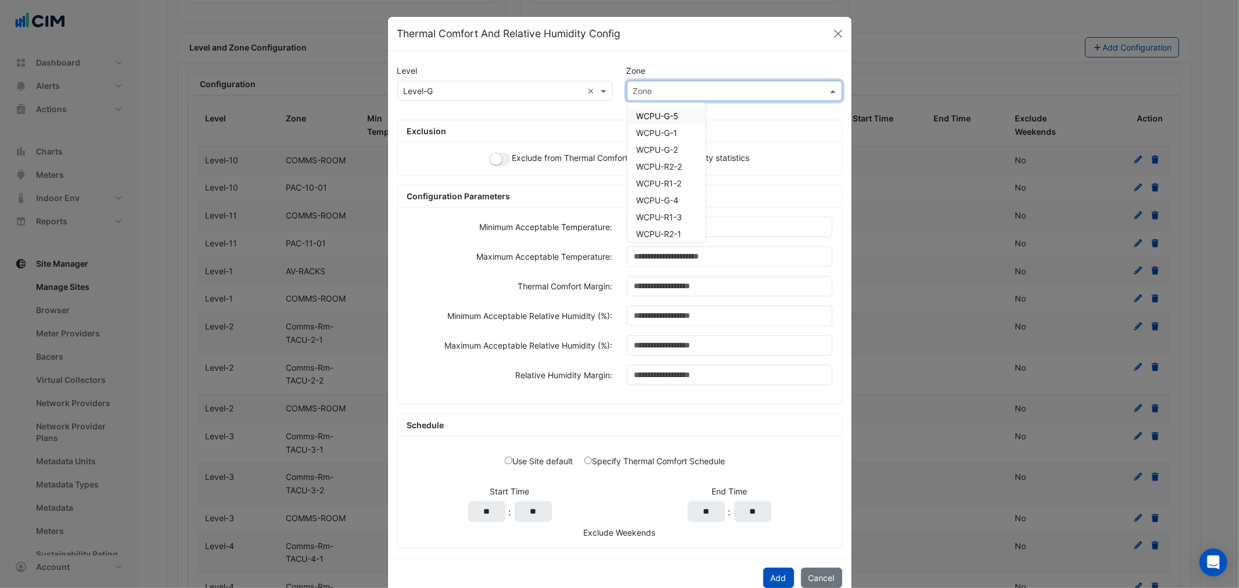
paste input "********"
click at [670, 117] on div "No items found" at bounding box center [665, 115] width 77 height 17
click at [648, 93] on input "********" at bounding box center [723, 91] width 180 height 12
type input "********"
click at [490, 154] on button "button" at bounding box center [500, 159] width 20 height 13
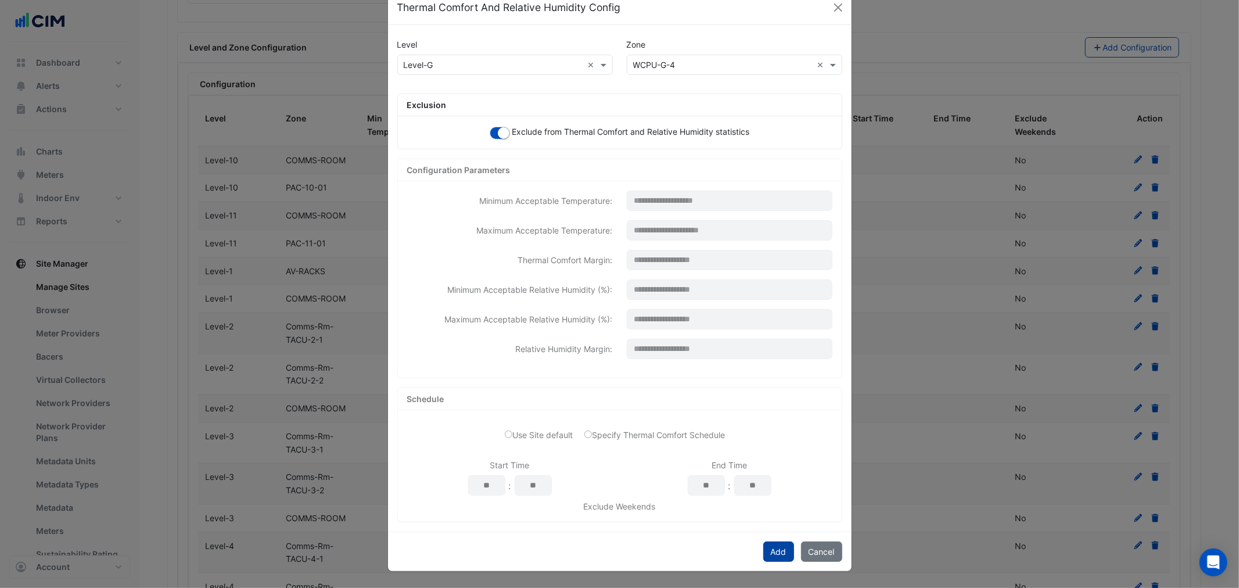
click at [774, 541] on button "Add" at bounding box center [778, 551] width 31 height 20
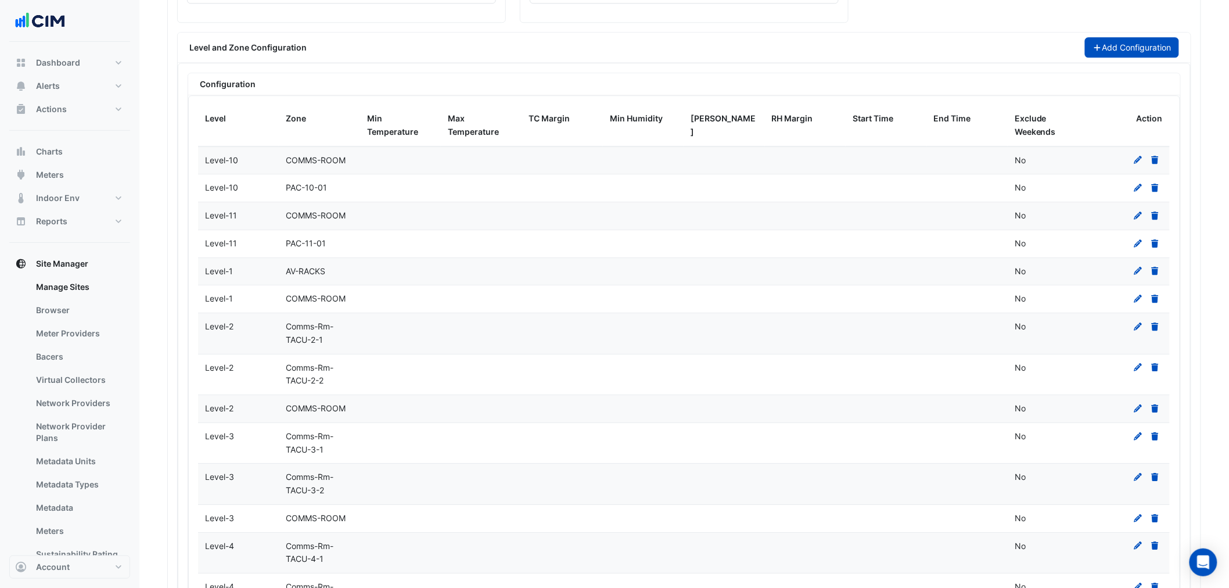
click at [1119, 51] on button "Add Configuration" at bounding box center [1132, 47] width 95 height 20
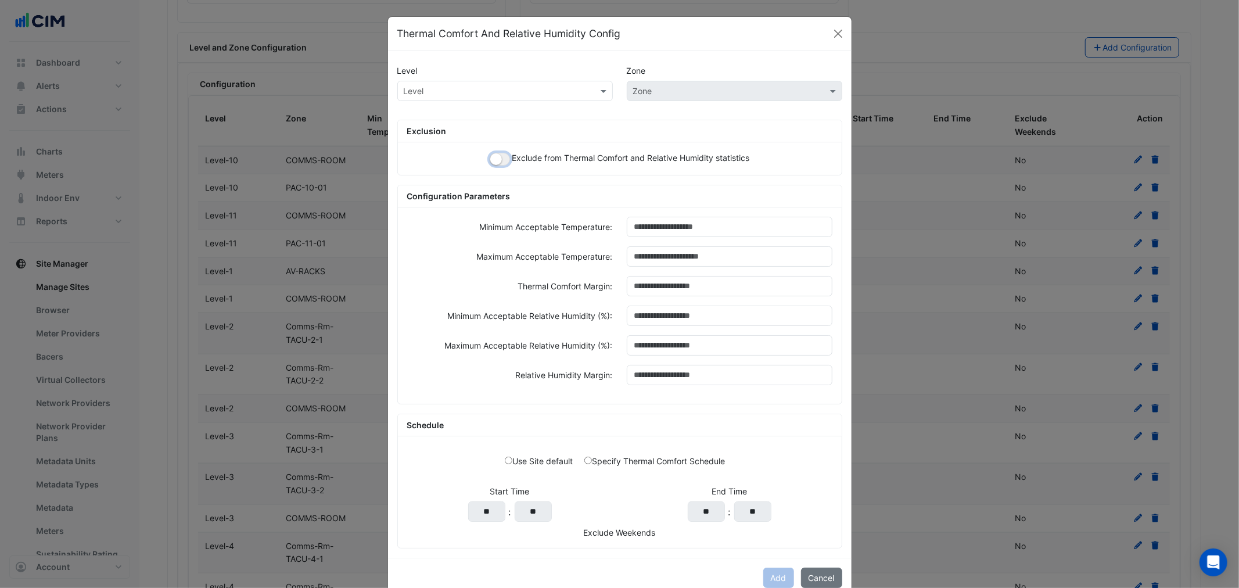
click at [500, 162] on button "button" at bounding box center [500, 159] width 20 height 13
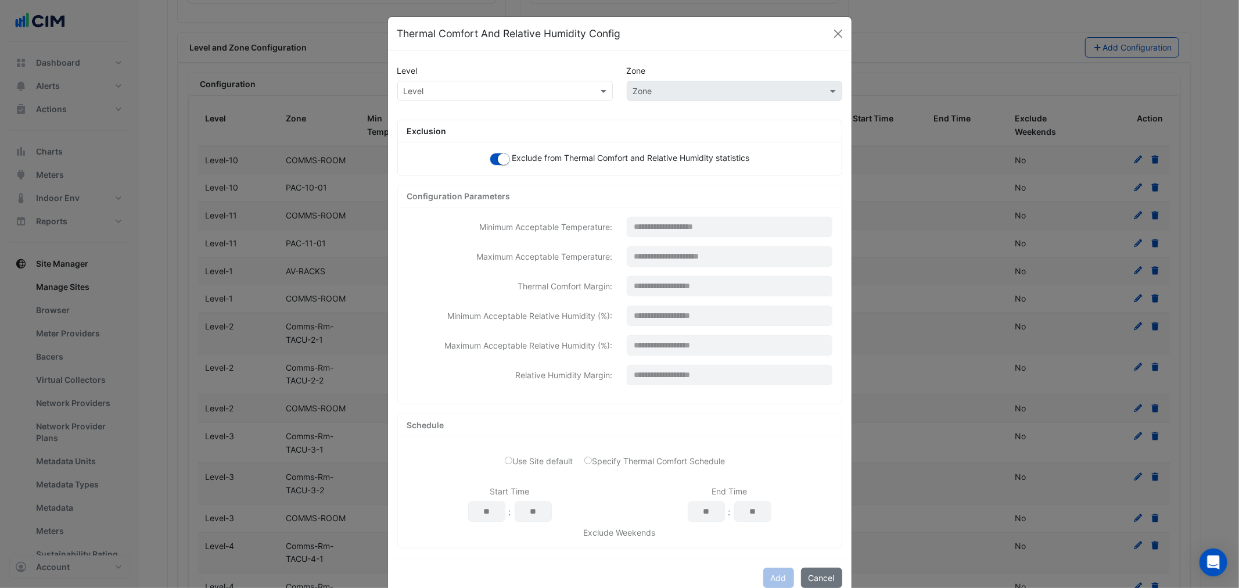
click at [554, 85] on input "text" at bounding box center [494, 91] width 180 height 12
type input "*"
click at [426, 119] on span "Level-G" at bounding box center [422, 116] width 30 height 10
click at [777, 82] on div "Zone" at bounding box center [735, 91] width 216 height 20
paste input "********"
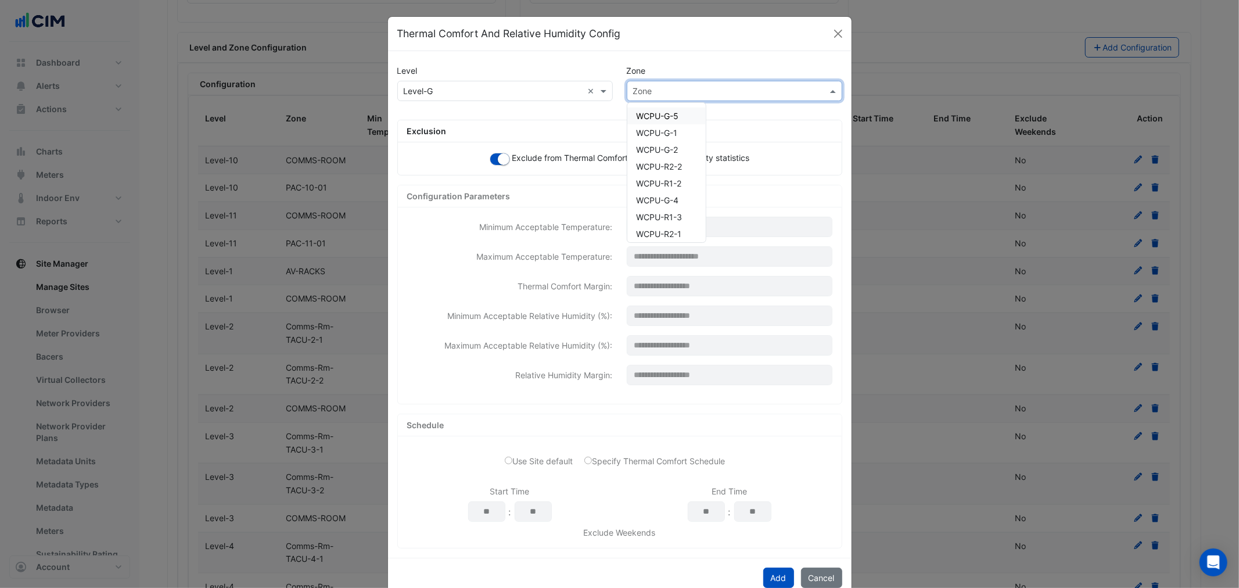
type input "********"
click at [666, 118] on span "WCPU-G-3" at bounding box center [658, 116] width 42 height 10
click at [767, 583] on button "Add" at bounding box center [778, 578] width 31 height 20
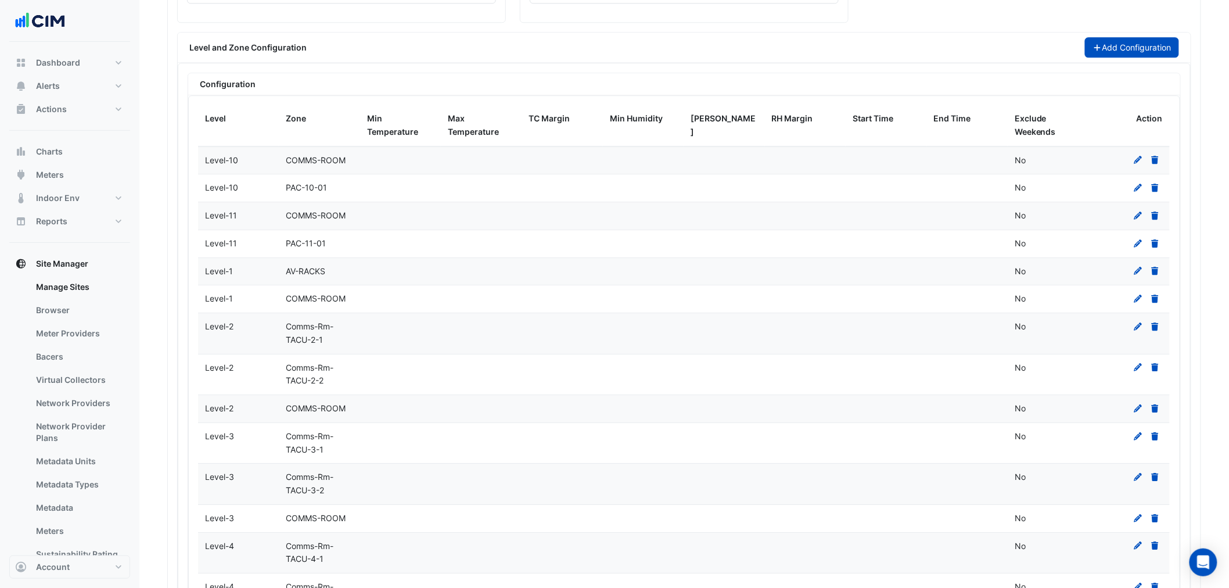
click at [1110, 48] on button "Add Configuration" at bounding box center [1132, 47] width 95 height 20
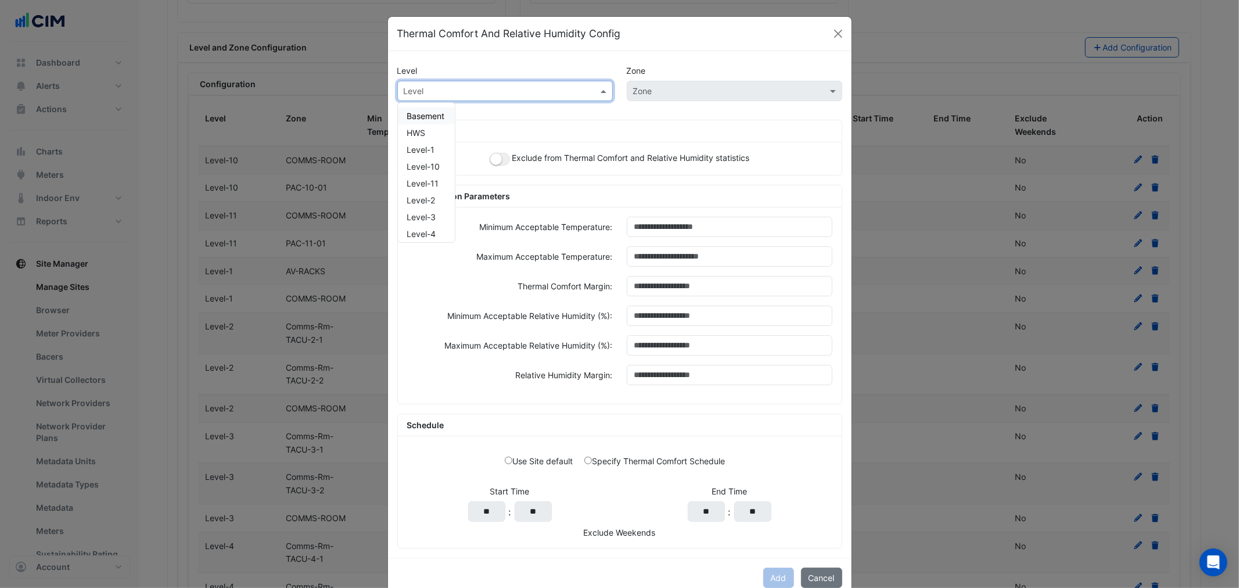
click at [460, 96] on input "text" at bounding box center [494, 91] width 180 height 12
type input "*"
click at [411, 111] on span "Level-G" at bounding box center [422, 116] width 30 height 10
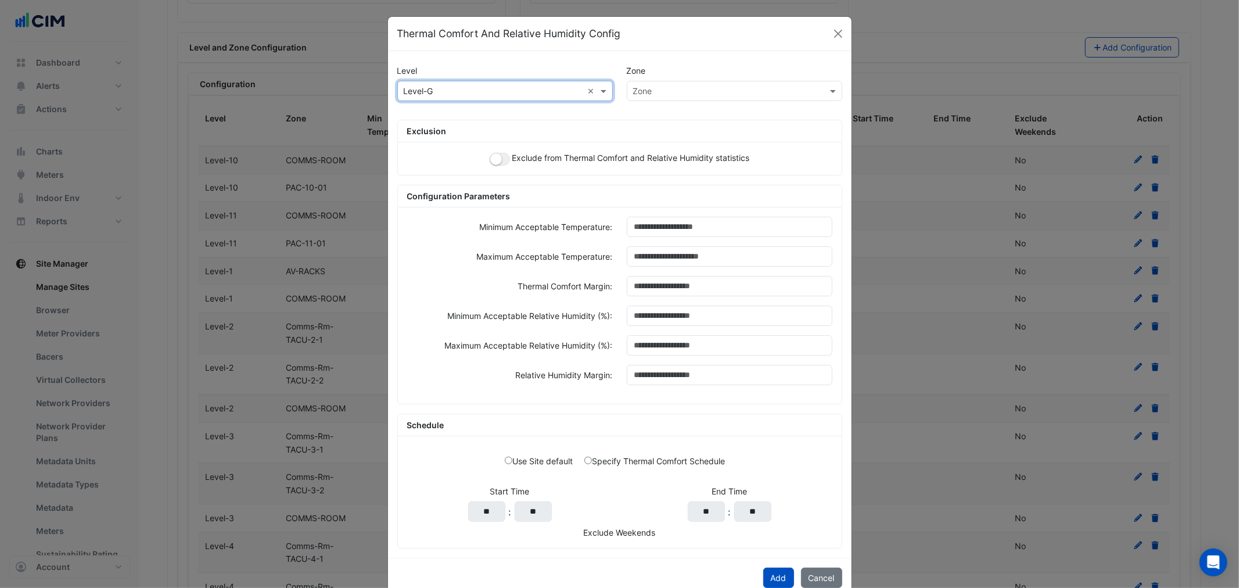
click at [696, 87] on input "text" at bounding box center [723, 91] width 180 height 12
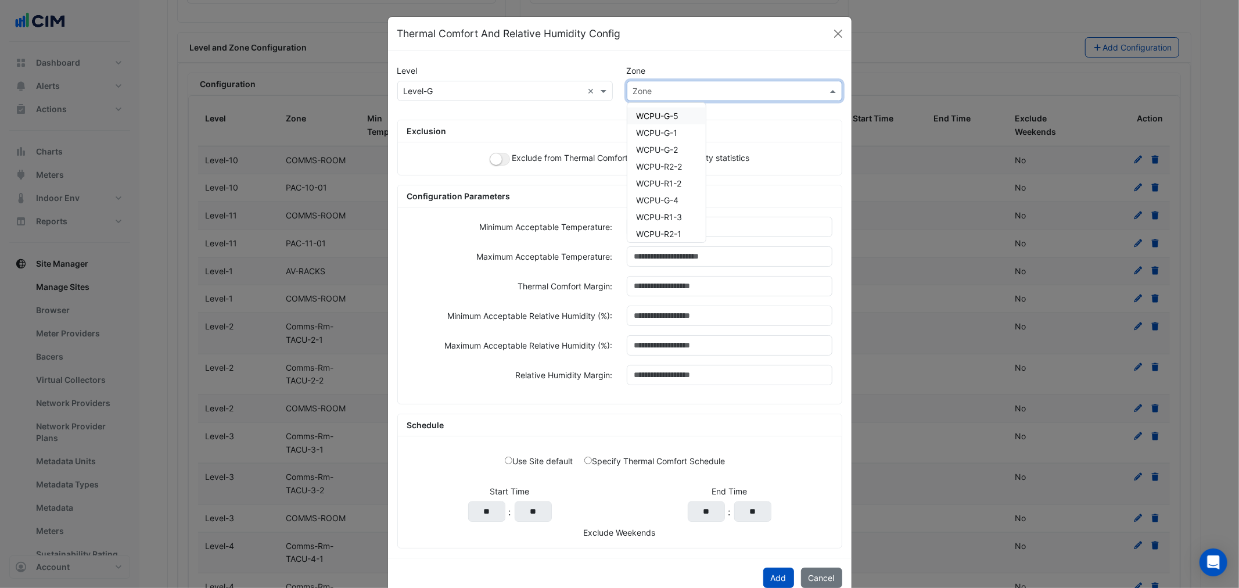
paste input "********"
click at [665, 113] on div "No items found" at bounding box center [665, 115] width 77 height 17
click at [639, 89] on input "********" at bounding box center [723, 91] width 180 height 12
type input "********"
click at [494, 159] on small "button" at bounding box center [496, 159] width 12 height 12
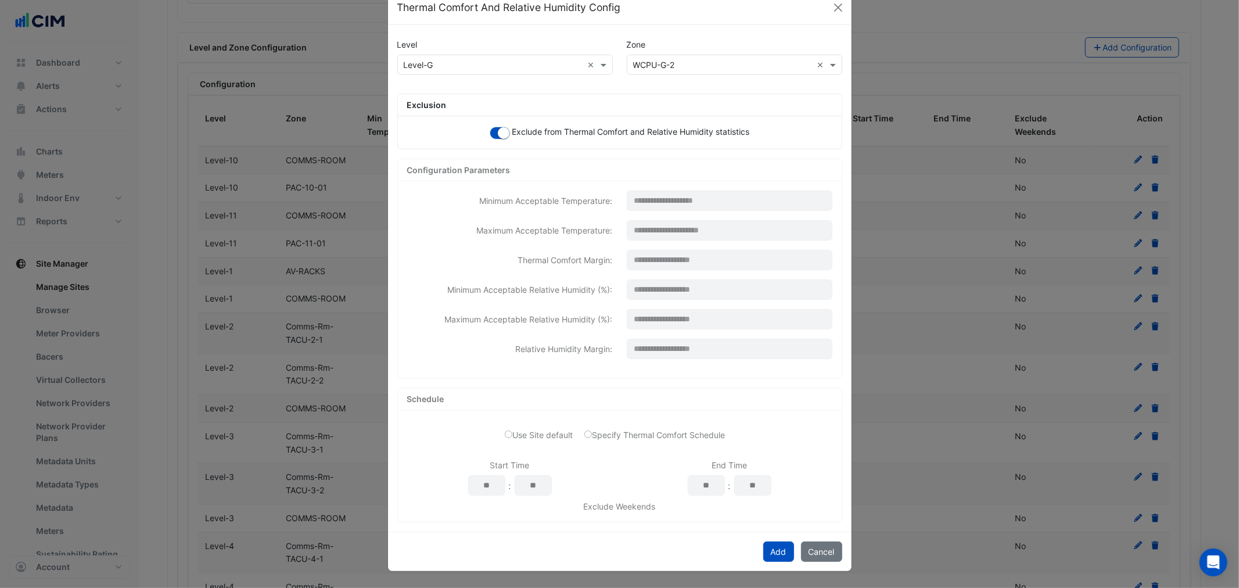
click at [763, 537] on div "Add Cancel" at bounding box center [620, 552] width 464 height 40
click at [766, 542] on button "Add" at bounding box center [778, 551] width 31 height 20
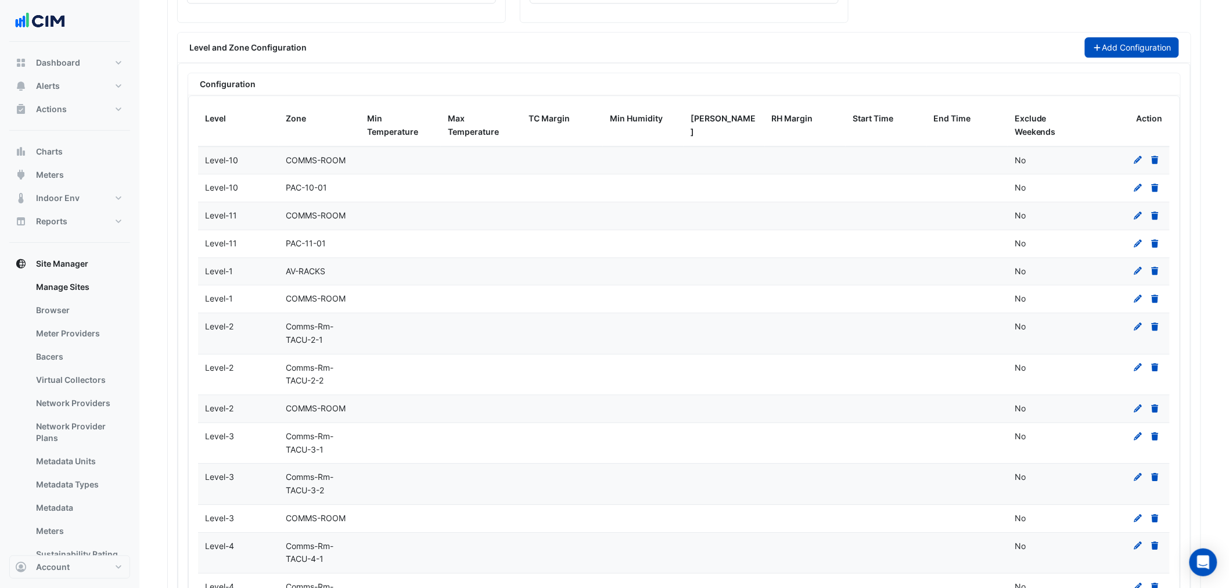
click at [1104, 50] on button "Add Configuration" at bounding box center [1132, 47] width 95 height 20
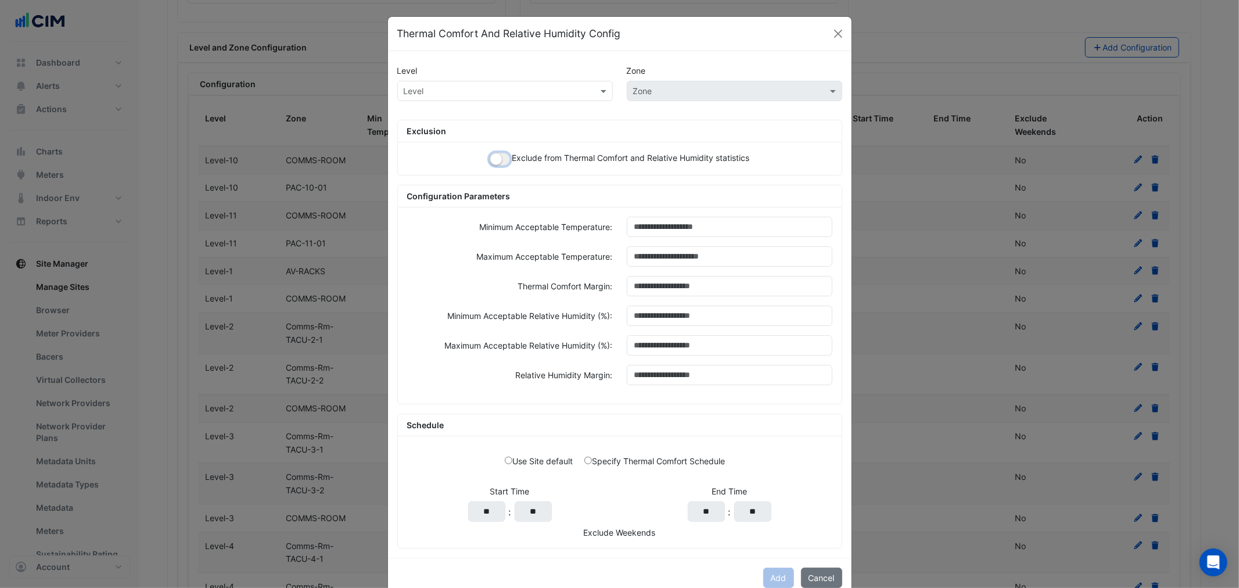
click at [497, 157] on button "button" at bounding box center [500, 159] width 20 height 13
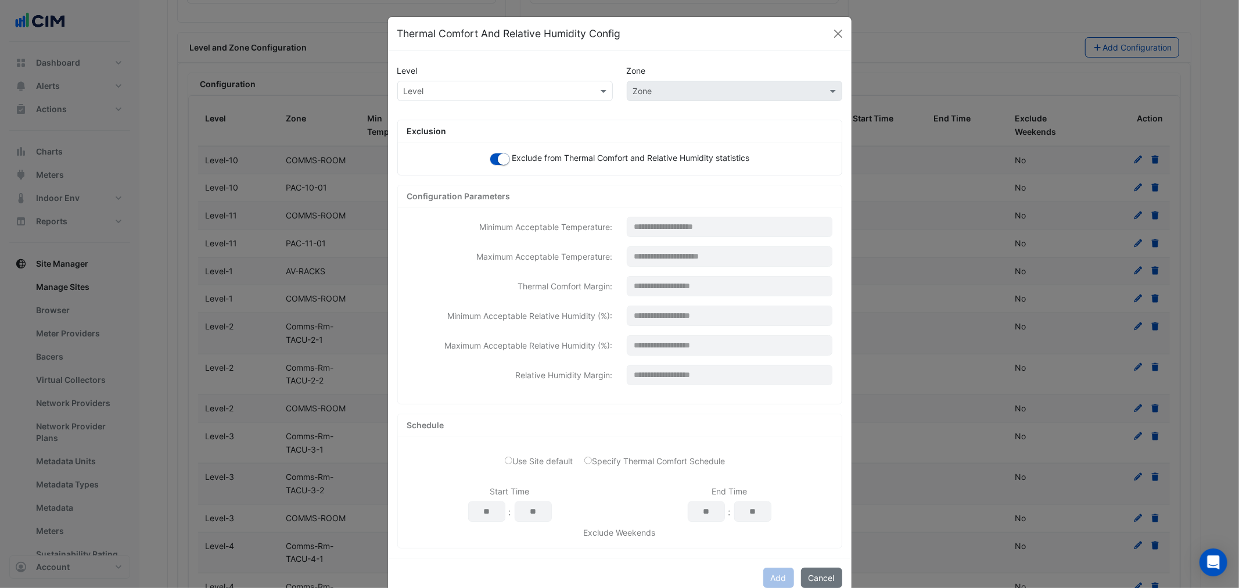
click at [499, 87] on input "text" at bounding box center [494, 91] width 180 height 12
type input "*"
click at [411, 113] on span "Level-G" at bounding box center [422, 116] width 30 height 10
click at [638, 93] on input "text" at bounding box center [723, 91] width 180 height 12
paste input "********"
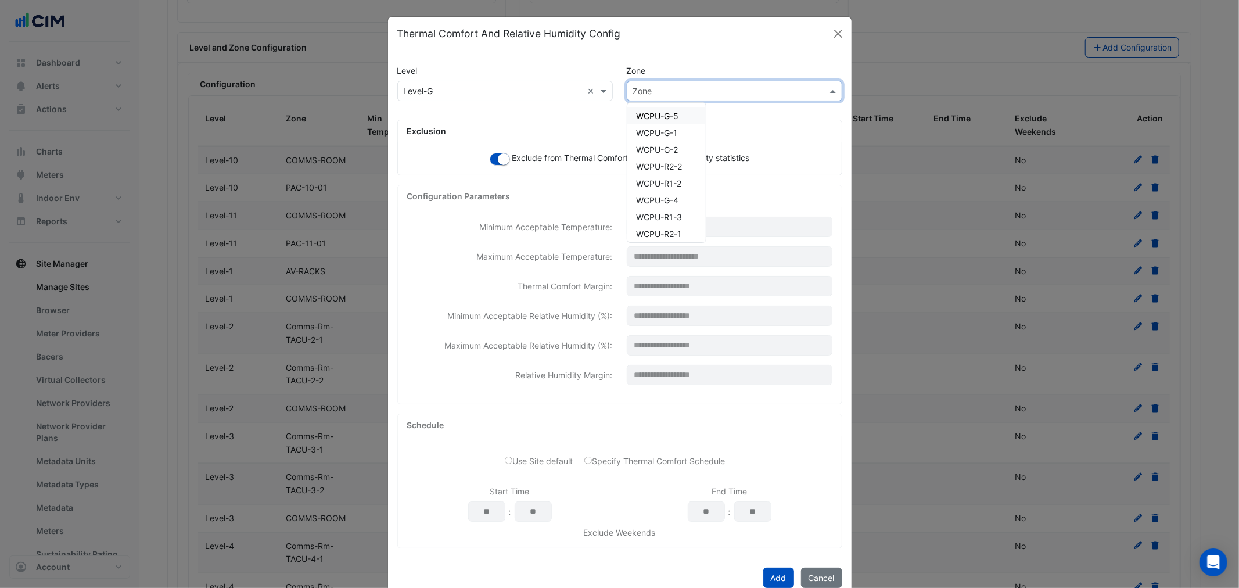
type input "********"
click at [647, 106] on div "WCPU-G-1" at bounding box center [657, 116] width 60 height 26
click at [659, 111] on span "WCPU-G-1" at bounding box center [657, 116] width 41 height 10
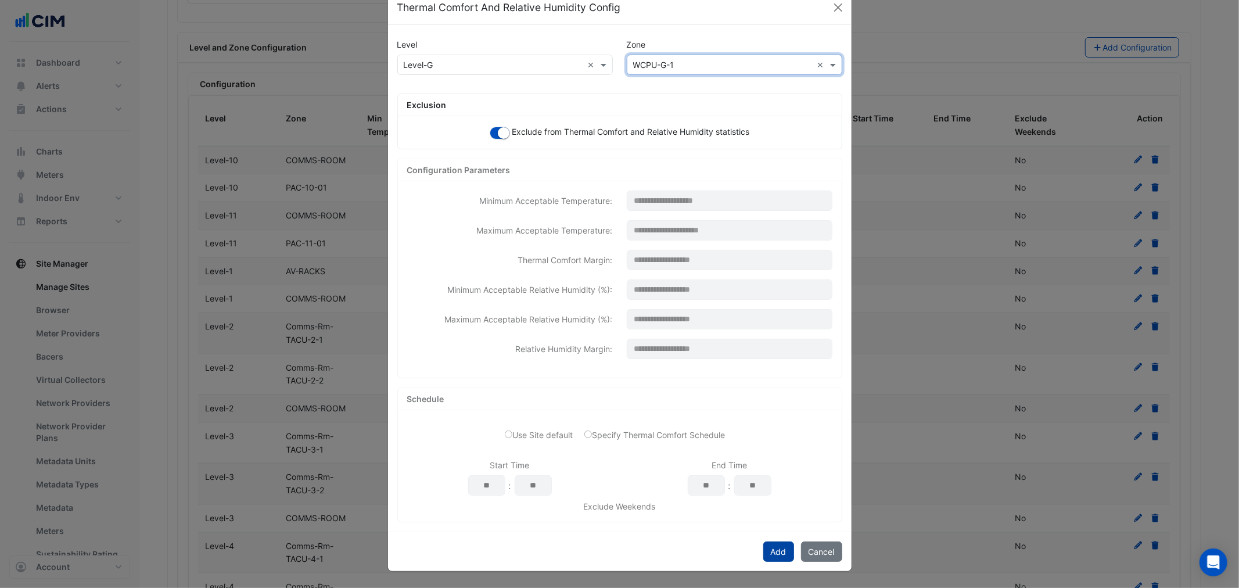
click at [763, 546] on button "Add" at bounding box center [778, 551] width 31 height 20
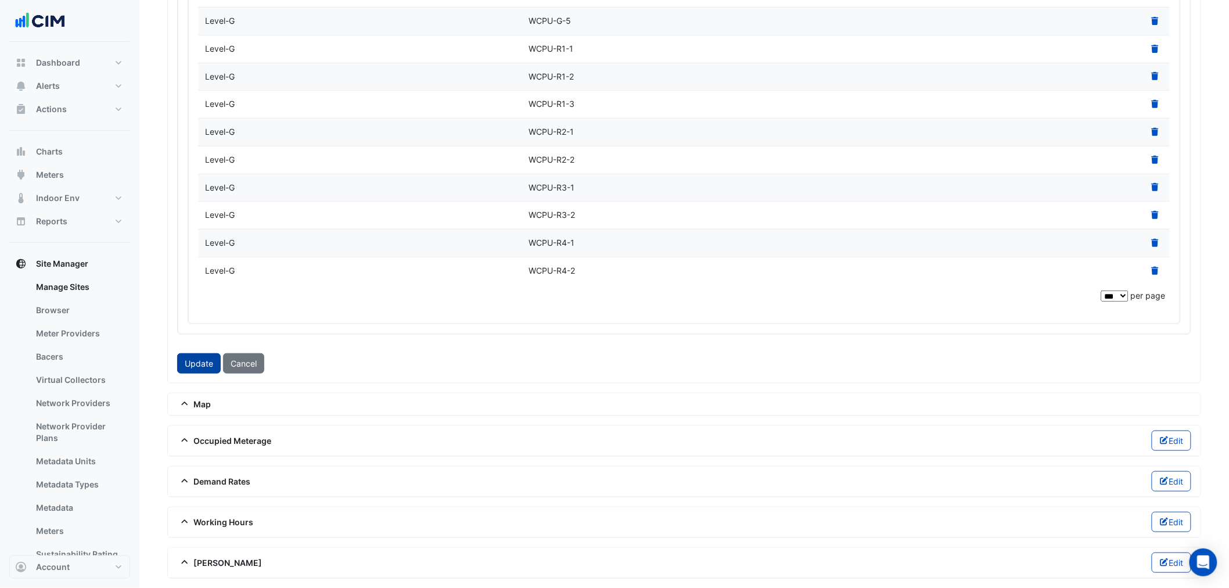
click at [202, 366] on button "Update" at bounding box center [199, 363] width 44 height 20
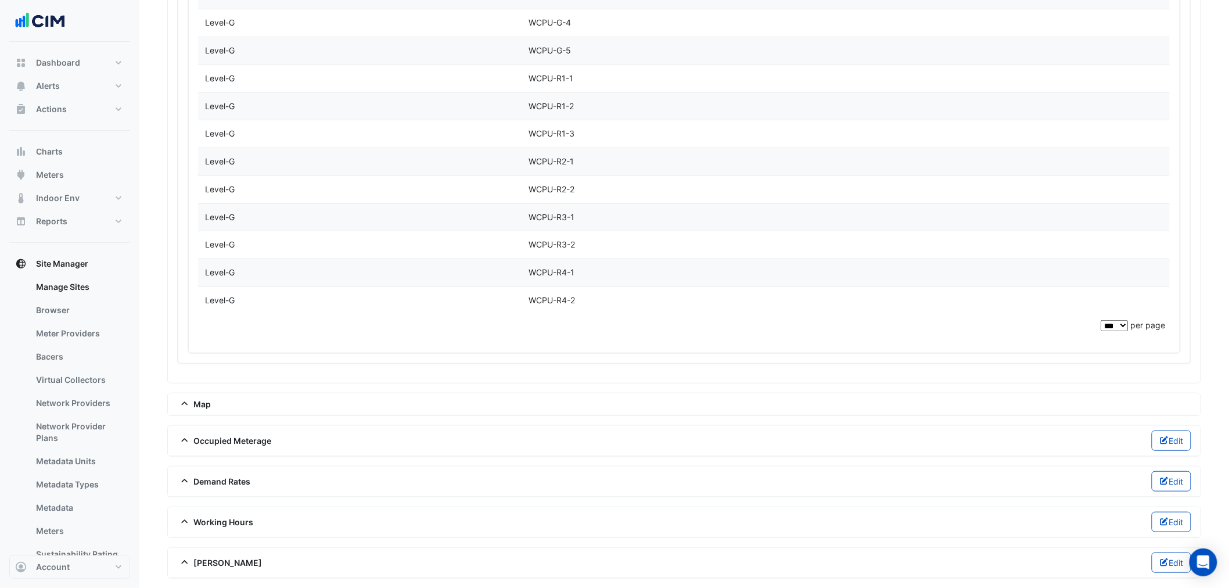
scroll to position [3833, 0]
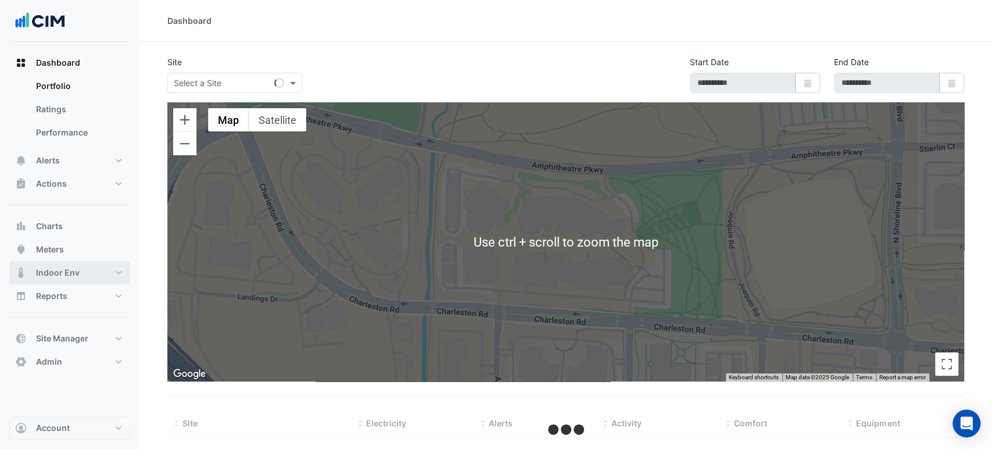
click at [67, 263] on button "Indoor Env" at bounding box center [69, 272] width 121 height 23
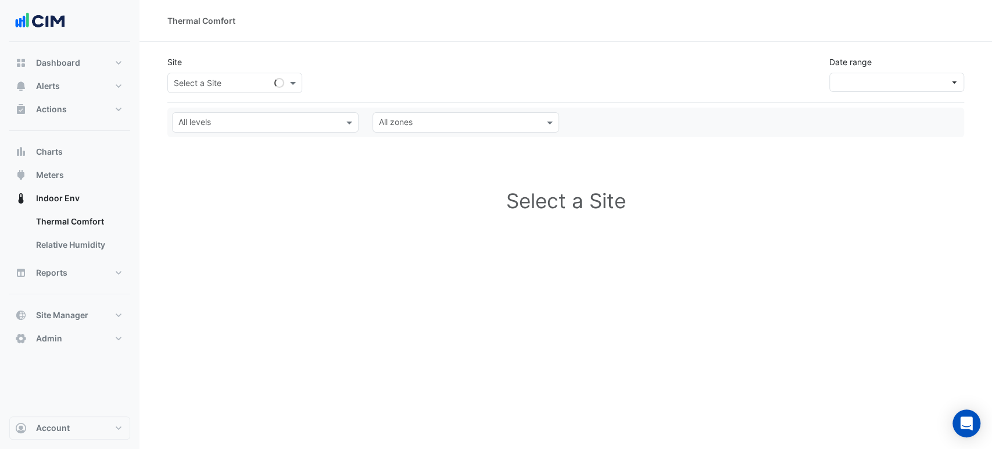
click at [207, 78] on input "text" at bounding box center [223, 83] width 99 height 12
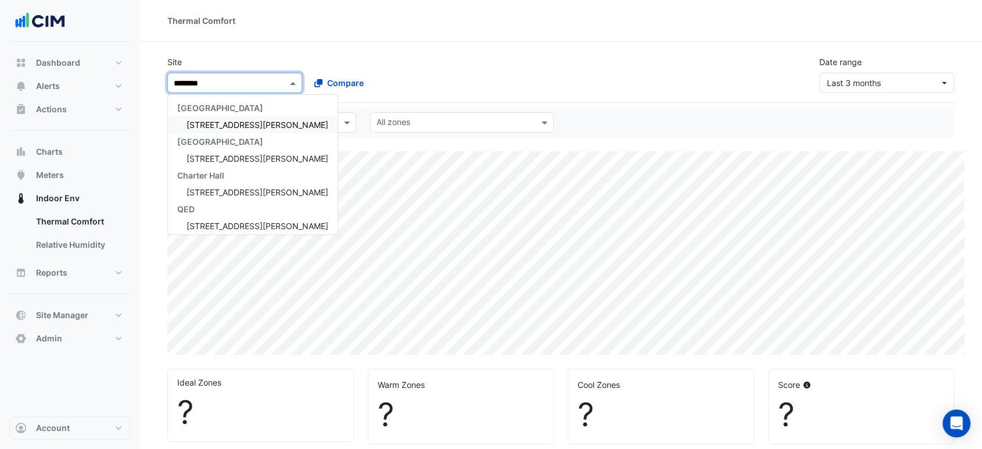
type input "*********"
click at [228, 117] on div "[STREET_ADDRESS][PERSON_NAME]" at bounding box center [253, 124] width 170 height 17
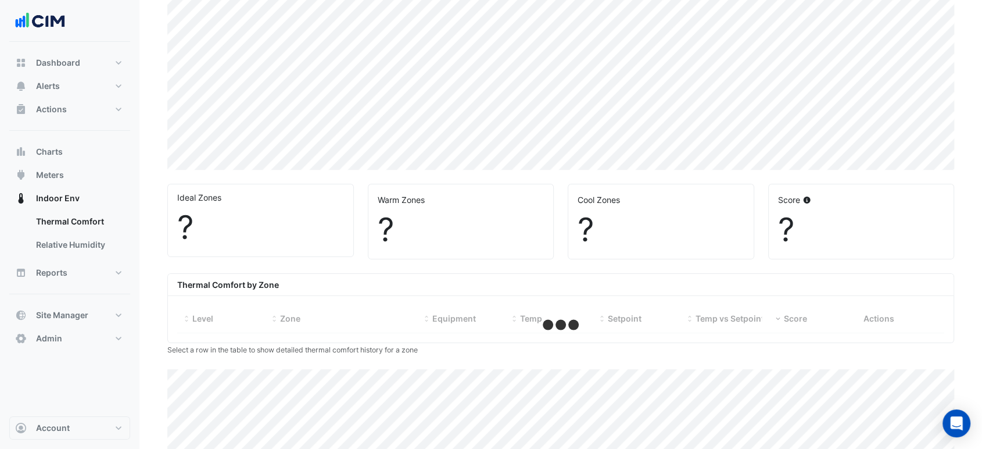
scroll to position [193, 0]
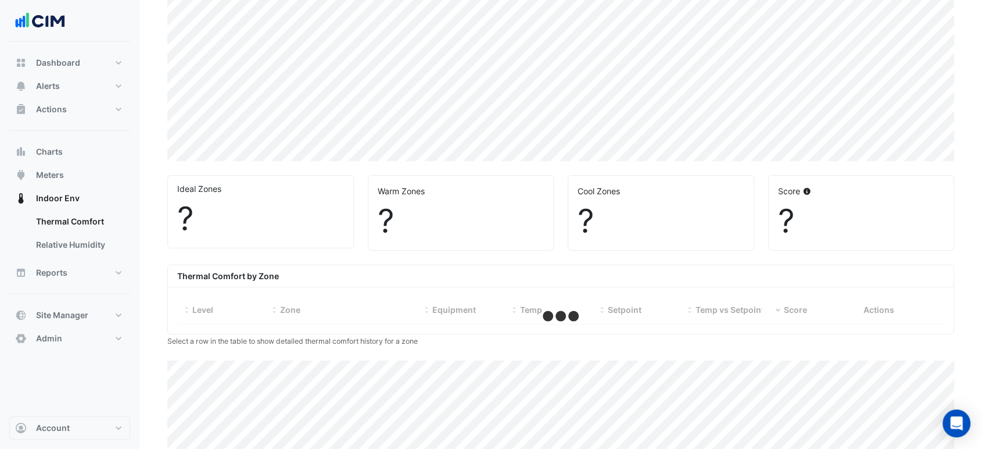
select select "***"
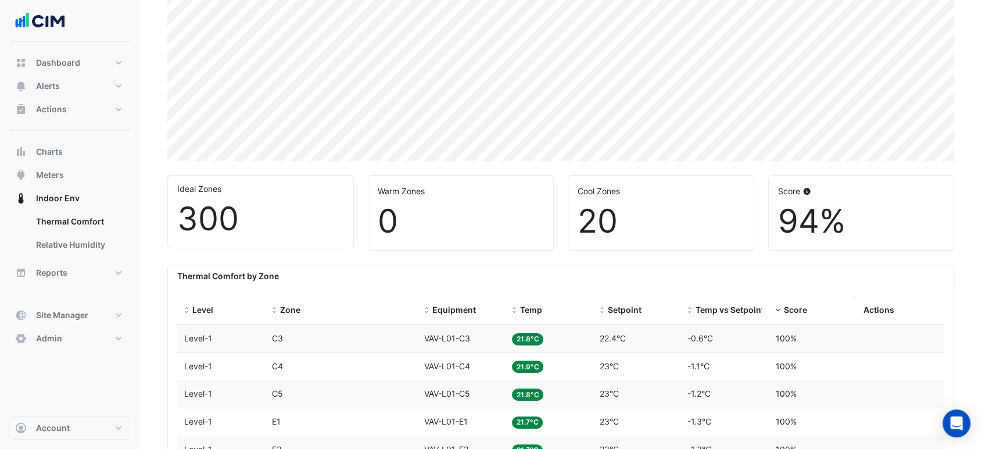
click at [794, 306] on span "Score" at bounding box center [795, 309] width 23 height 10
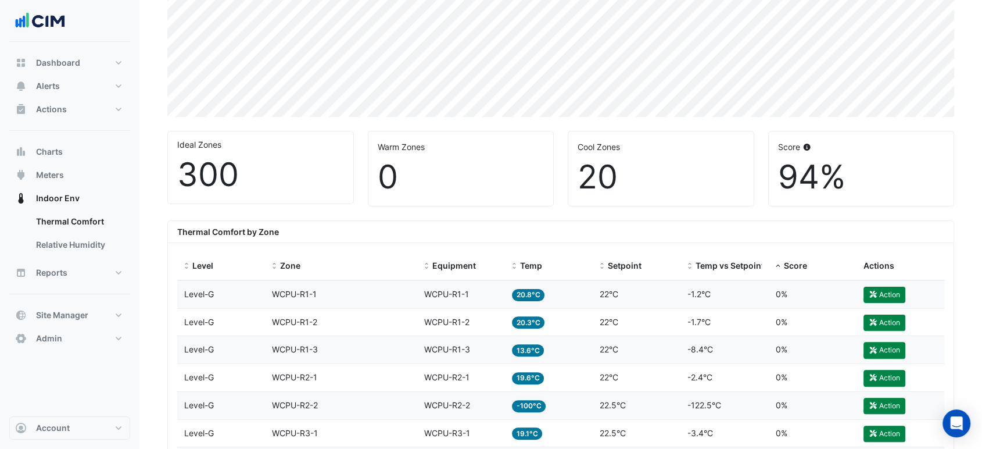
scroll to position [258, 0]
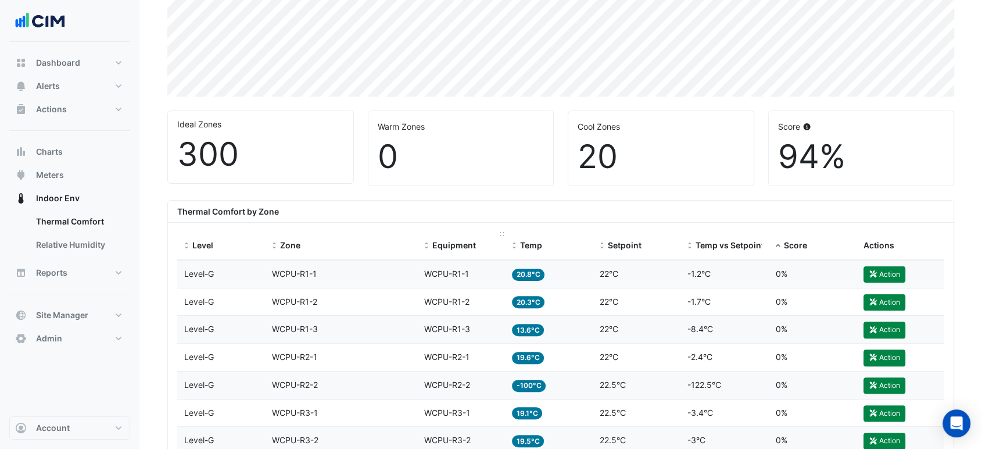
click at [436, 241] on span "Equipment" at bounding box center [454, 245] width 44 height 10
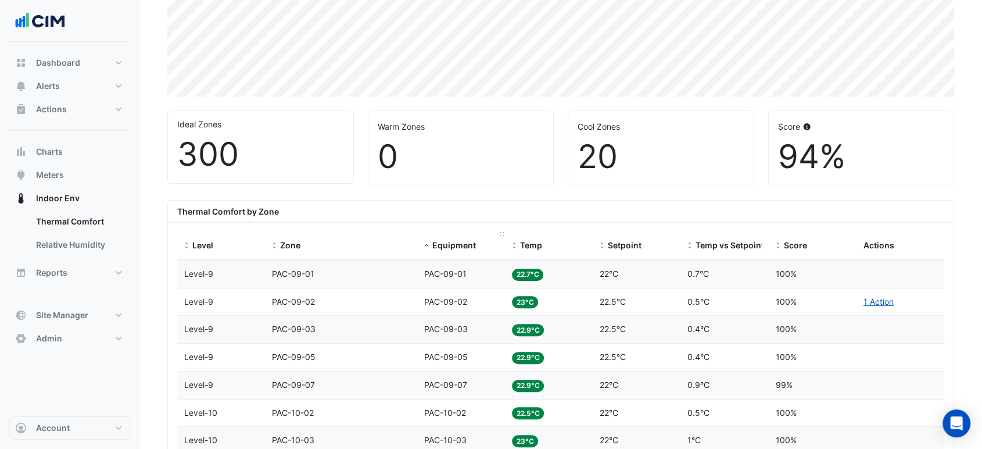
click at [436, 241] on span "Equipment" at bounding box center [454, 245] width 44 height 10
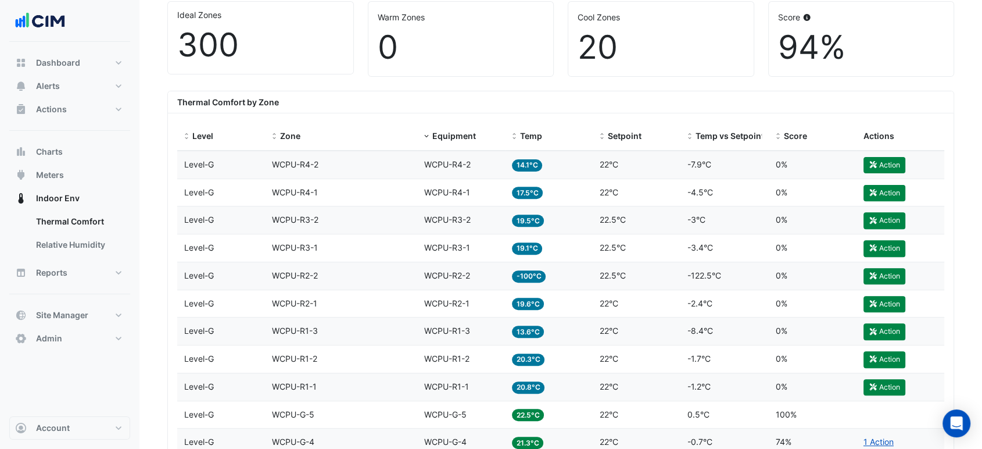
scroll to position [387, 0]
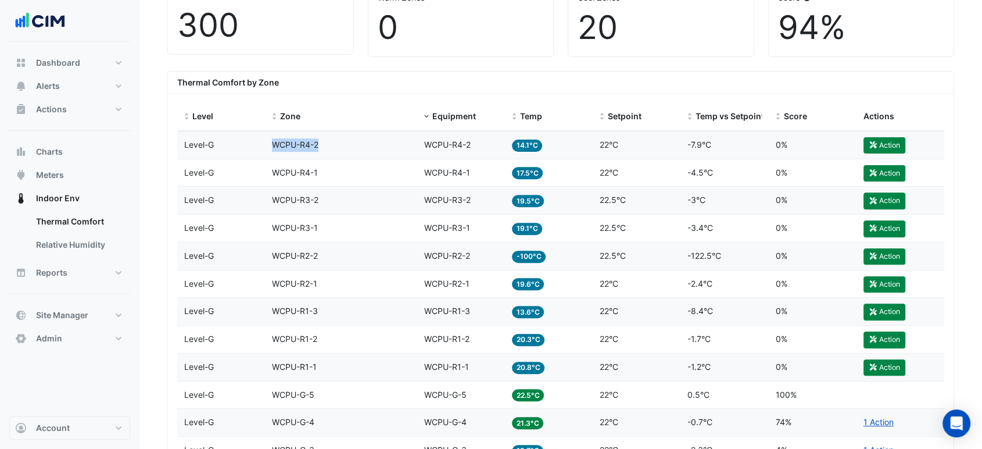
drag, startPoint x: 358, startPoint y: 145, endPoint x: 269, endPoint y: 149, distance: 89.6
click at [269, 149] on datatable-body-cell "Zone WCPU-R4-2" at bounding box center [341, 144] width 152 height 27
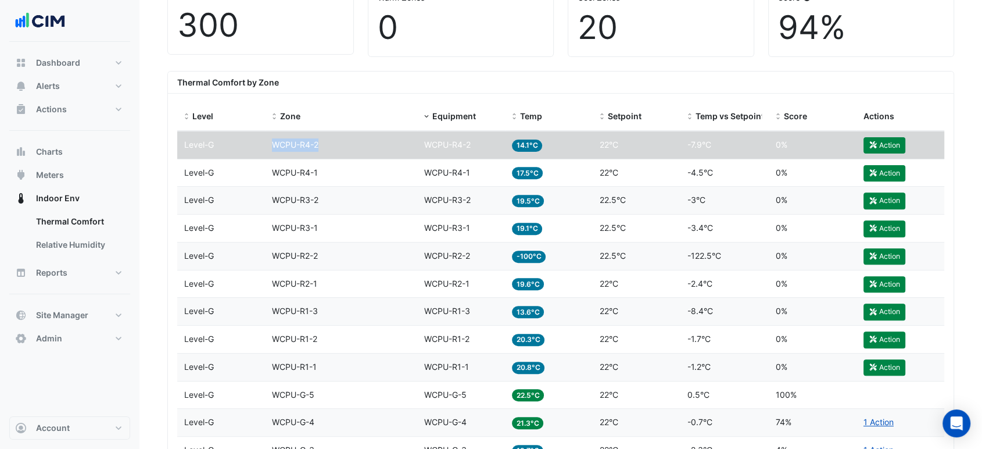
copy span "WCPU-R4-2"
drag, startPoint x: 297, startPoint y: 168, endPoint x: 266, endPoint y: 166, distance: 31.5
click at [268, 166] on datatable-body-cell "Zone WCPU-R4-1" at bounding box center [341, 172] width 152 height 27
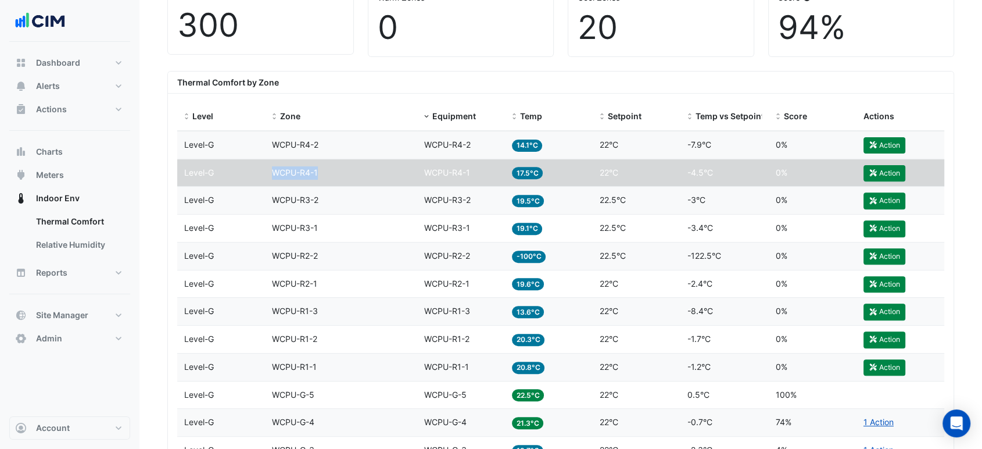
copy span "WCPU-R4-1"
drag, startPoint x: 279, startPoint y: 198, endPoint x: 323, endPoint y: 199, distance: 44.2
click at [323, 199] on datatable-body-cell "Zone WCPU-R3-2" at bounding box center [341, 200] width 152 height 27
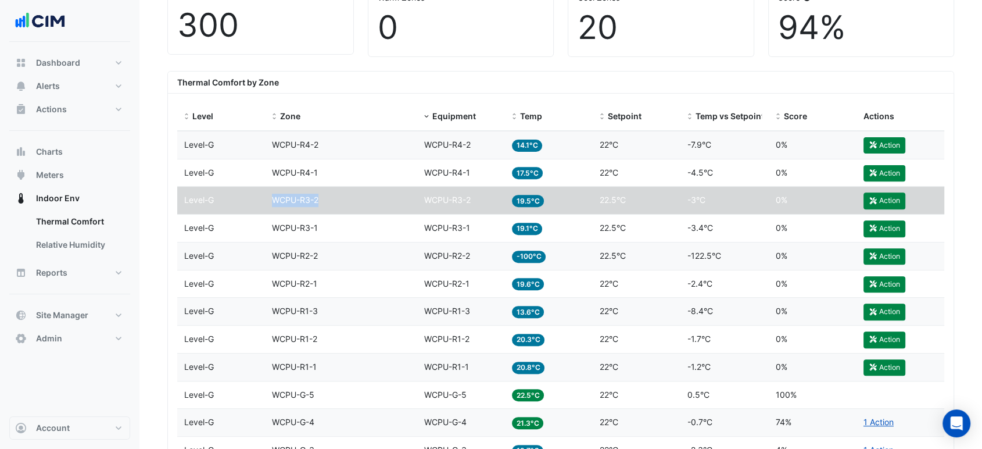
copy span "WCPU-R3-2"
drag, startPoint x: 329, startPoint y: 225, endPoint x: 273, endPoint y: 232, distance: 56.1
click at [274, 232] on div "Zone WCPU-R3-1" at bounding box center [341, 227] width 138 height 13
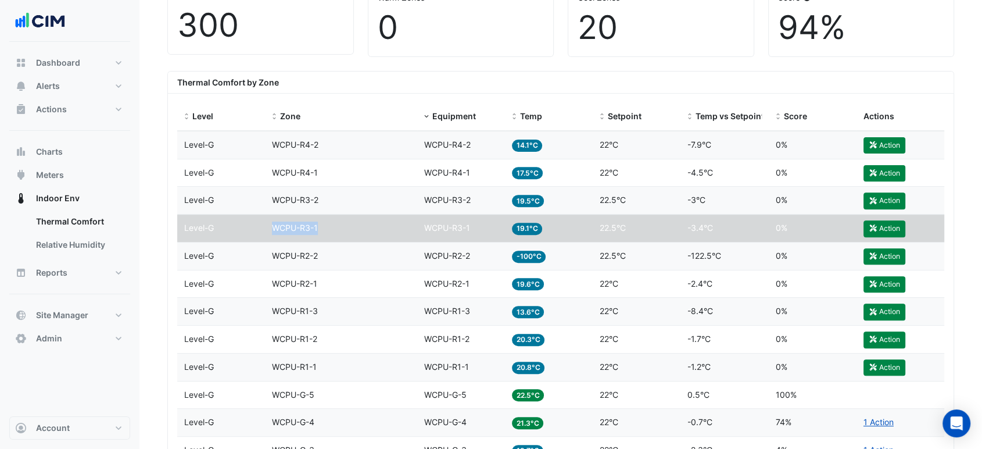
copy span "WCPU-R3-1"
drag, startPoint x: 335, startPoint y: 249, endPoint x: 273, endPoint y: 259, distance: 62.4
click at [273, 259] on datatable-body-cell "Zone WCPU-R2-2" at bounding box center [341, 255] width 152 height 27
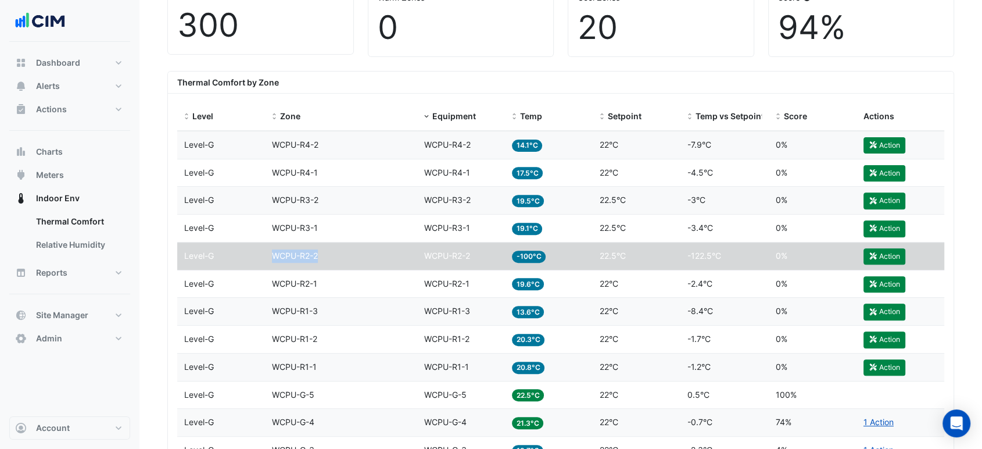
copy span "WCPU-R2-2"
drag, startPoint x: 324, startPoint y: 278, endPoint x: 269, endPoint y: 286, distance: 55.8
click at [269, 286] on datatable-body-cell "Zone WCPU-R2-1" at bounding box center [341, 283] width 152 height 27
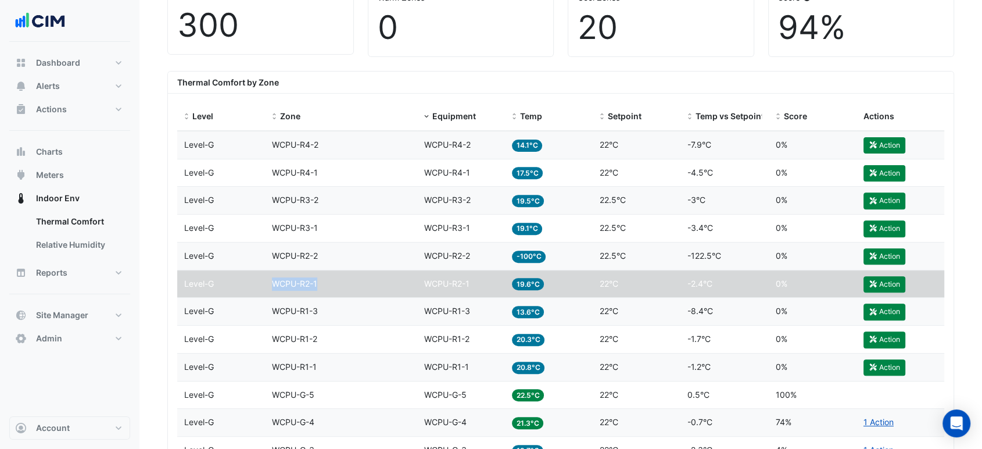
copy span "WCPU-R2-1"
drag, startPoint x: 317, startPoint y: 311, endPoint x: 242, endPoint y: 311, distance: 74.9
click at [242, 311] on div "Level Level-G Zone WCPU-R1-3 Equipment WCPU-R1-3 Temp 13.6°C Setpoint 22°C Temp…" at bounding box center [560, 310] width 767 height 27
copy div "Zone WCPU-R1-3"
drag, startPoint x: 328, startPoint y: 335, endPoint x: 271, endPoint y: 338, distance: 57.0
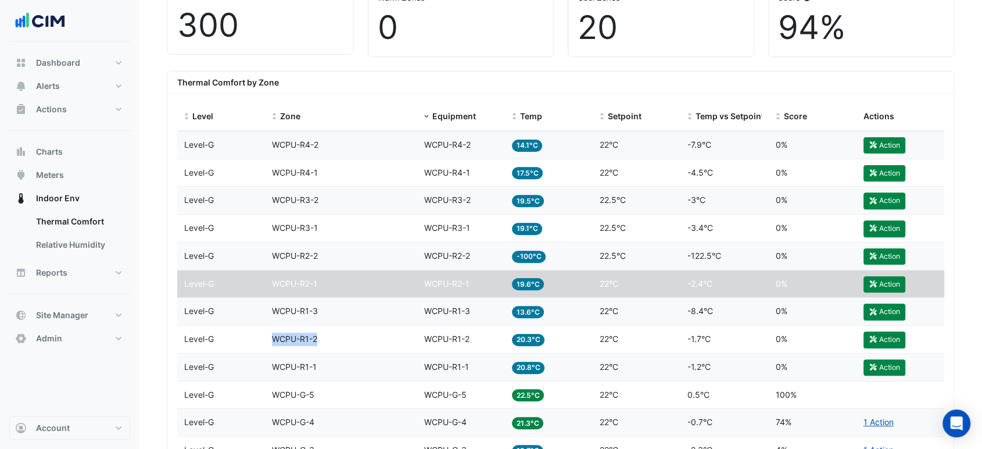
click at [271, 338] on datatable-body-cell "Zone WCPU-R1-2" at bounding box center [341, 338] width 152 height 27
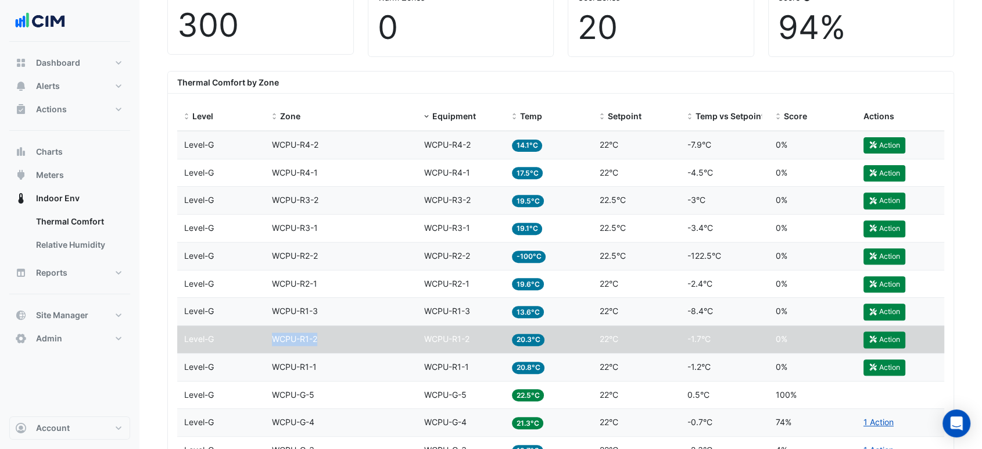
copy span "WCPU-R1-2"
drag, startPoint x: 315, startPoint y: 367, endPoint x: 270, endPoint y: 372, distance: 45.6
click at [270, 372] on datatable-body-cell "Zone WCPU-R1-1" at bounding box center [341, 366] width 152 height 27
copy span "WCPU-R1-1"
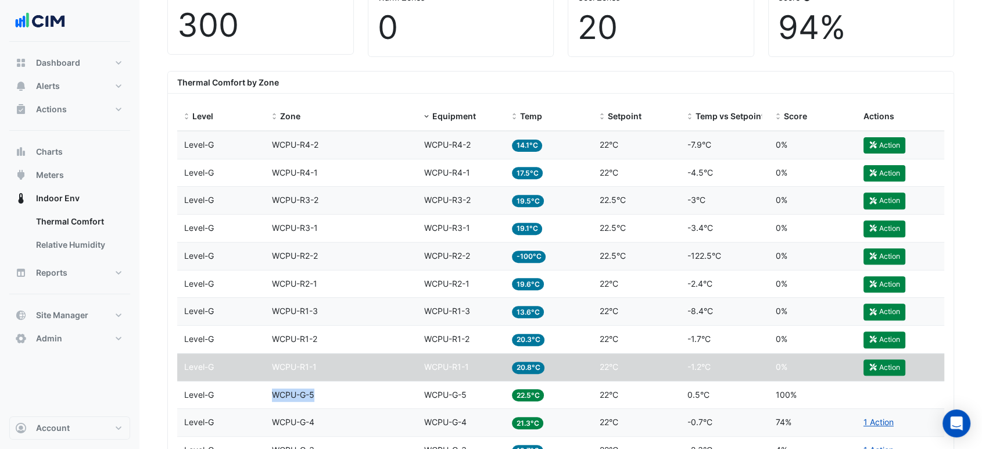
drag, startPoint x: 318, startPoint y: 390, endPoint x: 269, endPoint y: 394, distance: 48.9
click at [269, 394] on datatable-body-cell "Zone WCPU-G-5" at bounding box center [341, 394] width 152 height 27
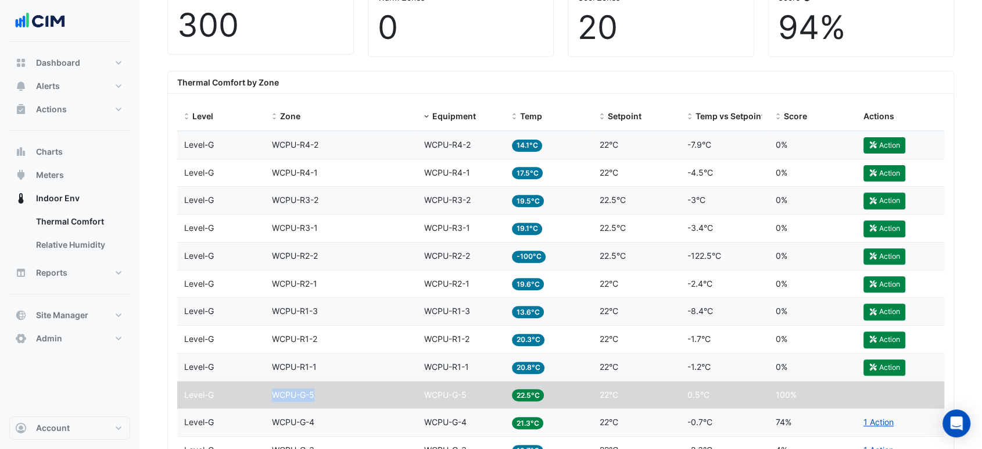
copy span "WCPU-G-5"
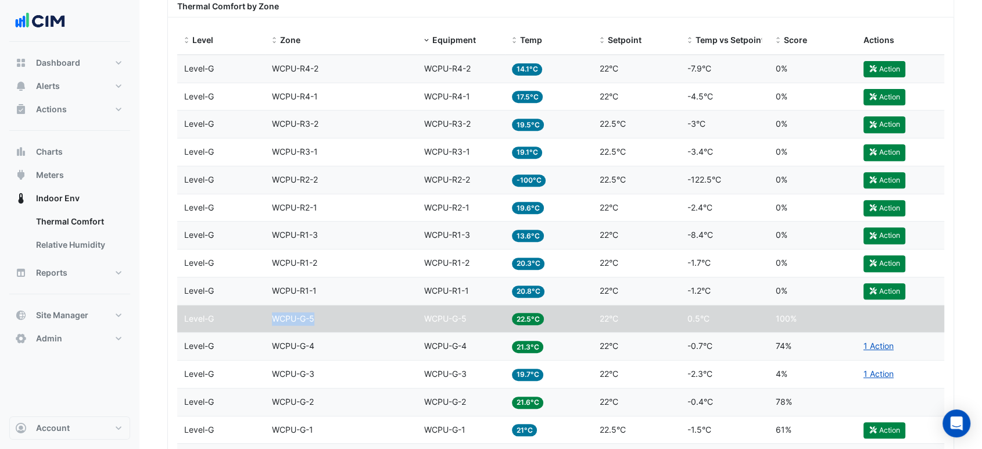
scroll to position [581, 0]
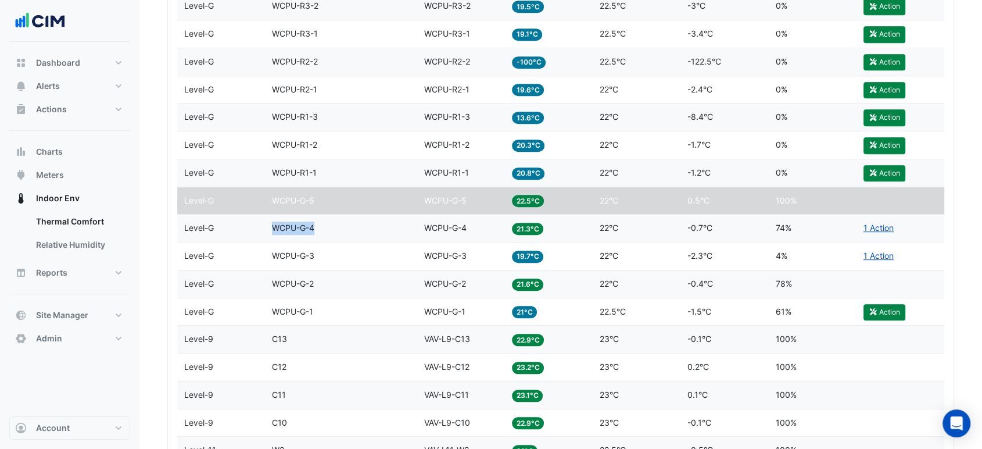
drag, startPoint x: 301, startPoint y: 224, endPoint x: 257, endPoint y: 231, distance: 44.6
click at [257, 231] on div "Level Level-G Zone WCPU-G-4 Equipment WCPU-G-4 Temp 21.3°C Setpoint 22°C Temp v…" at bounding box center [560, 227] width 767 height 27
drag, startPoint x: 320, startPoint y: 252, endPoint x: 274, endPoint y: 259, distance: 47.0
click at [274, 259] on div "Zone WCPU-G-3" at bounding box center [341, 255] width 138 height 13
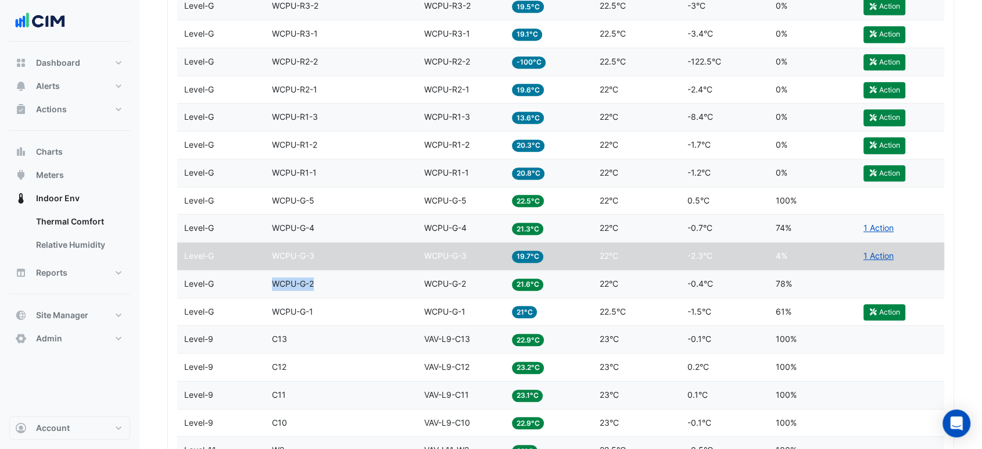
drag, startPoint x: 326, startPoint y: 278, endPoint x: 248, endPoint y: 283, distance: 78.6
click at [248, 283] on div "Level Level-G Zone WCPU-G-2 Equipment WCPU-G-2 Temp 21.6°C Setpoint 22°C Temp v…" at bounding box center [560, 283] width 767 height 27
drag, startPoint x: 315, startPoint y: 307, endPoint x: 267, endPoint y: 311, distance: 49.0
click at [267, 311] on datatable-body-cell "Zone WCPU-G-1" at bounding box center [341, 311] width 152 height 27
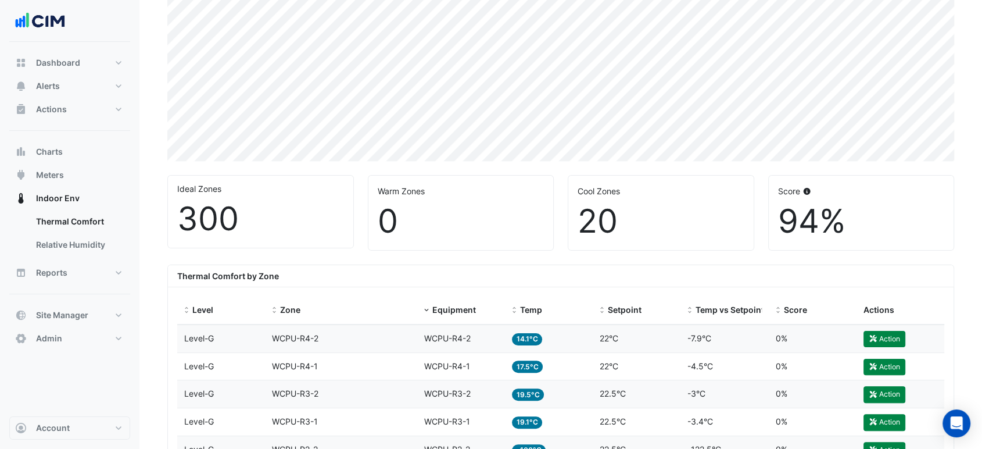
scroll to position [451, 0]
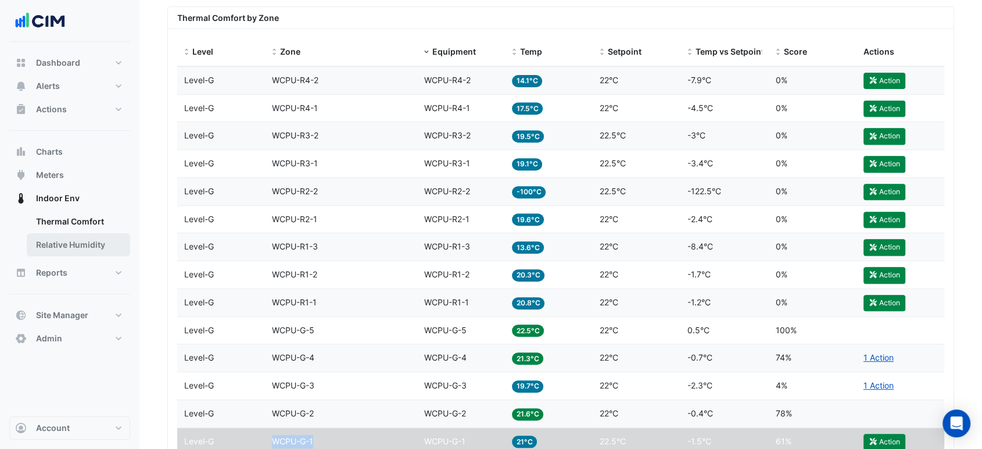
click at [89, 239] on link "Relative Humidity" at bounding box center [78, 244] width 103 height 23
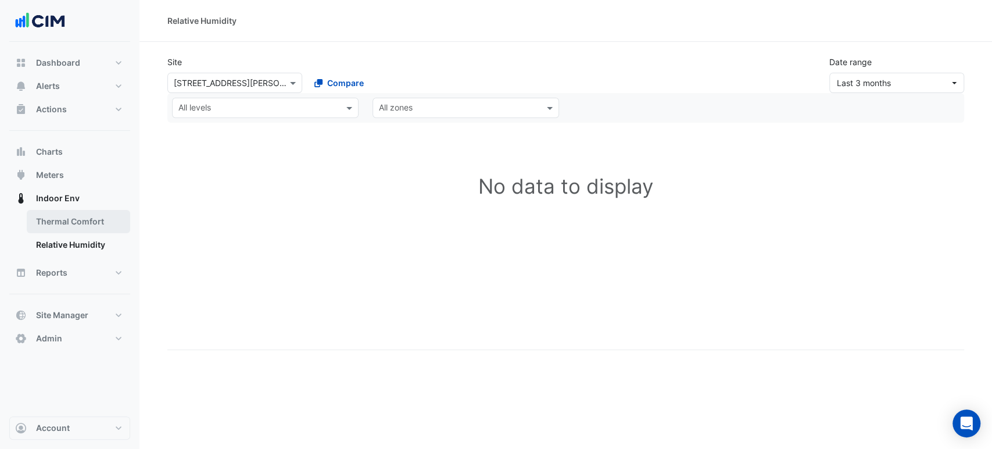
click at [95, 221] on link "Thermal Comfort" at bounding box center [78, 221] width 103 height 23
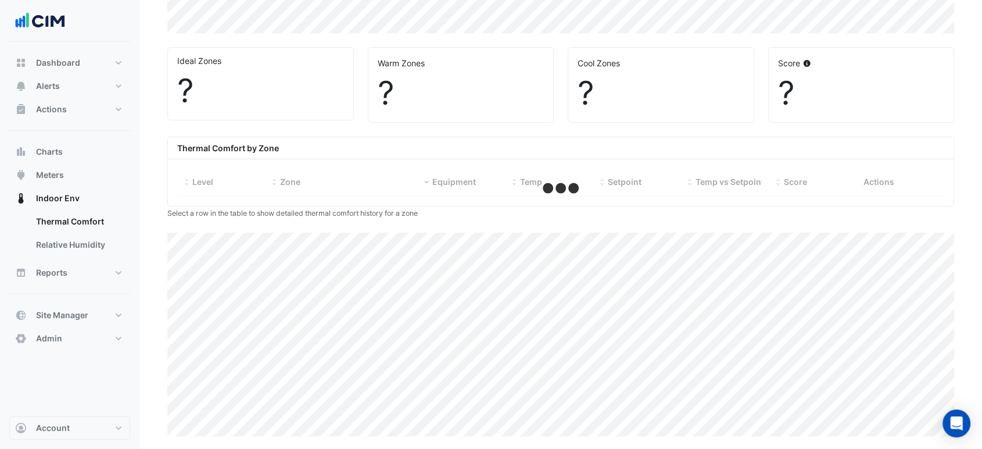
select select "***"
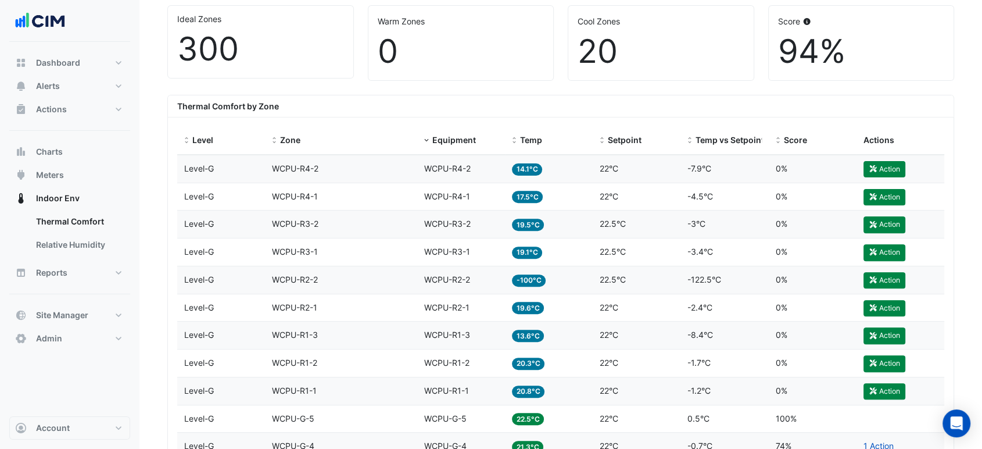
scroll to position [451, 0]
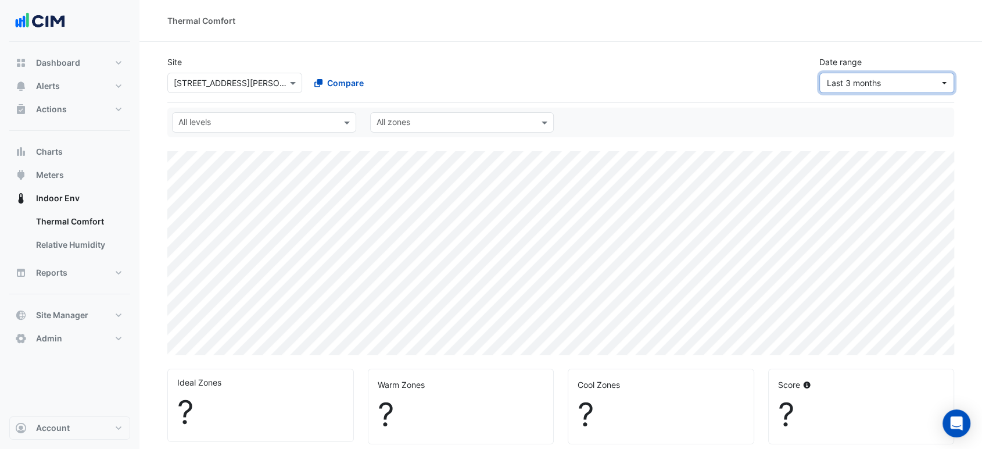
click at [846, 79] on span "Last 3 months" at bounding box center [854, 83] width 54 height 10
select select "***"
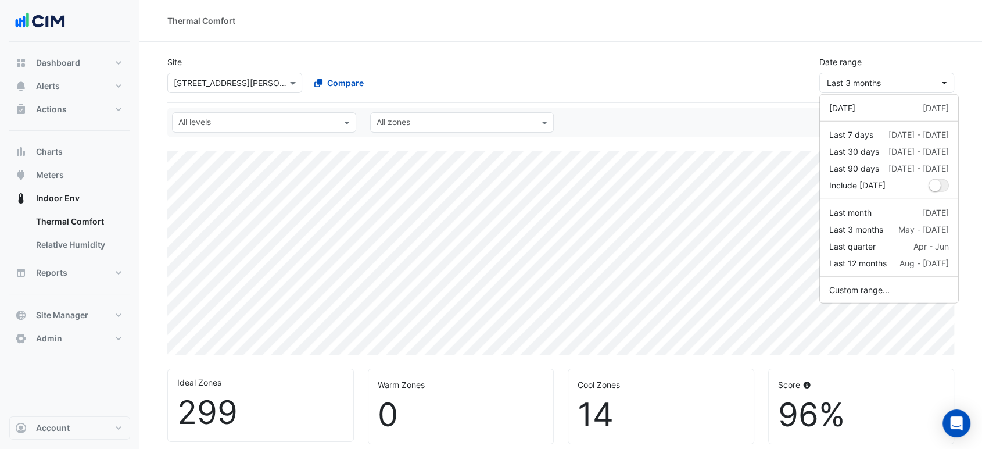
click at [862, 121] on div "dropDown" at bounding box center [889, 121] width 138 height 1
click at [860, 127] on button "Last 7 days [DATE] - [DATE]" at bounding box center [889, 134] width 138 height 17
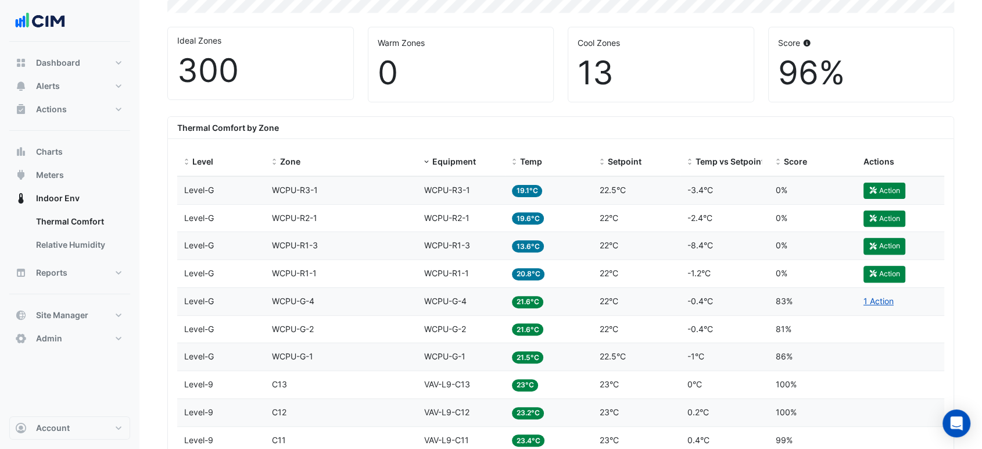
scroll to position [387, 0]
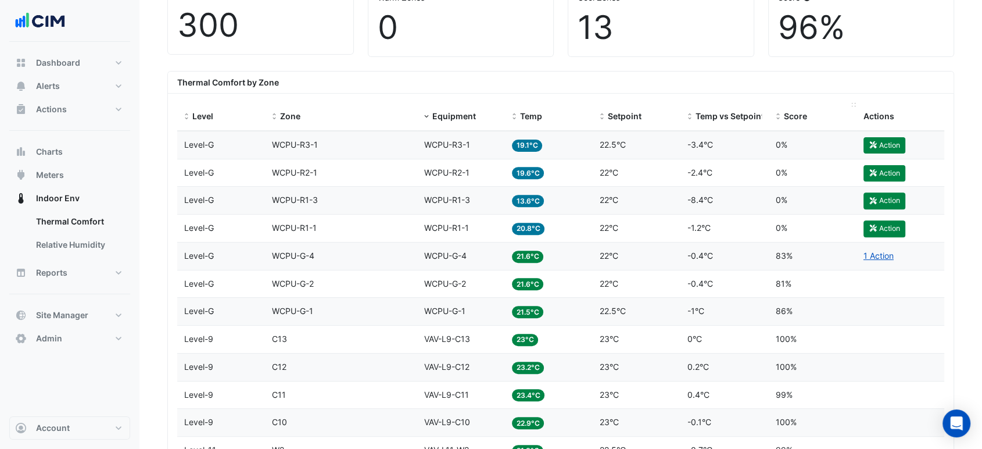
click at [790, 113] on span "Score" at bounding box center [795, 116] width 23 height 10
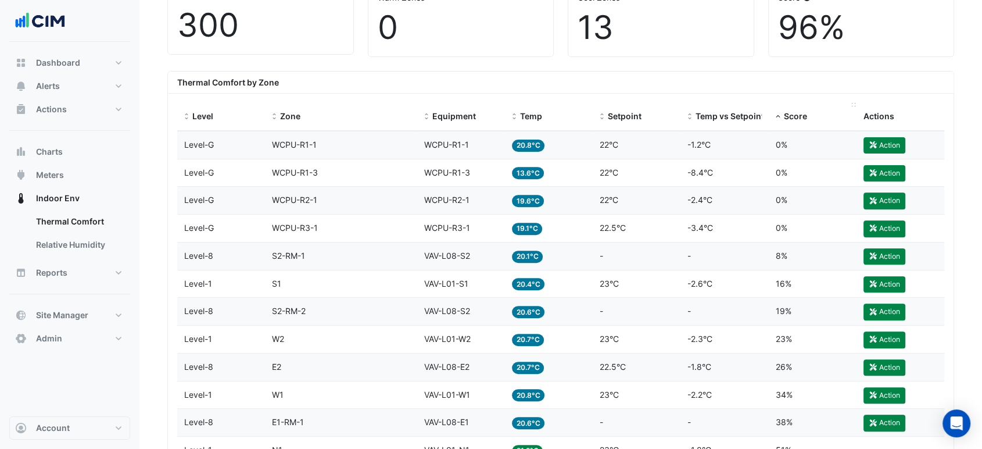
click at [790, 113] on span "Score" at bounding box center [795, 116] width 23 height 10
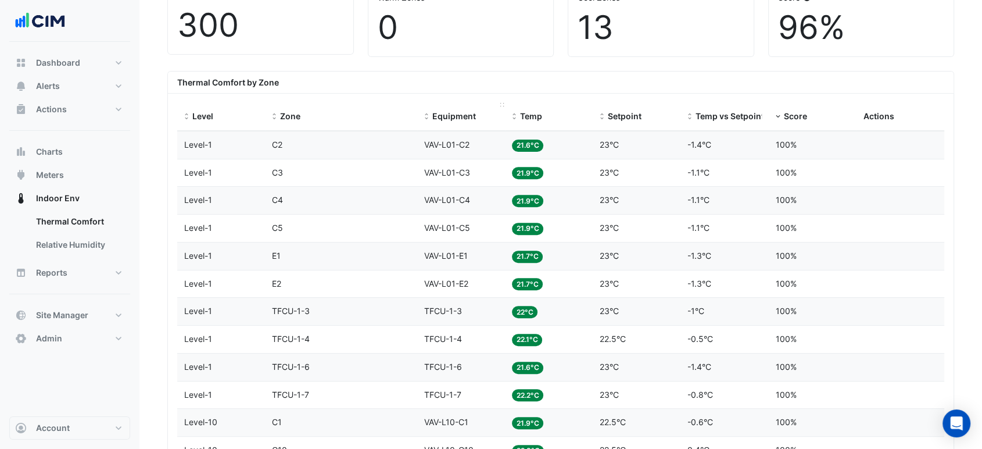
click at [428, 114] on span at bounding box center [426, 116] width 8 height 9
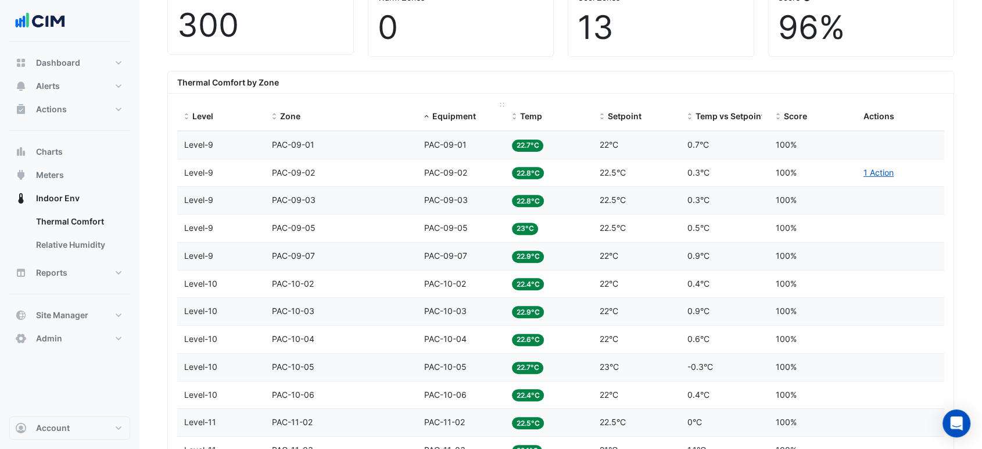
click at [428, 114] on span at bounding box center [426, 116] width 8 height 9
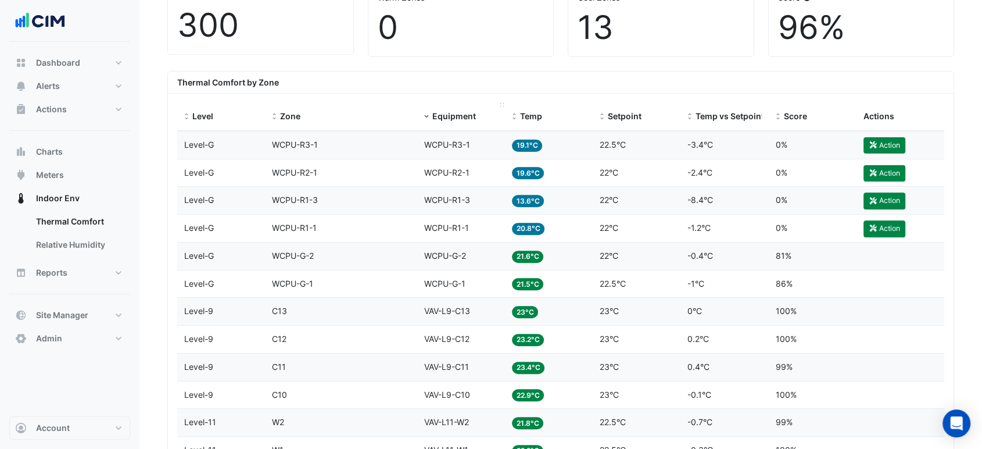
scroll to position [451, 0]
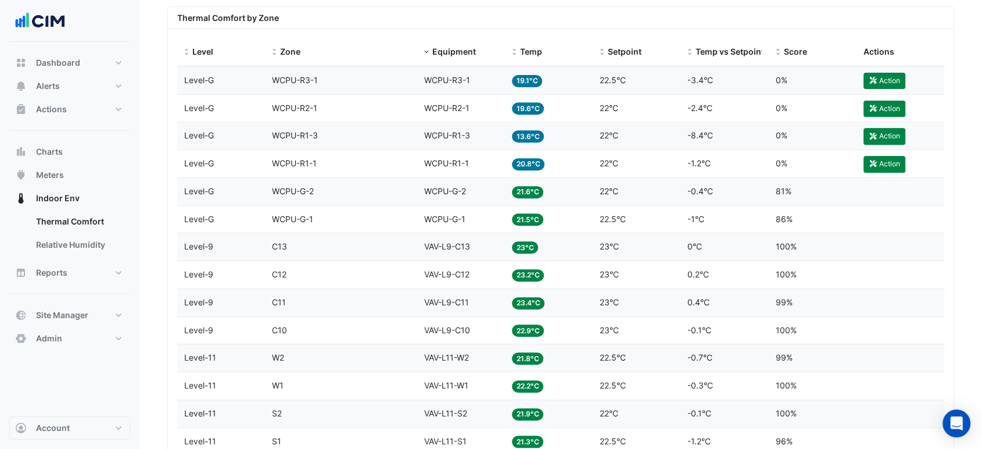
click at [555, 9] on div "Thermal Comfort by Zone" at bounding box center [561, 18] width 786 height 22
click at [720, 10] on div "Thermal Comfort by Zone" at bounding box center [561, 18] width 786 height 22
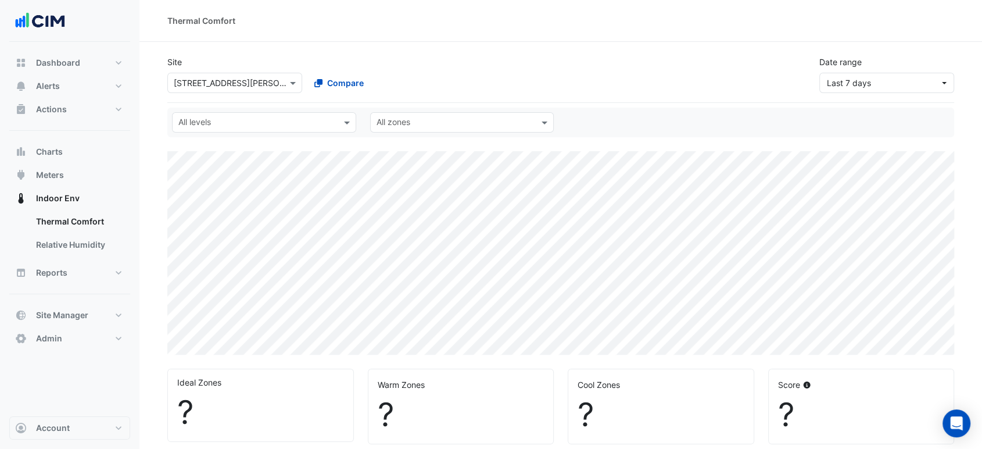
select select "***"
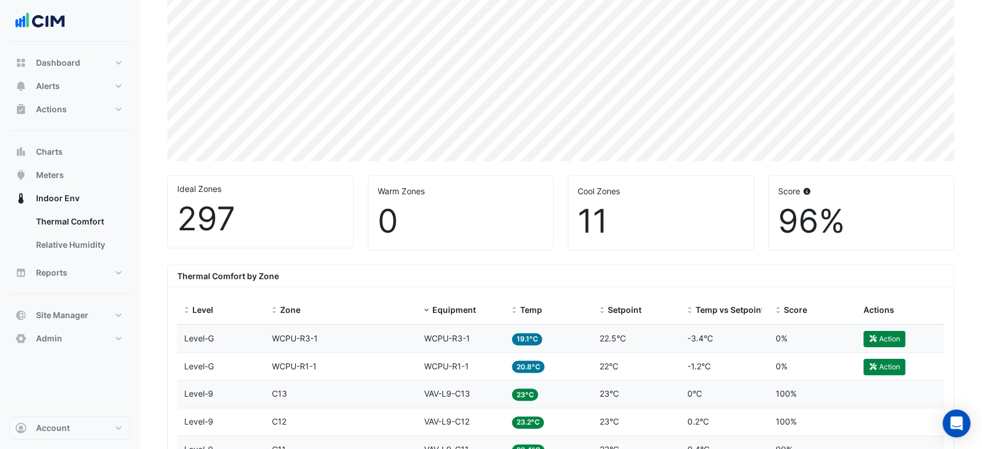
scroll to position [258, 0]
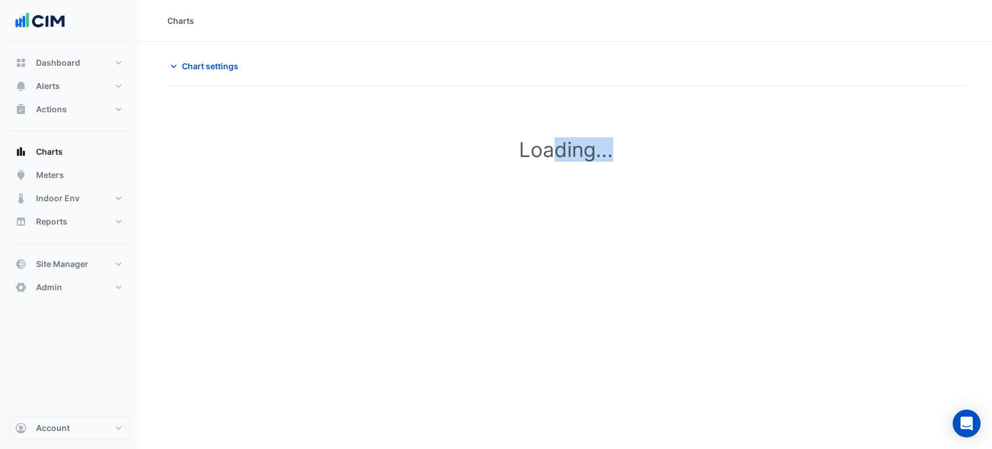
drag, startPoint x: 568, startPoint y: 147, endPoint x: 527, endPoint y: 147, distance: 41.3
click at [531, 147] on h1 "Loading..." at bounding box center [565, 149] width 745 height 24
click at [516, 142] on h1 "Loading..." at bounding box center [565, 149] width 745 height 24
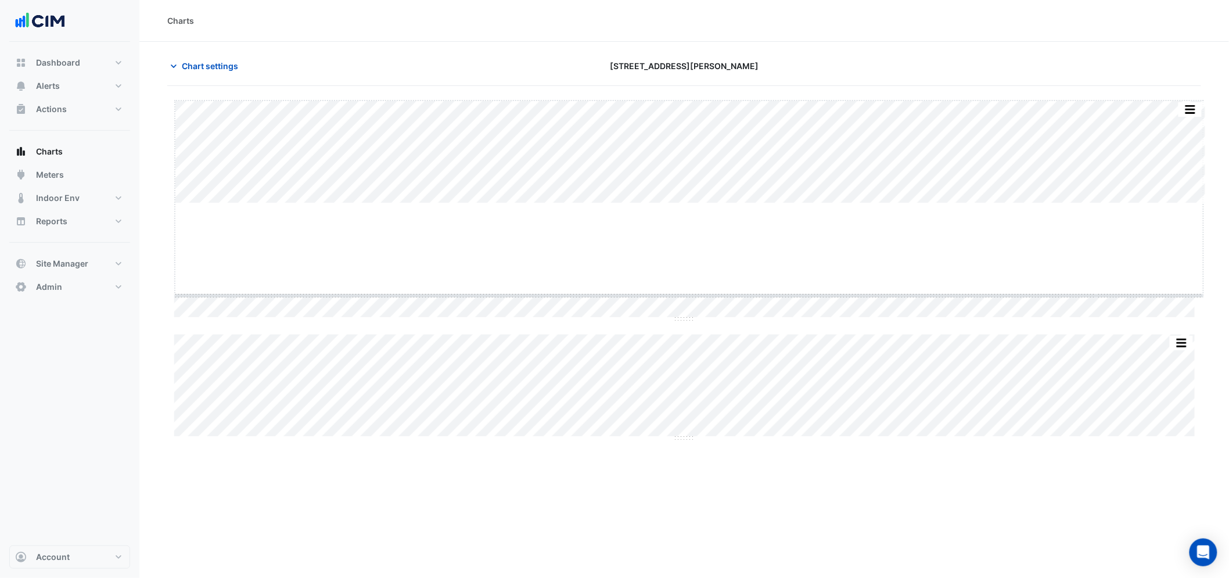
drag, startPoint x: 684, startPoint y: 204, endPoint x: 690, endPoint y: 304, distance: 100.7
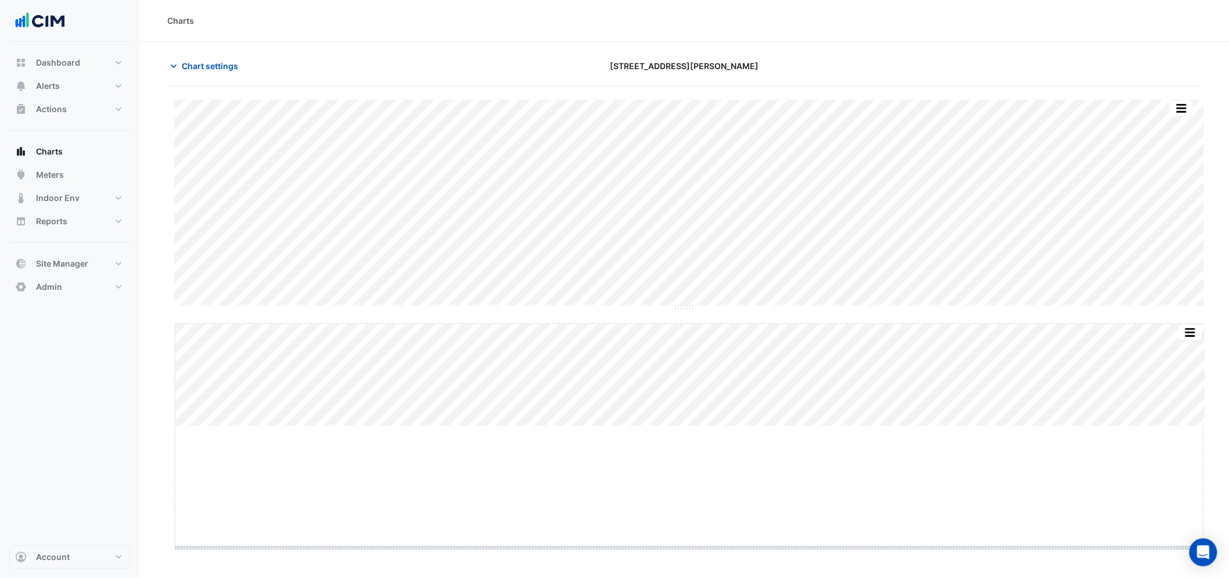
drag, startPoint x: 686, startPoint y: 426, endPoint x: 700, endPoint y: 554, distance: 128.6
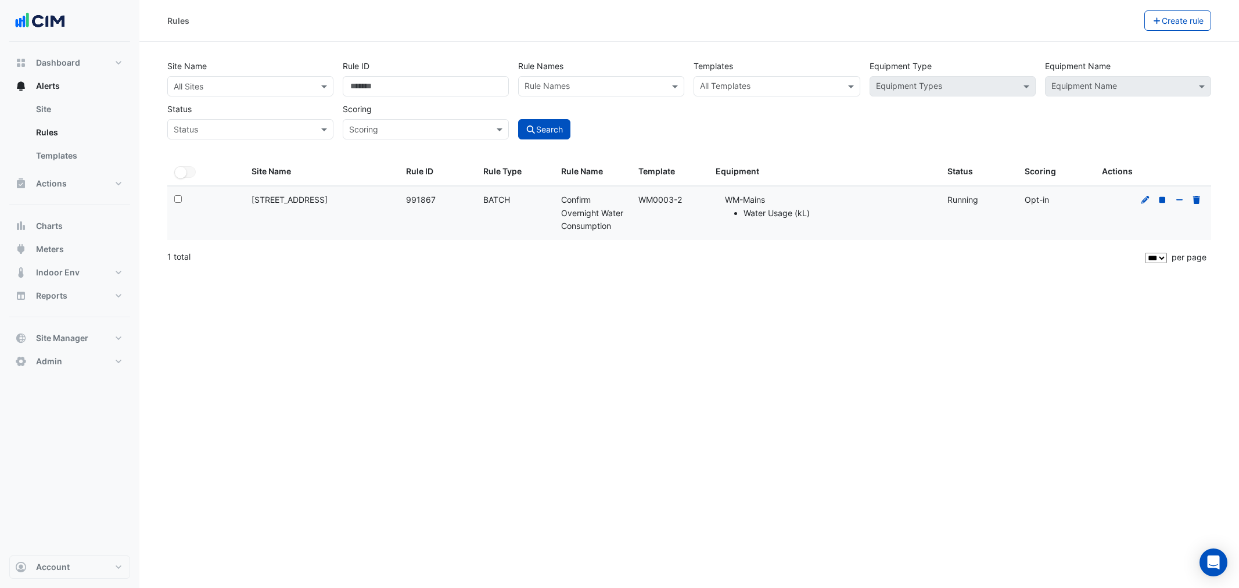
select select "***"
